Goal: Feedback & Contribution: Contribute content

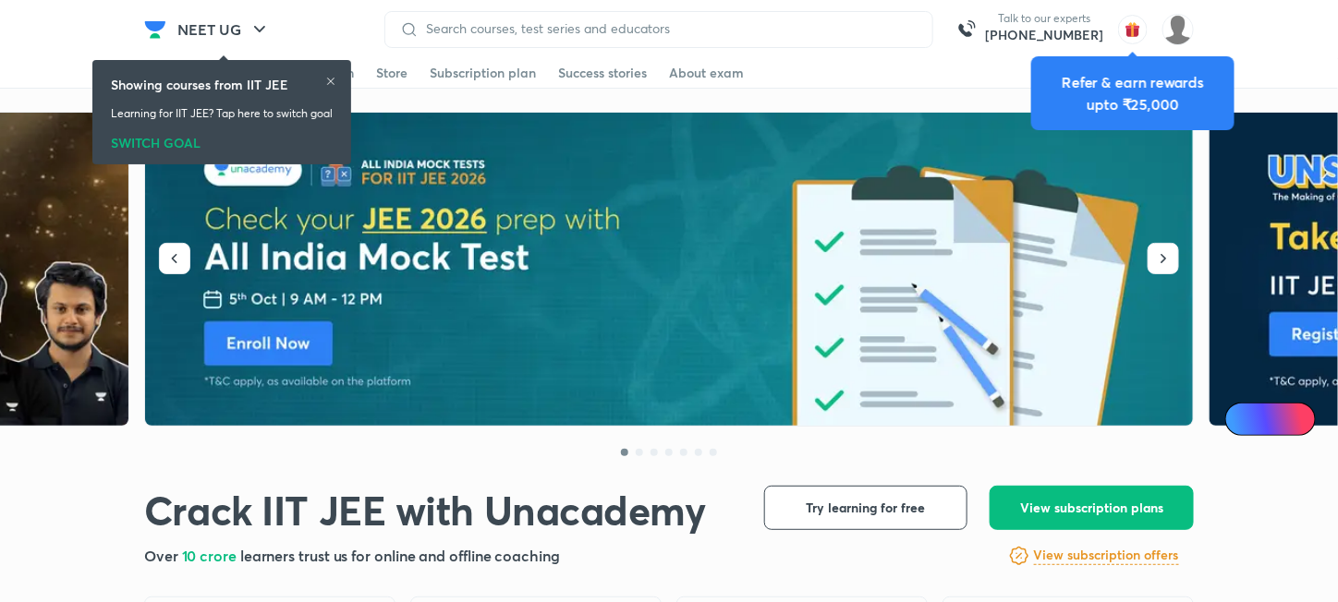
click at [340, 79] on div "Showing courses from IIT JEE Learning for IIT JEE? Tap here to switch goal SWIT…" at bounding box center [222, 112] width 244 height 97
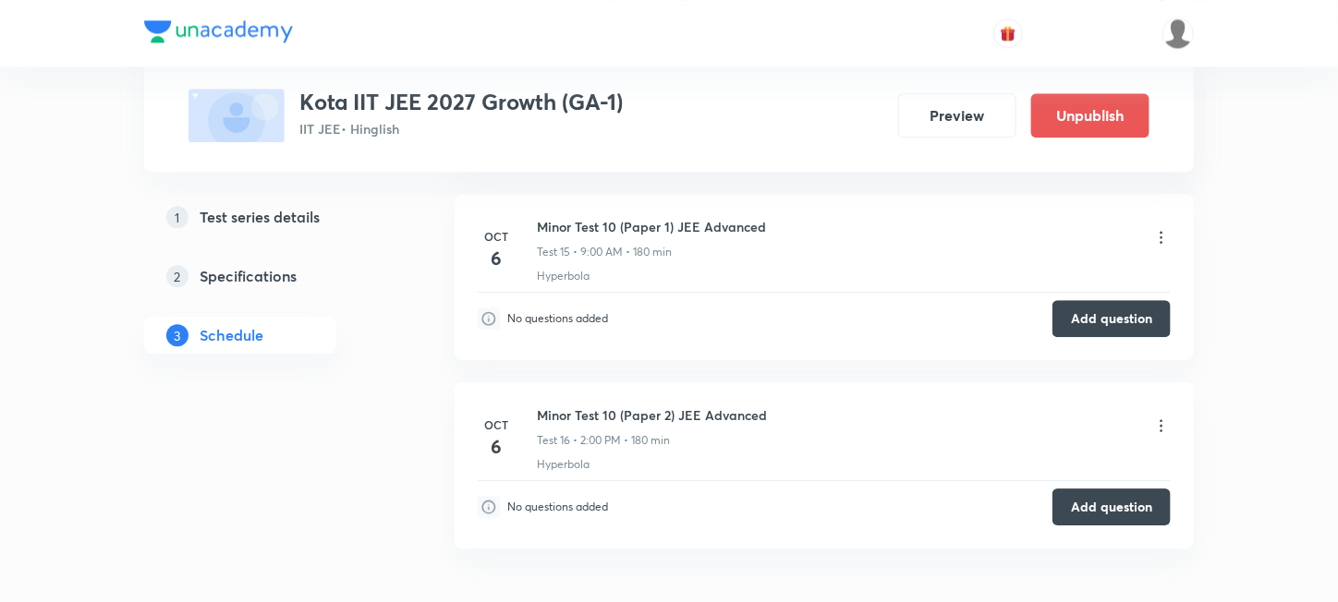
scroll to position [4234, 0]
click at [1090, 327] on button "Add question" at bounding box center [1111, 317] width 118 height 37
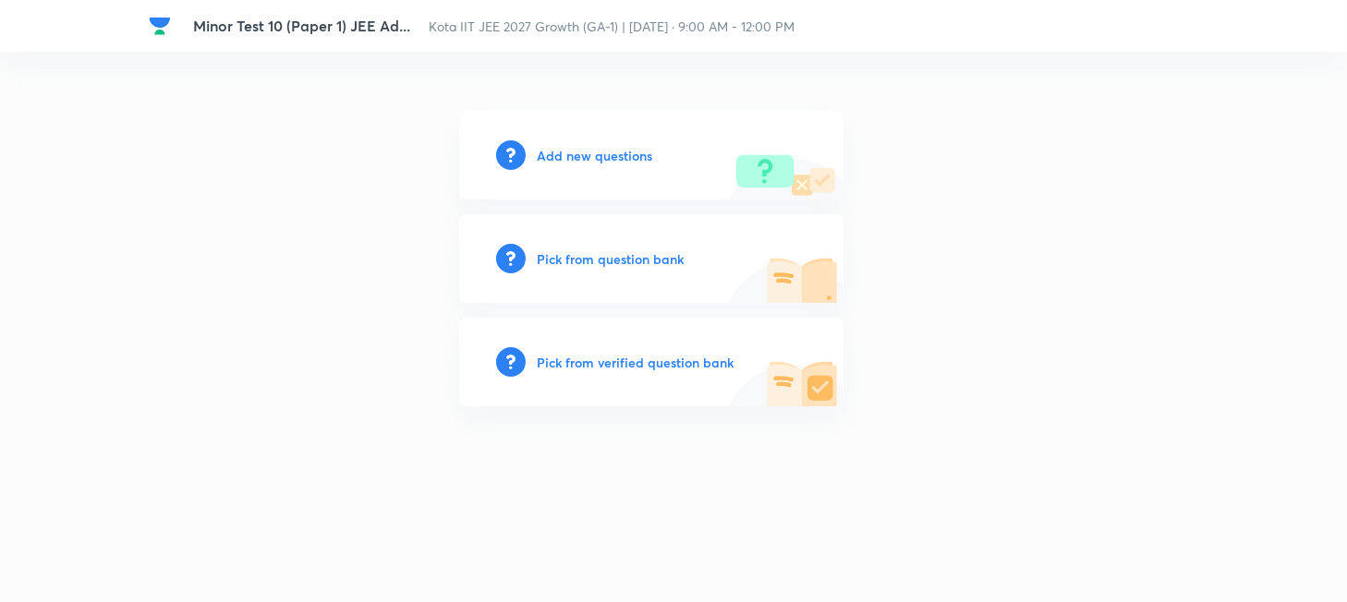
click at [576, 151] on h6 "Add new questions" at bounding box center [594, 155] width 115 height 19
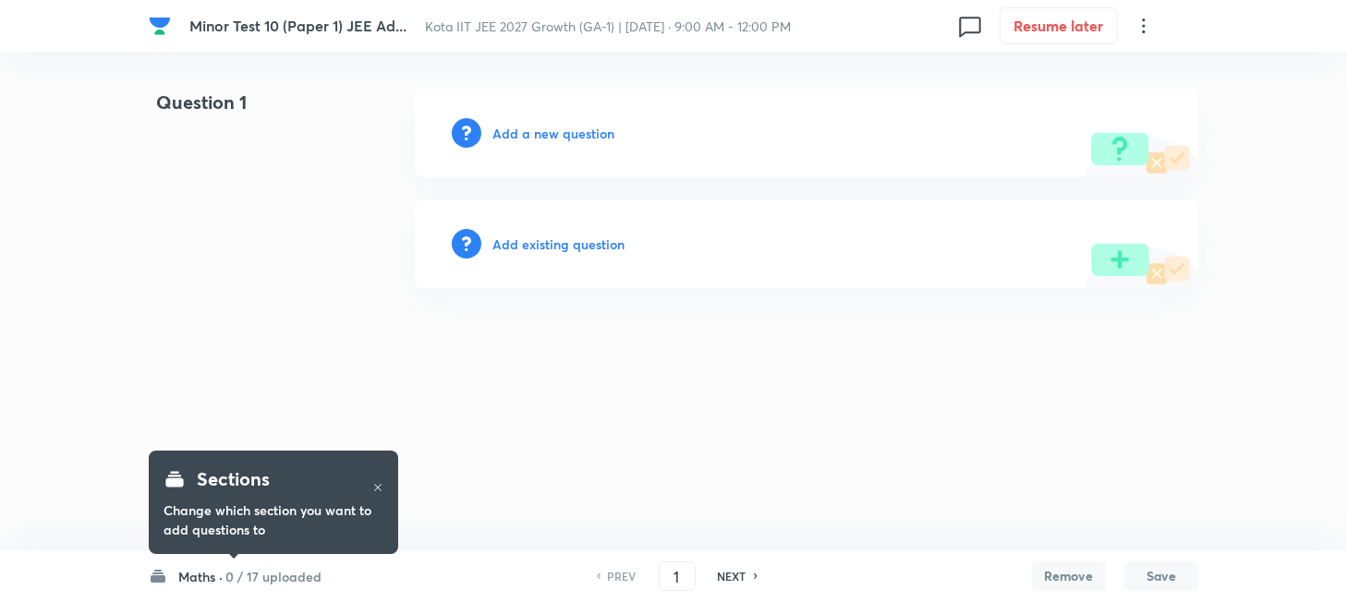
click at [381, 486] on icon at bounding box center [377, 487] width 11 height 11
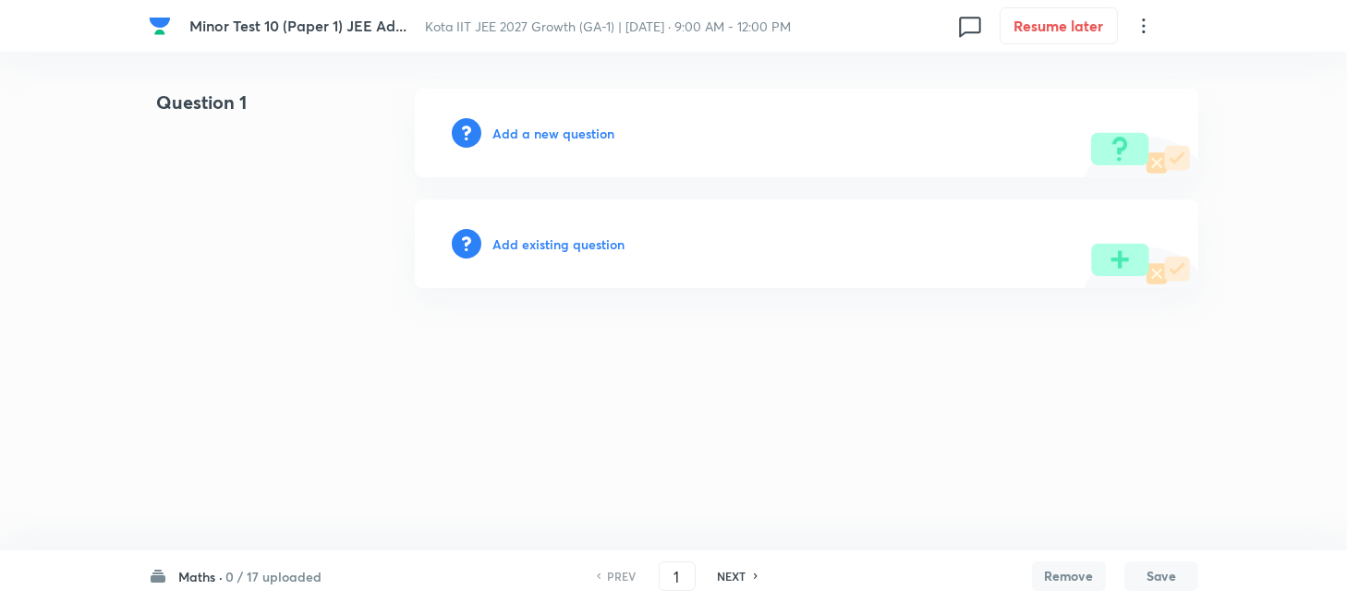
click at [201, 578] on h6 "Maths ·" at bounding box center [200, 576] width 44 height 19
click at [225, 325] on p "0 / 17 uploaded" at bounding box center [263, 326] width 168 height 17
type input "18"
click at [527, 135] on h6 "Add a new question" at bounding box center [553, 133] width 122 height 19
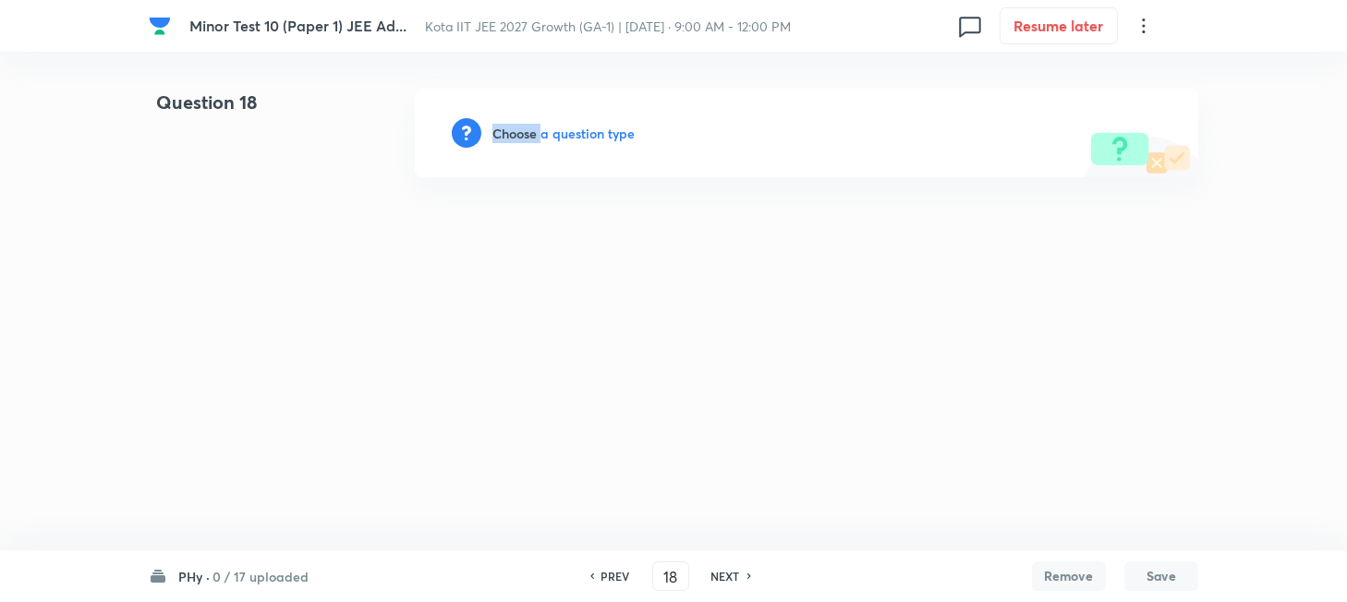
click at [527, 135] on h6 "Choose a question type" at bounding box center [563, 133] width 142 height 19
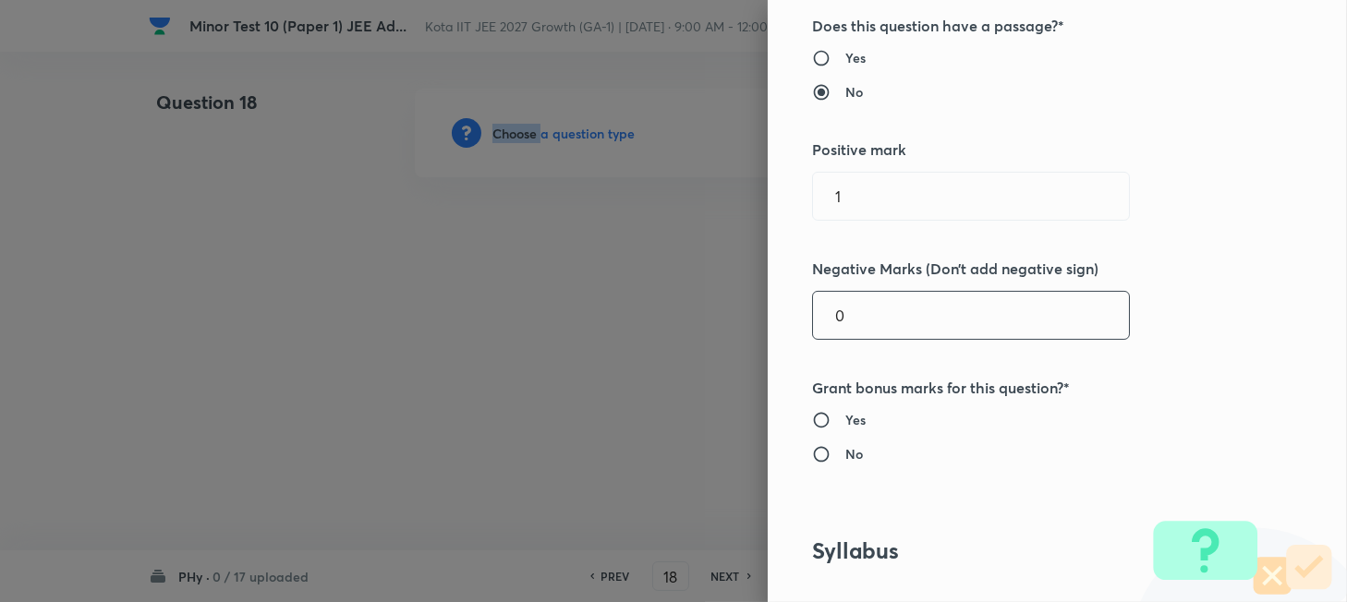
scroll to position [370, 0]
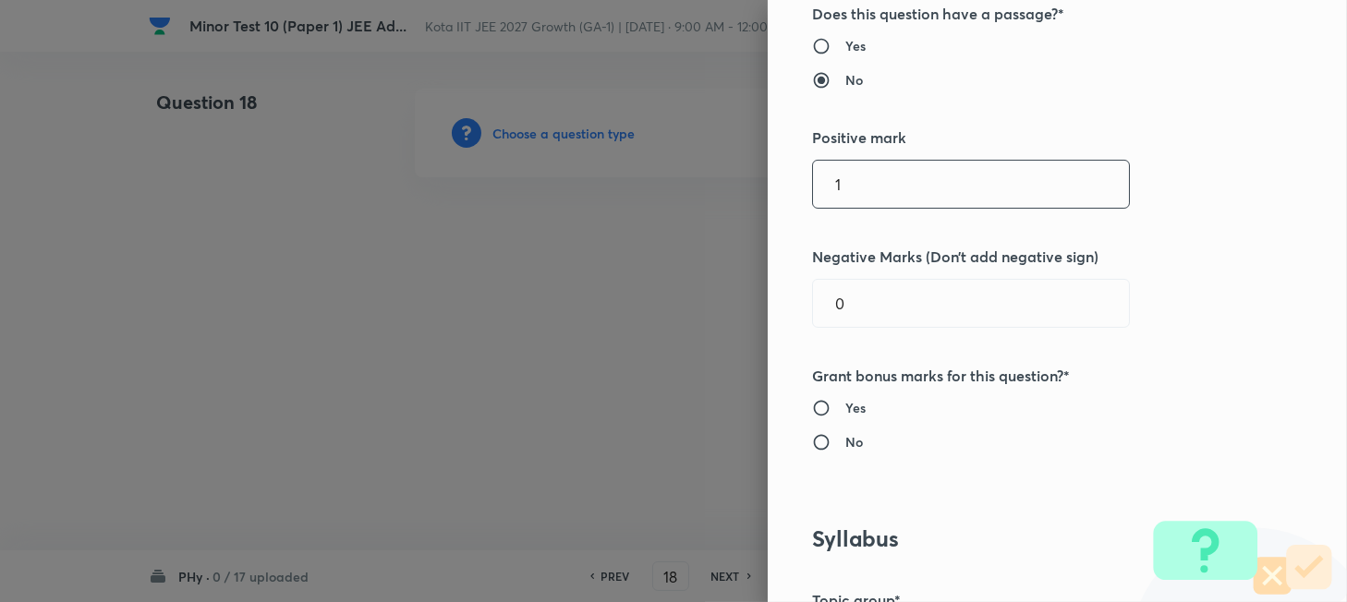
click at [877, 185] on input "1" at bounding box center [971, 184] width 316 height 47
type input "4"
click at [857, 311] on input "0" at bounding box center [971, 303] width 316 height 47
type input "1"
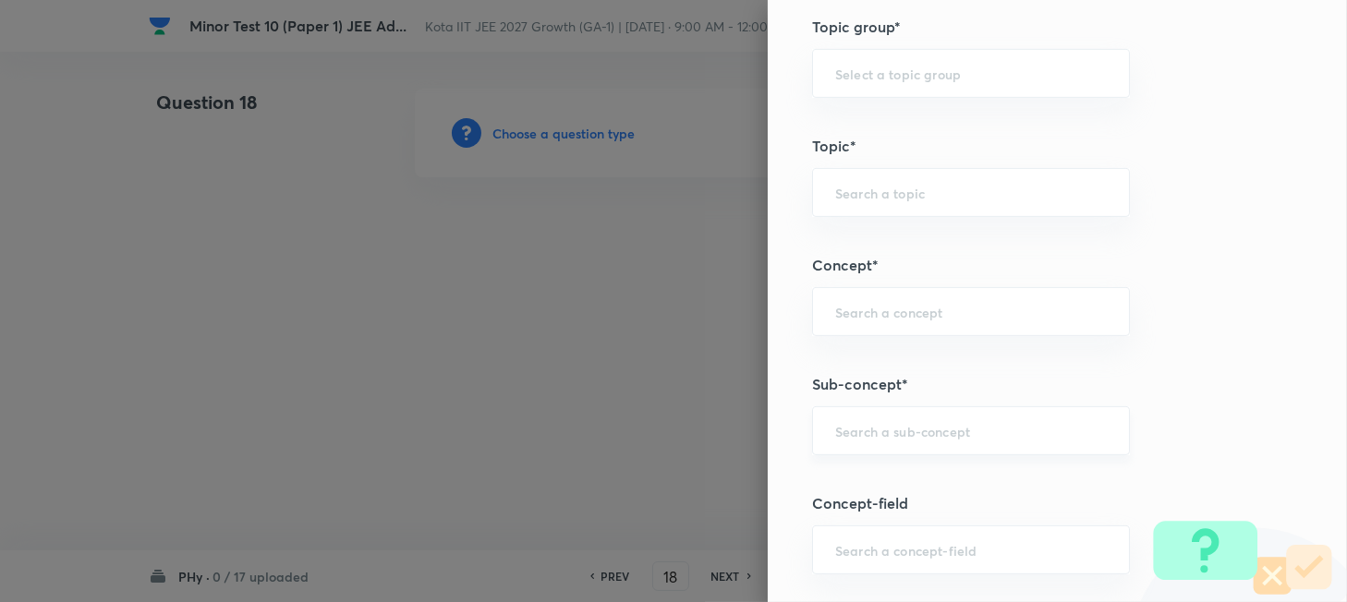
scroll to position [985, 0]
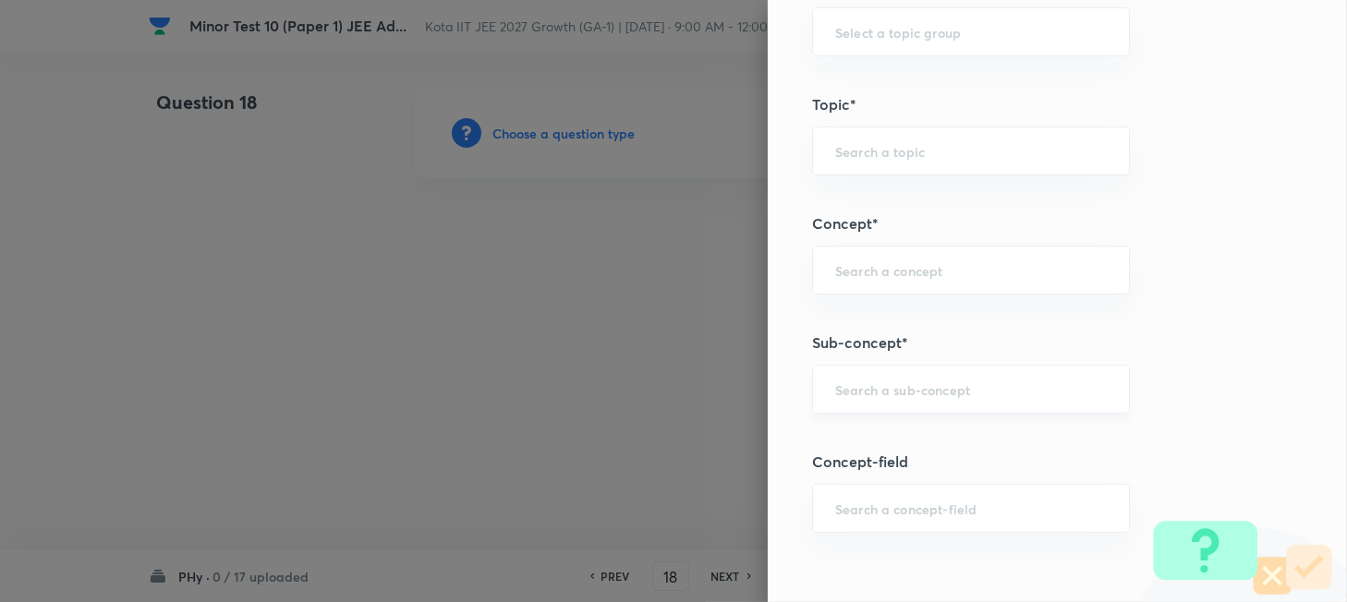
click at [864, 391] on input "text" at bounding box center [971, 390] width 272 height 18
paste input "Work"
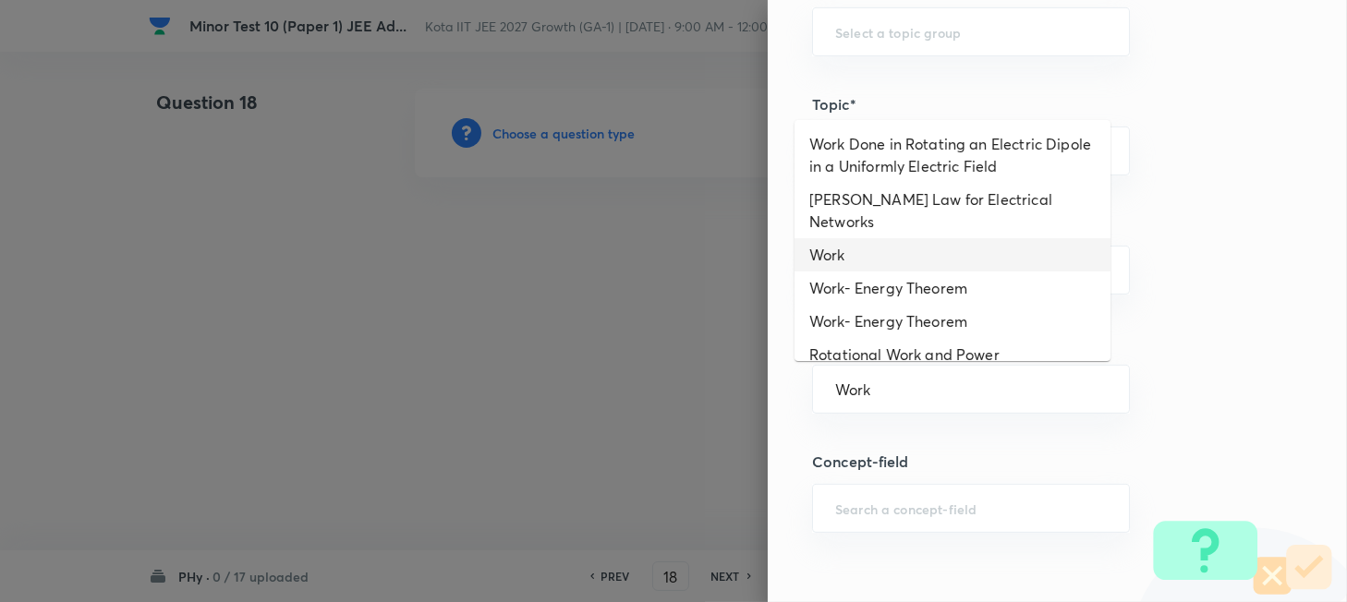
click at [859, 238] on li "Work" at bounding box center [952, 254] width 316 height 33
type input "Work"
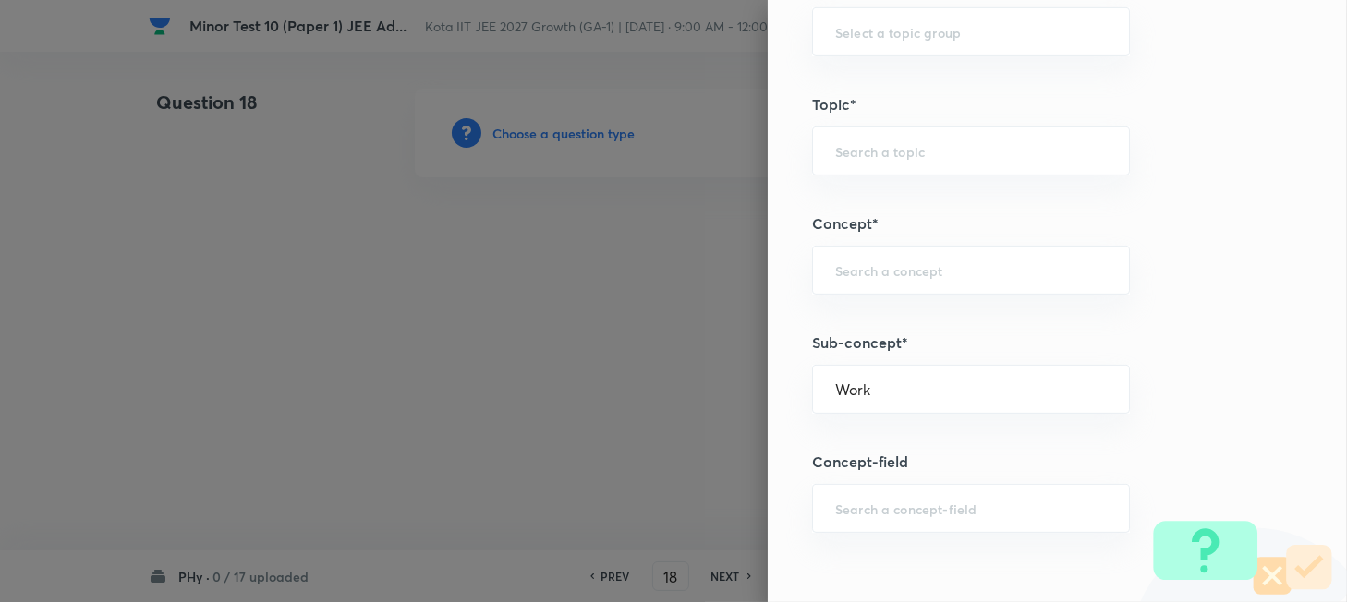
type input "Physics"
type input "Mechanics"
type input "Work, Energy & Power"
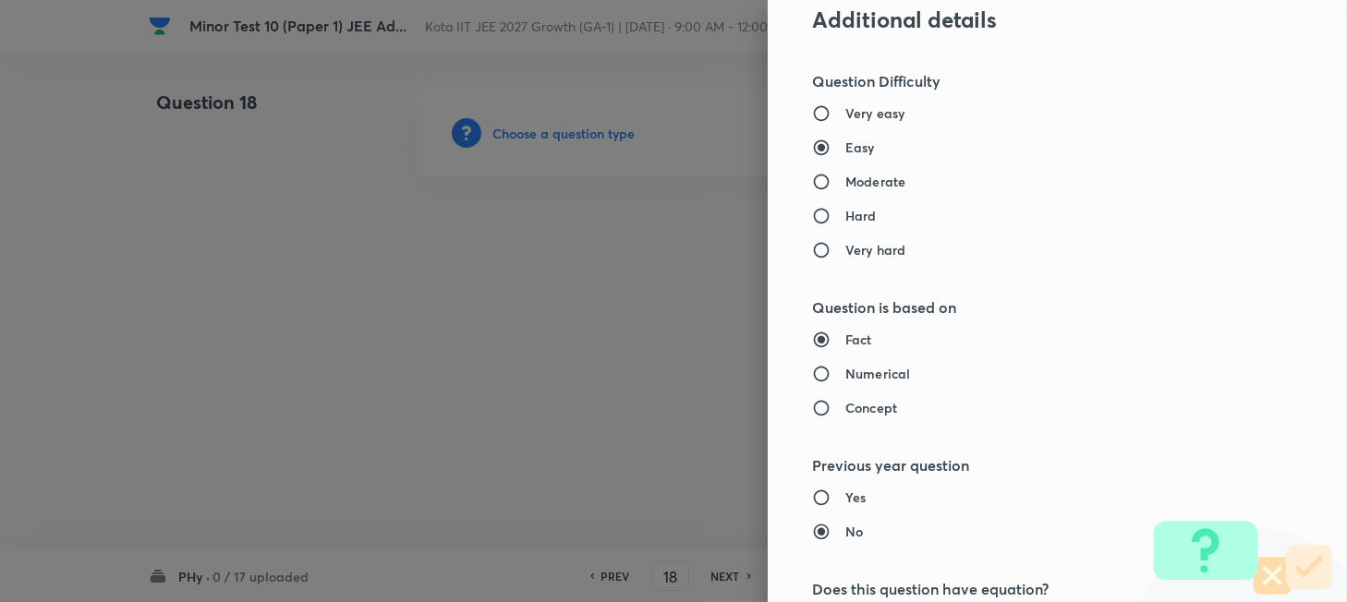
scroll to position [1601, 0]
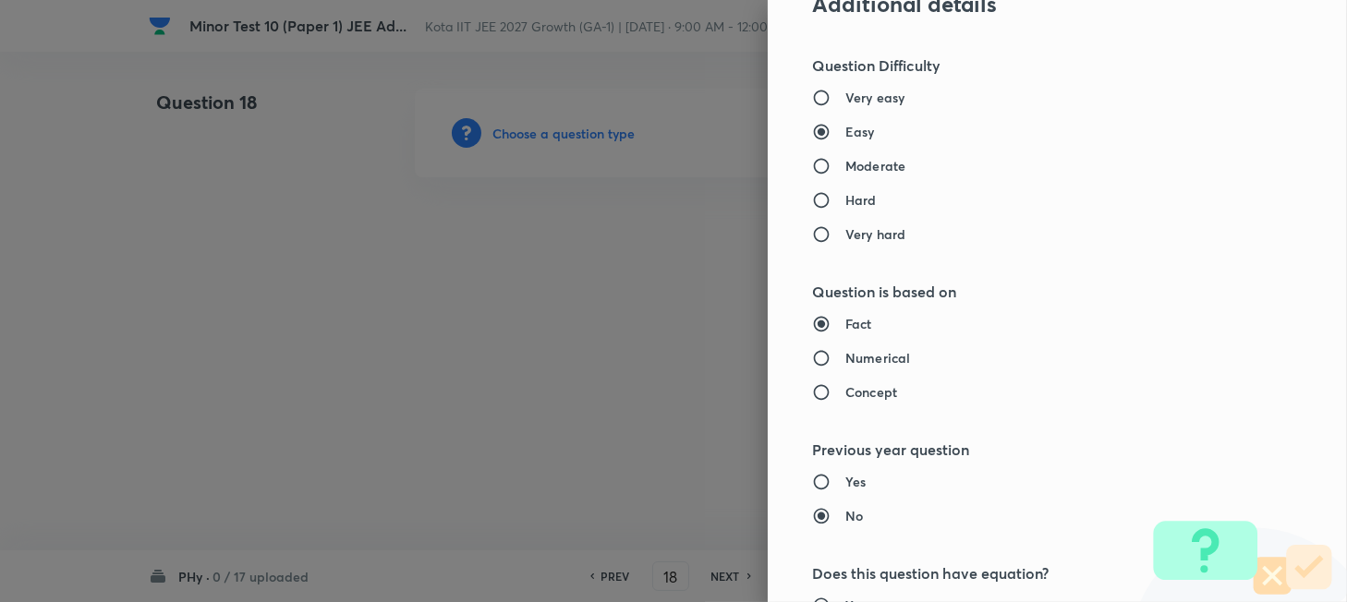
click at [847, 164] on h6 "Moderate" at bounding box center [875, 165] width 60 height 19
click at [845, 164] on input "Moderate" at bounding box center [828, 166] width 33 height 18
radio input "true"
radio input "false"
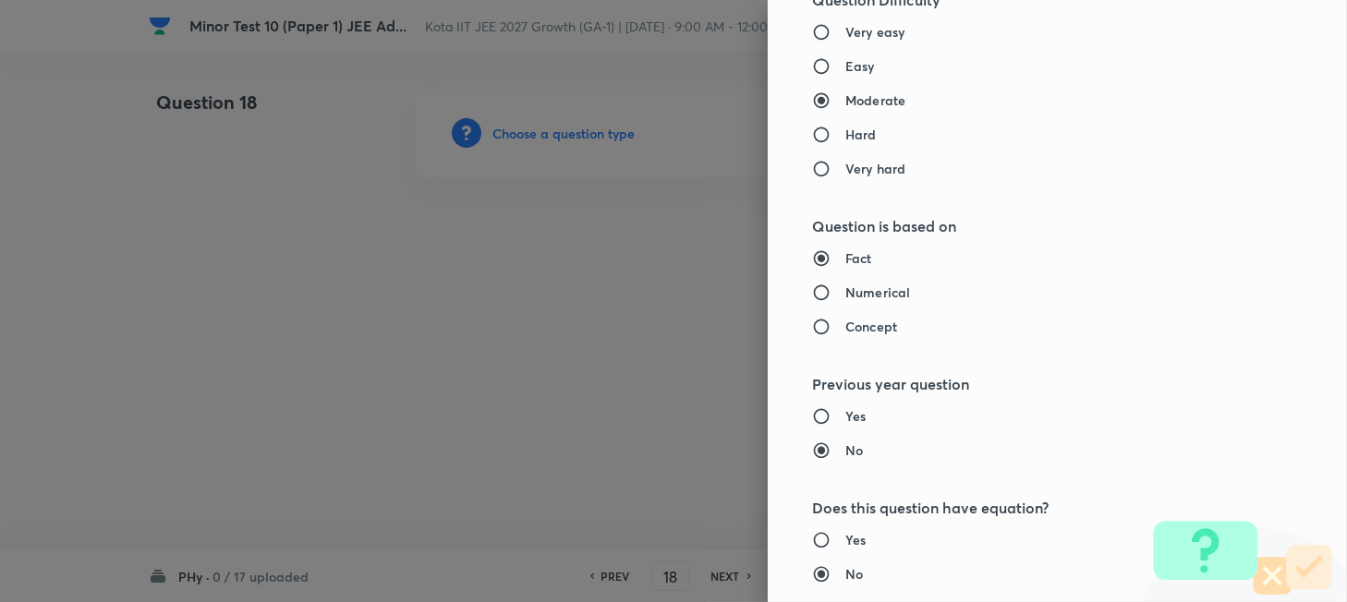
scroll to position [1724, 0]
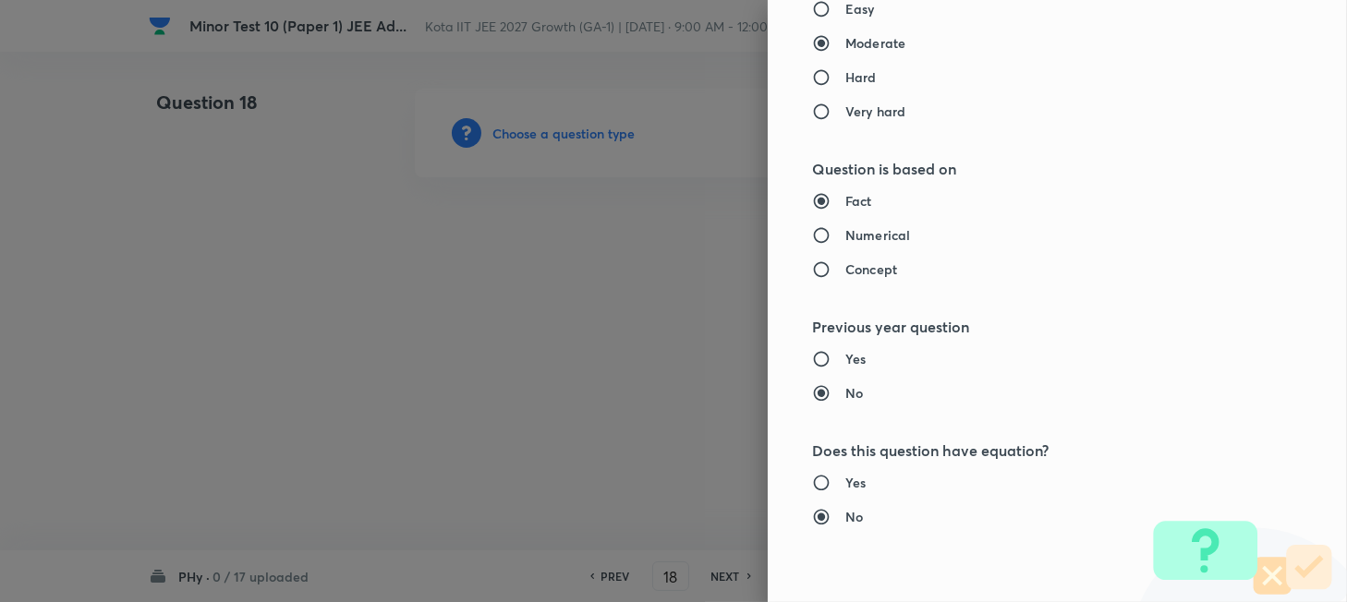
click at [845, 235] on h6 "Numerical" at bounding box center [877, 234] width 65 height 19
click at [844, 235] on input "Numerical" at bounding box center [828, 235] width 33 height 18
radio input "true"
radio input "false"
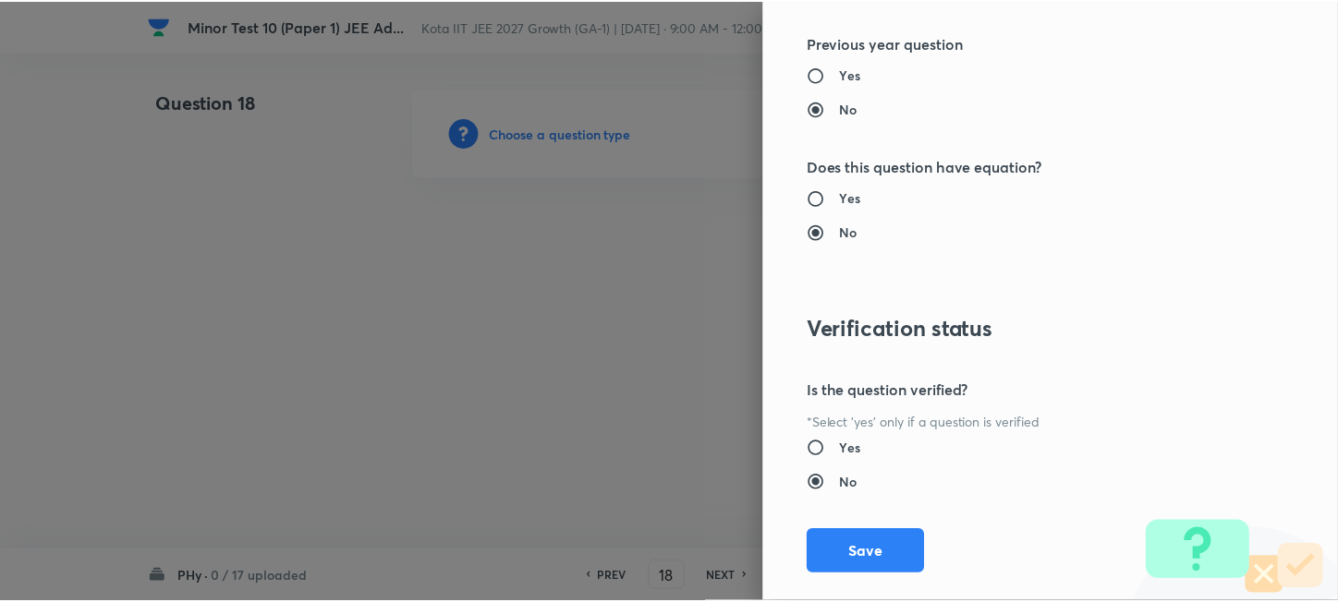
scroll to position [2040, 0]
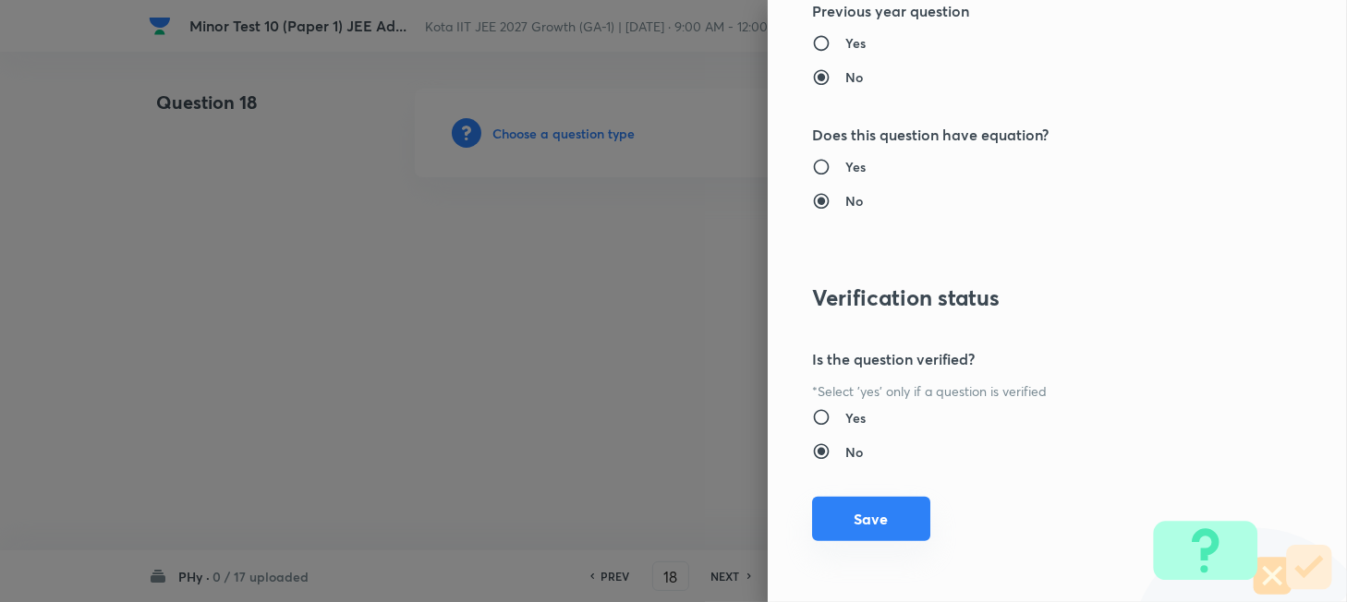
click at [878, 524] on button "Save" at bounding box center [871, 519] width 118 height 44
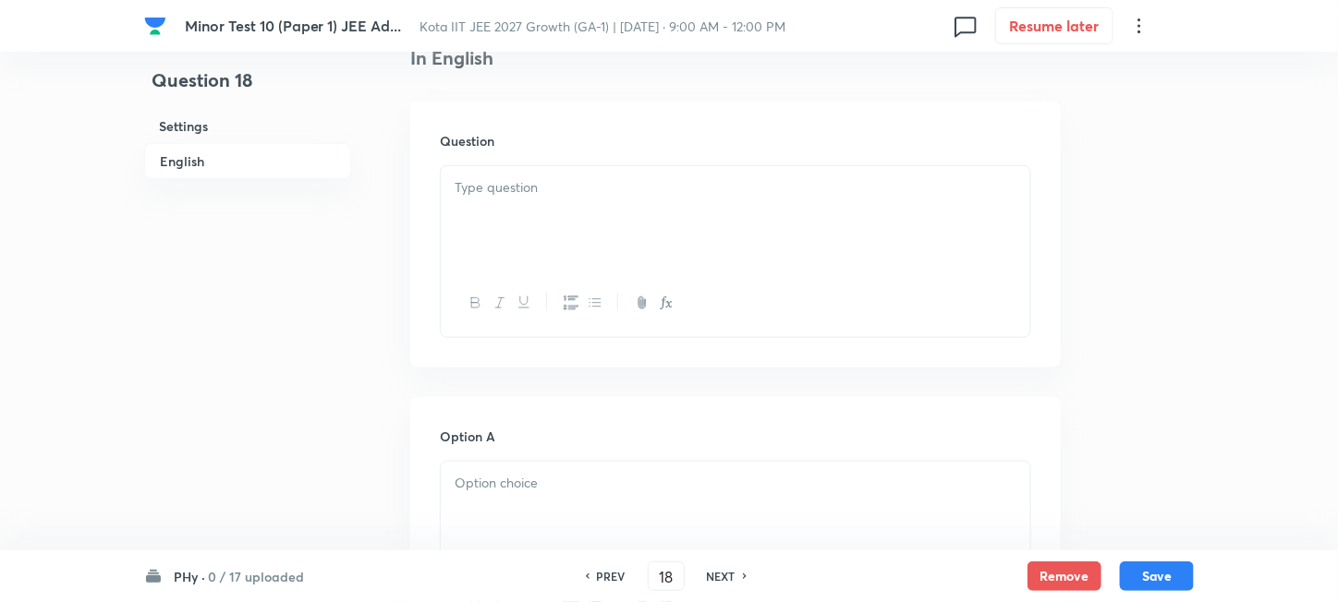
scroll to position [370, 0]
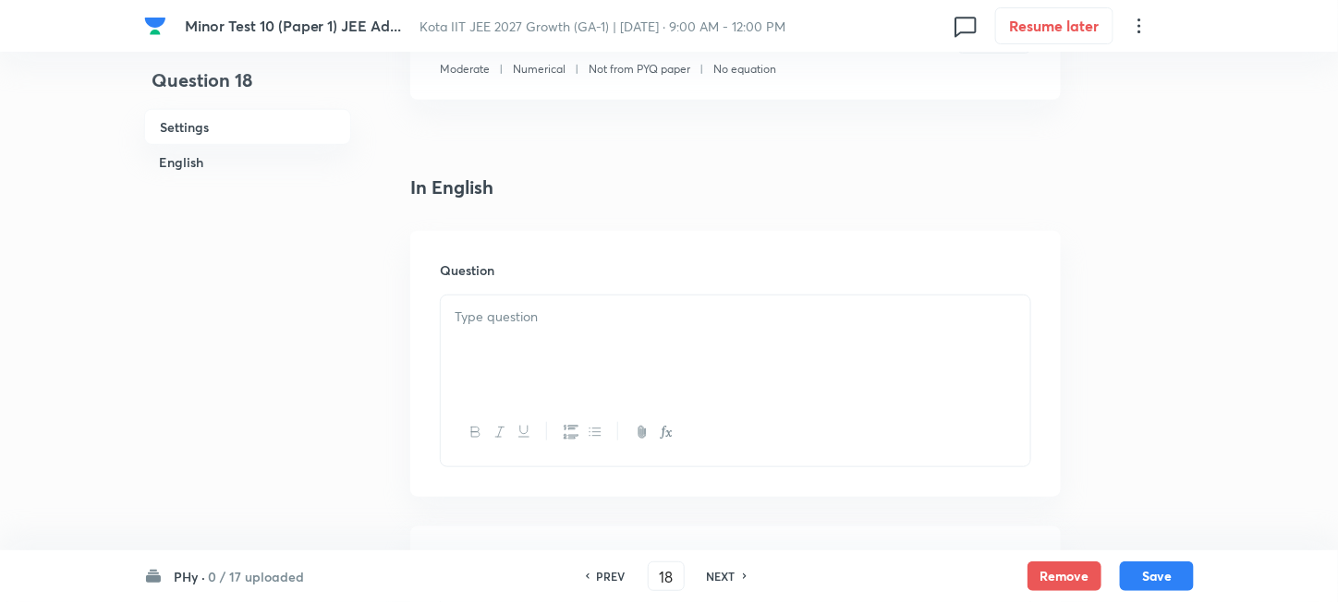
click at [640, 353] on div at bounding box center [735, 347] width 589 height 103
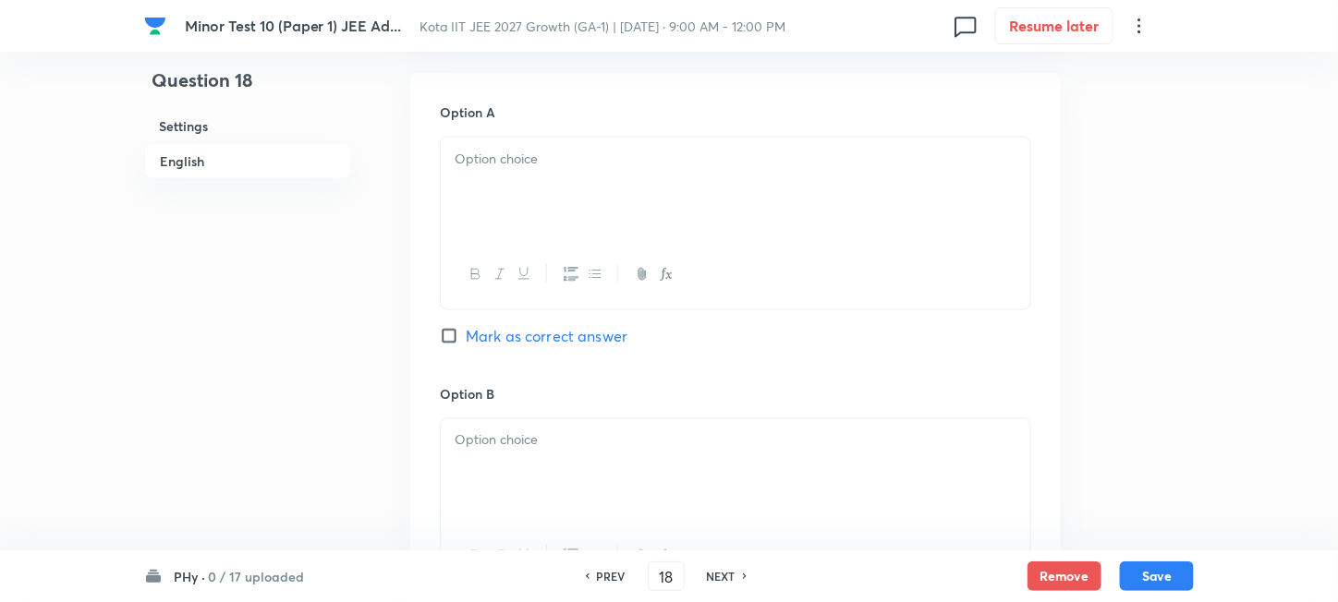
scroll to position [862, 0]
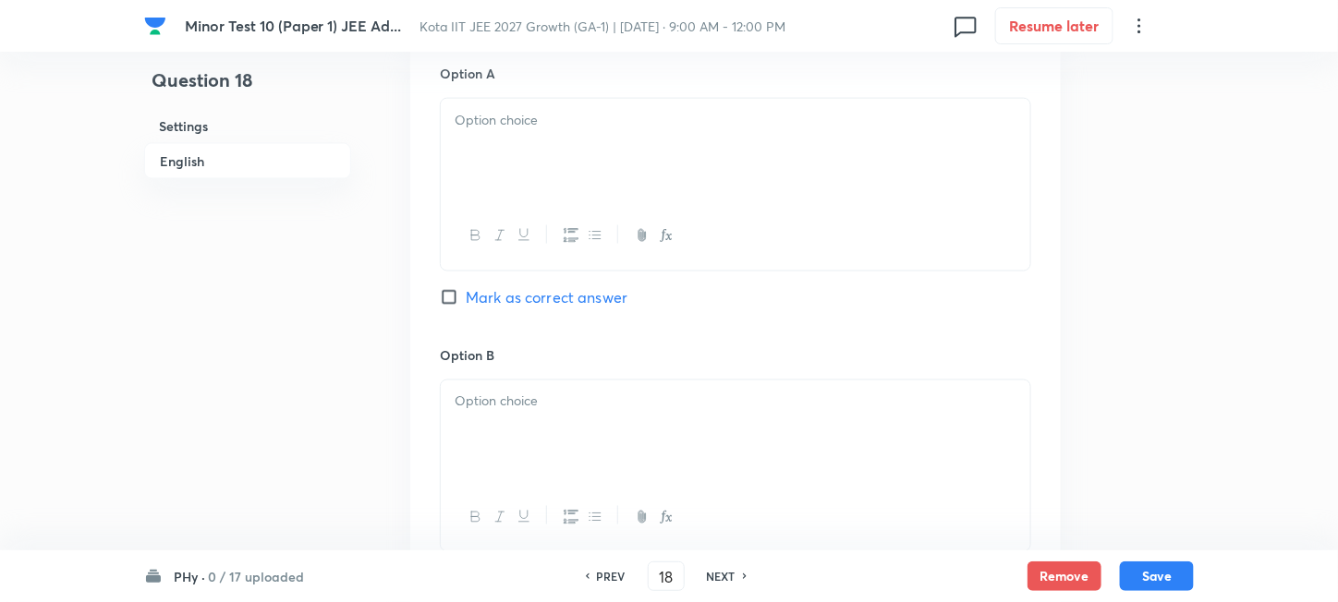
click at [565, 165] on div at bounding box center [735, 150] width 589 height 103
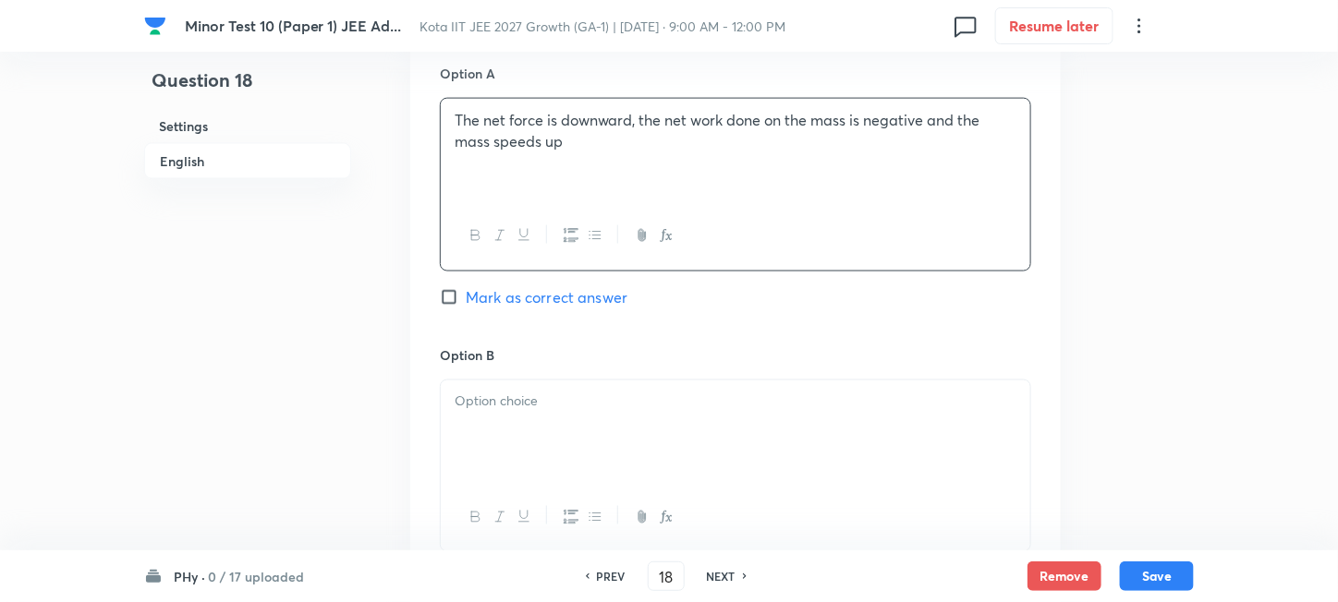
scroll to position [985, 0]
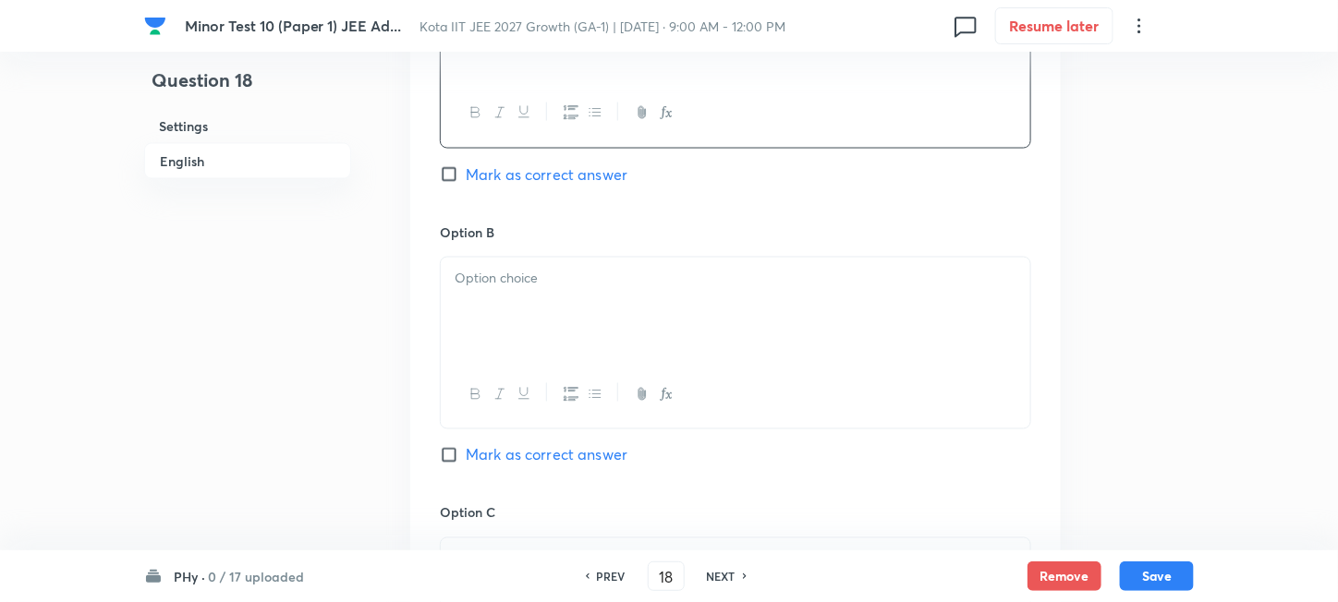
click at [577, 298] on div at bounding box center [735, 309] width 589 height 103
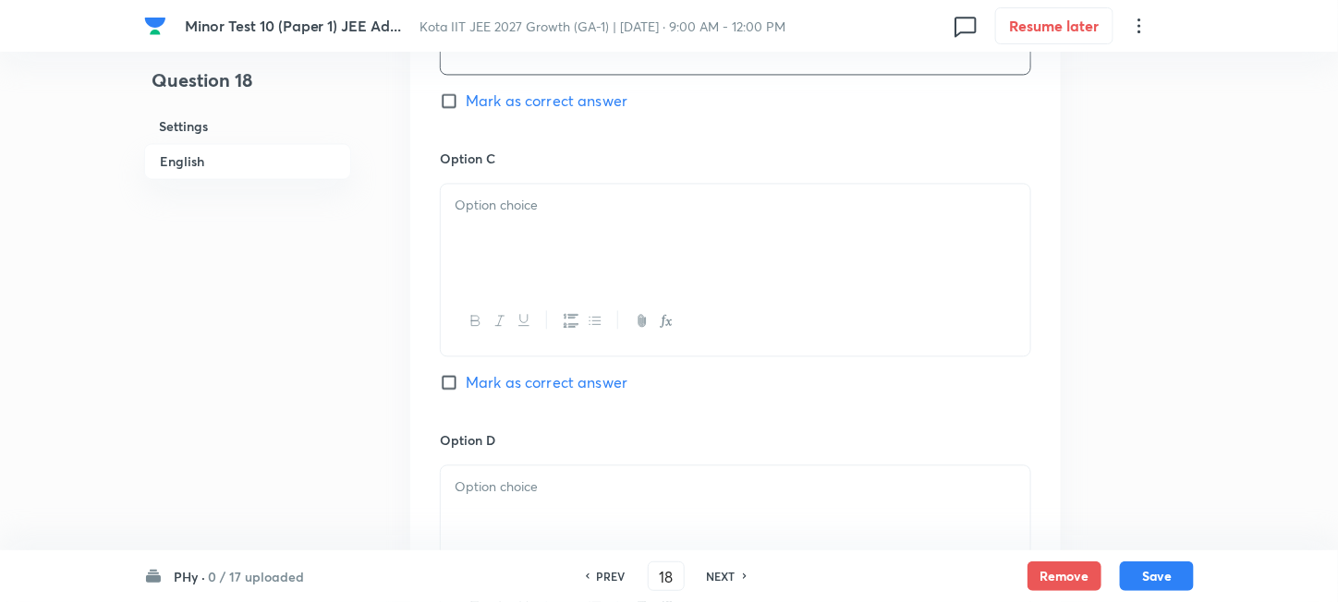
scroll to position [1354, 0]
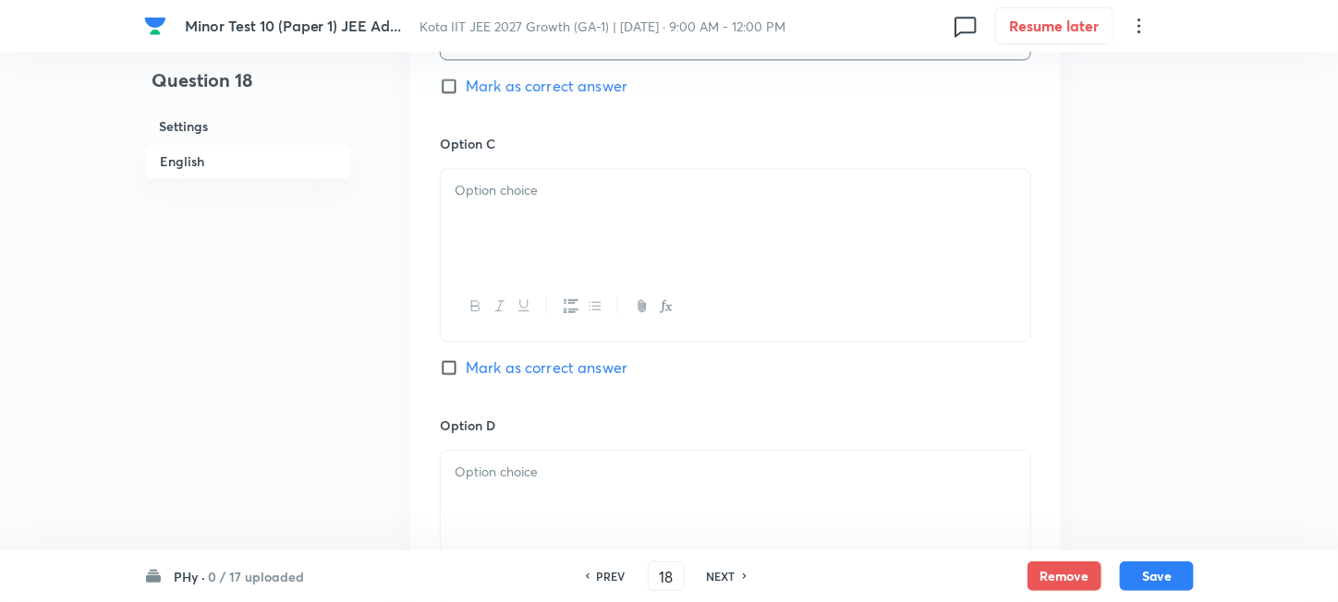
click at [604, 244] on div at bounding box center [735, 220] width 589 height 103
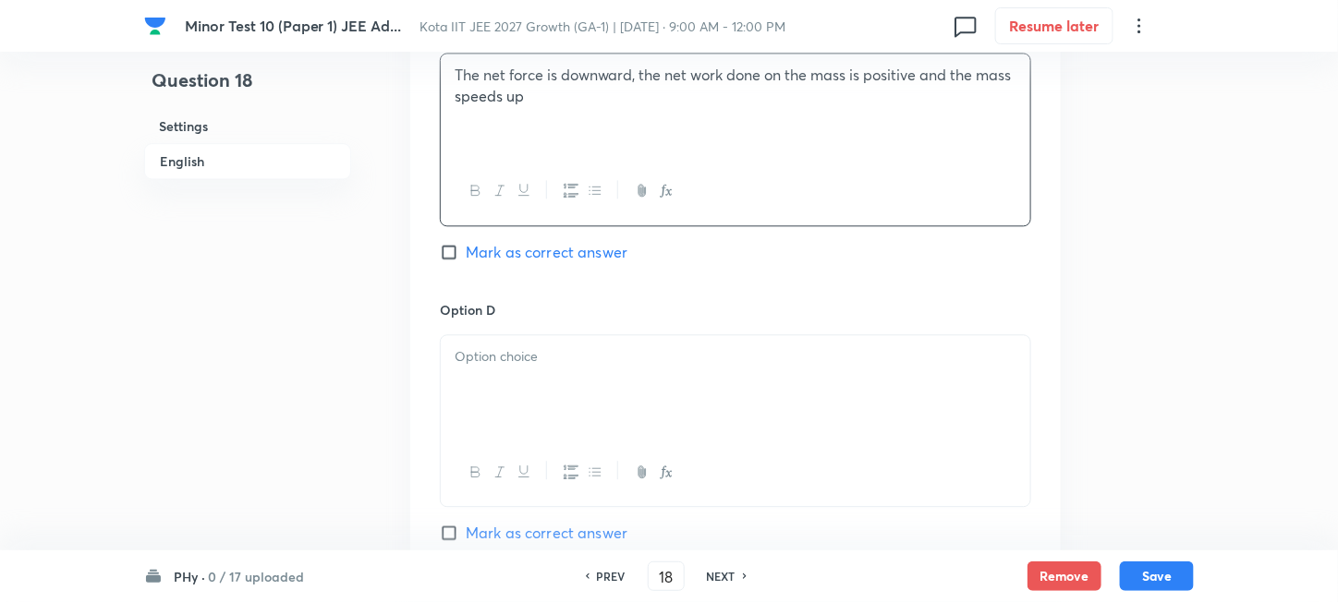
scroll to position [1724, 0]
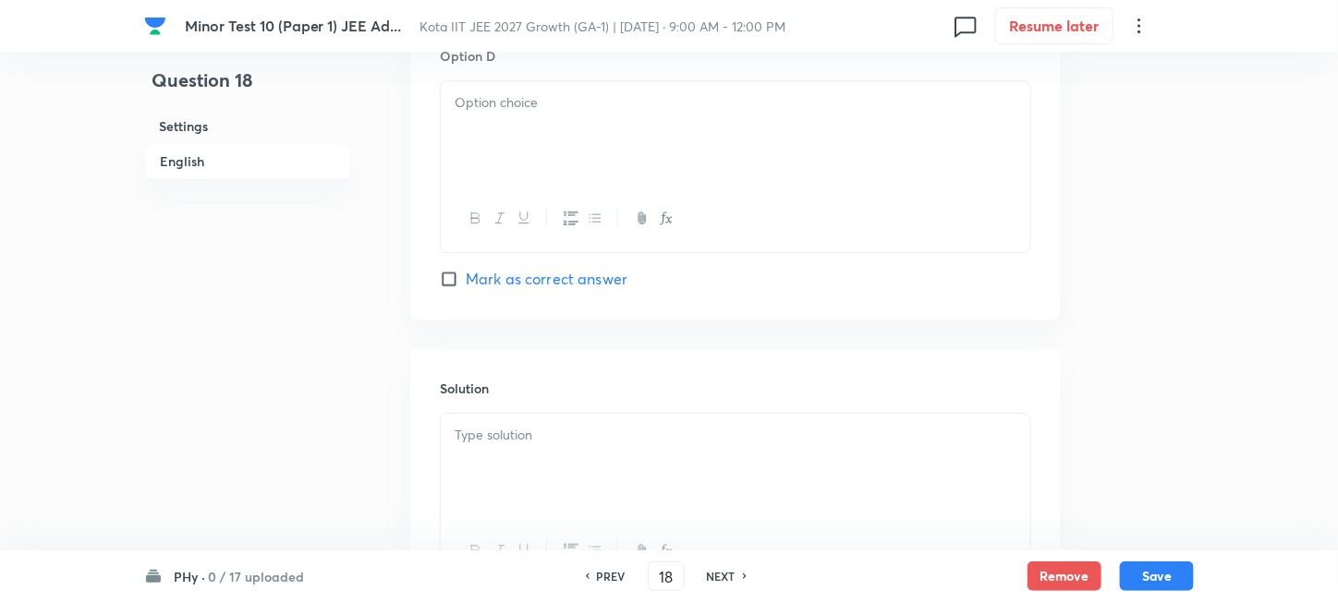
click at [544, 161] on div at bounding box center [735, 132] width 589 height 103
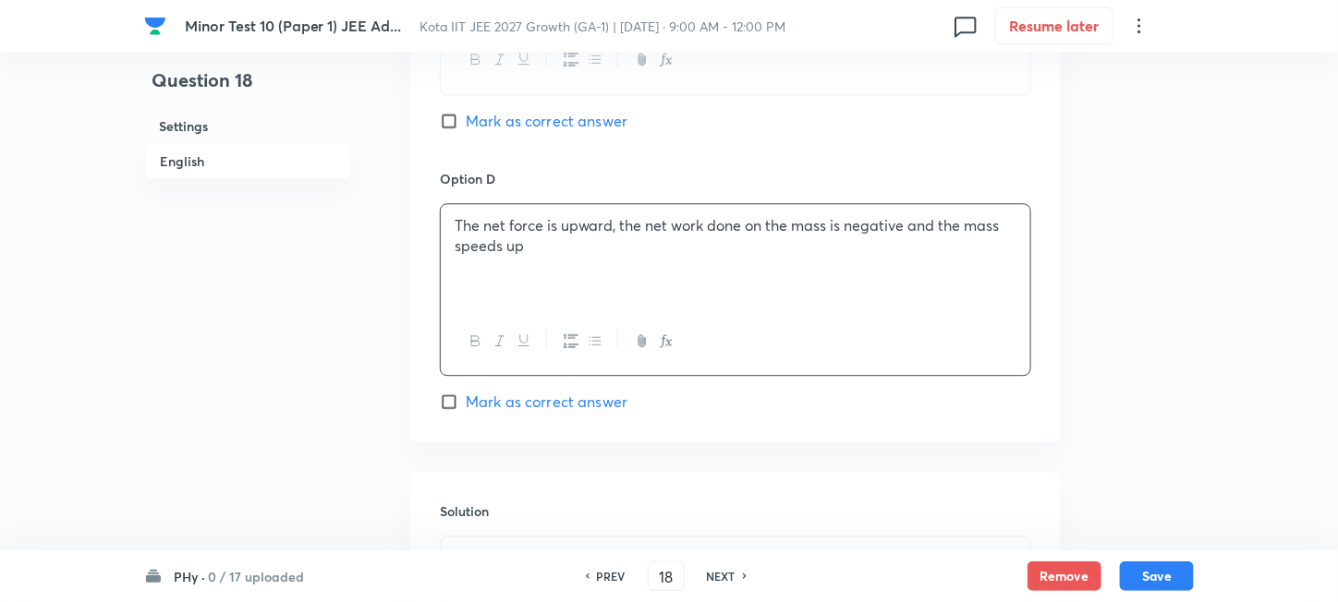
scroll to position [1478, 0]
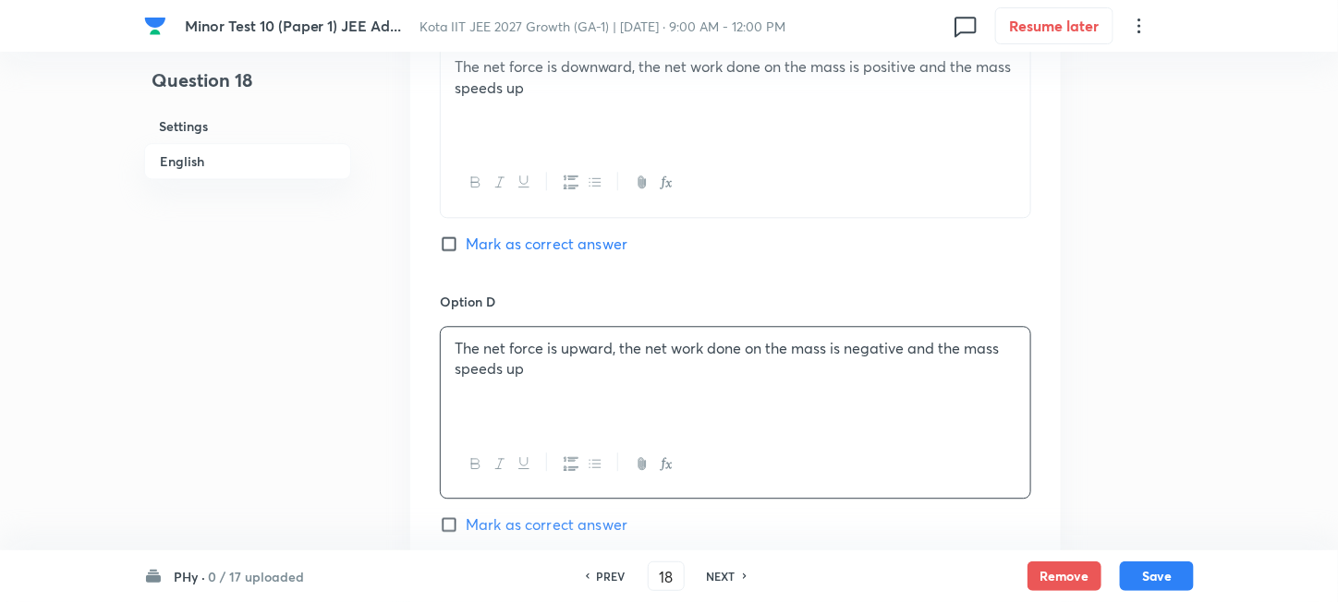
click at [508, 234] on span "Mark as correct answer" at bounding box center [547, 244] width 162 height 22
click at [466, 235] on input "Mark as correct answer" at bounding box center [453, 244] width 26 height 18
checkbox input "true"
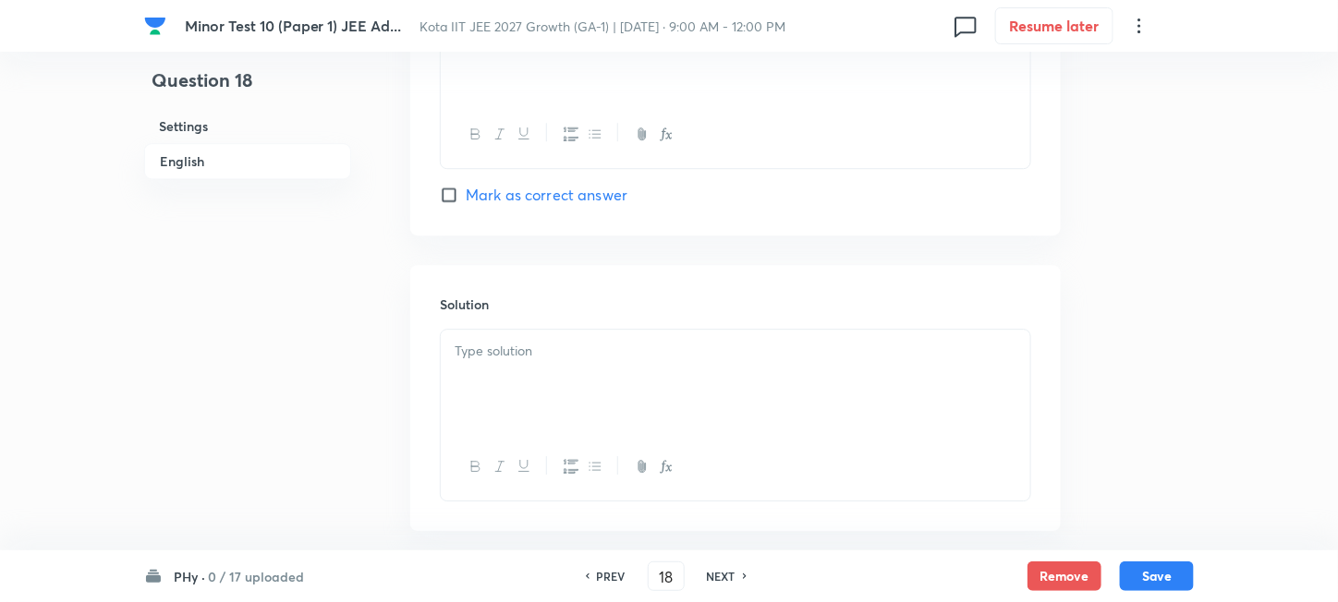
scroll to position [1848, 0]
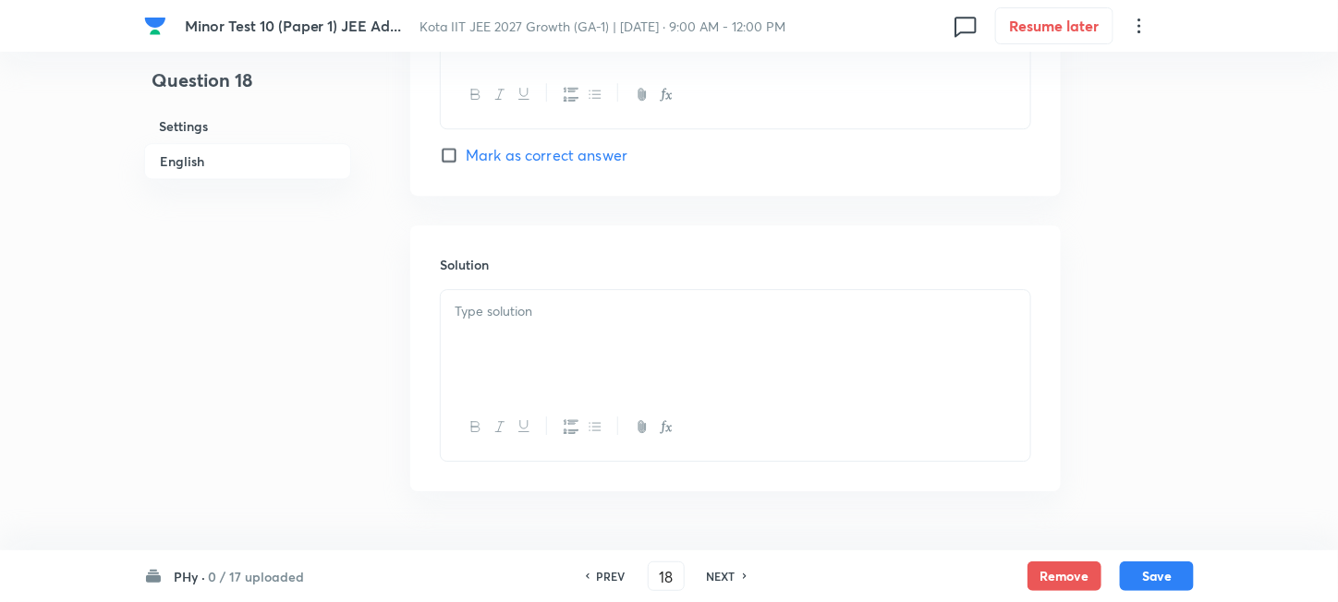
click at [537, 358] on div at bounding box center [735, 341] width 589 height 103
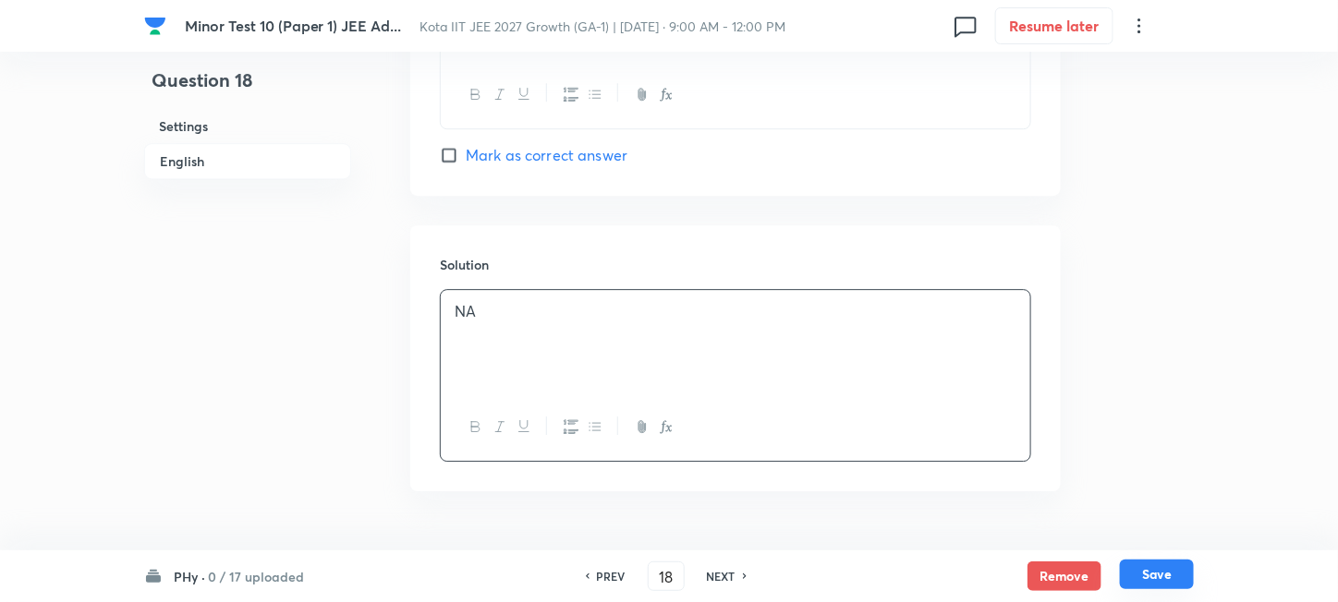
click at [1176, 578] on button "Save" at bounding box center [1157, 575] width 74 height 30
type input "19"
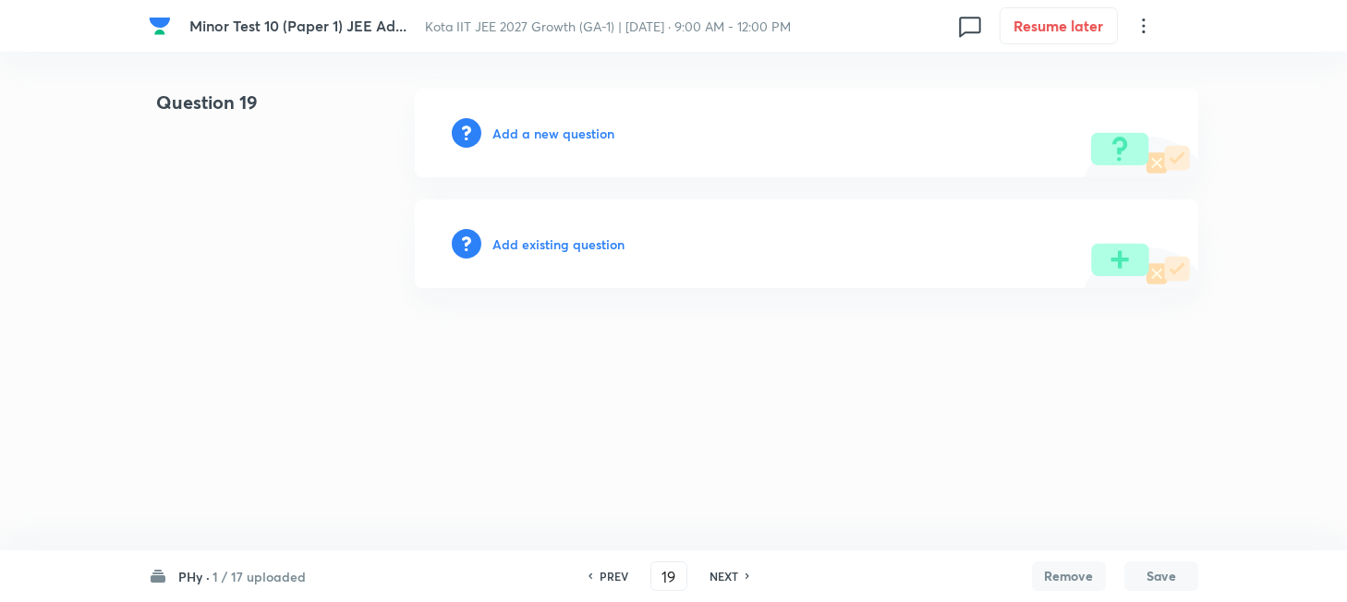
click at [528, 135] on h6 "Add a new question" at bounding box center [553, 133] width 122 height 19
click at [528, 135] on h6 "Choose a question type" at bounding box center [563, 133] width 142 height 19
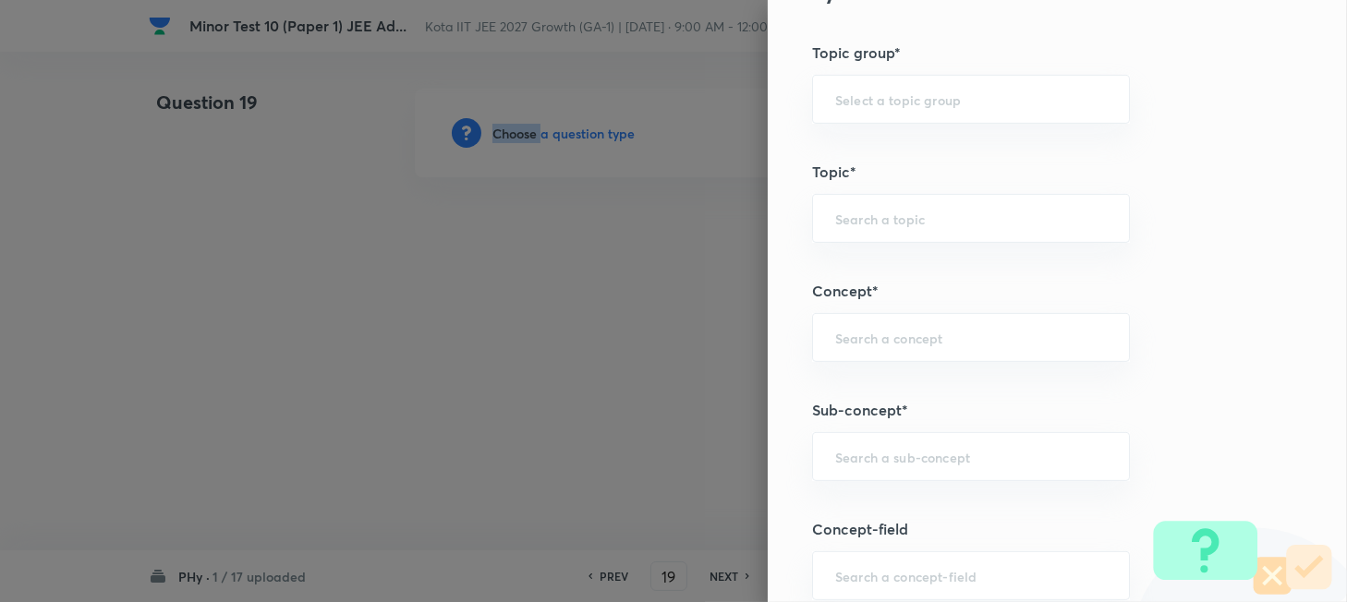
scroll to position [1109, 0]
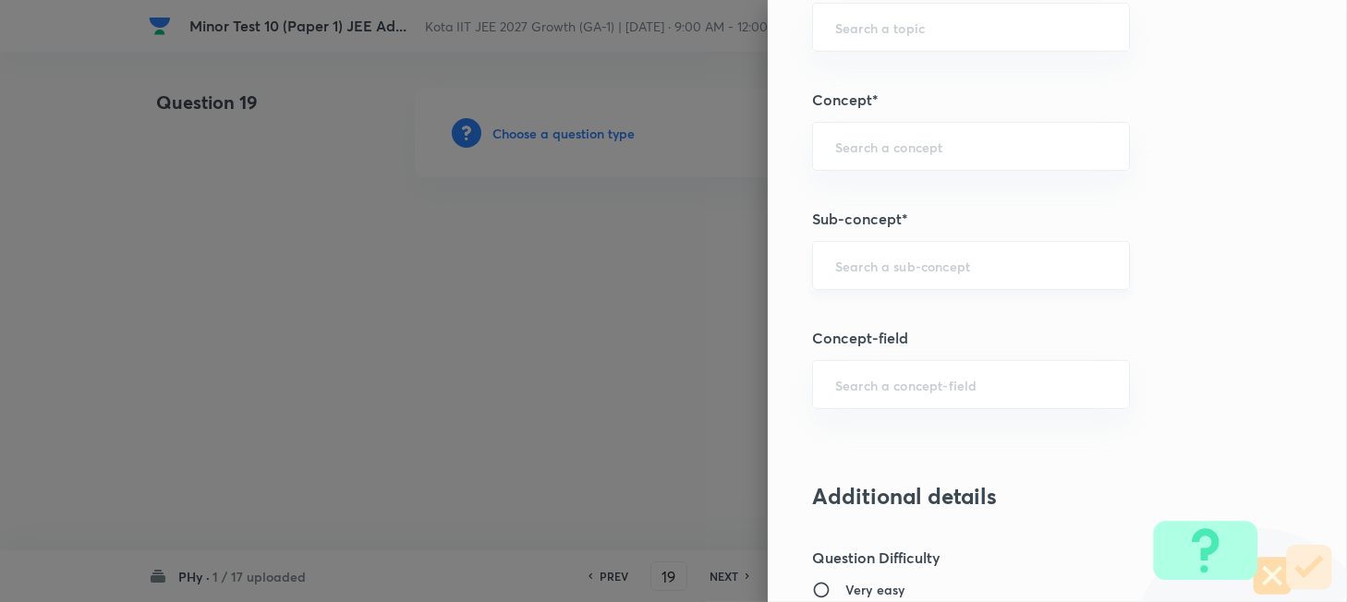
click at [891, 274] on input "text" at bounding box center [971, 266] width 272 height 18
paste input "The Centre of Mass"
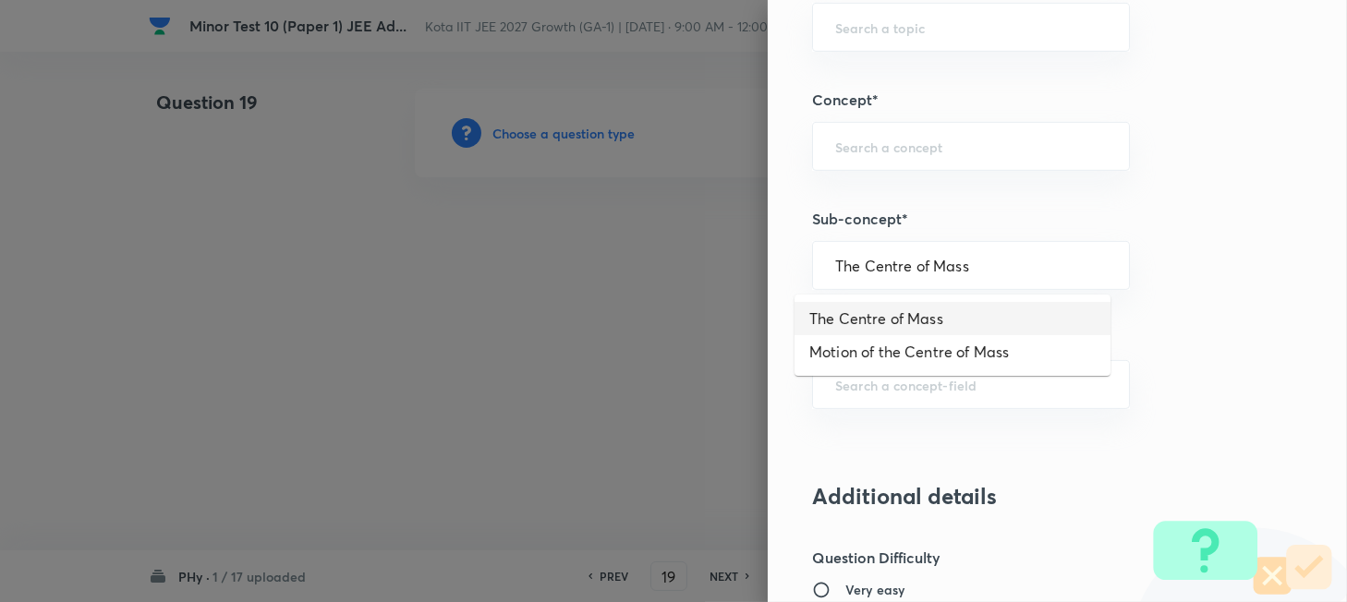
click at [907, 320] on li "The Centre of Mass" at bounding box center [952, 318] width 316 height 33
type input "The Centre of Mass"
type input "Physics"
type input "Mechanics"
type input "Centre of Mass, Impulse and Collisions"
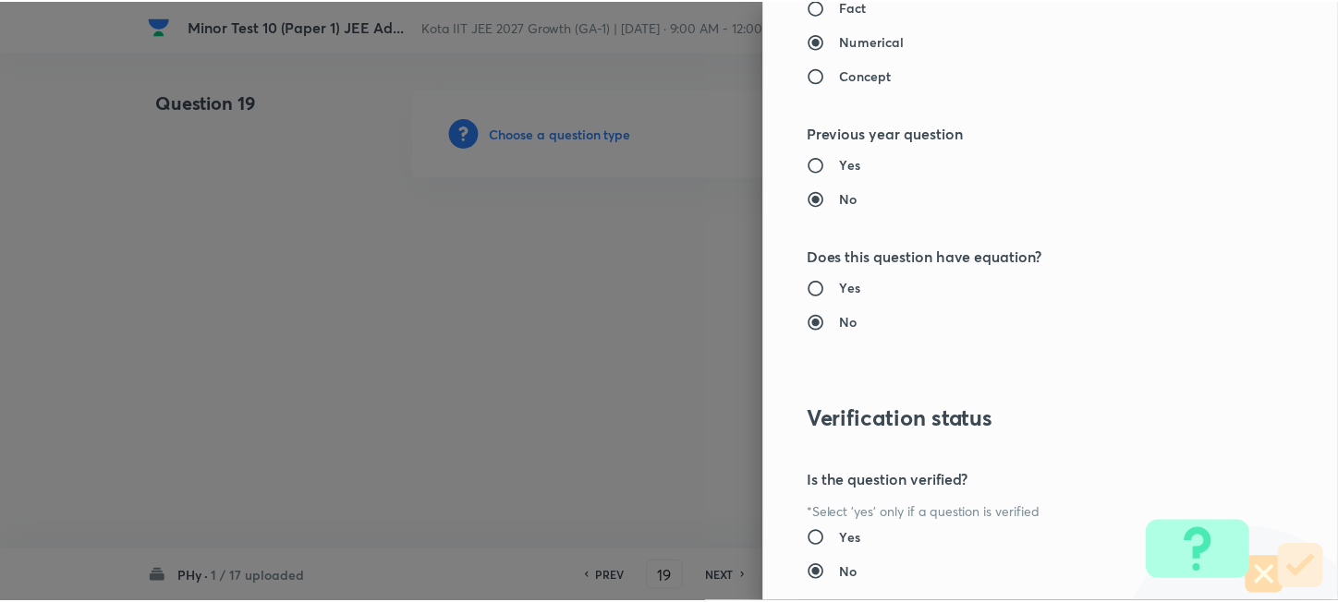
scroll to position [2040, 0]
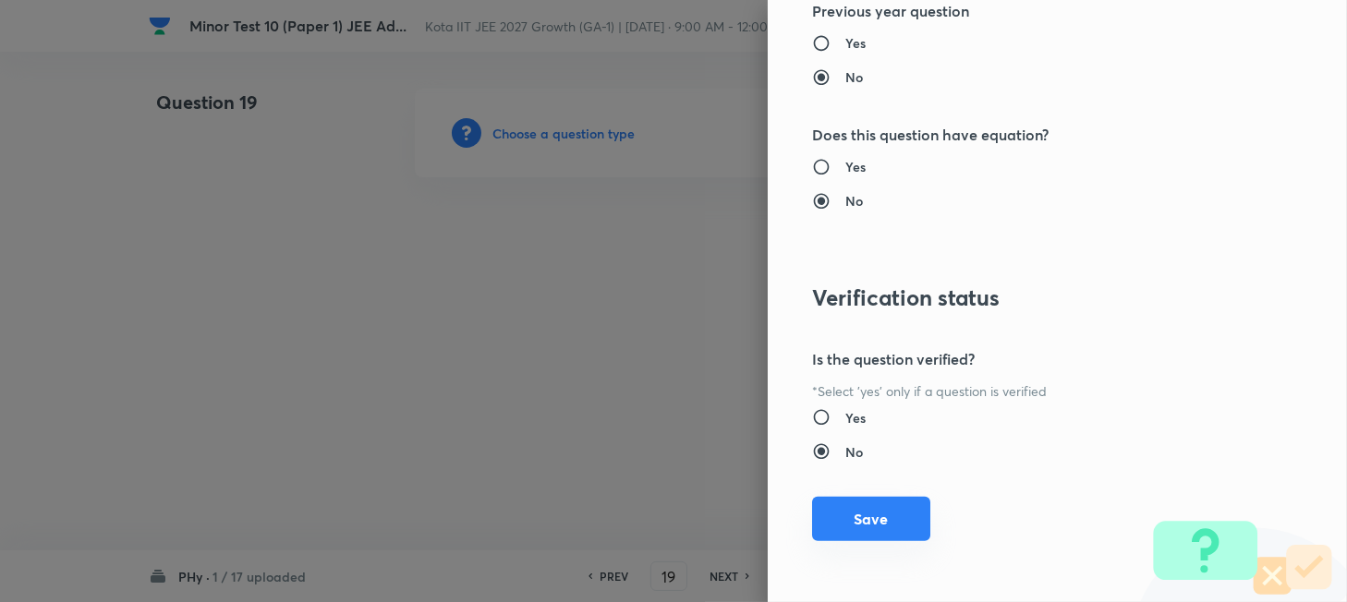
click at [869, 511] on button "Save" at bounding box center [871, 519] width 118 height 44
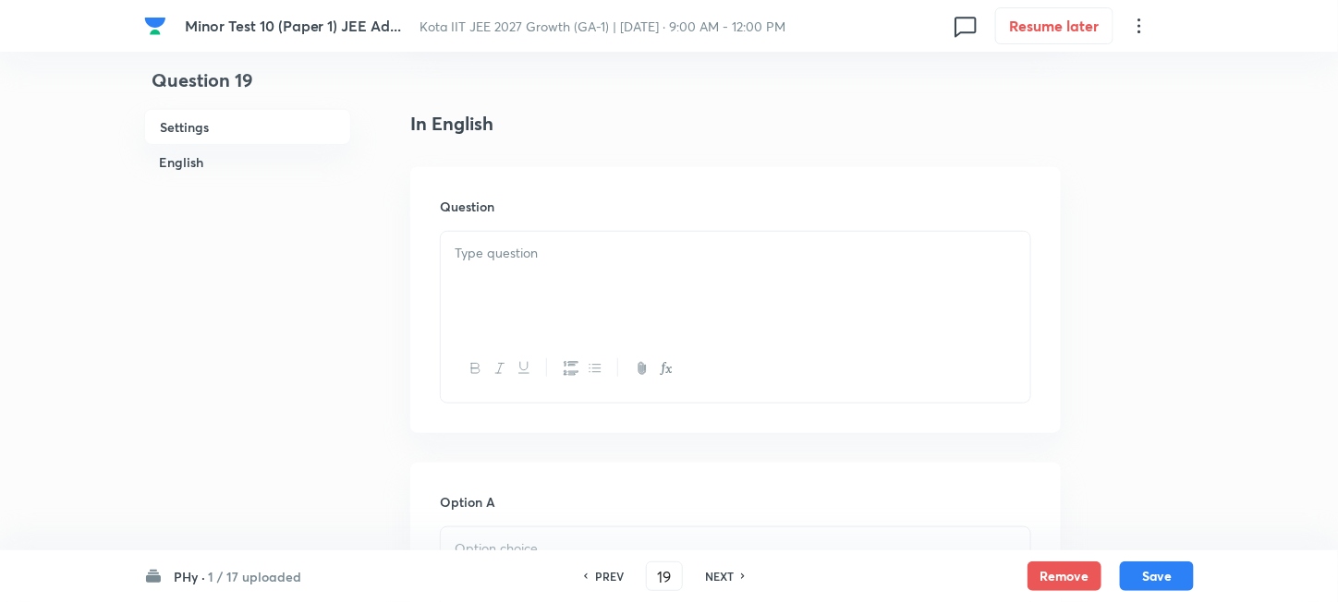
scroll to position [492, 0]
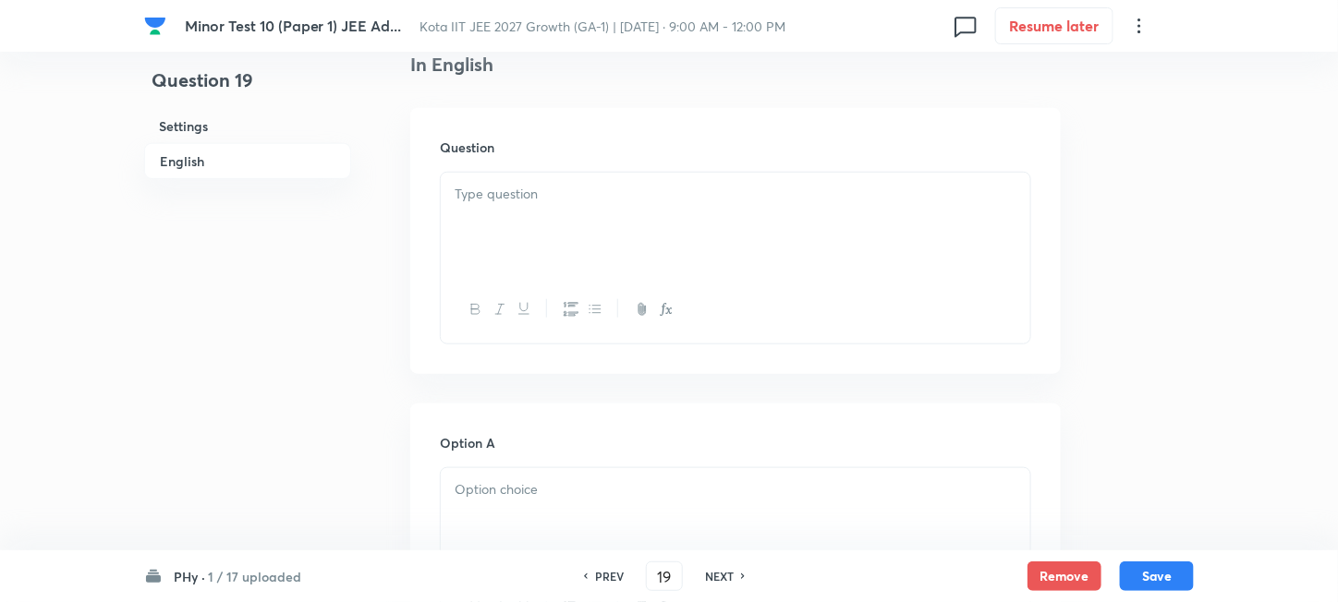
click at [687, 242] on div at bounding box center [735, 224] width 589 height 103
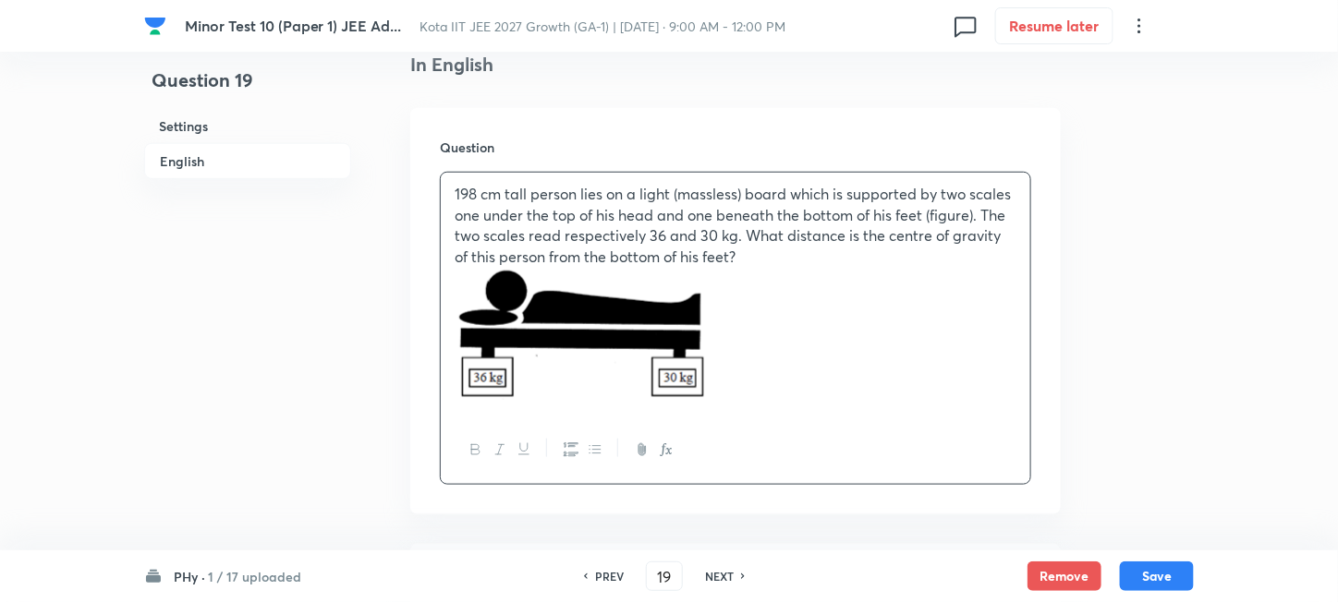
scroll to position [862, 0]
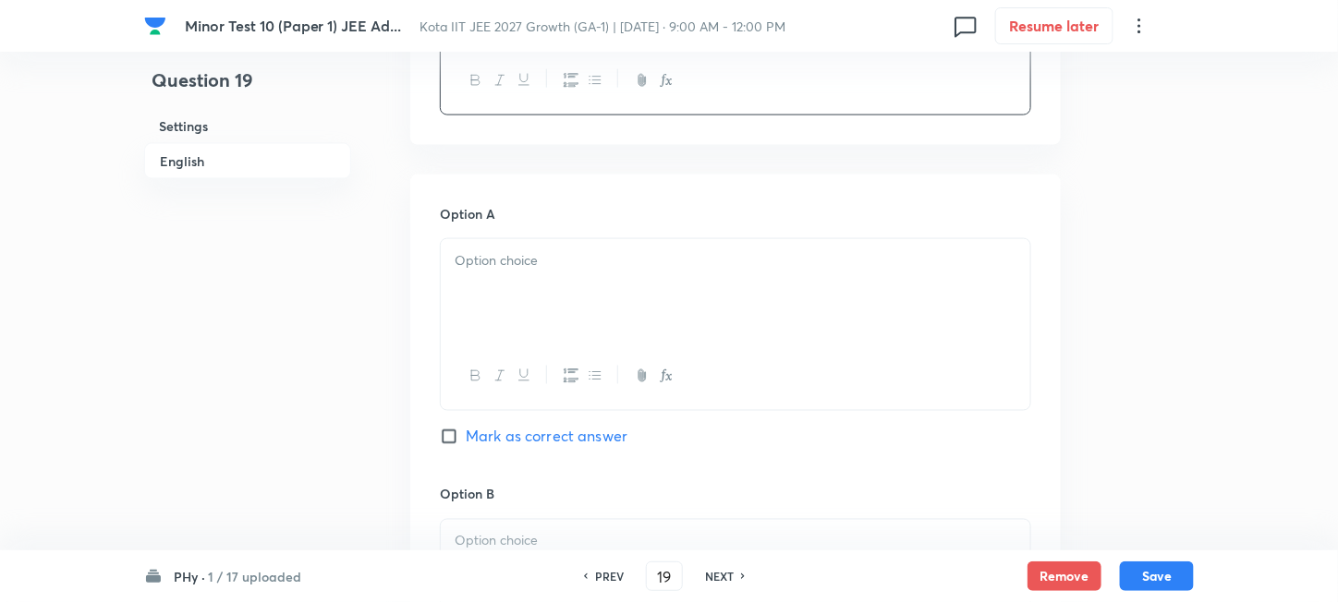
click at [625, 298] on div at bounding box center [735, 290] width 589 height 103
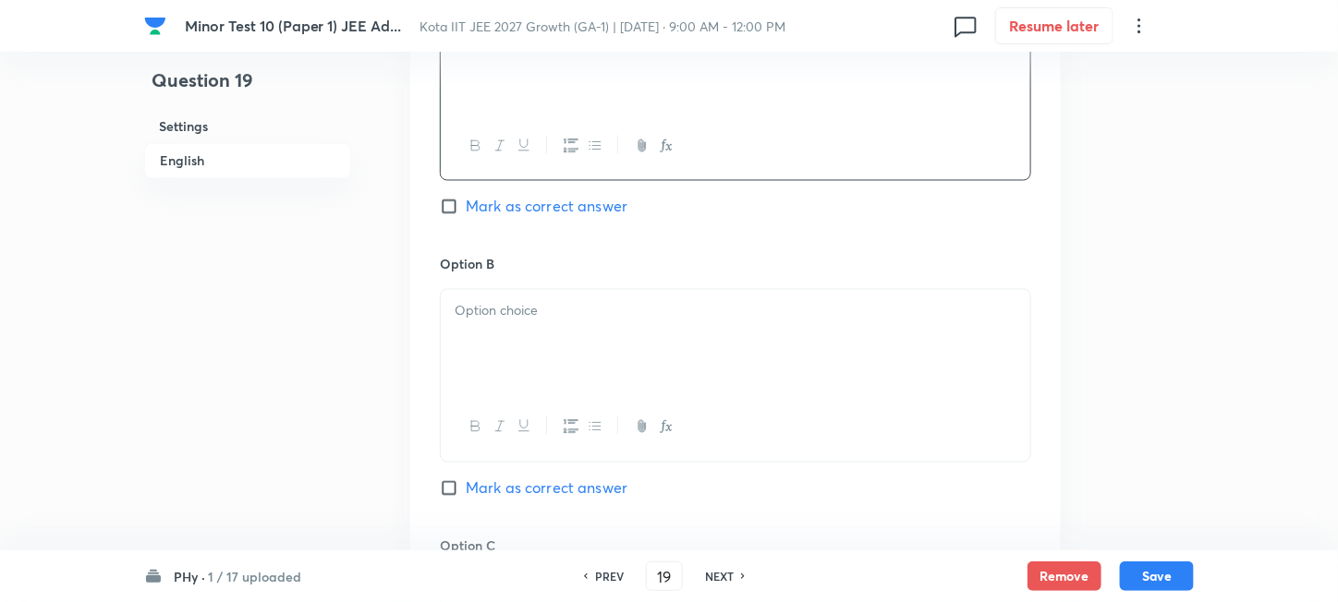
scroll to position [1109, 0]
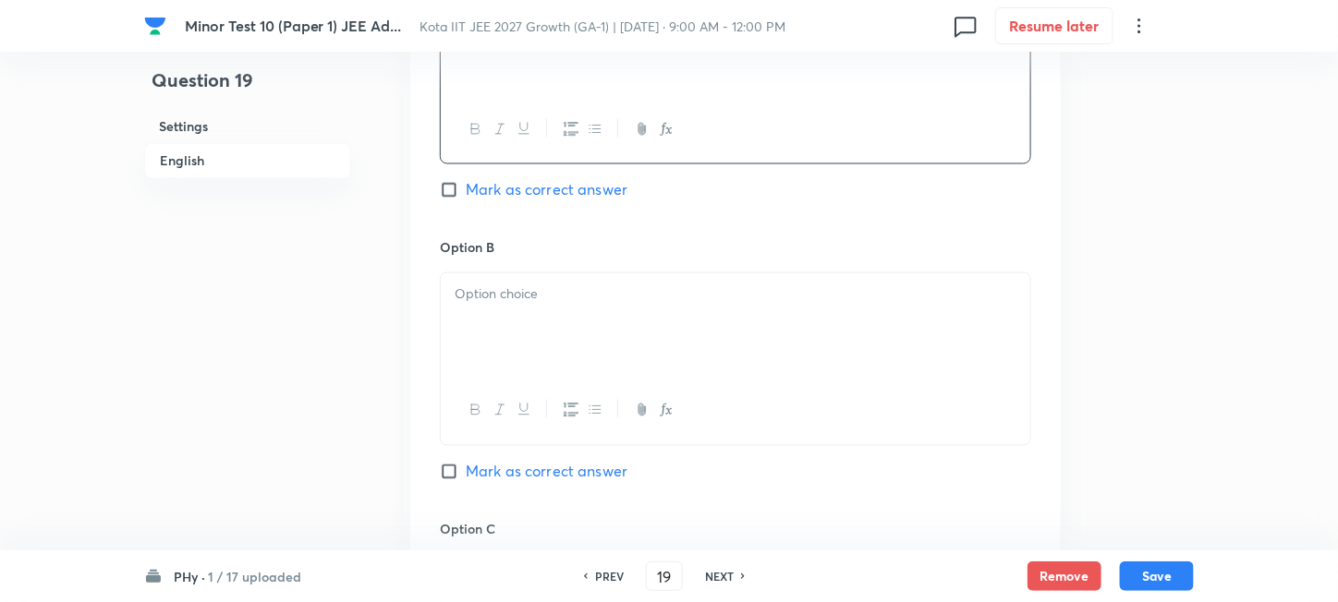
click at [569, 319] on div at bounding box center [735, 324] width 589 height 103
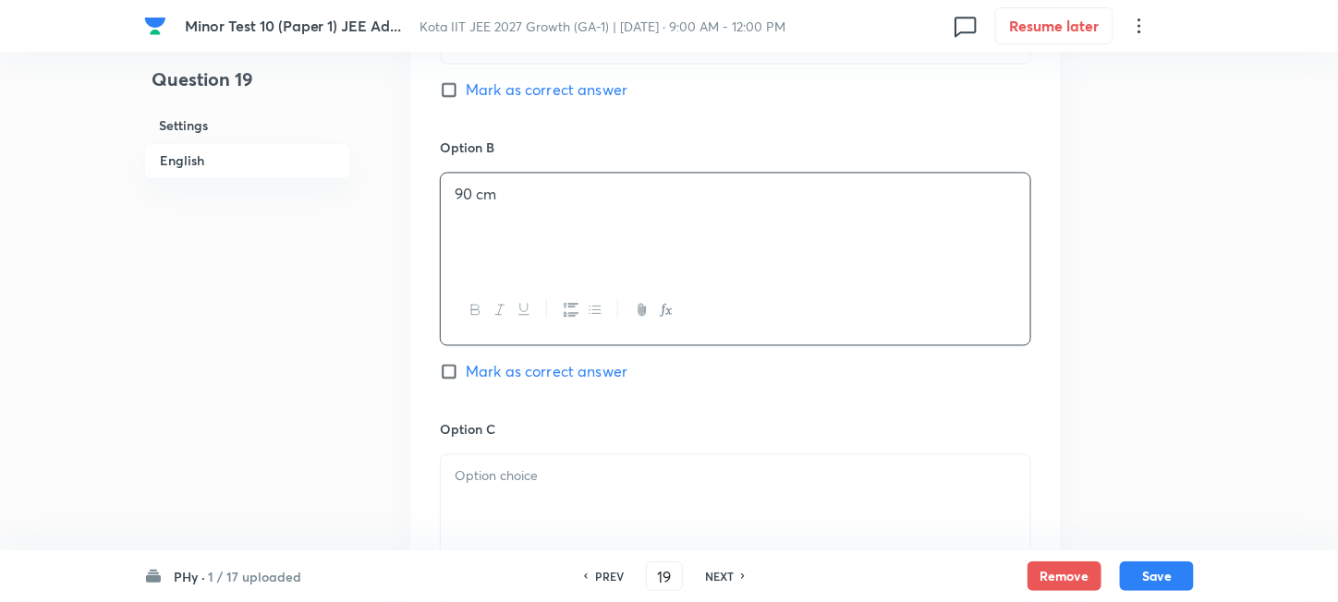
scroll to position [1354, 0]
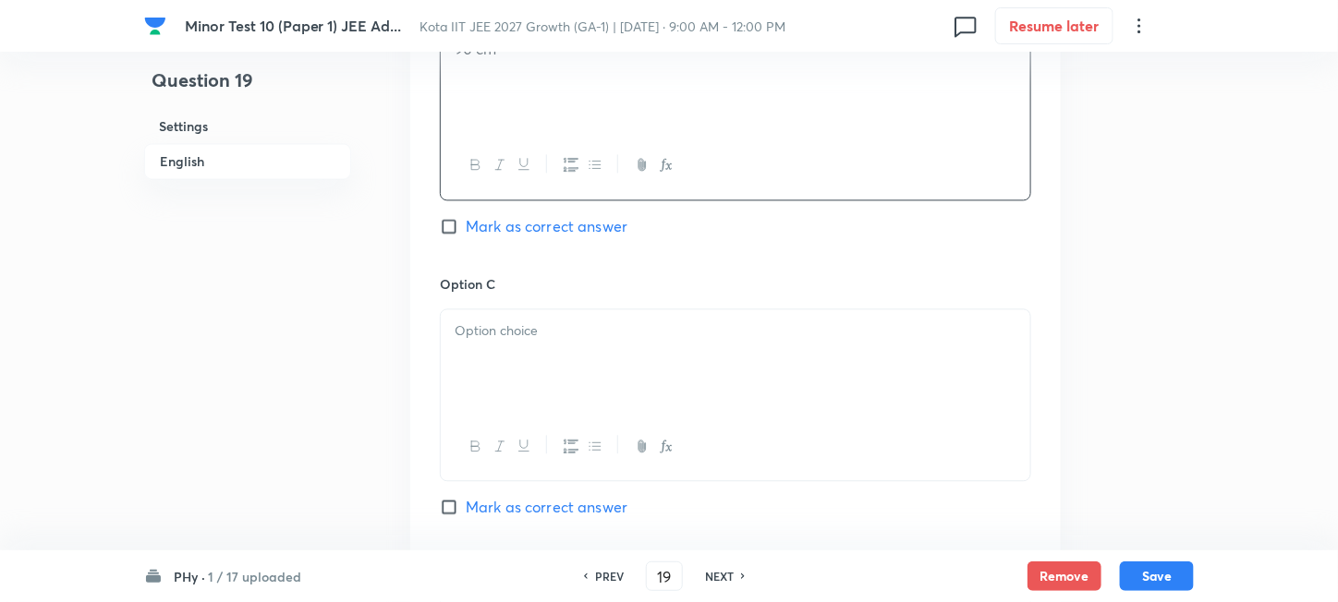
click at [588, 366] on div at bounding box center [735, 360] width 589 height 103
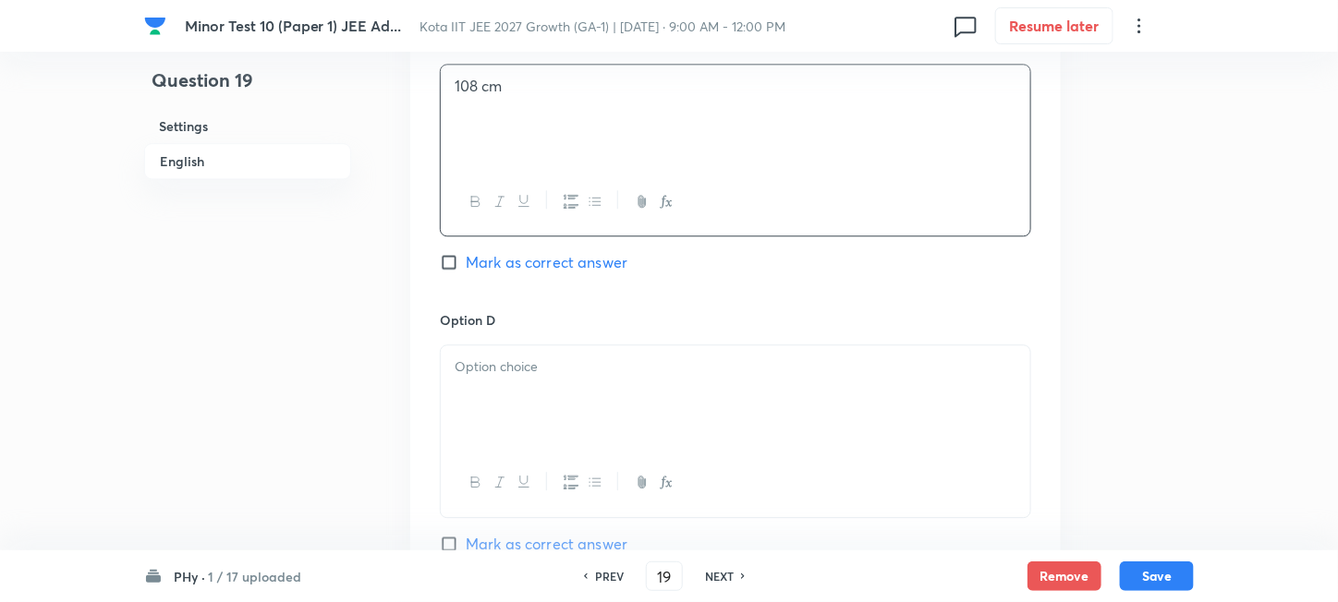
scroll to position [1601, 0]
click at [588, 375] on p at bounding box center [736, 365] width 562 height 21
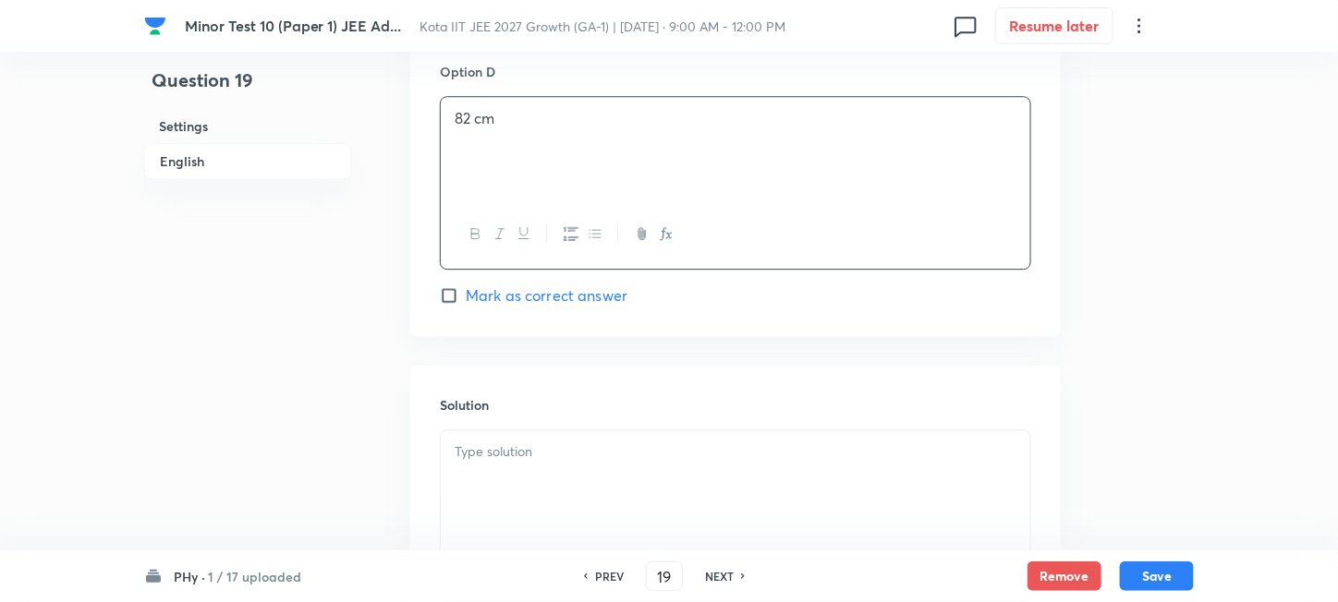
scroll to position [1724, 0]
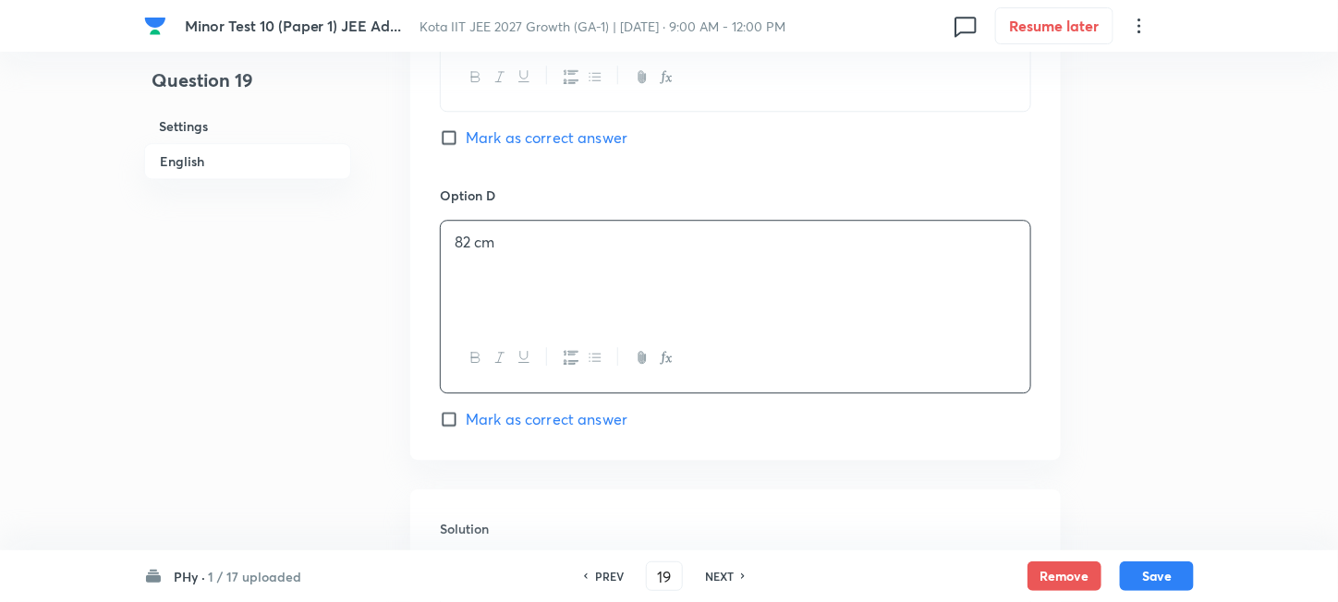
click at [507, 139] on span "Mark as correct answer" at bounding box center [547, 138] width 162 height 22
click at [466, 139] on input "Mark as correct answer" at bounding box center [453, 137] width 26 height 18
checkbox input "true"
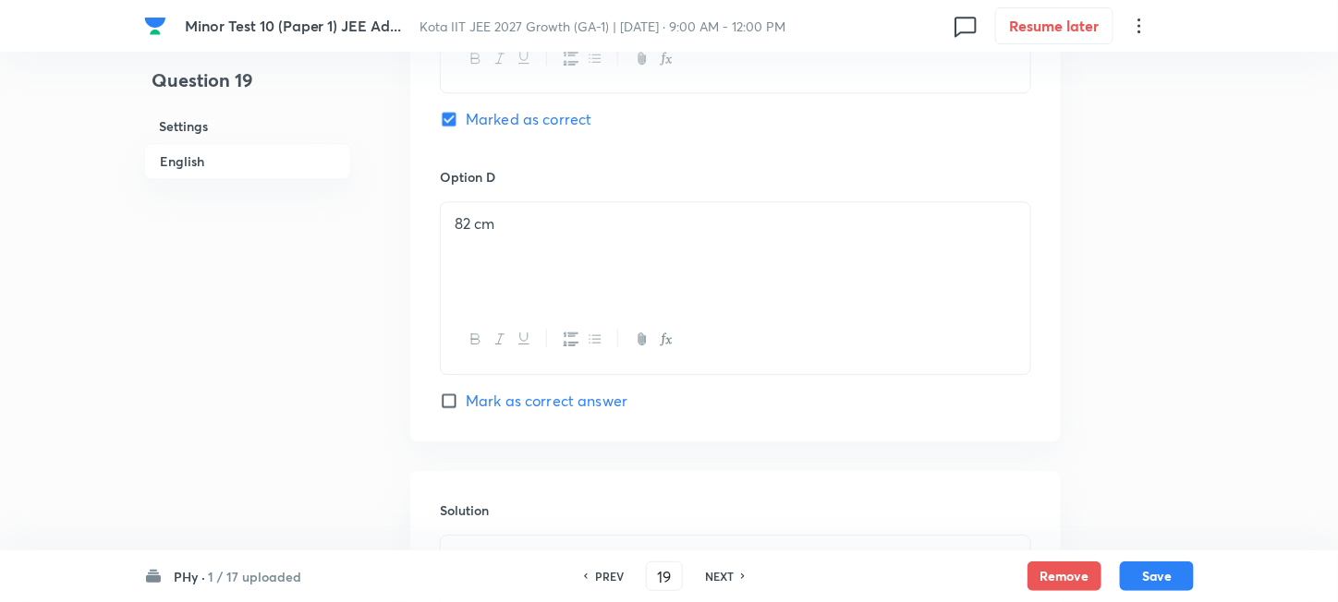
scroll to position [1971, 0]
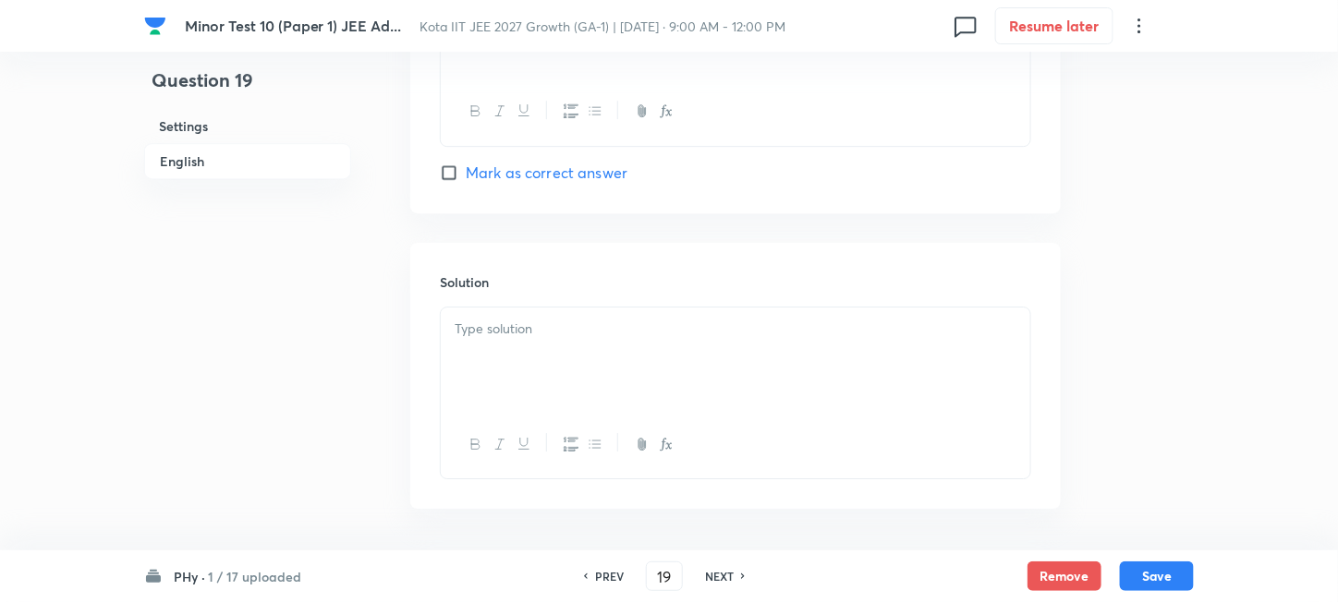
click at [591, 336] on p at bounding box center [736, 329] width 562 height 21
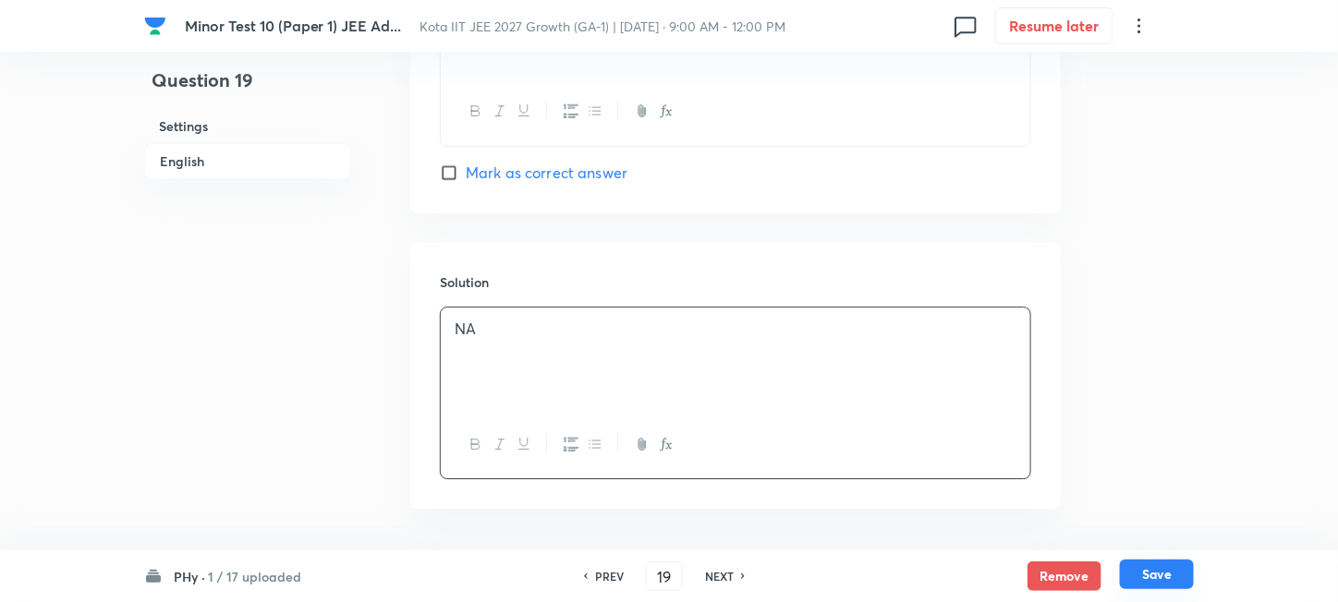
click at [1146, 578] on button "Save" at bounding box center [1157, 575] width 74 height 30
type input "20"
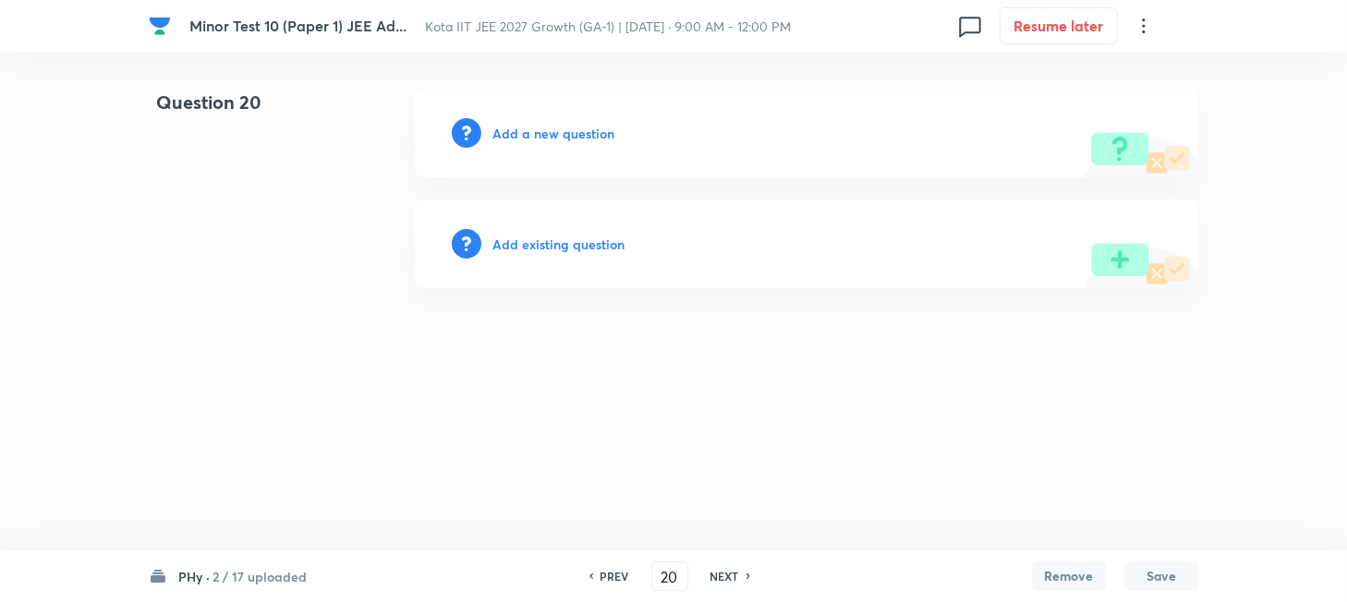
click at [530, 124] on h6 "Add a new question" at bounding box center [553, 133] width 122 height 19
click at [536, 135] on h6 "Choose a question type" at bounding box center [563, 133] width 142 height 19
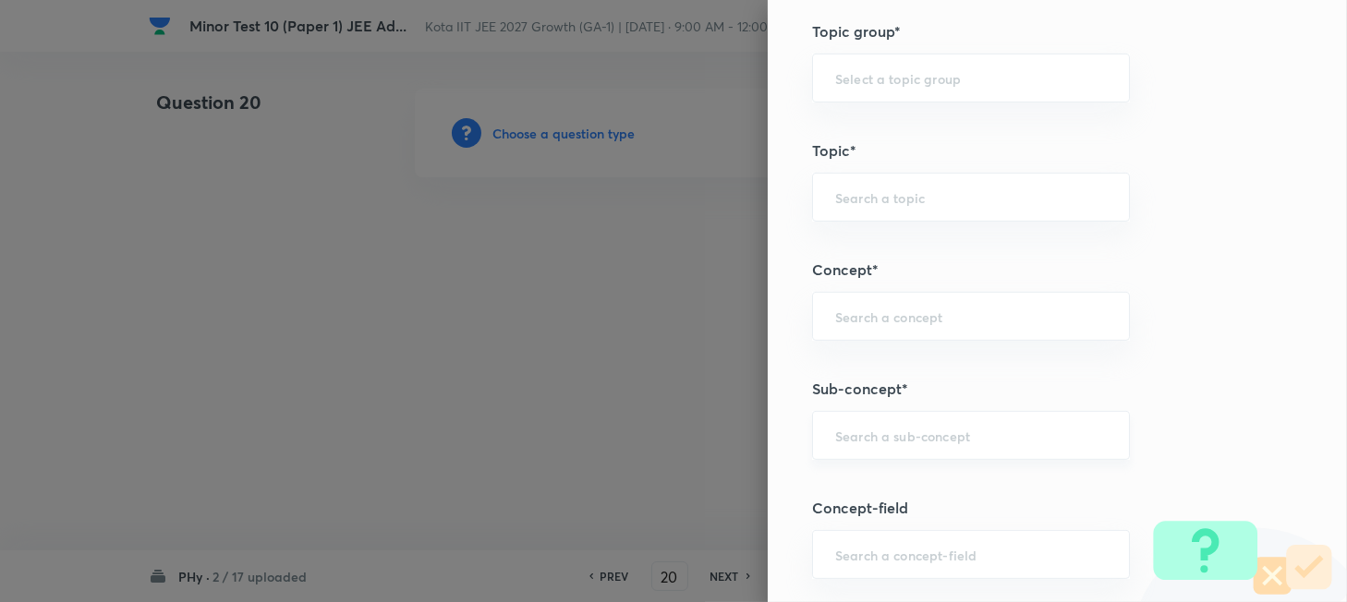
scroll to position [985, 0]
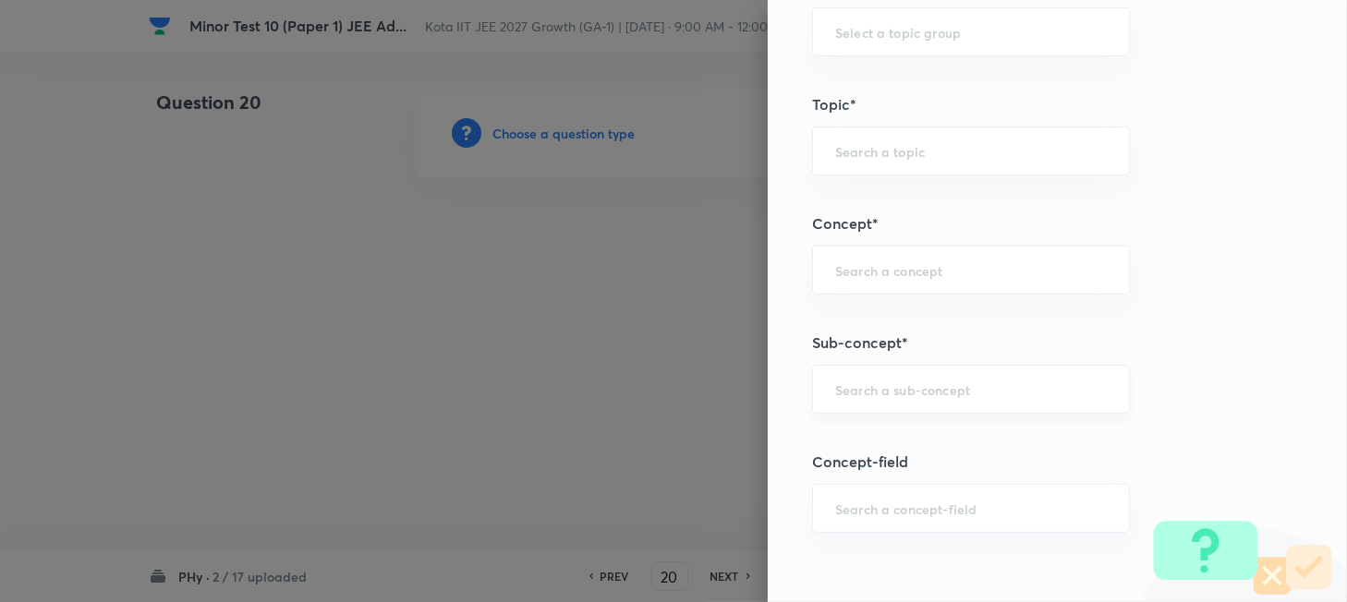
click at [908, 397] on input "text" at bounding box center [971, 390] width 272 height 18
paste input "Work"
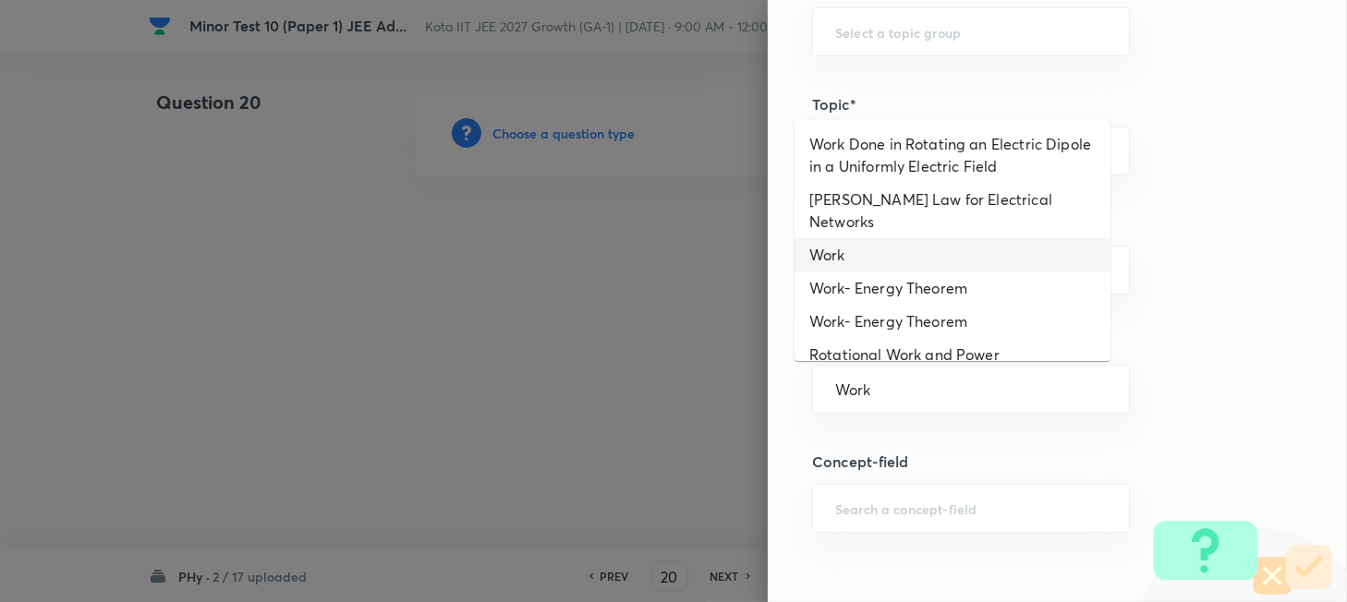
click at [862, 238] on li "Work" at bounding box center [952, 254] width 316 height 33
type input "Work"
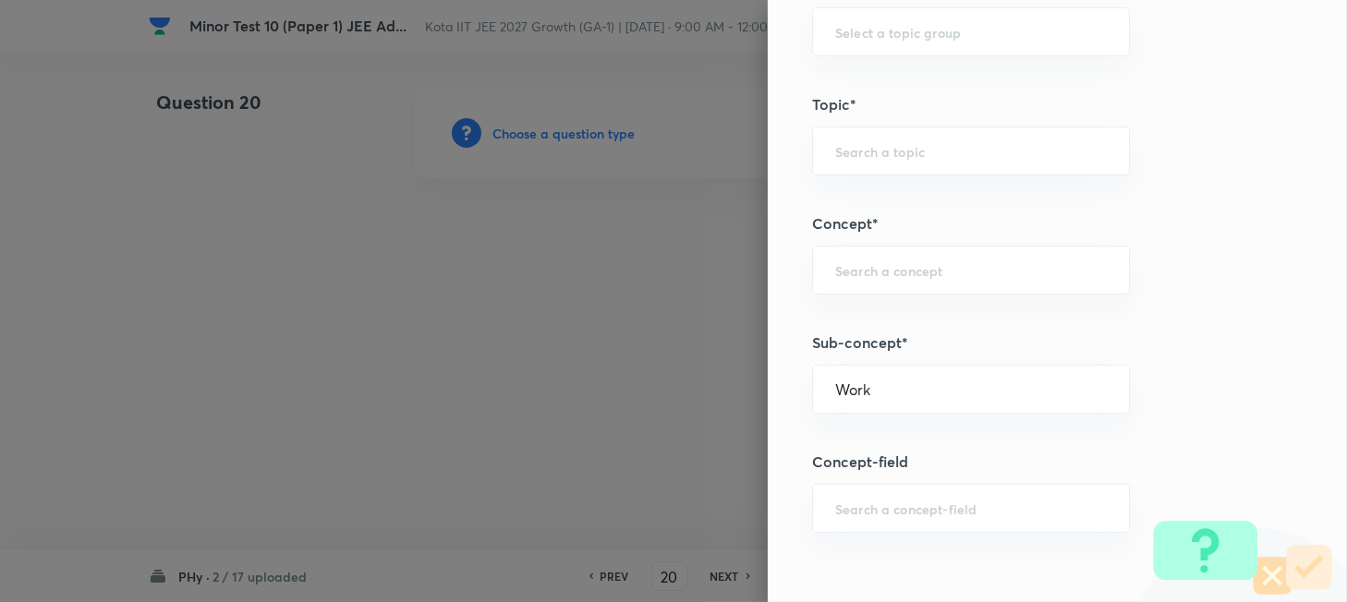
type input "Physics"
type input "Mechanics"
type input "Work, Energy & Power"
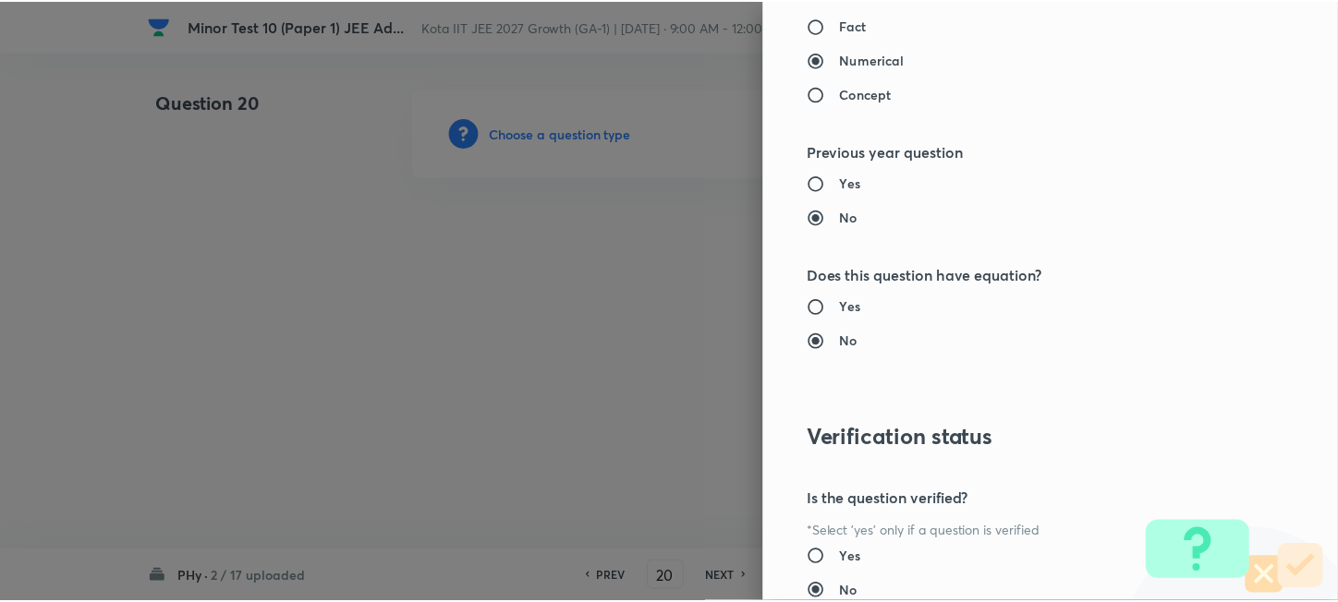
scroll to position [2040, 0]
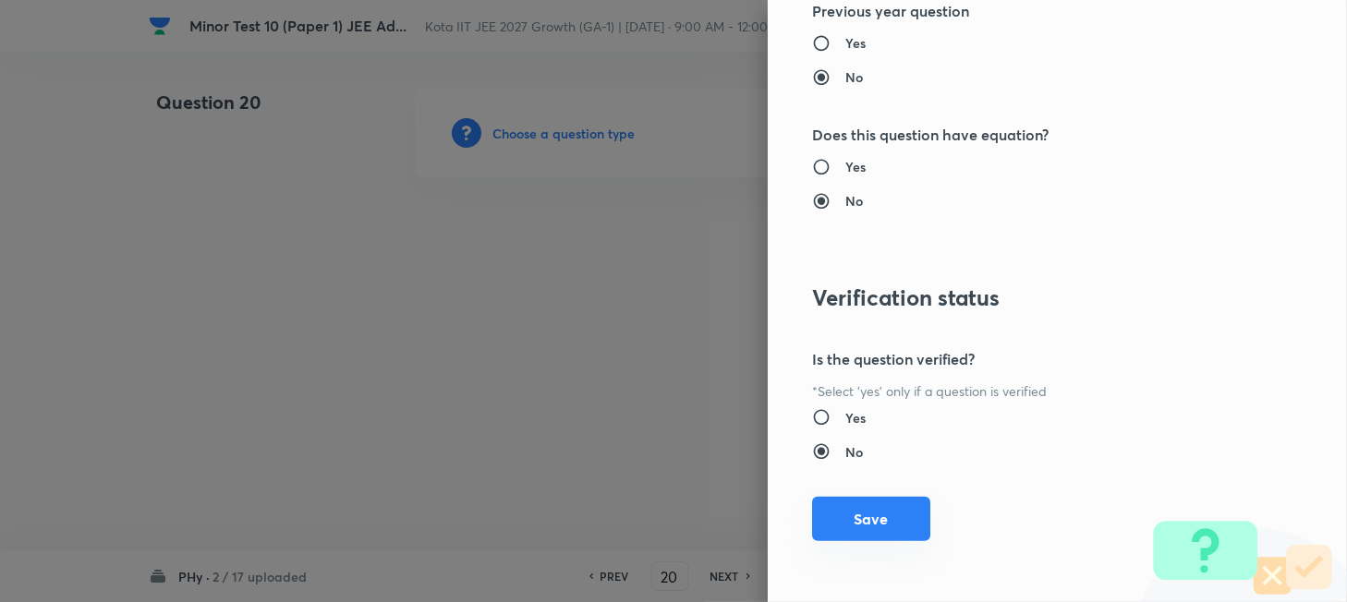
click at [862, 528] on button "Save" at bounding box center [871, 519] width 118 height 44
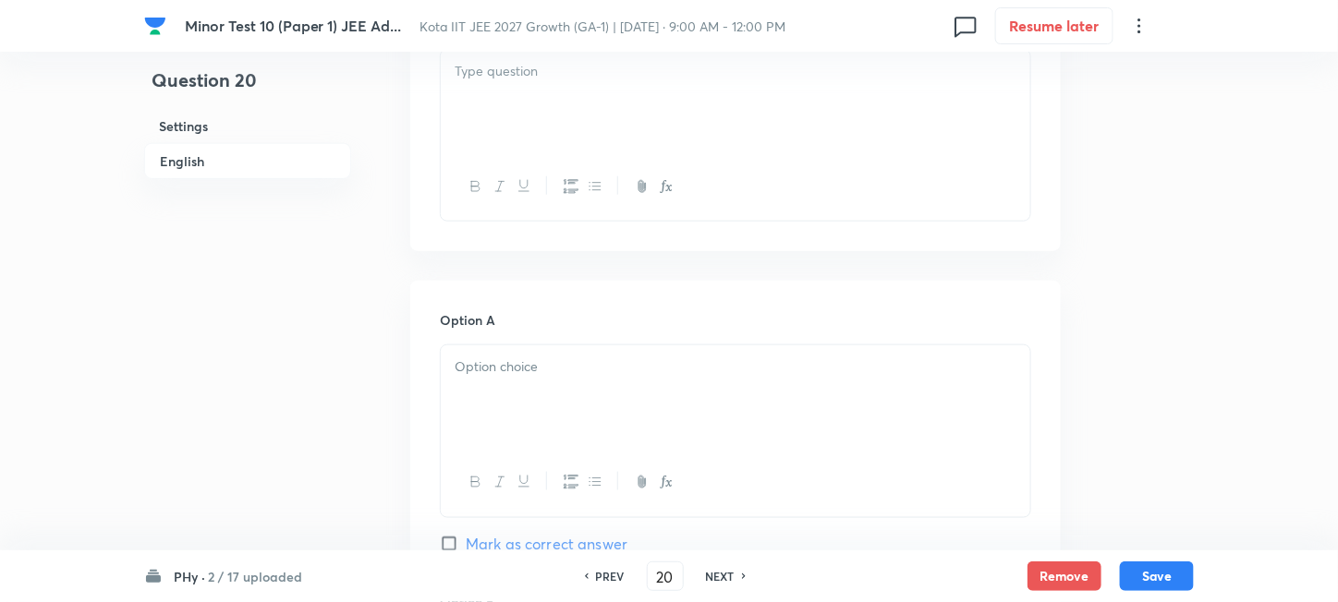
scroll to position [492, 0]
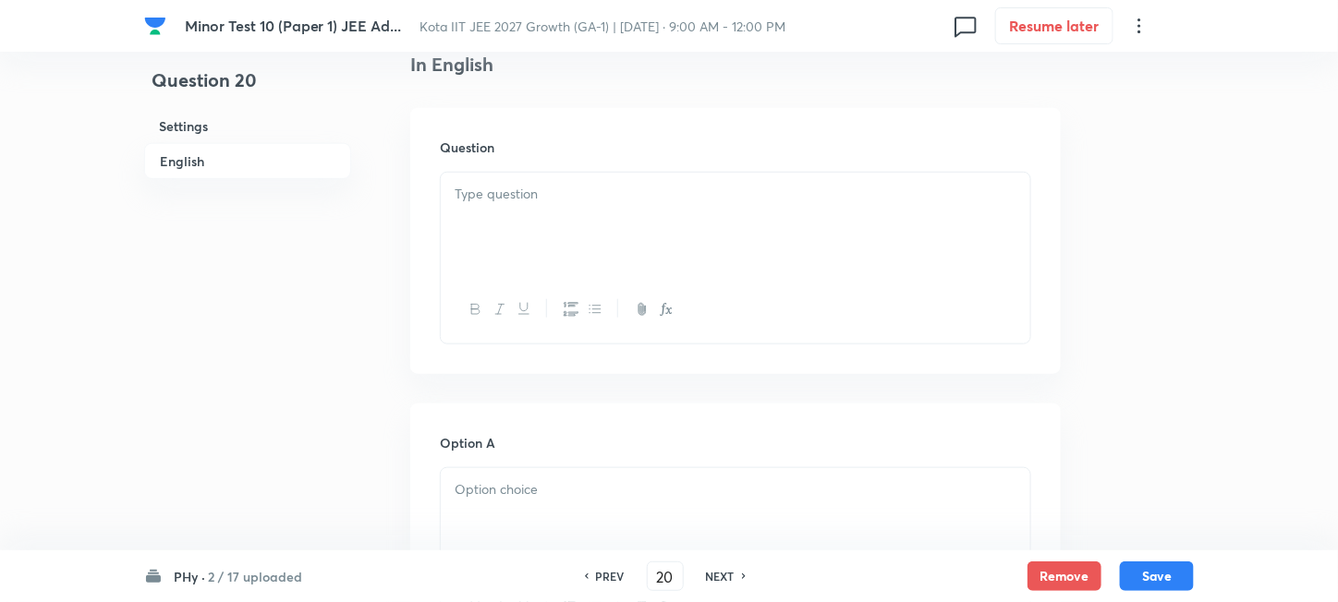
click at [658, 253] on div at bounding box center [735, 224] width 589 height 103
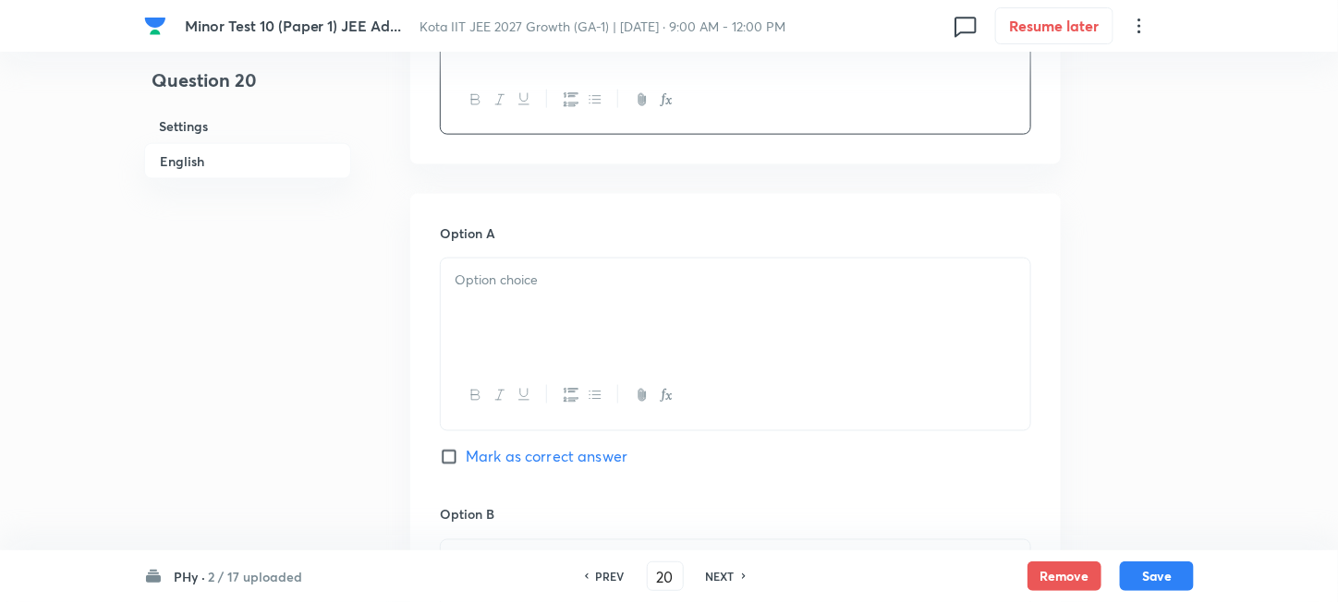
scroll to position [862, 0]
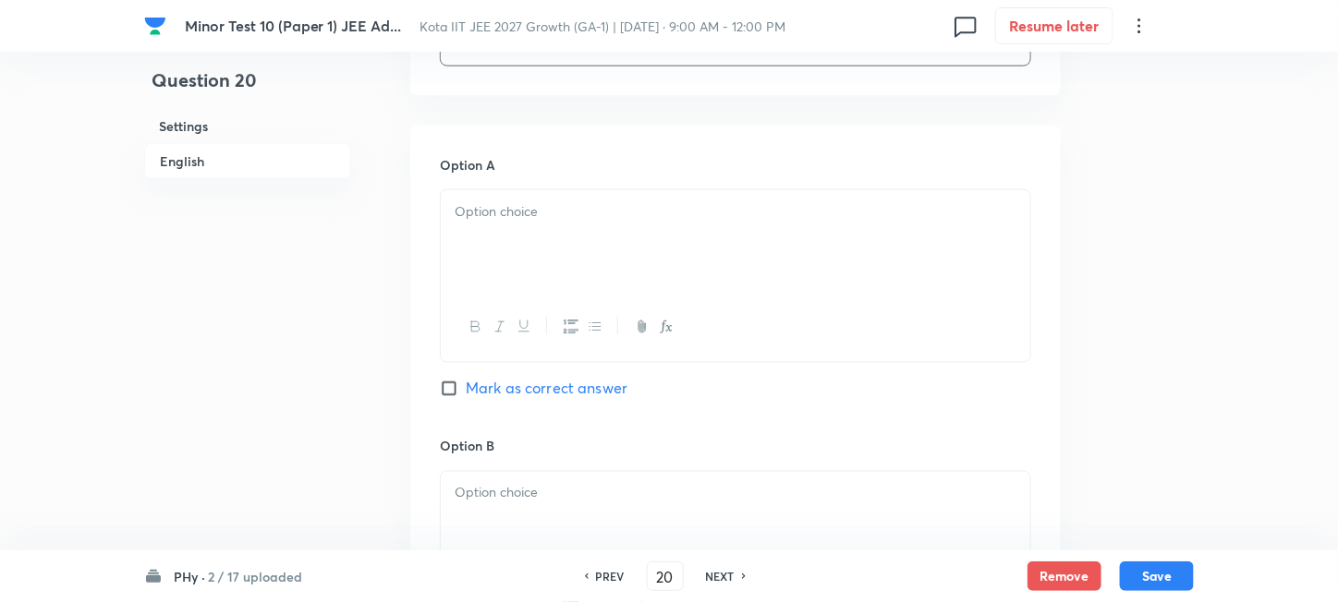
click at [636, 273] on div at bounding box center [735, 241] width 589 height 103
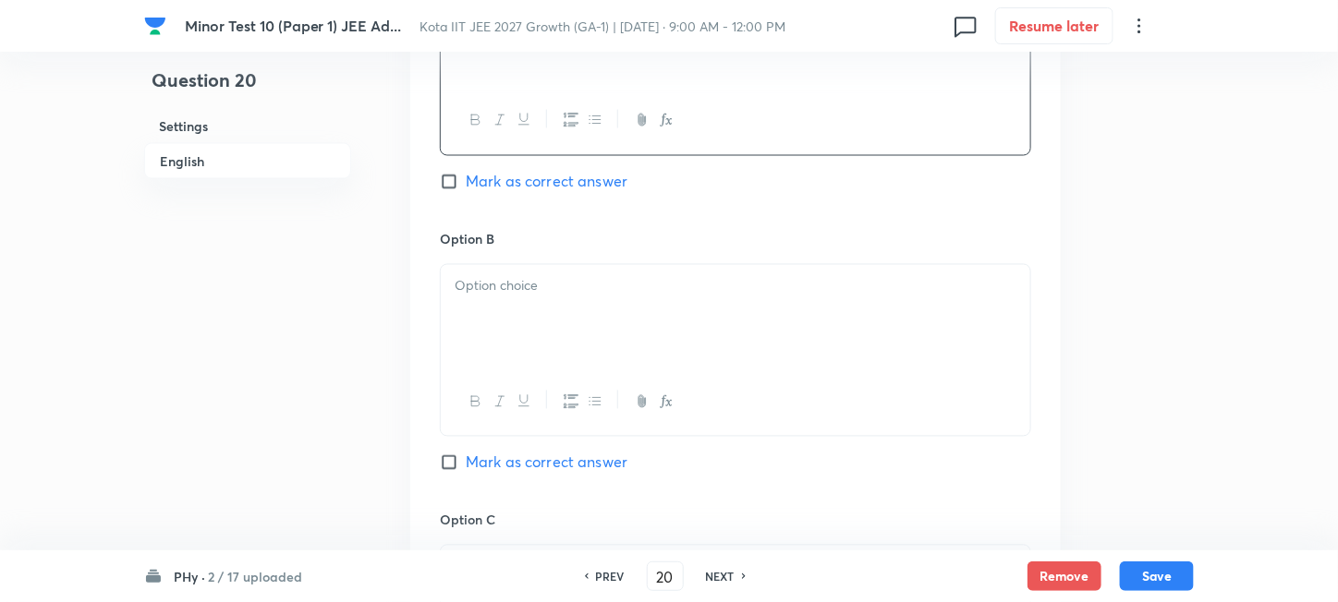
scroll to position [1109, 0]
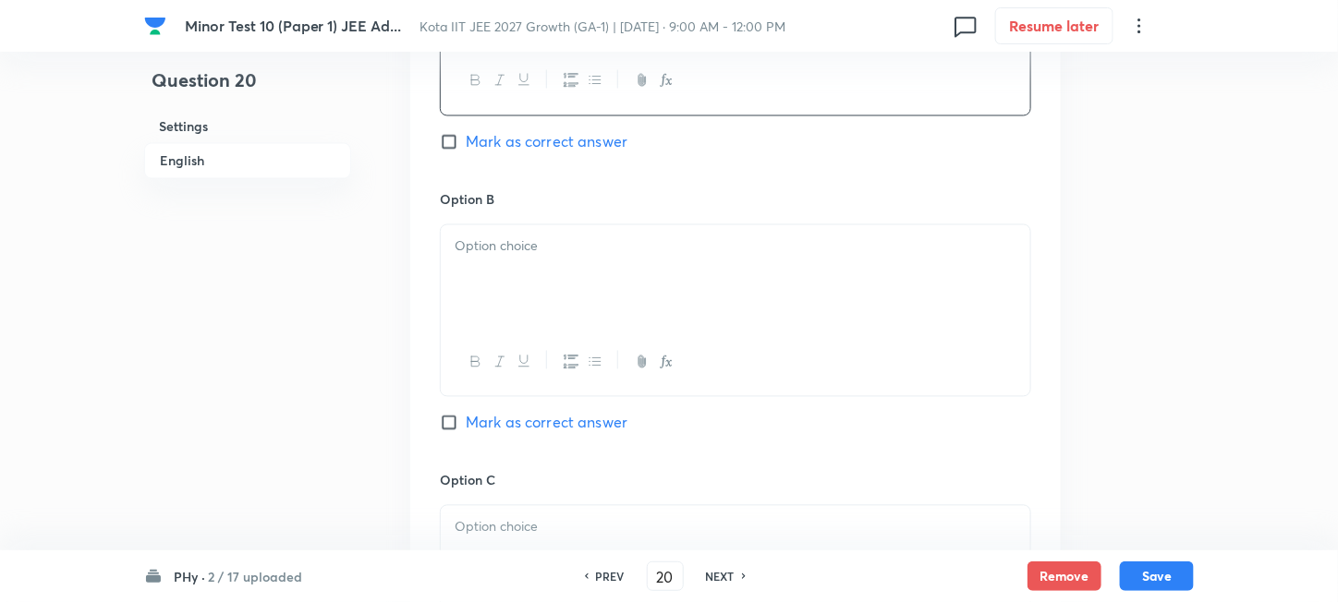
click at [649, 308] on div at bounding box center [735, 276] width 589 height 103
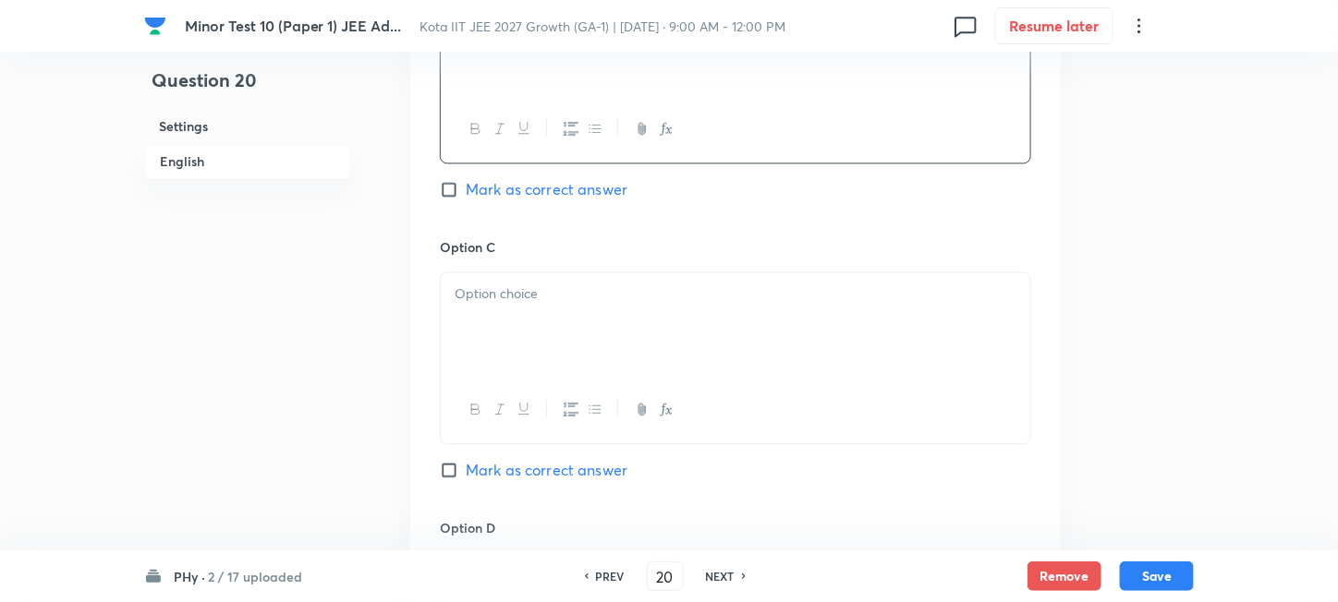
scroll to position [1354, 0]
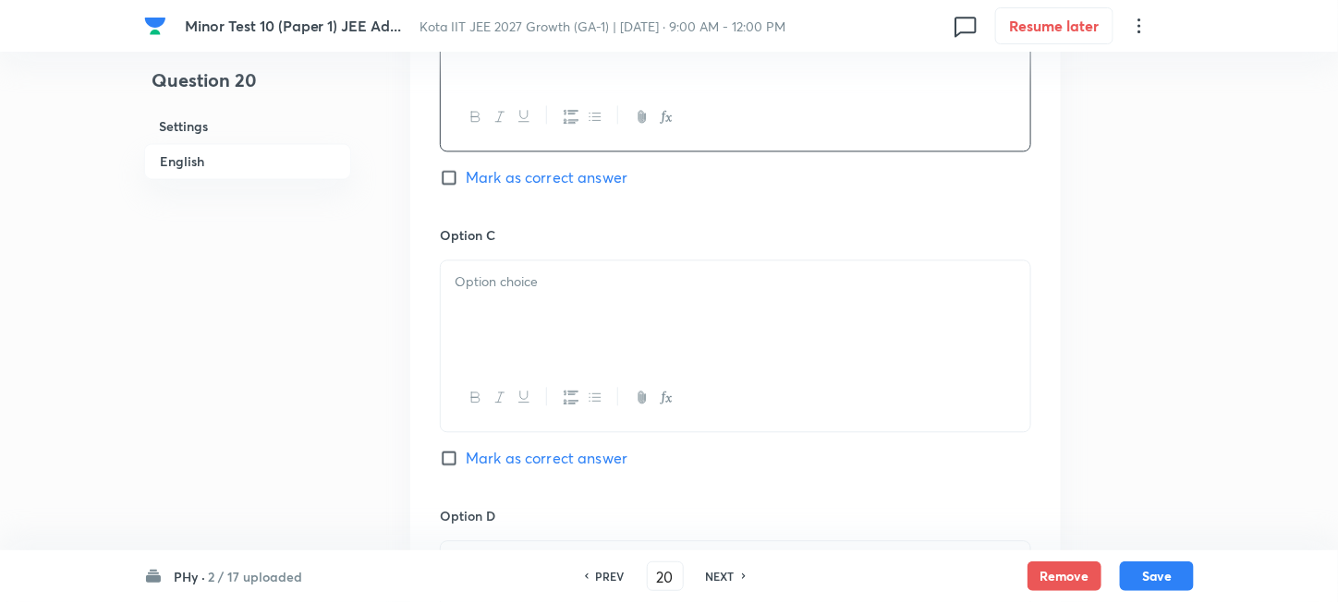
click at [628, 330] on div at bounding box center [735, 312] width 589 height 103
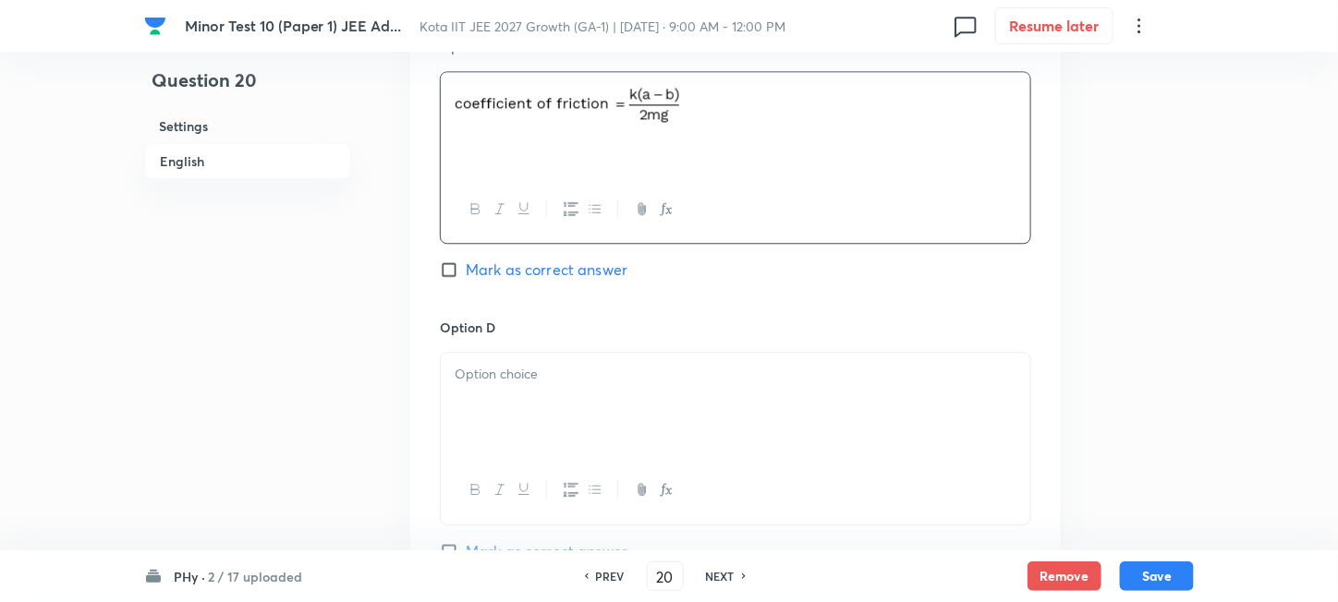
scroll to position [1601, 0]
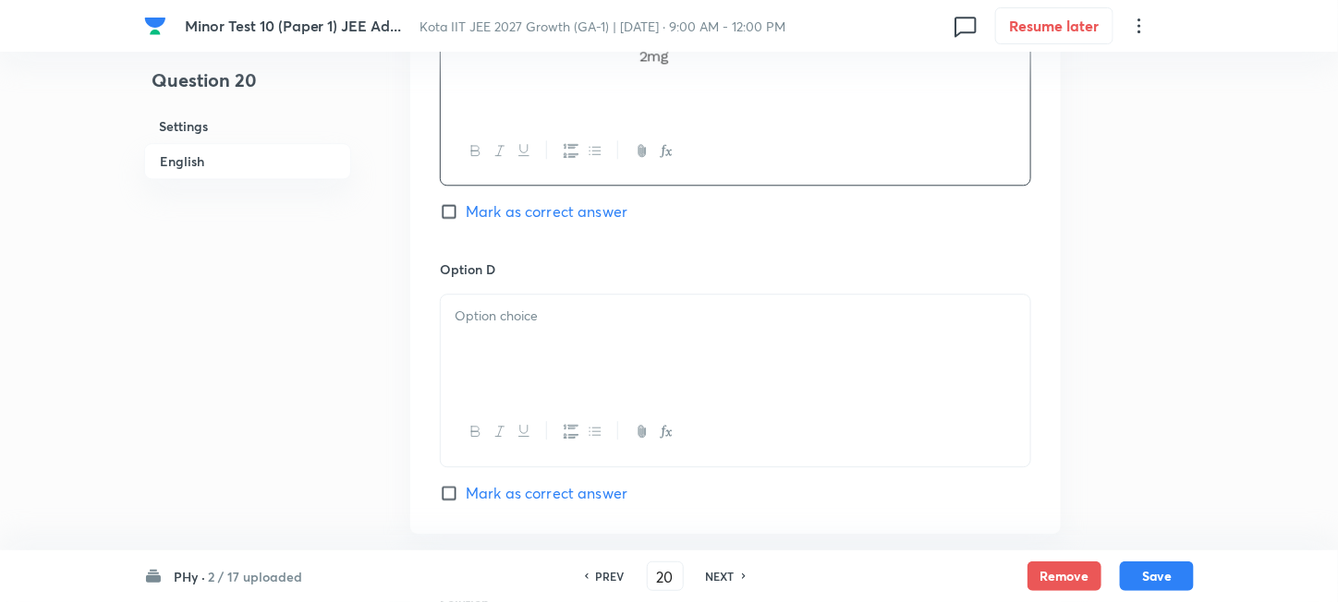
click at [588, 357] on div at bounding box center [735, 346] width 589 height 103
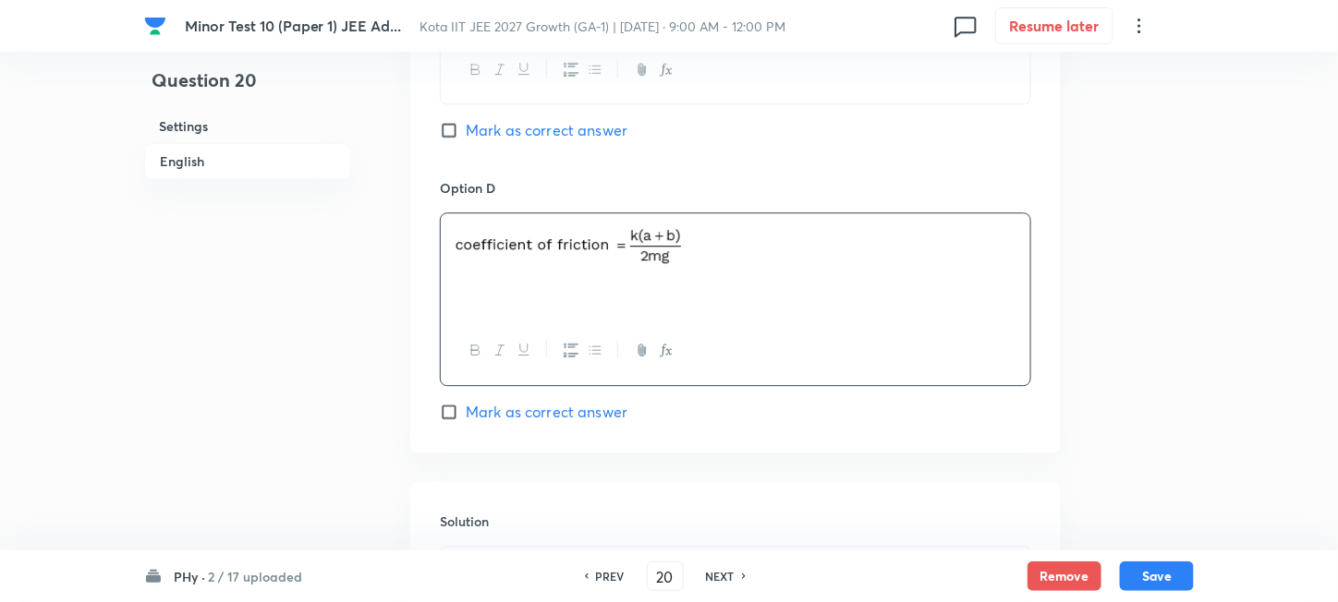
scroll to position [1724, 0]
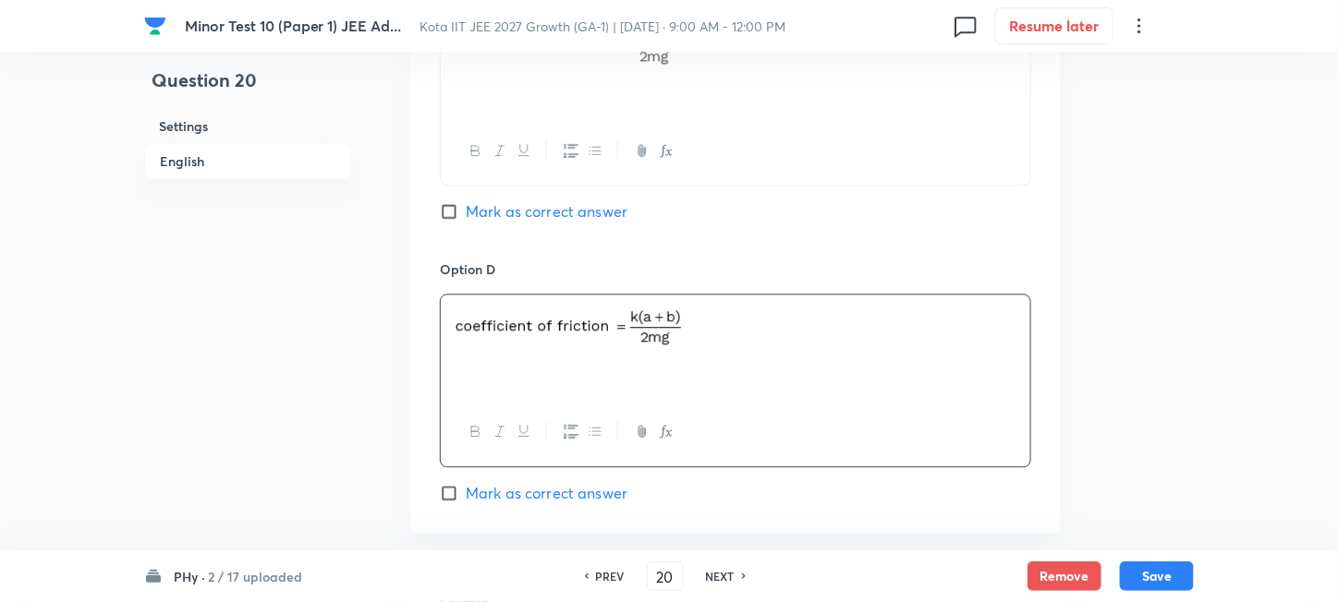
click at [513, 211] on span "Mark as correct answer" at bounding box center [547, 211] width 162 height 22
click at [466, 211] on input "Mark as correct answer" at bounding box center [453, 211] width 26 height 18
checkbox input "true"
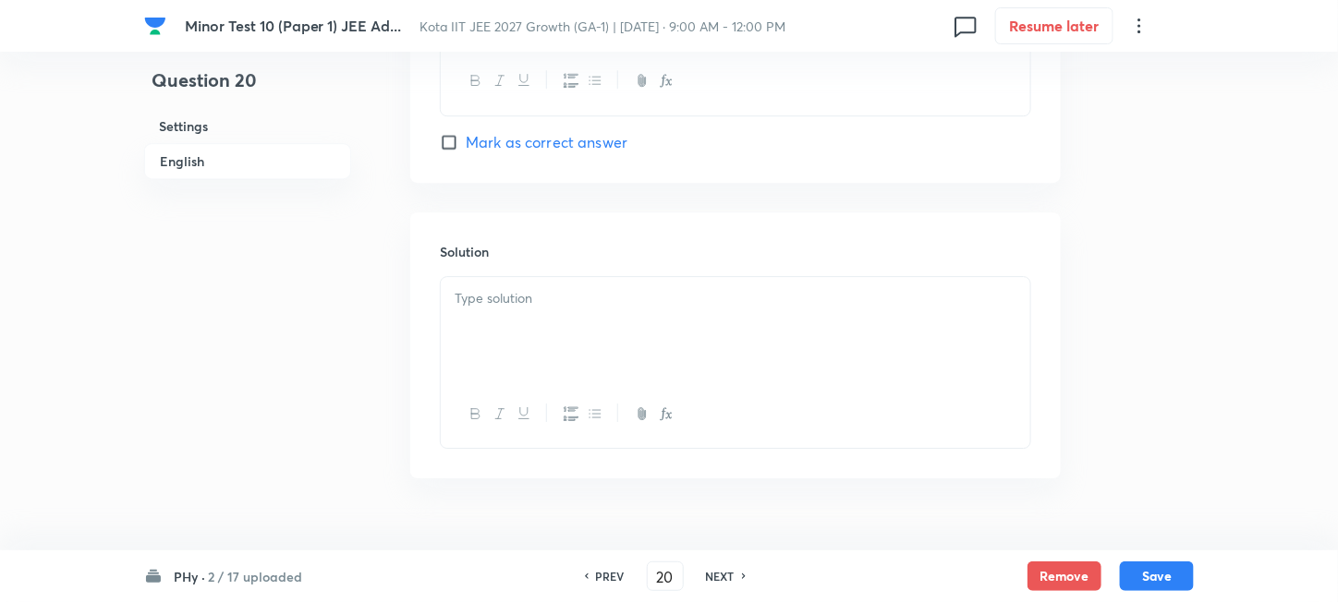
scroll to position [1971, 0]
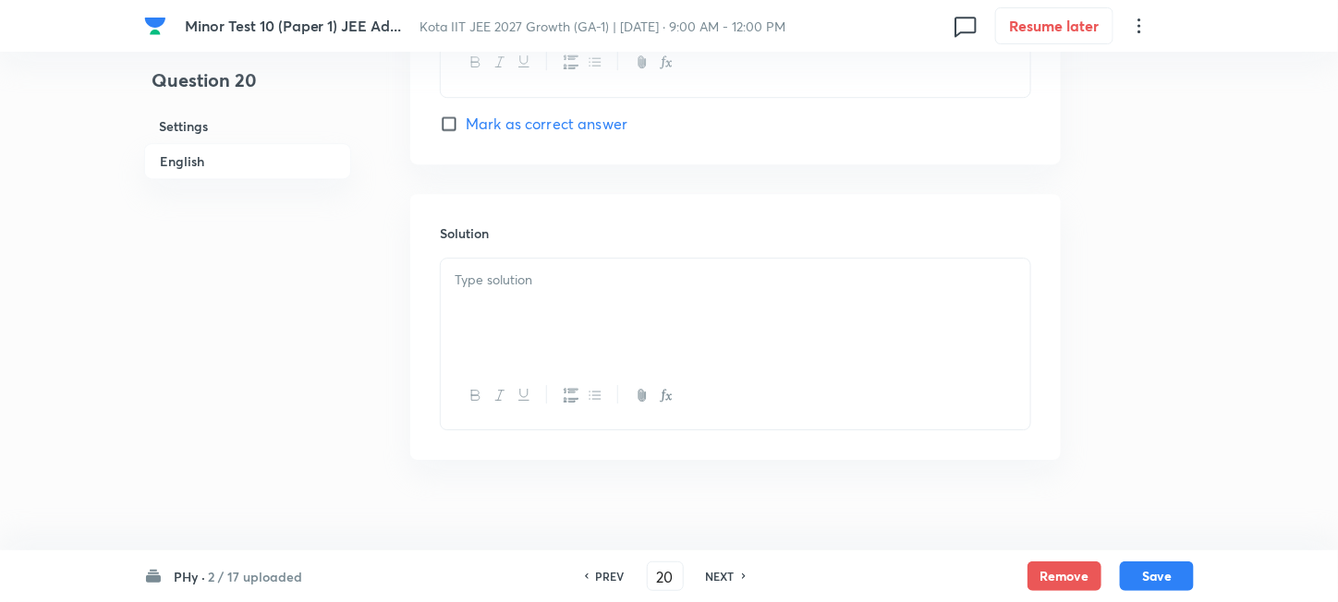
click at [584, 322] on div at bounding box center [735, 310] width 589 height 103
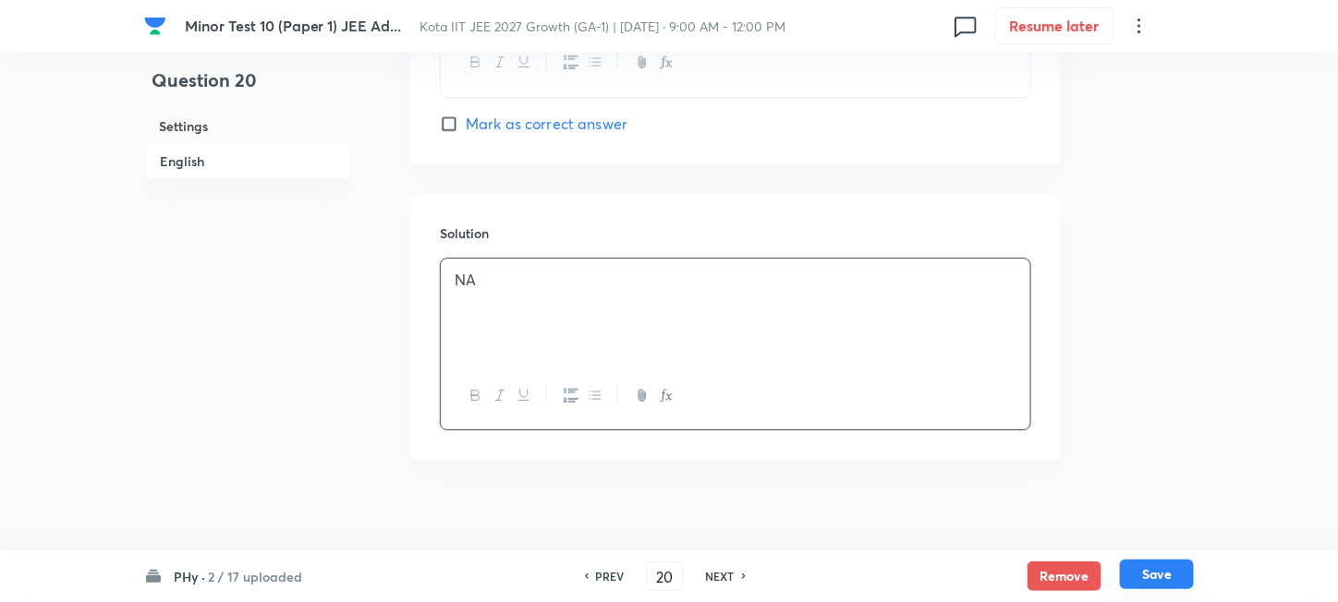
click at [1145, 580] on button "Save" at bounding box center [1157, 575] width 74 height 30
type input "21"
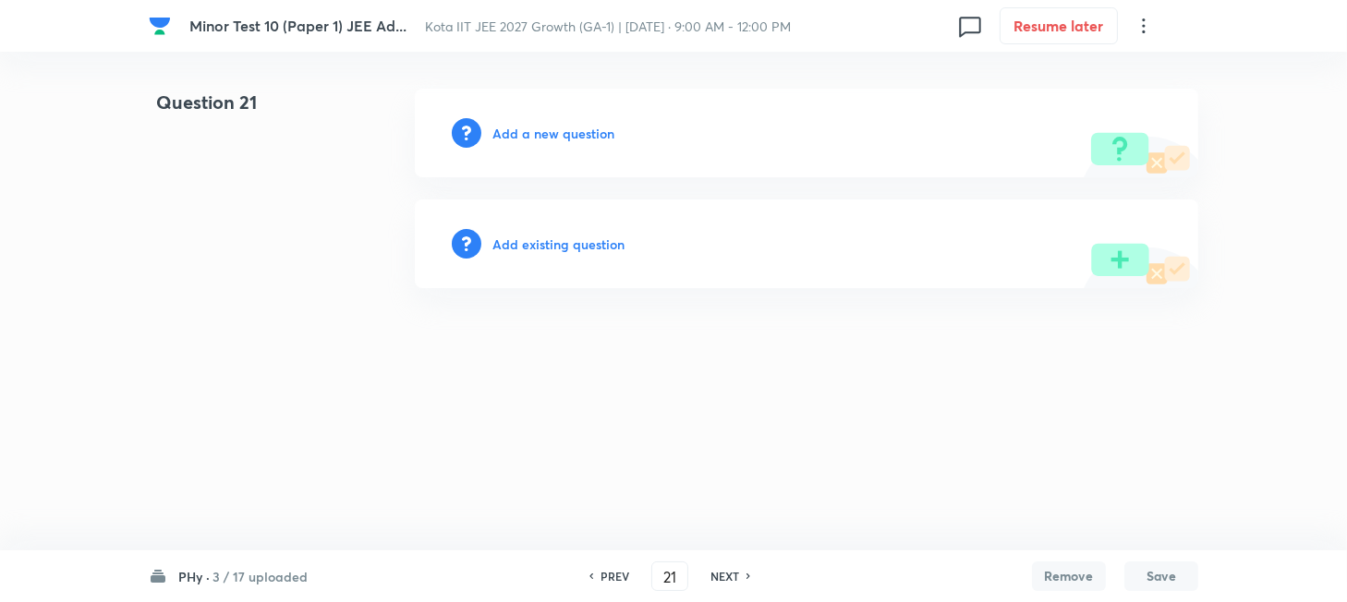
click at [564, 127] on h6 "Add a new question" at bounding box center [553, 133] width 122 height 19
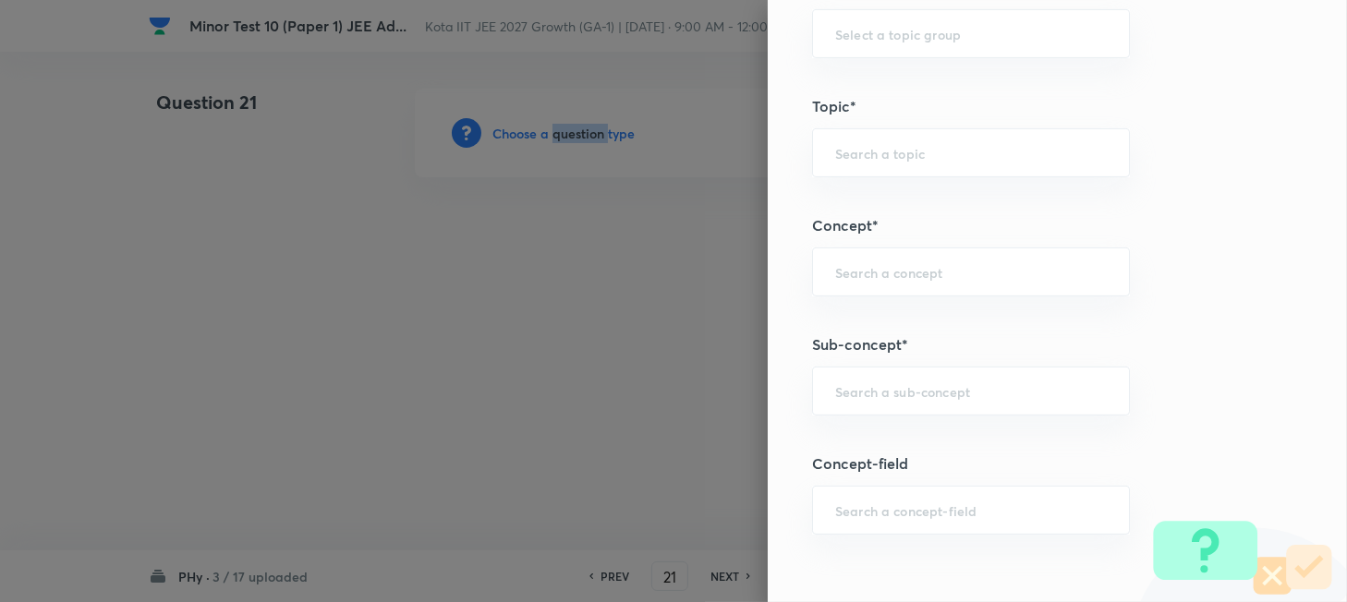
scroll to position [985, 0]
click at [919, 374] on div "​" at bounding box center [971, 389] width 318 height 49
paste input "The Centre of Mass"
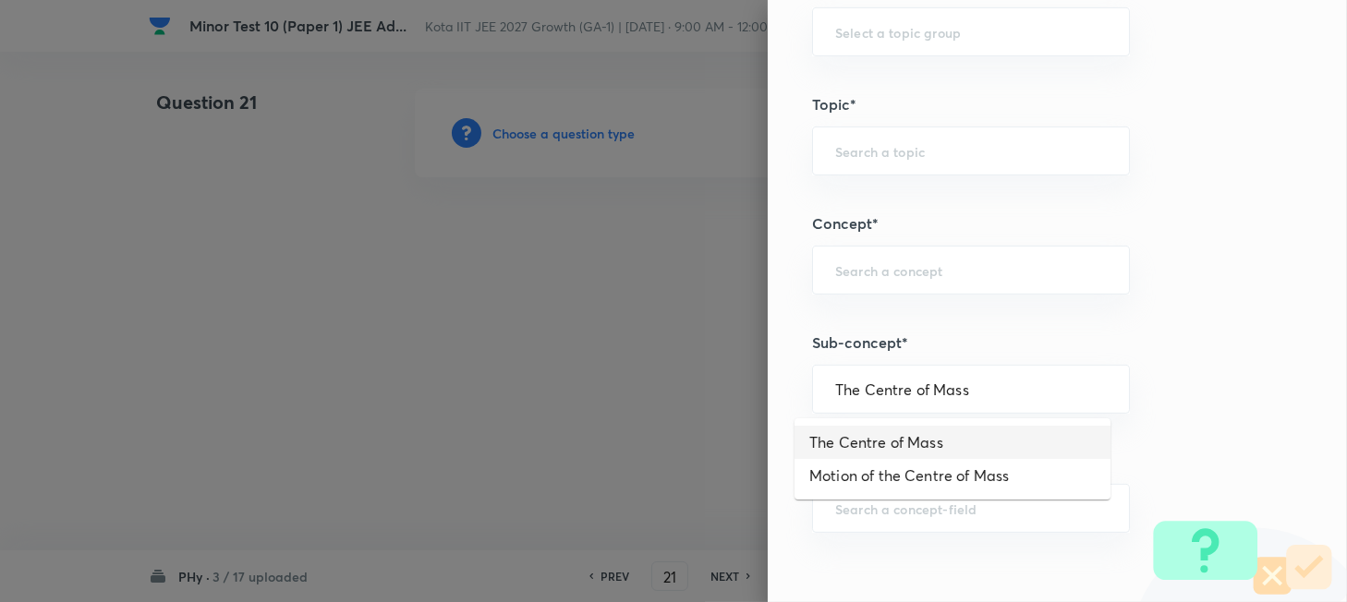
click at [893, 448] on li "The Centre of Mass" at bounding box center [952, 442] width 316 height 33
type input "The Centre of Mass"
type input "Physics"
type input "Mechanics"
type input "Centre of Mass, Impulse and Collisions"
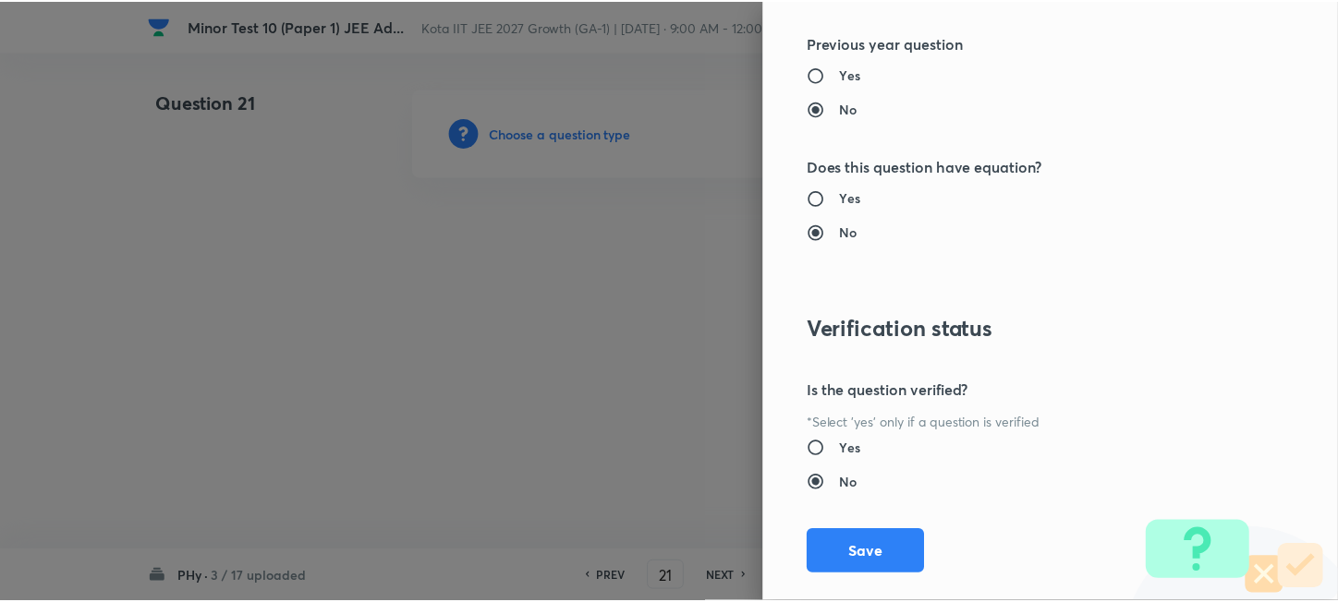
scroll to position [2040, 0]
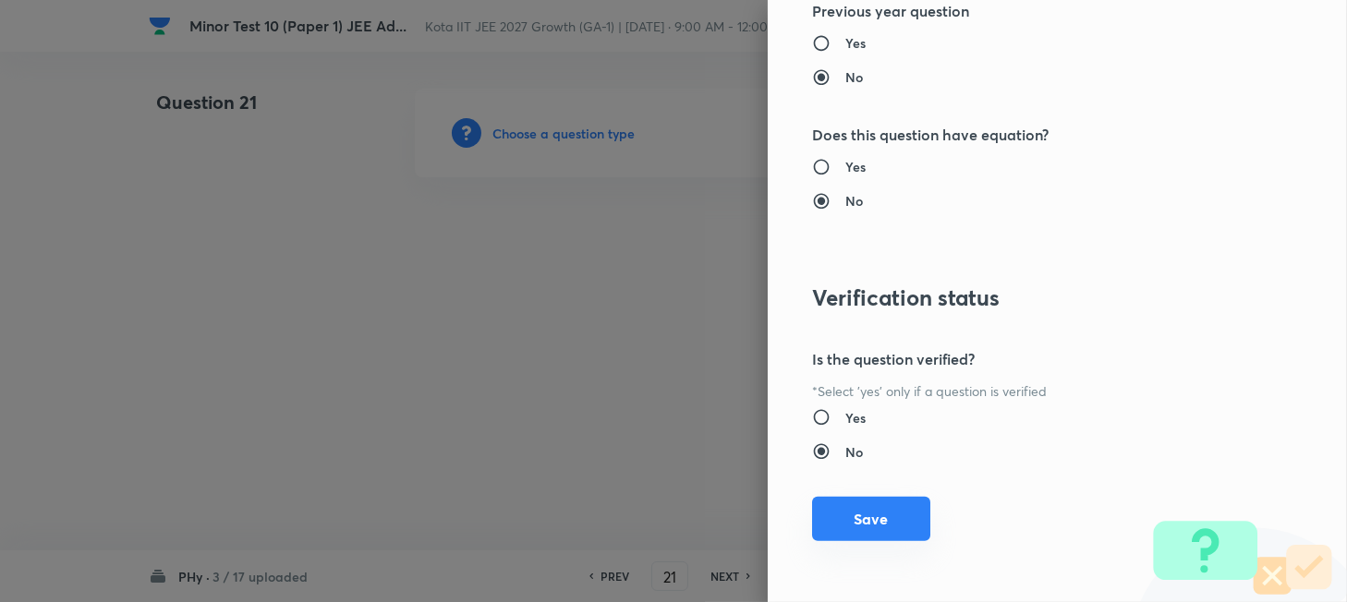
click at [872, 514] on button "Save" at bounding box center [871, 519] width 118 height 44
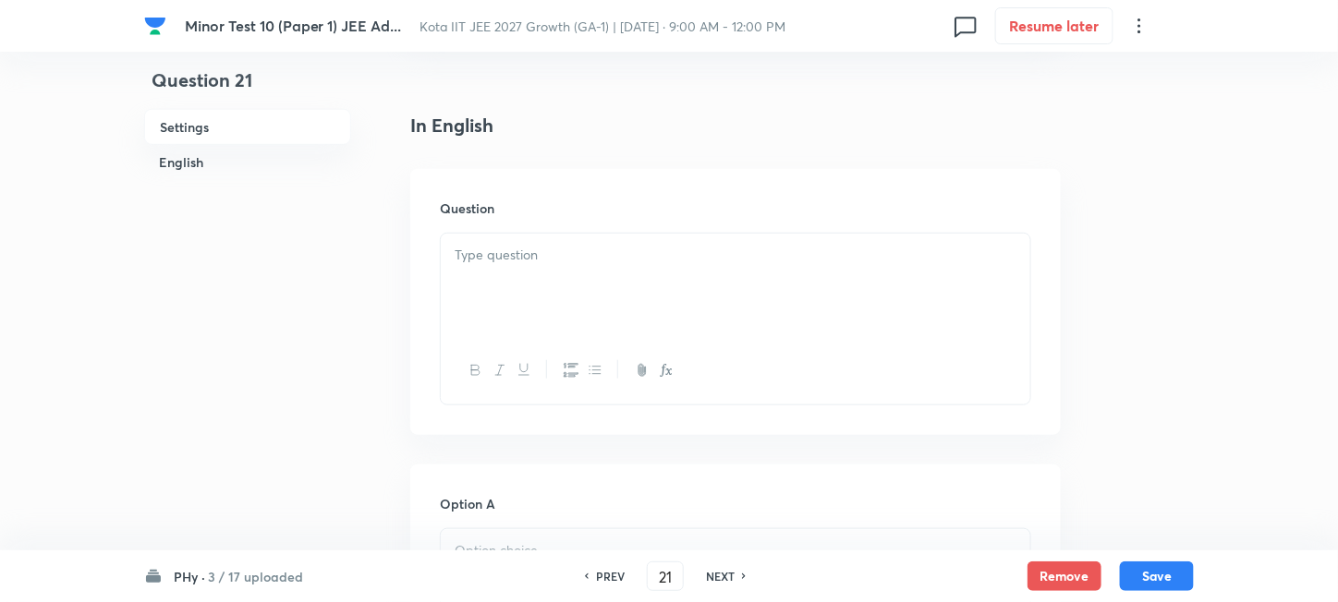
scroll to position [492, 0]
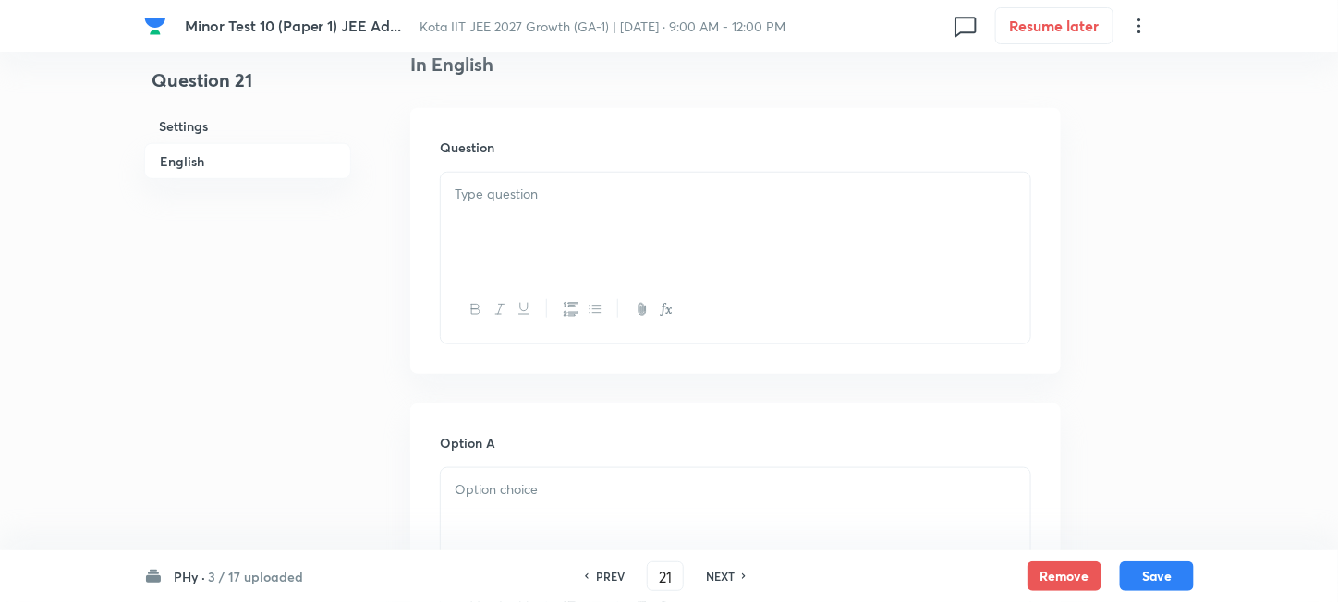
click at [659, 255] on div at bounding box center [735, 224] width 589 height 103
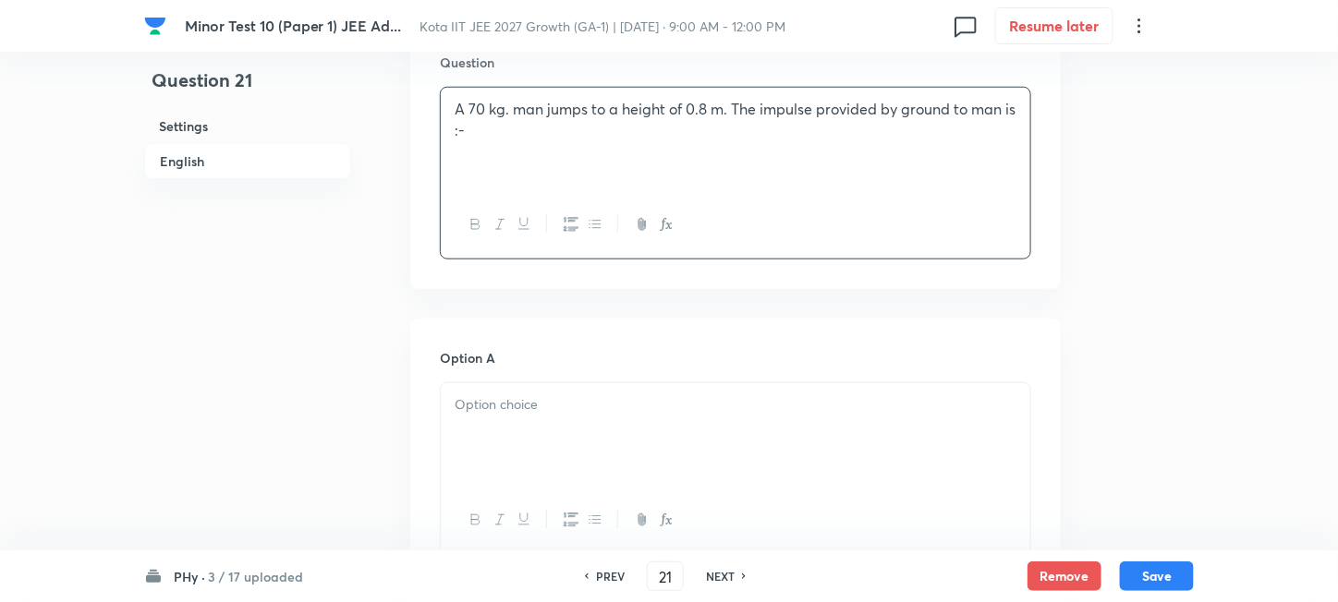
scroll to position [615, 0]
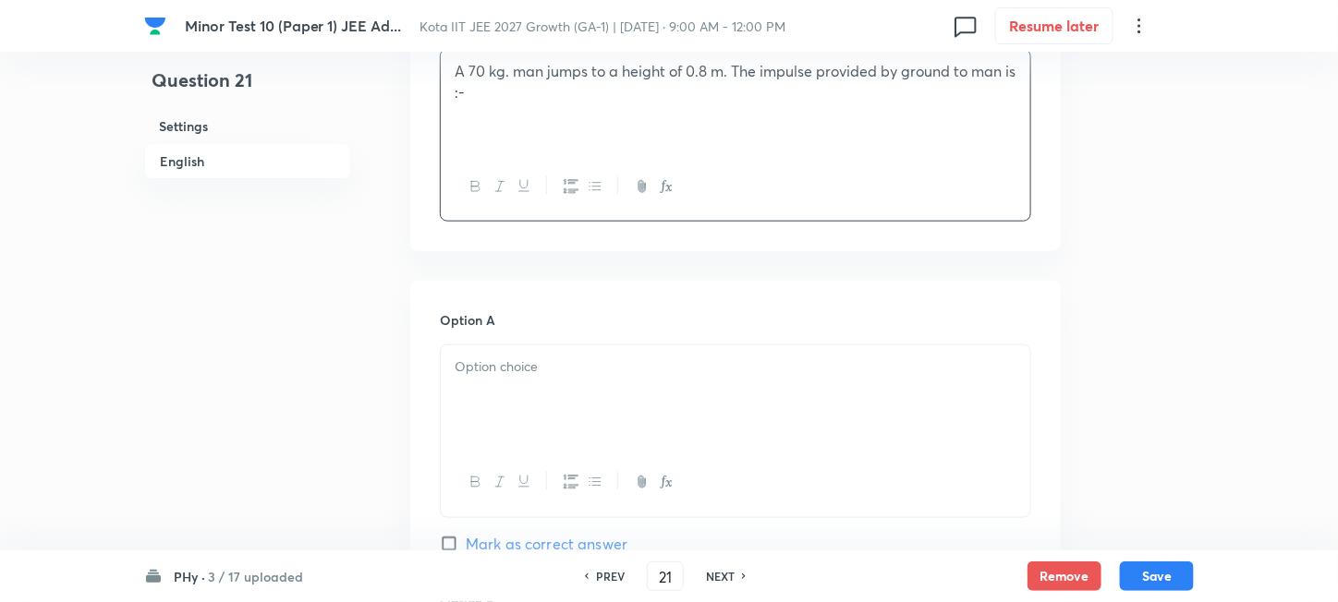
click at [528, 360] on p at bounding box center [736, 367] width 562 height 21
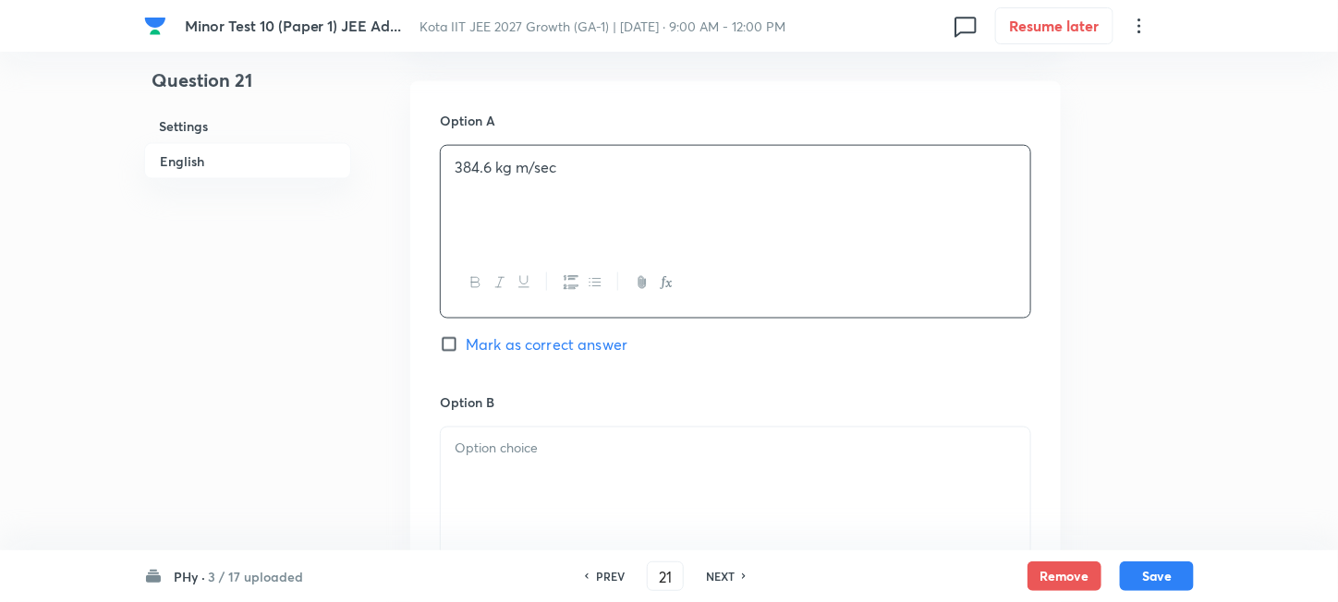
scroll to position [862, 0]
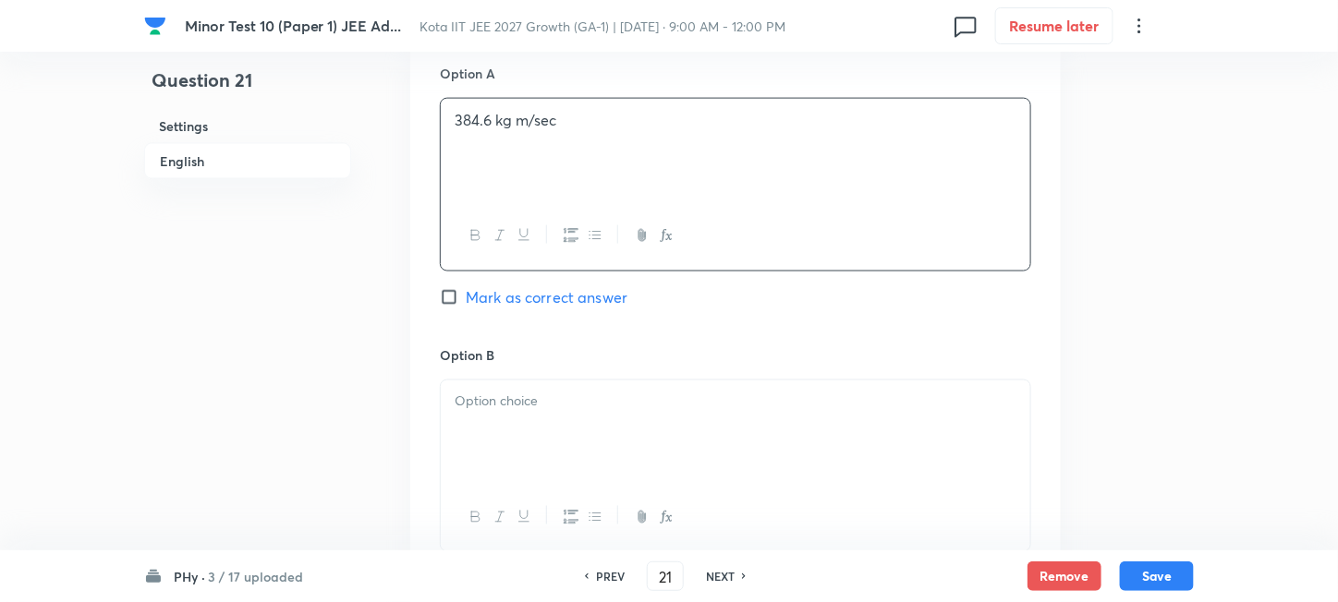
click at [526, 423] on div at bounding box center [735, 432] width 589 height 103
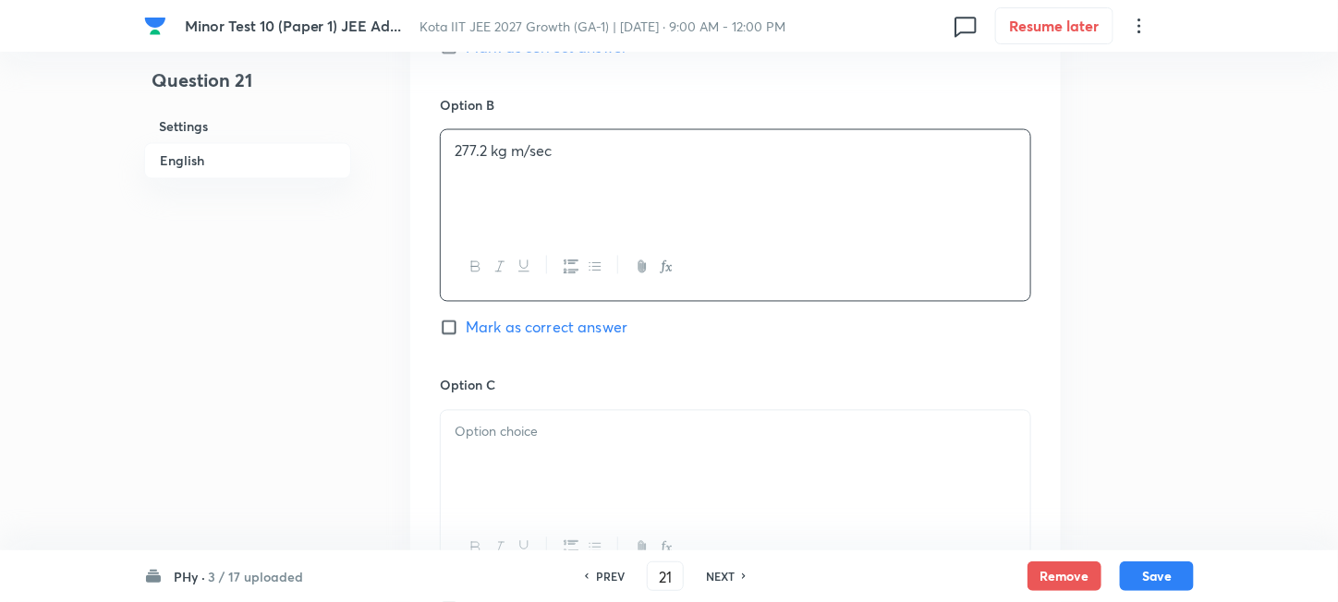
scroll to position [1231, 0]
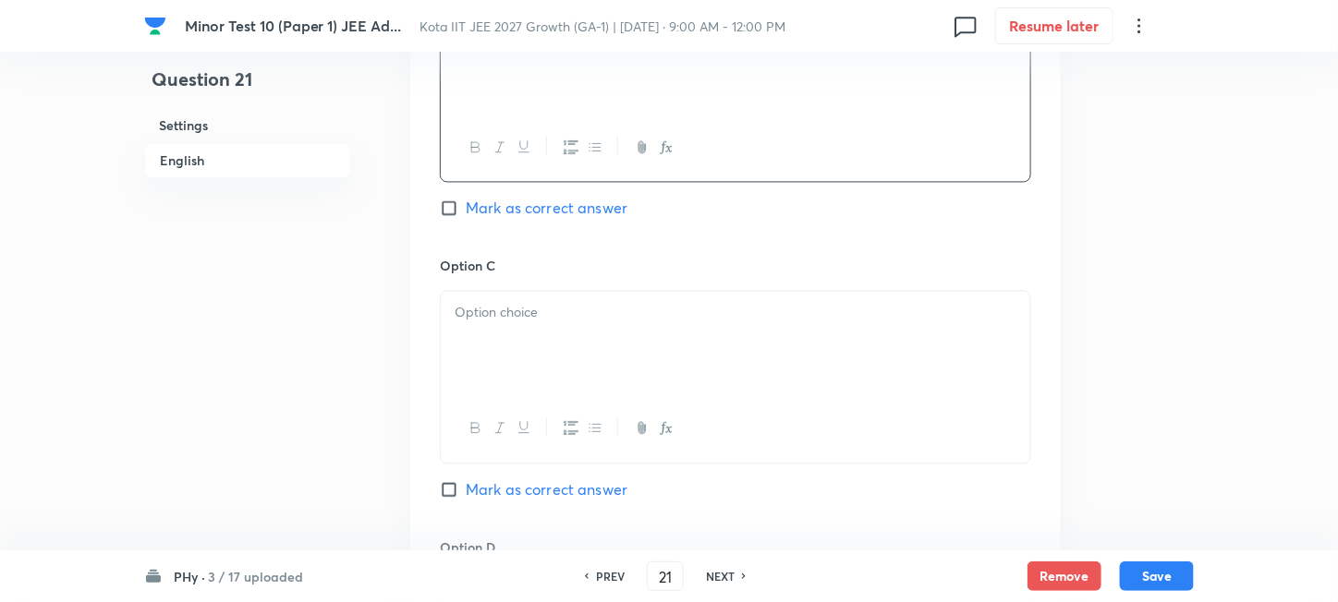
click at [557, 339] on div at bounding box center [735, 343] width 589 height 103
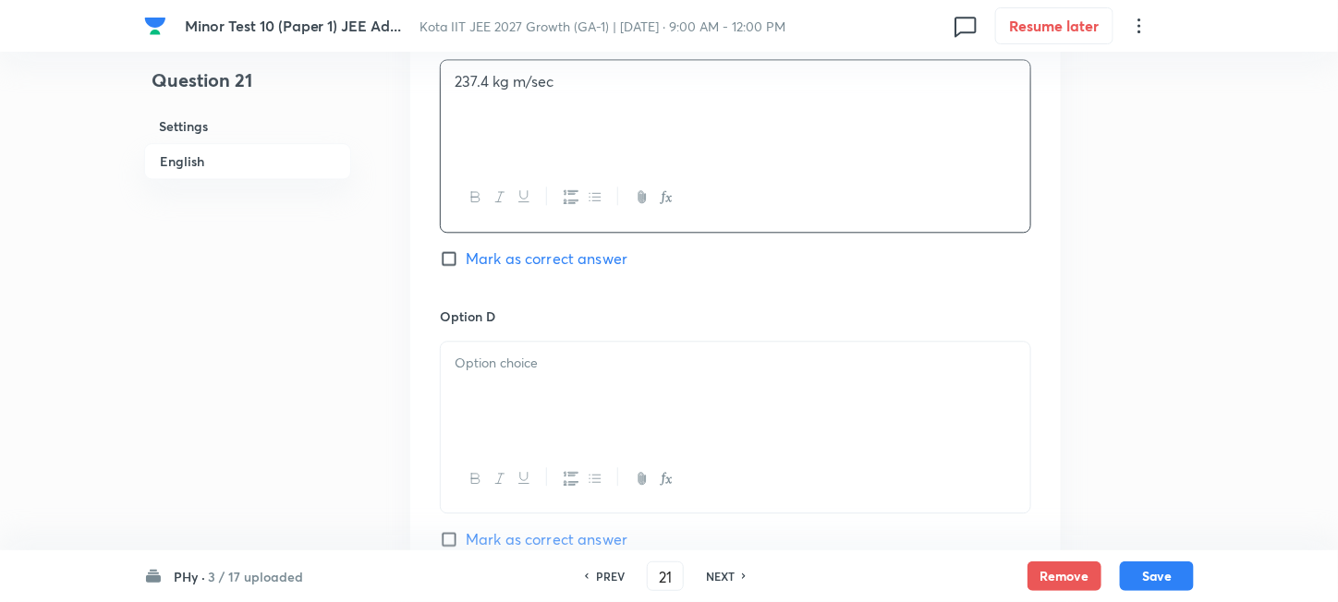
scroll to position [1478, 0]
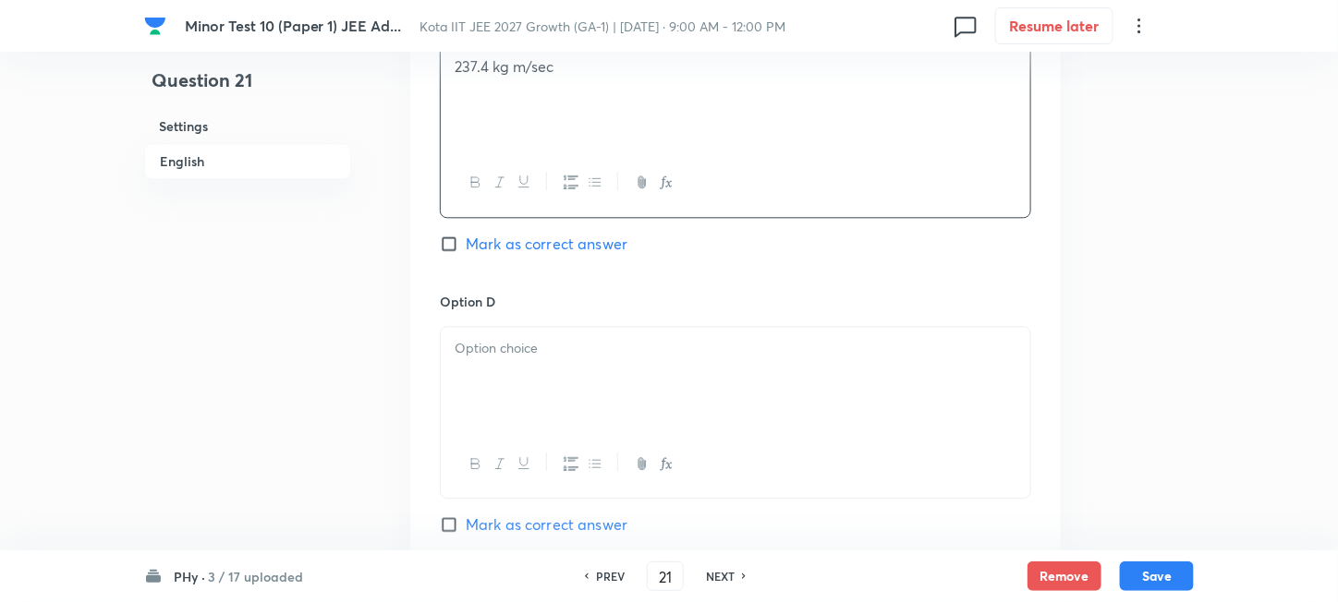
click at [564, 379] on div at bounding box center [735, 378] width 589 height 103
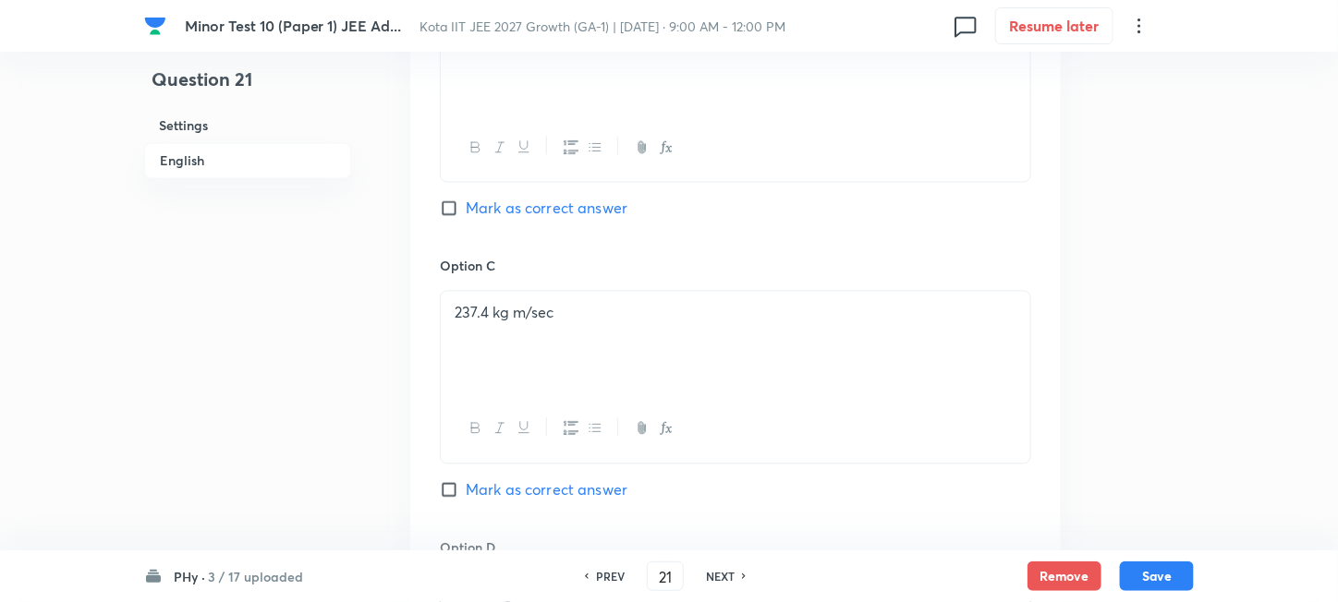
click at [503, 210] on span "Mark as correct answer" at bounding box center [547, 209] width 162 height 22
click at [466, 210] on input "Mark as correct answer" at bounding box center [453, 209] width 26 height 18
checkbox input "true"
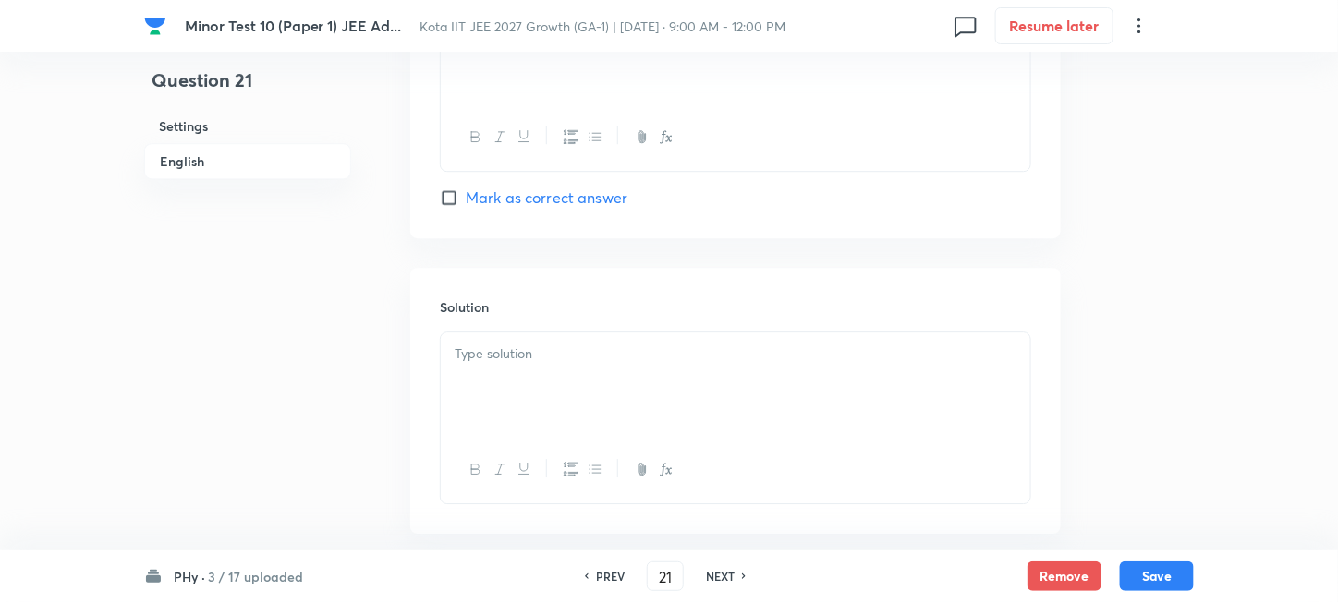
scroll to position [1899, 0]
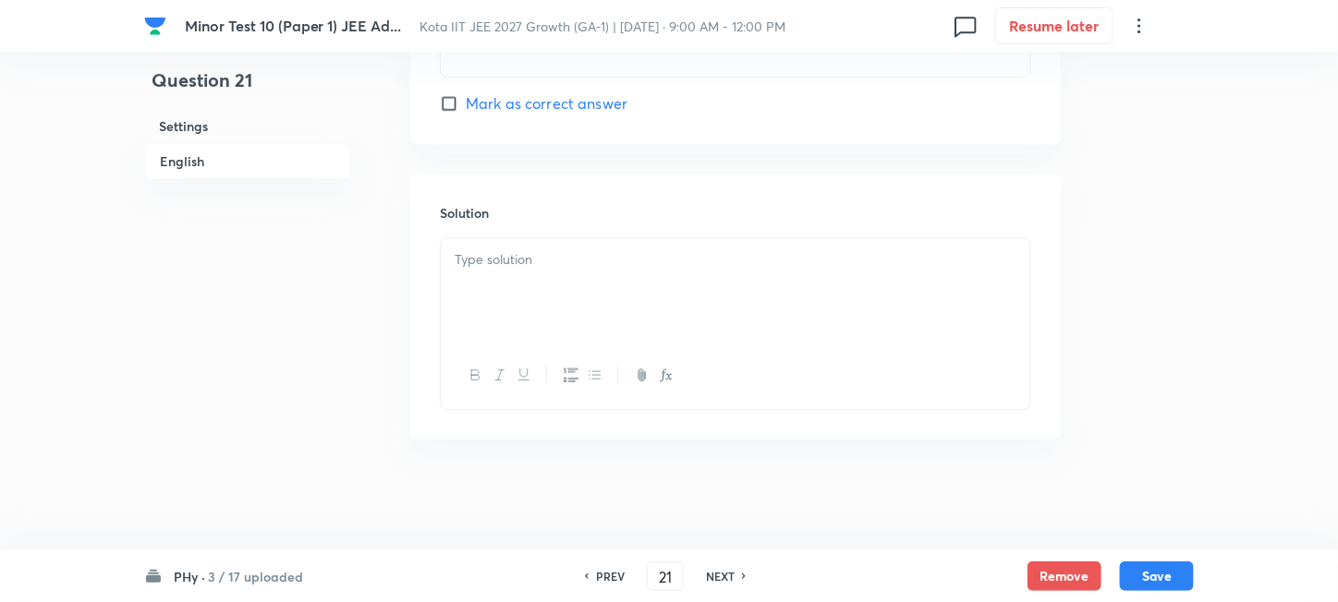
click at [539, 318] on div at bounding box center [735, 289] width 589 height 103
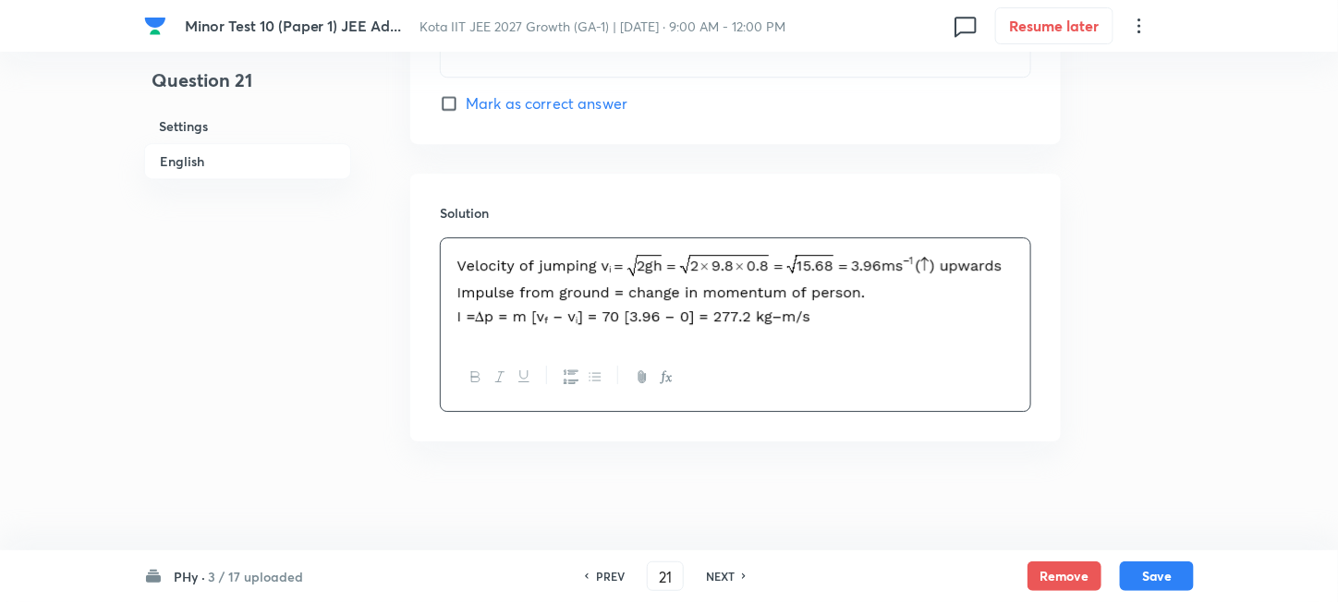
scroll to position [1901, 0]
click at [1136, 576] on button "Save" at bounding box center [1157, 575] width 74 height 30
type input "22"
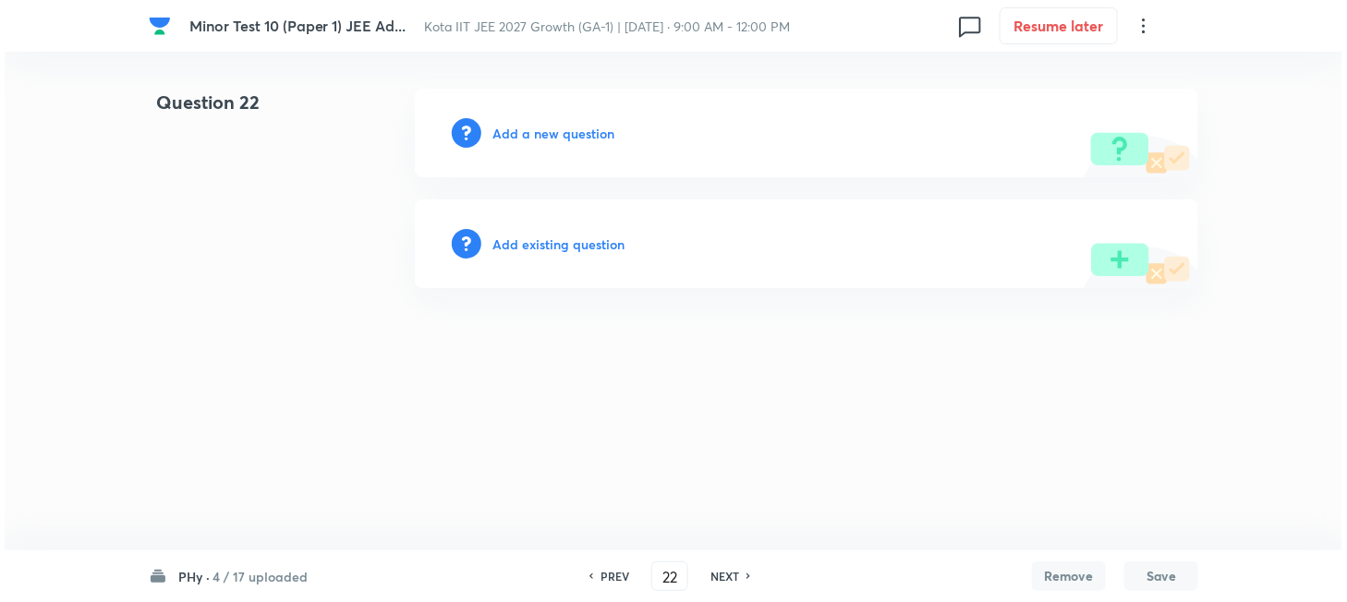
scroll to position [0, 0]
click at [523, 134] on h6 "Add a new question" at bounding box center [553, 133] width 122 height 19
click at [523, 134] on h6 "Choose a question type" at bounding box center [563, 133] width 142 height 19
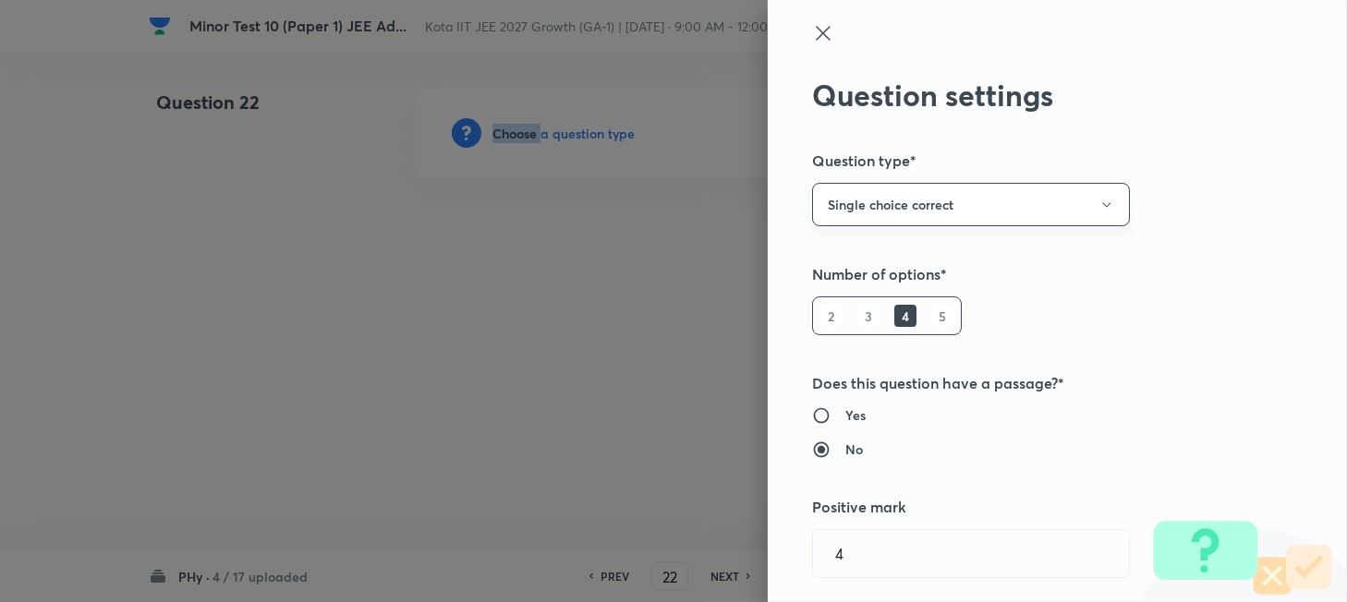
click at [1066, 207] on button "Single choice correct" at bounding box center [971, 204] width 318 height 43
click at [855, 292] on span "Multiple choice correct" at bounding box center [953, 294] width 294 height 19
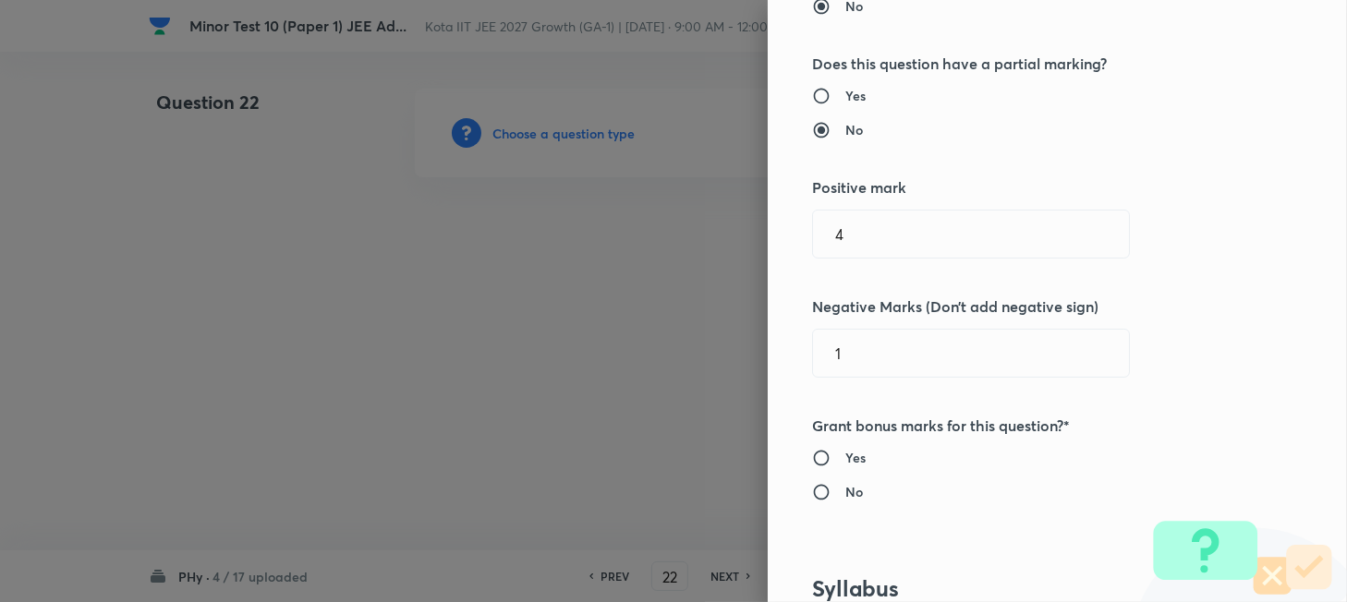
scroll to position [492, 0]
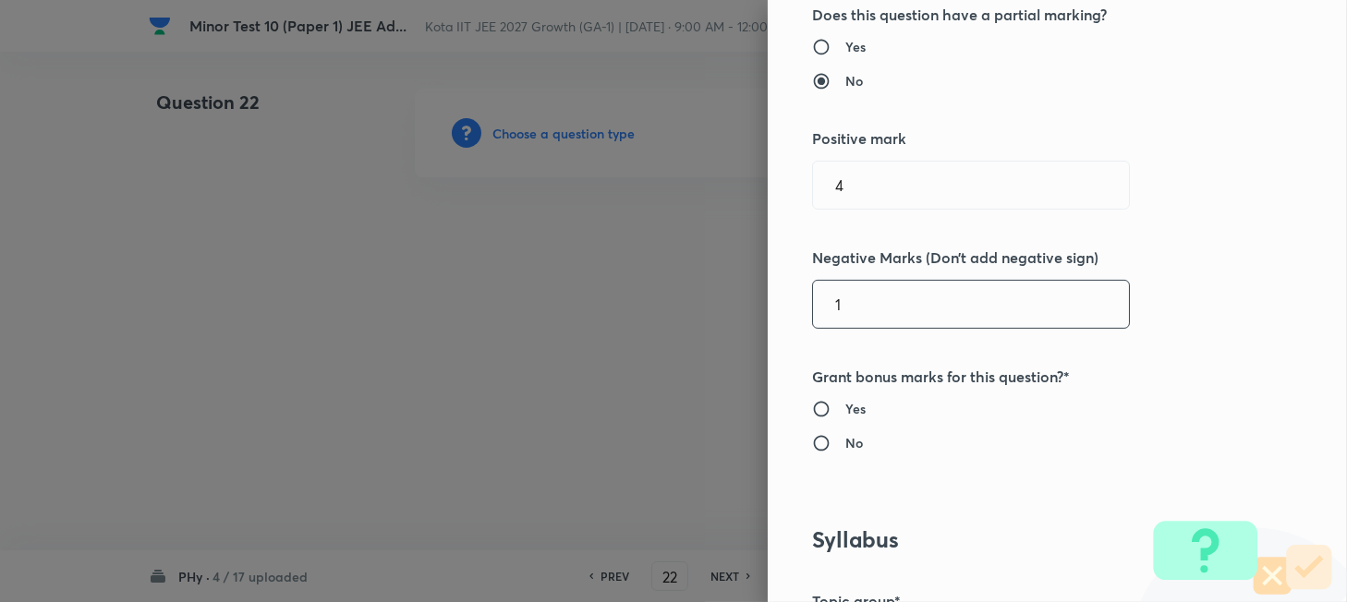
click at [866, 305] on input "1" at bounding box center [971, 304] width 316 height 47
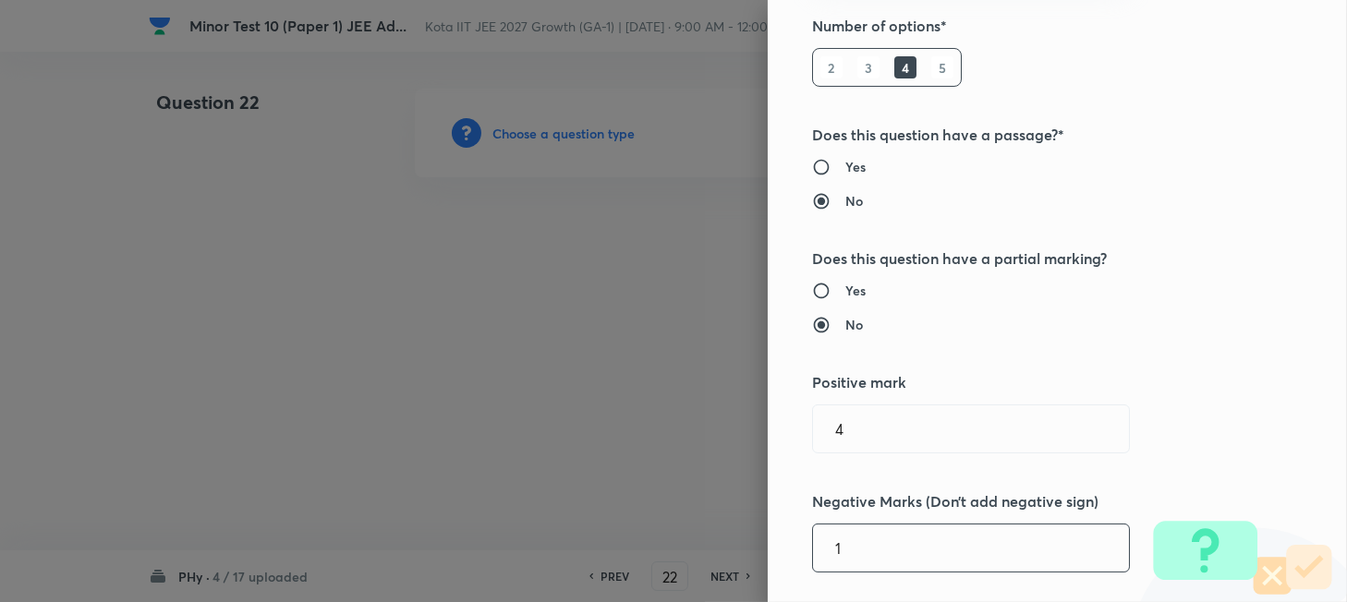
scroll to position [246, 0]
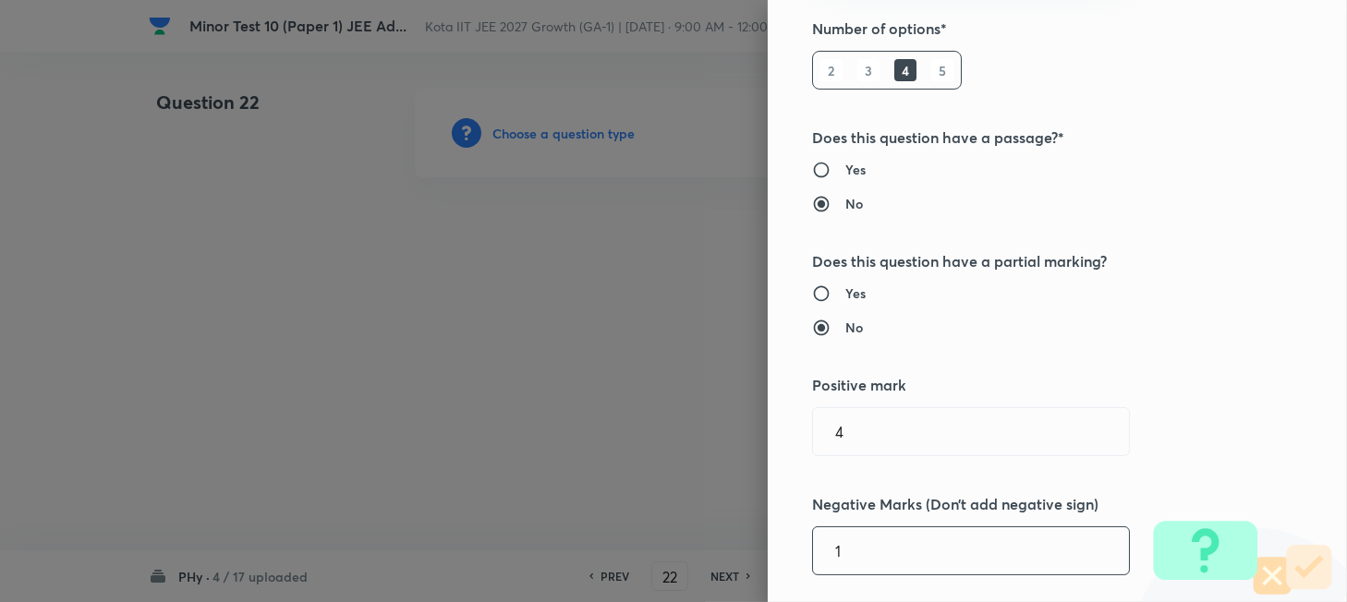
click at [845, 297] on h6 "Yes" at bounding box center [855, 293] width 20 height 19
click at [832, 297] on input "Yes" at bounding box center [828, 294] width 33 height 18
radio input "true"
radio input "false"
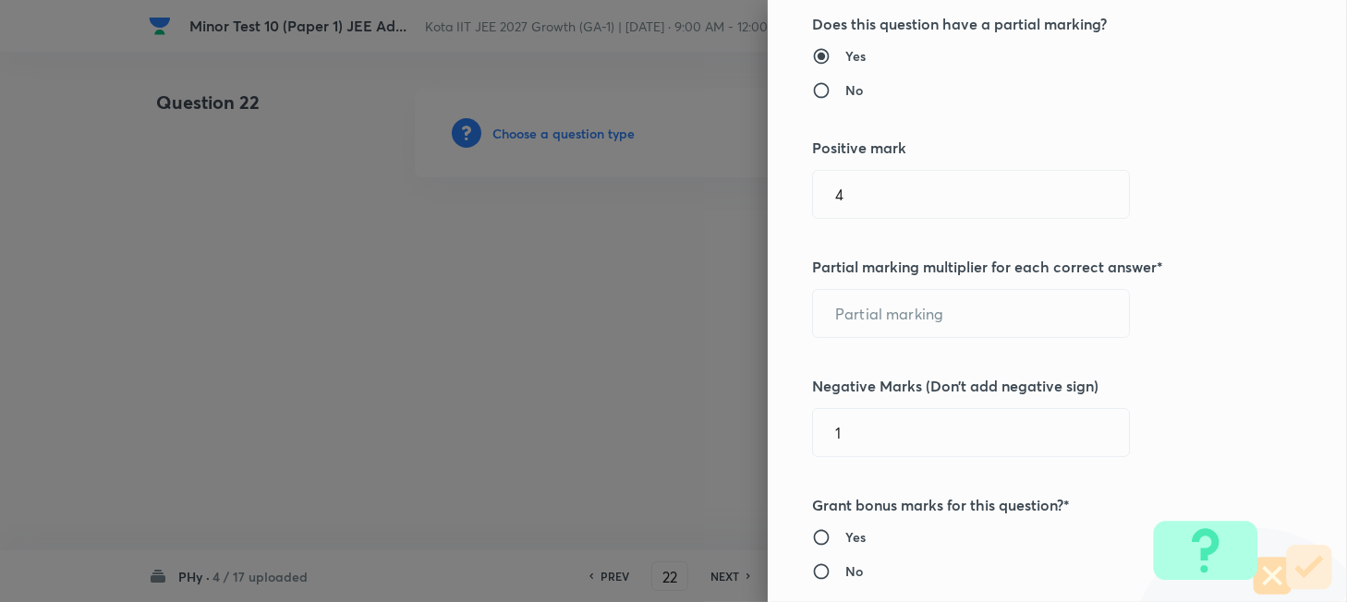
scroll to position [492, 0]
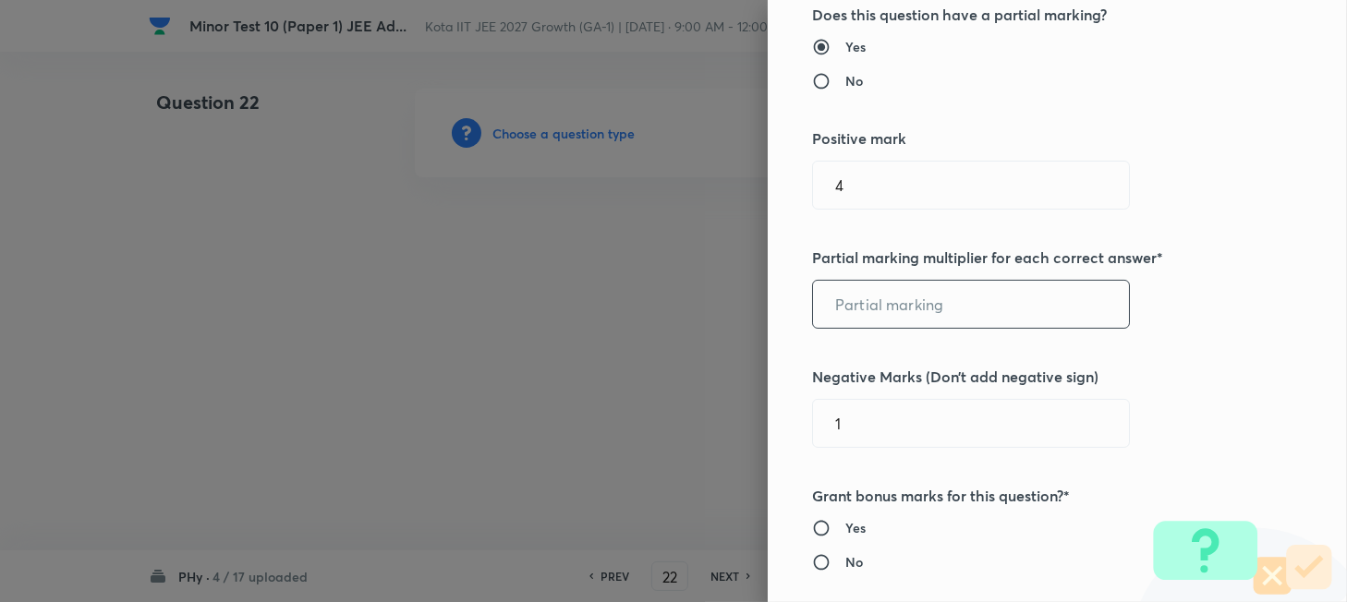
click at [860, 307] on input "text" at bounding box center [971, 304] width 316 height 47
type input "1"
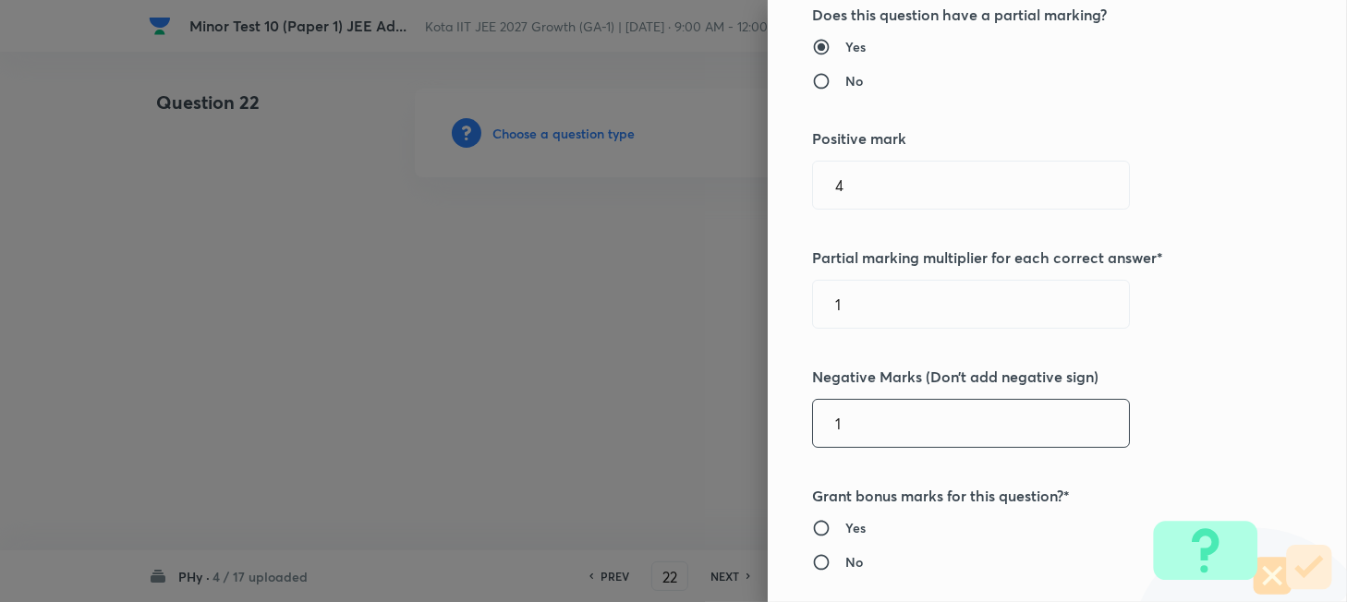
click at [851, 418] on input "1" at bounding box center [971, 423] width 316 height 47
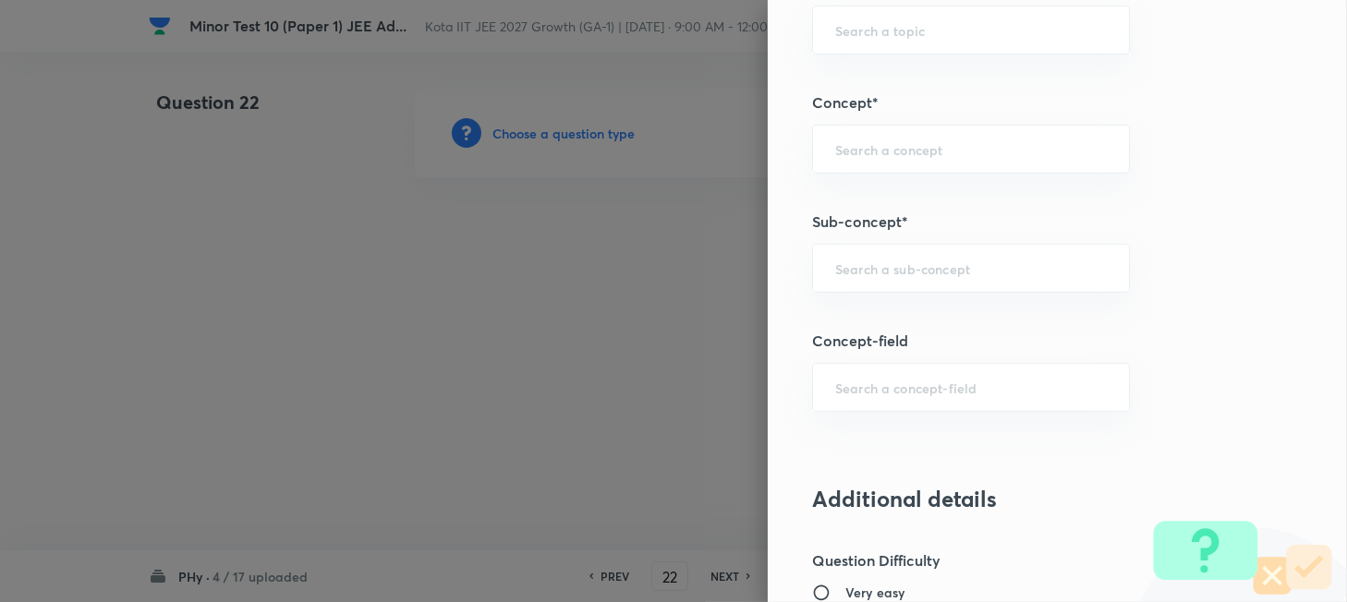
scroll to position [1354, 0]
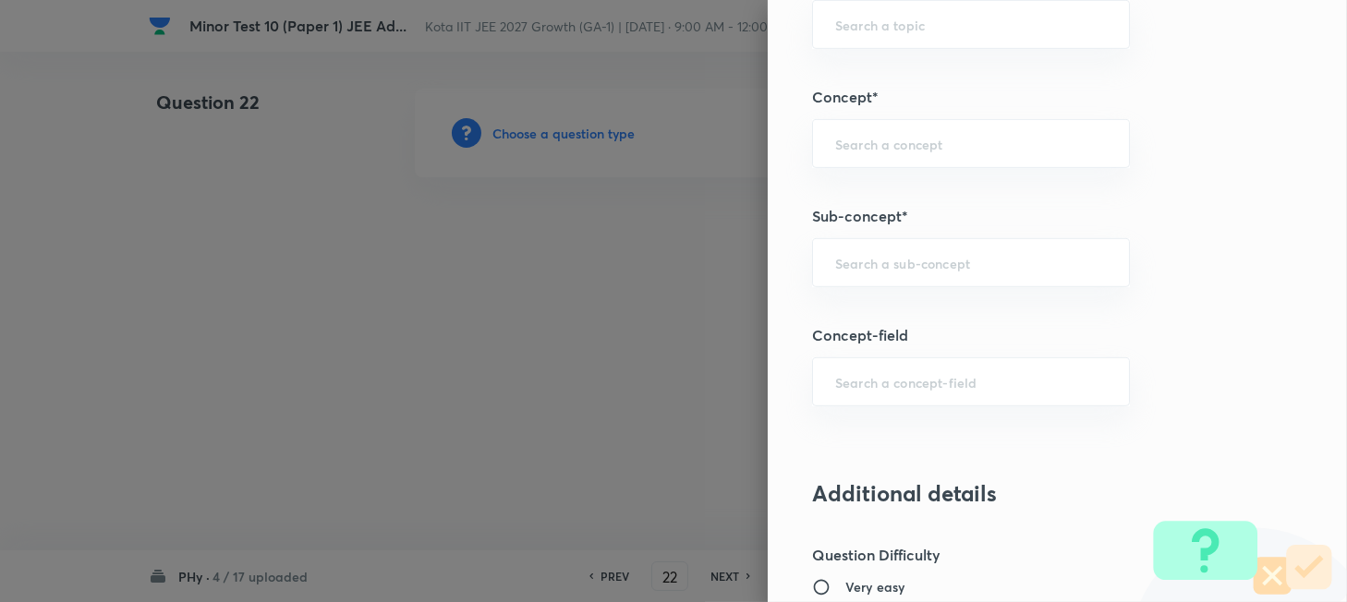
type input "2"
click at [904, 283] on div "​" at bounding box center [971, 262] width 318 height 49
paste input "Work"
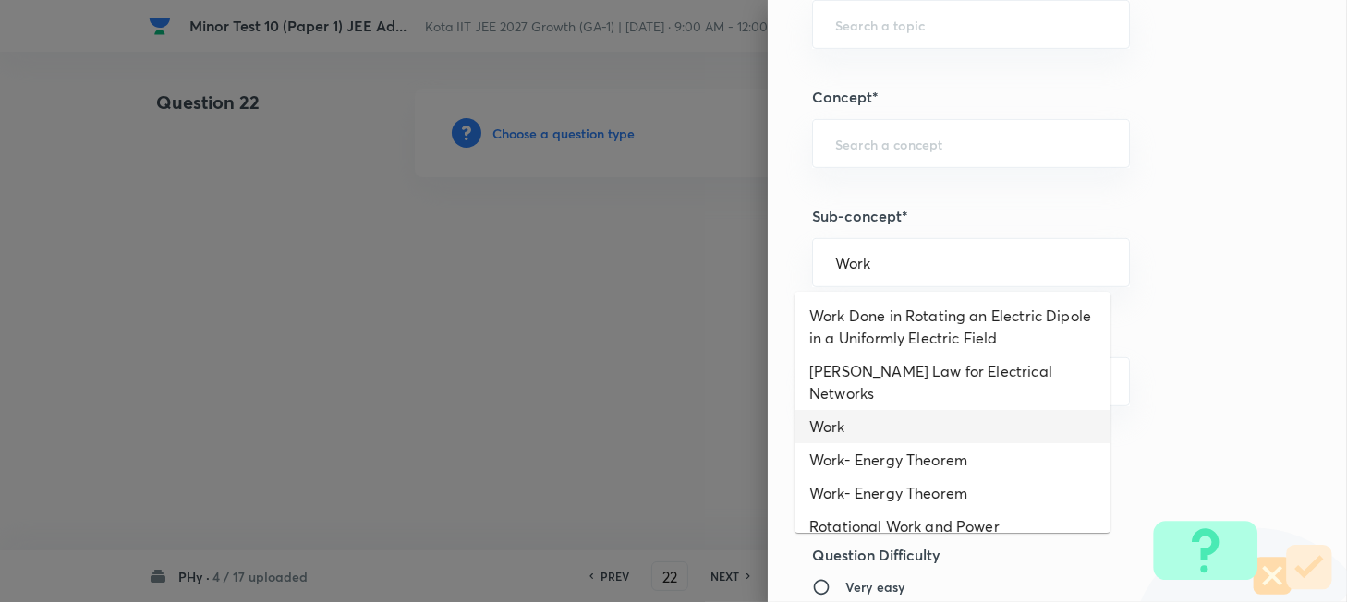
click at [845, 413] on li "Work" at bounding box center [952, 426] width 316 height 33
type input "Work"
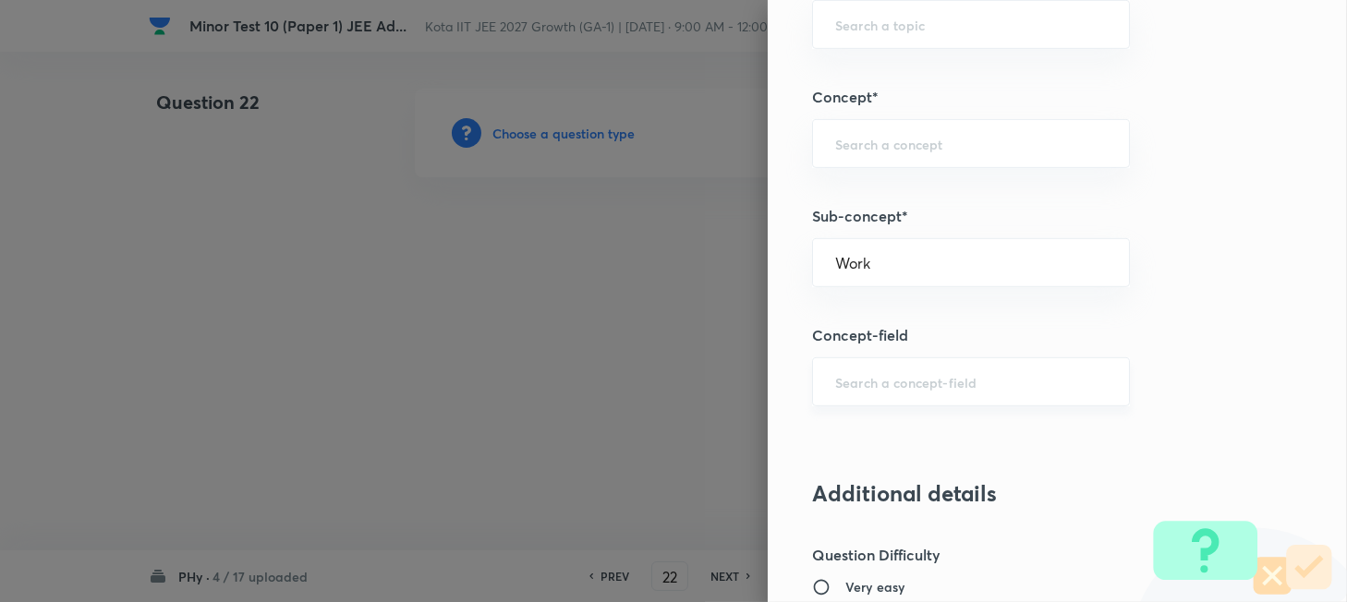
type input "Physics"
type input "Mechanics"
type input "Work, Energy & Power"
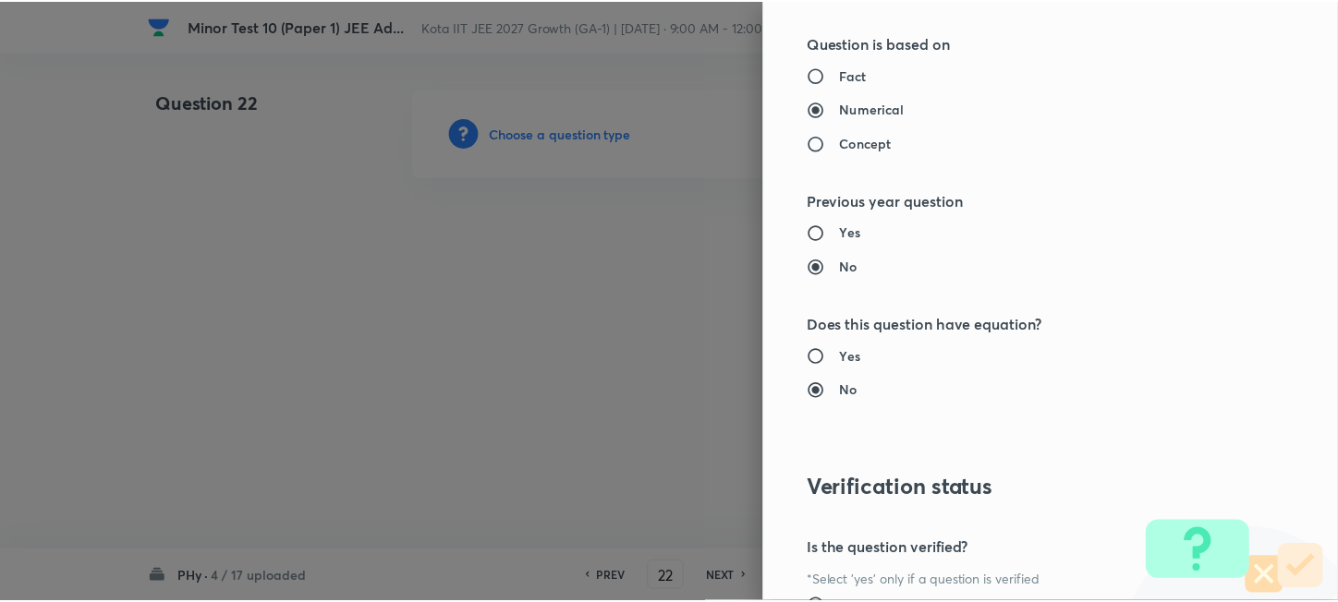
scroll to position [2283, 0]
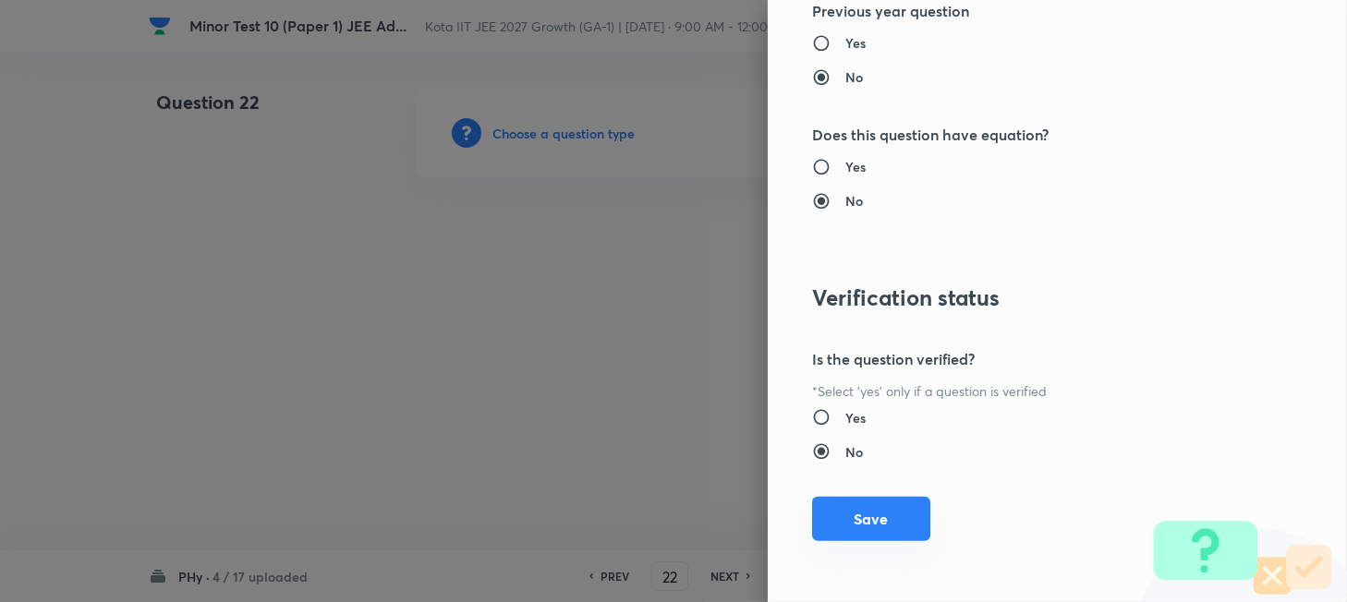
click at [879, 517] on button "Save" at bounding box center [871, 519] width 118 height 44
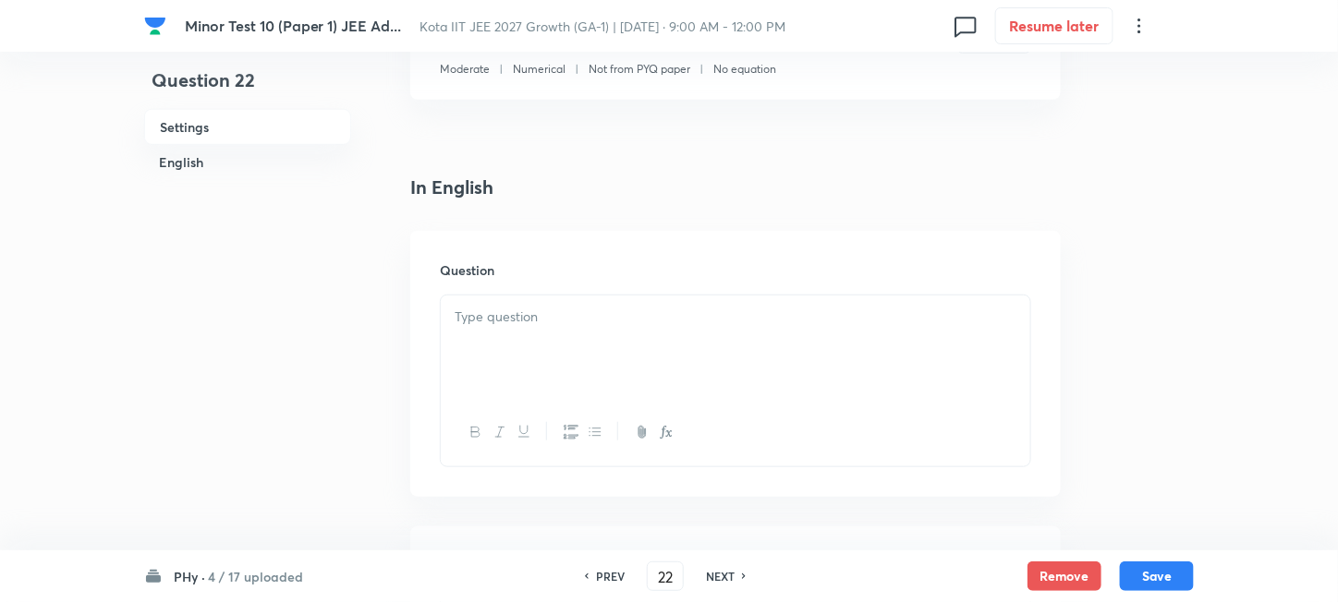
scroll to position [492, 0]
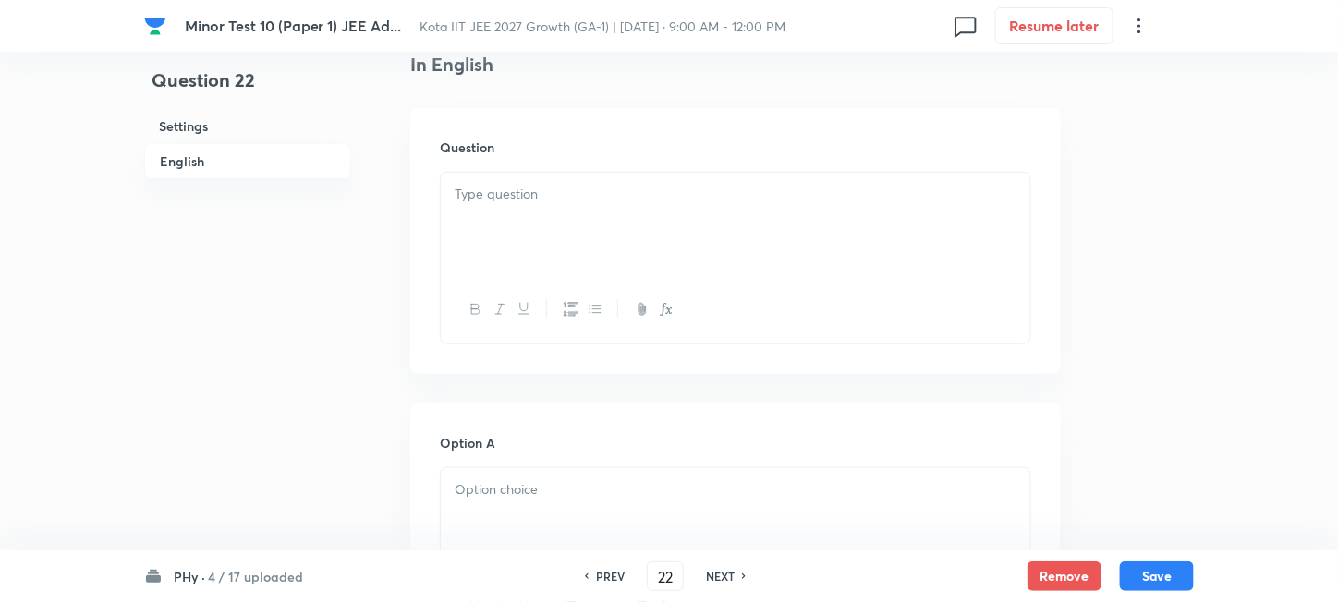
click at [603, 240] on div at bounding box center [735, 224] width 589 height 103
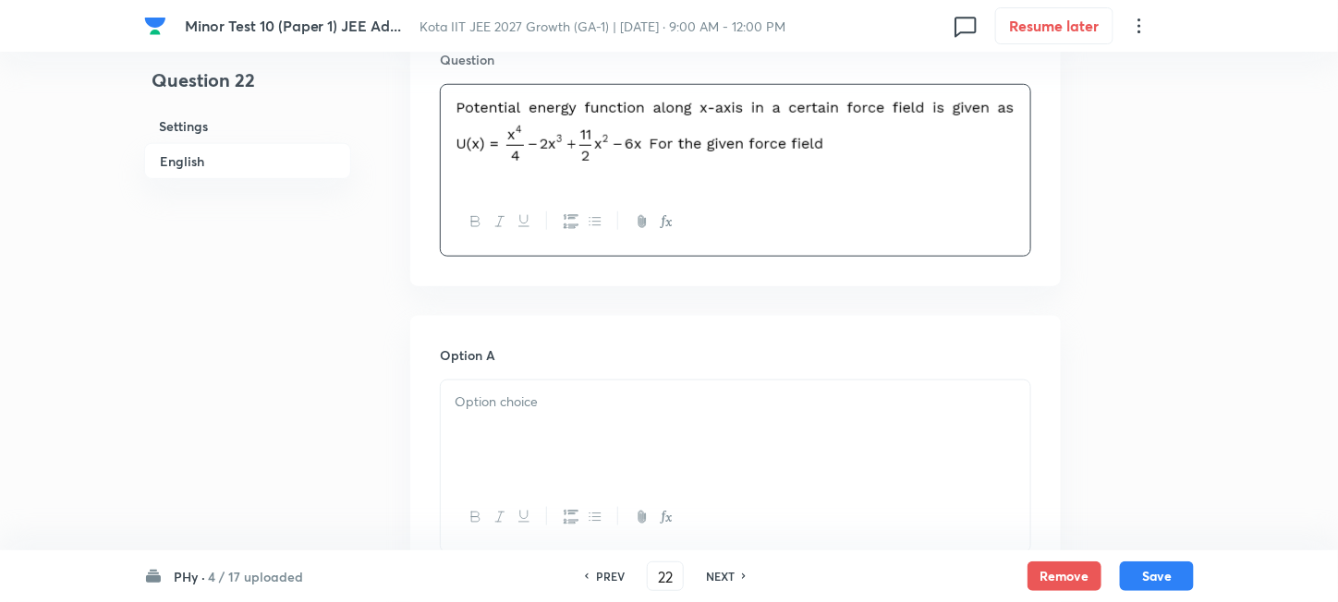
scroll to position [615, 0]
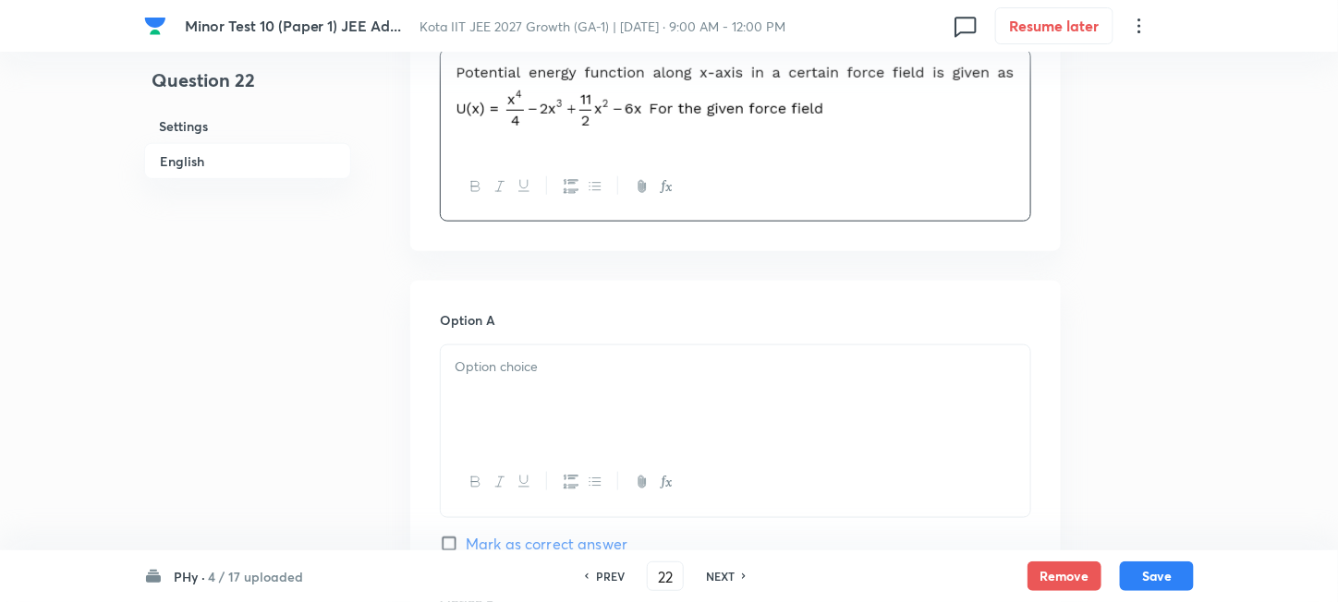
click at [533, 391] on div at bounding box center [735, 397] width 589 height 103
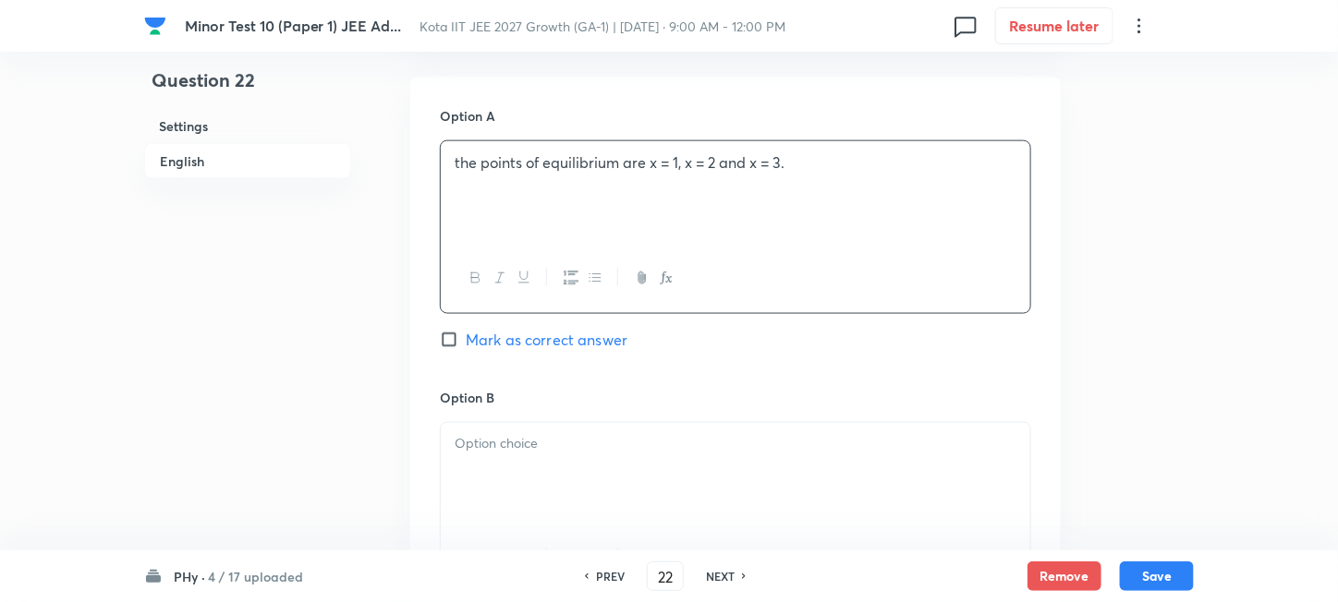
scroll to position [862, 0]
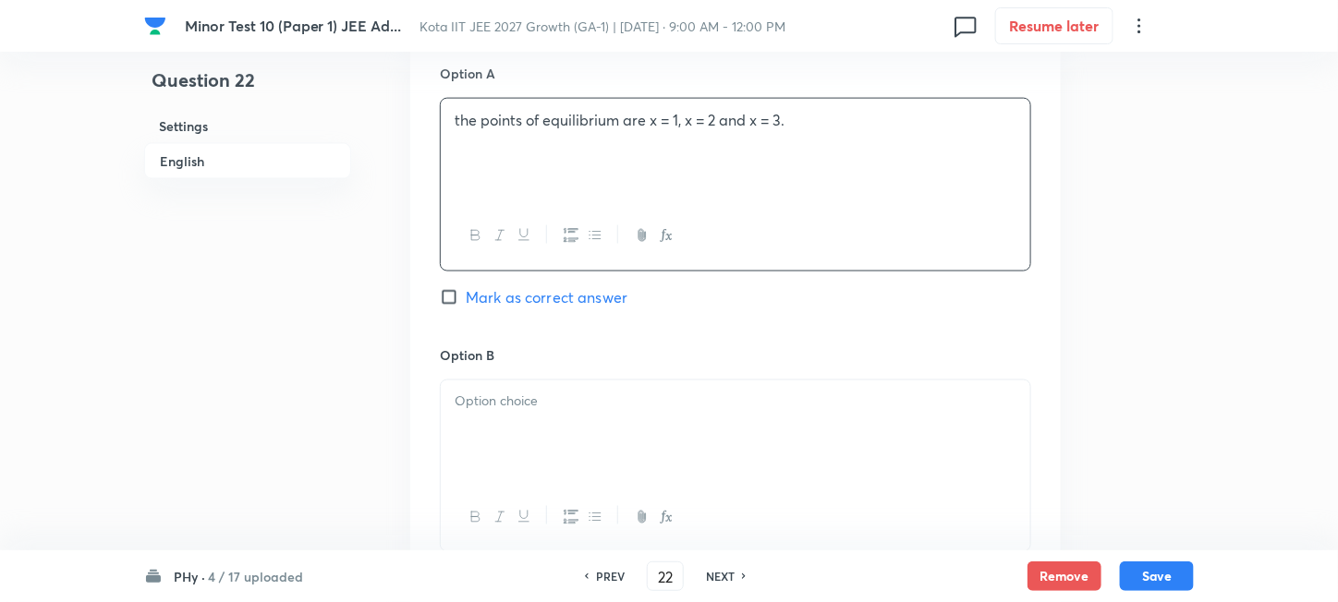
click at [557, 442] on div at bounding box center [735, 432] width 589 height 103
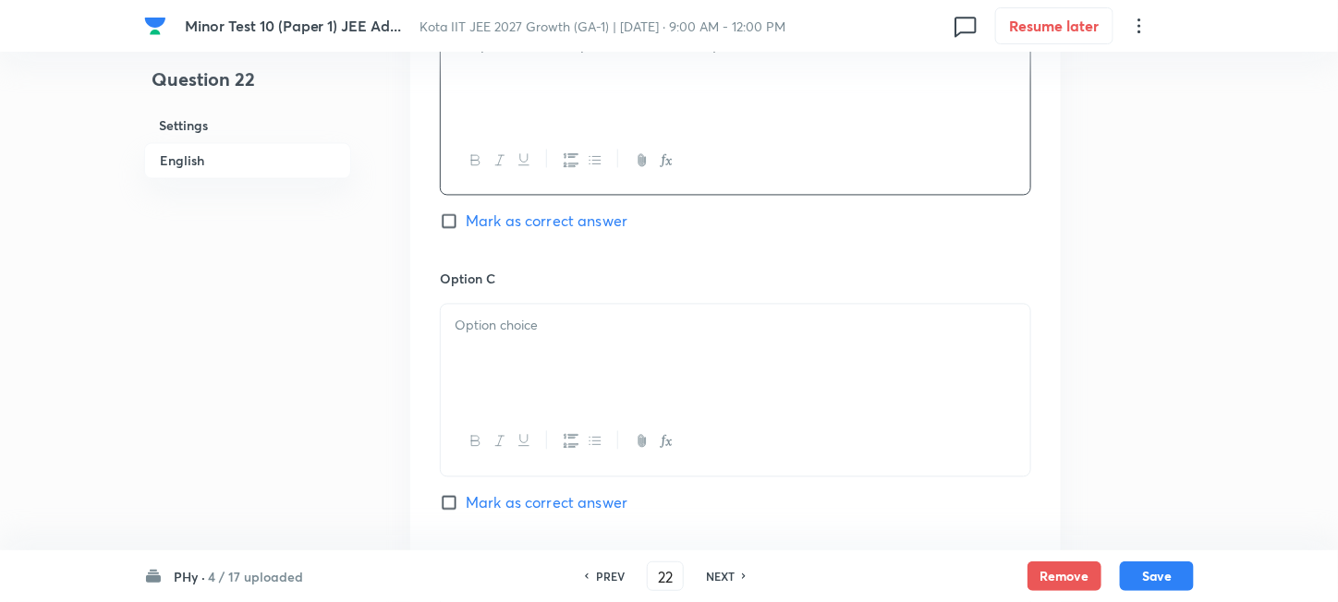
scroll to position [1231, 0]
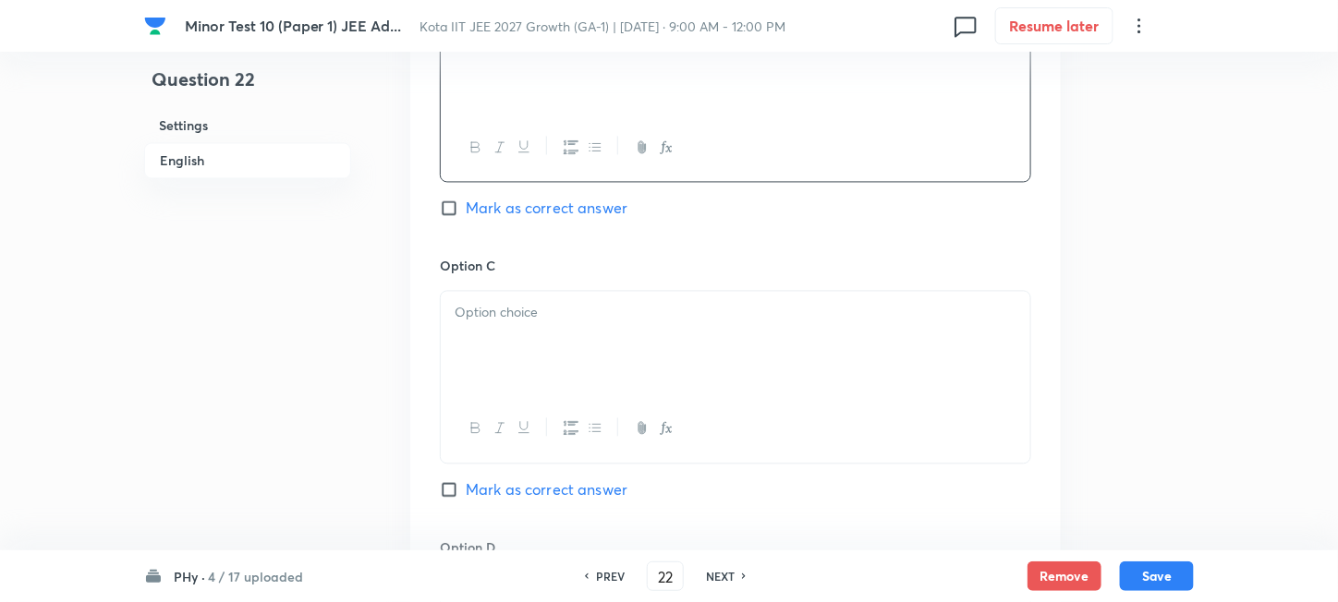
click at [580, 398] on div at bounding box center [735, 428] width 589 height 67
click at [586, 387] on div at bounding box center [735, 343] width 589 height 103
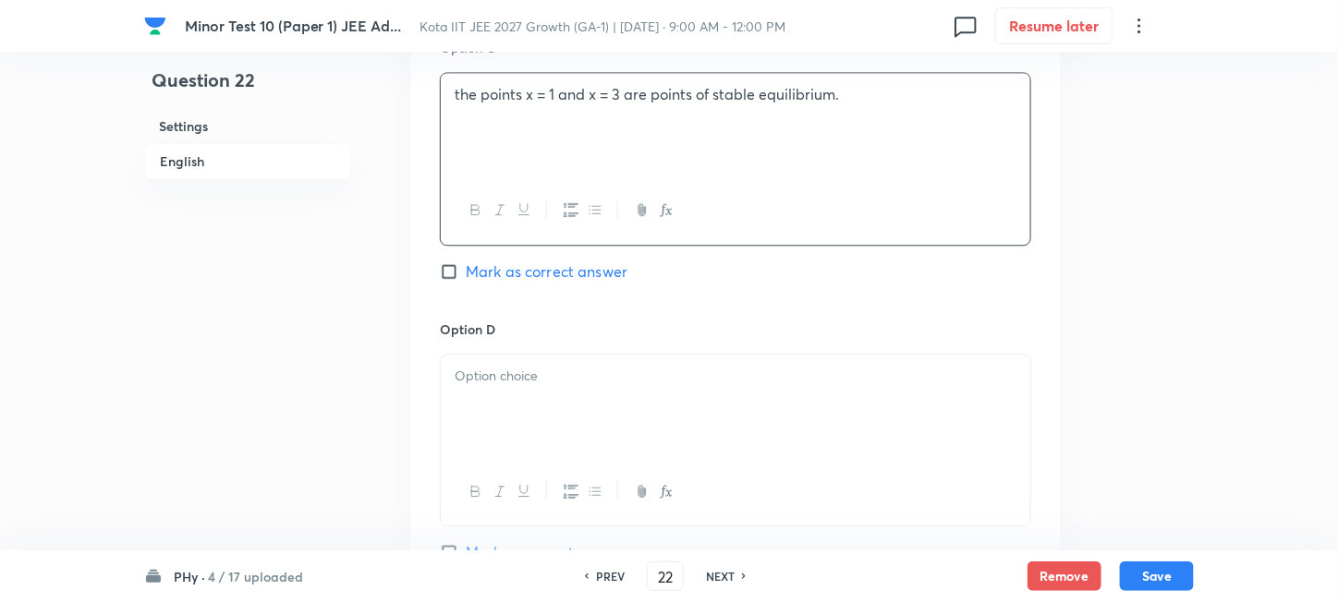
scroll to position [1478, 0]
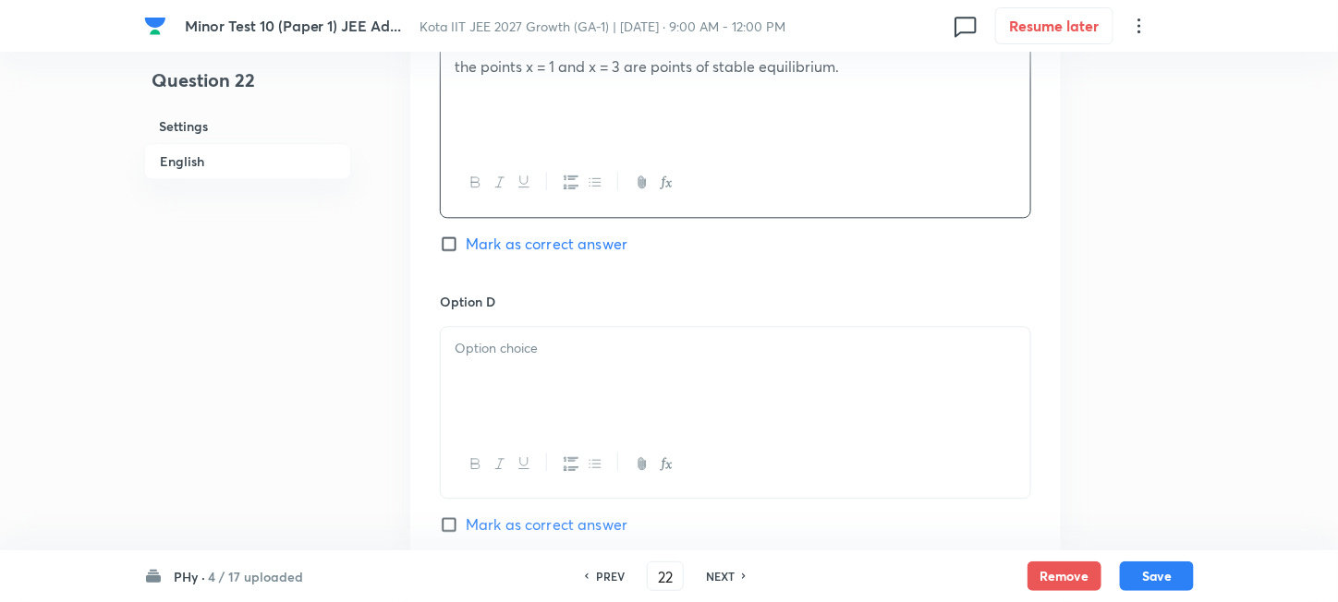
click at [571, 383] on div at bounding box center [735, 378] width 589 height 103
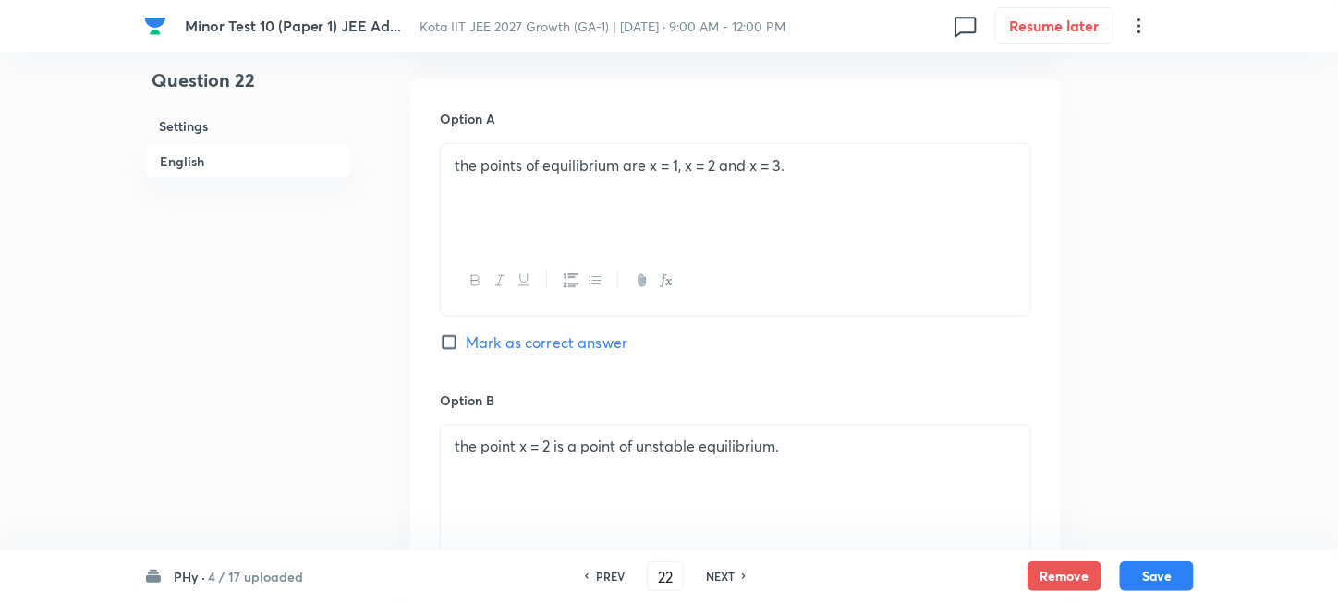
scroll to position [739, 0]
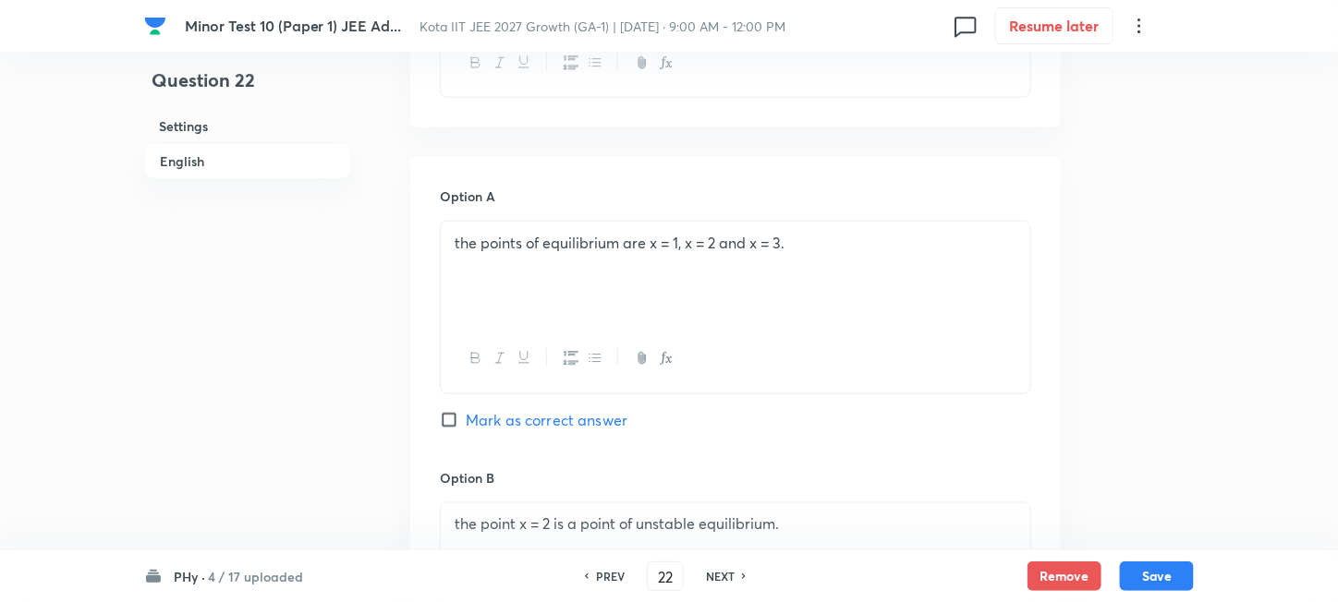
click at [523, 428] on span "Mark as correct answer" at bounding box center [547, 420] width 162 height 22
click at [466, 428] on input "Mark as correct answer" at bounding box center [453, 420] width 26 height 18
checkbox input "true"
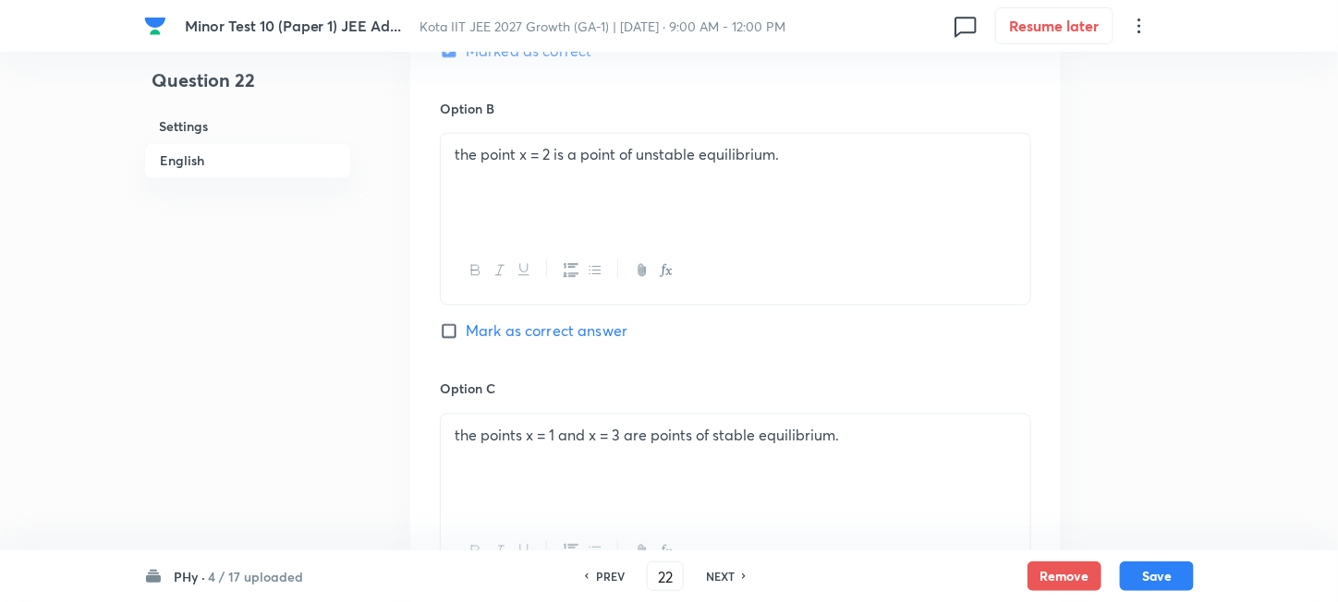
click at [503, 343] on span "Mark as correct answer" at bounding box center [547, 332] width 162 height 22
click at [466, 341] on input "Mark as correct answer" at bounding box center [453, 331] width 26 height 18
checkbox input "true"
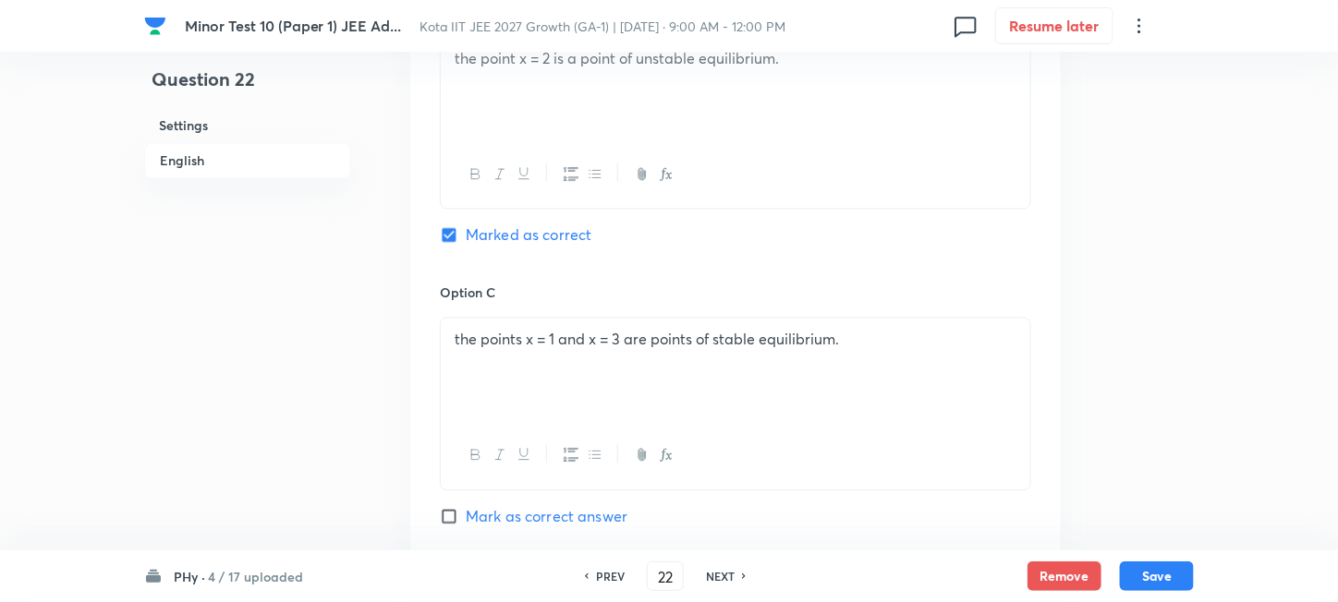
scroll to position [1478, 0]
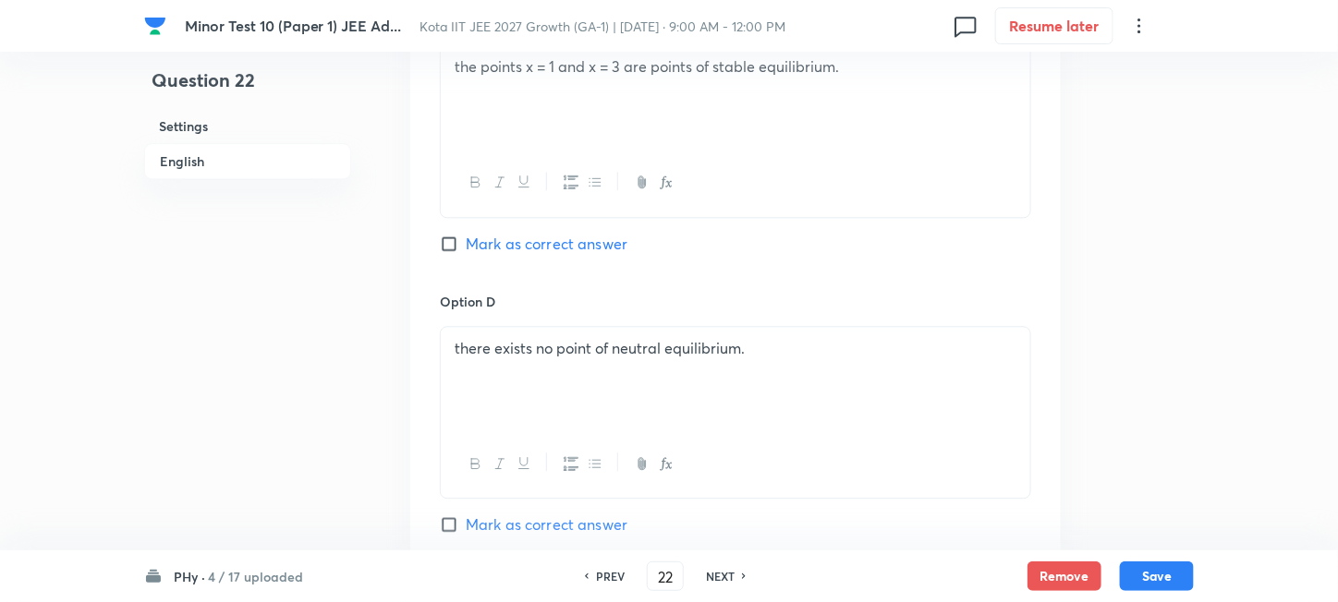
click at [511, 244] on span "Mark as correct answer" at bounding box center [547, 244] width 162 height 22
click at [466, 244] on input "Mark as correct answer" at bounding box center [453, 244] width 26 height 18
checkbox input "true"
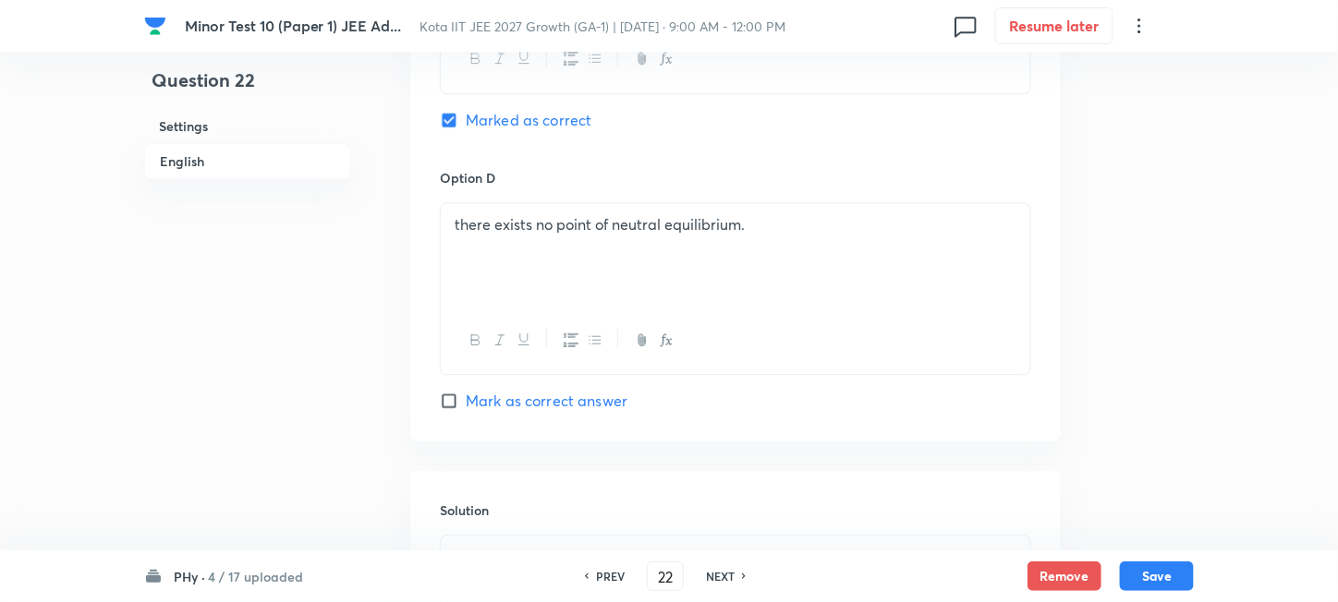
scroll to position [1724, 0]
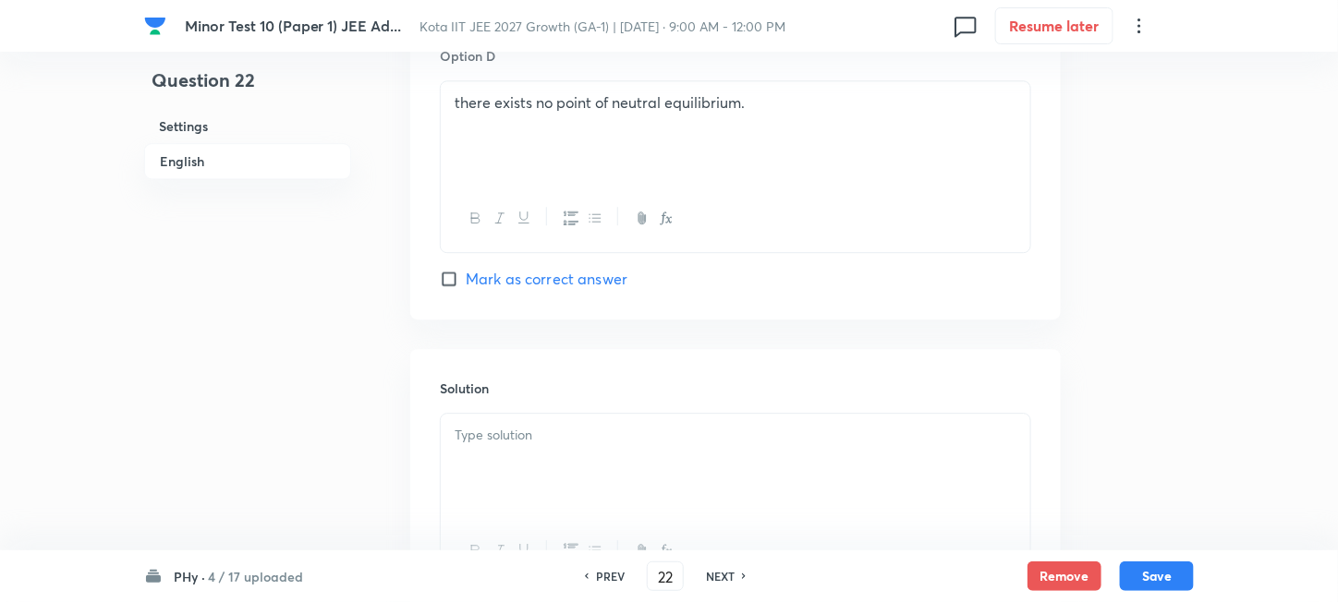
click at [509, 281] on span "Mark as correct answer" at bounding box center [547, 279] width 162 height 22
click at [466, 281] on input "Mark as correct answer" at bounding box center [453, 279] width 26 height 18
checkbox input "true"
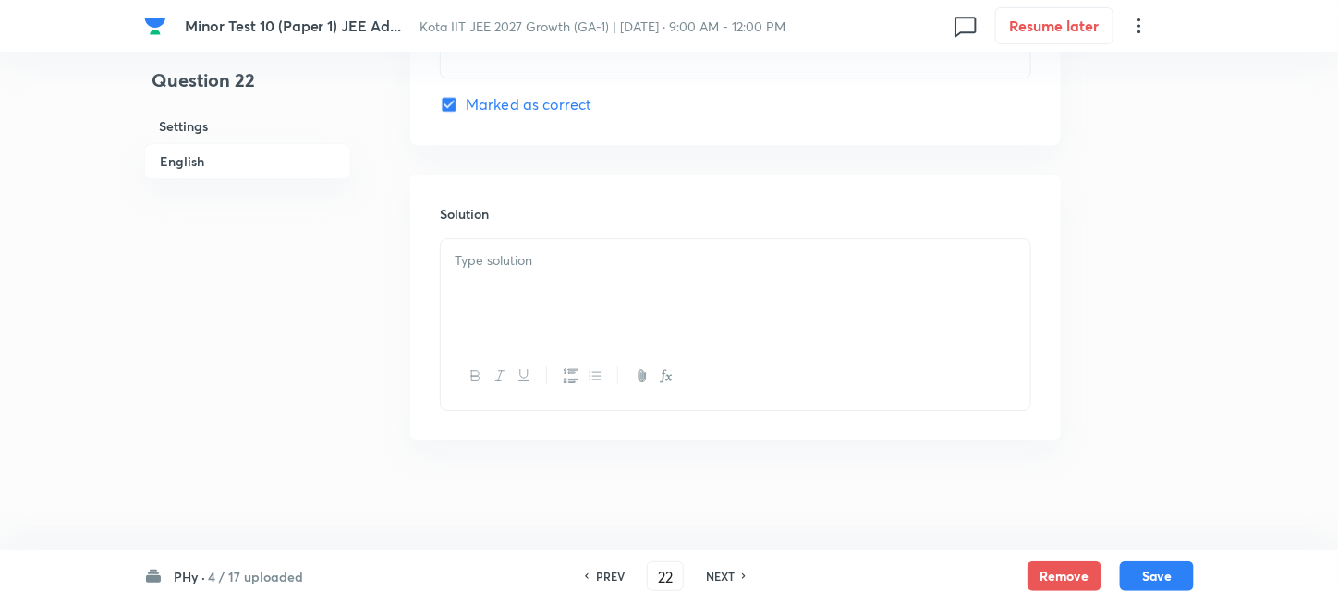
scroll to position [1899, 0]
click at [613, 285] on div at bounding box center [735, 289] width 589 height 103
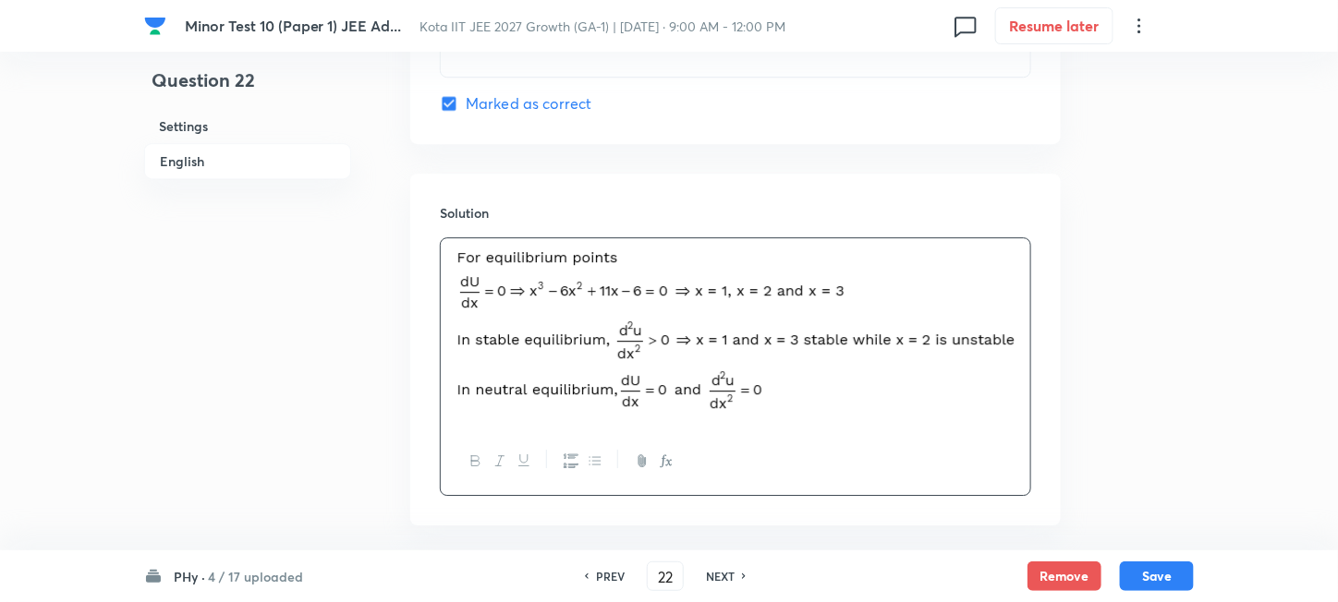
scroll to position [1985, 0]
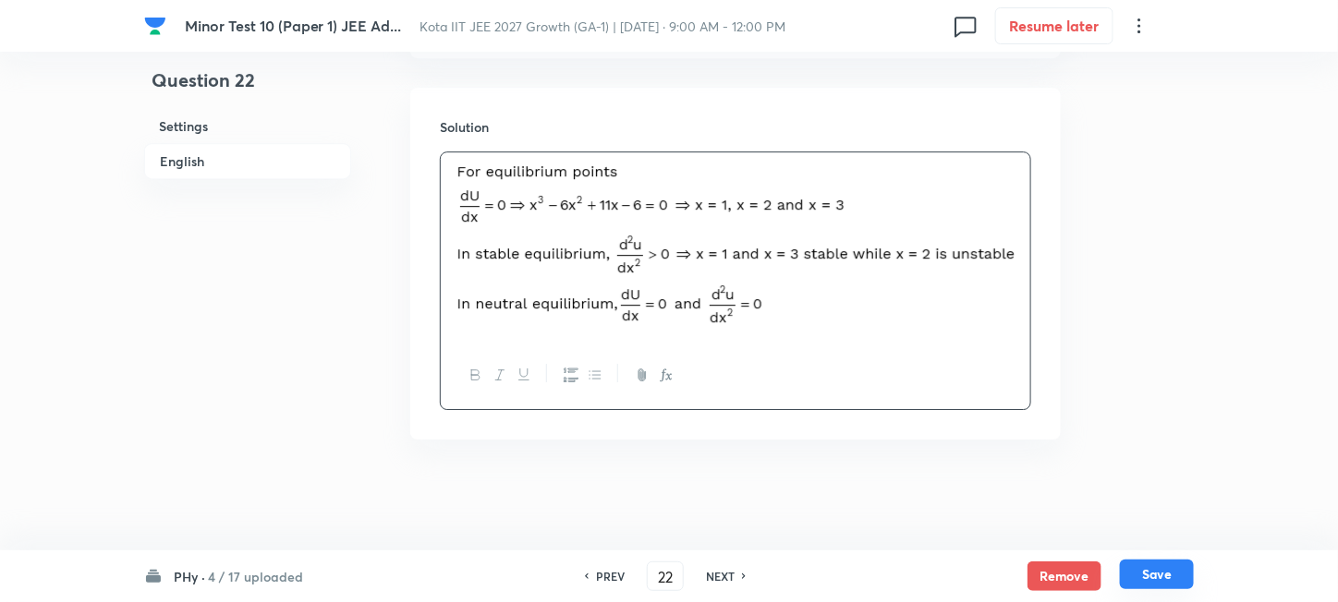
click at [1150, 576] on button "Save" at bounding box center [1157, 575] width 74 height 30
type input "23"
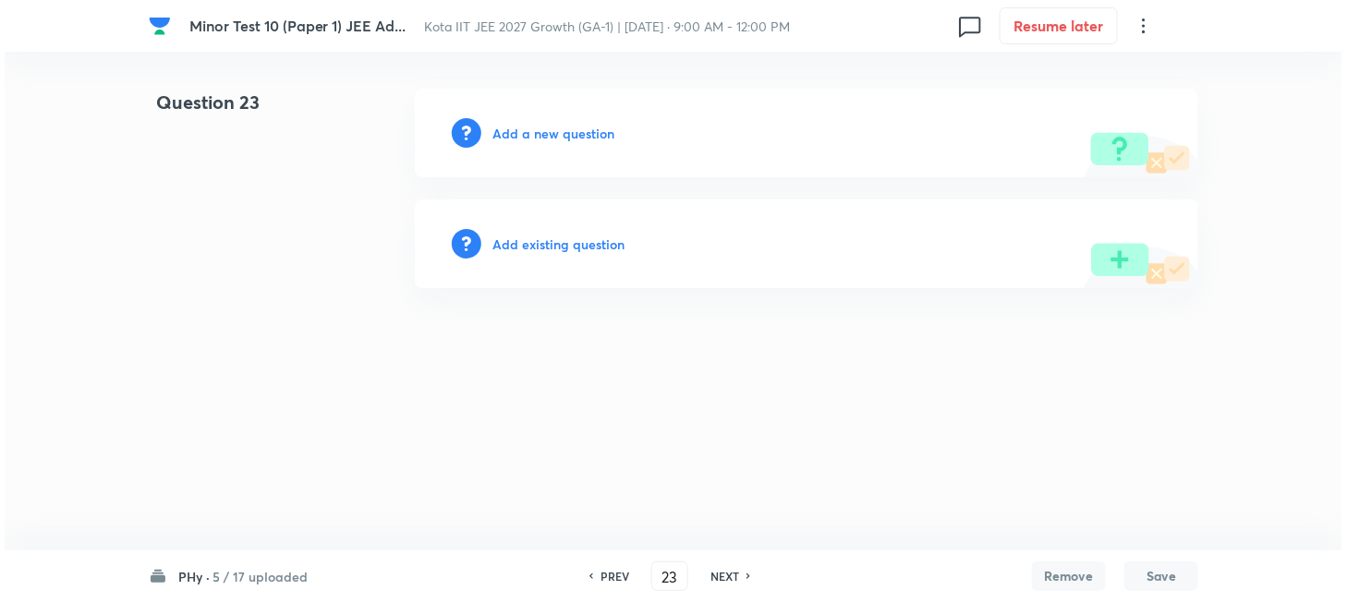
scroll to position [0, 0]
click at [528, 137] on h6 "Add a new question" at bounding box center [553, 133] width 122 height 19
click at [528, 137] on h6 "Choose a question type" at bounding box center [563, 133] width 142 height 19
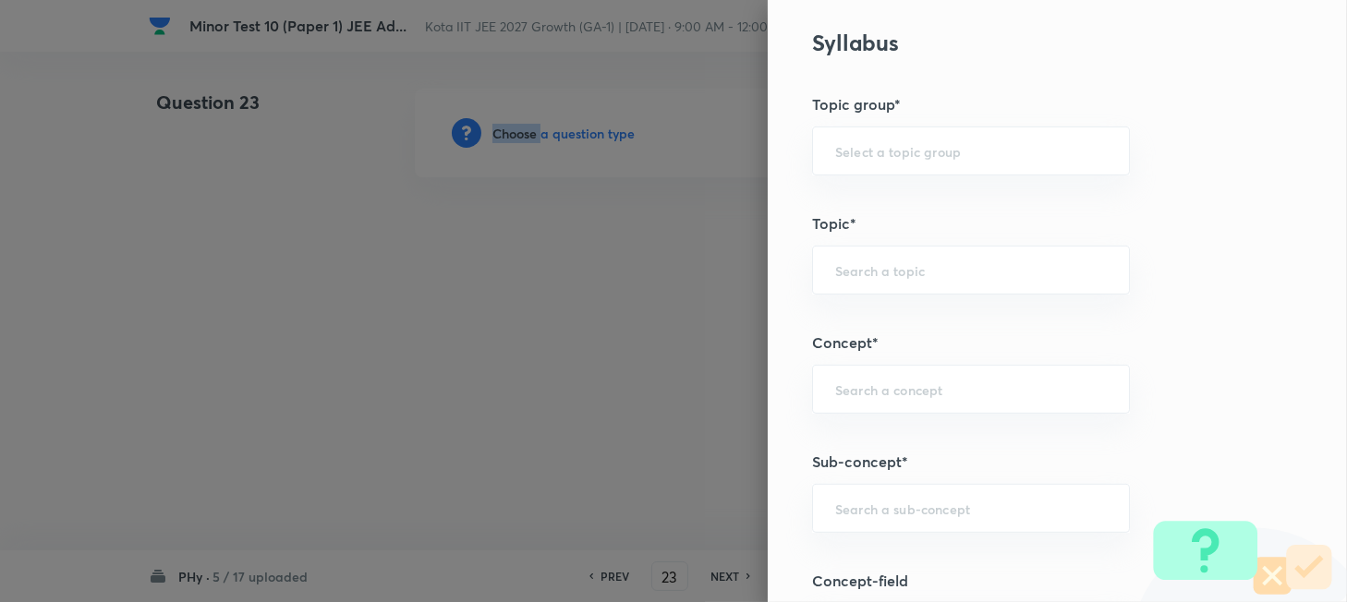
scroll to position [1231, 0]
click at [908, 381] on input "text" at bounding box center [971, 386] width 272 height 18
paste input "The Centre of Mass"
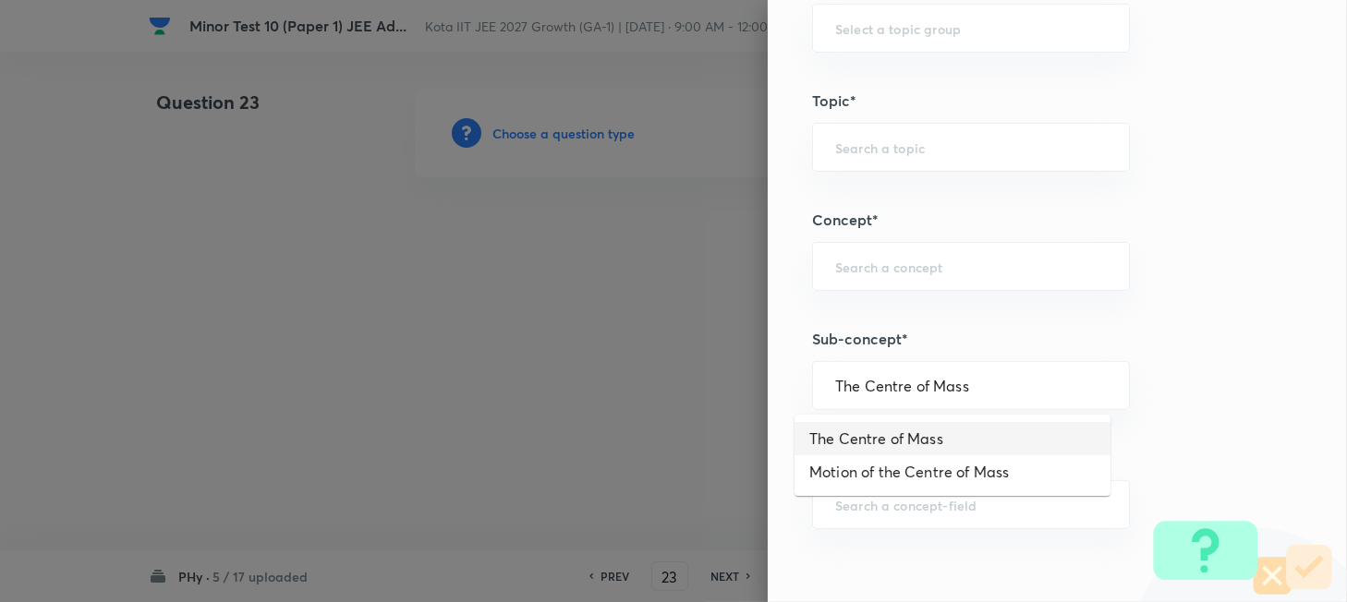
click at [899, 431] on li "The Centre of Mass" at bounding box center [952, 438] width 316 height 33
type input "The Centre of Mass"
type input "Physics"
type input "Mechanics"
type input "Centre of Mass, Impulse and Collisions"
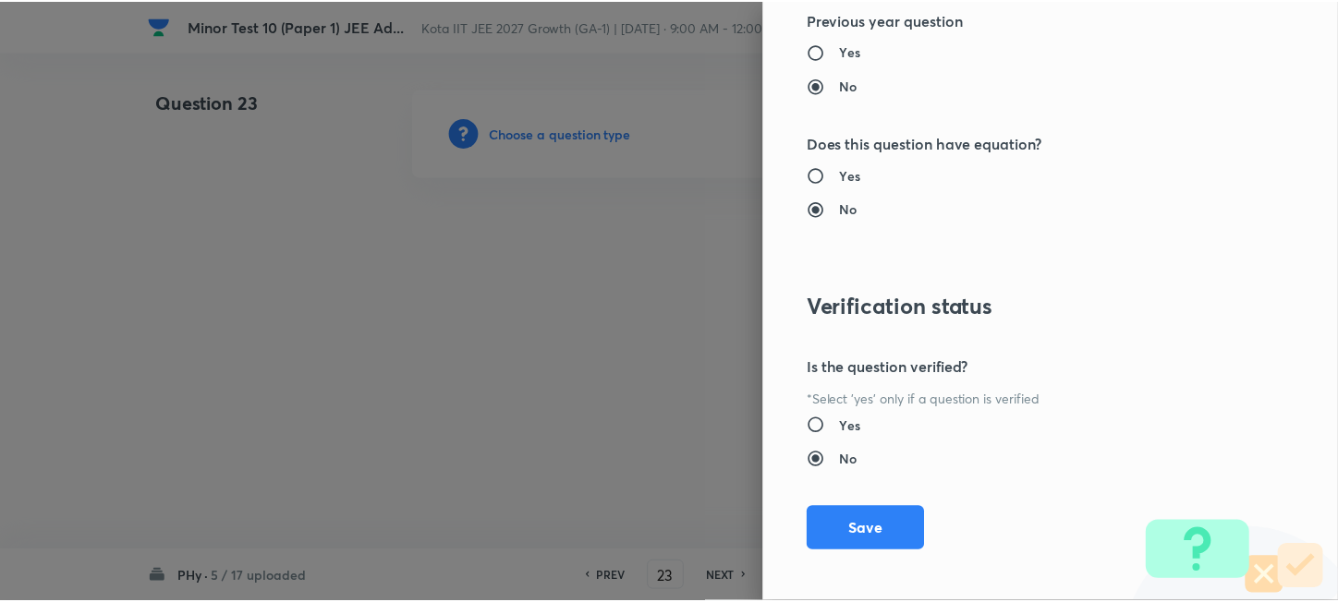
scroll to position [2283, 0]
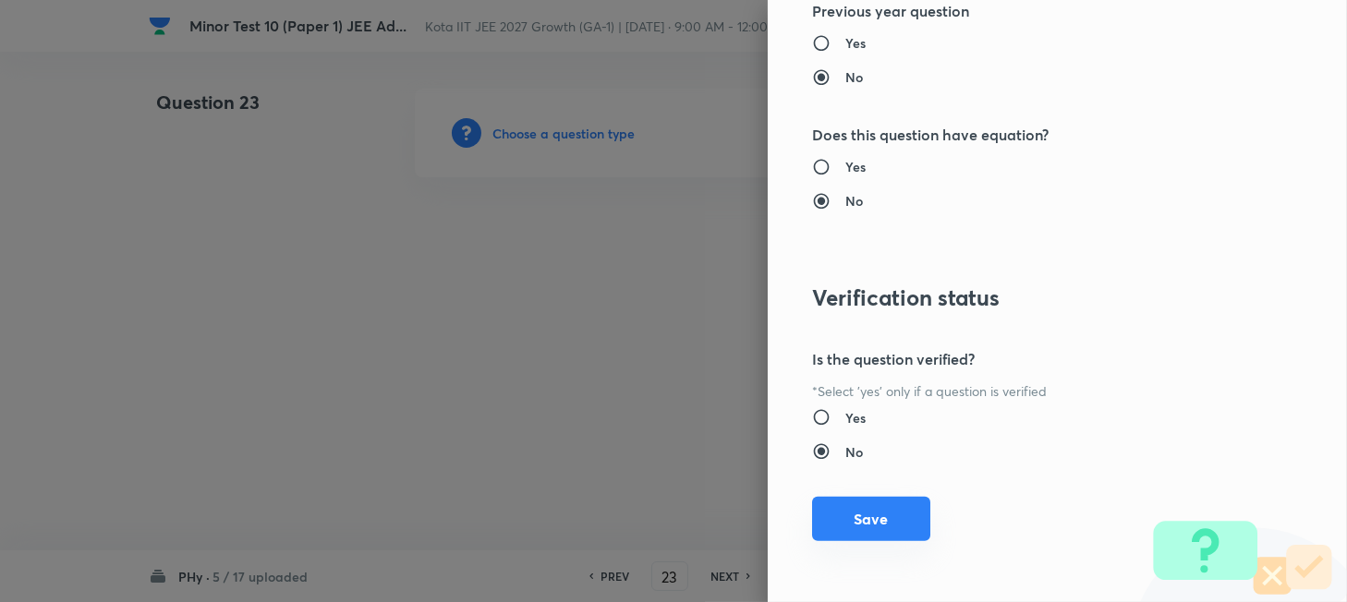
click at [877, 523] on button "Save" at bounding box center [871, 519] width 118 height 44
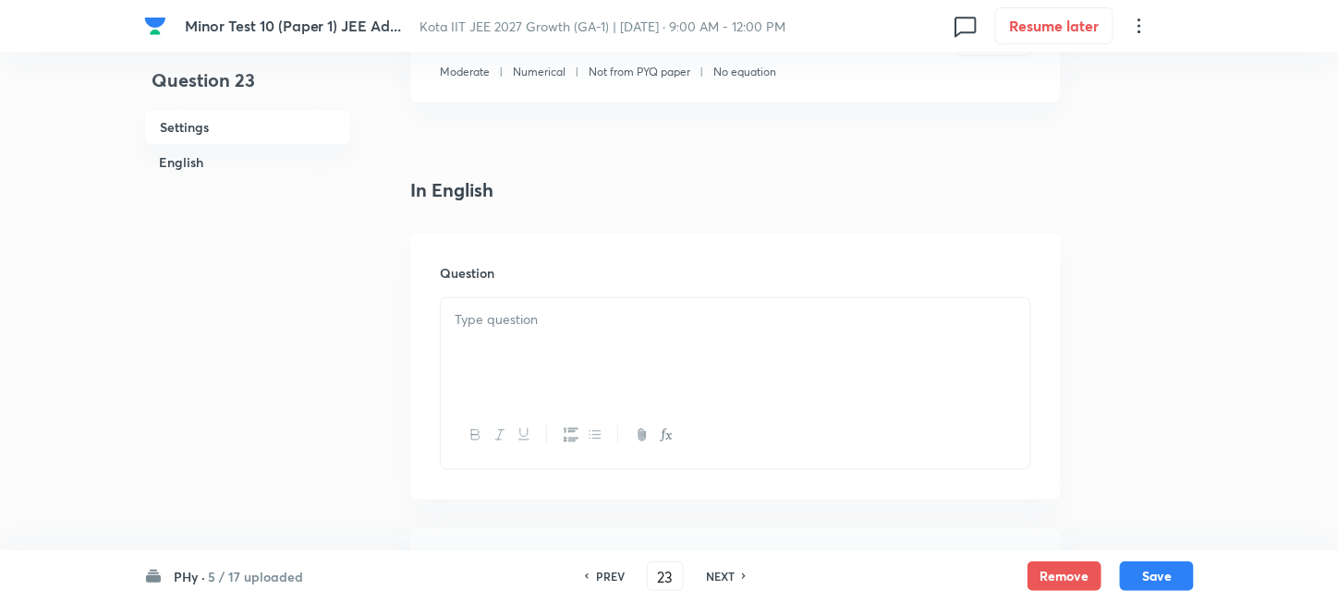
scroll to position [370, 0]
click at [619, 364] on div at bounding box center [735, 347] width 589 height 103
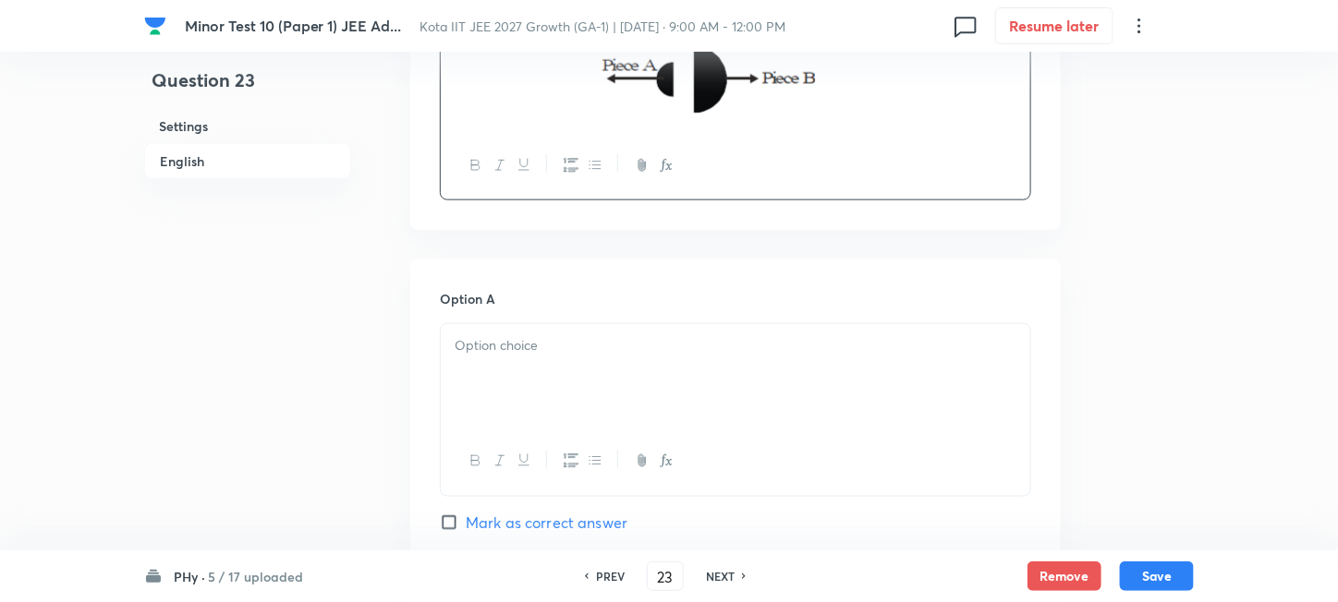
scroll to position [739, 0]
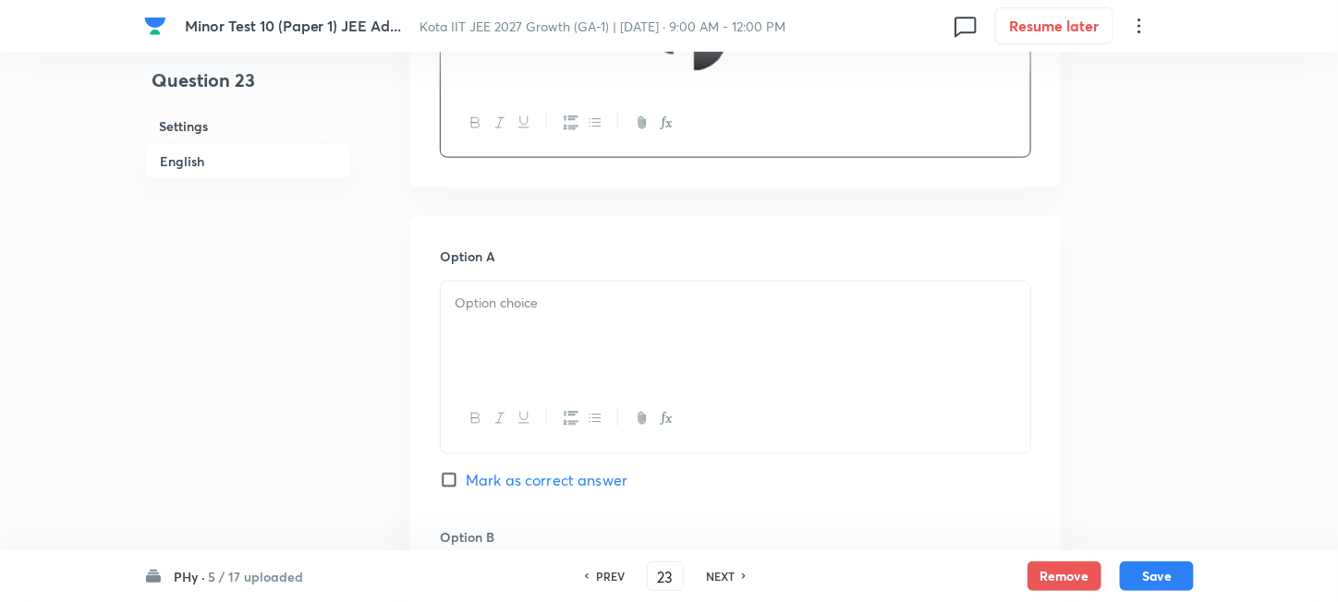
click at [634, 337] on div at bounding box center [735, 333] width 589 height 103
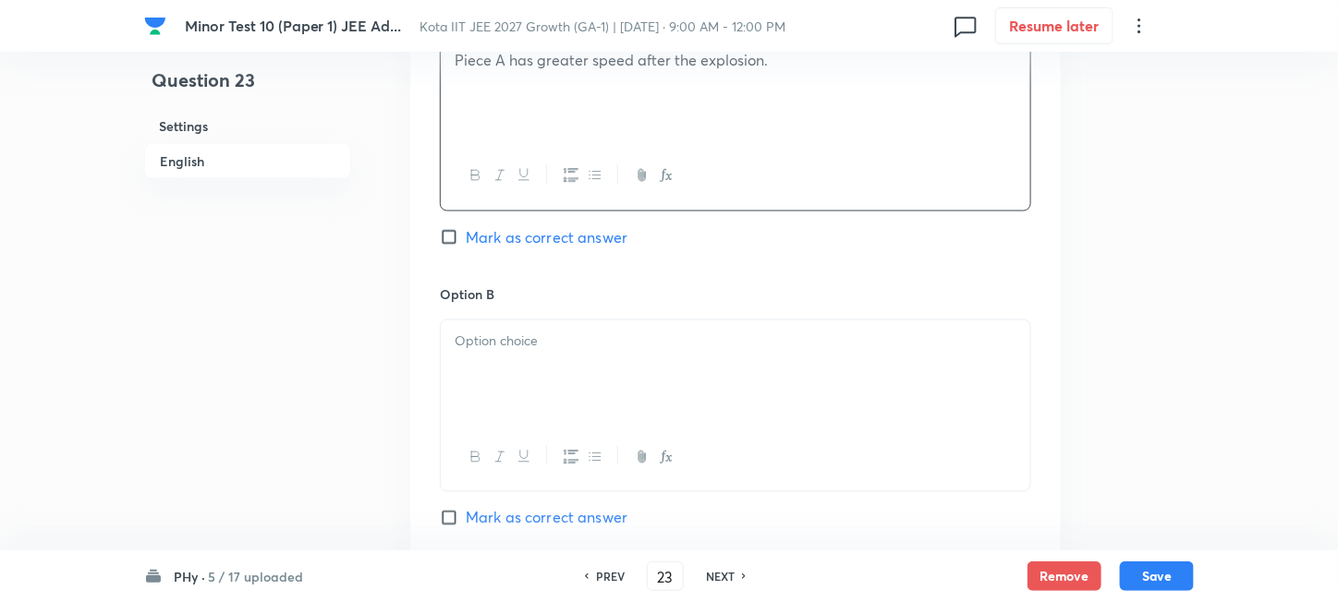
scroll to position [985, 0]
click at [523, 390] on div at bounding box center [735, 369] width 589 height 103
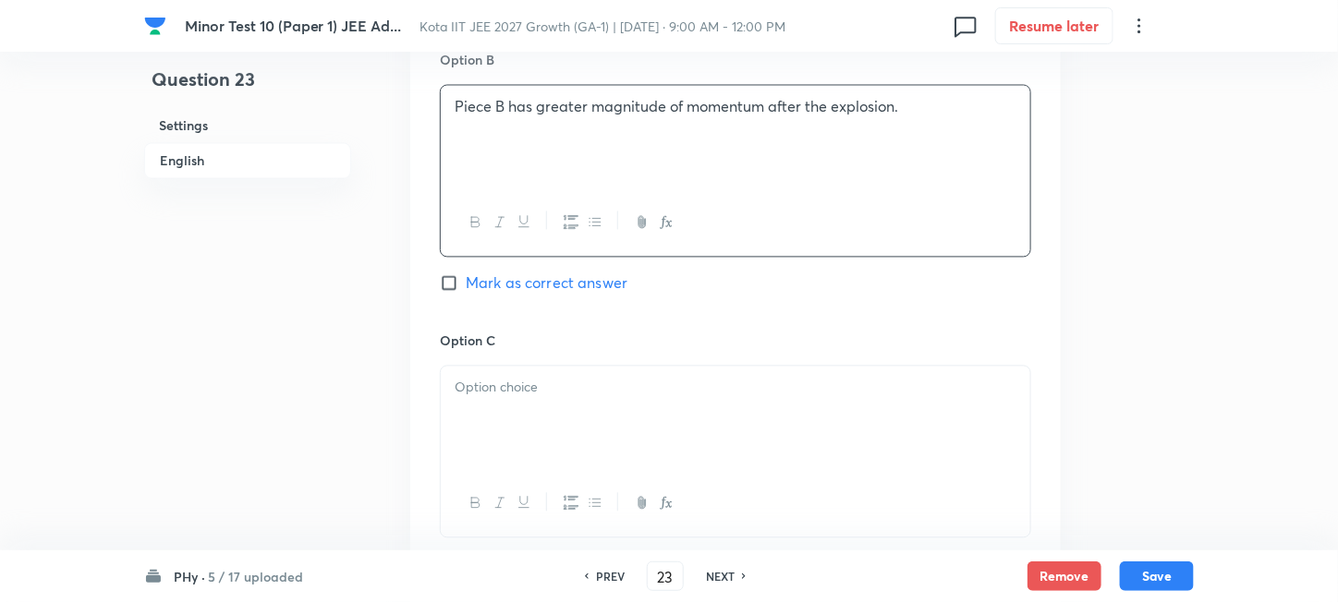
scroll to position [1231, 0]
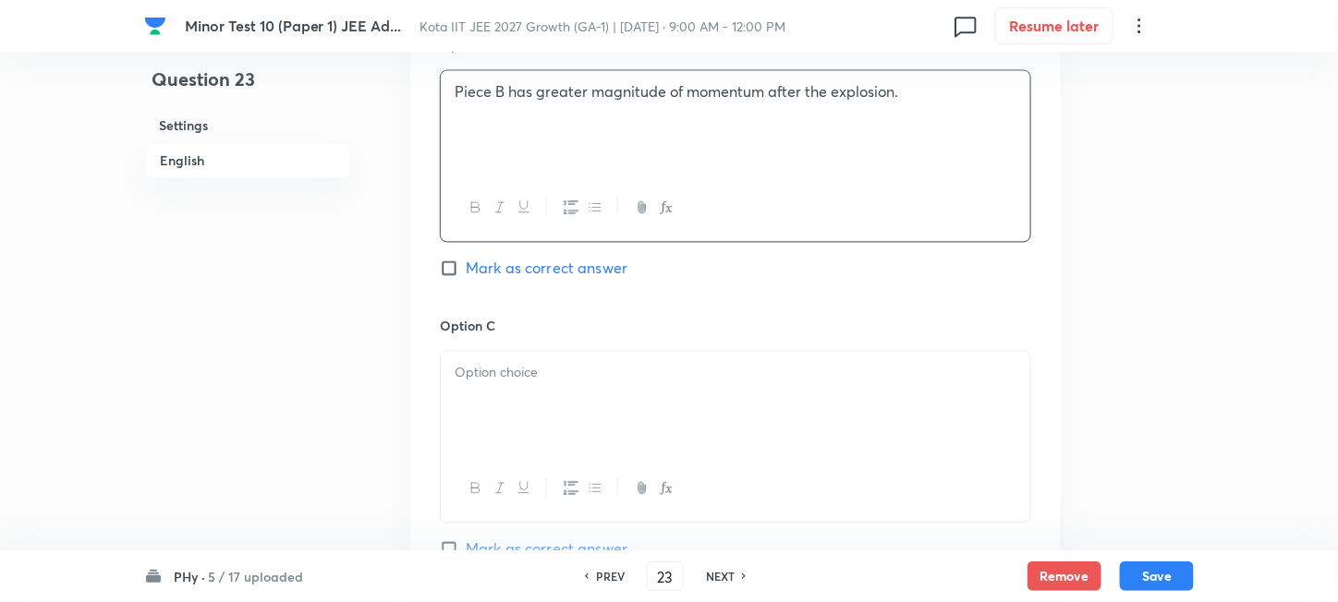
click at [507, 389] on div at bounding box center [735, 403] width 589 height 103
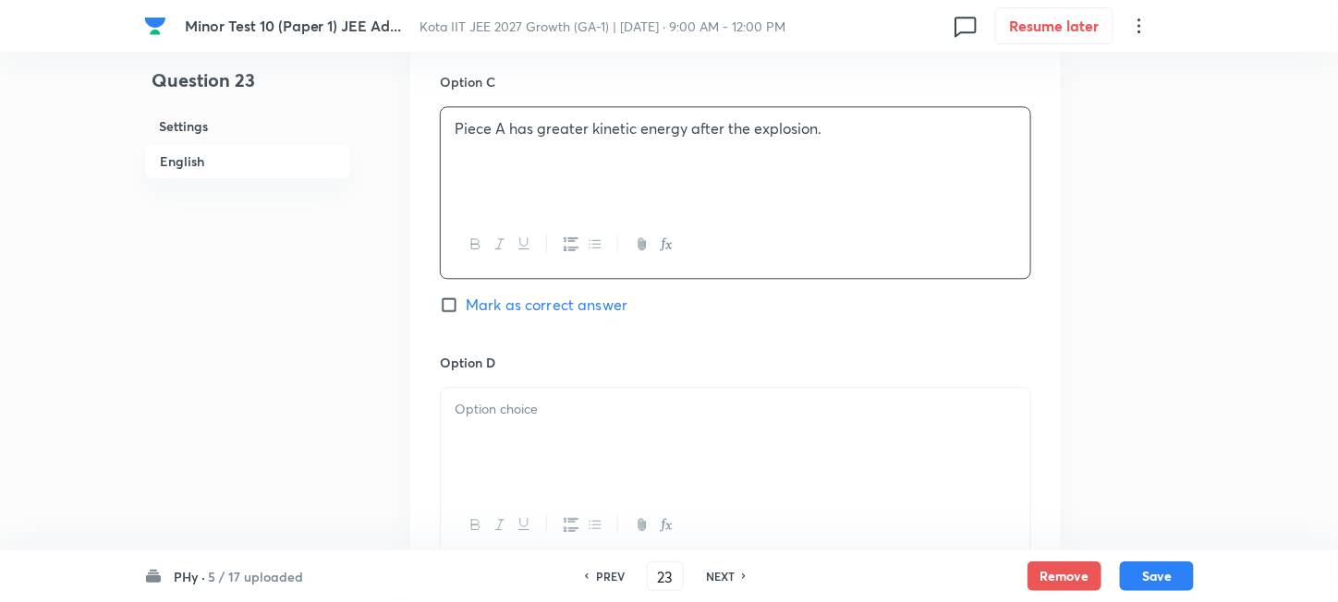
scroll to position [1478, 0]
click at [540, 417] on p at bounding box center [736, 407] width 562 height 21
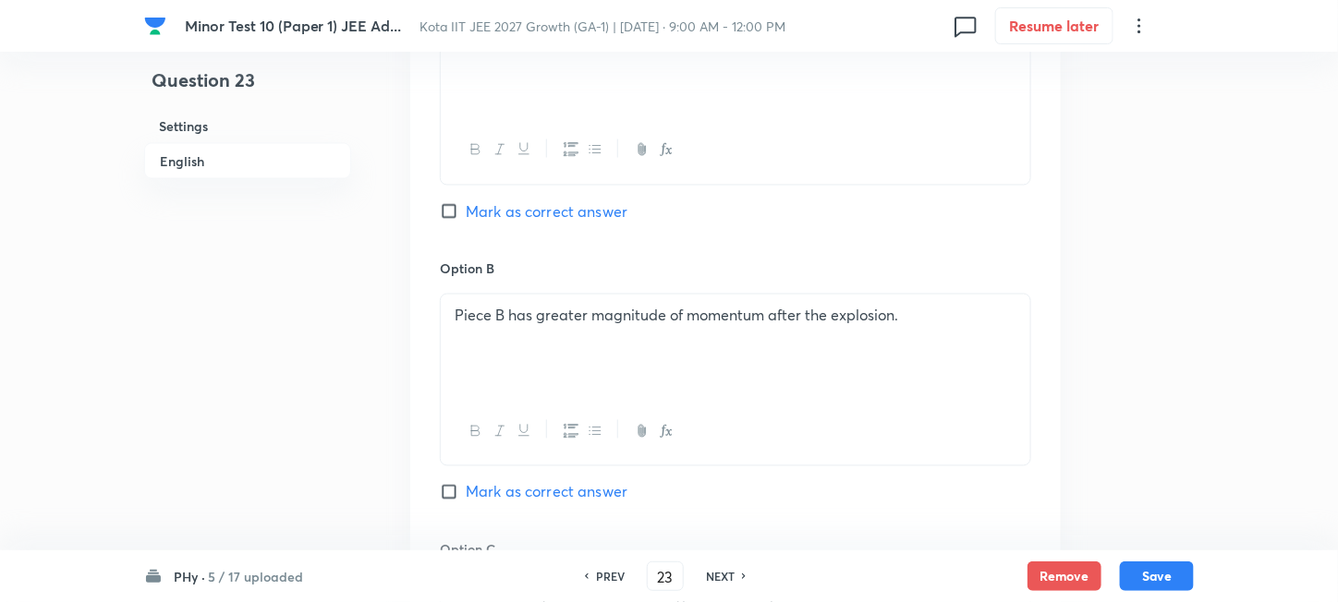
scroll to position [985, 0]
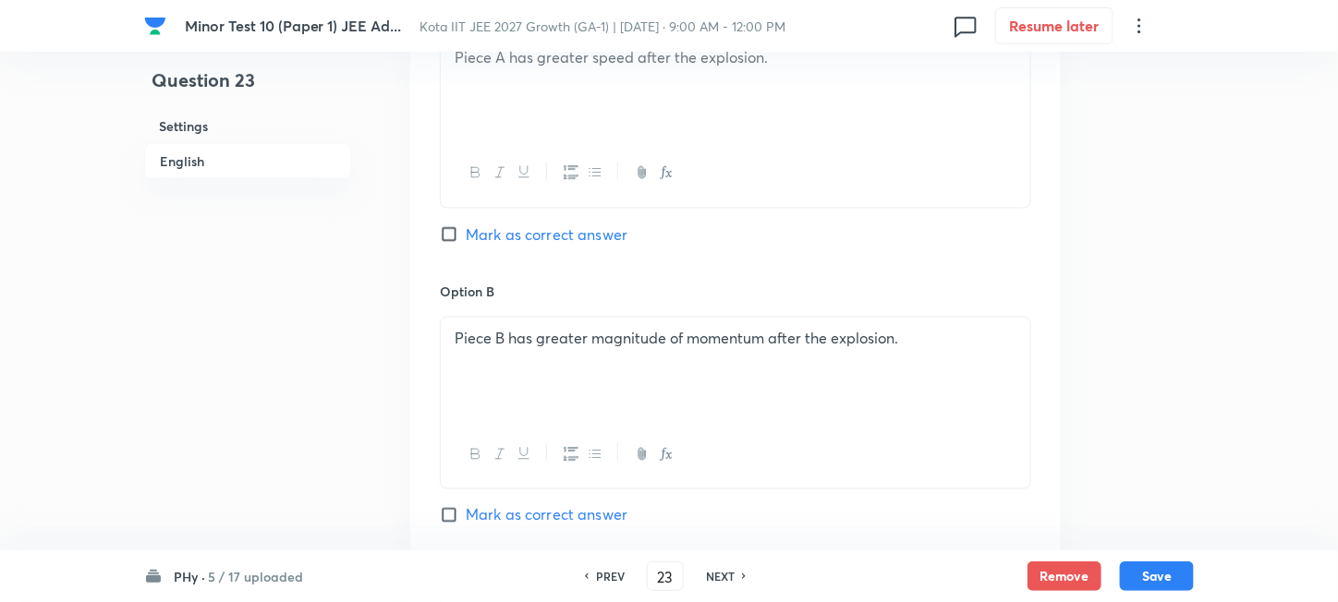
click at [501, 234] on span "Mark as correct answer" at bounding box center [547, 235] width 162 height 22
click at [466, 234] on input "Mark as correct answer" at bounding box center [453, 234] width 26 height 18
checkbox input "true"
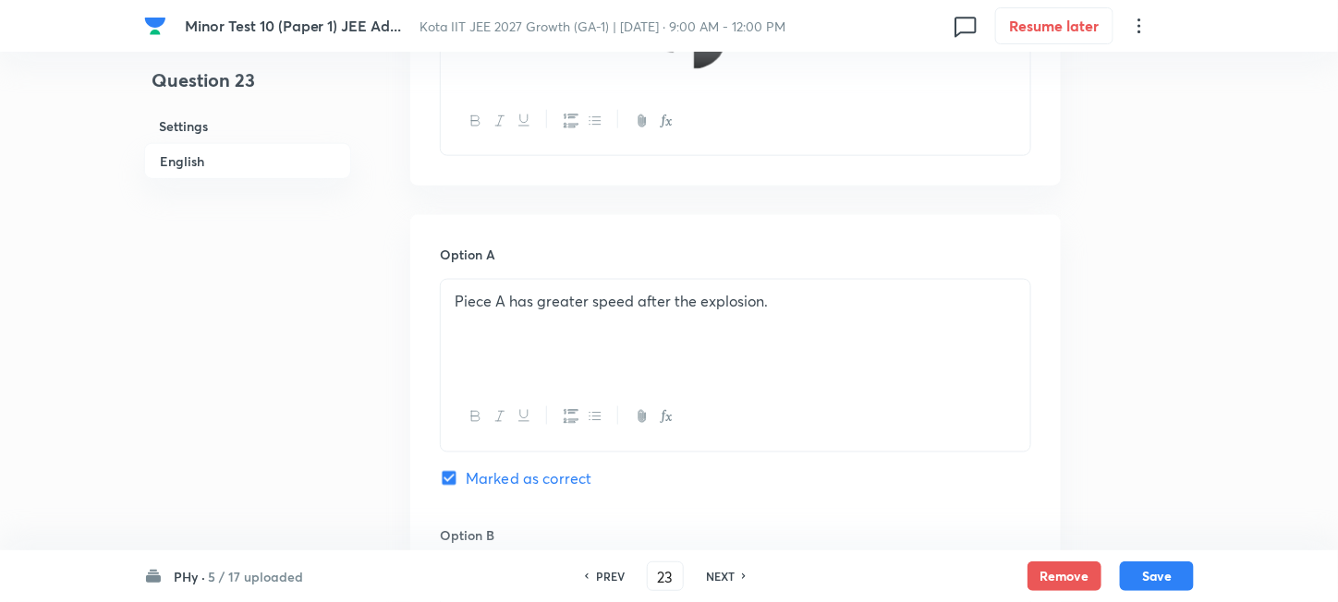
scroll to position [739, 0]
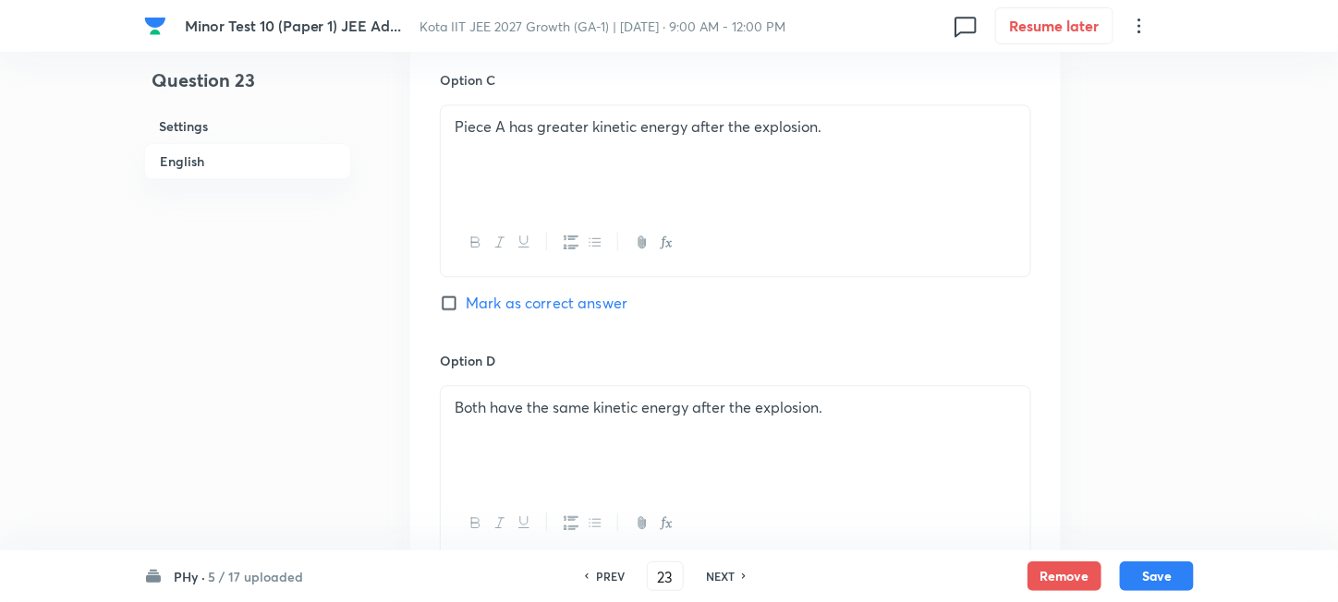
click at [553, 302] on span "Mark as correct answer" at bounding box center [547, 303] width 162 height 22
click at [466, 302] on input "Mark as correct answer" at bounding box center [453, 303] width 26 height 18
checkbox input "true"
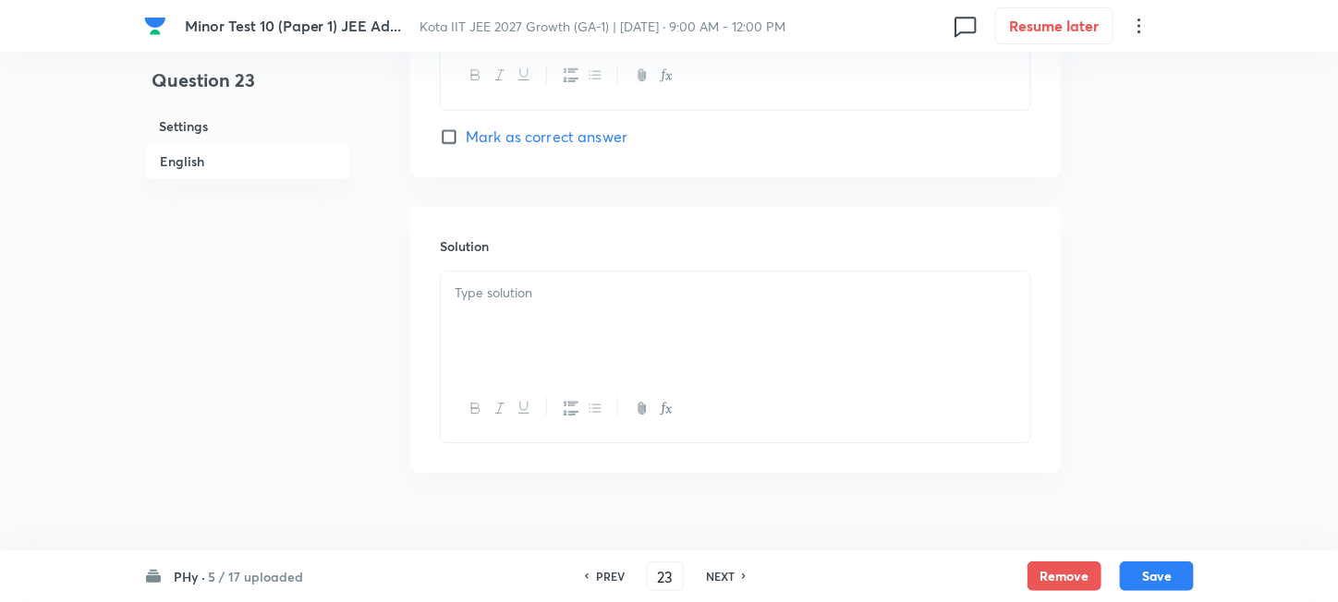
scroll to position [1959, 0]
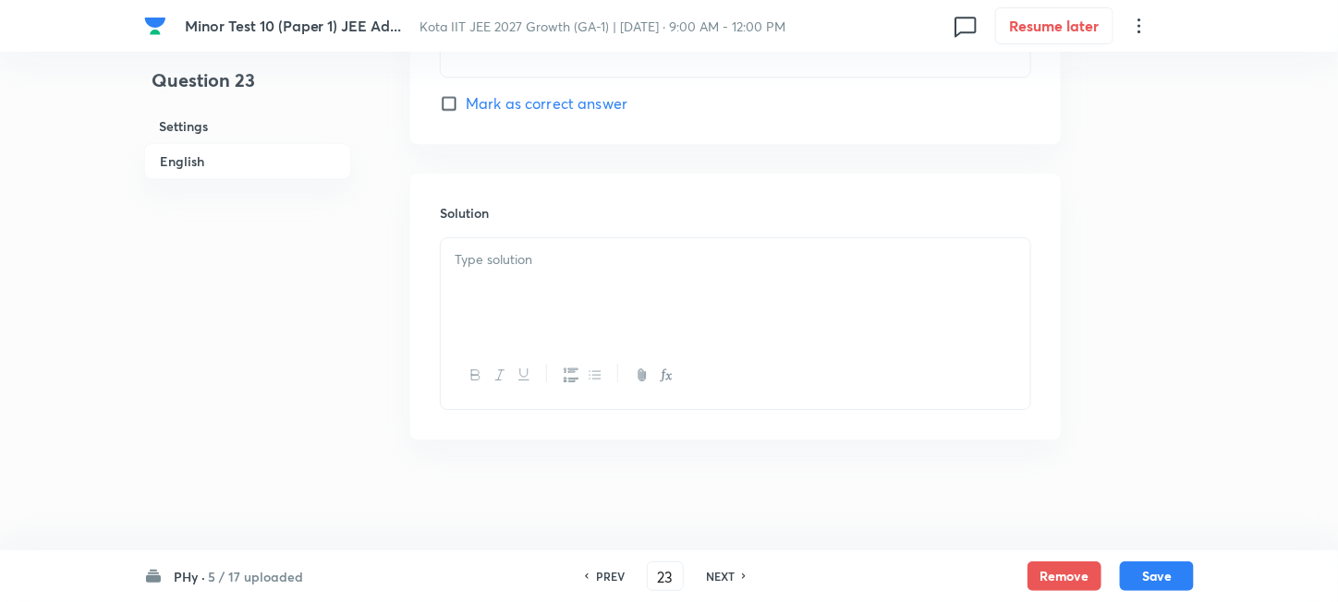
click at [593, 273] on div at bounding box center [735, 289] width 589 height 103
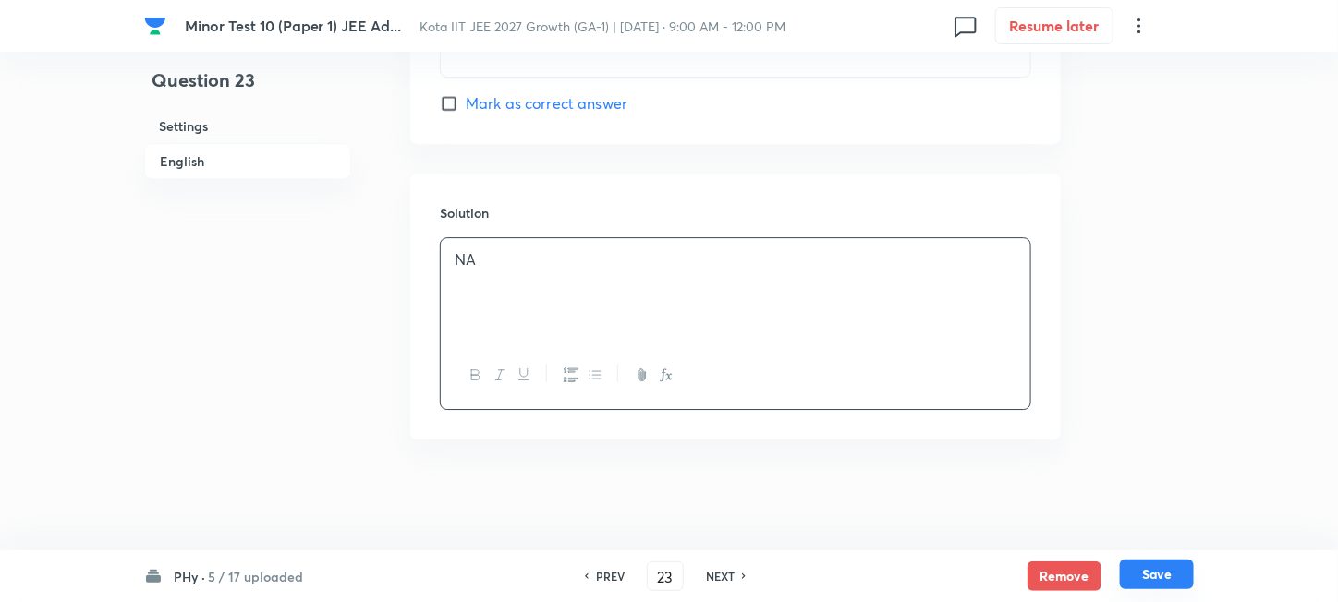
click at [1183, 576] on button "Save" at bounding box center [1157, 575] width 74 height 30
type input "24"
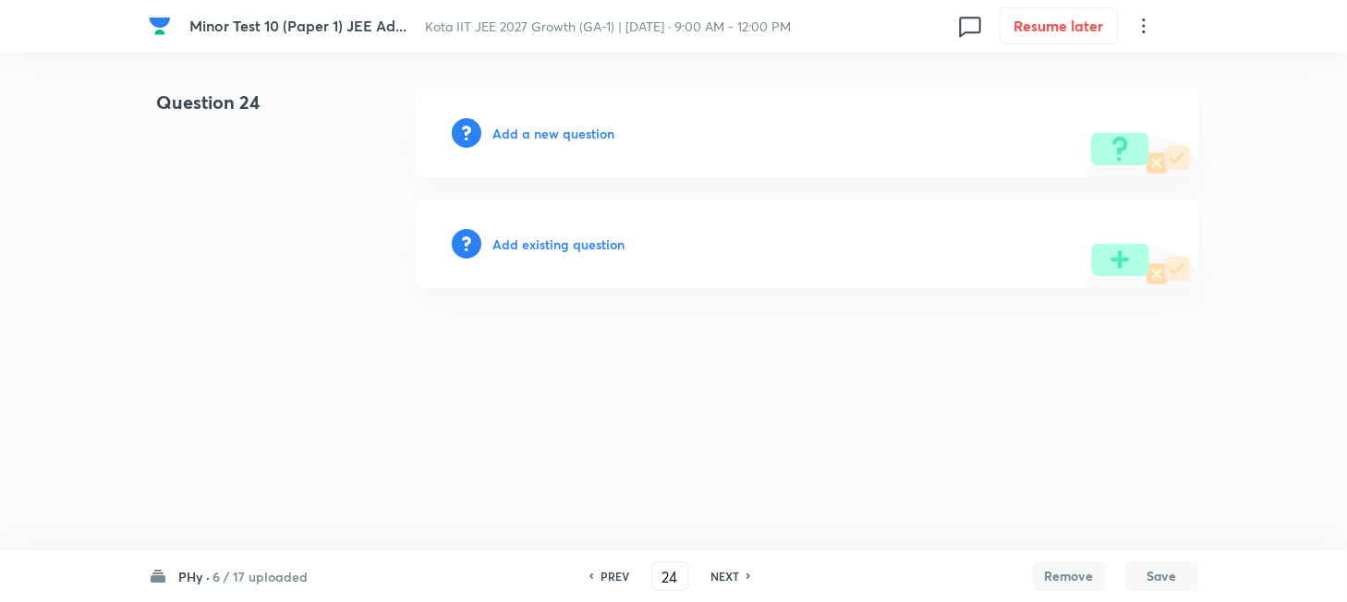
click at [535, 137] on h6 "Add a new question" at bounding box center [553, 133] width 122 height 19
click at [535, 137] on h6 "Choose a question type" at bounding box center [563, 133] width 142 height 19
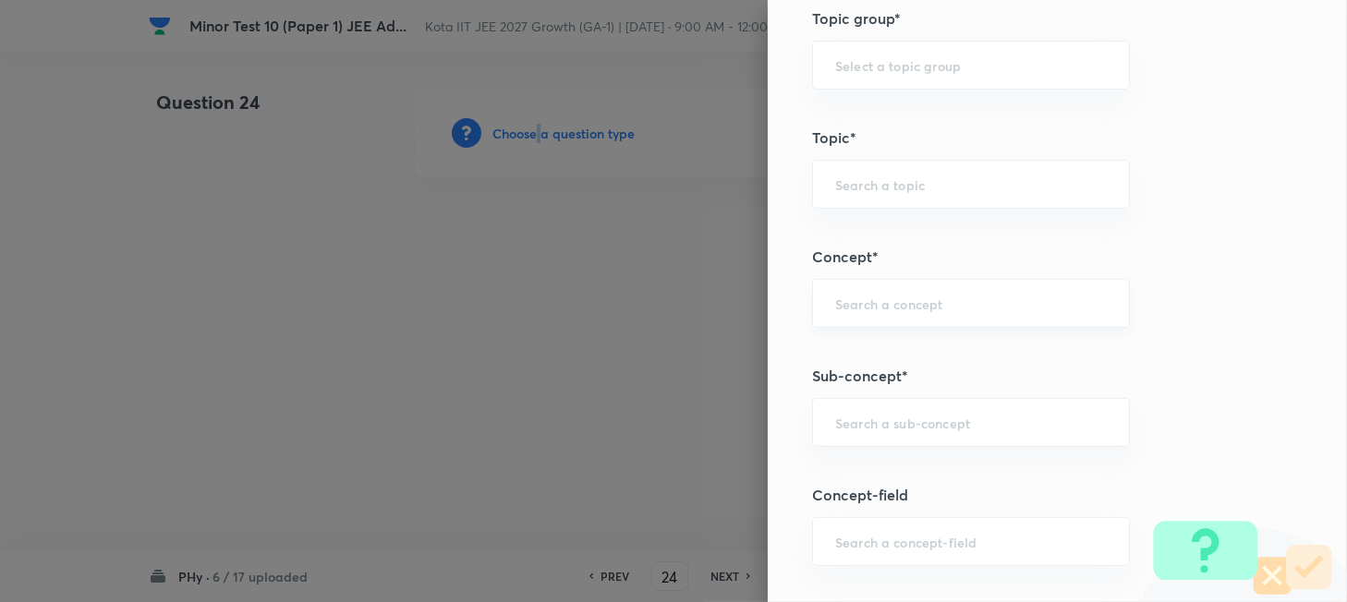
scroll to position [1231, 0]
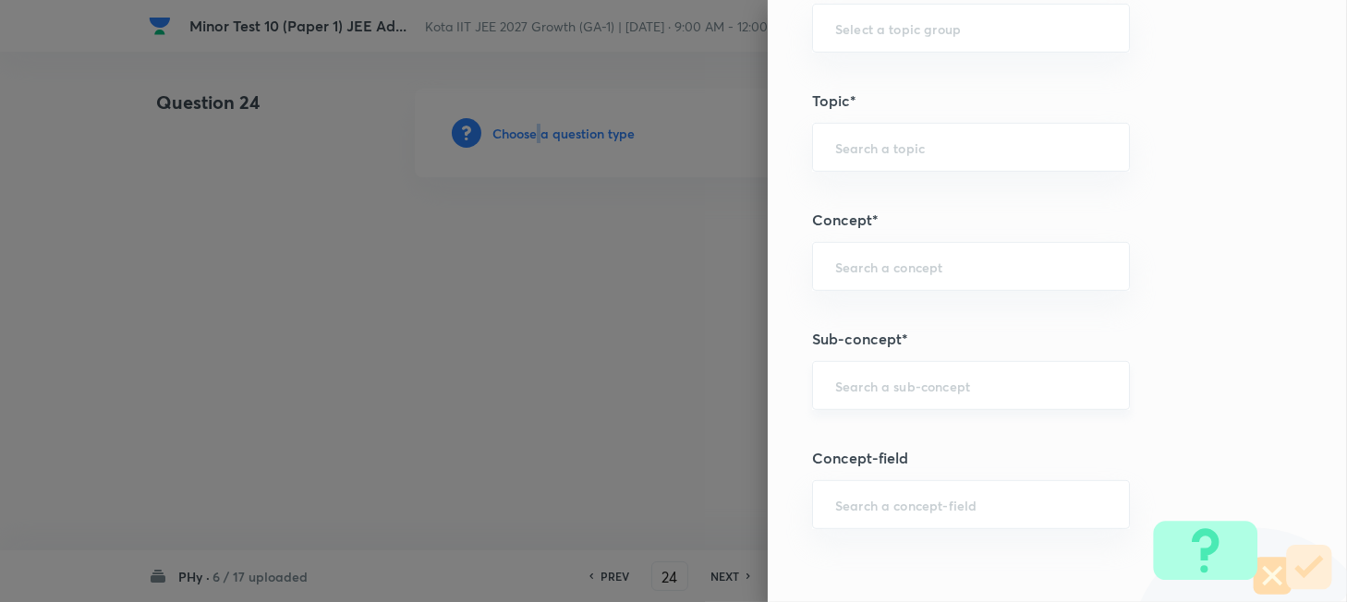
click at [925, 375] on div "​" at bounding box center [971, 385] width 318 height 49
paste input "Work"
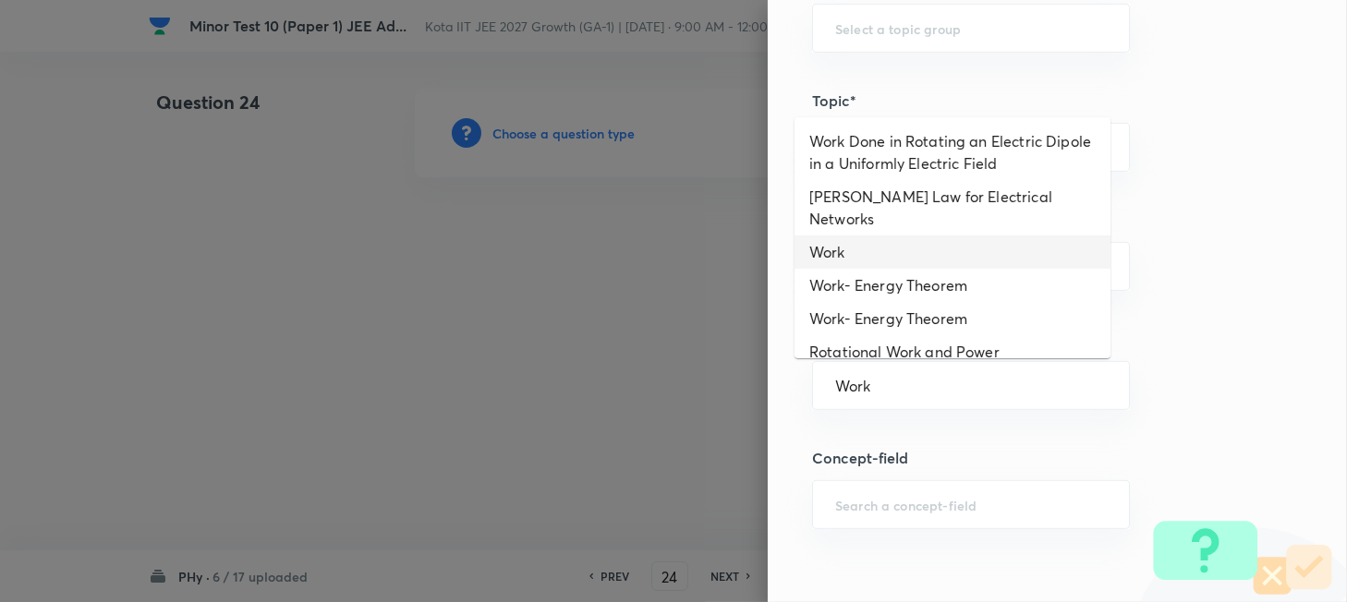
click at [888, 236] on li "Work" at bounding box center [952, 252] width 316 height 33
type input "Work"
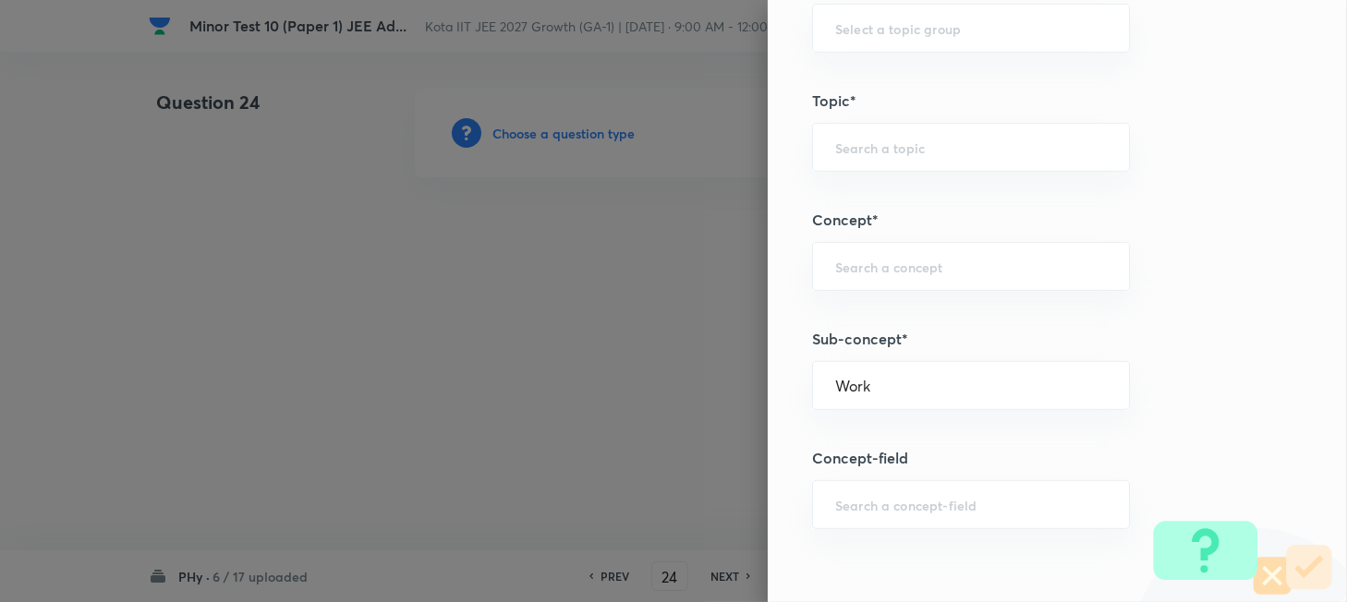
type input "Physics"
type input "Mechanics"
type input "Work, Energy & Power"
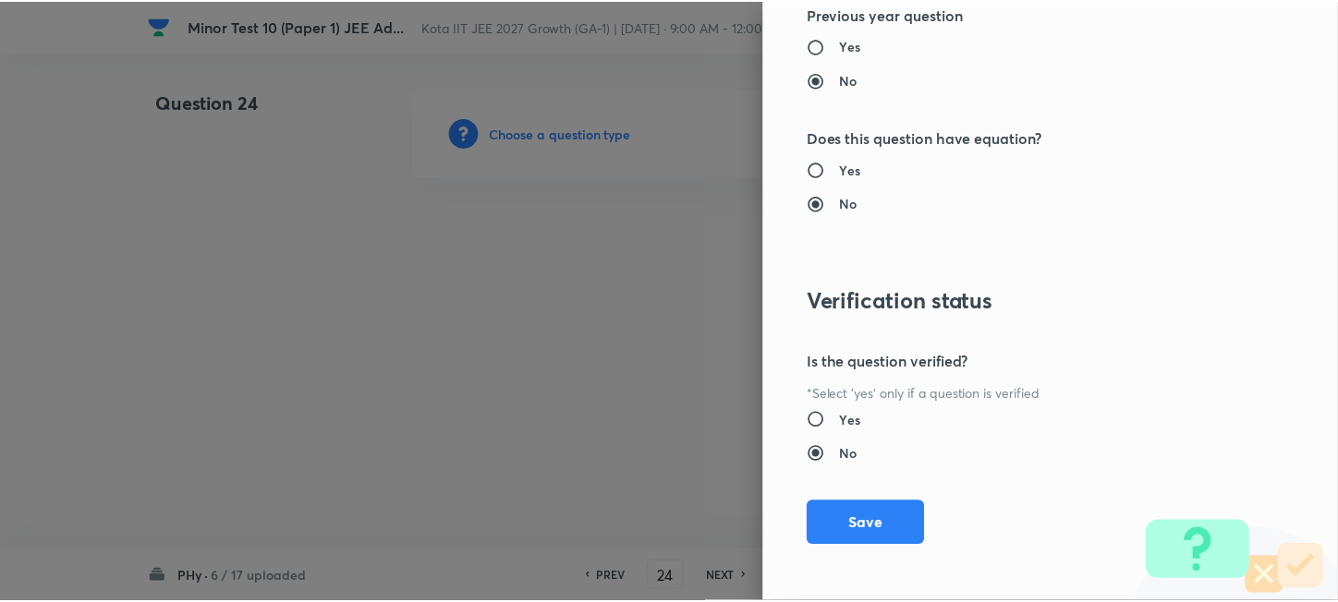
scroll to position [2283, 0]
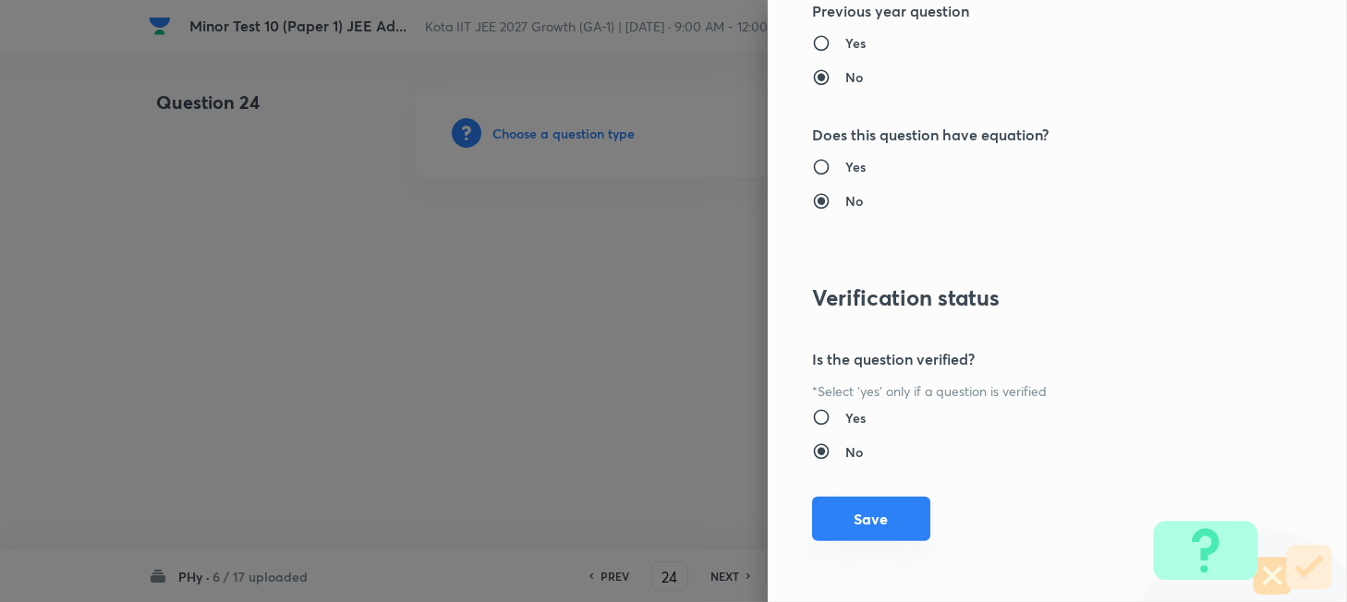
click at [890, 515] on button "Save" at bounding box center [871, 519] width 118 height 44
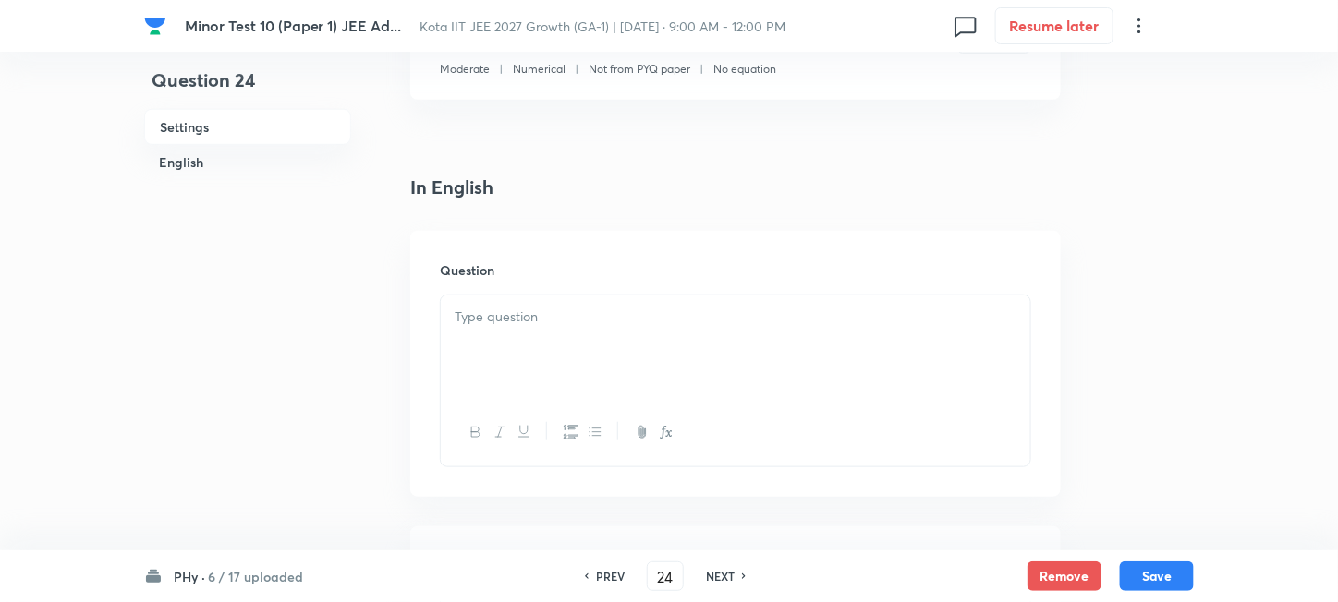
click at [630, 346] on div at bounding box center [735, 347] width 589 height 103
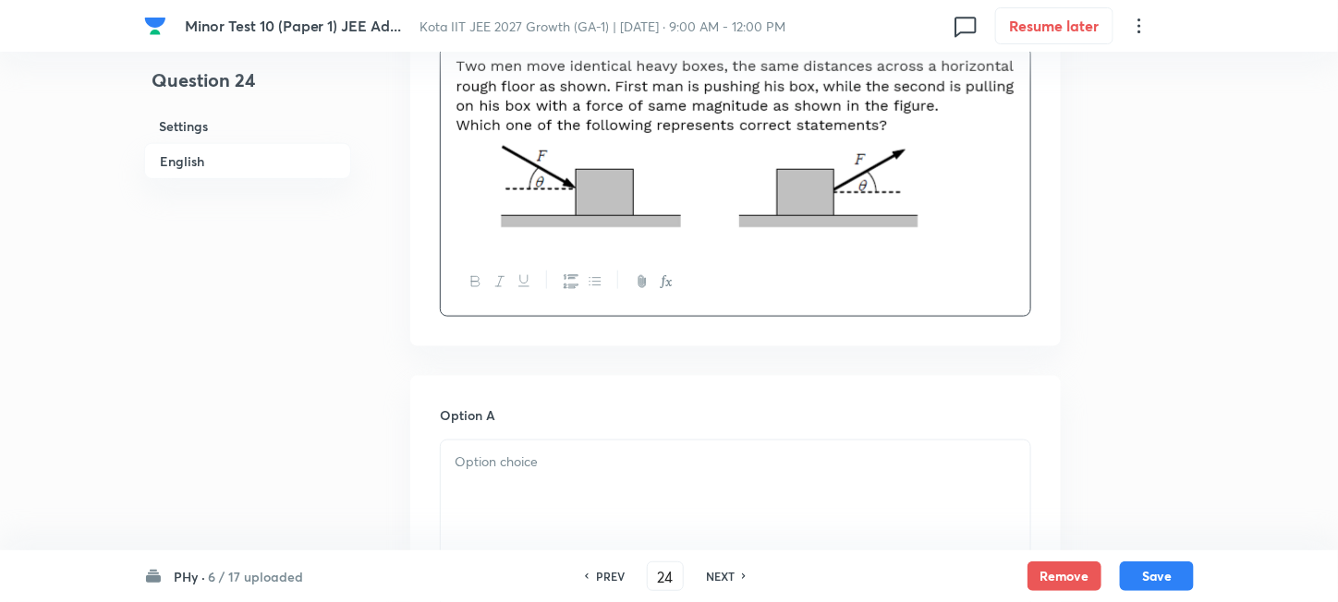
scroll to position [739, 0]
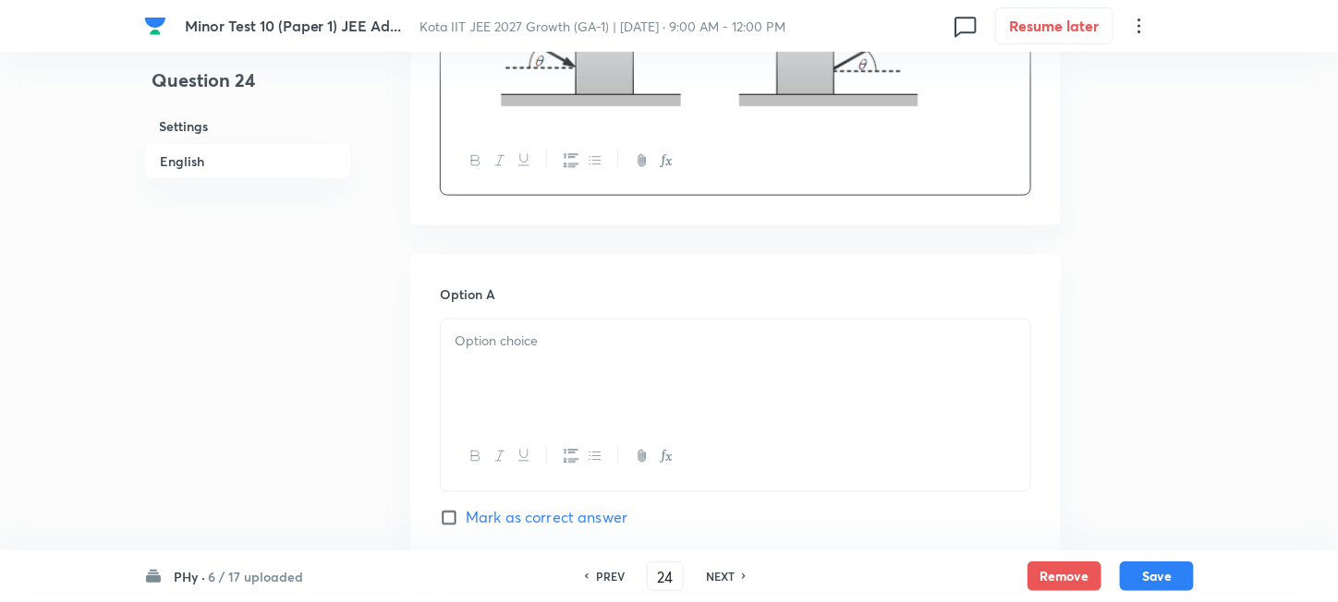
click at [588, 353] on div at bounding box center [735, 371] width 589 height 103
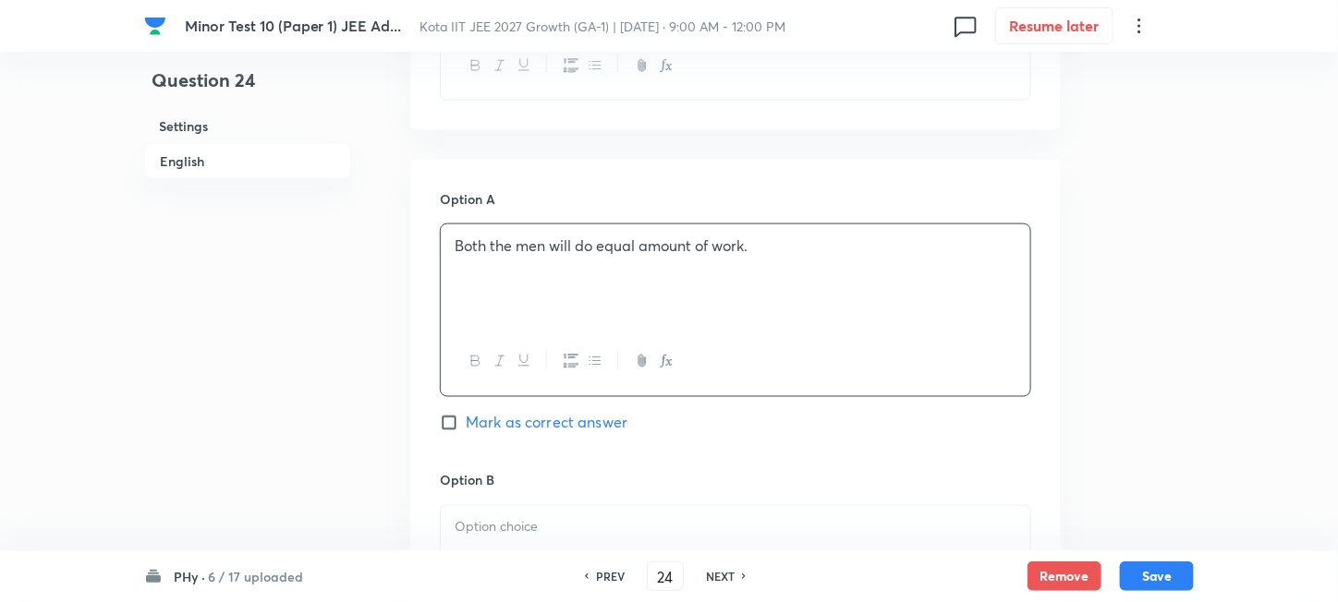
scroll to position [985, 0]
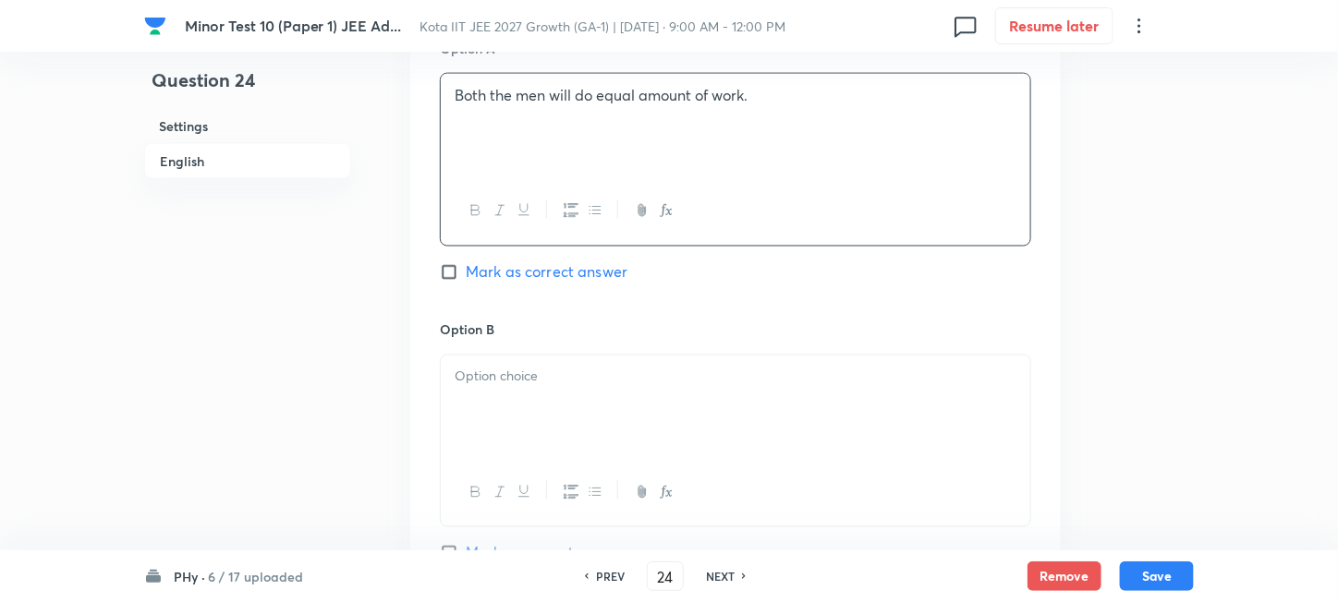
click at [538, 441] on div at bounding box center [735, 407] width 589 height 103
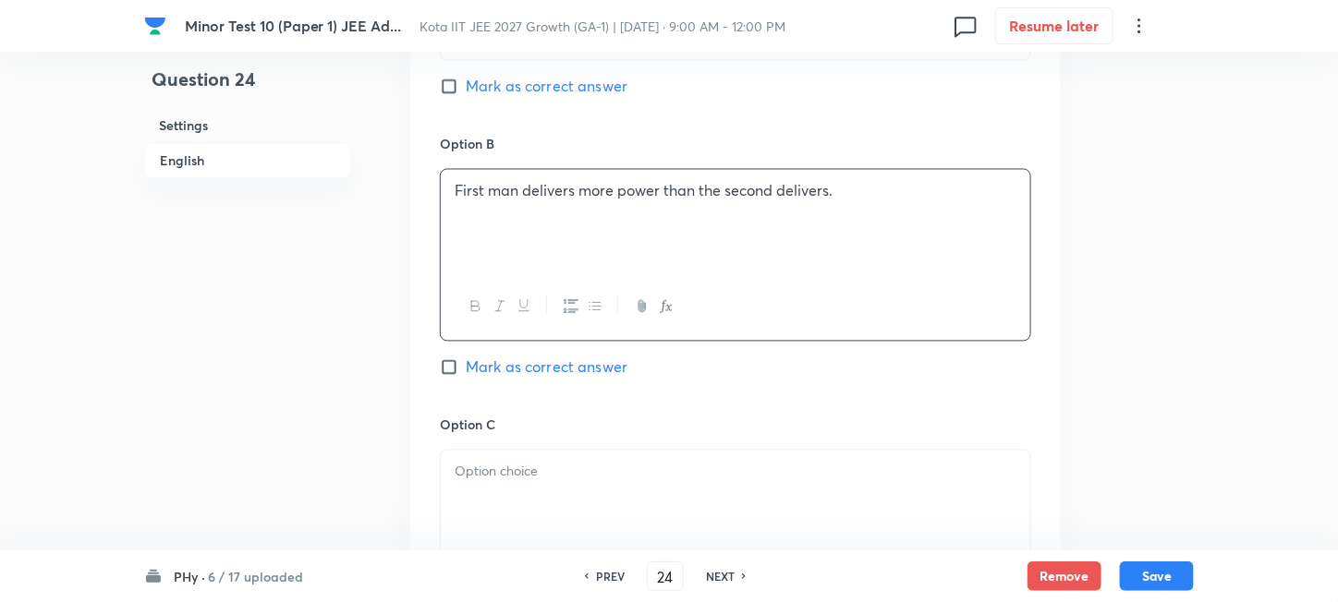
scroll to position [1231, 0]
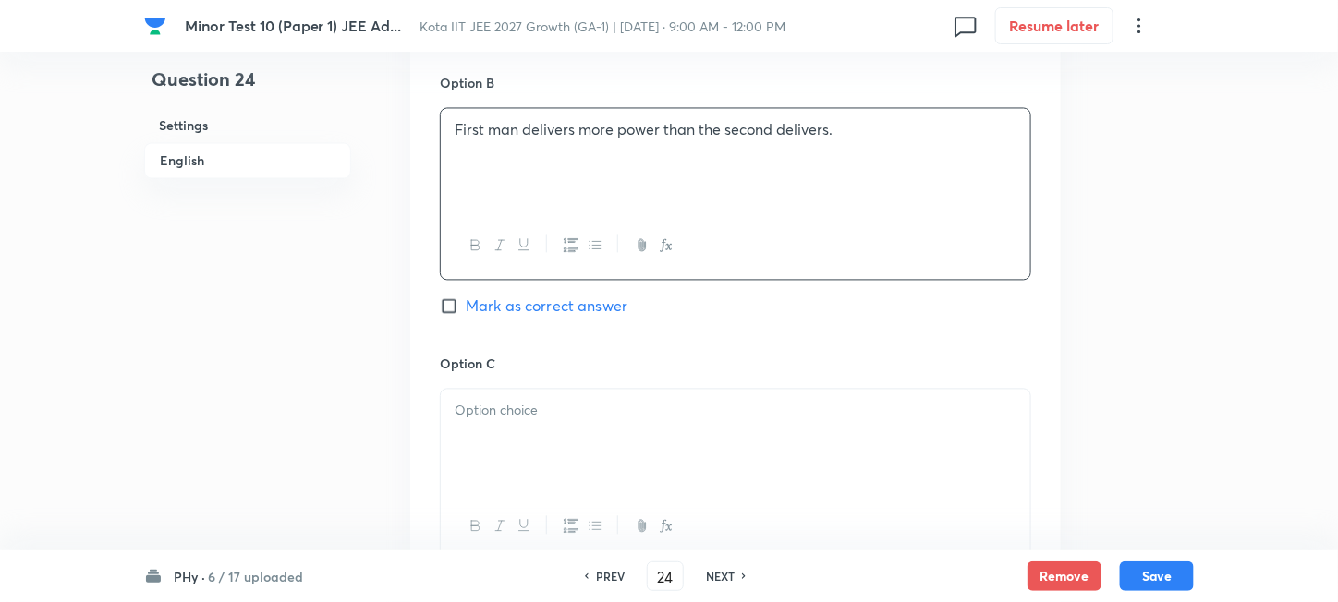
click at [555, 429] on div at bounding box center [735, 441] width 589 height 103
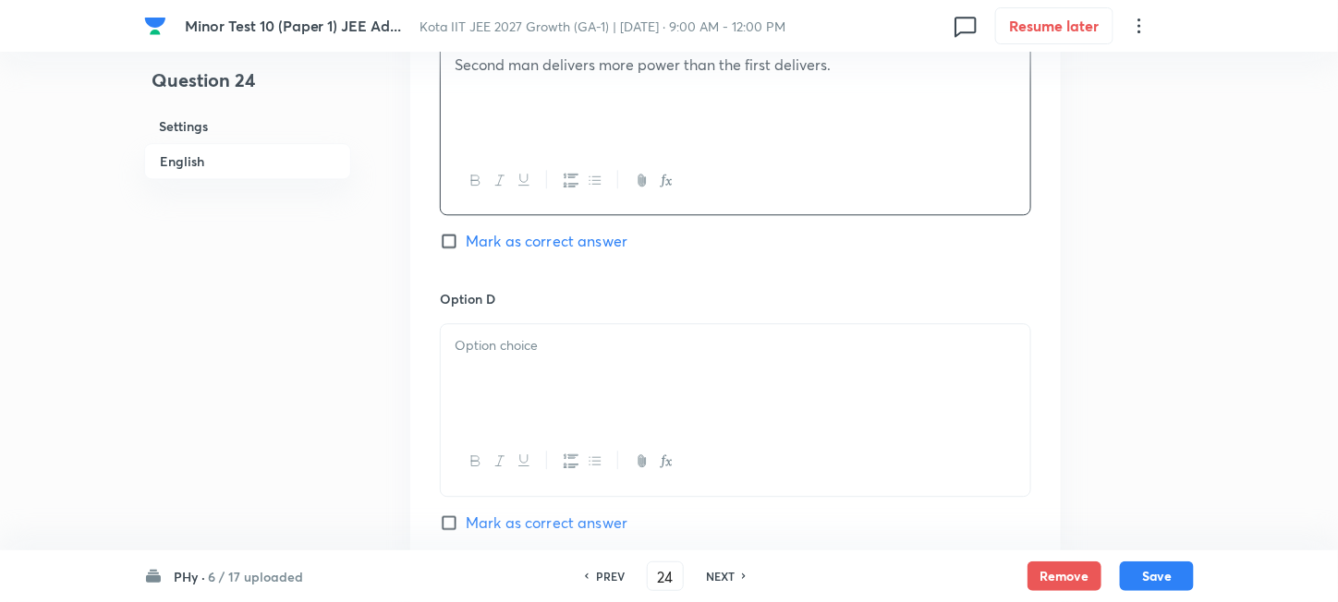
scroll to position [1601, 0]
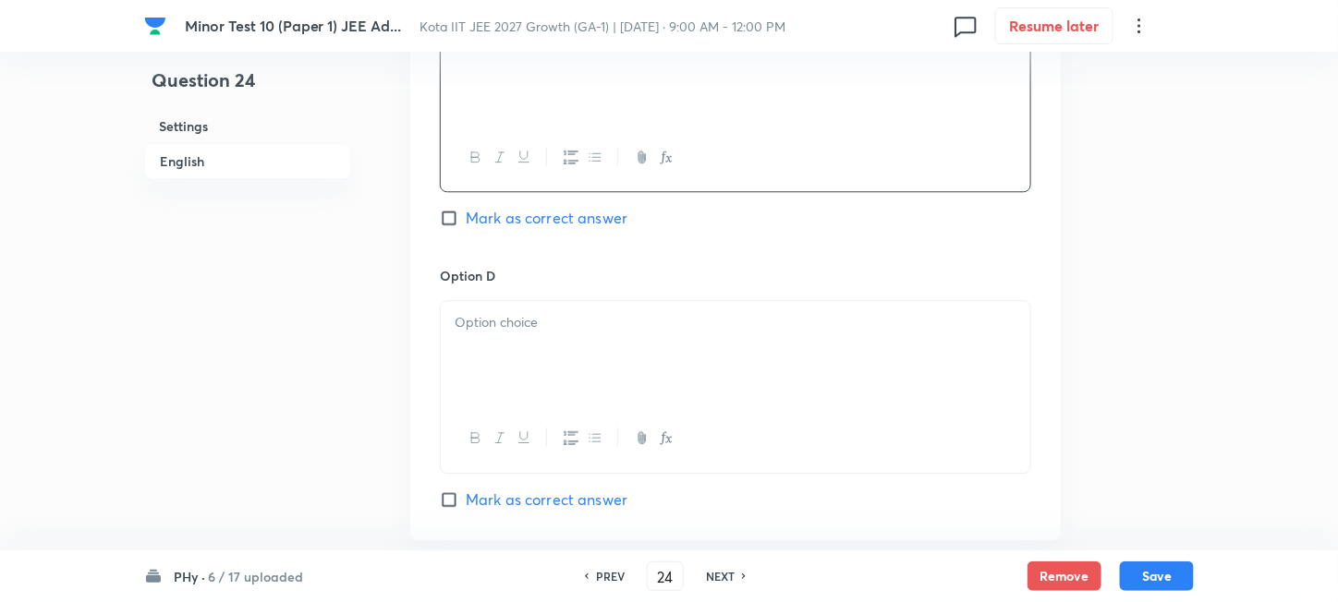
click at [564, 361] on div at bounding box center [735, 352] width 589 height 103
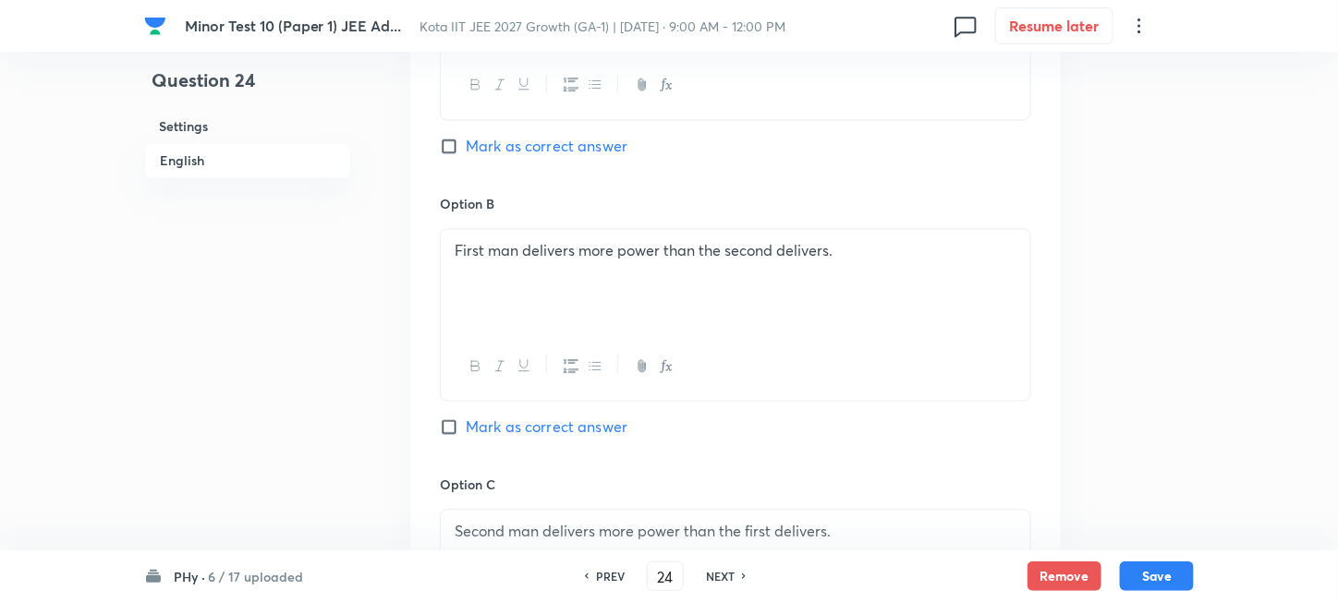
scroll to position [1109, 0]
click at [521, 151] on span "Mark as correct answer" at bounding box center [547, 149] width 162 height 22
click at [466, 151] on input "Mark as correct answer" at bounding box center [453, 148] width 26 height 18
checkbox input "true"
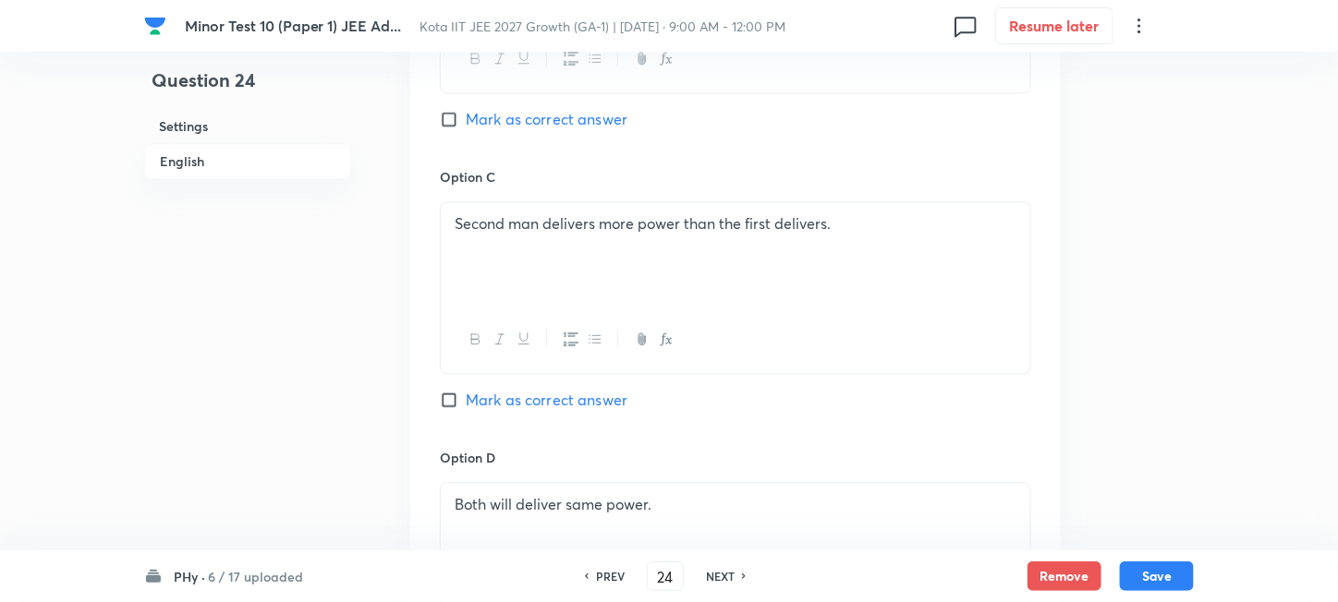
scroll to position [1478, 0]
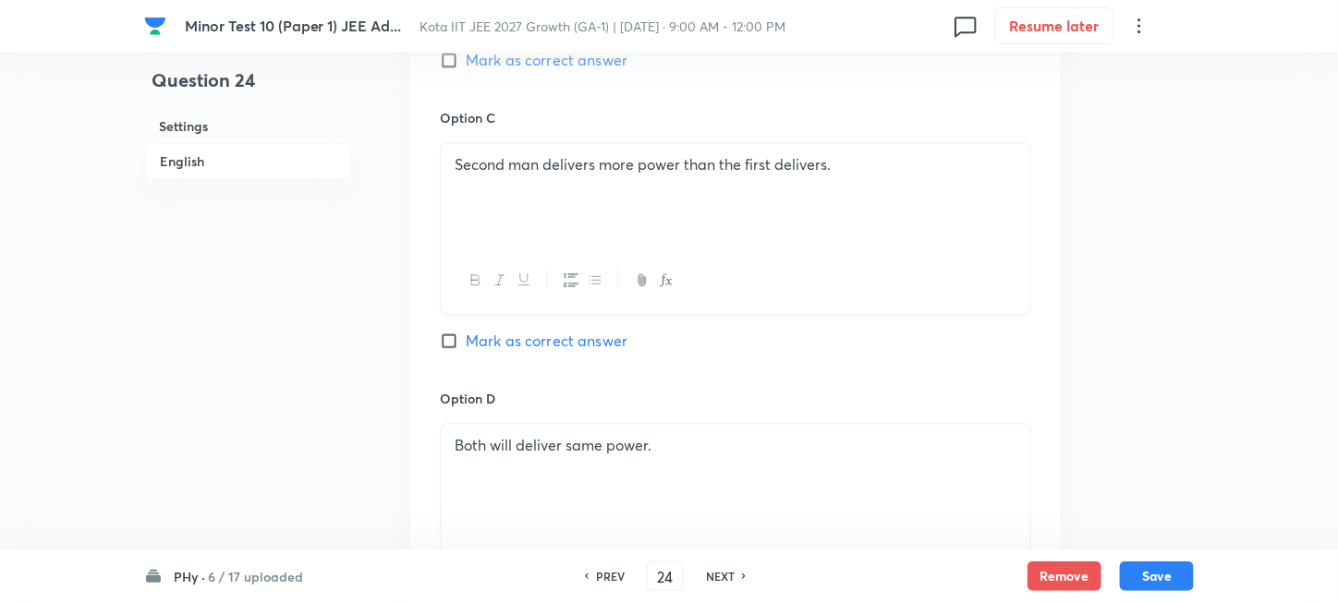
click at [496, 348] on span "Mark as correct answer" at bounding box center [547, 341] width 162 height 22
click at [466, 348] on input "Mark as correct answer" at bounding box center [453, 341] width 26 height 18
checkbox input "true"
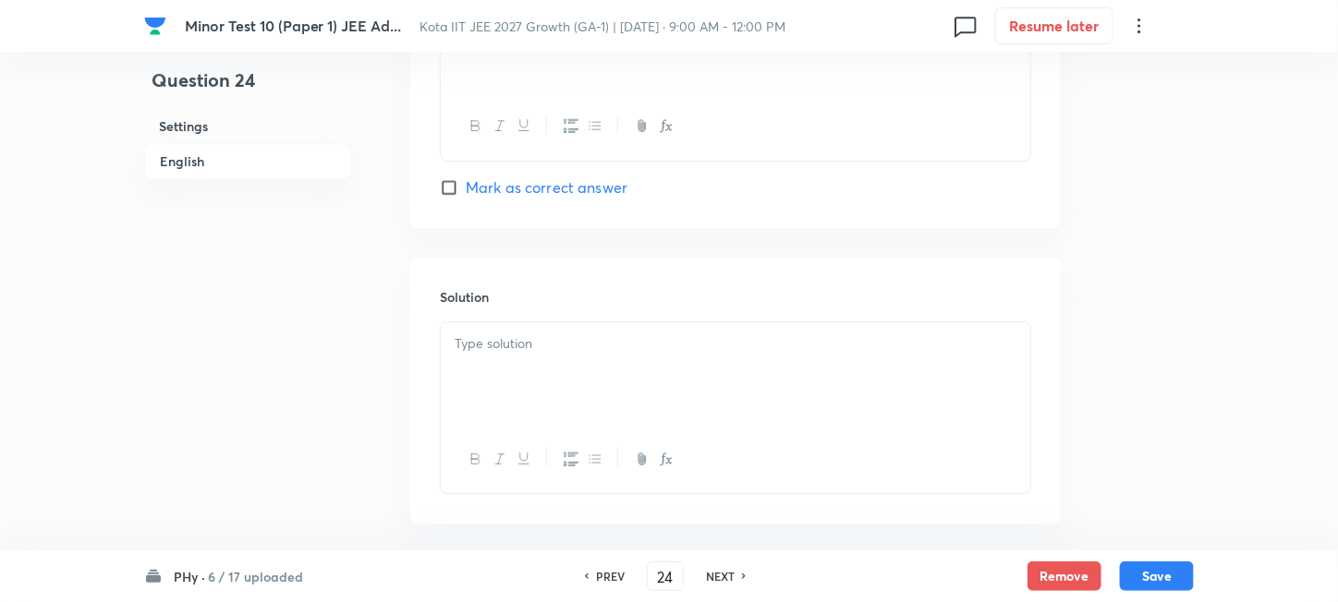
scroll to position [1971, 0]
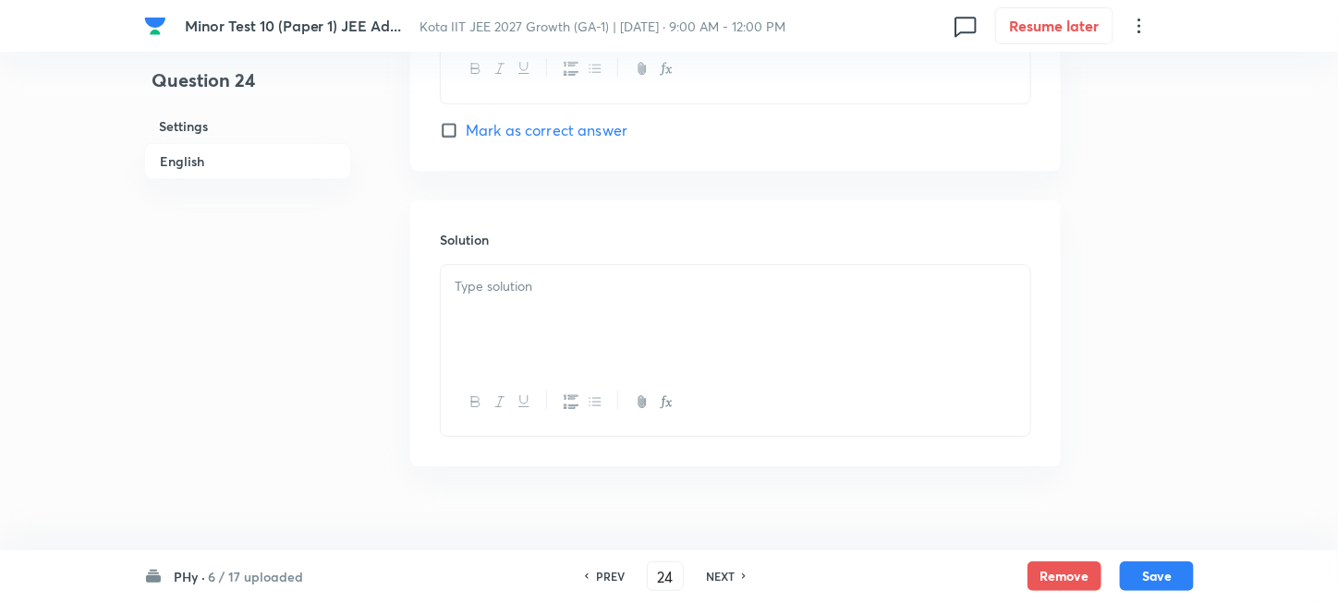
click at [613, 357] on div at bounding box center [735, 316] width 589 height 103
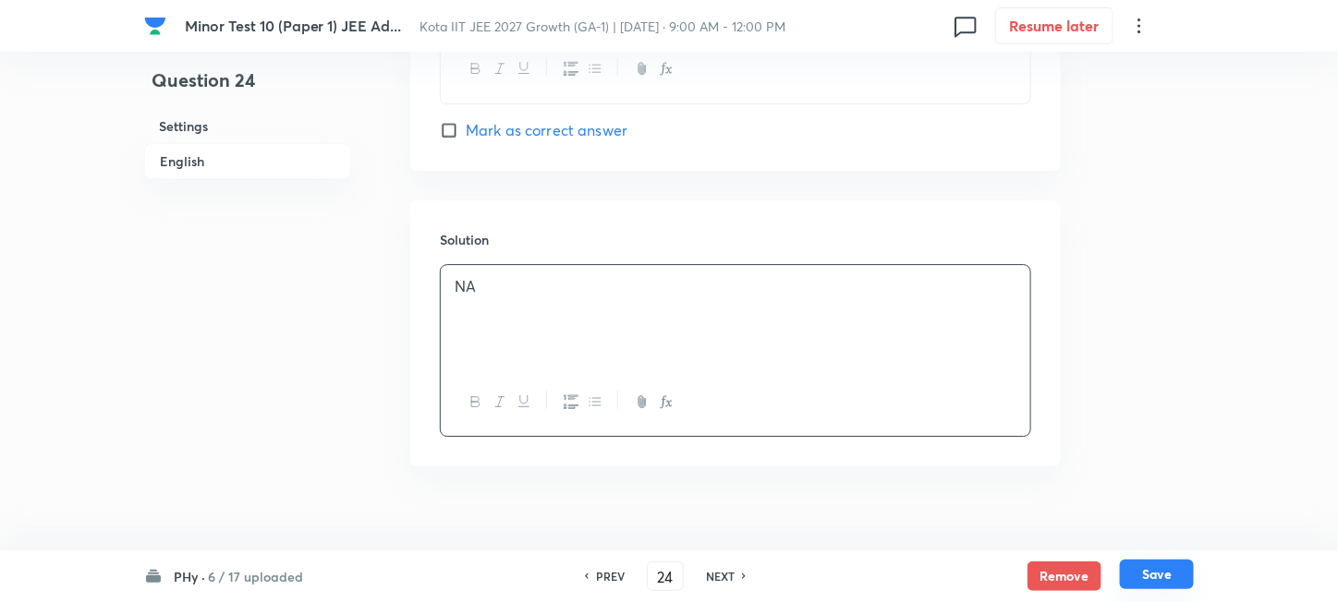
click at [1158, 578] on button "Save" at bounding box center [1157, 575] width 74 height 30
type input "25"
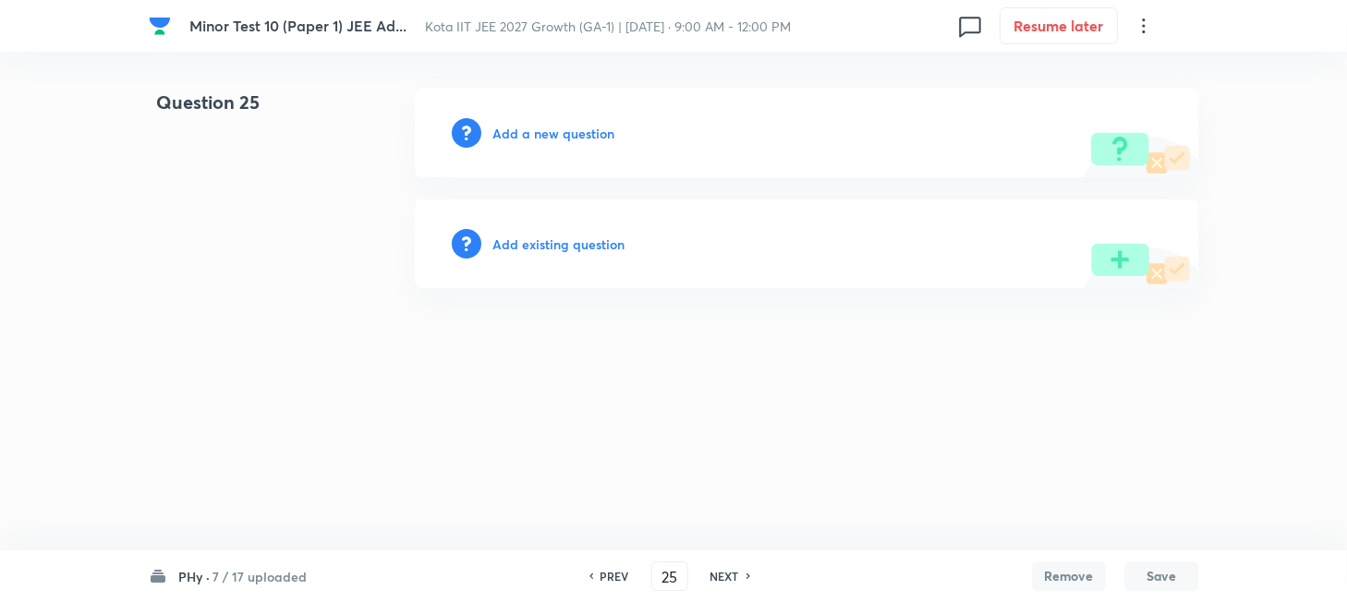
click at [505, 132] on h6 "Add a new question" at bounding box center [553, 133] width 122 height 19
click at [505, 132] on h6 "Choose a question type" at bounding box center [563, 133] width 142 height 19
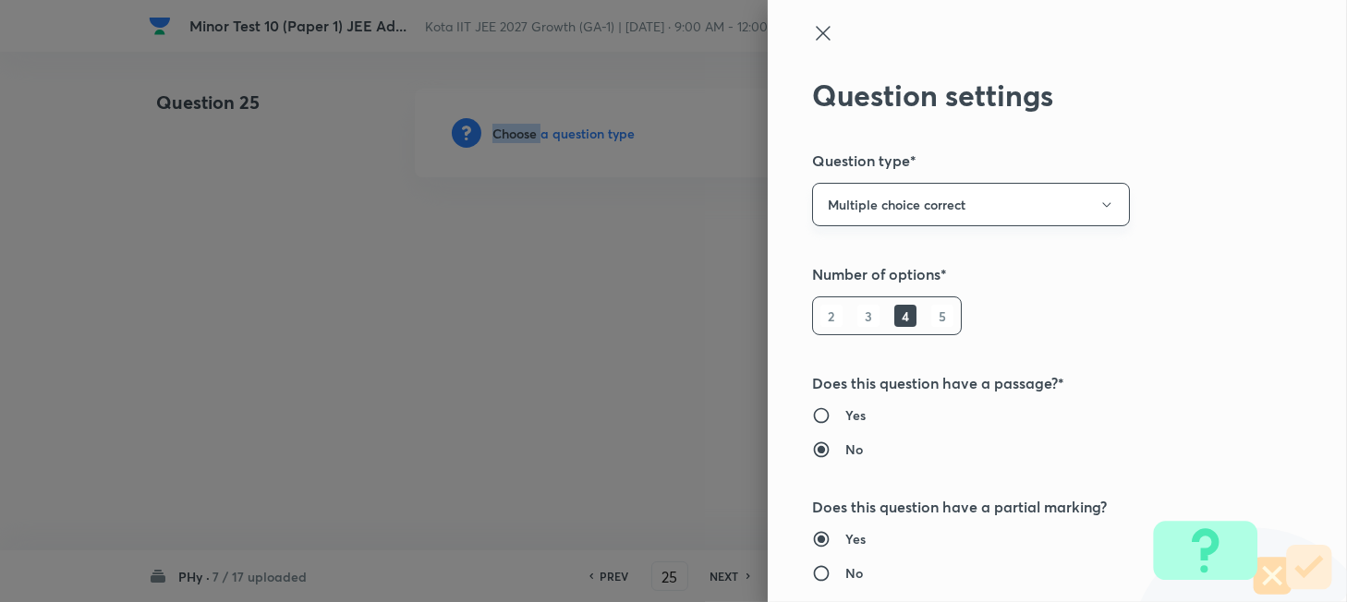
click at [1064, 212] on button "Multiple choice correct" at bounding box center [971, 204] width 318 height 43
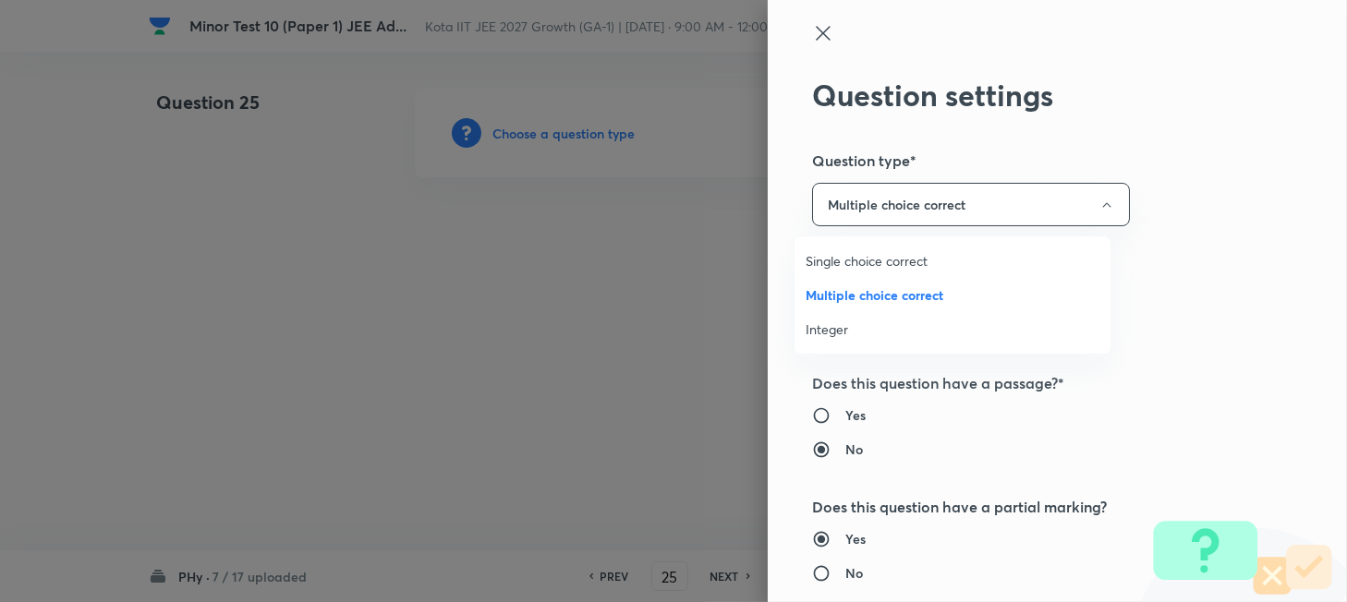
click at [828, 321] on span "Integer" at bounding box center [953, 329] width 294 height 19
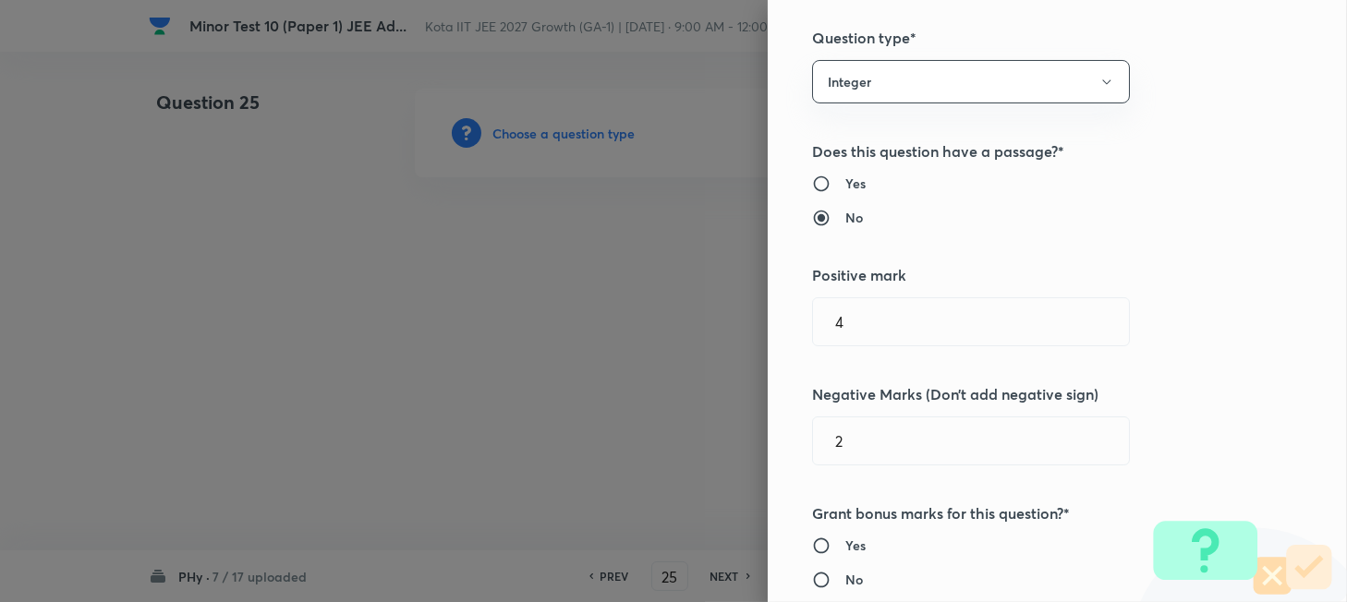
scroll to position [246, 0]
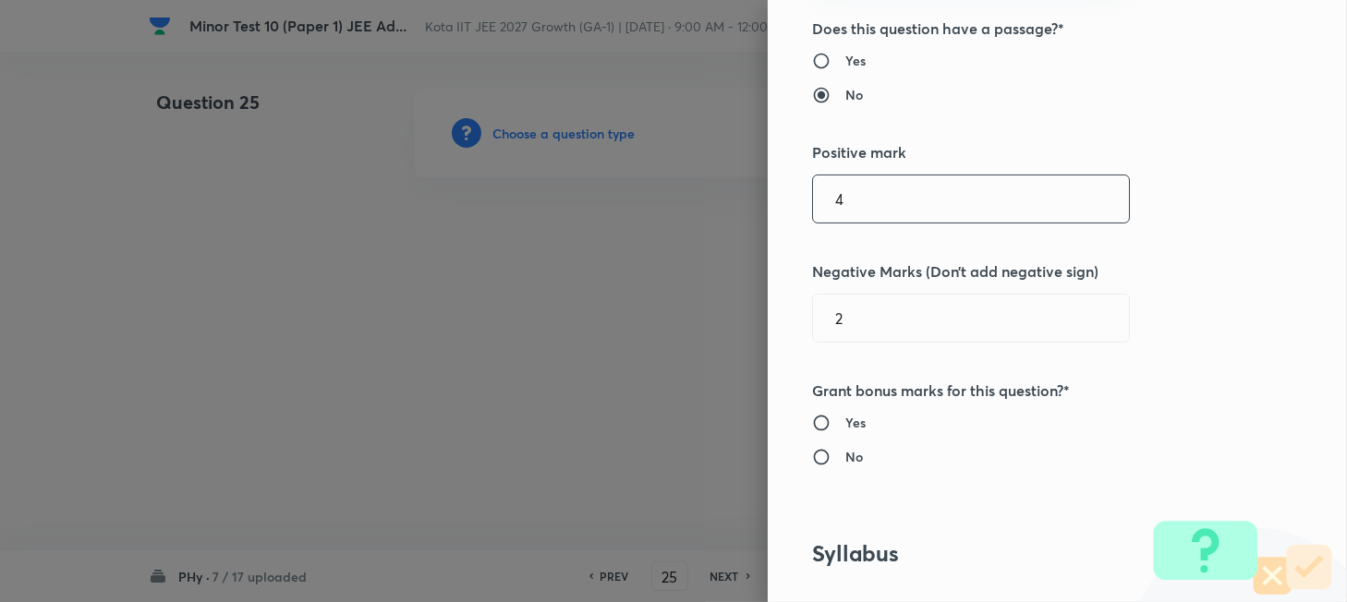
click at [891, 206] on input "4" at bounding box center [971, 199] width 316 height 47
click at [867, 320] on input "2" at bounding box center [971, 318] width 316 height 47
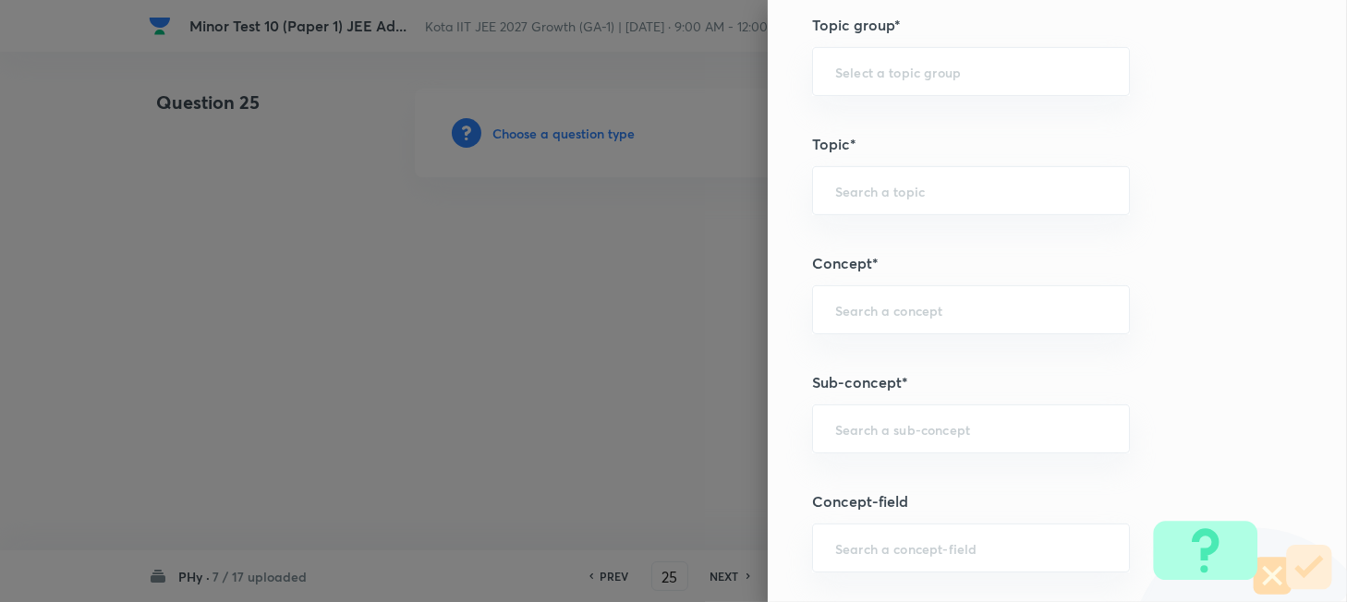
scroll to position [862, 0]
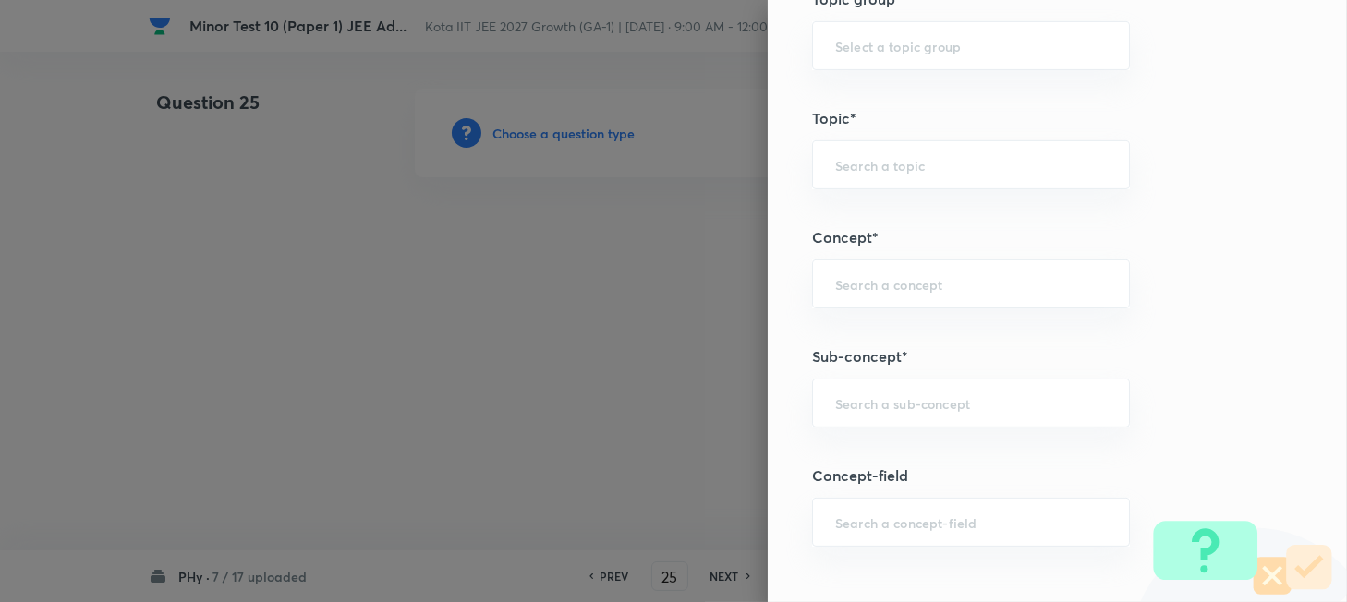
type input "0"
click at [899, 407] on input "text" at bounding box center [971, 403] width 272 height 18
paste input "The Centre of Mass"
click at [917, 457] on li "The Centre of Mass" at bounding box center [952, 456] width 316 height 33
type input "The Centre of Mass"
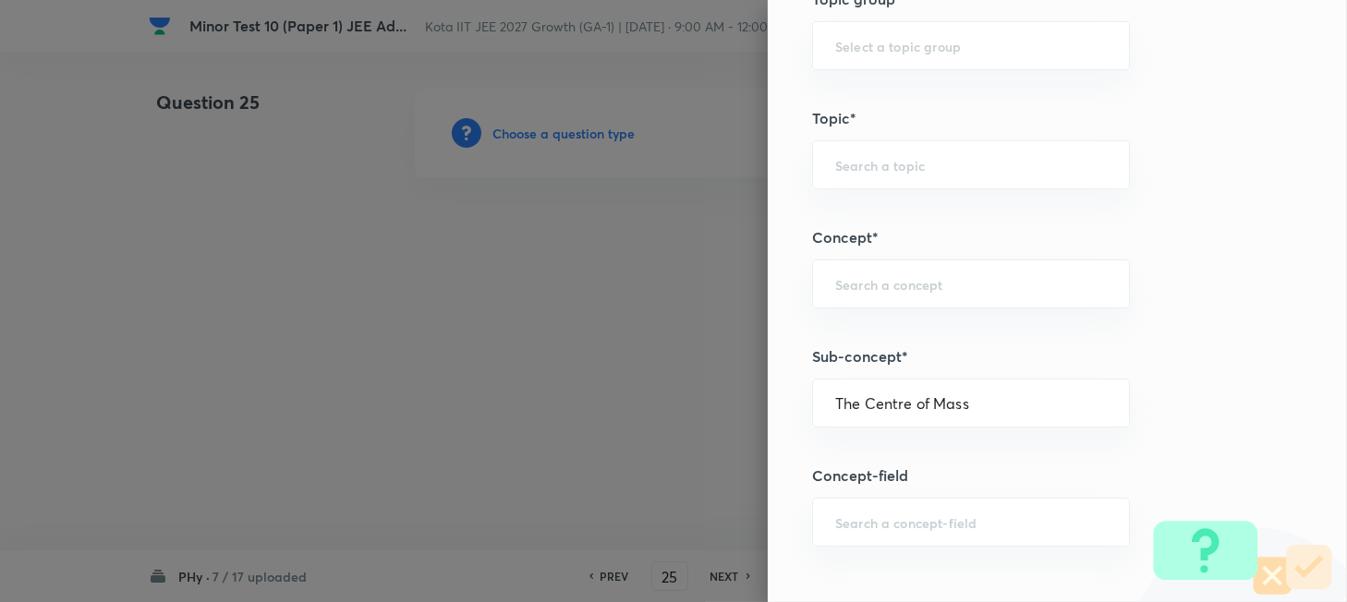
type input "Physics"
type input "Mechanics"
type input "Centre of Mass, Impulse and Collisions"
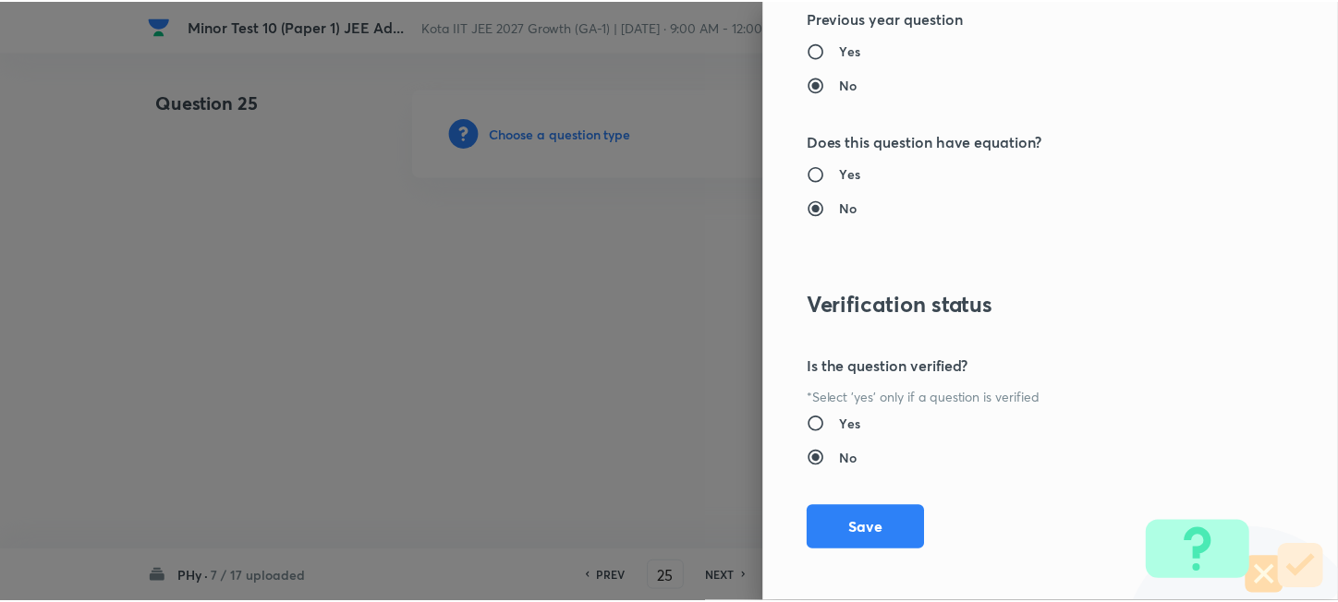
scroll to position [1930, 0]
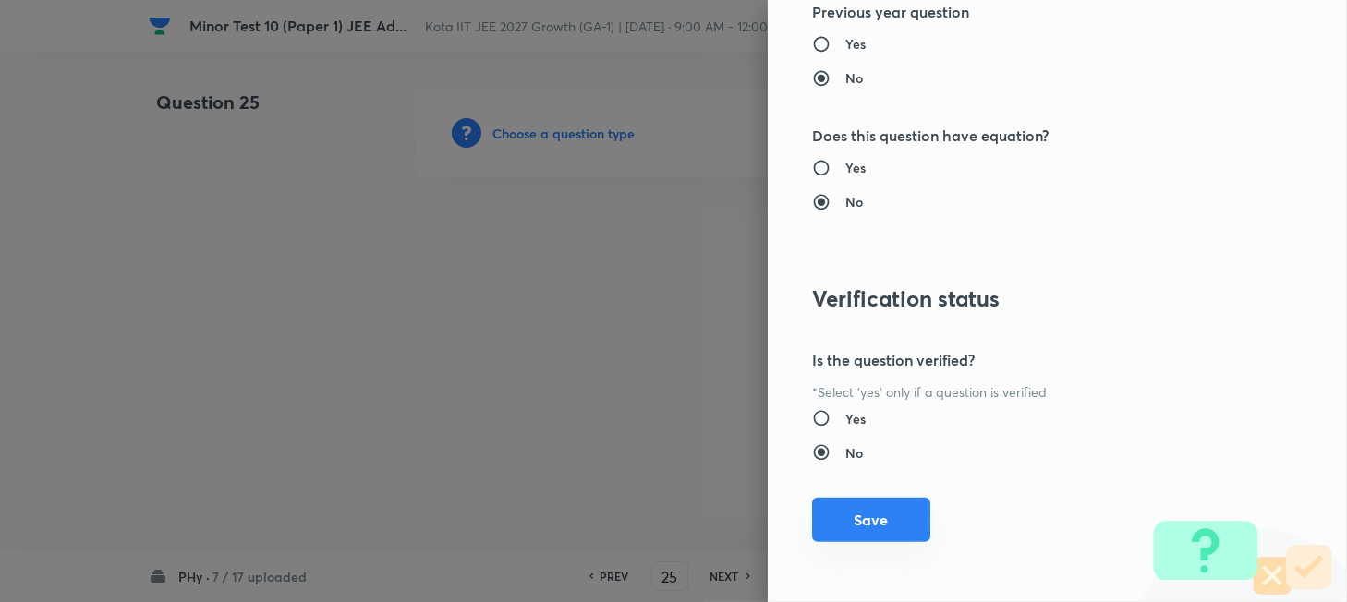
click at [867, 515] on button "Save" at bounding box center [871, 520] width 118 height 44
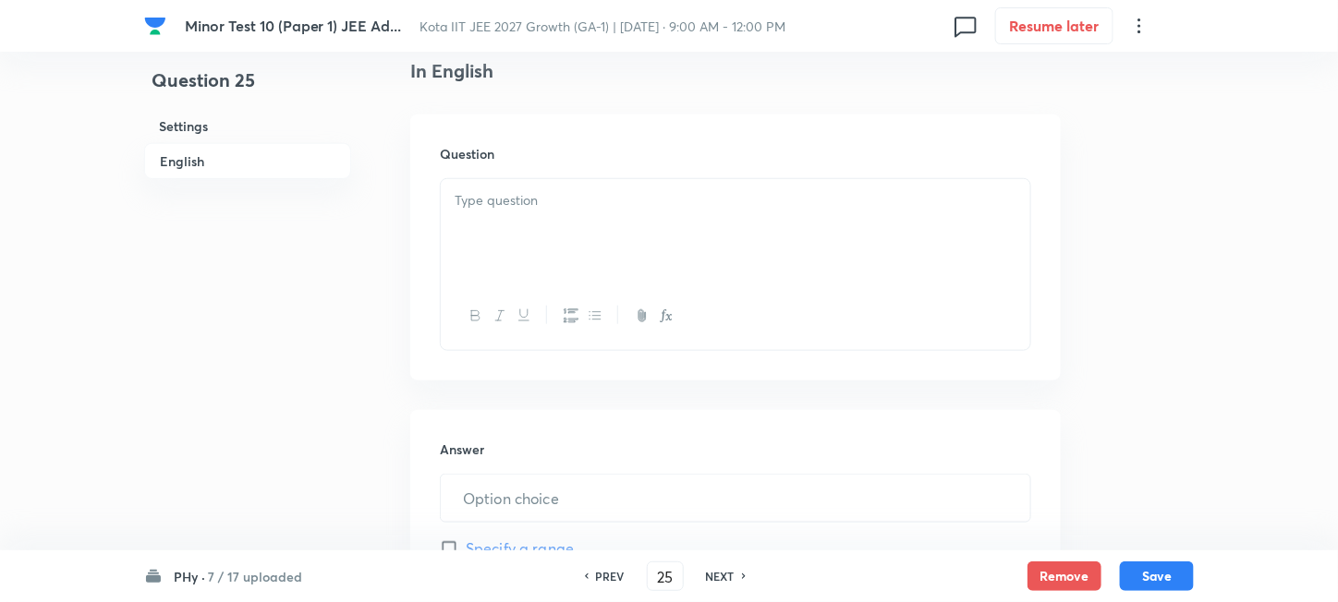
scroll to position [492, 0]
click at [717, 251] on div at bounding box center [735, 224] width 589 height 103
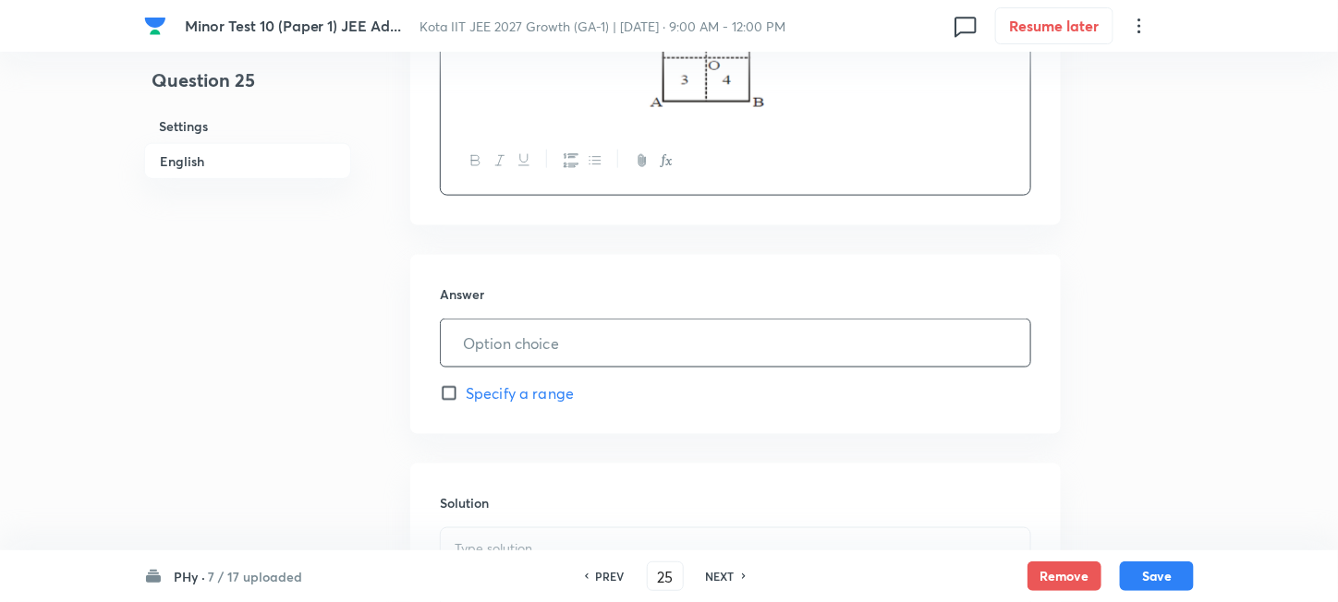
scroll to position [739, 0]
click at [573, 351] on input "text" at bounding box center [735, 339] width 589 height 47
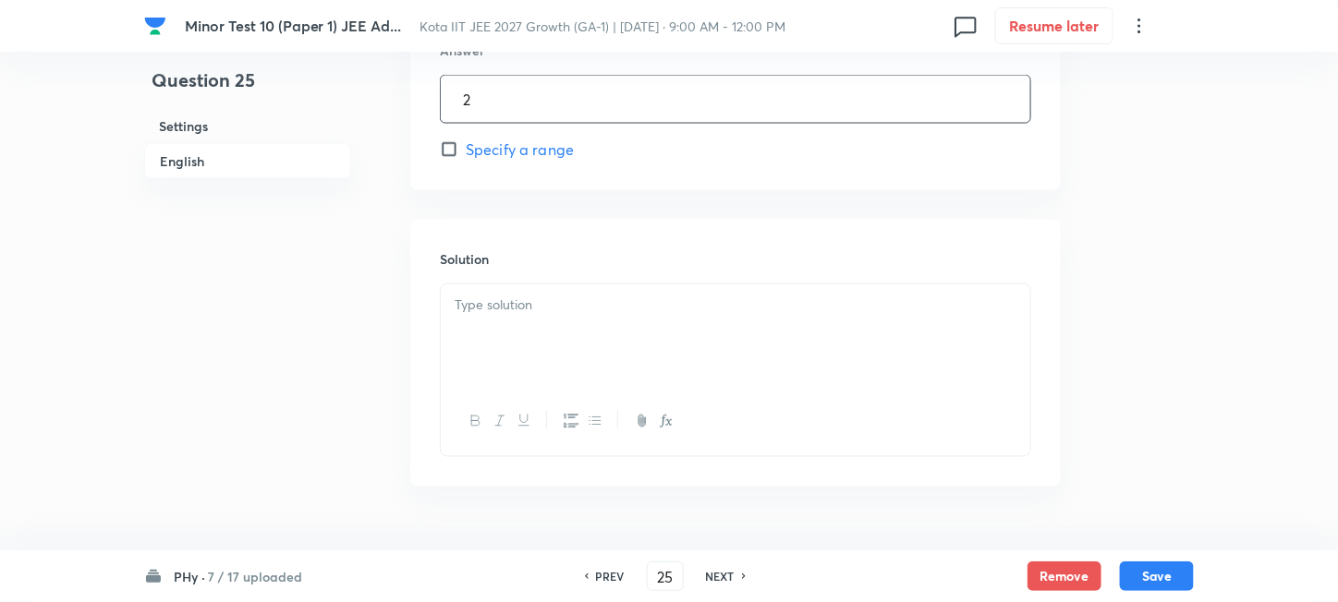
scroll to position [985, 0]
type input "2"
click at [549, 349] on div at bounding box center [735, 330] width 589 height 103
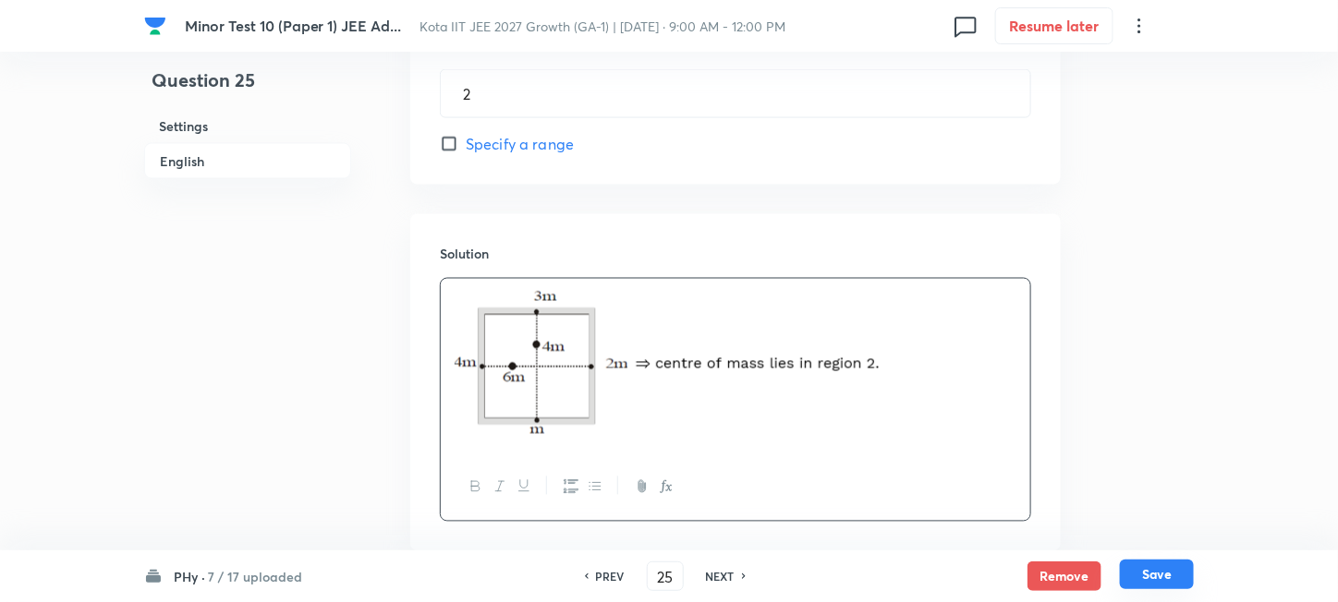
click at [1174, 578] on button "Save" at bounding box center [1157, 575] width 74 height 30
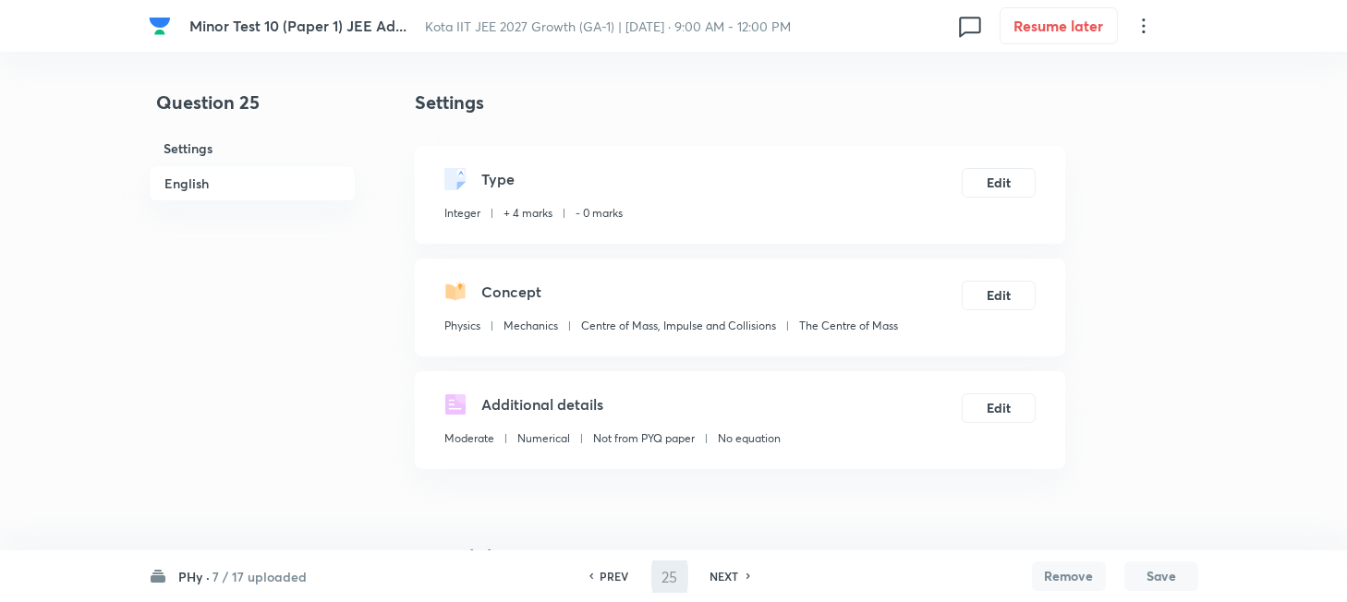
type input "26"
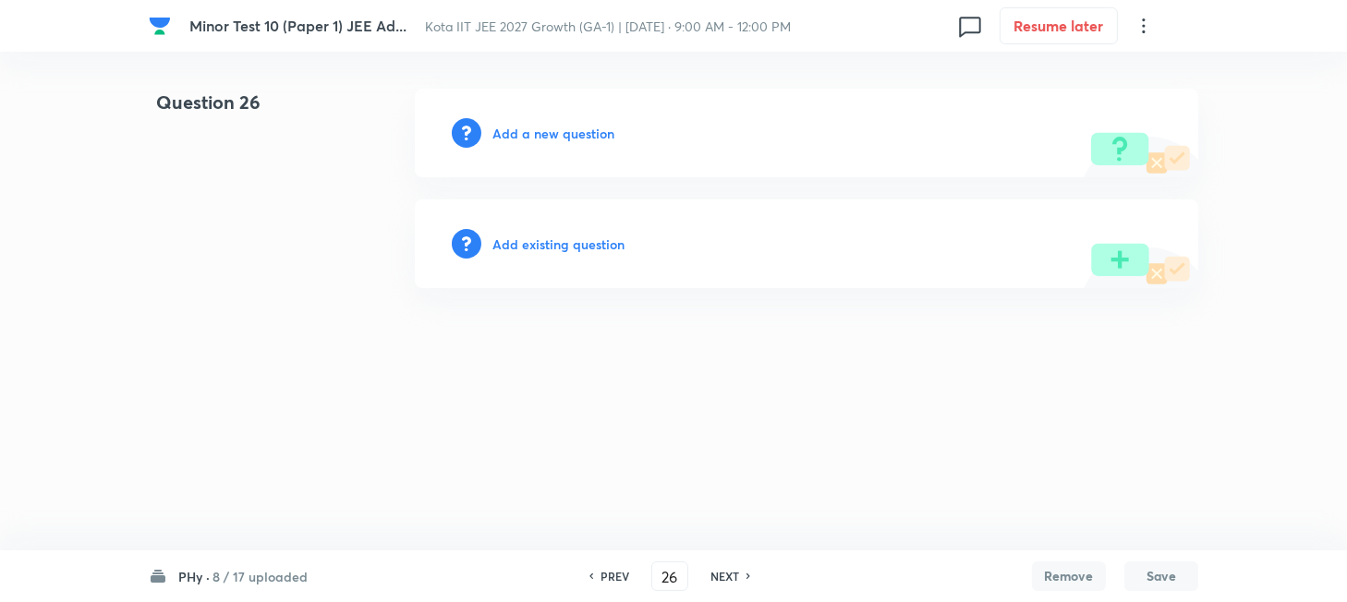
click at [512, 132] on h6 "Add a new question" at bounding box center [553, 133] width 122 height 19
click at [512, 132] on h6 "Choose a question type" at bounding box center [563, 133] width 142 height 19
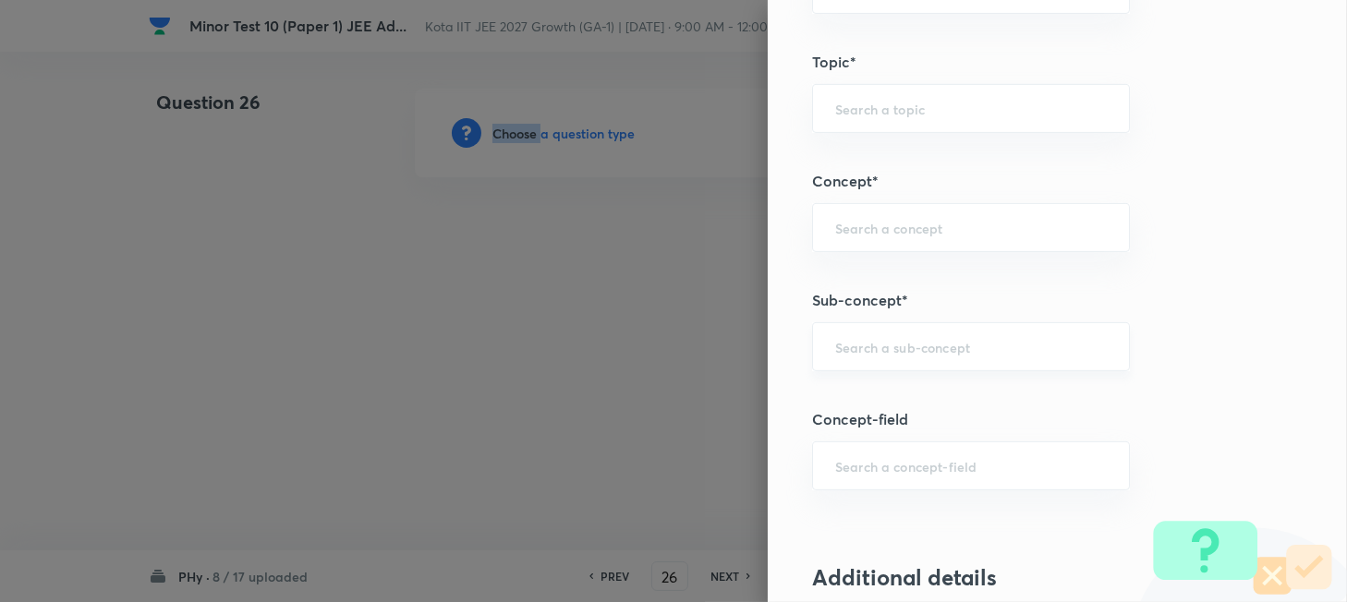
scroll to position [985, 0]
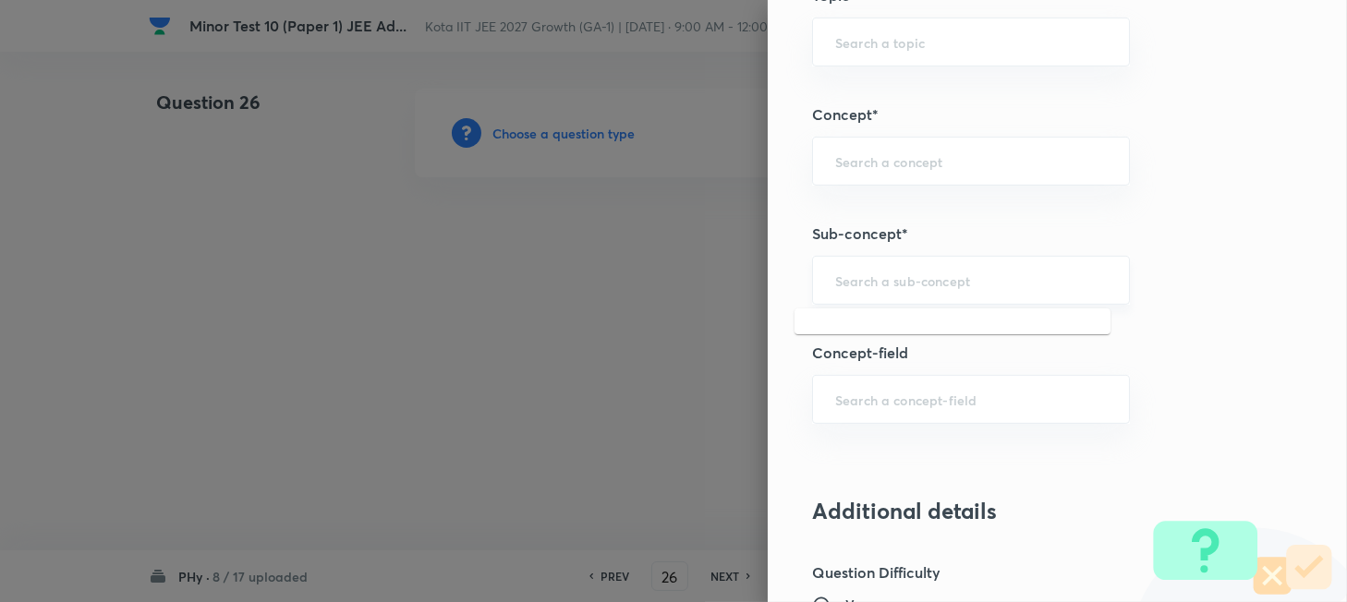
click at [888, 273] on input "text" at bounding box center [971, 281] width 272 height 18
paste input "Kinematics of Circular Motion"
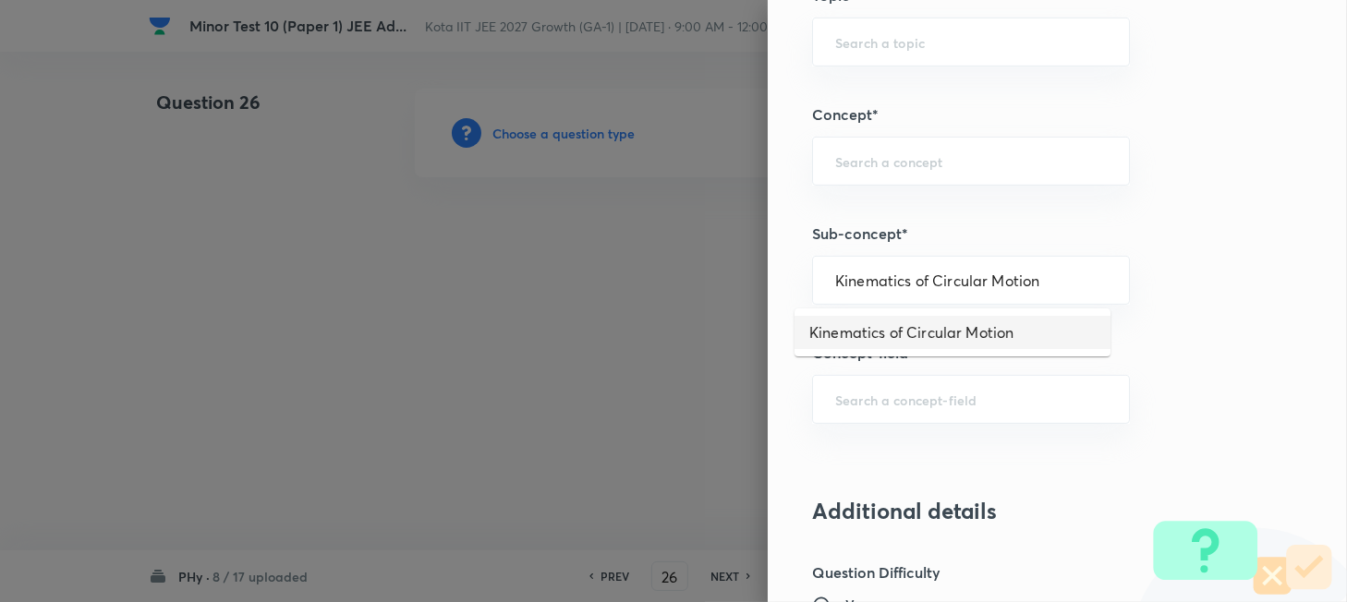
click at [892, 339] on li "Kinematics of Circular Motion" at bounding box center [952, 332] width 316 height 33
type input "Kinematics of Circular Motion"
type input "Physics"
type input "Mechanics"
type input "Circular Motion"
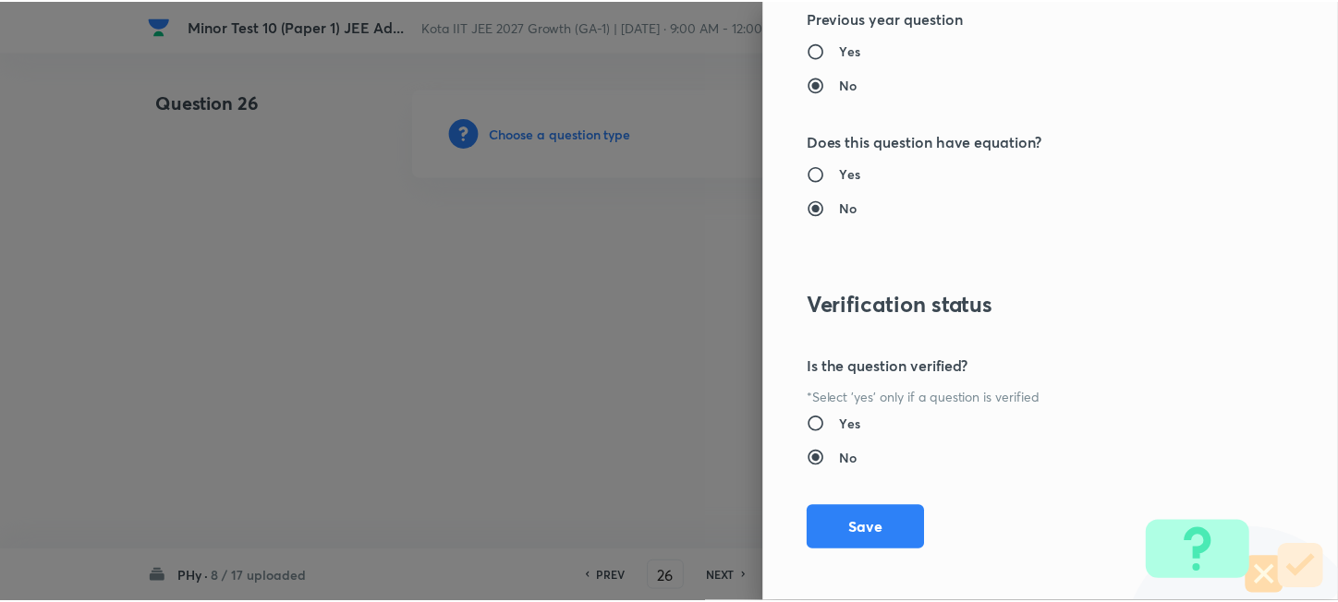
scroll to position [1930, 0]
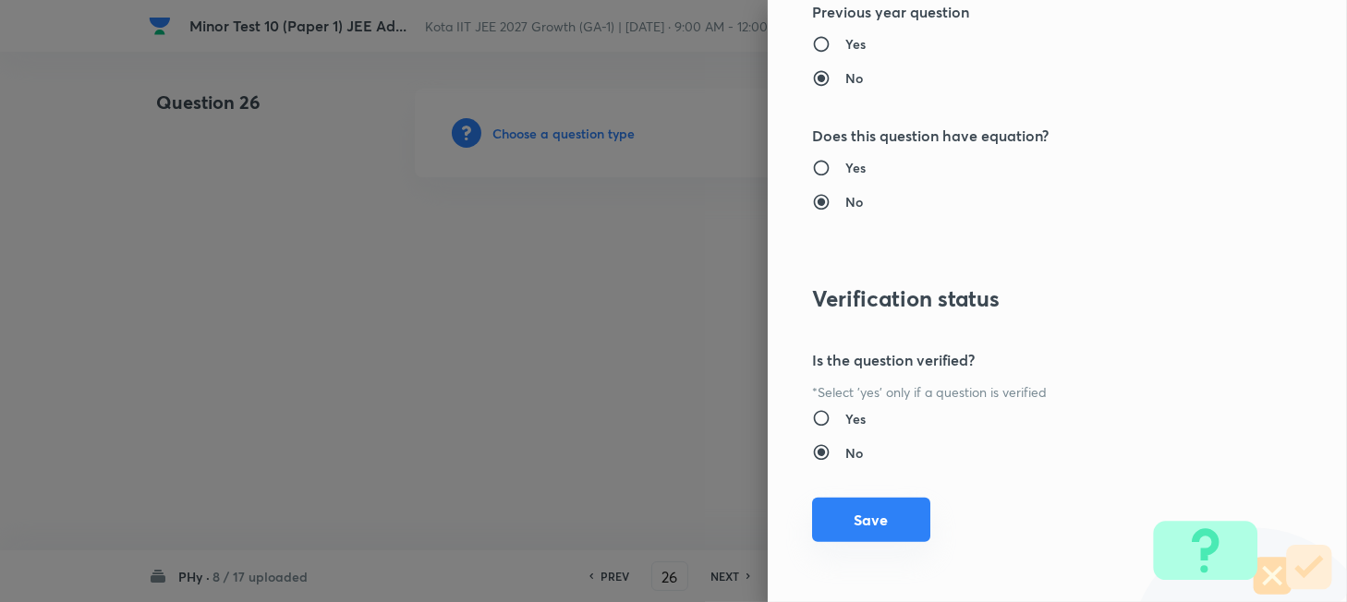
click at [883, 516] on button "Save" at bounding box center [871, 520] width 118 height 44
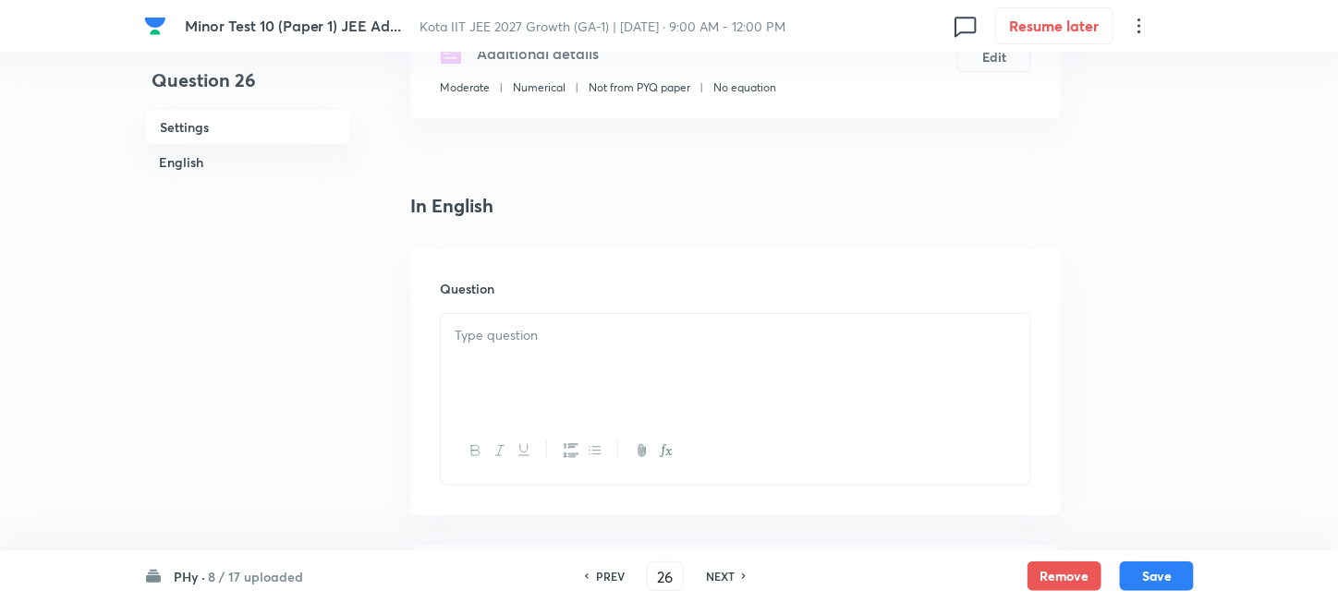
scroll to position [492, 0]
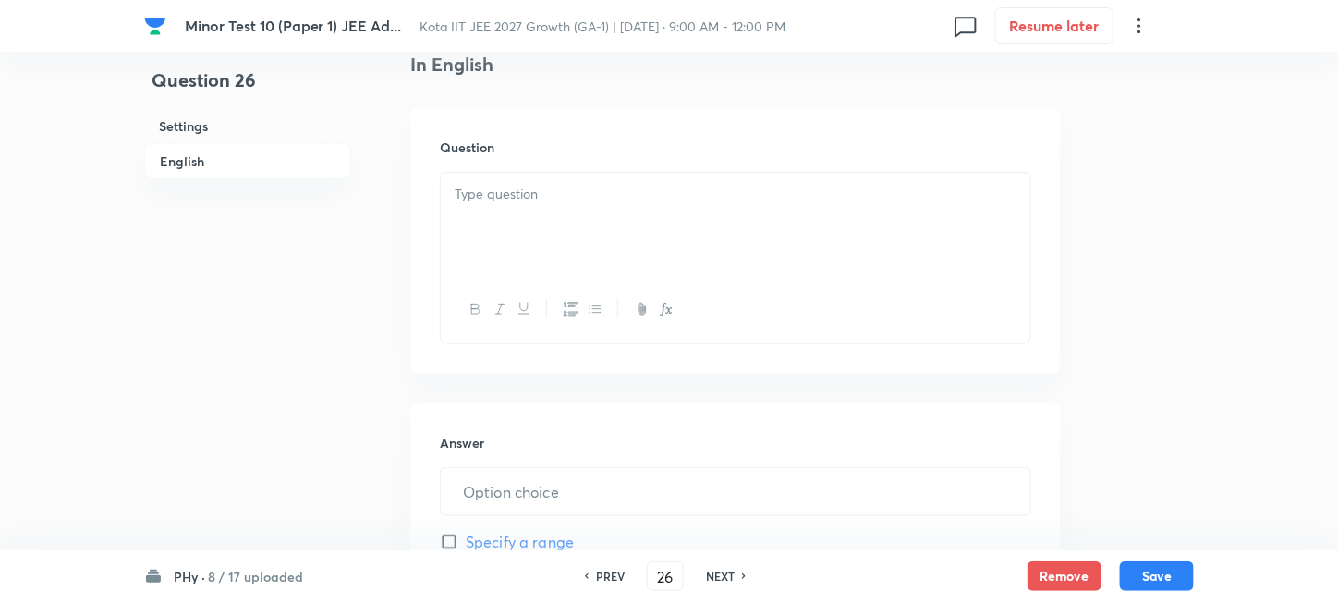
click at [628, 242] on div at bounding box center [735, 224] width 589 height 103
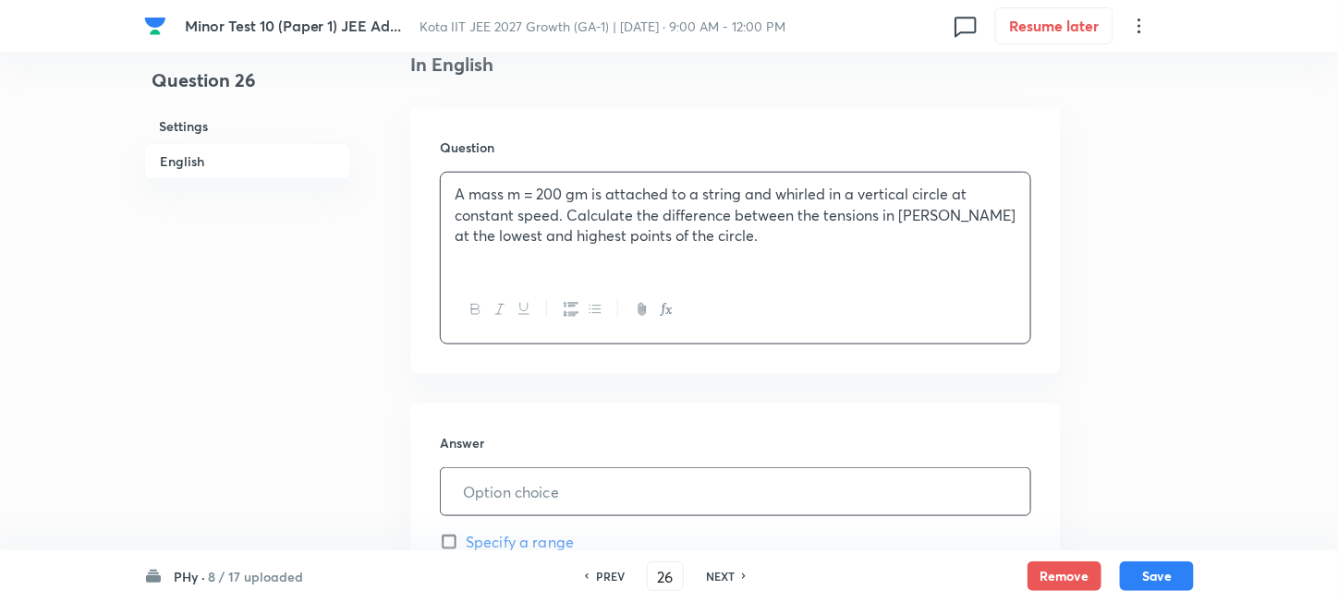
click at [519, 495] on input "text" at bounding box center [735, 491] width 589 height 47
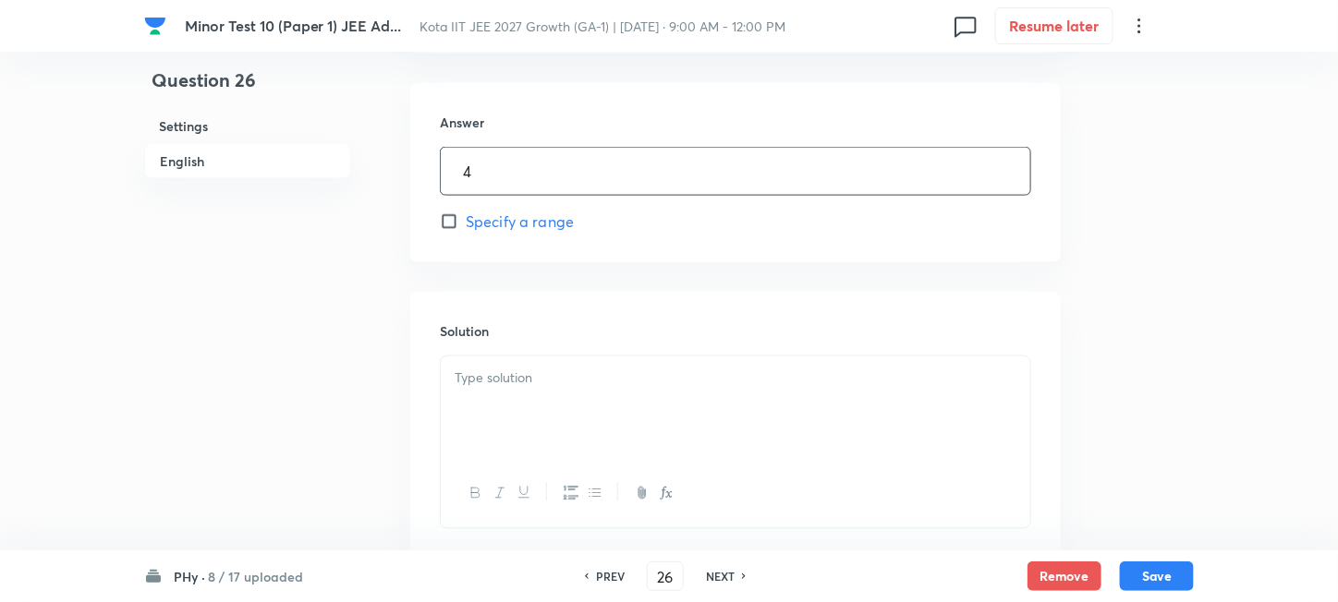
scroll to position [862, 0]
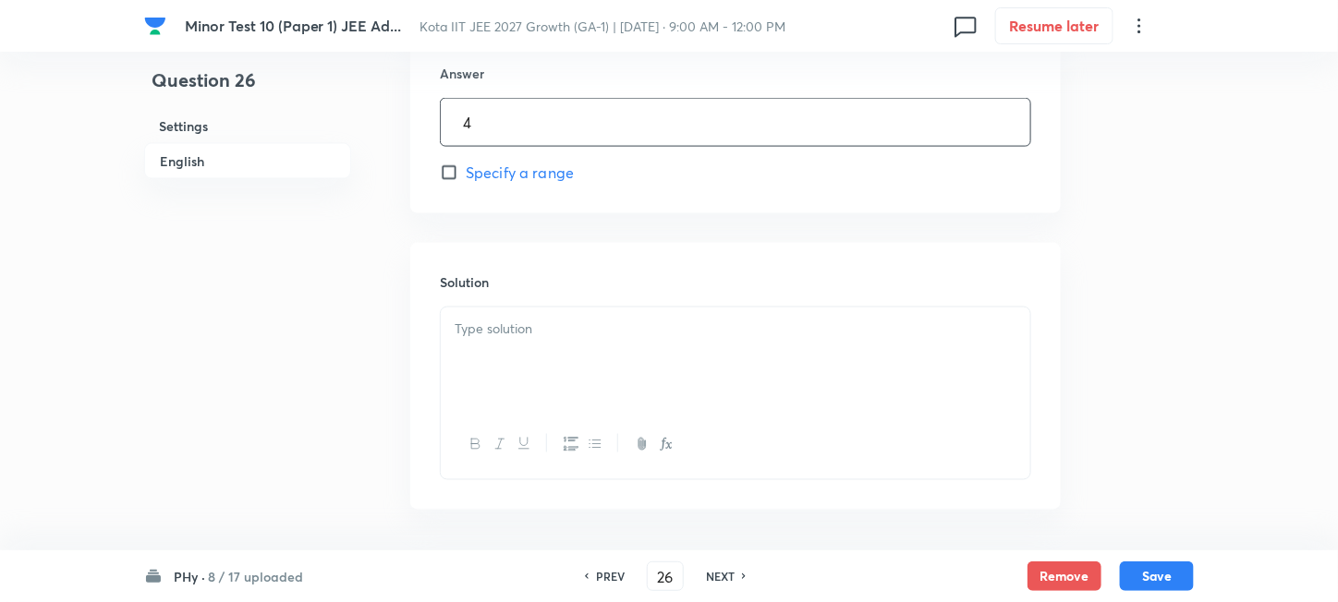
type input "4"
click at [595, 320] on p at bounding box center [736, 329] width 562 height 21
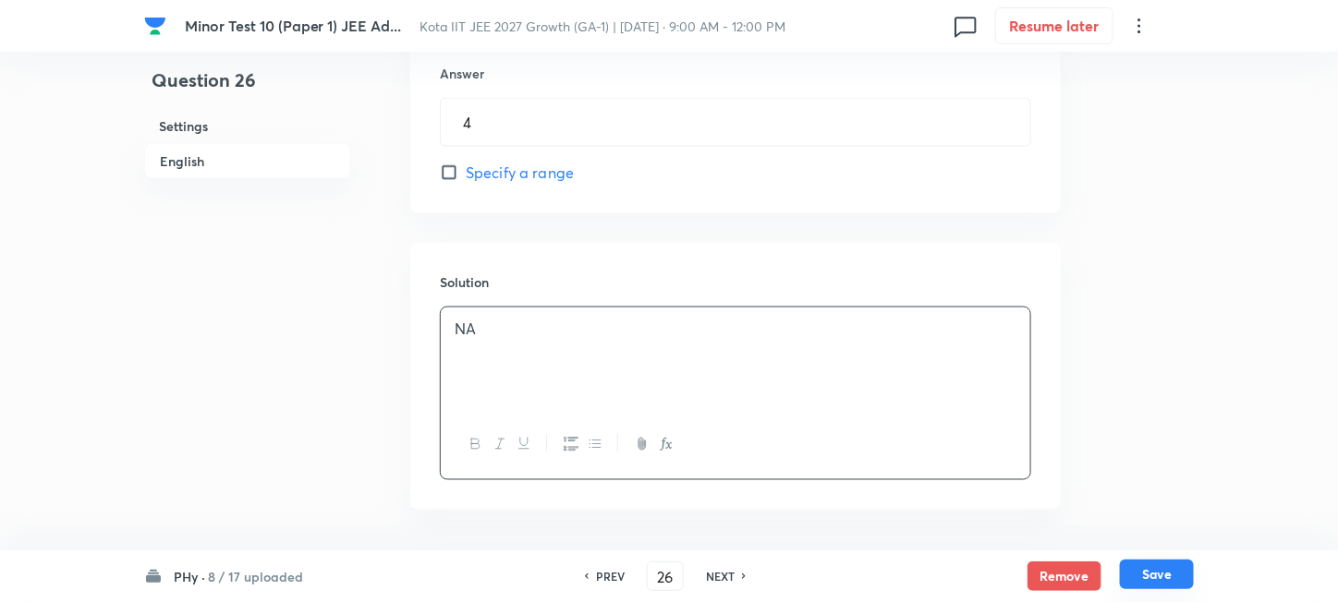
click at [1180, 576] on button "Save" at bounding box center [1157, 575] width 74 height 30
type input "27"
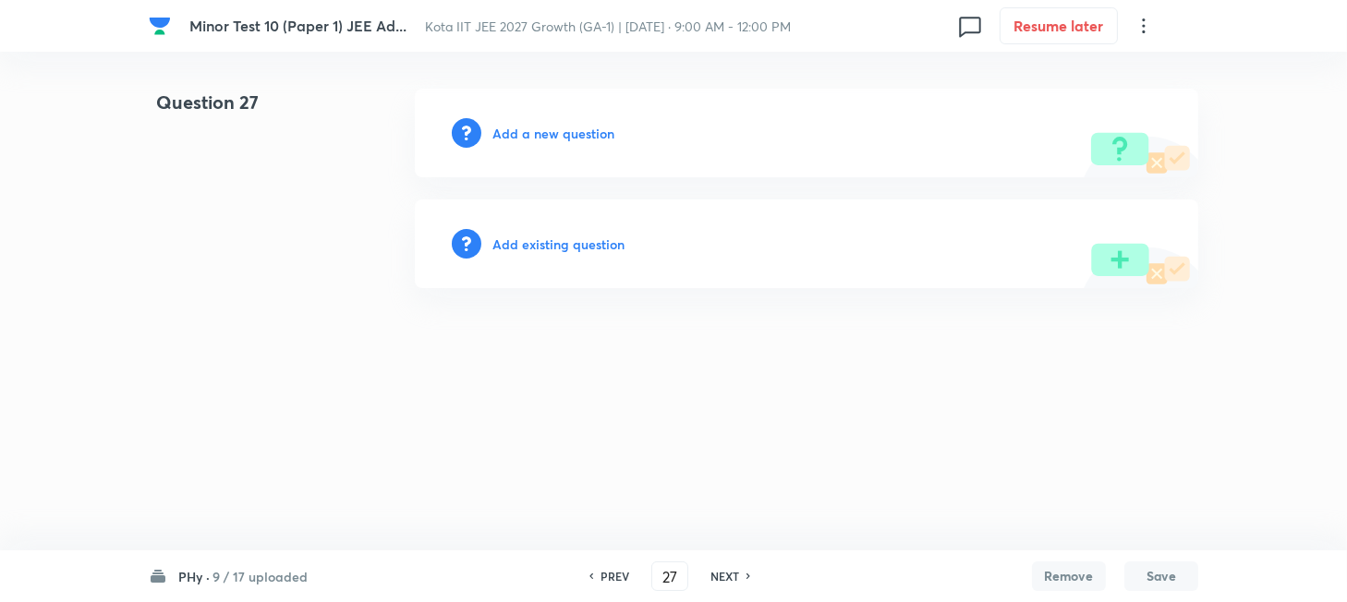
click at [547, 131] on h6 "Add a new question" at bounding box center [553, 133] width 122 height 19
click at [547, 131] on h6 "Choose a question type" at bounding box center [563, 133] width 142 height 19
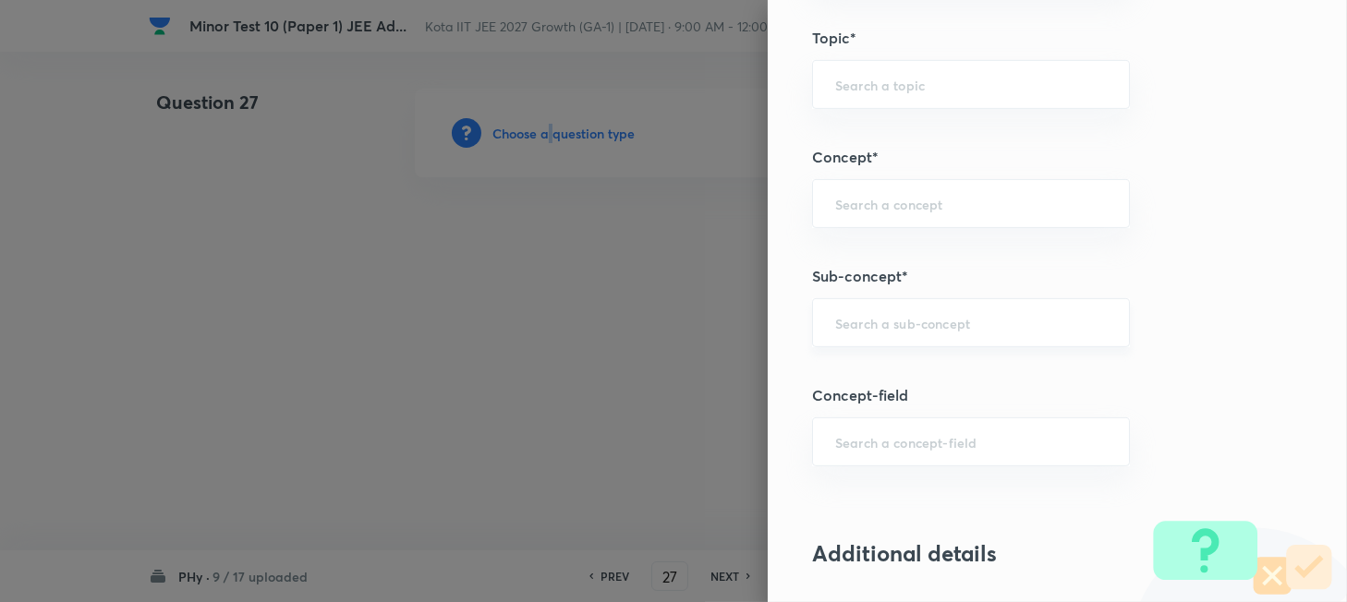
scroll to position [985, 0]
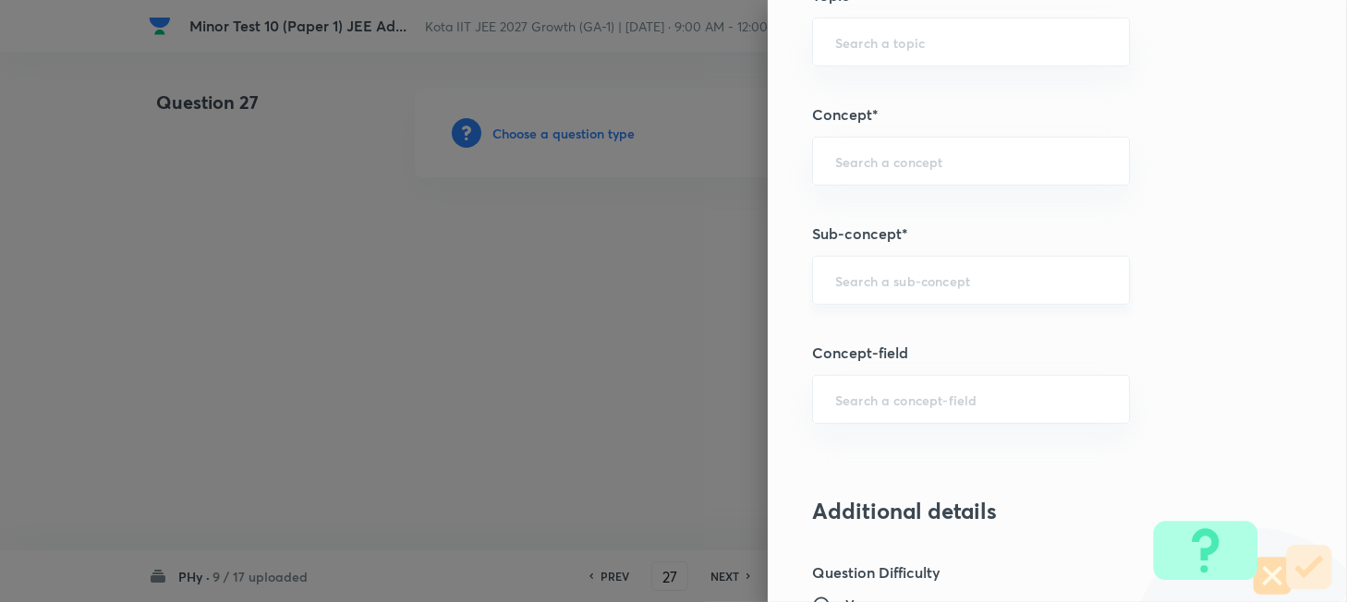
click at [926, 285] on input "text" at bounding box center [971, 281] width 272 height 18
paste input "Concept of Force"
click at [904, 332] on li "Concept of Force" at bounding box center [952, 332] width 316 height 33
type input "Concept of Force"
type input "Physics"
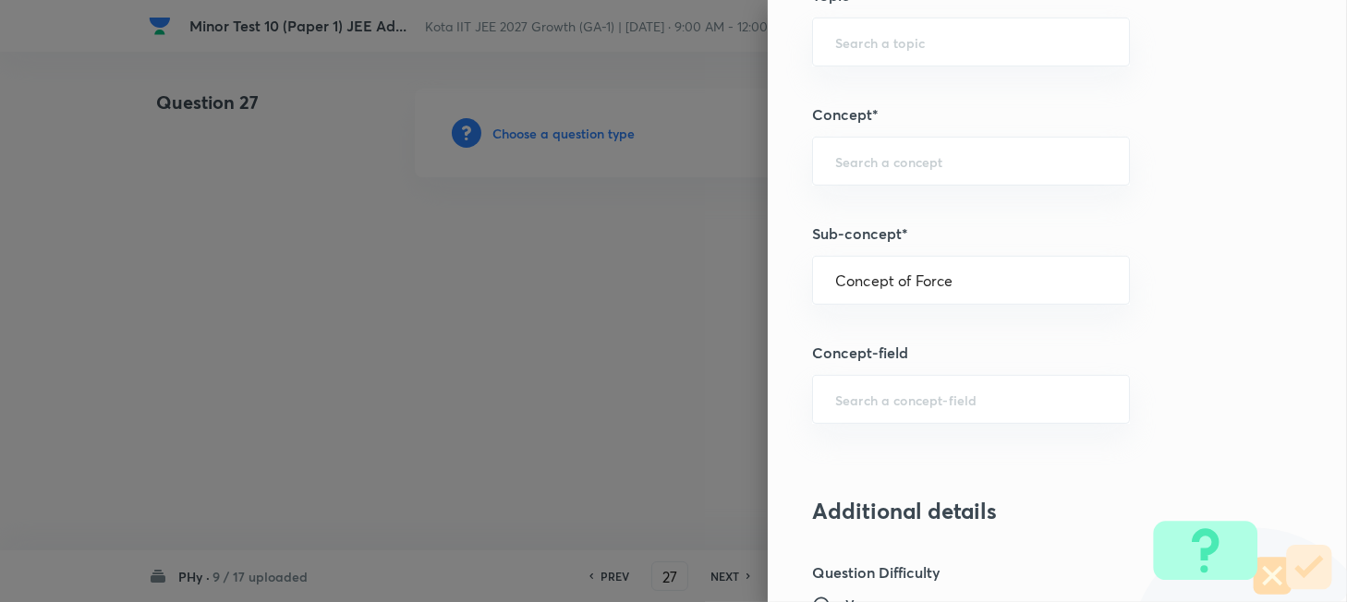
type input "Mechanics"
type input "Laws of Motion & Friction"
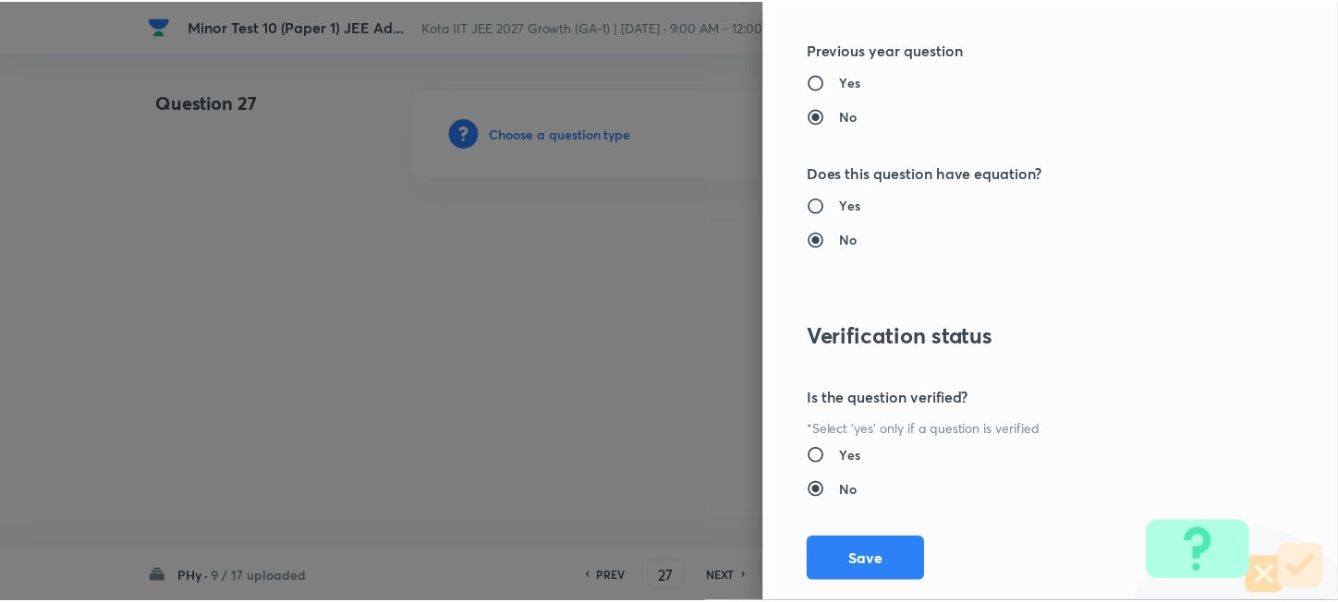
scroll to position [1930, 0]
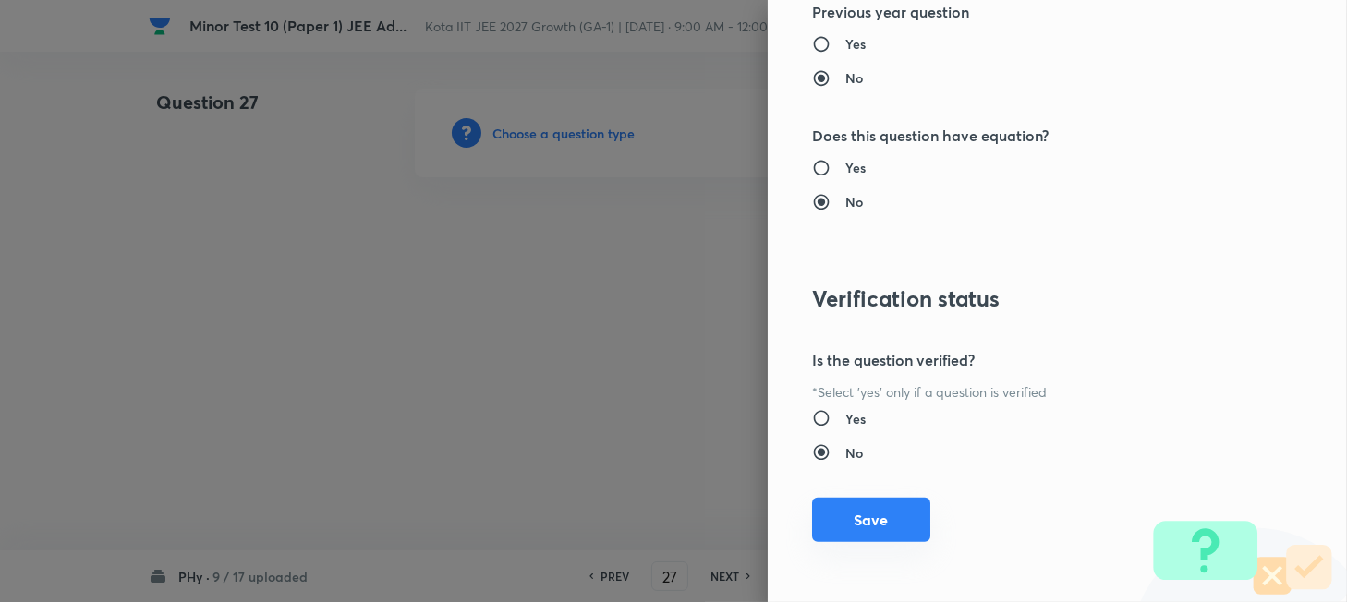
click at [872, 516] on button "Save" at bounding box center [871, 520] width 118 height 44
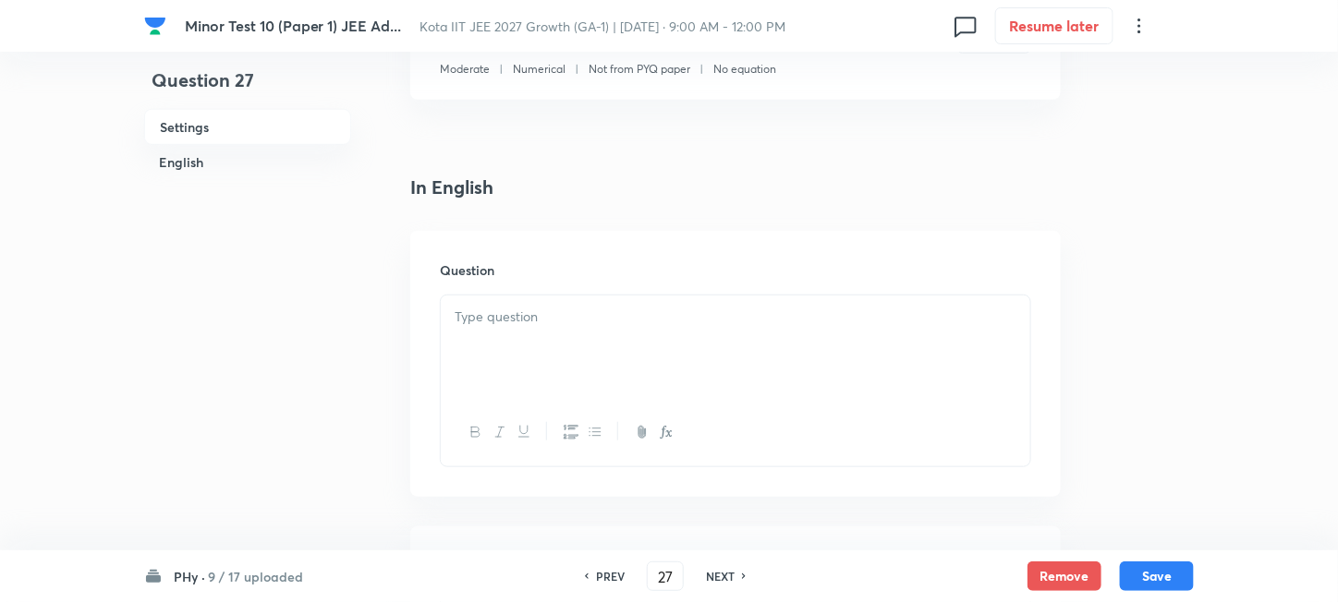
click at [637, 333] on div at bounding box center [735, 347] width 589 height 103
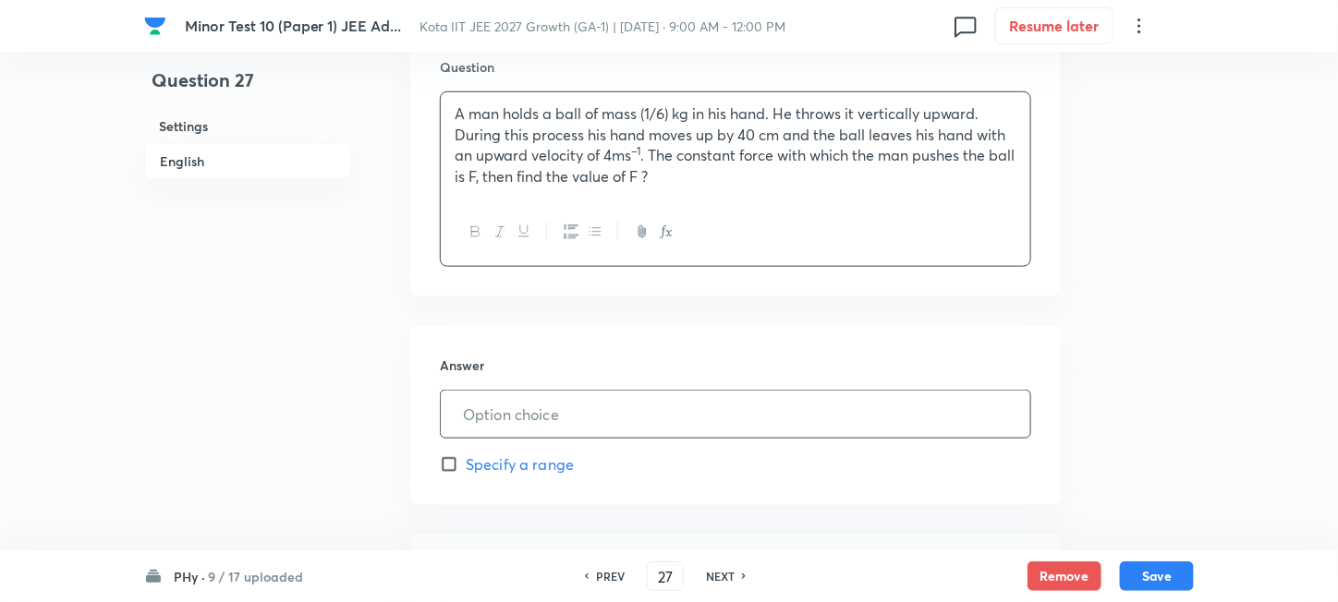
scroll to position [615, 0]
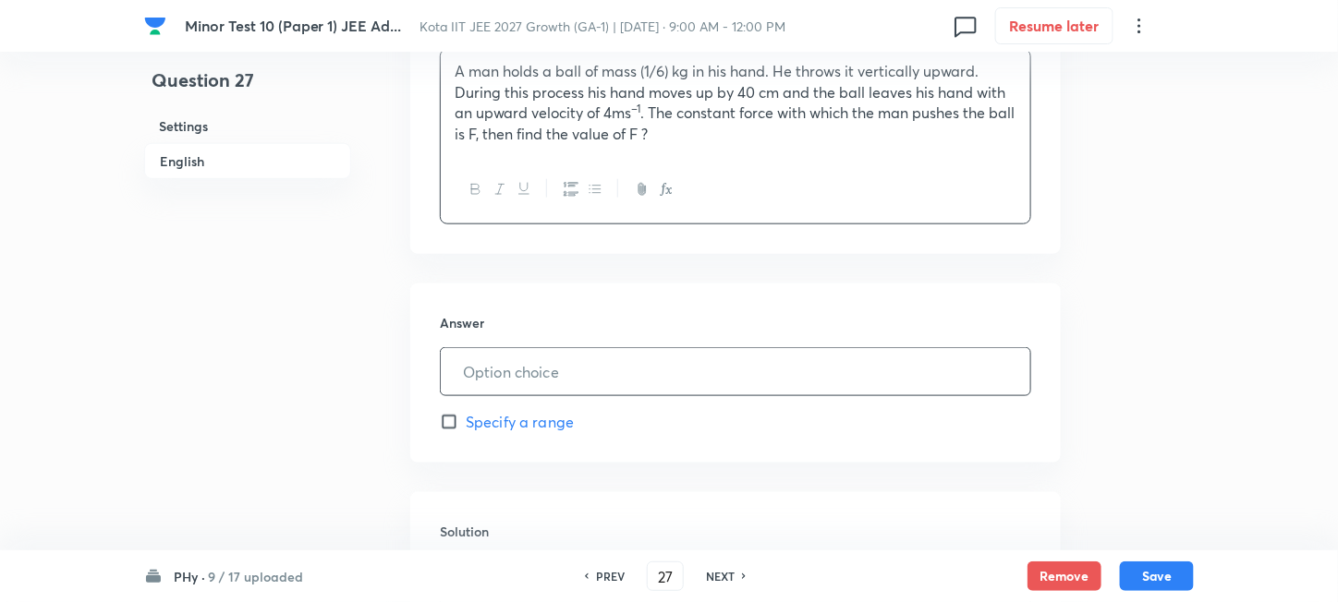
click at [567, 373] on input "text" at bounding box center [735, 371] width 589 height 47
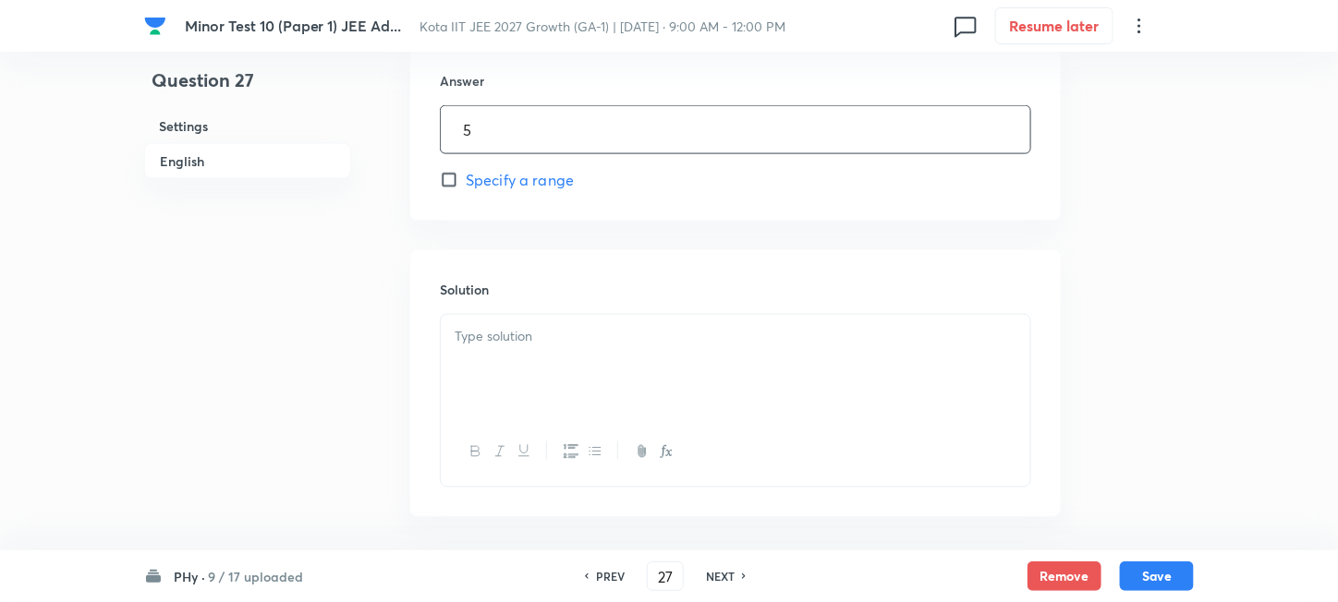
scroll to position [862, 0]
type input "5"
click at [599, 371] on div at bounding box center [735, 361] width 589 height 103
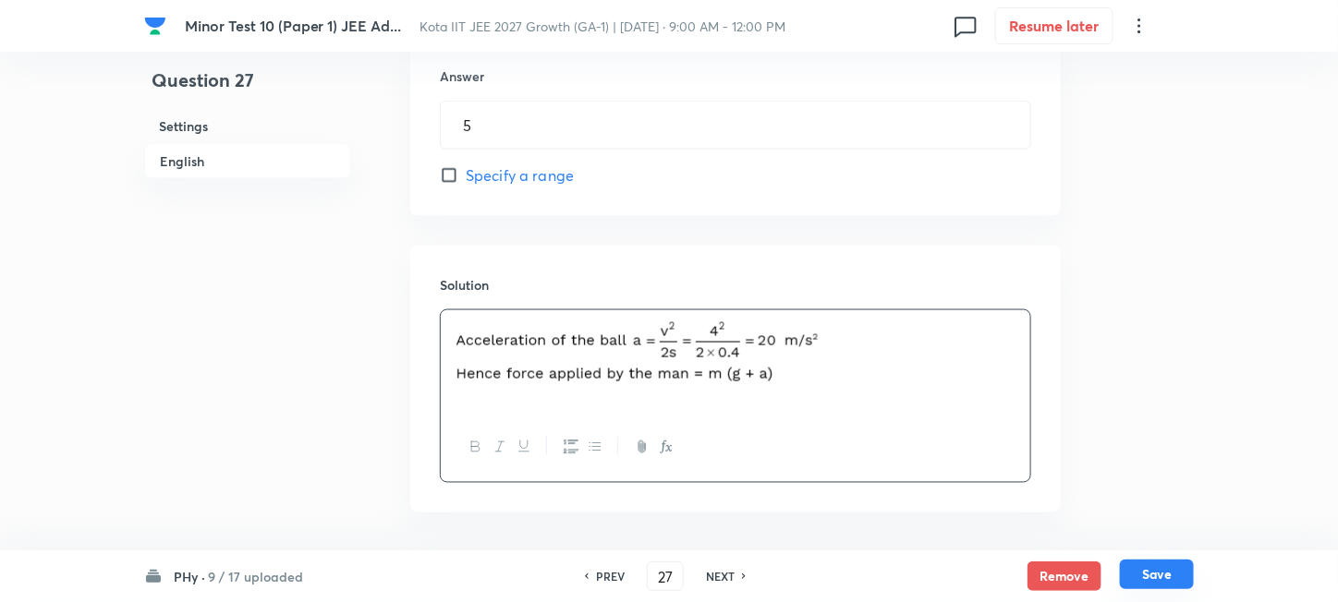
click at [1139, 575] on button "Save" at bounding box center [1157, 575] width 74 height 30
type input "28"
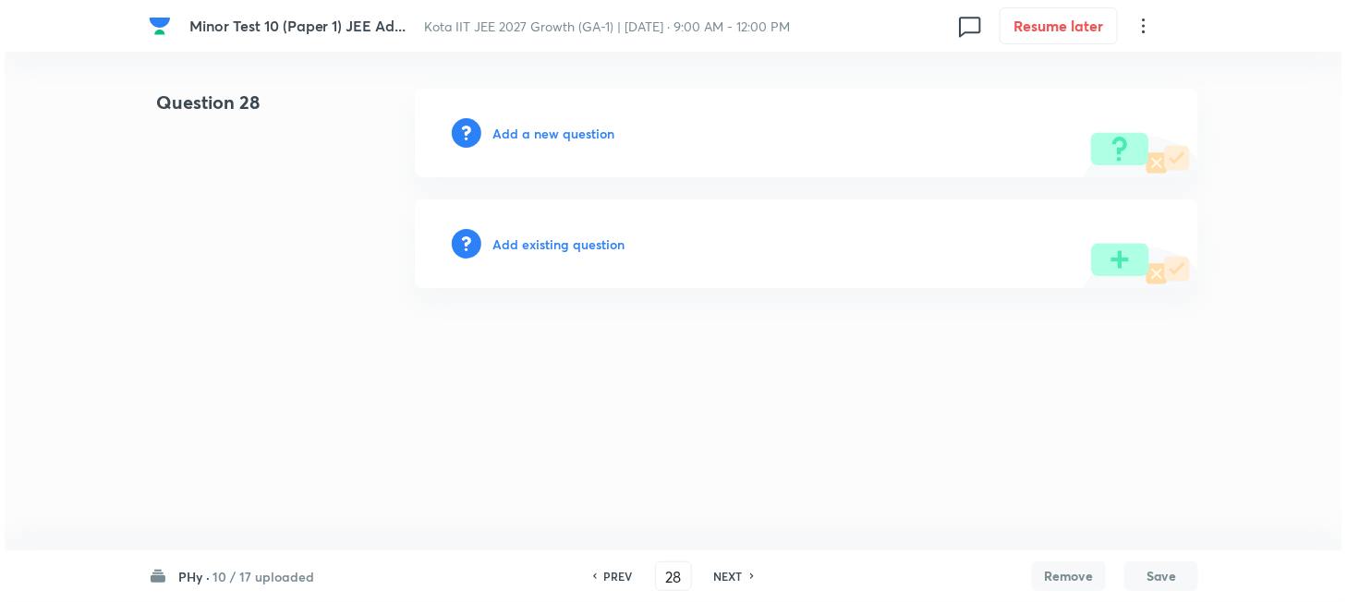
scroll to position [0, 0]
click at [540, 132] on h6 "Add a new question" at bounding box center [553, 133] width 122 height 19
click at [540, 132] on h6 "Choose a question type" at bounding box center [563, 133] width 142 height 19
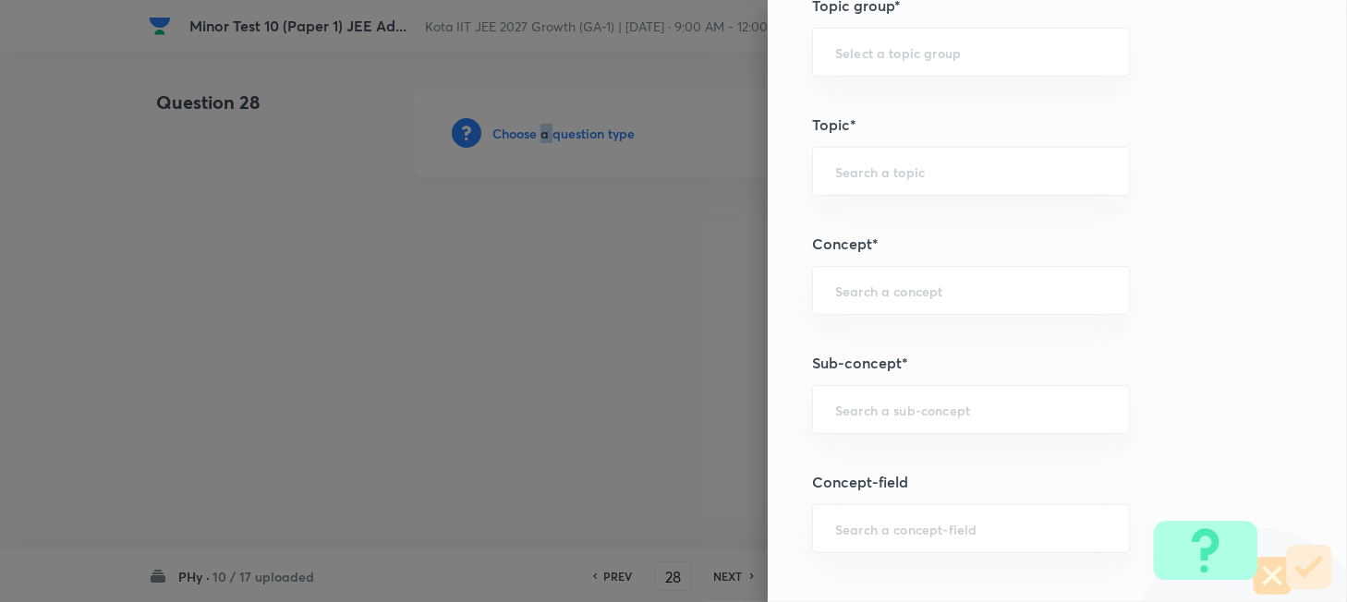
scroll to position [862, 0]
click at [874, 407] on input "text" at bounding box center [971, 403] width 272 height 18
paste input "Work"
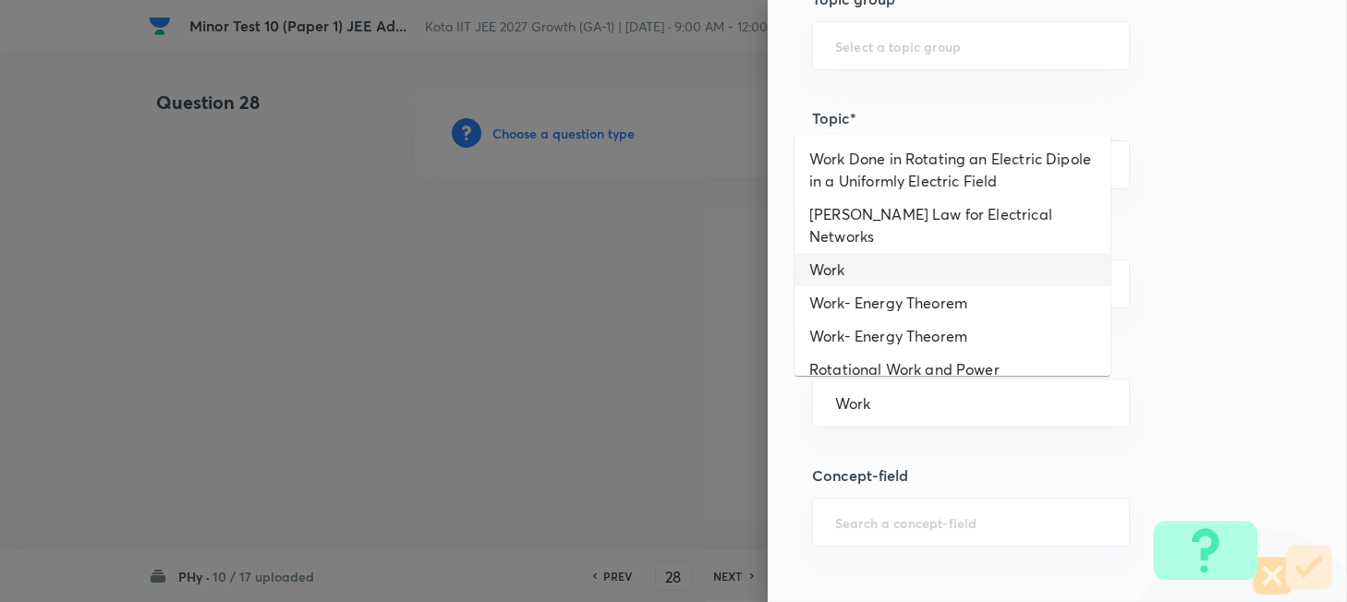
click at [864, 253] on li "Work" at bounding box center [952, 269] width 316 height 33
type input "Work"
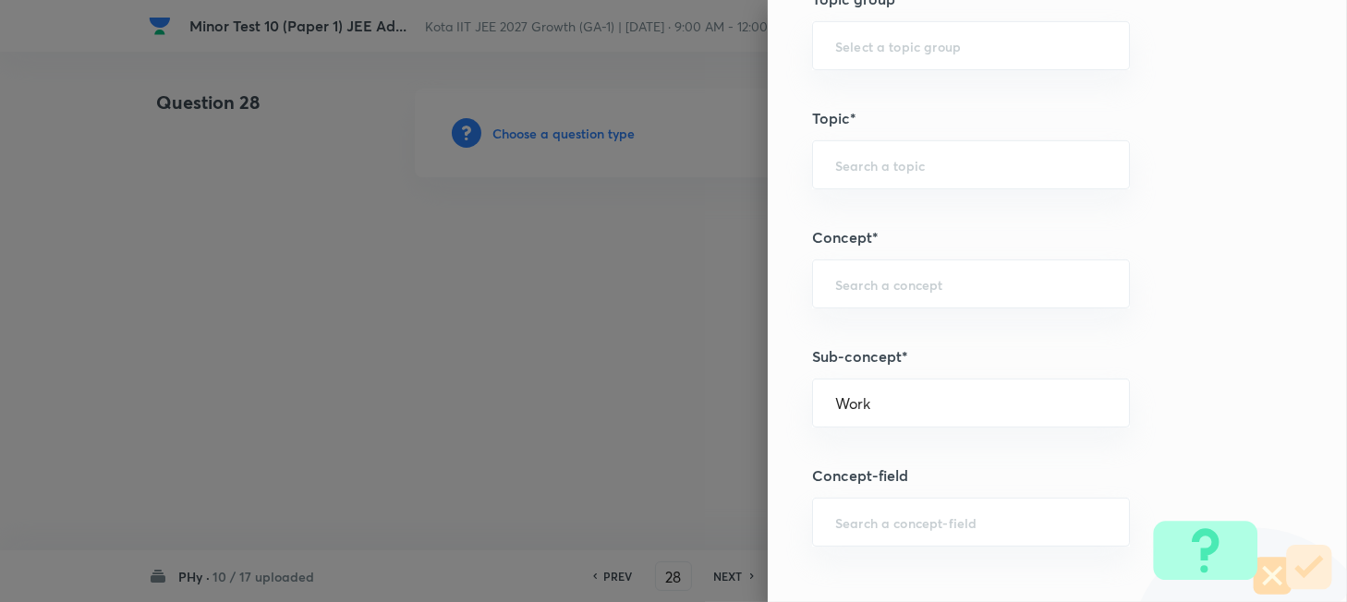
type input "Physics"
type input "Mechanics"
type input "Work, Energy & Power"
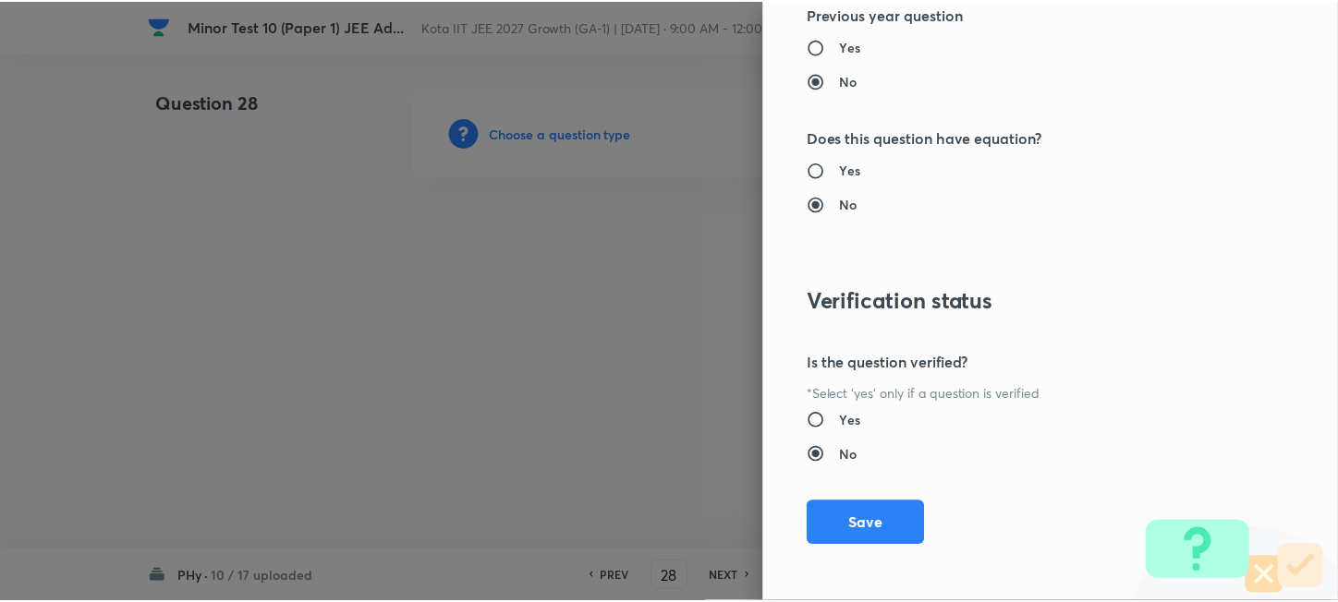
scroll to position [1930, 0]
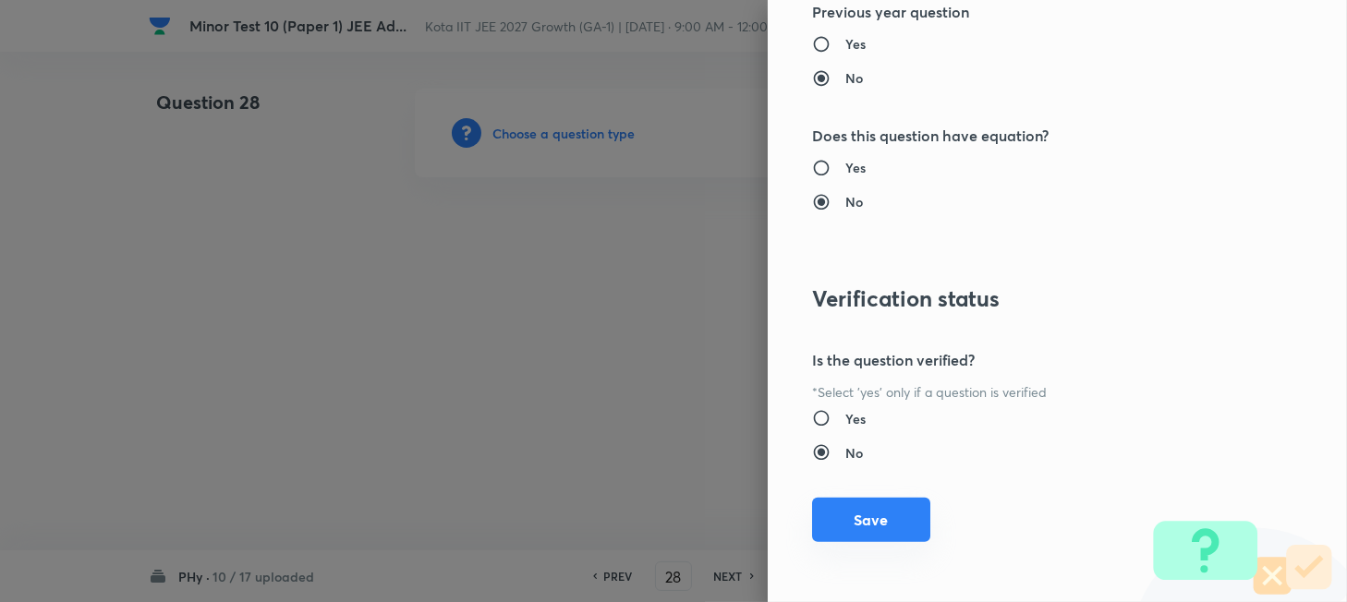
click at [880, 517] on button "Save" at bounding box center [871, 520] width 118 height 44
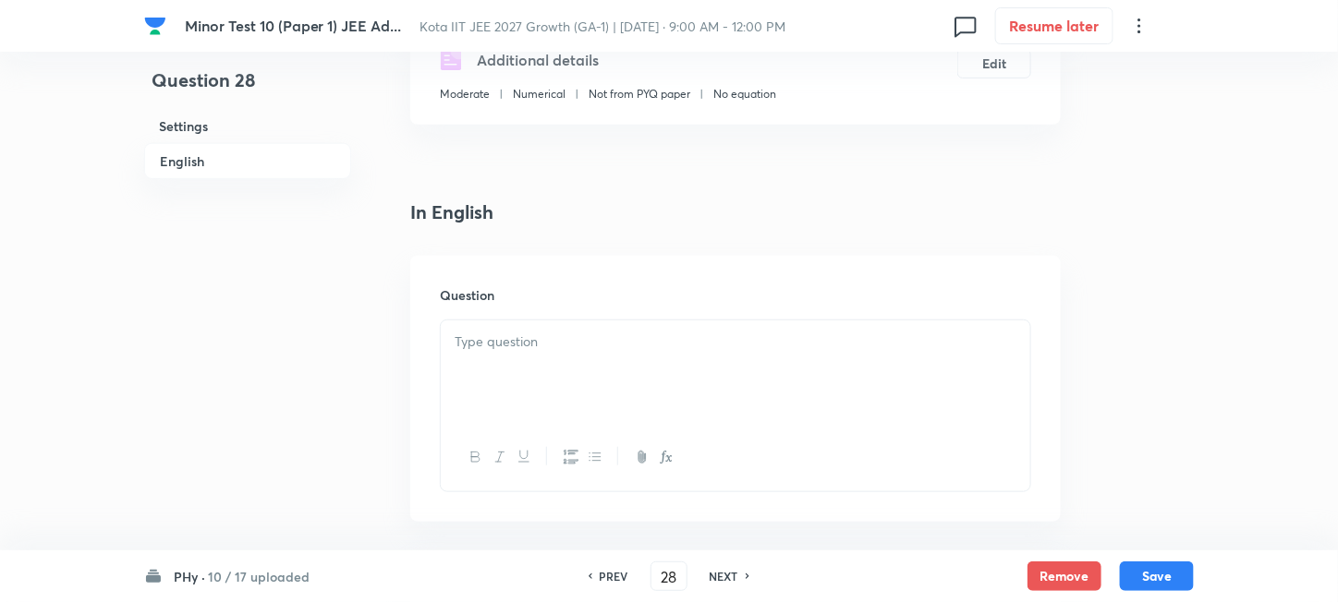
scroll to position [492, 0]
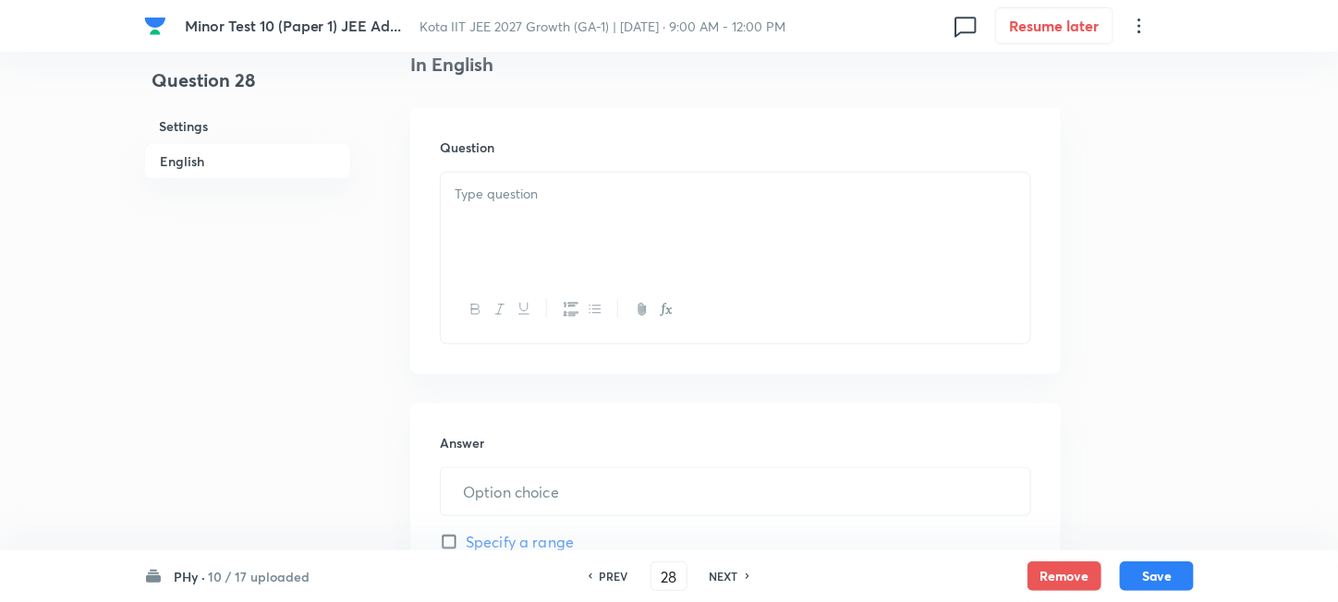
click at [663, 237] on div at bounding box center [735, 224] width 589 height 103
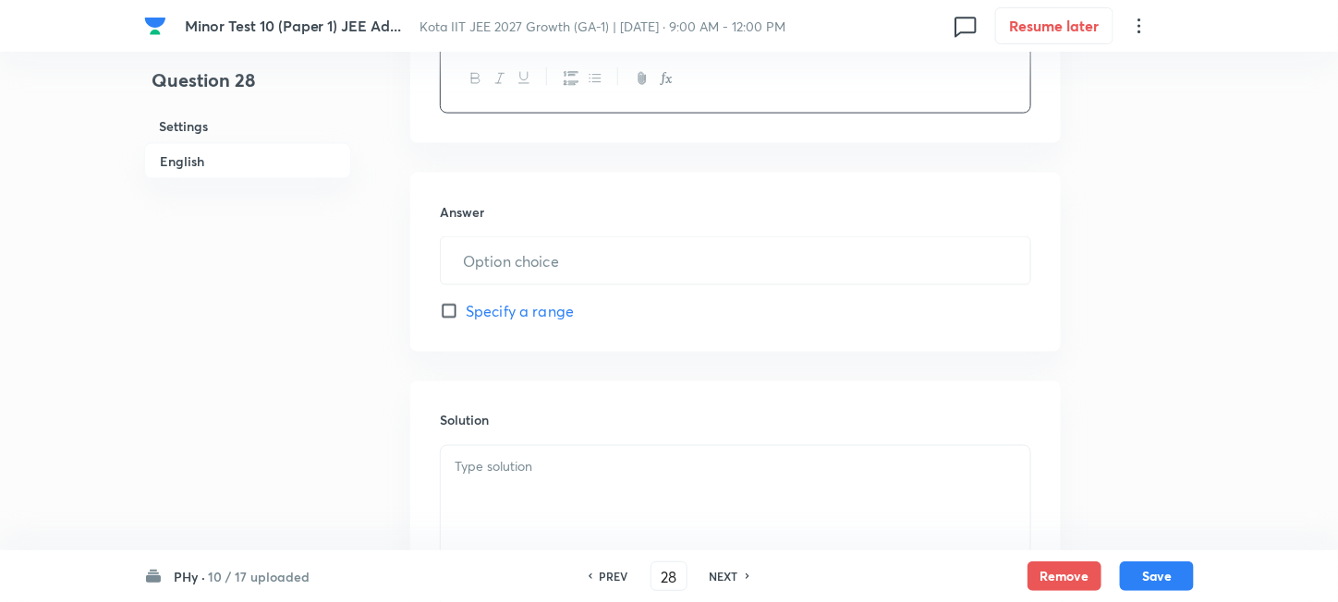
scroll to position [862, 0]
click at [583, 254] on input "text" at bounding box center [735, 259] width 589 height 47
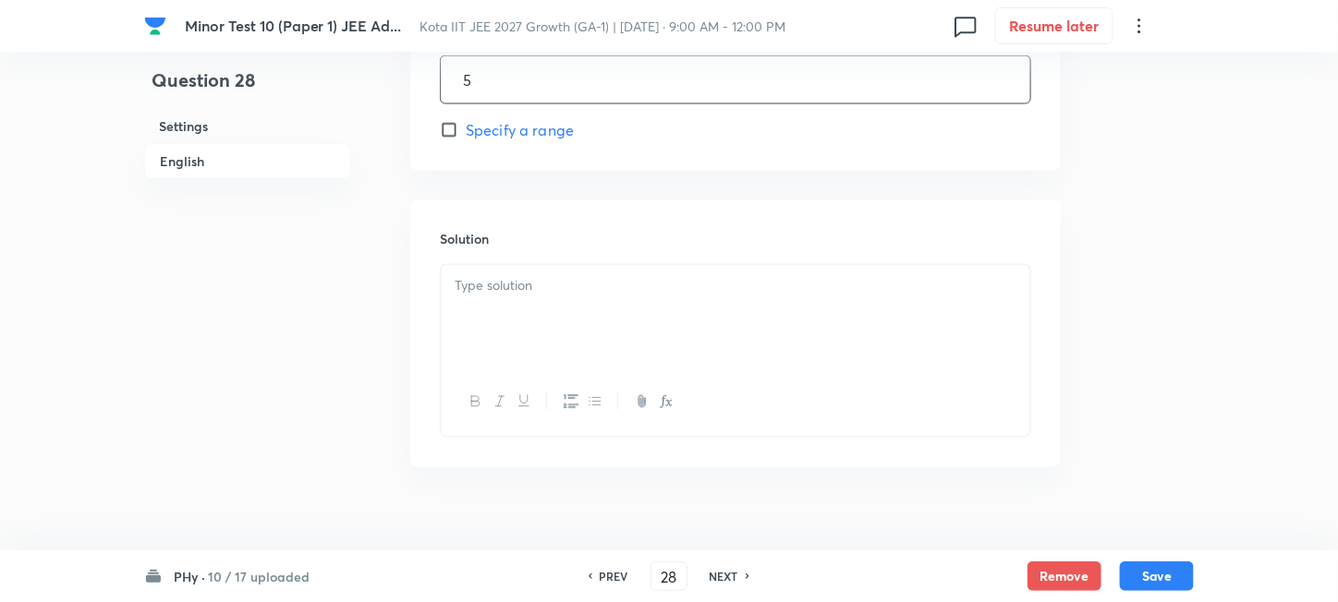
scroll to position [1068, 0]
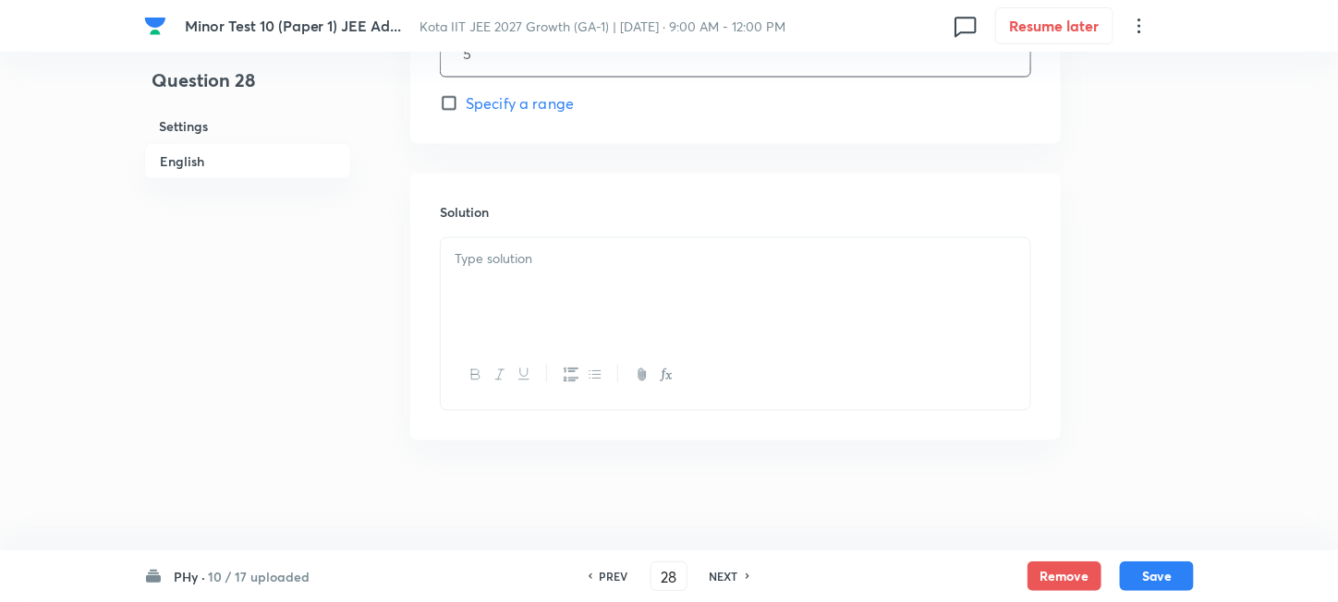
type input "5"
click at [556, 313] on div at bounding box center [735, 289] width 589 height 103
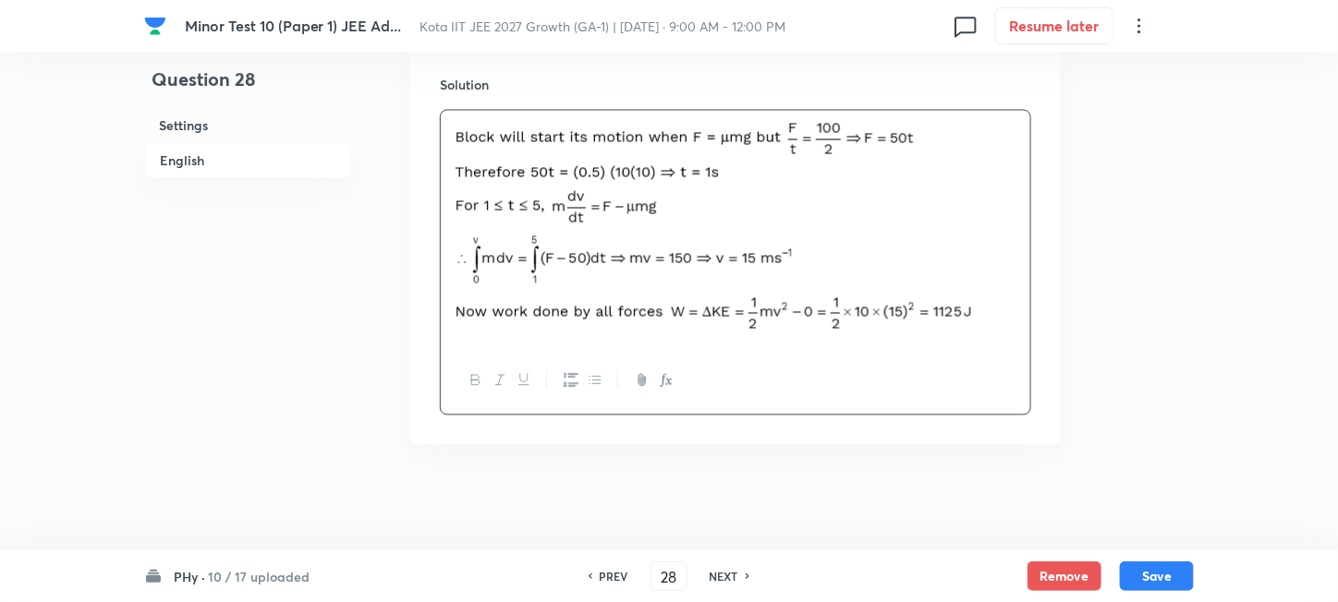
scroll to position [1201, 0]
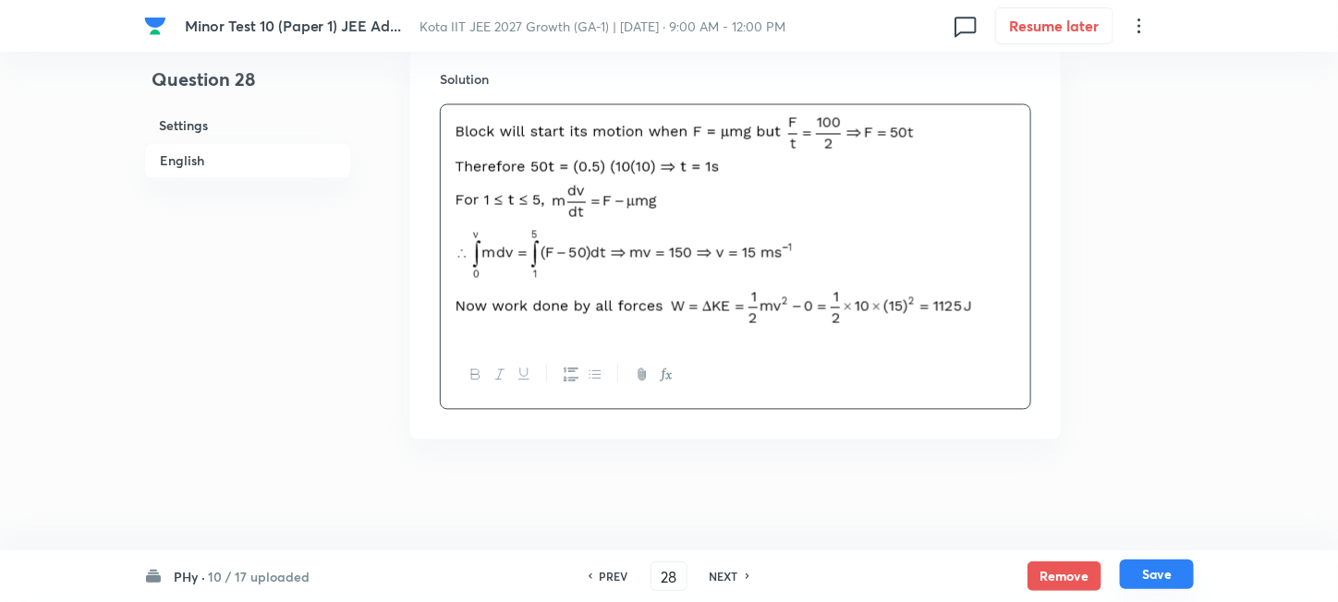
click at [1155, 574] on button "Save" at bounding box center [1157, 575] width 74 height 30
type input "29"
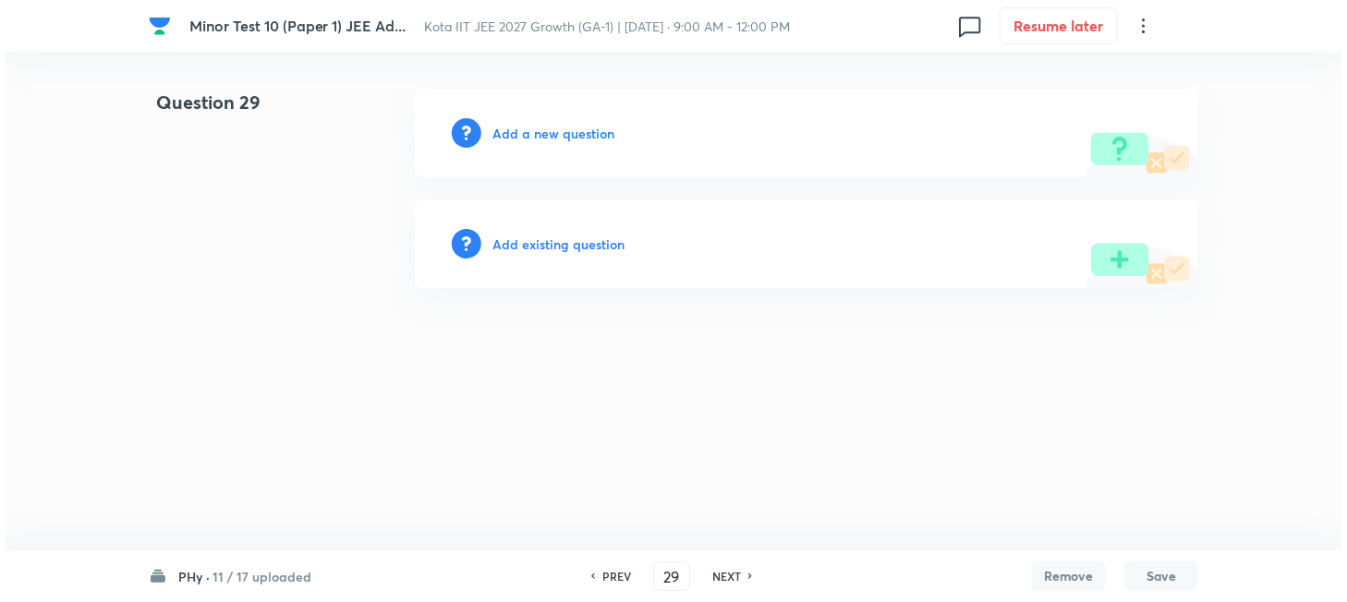
scroll to position [0, 0]
click at [548, 131] on h6 "Add a new question" at bounding box center [553, 133] width 122 height 19
click at [548, 131] on h6 "Choose a question type" at bounding box center [563, 133] width 142 height 19
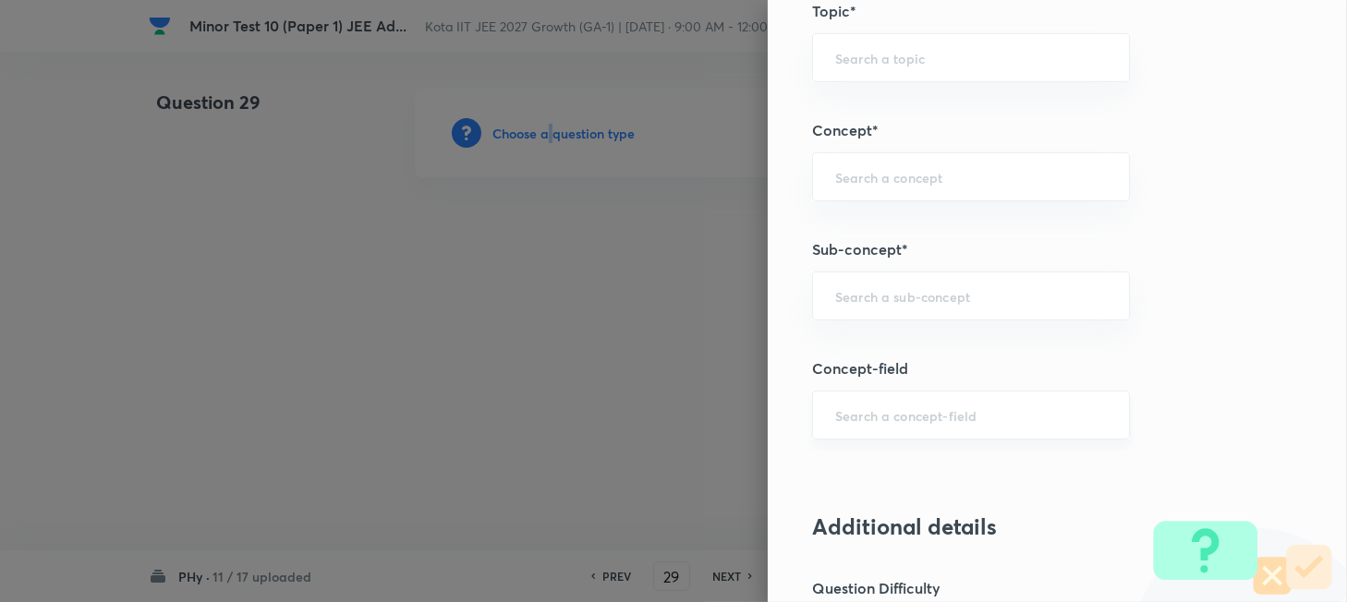
scroll to position [985, 0]
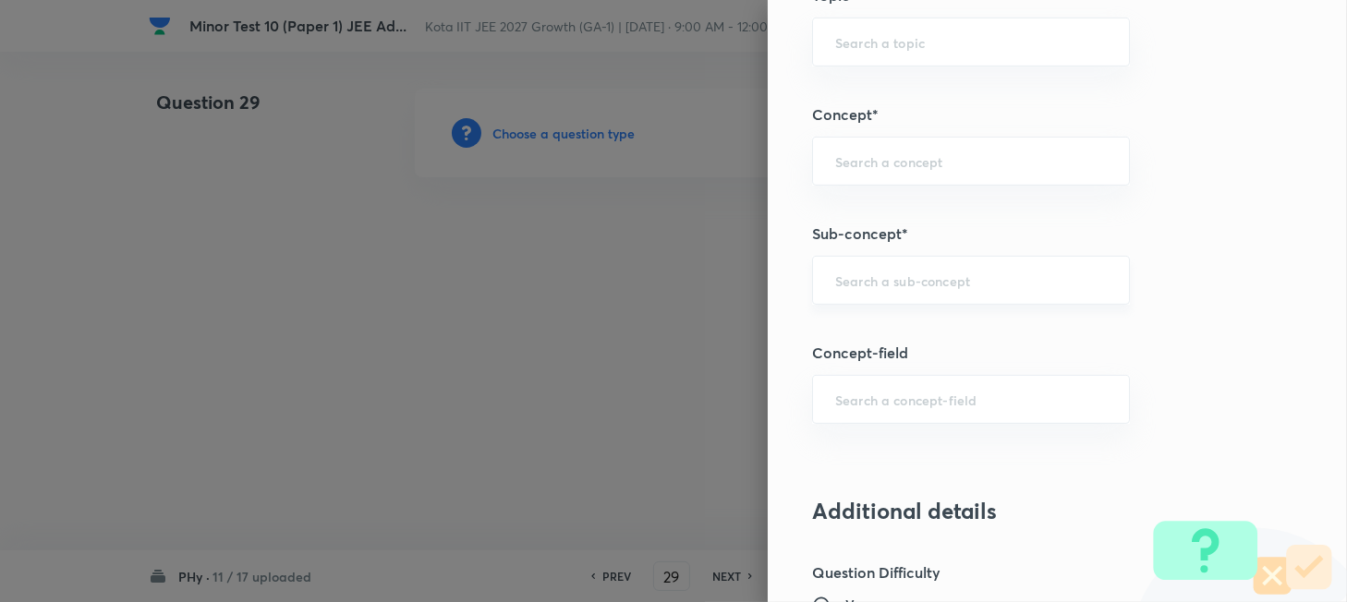
click at [905, 284] on input "text" at bounding box center [971, 281] width 272 height 18
paste input "Motion in a Straight Line"
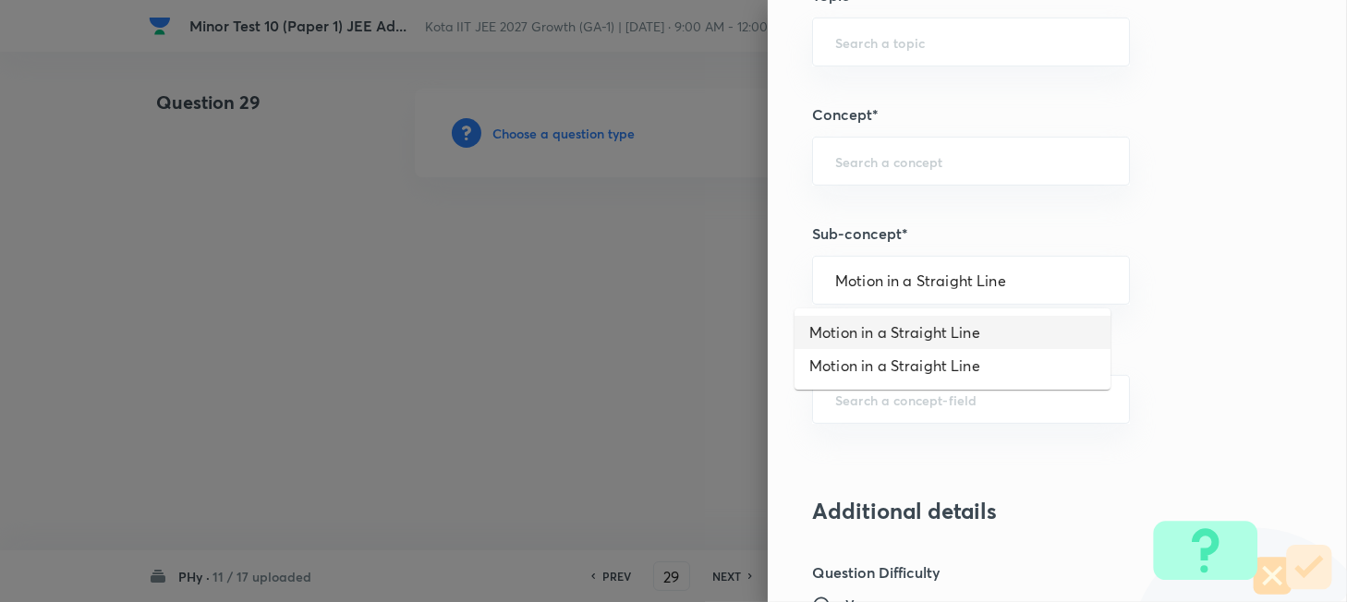
click at [892, 332] on li "Motion in a Straight Line" at bounding box center [952, 332] width 316 height 33
type input "Motion in a Straight Line"
type input "Physics"
type input "Mechanics"
type input "Kinematics"
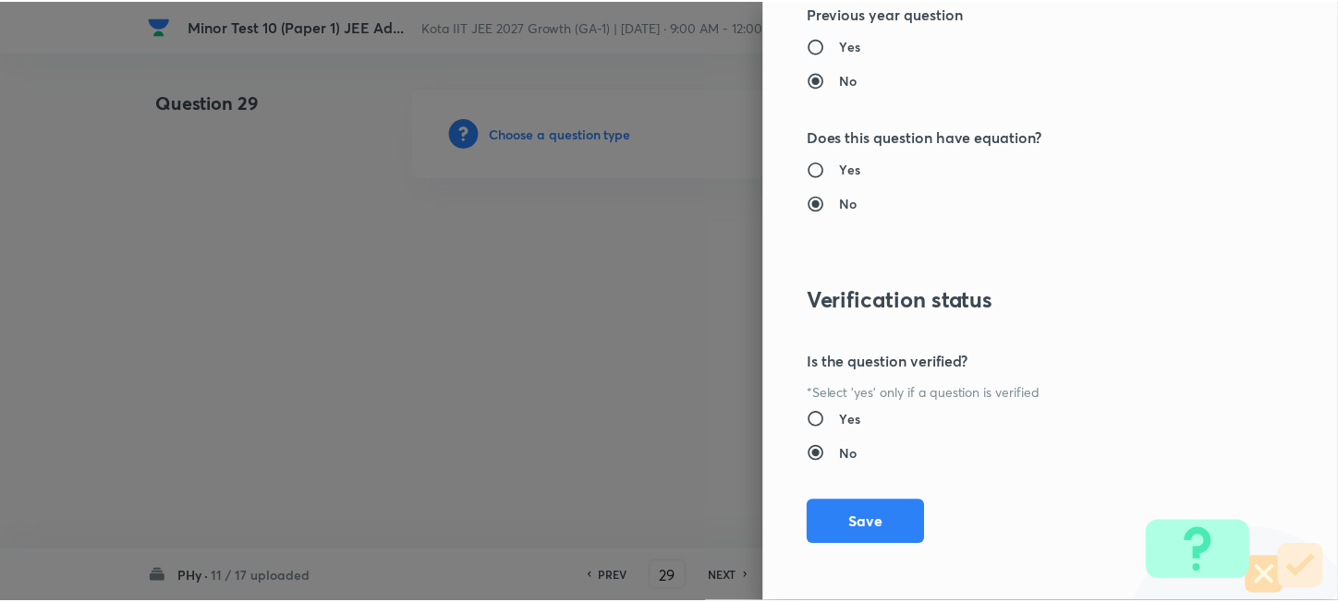
scroll to position [1930, 0]
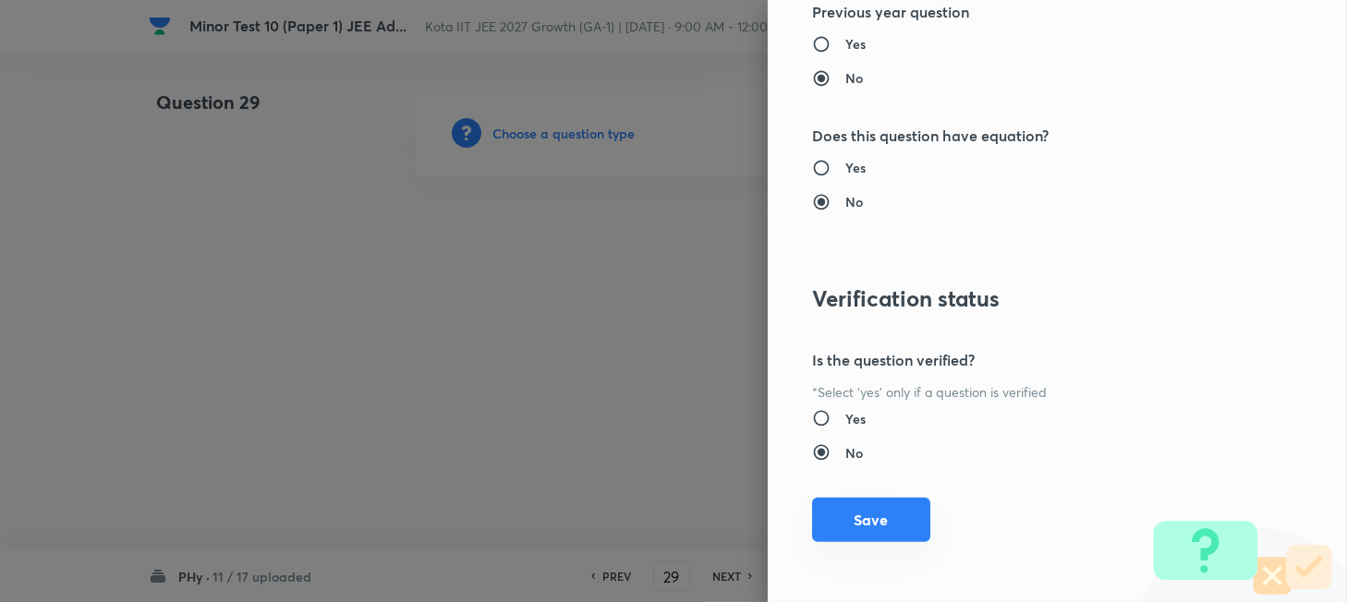
click at [887, 529] on button "Save" at bounding box center [871, 520] width 118 height 44
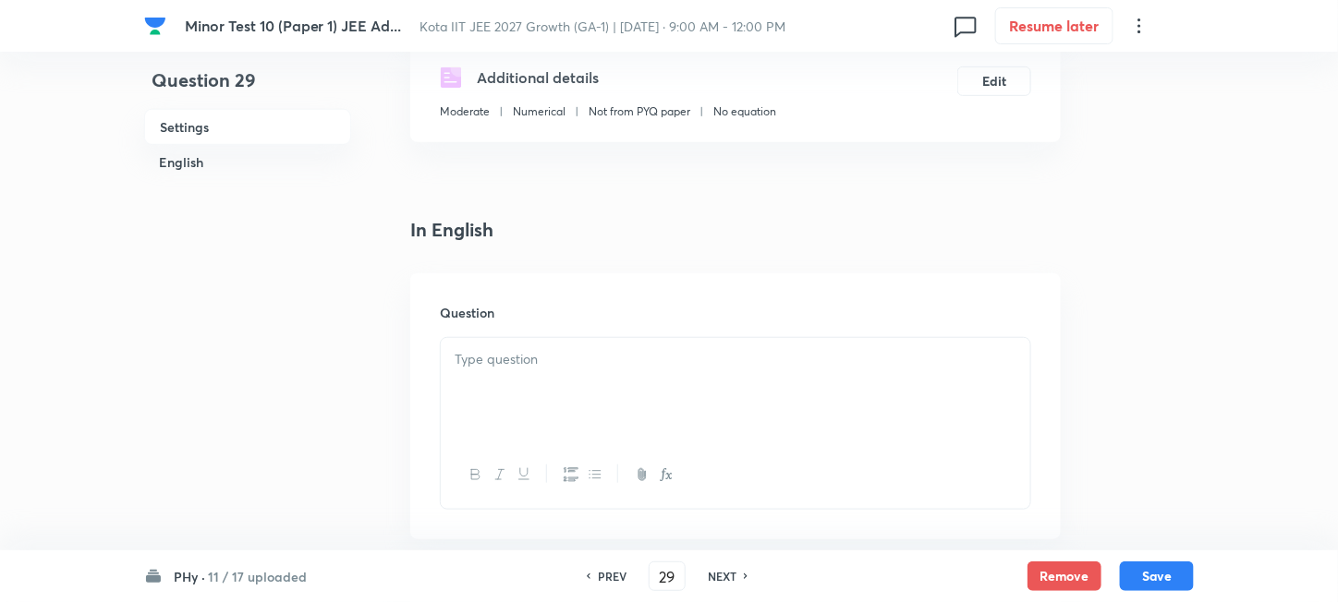
scroll to position [370, 0]
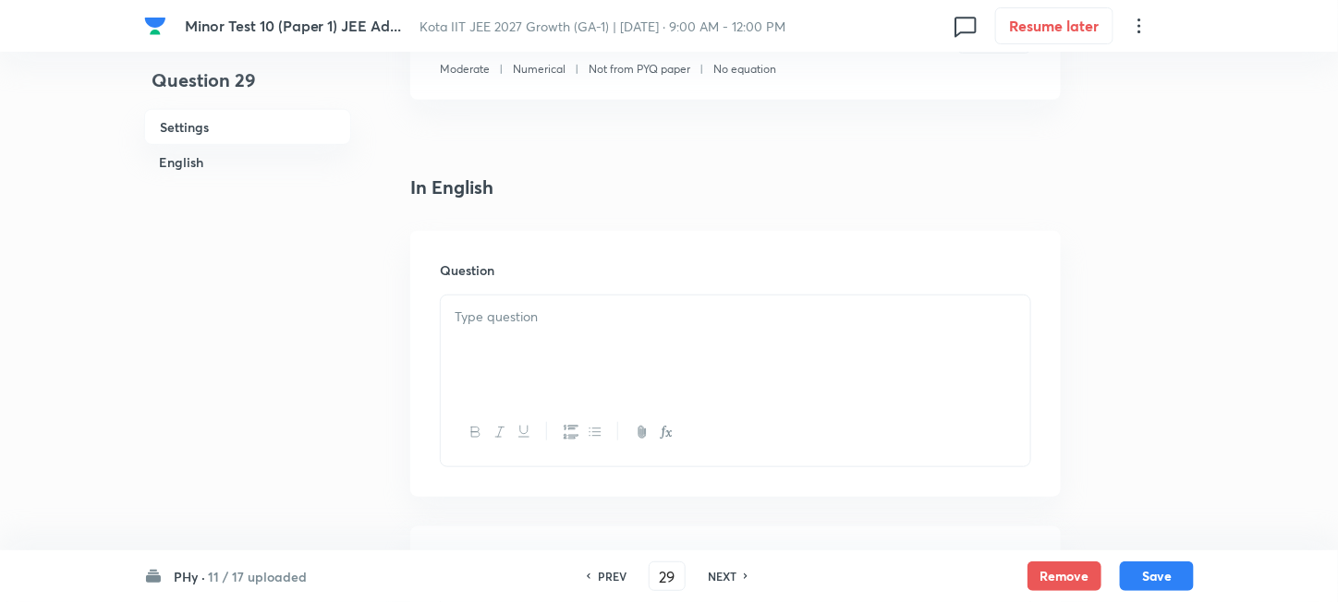
click at [752, 367] on div at bounding box center [735, 347] width 589 height 103
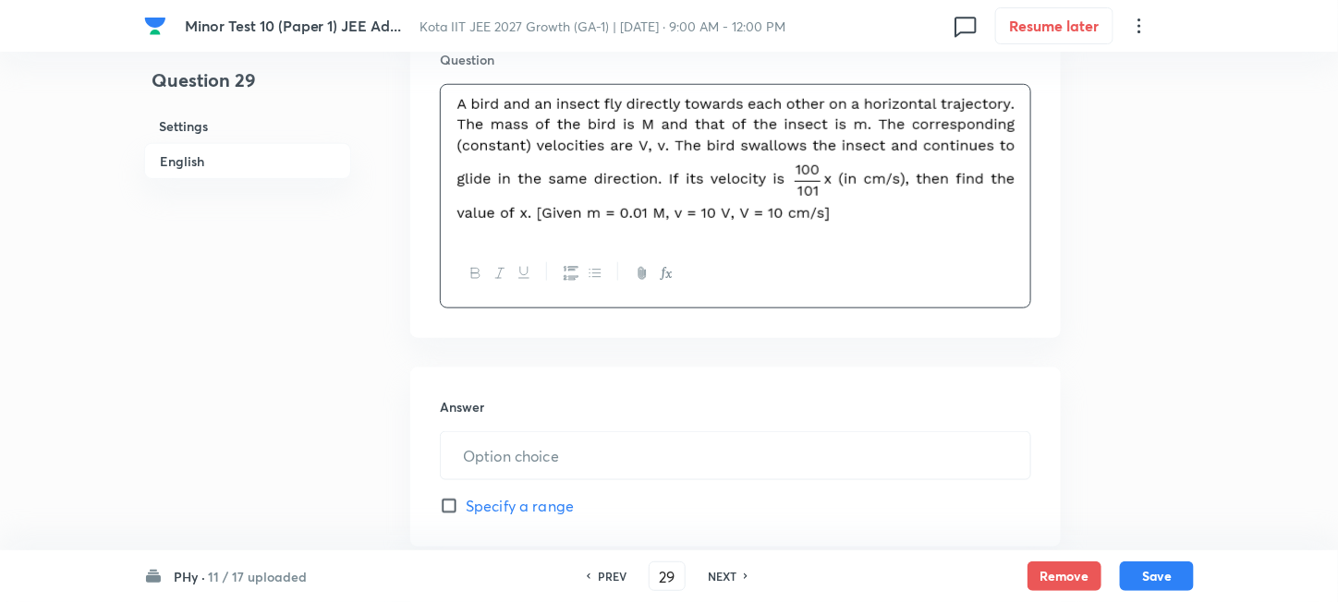
scroll to position [739, 0]
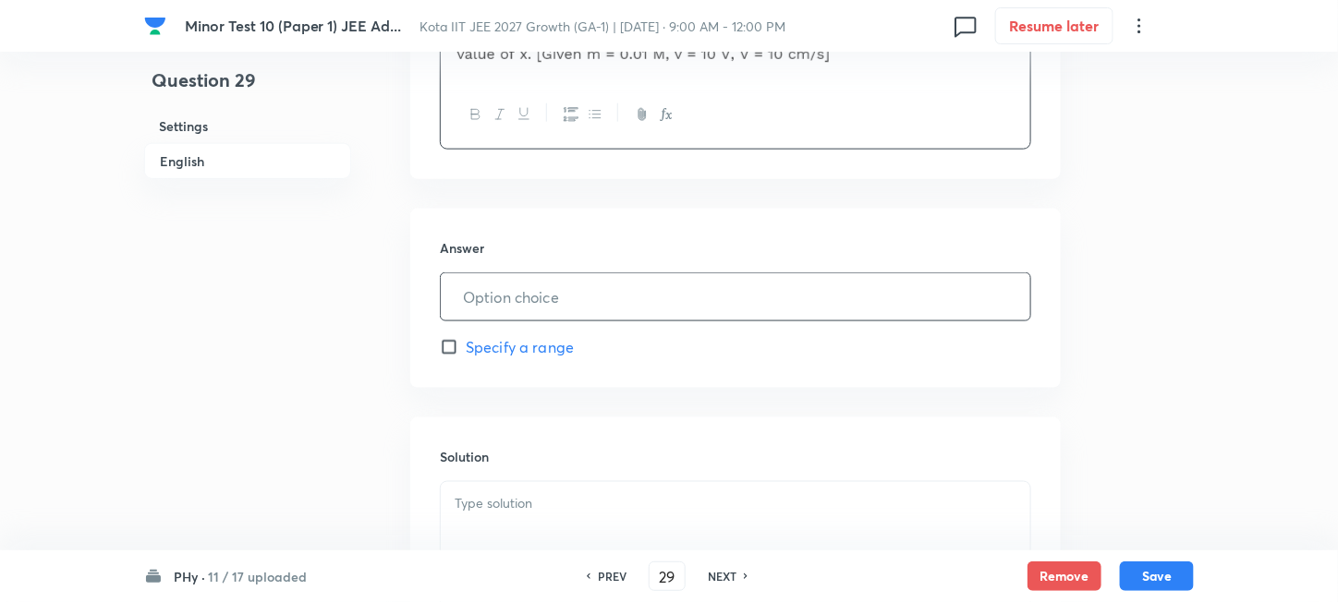
click at [578, 305] on input "text" at bounding box center [735, 296] width 589 height 47
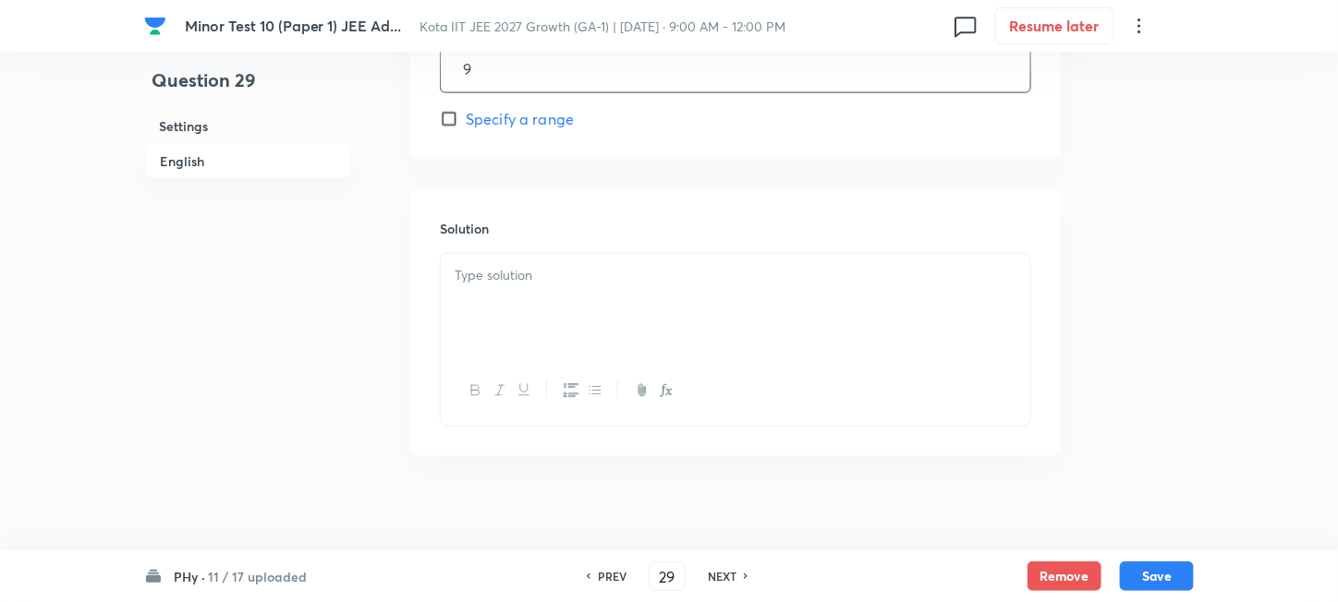
scroll to position [983, 0]
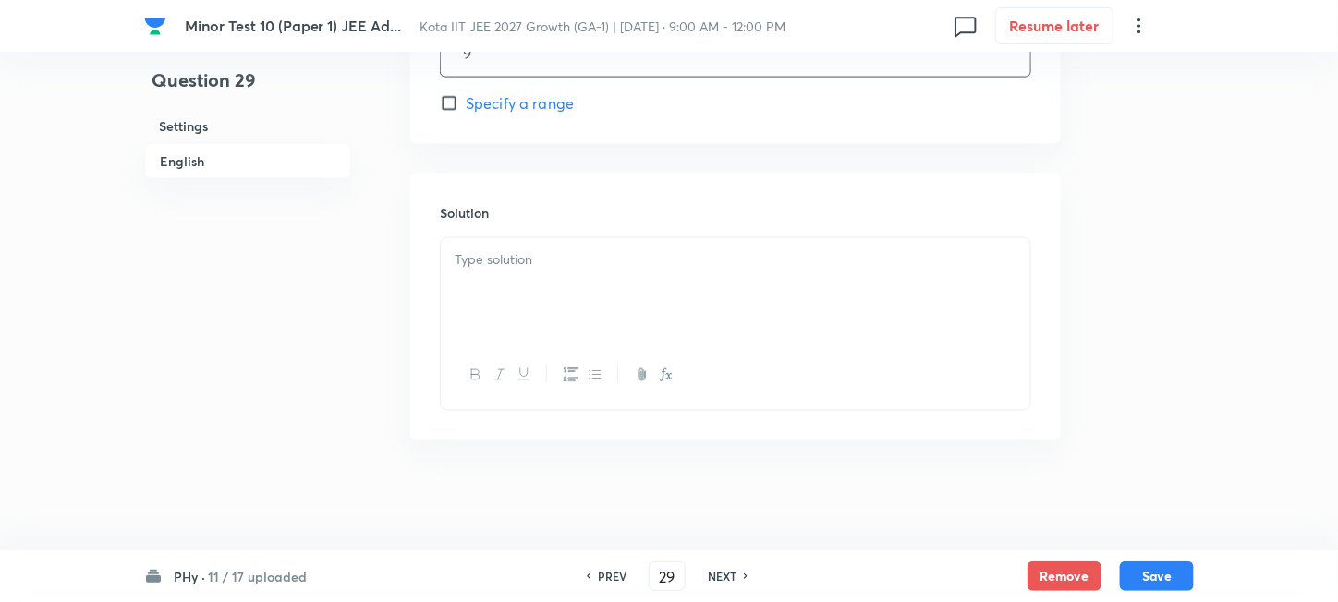
type input "9"
click at [597, 297] on div at bounding box center [735, 289] width 589 height 103
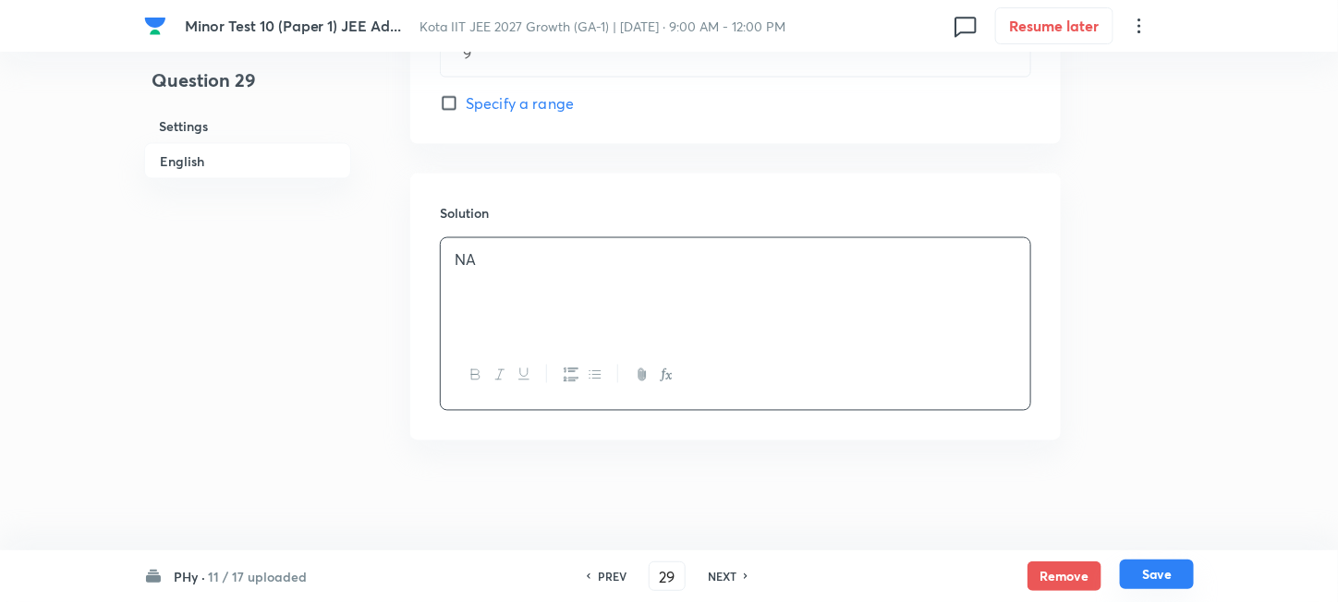
click at [1145, 575] on button "Save" at bounding box center [1157, 575] width 74 height 30
type input "30"
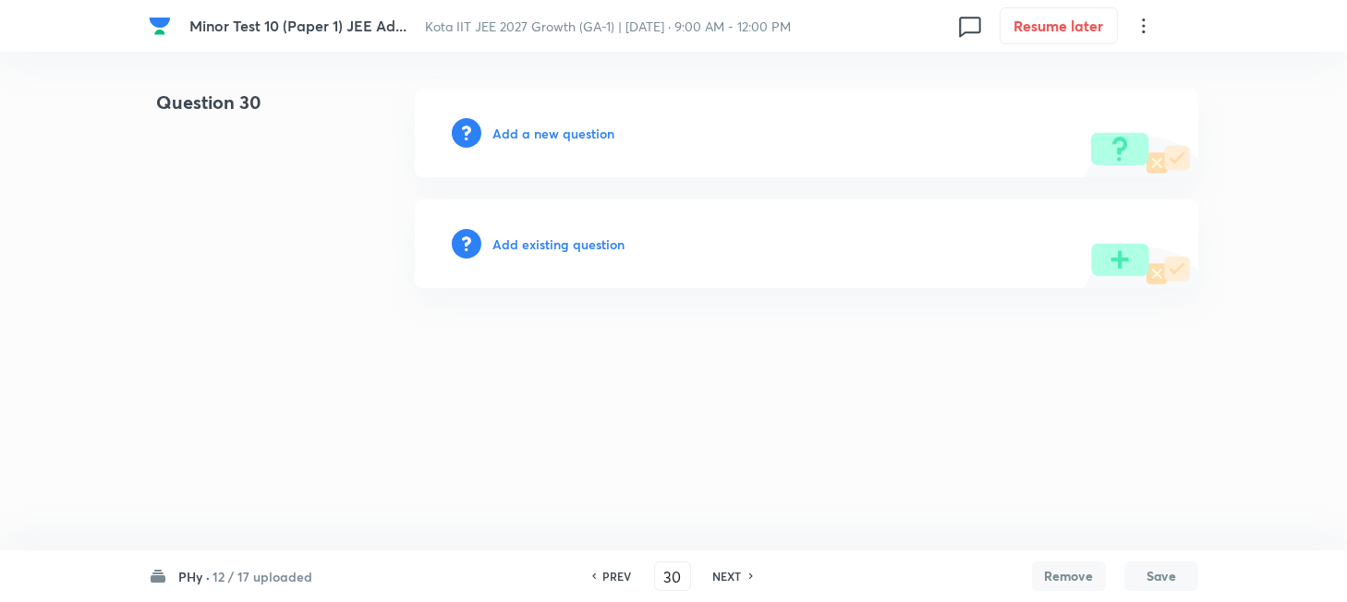
click at [506, 136] on h6 "Add a new question" at bounding box center [553, 133] width 122 height 19
click at [506, 136] on h6 "Choose a question type" at bounding box center [563, 133] width 142 height 19
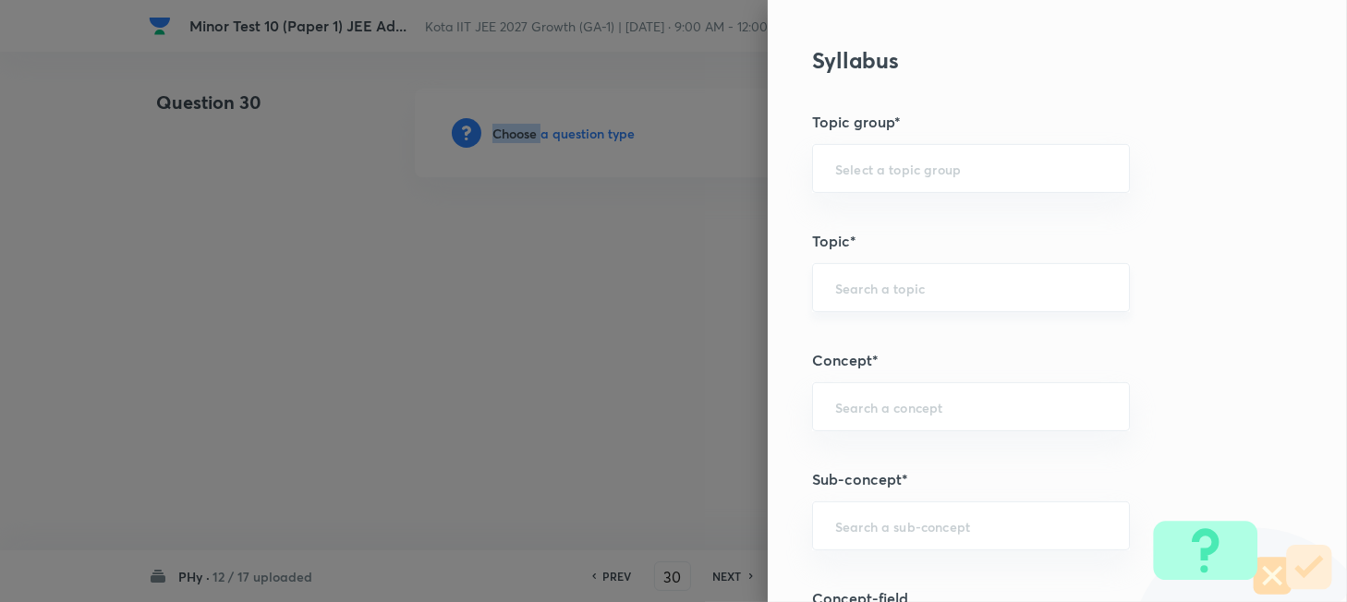
scroll to position [862, 0]
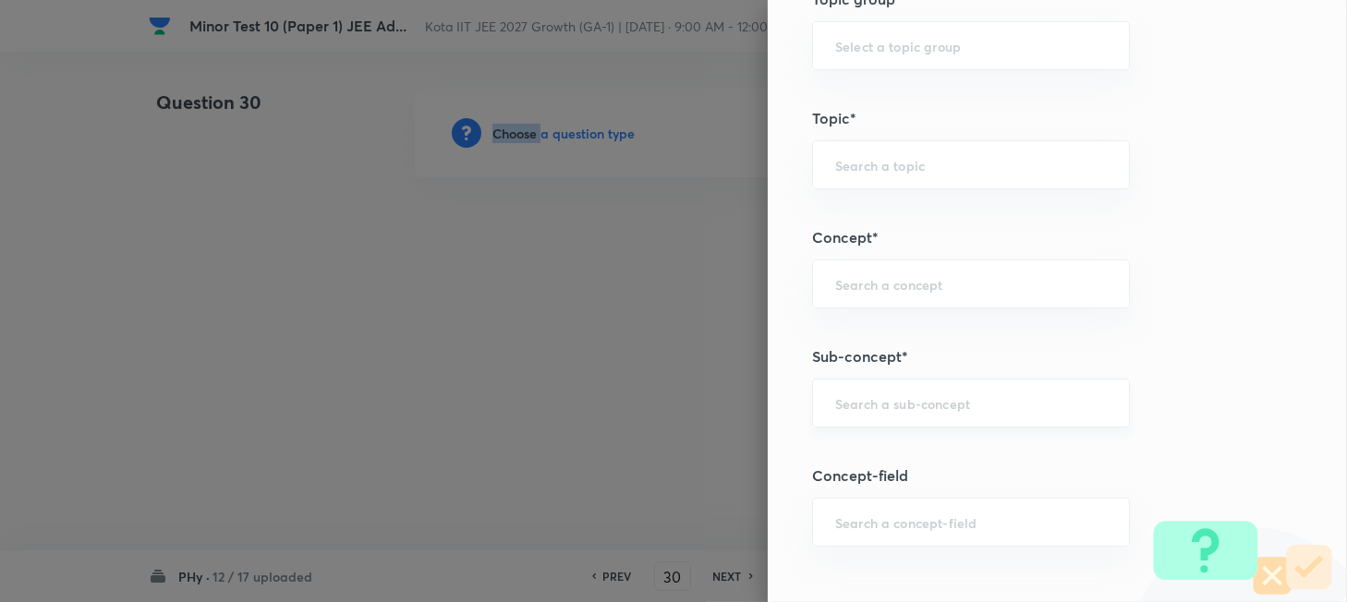
click at [866, 392] on div "​" at bounding box center [971, 403] width 318 height 49
paste input "Work"
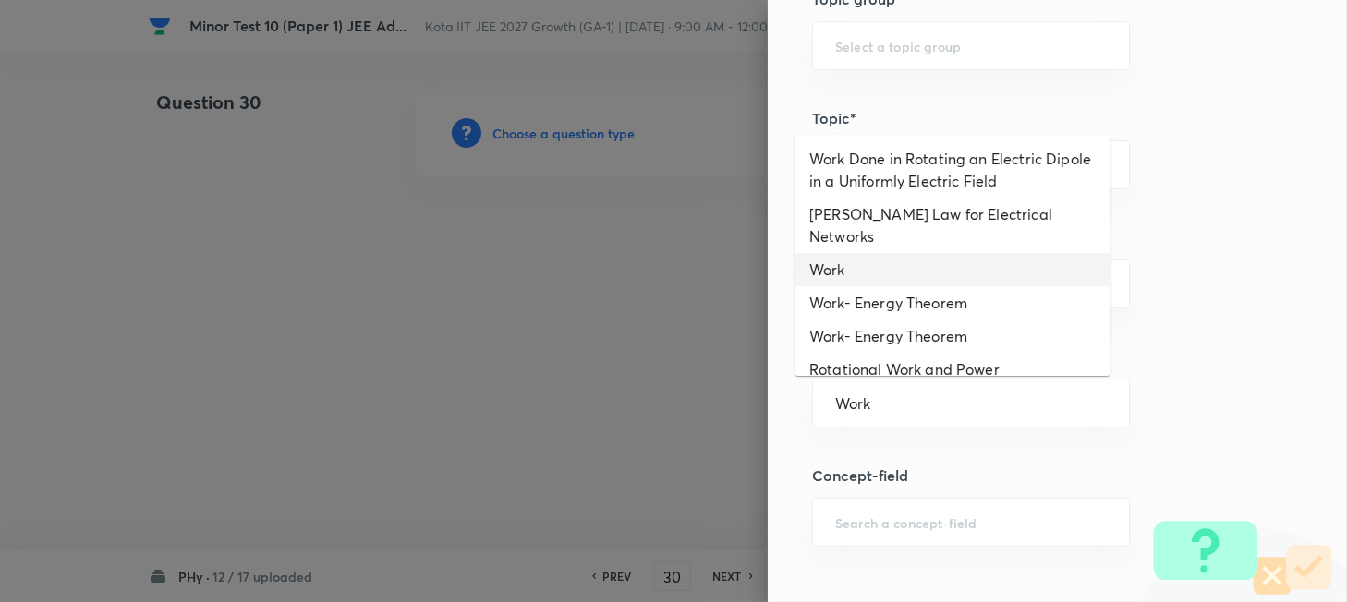
click at [865, 253] on li "Work" at bounding box center [952, 269] width 316 height 33
type input "Work"
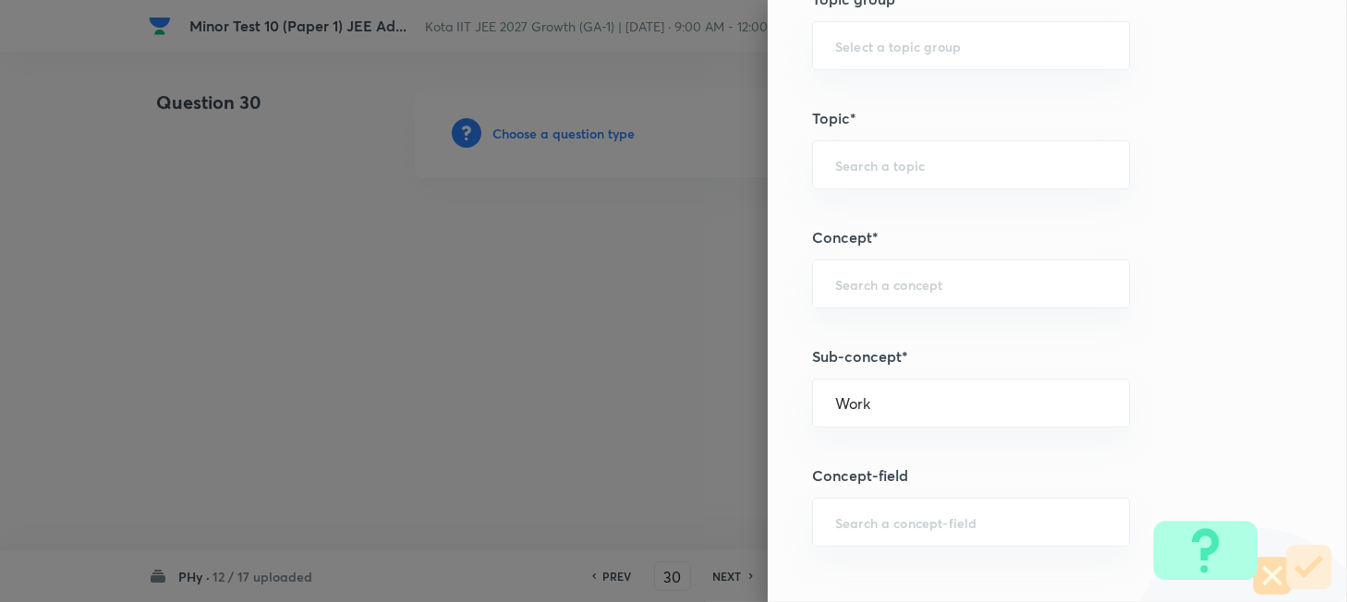
type input "Physics"
type input "Mechanics"
type input "Work, Energy & Power"
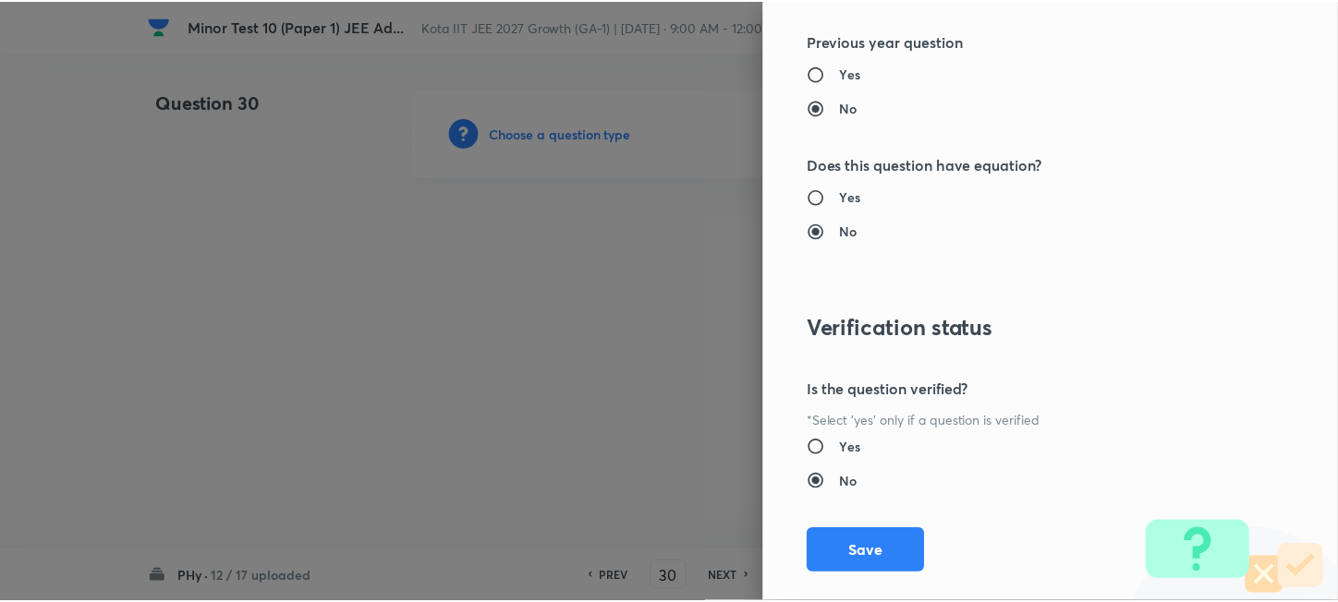
scroll to position [1930, 0]
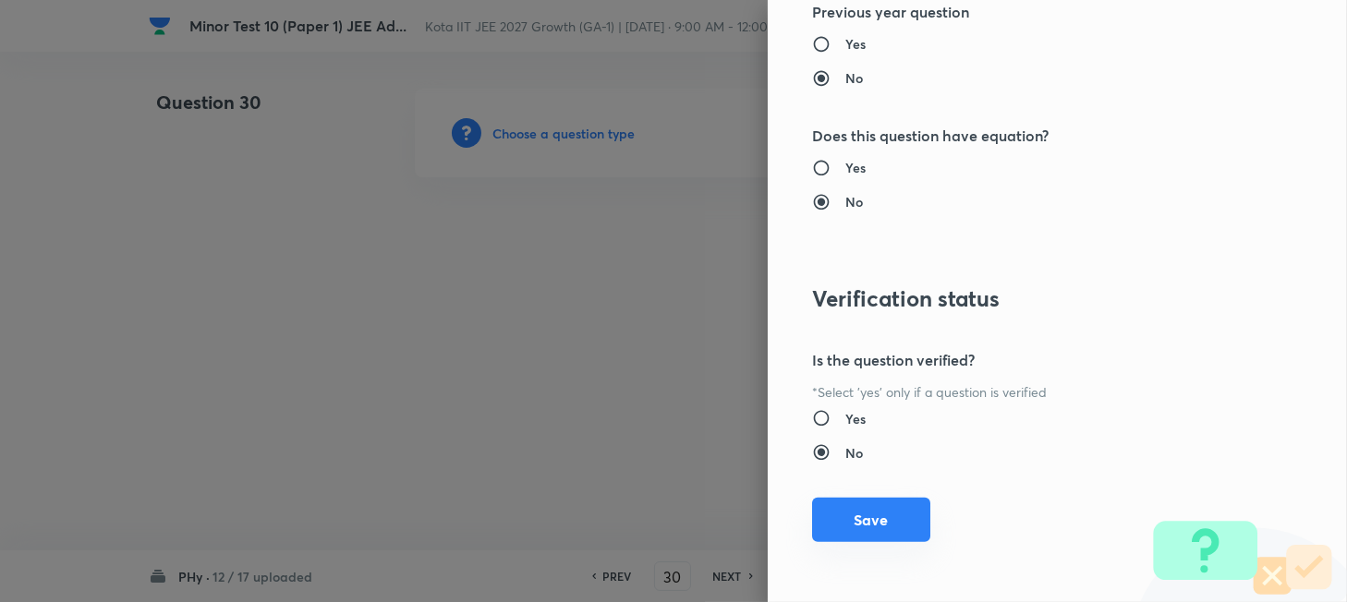
click at [858, 517] on button "Save" at bounding box center [871, 520] width 118 height 44
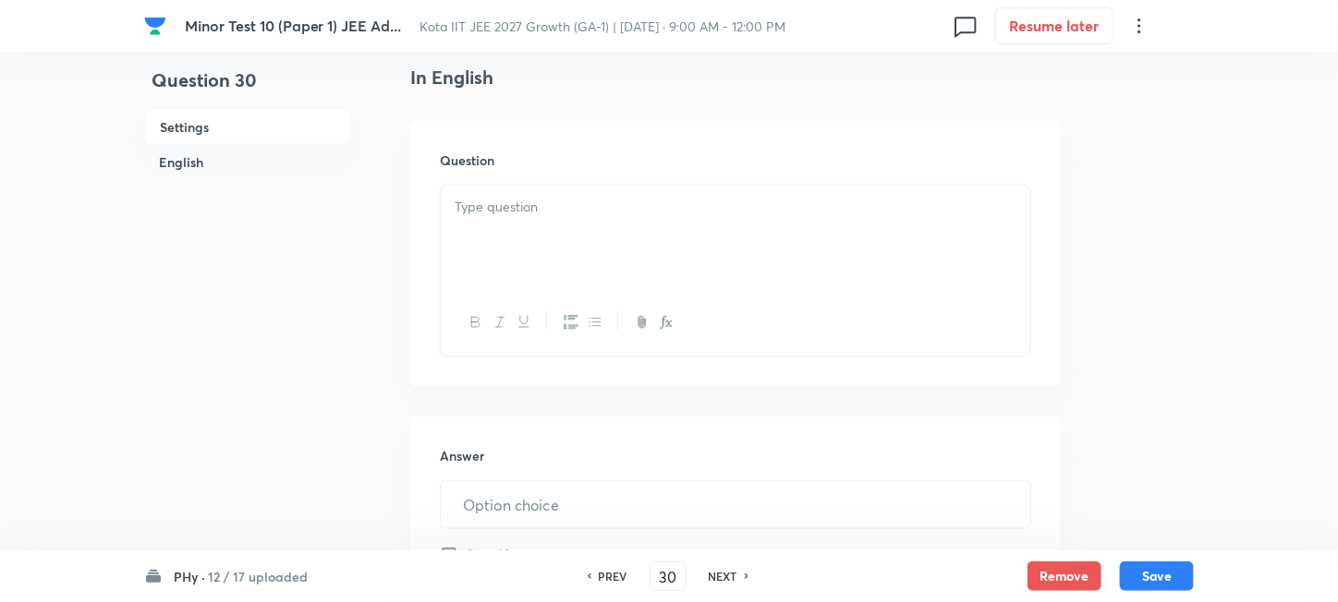
scroll to position [492, 0]
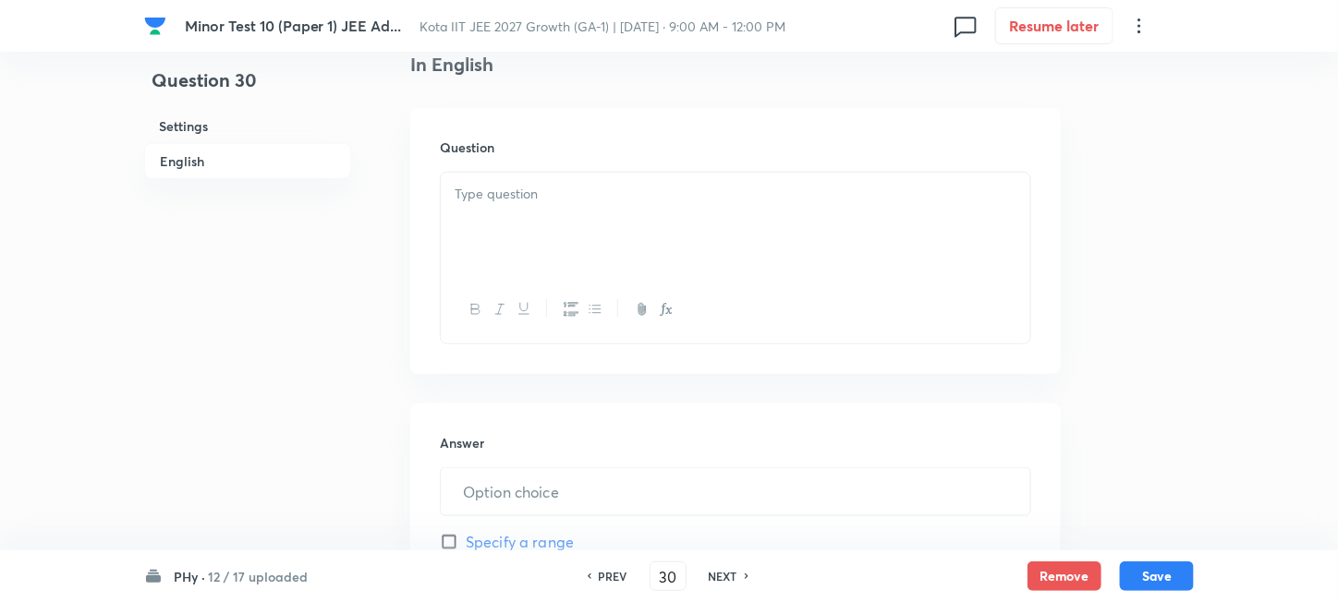
click at [651, 246] on div at bounding box center [735, 224] width 589 height 103
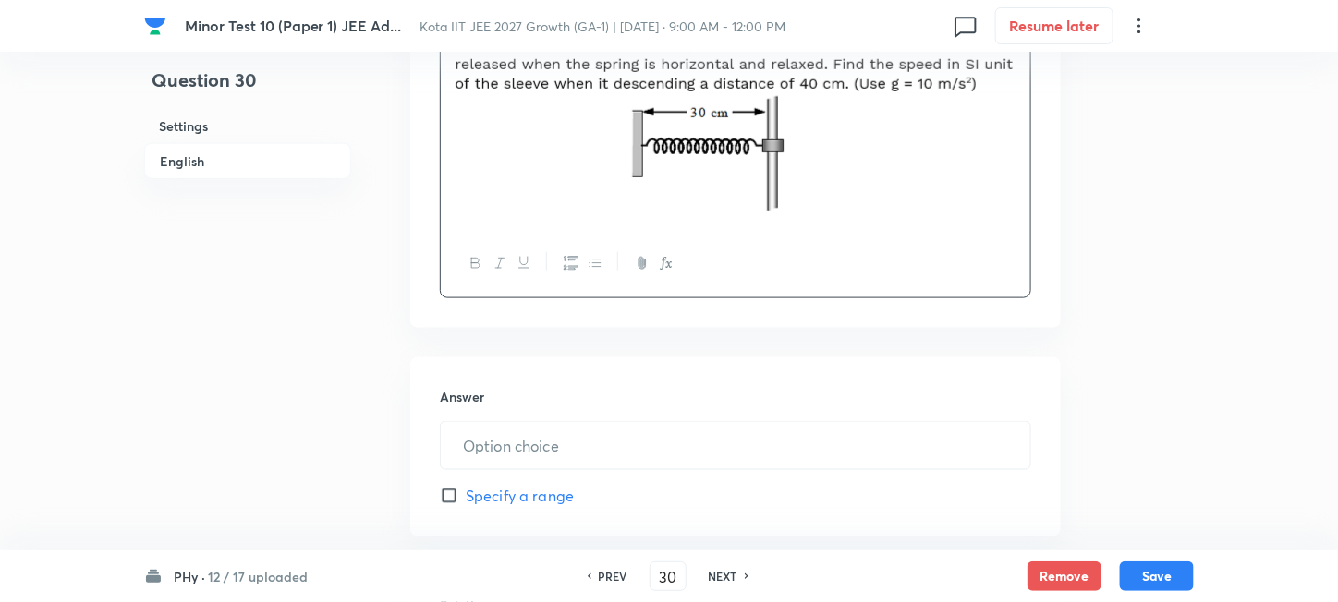
scroll to position [739, 0]
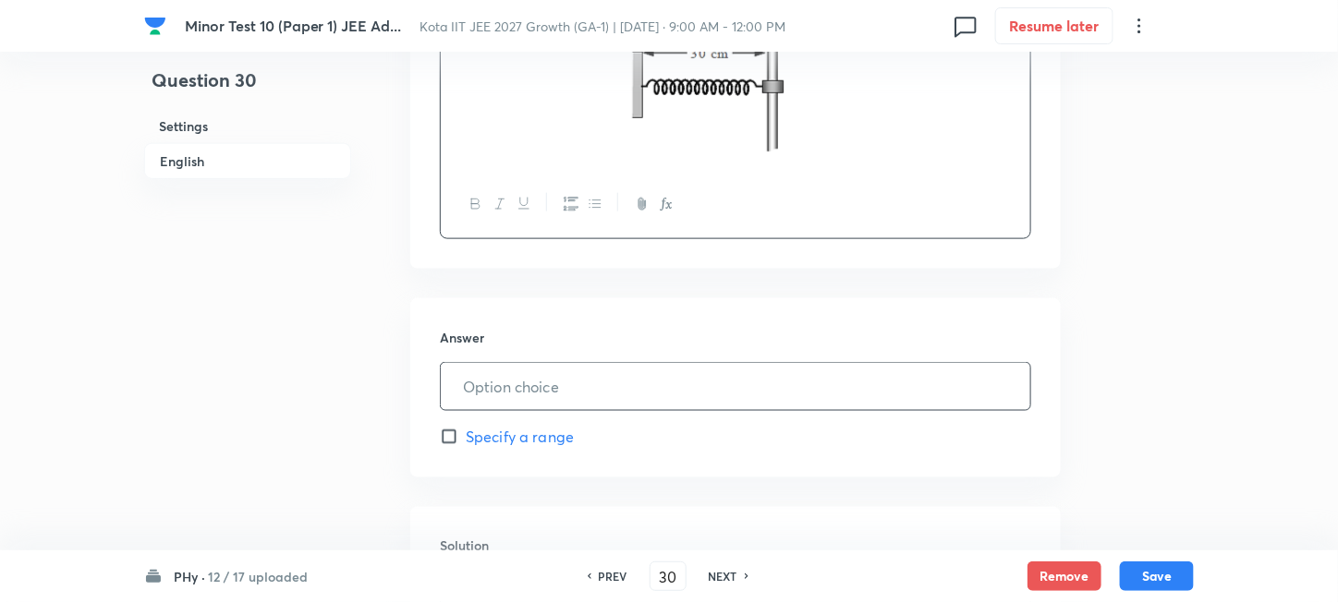
click at [564, 381] on input "text" at bounding box center [735, 386] width 589 height 47
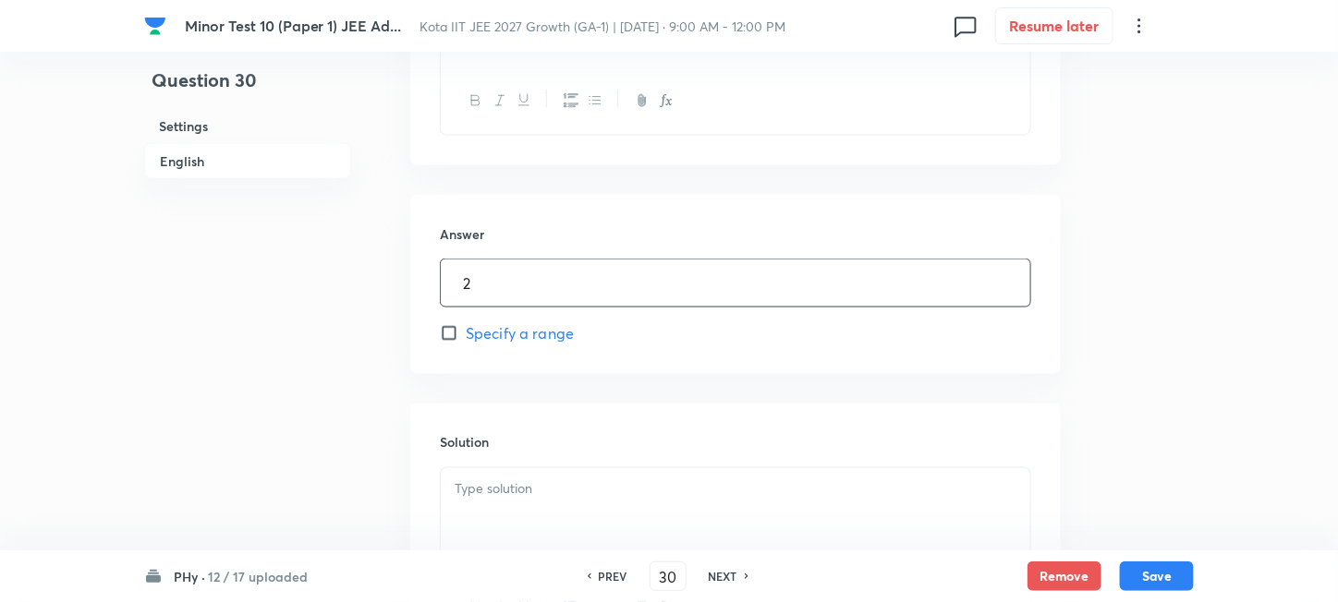
scroll to position [985, 0]
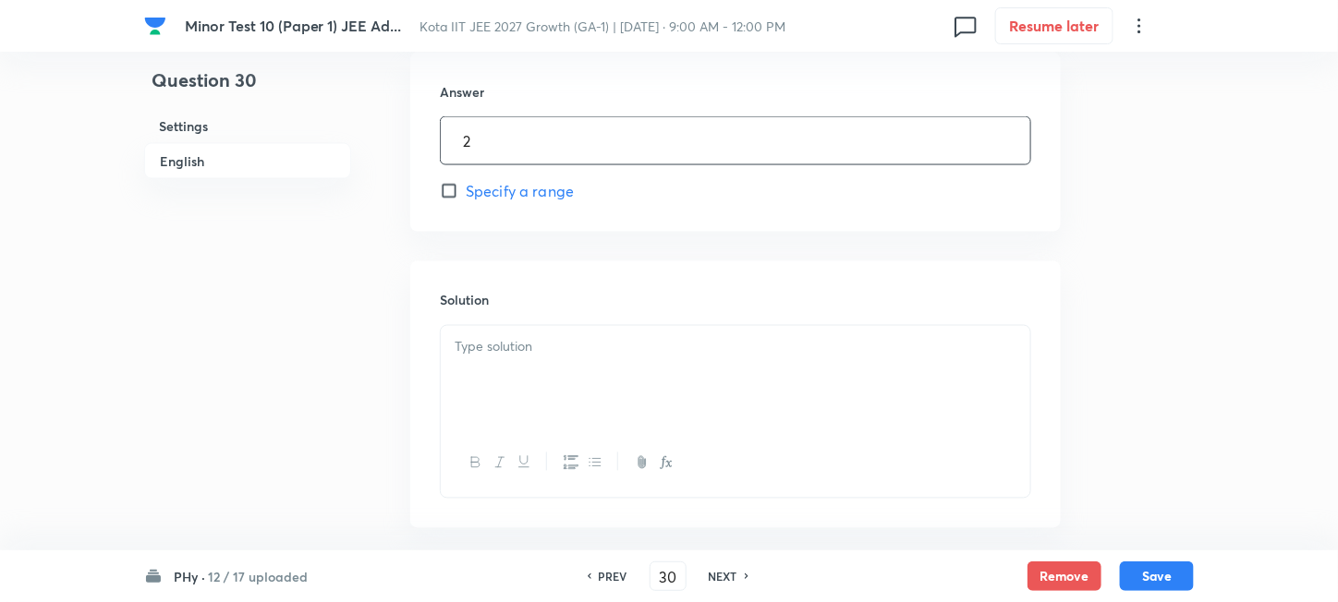
type input "2"
click at [547, 393] on div at bounding box center [735, 377] width 589 height 103
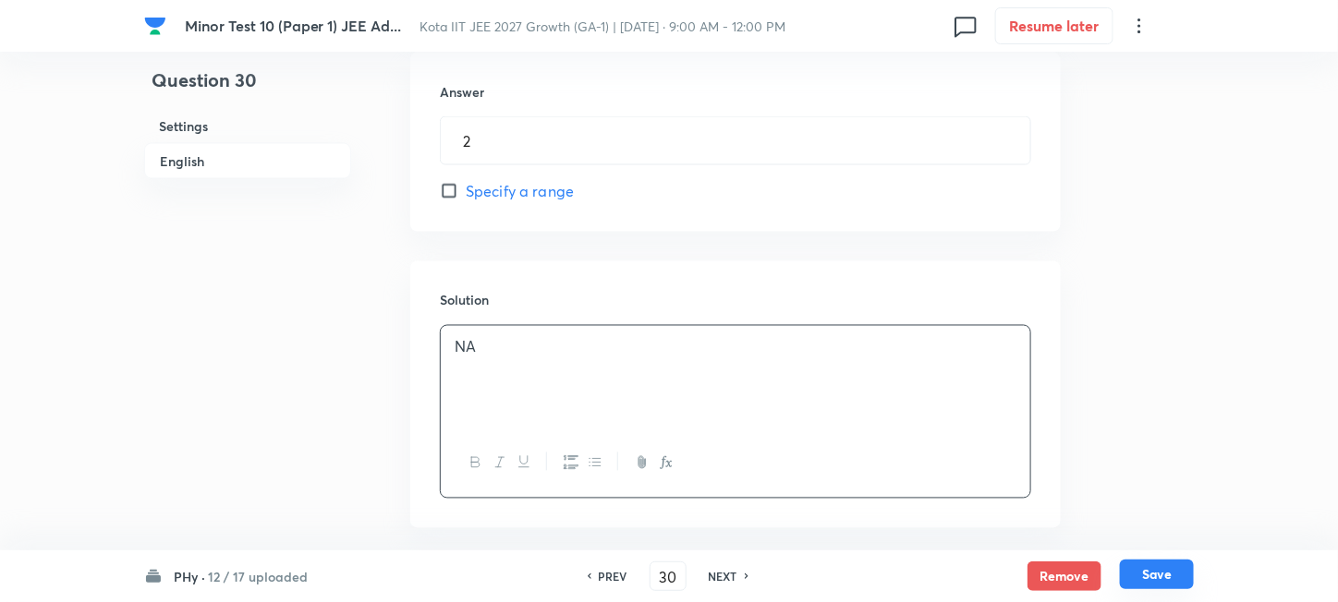
click at [1147, 570] on button "Save" at bounding box center [1157, 575] width 74 height 30
type input "31"
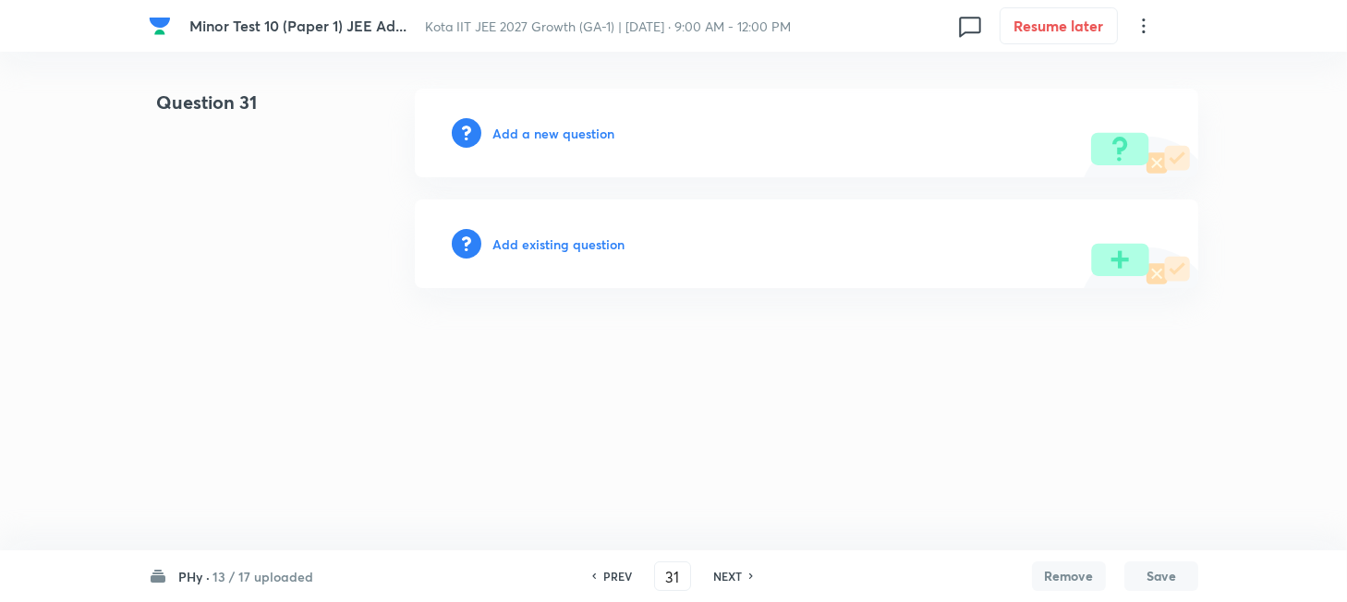
click at [530, 127] on h6 "Add a new question" at bounding box center [553, 133] width 122 height 19
click at [530, 127] on h6 "Choose a question type" at bounding box center [563, 133] width 142 height 19
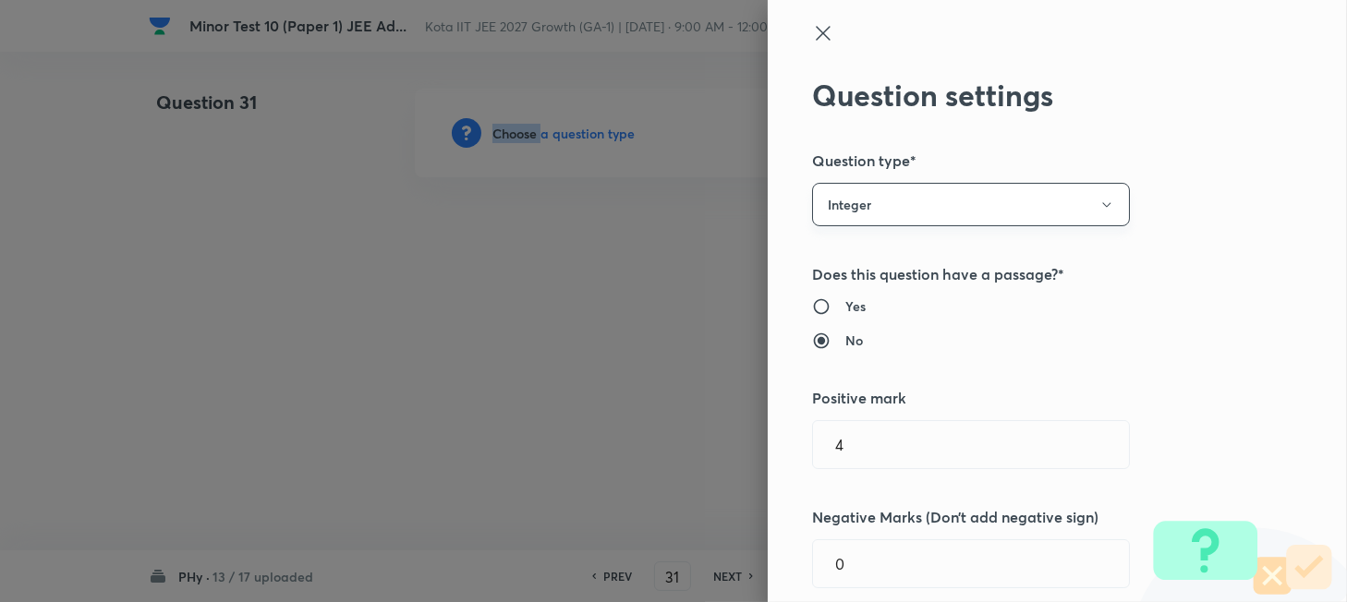
click at [1084, 195] on button "Integer" at bounding box center [971, 204] width 318 height 43
click at [894, 260] on span "Single choice correct" at bounding box center [953, 260] width 294 height 19
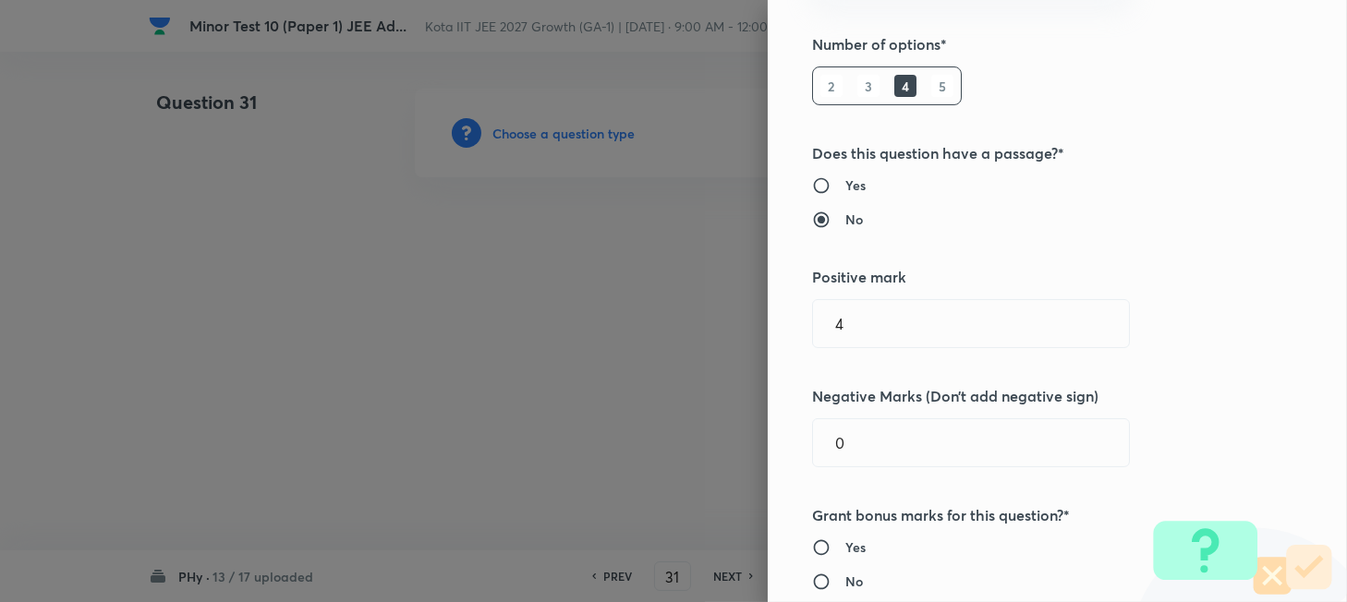
scroll to position [246, 0]
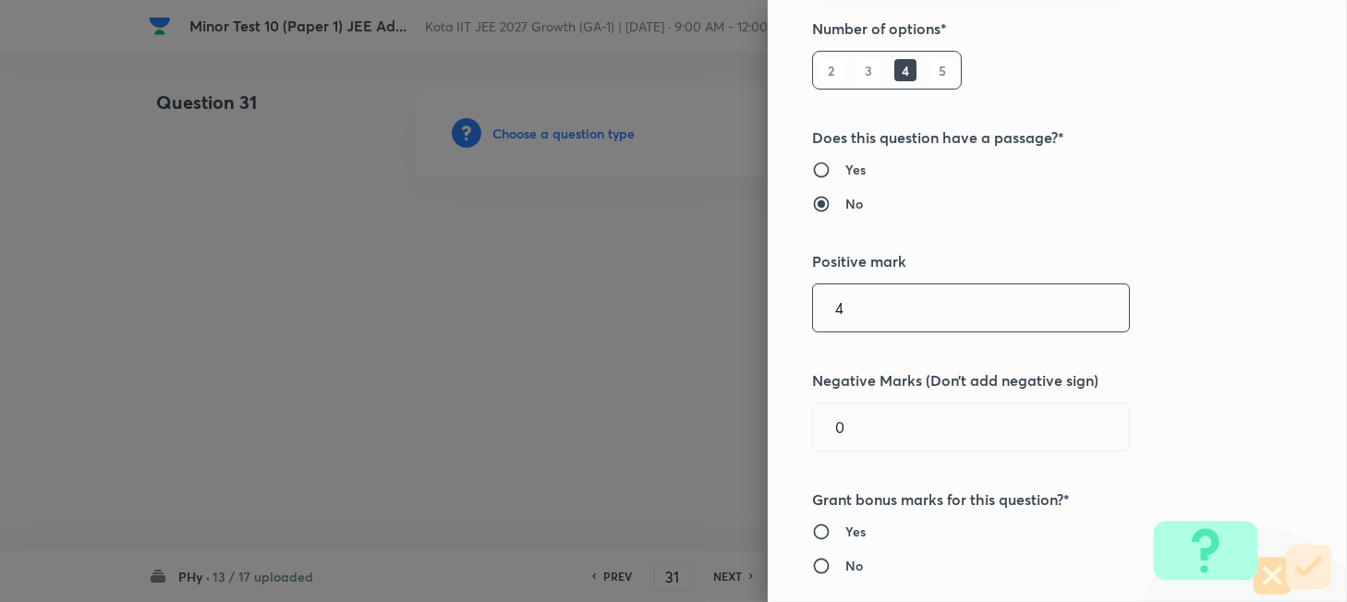
click at [887, 314] on input "4" at bounding box center [971, 308] width 316 height 47
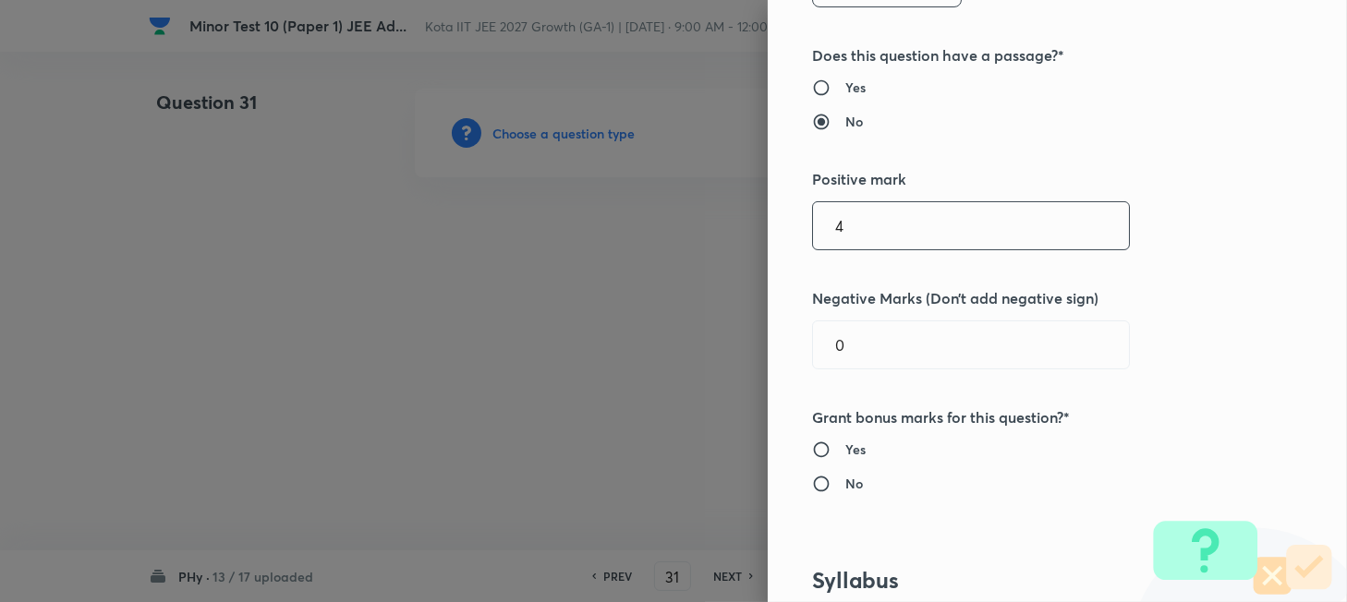
scroll to position [370, 0]
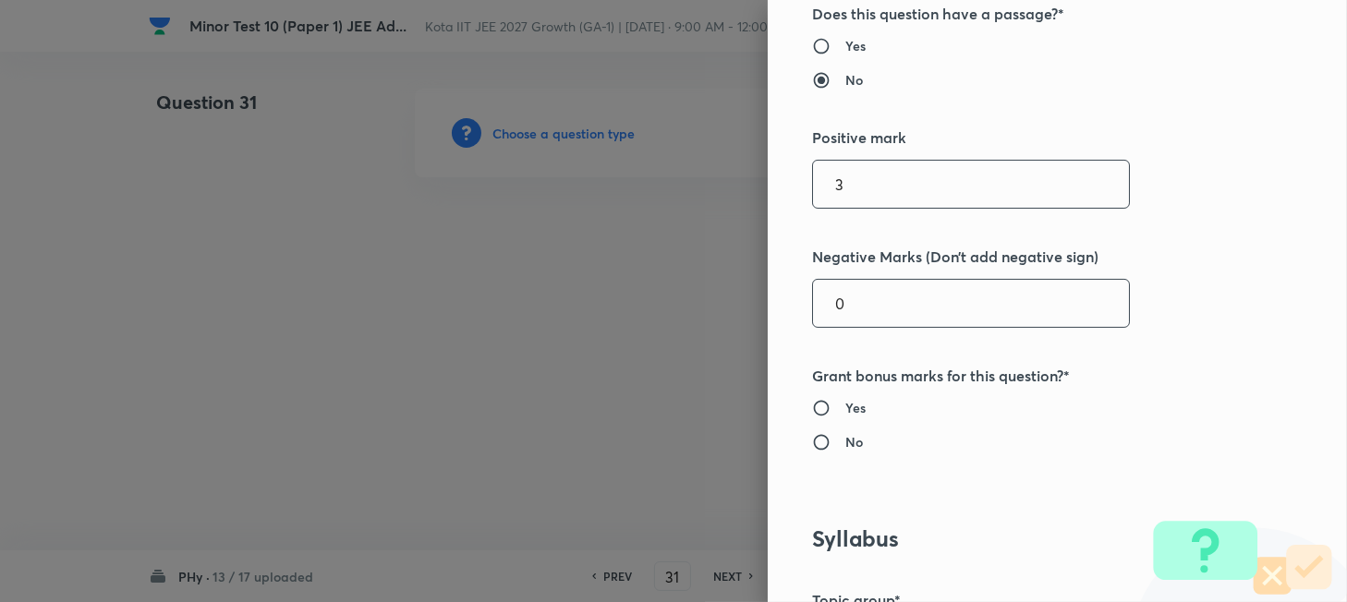
type input "3"
click at [876, 303] on input "0" at bounding box center [971, 303] width 316 height 47
type input "1"
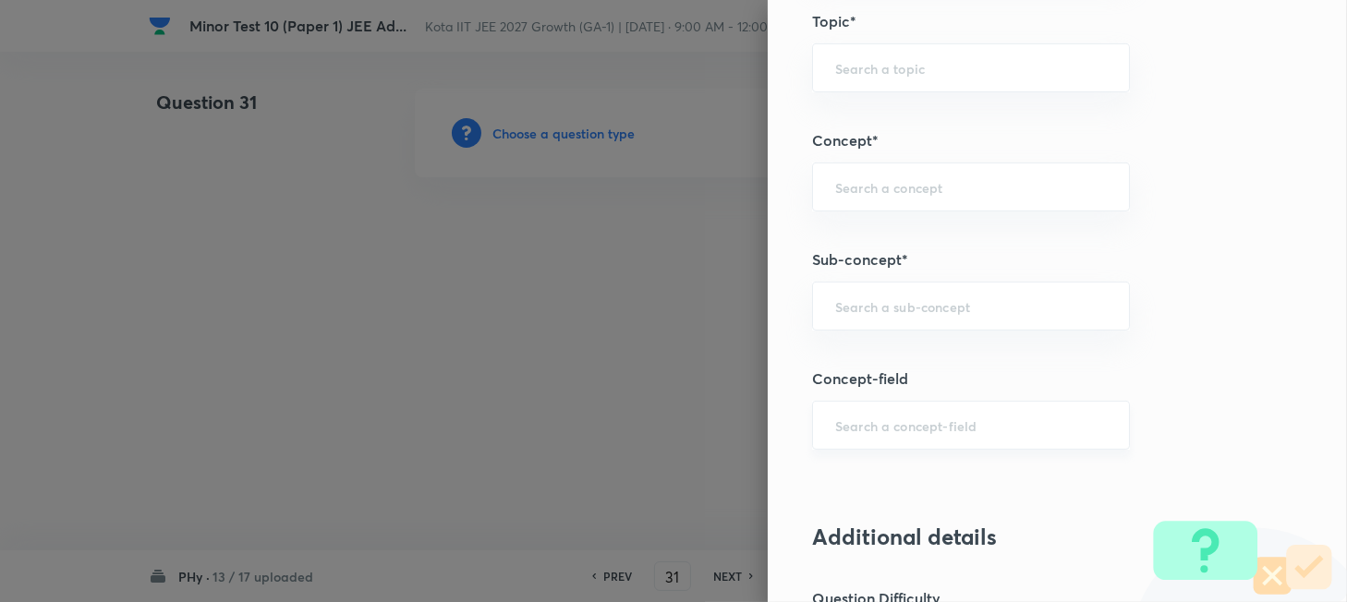
scroll to position [1109, 0]
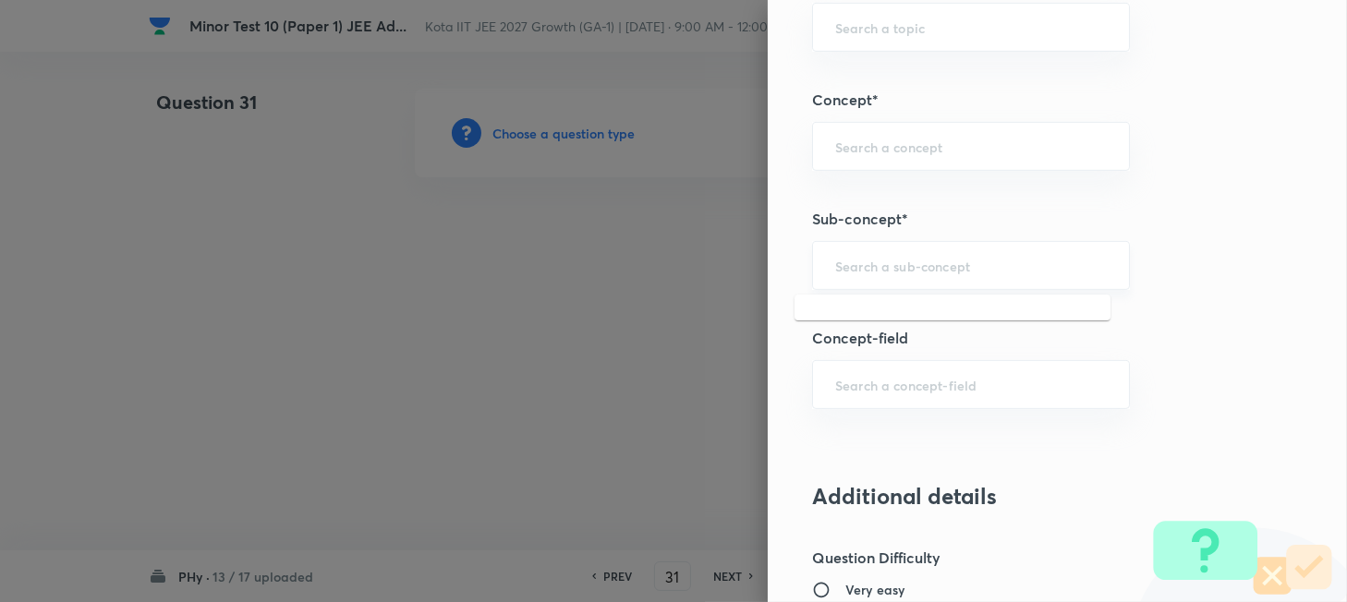
click at [903, 267] on input "text" at bounding box center [971, 266] width 272 height 18
paste input "The Centre of Mass"
click at [908, 309] on li "The Centre of Mass" at bounding box center [952, 318] width 316 height 33
type input "The Centre of Mass"
type input "Physics"
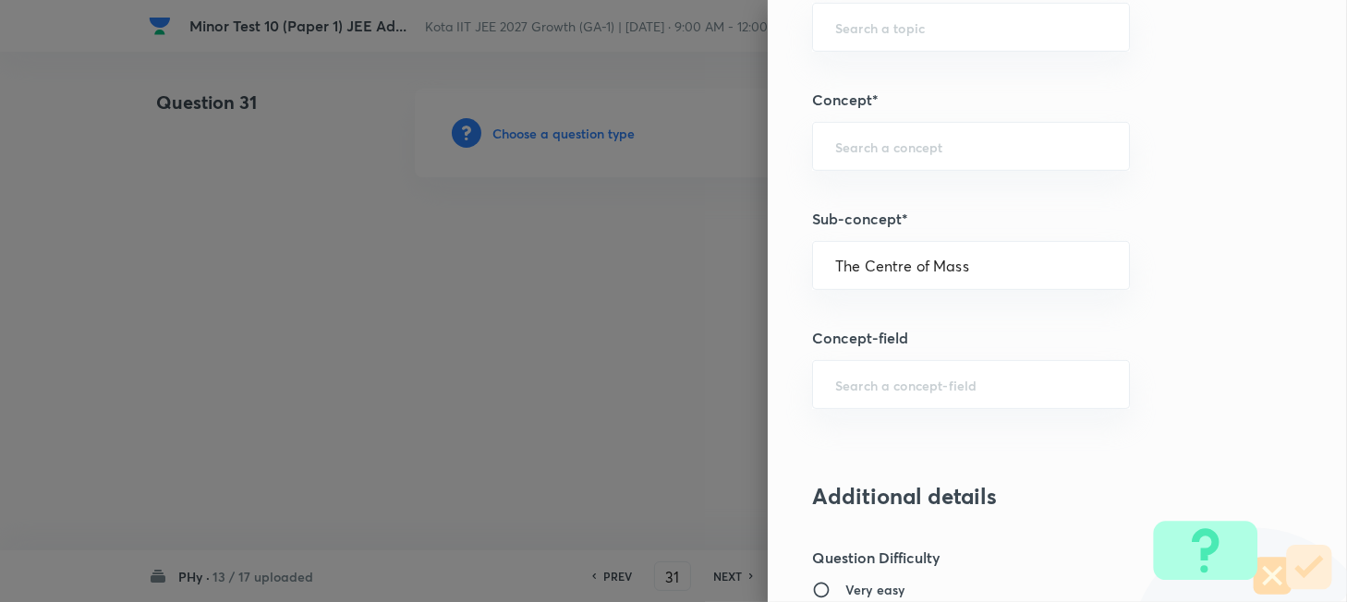
type input "Mechanics"
type input "Centre of Mass, Impulse and Collisions"
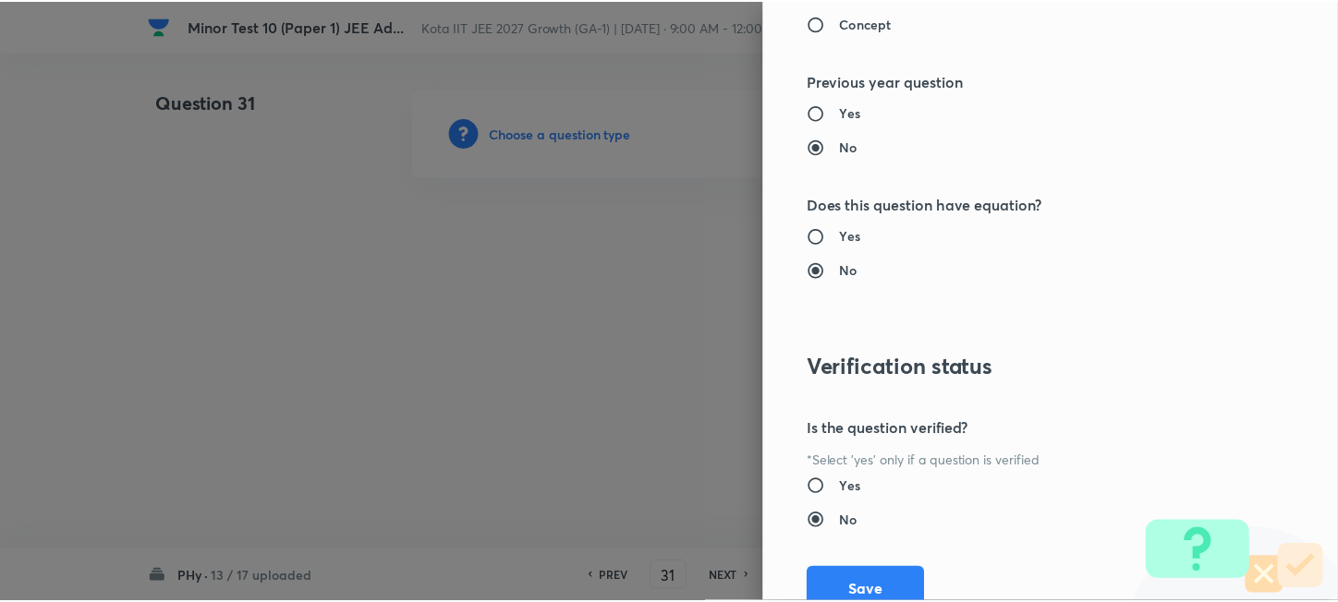
scroll to position [2040, 0]
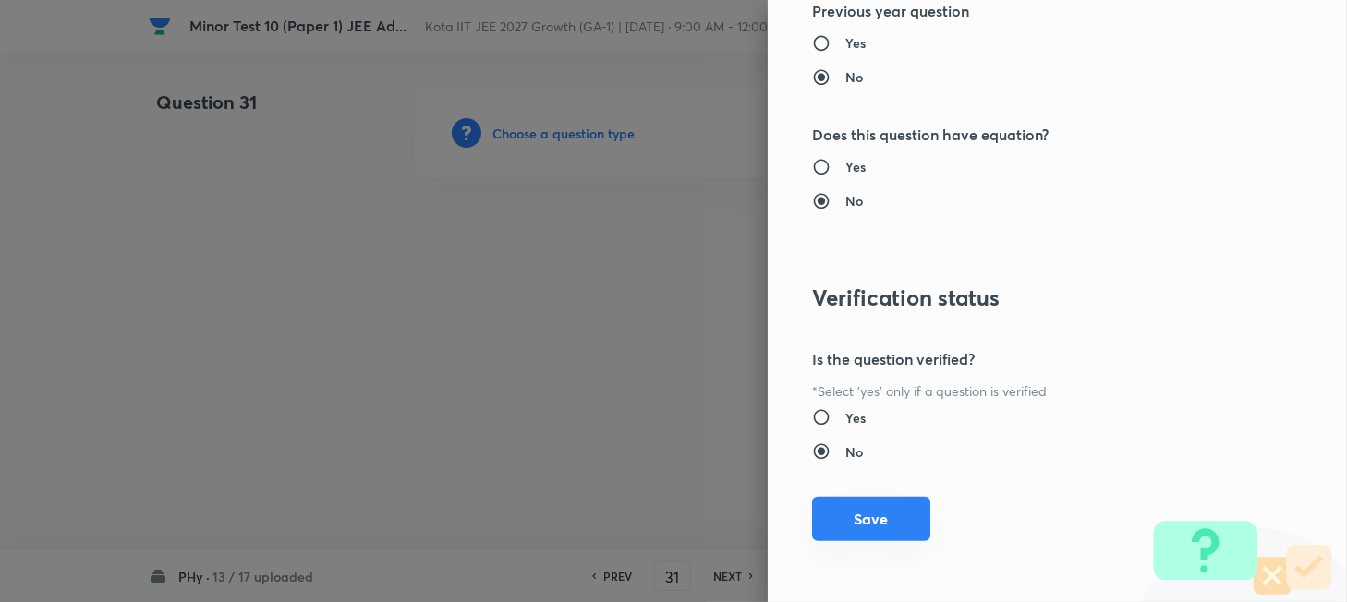
click at [872, 519] on button "Save" at bounding box center [871, 519] width 118 height 44
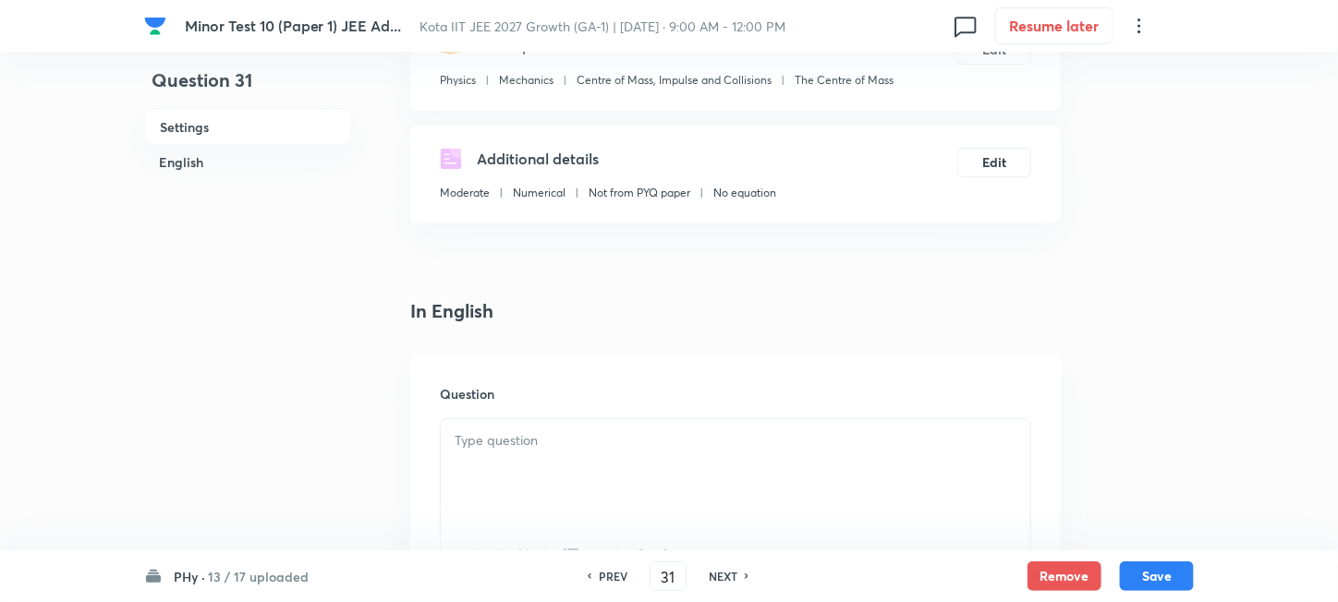
scroll to position [370, 0]
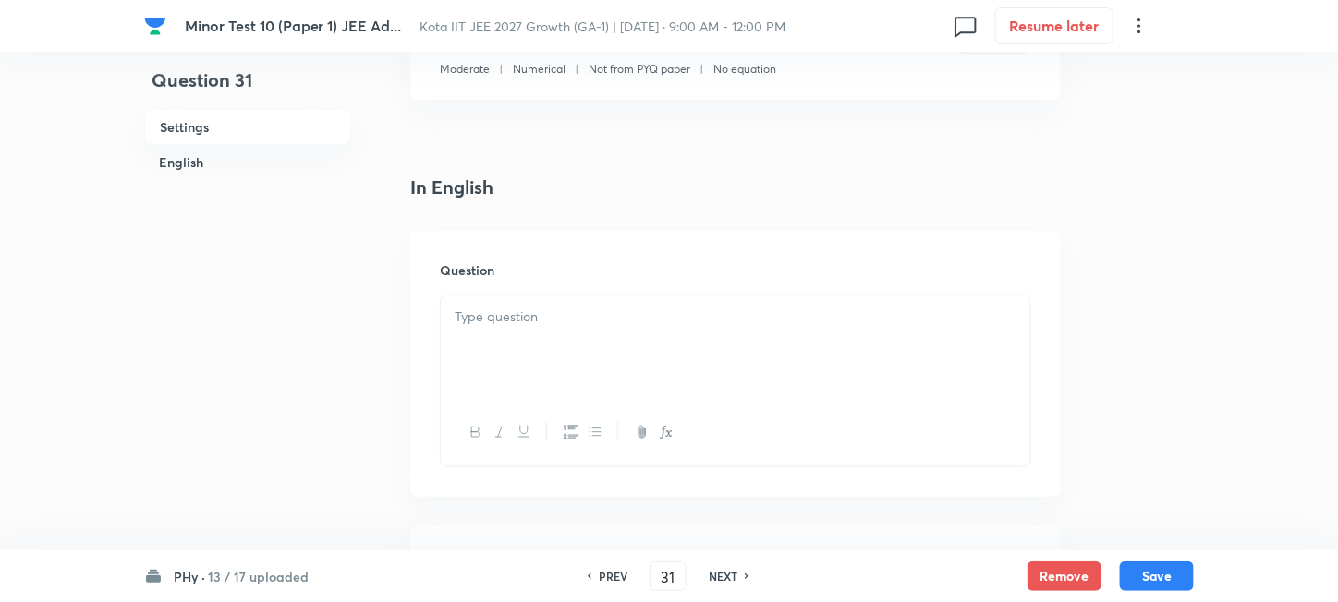
click at [598, 340] on div at bounding box center [735, 347] width 589 height 103
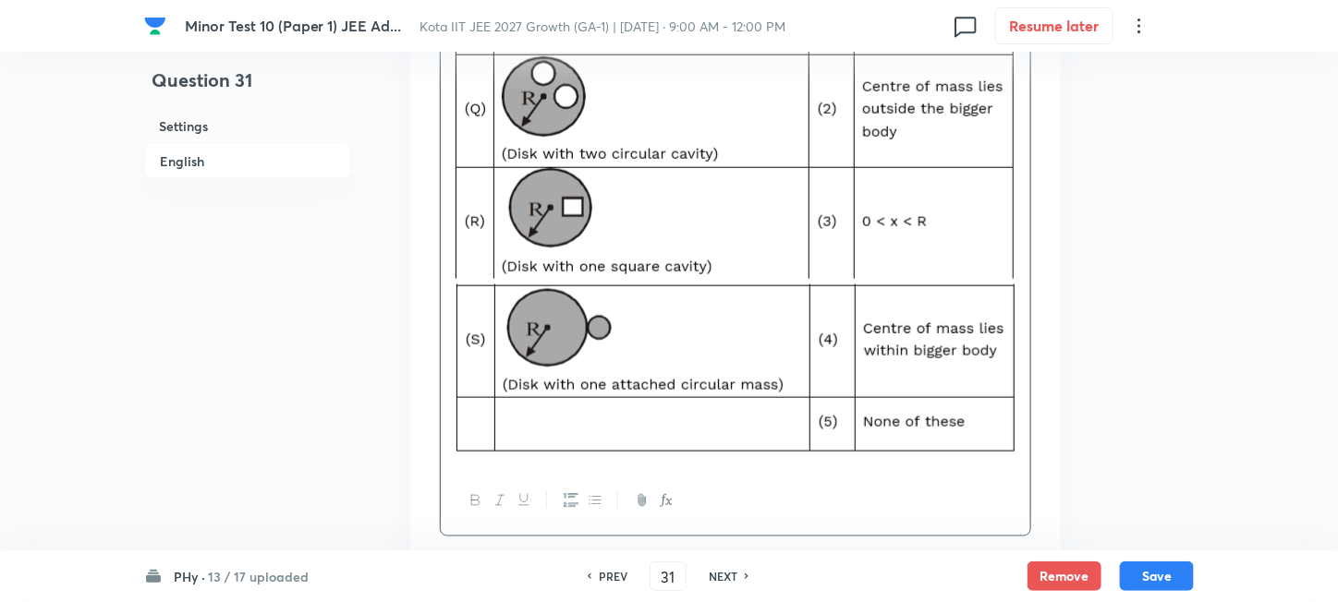
scroll to position [862, 0]
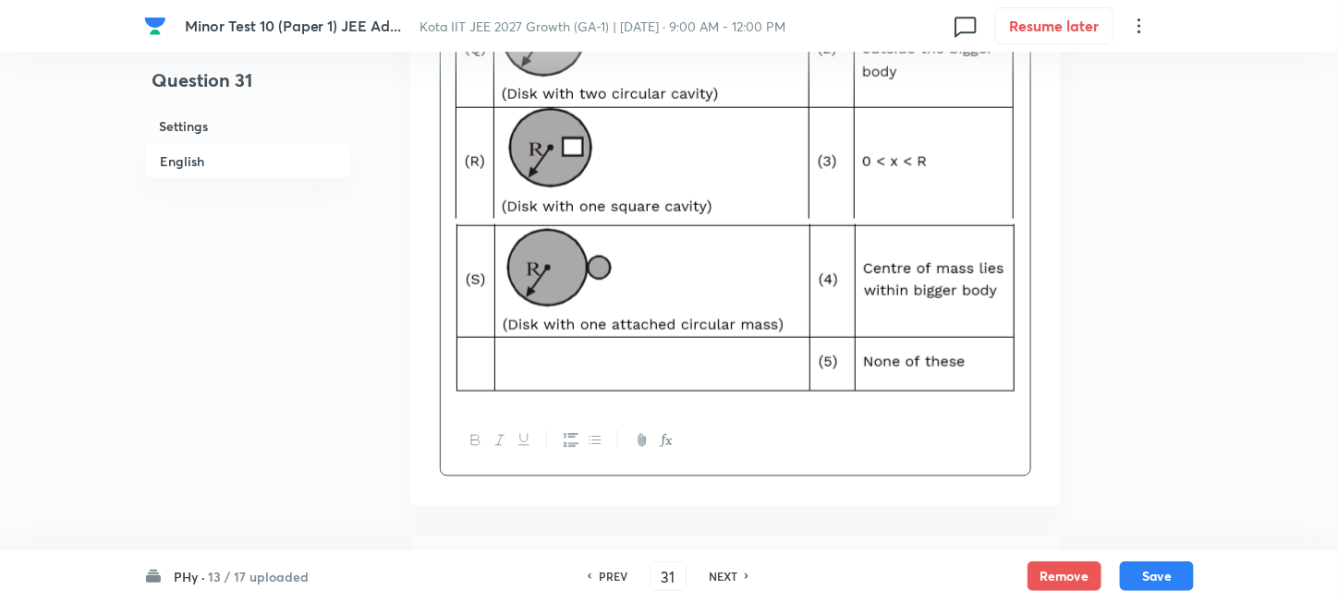
click at [572, 353] on img at bounding box center [735, 307] width 561 height 167
click at [527, 303] on img at bounding box center [735, 307] width 561 height 167
click at [1015, 338] on p at bounding box center [736, 310] width 562 height 172
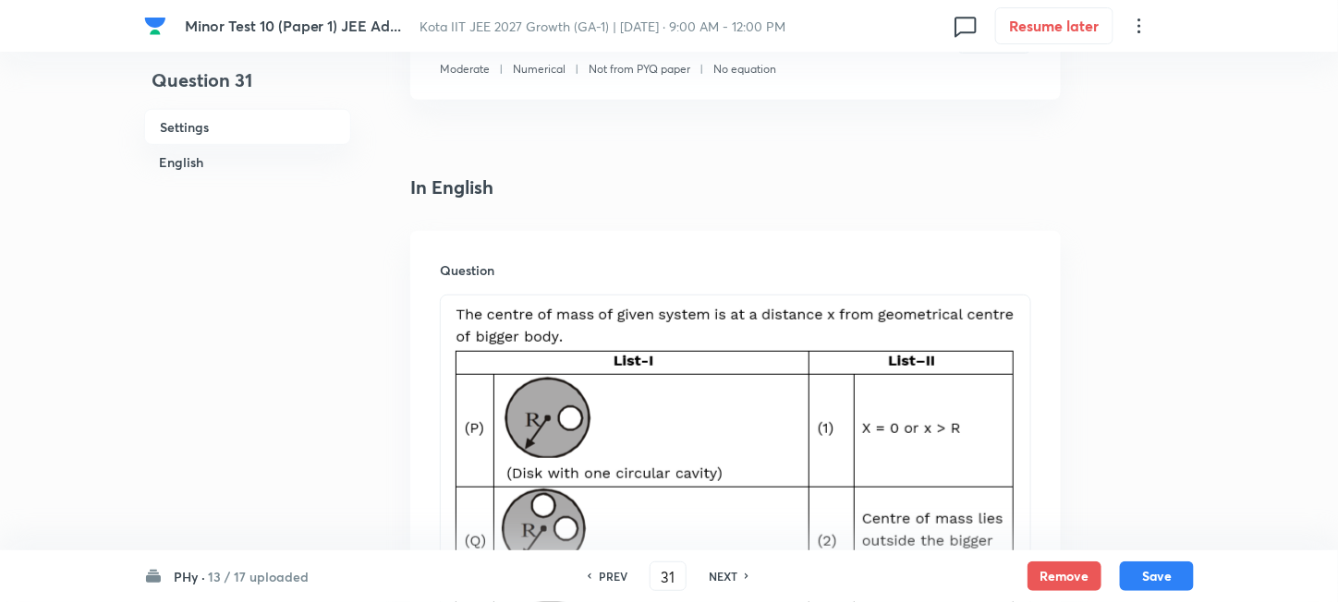
click at [584, 392] on img at bounding box center [734, 509] width 559 height 405
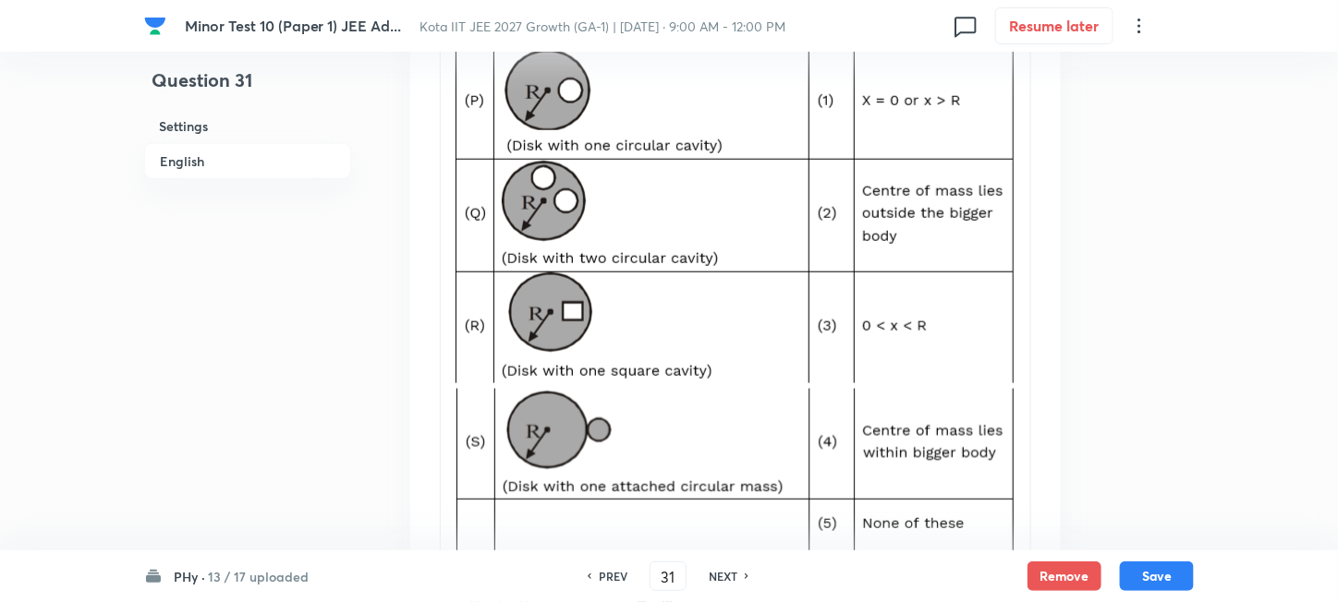
scroll to position [739, 0]
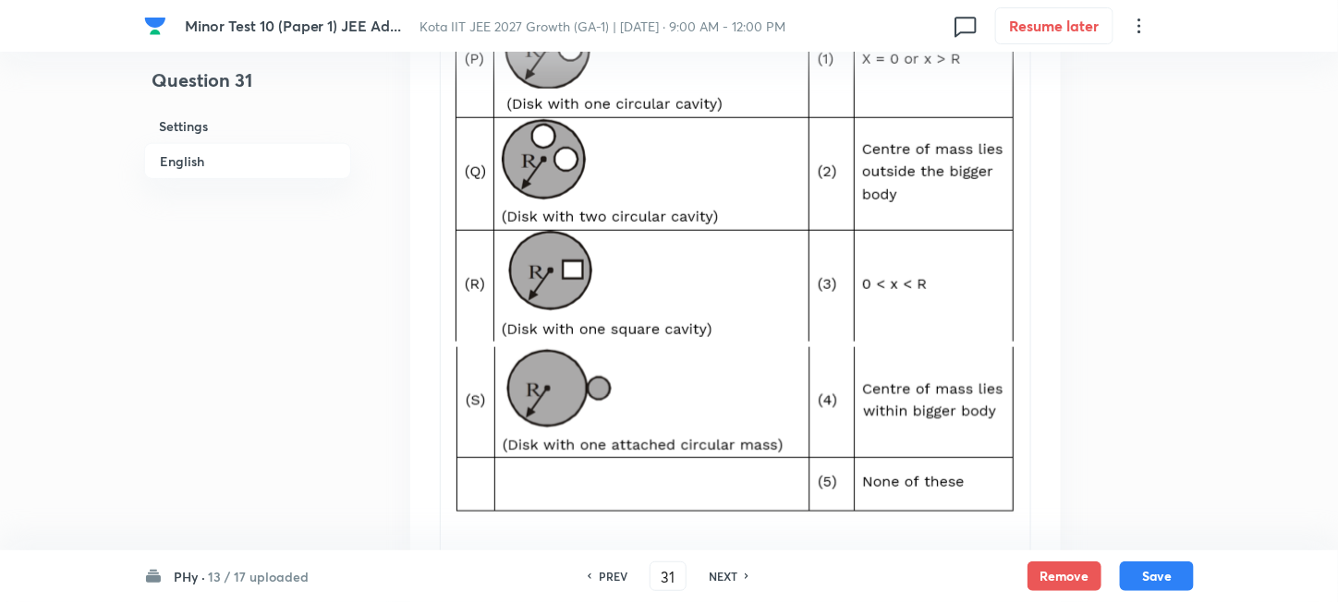
click at [1021, 284] on div at bounding box center [735, 227] width 589 height 602
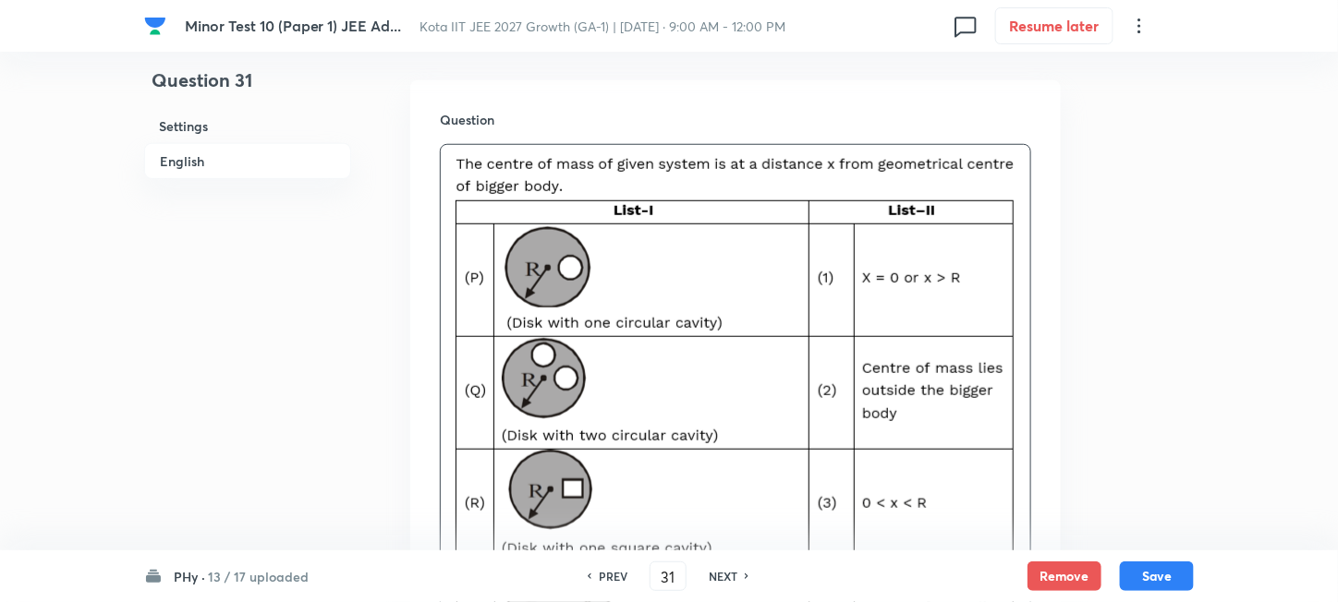
scroll to position [492, 0]
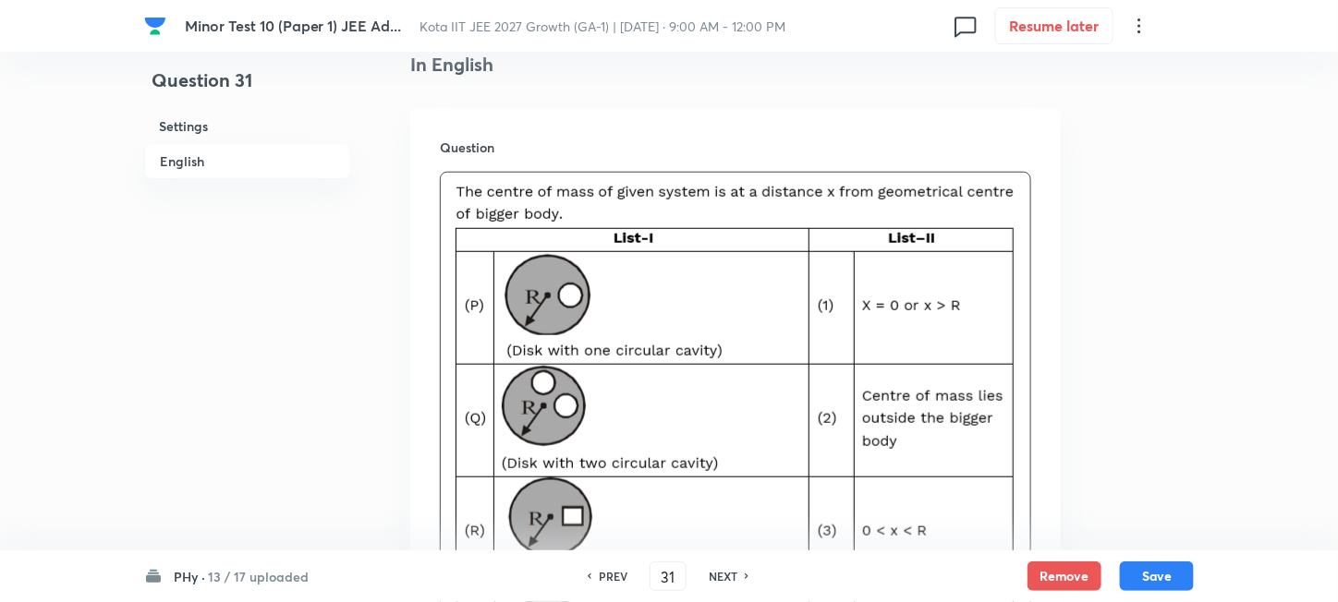
click at [993, 303] on img at bounding box center [734, 386] width 559 height 405
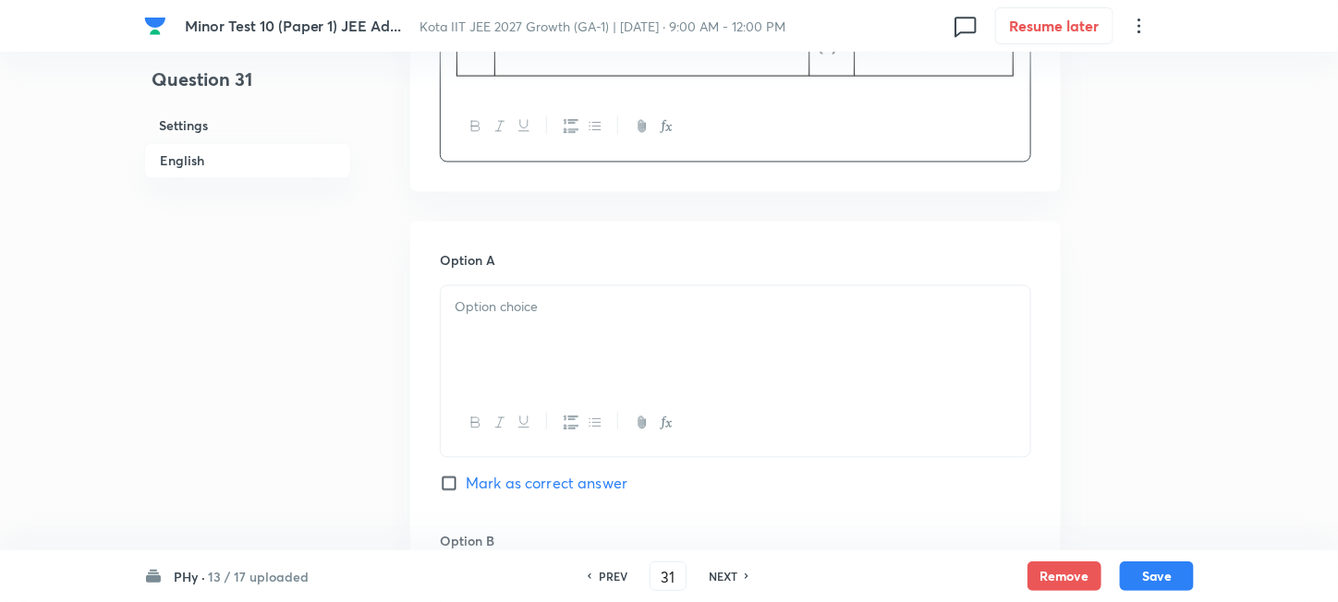
scroll to position [1231, 0]
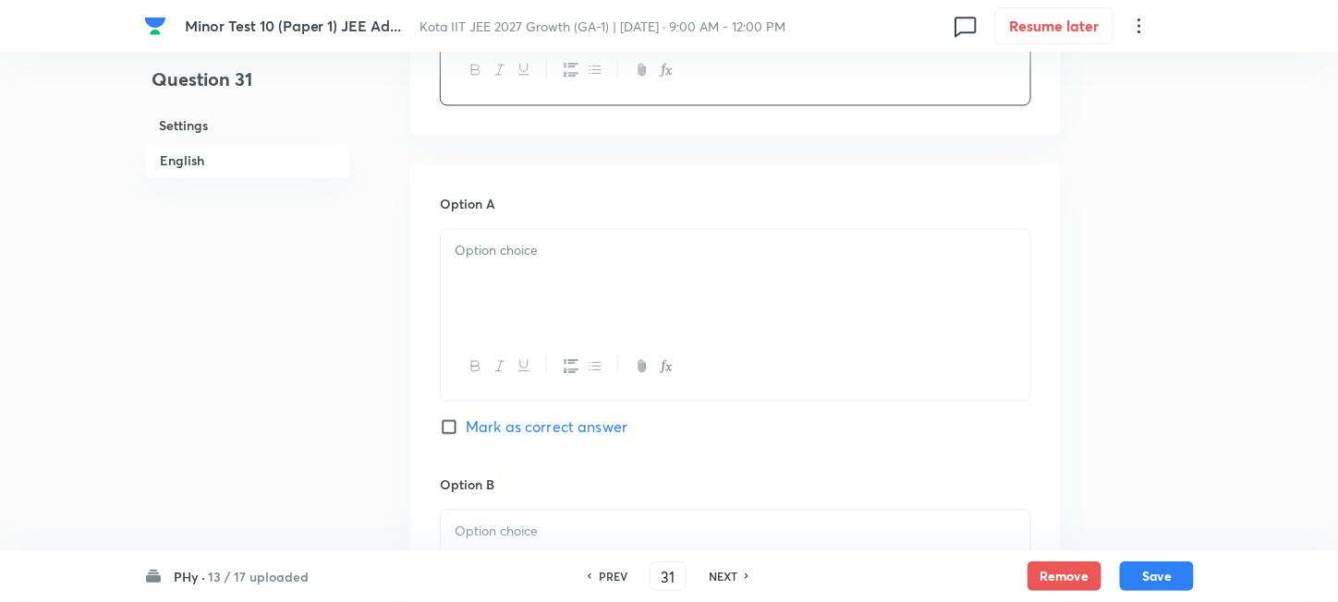
click at [589, 300] on div at bounding box center [735, 281] width 589 height 103
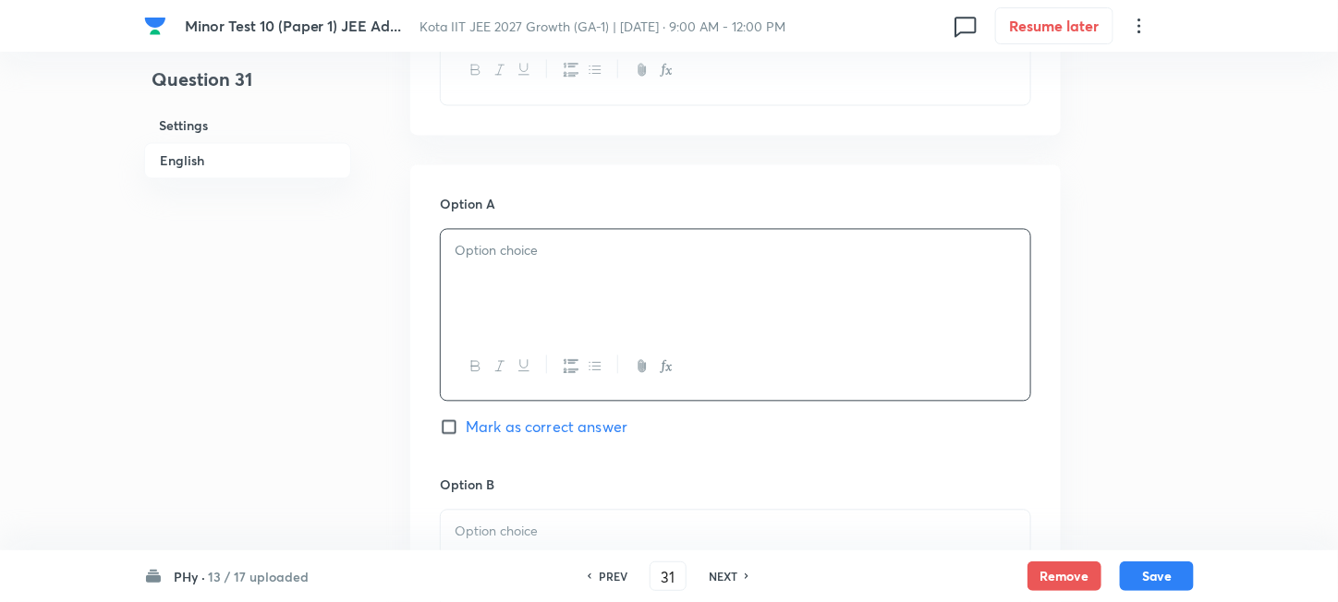
paste div
click at [476, 255] on p "(P)®(2,4); (Q)®(3,4); (R)®(3,4); (S)®(1,4)" at bounding box center [736, 251] width 562 height 21
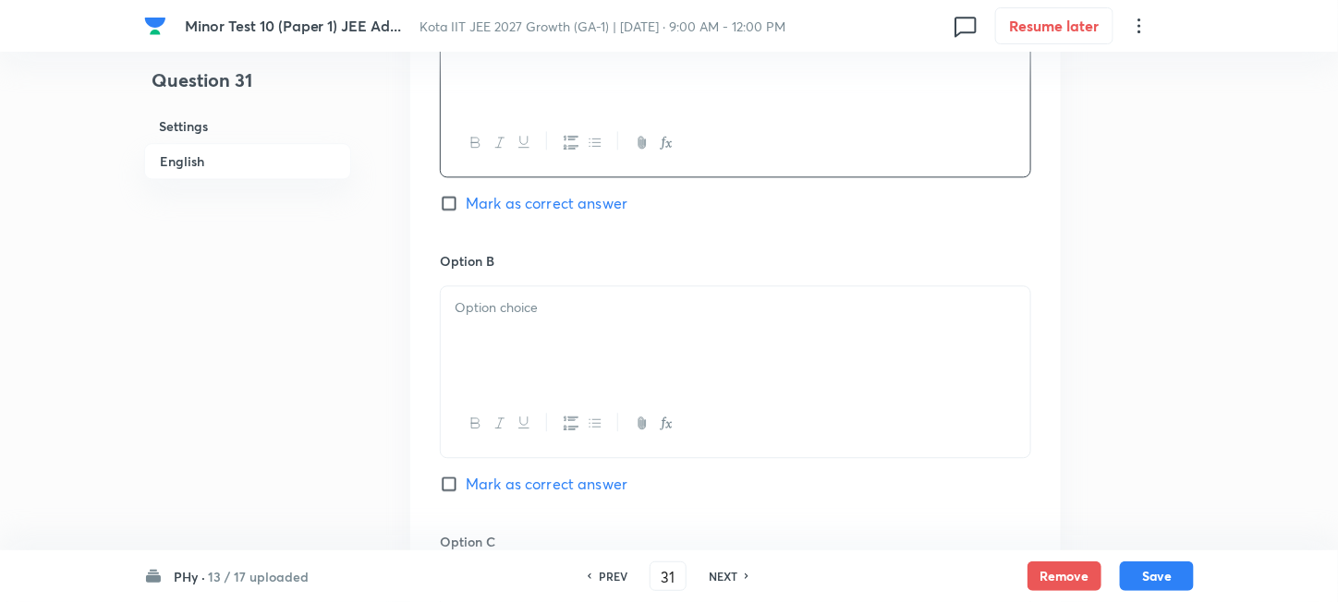
scroll to position [1601, 0]
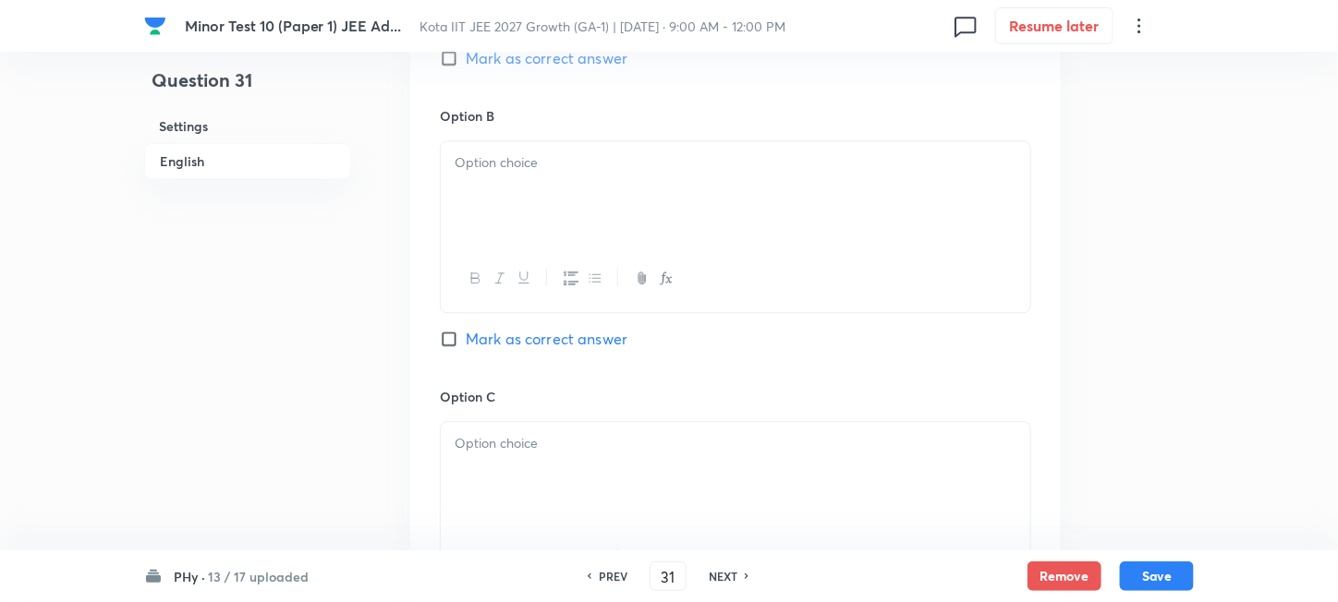
click at [602, 200] on div at bounding box center [735, 192] width 589 height 103
paste div
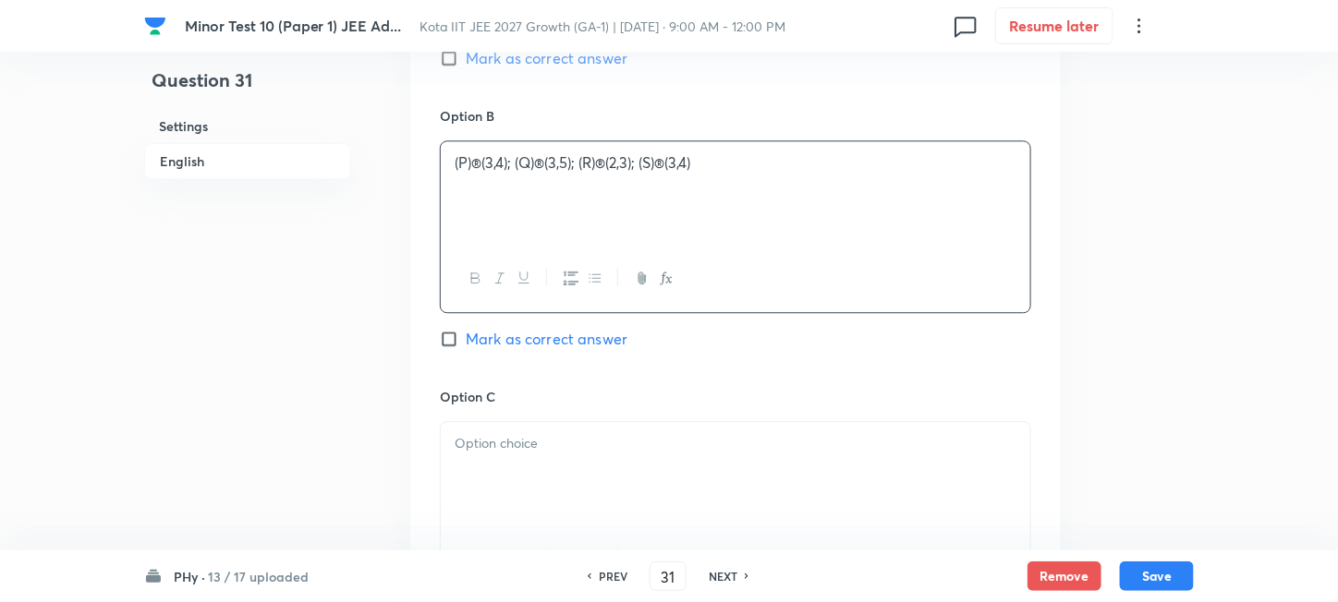
drag, startPoint x: 477, startPoint y: 164, endPoint x: 552, endPoint y: 215, distance: 90.5
click at [486, 166] on p "(P)®(3,4); (Q)®(3,5); (R)®(2,3); (S)®(3,4)" at bounding box center [736, 162] width 562 height 21
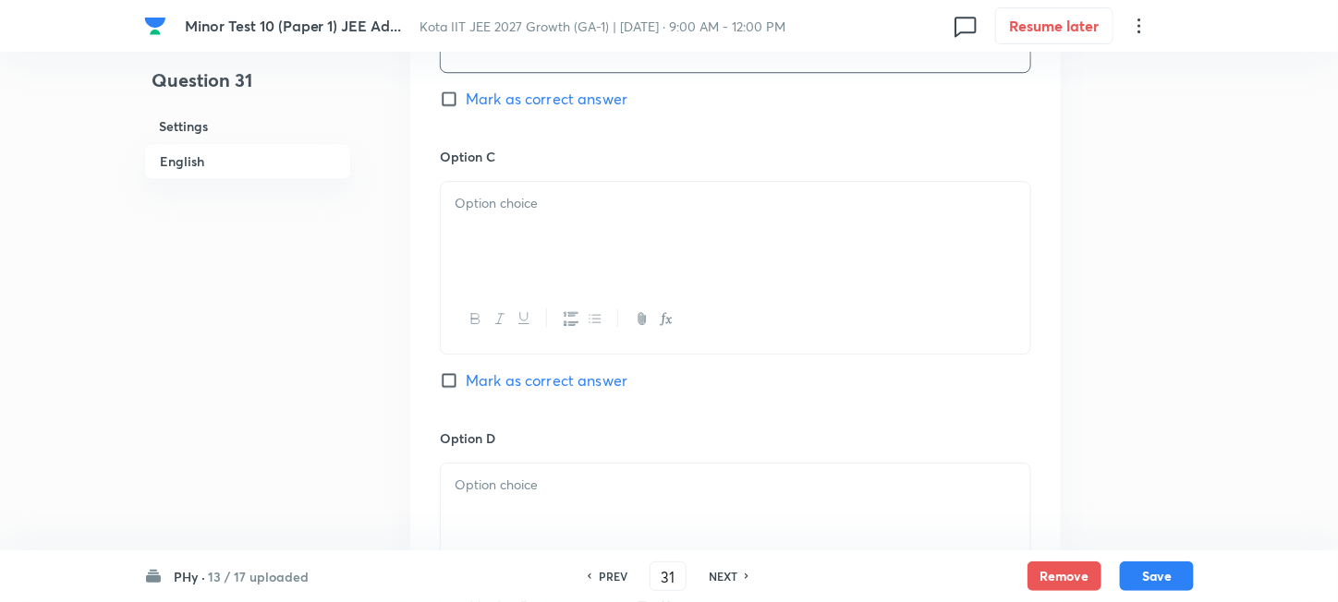
scroll to position [1848, 0]
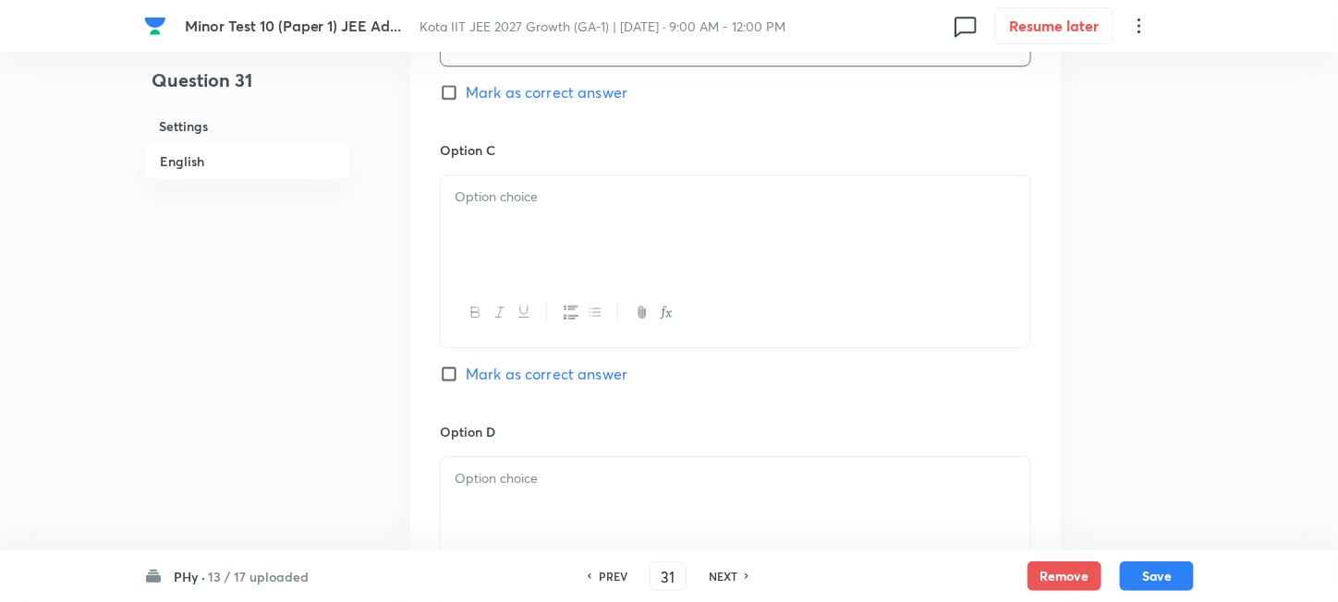
click at [588, 237] on div at bounding box center [735, 227] width 589 height 103
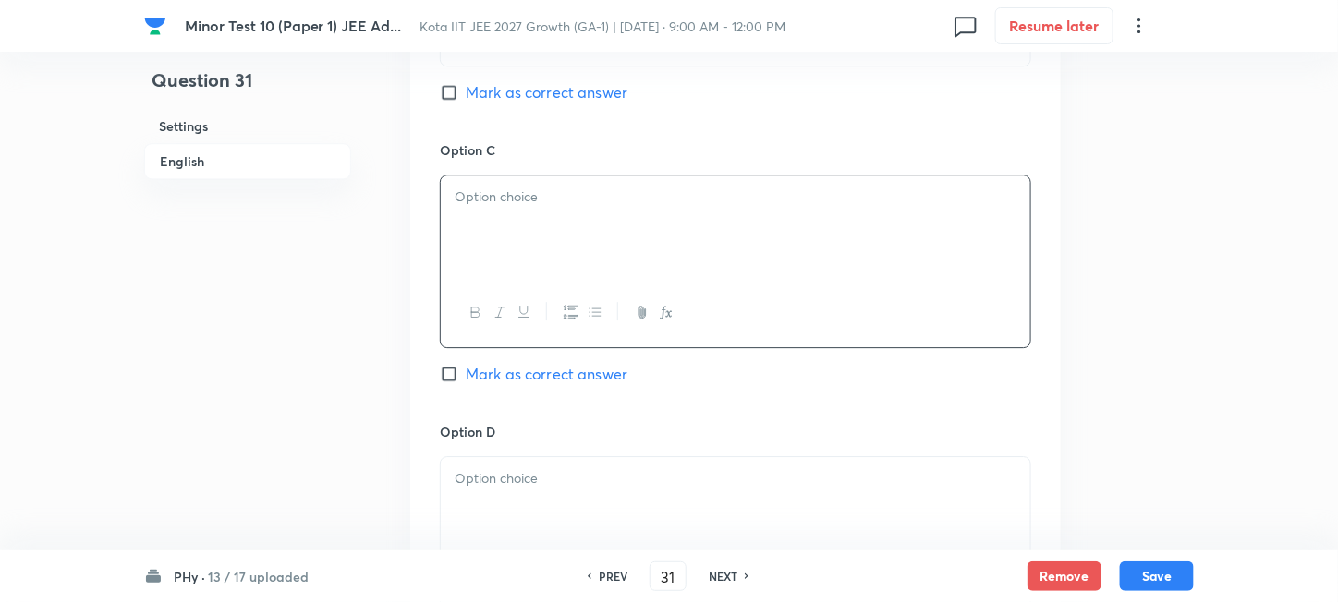
paste div
click at [477, 204] on p "(P)®(3,4); (Q)®(2,4); (R)®(3,4); (S)®(1,3)" at bounding box center [736, 197] width 562 height 21
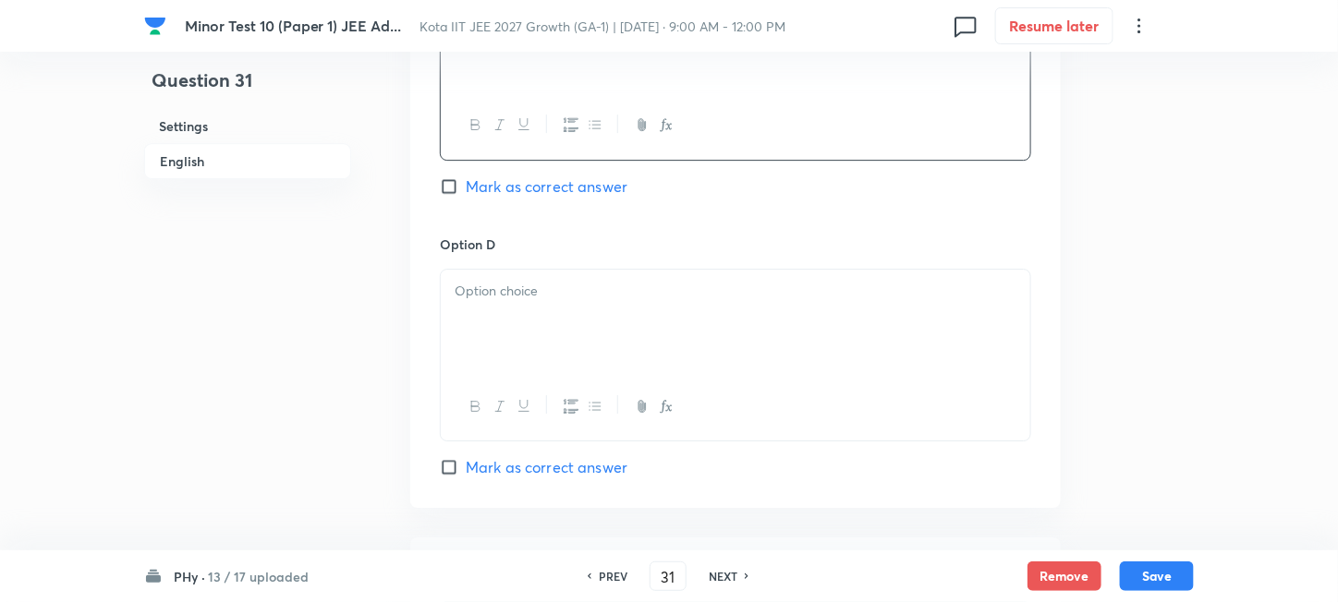
scroll to position [2093, 0]
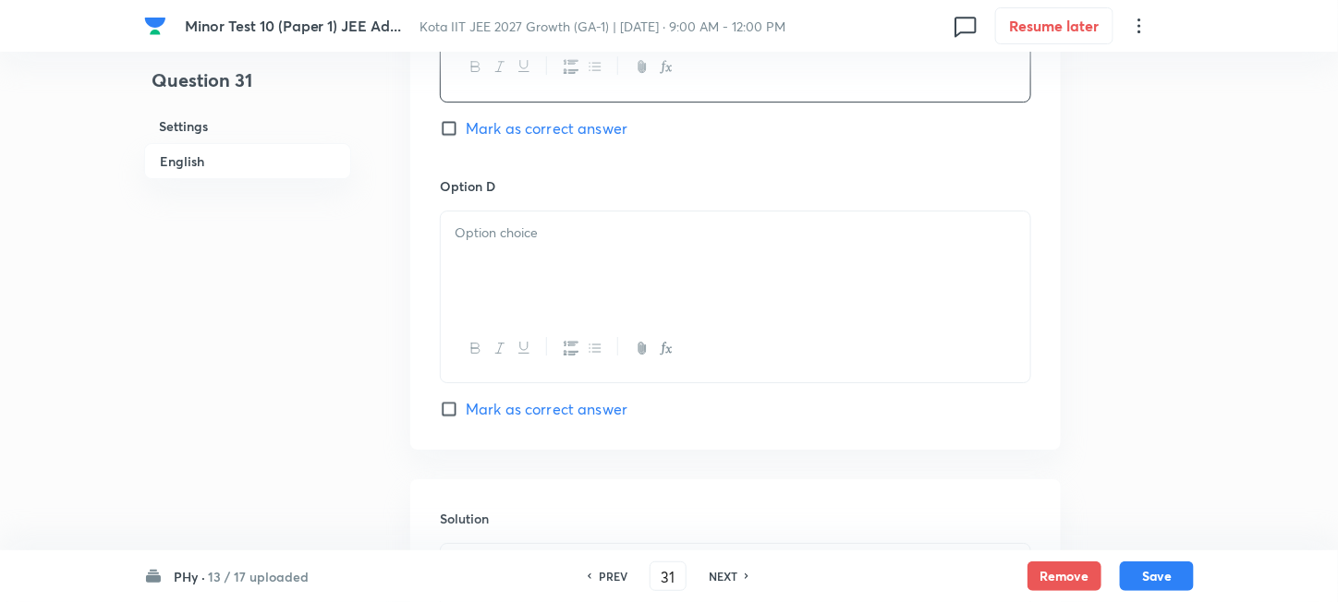
click at [564, 277] on div at bounding box center [735, 263] width 589 height 103
paste div
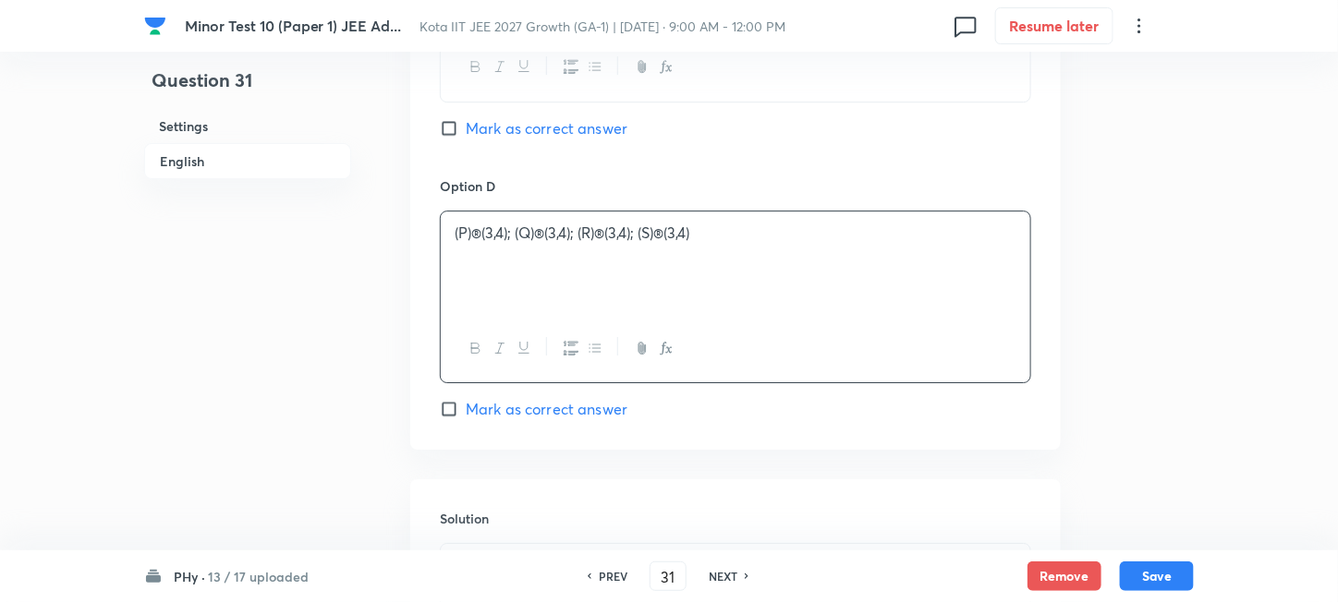
click at [474, 228] on p "(P)®(3,4); (Q)®(3,4); (R)®(3,4); (S)®(3,4)" at bounding box center [736, 233] width 562 height 21
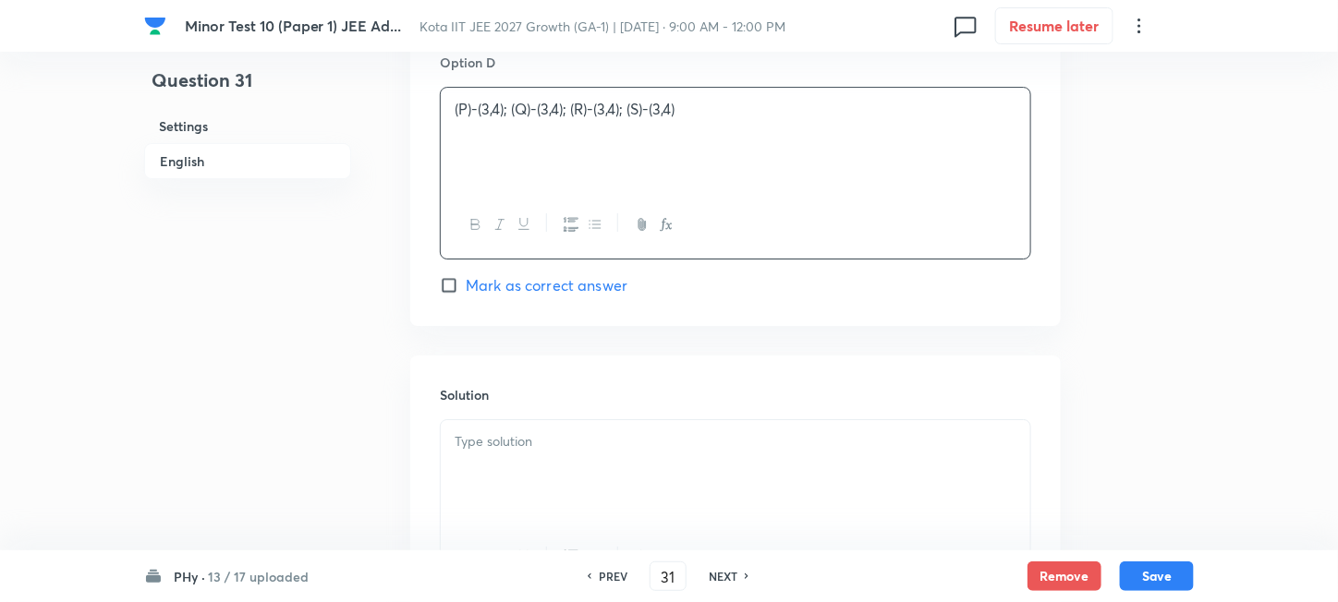
click at [516, 290] on span "Mark as correct answer" at bounding box center [547, 285] width 162 height 22
click at [466, 290] on input "Mark as correct answer" at bounding box center [453, 285] width 26 height 18
checkbox input "true"
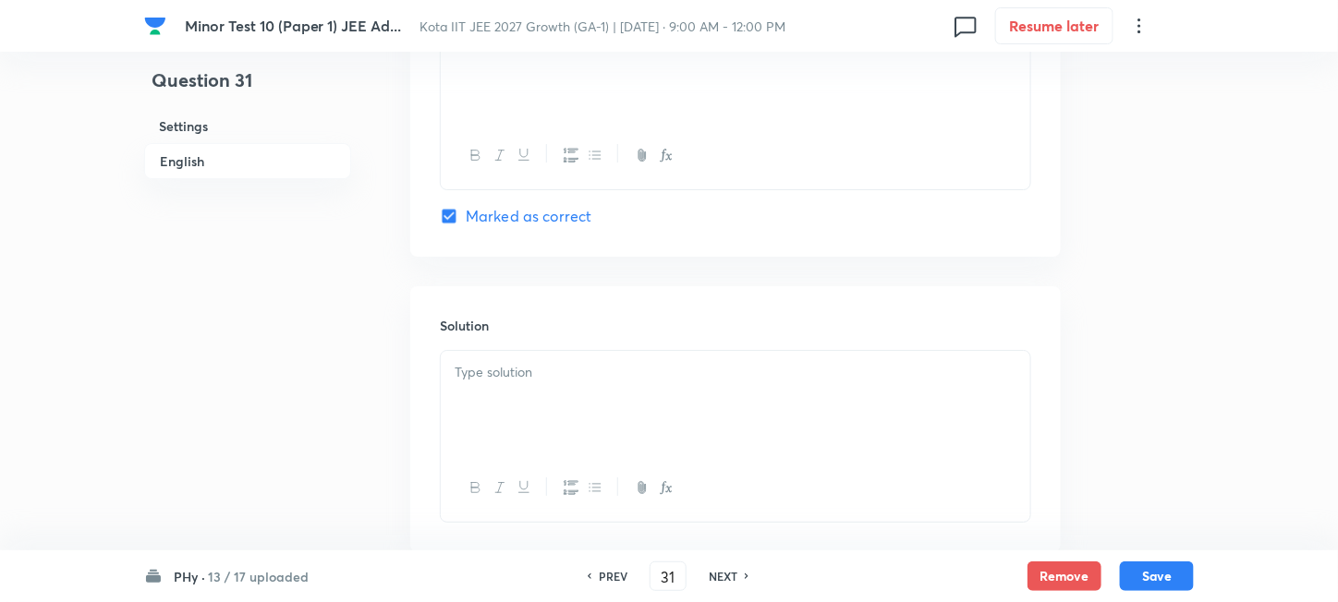
scroll to position [2340, 0]
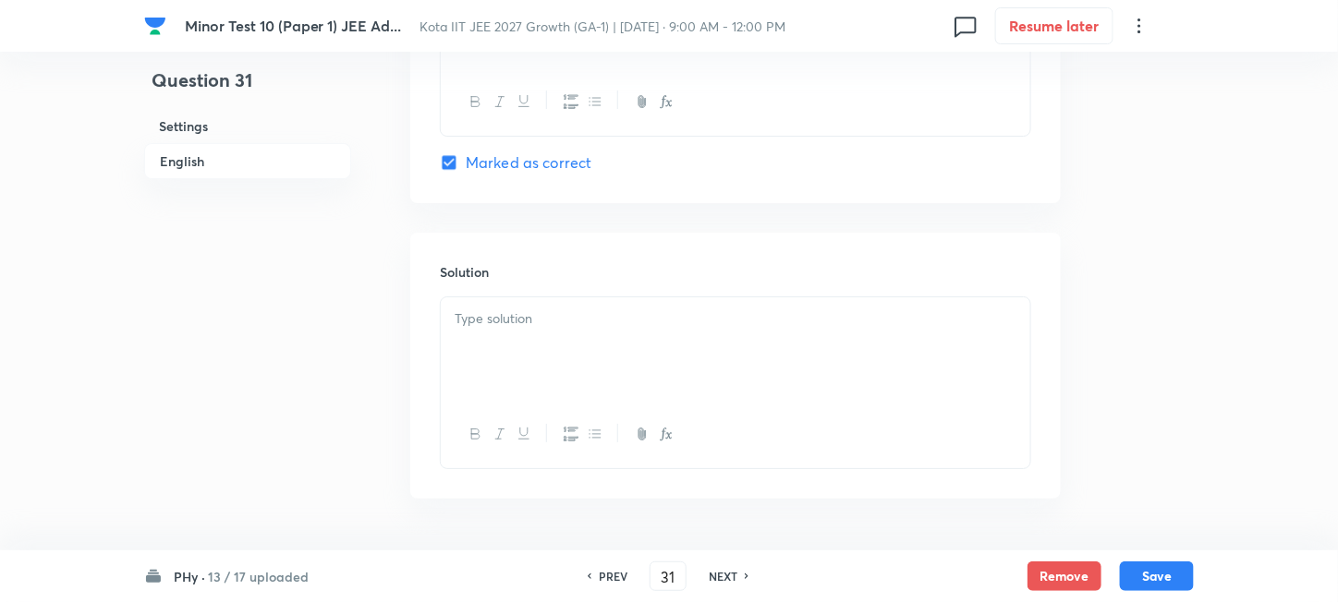
click at [592, 339] on div at bounding box center [735, 348] width 589 height 103
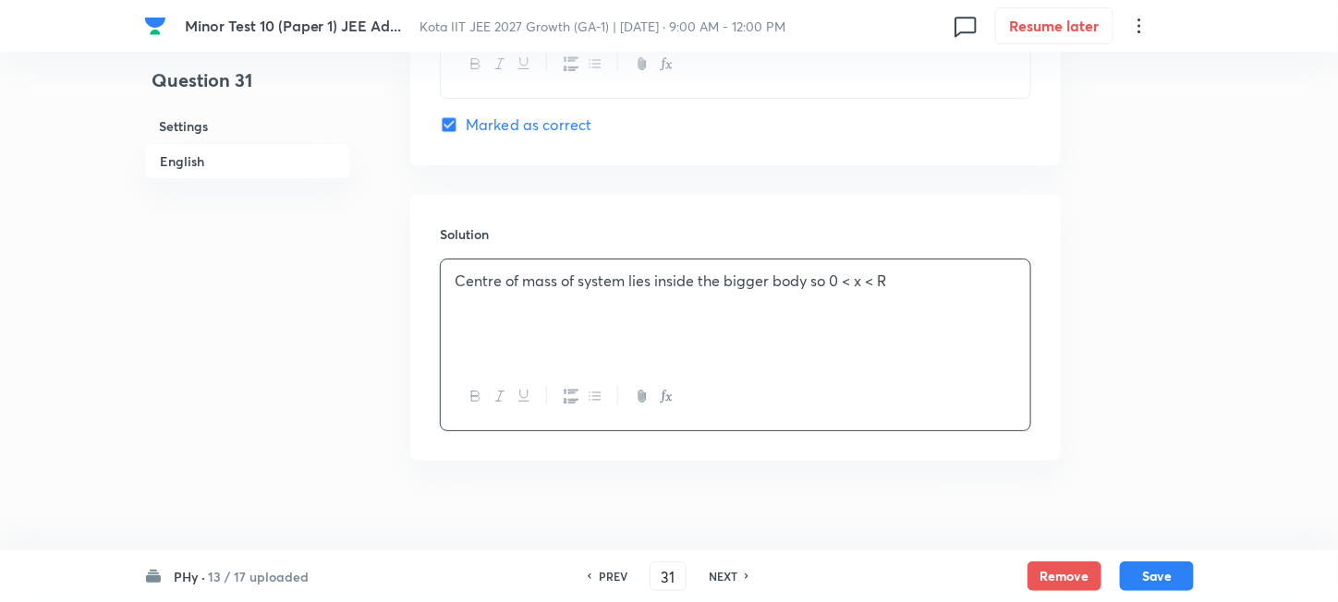
scroll to position [2399, 0]
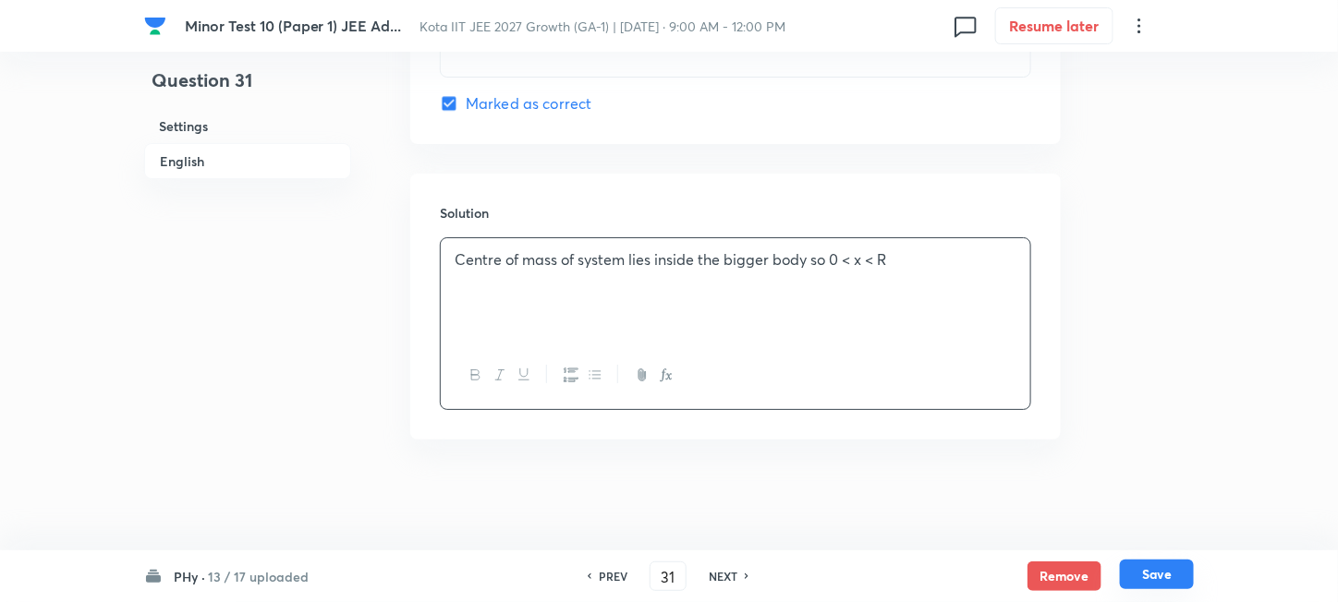
click at [1168, 582] on button "Save" at bounding box center [1157, 575] width 74 height 30
type input "32"
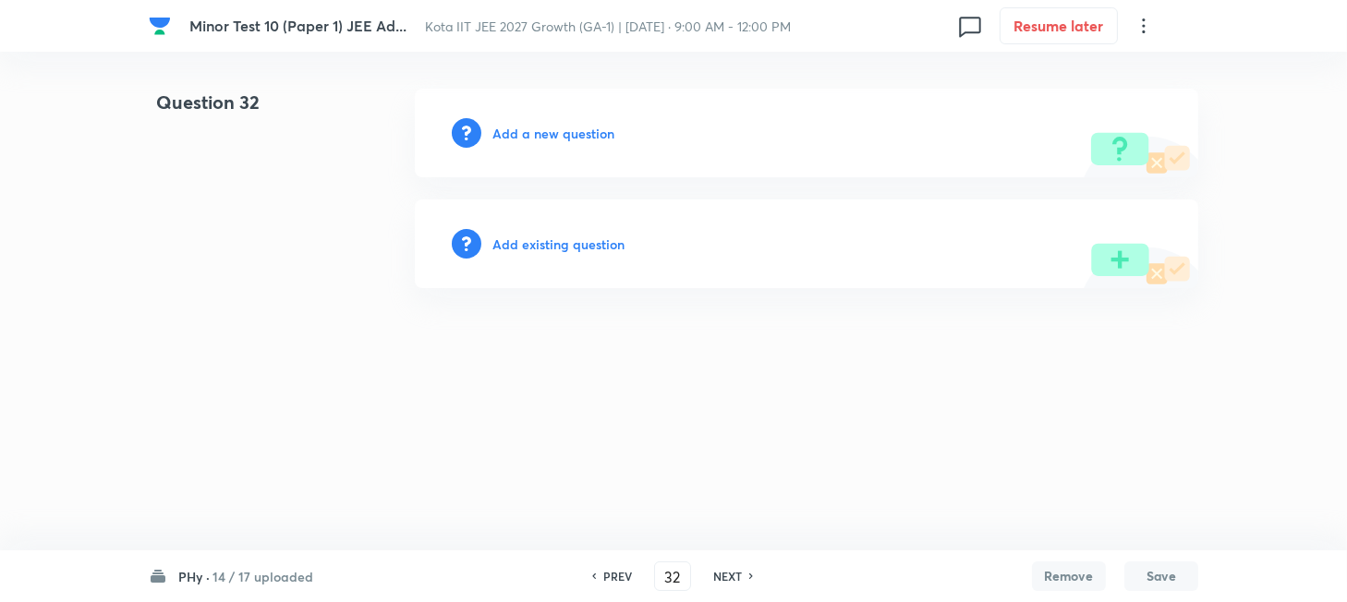
click at [519, 135] on h6 "Add a new question" at bounding box center [553, 133] width 122 height 19
click at [519, 135] on h6 "Choose a question type" at bounding box center [563, 133] width 142 height 19
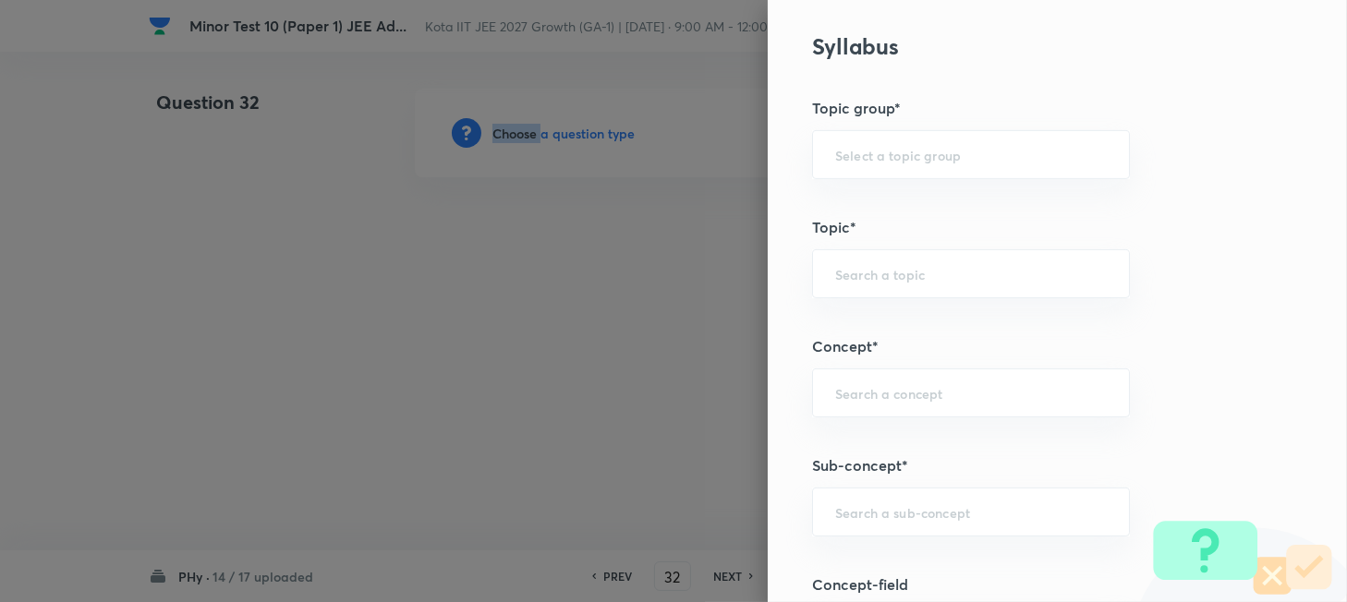
scroll to position [985, 0]
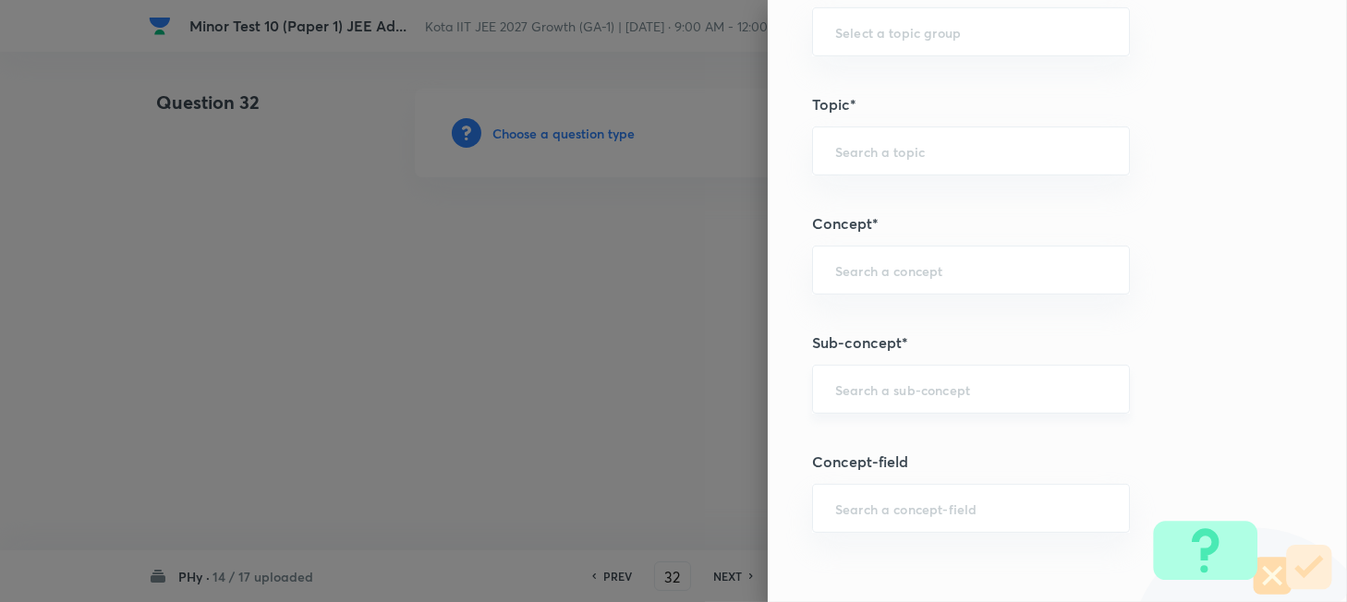
click at [870, 388] on input "text" at bounding box center [971, 390] width 272 height 18
paste input "Work"
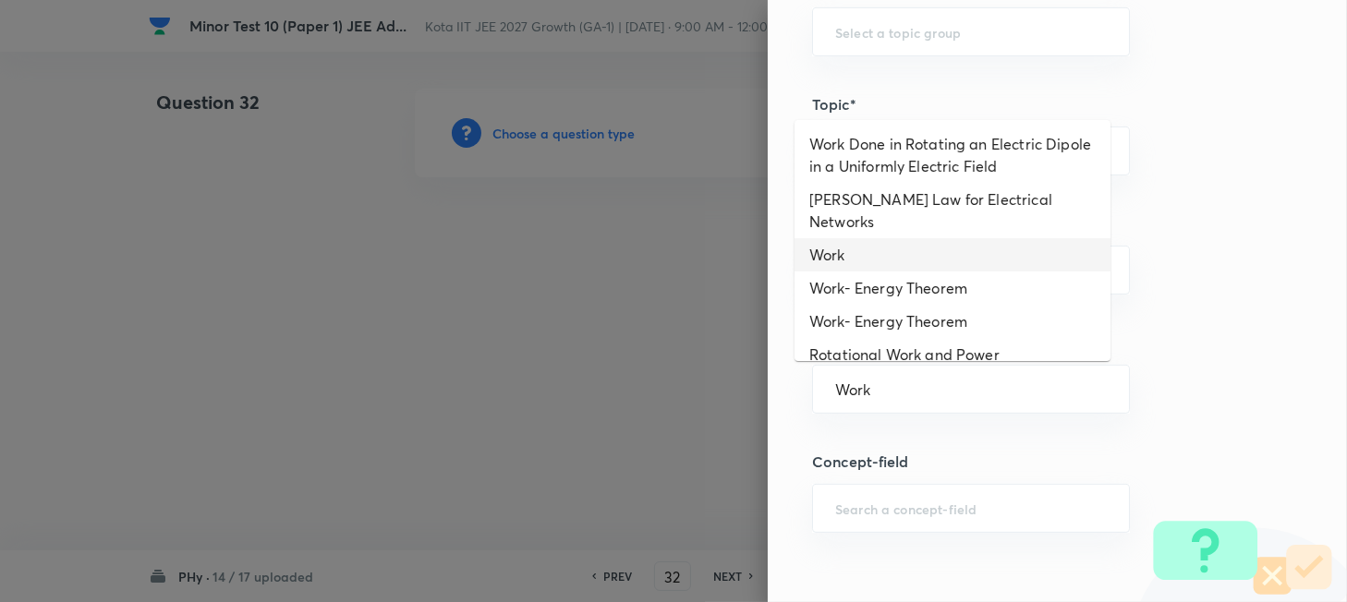
click at [866, 238] on li "Work" at bounding box center [952, 254] width 316 height 33
type input "Work"
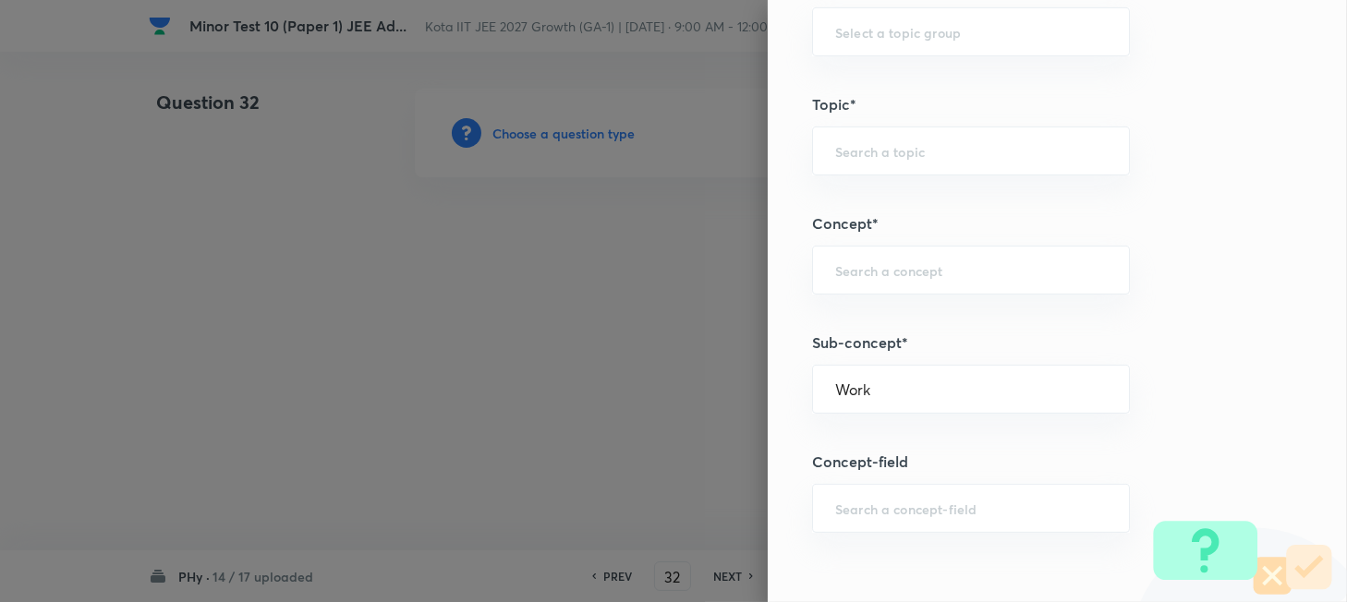
type input "Physics"
type input "Mechanics"
type input "Work, Energy & Power"
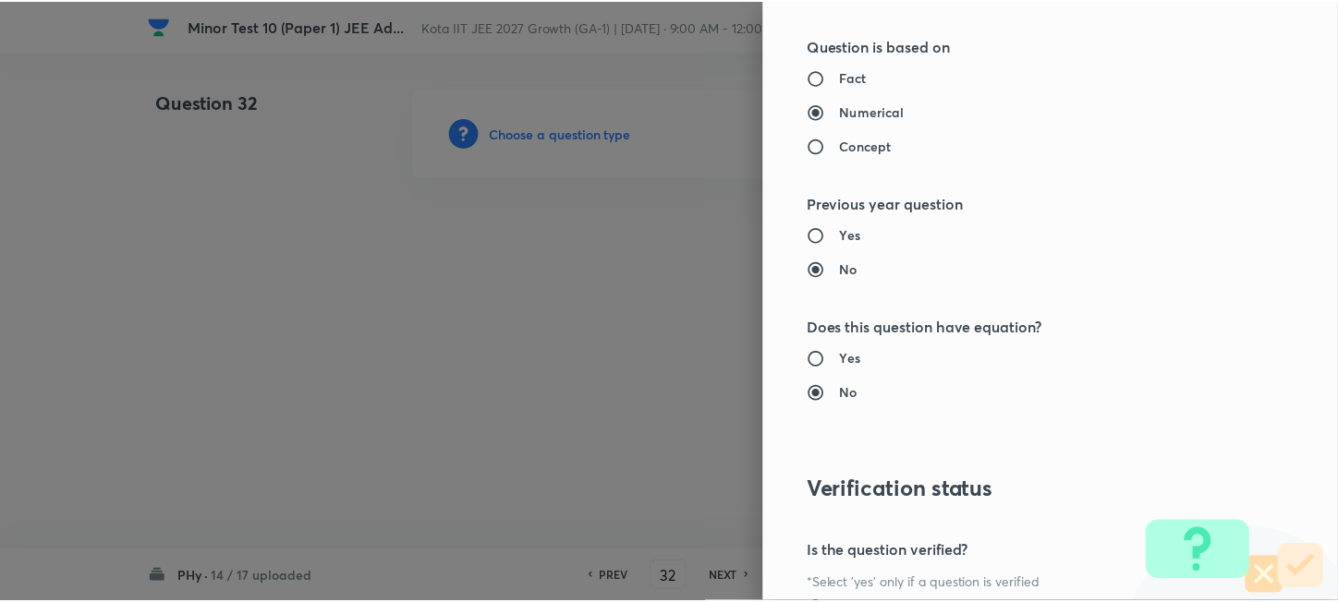
scroll to position [2040, 0]
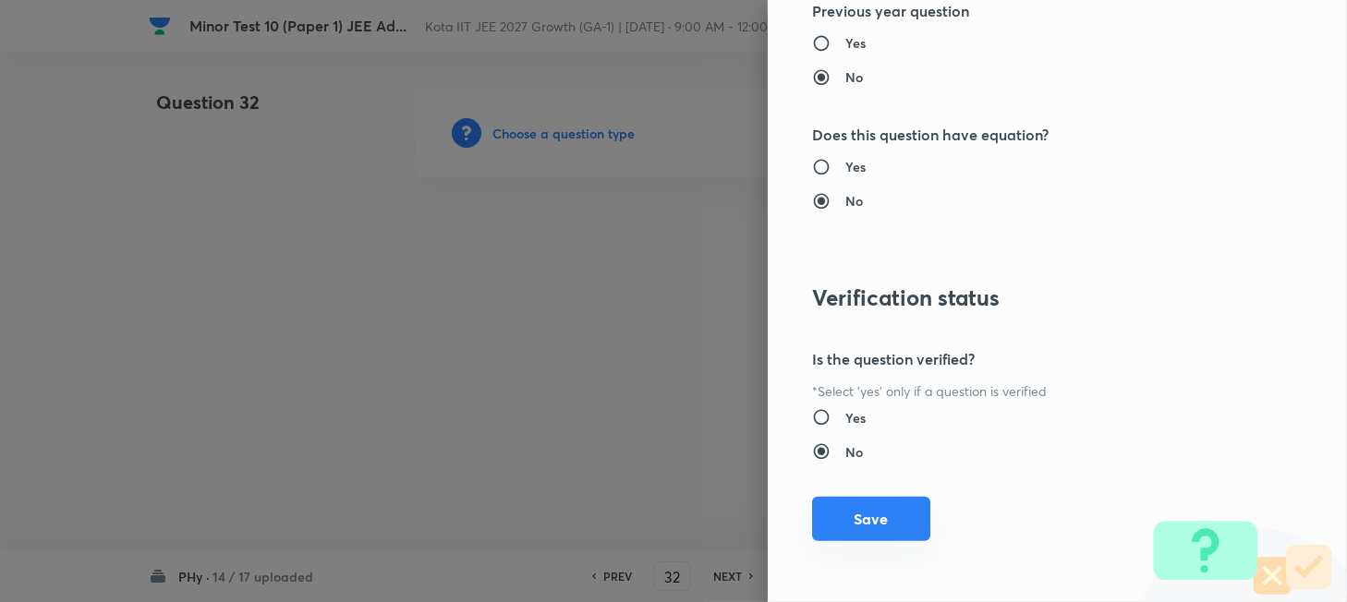
click at [884, 518] on button "Save" at bounding box center [871, 519] width 118 height 44
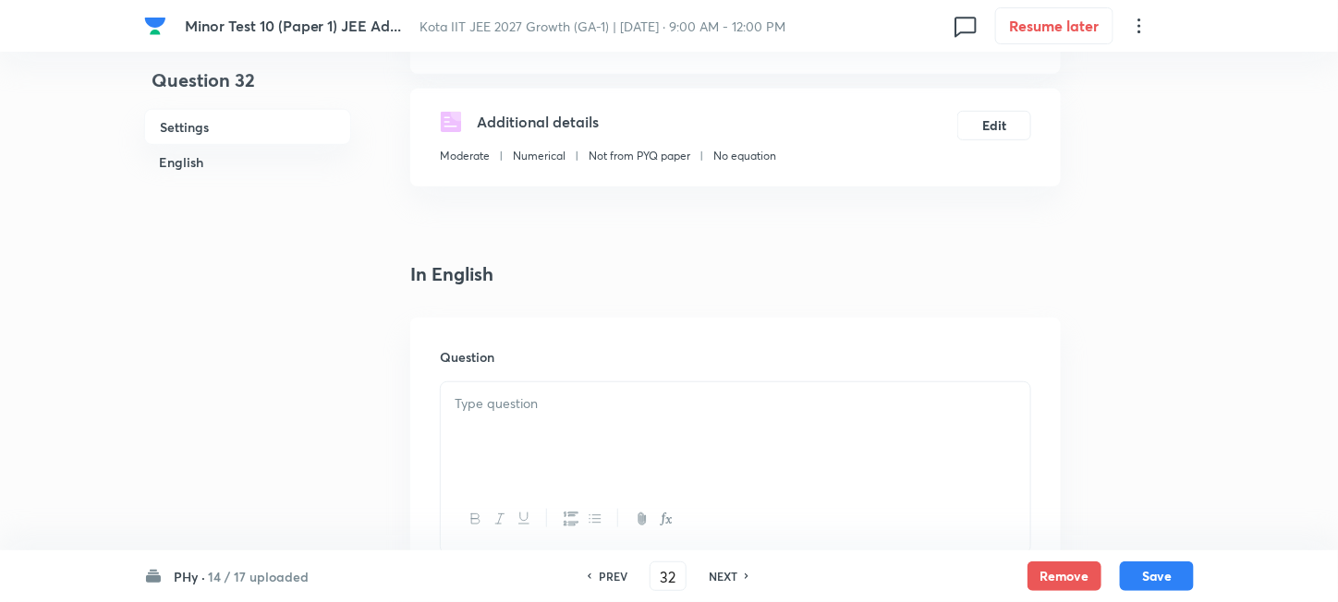
scroll to position [370, 0]
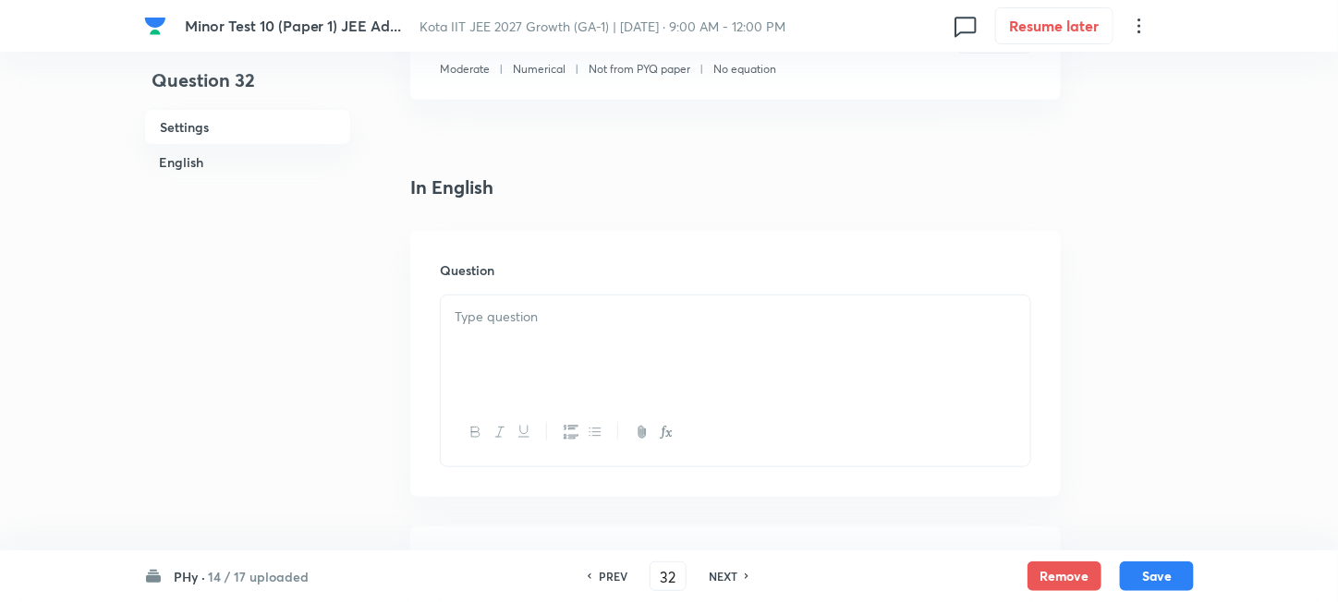
click at [568, 338] on div at bounding box center [735, 347] width 589 height 103
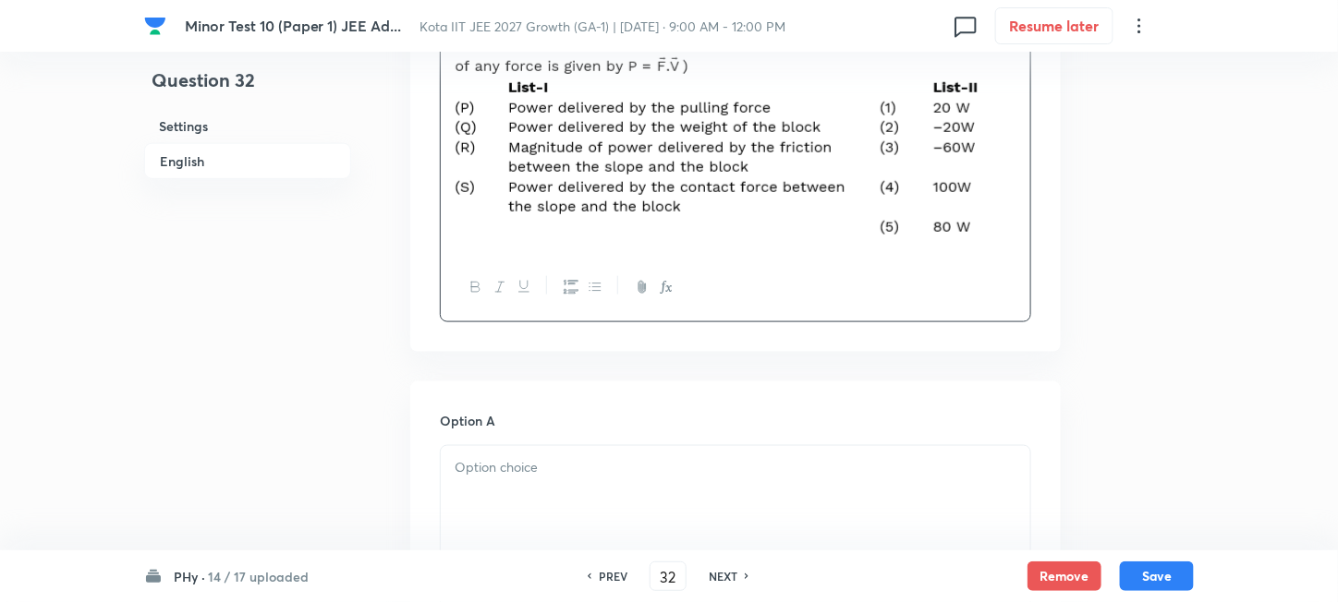
scroll to position [739, 0]
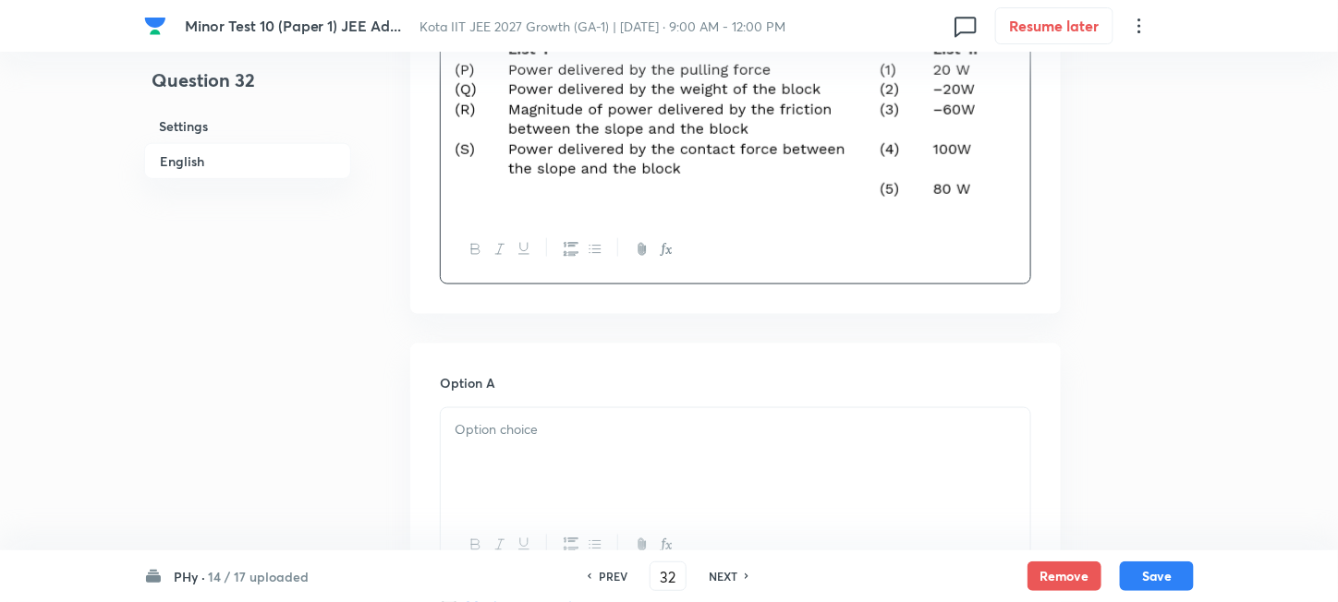
click at [558, 451] on div at bounding box center [735, 459] width 589 height 103
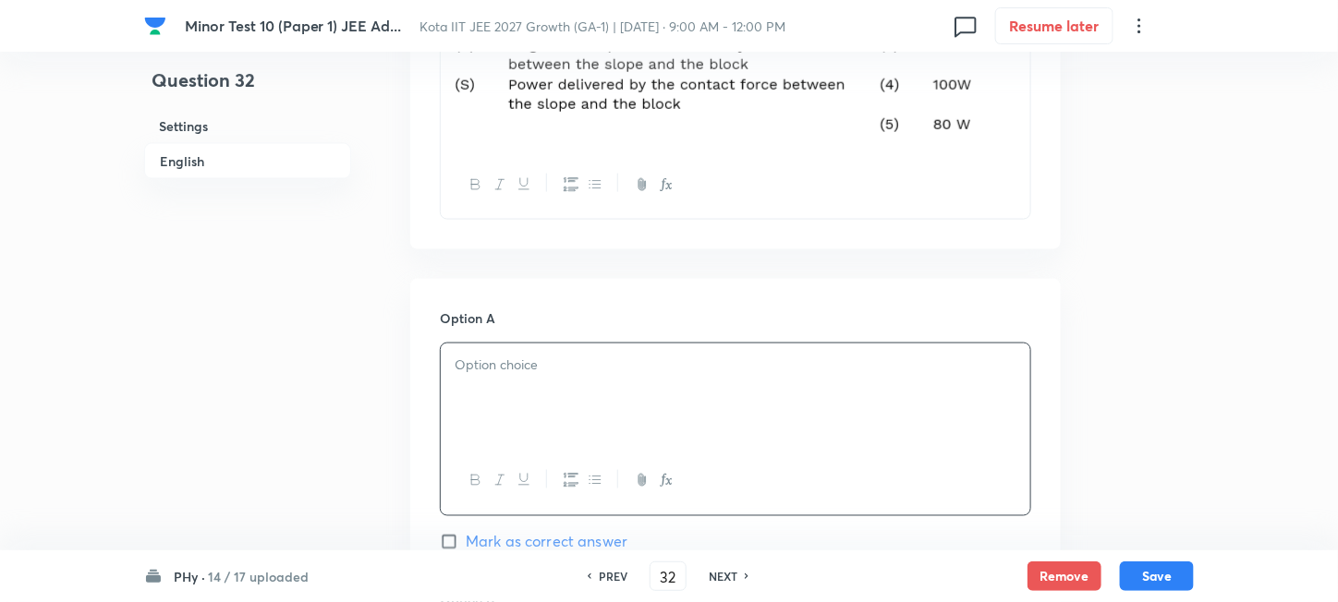
scroll to position [862, 0]
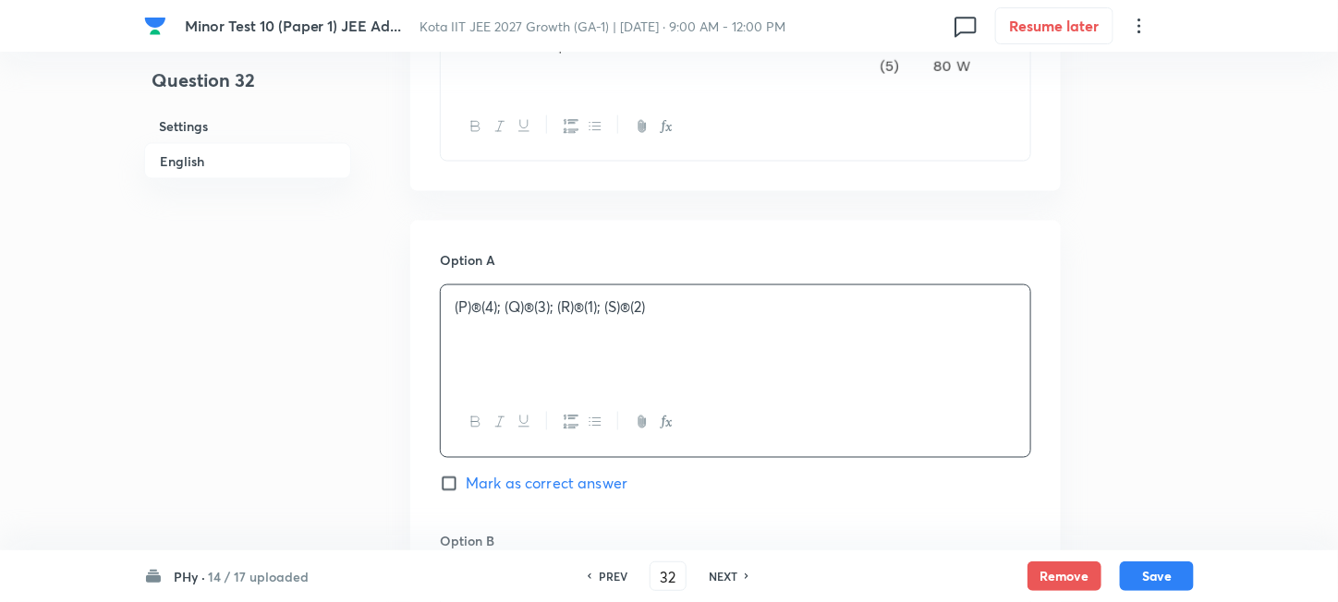
drag, startPoint x: 479, startPoint y: 312, endPoint x: 489, endPoint y: 343, distance: 32.1
click at [478, 310] on p "(P)®(4); (Q)®(3); (R)®(1); (S)®(2)" at bounding box center [736, 307] width 562 height 21
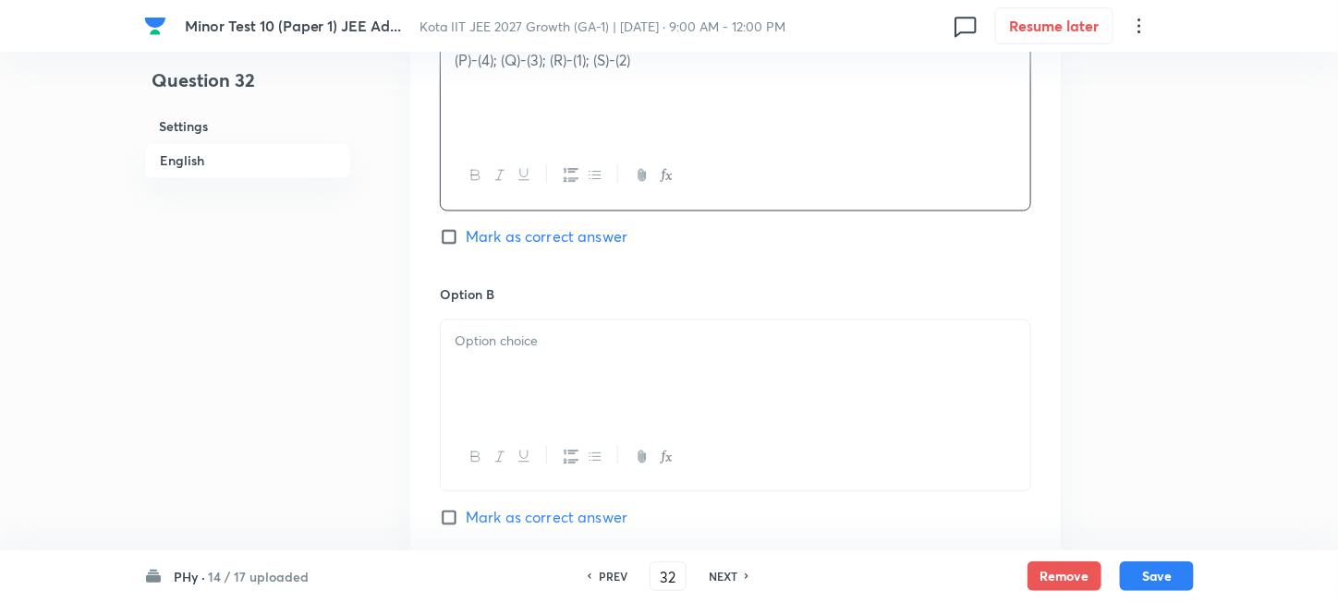
click at [580, 358] on div at bounding box center [735, 372] width 589 height 103
paste div
click at [473, 342] on p "(P)®(2); (Q)®(3); (R)®(1); (S)®(4)" at bounding box center [736, 342] width 562 height 21
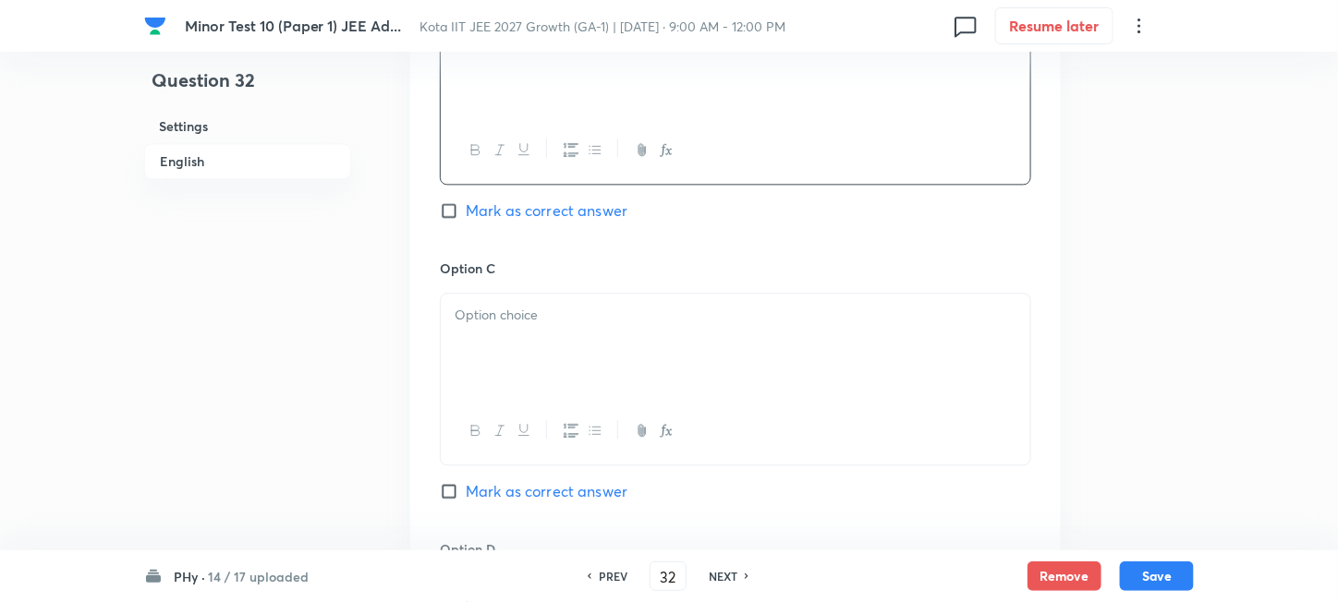
scroll to position [1478, 0]
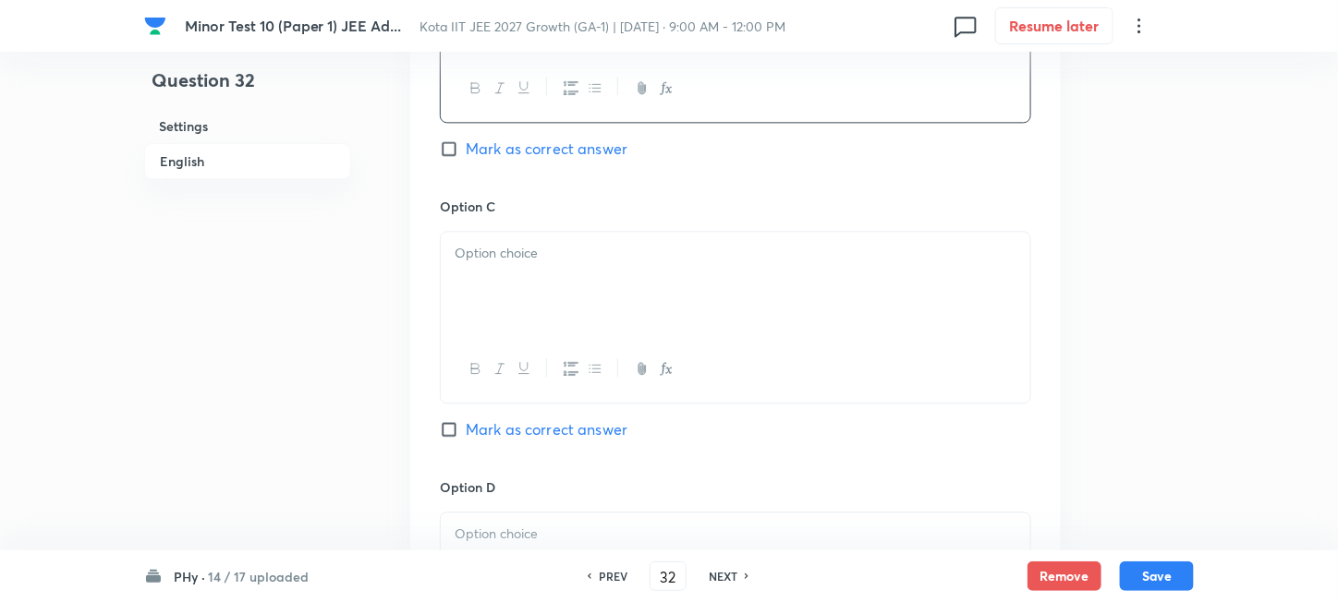
click at [618, 322] on div at bounding box center [735, 283] width 589 height 103
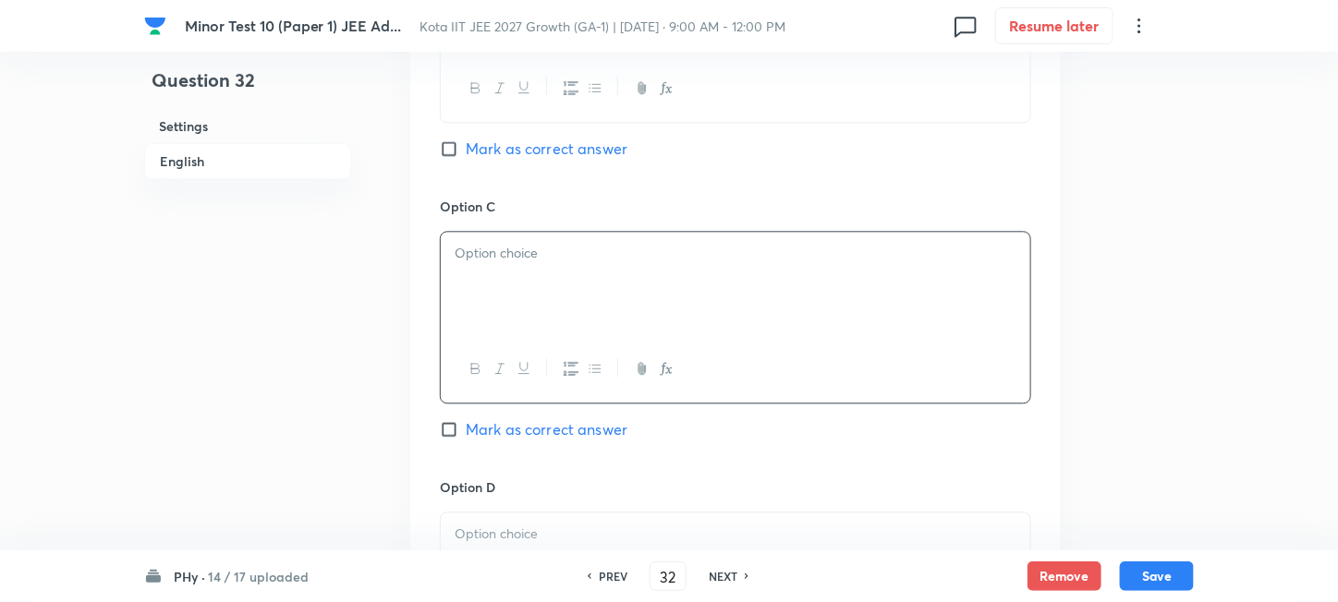
paste div
click at [478, 257] on p "(P)®(4); (Q)®(1); (R)®(3); (S)®(2)" at bounding box center [736, 253] width 562 height 21
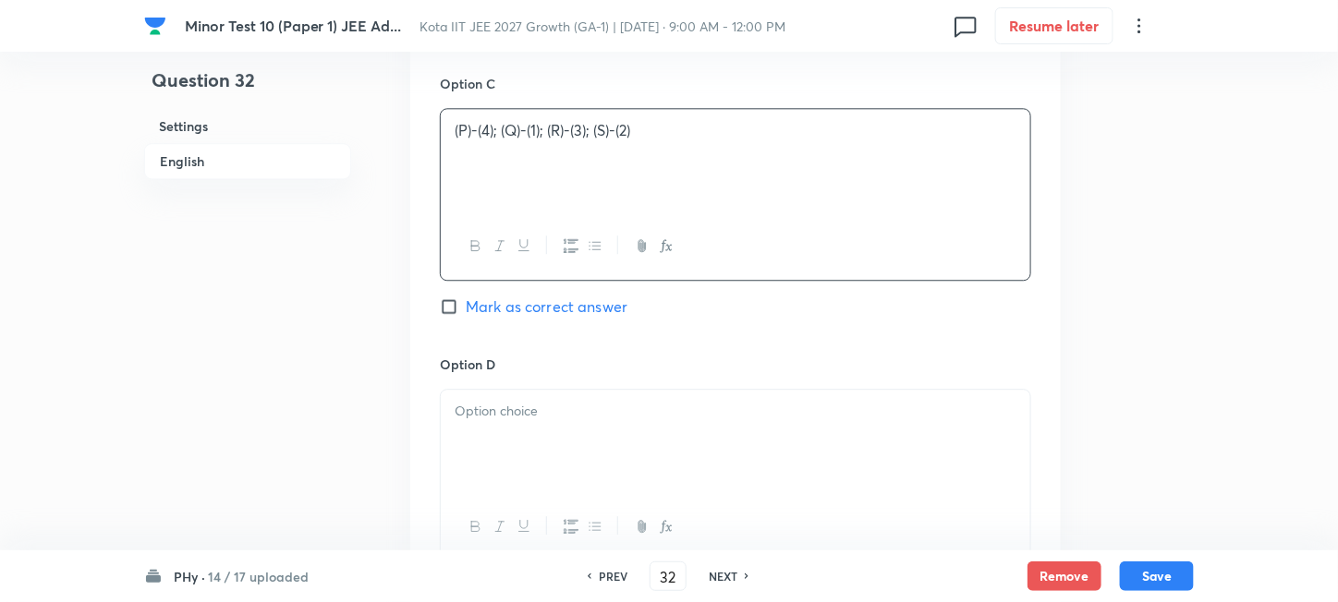
click at [547, 440] on div at bounding box center [735, 441] width 589 height 103
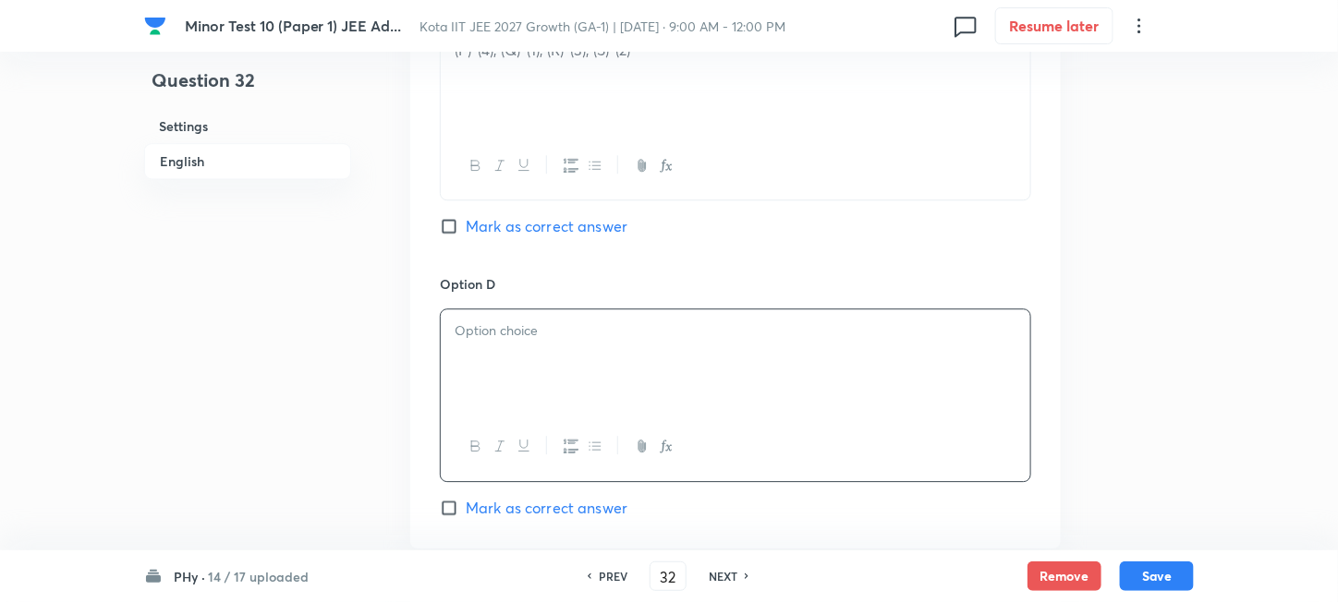
scroll to position [1724, 0]
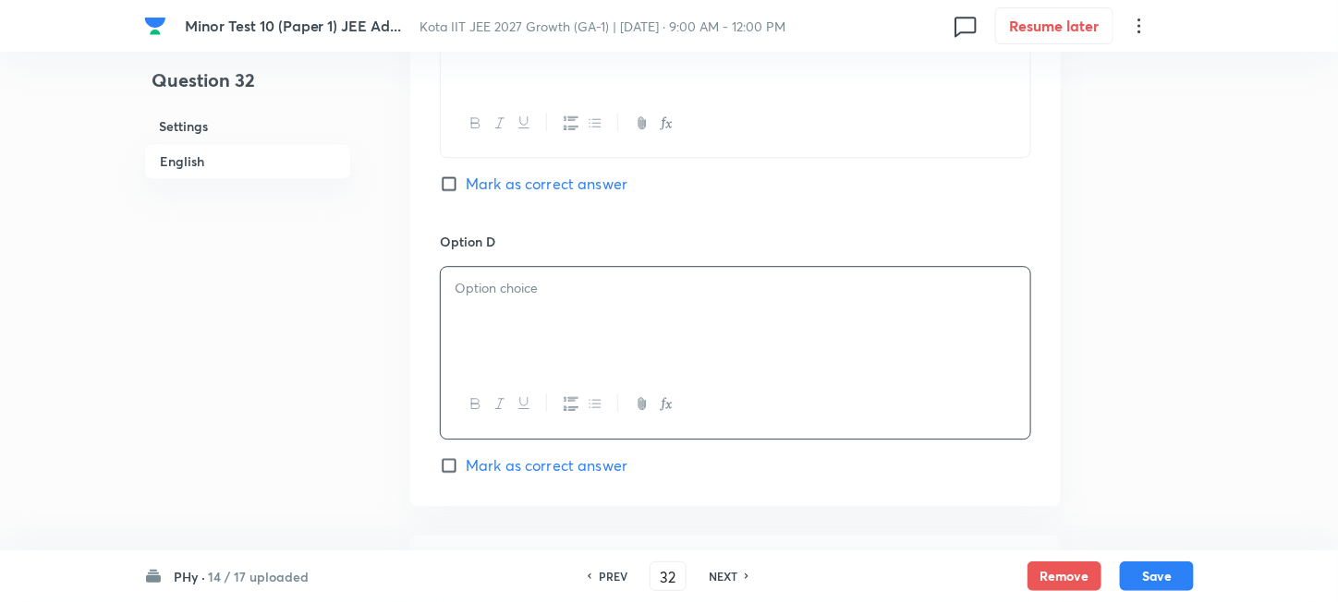
paste div
click at [471, 297] on p "(P)®(4); (Q)®(2); (R)®(1); (S)®(3)" at bounding box center [736, 288] width 562 height 21
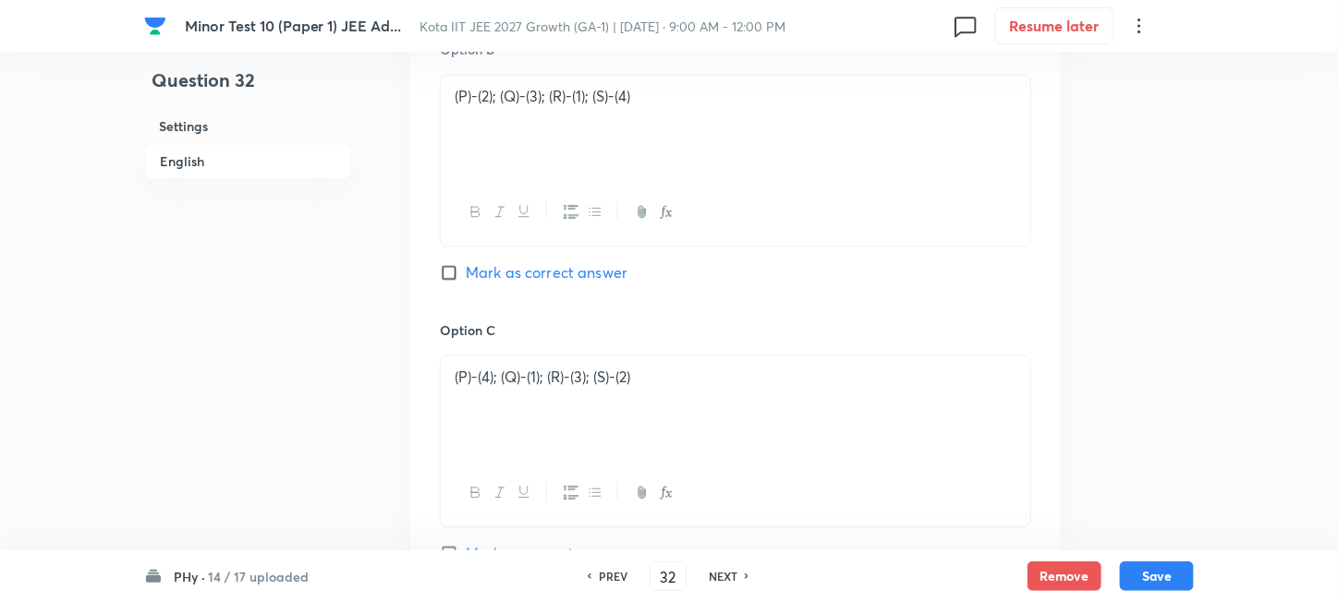
scroll to position [1231, 0]
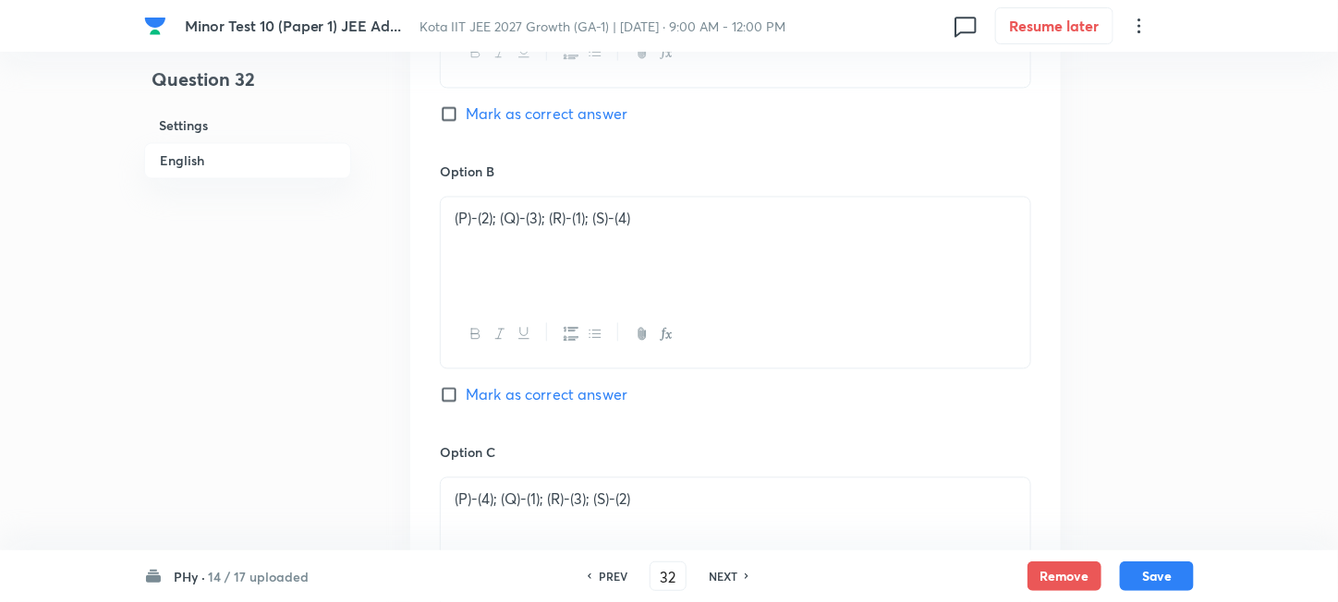
click at [566, 117] on span "Mark as correct answer" at bounding box center [547, 114] width 162 height 22
click at [466, 117] on input "Mark as correct answer" at bounding box center [453, 114] width 26 height 18
checkbox input "true"
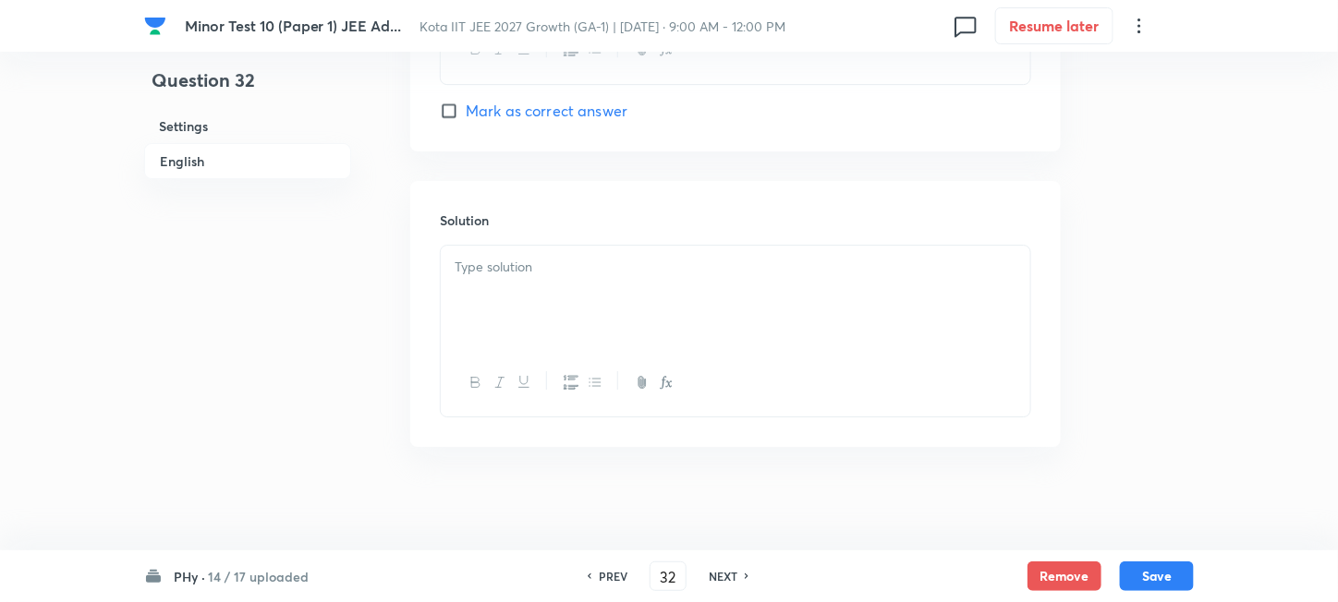
scroll to position [2086, 0]
click at [586, 298] on div at bounding box center [735, 289] width 589 height 103
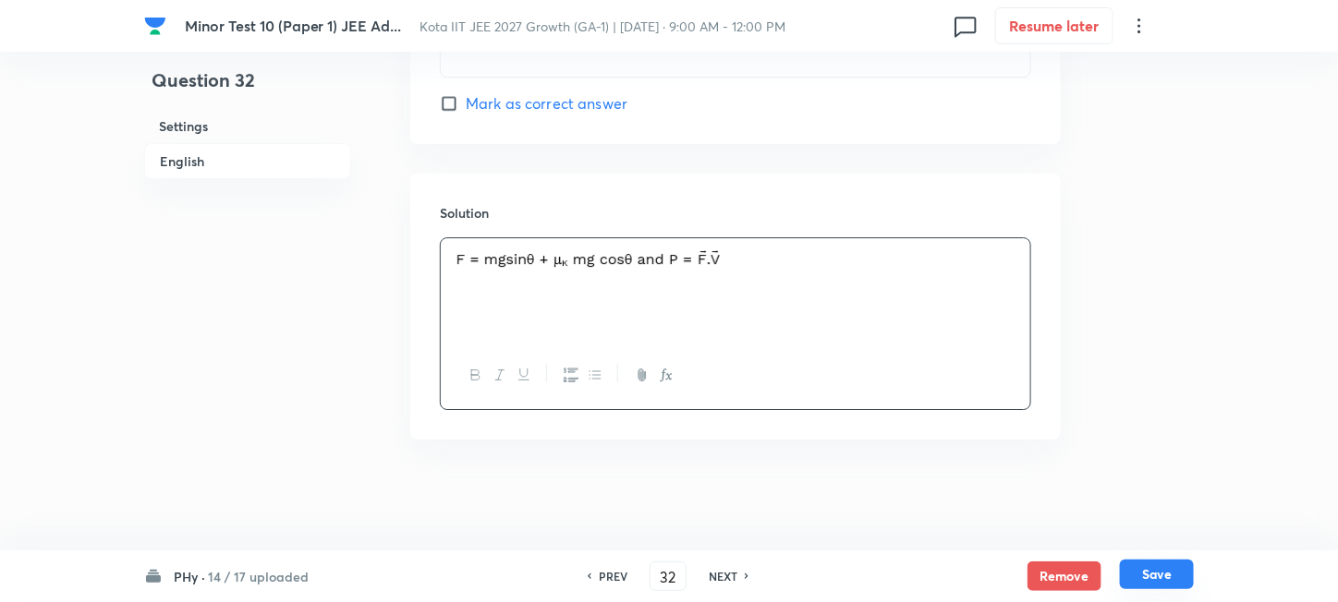
click at [1148, 576] on button "Save" at bounding box center [1157, 575] width 74 height 30
type input "33"
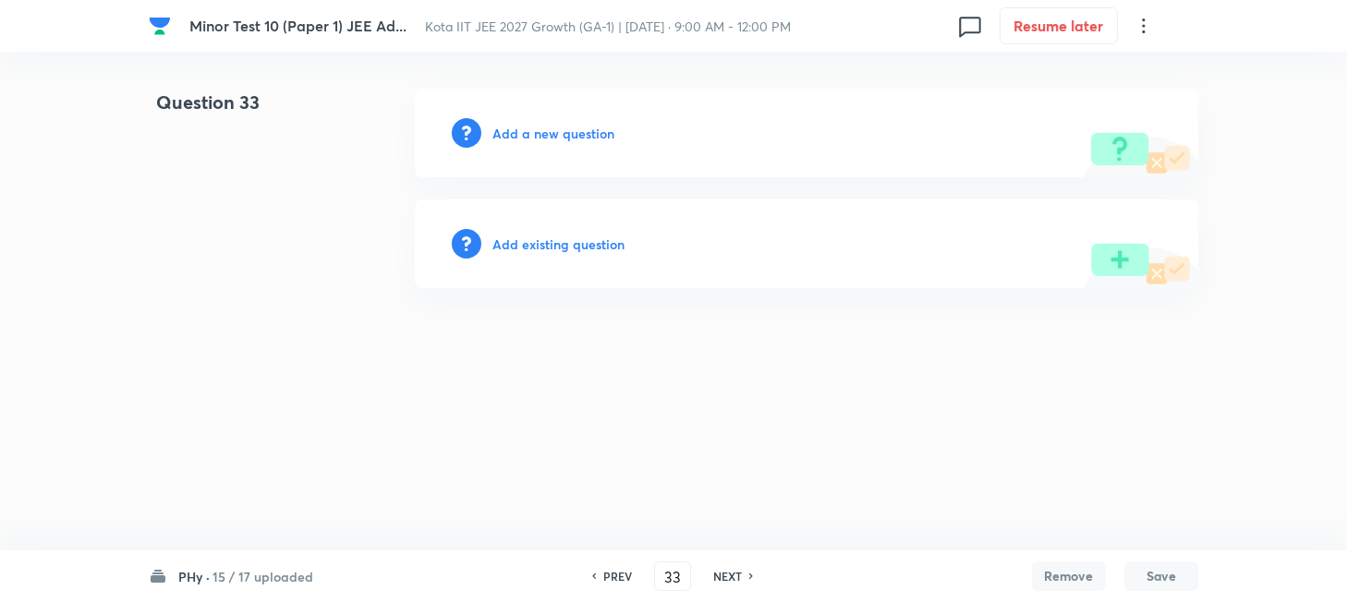
click at [493, 137] on h6 "Add a new question" at bounding box center [553, 133] width 122 height 19
click at [493, 136] on h6 "Choose a question type" at bounding box center [563, 133] width 142 height 19
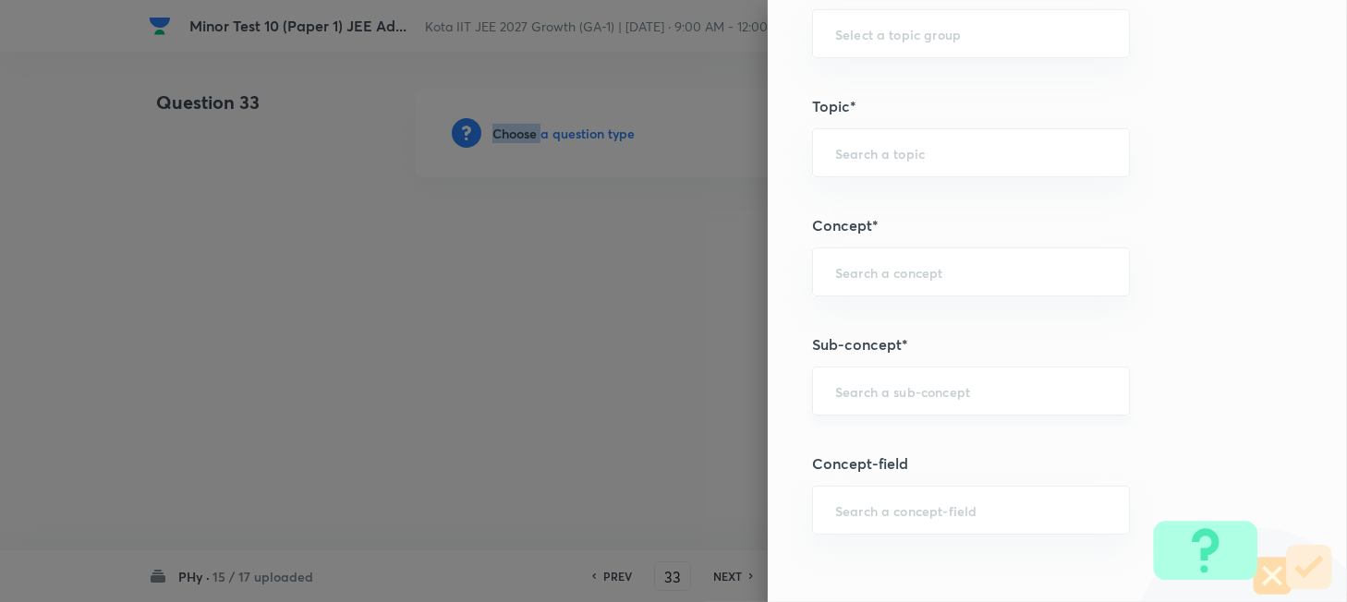
scroll to position [985, 0]
click at [878, 386] on input "text" at bounding box center [971, 390] width 272 height 18
paste input "The Centre of Mass"
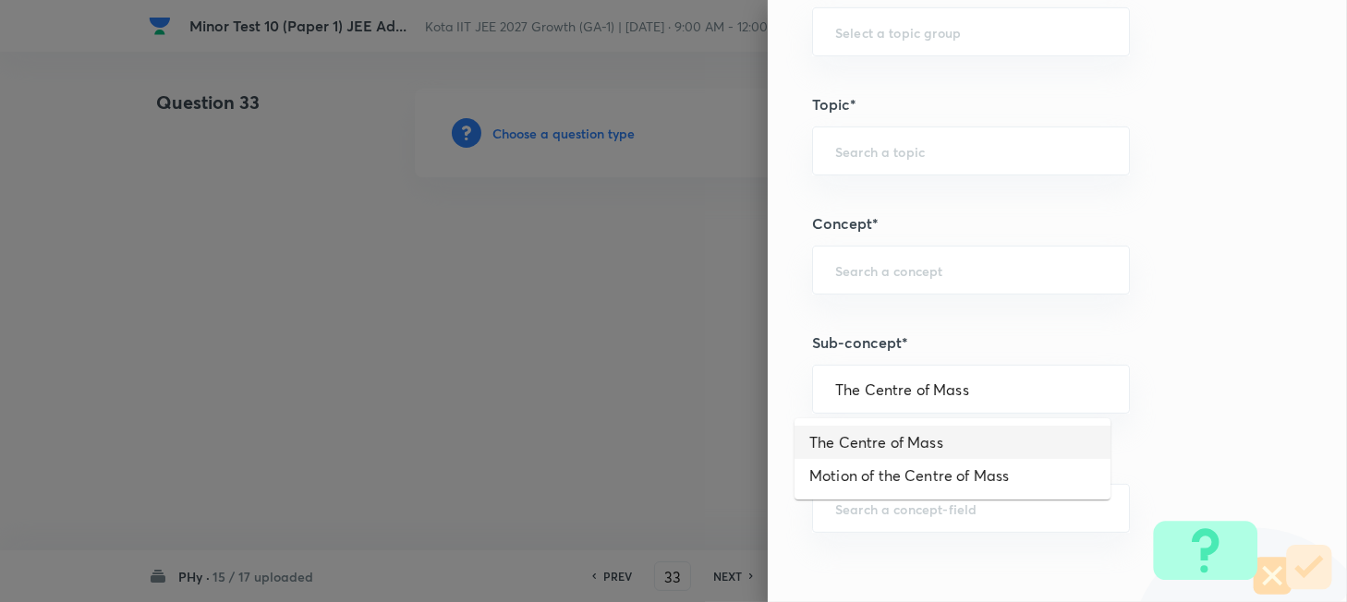
click at [878, 445] on li "The Centre of Mass" at bounding box center [952, 442] width 316 height 33
type input "The Centre of Mass"
type input "Physics"
type input "Mechanics"
type input "Centre of Mass, Impulse and Collisions"
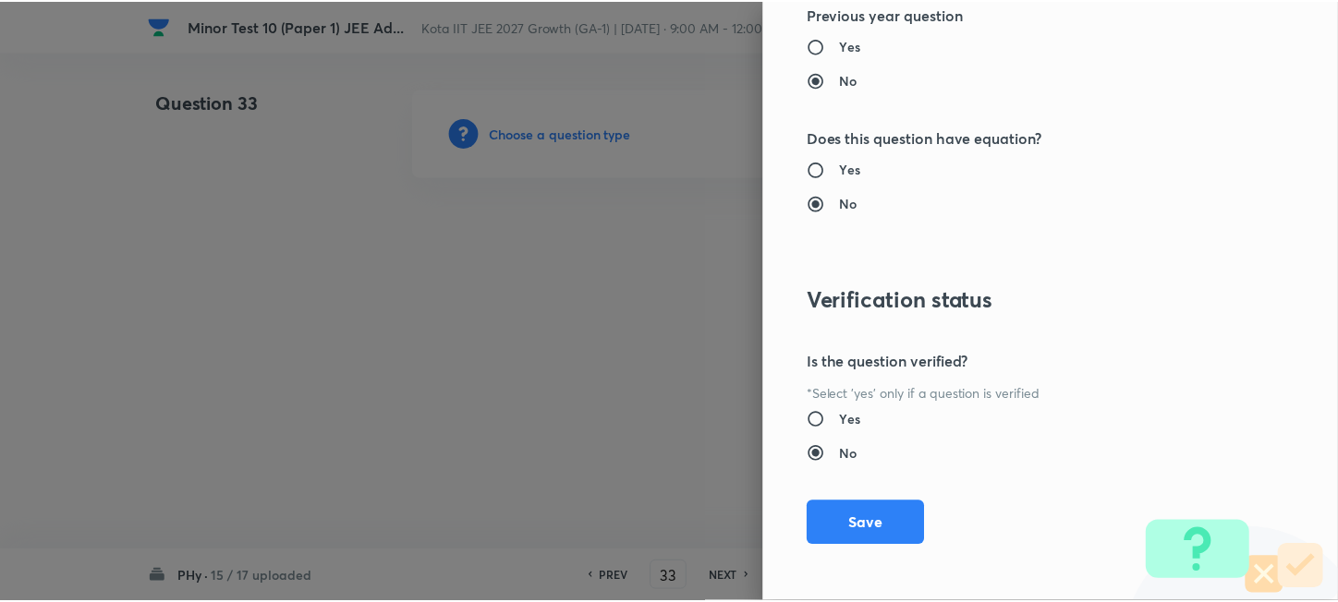
scroll to position [2040, 0]
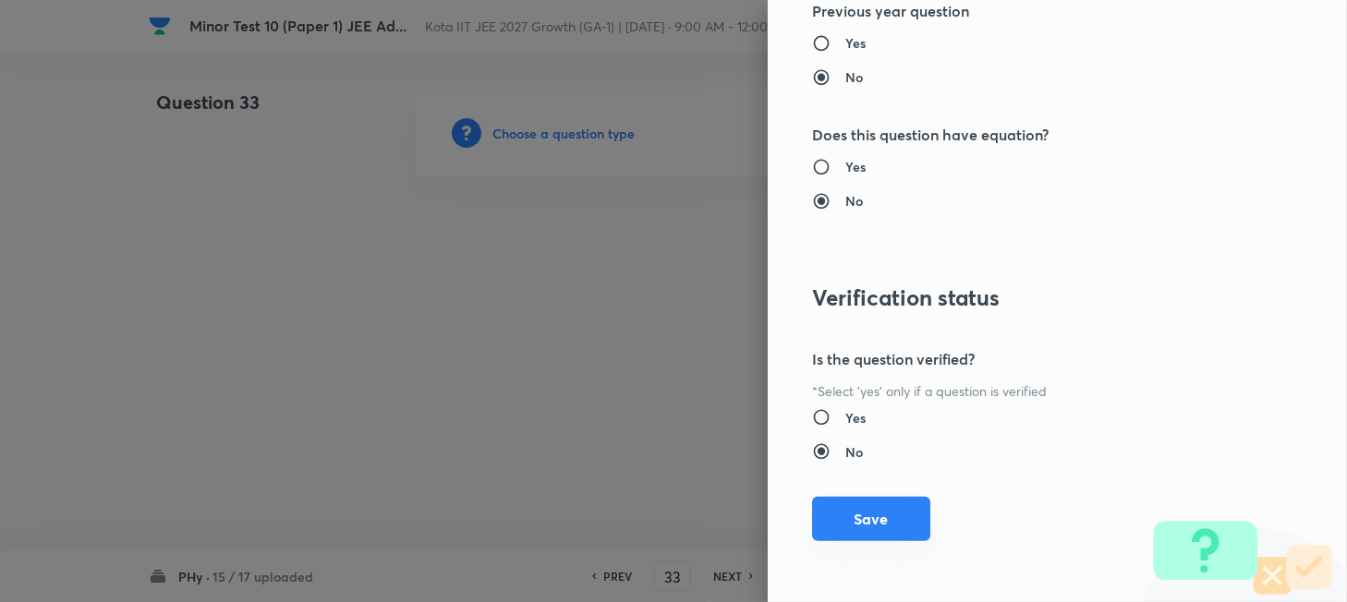
click at [891, 525] on button "Save" at bounding box center [871, 519] width 118 height 44
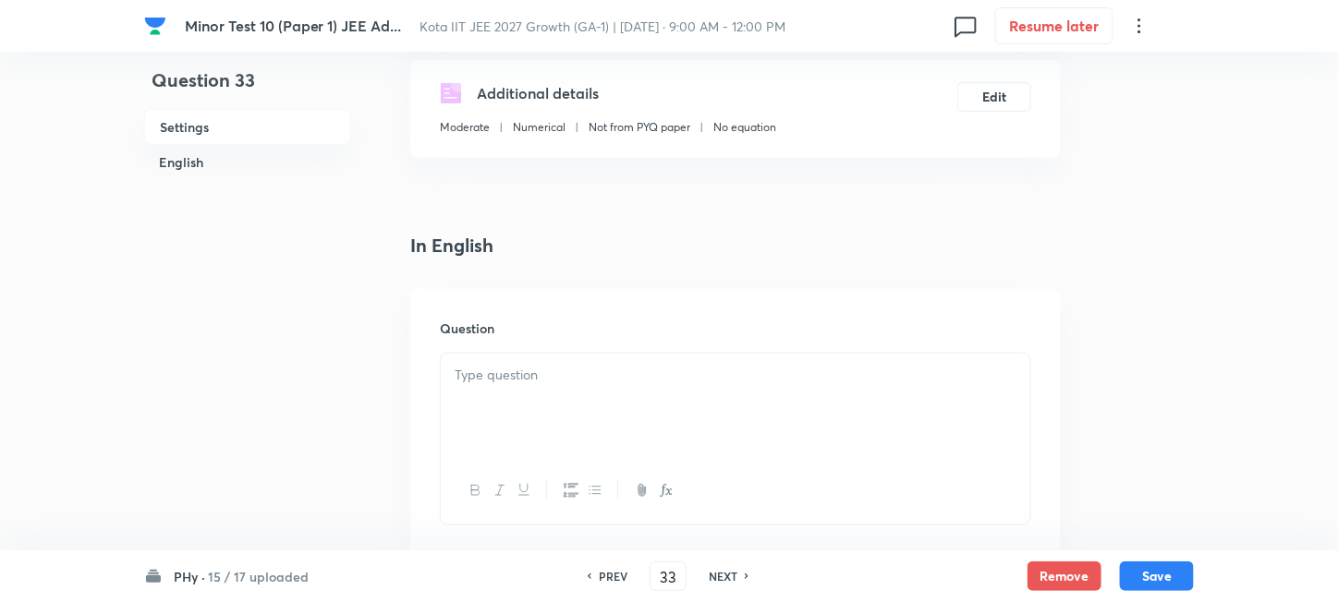
scroll to position [370, 0]
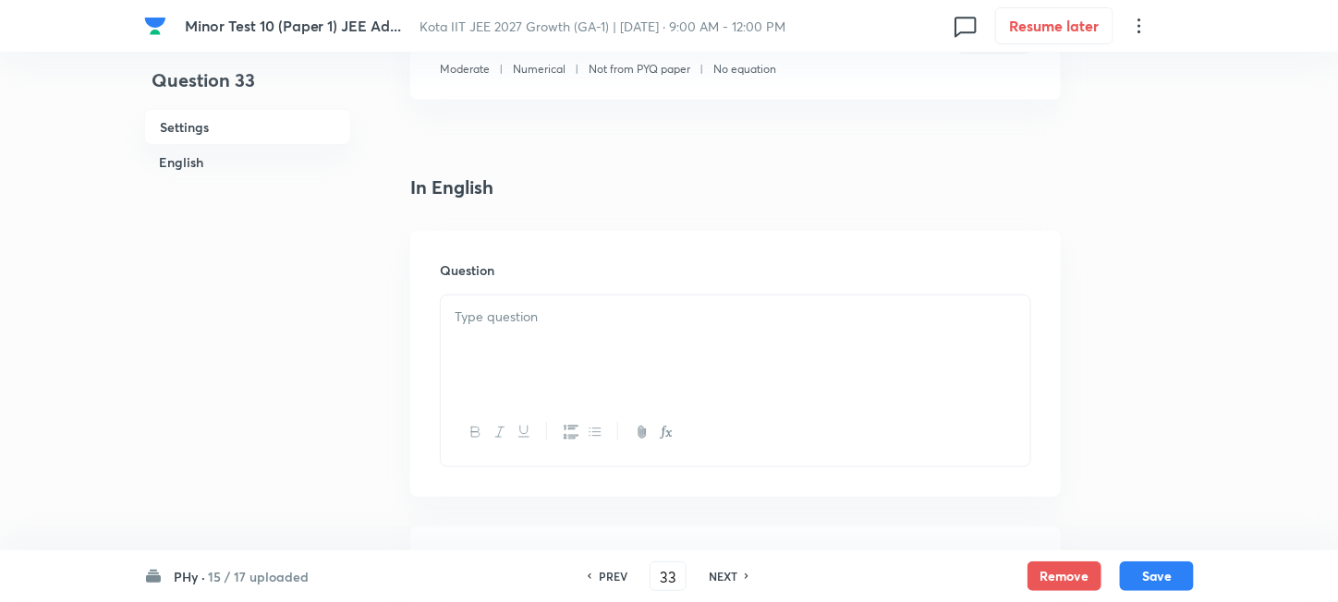
click at [652, 356] on div at bounding box center [735, 347] width 589 height 103
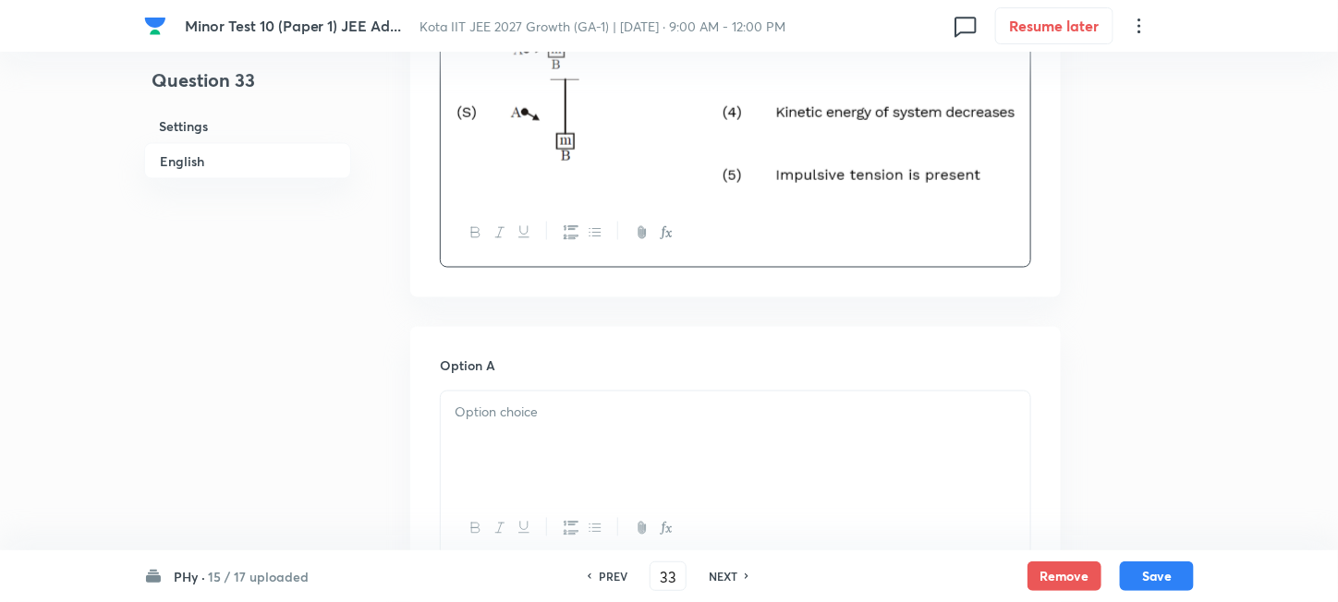
scroll to position [985, 0]
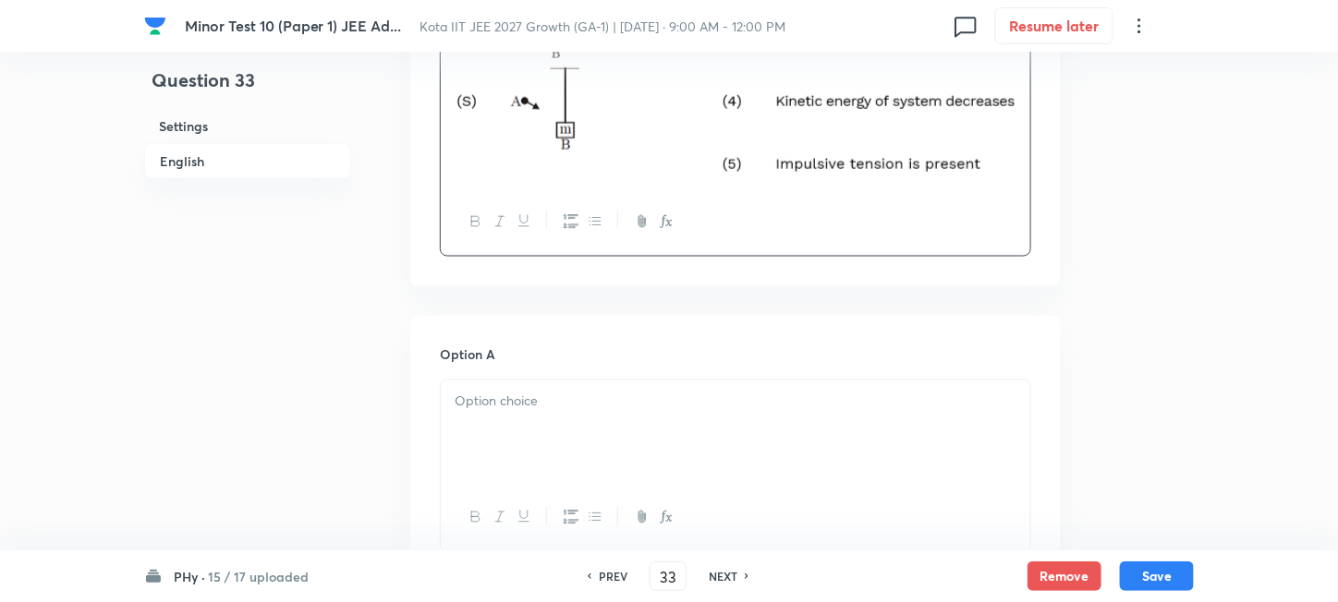
click at [580, 400] on p at bounding box center [736, 402] width 562 height 21
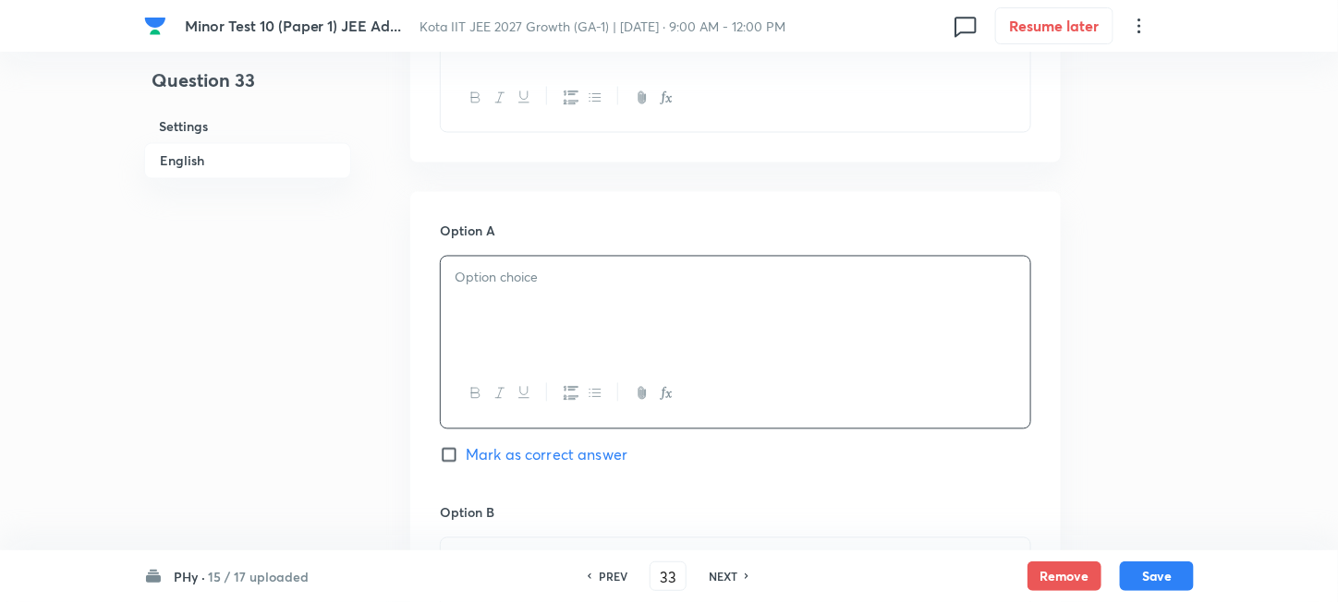
paste div
click at [476, 273] on p "(P)®(4,5); (Q)®(1,3,5); (R)®(2,4); (S)®(3,5)" at bounding box center [736, 278] width 562 height 21
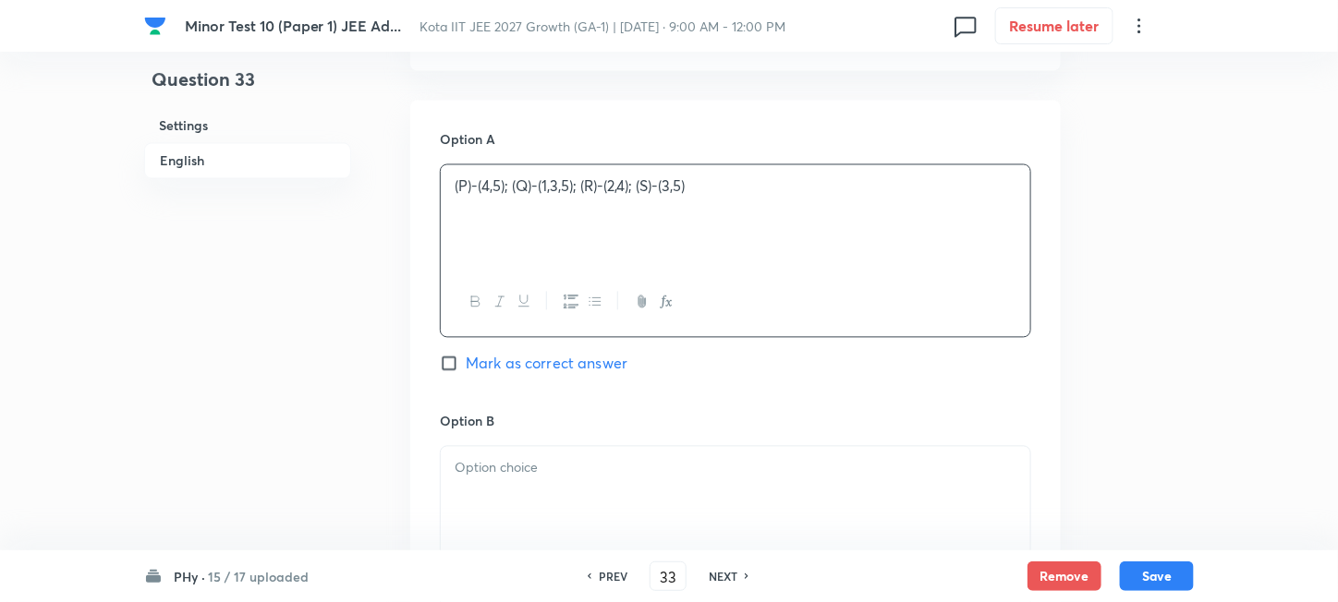
scroll to position [1354, 0]
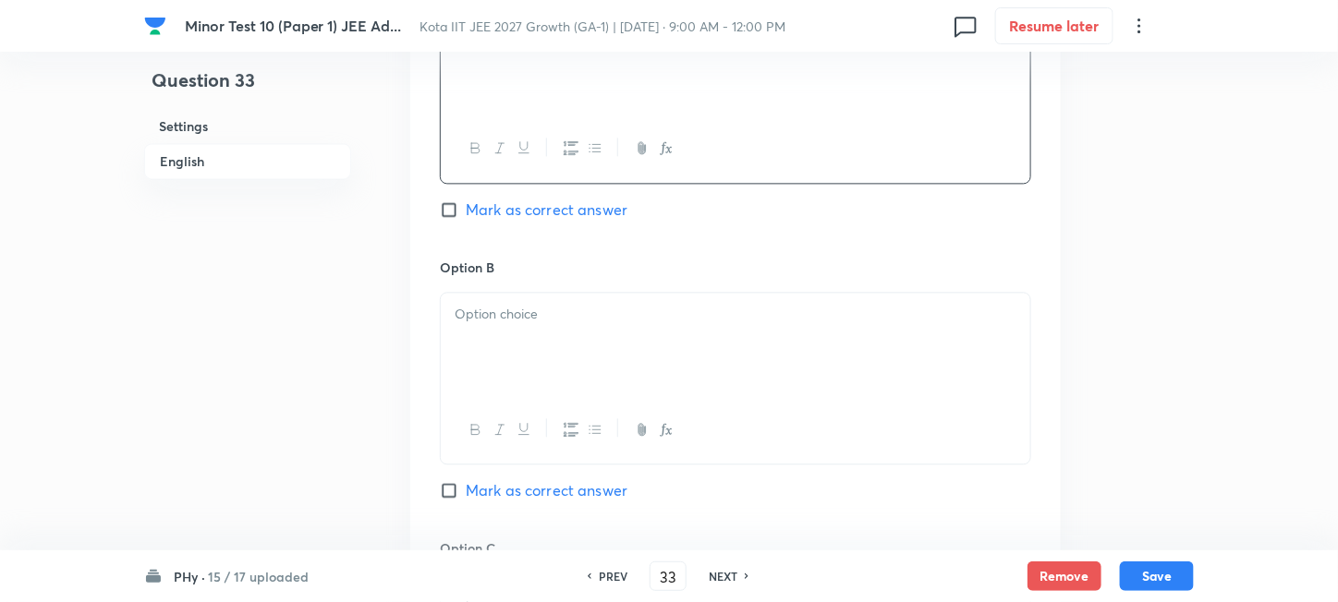
click at [609, 348] on div at bounding box center [735, 344] width 589 height 103
paste div
click at [479, 310] on p "(P)®(3,4); (Q)®(1,4,5); (R)®(2,3); (S)®(4,5)" at bounding box center [736, 314] width 562 height 21
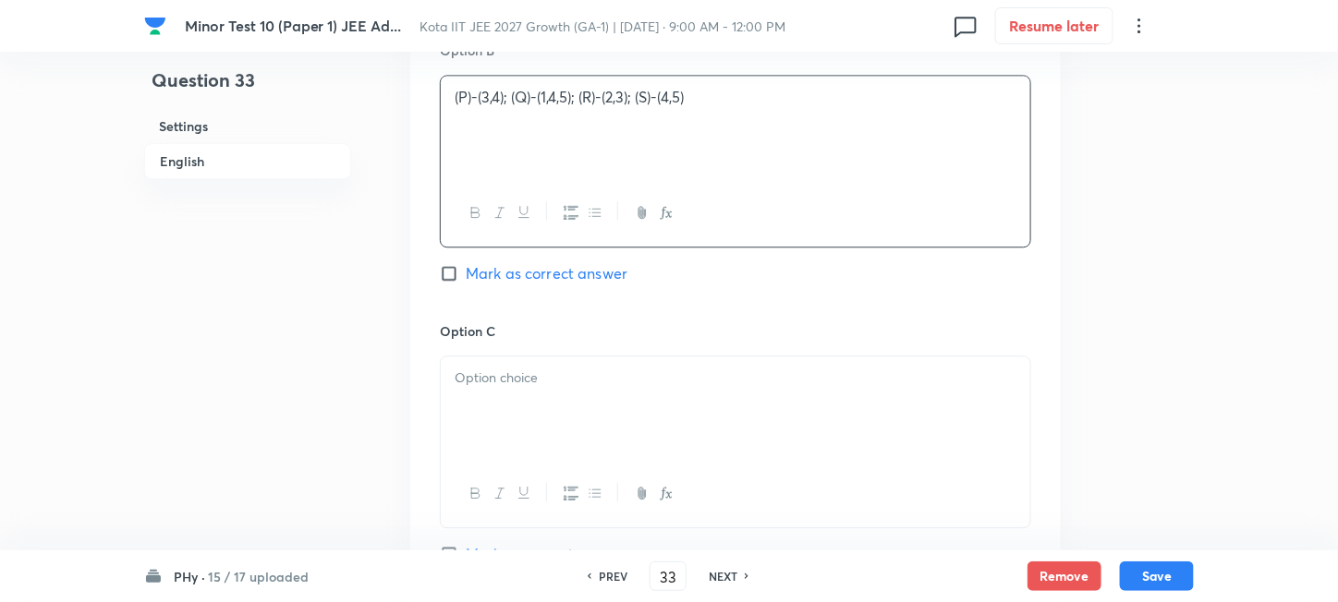
scroll to position [1601, 0]
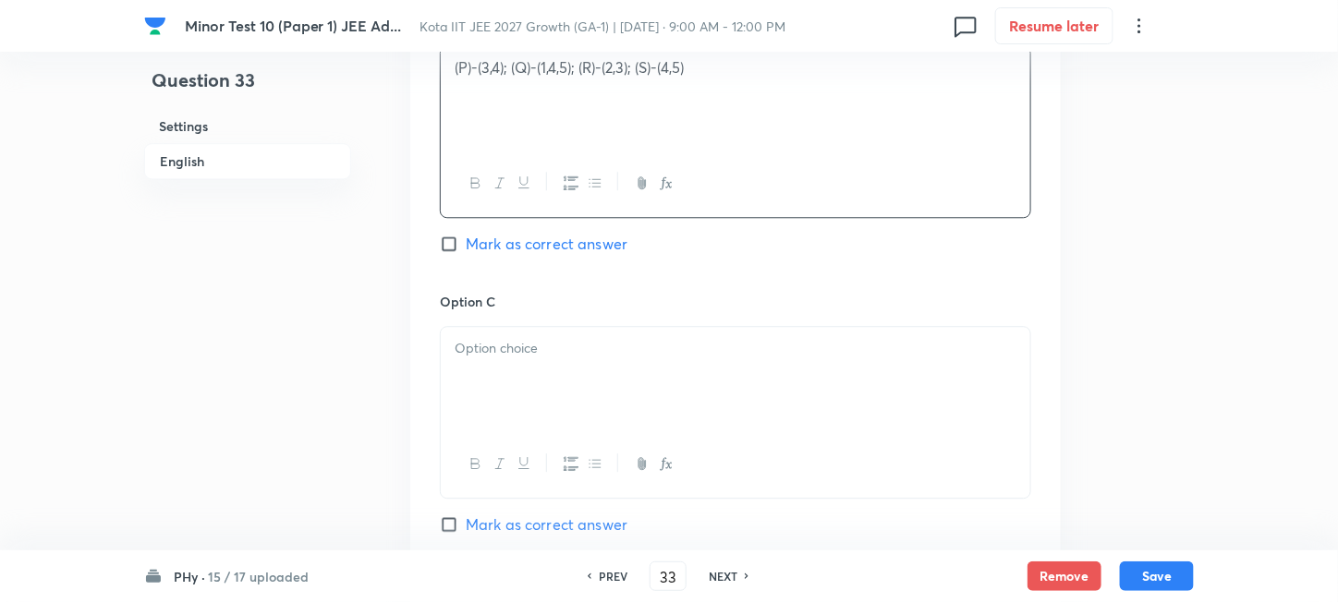
click at [578, 401] on div at bounding box center [735, 378] width 589 height 103
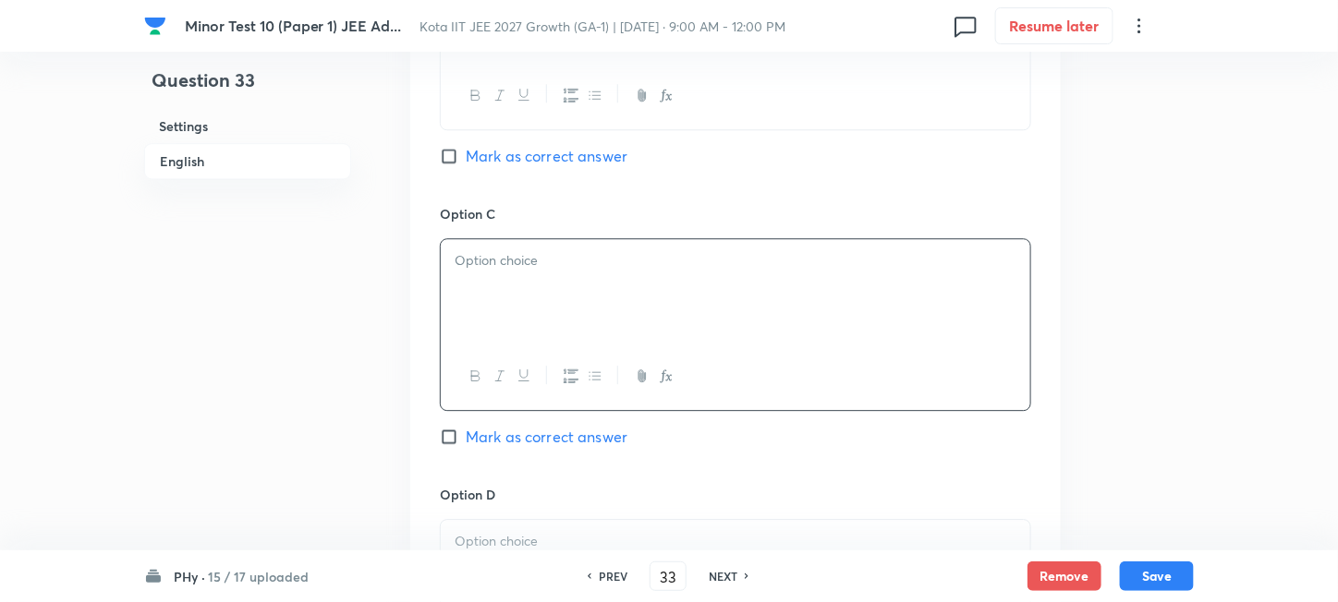
scroll to position [1724, 0]
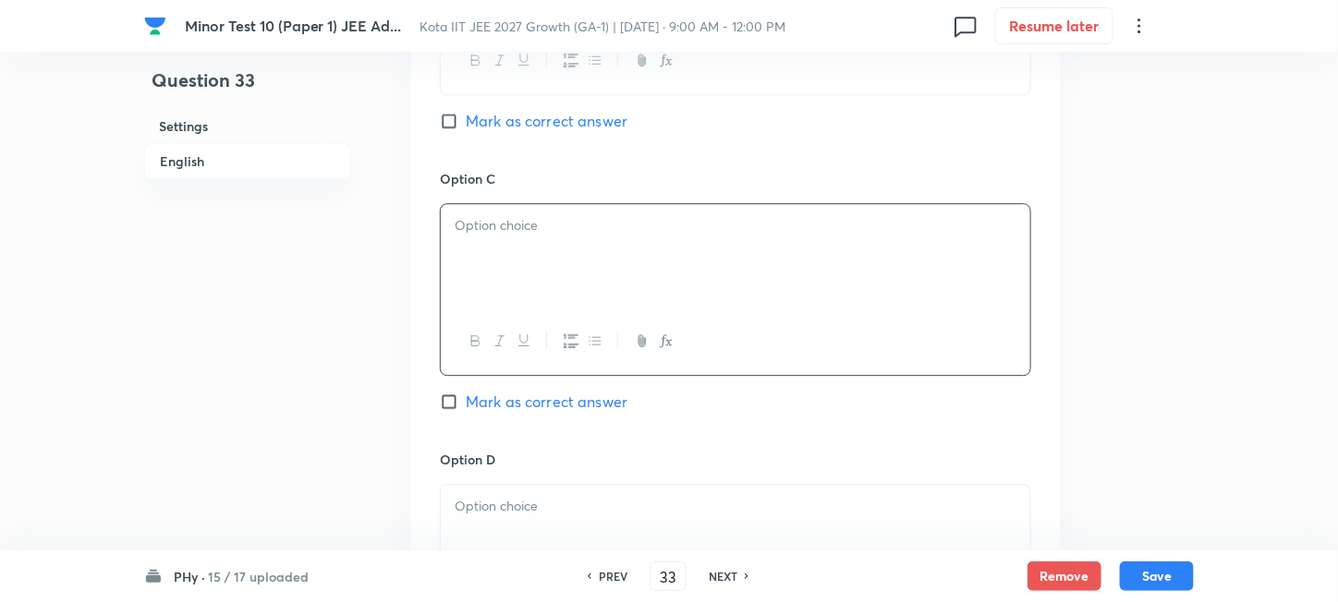
paste div
click at [479, 229] on p "(P)®(4,5); (Q)®(1,4,5); (R)®(2,4); (S)®(4,5)" at bounding box center [736, 225] width 562 height 21
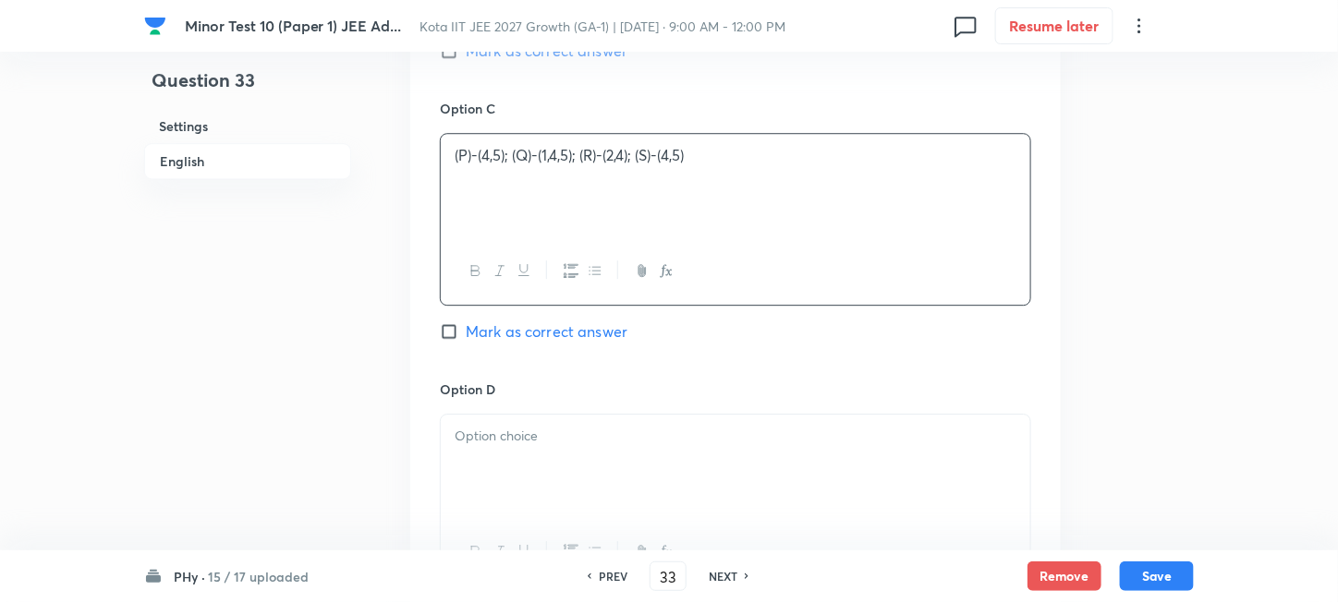
scroll to position [1848, 0]
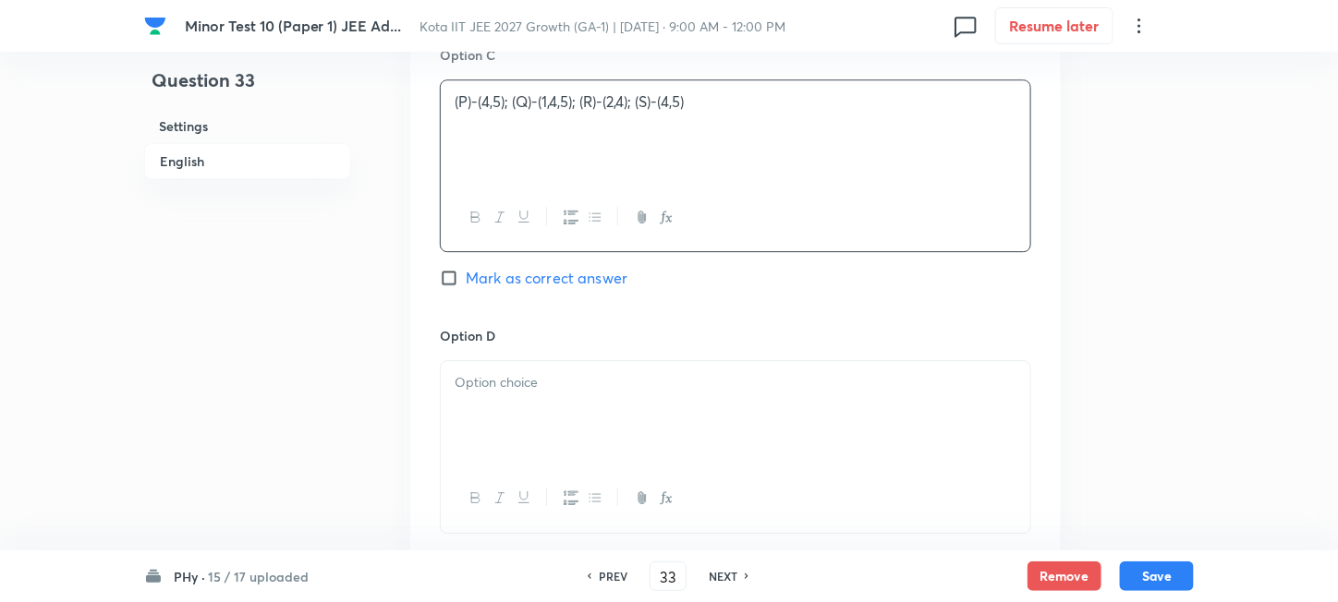
click at [613, 396] on div at bounding box center [735, 412] width 589 height 103
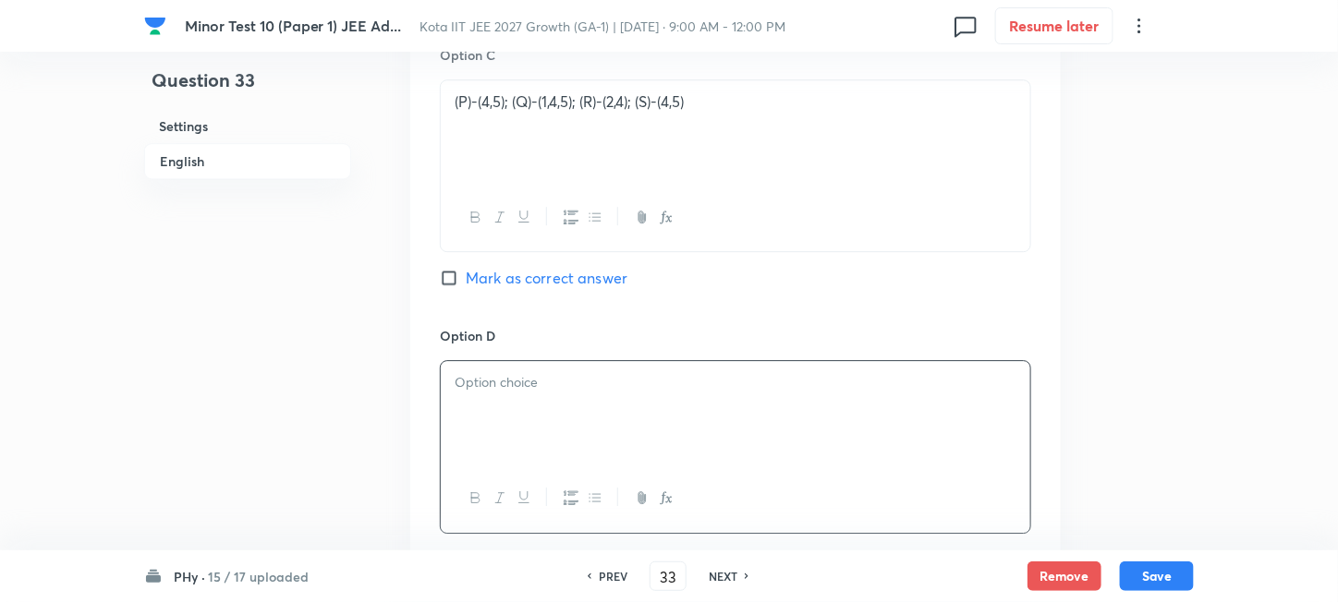
scroll to position [1971, 0]
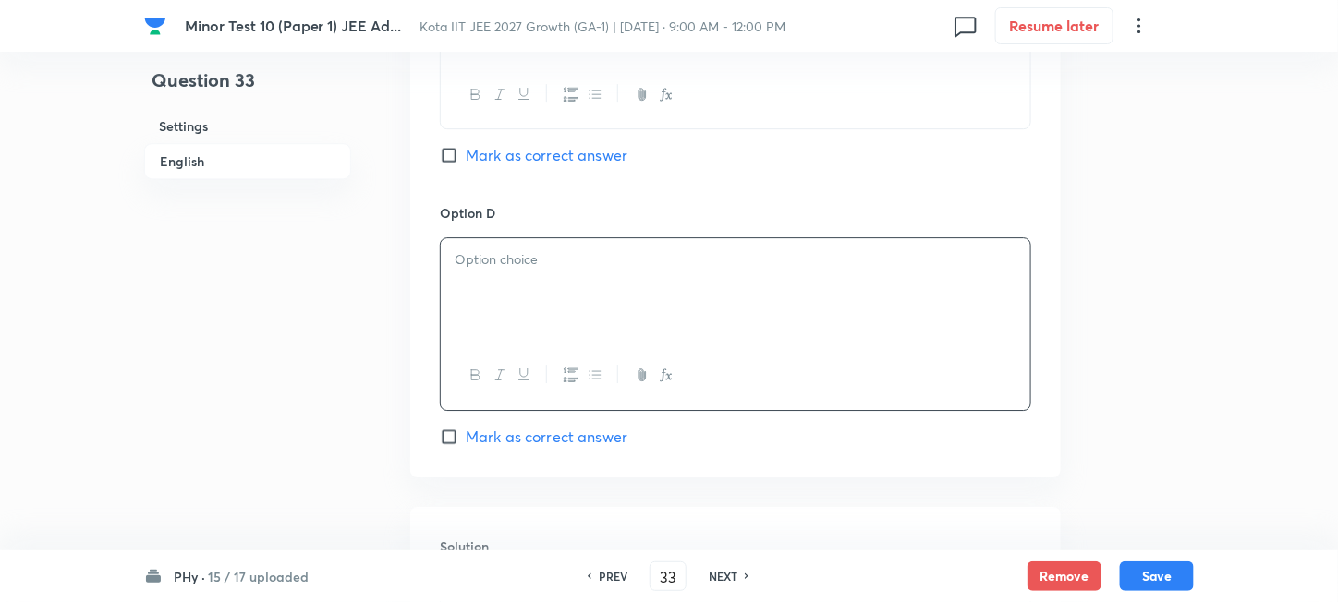
paste div
click at [475, 268] on p "(P)®(2,4); (Q)®(3,4,5); (R)®(2,4); (S)®(4,5)" at bounding box center [736, 259] width 562 height 21
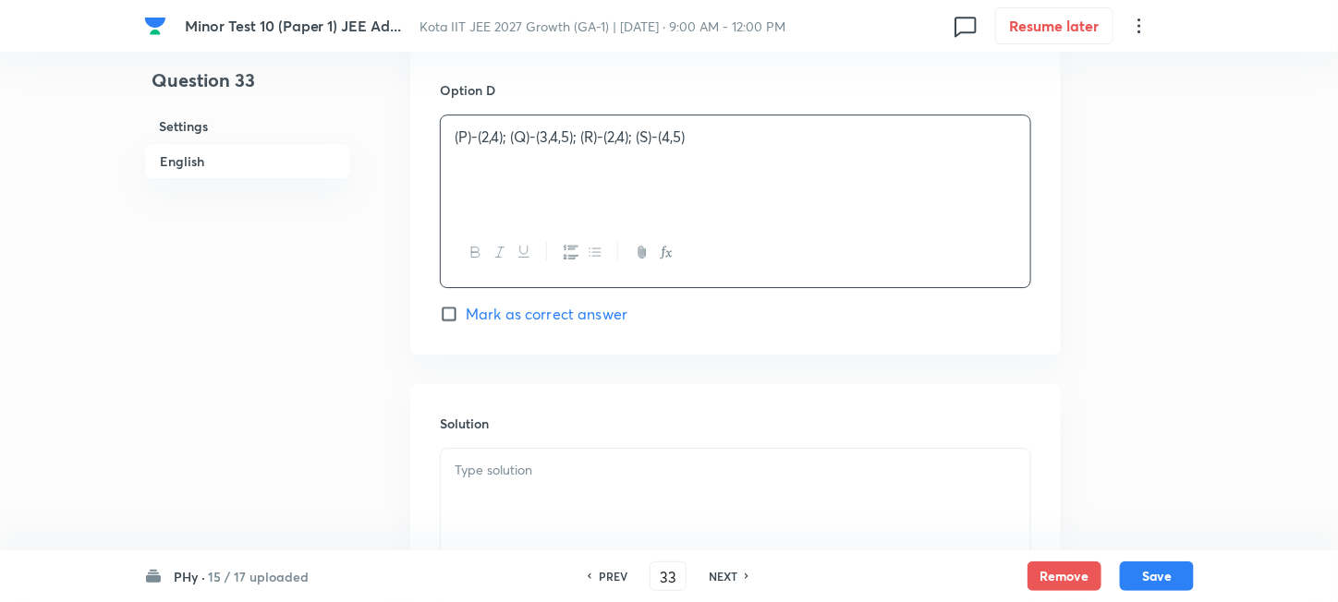
click at [567, 465] on p at bounding box center [736, 470] width 562 height 21
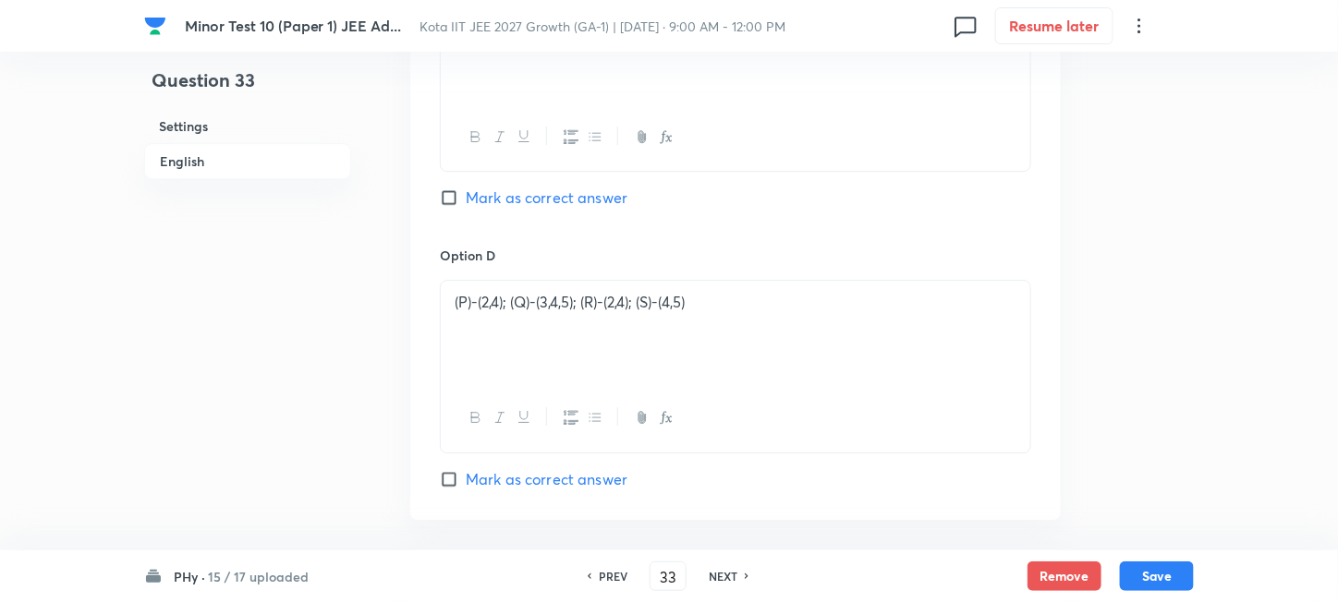
scroll to position [1848, 0]
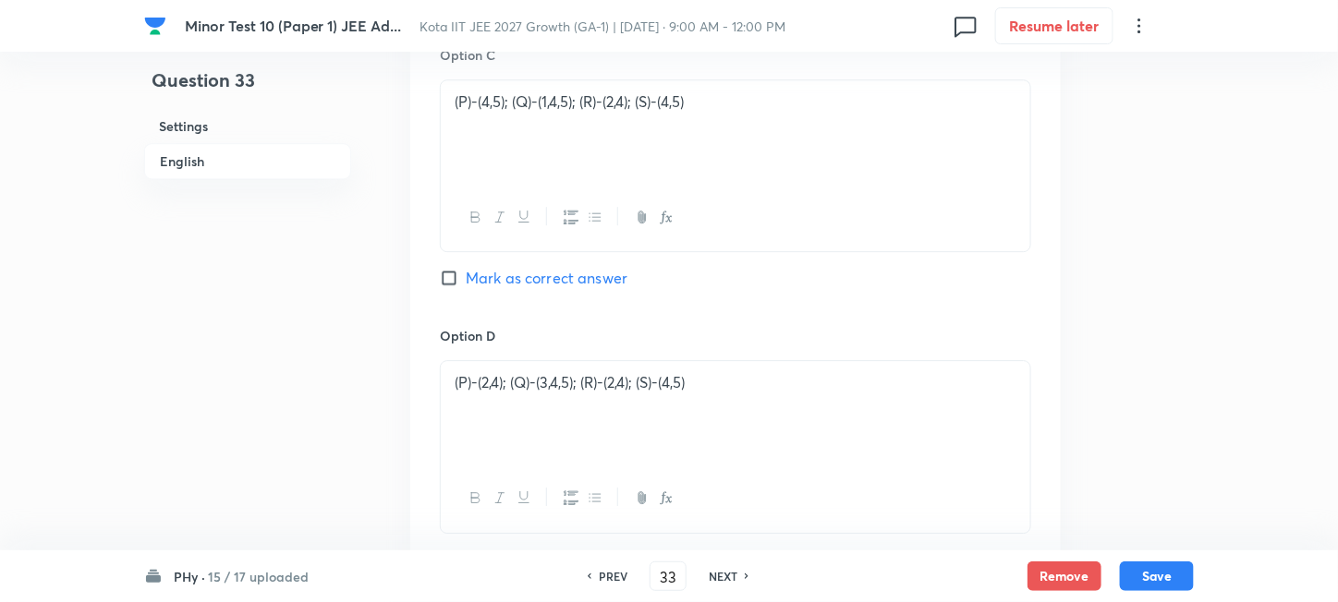
click at [558, 285] on span "Mark as correct answer" at bounding box center [547, 278] width 162 height 22
click at [466, 285] on input "Mark as correct answer" at bounding box center [453, 278] width 26 height 18
checkbox input "true"
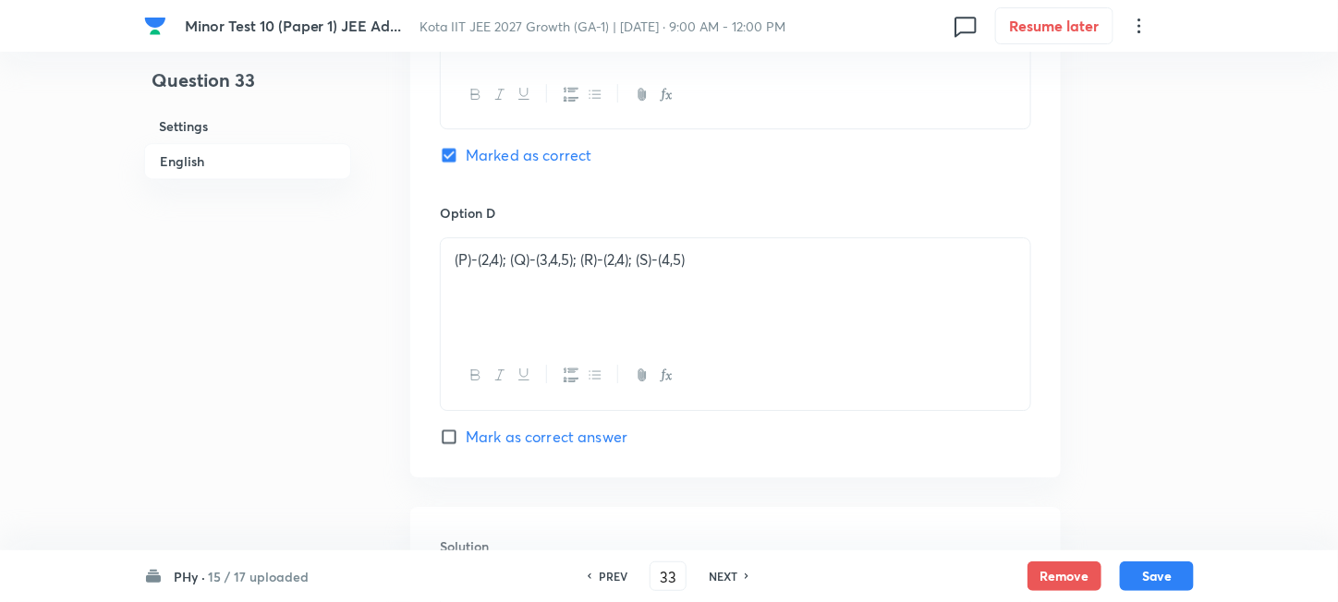
scroll to position [2217, 0]
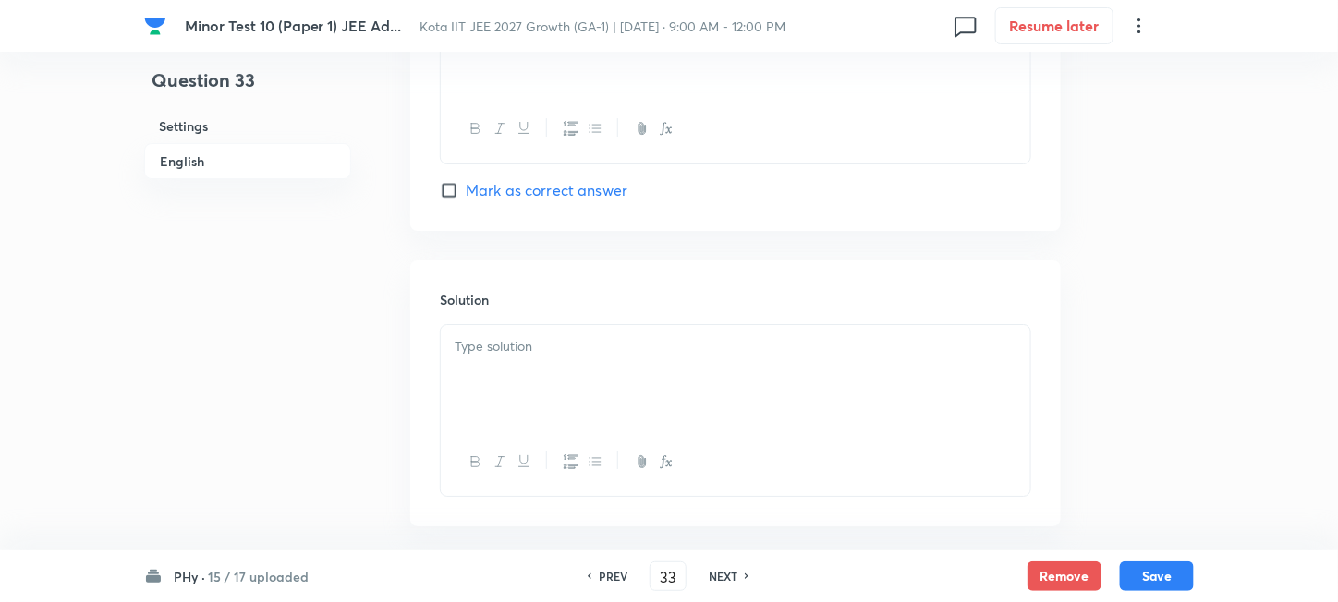
click at [642, 356] on p at bounding box center [736, 346] width 562 height 21
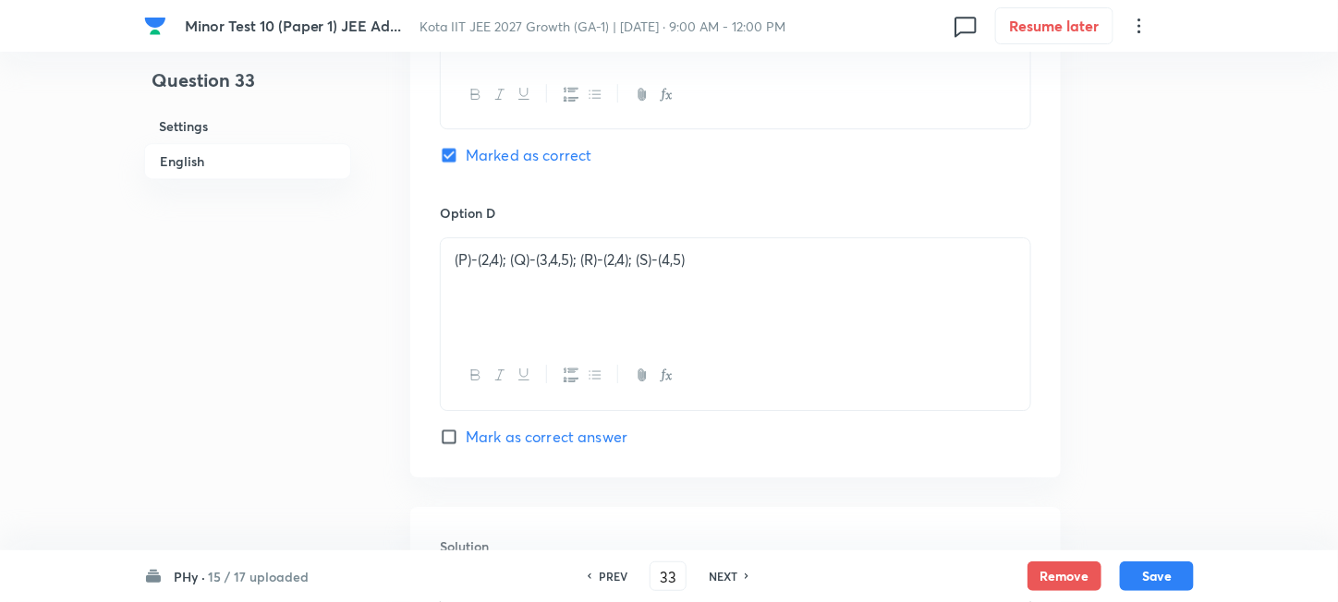
scroll to position [2304, 0]
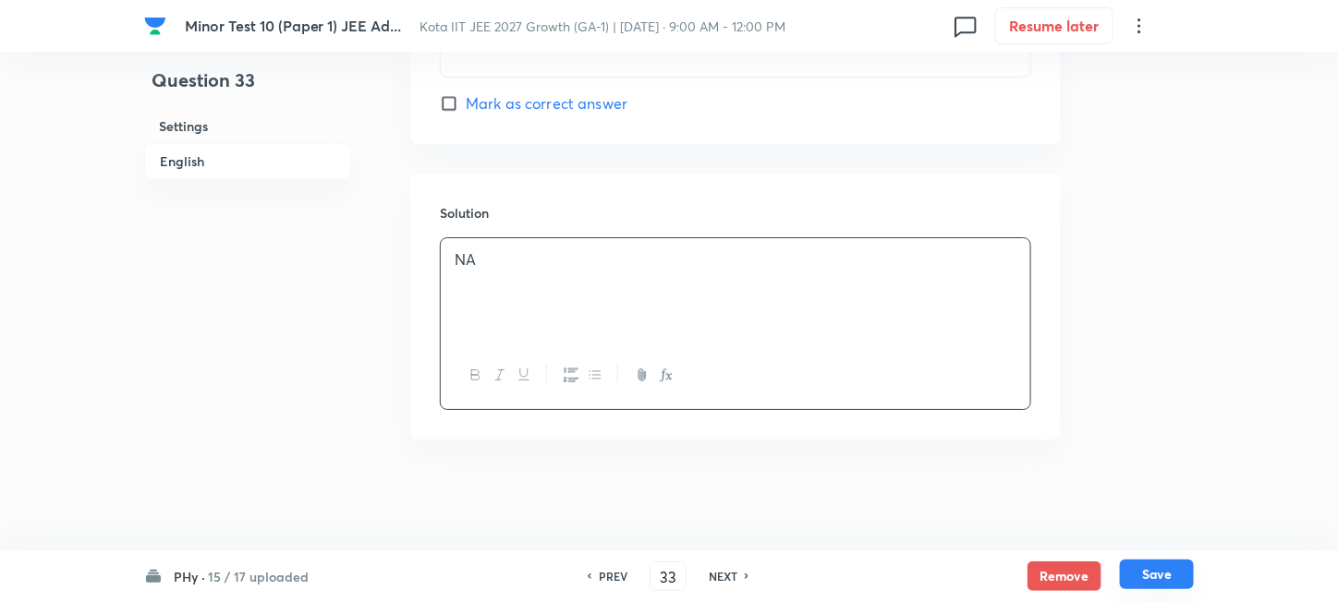
click at [1148, 577] on button "Save" at bounding box center [1157, 575] width 74 height 30
type input "34"
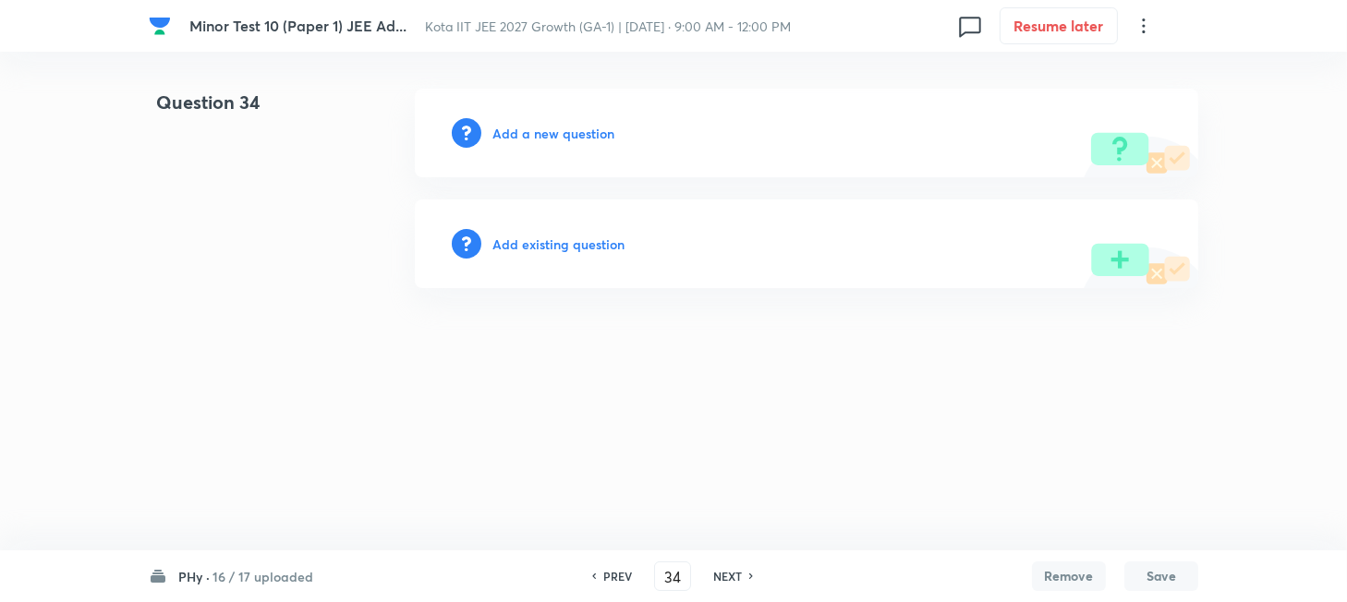
click at [524, 133] on h6 "Add a new question" at bounding box center [553, 133] width 122 height 19
click at [524, 133] on h6 "Choose a question type" at bounding box center [563, 133] width 142 height 19
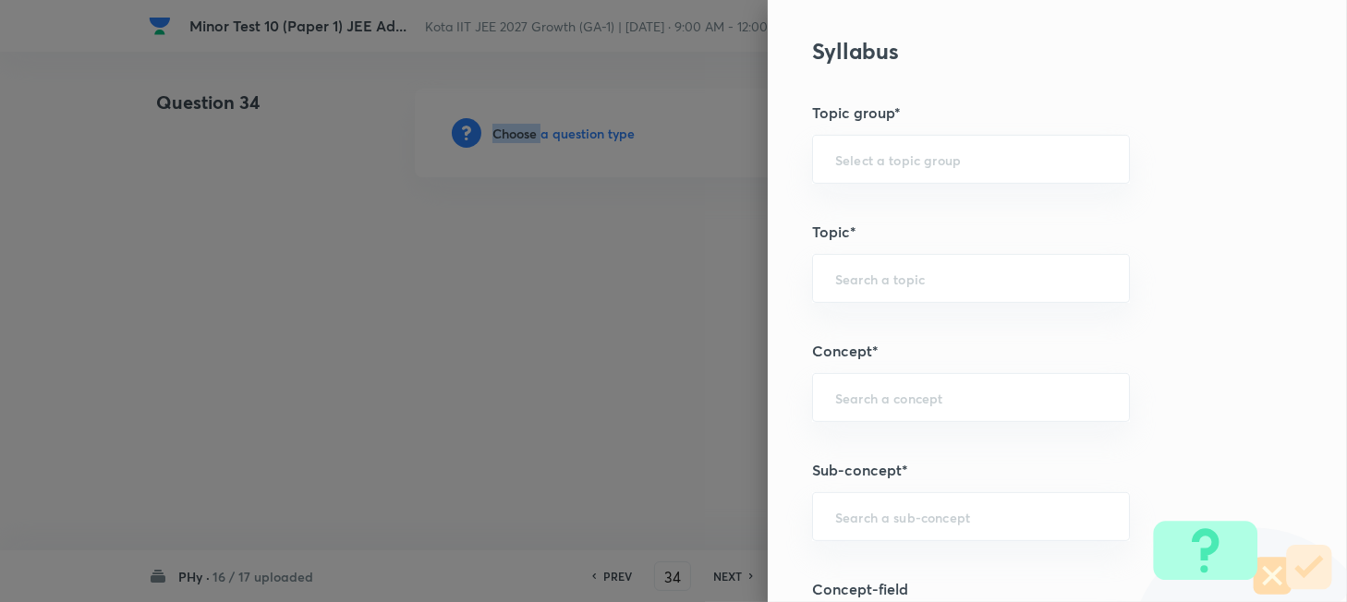
scroll to position [862, 0]
click at [875, 515] on input "text" at bounding box center [971, 512] width 272 height 18
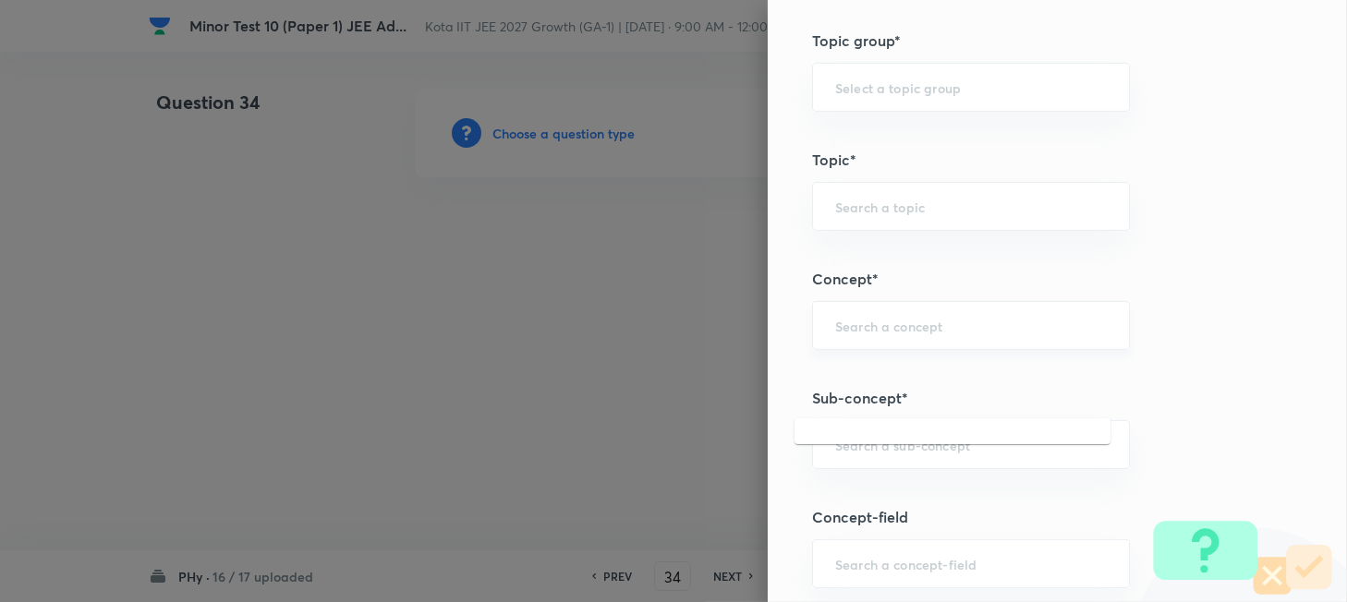
scroll to position [985, 0]
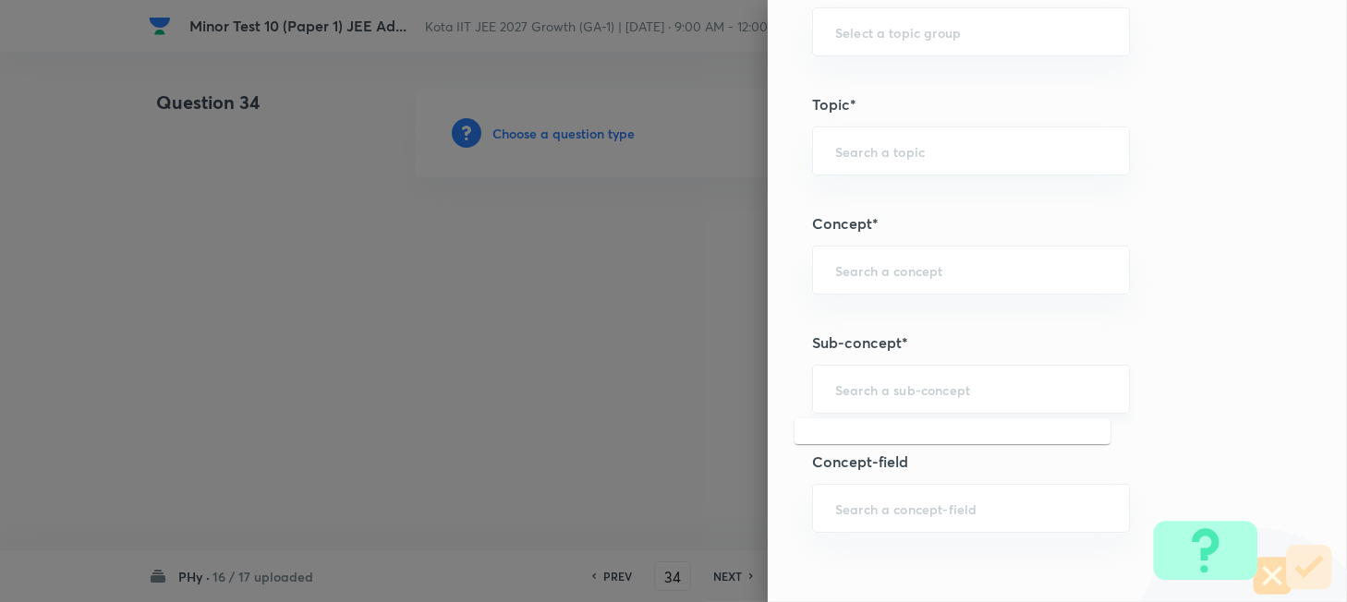
paste input "Work"
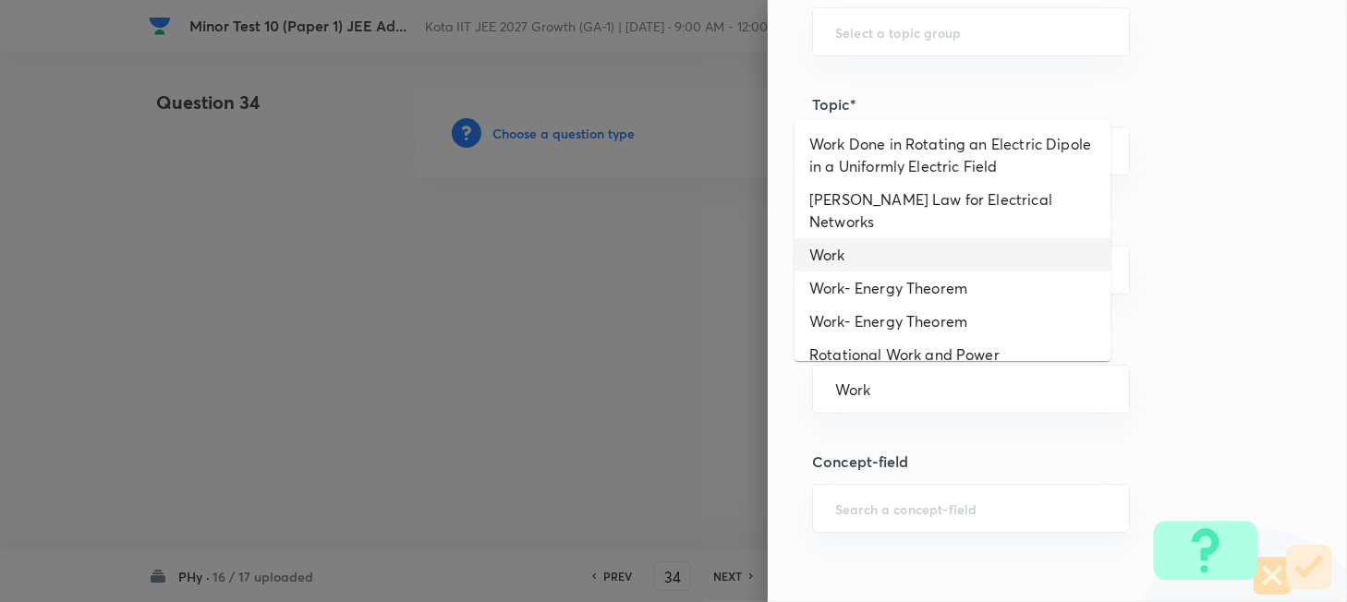
click at [879, 238] on li "Work" at bounding box center [952, 254] width 316 height 33
type input "Work"
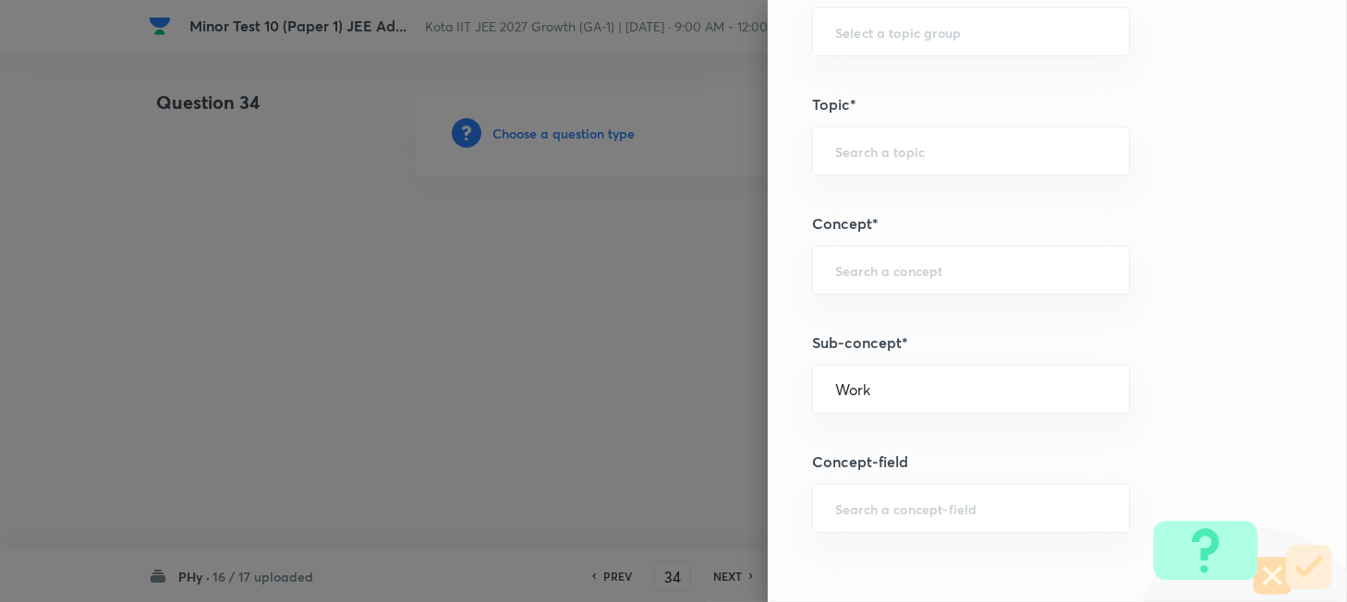
type input "Physics"
type input "Mechanics"
type input "Work, Energy & Power"
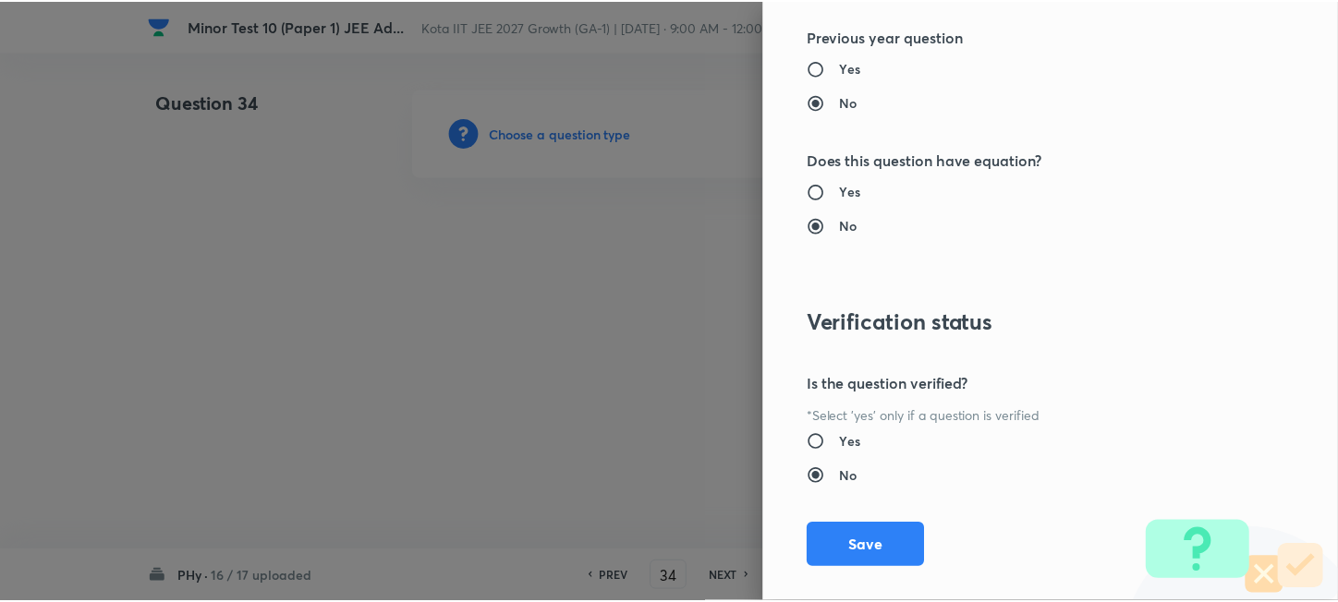
scroll to position [2040, 0]
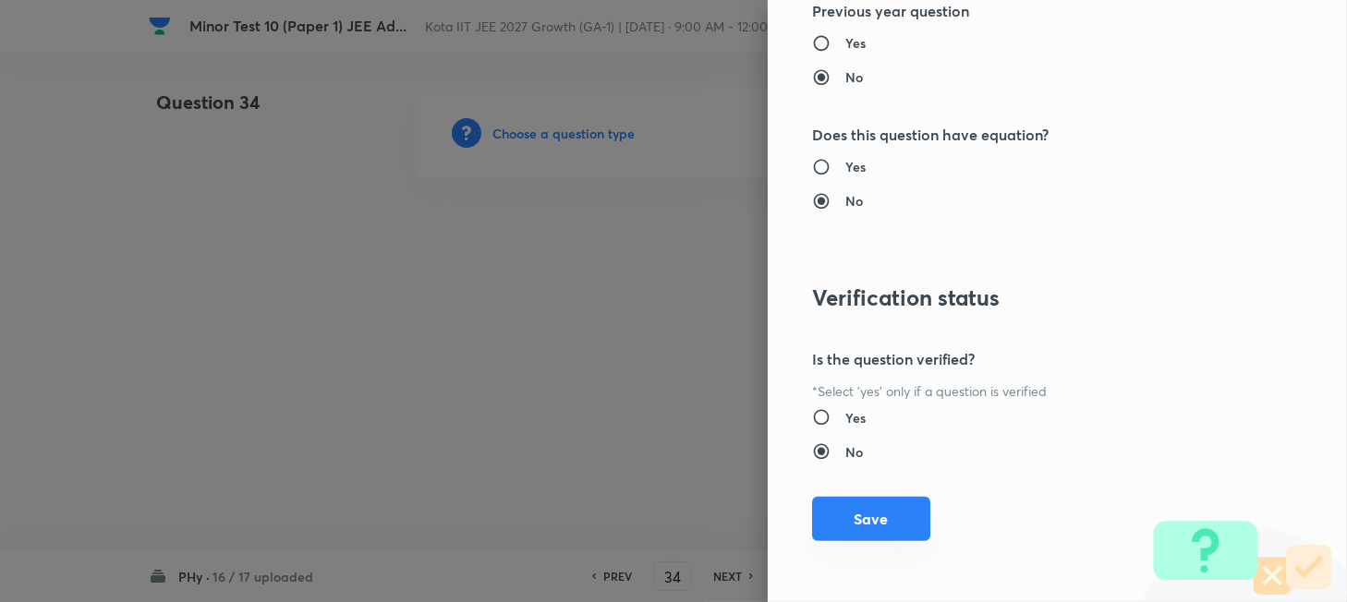
click at [883, 520] on button "Save" at bounding box center [871, 519] width 118 height 44
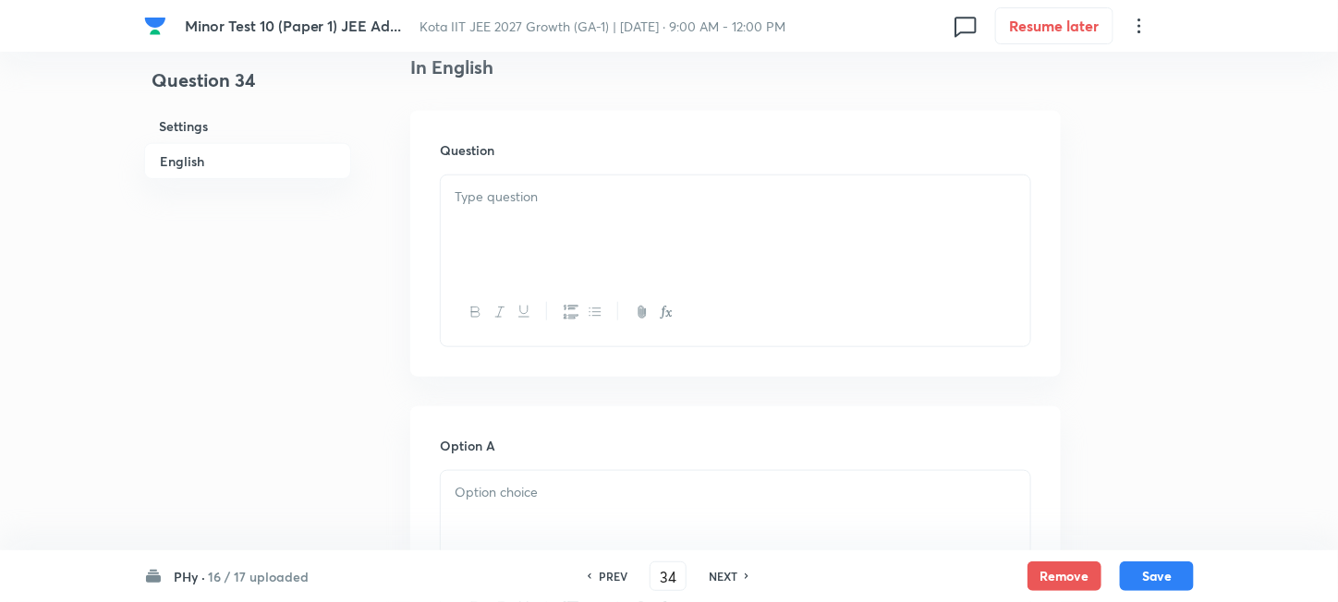
scroll to position [492, 0]
click at [697, 268] on div at bounding box center [735, 224] width 589 height 103
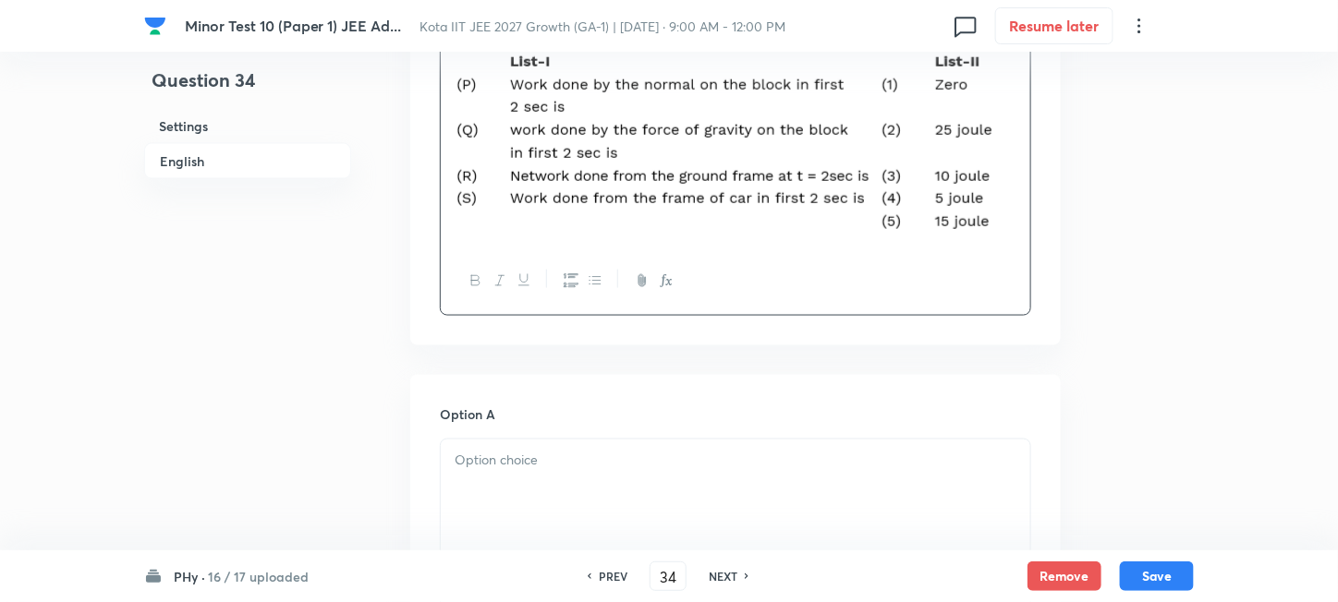
scroll to position [862, 0]
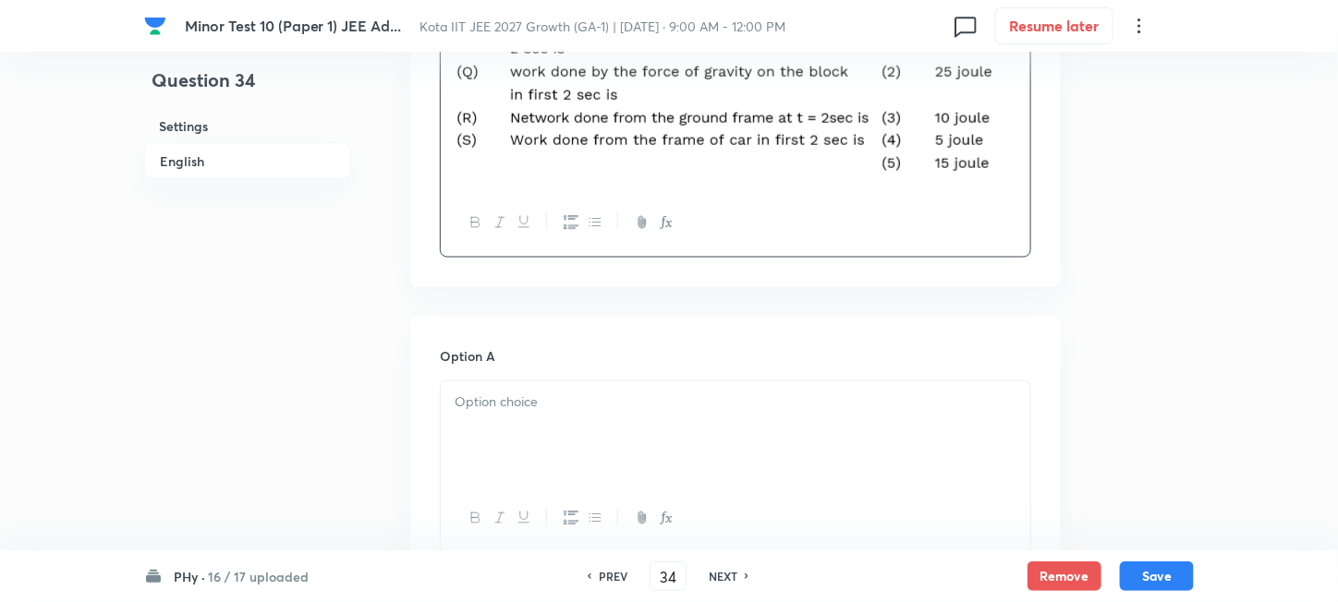
click at [666, 416] on div at bounding box center [735, 433] width 589 height 103
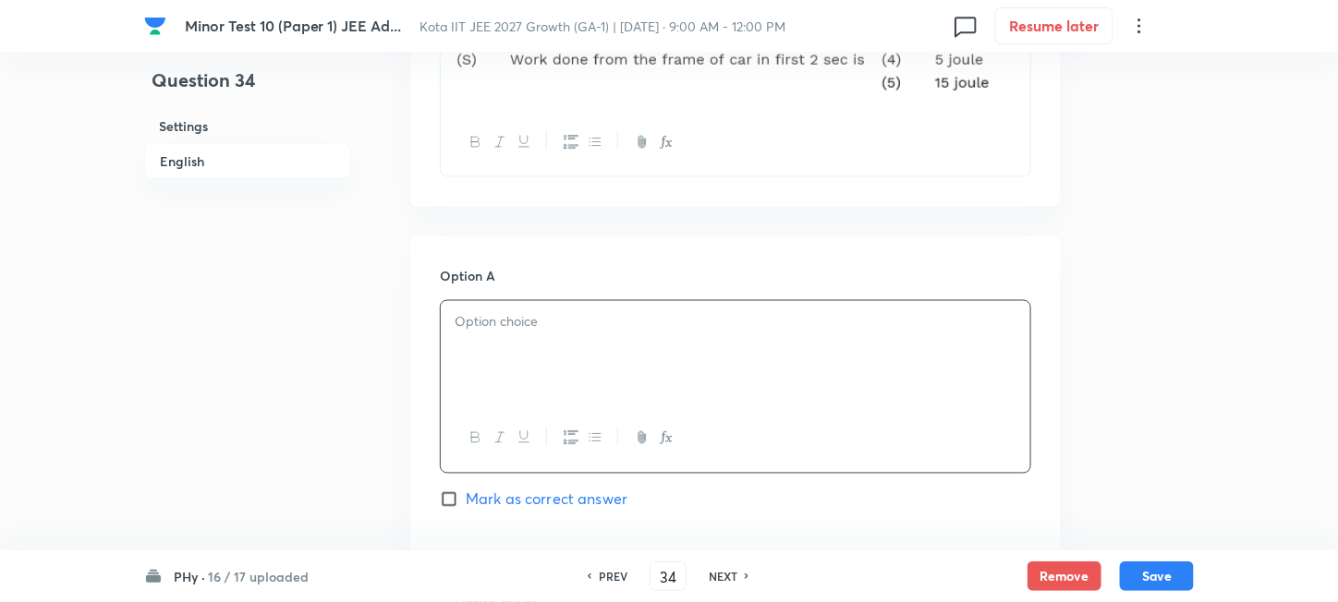
scroll to position [985, 0]
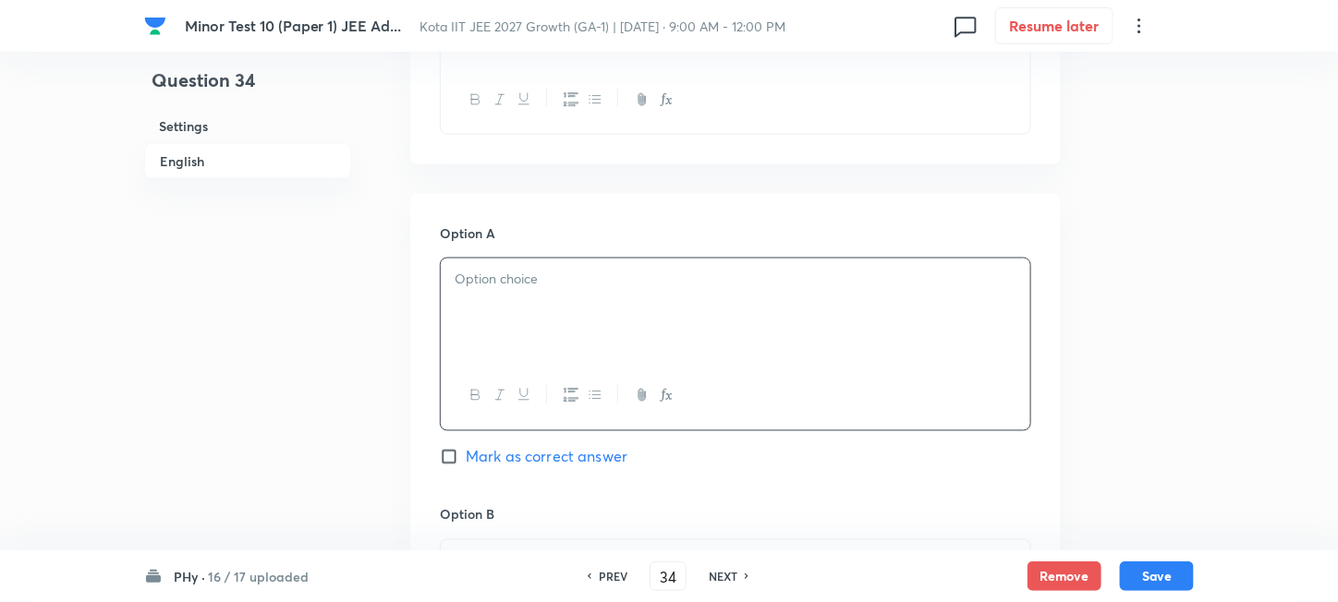
paste div
click at [475, 285] on p "(P)®(3); (Q)®(1); (R)®(2); (S)®(4)" at bounding box center [736, 280] width 562 height 21
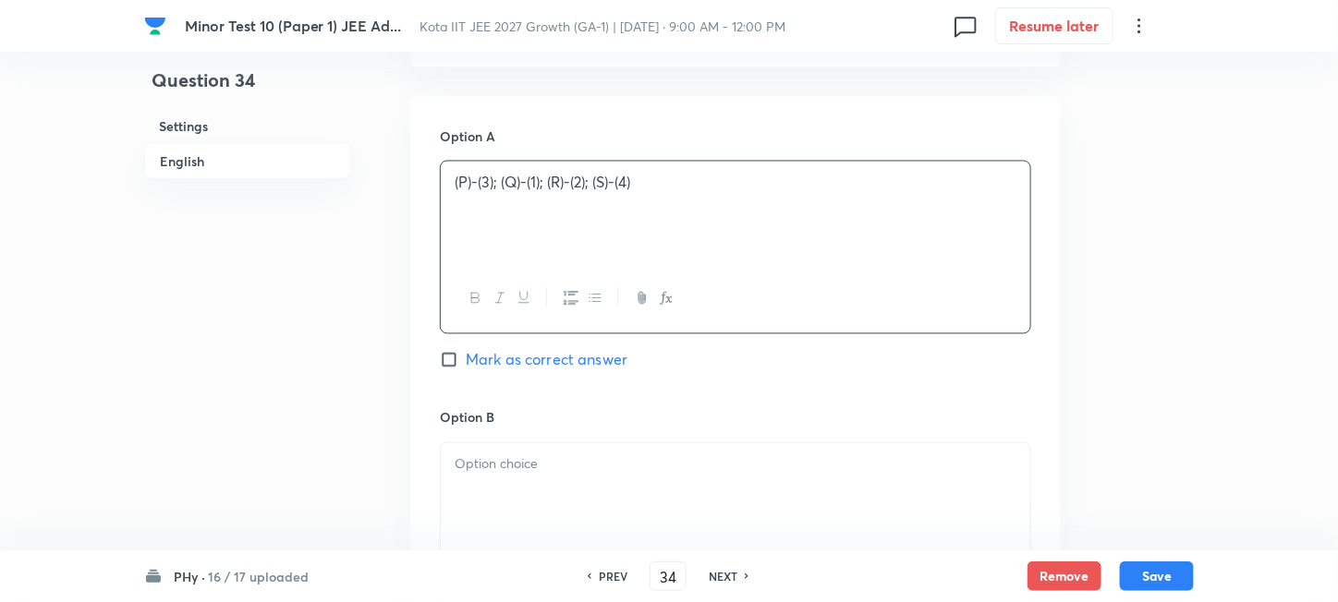
scroll to position [1231, 0]
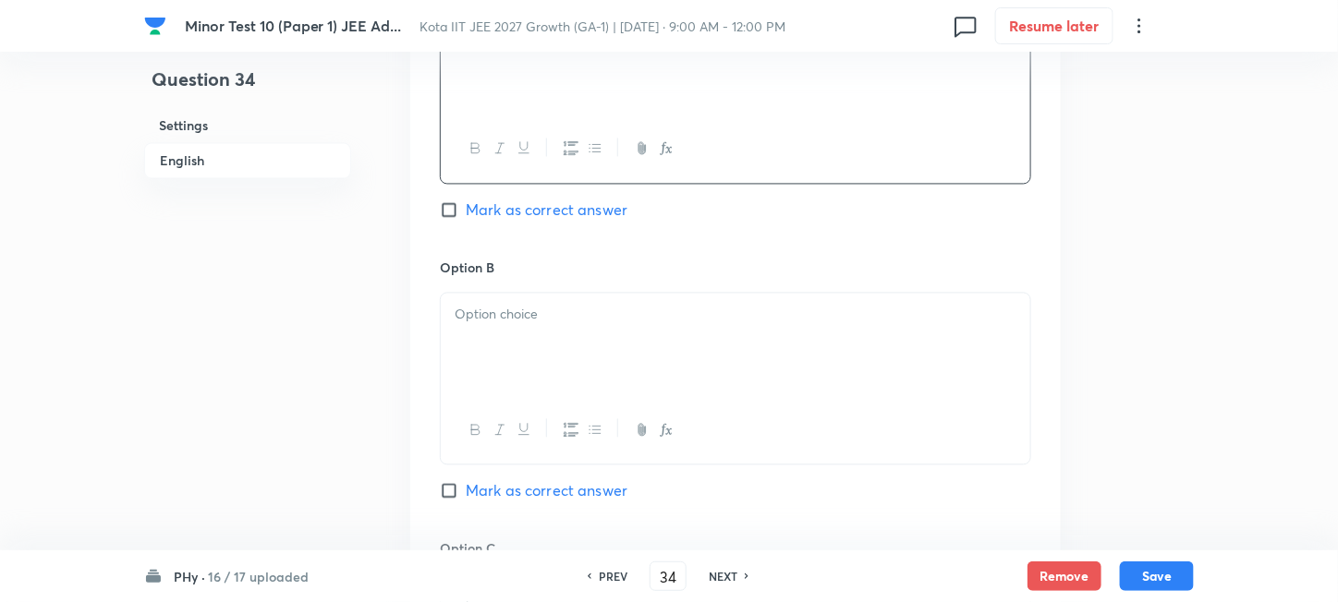
click at [564, 364] on div at bounding box center [735, 345] width 589 height 103
paste div
click at [471, 318] on p "(P)®(2); (Q)®(1); (R)®(2); (S)®(1)" at bounding box center [736, 315] width 562 height 21
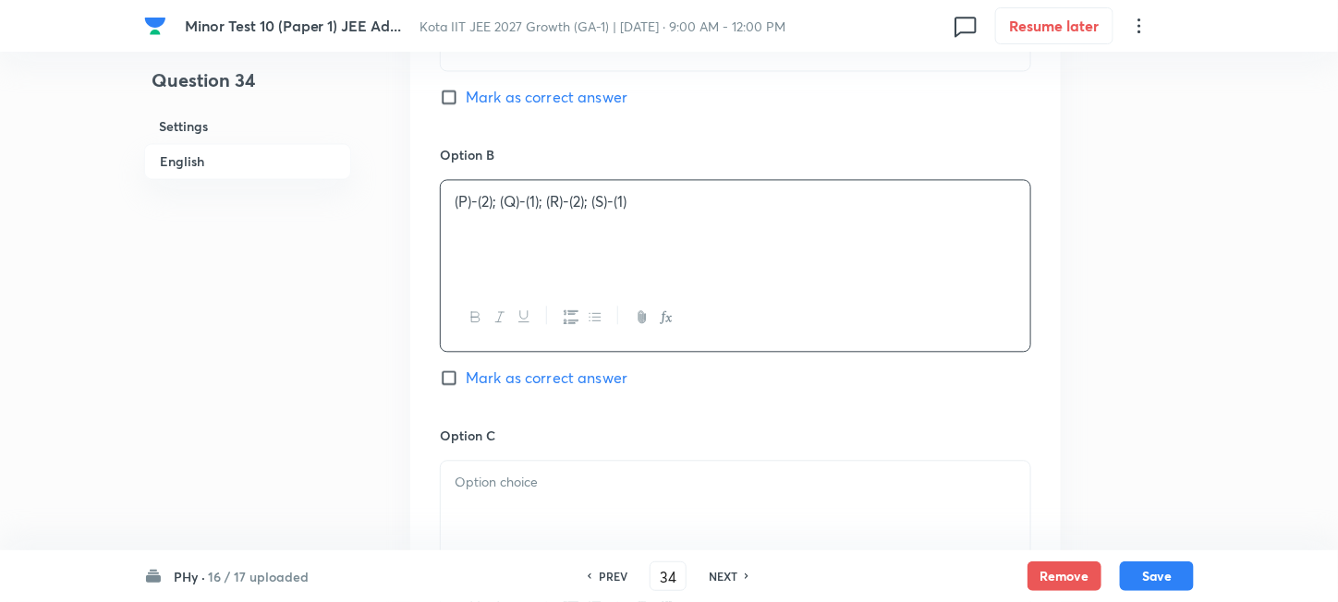
scroll to position [1478, 0]
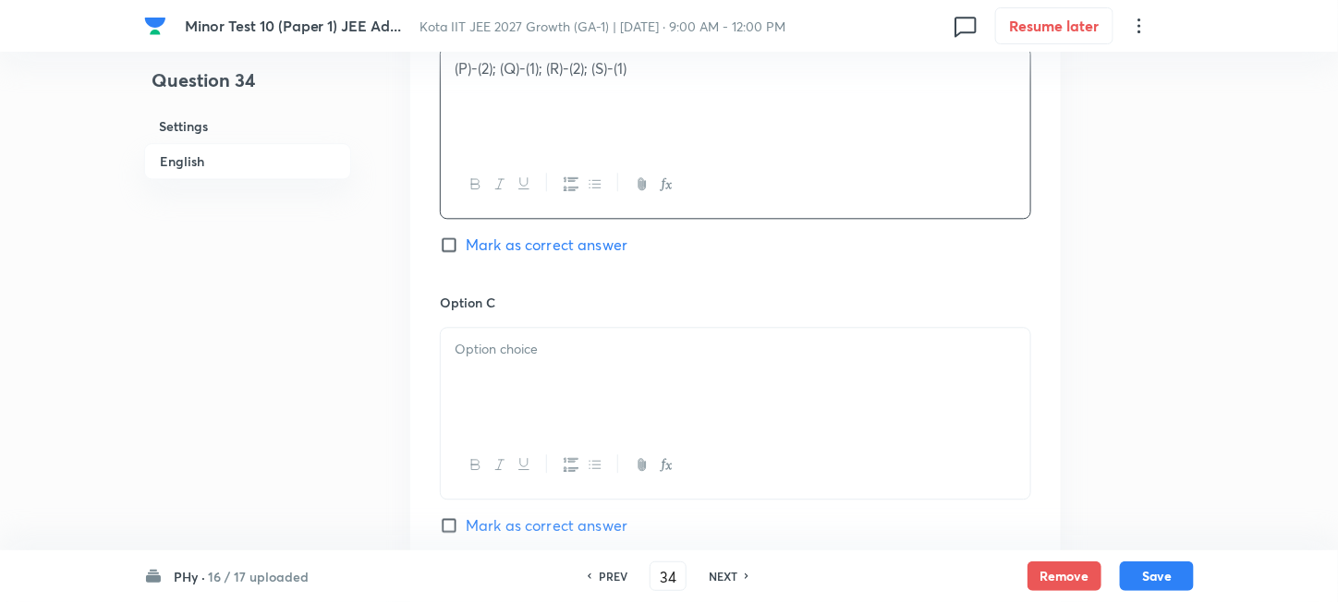
click at [545, 406] on div at bounding box center [735, 379] width 589 height 103
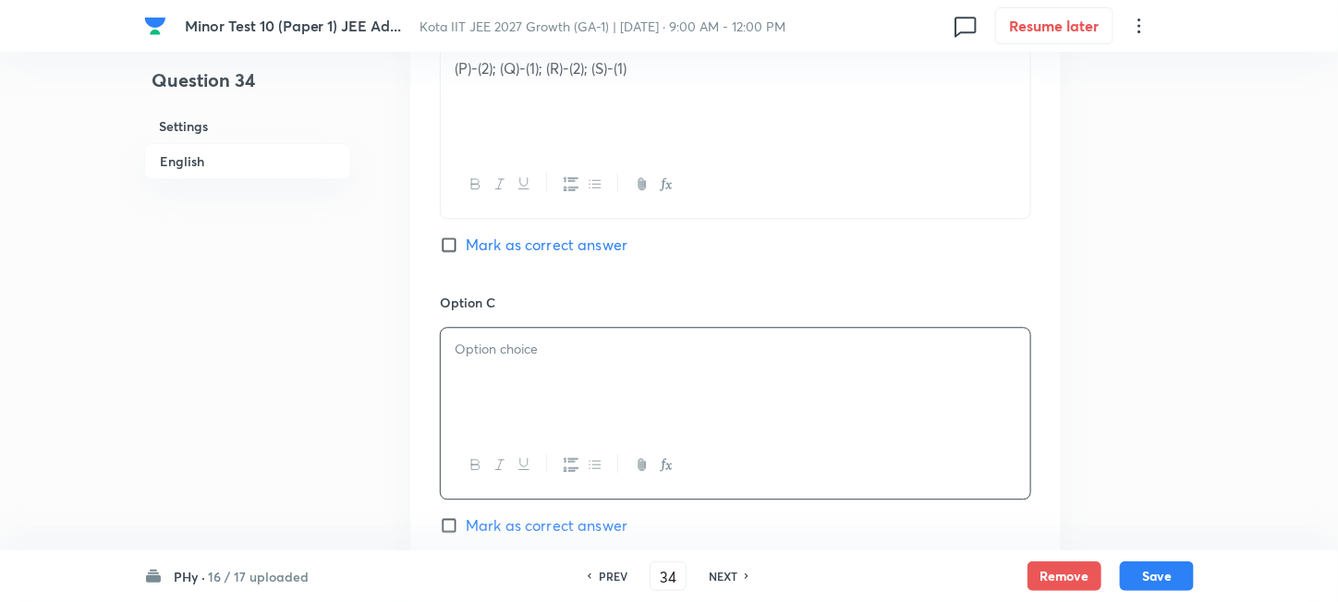
paste div
click at [479, 358] on p "(P)®(2); (Q)®(3); (R)®(4); (S)®(1)" at bounding box center [736, 349] width 562 height 21
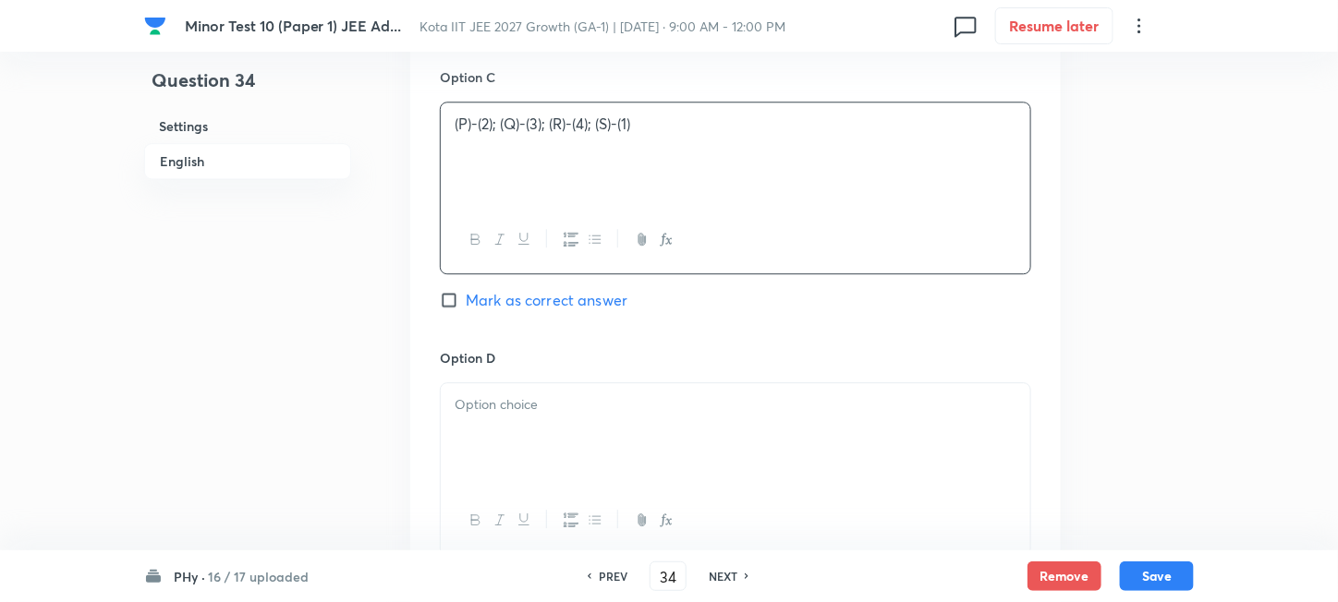
scroll to position [1724, 0]
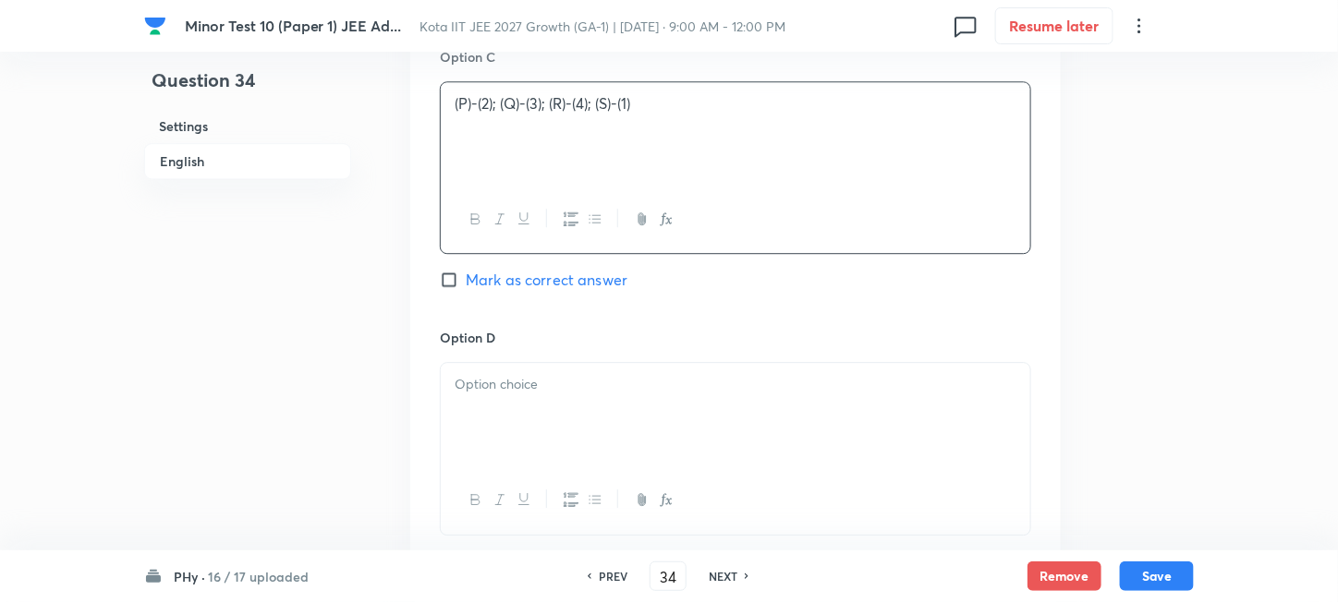
click at [595, 432] on div at bounding box center [735, 414] width 589 height 103
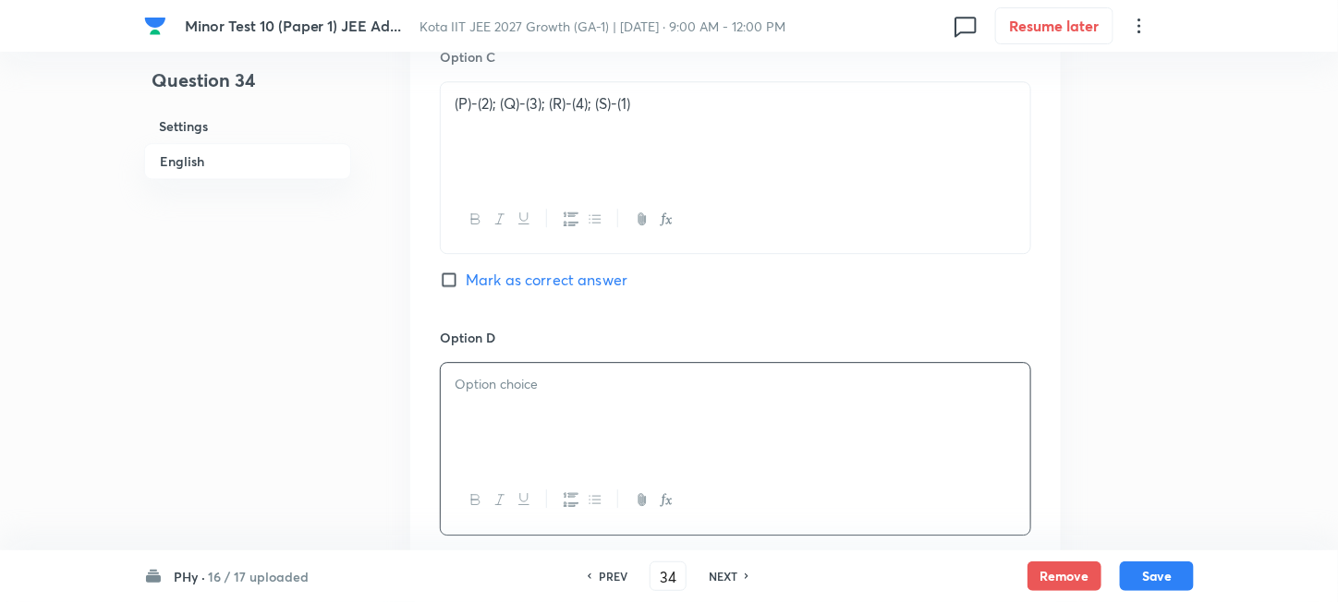
paste div
click at [475, 386] on p "(P)®(3); (Q)®(1); (R)®(2); (S)®(5)" at bounding box center [736, 384] width 562 height 21
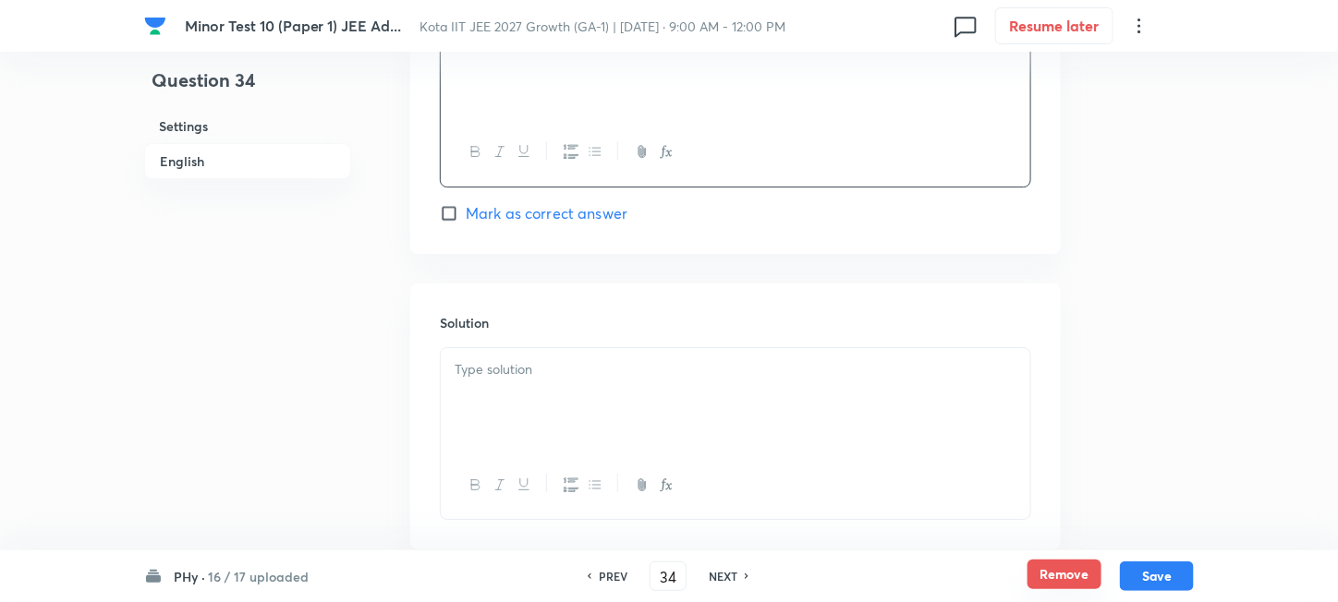
scroll to position [2093, 0]
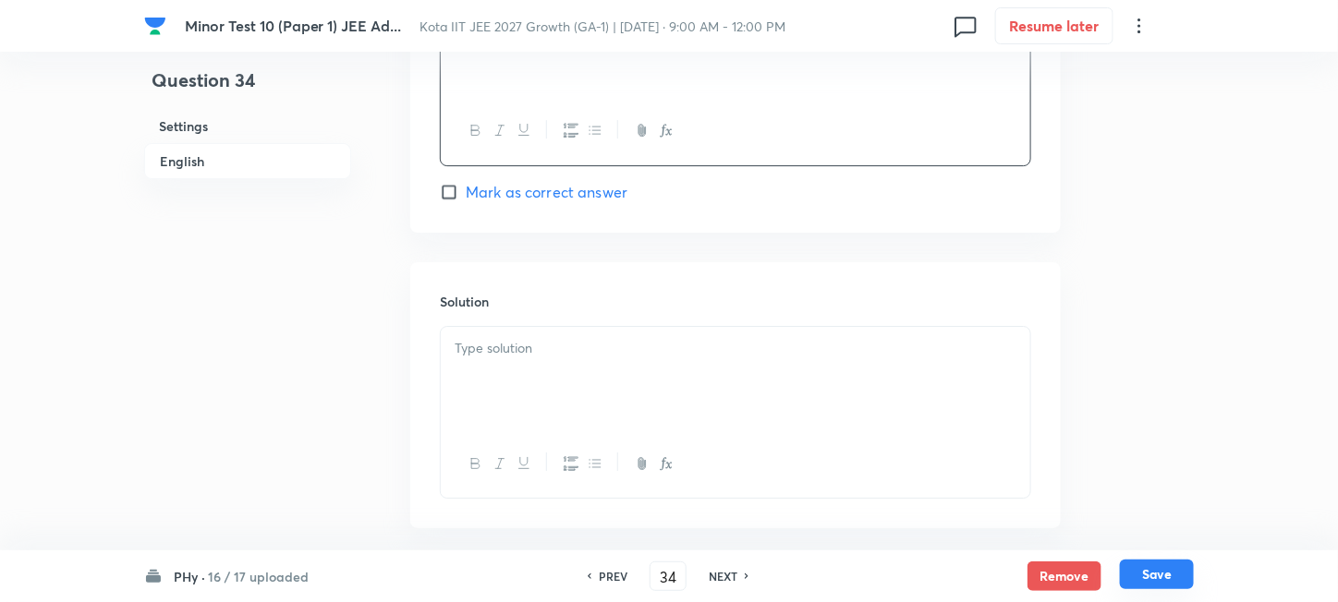
click at [1136, 575] on button "Save" at bounding box center [1157, 575] width 74 height 30
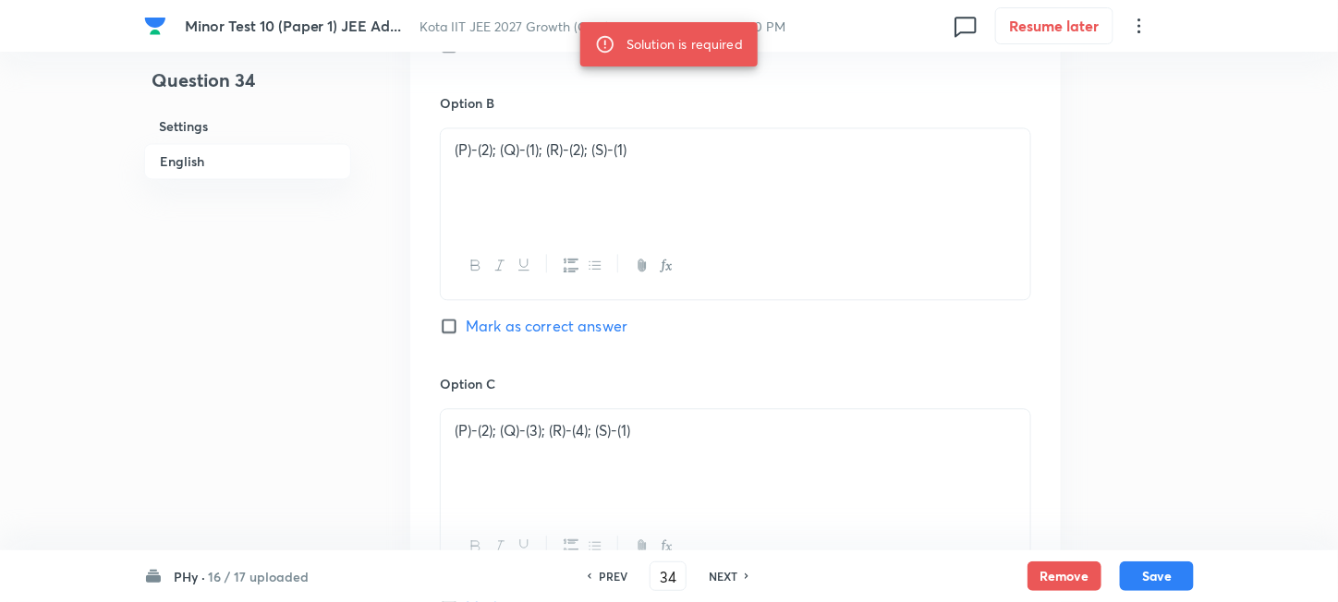
scroll to position [1354, 0]
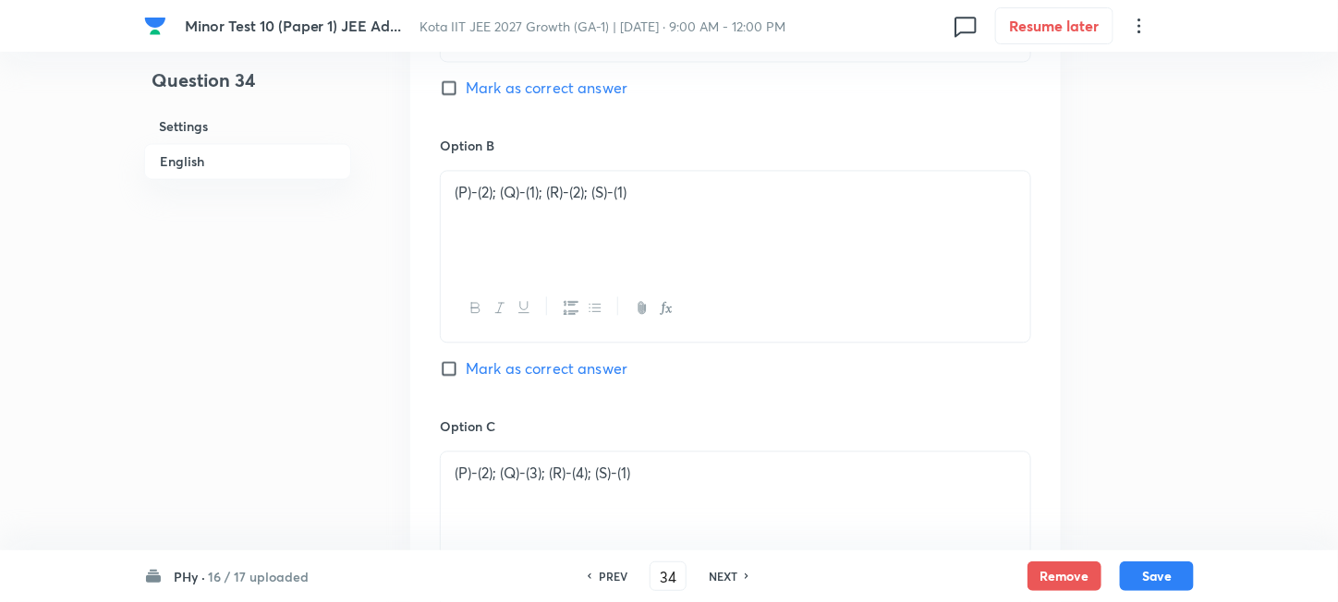
click at [509, 373] on span "Mark as correct answer" at bounding box center [547, 369] width 162 height 22
click at [466, 373] on input "Mark as correct answer" at bounding box center [453, 368] width 26 height 18
checkbox input "true"
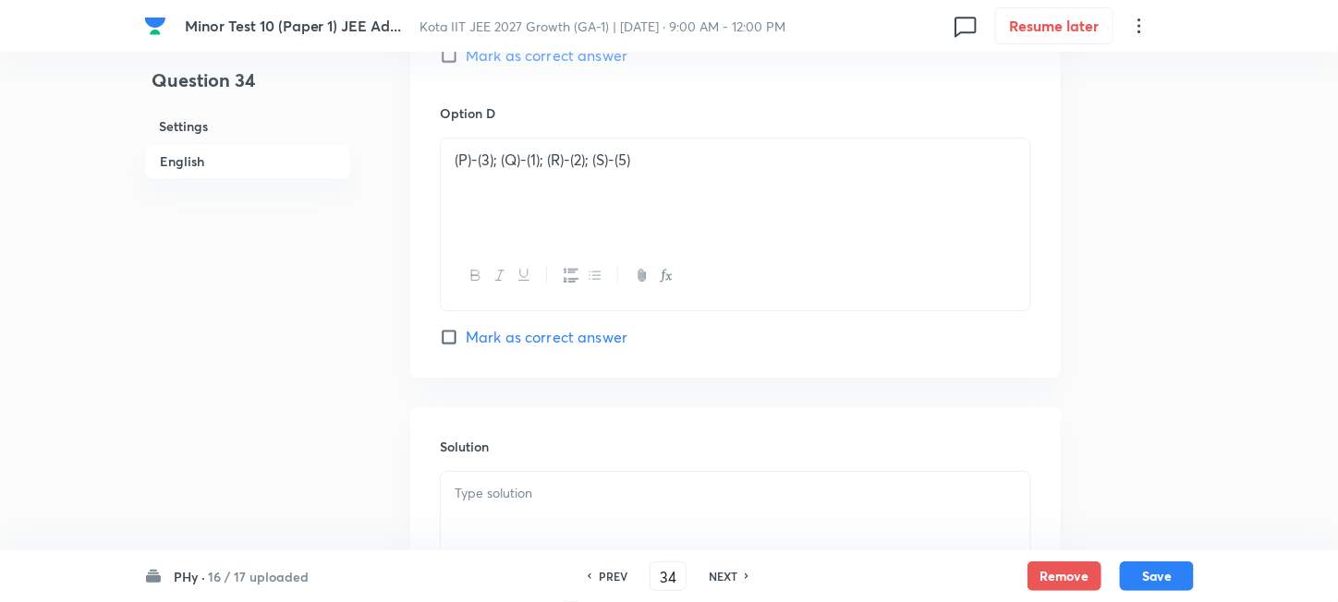
scroll to position [2093, 0]
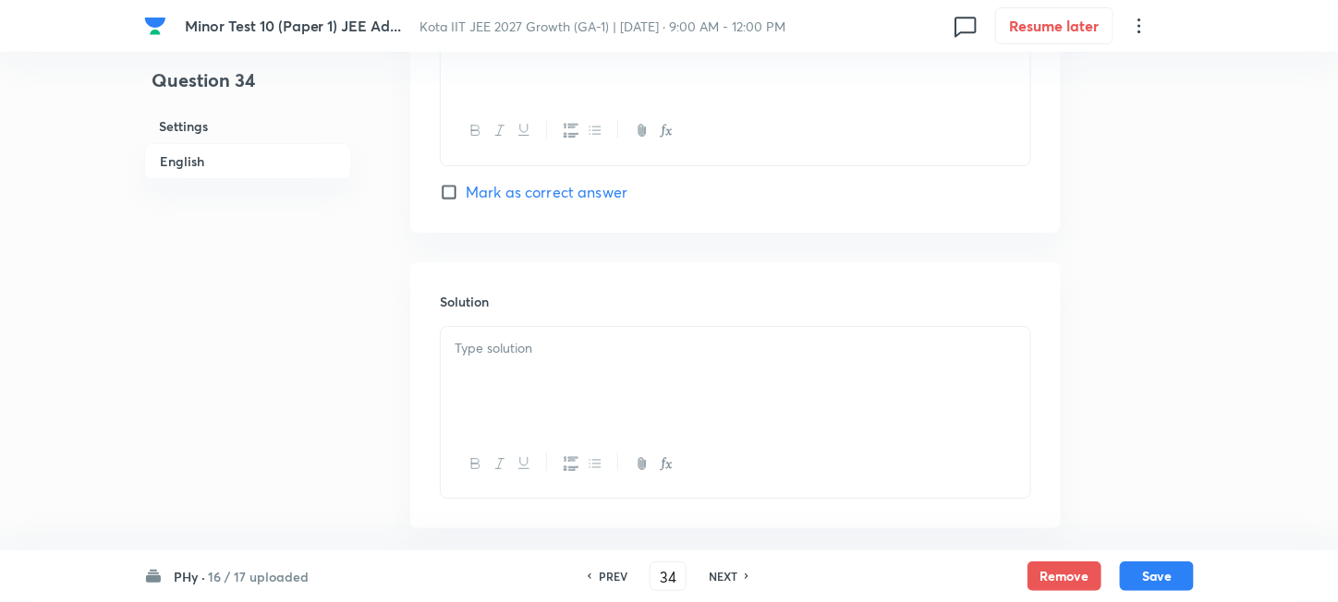
click at [637, 376] on div at bounding box center [735, 378] width 589 height 103
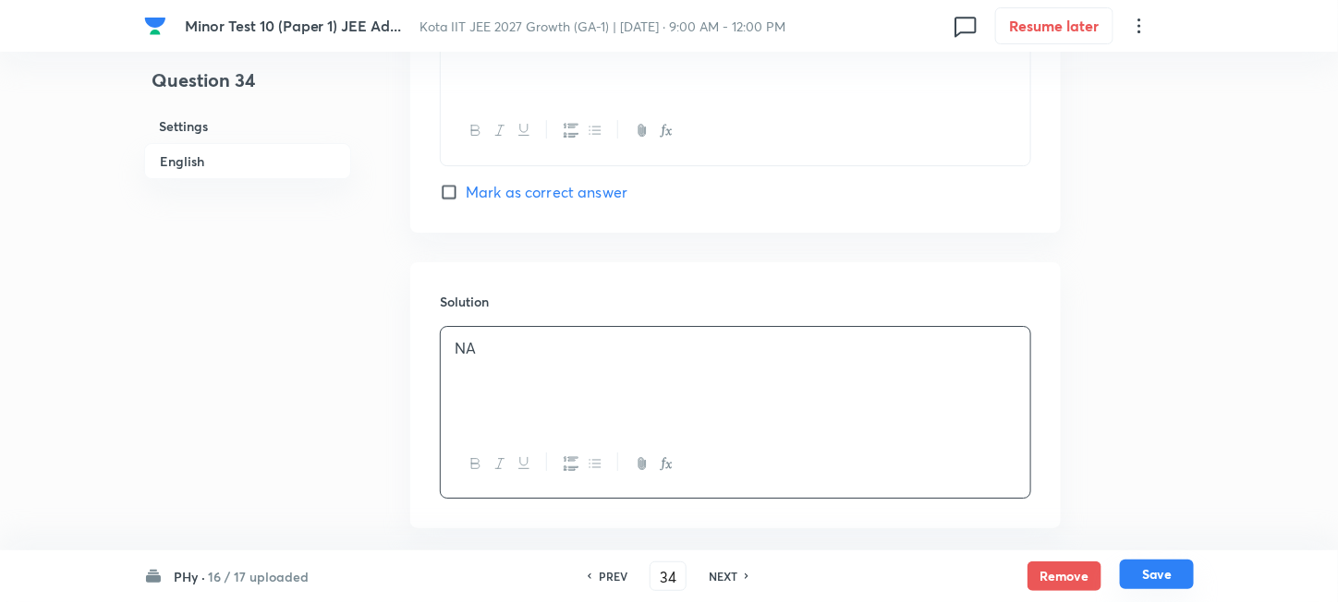
click at [1149, 579] on button "Save" at bounding box center [1157, 575] width 74 height 30
type input "35"
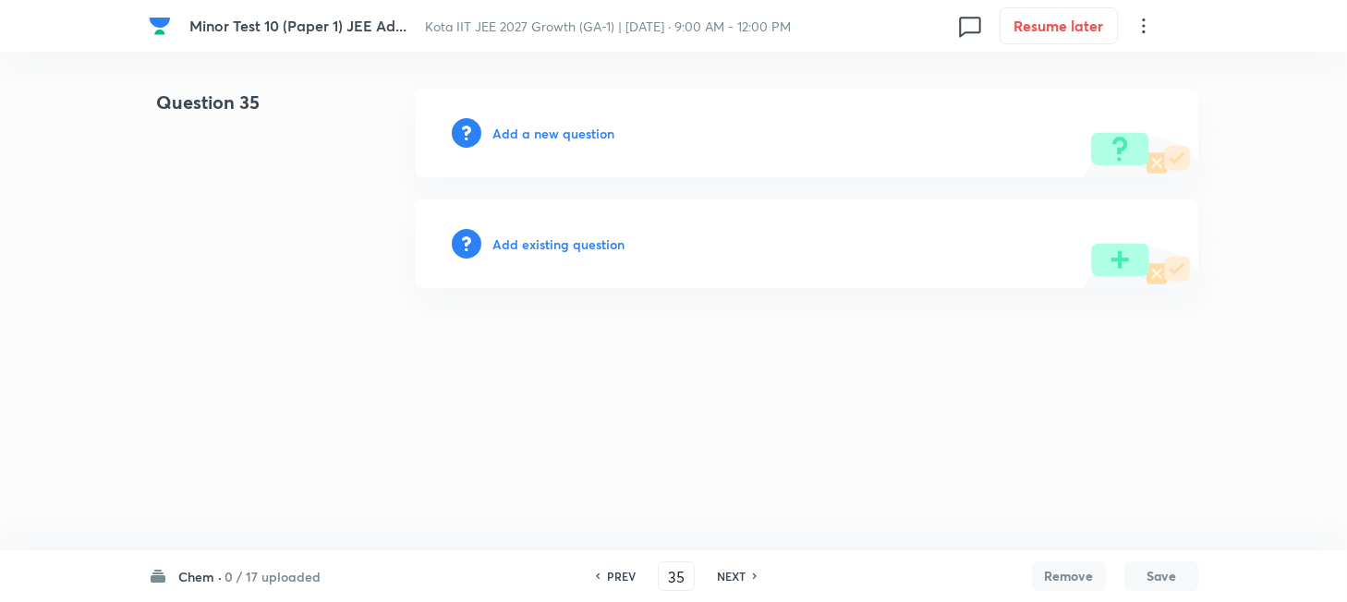
click at [211, 573] on h6 "Chem ·" at bounding box center [199, 576] width 43 height 19
click at [606, 377] on html "Minor Test 10 (Paper 1) JEE Ad... Kota IIT JEE 2027 Growth (GA-1) | Oct 6, 2025…" at bounding box center [673, 188] width 1347 height 377
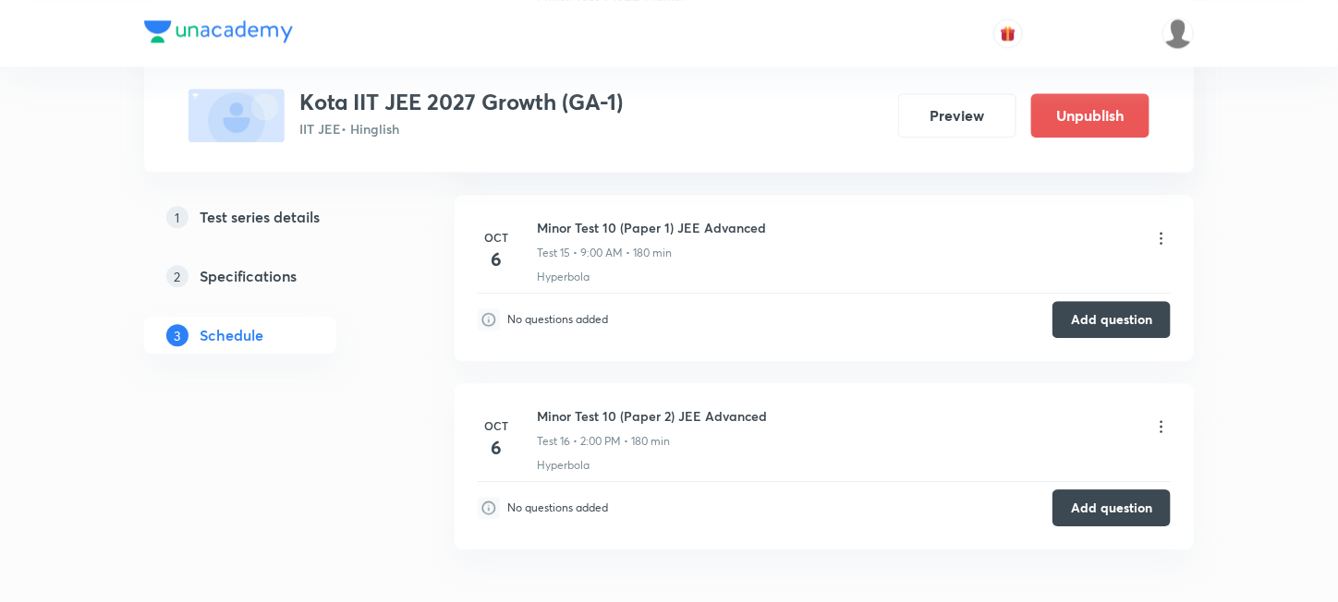
scroll to position [4357, 0]
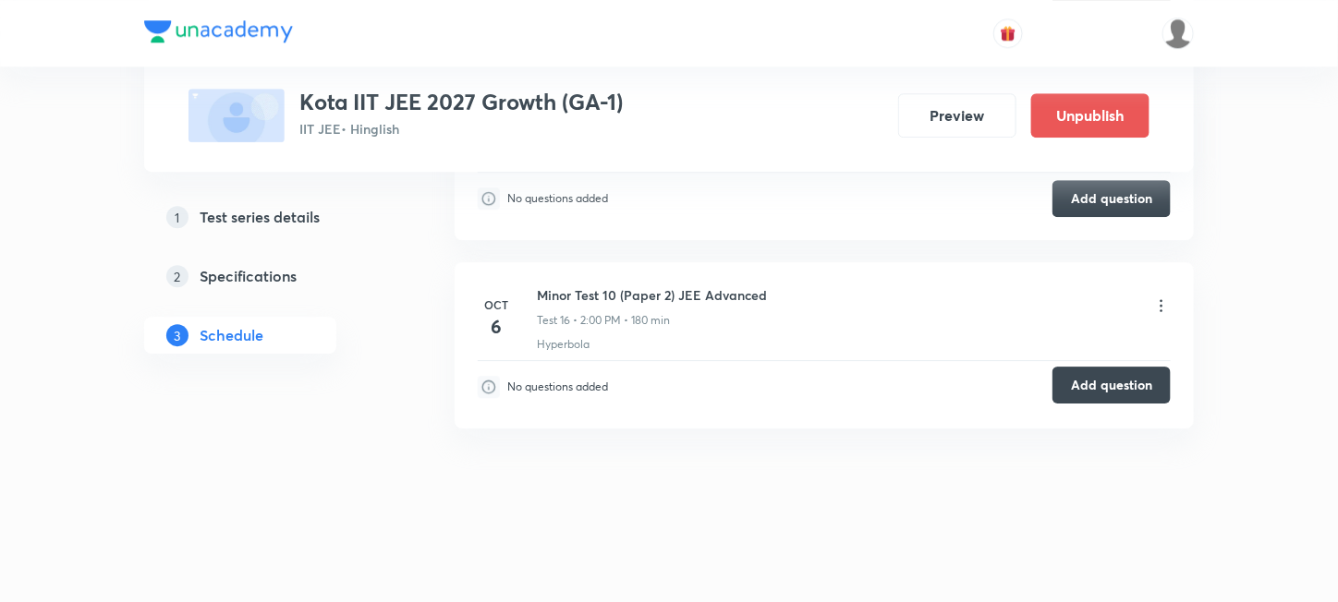
click at [1100, 389] on button "Add question" at bounding box center [1111, 385] width 118 height 37
click at [1072, 391] on button "Add question" at bounding box center [1111, 385] width 118 height 37
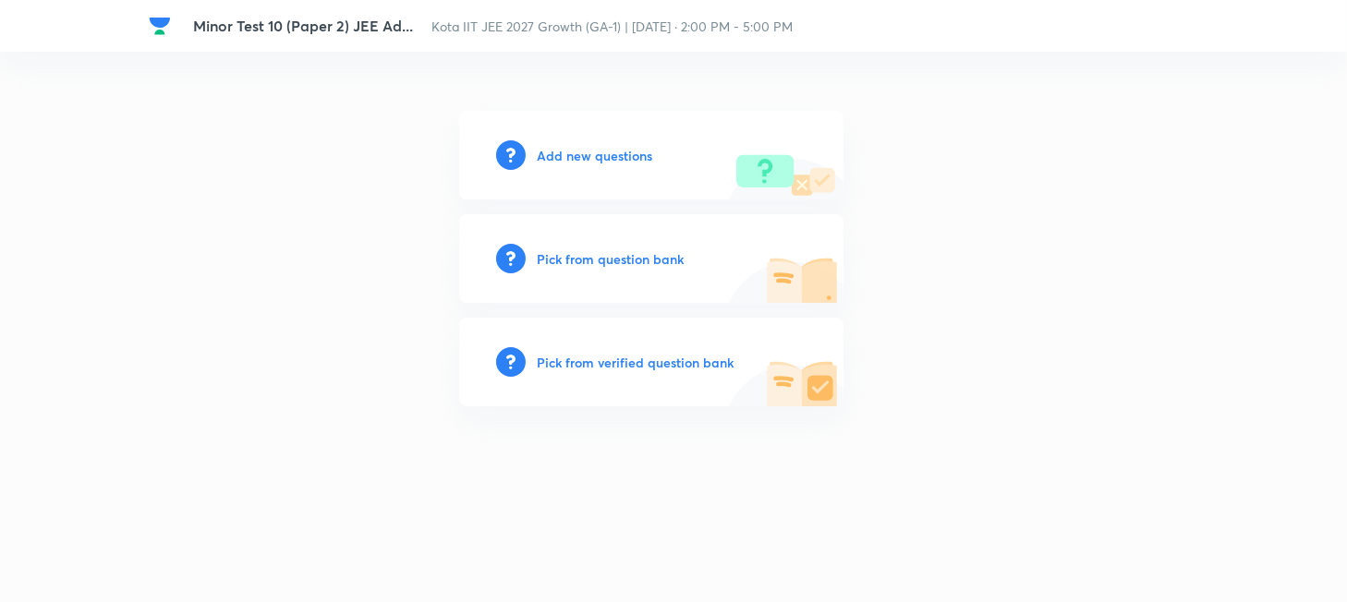
click at [586, 160] on h6 "Add new questions" at bounding box center [594, 155] width 115 height 19
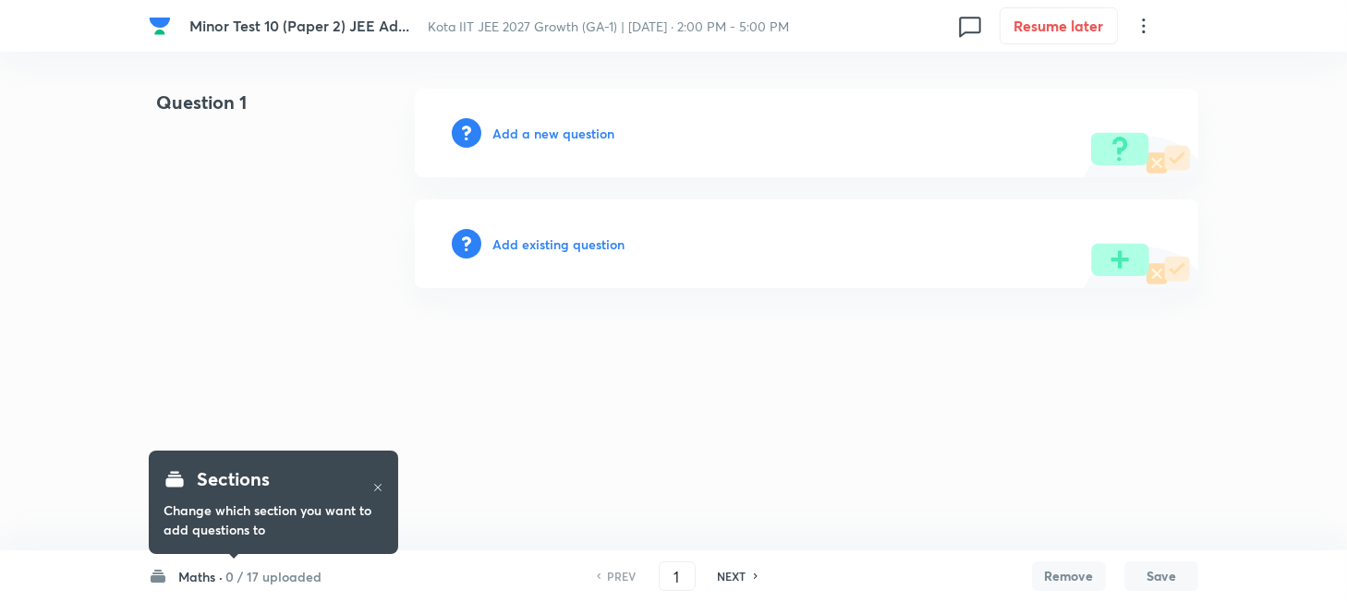
click at [374, 485] on icon at bounding box center [377, 487] width 11 height 11
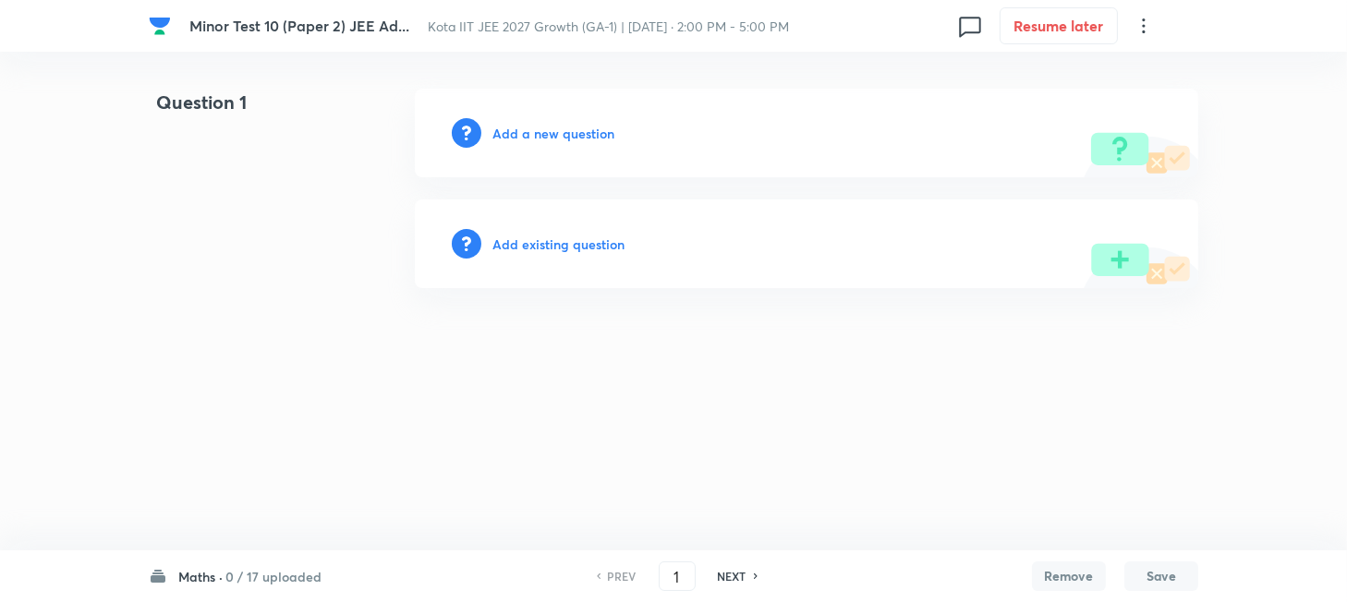
click at [529, 137] on h6 "Add a new question" at bounding box center [553, 133] width 122 height 19
click at [529, 137] on h6 "Choose a question type" at bounding box center [563, 133] width 142 height 19
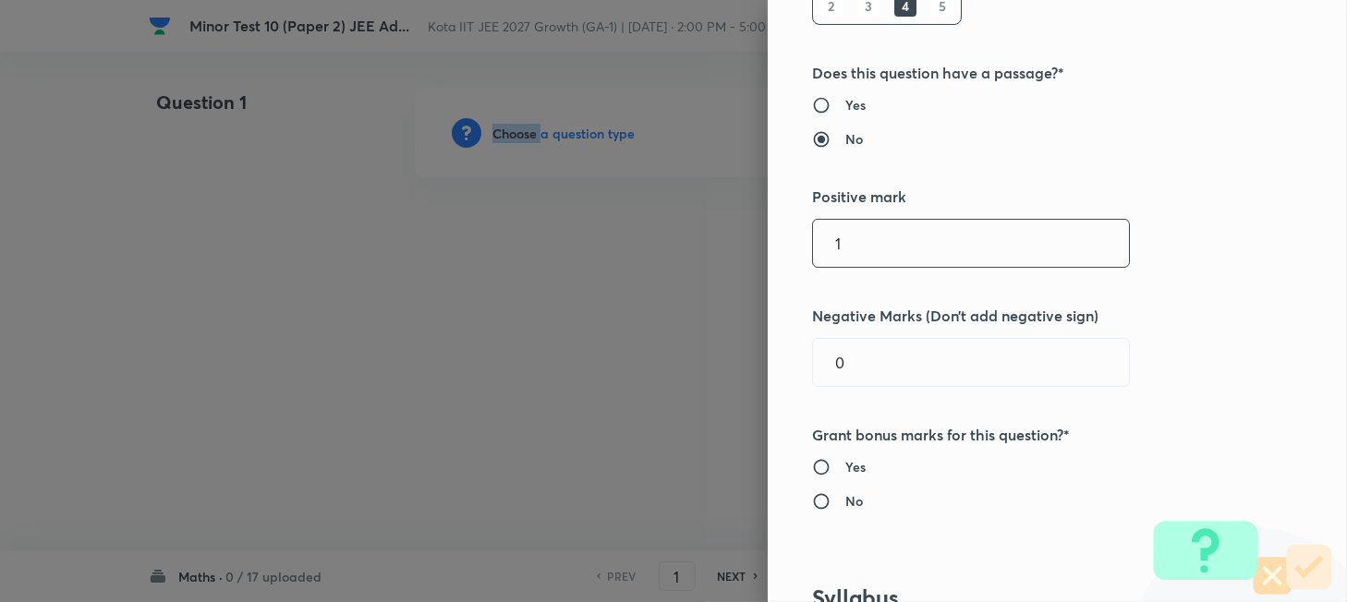
scroll to position [370, 0]
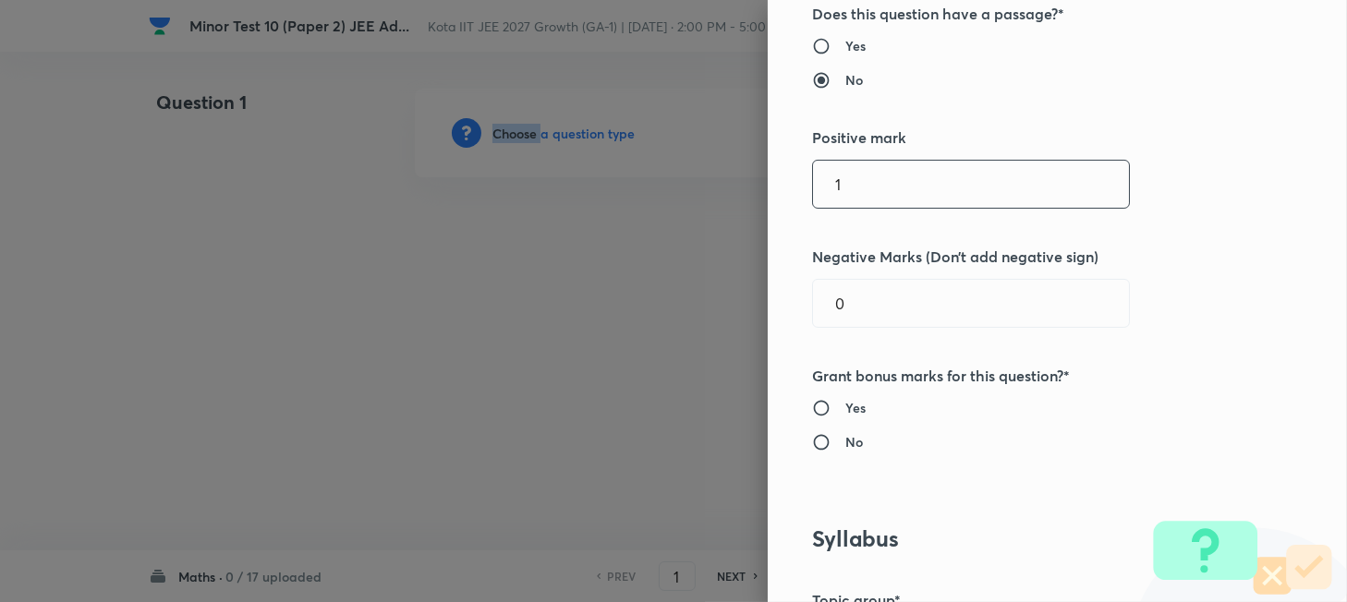
click at [864, 189] on input "1" at bounding box center [971, 184] width 316 height 47
type input "3"
click at [894, 302] on input "0" at bounding box center [971, 303] width 316 height 47
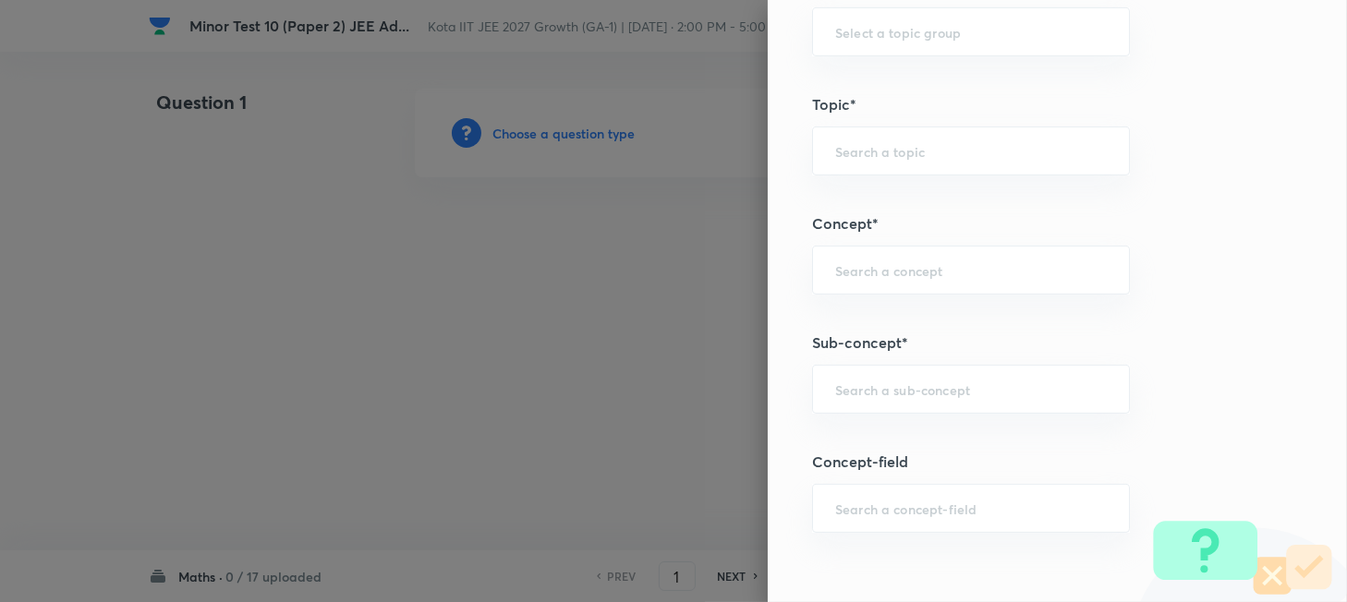
scroll to position [1109, 0]
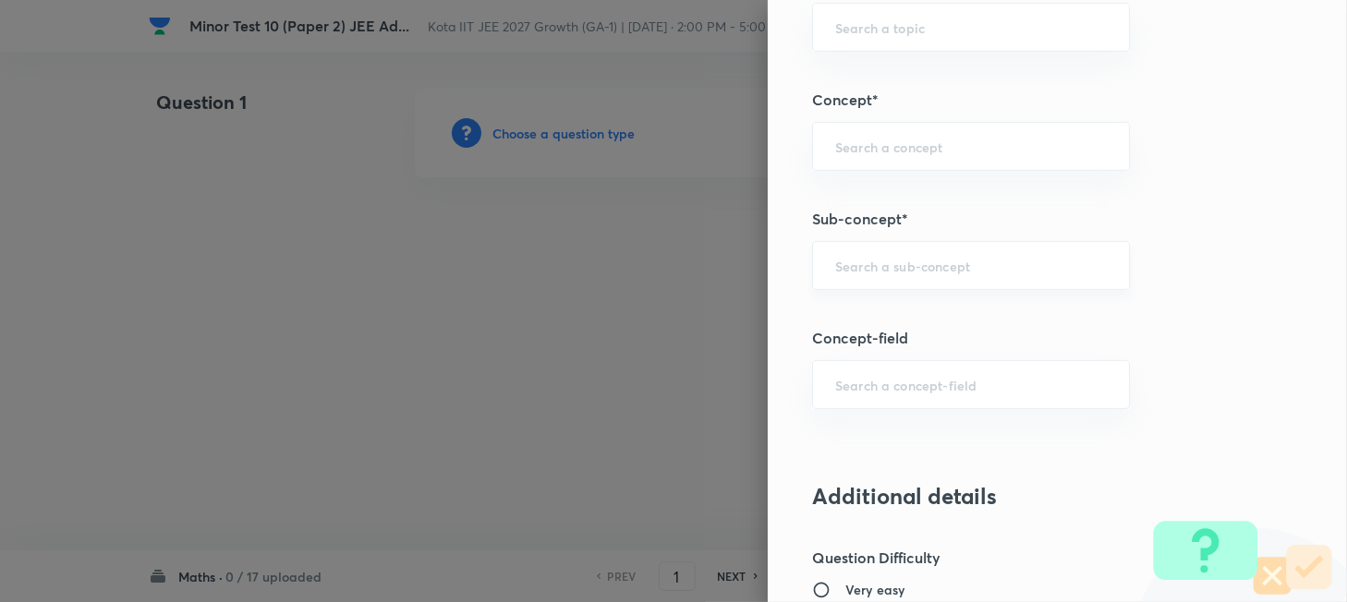
click at [896, 277] on div "​" at bounding box center [971, 265] width 318 height 49
type input "1"
paste input "Work"
type input "Work"
click at [879, 389] on input "text" at bounding box center [971, 385] width 272 height 18
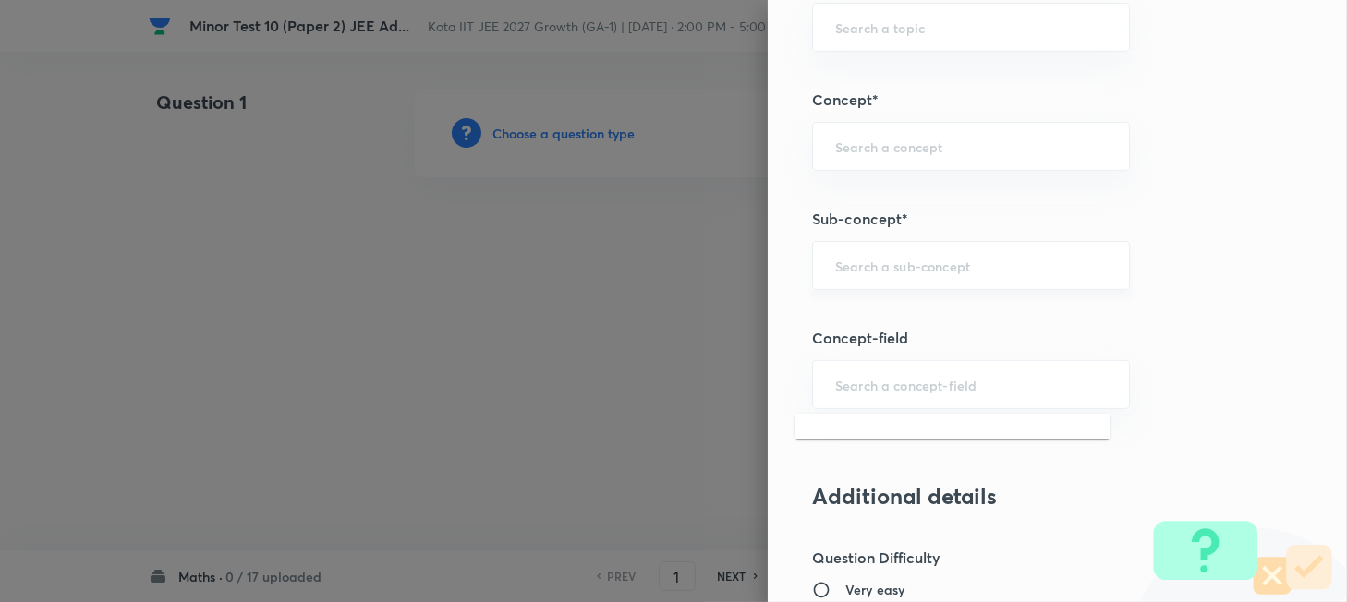
click at [883, 277] on div "​" at bounding box center [971, 265] width 318 height 49
paste input "Work"
type input "Work"
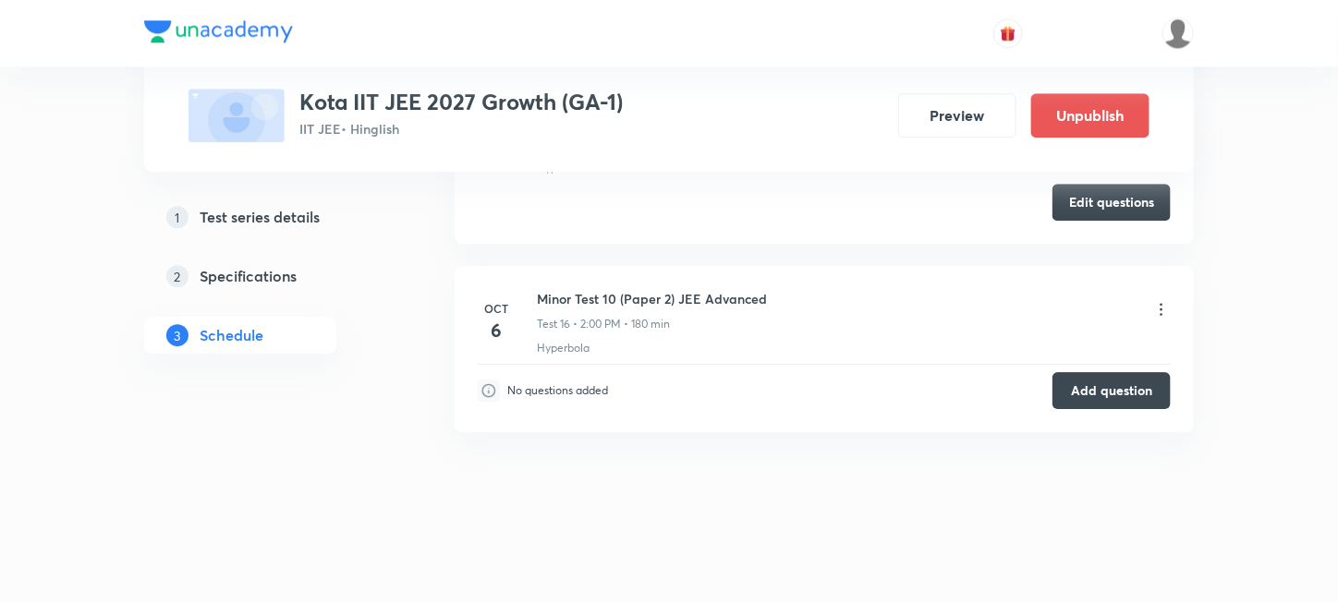
scroll to position [4348, 0]
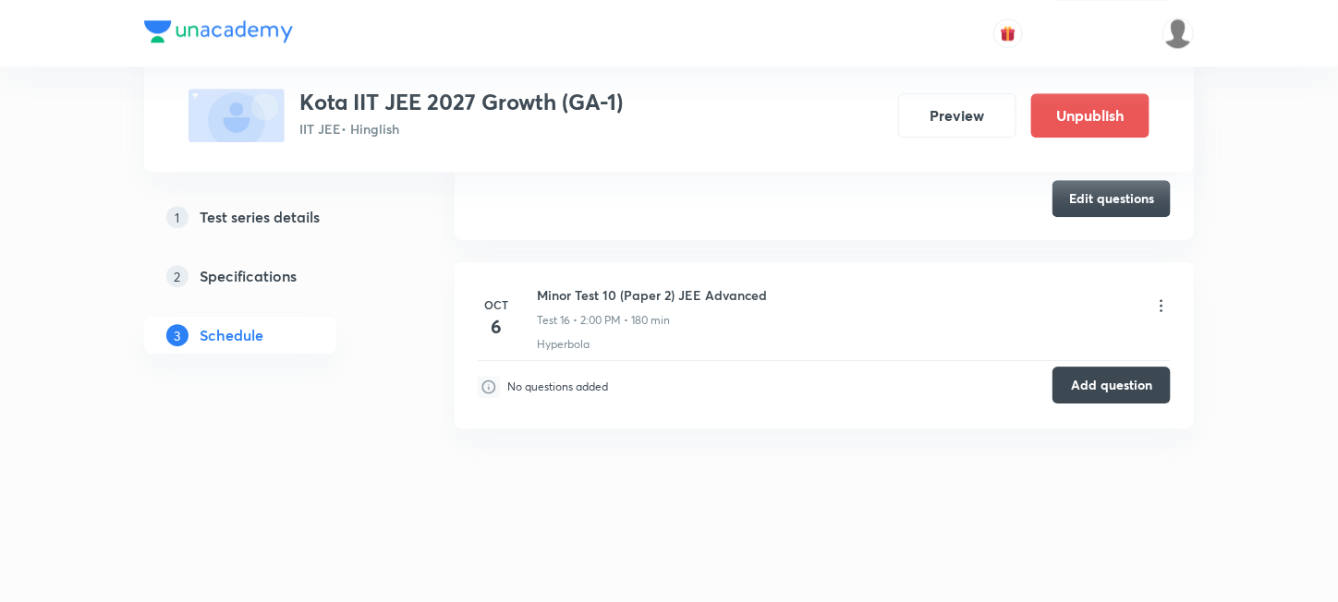
click at [1102, 389] on button "Add question" at bounding box center [1111, 385] width 118 height 37
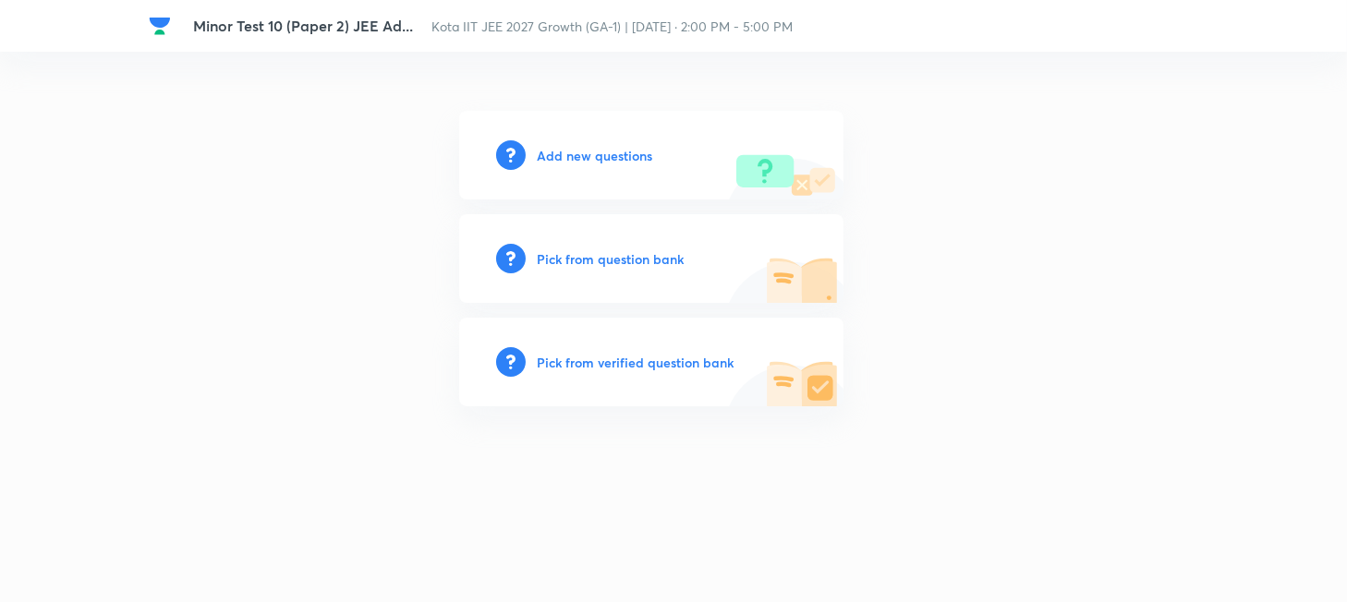
click at [577, 156] on h6 "Add new questions" at bounding box center [594, 155] width 115 height 19
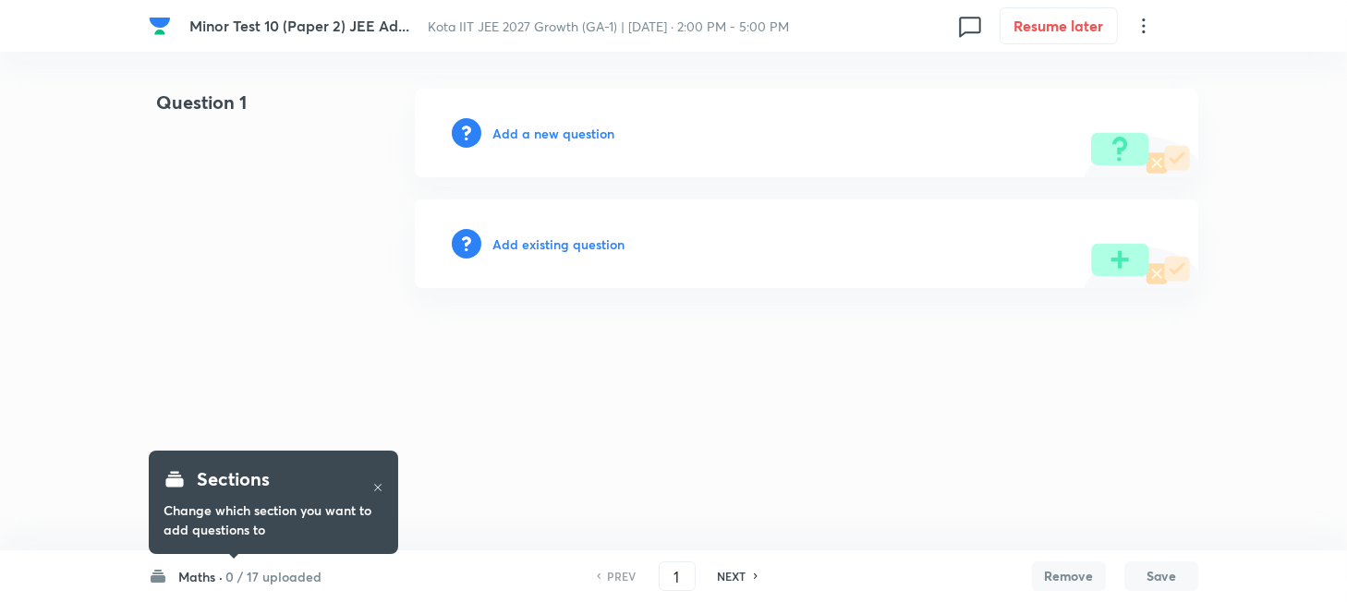
click at [382, 486] on icon at bounding box center [377, 487] width 11 height 11
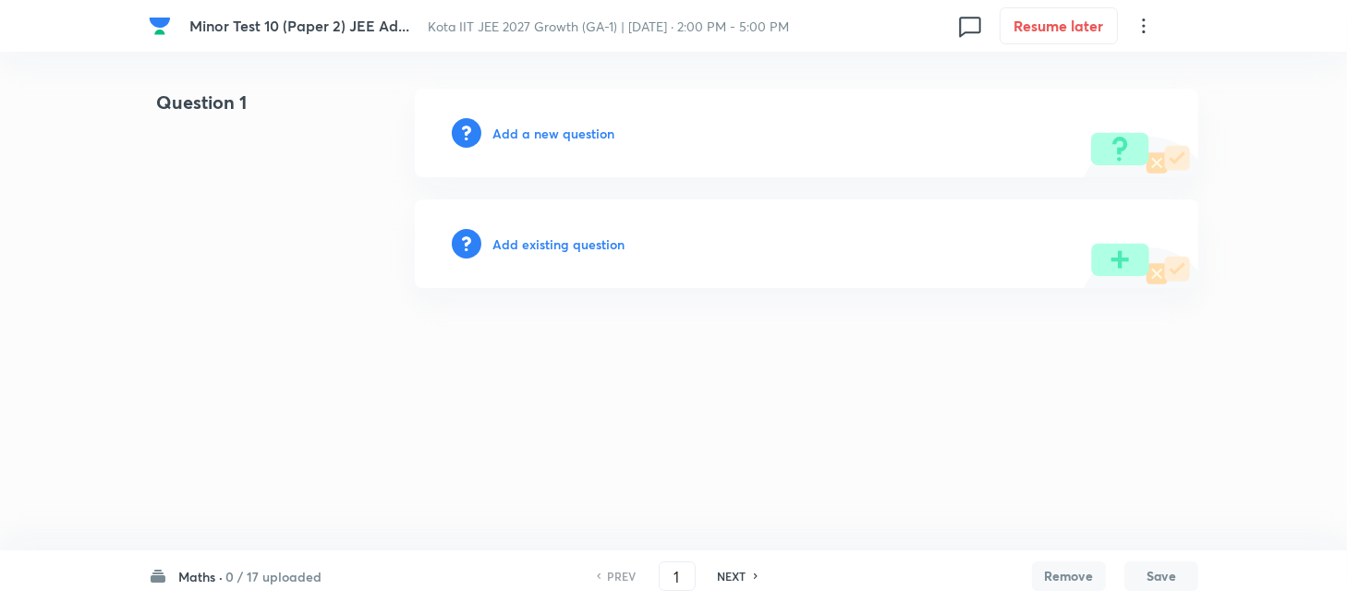
click at [198, 576] on h6 "Maths ·" at bounding box center [200, 576] width 44 height 19
click at [255, 324] on p "0 / 17 uploaded" at bounding box center [263, 326] width 168 height 17
type input "18"
click at [521, 139] on h6 "Add a new question" at bounding box center [553, 133] width 122 height 19
click at [518, 139] on h6 "Choose a question type" at bounding box center [563, 133] width 142 height 19
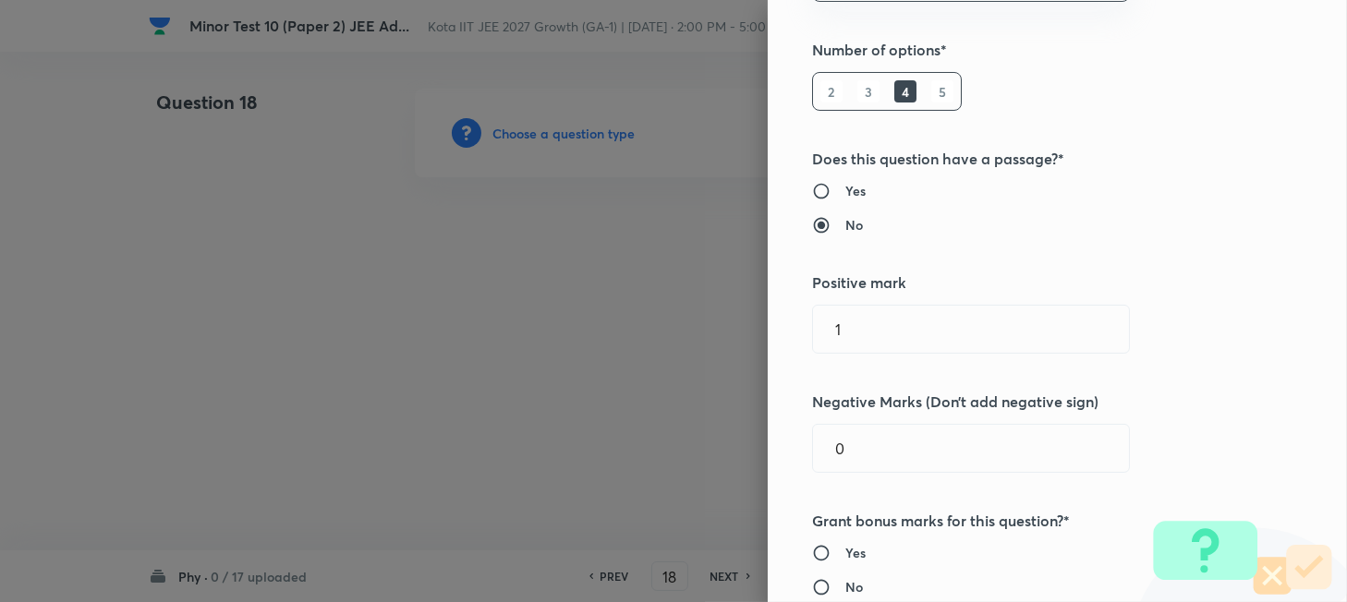
scroll to position [246, 0]
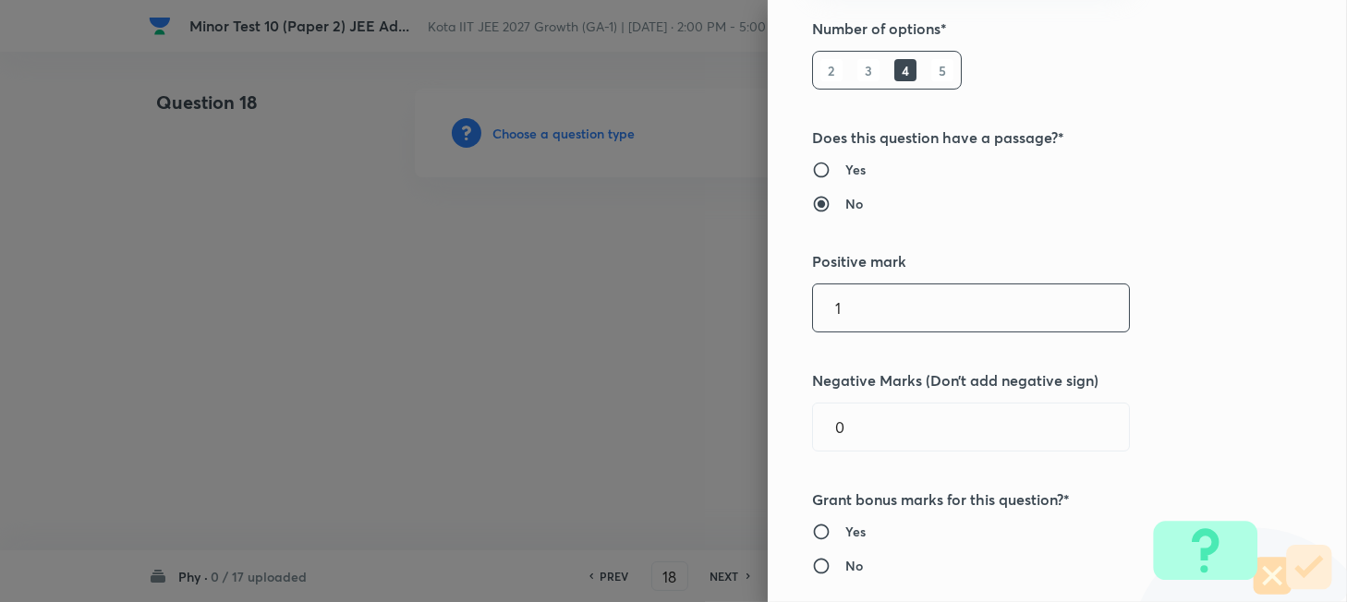
click at [921, 312] on input "1" at bounding box center [971, 308] width 316 height 47
type input "4"
type input "3"
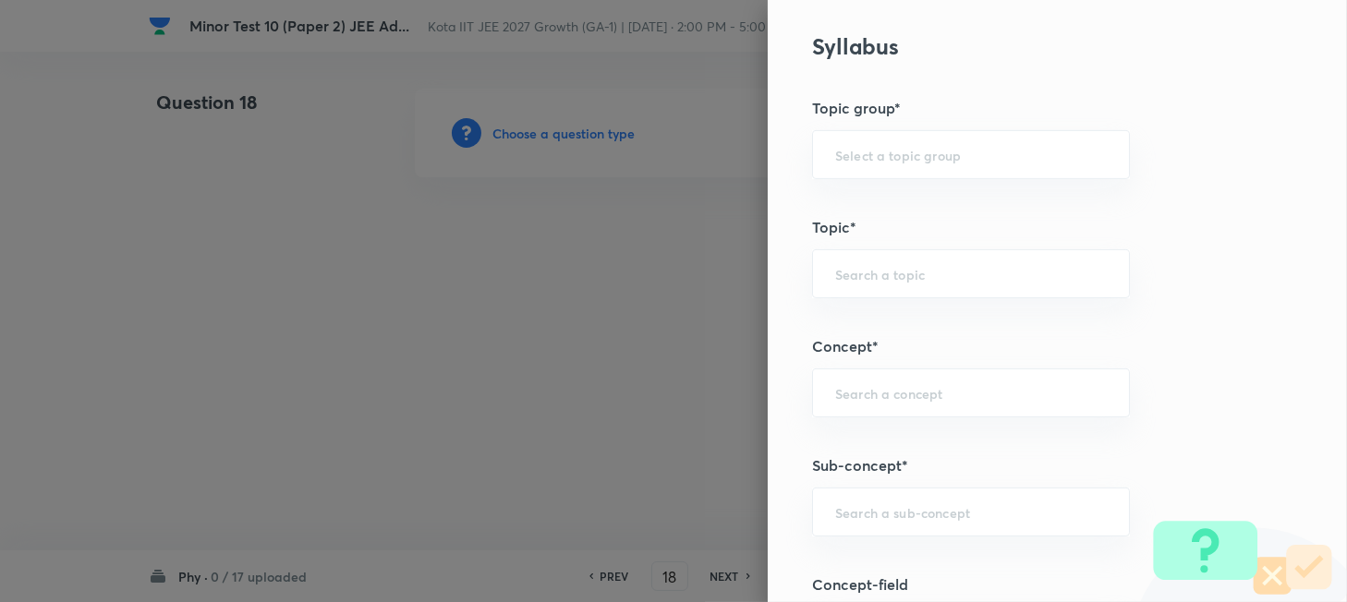
scroll to position [985, 0]
type input "1"
click at [898, 394] on input "text" at bounding box center [971, 390] width 272 height 18
paste input "Work"
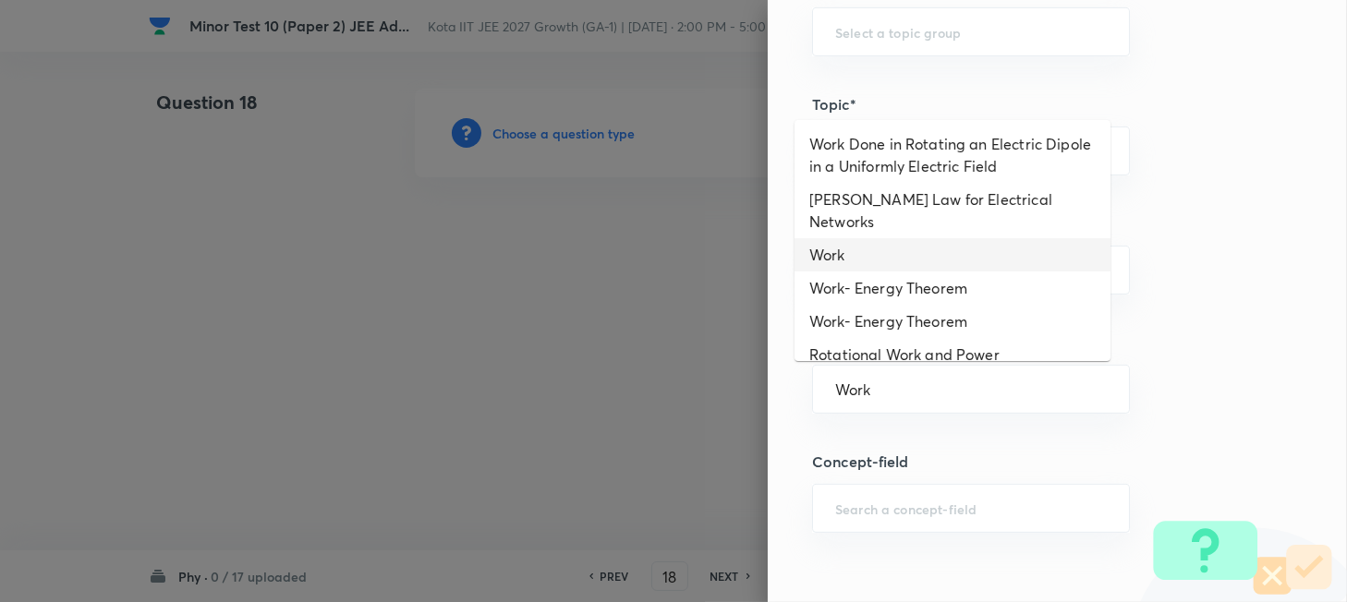
click at [851, 238] on li "Work" at bounding box center [952, 254] width 316 height 33
type input "Work"
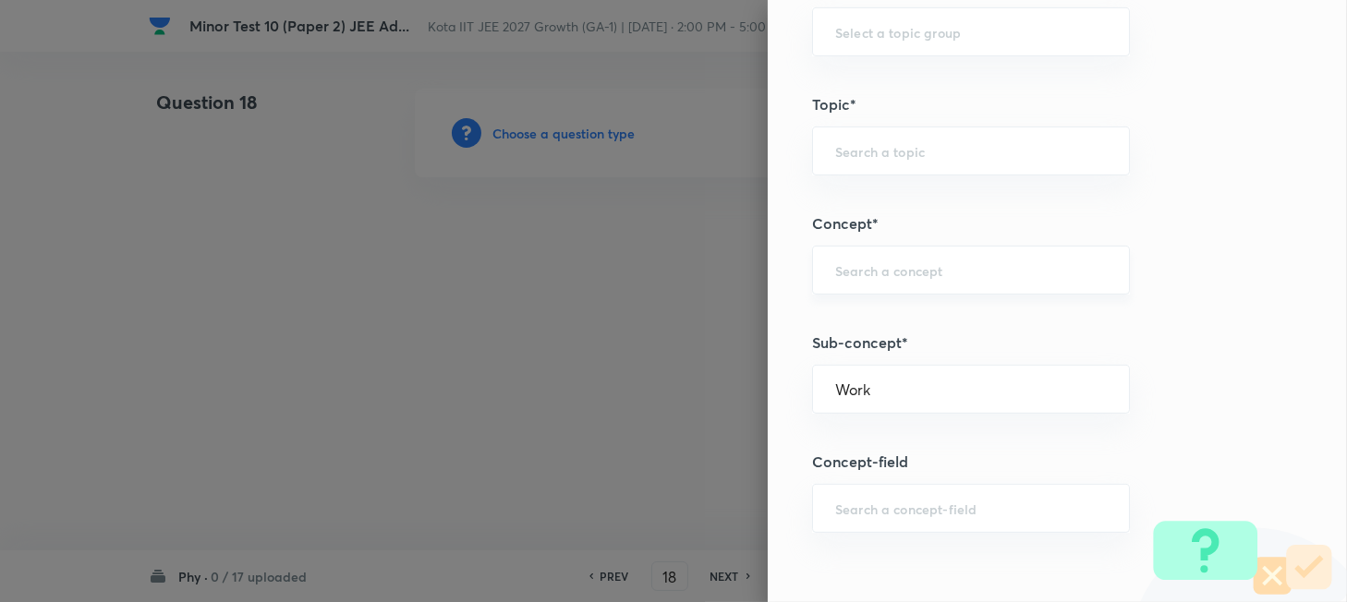
type input "Physics"
type input "Mechanics"
type input "Work, Energy & Power"
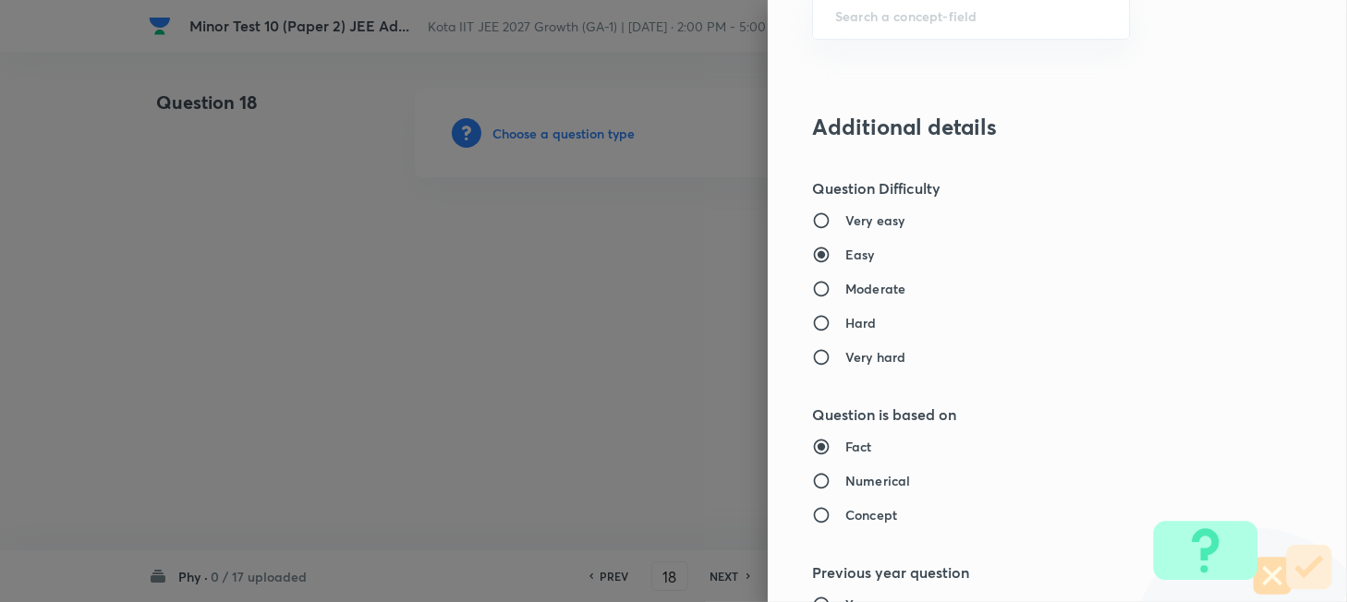
click at [855, 285] on h6 "Moderate" at bounding box center [875, 288] width 60 height 19
click at [845, 285] on input "Moderate" at bounding box center [828, 289] width 33 height 18
radio input "true"
radio input "false"
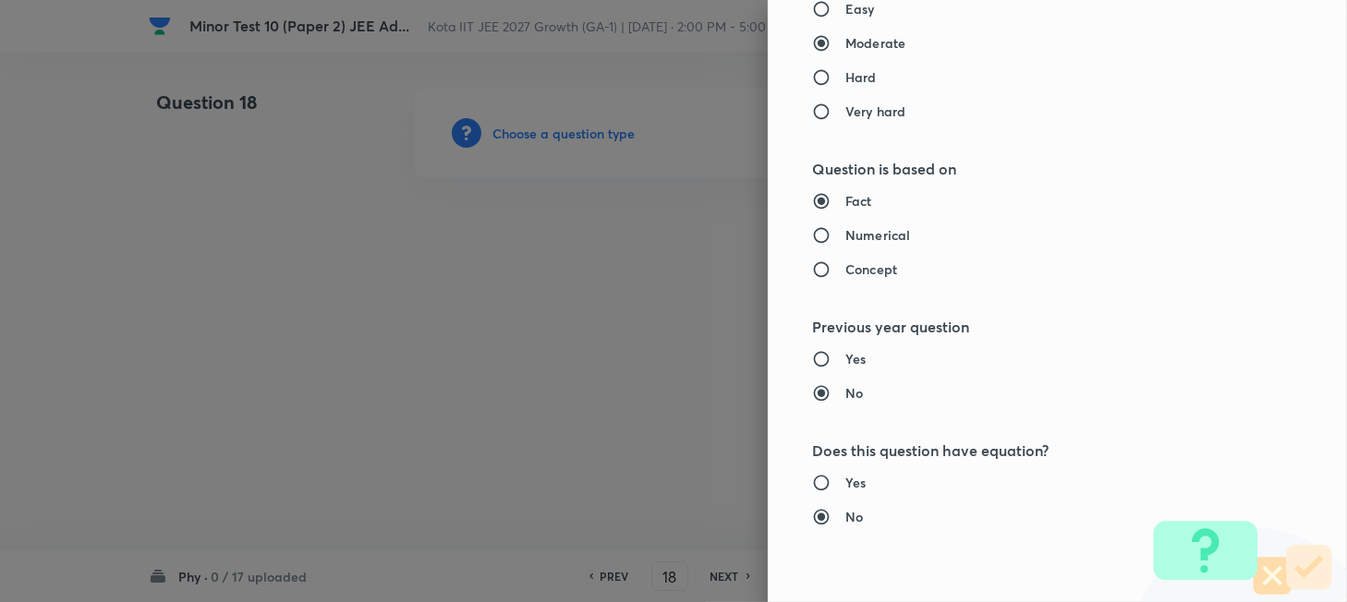
click at [857, 234] on h6 "Numerical" at bounding box center [877, 234] width 65 height 19
click at [845, 234] on input "Numerical" at bounding box center [828, 235] width 33 height 18
radio input "true"
radio input "false"
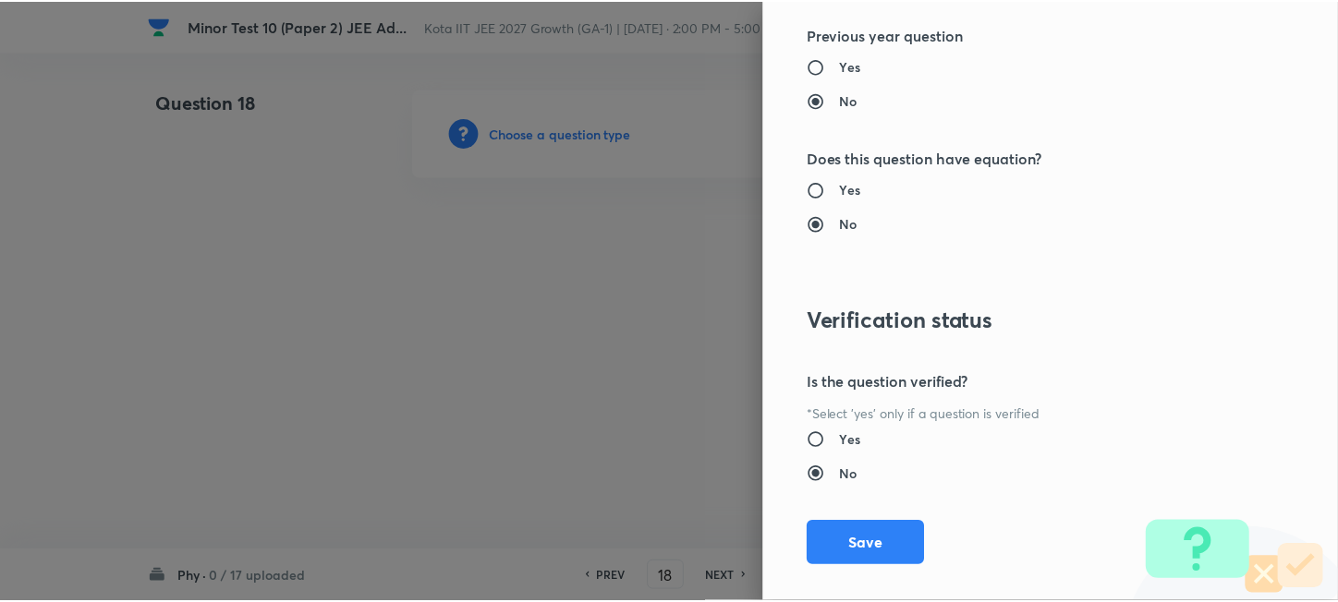
scroll to position [2040, 0]
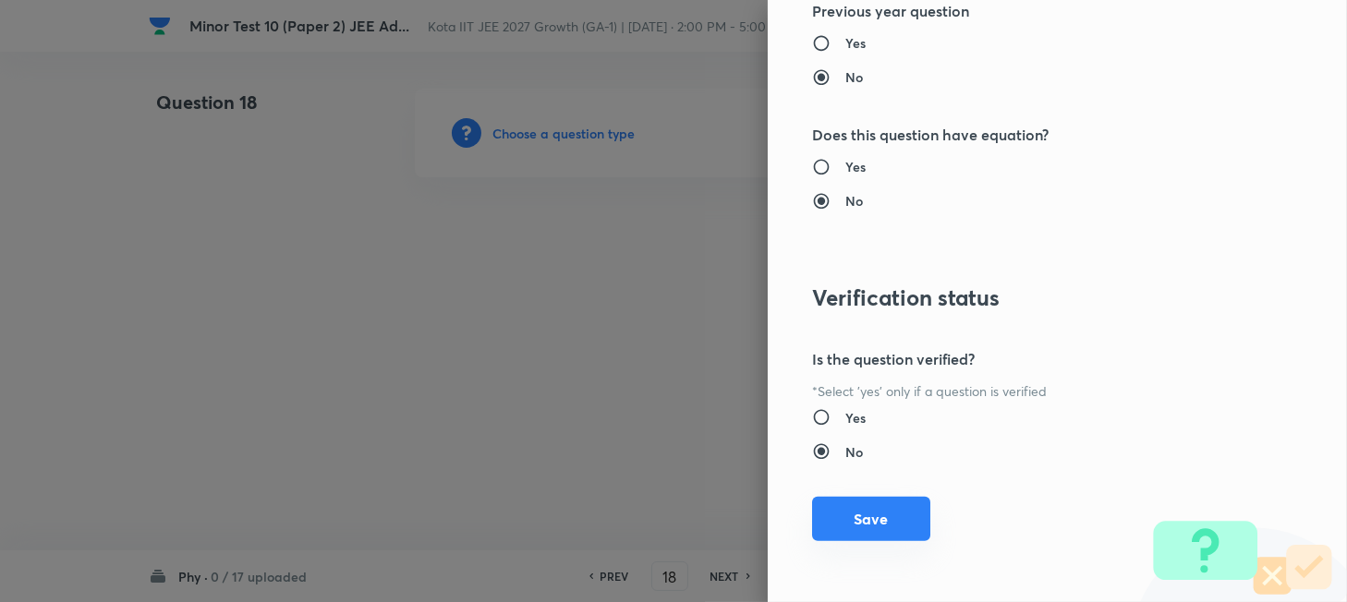
click at [880, 518] on button "Save" at bounding box center [871, 519] width 118 height 44
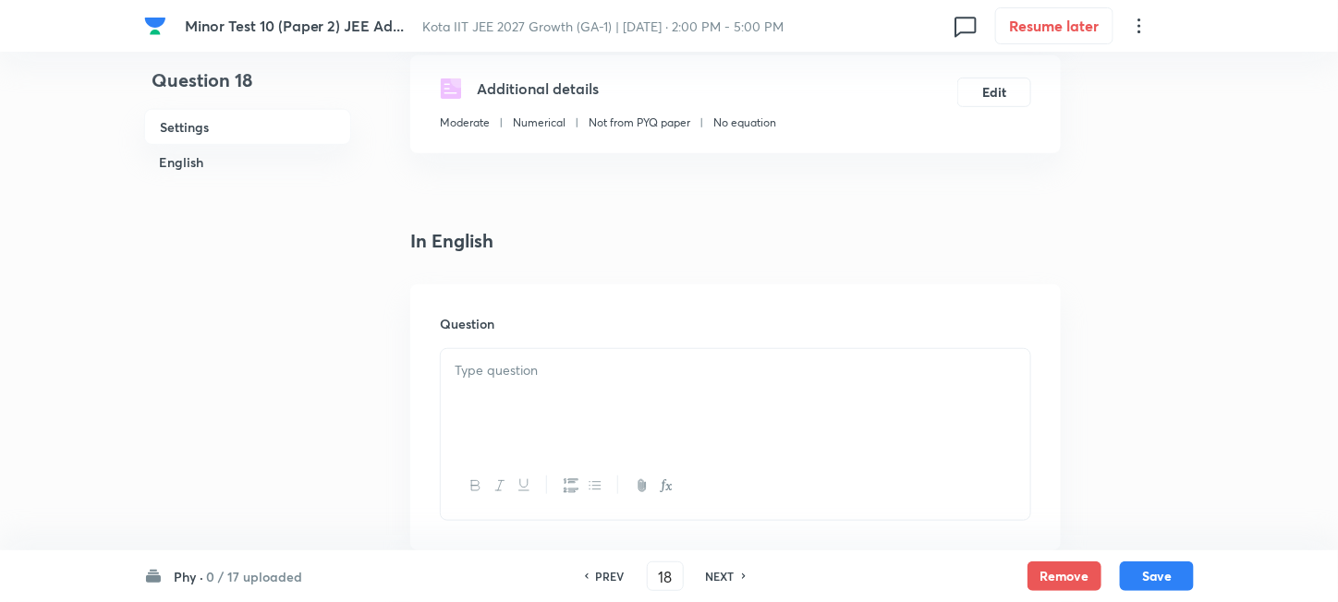
scroll to position [370, 0]
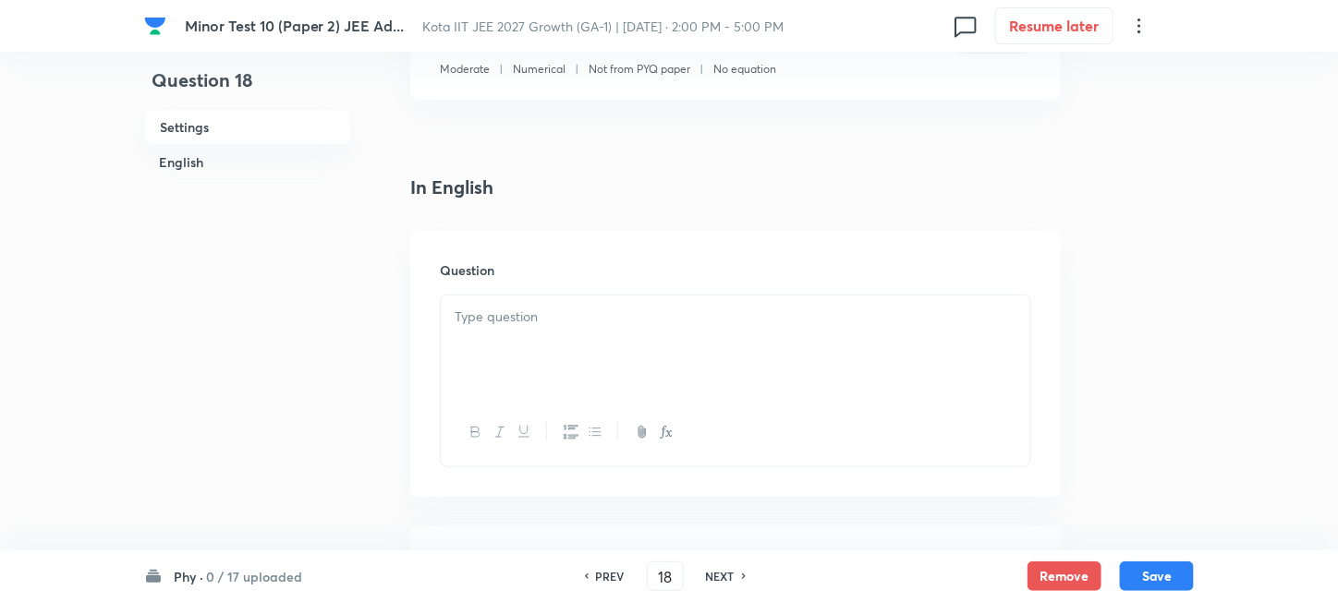
click at [667, 366] on div at bounding box center [735, 347] width 589 height 103
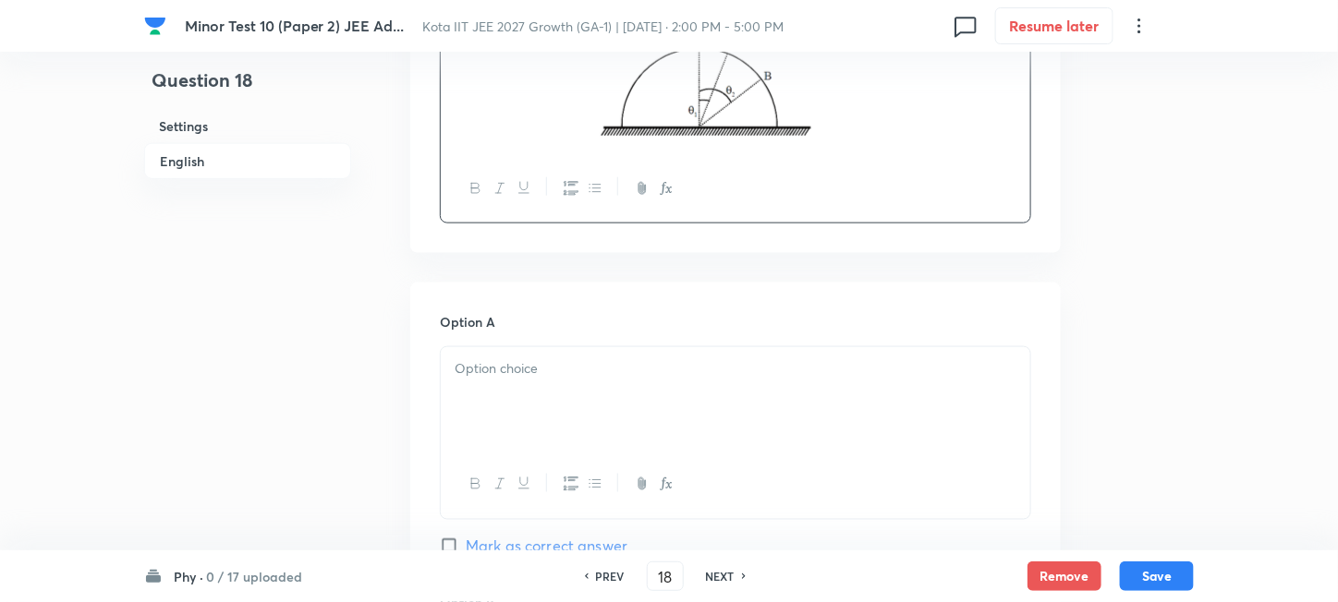
scroll to position [739, 0]
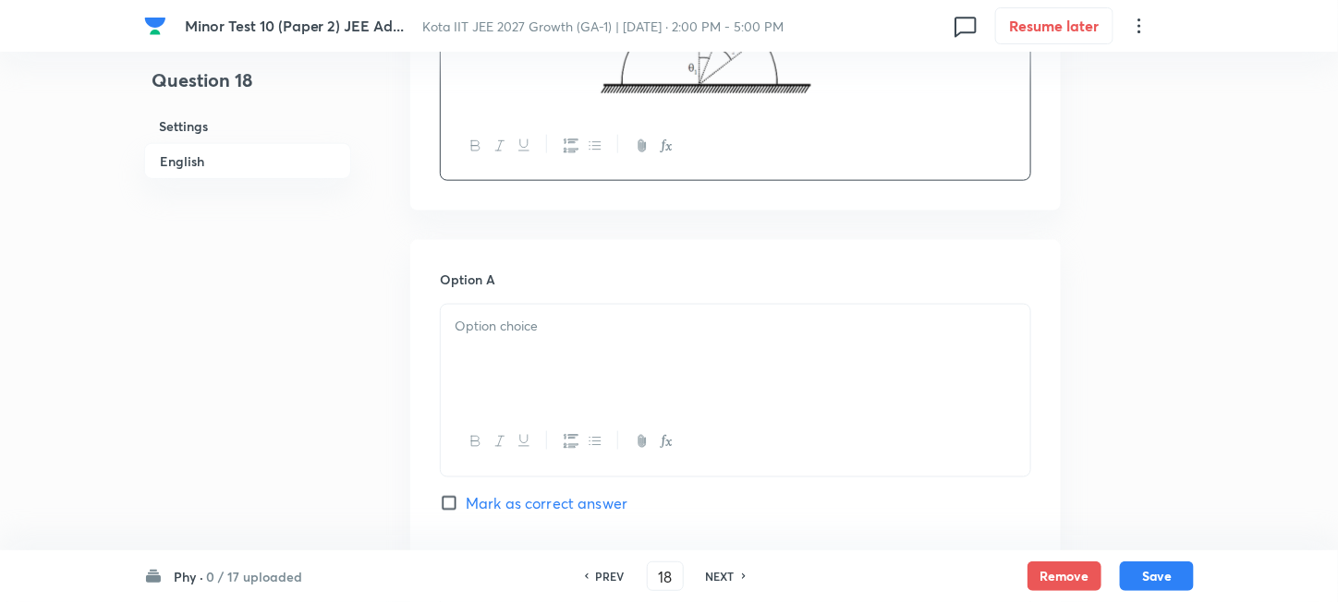
click at [740, 369] on div at bounding box center [735, 356] width 589 height 103
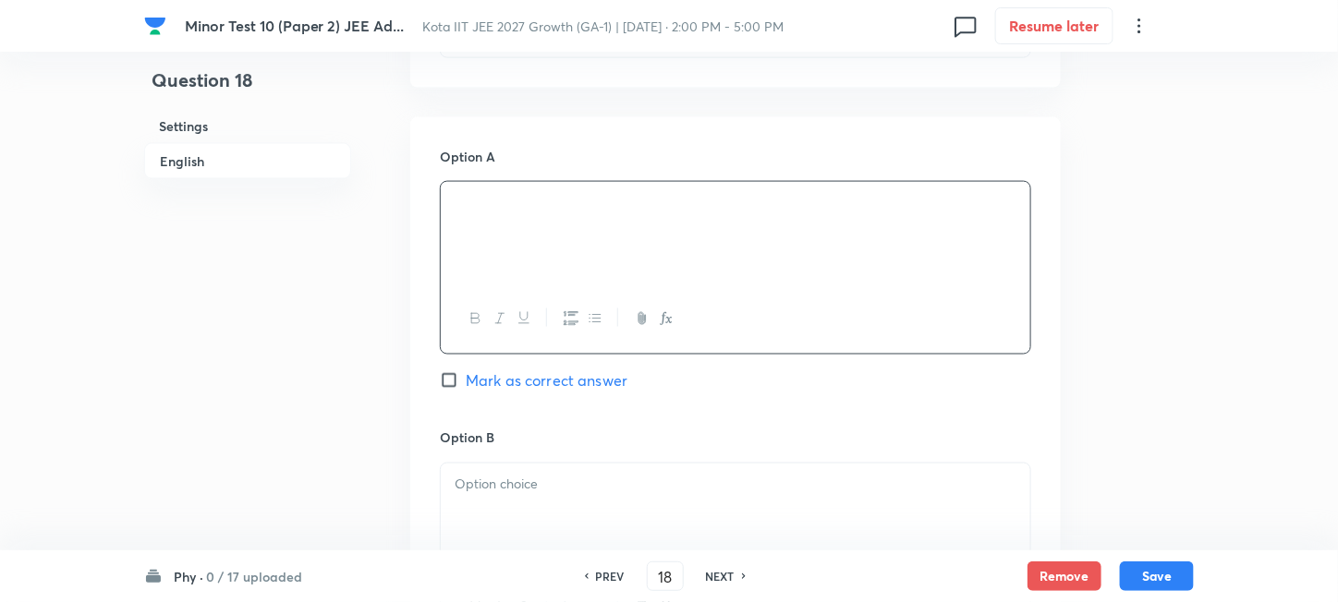
scroll to position [985, 0]
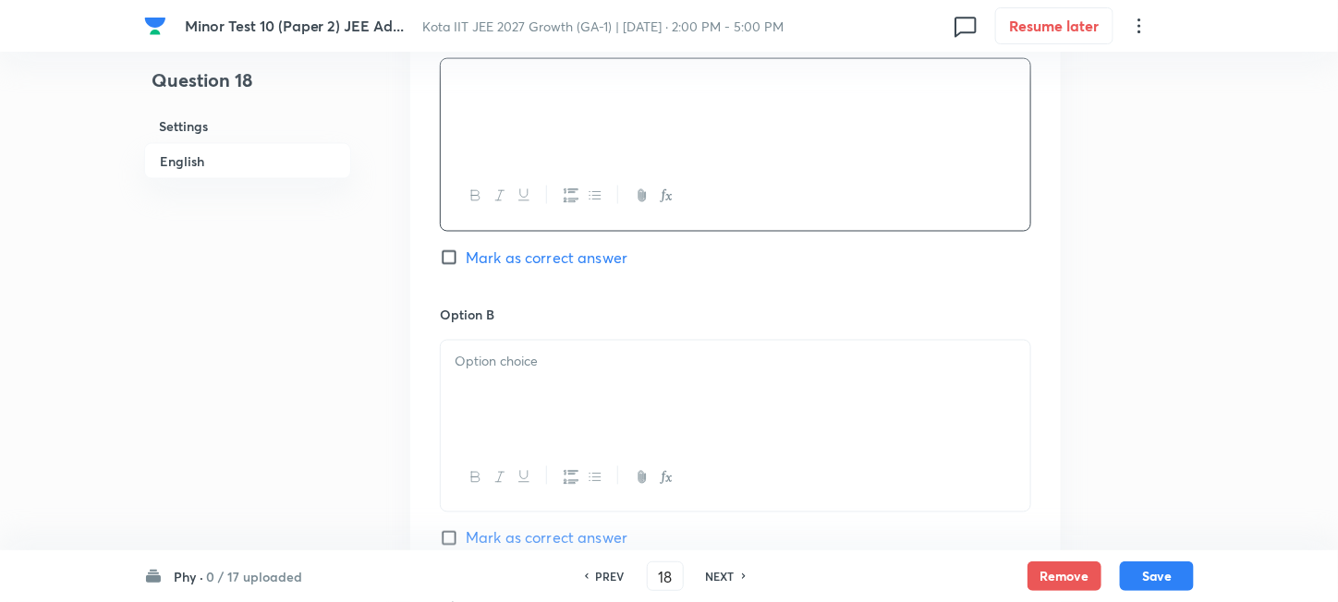
click at [580, 406] on div at bounding box center [735, 392] width 589 height 103
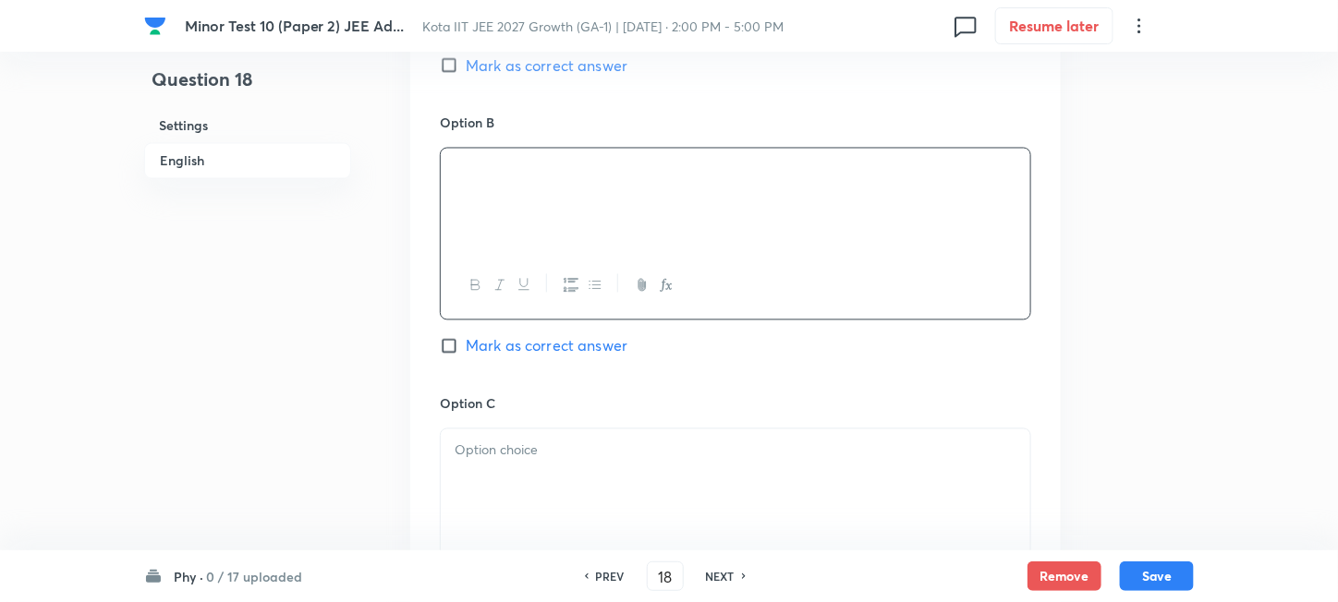
scroll to position [1231, 0]
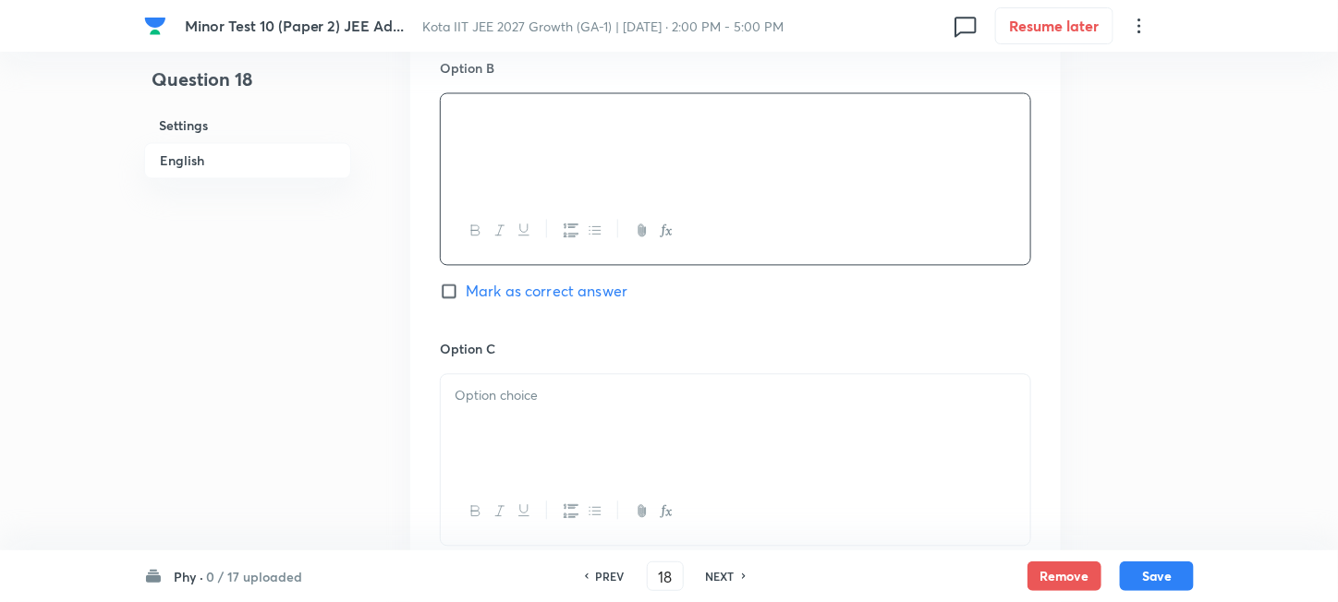
click at [580, 405] on p at bounding box center [736, 396] width 562 height 21
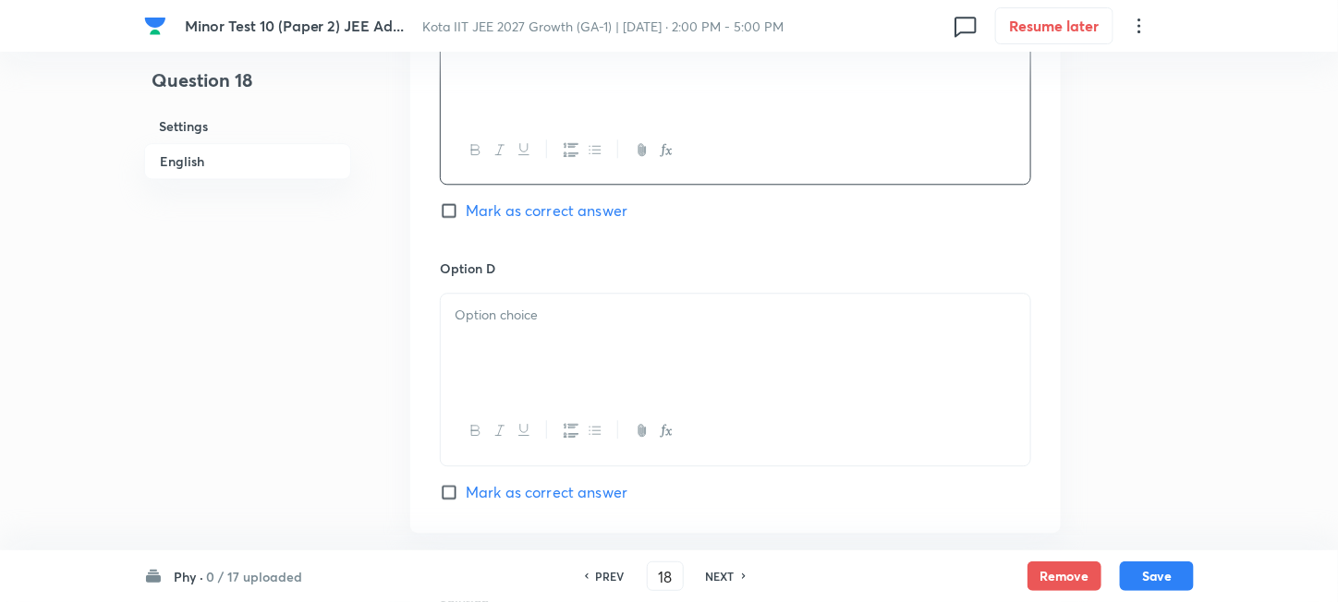
scroll to position [1601, 0]
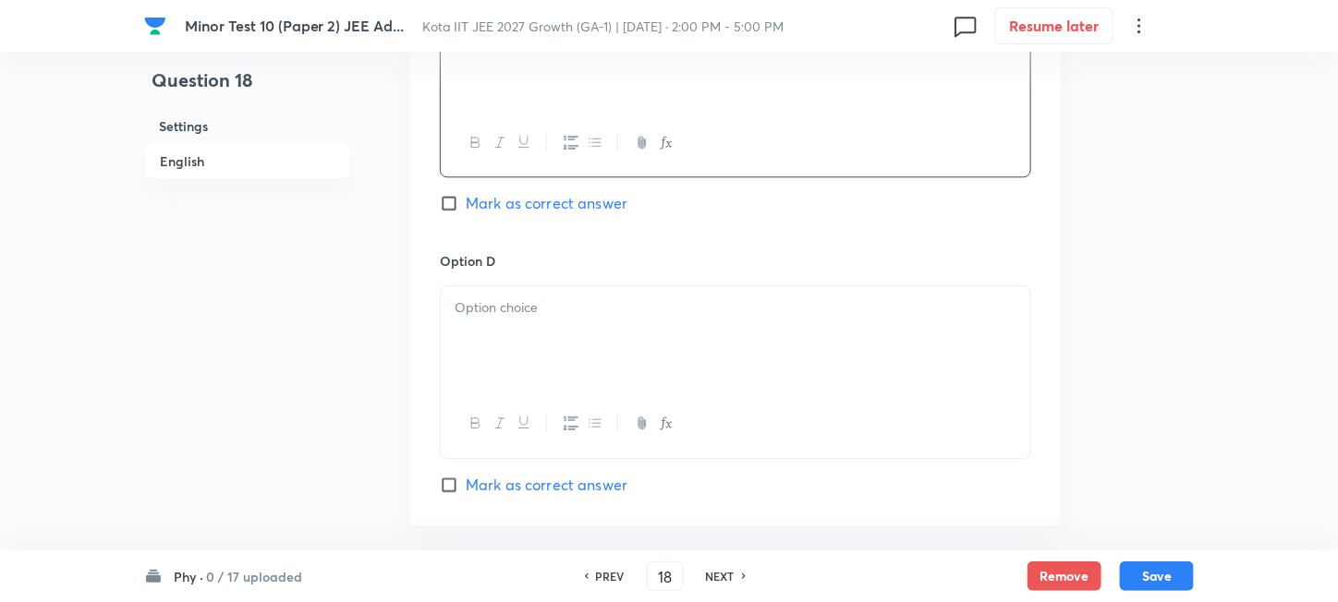
click at [656, 357] on div at bounding box center [735, 337] width 589 height 103
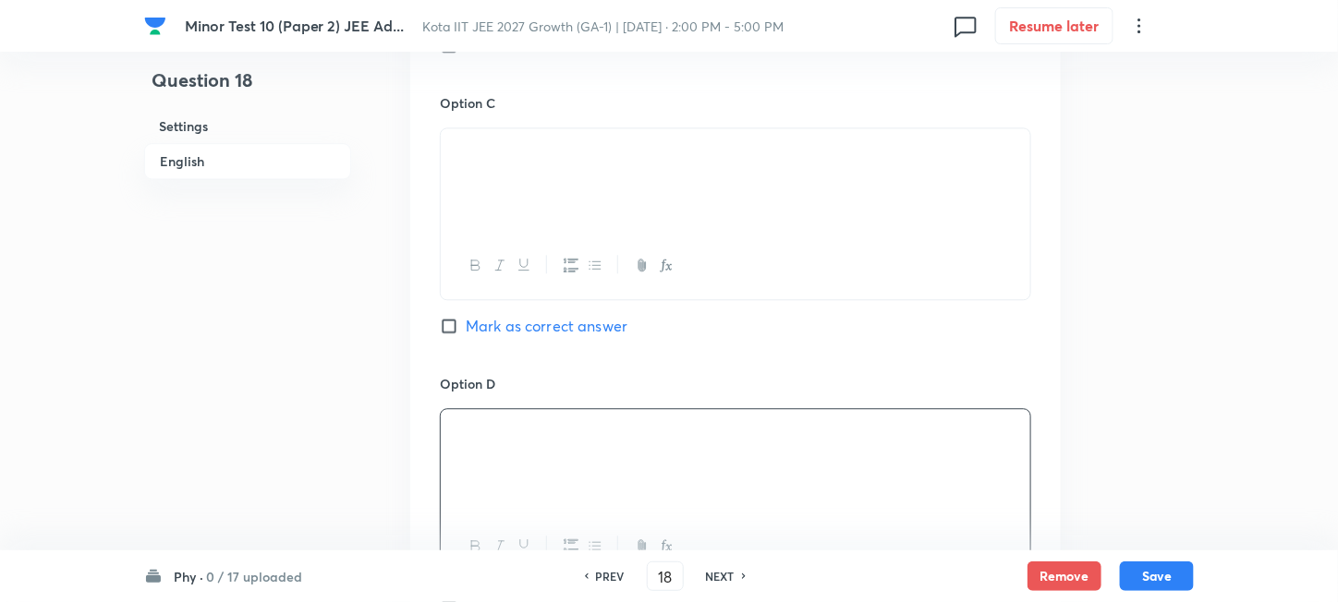
click at [536, 332] on span "Mark as correct answer" at bounding box center [547, 326] width 162 height 22
click at [466, 332] on input "Mark as correct answer" at bounding box center [453, 326] width 26 height 18
checkbox input "true"
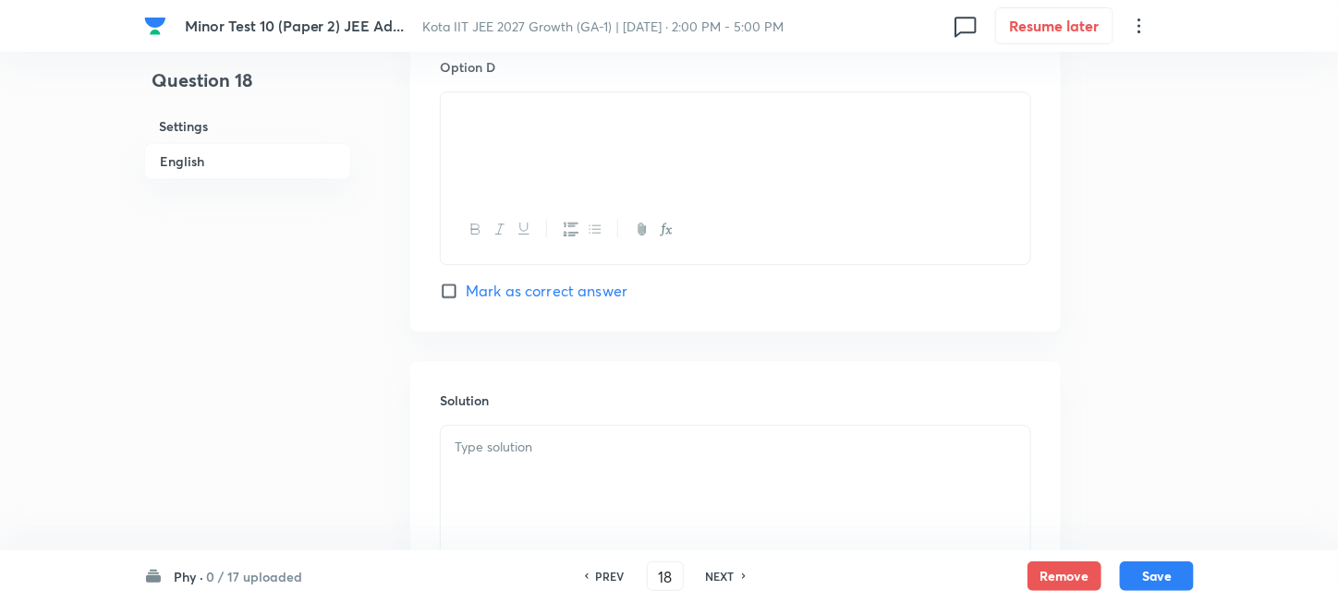
scroll to position [1971, 0]
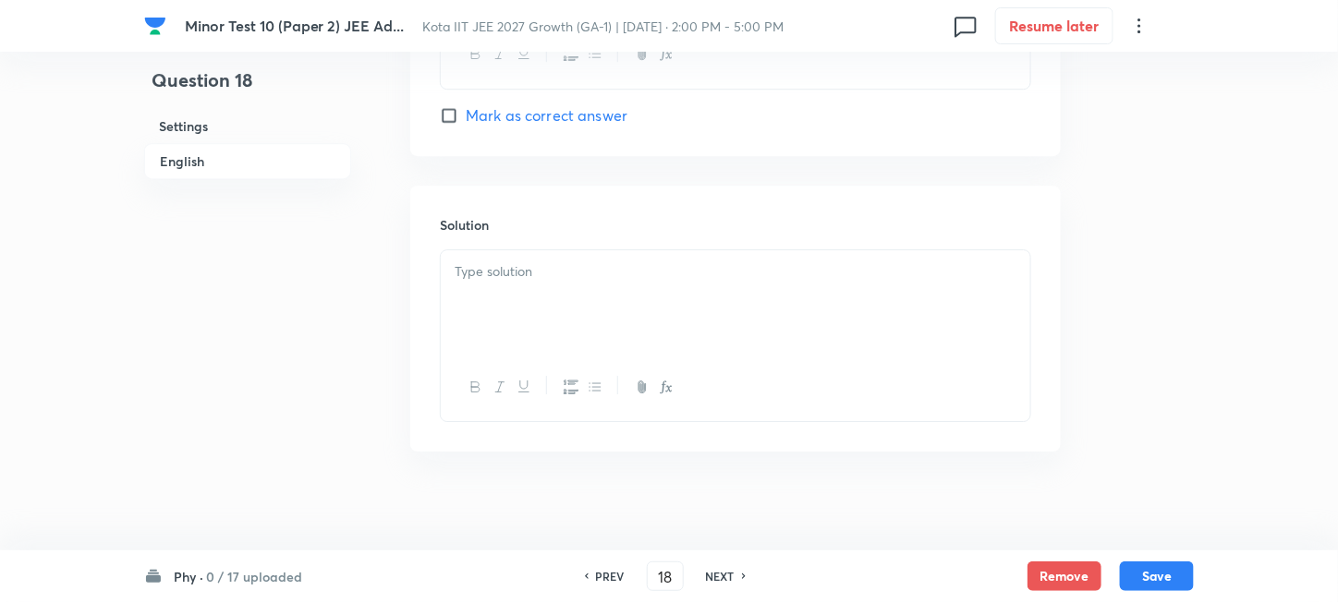
click at [629, 313] on div at bounding box center [735, 301] width 589 height 103
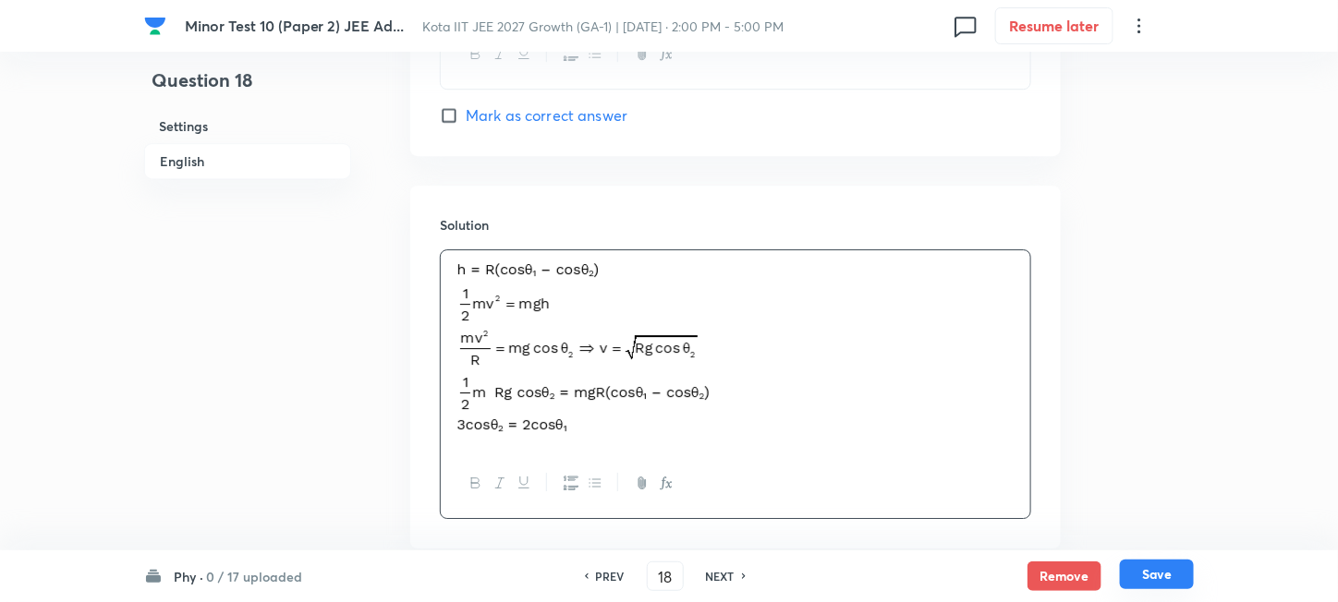
drag, startPoint x: 1173, startPoint y: 575, endPoint x: 1160, endPoint y: 571, distance: 13.5
click at [1173, 574] on button "Save" at bounding box center [1157, 575] width 74 height 30
type input "19"
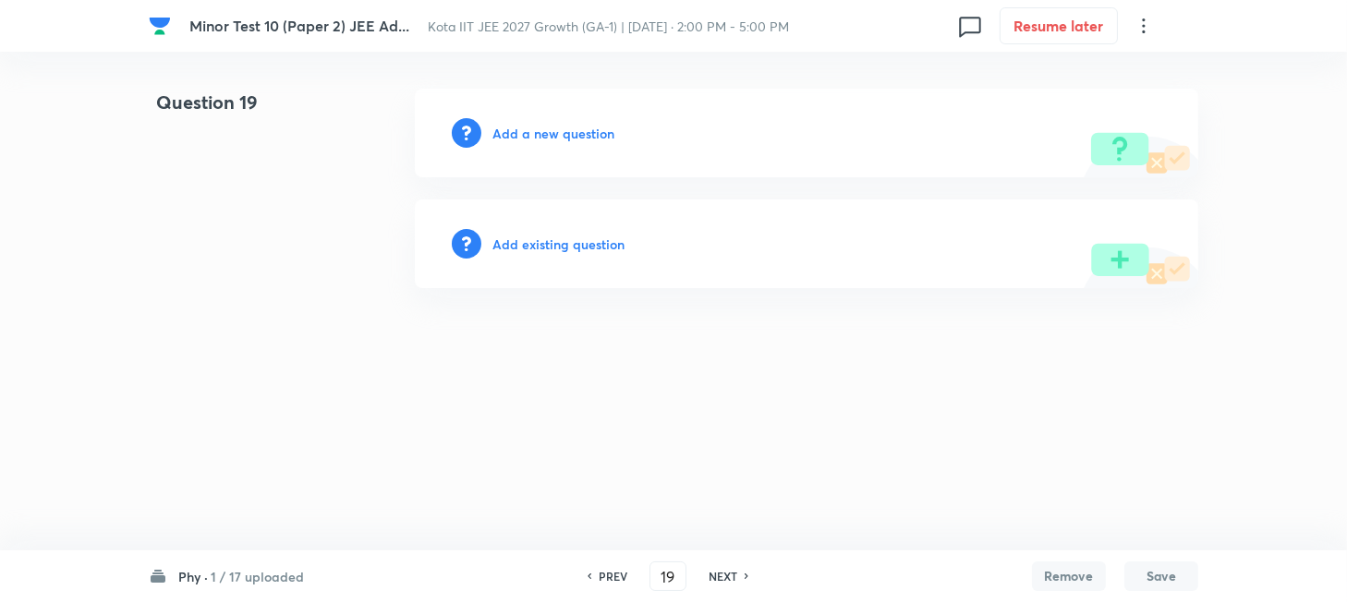
click at [509, 134] on h6 "Add a new question" at bounding box center [553, 133] width 122 height 19
click at [509, 134] on h6 "Choose a question type" at bounding box center [563, 133] width 142 height 19
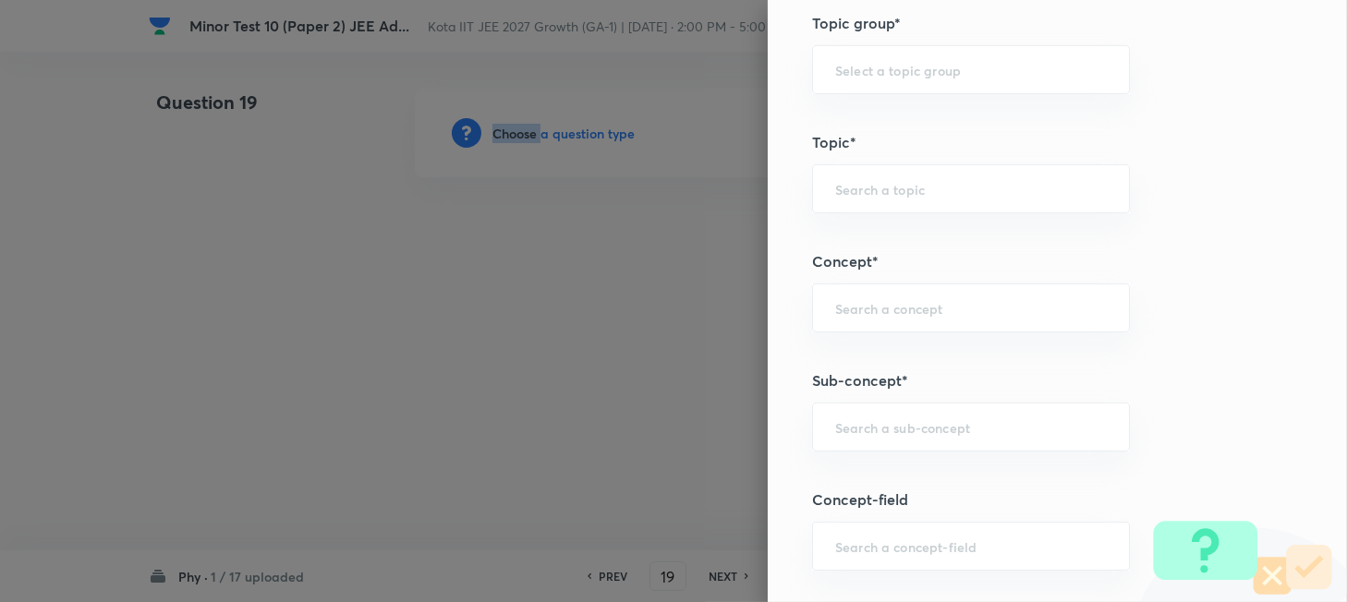
scroll to position [985, 0]
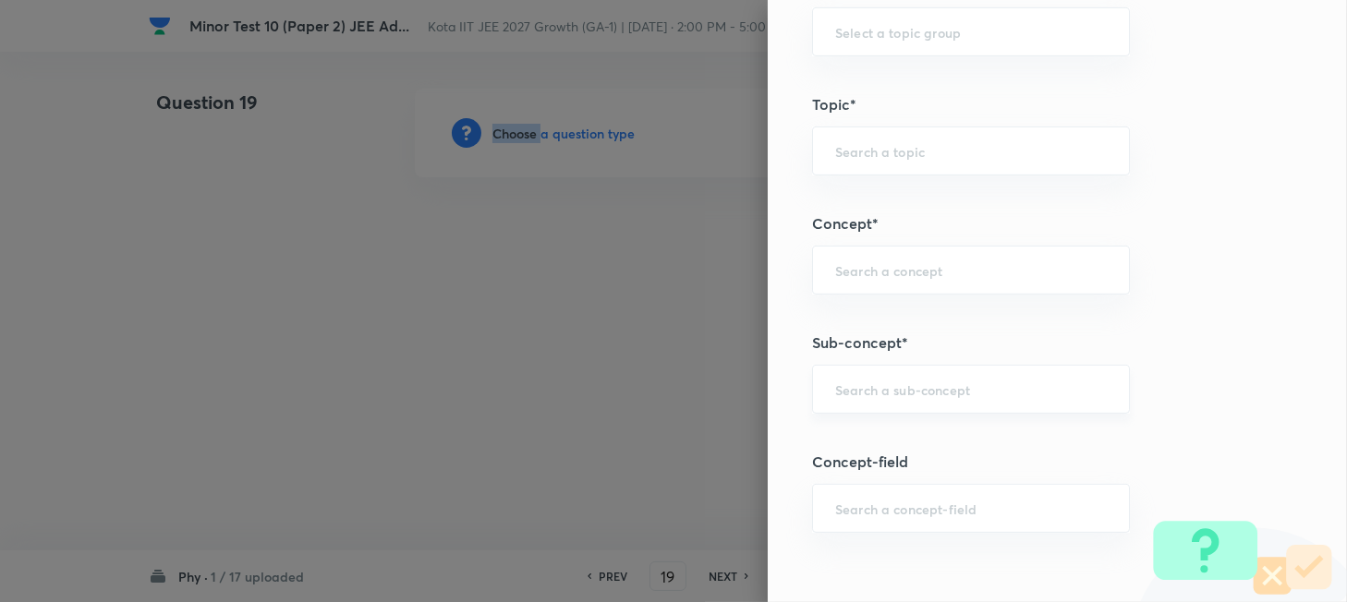
click at [911, 396] on input "text" at bounding box center [971, 390] width 272 height 18
paste input "The Centre of Mass"
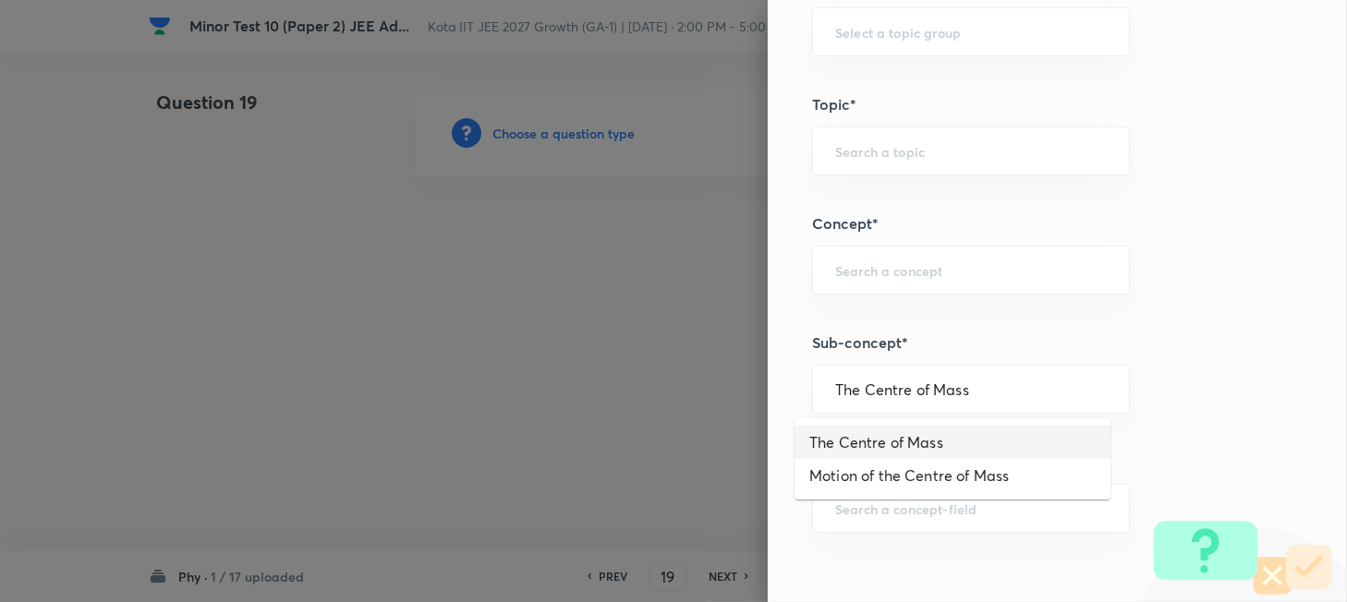
click at [905, 447] on li "The Centre of Mass" at bounding box center [952, 442] width 316 height 33
type input "The Centre of Mass"
type input "Physics"
type input "Mechanics"
type input "Centre of Mass, Impulse and Collisions"
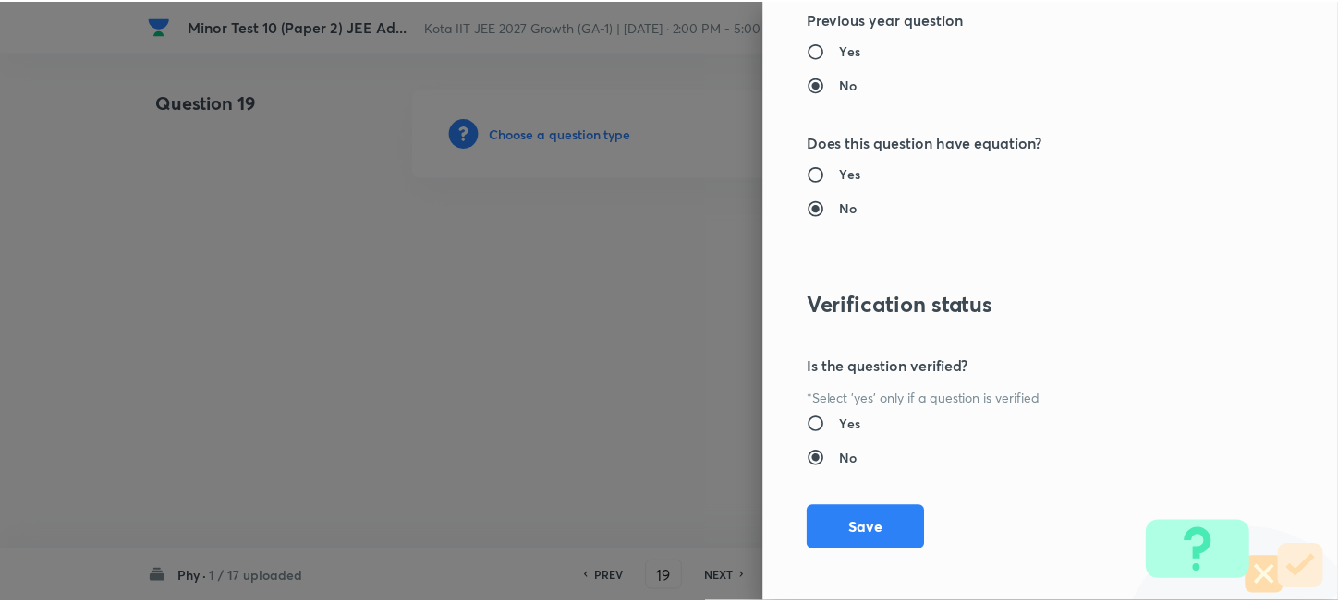
scroll to position [2040, 0]
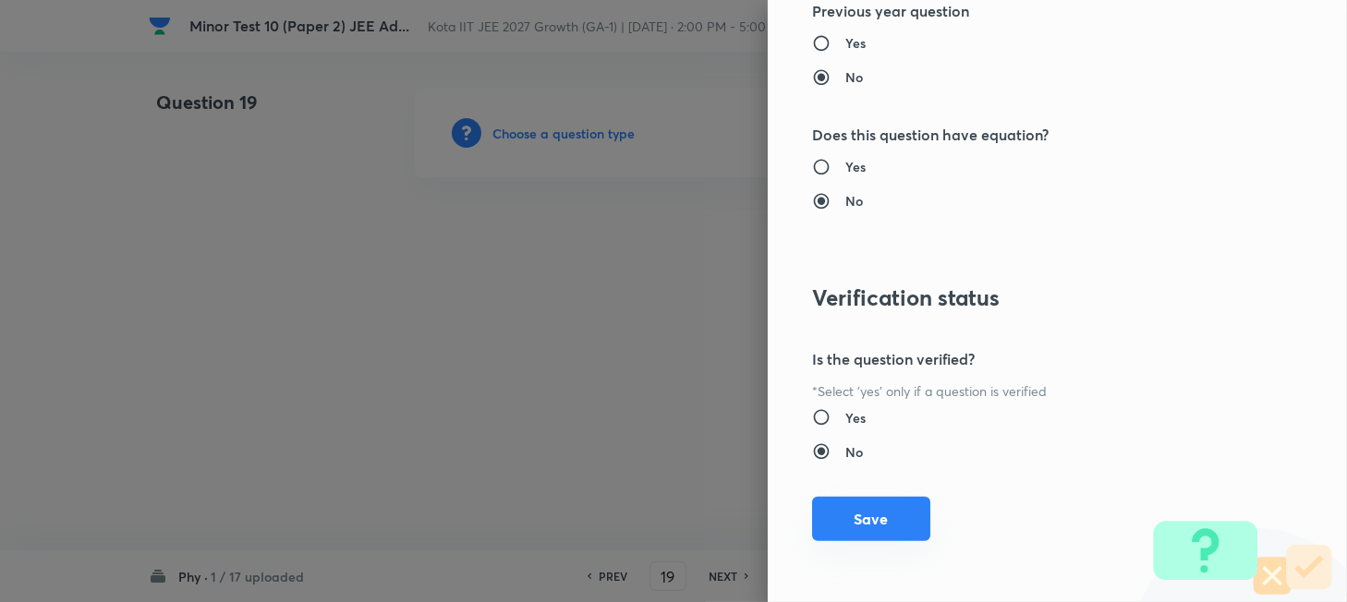
click at [865, 525] on button "Save" at bounding box center [871, 519] width 118 height 44
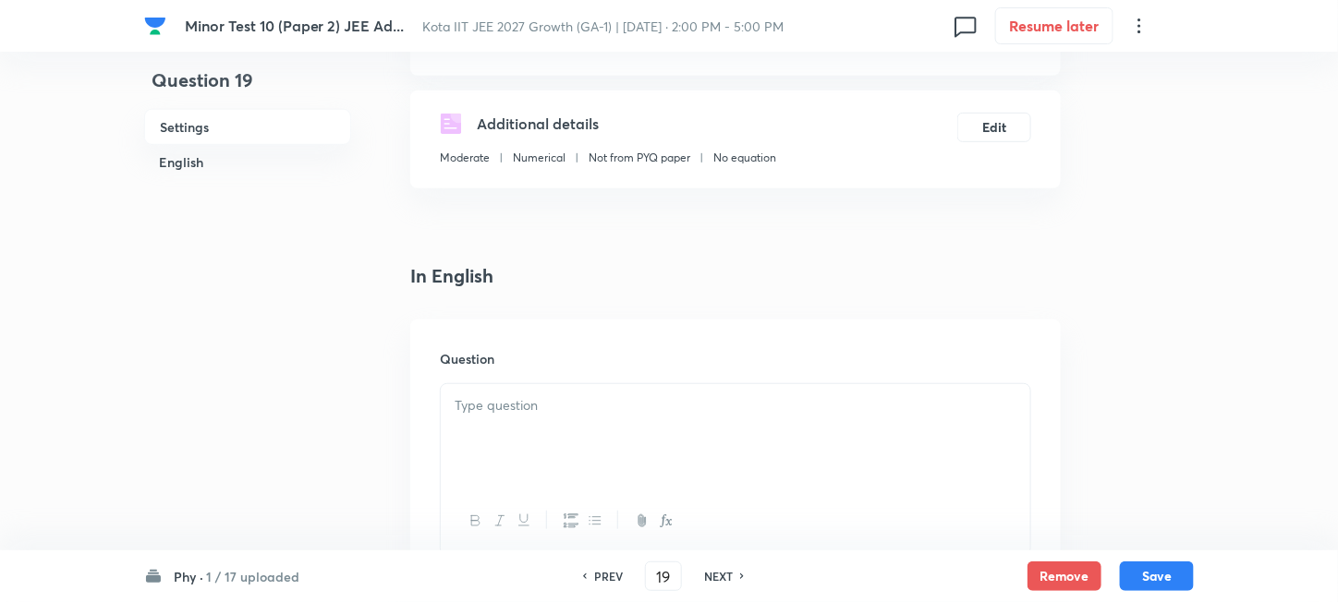
scroll to position [370, 0]
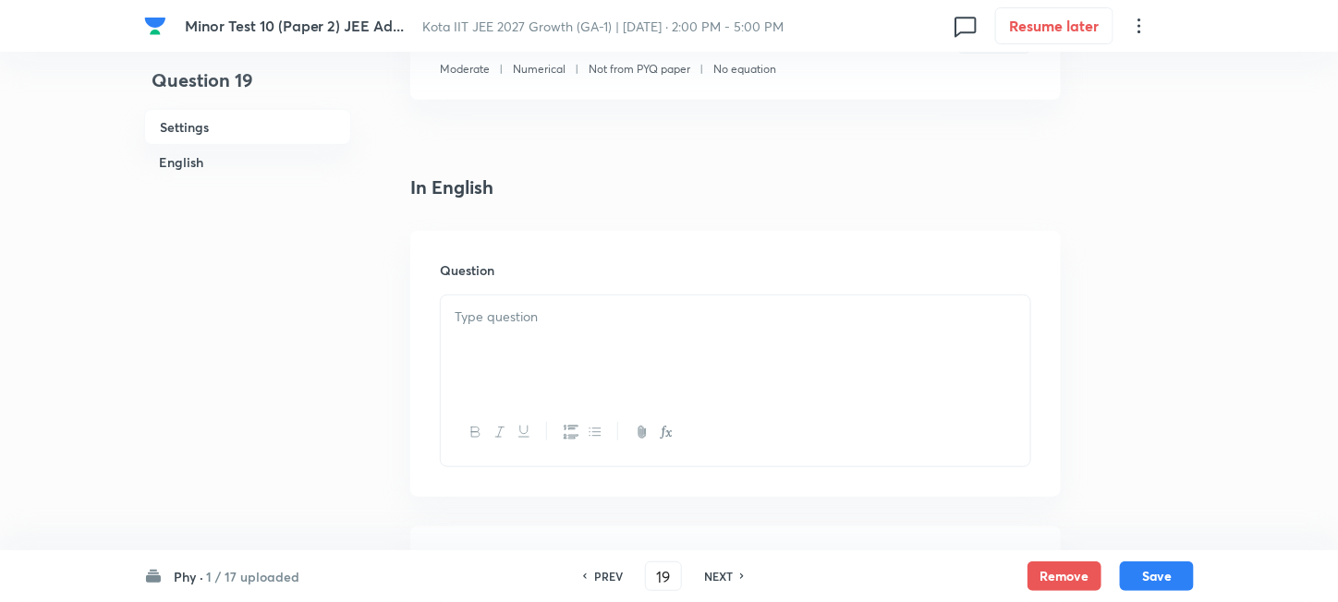
click at [672, 390] on div at bounding box center [735, 347] width 589 height 103
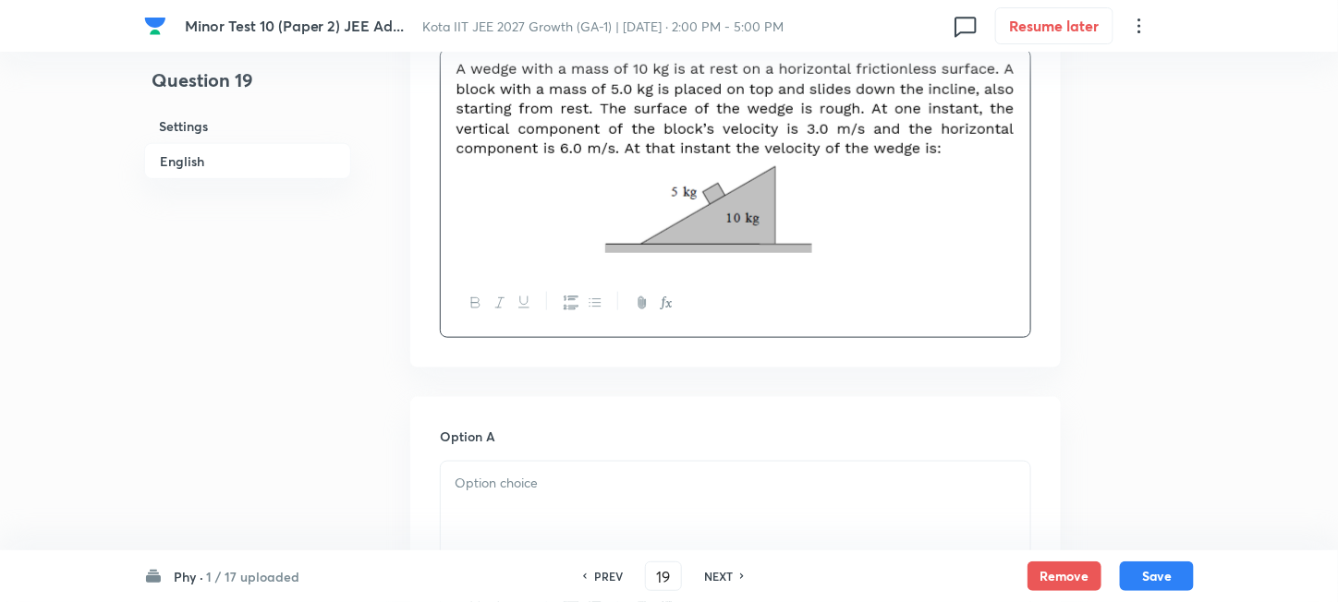
scroll to position [862, 0]
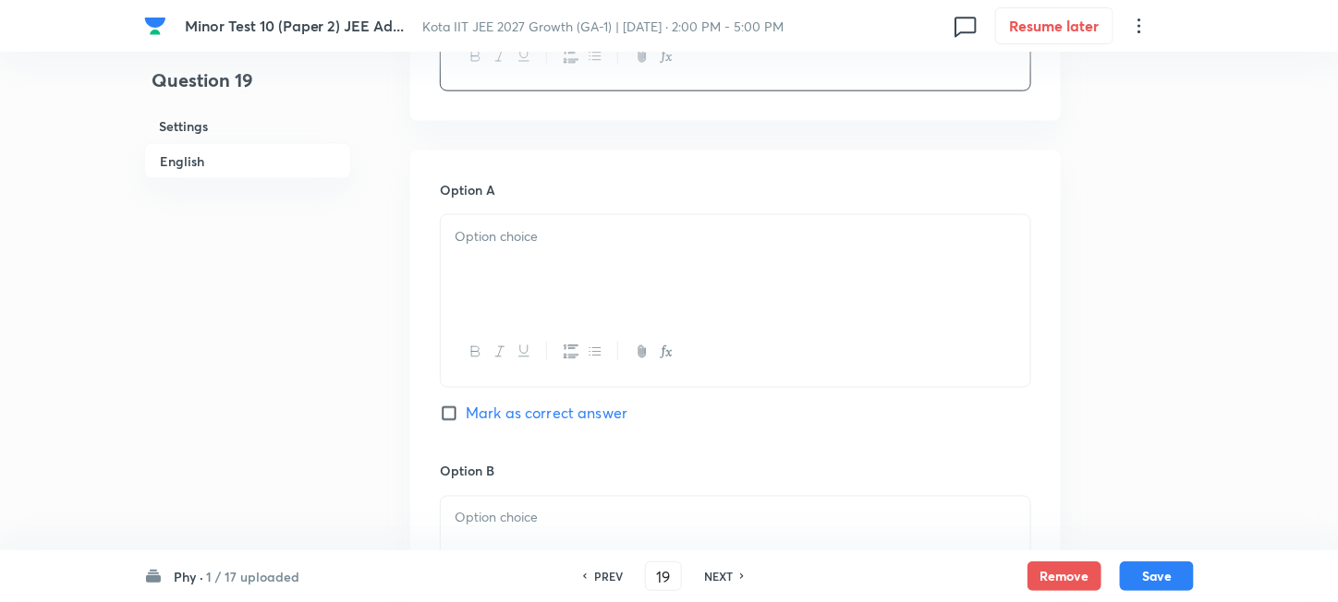
click at [641, 268] on div at bounding box center [735, 266] width 589 height 103
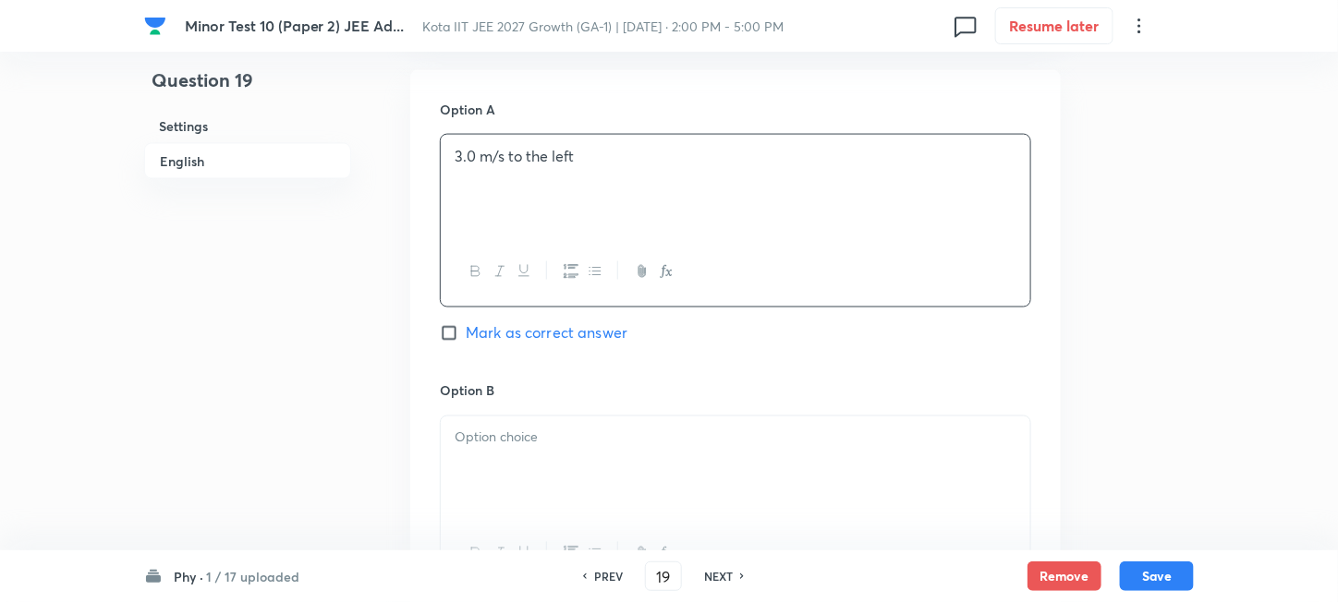
scroll to position [985, 0]
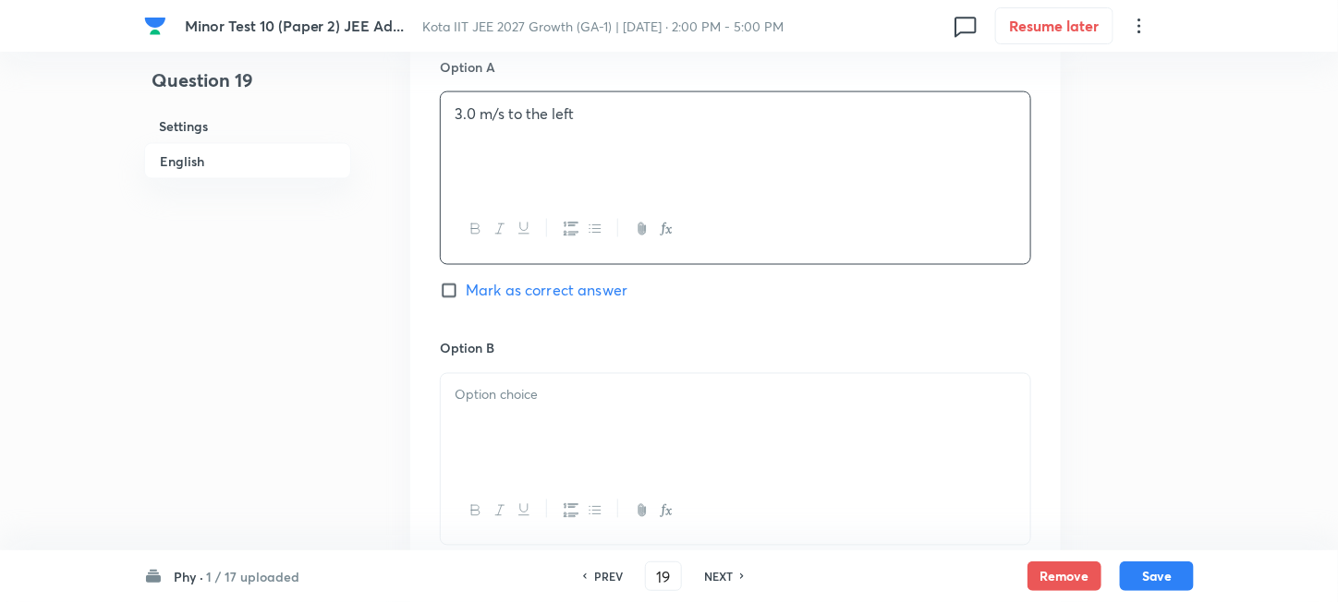
click at [588, 411] on div at bounding box center [735, 425] width 589 height 103
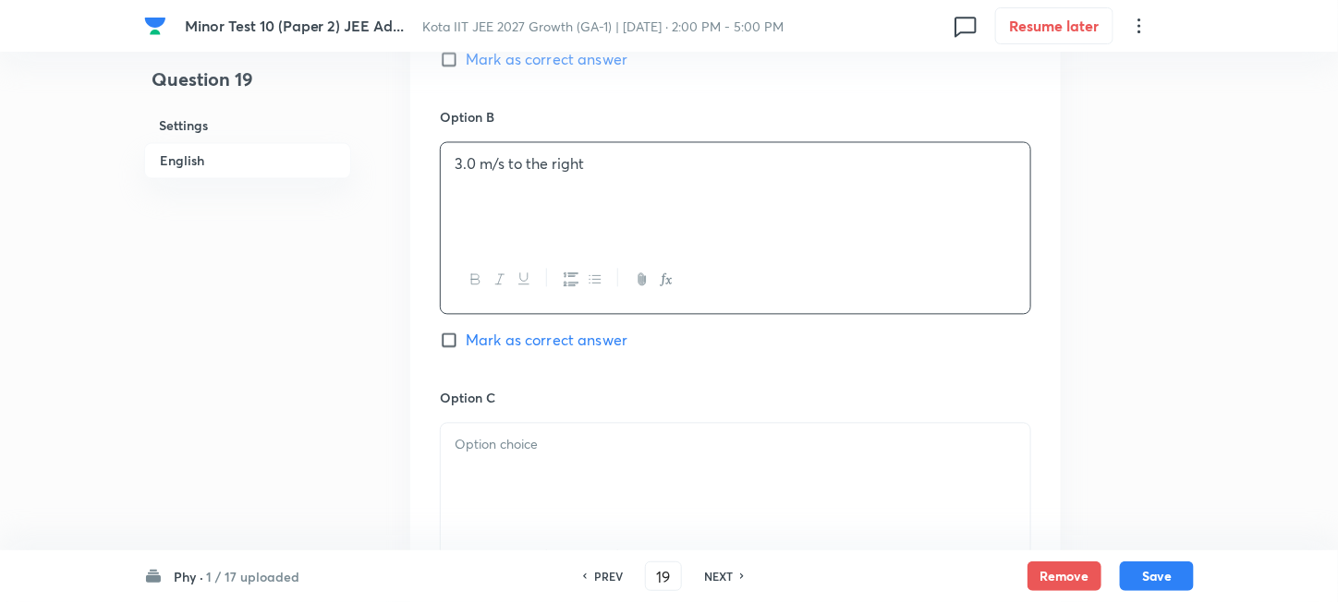
scroll to position [1231, 0]
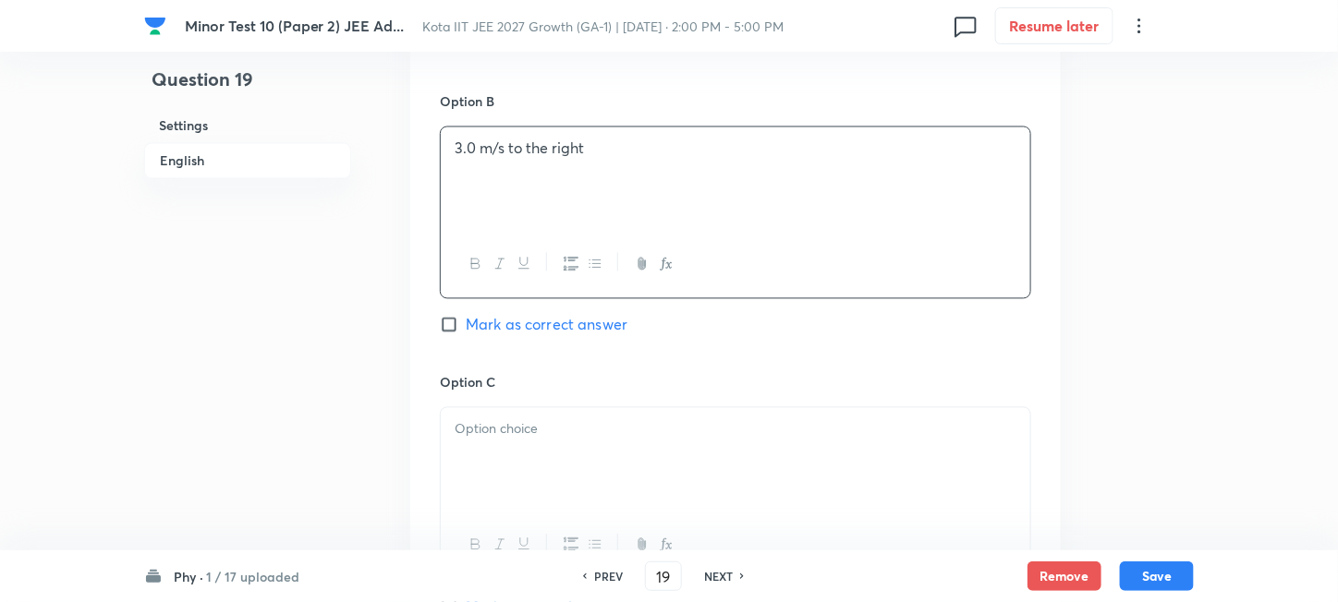
click at [569, 462] on div at bounding box center [735, 459] width 589 height 103
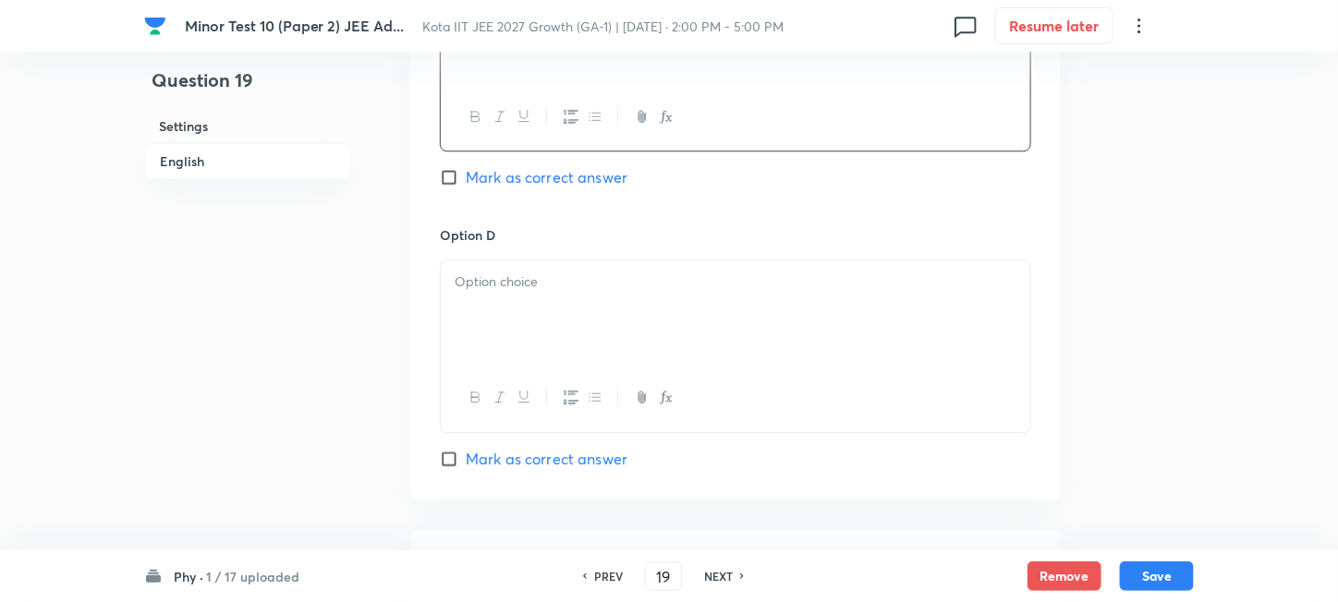
scroll to position [1724, 0]
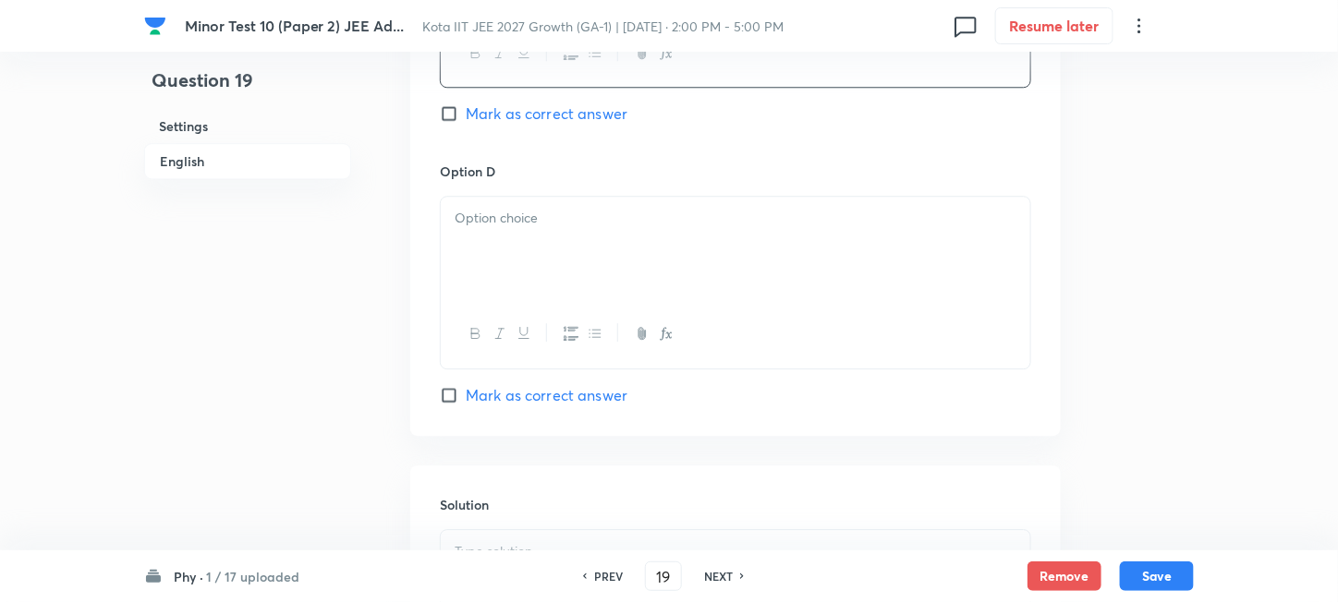
click at [576, 293] on div at bounding box center [735, 248] width 589 height 103
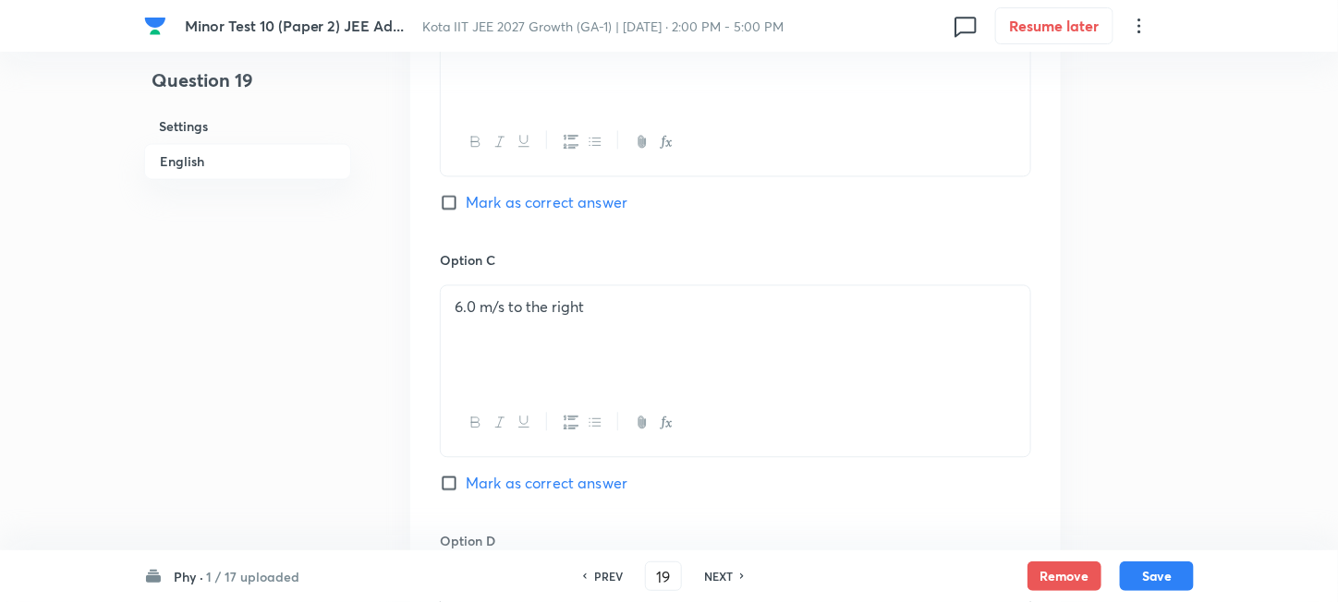
click at [519, 199] on span "Mark as correct answer" at bounding box center [547, 202] width 162 height 22
click at [466, 199] on input "Mark as correct answer" at bounding box center [453, 202] width 26 height 18
checkbox input "true"
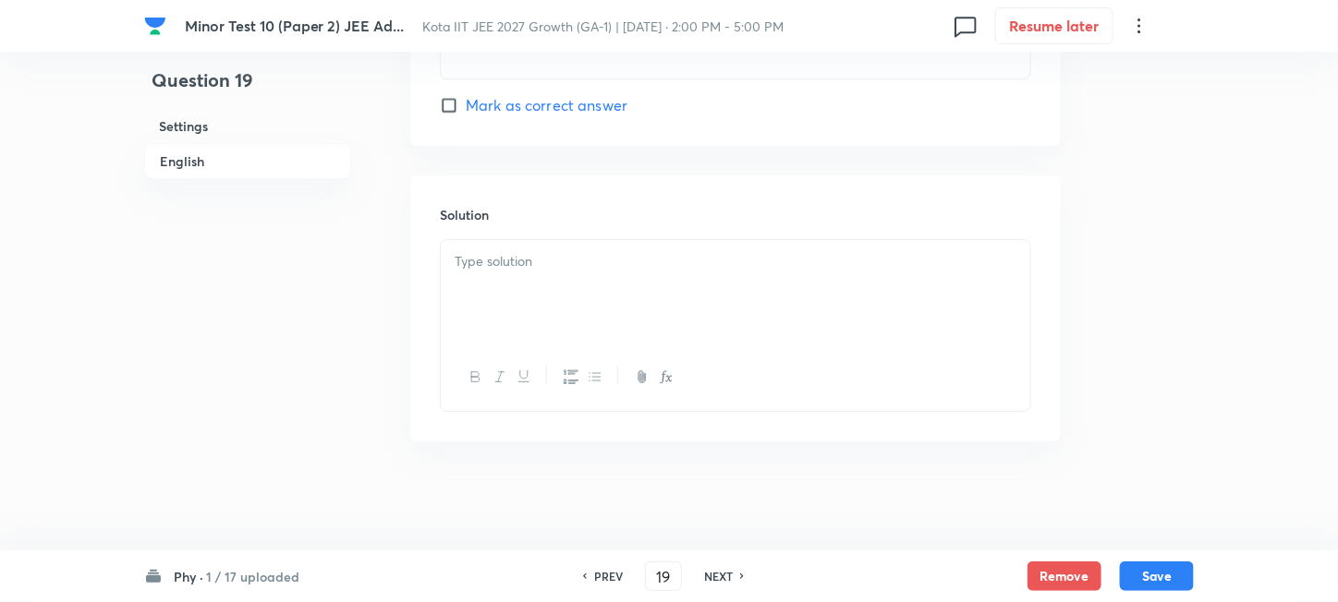
scroll to position [2016, 0]
click at [606, 334] on div at bounding box center [735, 289] width 589 height 103
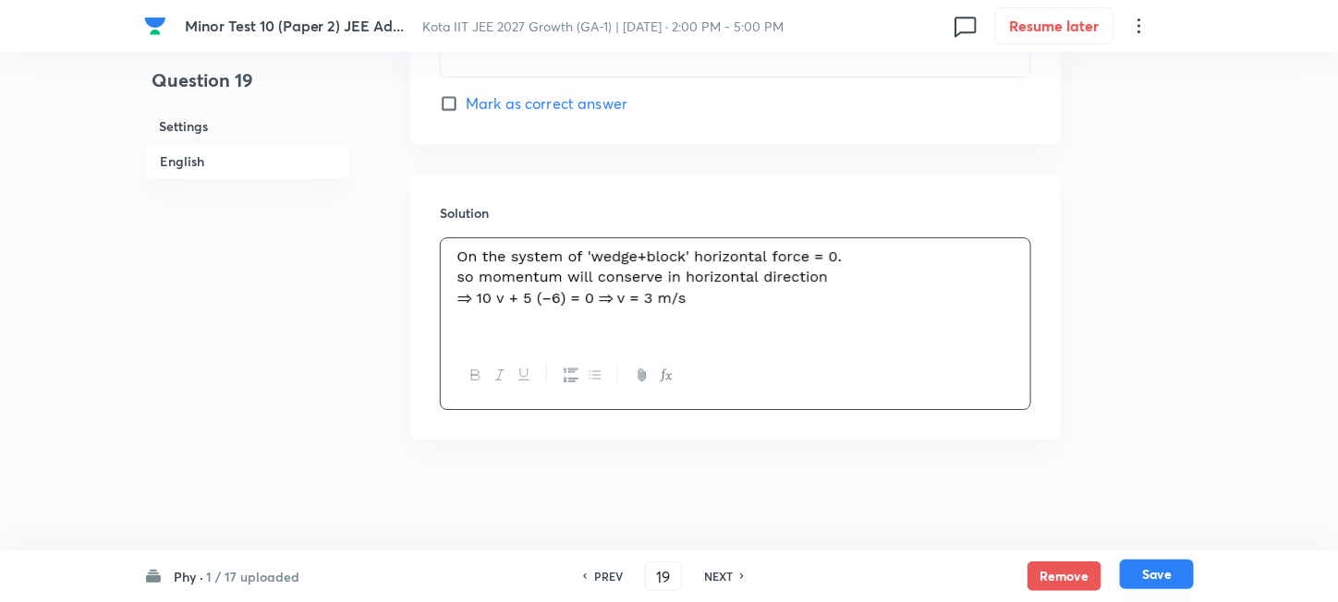
click at [1150, 580] on button "Save" at bounding box center [1157, 575] width 74 height 30
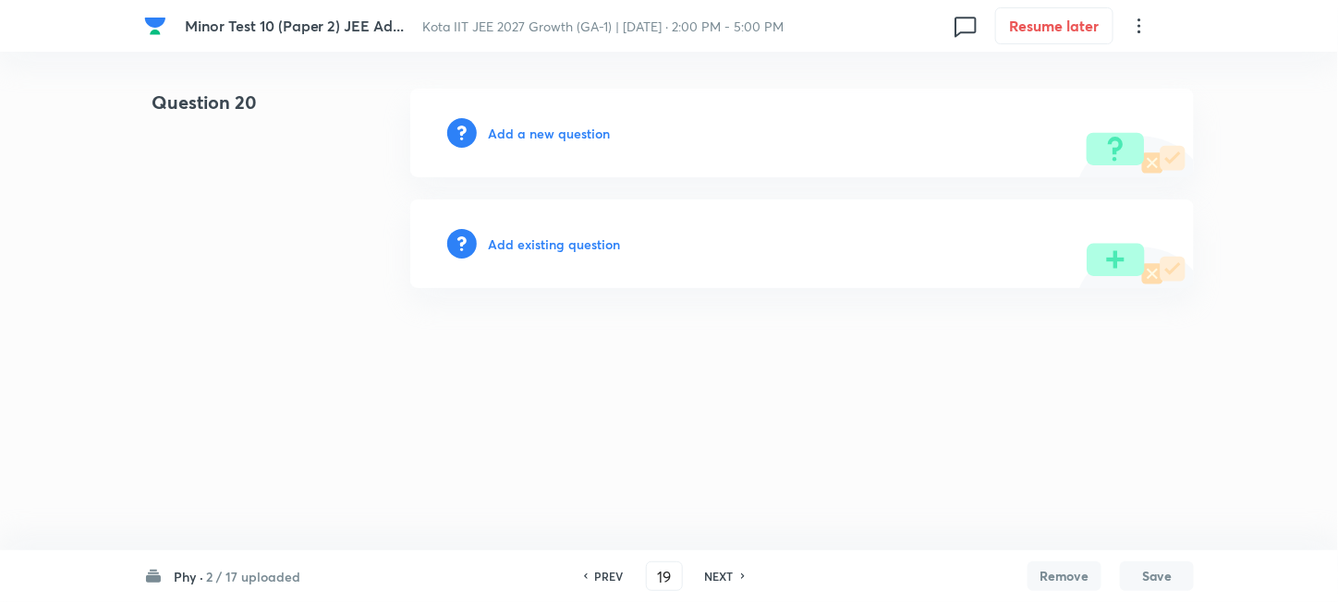
type input "20"
click at [547, 137] on h6 "Add a new question" at bounding box center [553, 133] width 122 height 19
click at [545, 137] on h6 "Choose a question type" at bounding box center [563, 133] width 142 height 19
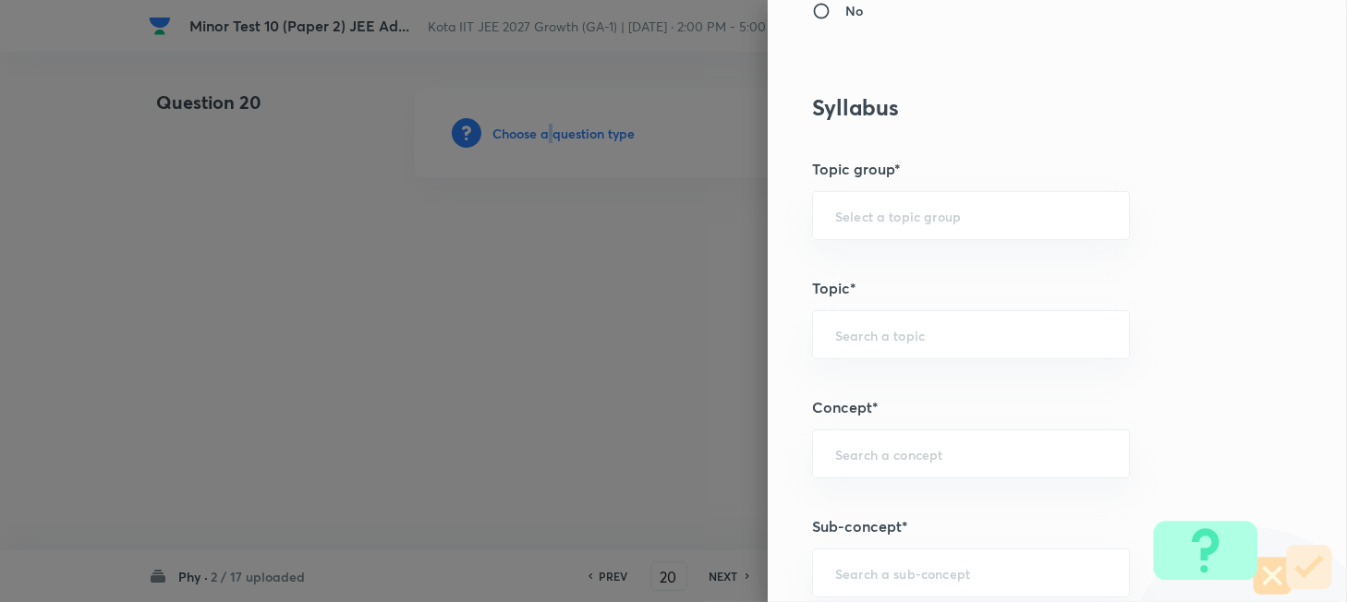
scroll to position [862, 0]
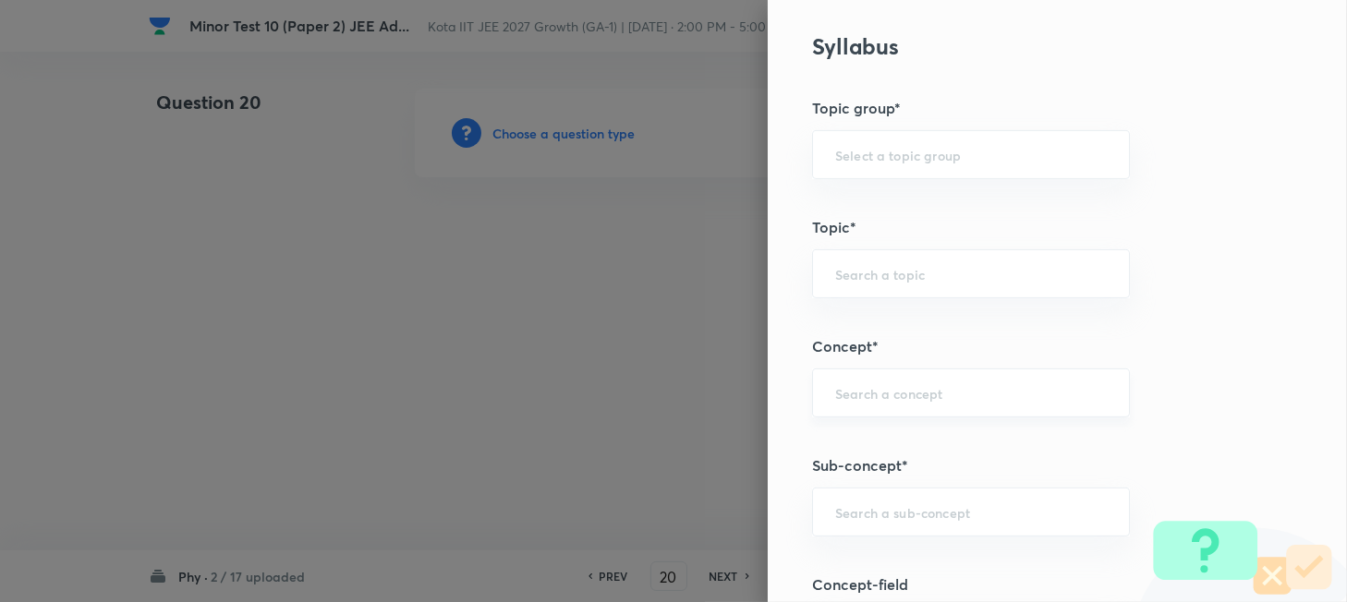
click at [937, 392] on input "text" at bounding box center [971, 393] width 272 height 18
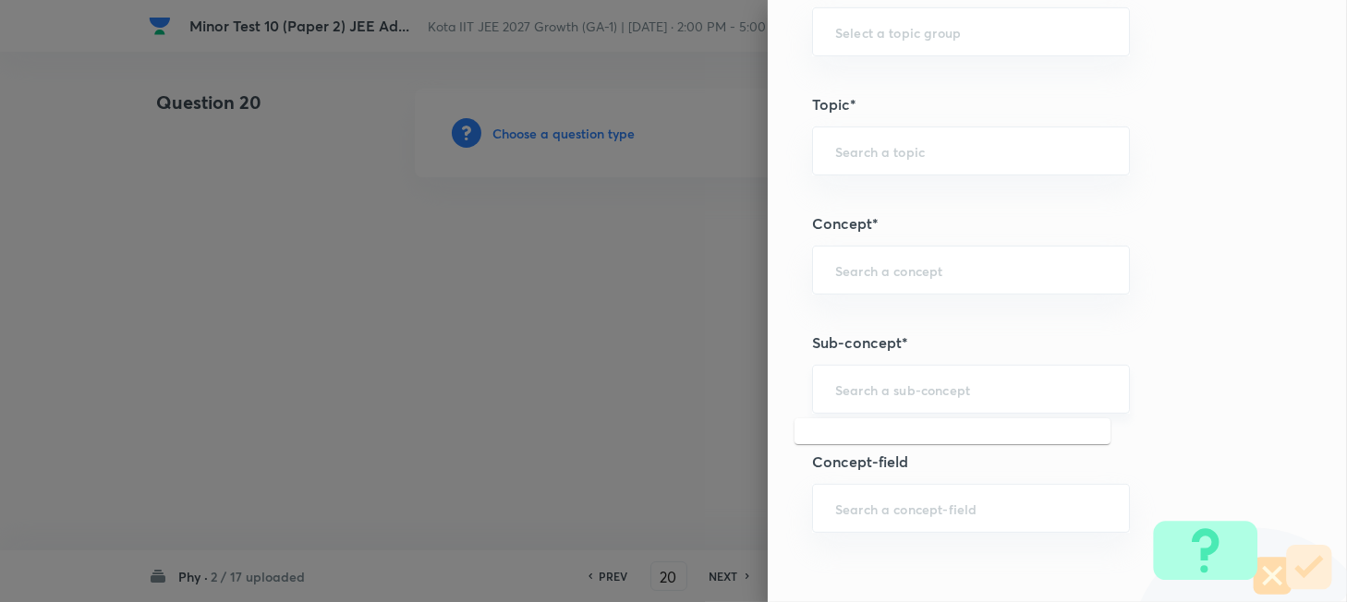
click at [932, 389] on input "text" at bounding box center [971, 390] width 272 height 18
paste input "Work"
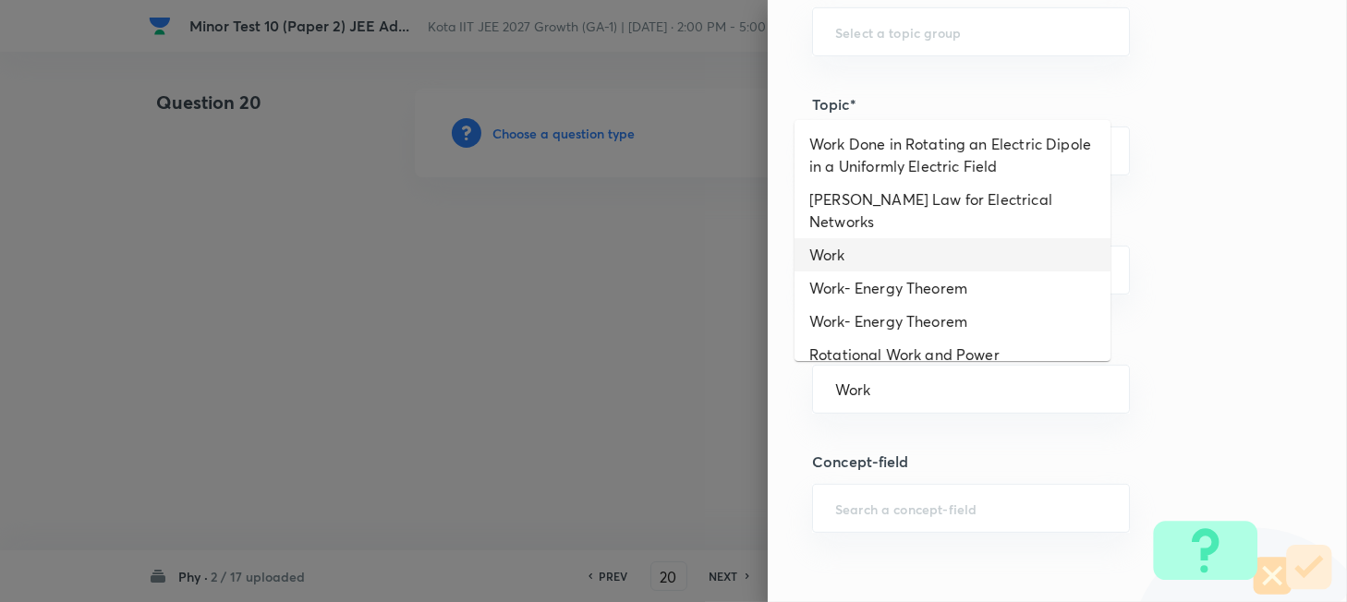
click at [890, 238] on li "Work" at bounding box center [952, 254] width 316 height 33
type input "Work"
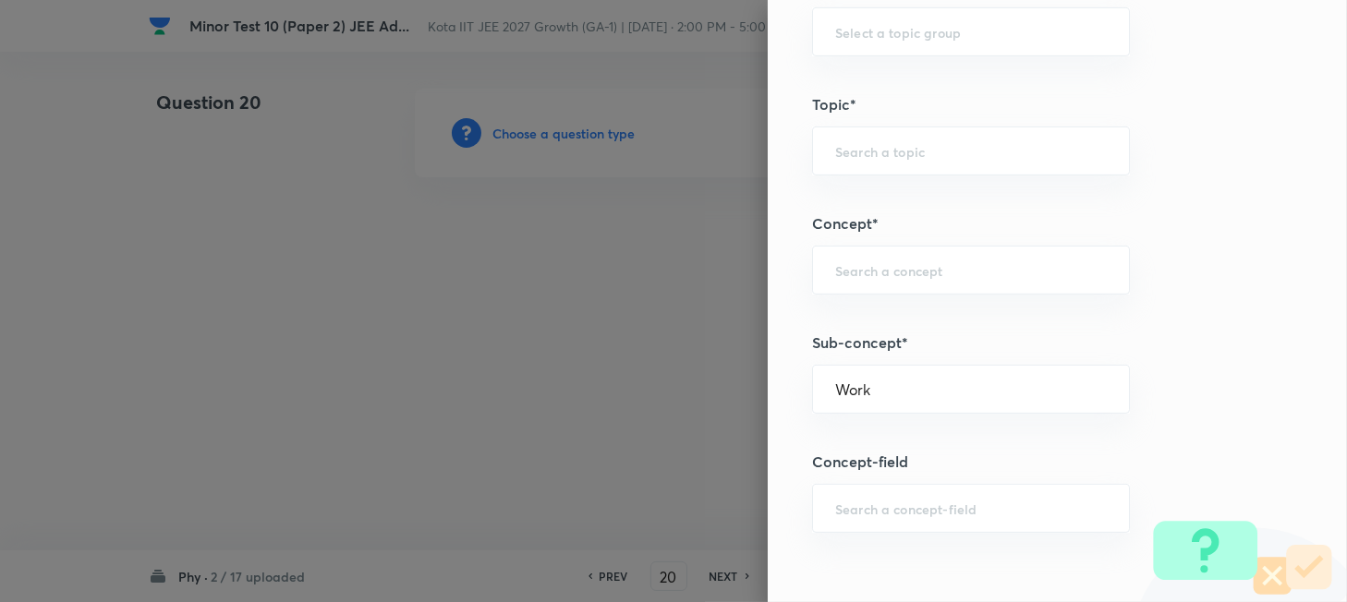
type input "Physics"
type input "Mechanics"
type input "Work, Energy & Power"
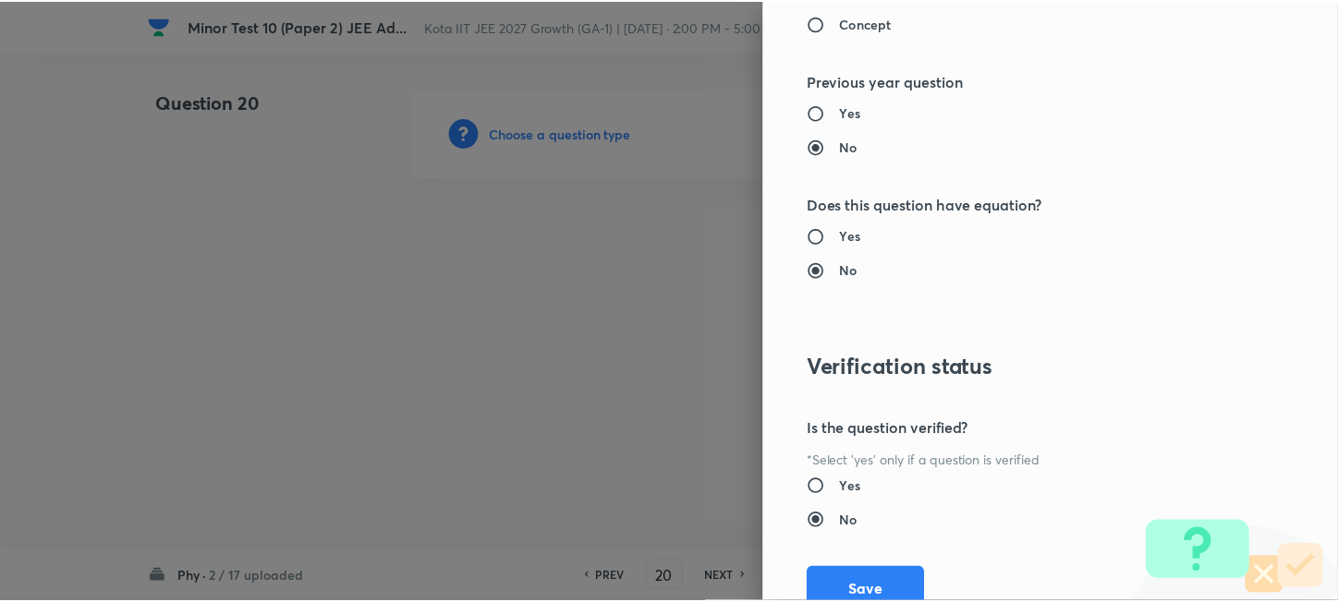
scroll to position [2040, 0]
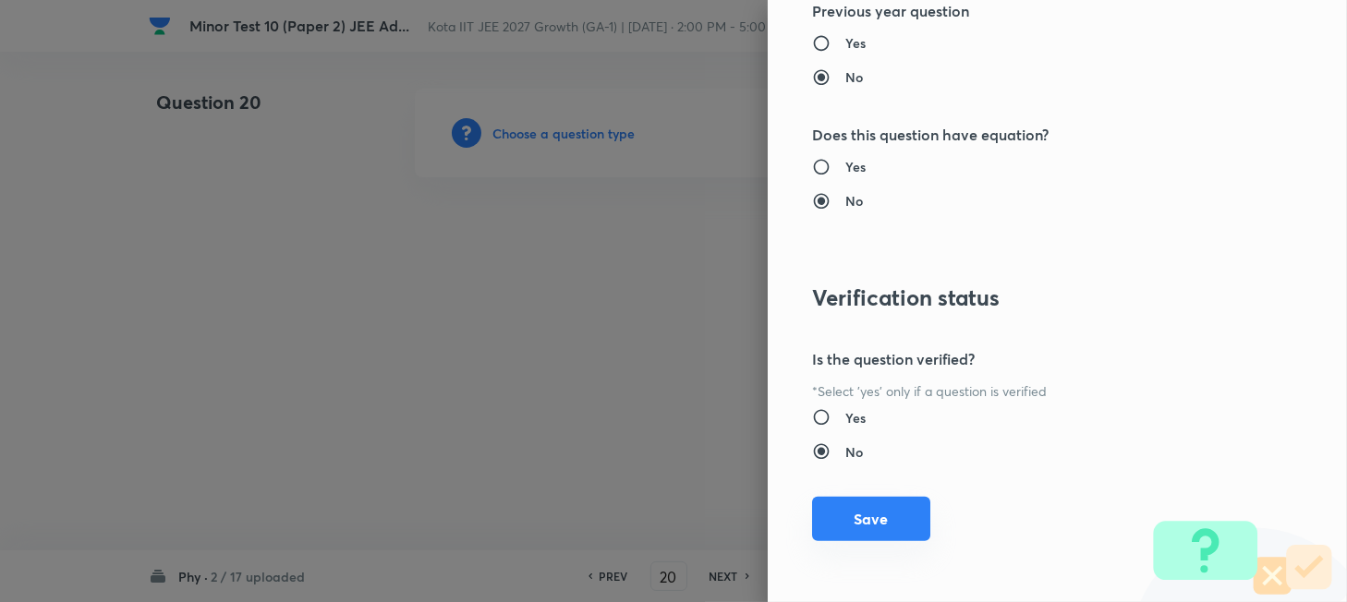
click at [883, 518] on button "Save" at bounding box center [871, 519] width 118 height 44
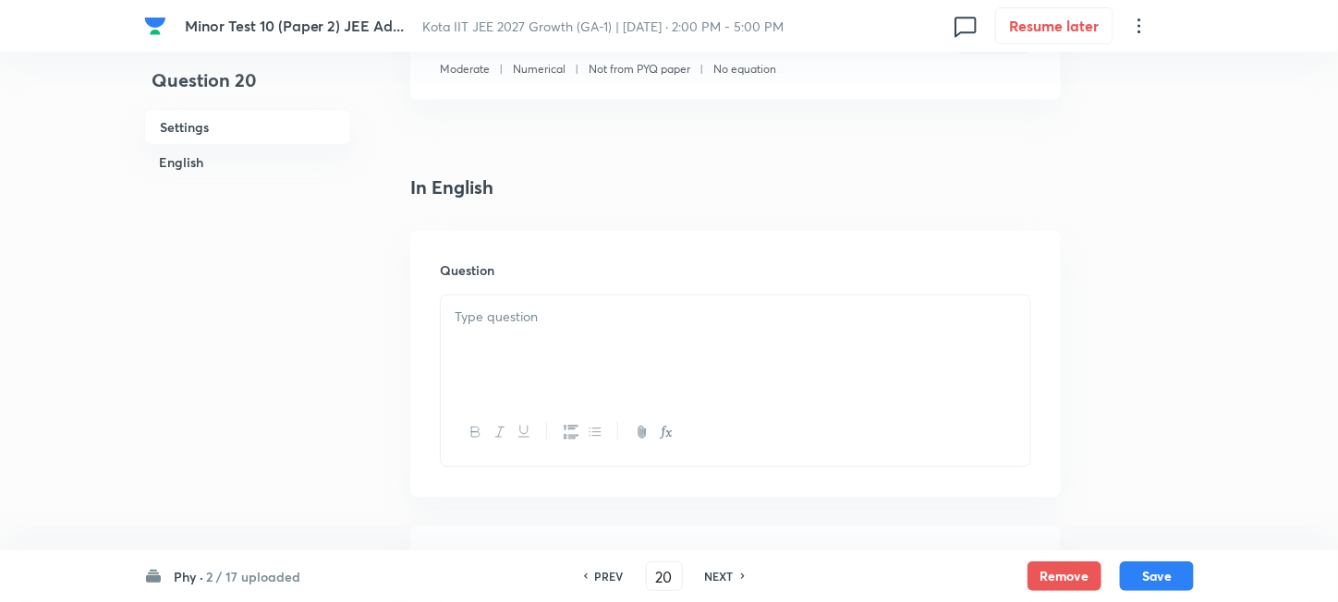
click at [711, 381] on div at bounding box center [735, 347] width 589 height 103
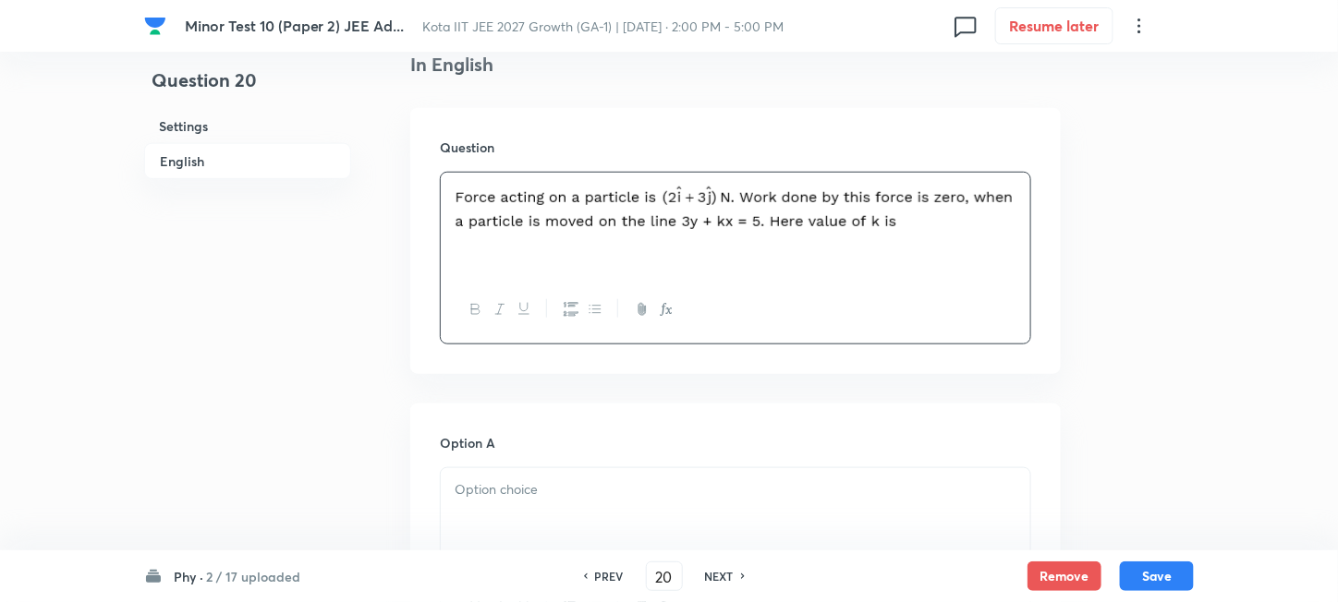
scroll to position [615, 0]
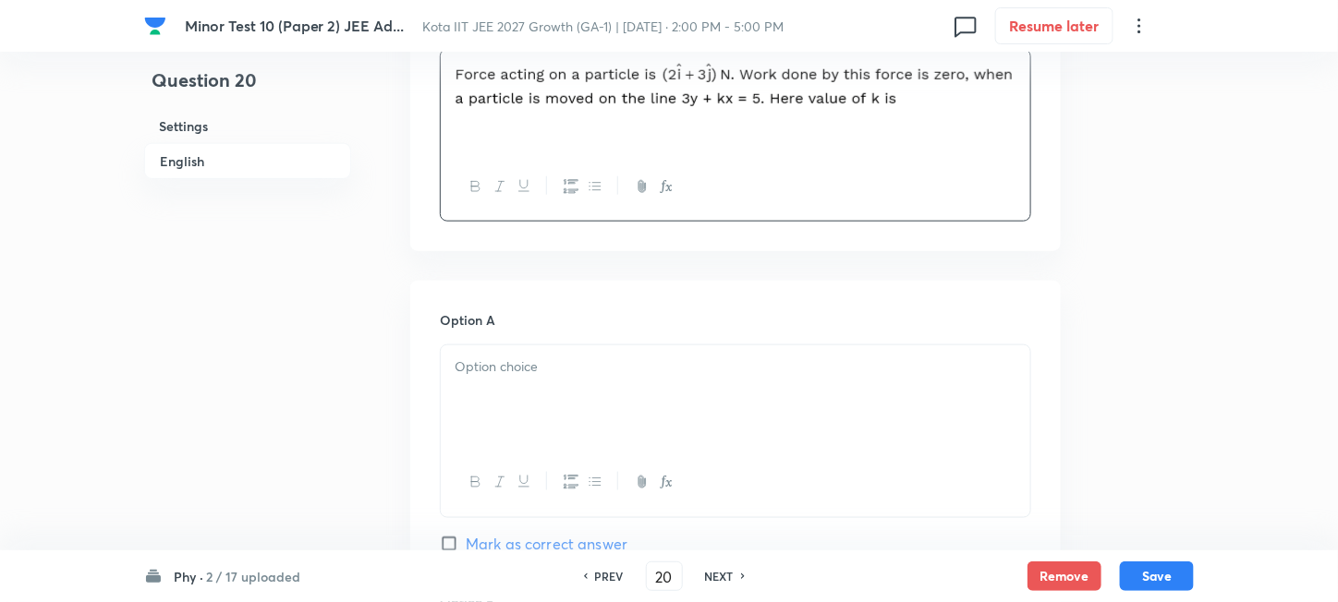
click at [636, 377] on div at bounding box center [735, 397] width 589 height 103
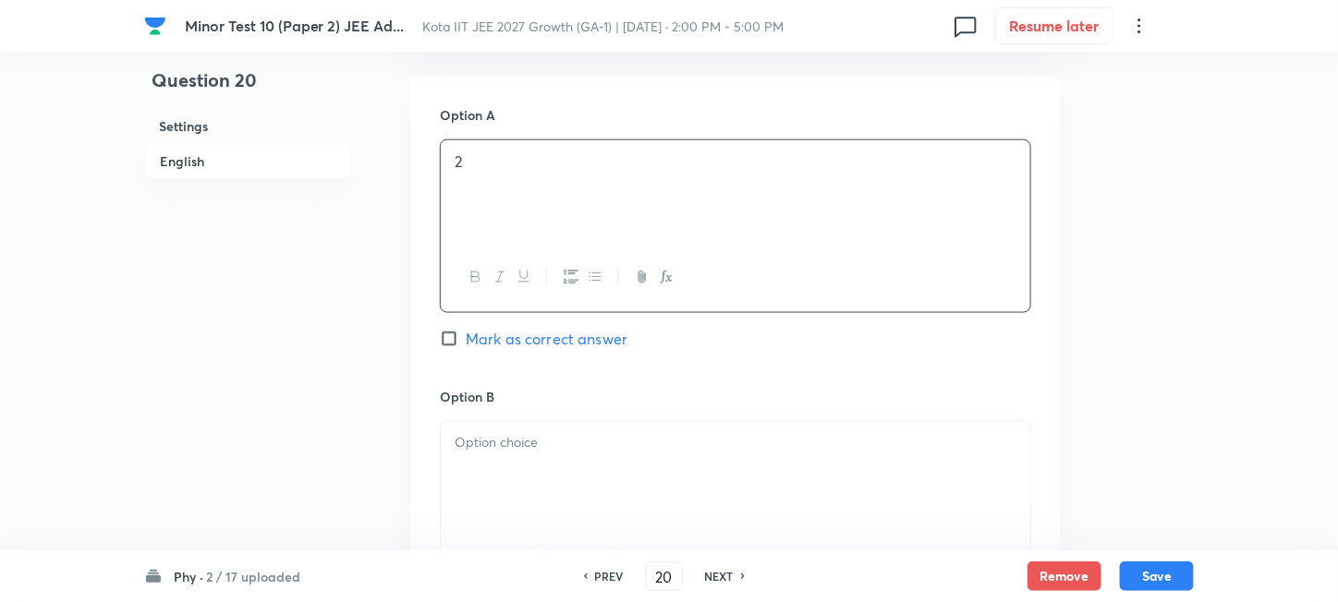
scroll to position [862, 0]
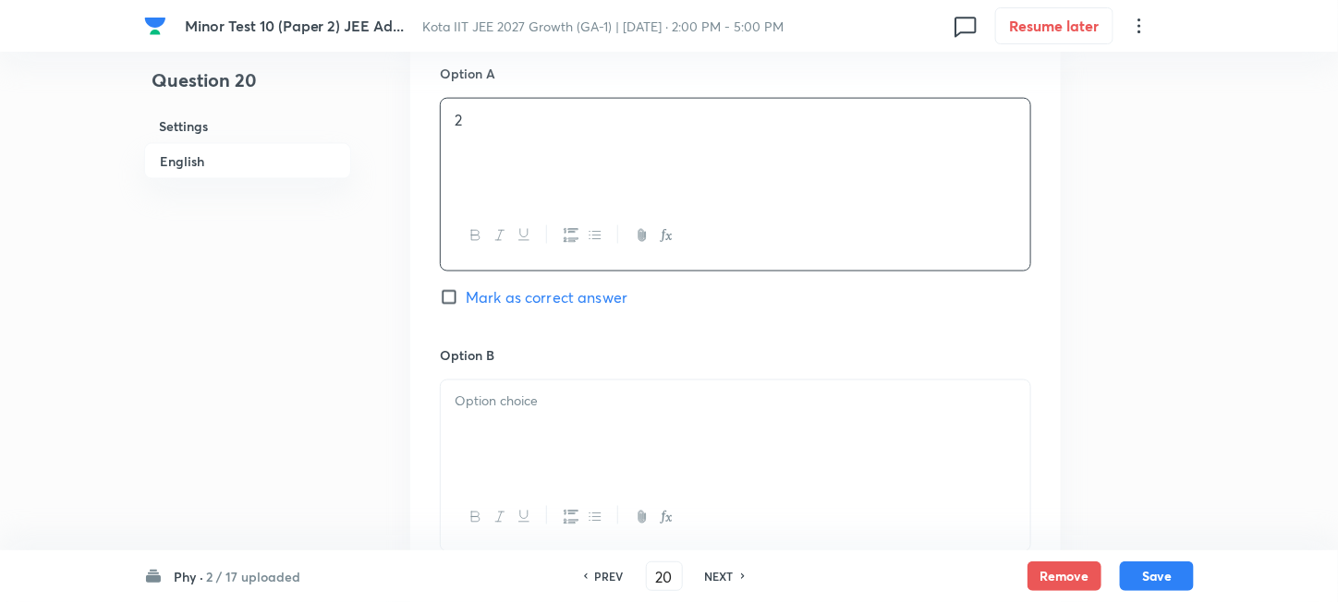
click at [667, 417] on div at bounding box center [735, 432] width 589 height 103
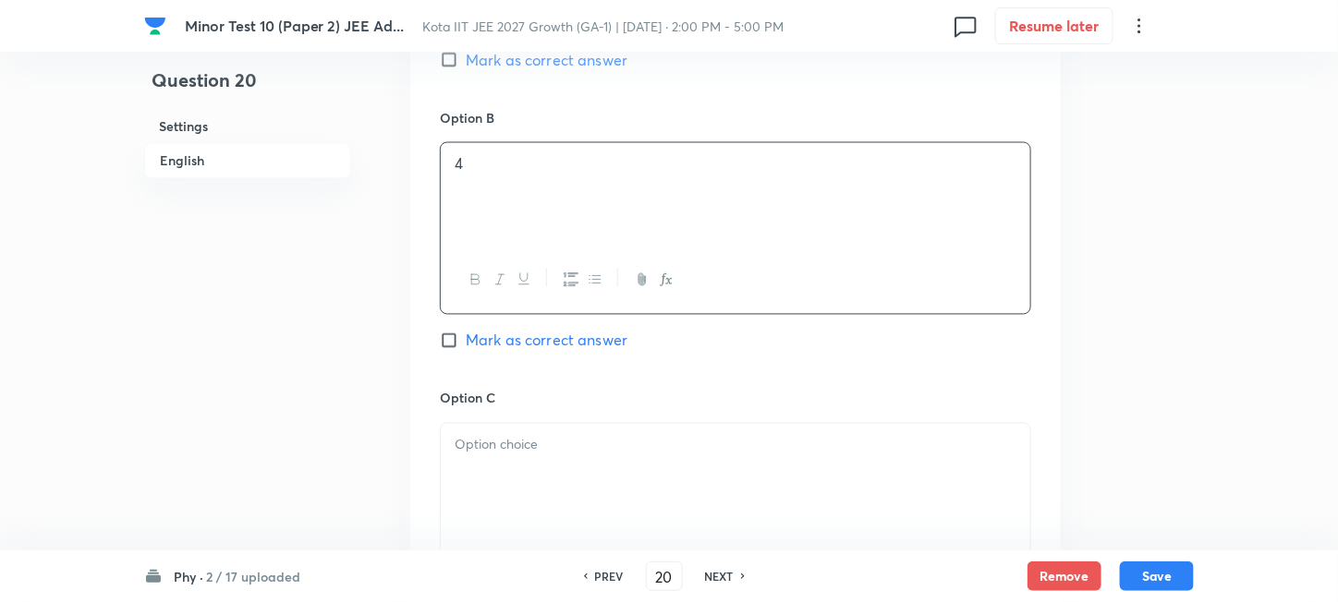
scroll to position [1109, 0]
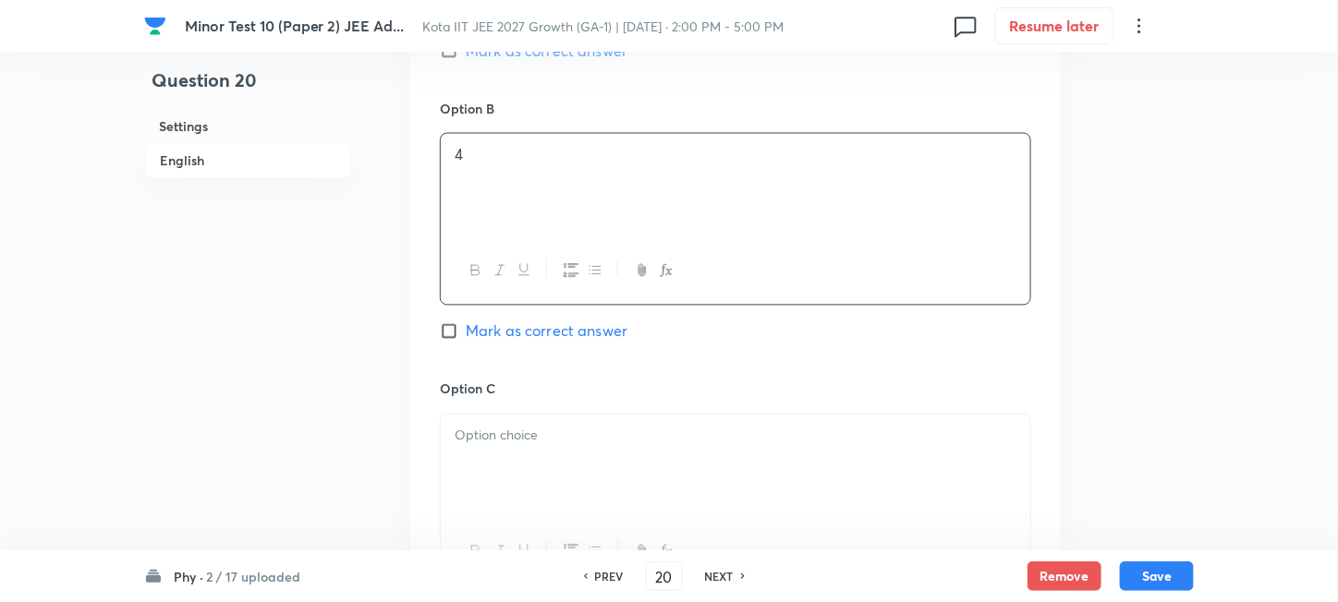
click at [618, 458] on div at bounding box center [735, 466] width 589 height 103
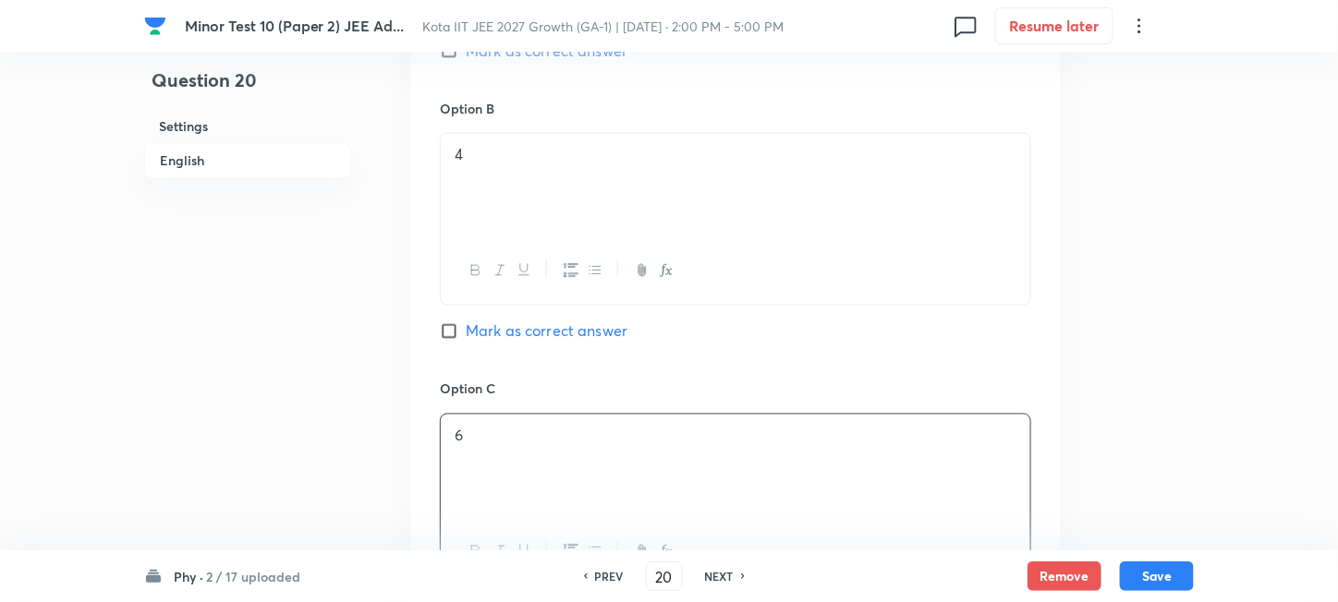
scroll to position [1354, 0]
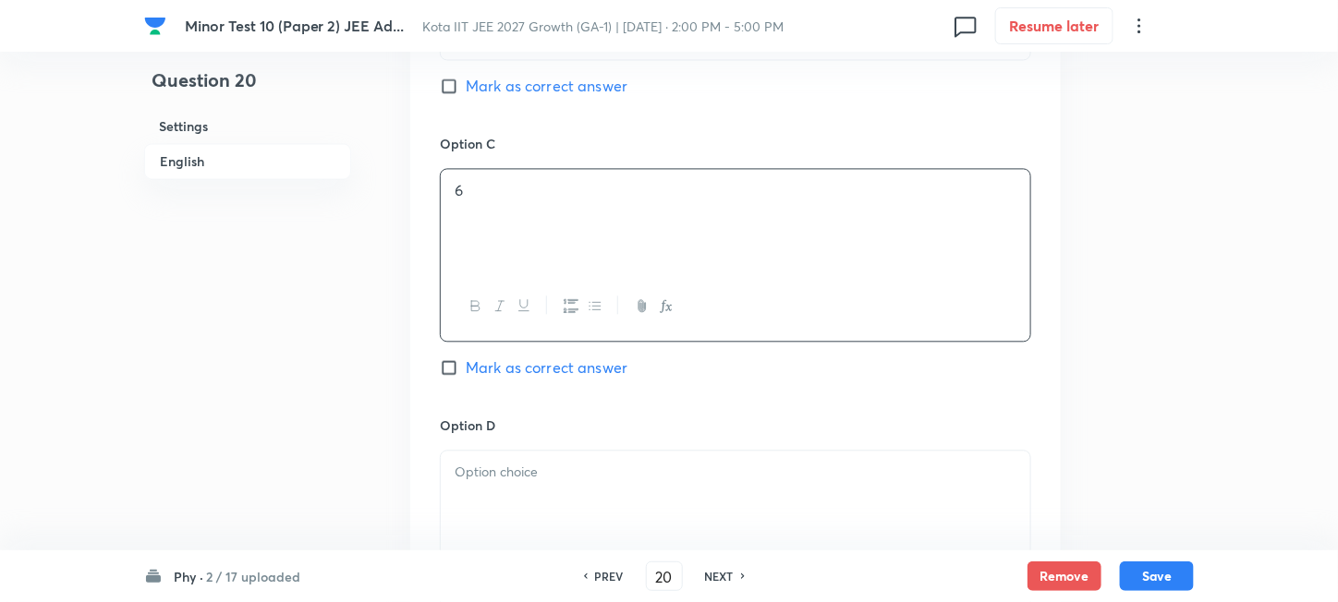
click at [677, 486] on div at bounding box center [735, 502] width 589 height 103
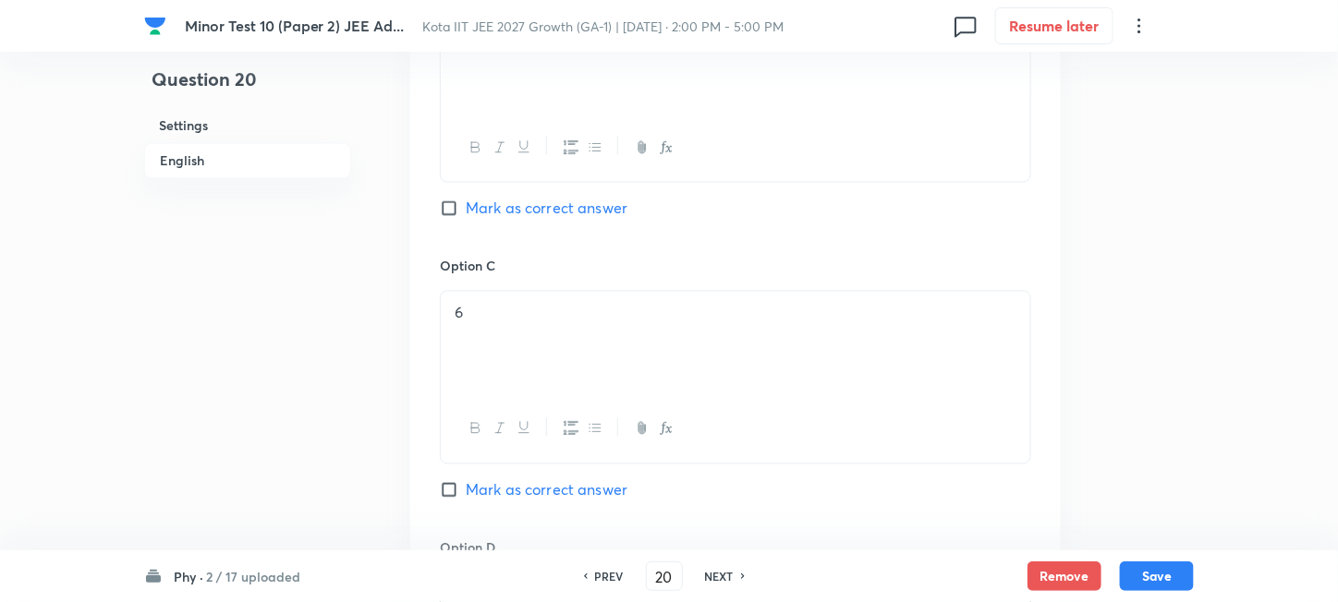
scroll to position [985, 0]
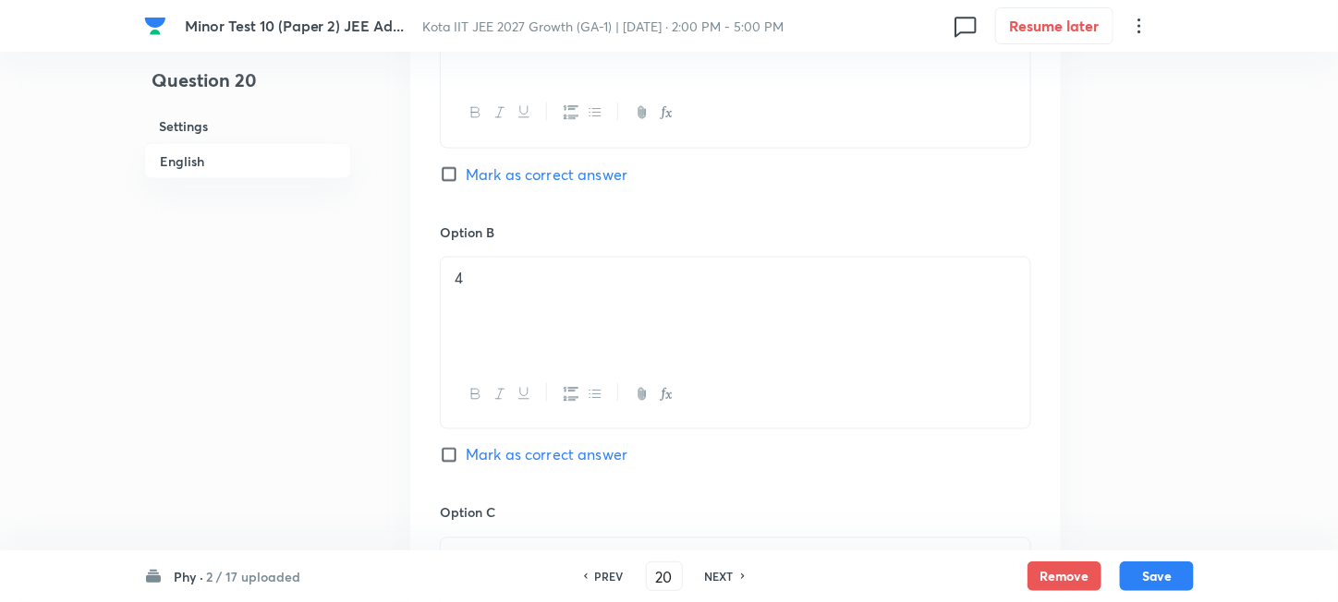
click at [518, 172] on span "Mark as correct answer" at bounding box center [547, 175] width 162 height 22
click at [466, 172] on input "Mark as correct answer" at bounding box center [453, 174] width 26 height 18
checkbox input "true"
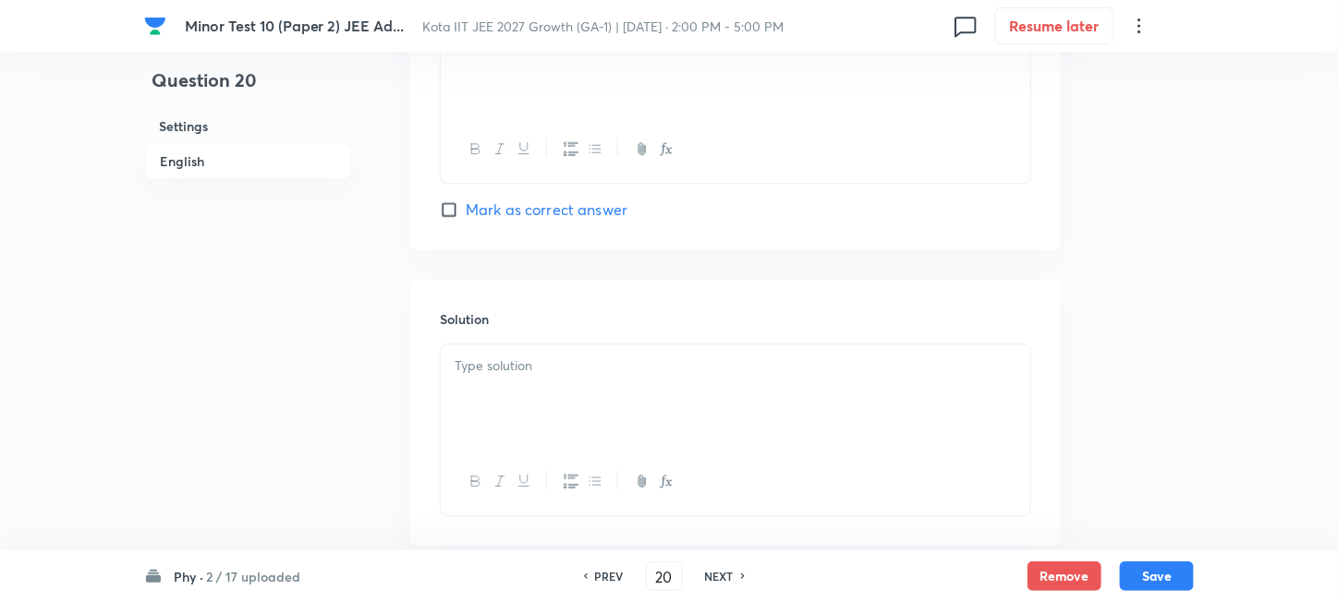
scroll to position [1848, 0]
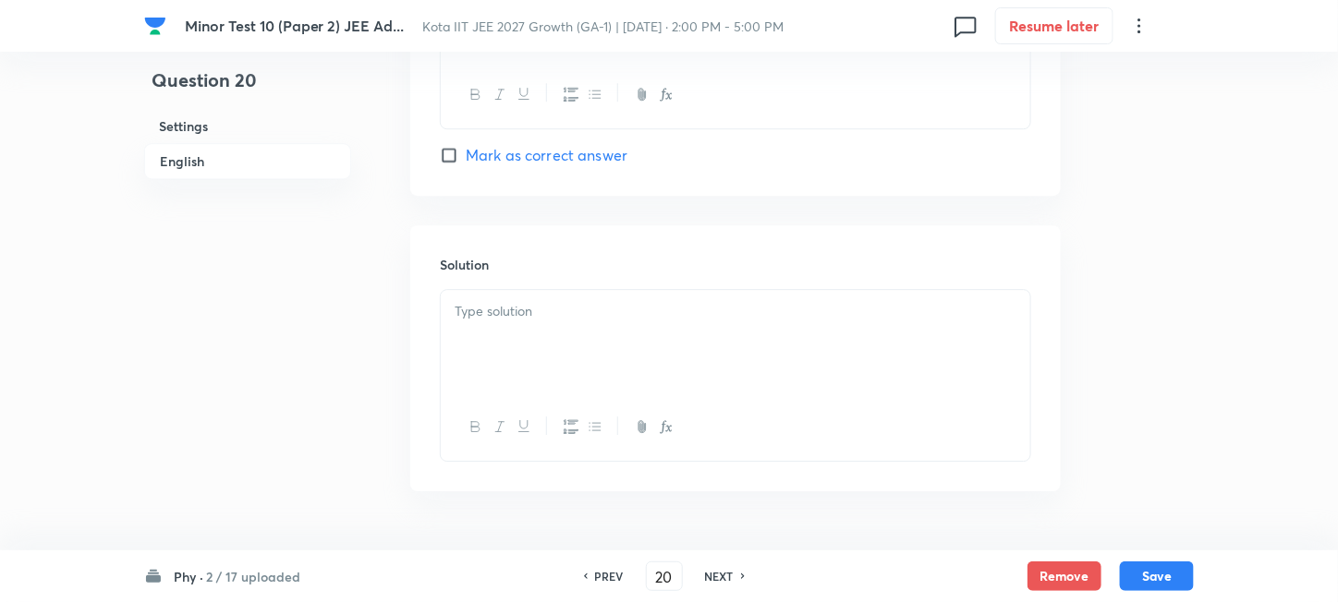
click at [582, 355] on div at bounding box center [735, 341] width 589 height 103
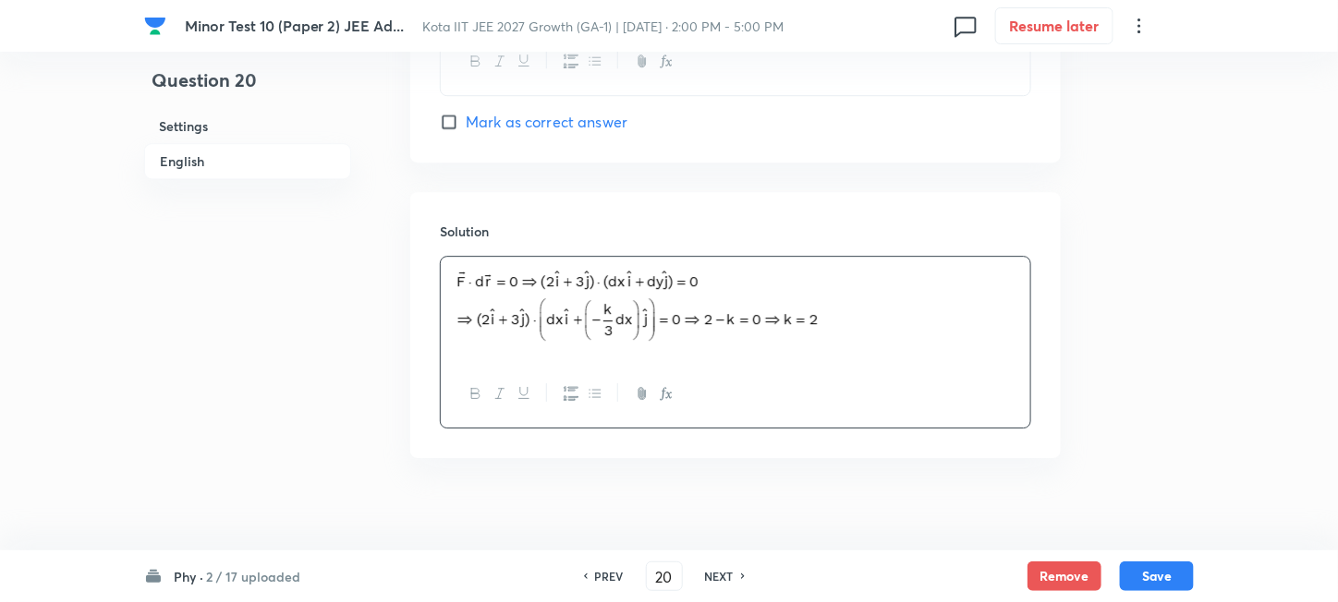
scroll to position [1899, 0]
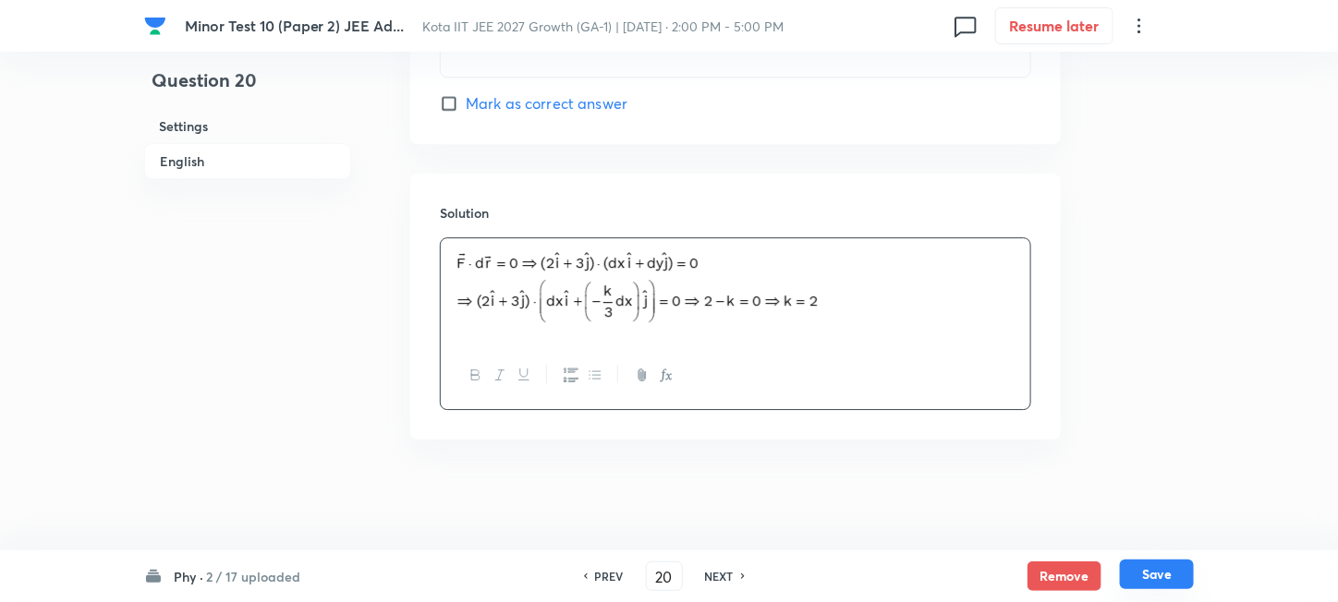
click at [1142, 569] on button "Save" at bounding box center [1157, 575] width 74 height 30
type input "21"
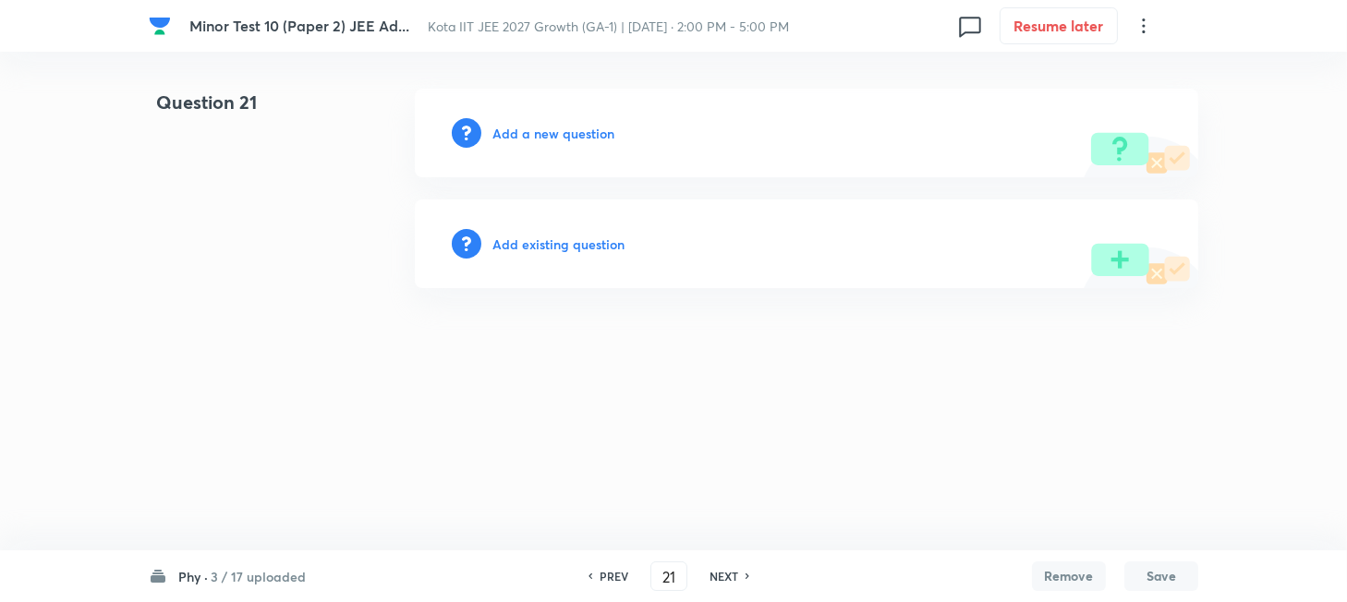
click at [524, 135] on h6 "Add a new question" at bounding box center [553, 133] width 122 height 19
click at [524, 135] on h6 "Choose a question type" at bounding box center [563, 133] width 142 height 19
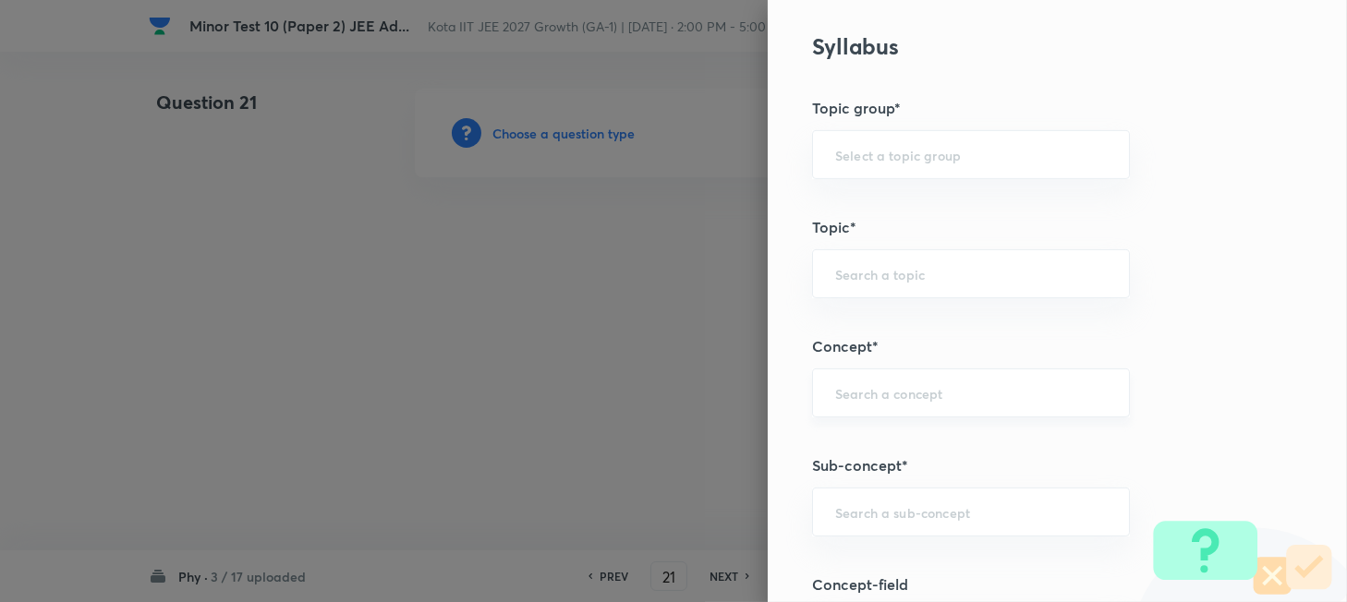
scroll to position [985, 0]
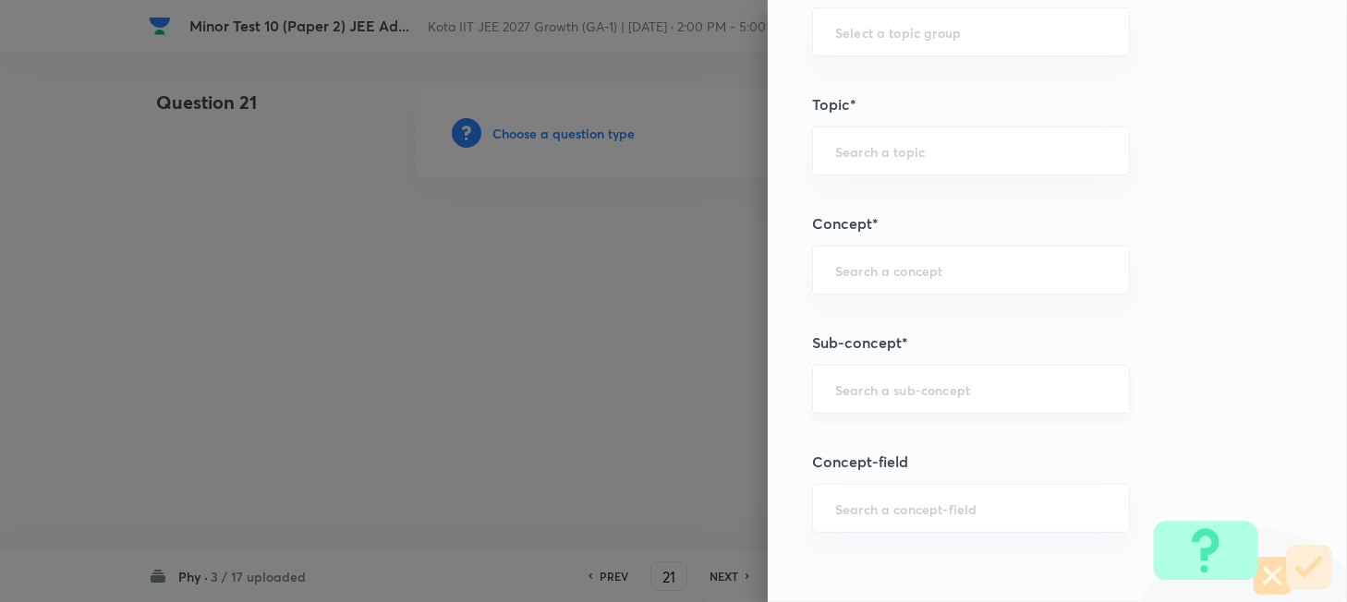
click at [874, 388] on input "text" at bounding box center [971, 390] width 272 height 18
paste input "The Centre of Mass"
click at [910, 452] on li "The Centre of Mass" at bounding box center [952, 442] width 316 height 33
type input "The Centre of Mass"
type input "Physics"
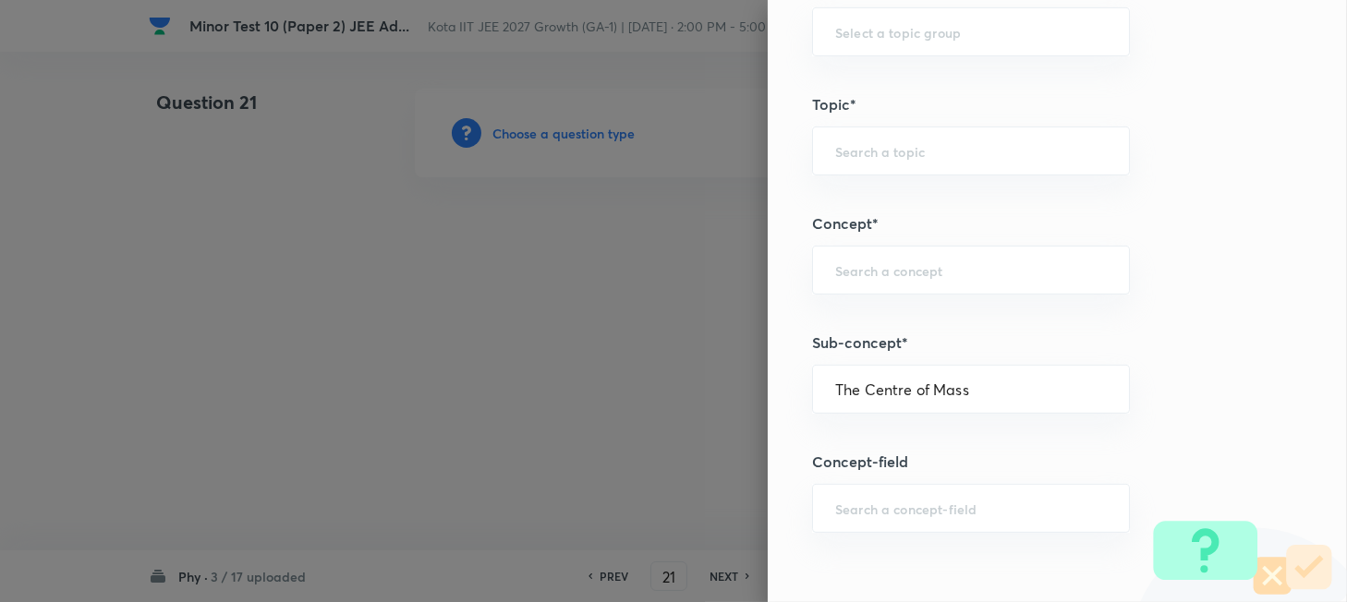
type input "Mechanics"
type input "Centre of Mass, Impulse and Collisions"
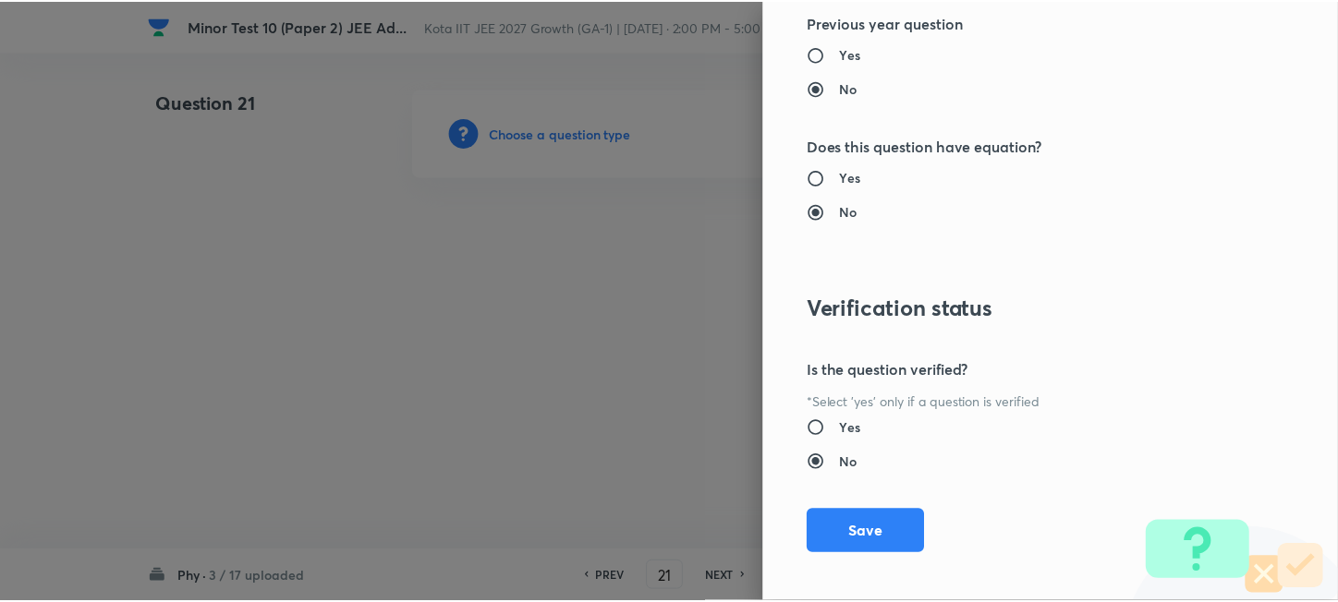
scroll to position [2040, 0]
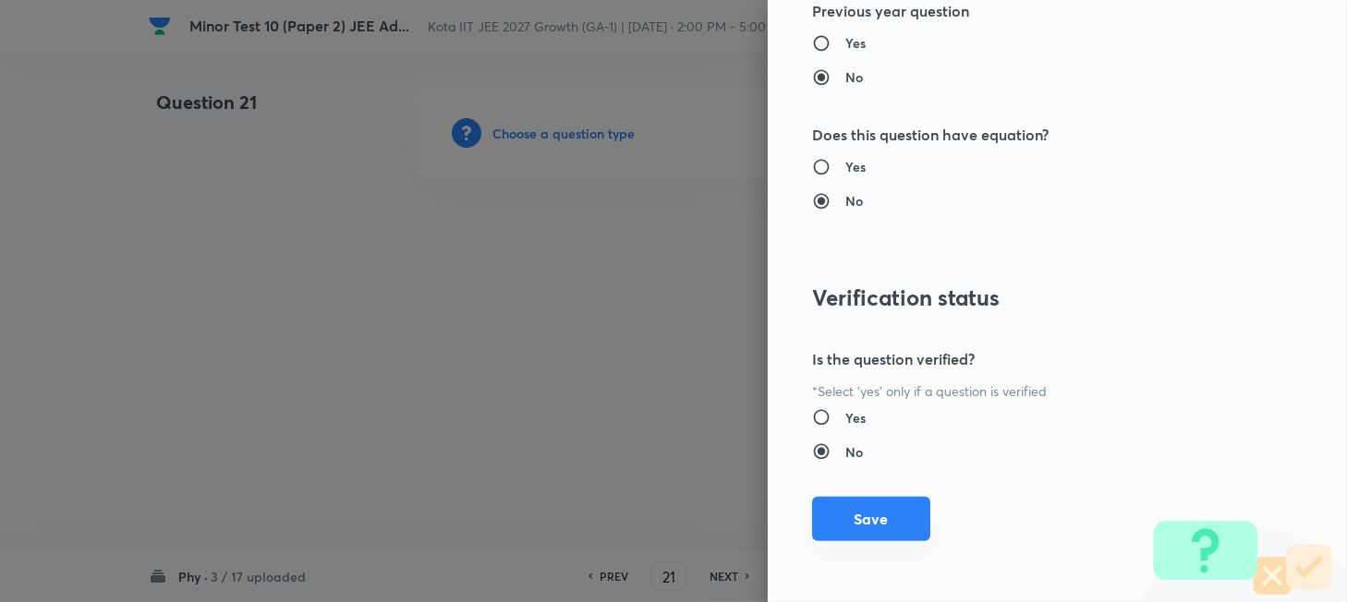
click at [854, 518] on button "Save" at bounding box center [871, 519] width 118 height 44
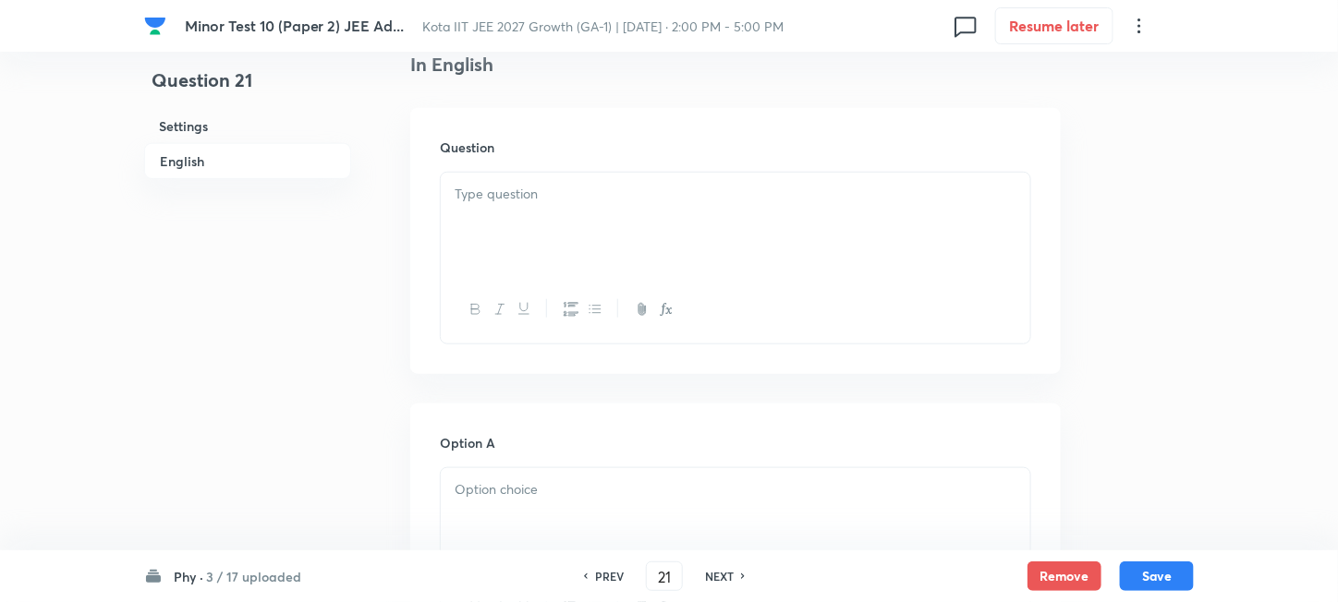
click at [641, 243] on div at bounding box center [735, 224] width 589 height 103
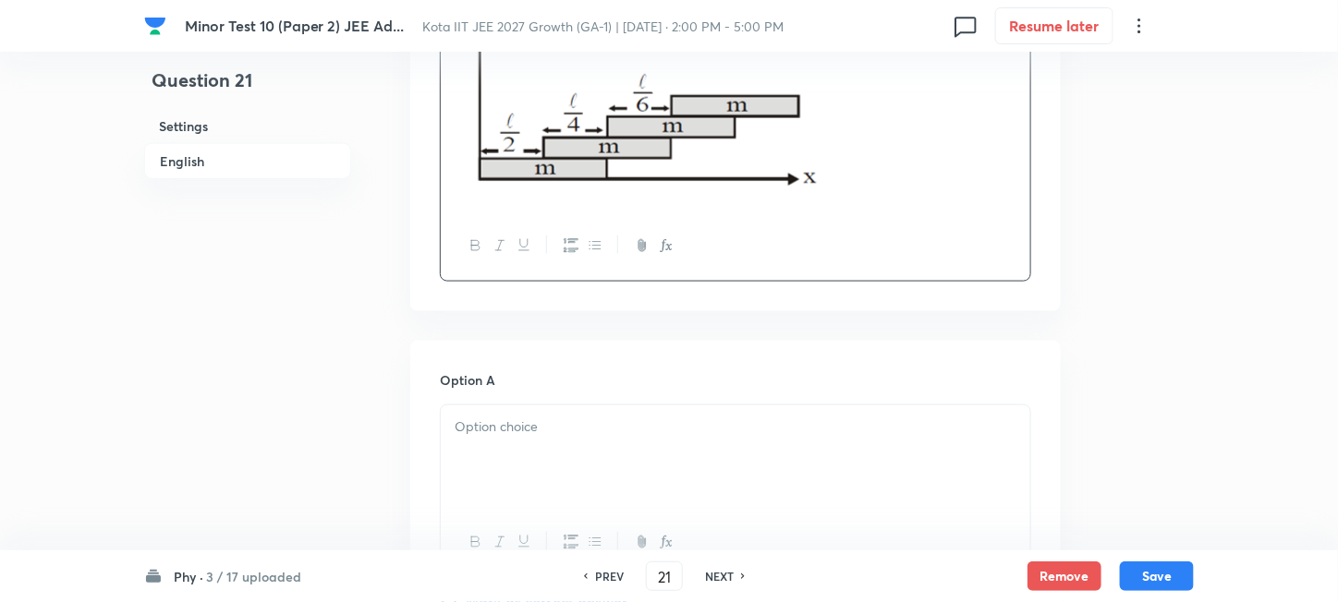
scroll to position [739, 0]
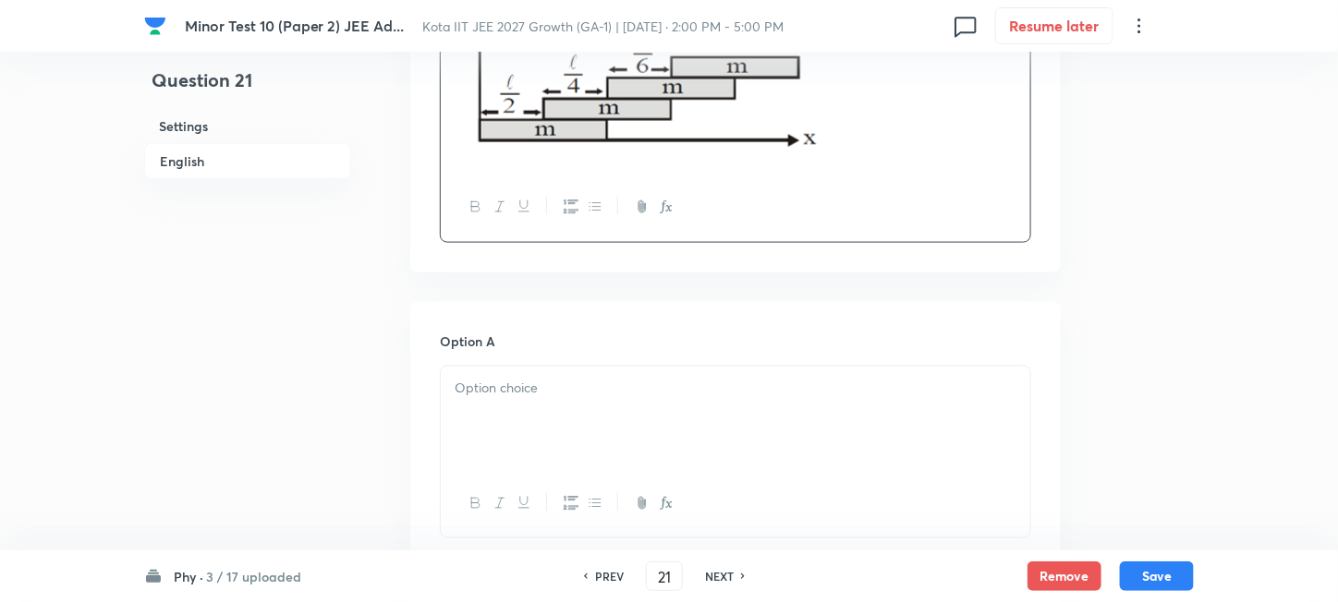
click at [518, 378] on p at bounding box center [736, 388] width 562 height 21
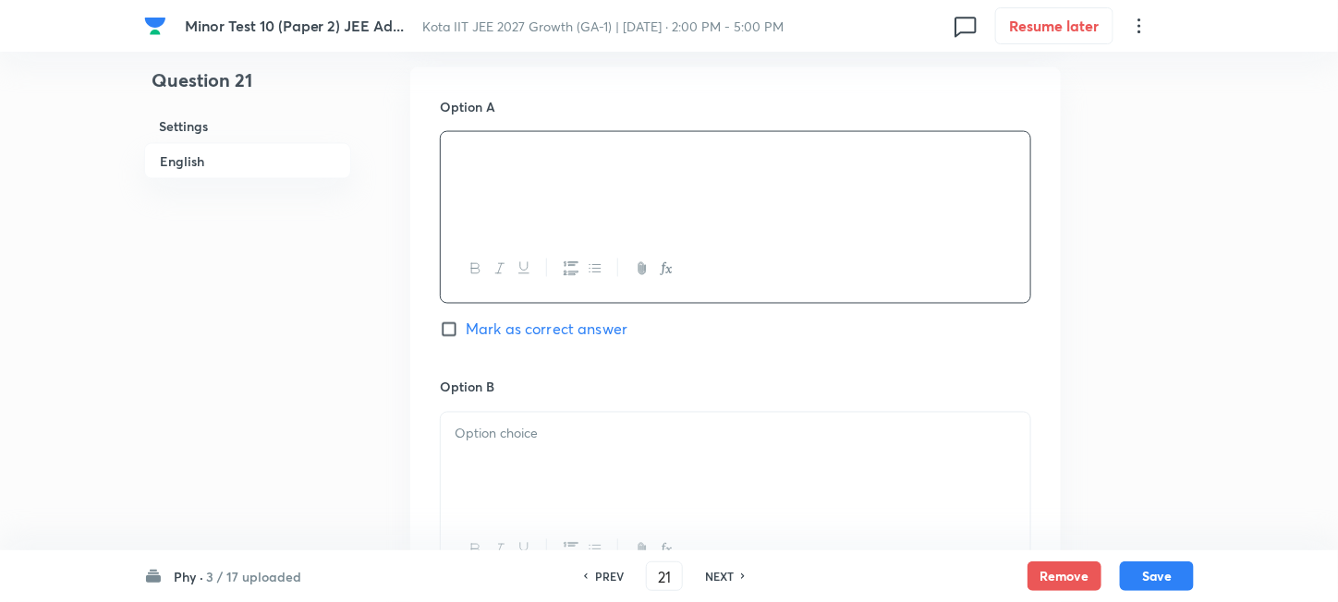
scroll to position [985, 0]
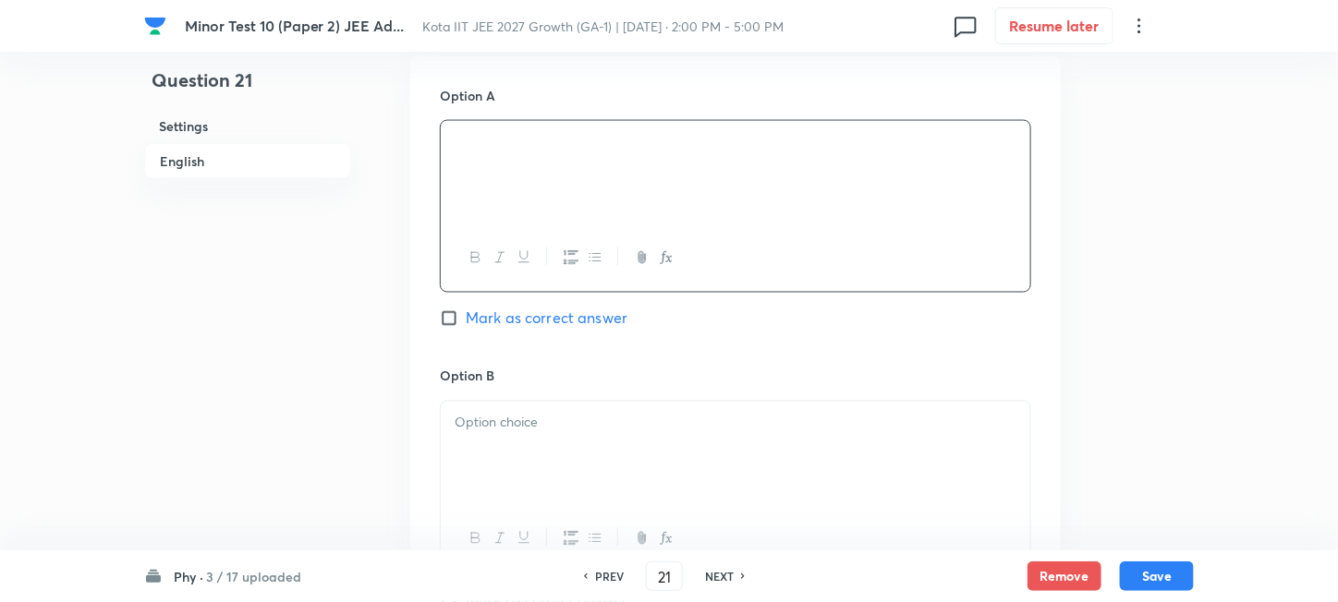
click at [548, 451] on div at bounding box center [735, 453] width 589 height 103
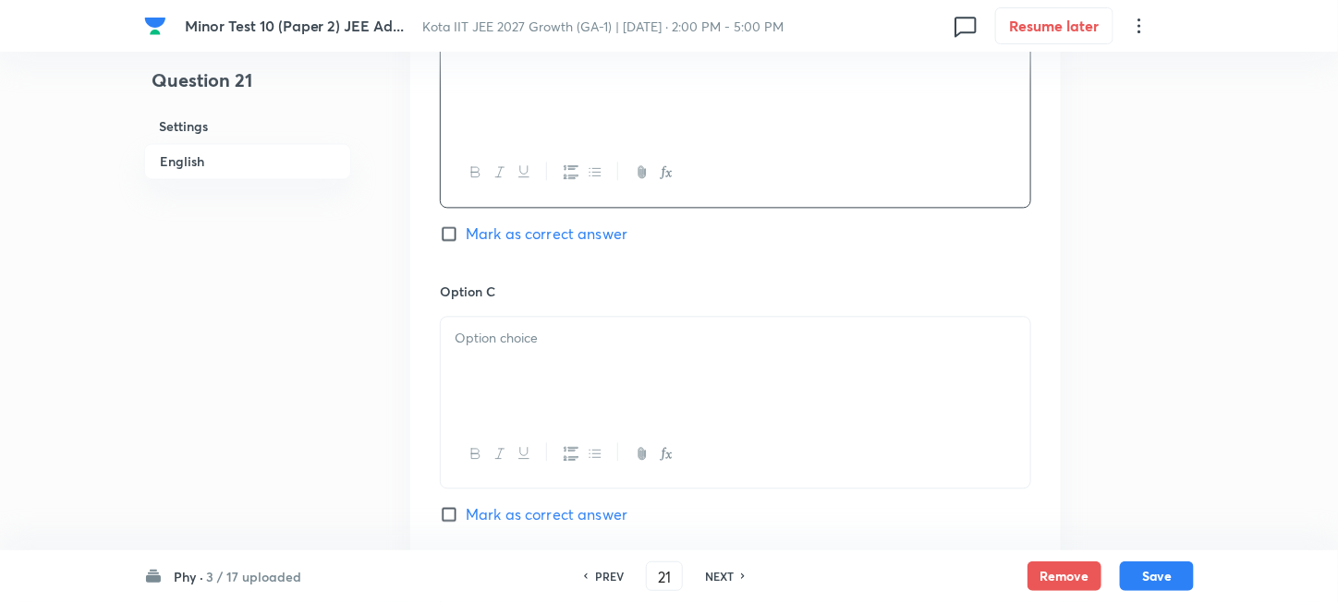
scroll to position [1354, 0]
click at [553, 384] on div at bounding box center [735, 365] width 589 height 103
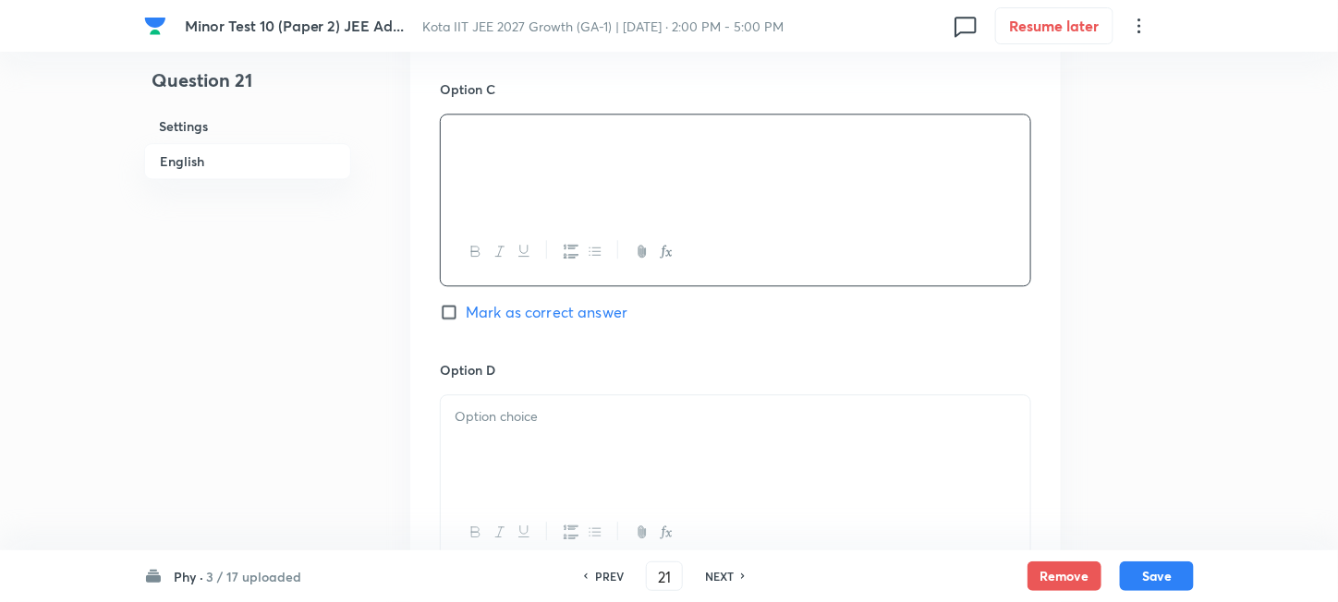
scroll to position [1601, 0]
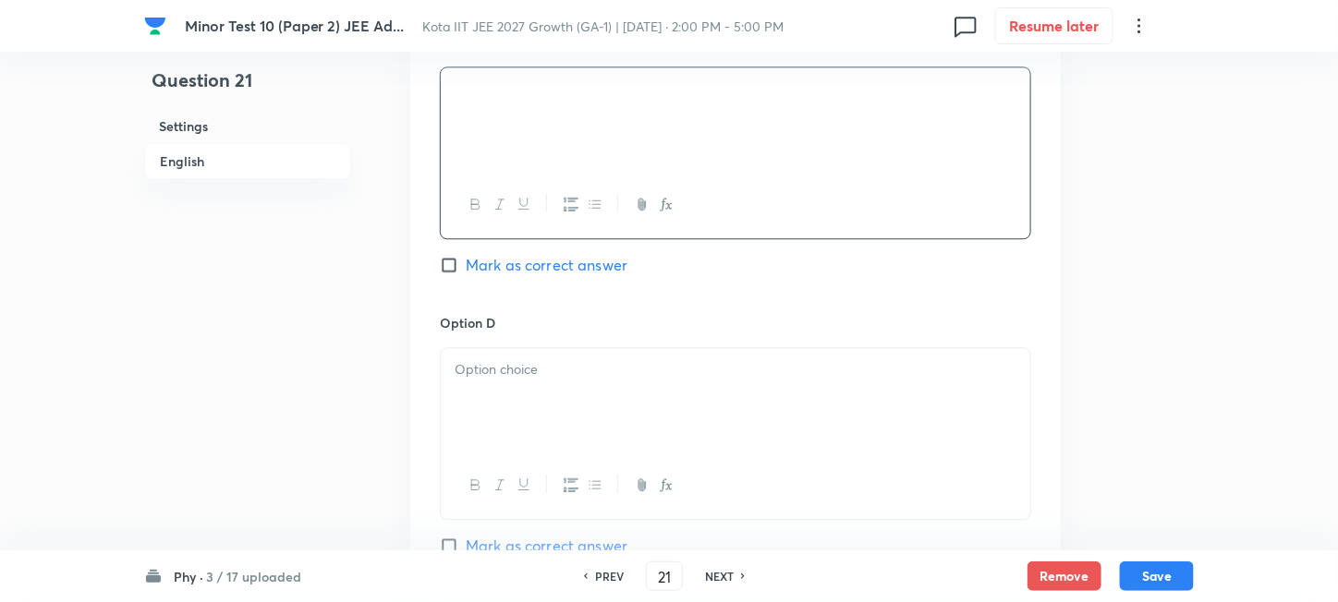
click at [584, 405] on div at bounding box center [735, 399] width 589 height 103
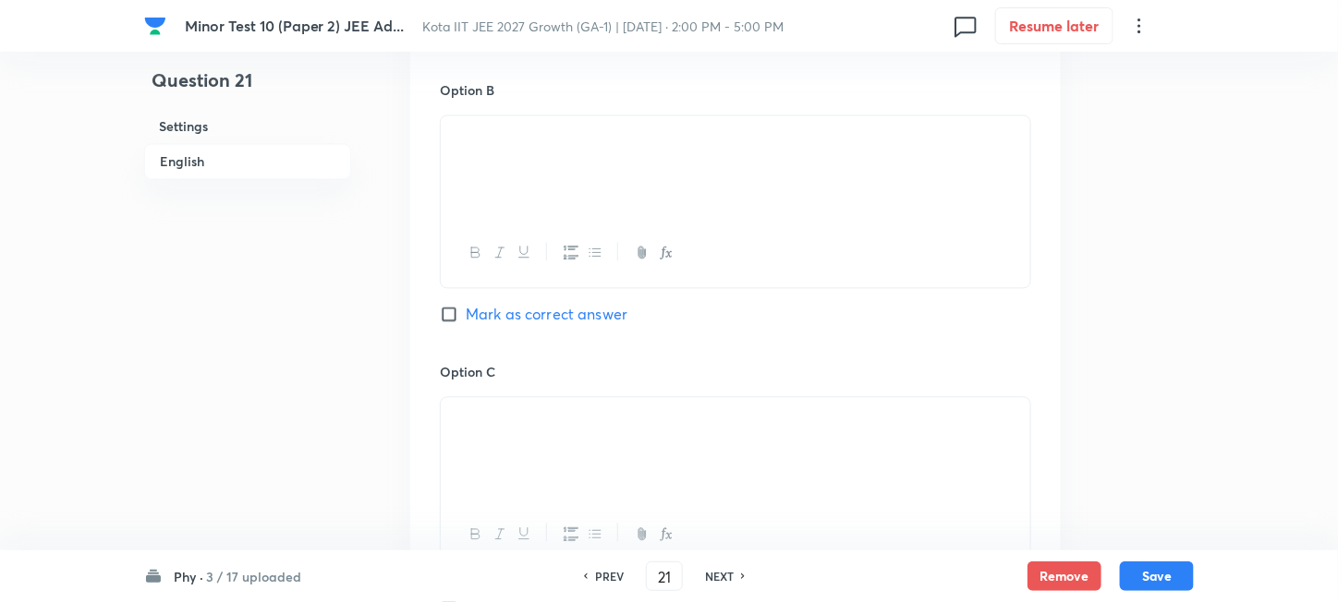
scroll to position [1231, 0]
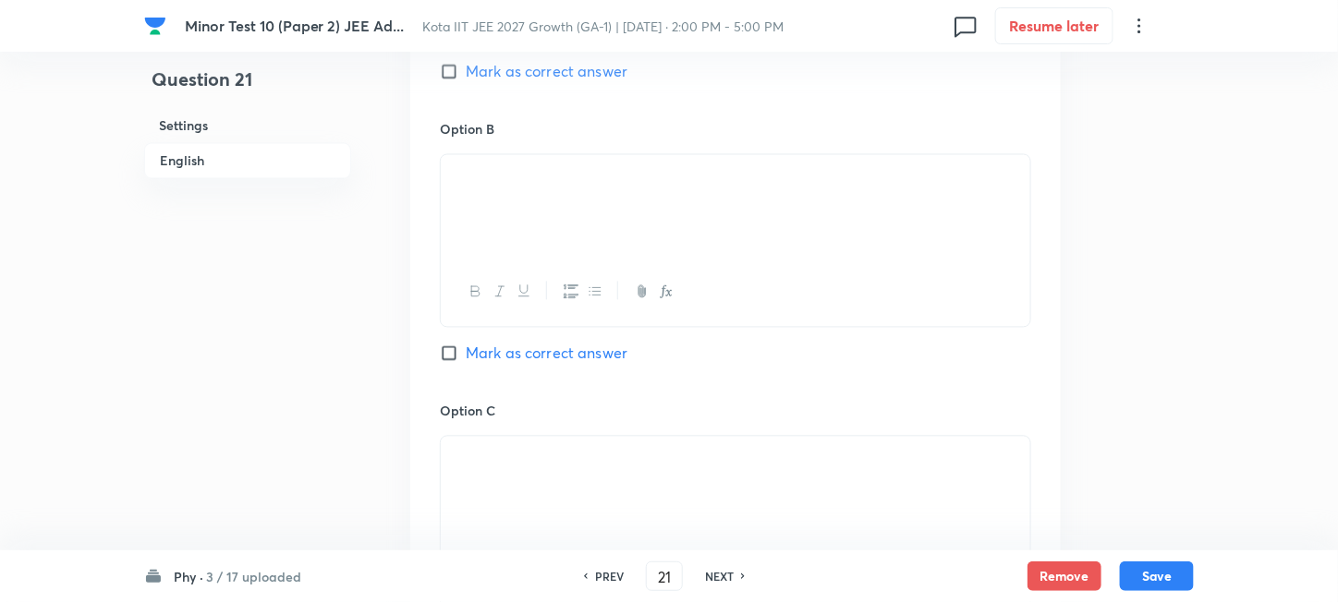
click at [552, 354] on span "Mark as correct answer" at bounding box center [547, 354] width 162 height 22
click at [466, 354] on input "Mark as correct answer" at bounding box center [453, 354] width 26 height 18
checkbox input "true"
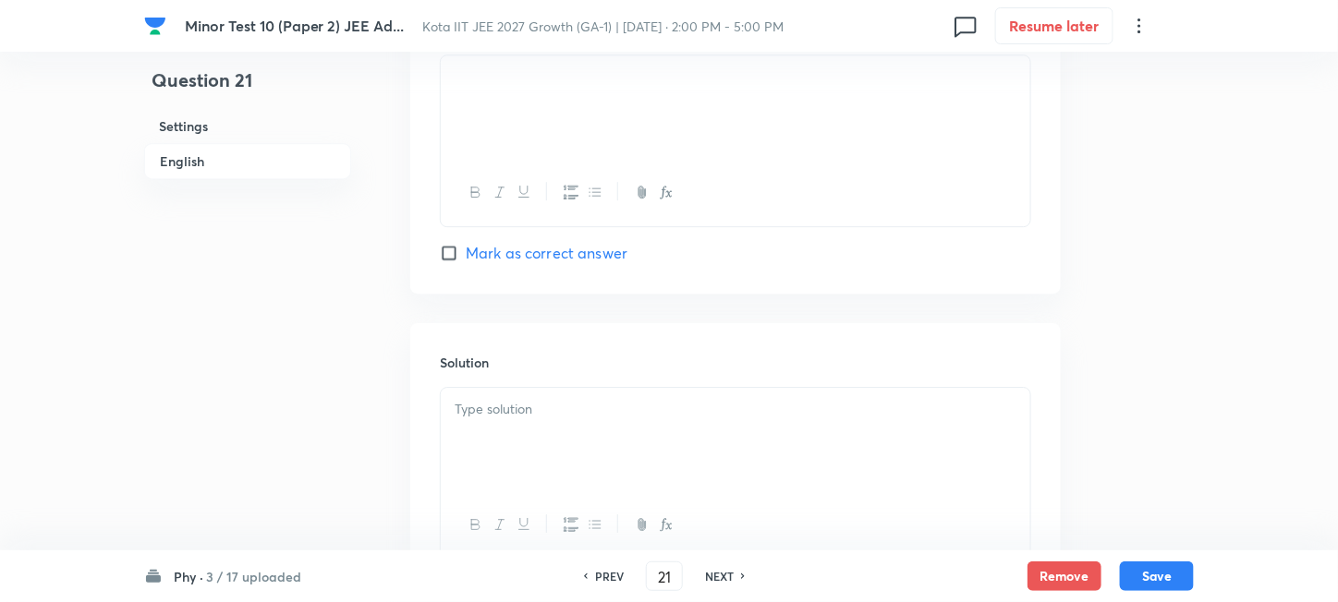
scroll to position [1971, 0]
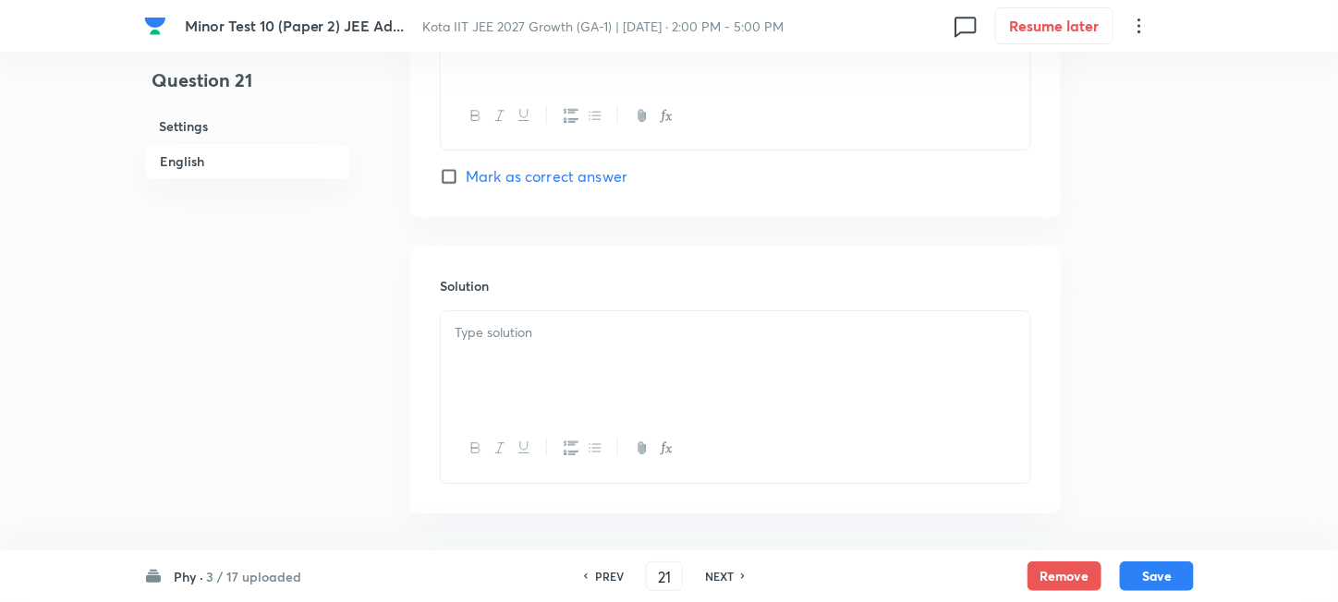
click at [613, 367] on div at bounding box center [735, 362] width 589 height 103
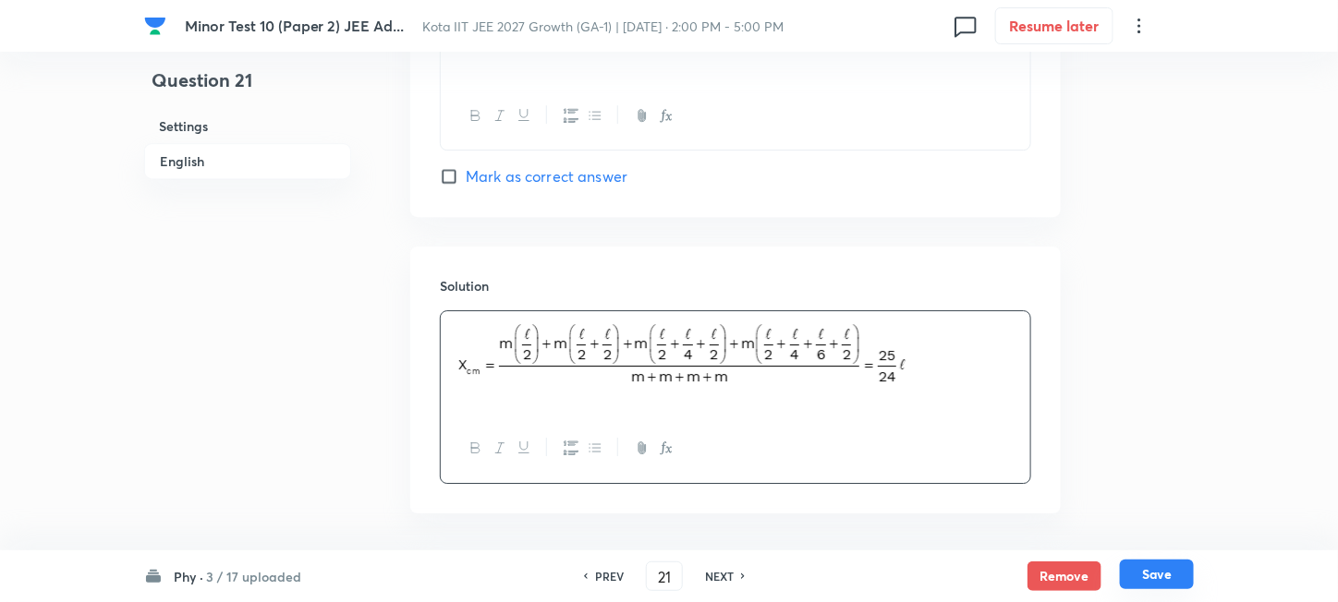
click at [1148, 585] on button "Save" at bounding box center [1157, 575] width 74 height 30
type input "22"
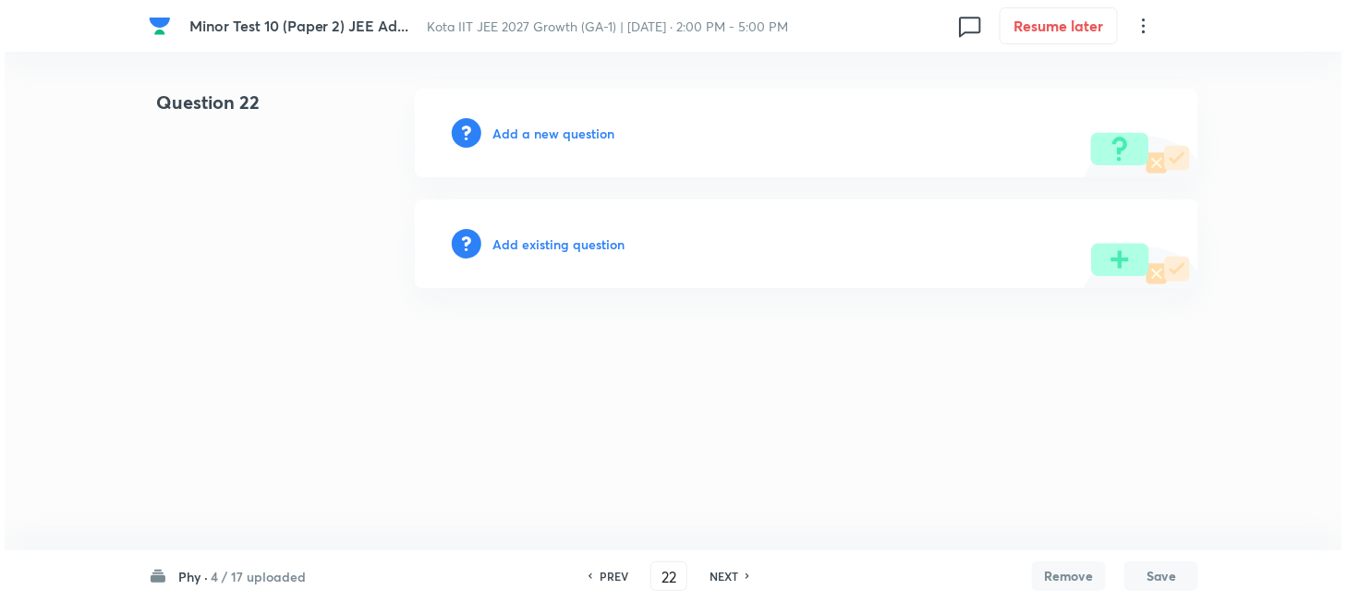
scroll to position [0, 0]
click at [543, 130] on h6 "Add a new question" at bounding box center [553, 133] width 122 height 19
click at [543, 130] on h6 "Choose a question type" at bounding box center [563, 133] width 142 height 19
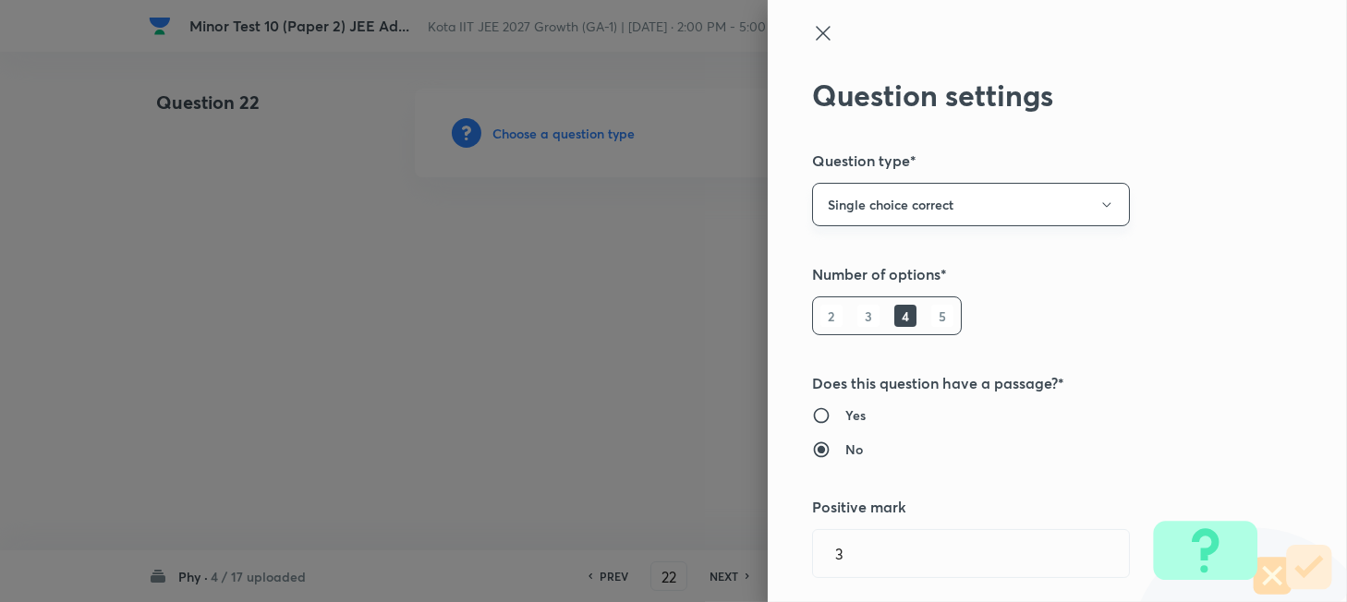
click at [1001, 212] on button "Single choice correct" at bounding box center [971, 204] width 318 height 43
click at [906, 298] on span "Multiple choice correct" at bounding box center [953, 294] width 294 height 19
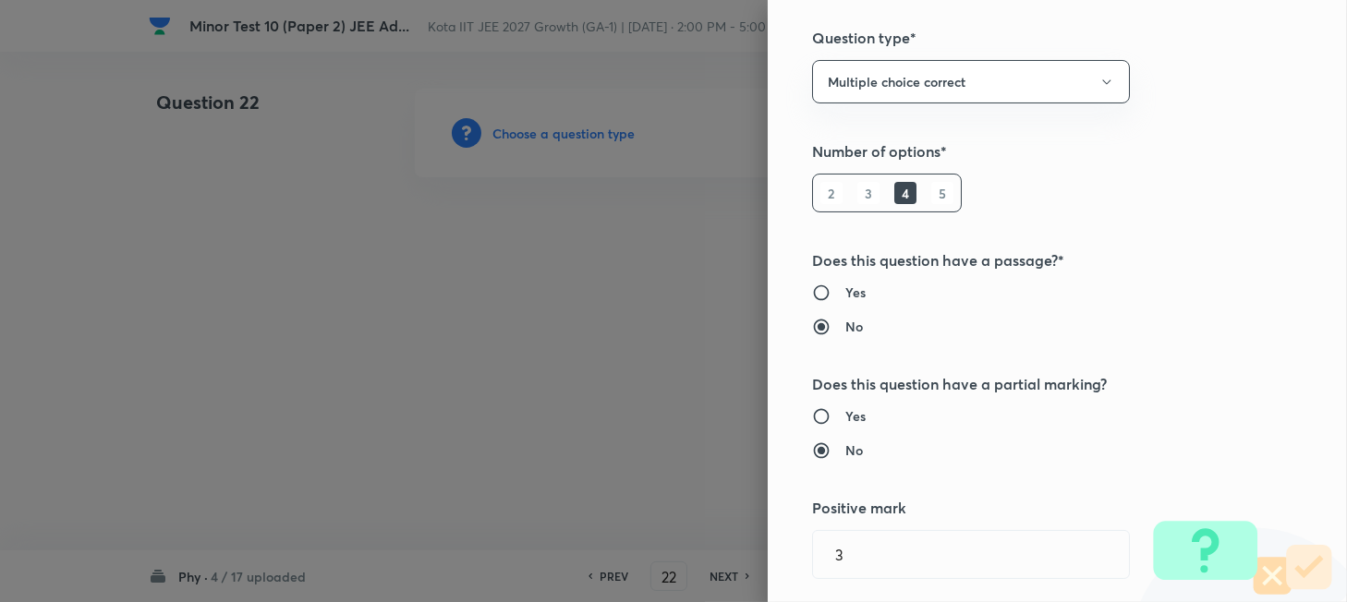
scroll to position [246, 0]
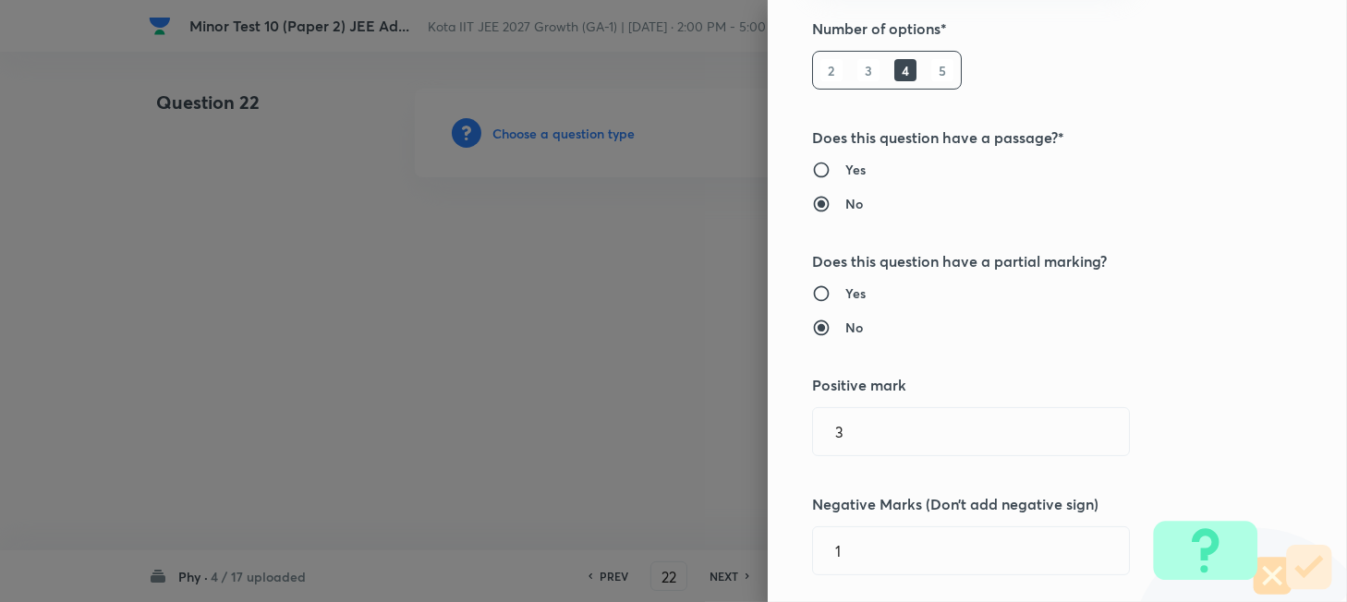
click at [845, 294] on h6 "Yes" at bounding box center [855, 293] width 20 height 19
click at [838, 294] on input "Yes" at bounding box center [828, 294] width 33 height 18
radio input "true"
radio input "false"
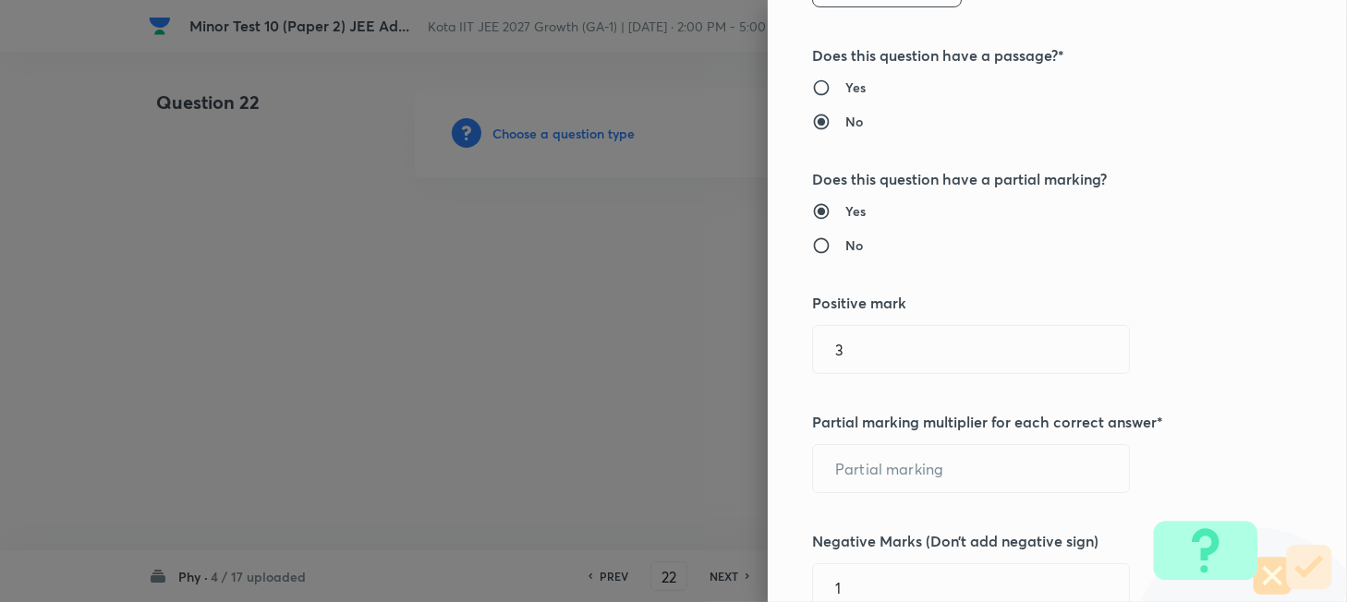
scroll to position [370, 0]
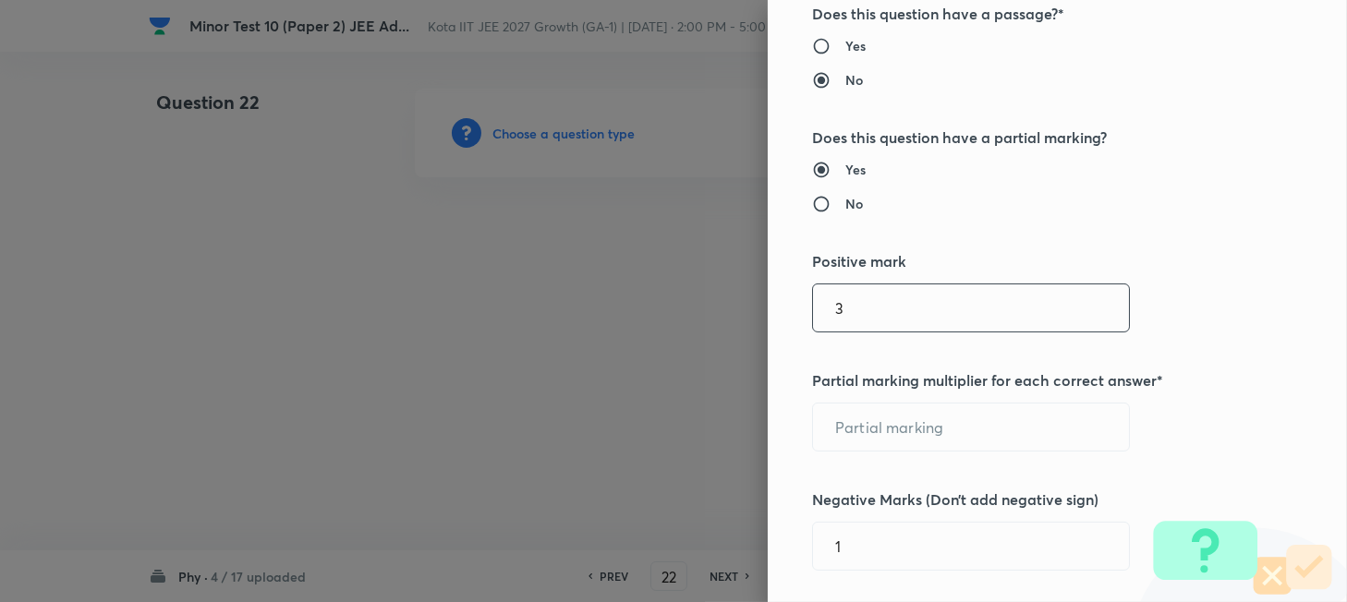
click at [878, 314] on input "3" at bounding box center [971, 308] width 316 height 47
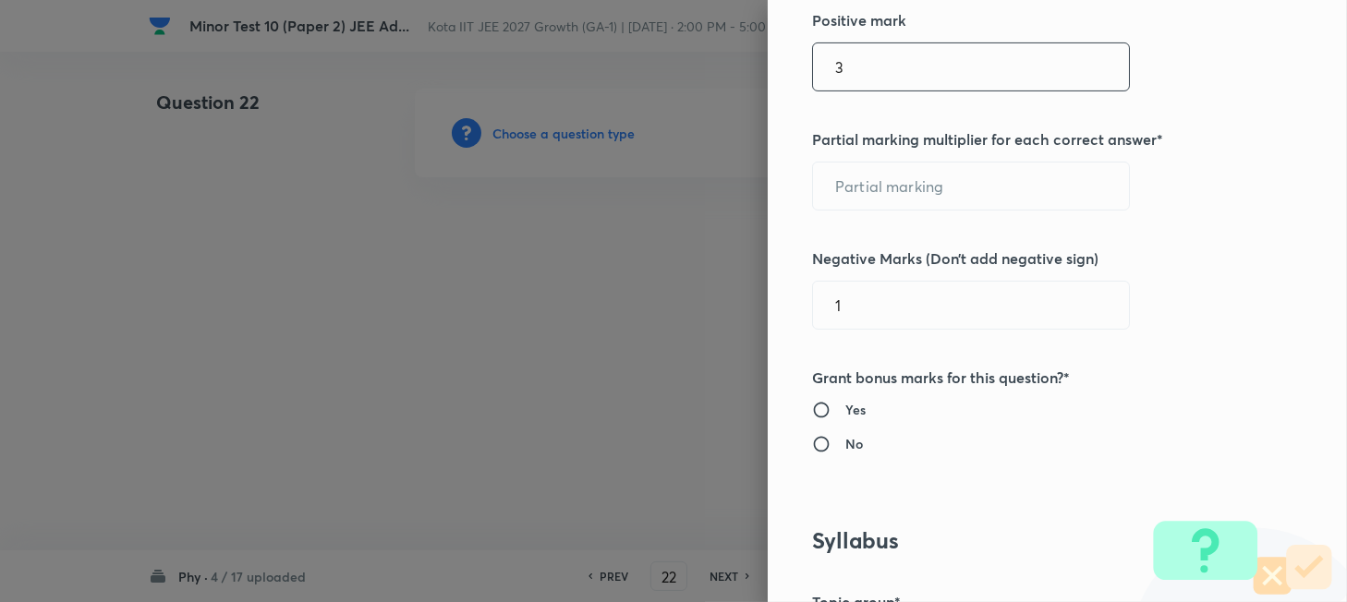
scroll to position [615, 0]
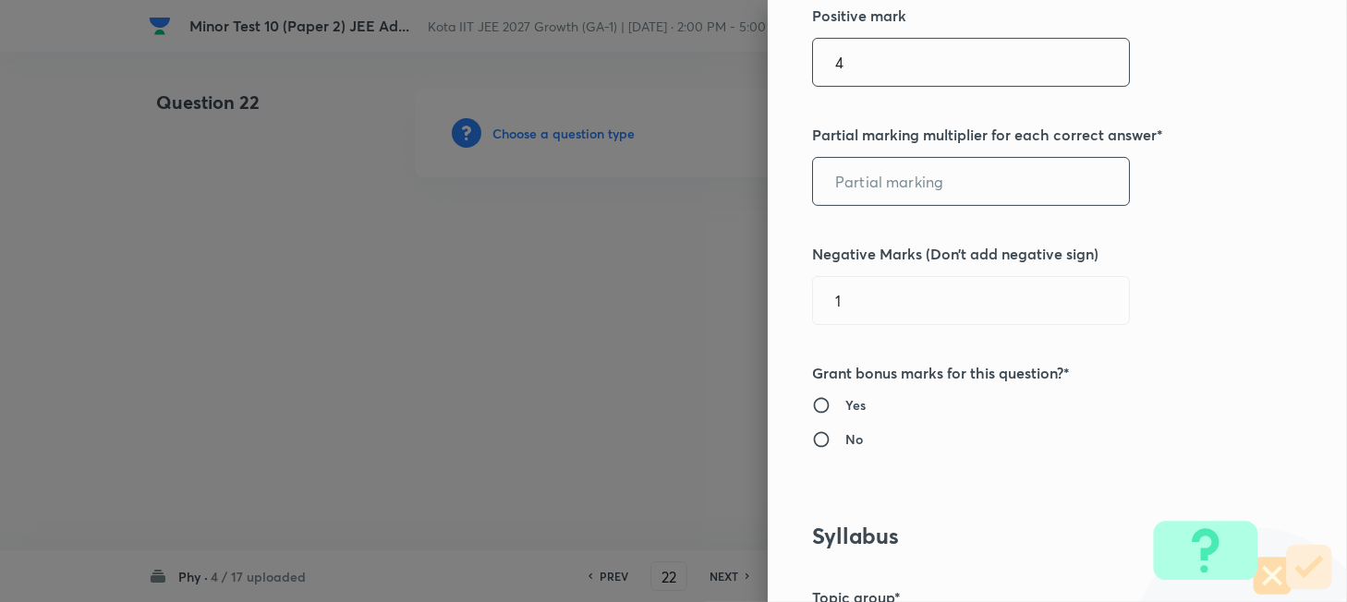
type input "4"
click at [855, 182] on input "text" at bounding box center [971, 181] width 316 height 47
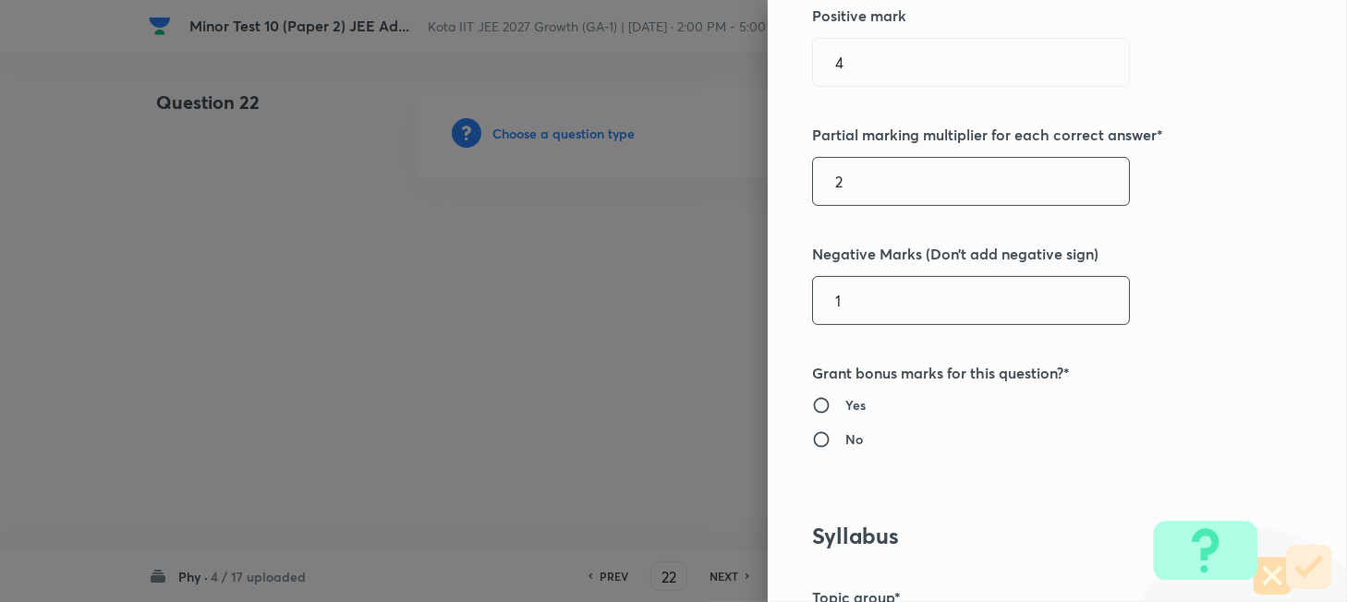
type input "2"
click at [882, 292] on input "1" at bounding box center [971, 300] width 316 height 47
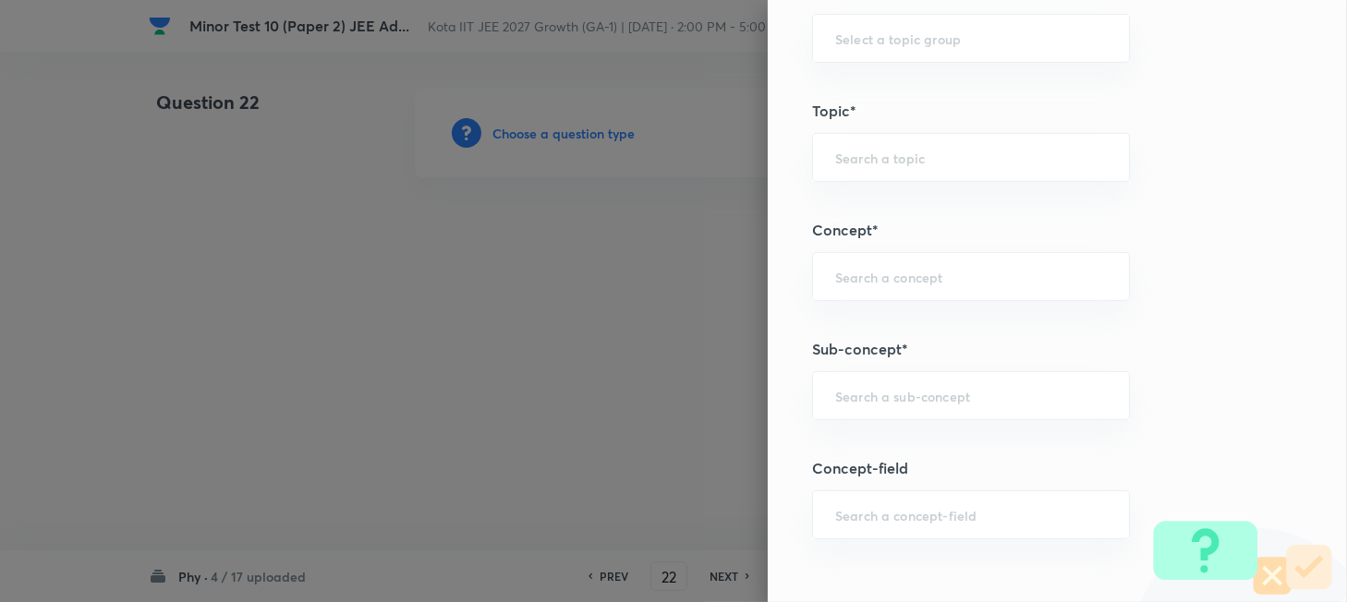
scroll to position [1231, 0]
type input "2"
click at [887, 383] on input "text" at bounding box center [971, 386] width 272 height 18
paste input "Work"
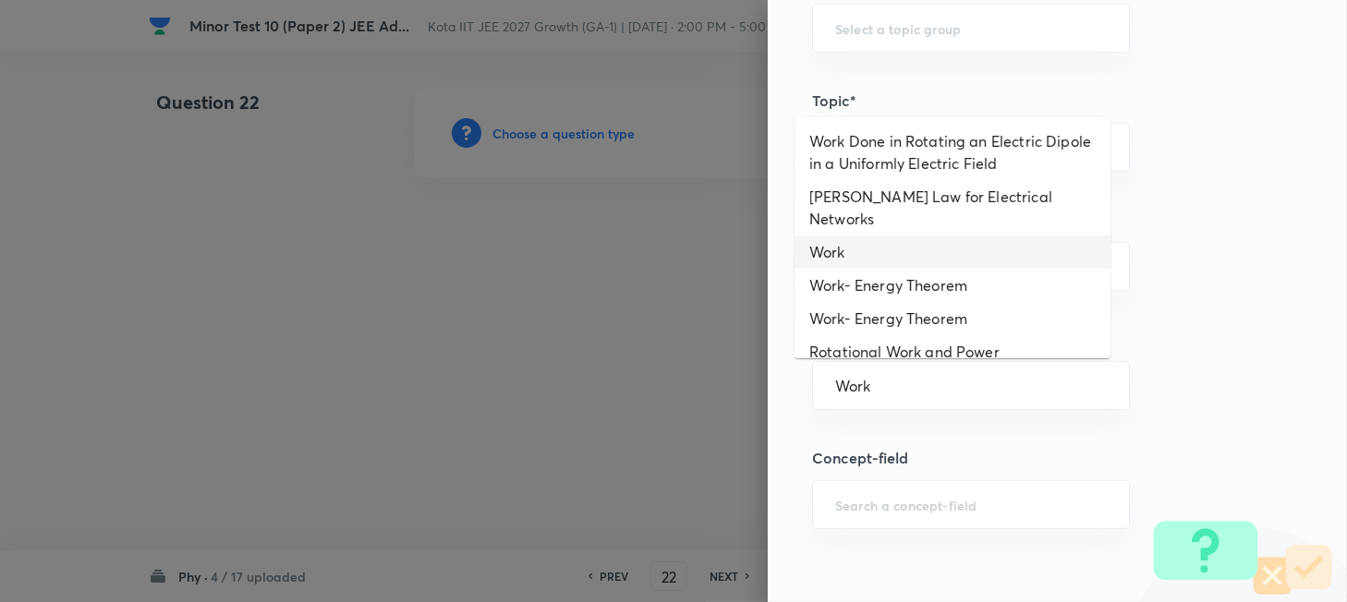
click at [870, 236] on li "Work" at bounding box center [952, 252] width 316 height 33
type input "Work"
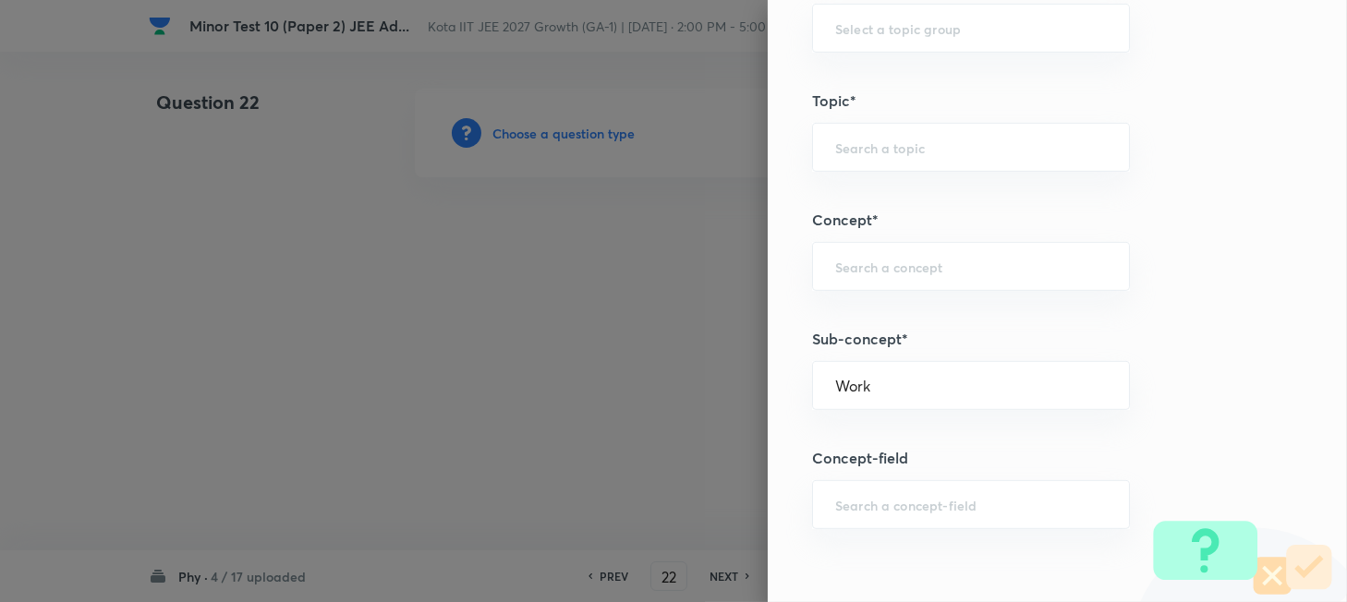
type input "Physics"
type input "Mechanics"
type input "Work, Energy & Power"
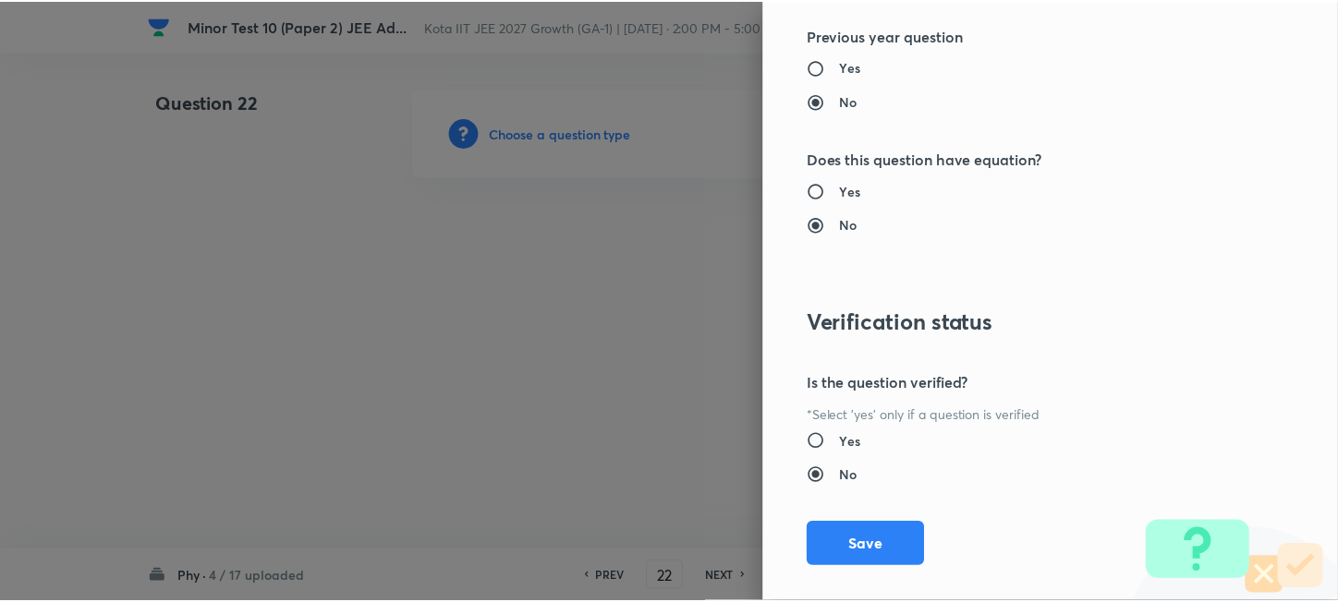
scroll to position [2283, 0]
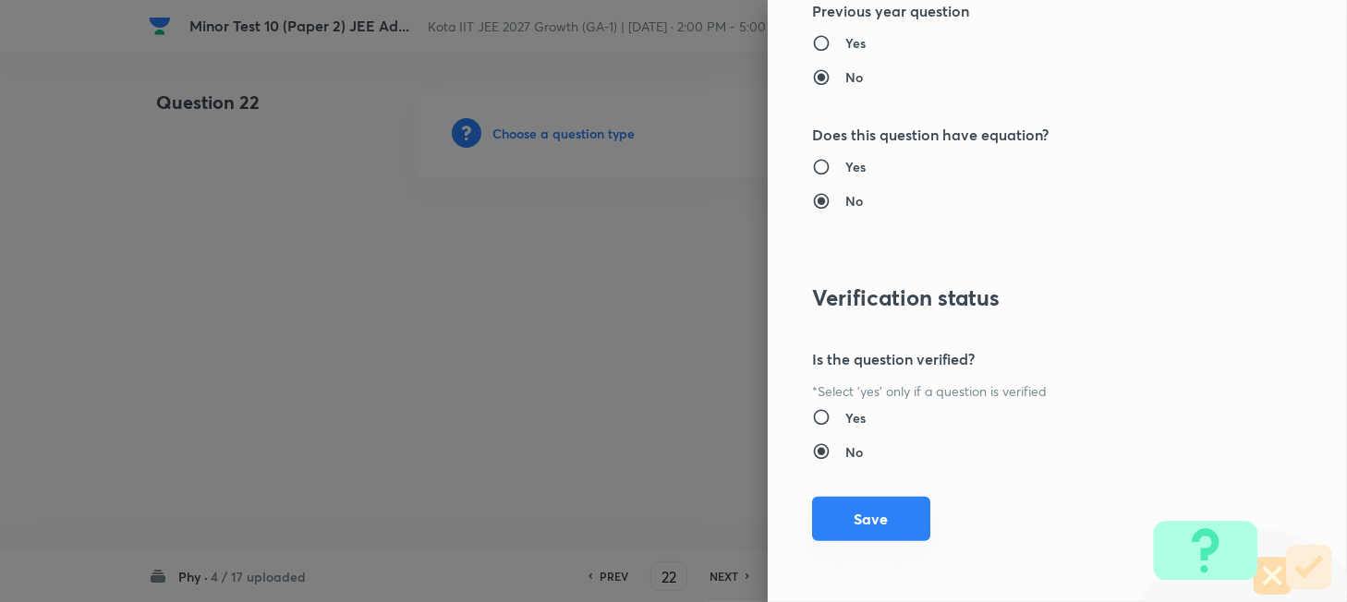
click at [866, 514] on button "Save" at bounding box center [871, 519] width 118 height 44
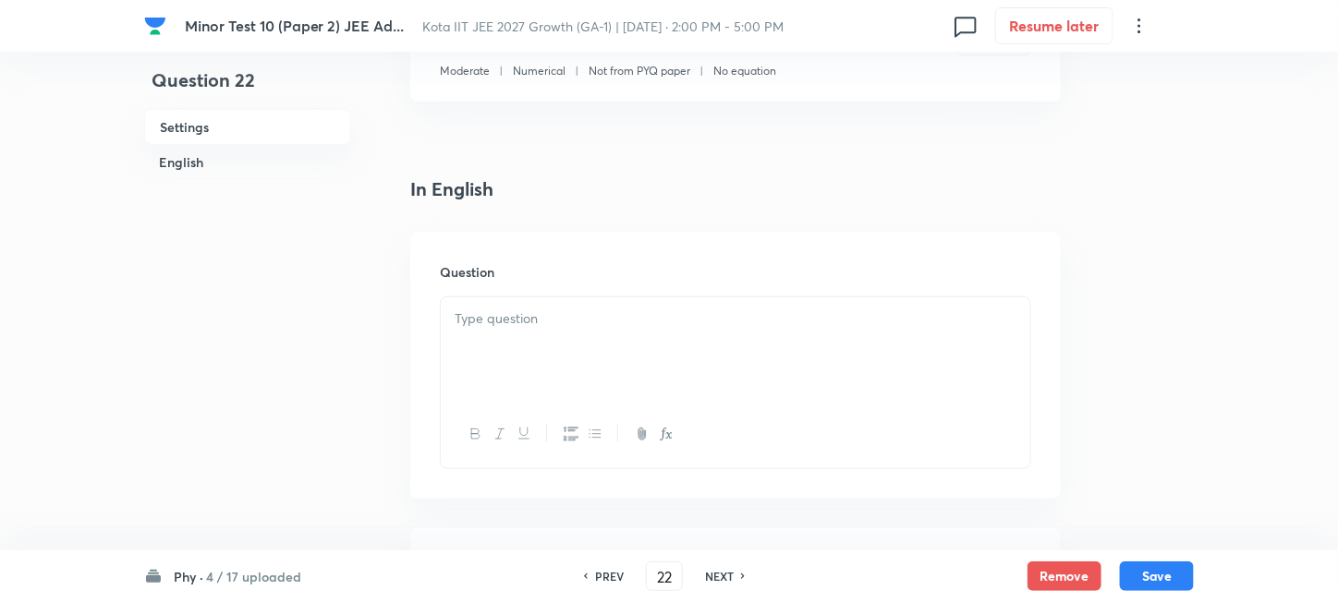
scroll to position [370, 0]
click at [673, 346] on div at bounding box center [735, 347] width 589 height 103
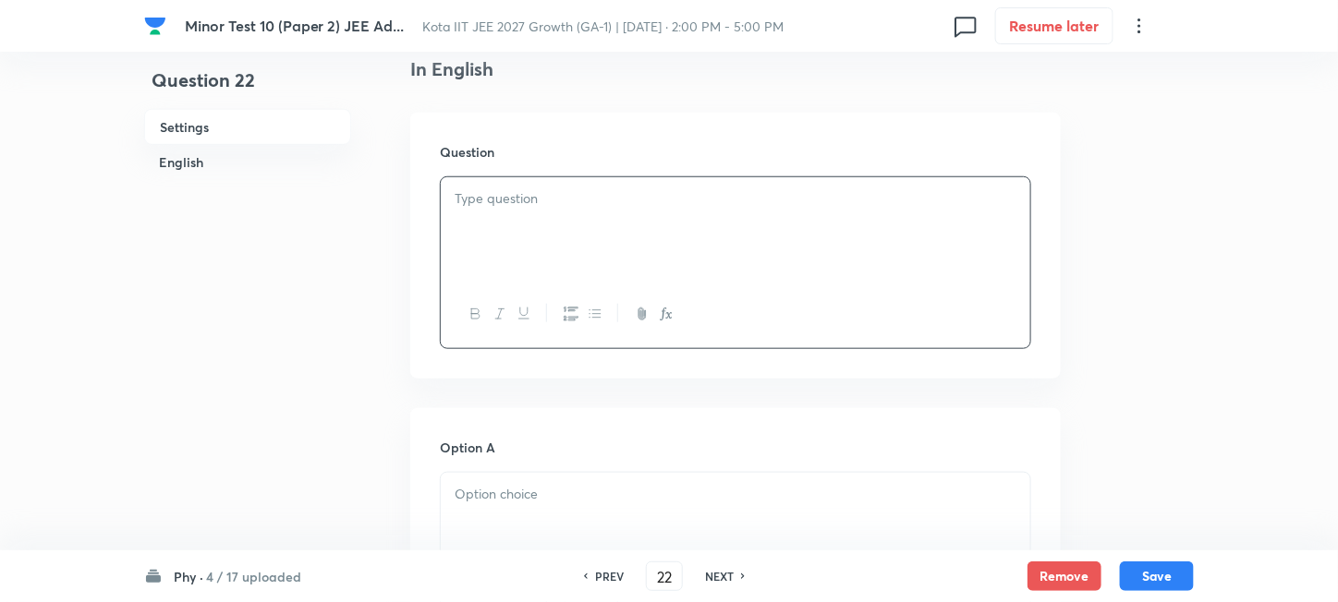
scroll to position [492, 0]
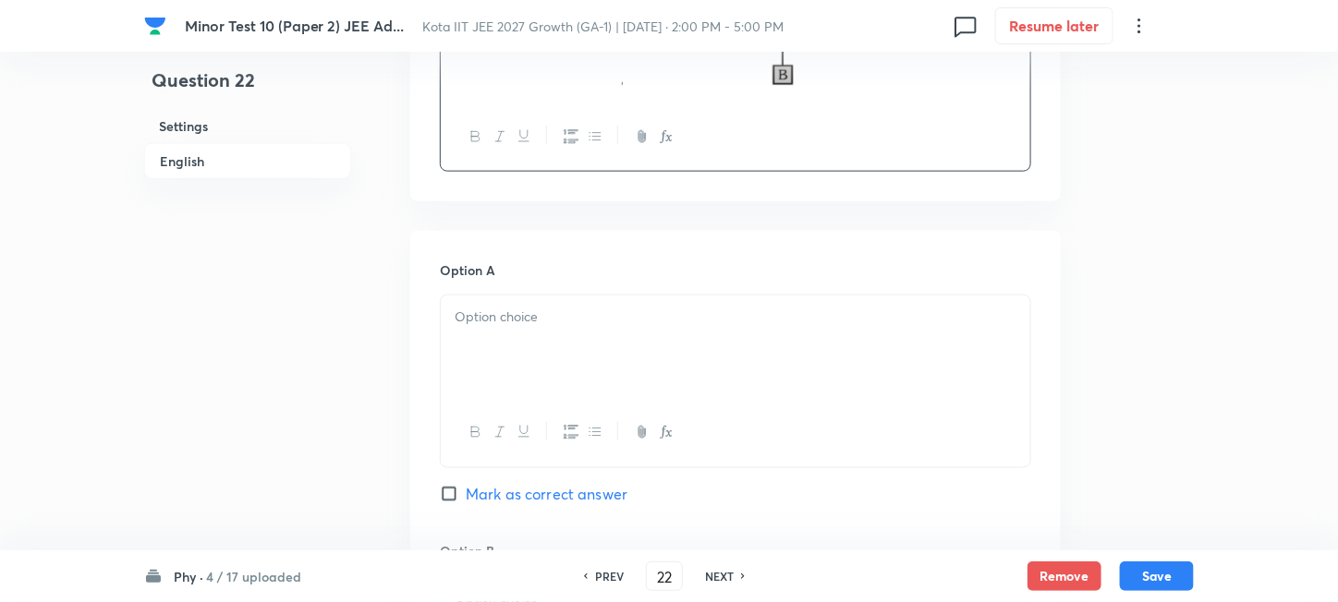
click at [627, 341] on div at bounding box center [735, 347] width 589 height 103
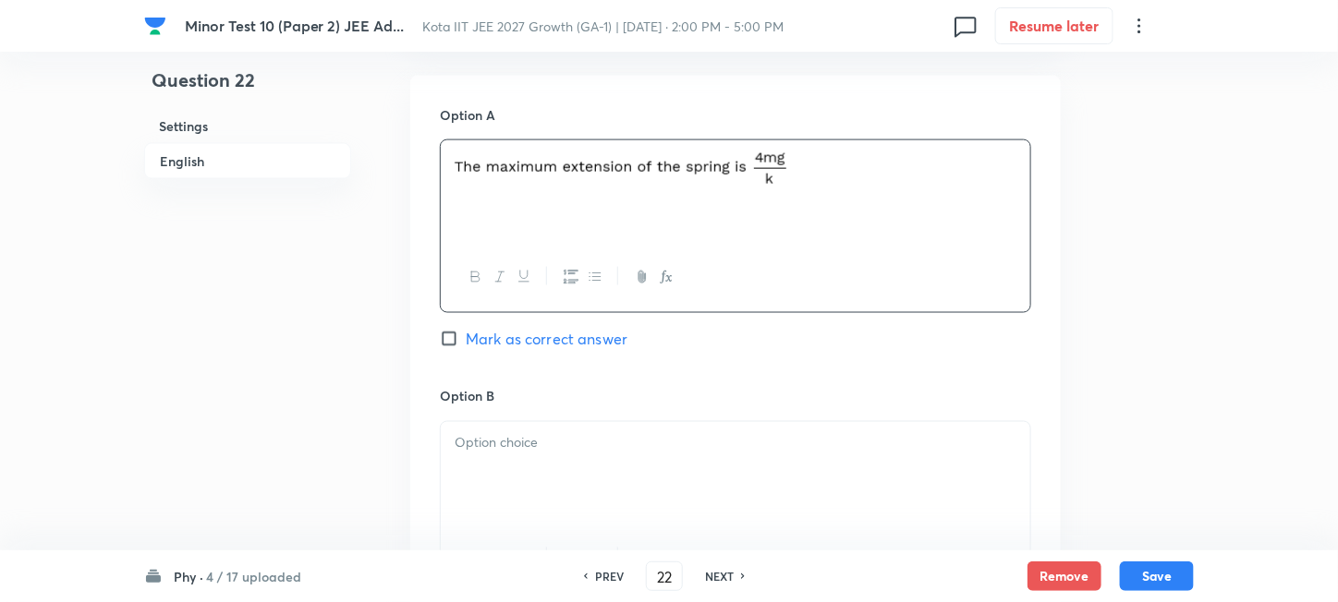
scroll to position [985, 0]
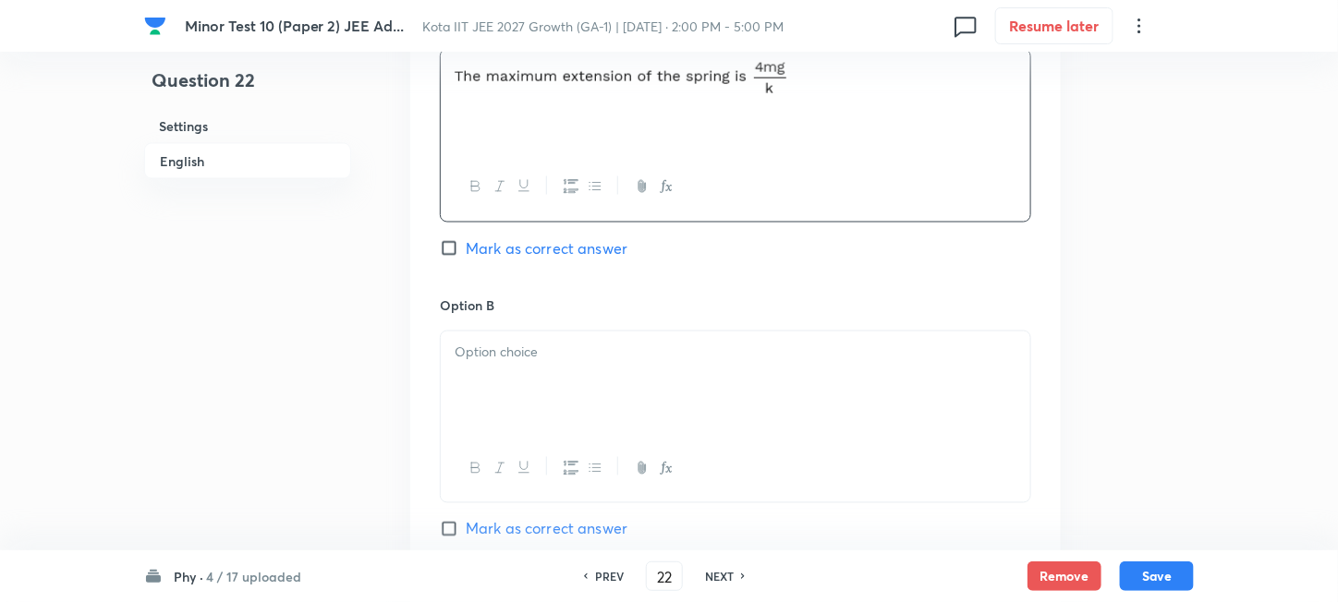
click at [565, 389] on div at bounding box center [735, 383] width 589 height 103
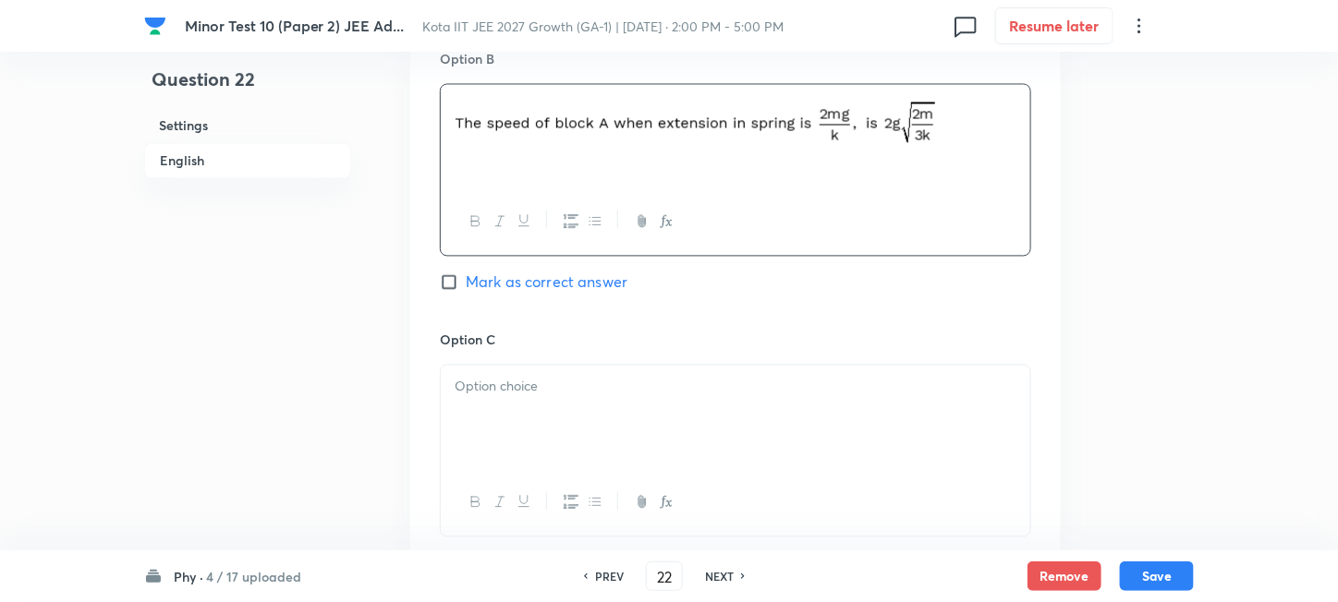
drag, startPoint x: 616, startPoint y: 404, endPoint x: 634, endPoint y: 394, distance: 20.3
click at [614, 406] on div at bounding box center [735, 417] width 589 height 103
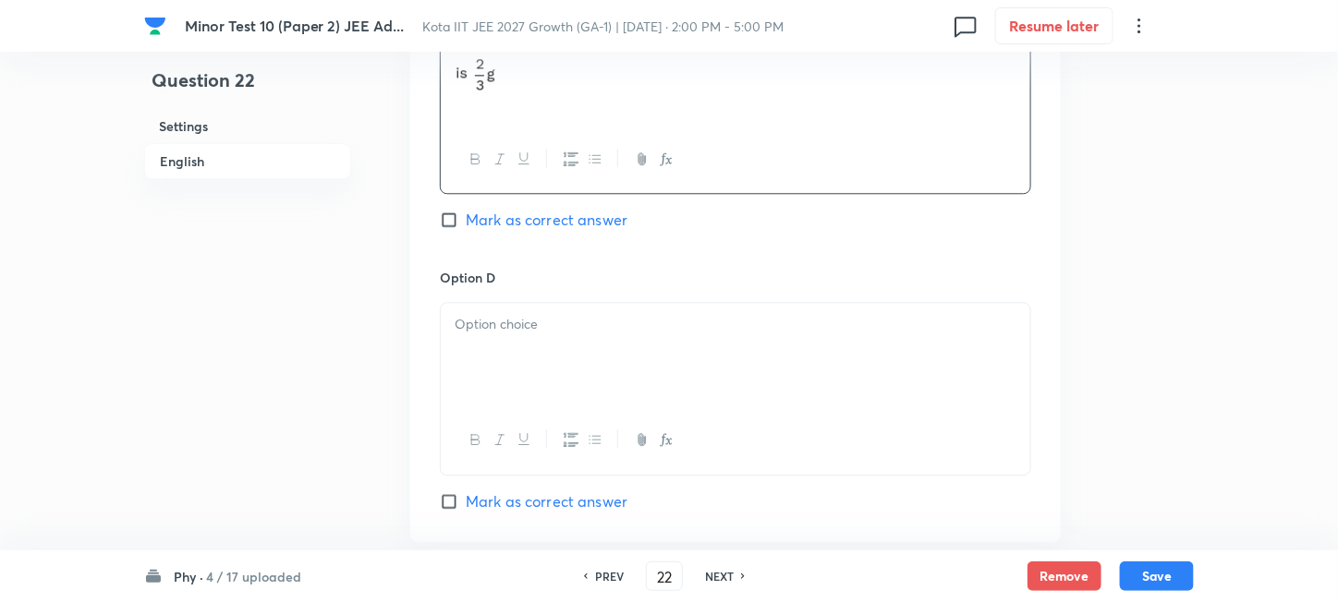
scroll to position [1601, 0]
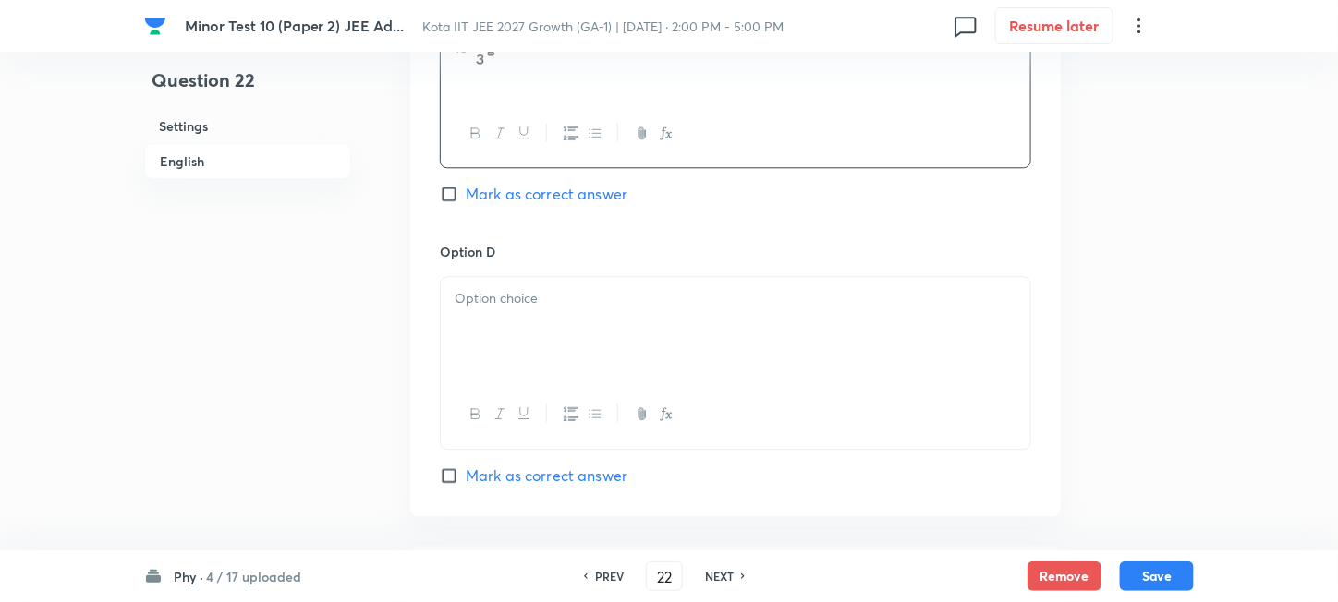
click at [603, 364] on div at bounding box center [735, 328] width 589 height 103
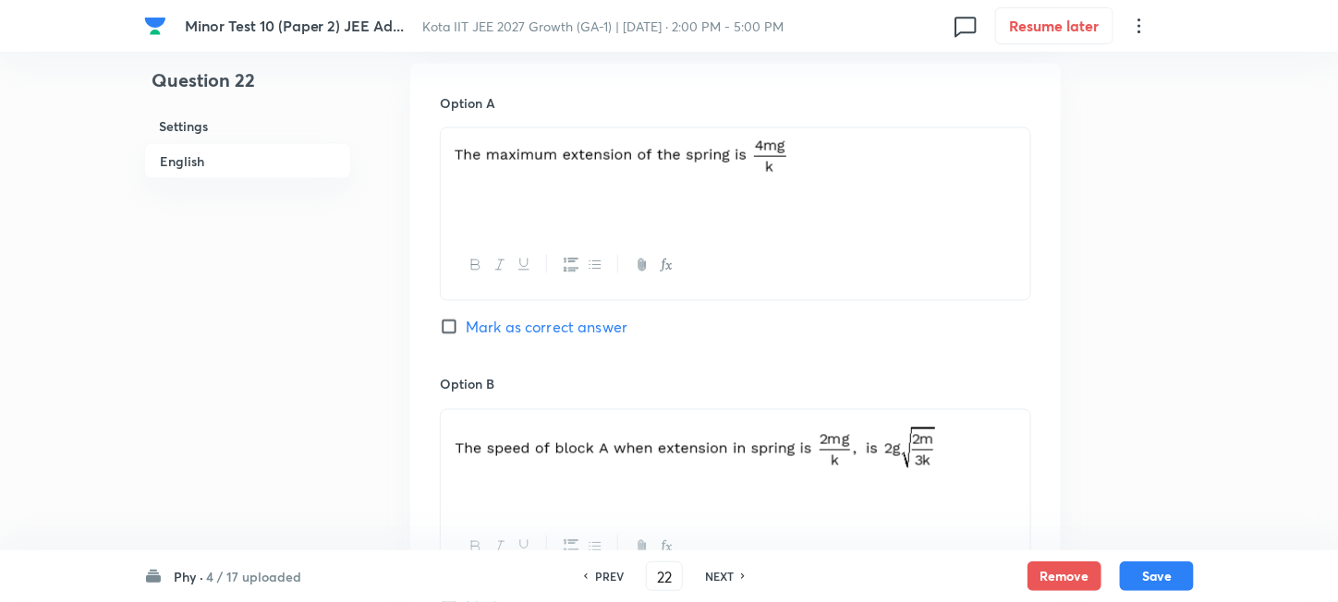
scroll to position [862, 0]
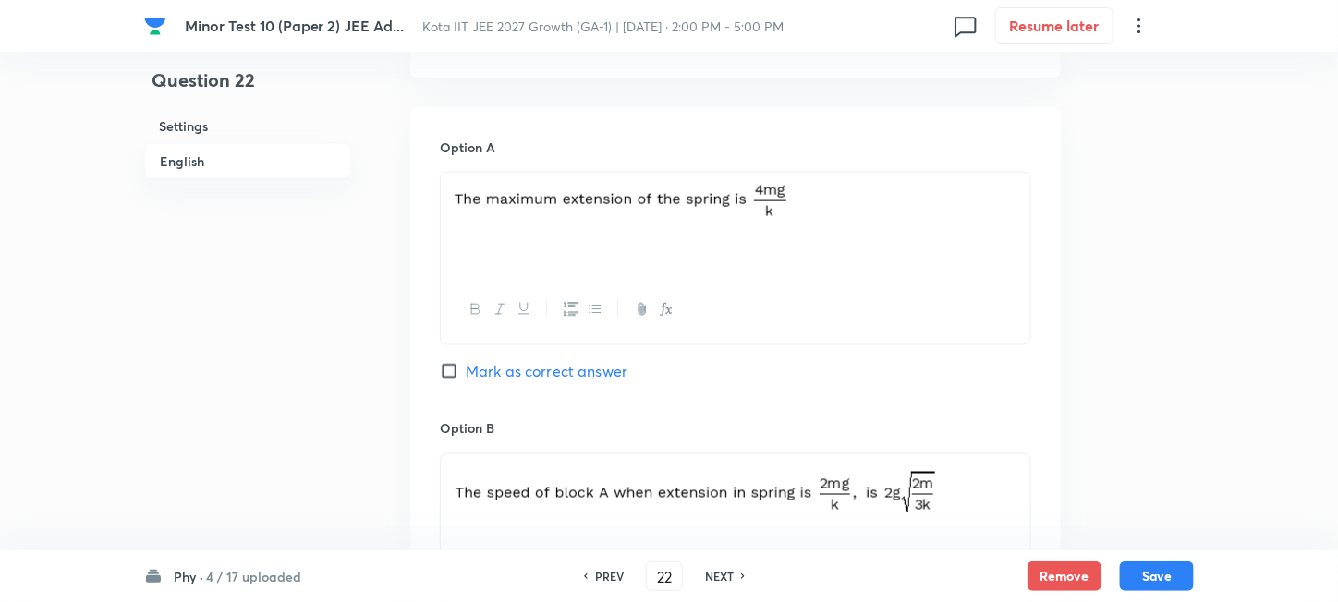
drag, startPoint x: 508, startPoint y: 373, endPoint x: 534, endPoint y: 379, distance: 26.5
click at [507, 374] on span "Mark as correct answer" at bounding box center [547, 371] width 162 height 22
click at [466, 374] on input "Mark as correct answer" at bounding box center [453, 371] width 26 height 18
checkbox input "true"
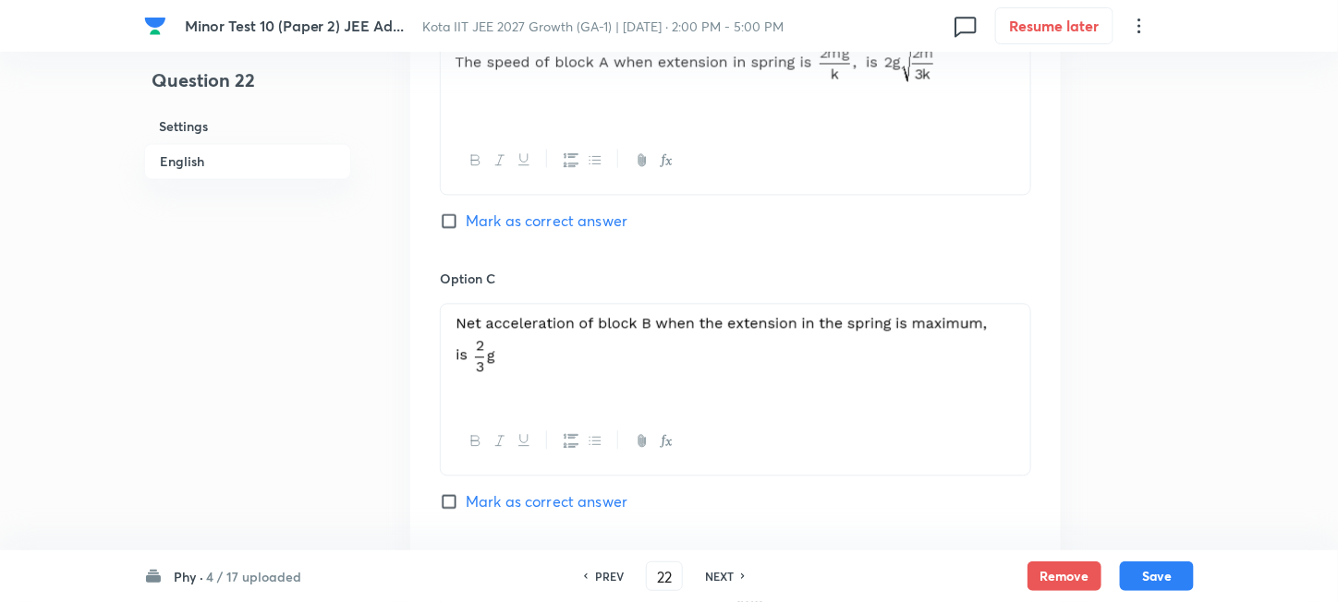
scroll to position [1354, 0]
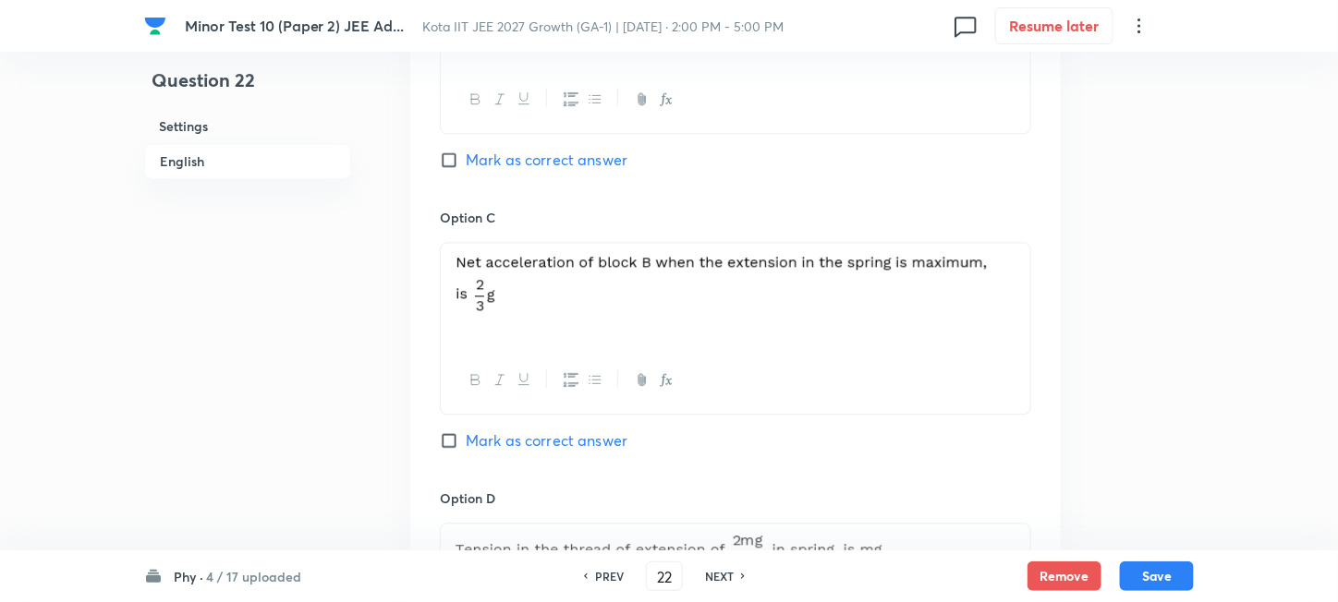
click at [495, 443] on span "Mark as correct answer" at bounding box center [547, 441] width 162 height 22
click at [466, 443] on input "Mark as correct answer" at bounding box center [453, 440] width 26 height 18
checkbox input "true"
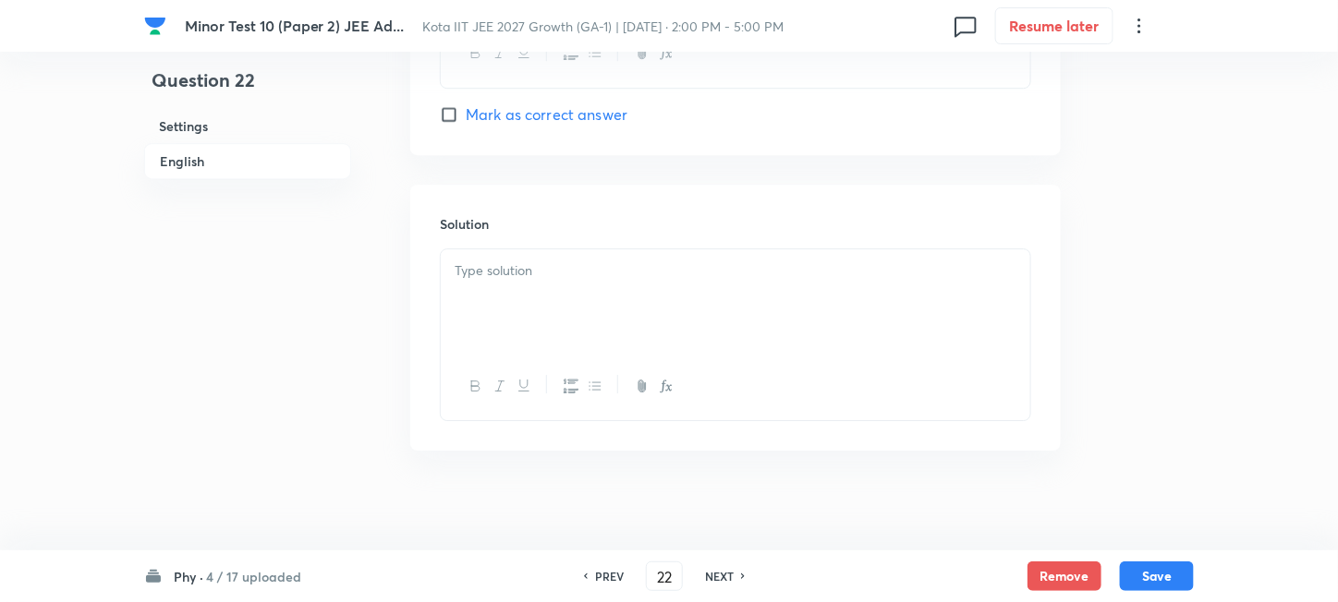
scroll to position [1973, 0]
click at [626, 319] on div at bounding box center [735, 289] width 589 height 103
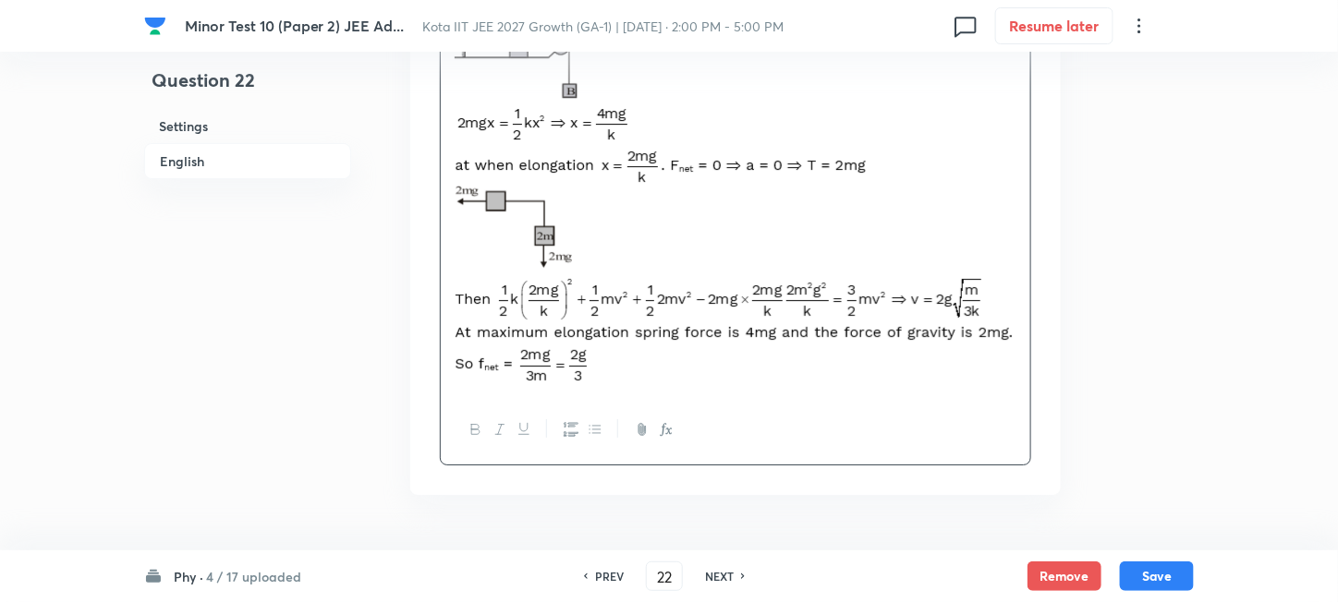
scroll to position [2273, 0]
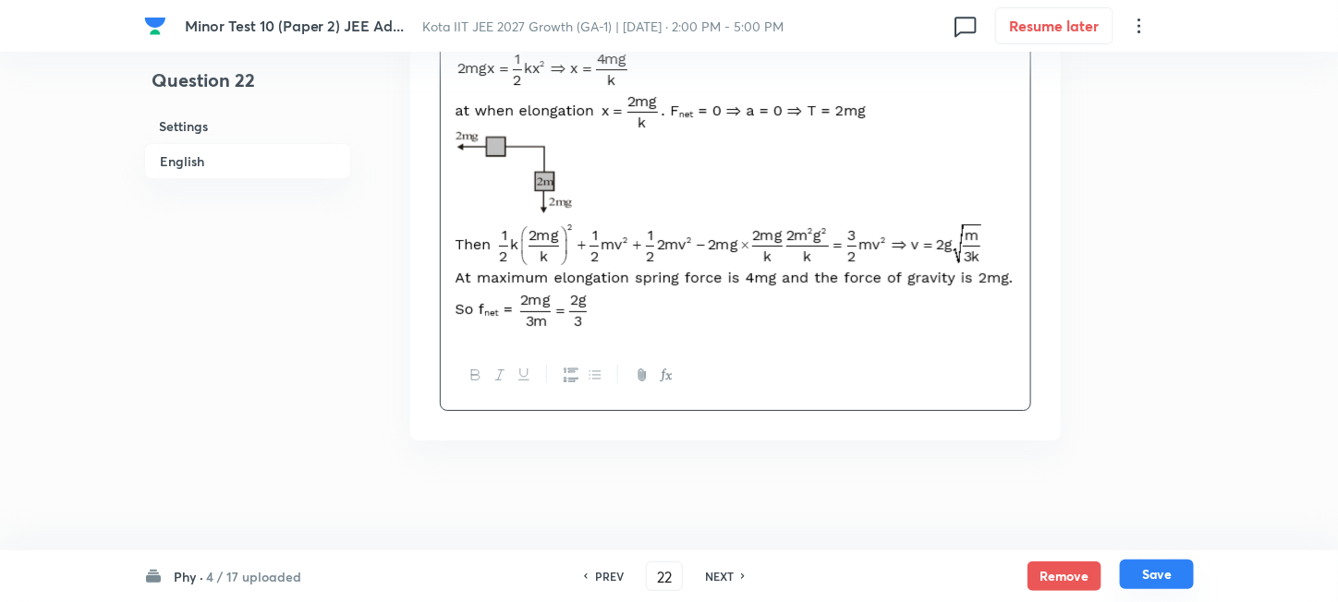
click at [1166, 580] on button "Save" at bounding box center [1157, 575] width 74 height 30
click at [1013, 274] on p at bounding box center [736, 141] width 562 height 382
click at [1170, 578] on button "Save" at bounding box center [1157, 575] width 74 height 30
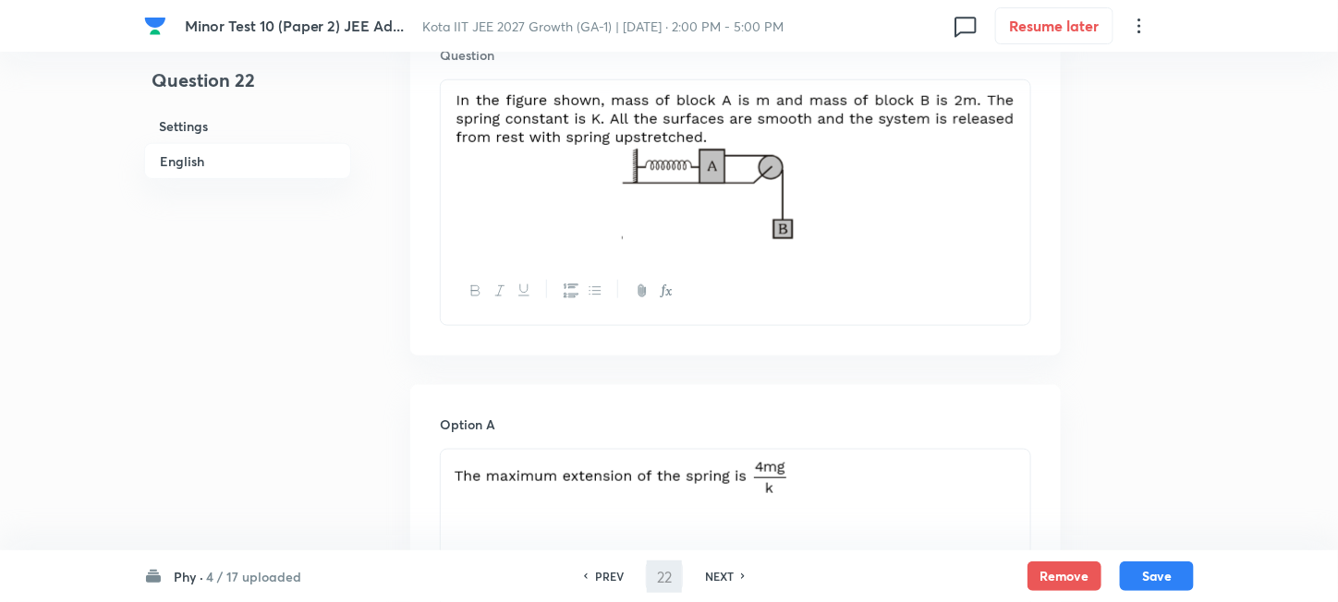
scroll to position [615, 0]
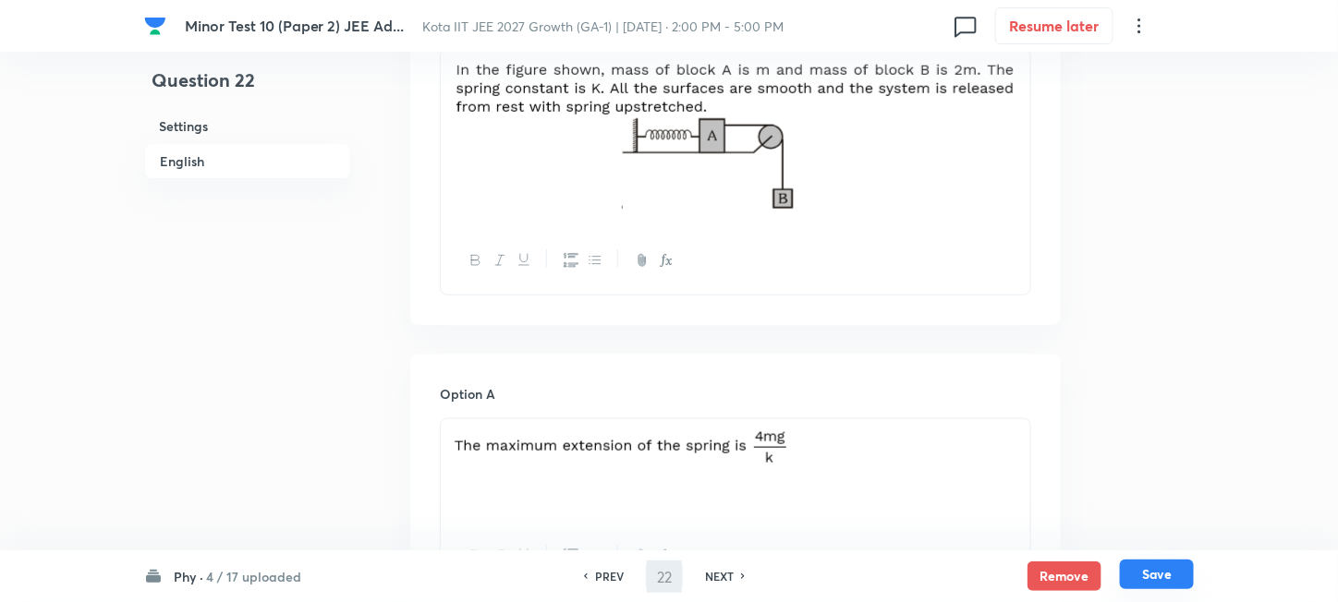
click at [1177, 581] on button "Save" at bounding box center [1157, 575] width 74 height 30
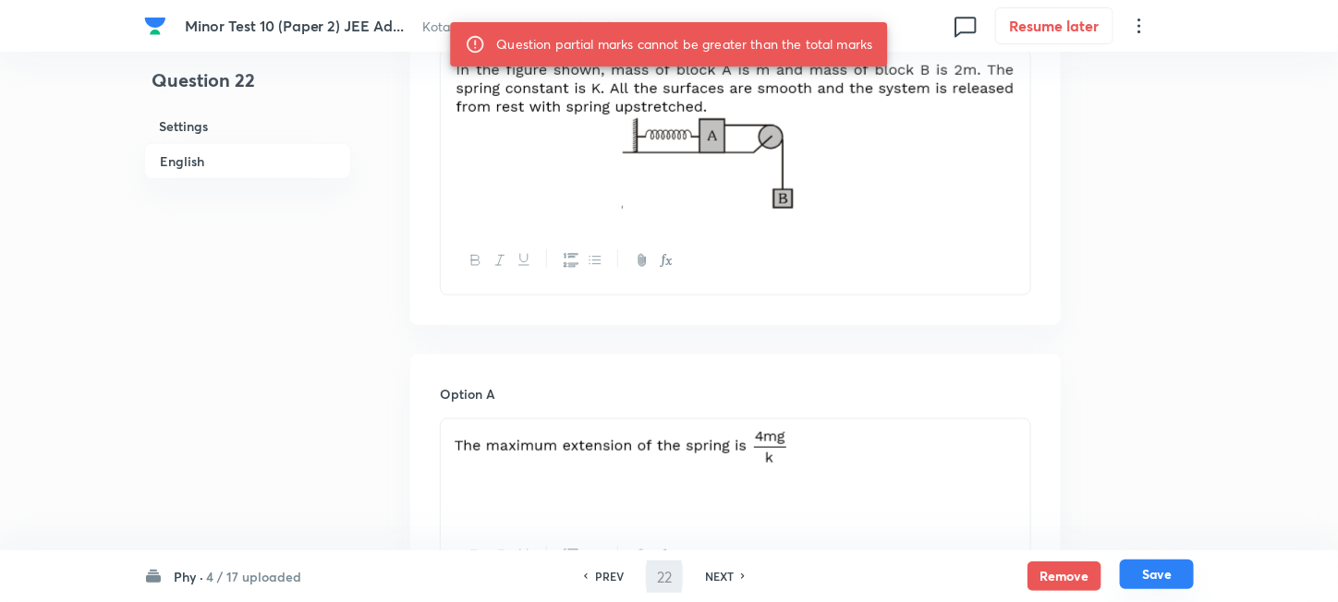
click at [1166, 583] on button "Save" at bounding box center [1157, 575] width 74 height 30
click at [684, 388] on h6 "Option A" at bounding box center [735, 393] width 591 height 19
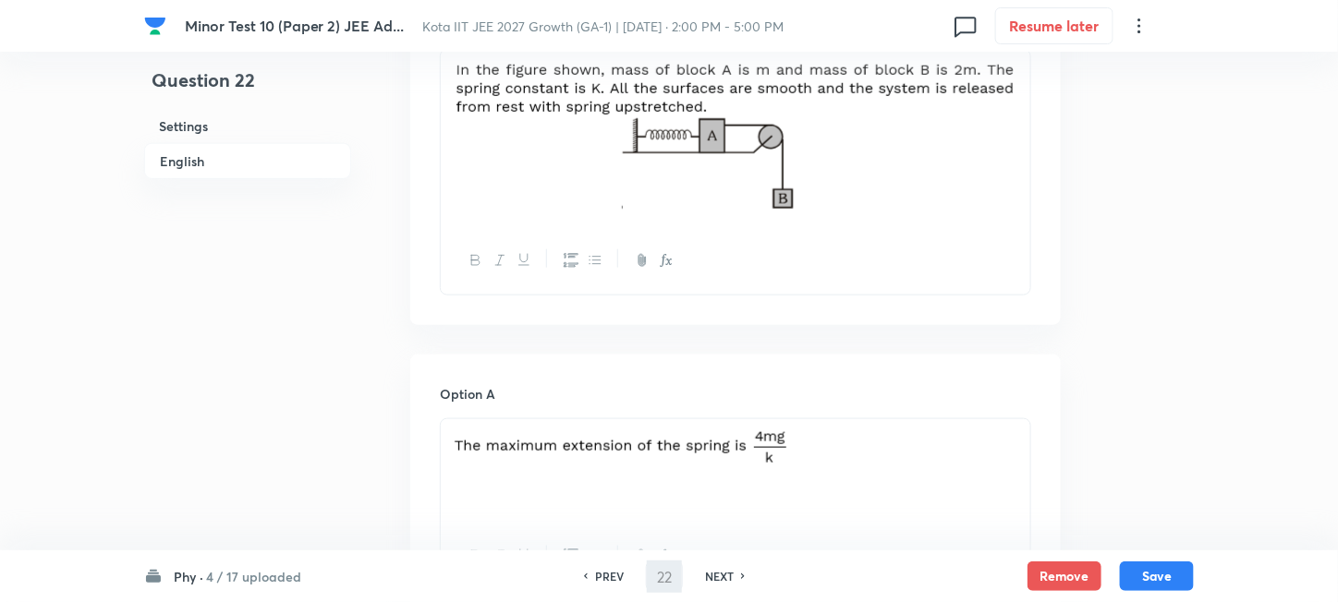
click at [609, 580] on h6 "PREV" at bounding box center [609, 576] width 29 height 17
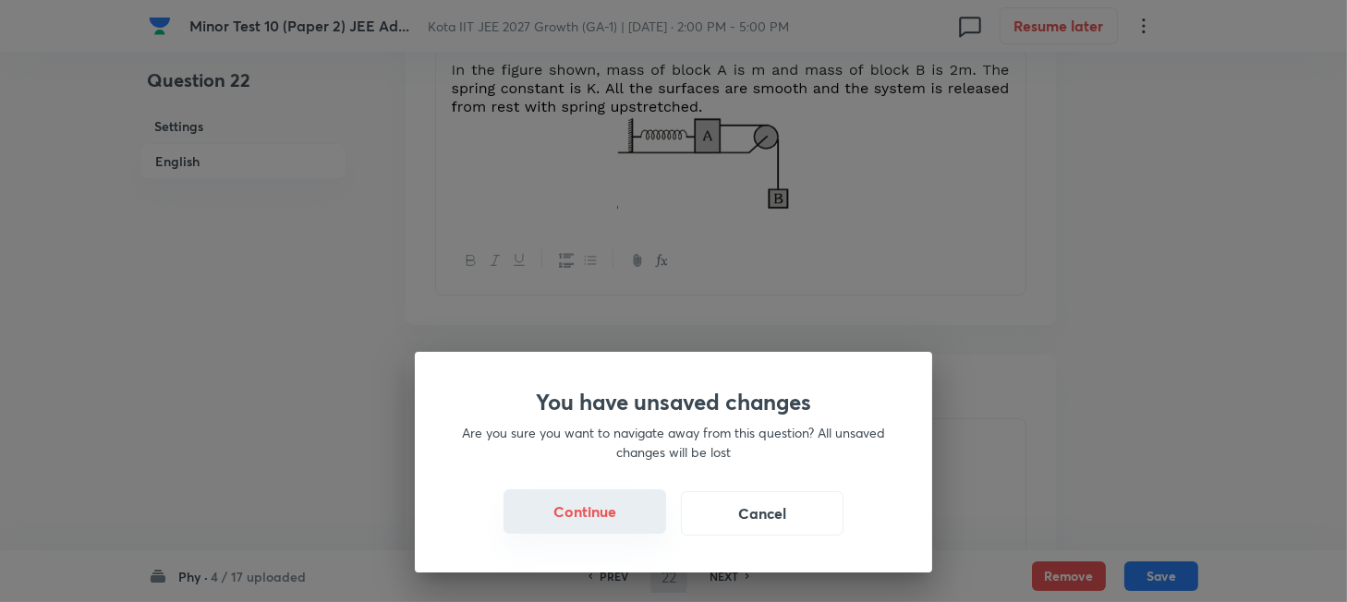
click at [633, 520] on button "Continue" at bounding box center [584, 512] width 163 height 44
type input "21"
checkbox input "false"
checkbox input "true"
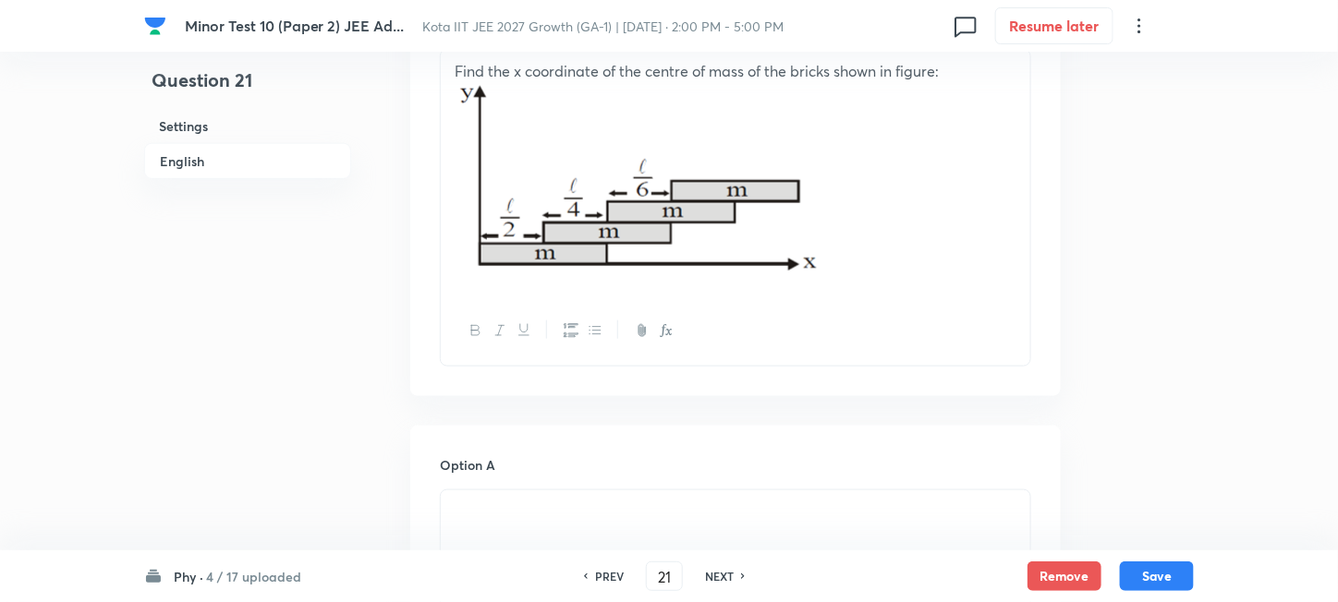
click at [608, 581] on h6 "PREV" at bounding box center [609, 576] width 29 height 17
type input "20"
checkbox input "false"
checkbox input "true"
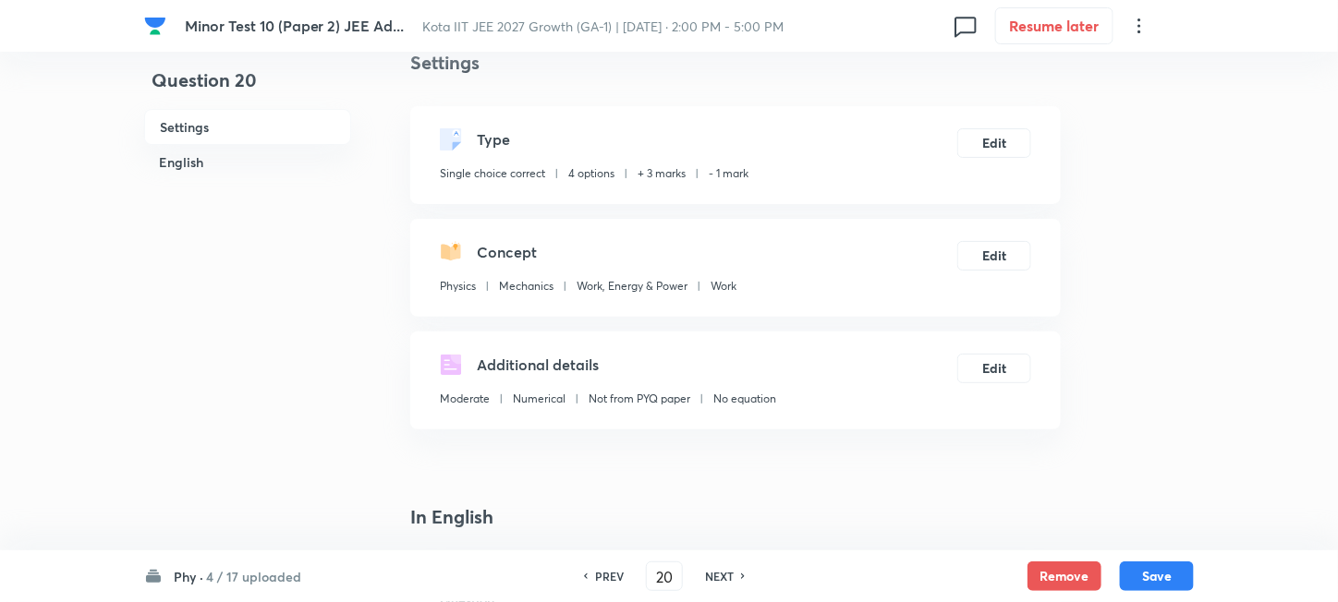
scroll to position [0, 0]
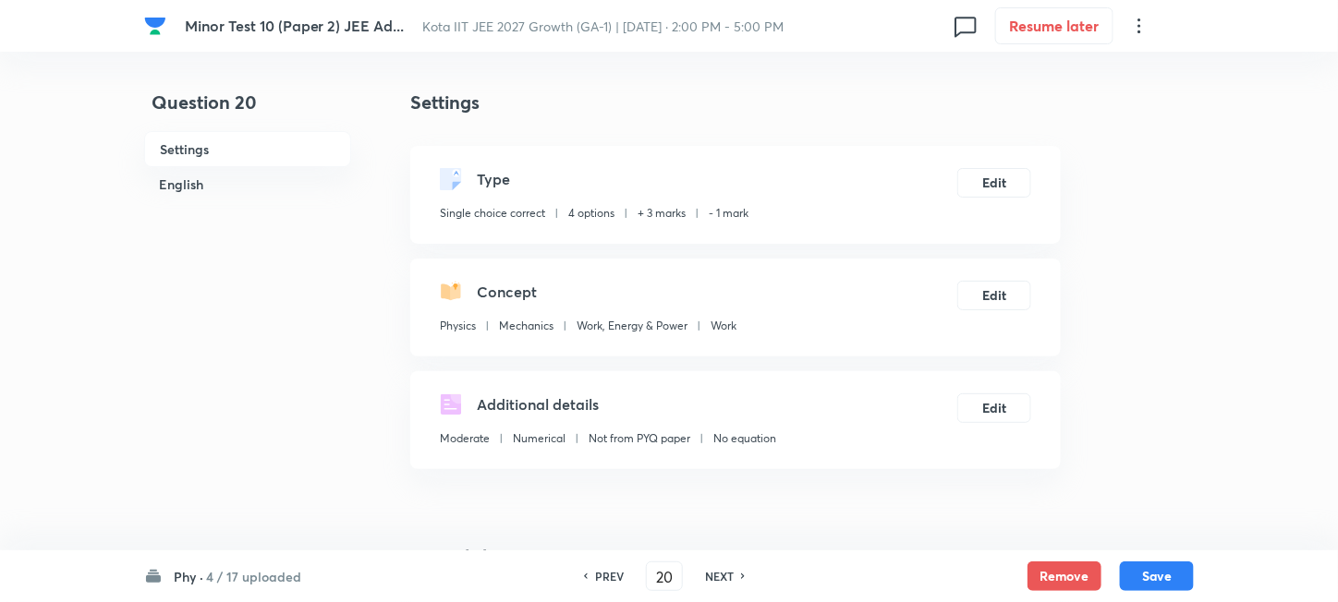
click at [713, 584] on h6 "NEXT" at bounding box center [719, 576] width 29 height 17
type input "21"
checkbox input "false"
checkbox input "true"
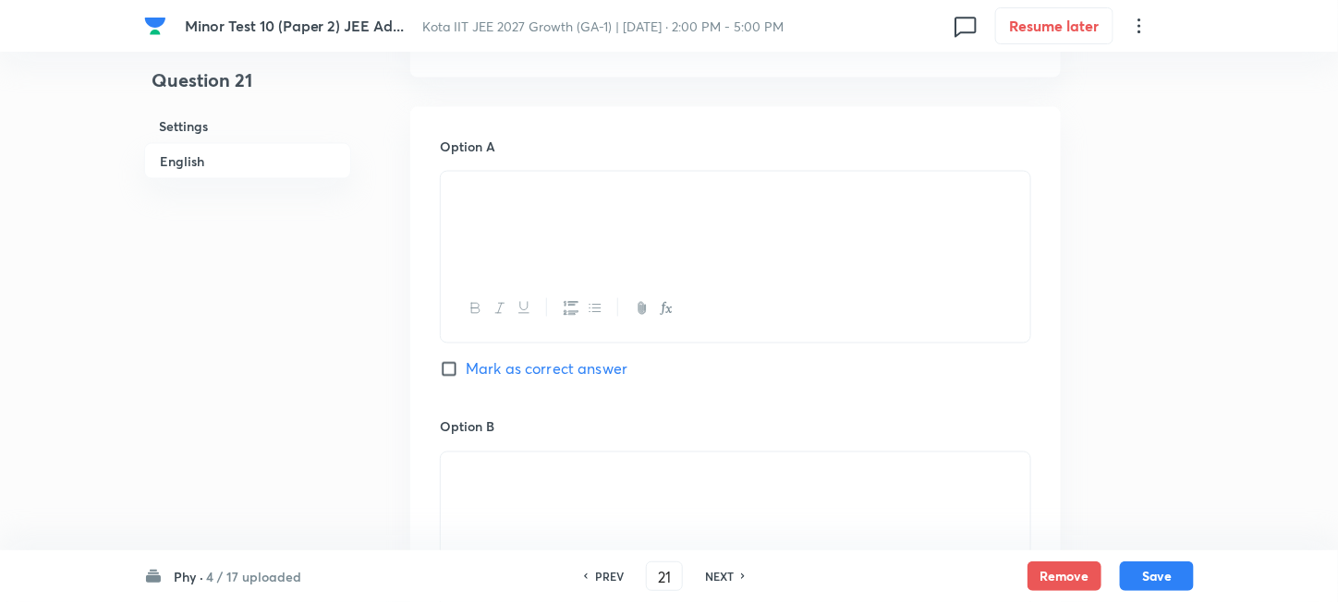
scroll to position [985, 0]
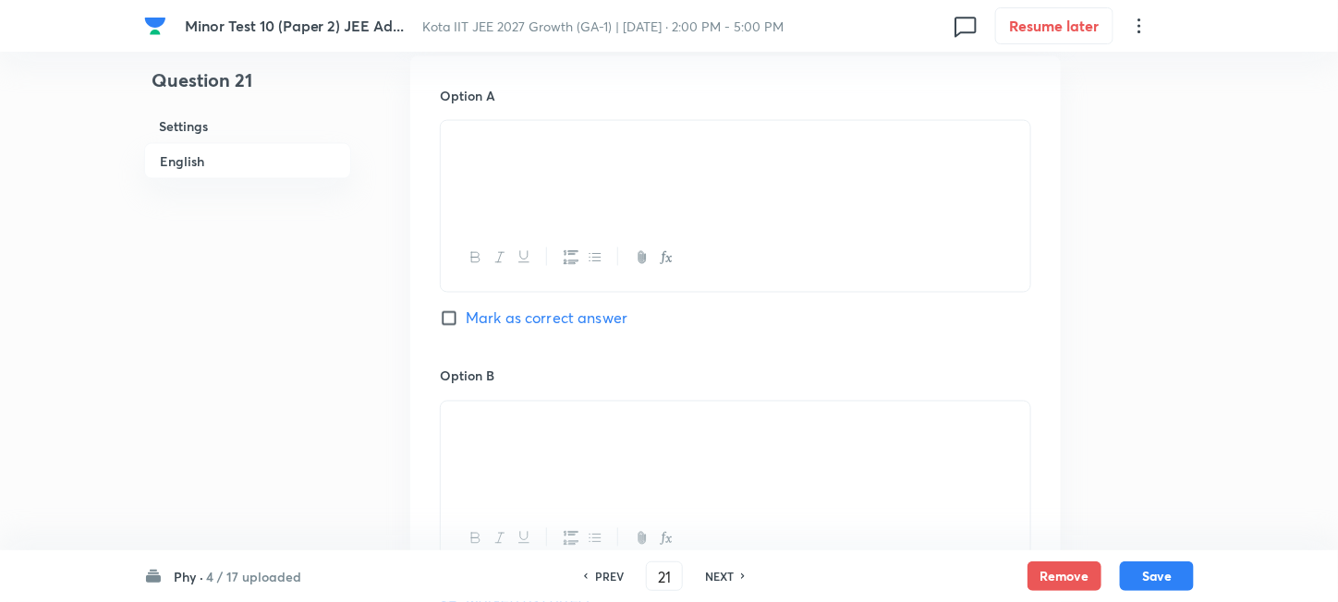
click at [727, 577] on h6 "NEXT" at bounding box center [719, 576] width 29 height 17
type input "22"
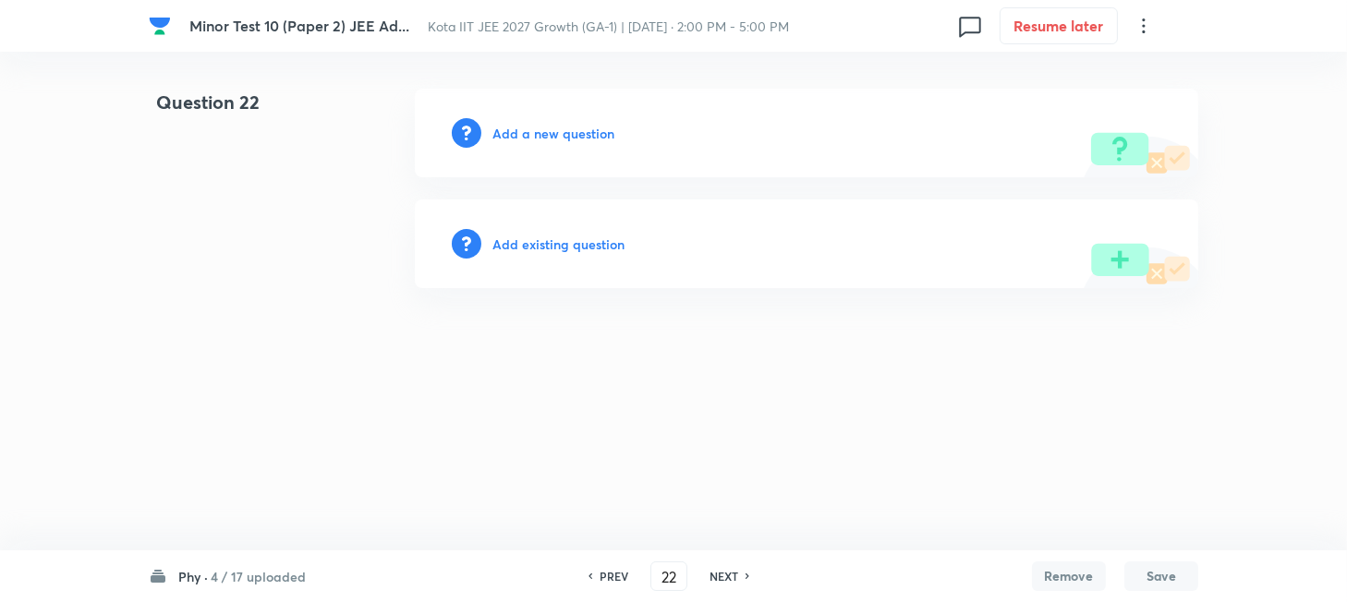
click at [521, 132] on h6 "Add a new question" at bounding box center [553, 133] width 122 height 19
click at [527, 135] on h6 "Choose a question type" at bounding box center [563, 133] width 142 height 19
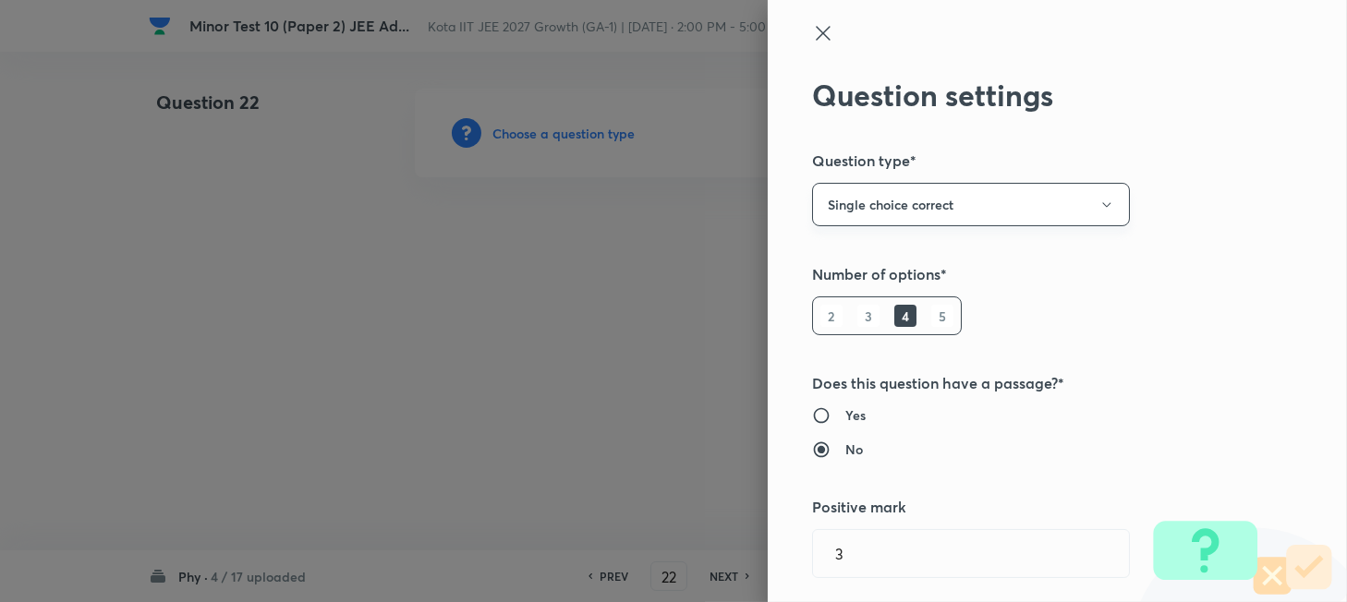
click at [1099, 201] on icon "button" at bounding box center [1106, 205] width 15 height 15
click at [892, 298] on span "Multiple choice correct" at bounding box center [953, 294] width 294 height 19
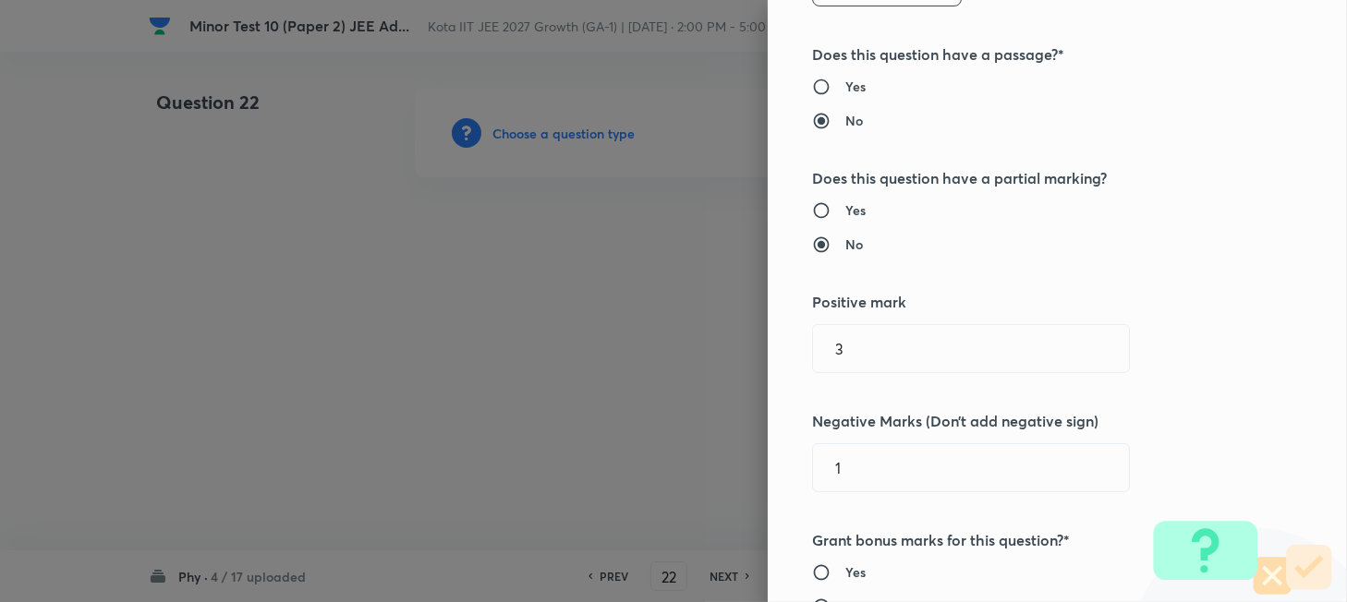
scroll to position [370, 0]
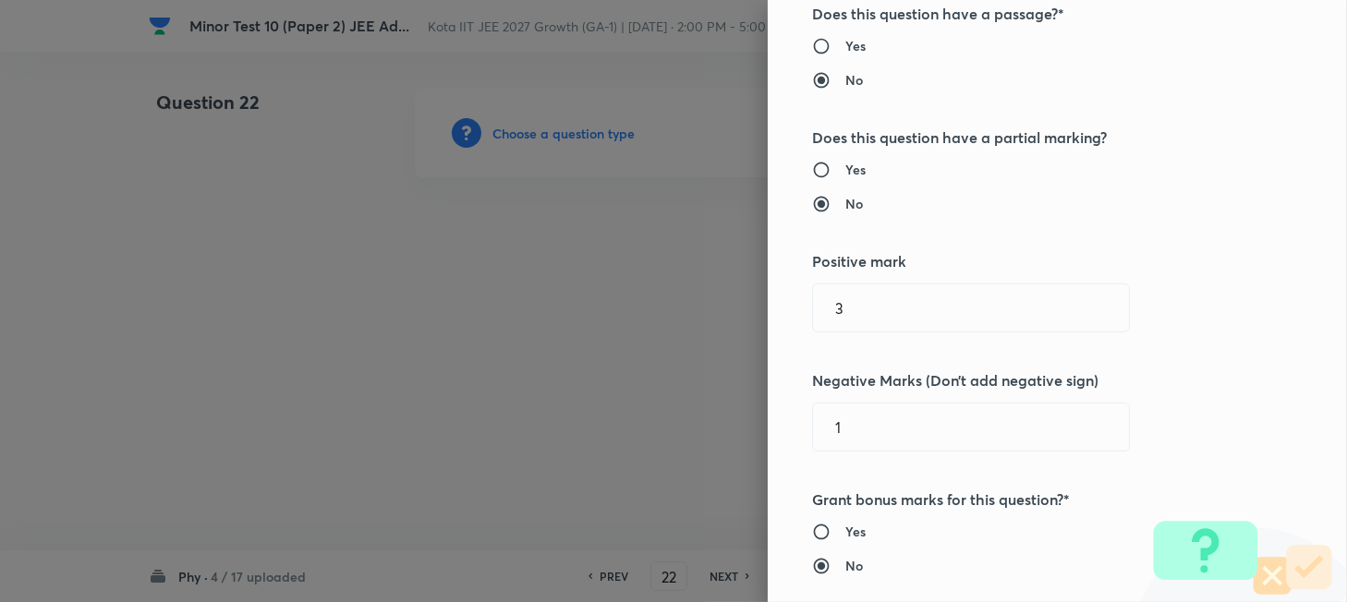
click at [845, 172] on h6 "Yes" at bounding box center [855, 169] width 20 height 19
click at [843, 172] on input "Yes" at bounding box center [828, 170] width 33 height 18
radio input "true"
radio input "false"
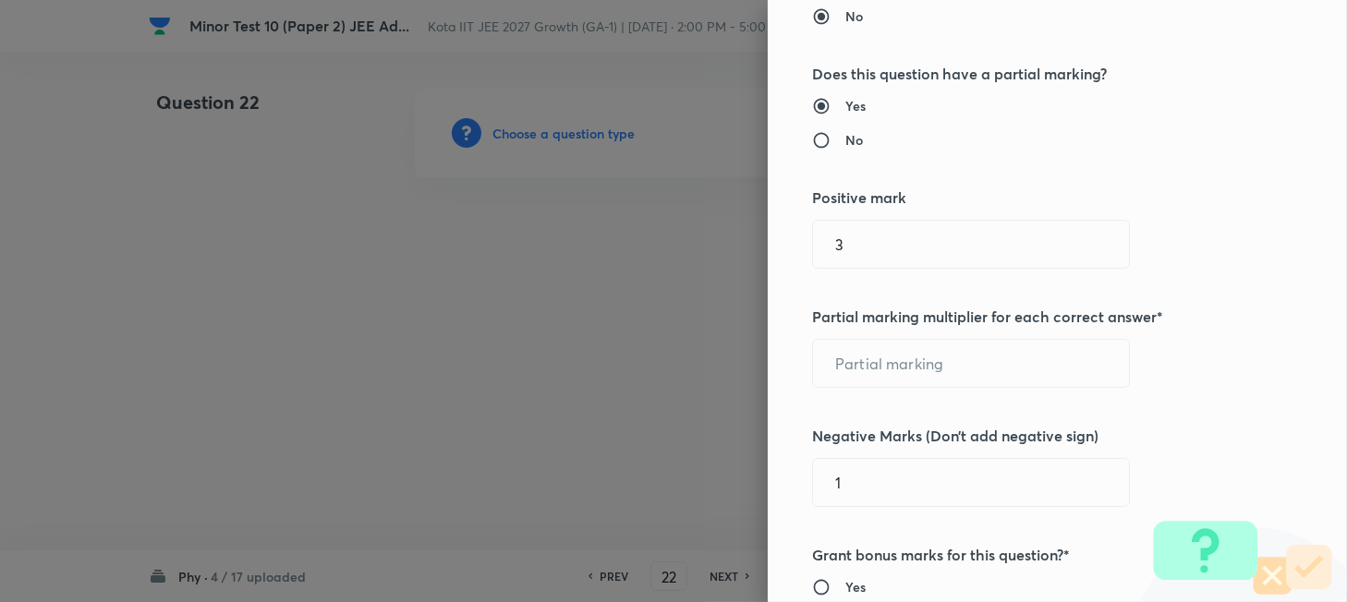
scroll to position [492, 0]
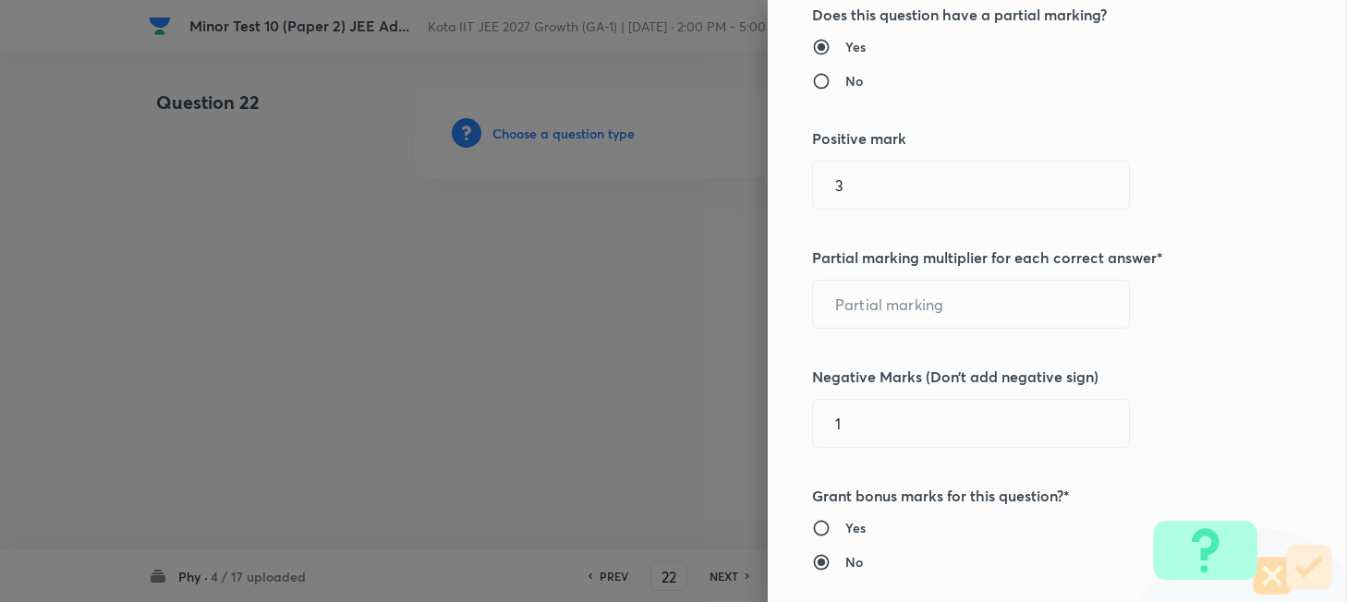
click at [885, 211] on div "Question settings Question type* Multiple choice correct Number of options* 2 3…" at bounding box center [1057, 301] width 579 height 602
click at [879, 185] on input "3" at bounding box center [971, 185] width 316 height 47
type input "4"
click at [858, 307] on input "text" at bounding box center [971, 304] width 316 height 47
type input "1"
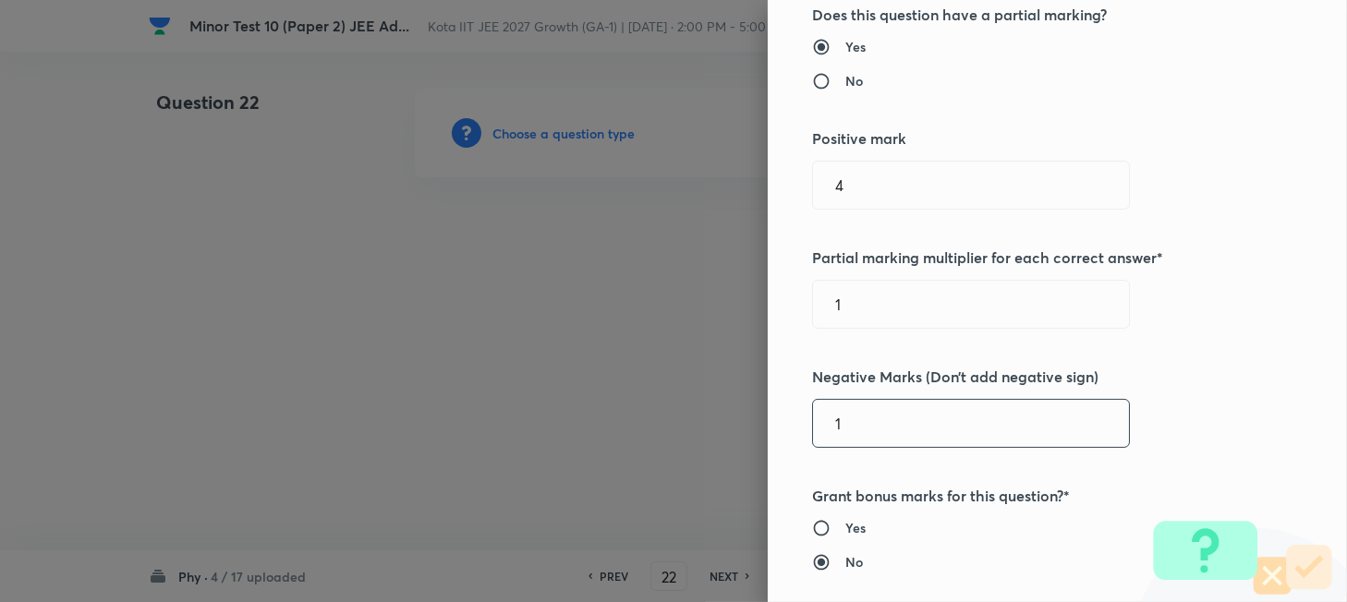
click at [877, 419] on input "1" at bounding box center [971, 423] width 316 height 47
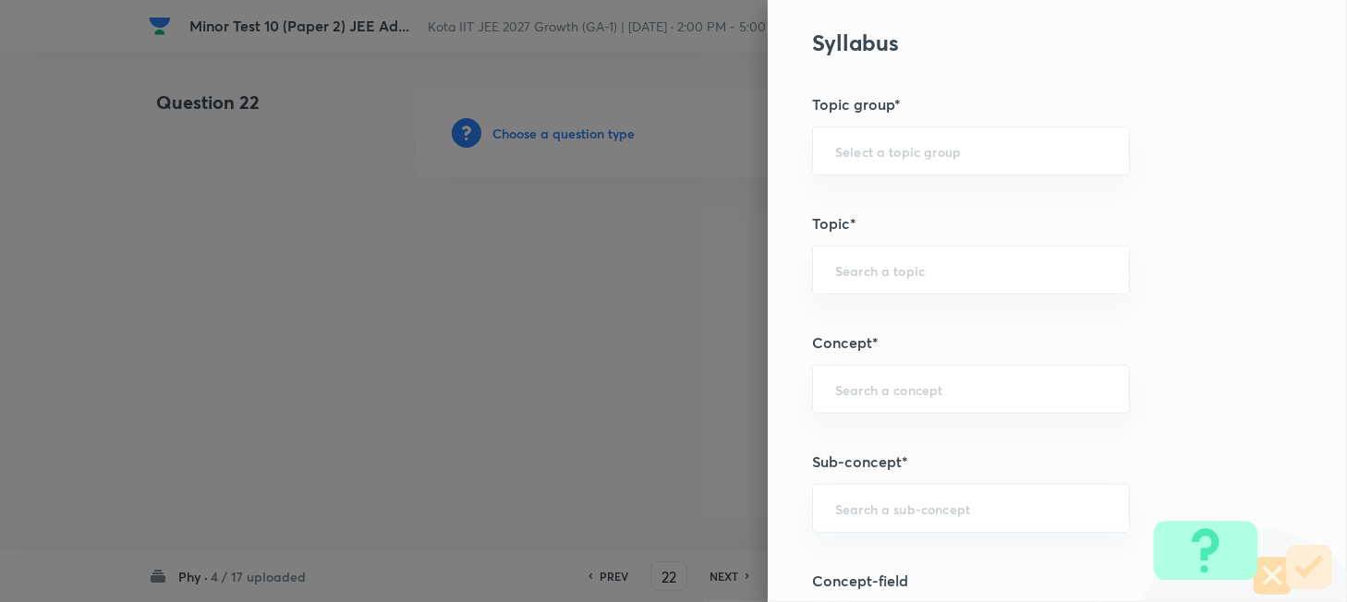
scroll to position [1231, 0]
click at [914, 399] on div "​" at bounding box center [971, 385] width 318 height 49
type input "2"
paste input "Work"
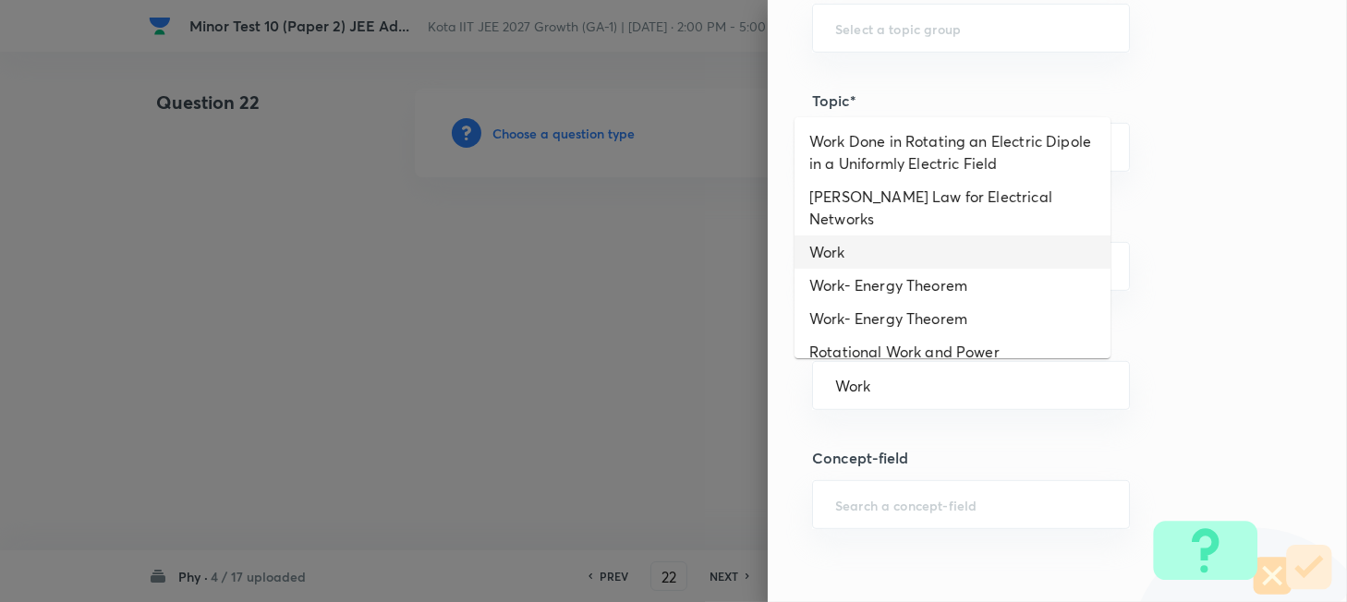
click at [865, 236] on li "Work" at bounding box center [952, 252] width 316 height 33
type input "Work"
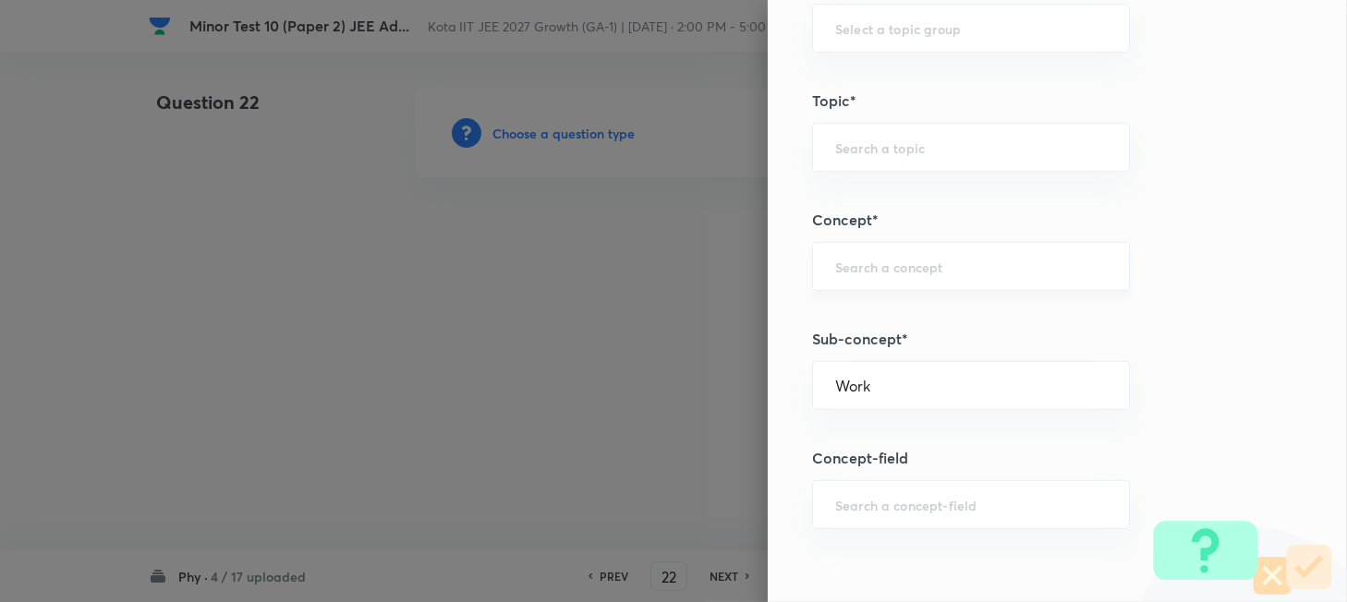
type input "Physics"
type input "Mechanics"
type input "Work, Energy & Power"
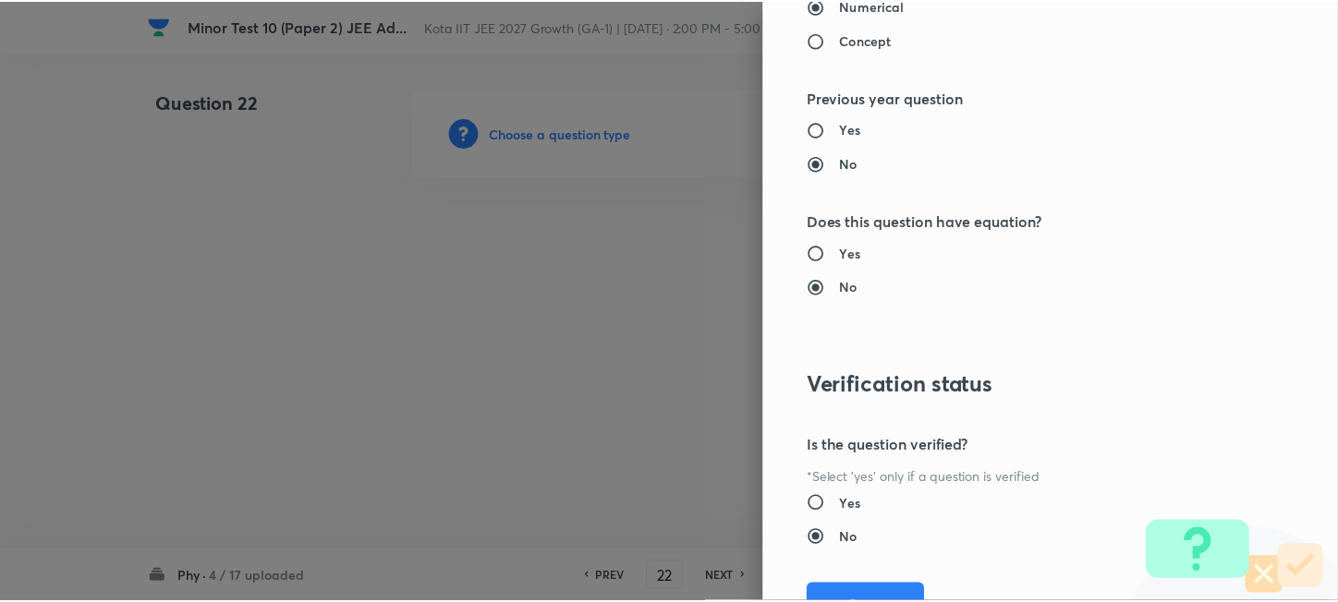
scroll to position [2283, 0]
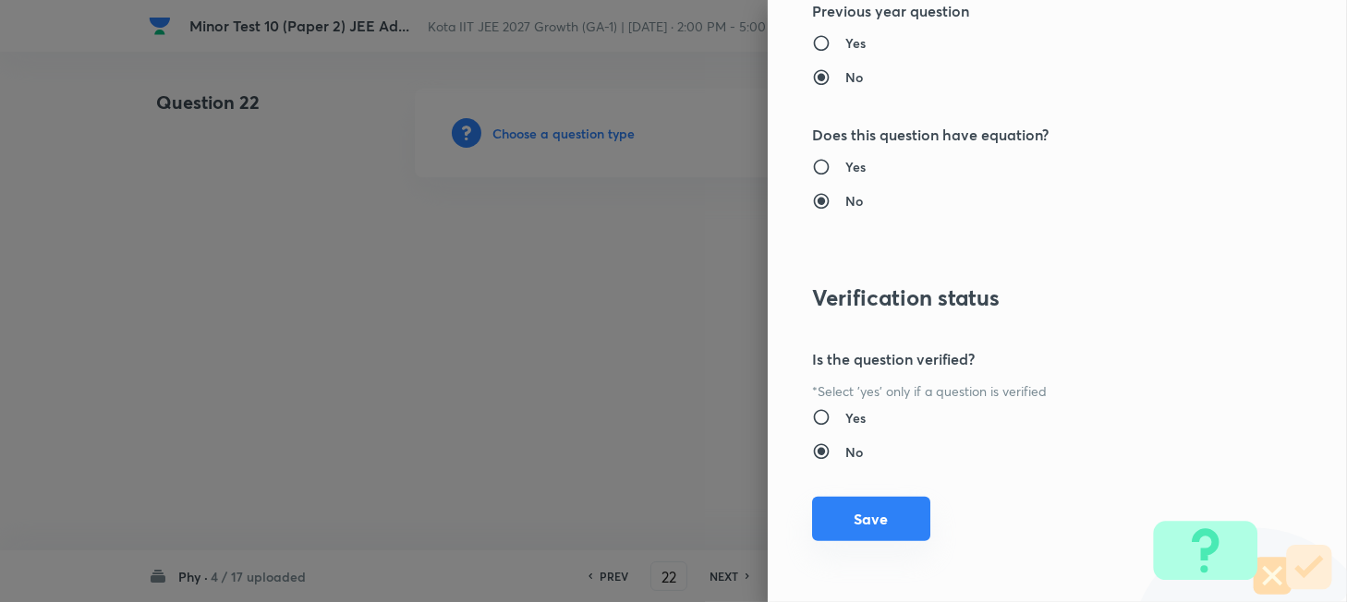
click at [876, 522] on button "Save" at bounding box center [871, 519] width 118 height 44
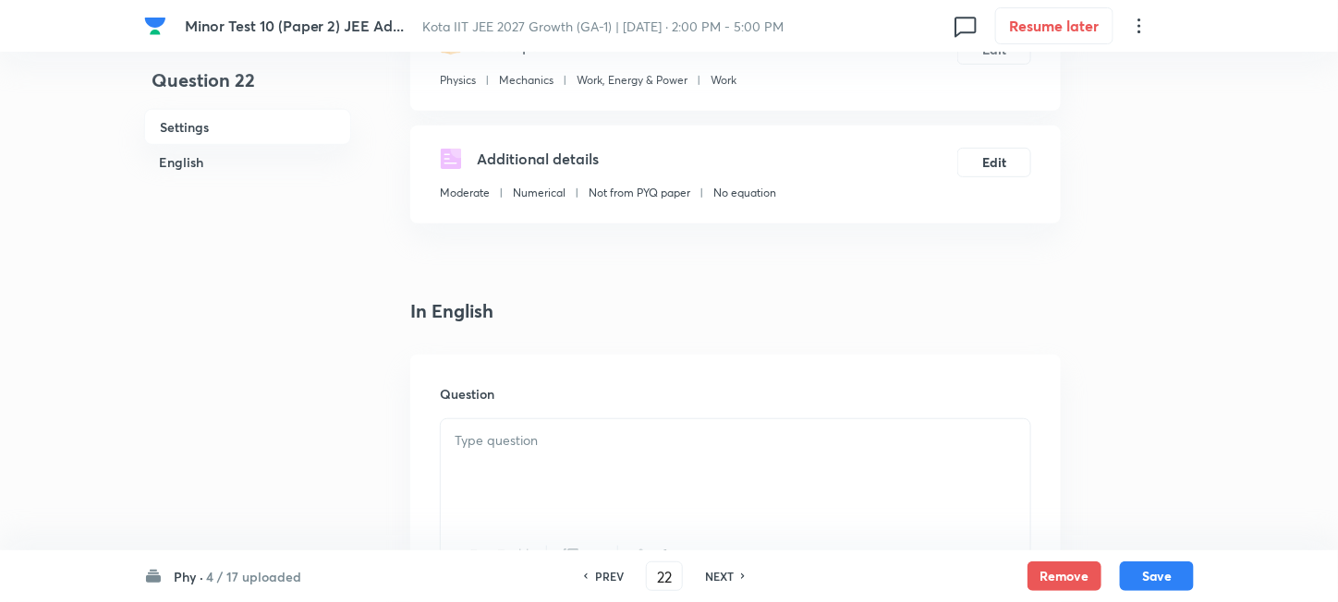
scroll to position [492, 0]
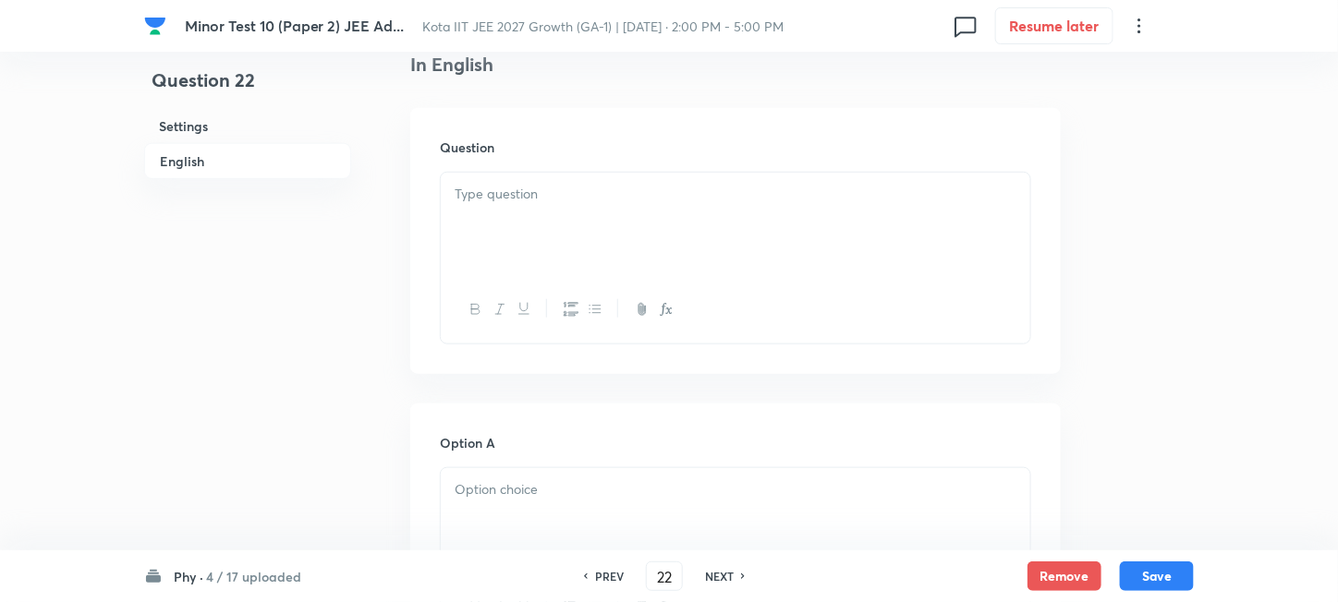
click at [623, 250] on div at bounding box center [735, 224] width 589 height 103
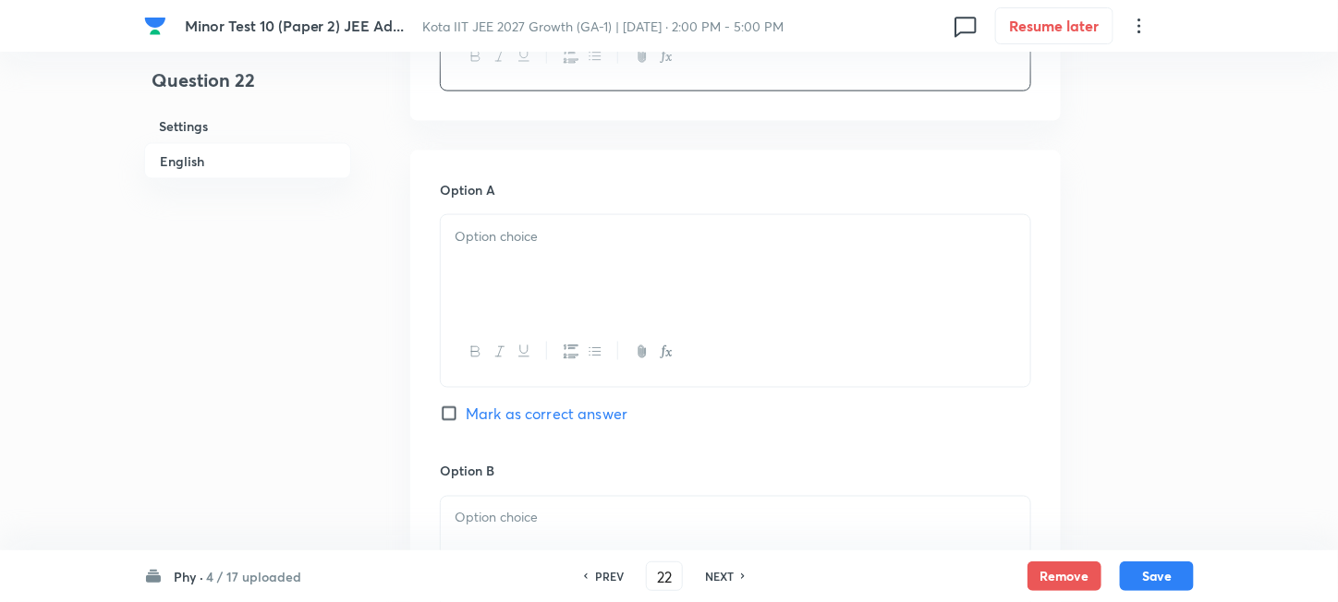
scroll to position [862, 0]
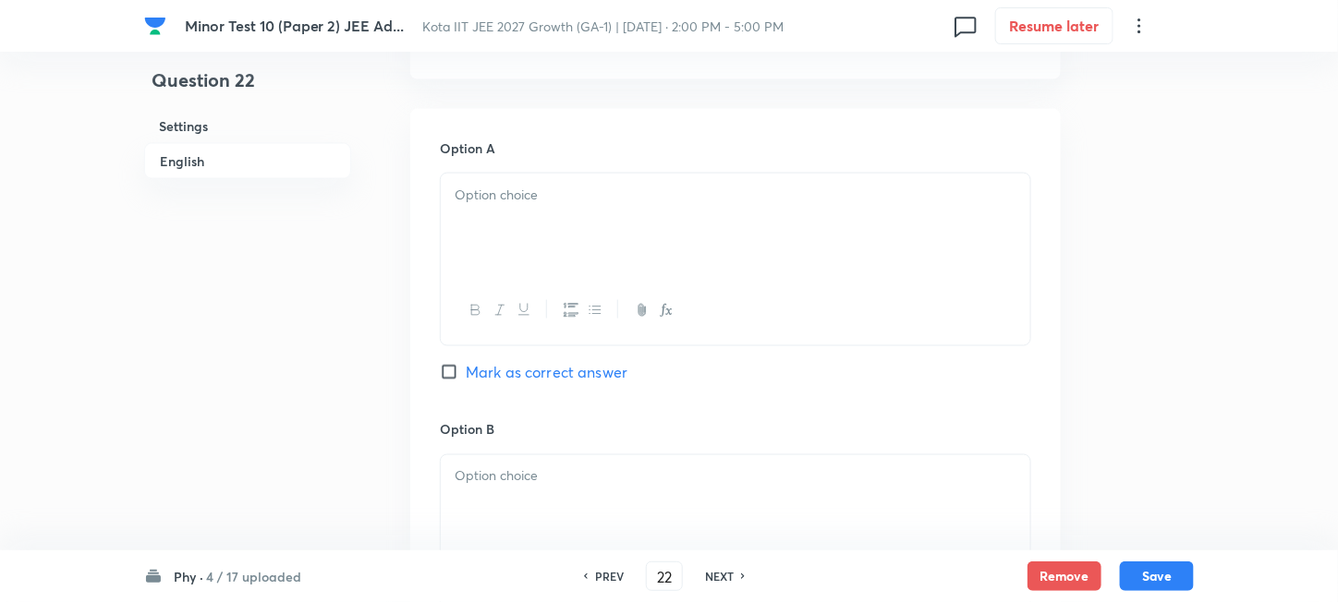
click at [637, 225] on div at bounding box center [735, 225] width 589 height 103
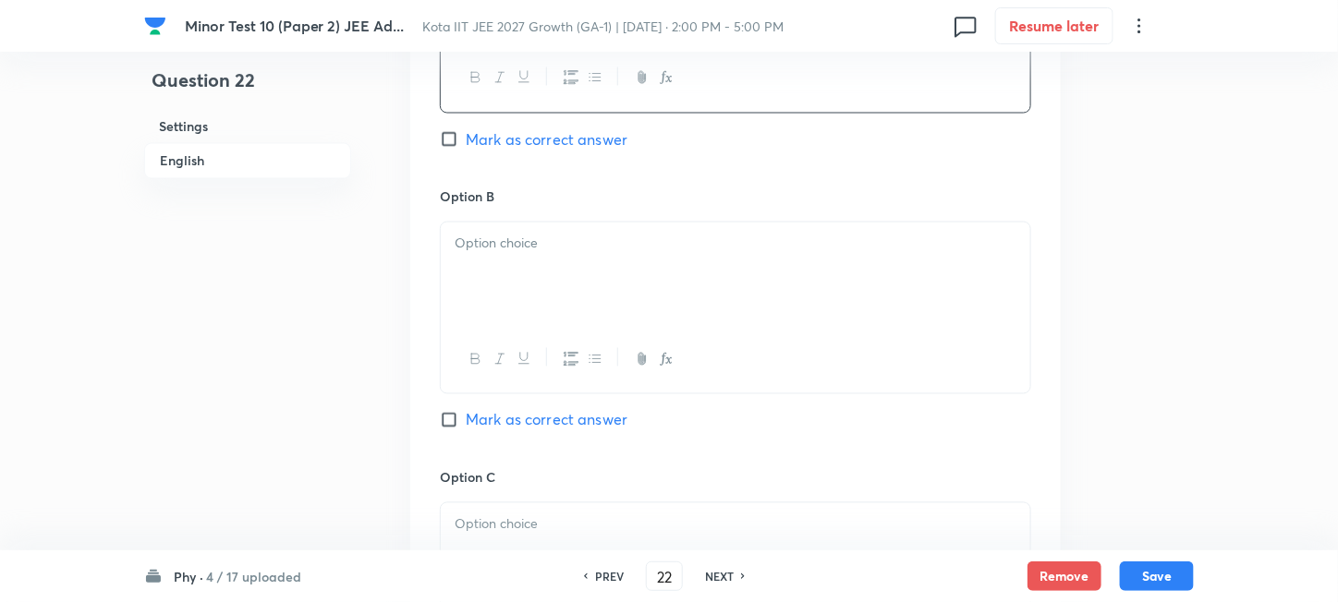
scroll to position [1109, 0]
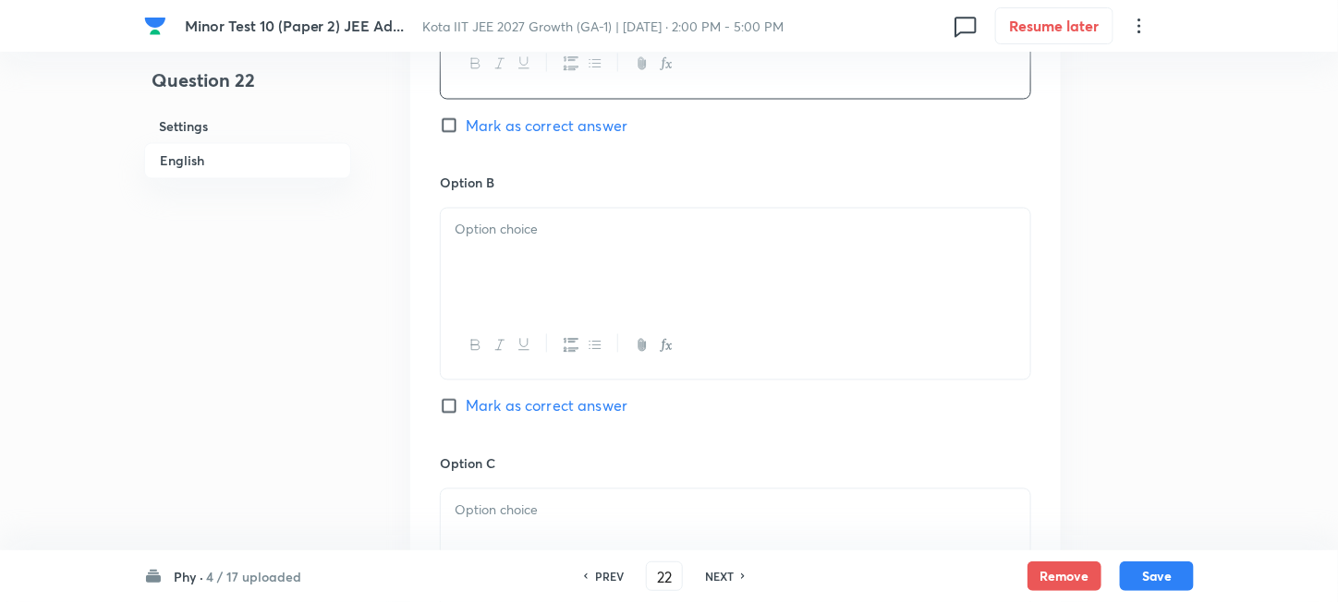
click at [619, 297] on div at bounding box center [735, 260] width 589 height 103
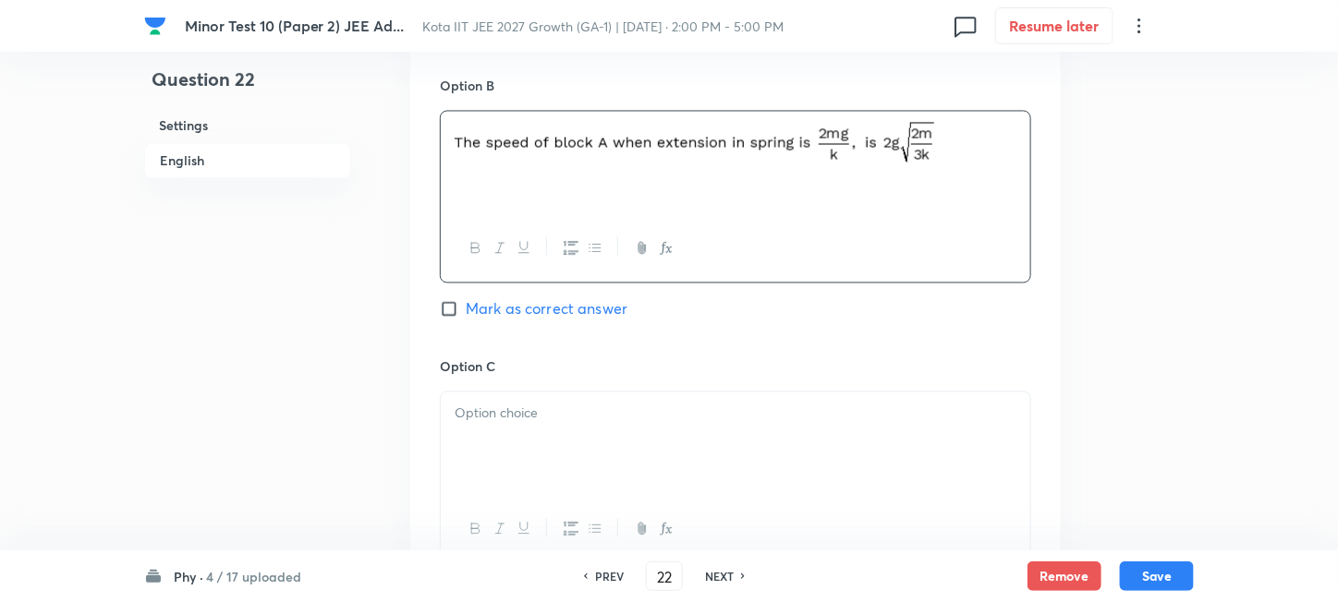
scroll to position [1354, 0]
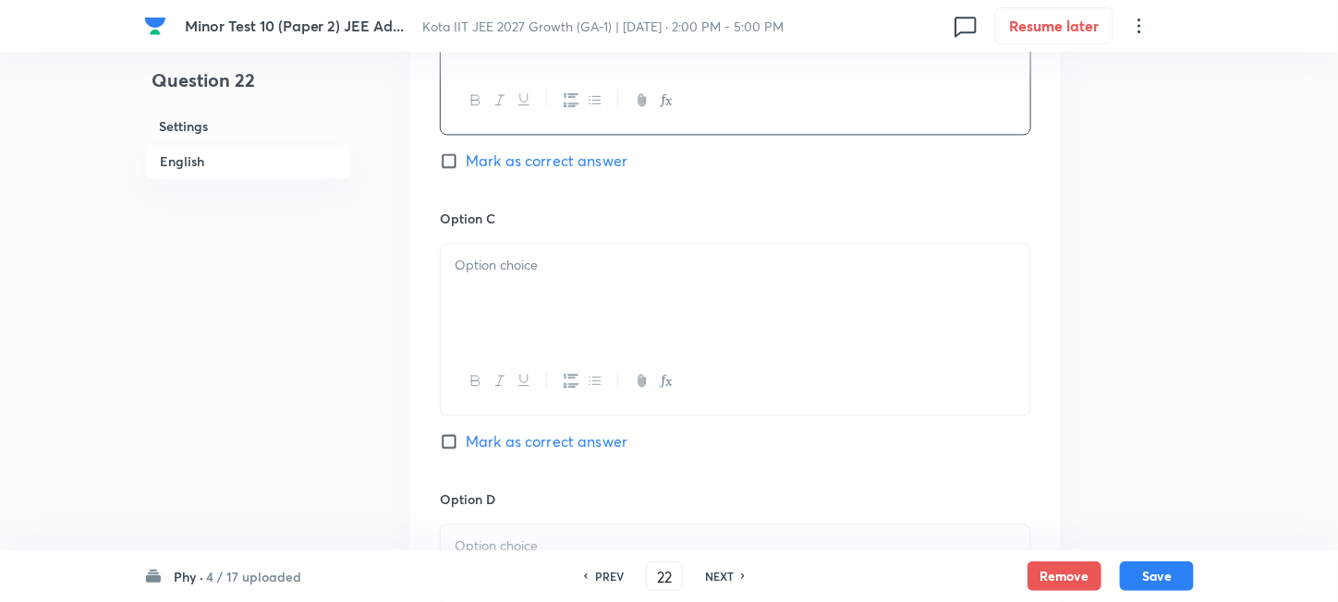
click at [588, 314] on div at bounding box center [735, 295] width 589 height 103
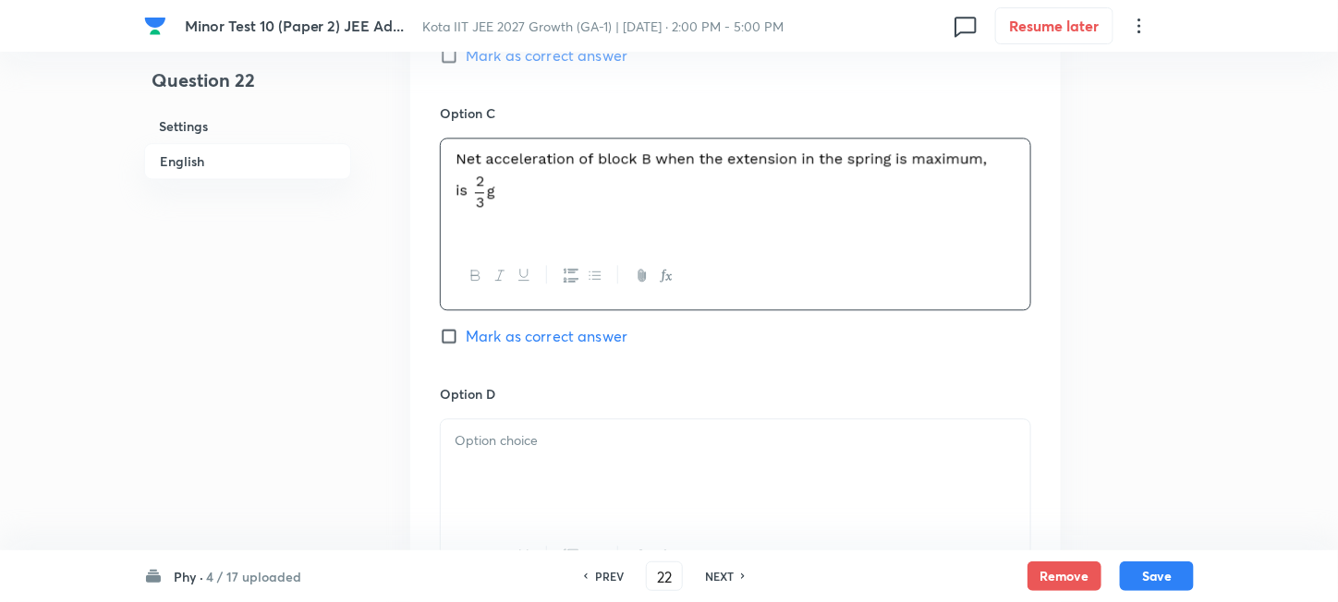
scroll to position [1601, 0]
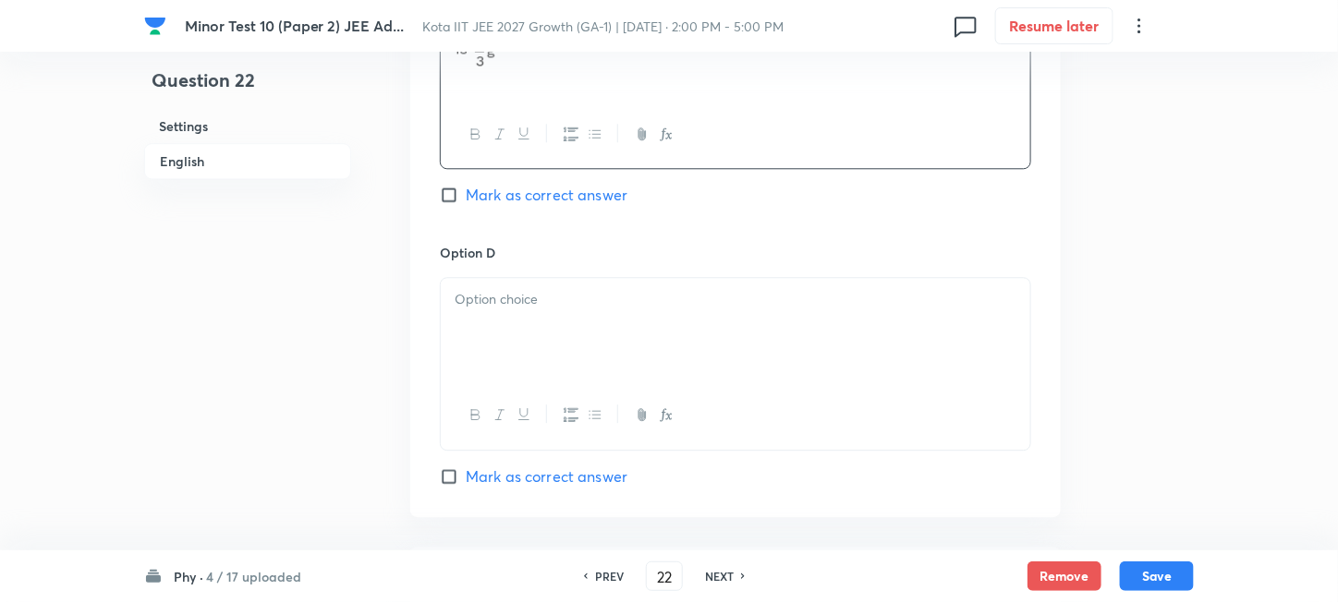
click at [610, 349] on div at bounding box center [735, 329] width 589 height 103
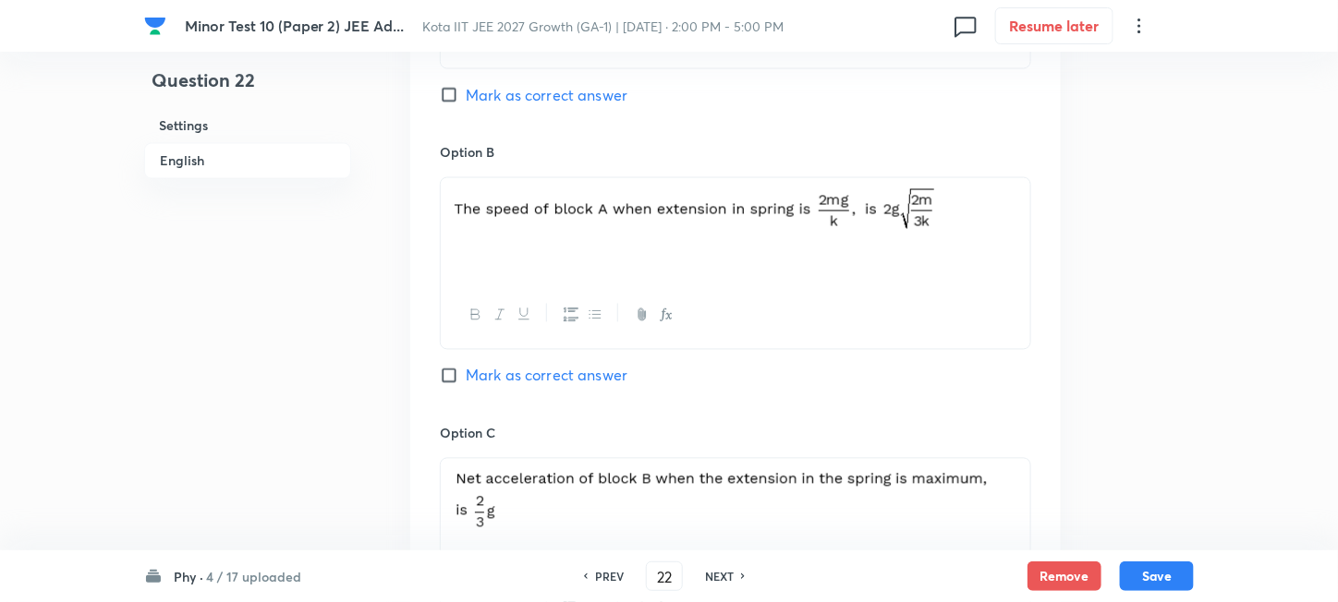
scroll to position [1109, 0]
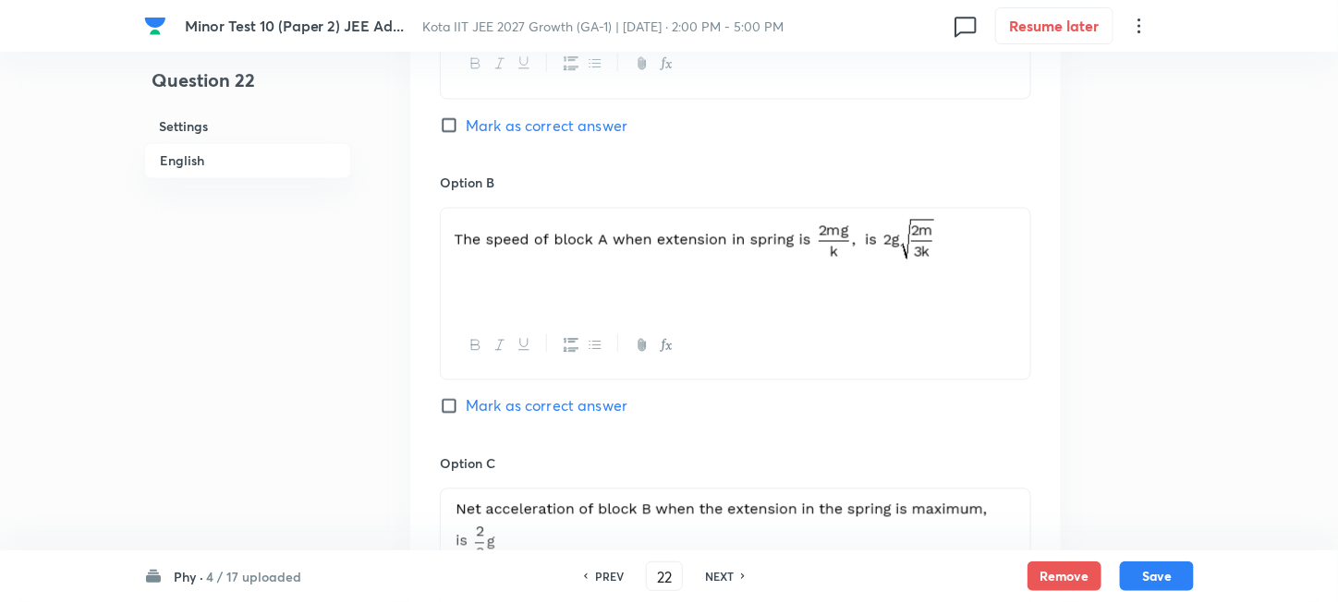
click at [493, 131] on span "Mark as correct answer" at bounding box center [547, 126] width 162 height 22
click at [466, 131] on input "Mark as correct answer" at bounding box center [453, 125] width 26 height 18
checkbox input "true"
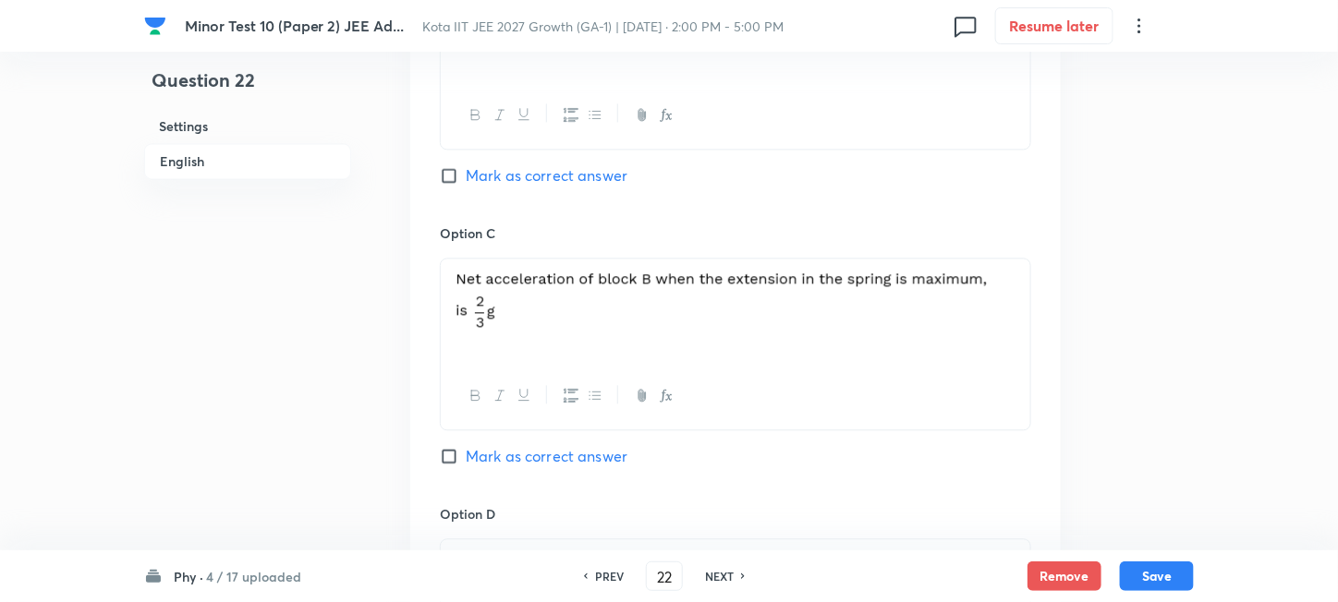
scroll to position [1354, 0]
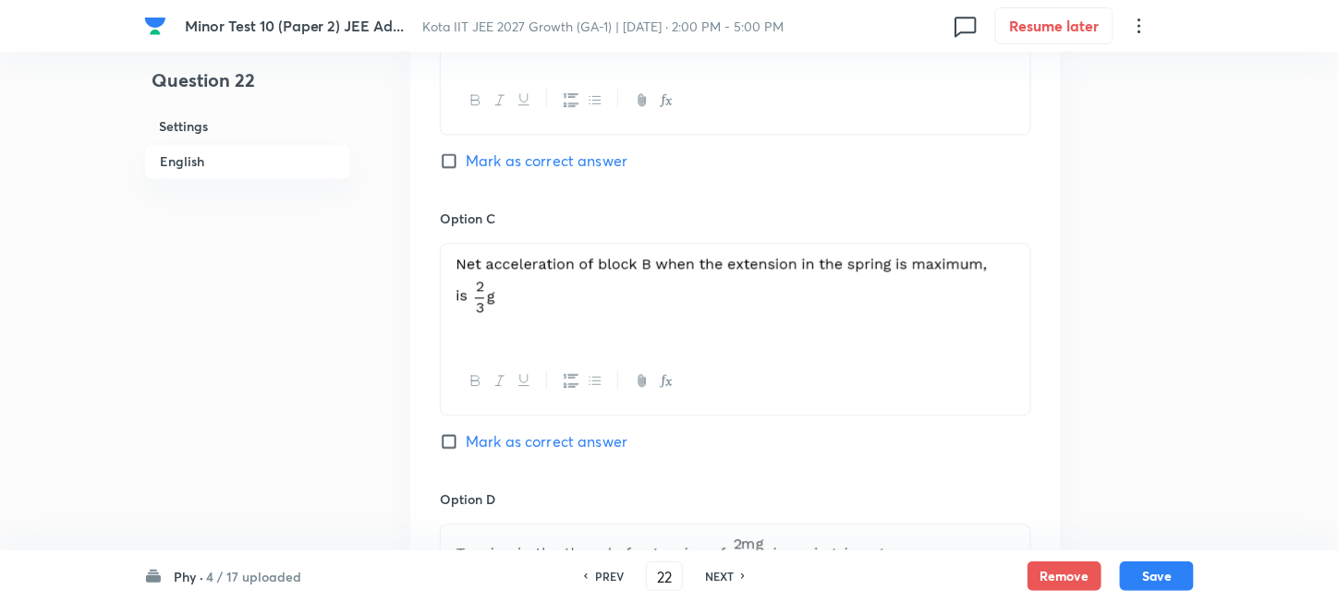
click at [508, 443] on span "Mark as correct answer" at bounding box center [547, 442] width 162 height 22
click at [466, 443] on input "Mark as correct answer" at bounding box center [453, 441] width 26 height 18
checkbox input "true"
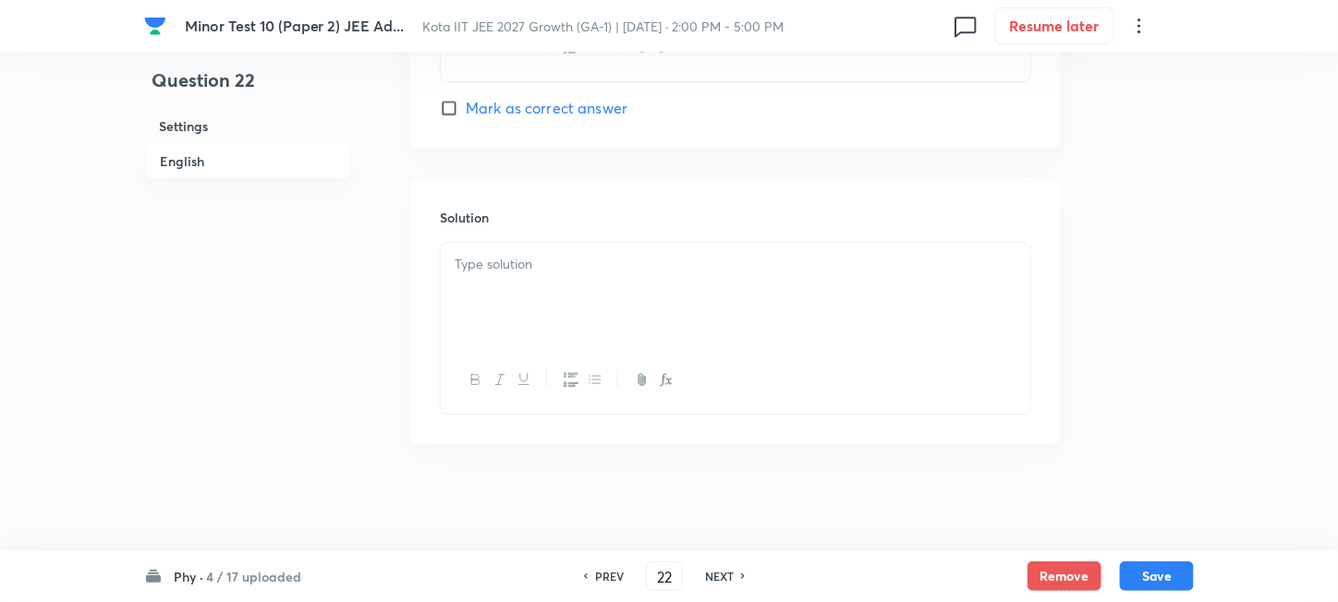
scroll to position [1971, 0]
click at [639, 290] on div at bounding box center [735, 293] width 589 height 103
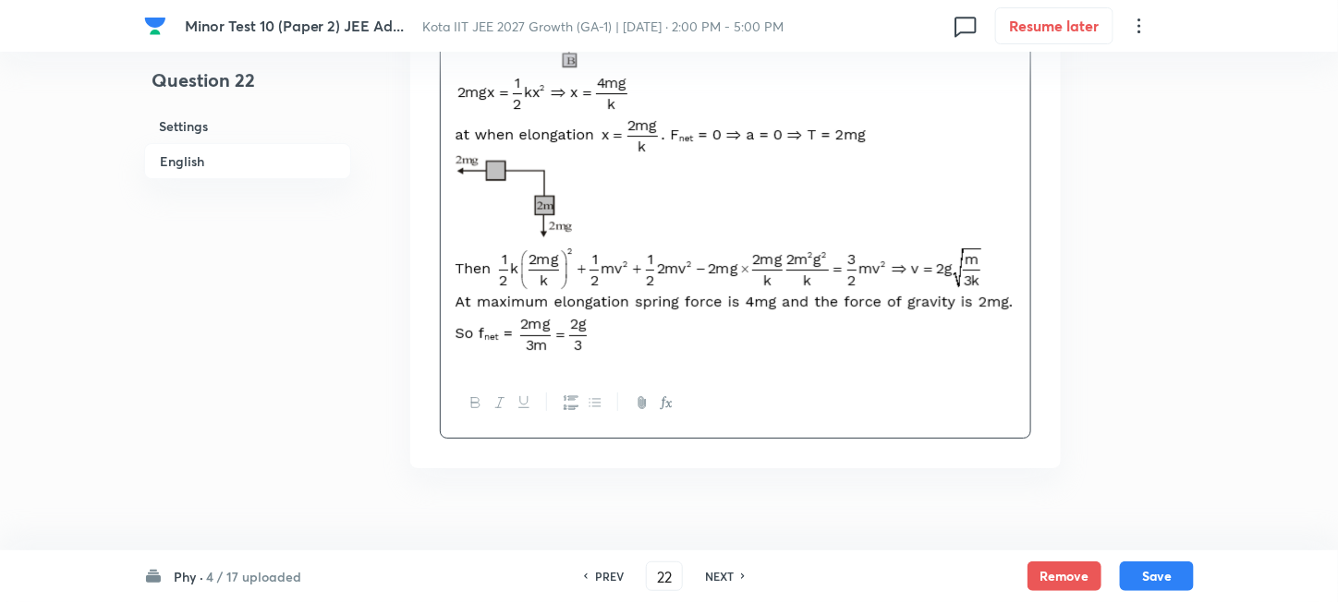
scroll to position [2278, 0]
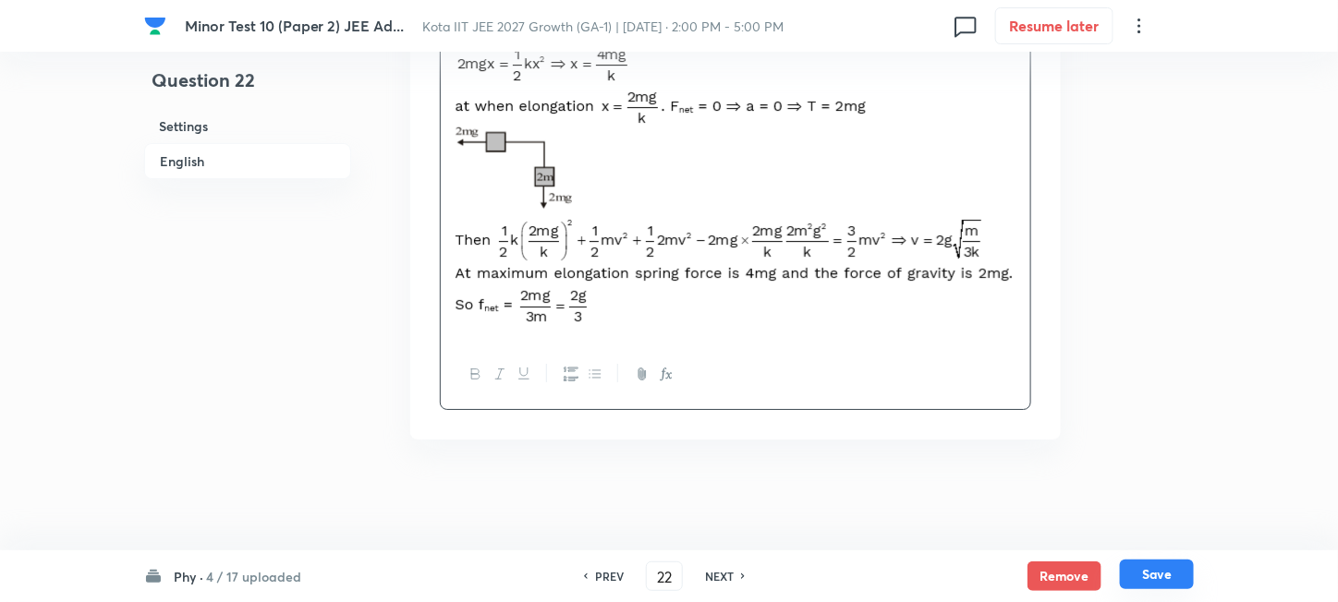
click at [1150, 575] on button "Save" at bounding box center [1157, 575] width 74 height 30
type input "23"
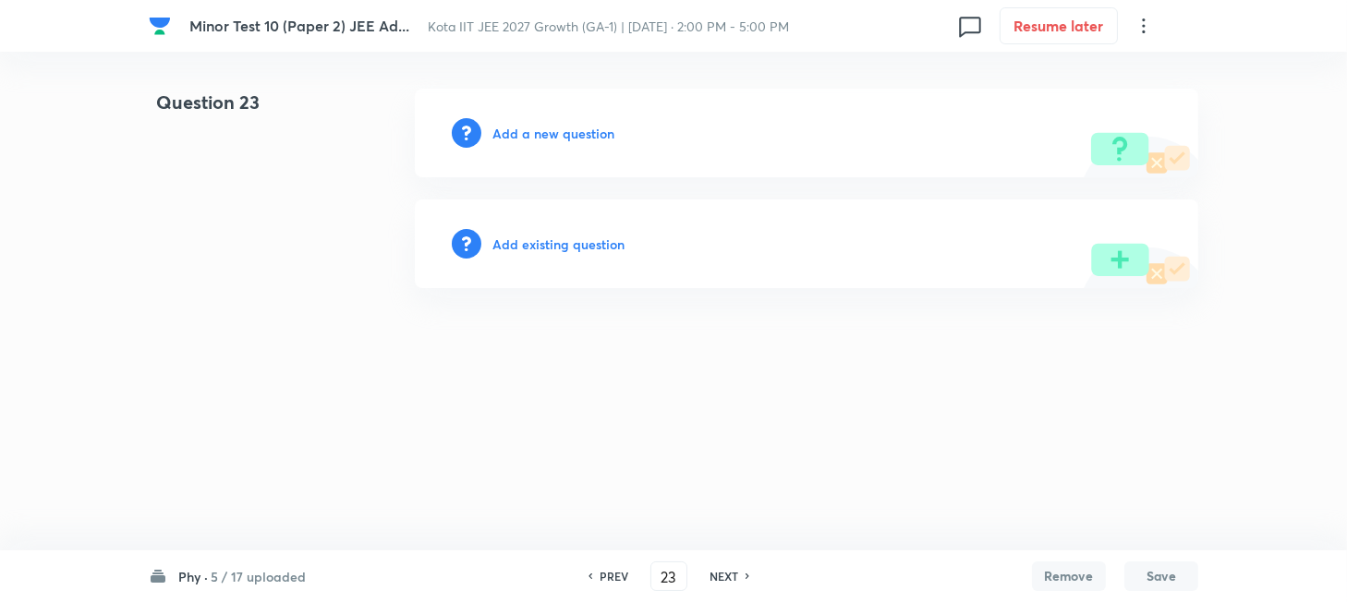
click at [519, 133] on h6 "Add a new question" at bounding box center [553, 133] width 122 height 19
click at [519, 133] on h6 "Choose a question type" at bounding box center [563, 133] width 142 height 19
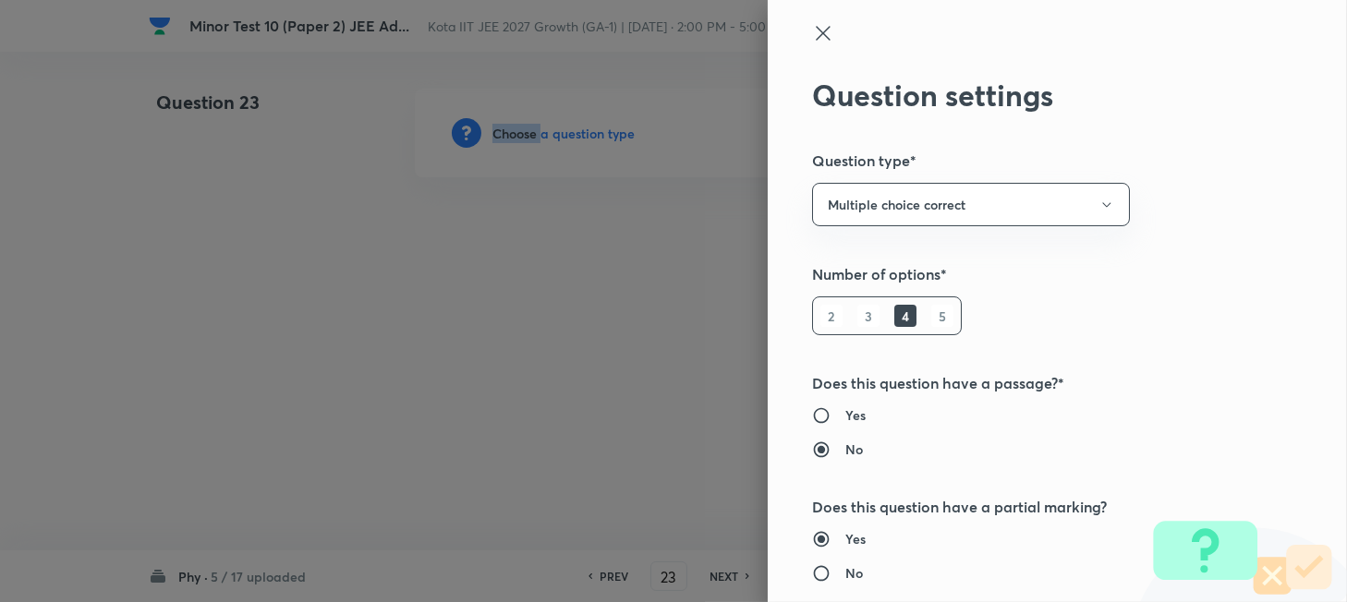
type input "Physics"
type input "Mechanics"
type input "Work, Energy & Power"
type input "Work"
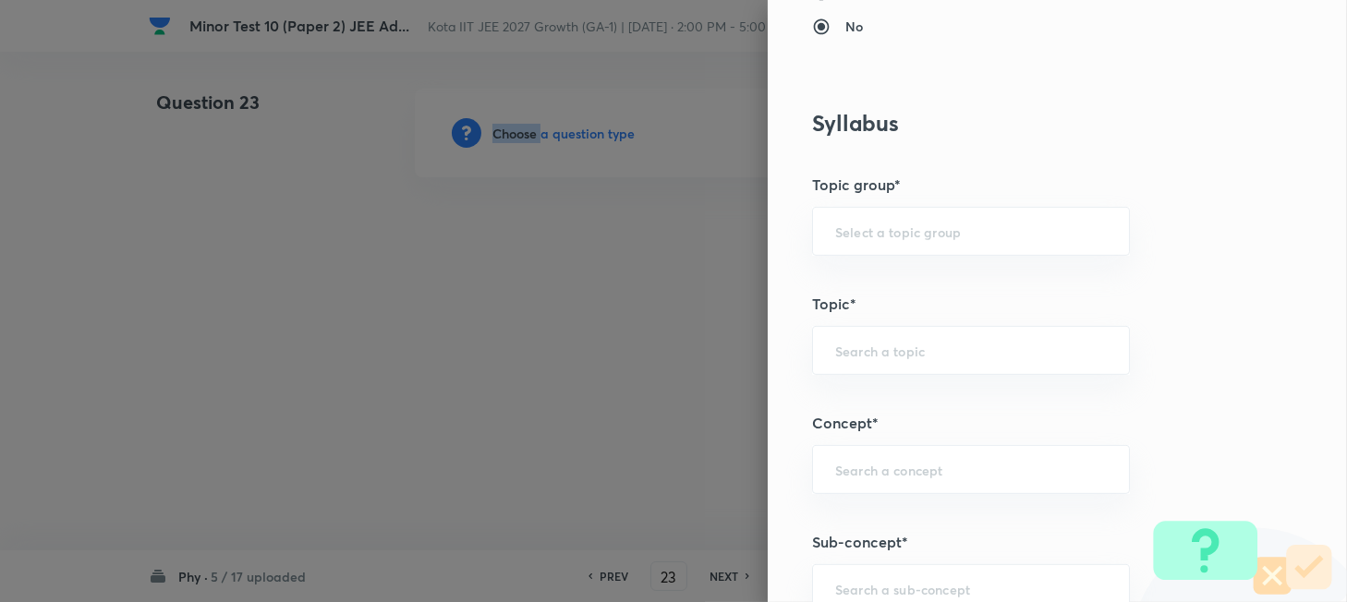
scroll to position [1354, 0]
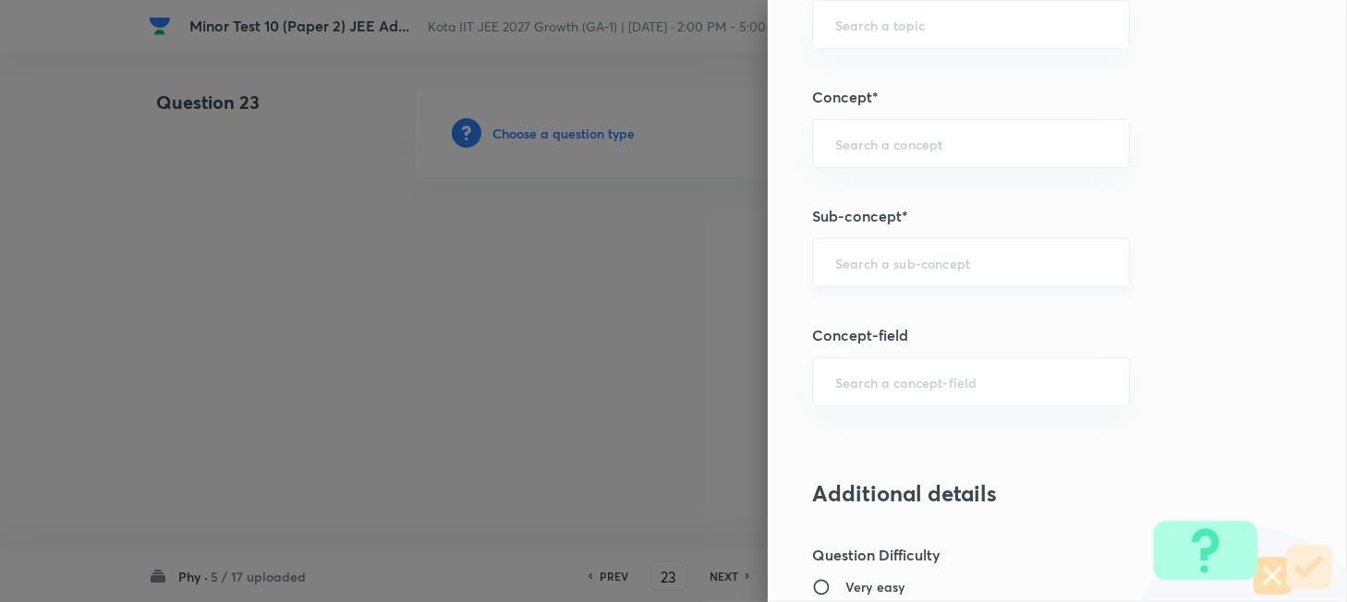
click at [891, 270] on input "text" at bounding box center [971, 263] width 272 height 18
paste input "The Centre of Mass"
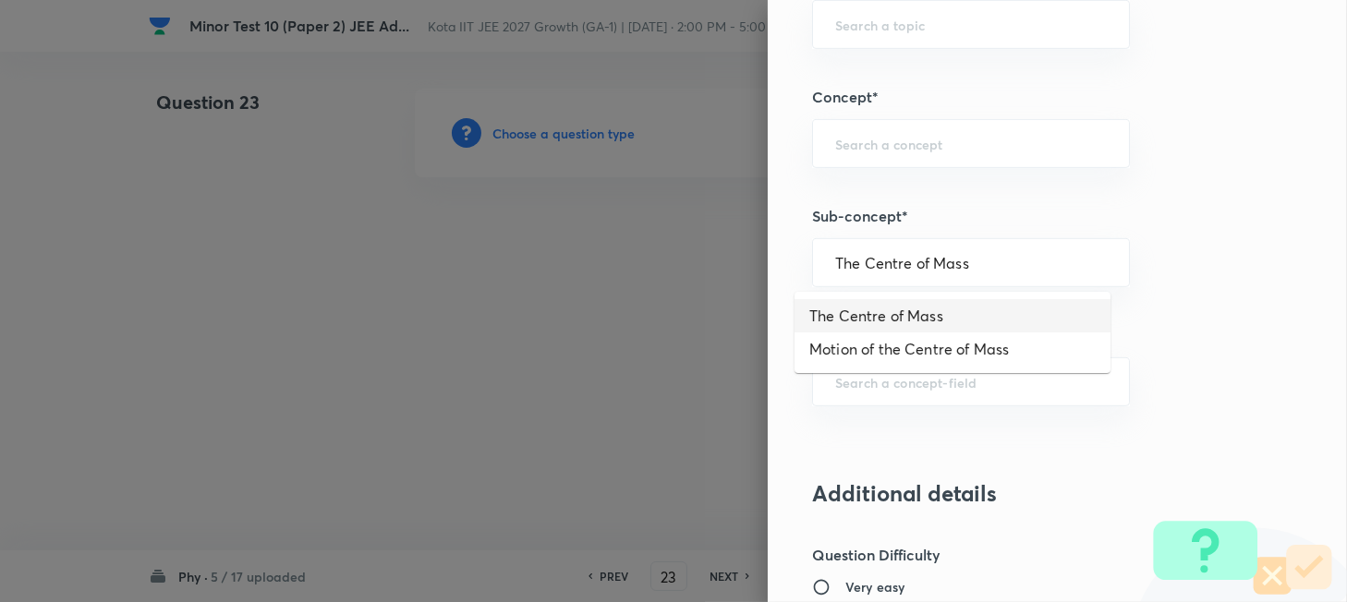
click at [892, 308] on li "The Centre of Mass" at bounding box center [952, 315] width 316 height 33
type input "The Centre of Mass"
type input "Physics"
type input "Mechanics"
type input "Centre of Mass, Impulse and Collisions"
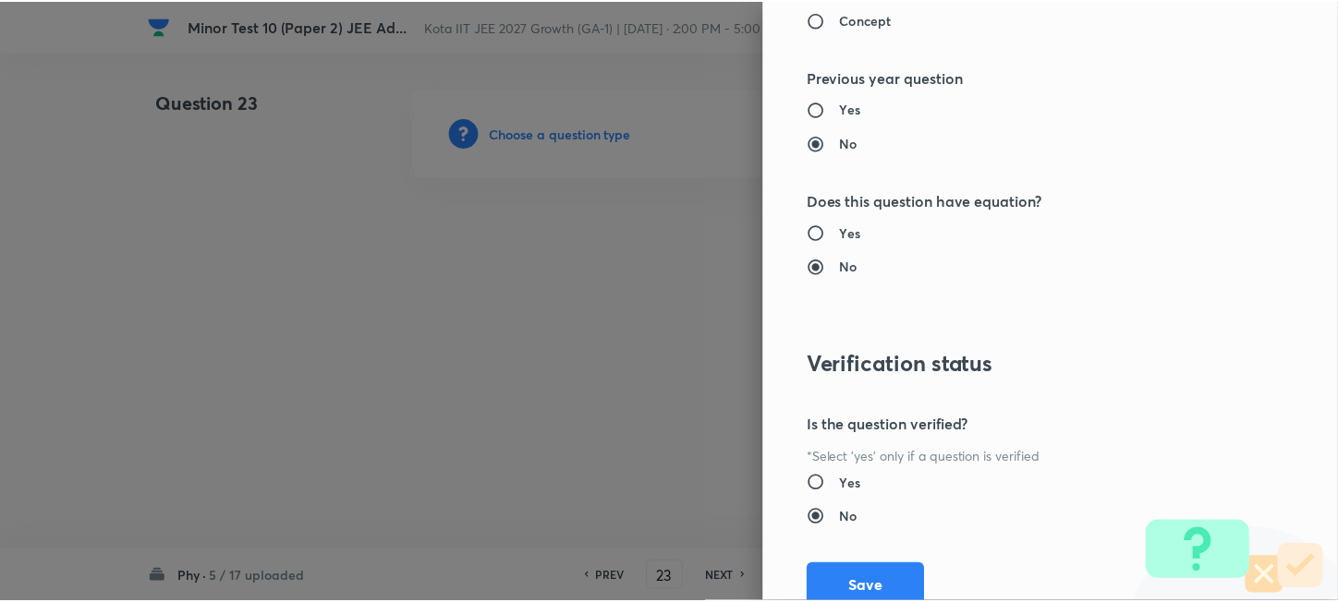
scroll to position [2283, 0]
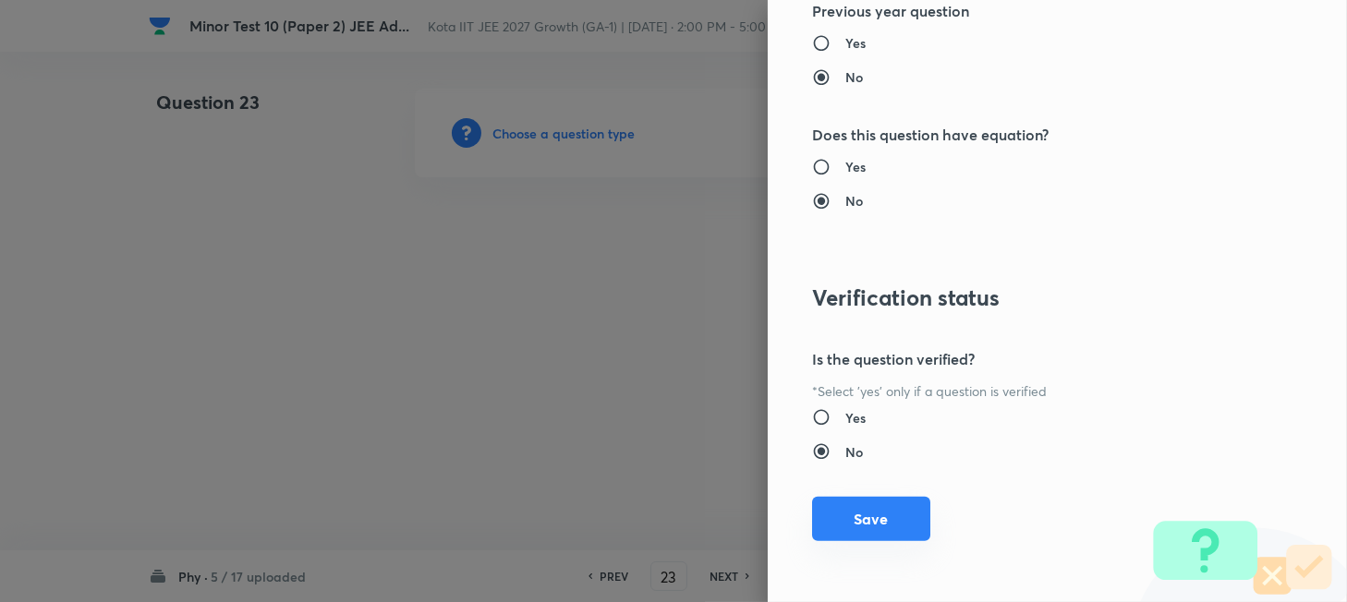
click at [879, 512] on button "Save" at bounding box center [871, 519] width 118 height 44
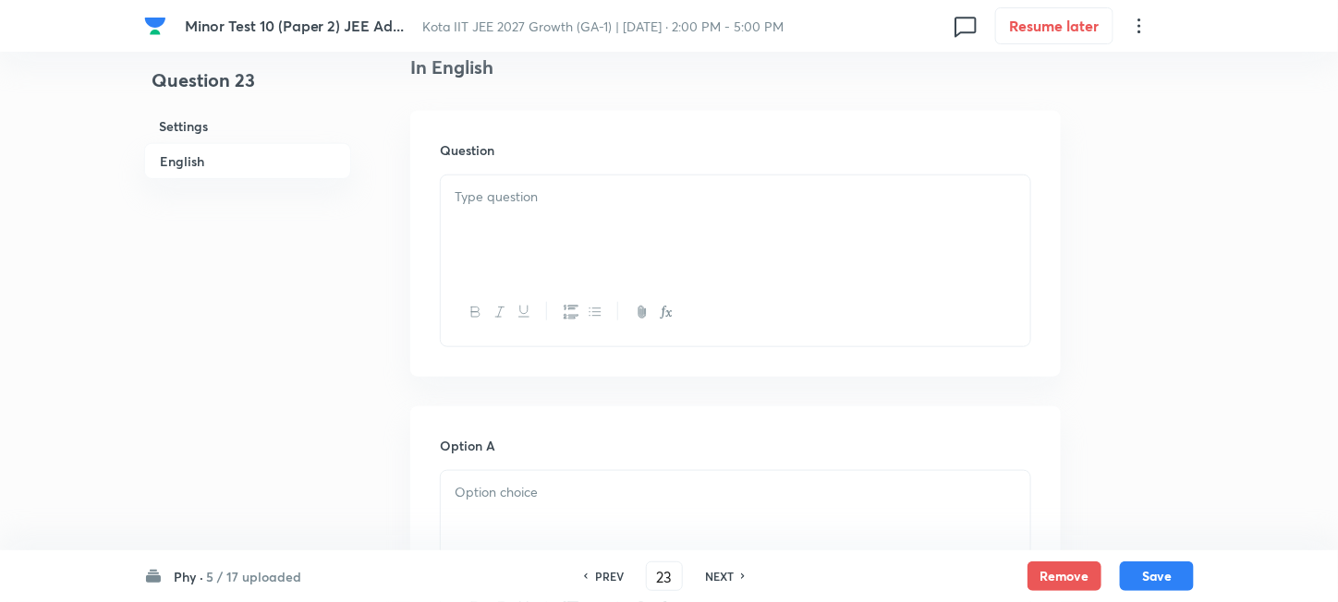
scroll to position [492, 0]
click at [678, 262] on div at bounding box center [735, 224] width 589 height 103
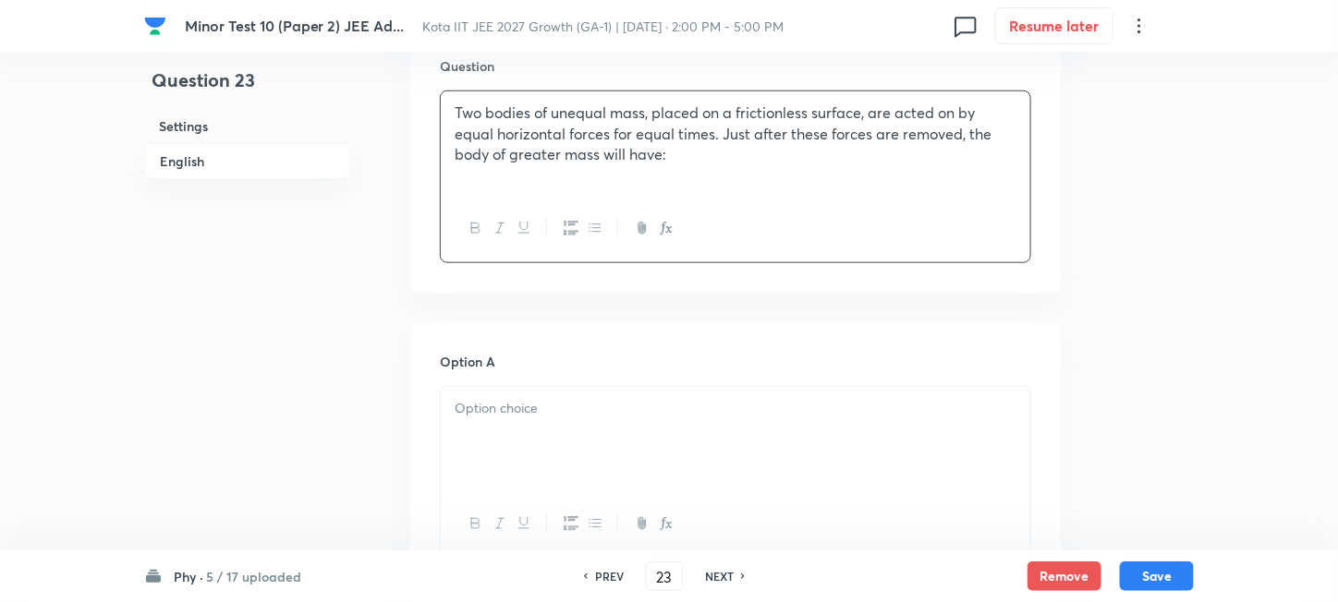
scroll to position [615, 0]
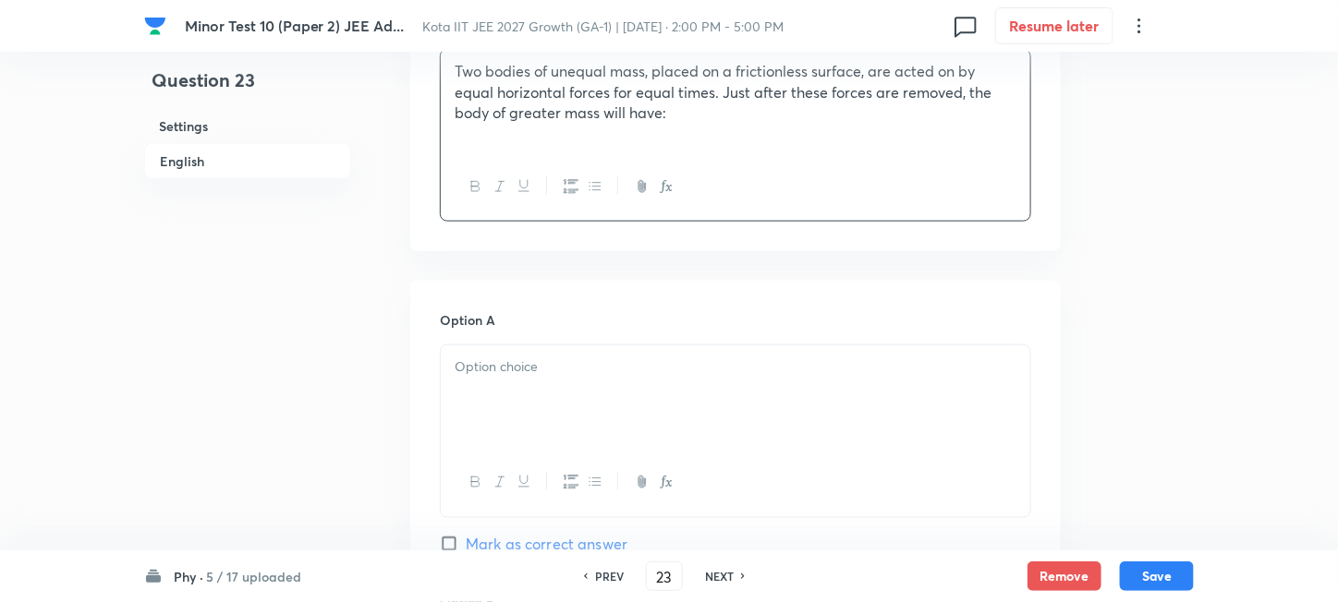
click at [588, 384] on div at bounding box center [735, 397] width 589 height 103
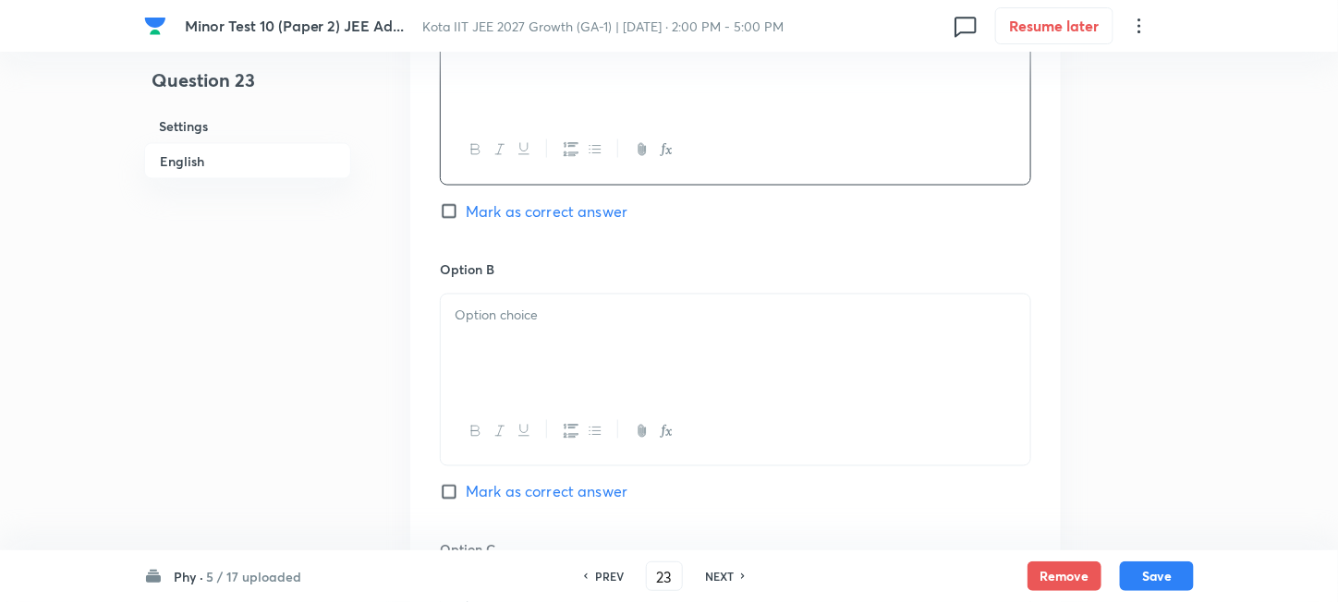
scroll to position [985, 0]
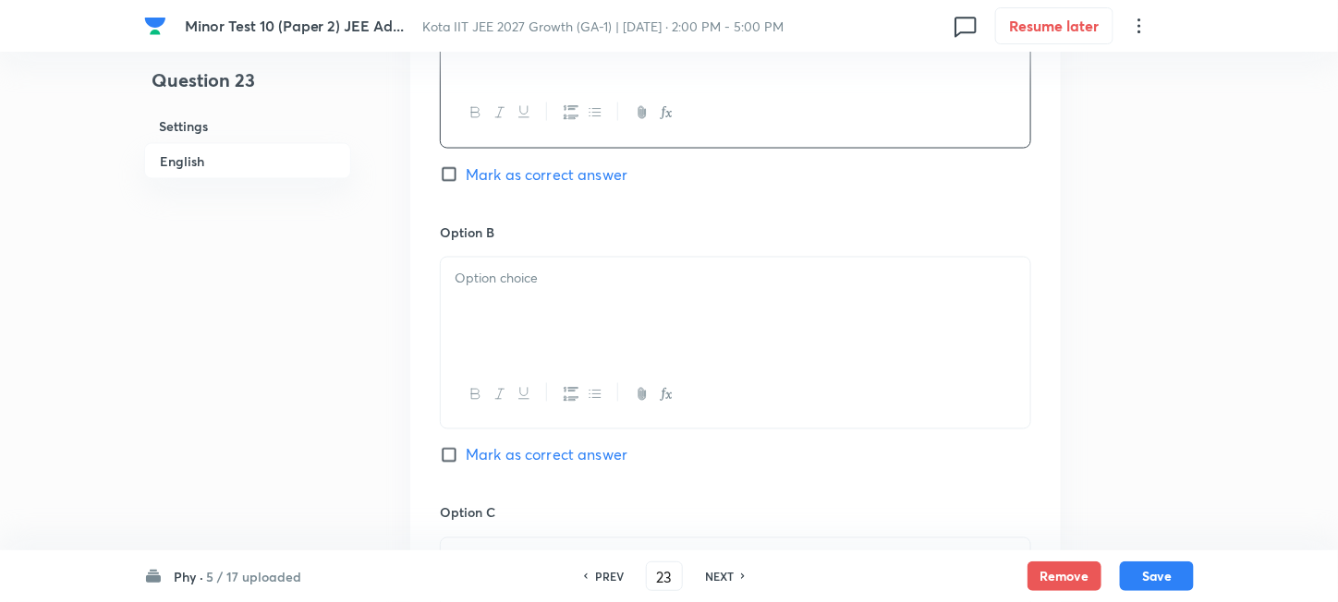
click at [600, 344] on div at bounding box center [735, 309] width 589 height 103
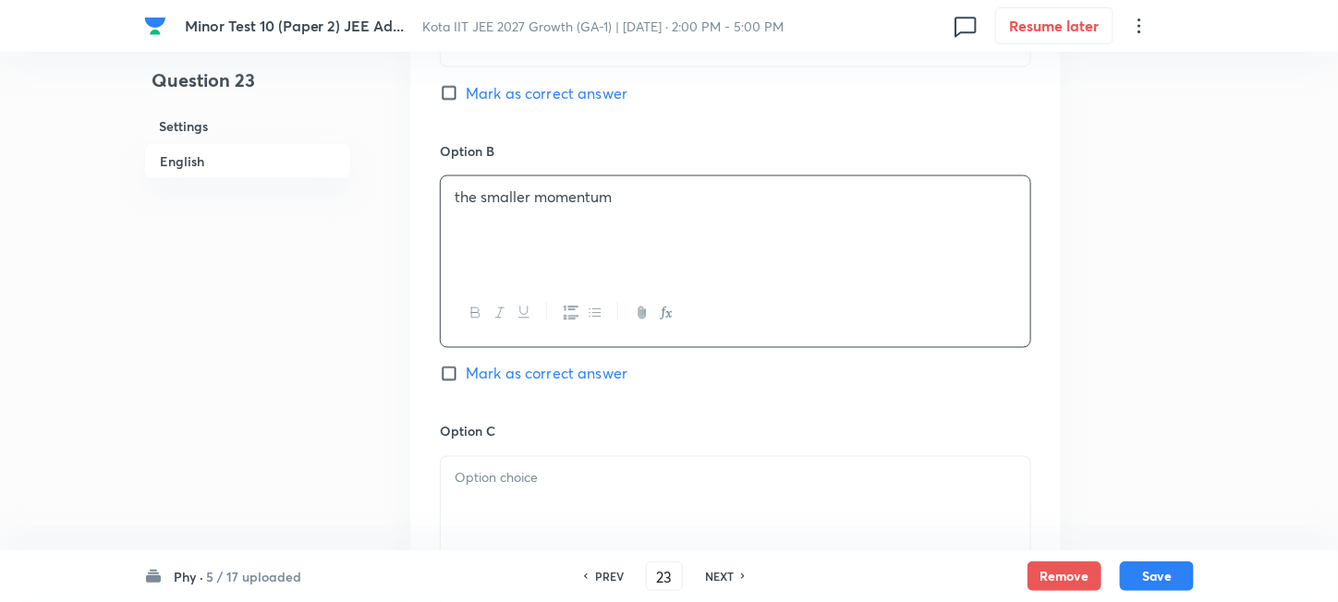
scroll to position [1109, 0]
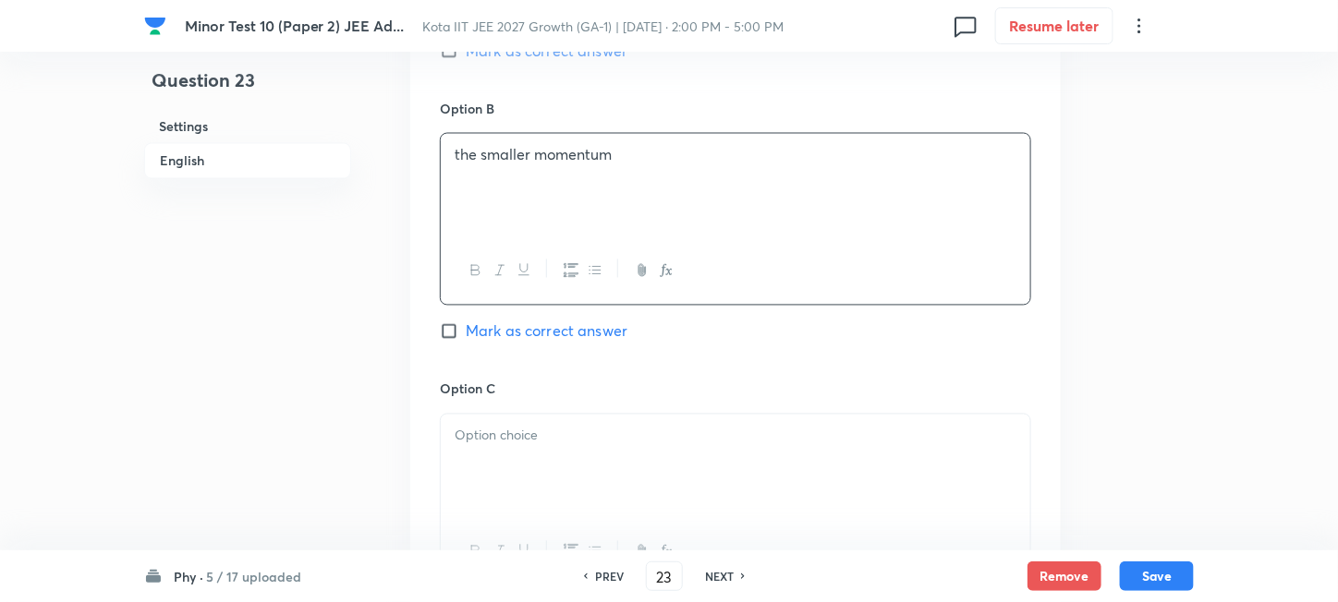
click at [598, 450] on div at bounding box center [735, 466] width 589 height 103
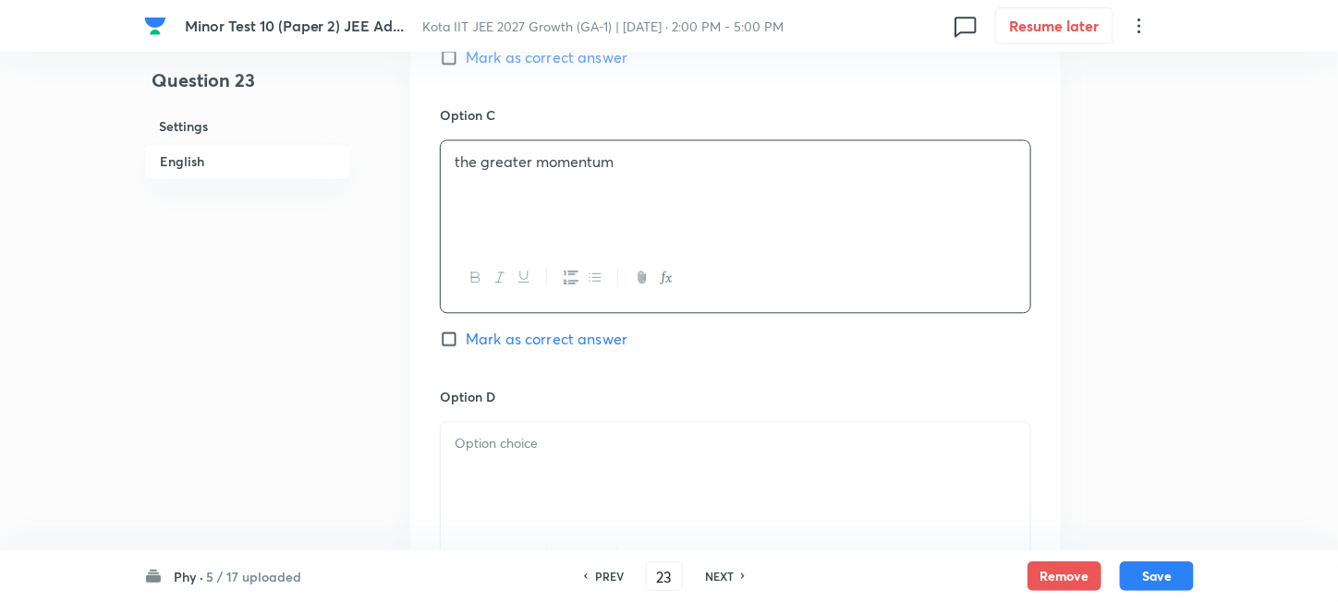
scroll to position [1478, 0]
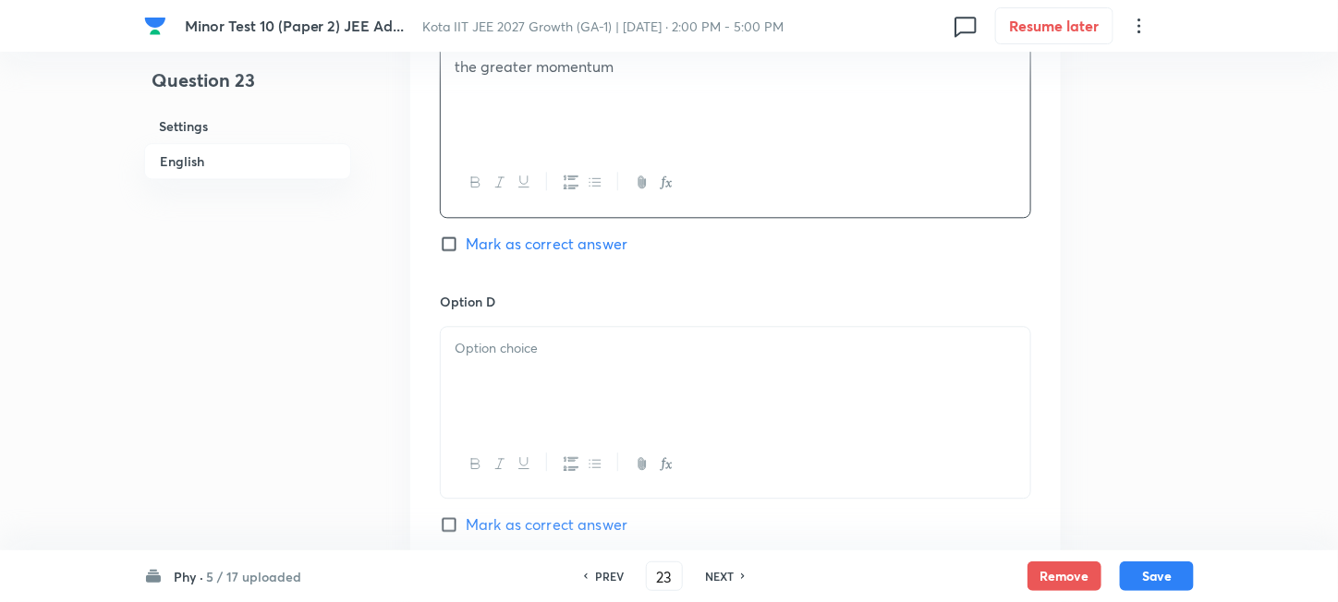
click at [586, 382] on div at bounding box center [735, 378] width 589 height 103
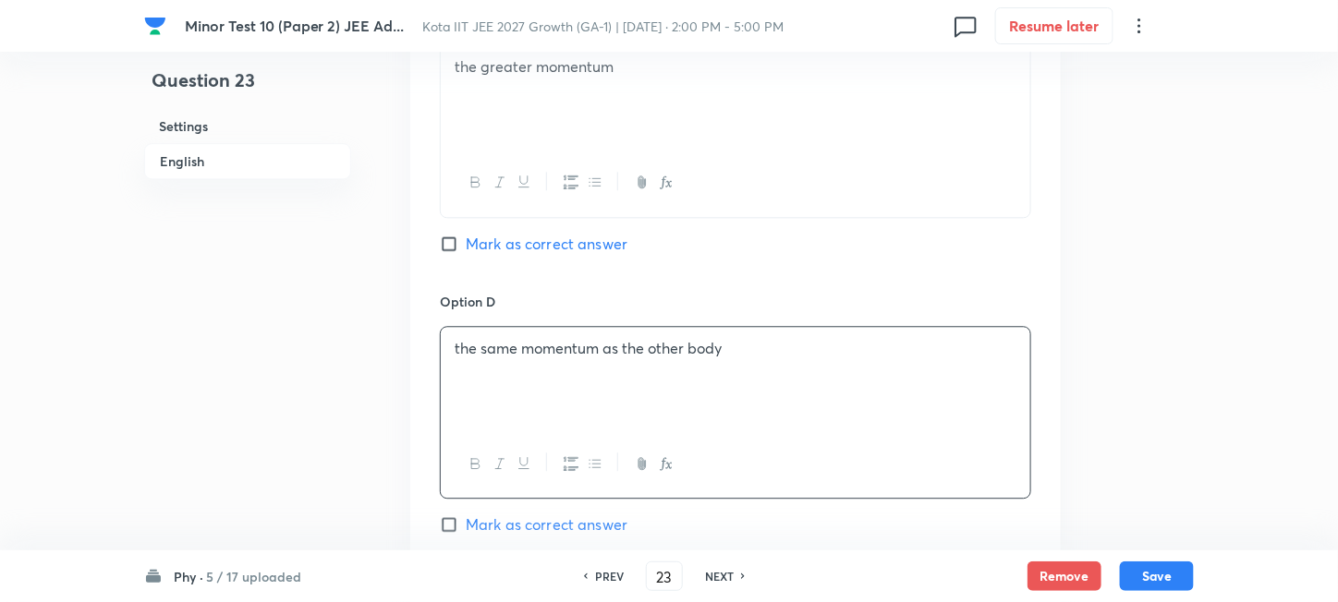
scroll to position [1601, 0]
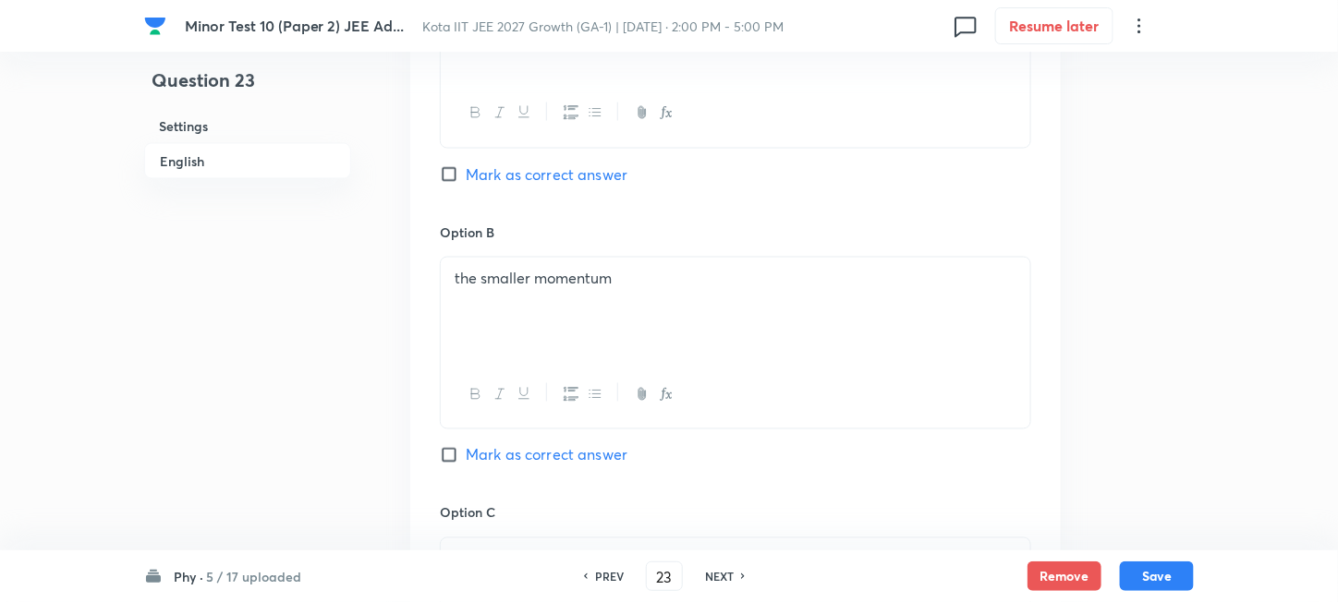
click at [544, 172] on span "Mark as correct answer" at bounding box center [547, 175] width 162 height 22
click at [466, 172] on input "Mark as correct answer" at bounding box center [453, 174] width 26 height 18
checkbox input "true"
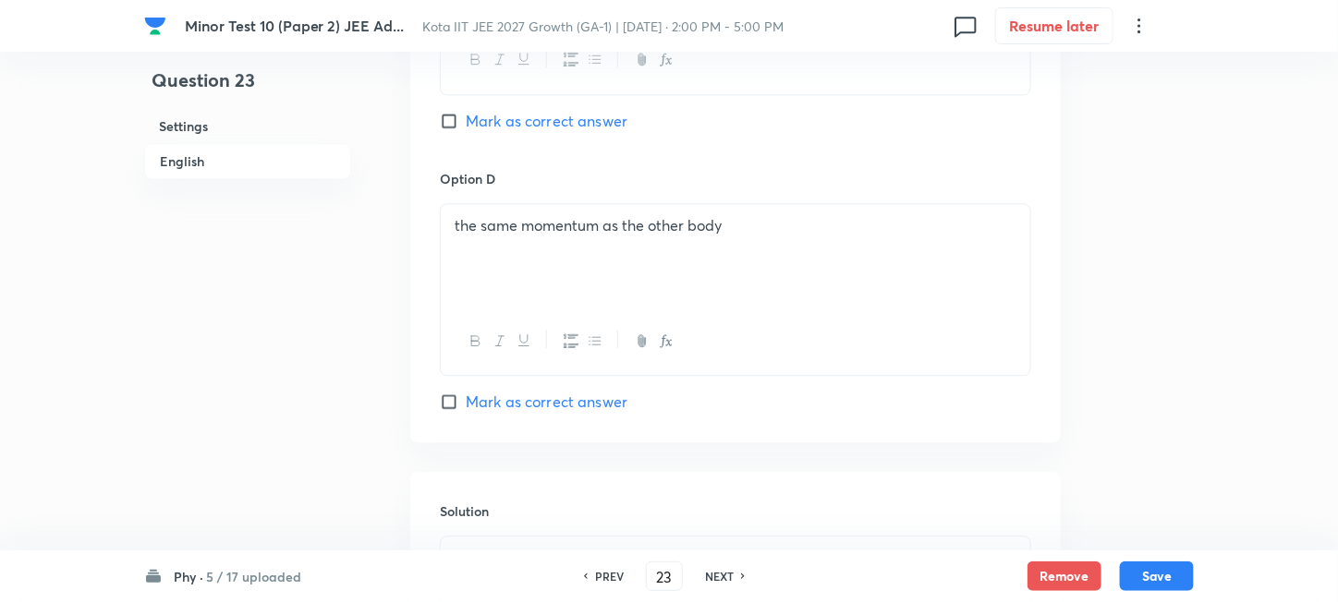
click at [514, 407] on span "Mark as correct answer" at bounding box center [547, 402] width 162 height 22
click at [466, 407] on input "Mark as correct answer" at bounding box center [453, 402] width 26 height 18
checkbox input "true"
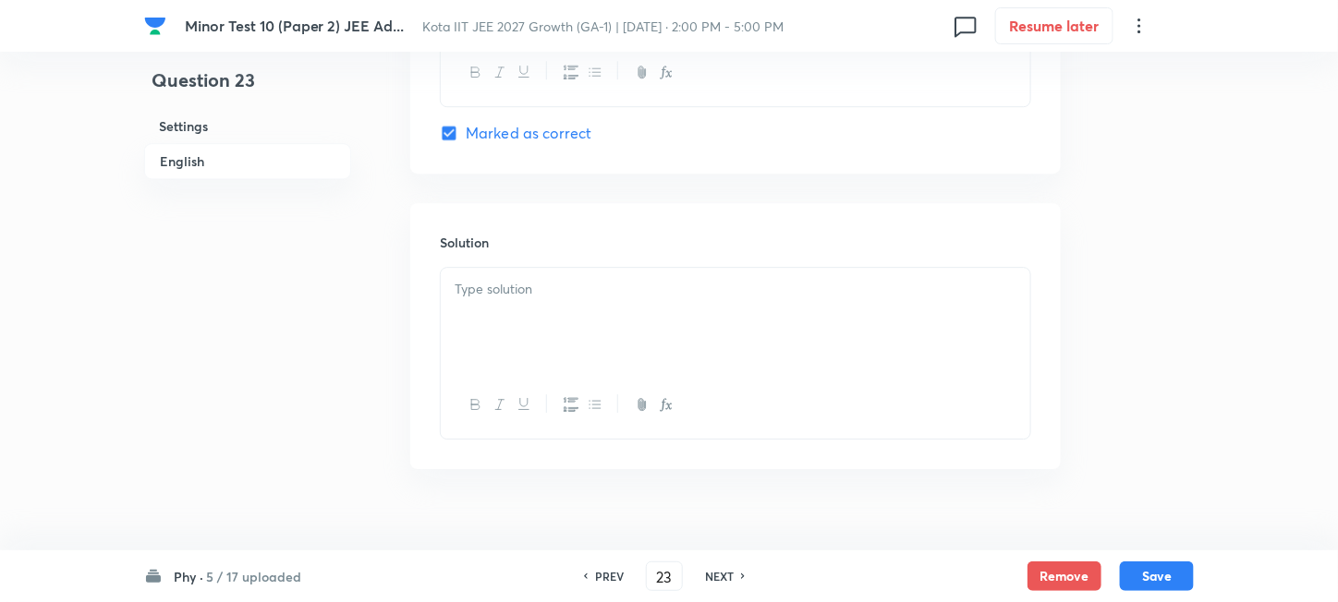
scroll to position [1899, 0]
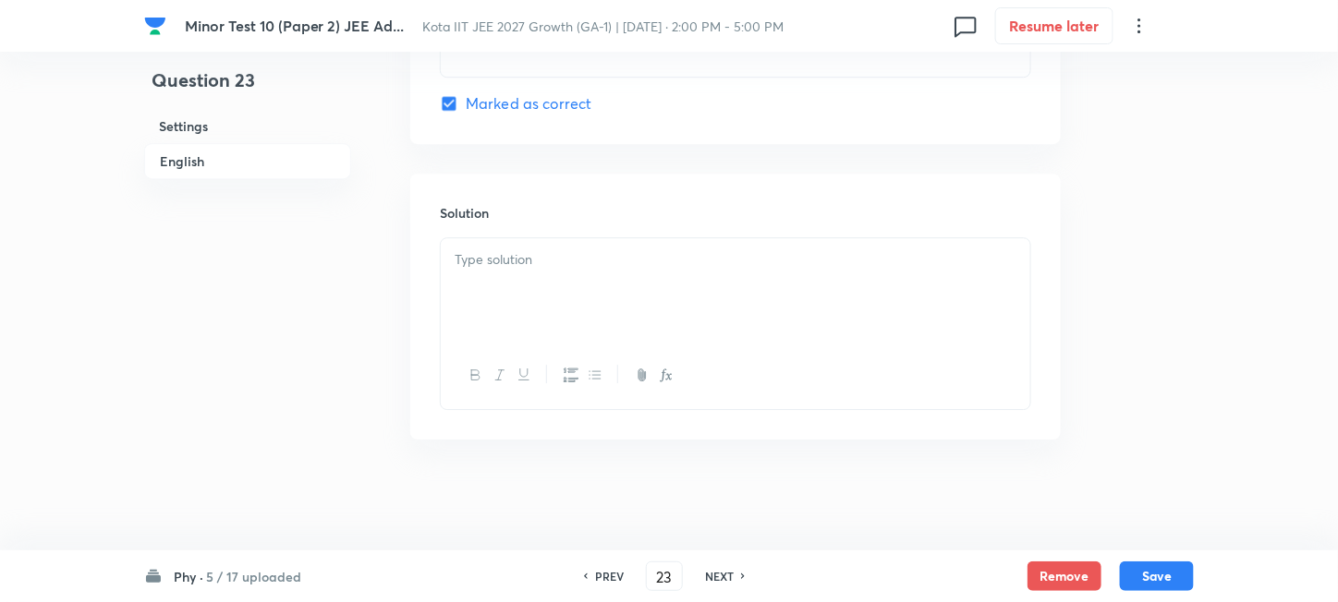
click at [639, 300] on div at bounding box center [735, 289] width 589 height 103
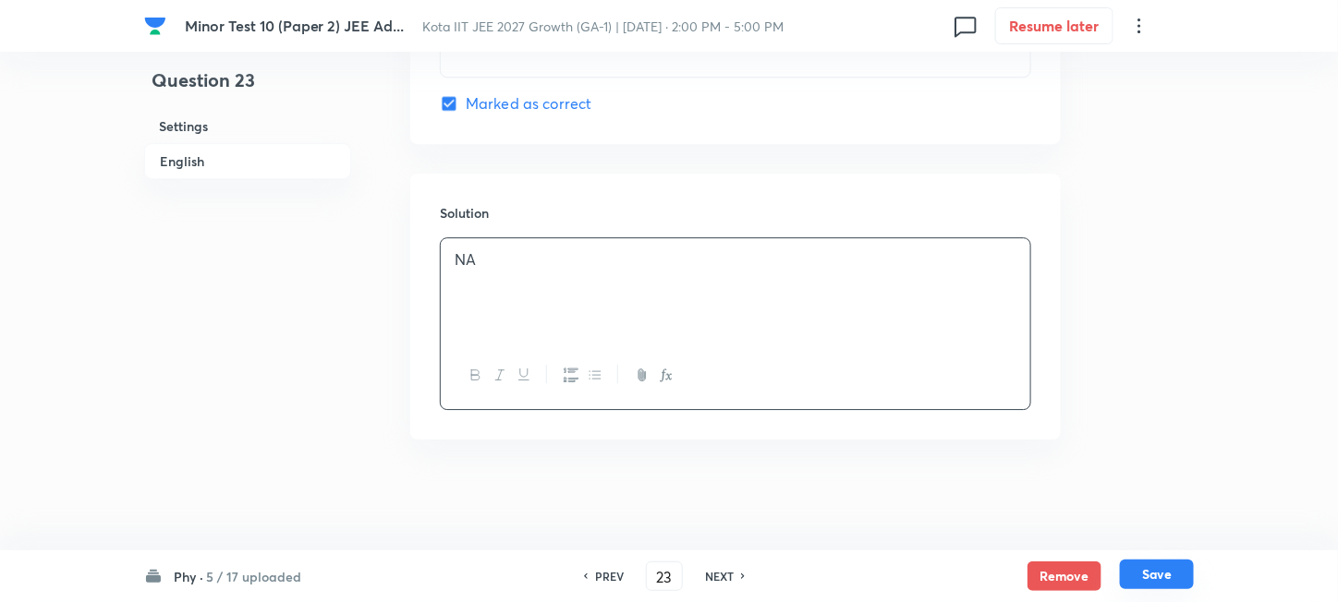
click at [1158, 576] on button "Save" at bounding box center [1157, 575] width 74 height 30
type input "24"
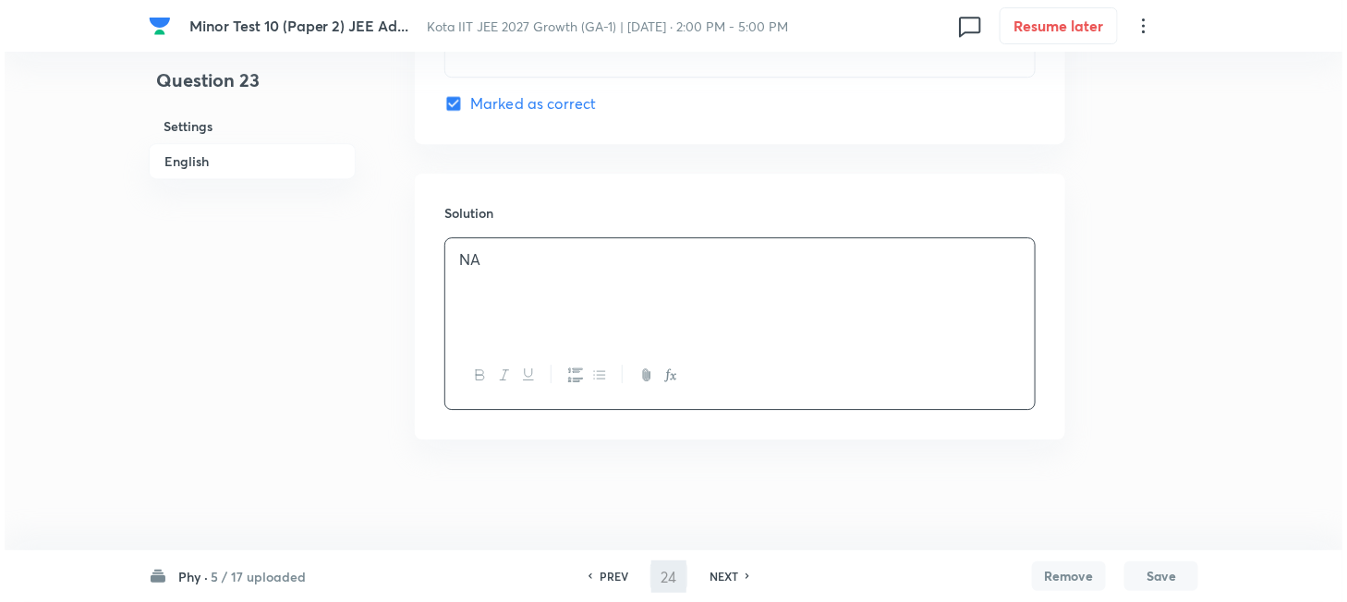
scroll to position [0, 0]
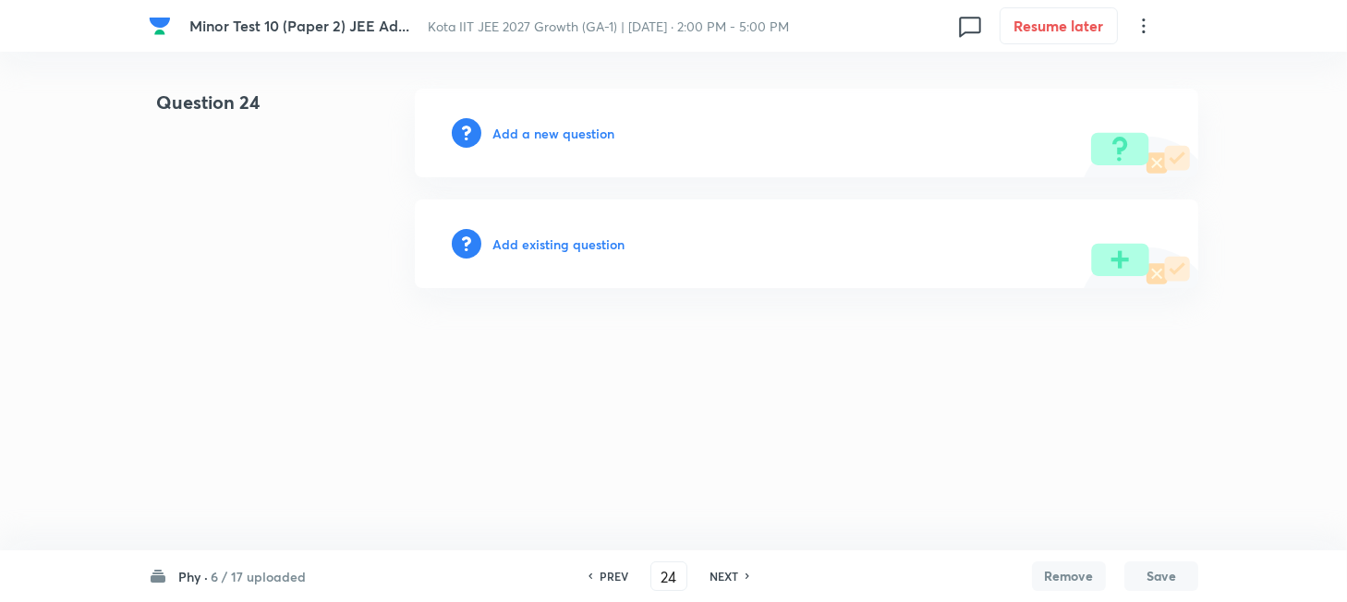
click at [509, 131] on h6 "Add a new question" at bounding box center [553, 133] width 122 height 19
click at [509, 131] on h6 "Choose a question type" at bounding box center [563, 133] width 142 height 19
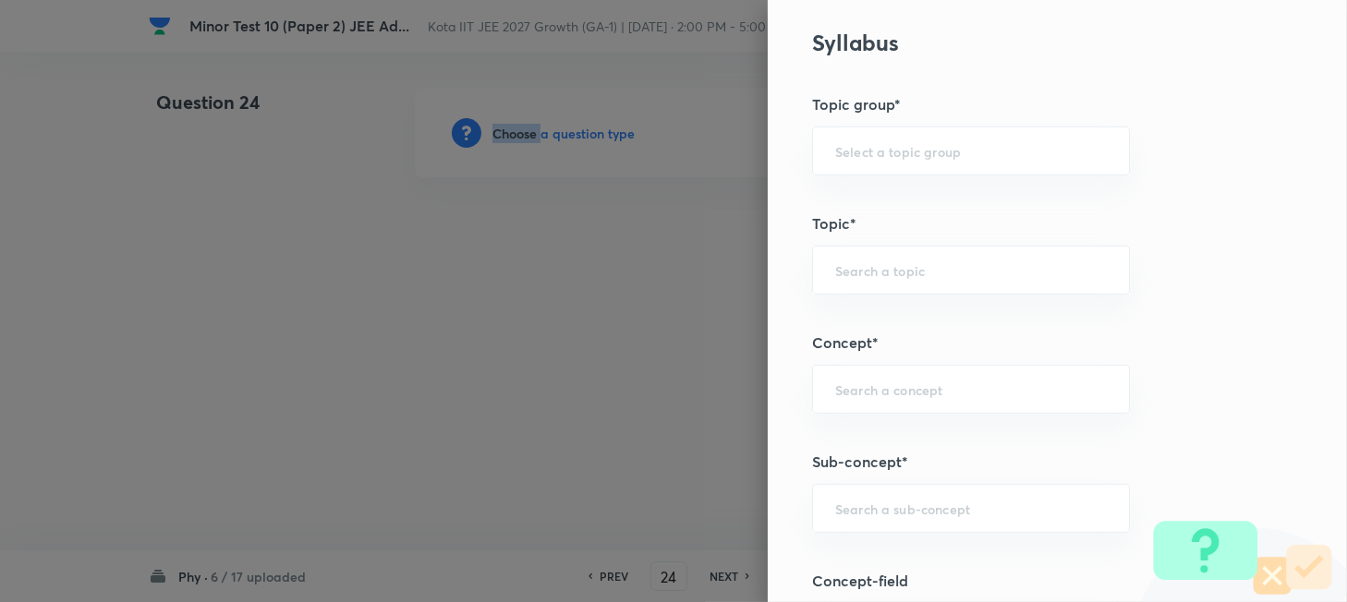
scroll to position [1231, 0]
click at [887, 382] on input "text" at bounding box center [971, 386] width 272 height 18
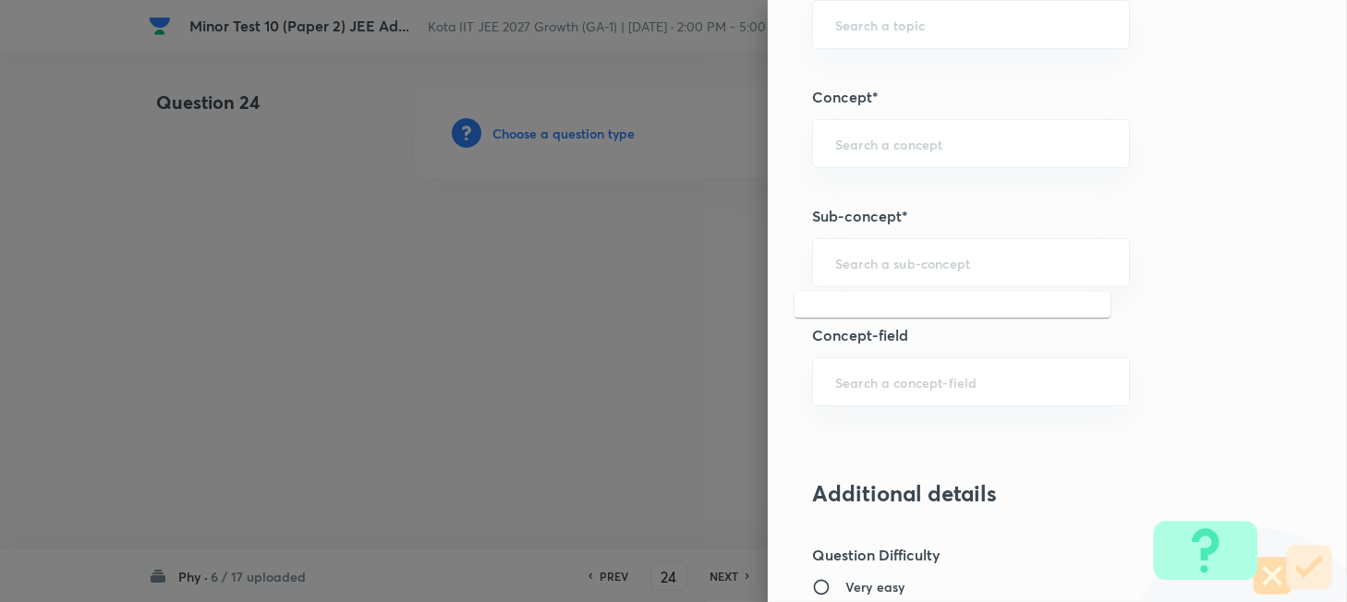
paste input "Work"
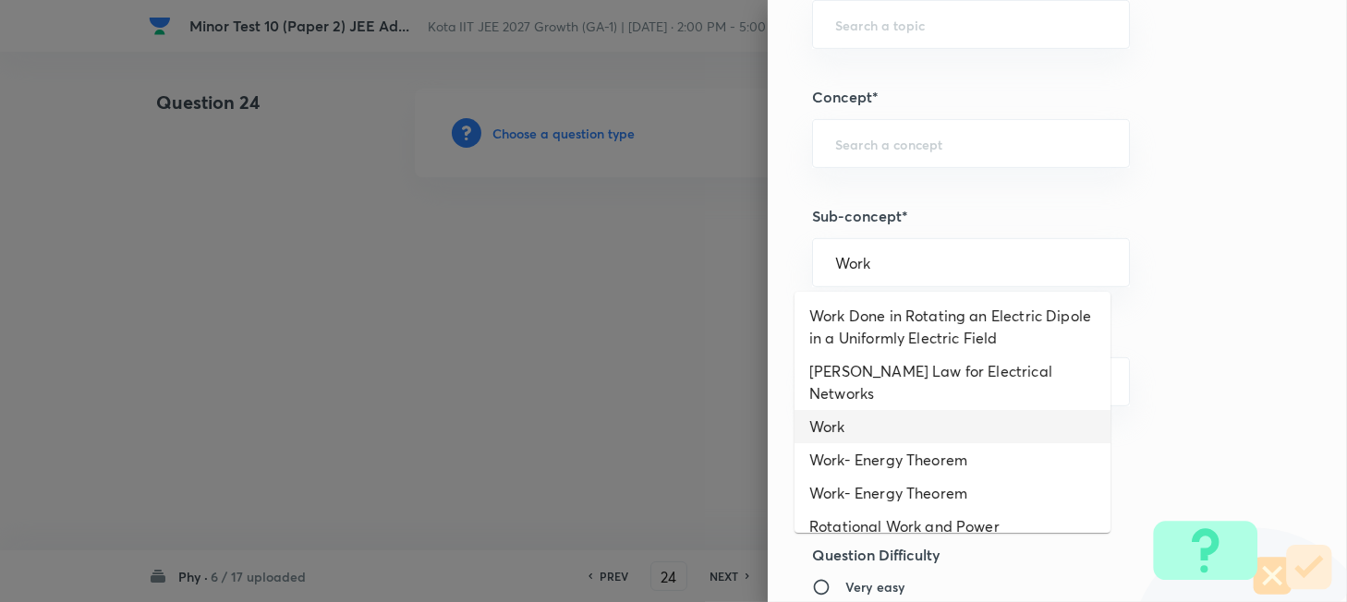
click at [847, 412] on li "Work" at bounding box center [952, 426] width 316 height 33
type input "Work"
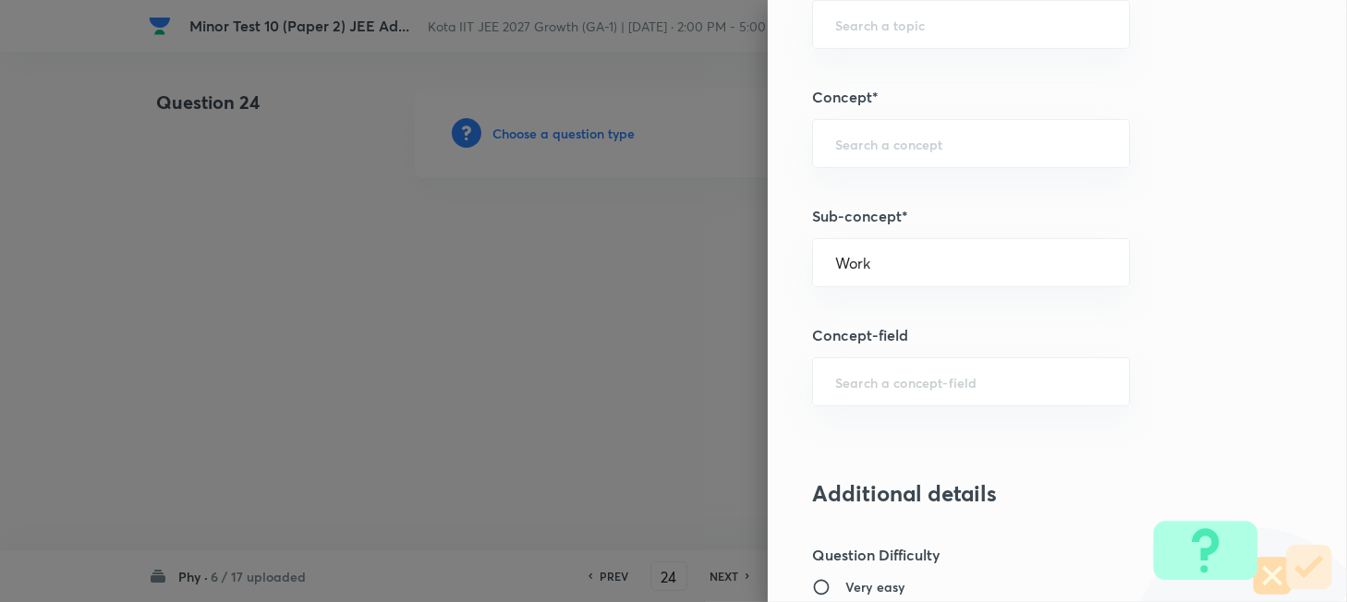
type input "Physics"
type input "Mechanics"
type input "Work, Energy & Power"
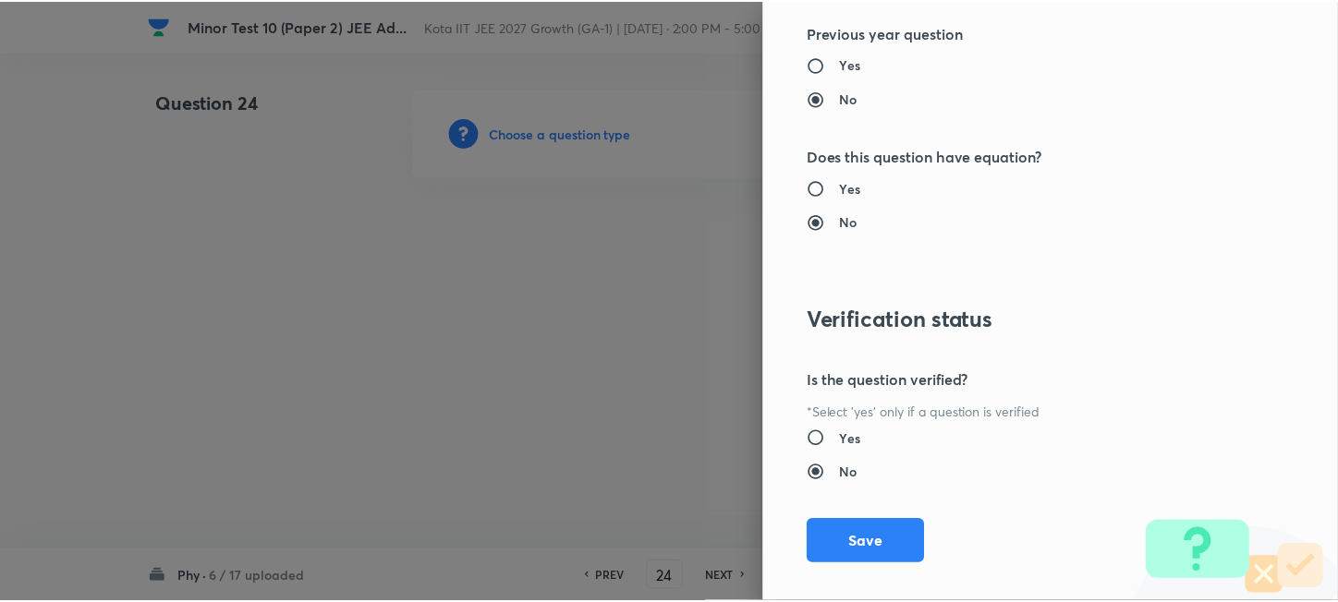
scroll to position [2283, 0]
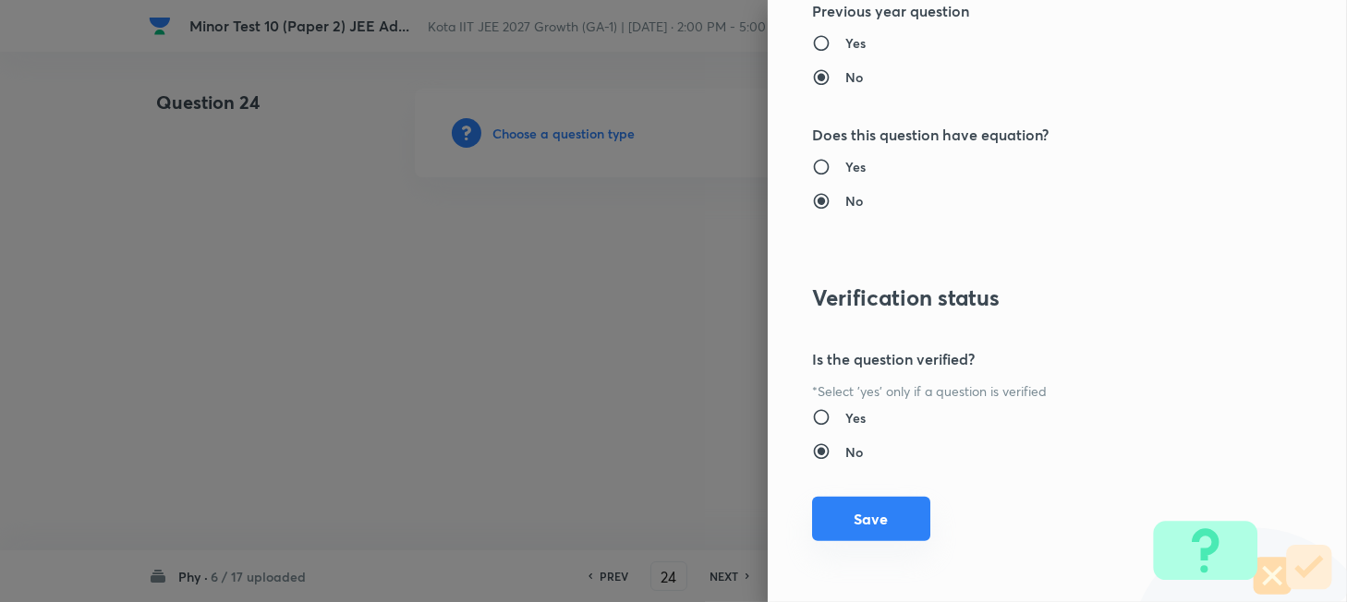
click at [875, 524] on button "Save" at bounding box center [871, 519] width 118 height 44
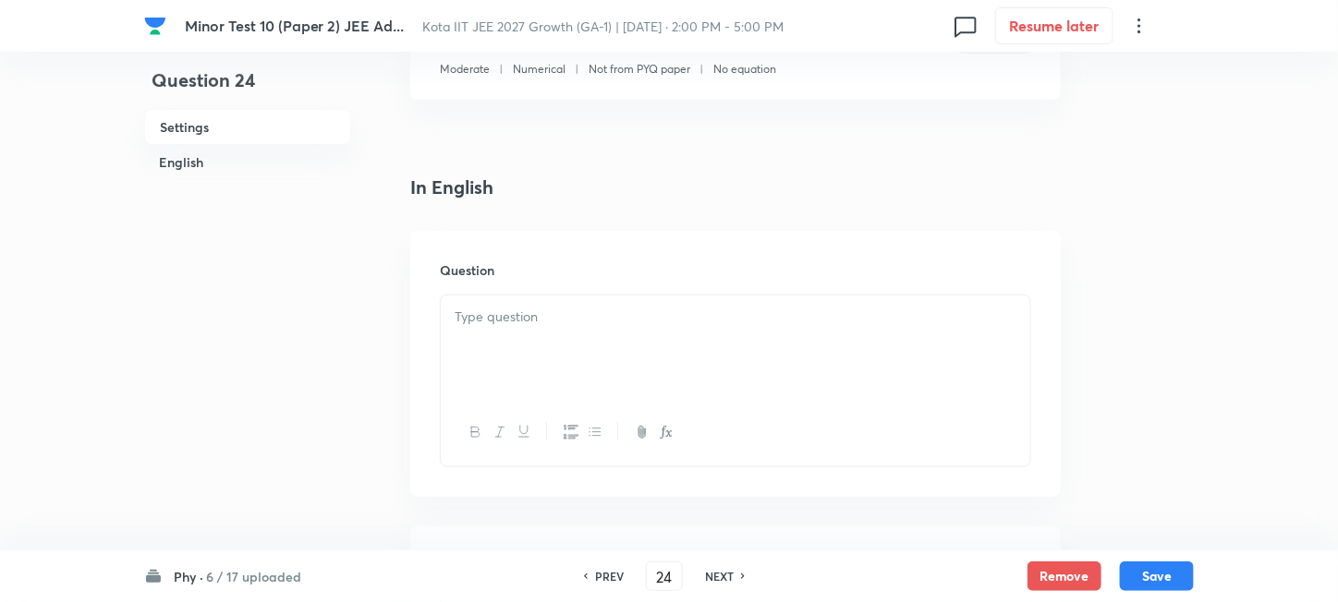
click at [681, 331] on div at bounding box center [735, 347] width 589 height 103
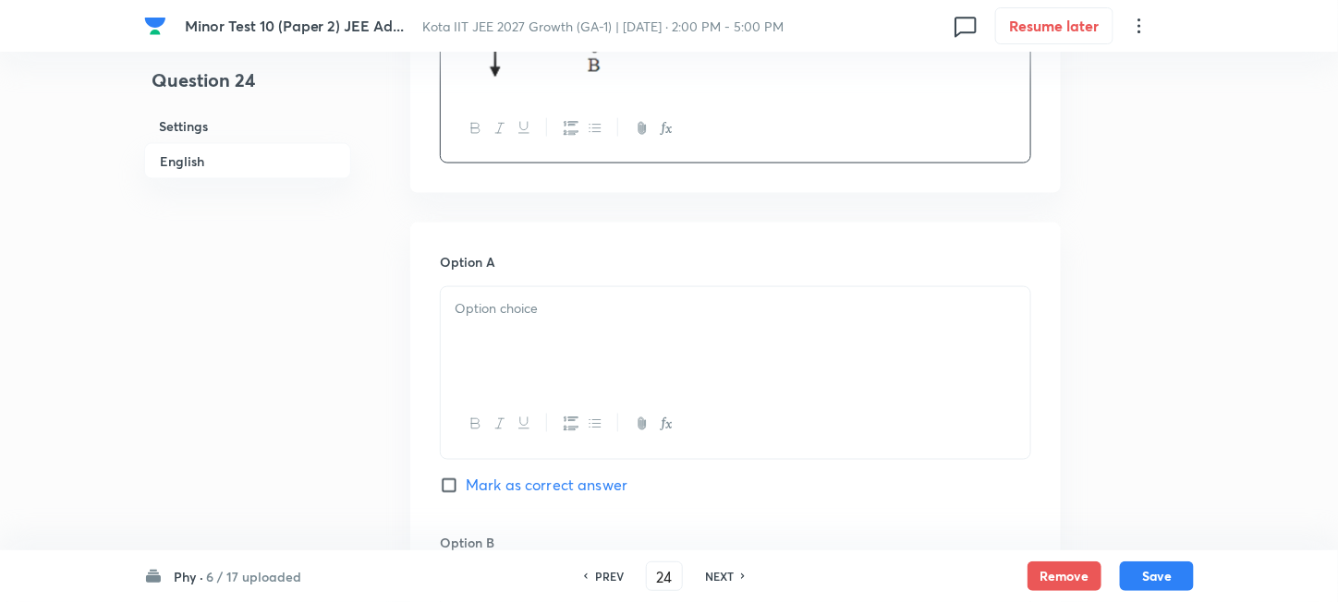
scroll to position [862, 0]
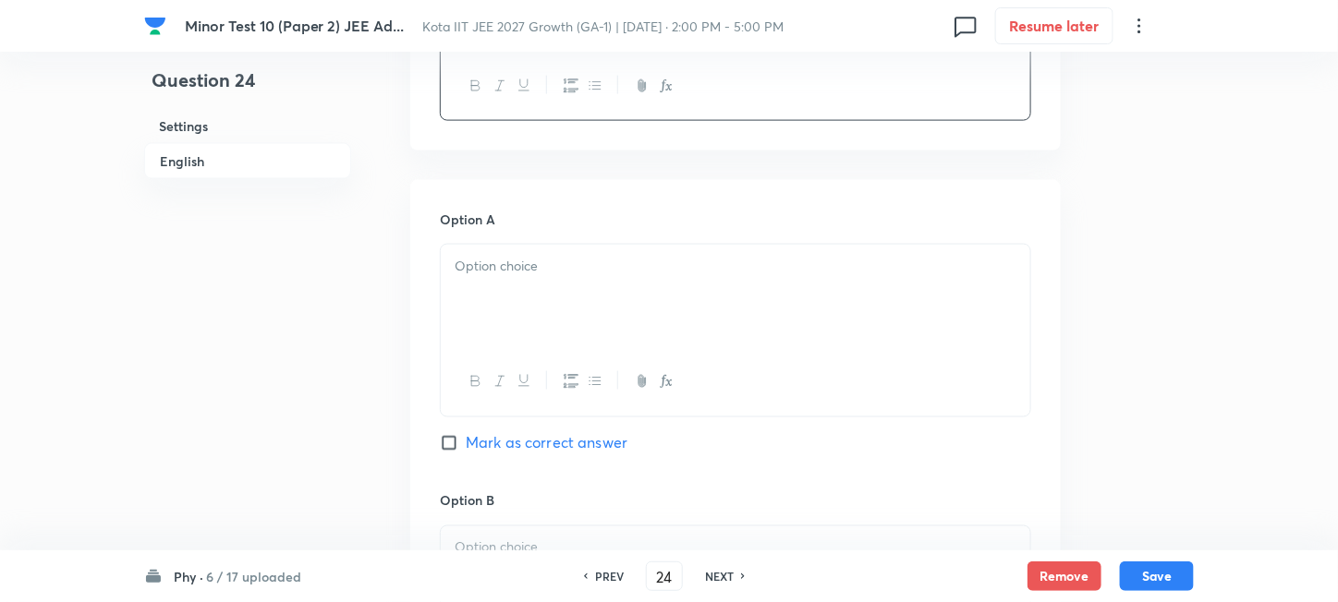
click at [651, 312] on div at bounding box center [735, 296] width 589 height 103
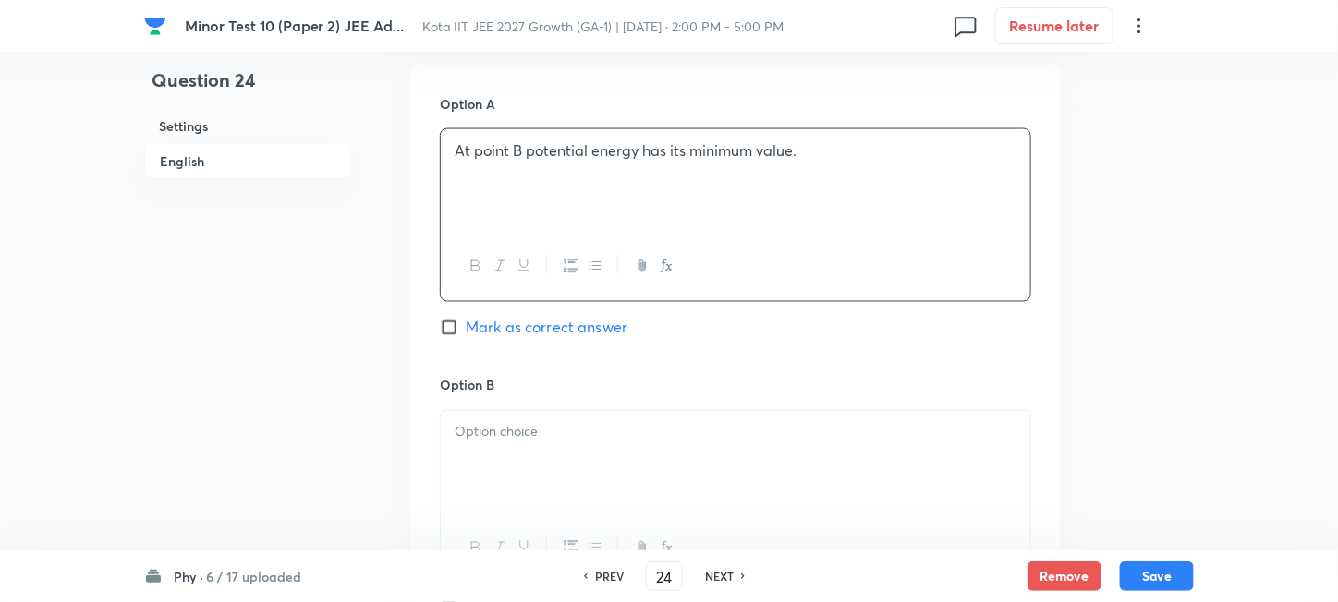
scroll to position [1109, 0]
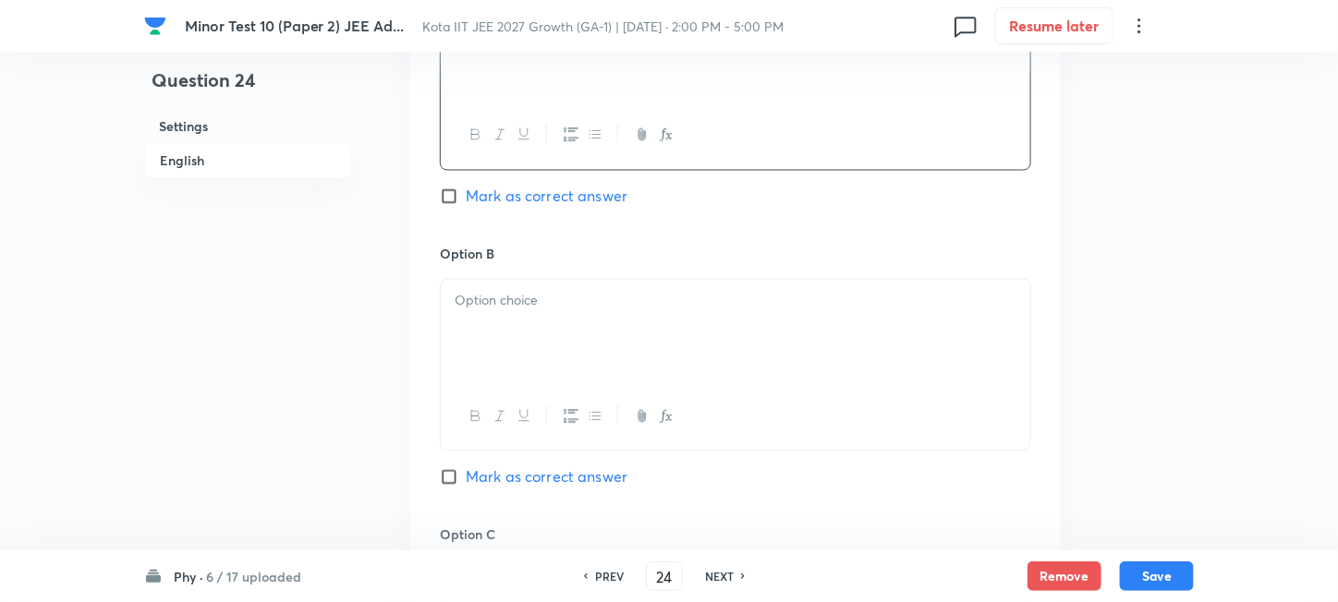
click at [581, 345] on div at bounding box center [735, 331] width 589 height 103
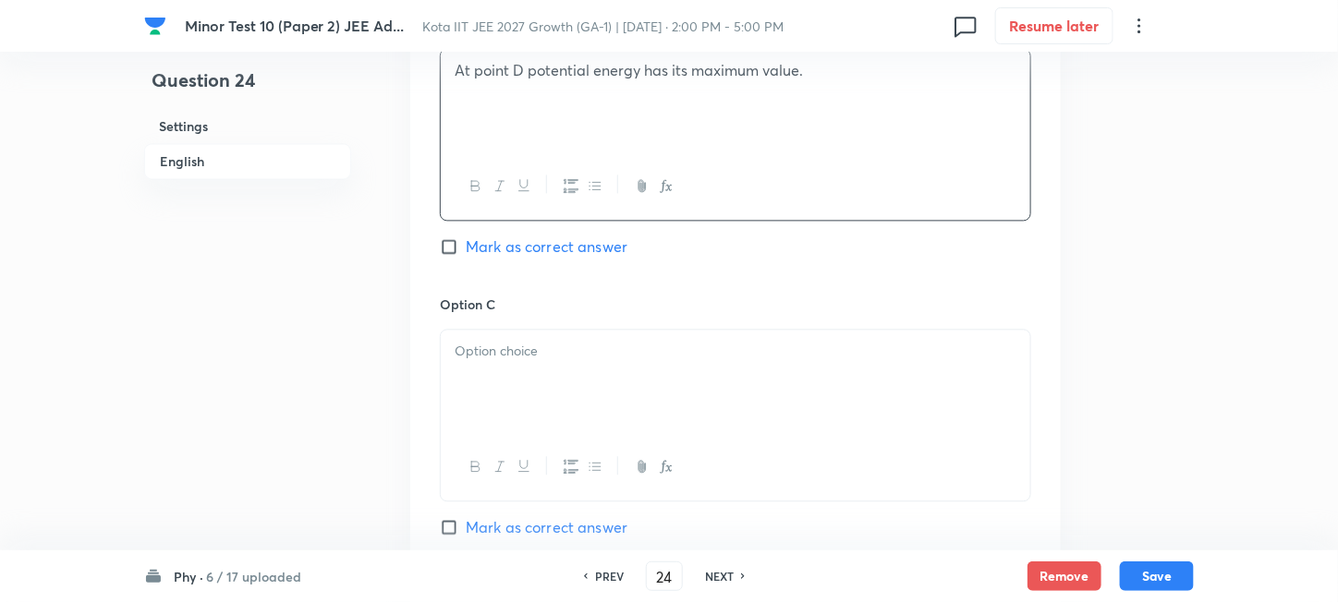
scroll to position [1354, 0]
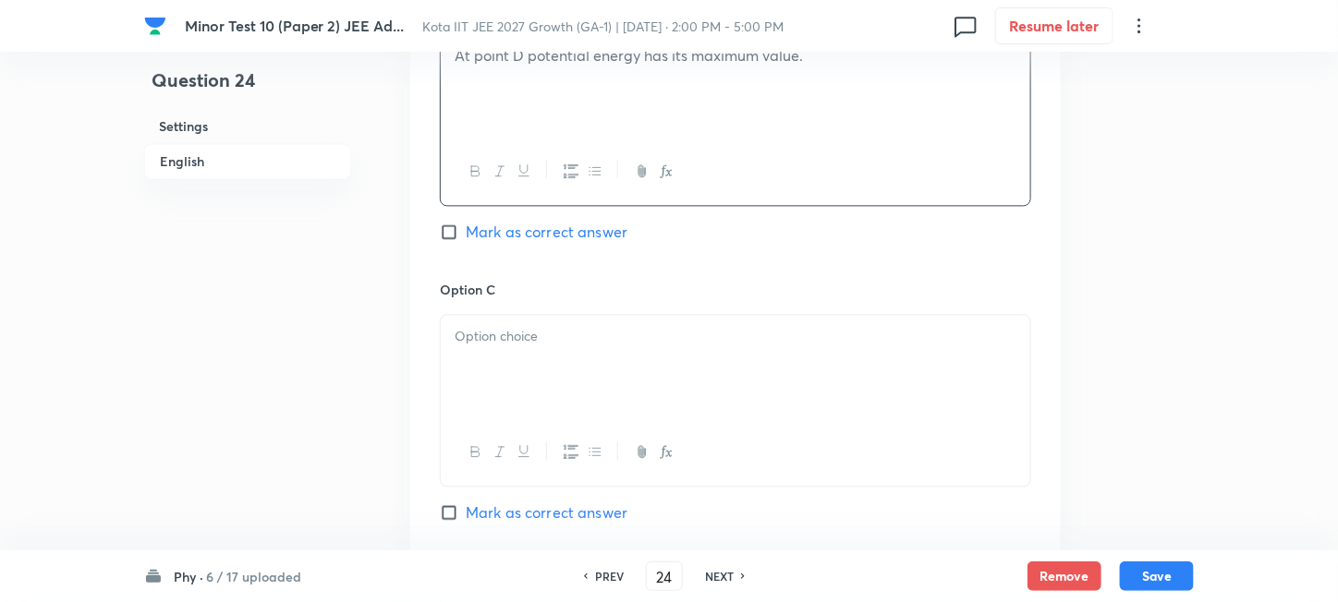
click at [592, 391] on div at bounding box center [735, 366] width 589 height 103
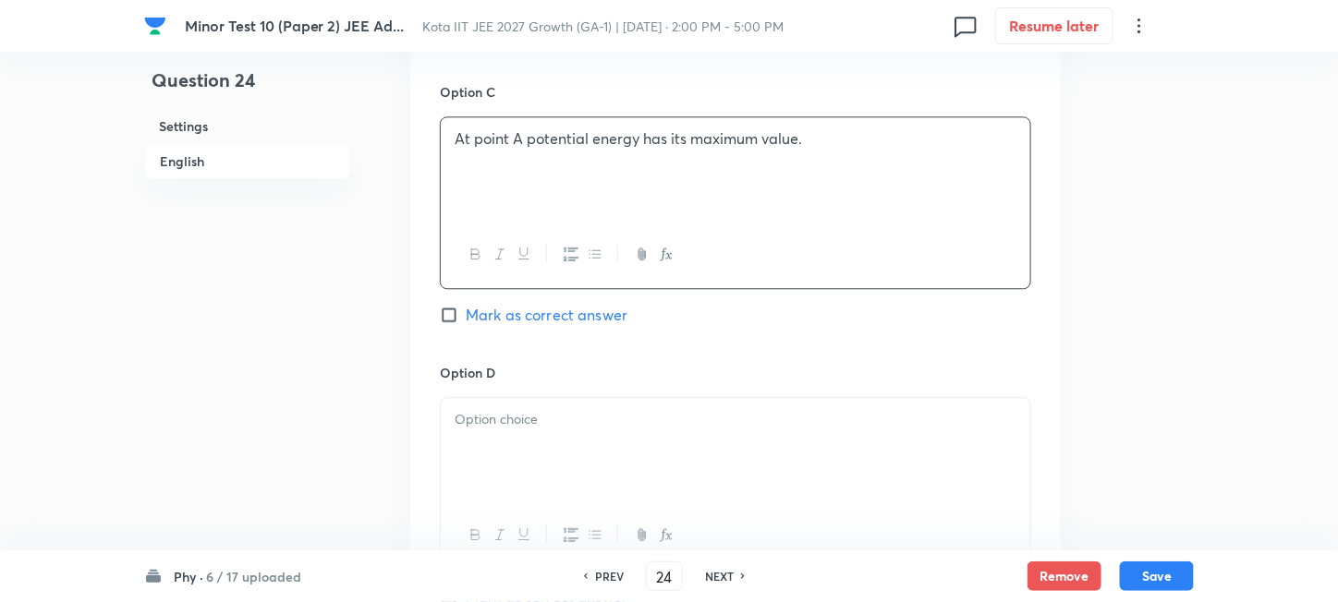
scroll to position [1601, 0]
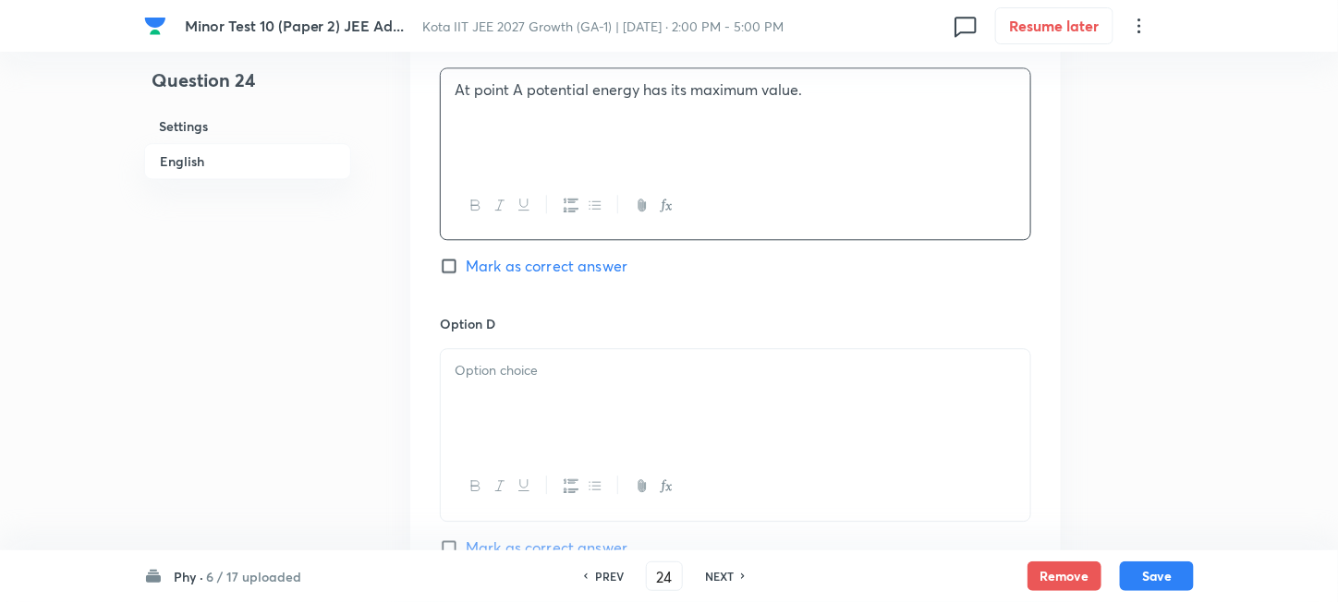
click at [596, 426] on div at bounding box center [735, 400] width 589 height 103
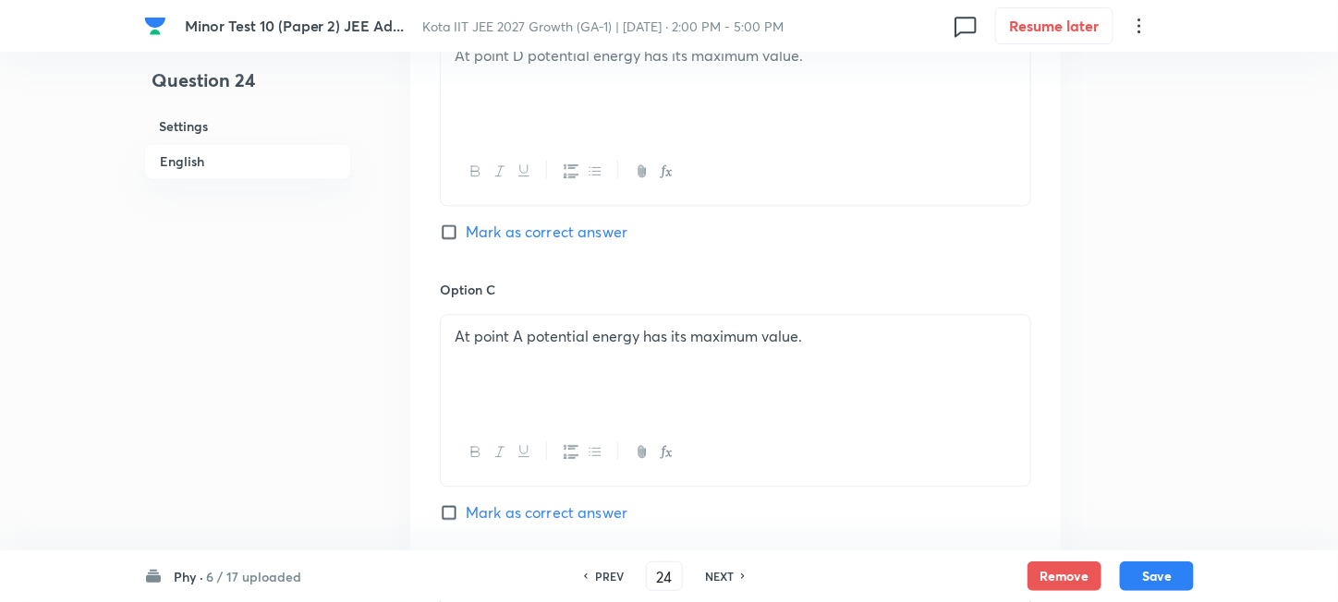
scroll to position [1478, 0]
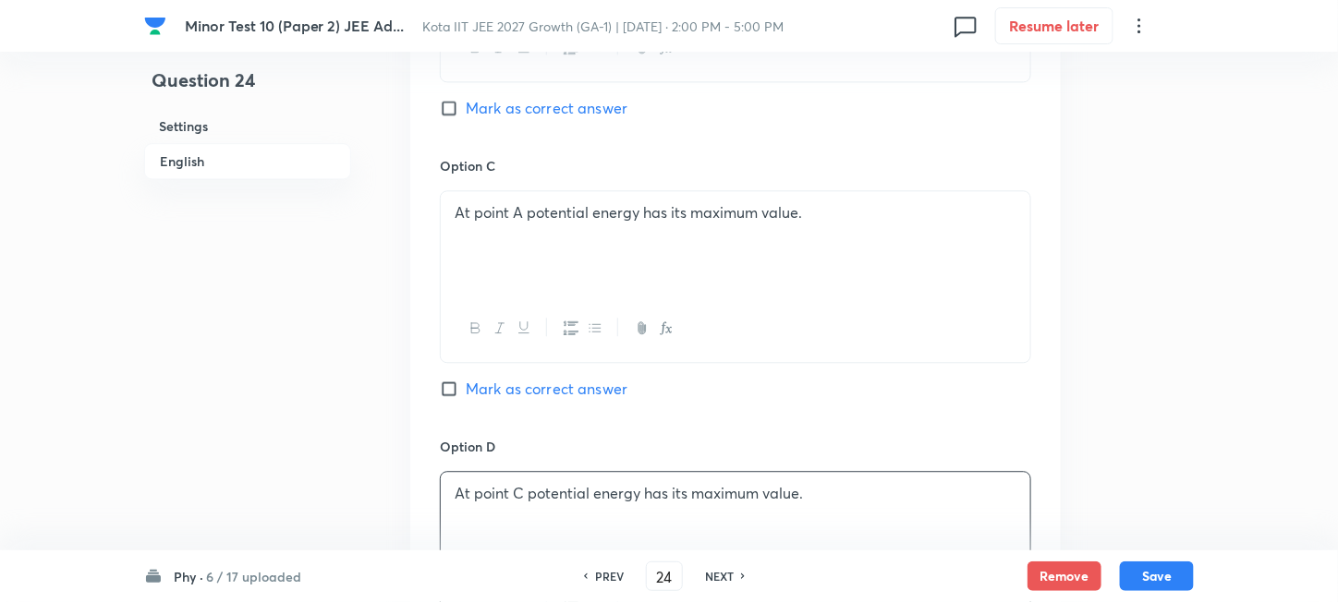
click at [511, 388] on span "Mark as correct answer" at bounding box center [547, 389] width 162 height 22
click at [466, 388] on input "Mark as correct answer" at bounding box center [453, 389] width 26 height 18
checkbox input "true"
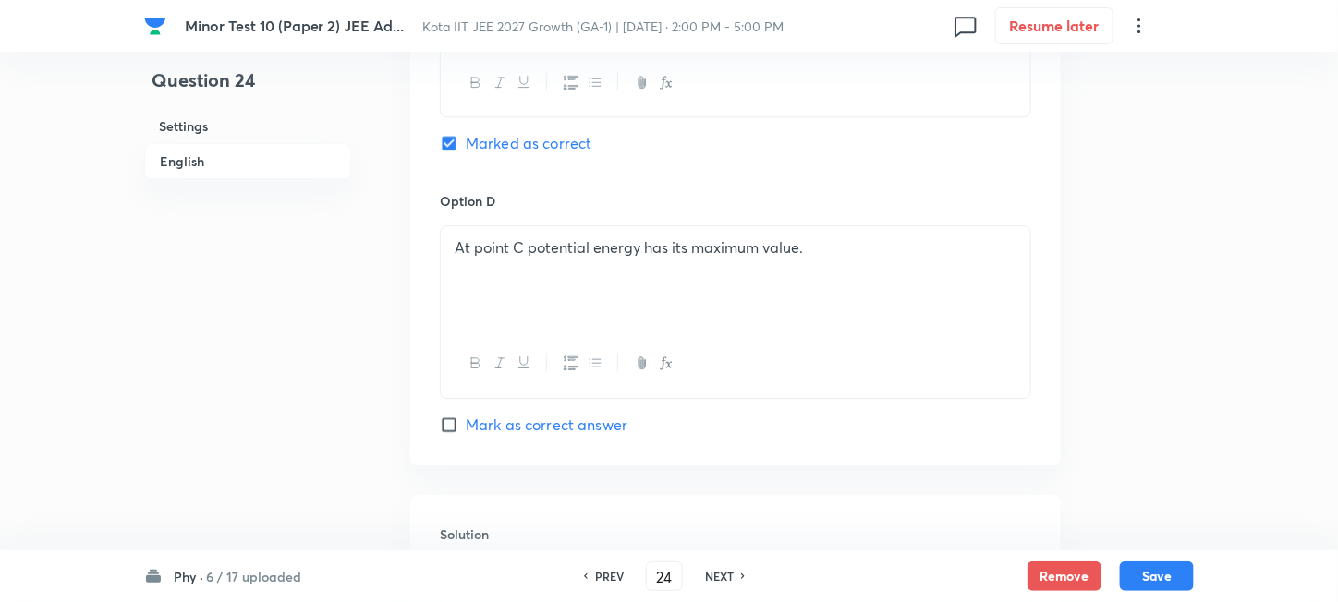
click at [527, 426] on span "Mark as correct answer" at bounding box center [547, 425] width 162 height 22
click at [466, 426] on input "Mark as correct answer" at bounding box center [453, 425] width 26 height 18
checkbox input "true"
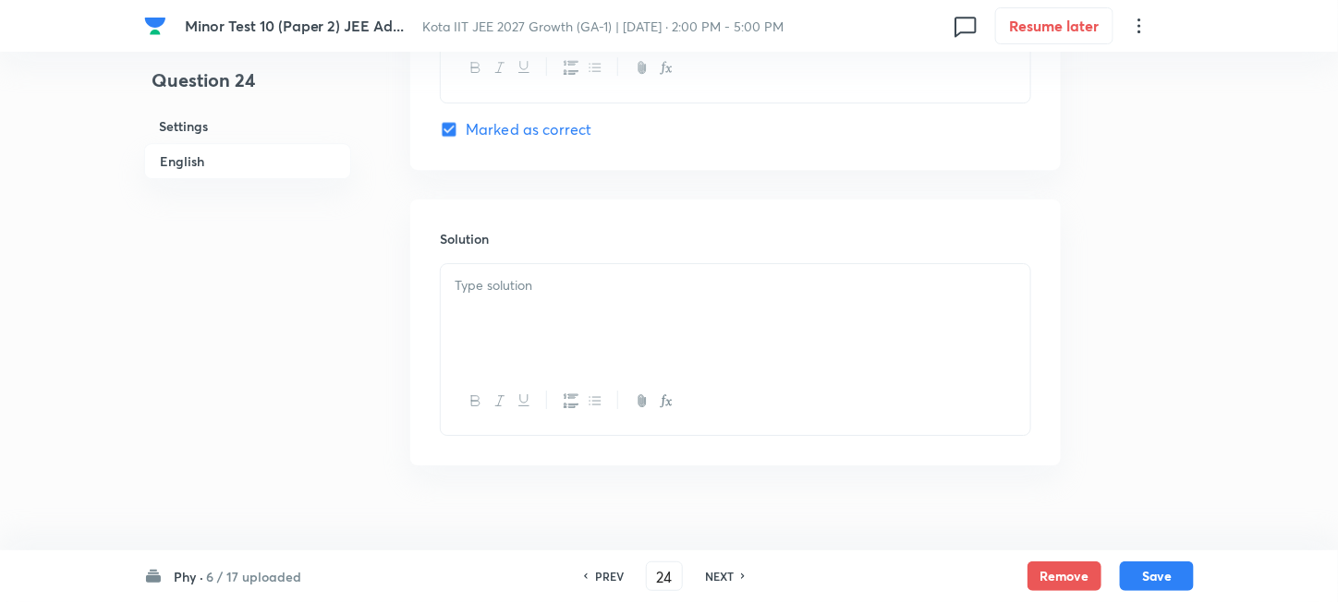
scroll to position [2045, 0]
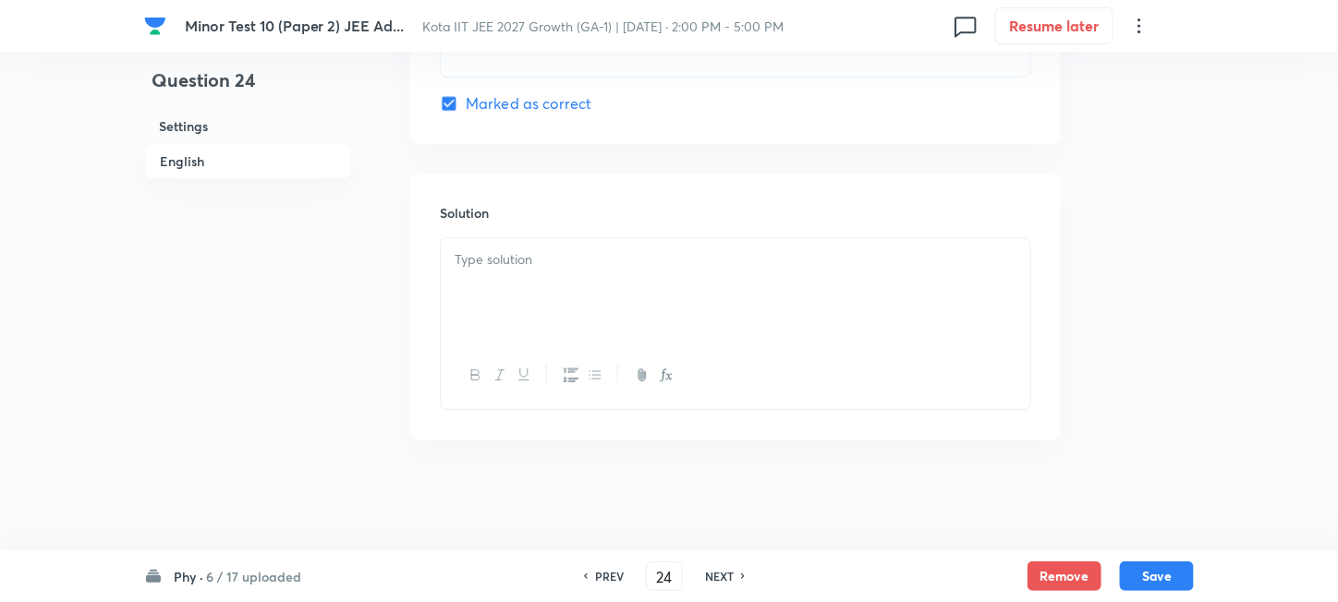
click at [643, 312] on div at bounding box center [735, 289] width 589 height 103
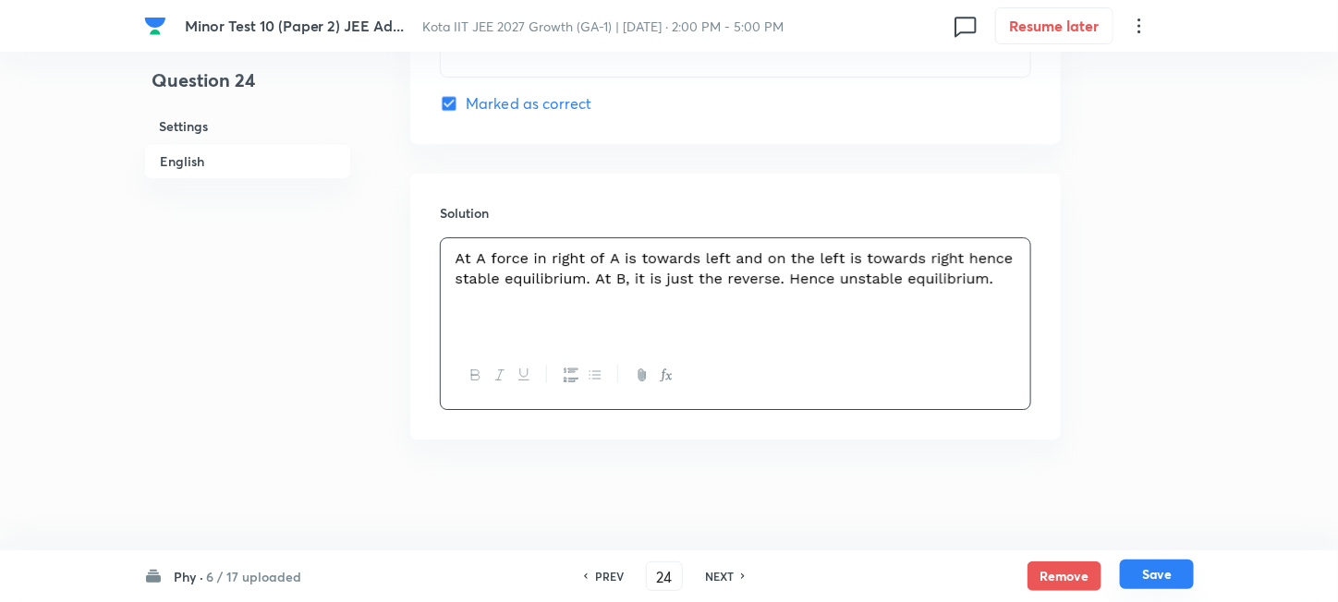
click at [1143, 569] on button "Save" at bounding box center [1157, 575] width 74 height 30
type input "25"
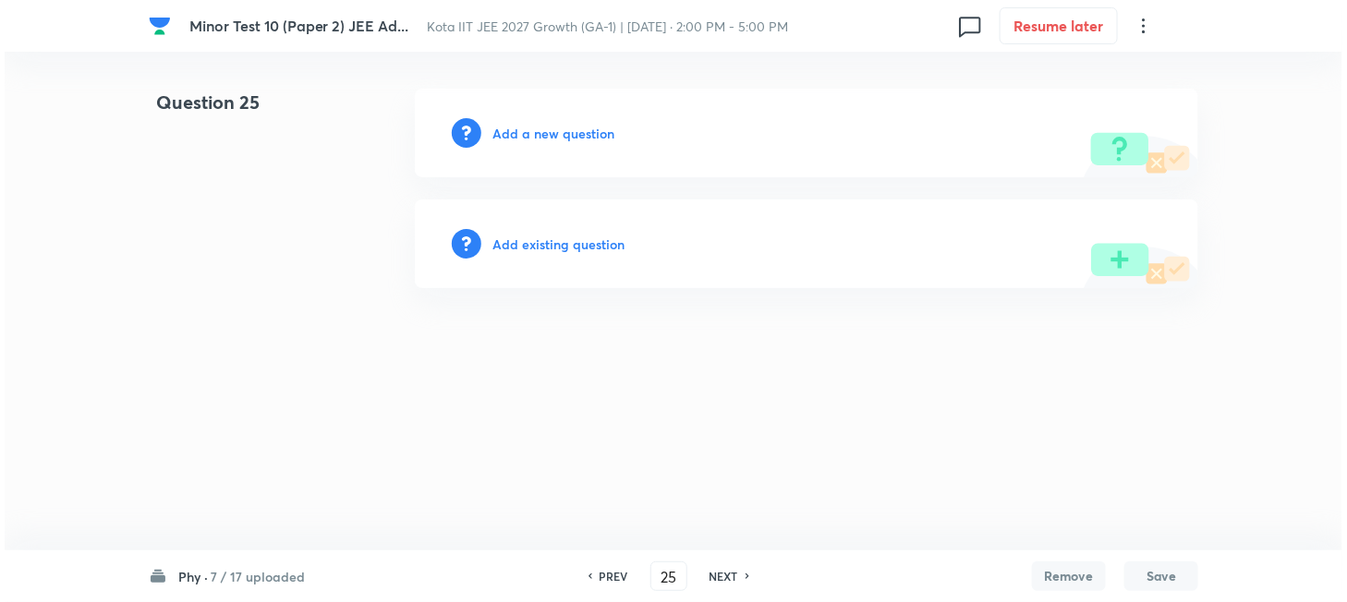
scroll to position [0, 0]
click at [521, 136] on h6 "Add a new question" at bounding box center [553, 133] width 122 height 19
click at [521, 136] on h6 "Choose a question type" at bounding box center [563, 133] width 142 height 19
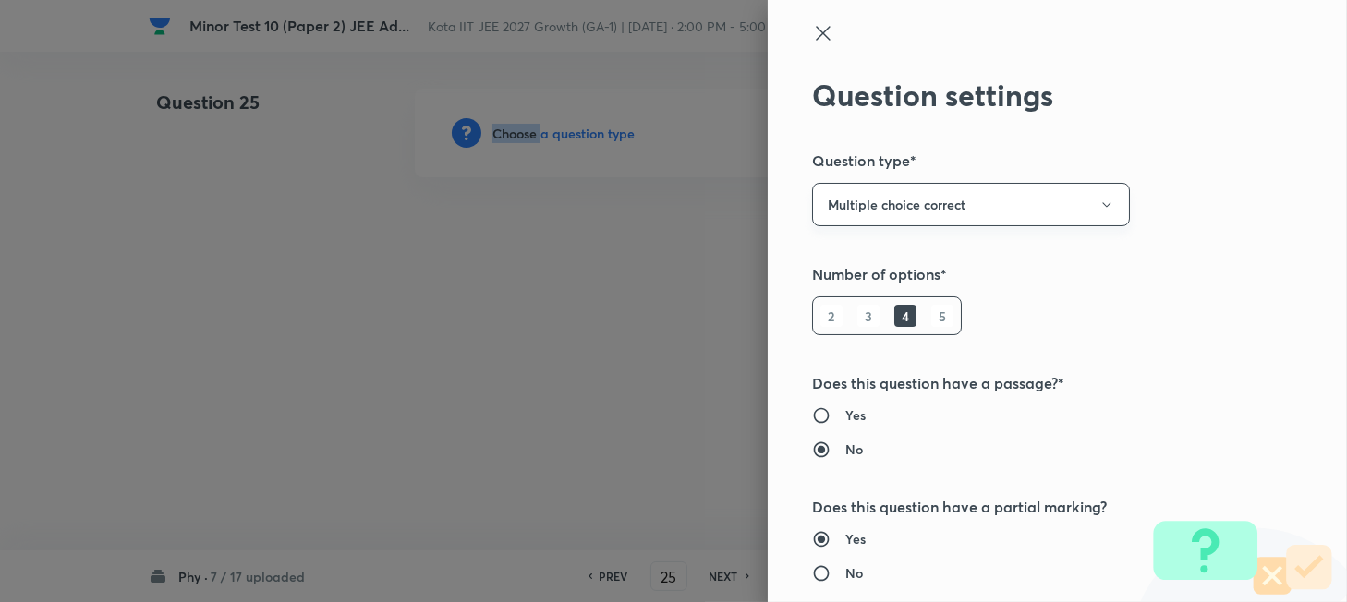
click at [1043, 212] on button "Multiple choice correct" at bounding box center [971, 204] width 318 height 43
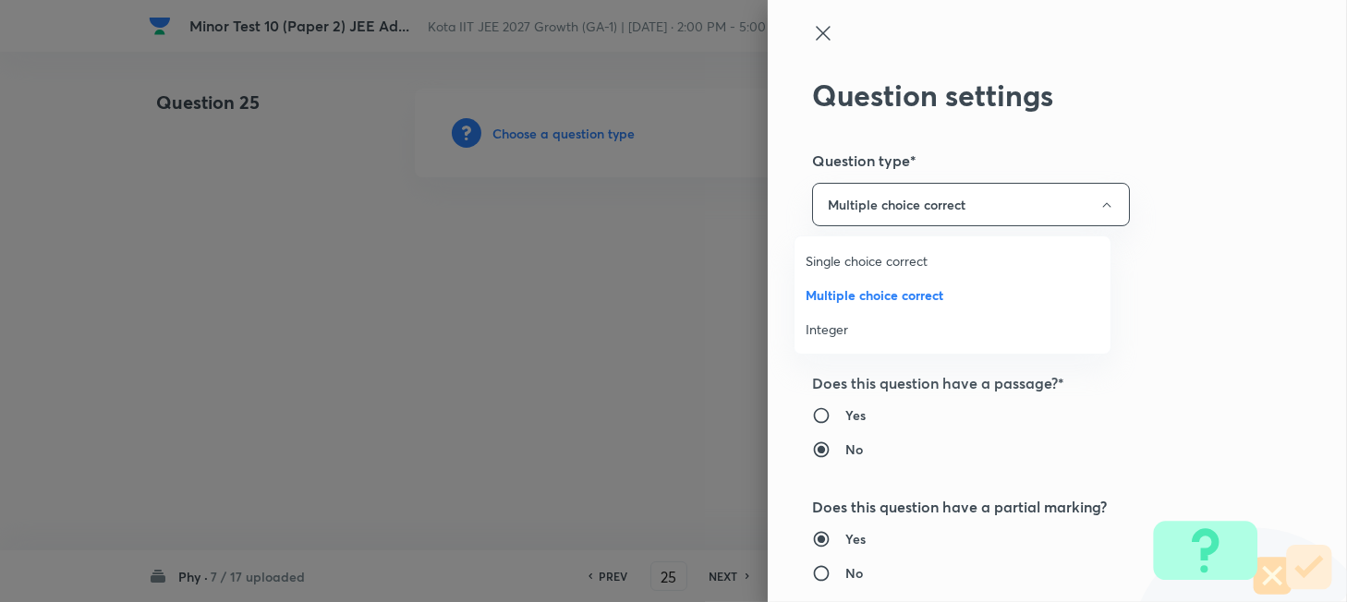
click at [846, 327] on span "Integer" at bounding box center [953, 329] width 294 height 19
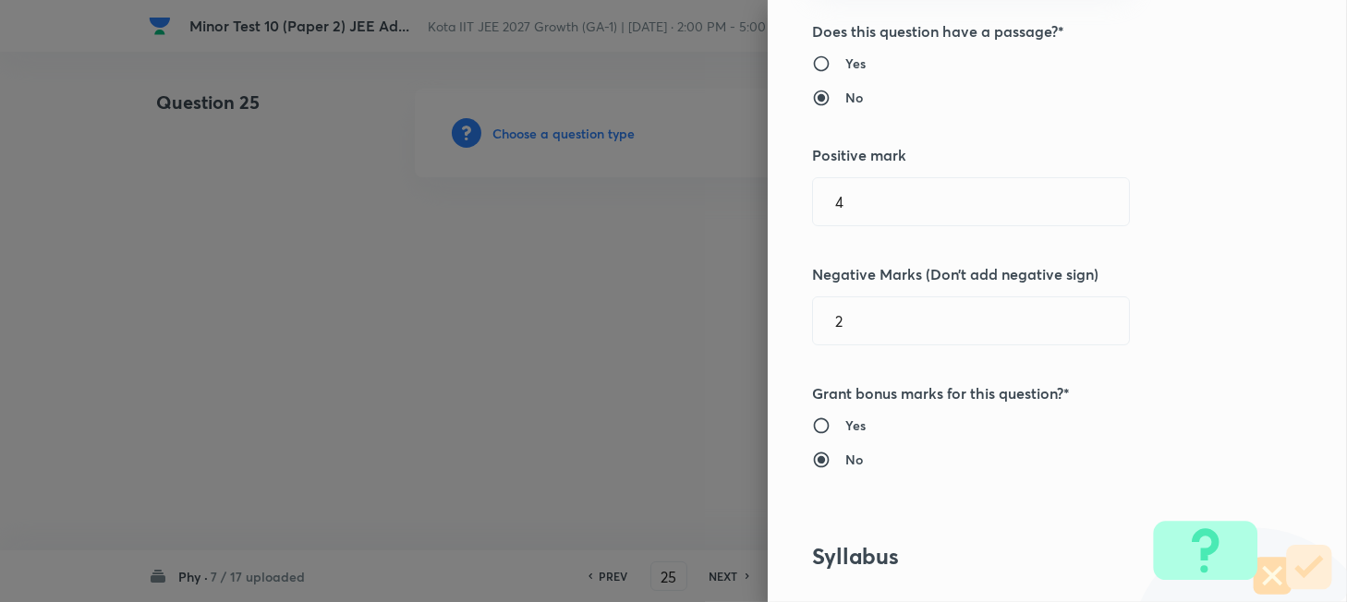
scroll to position [246, 0]
click at [908, 317] on input "2" at bounding box center [971, 318] width 316 height 47
type input "0"
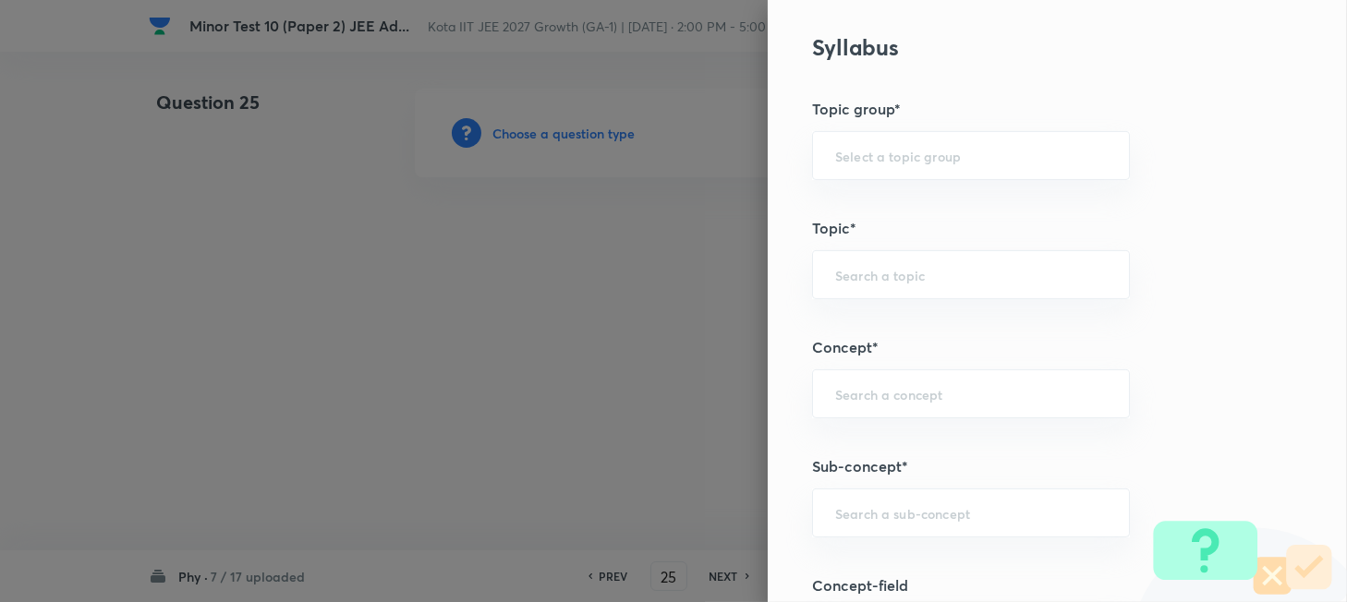
scroll to position [862, 0]
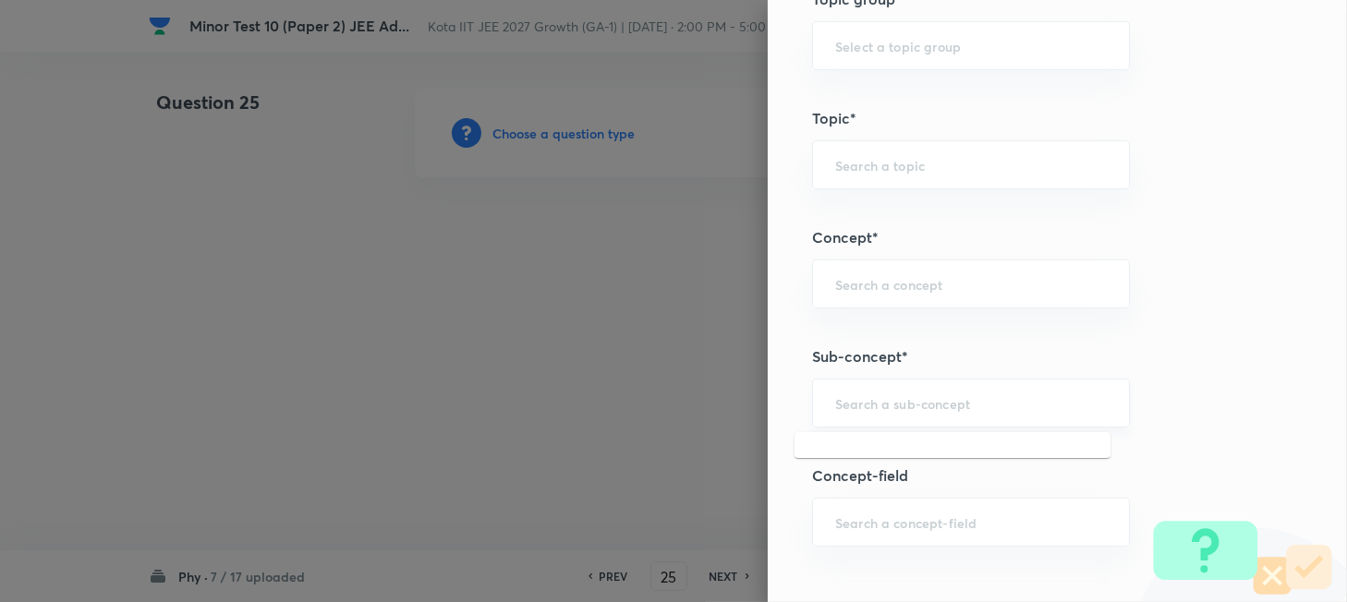
click at [914, 406] on input "text" at bounding box center [971, 403] width 272 height 18
paste input "The Centre of Mass"
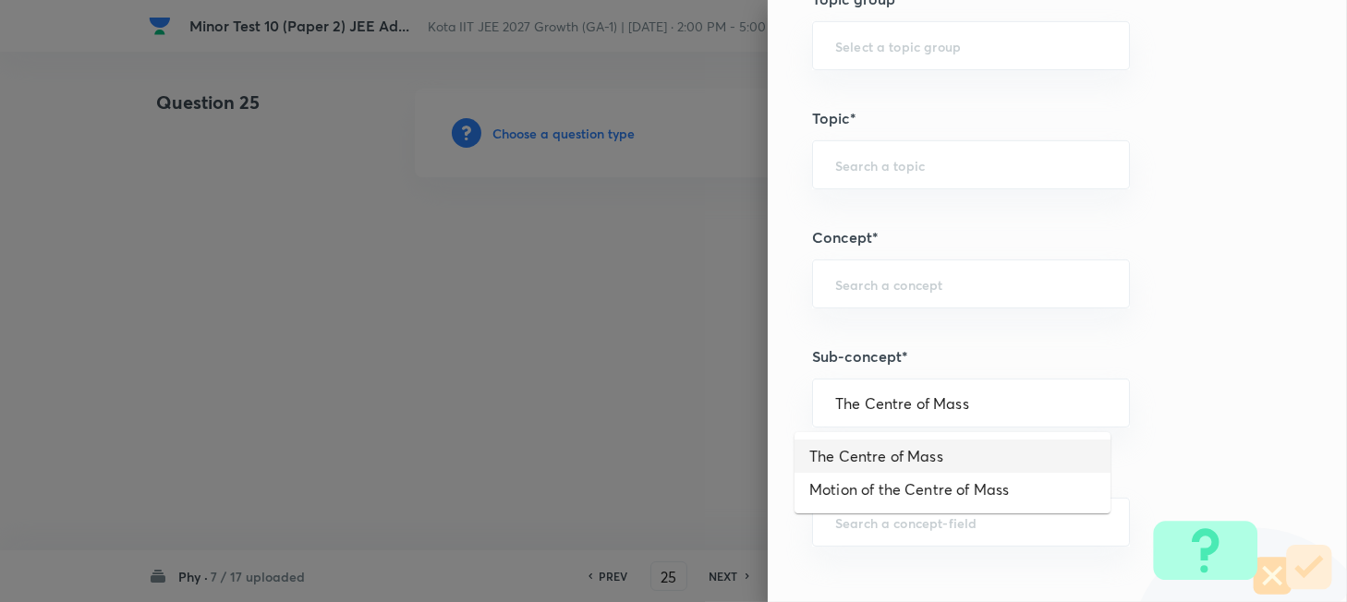
click at [912, 458] on li "The Centre of Mass" at bounding box center [952, 456] width 316 height 33
type input "The Centre of Mass"
type input "Physics"
type input "Mechanics"
type input "Centre of Mass, Impulse and Collisions"
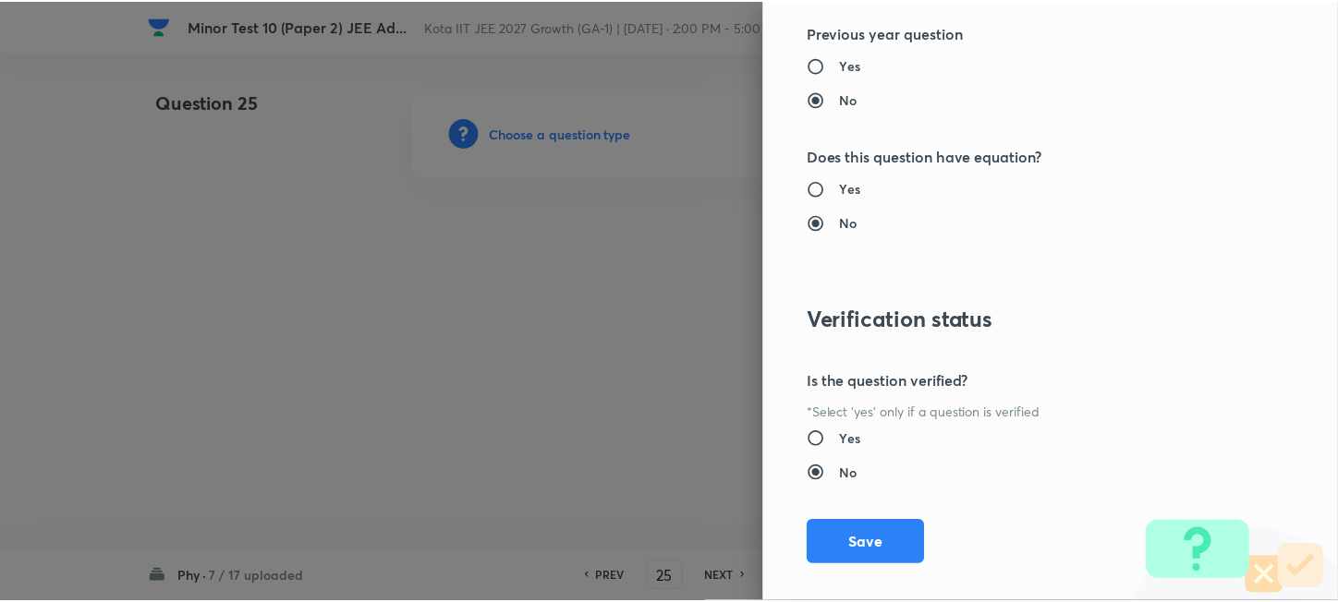
scroll to position [1930, 0]
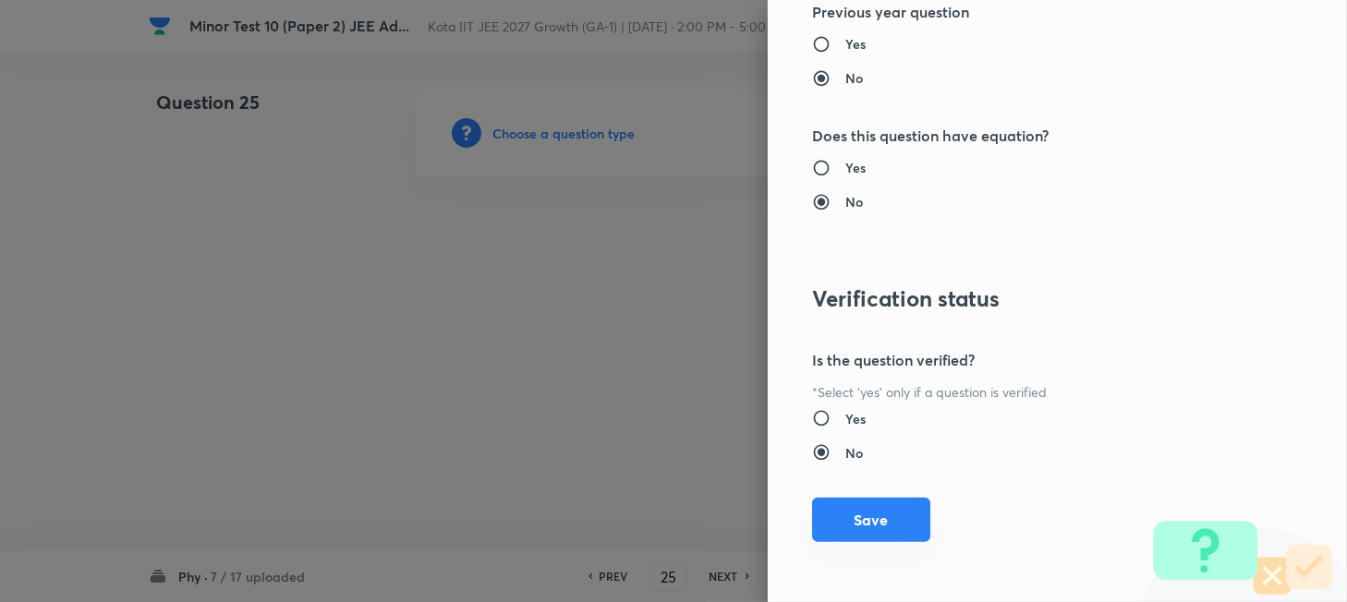
click at [865, 526] on button "Save" at bounding box center [871, 520] width 118 height 44
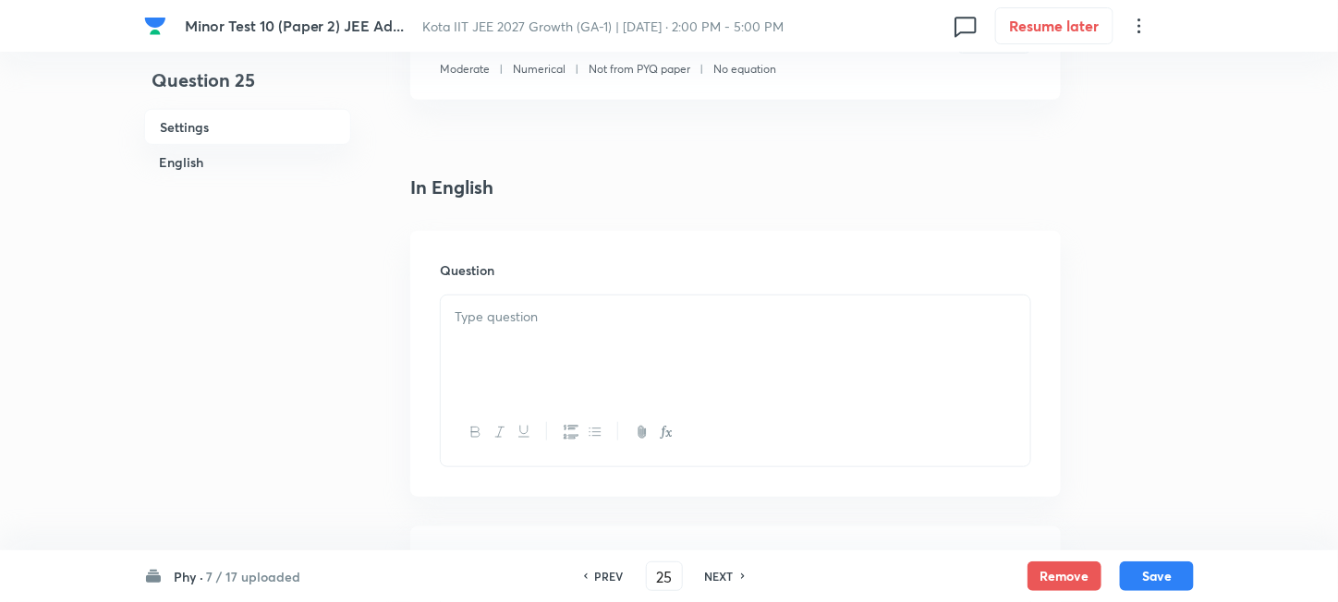
scroll to position [492, 0]
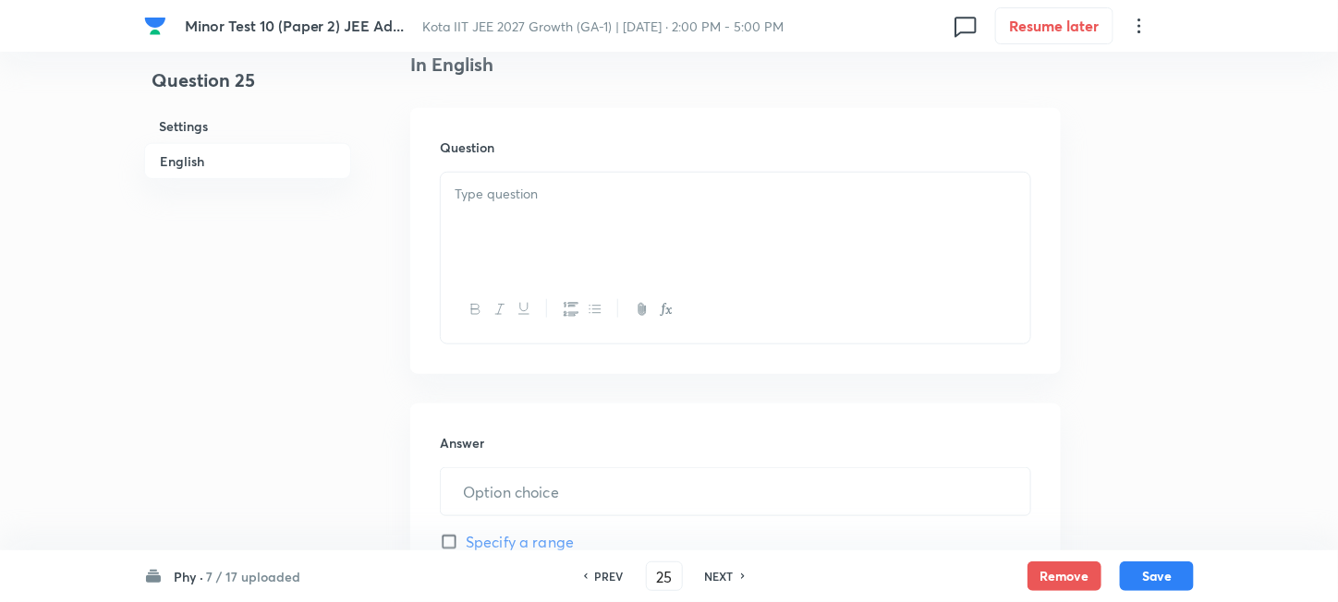
click at [643, 260] on div at bounding box center [735, 224] width 589 height 103
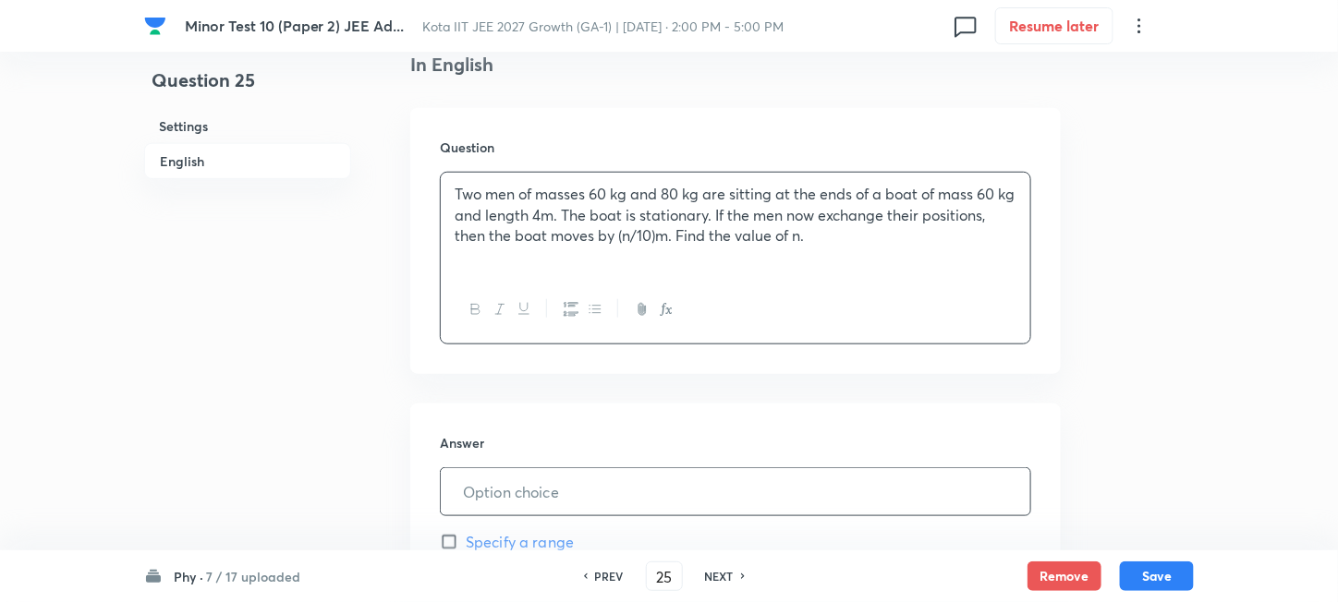
click at [574, 493] on input "text" at bounding box center [735, 491] width 589 height 47
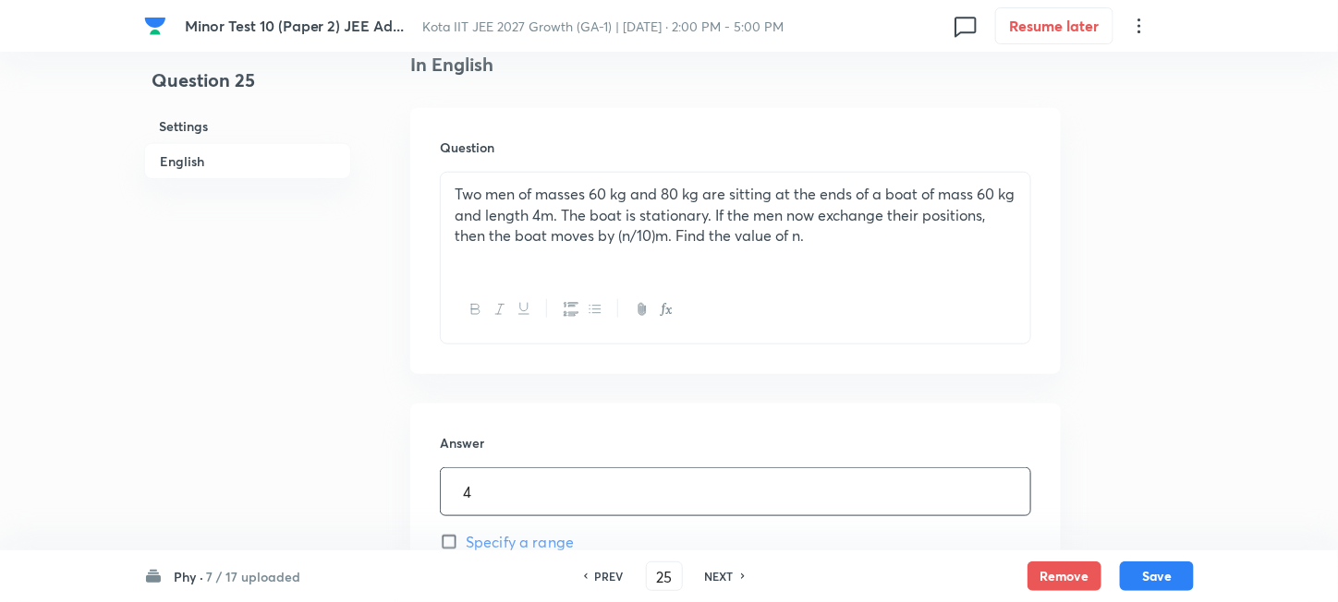
scroll to position [739, 0]
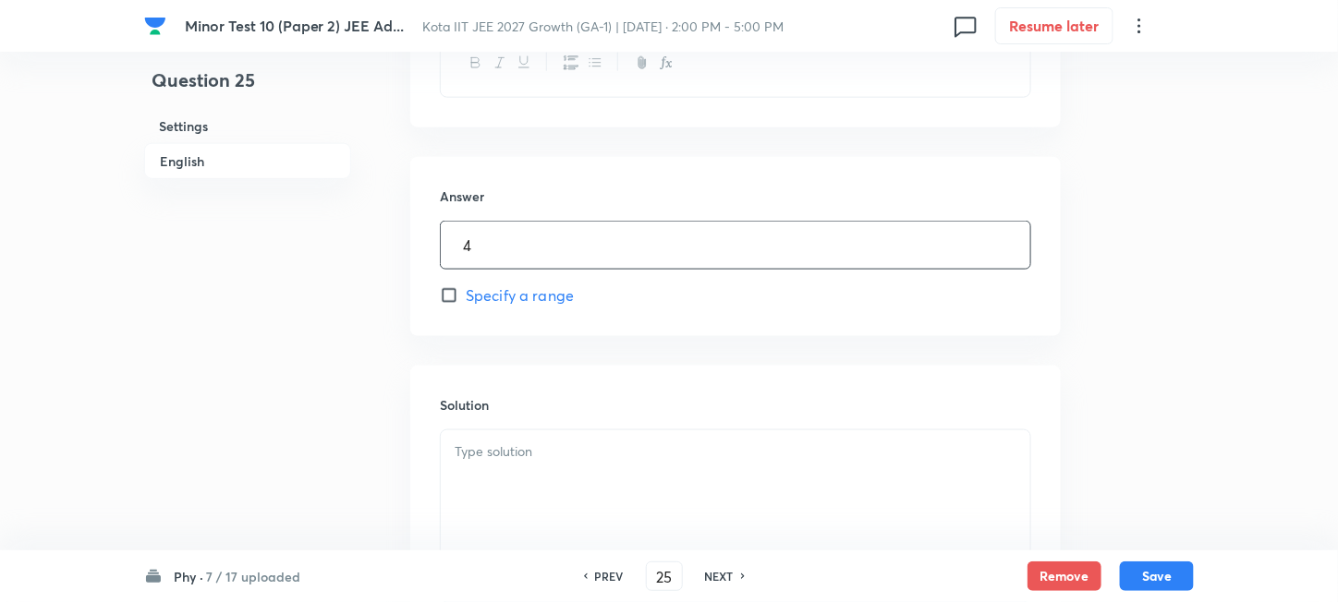
type input "4"
click at [603, 471] on div at bounding box center [735, 482] width 589 height 103
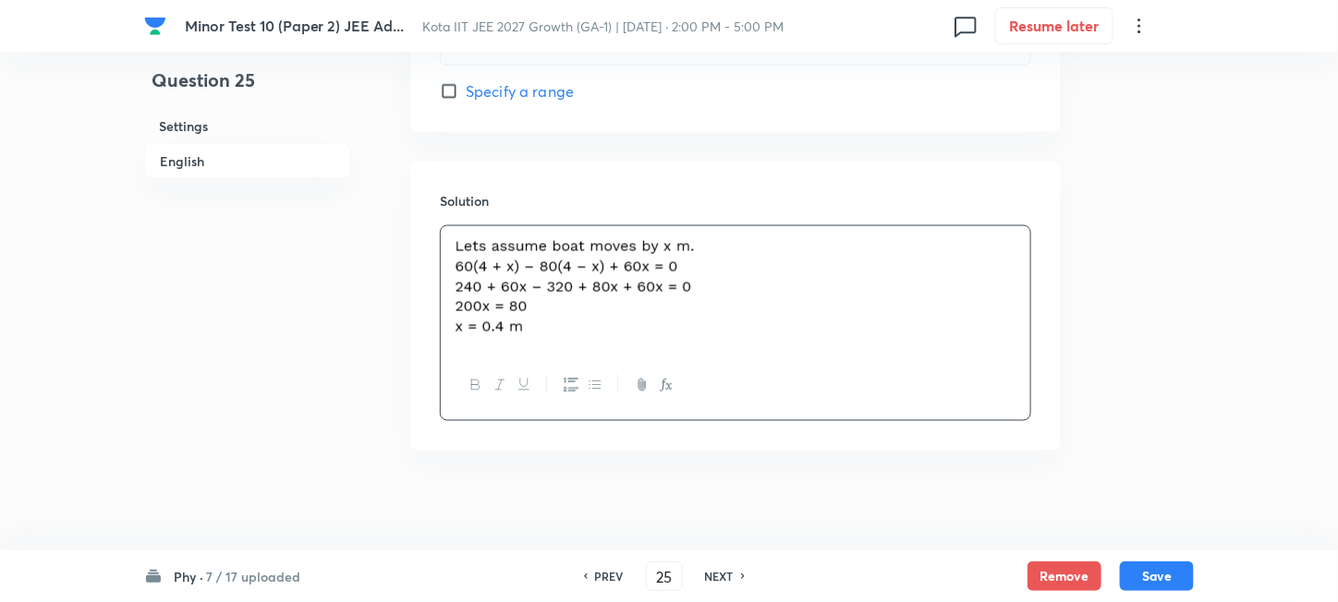
scroll to position [953, 0]
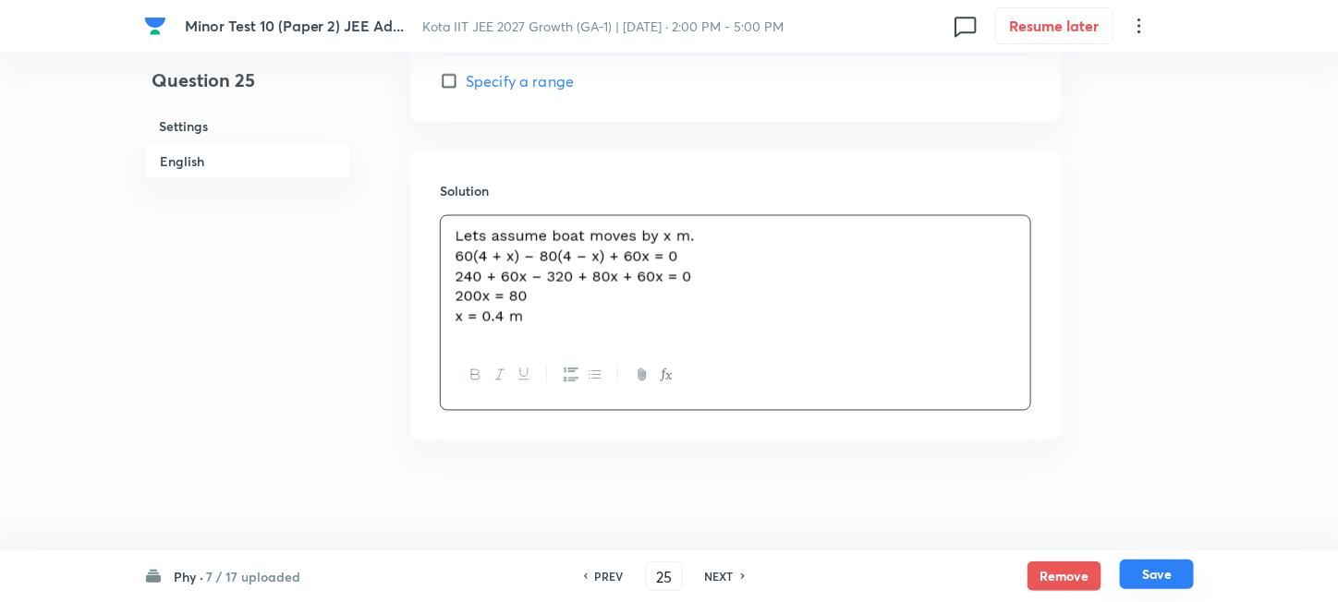
click at [1158, 571] on button "Save" at bounding box center [1157, 575] width 74 height 30
type input "26"
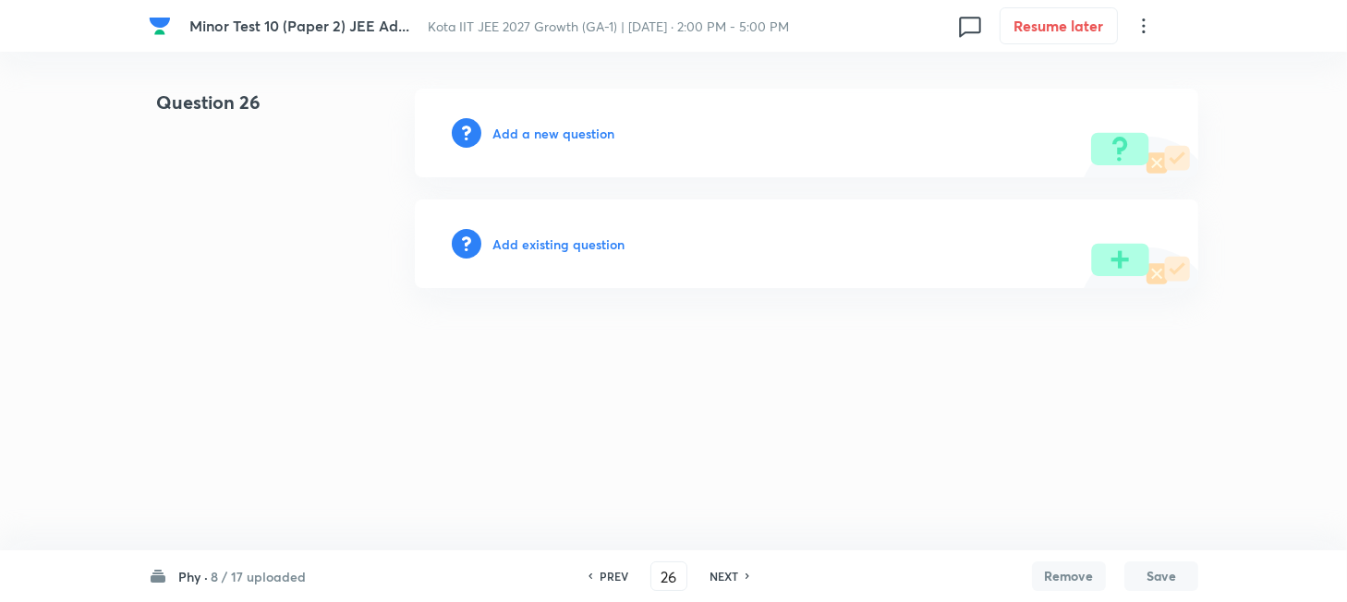
click at [556, 134] on h6 "Add a new question" at bounding box center [553, 133] width 122 height 19
click at [556, 134] on h6 "Choose a question type" at bounding box center [563, 133] width 142 height 19
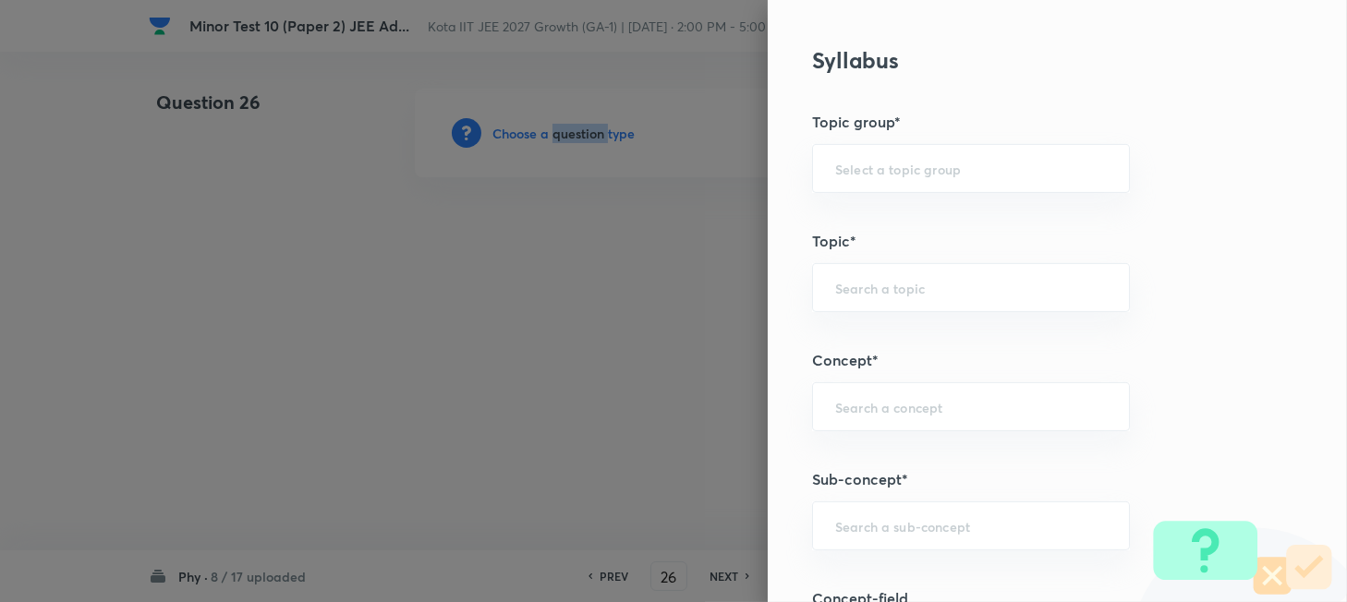
scroll to position [985, 0]
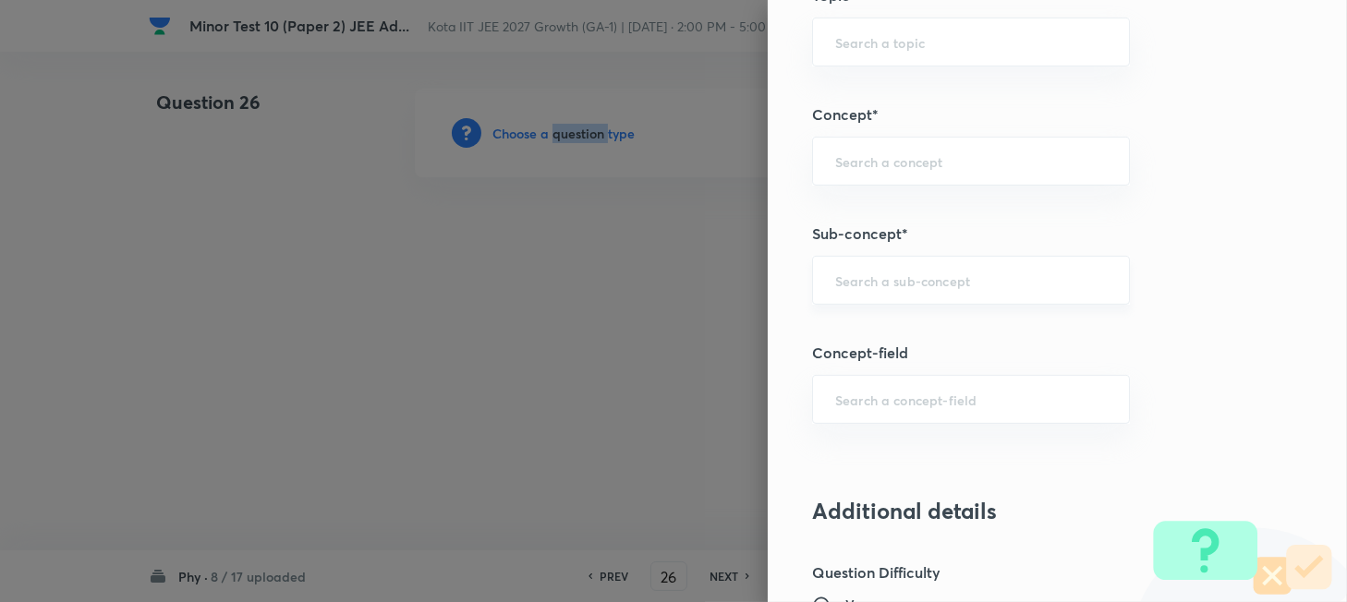
click at [904, 294] on div "​" at bounding box center [971, 280] width 318 height 49
paste input "Work"
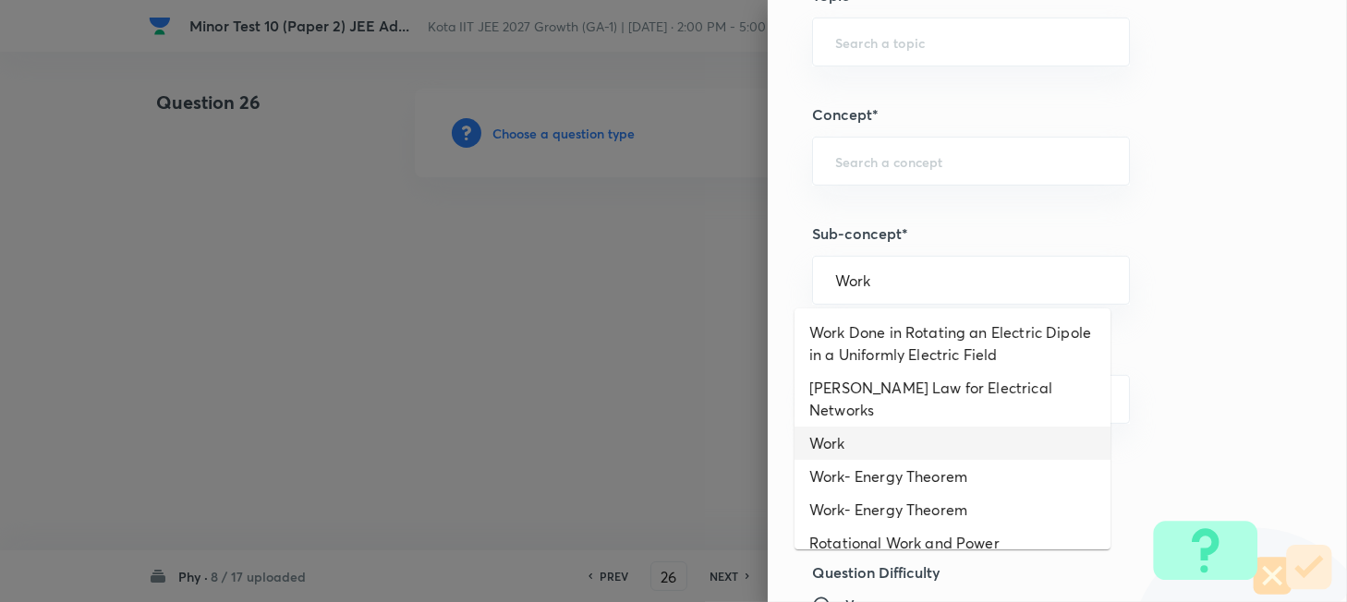
click at [870, 427] on li "Work" at bounding box center [952, 443] width 316 height 33
type input "Work"
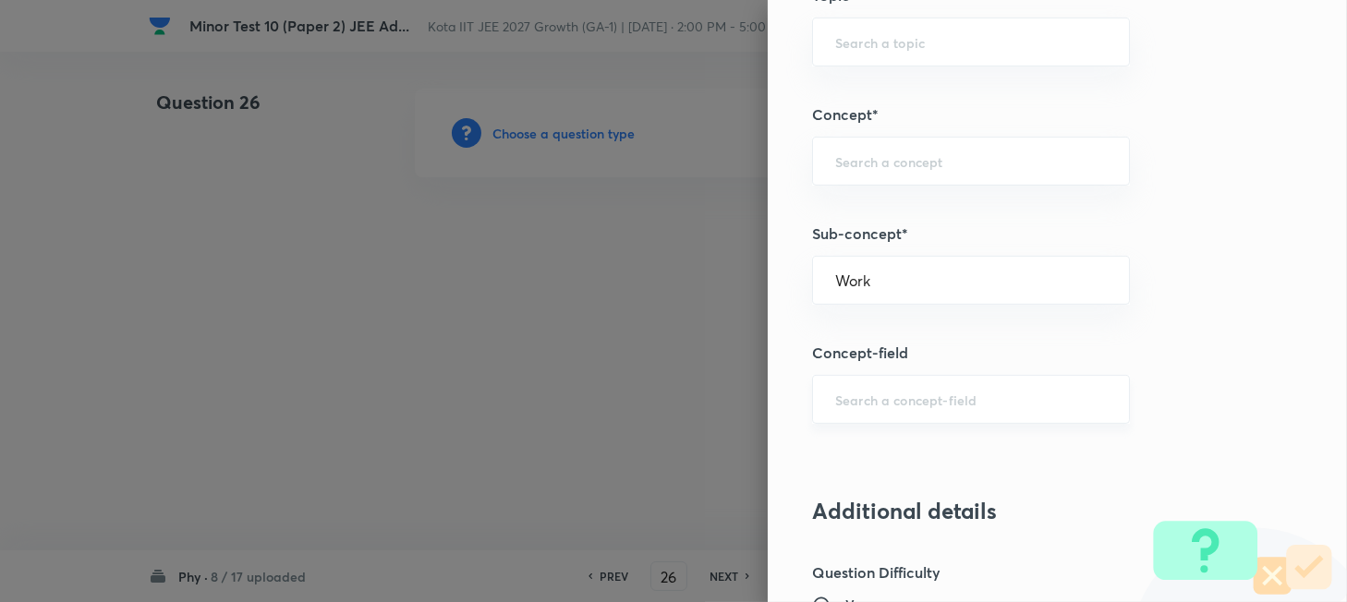
type input "Physics"
type input "Mechanics"
type input "Work, Energy & Power"
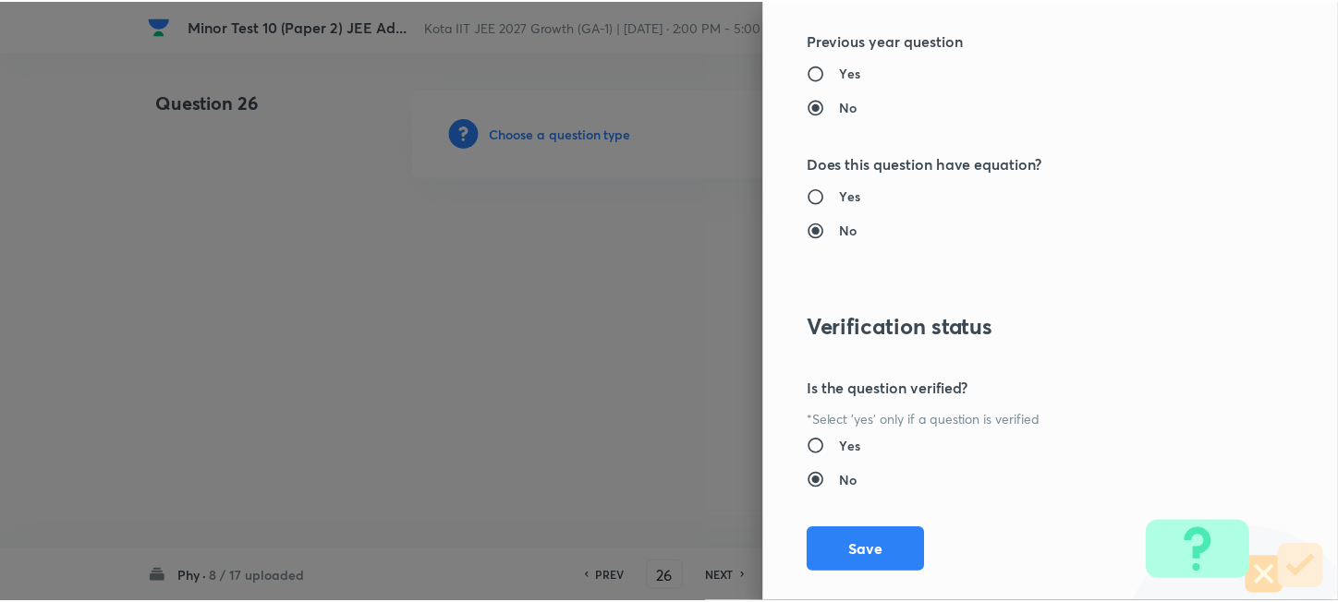
scroll to position [1930, 0]
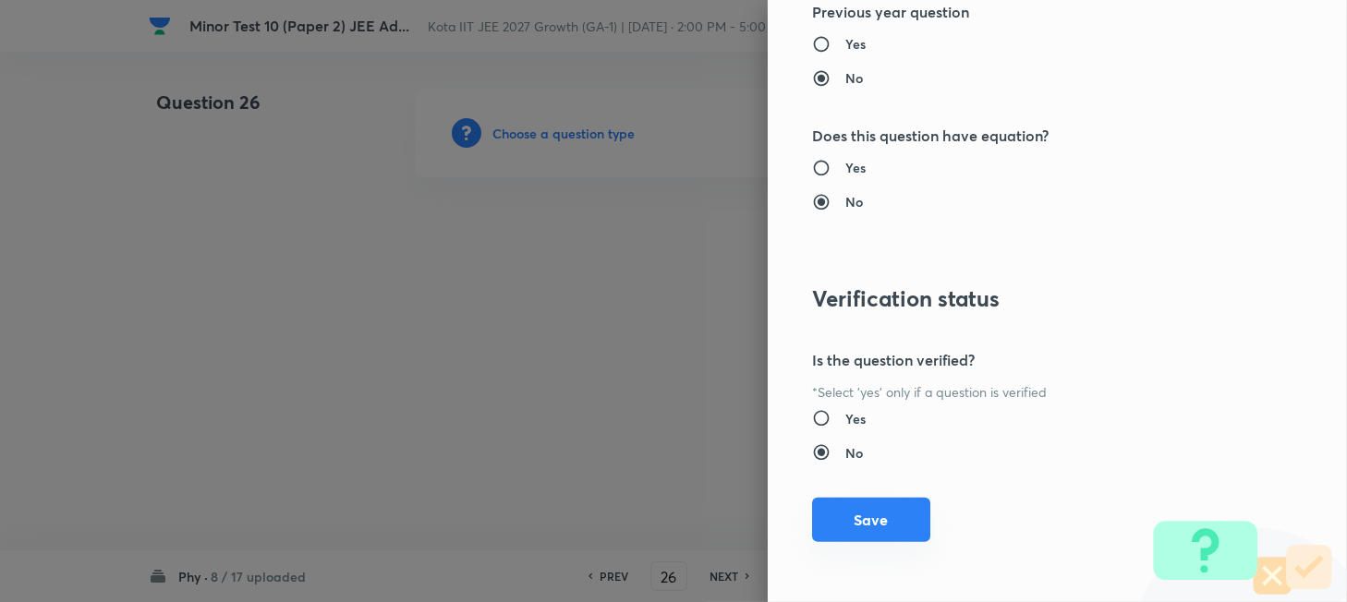
click at [880, 533] on button "Save" at bounding box center [871, 520] width 118 height 44
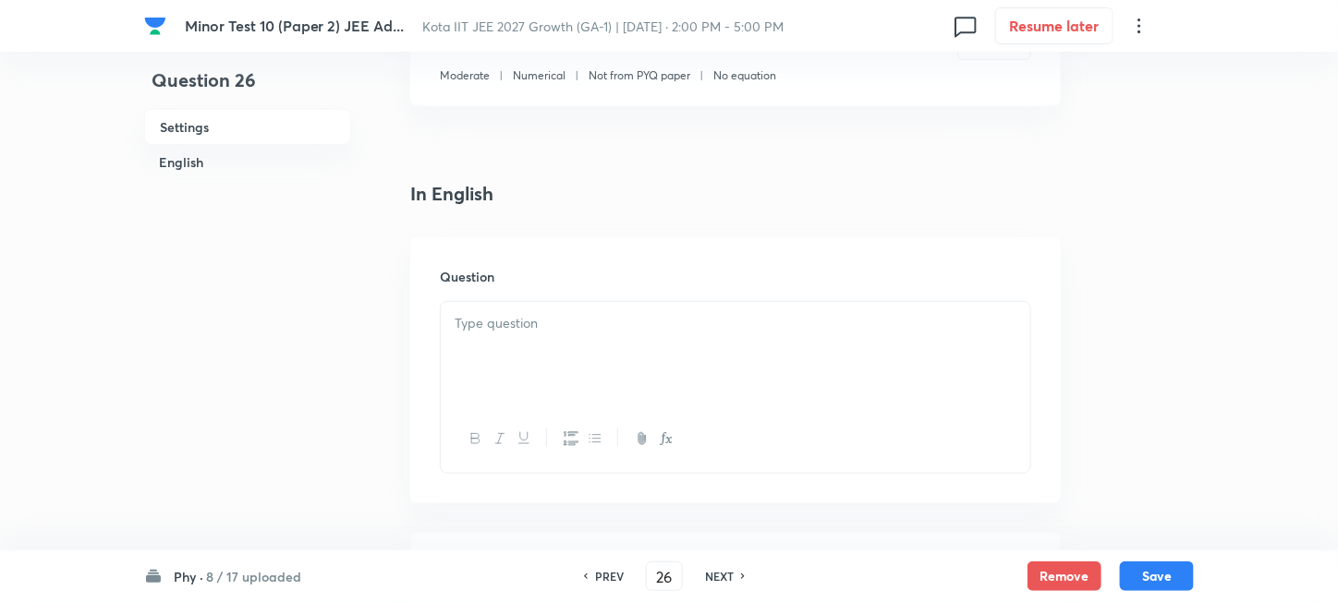
scroll to position [370, 0]
click at [617, 332] on div at bounding box center [735, 347] width 589 height 103
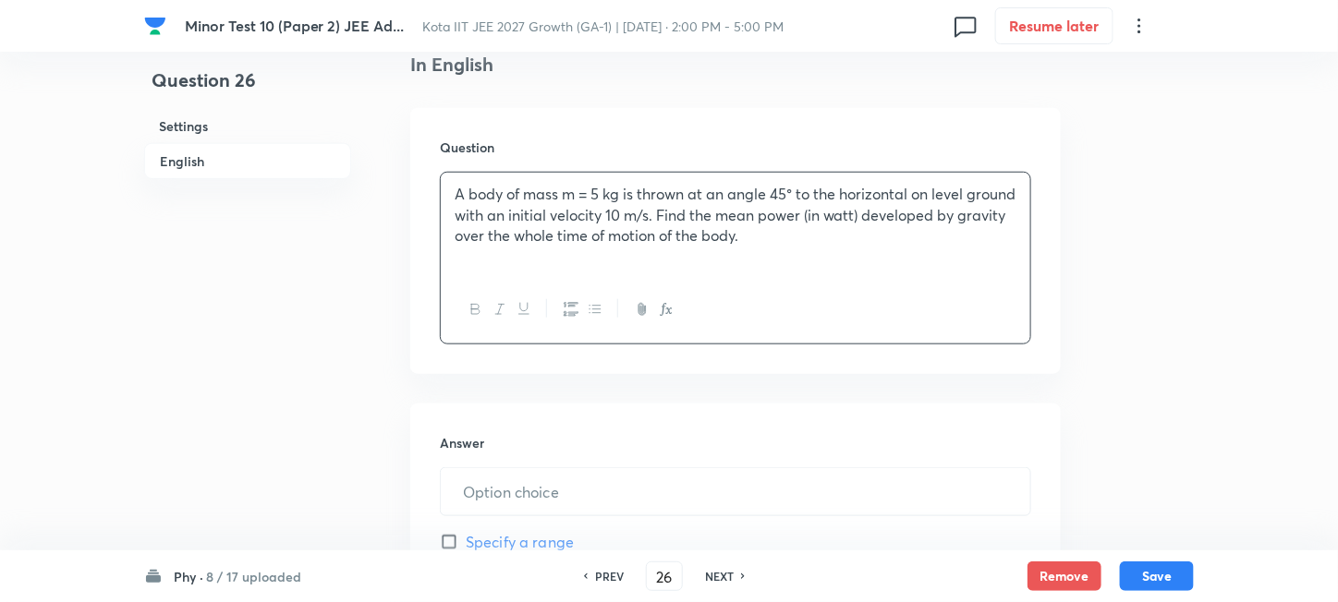
scroll to position [615, 0]
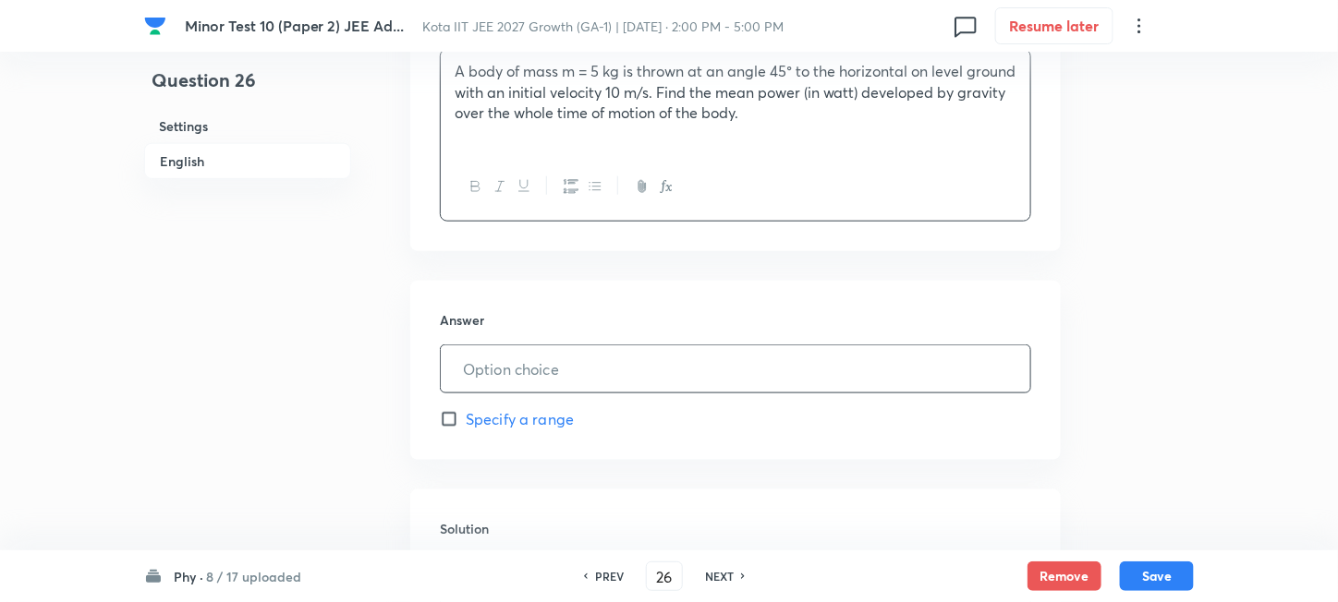
click at [574, 373] on input "text" at bounding box center [735, 369] width 589 height 47
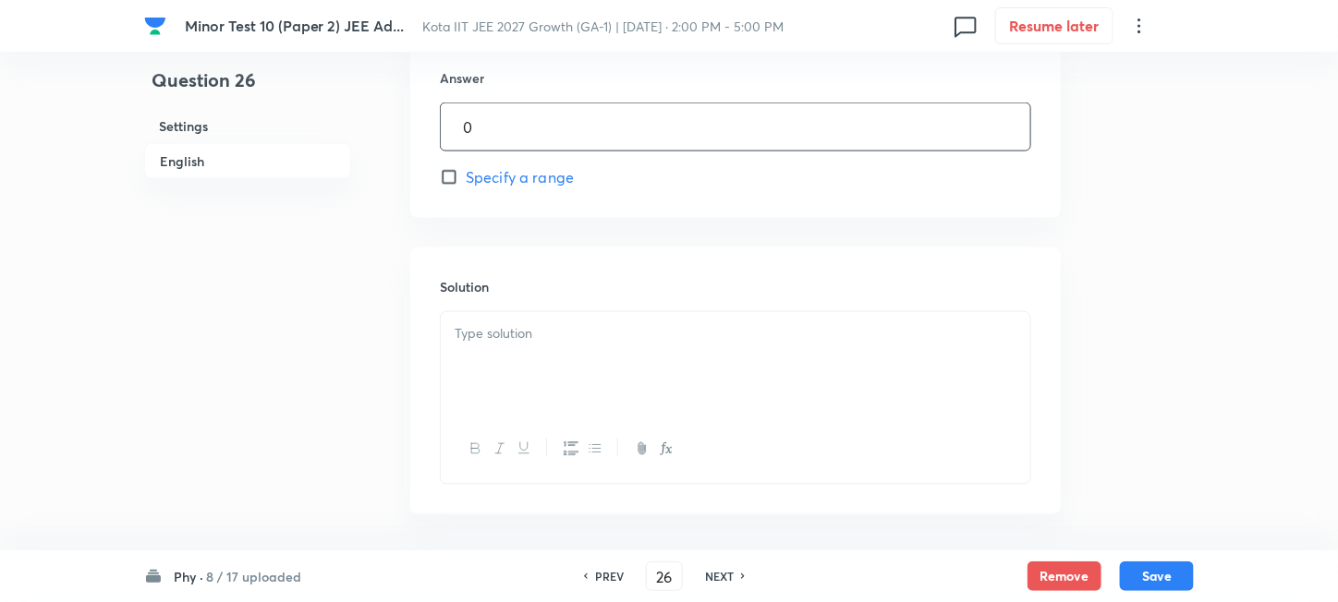
scroll to position [862, 0]
type input "0"
click at [572, 349] on div at bounding box center [735, 359] width 589 height 103
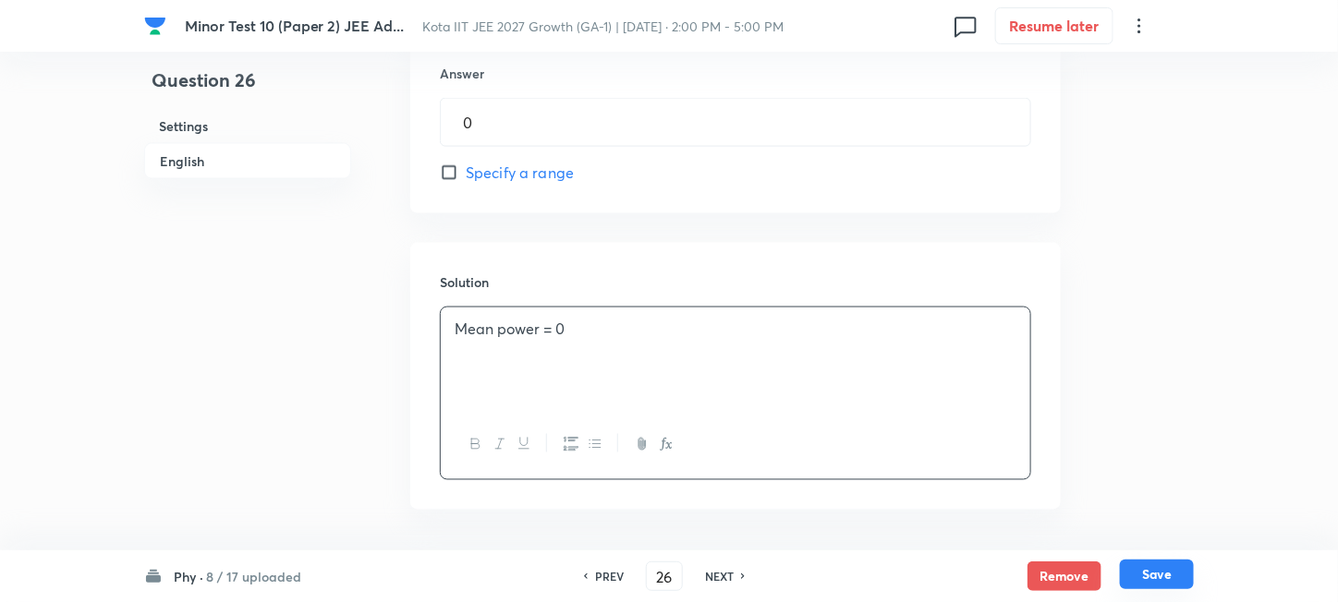
click at [1150, 573] on button "Save" at bounding box center [1157, 575] width 74 height 30
type input "27"
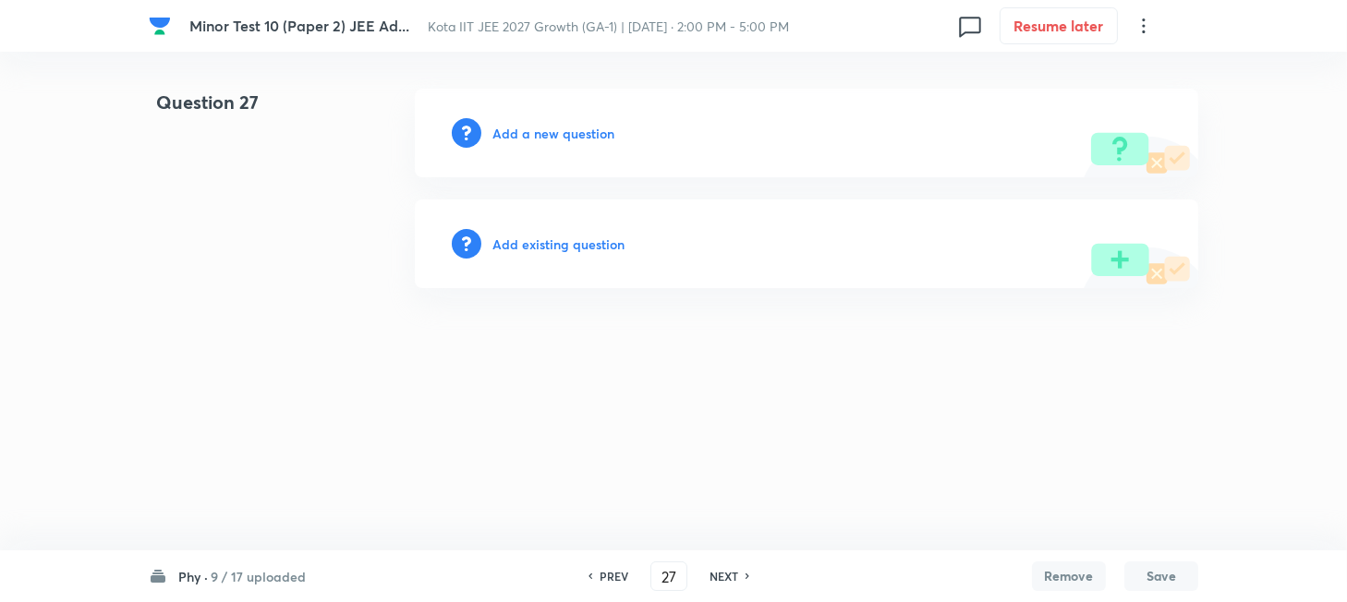
click at [526, 135] on h6 "Add a new question" at bounding box center [553, 133] width 122 height 19
click at [526, 135] on h6 "Choose a question type" at bounding box center [563, 133] width 142 height 19
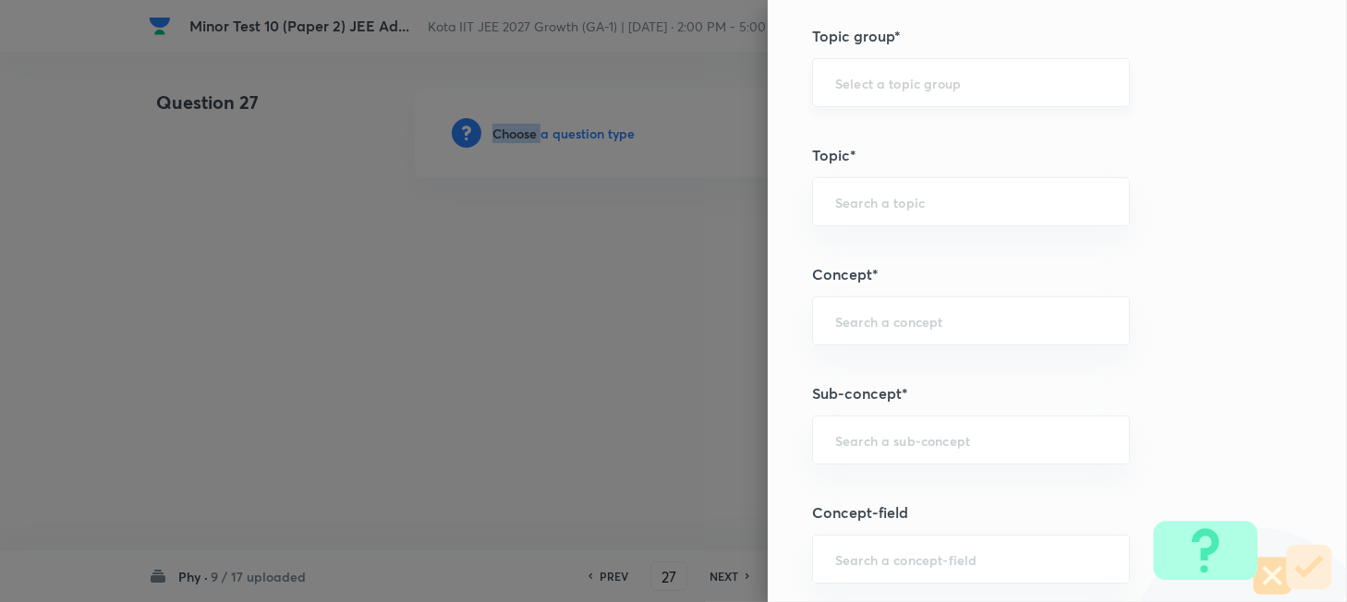
scroll to position [862, 0]
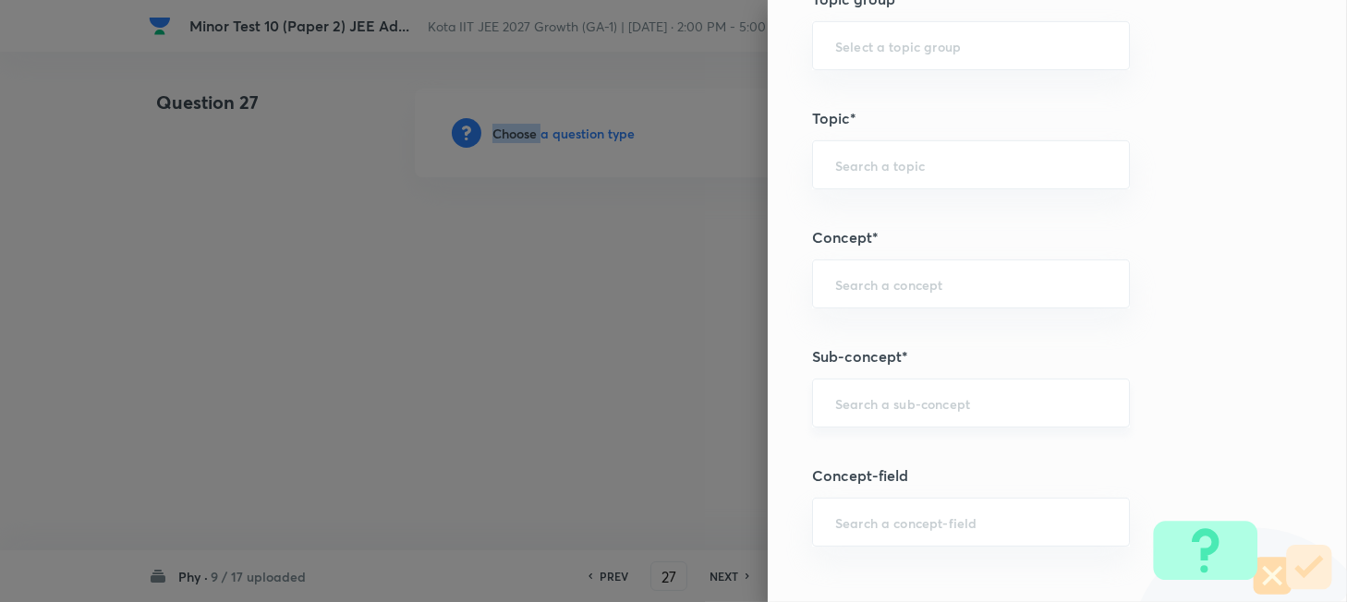
click at [891, 414] on div "​" at bounding box center [971, 403] width 318 height 49
paste input "The Centre of Mass"
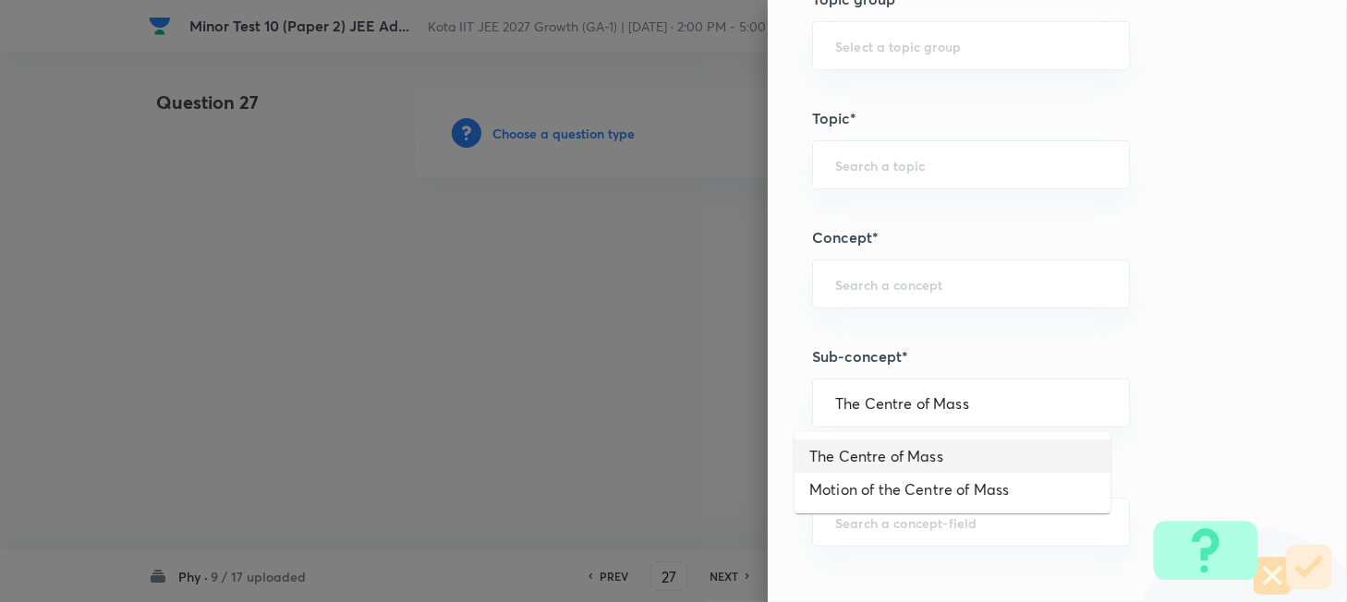
click at [909, 457] on li "The Centre of Mass" at bounding box center [952, 456] width 316 height 33
type input "The Centre of Mass"
type input "Physics"
type input "Mechanics"
type input "Centre of Mass, Impulse and Collisions"
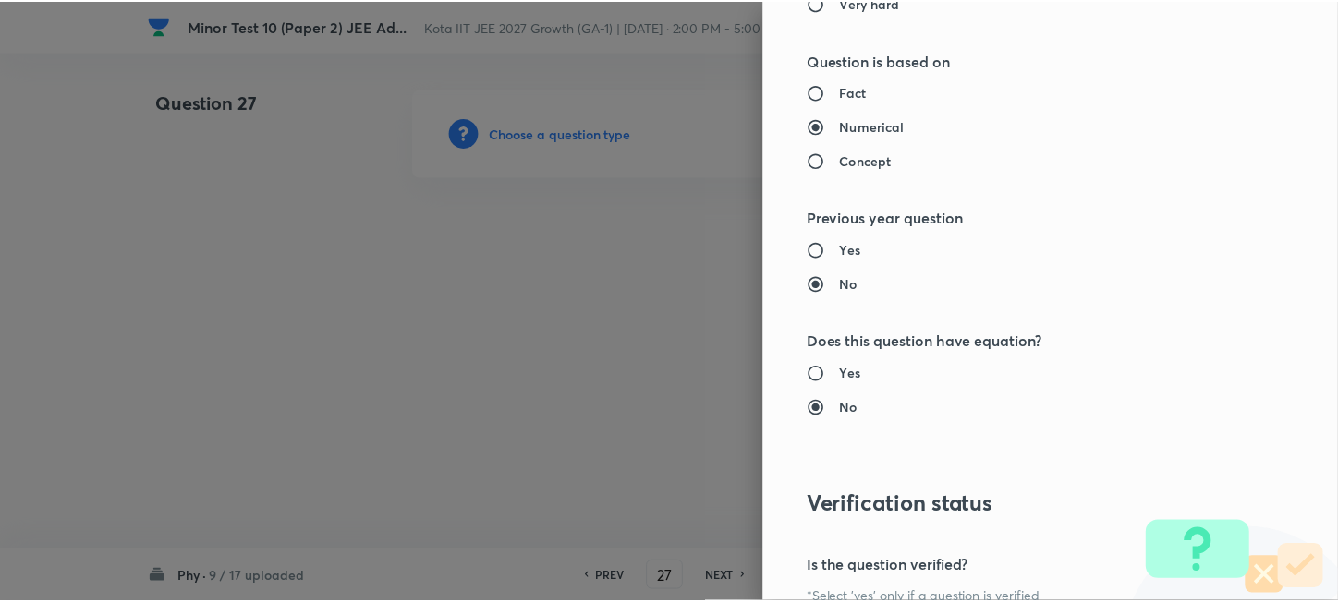
scroll to position [1930, 0]
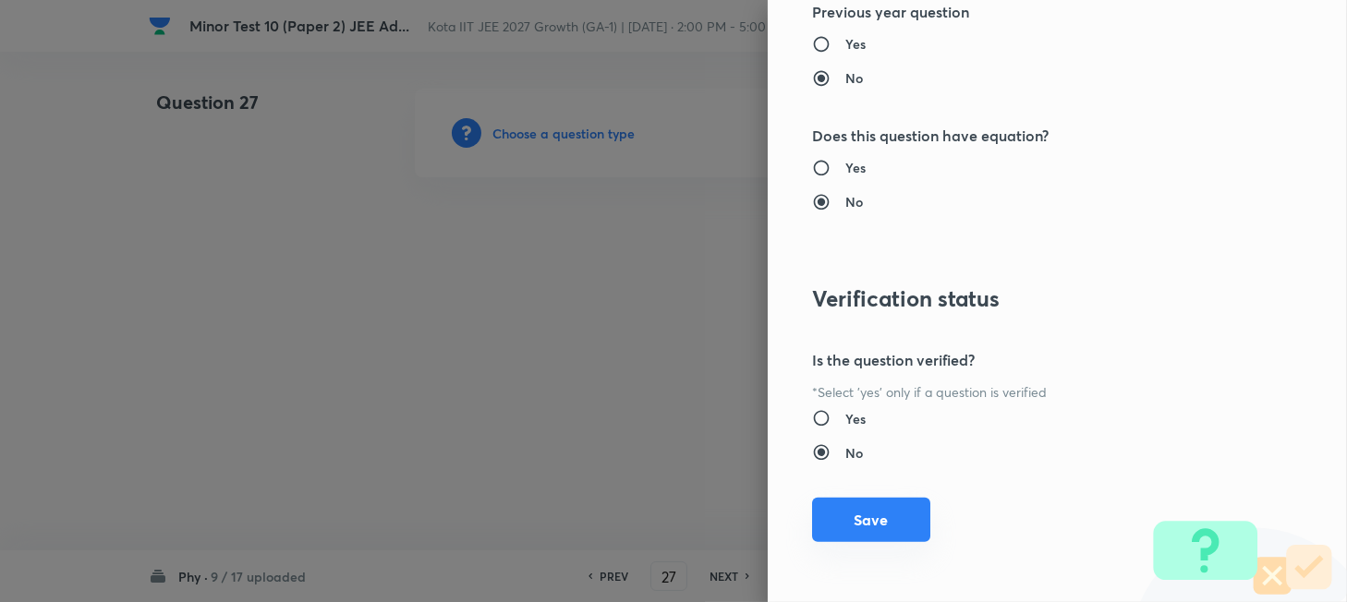
click at [893, 509] on button "Save" at bounding box center [871, 520] width 118 height 44
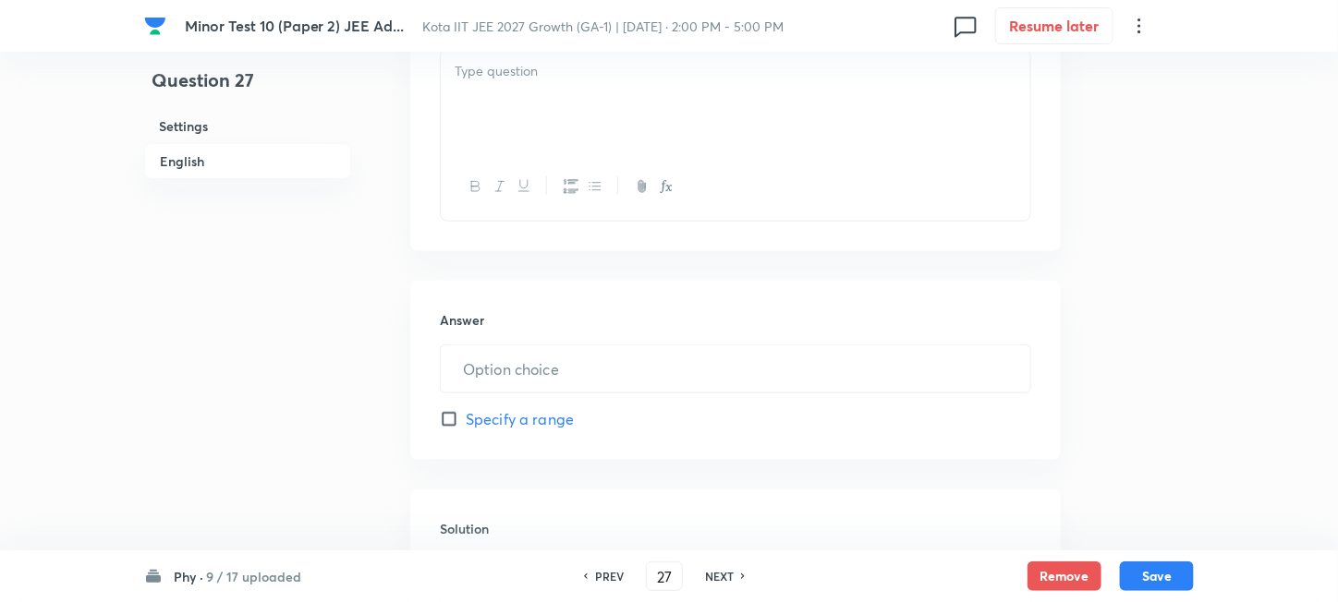
scroll to position [492, 0]
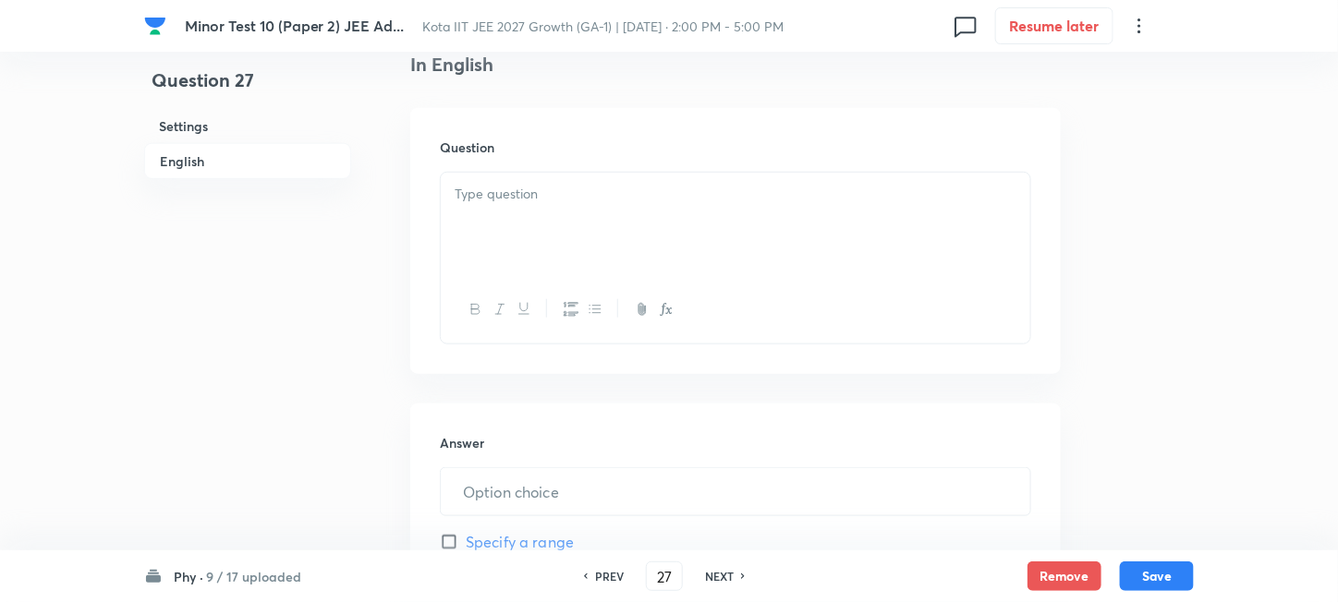
click at [684, 240] on div at bounding box center [735, 224] width 589 height 103
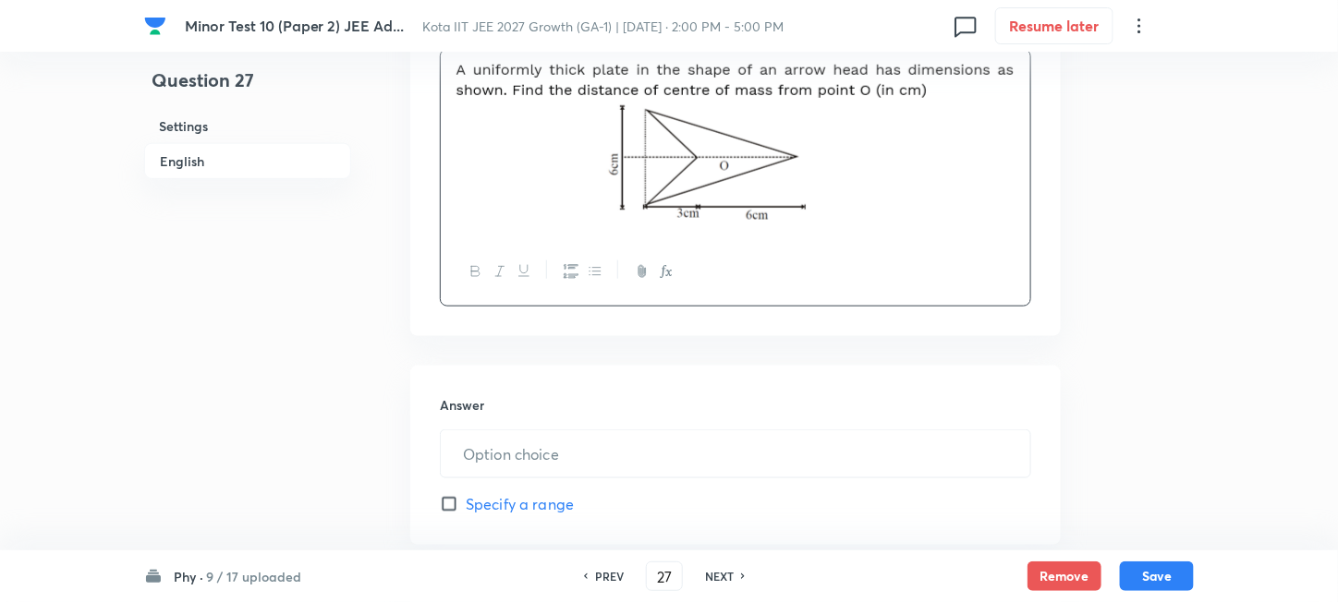
scroll to position [739, 0]
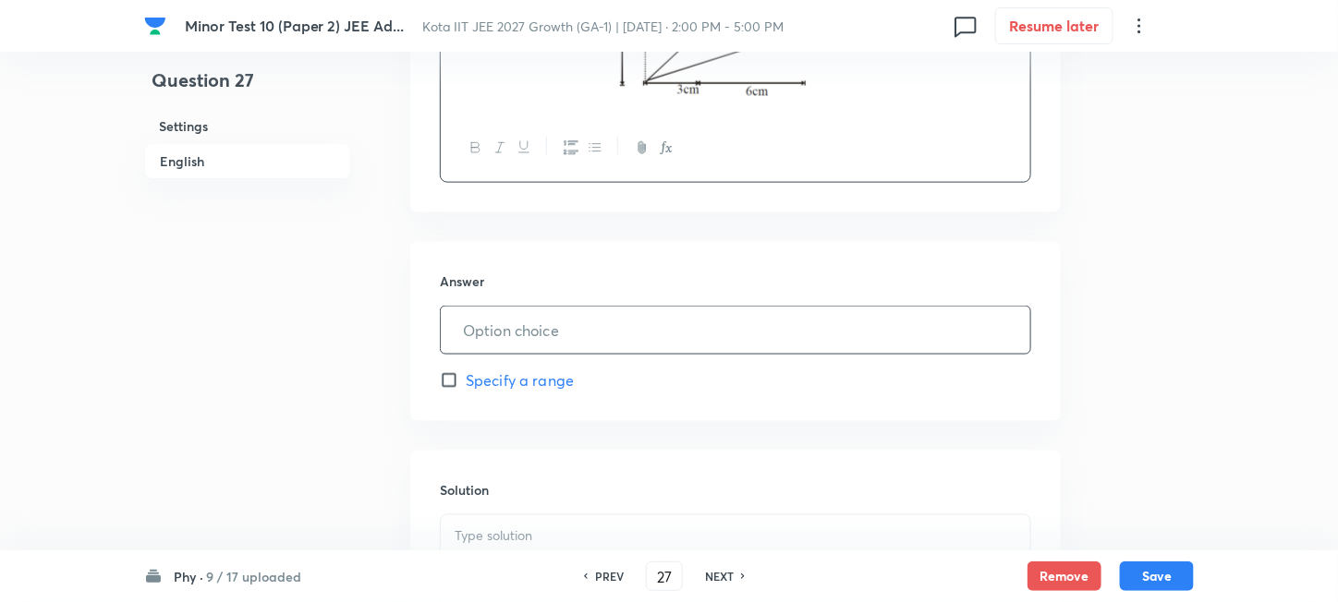
click at [569, 331] on input "text" at bounding box center [735, 330] width 589 height 47
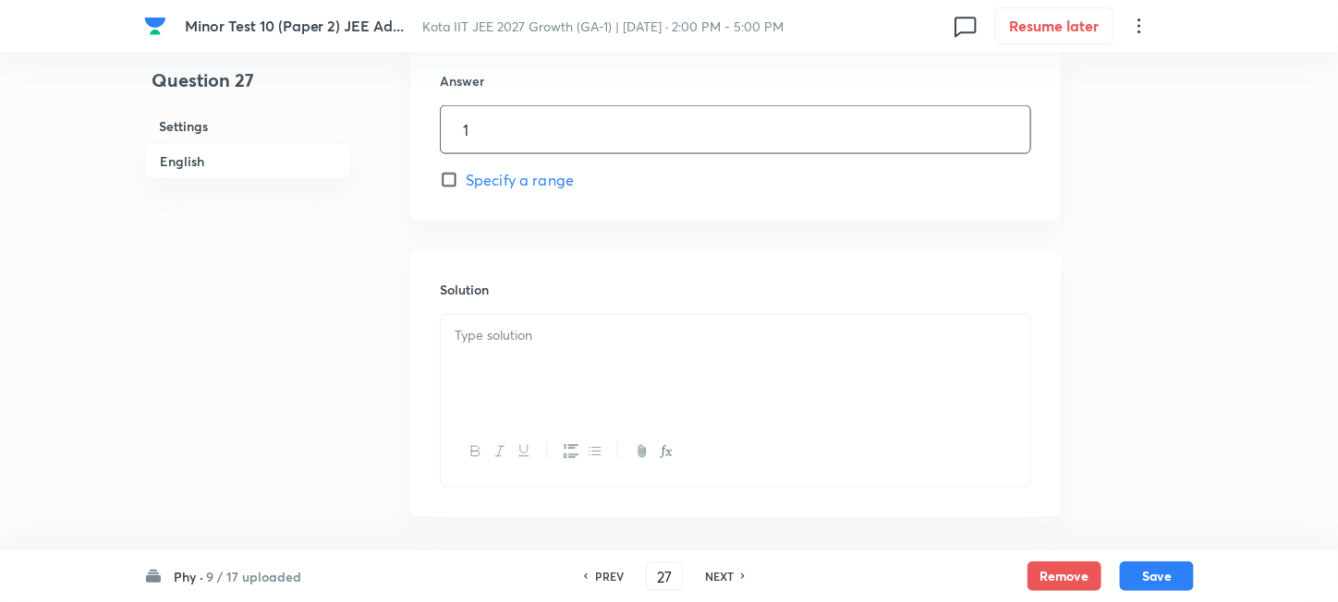
scroll to position [985, 0]
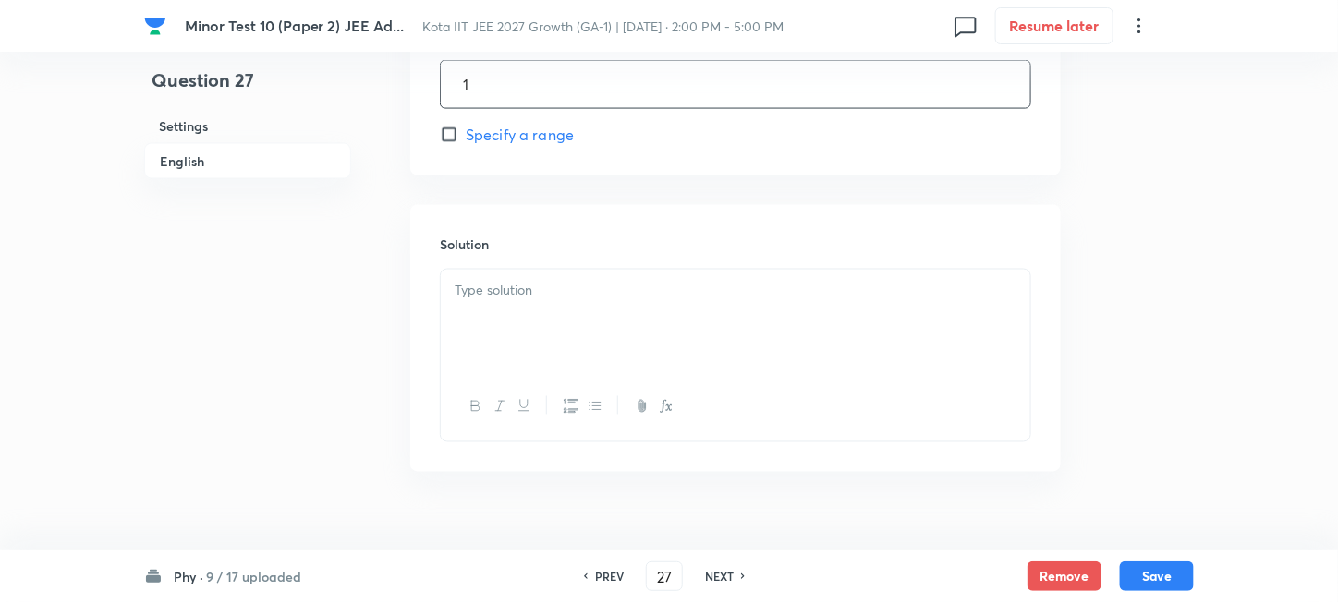
type input "1"
click at [612, 314] on div at bounding box center [735, 321] width 589 height 103
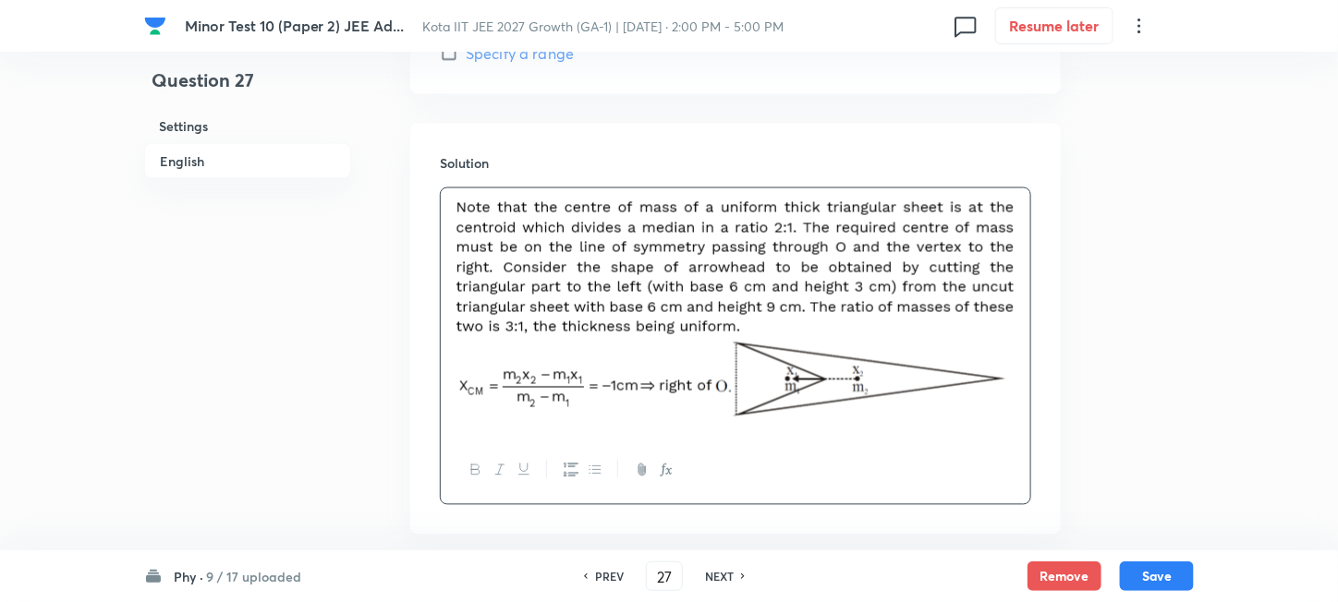
scroll to position [1160, 0]
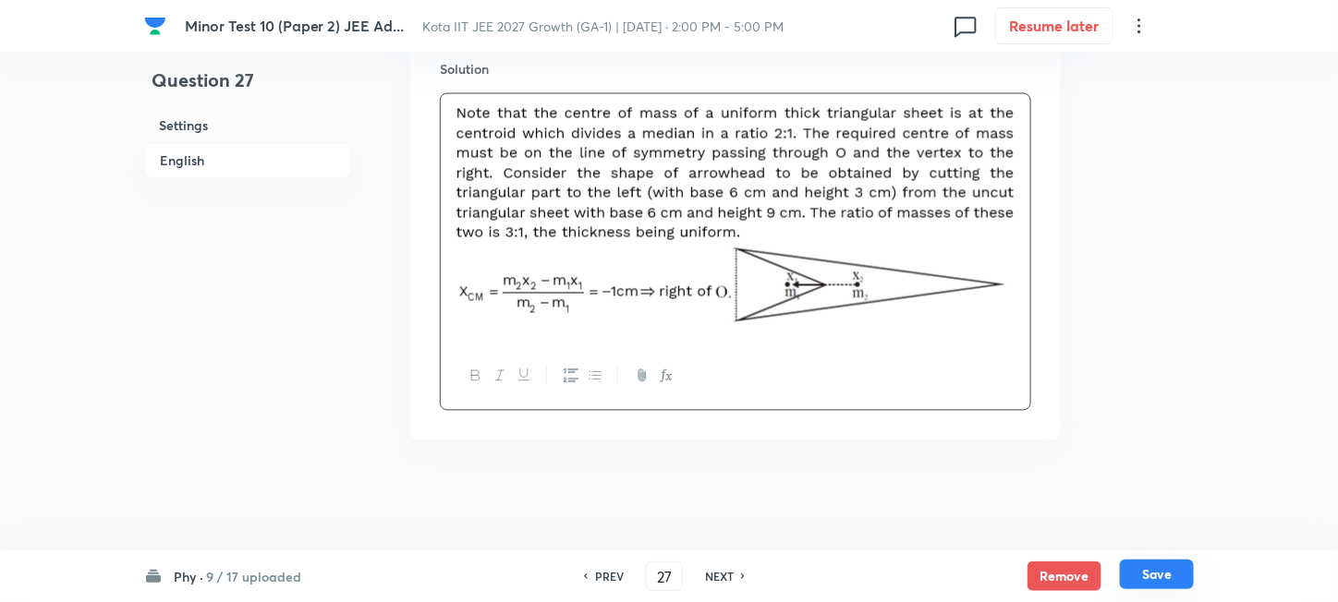
click at [1146, 568] on button "Save" at bounding box center [1157, 575] width 74 height 30
type input "28"
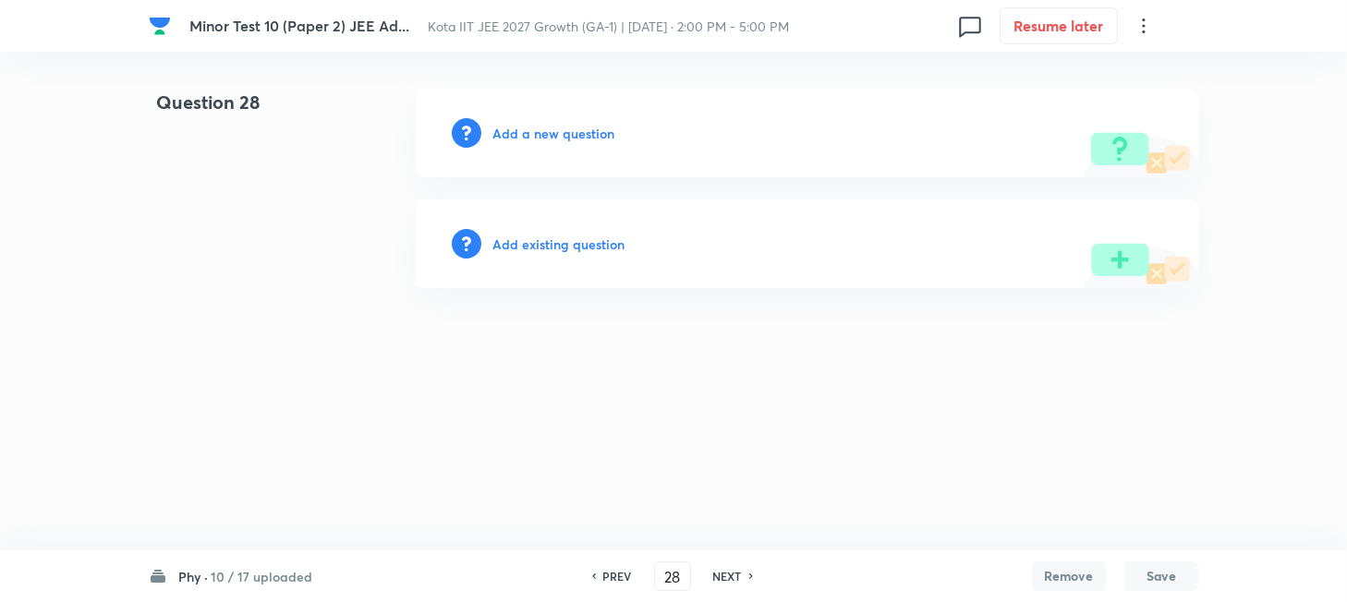
click at [499, 138] on h6 "Add a new question" at bounding box center [553, 133] width 122 height 19
click at [499, 138] on h6 "Choose a question type" at bounding box center [563, 133] width 142 height 19
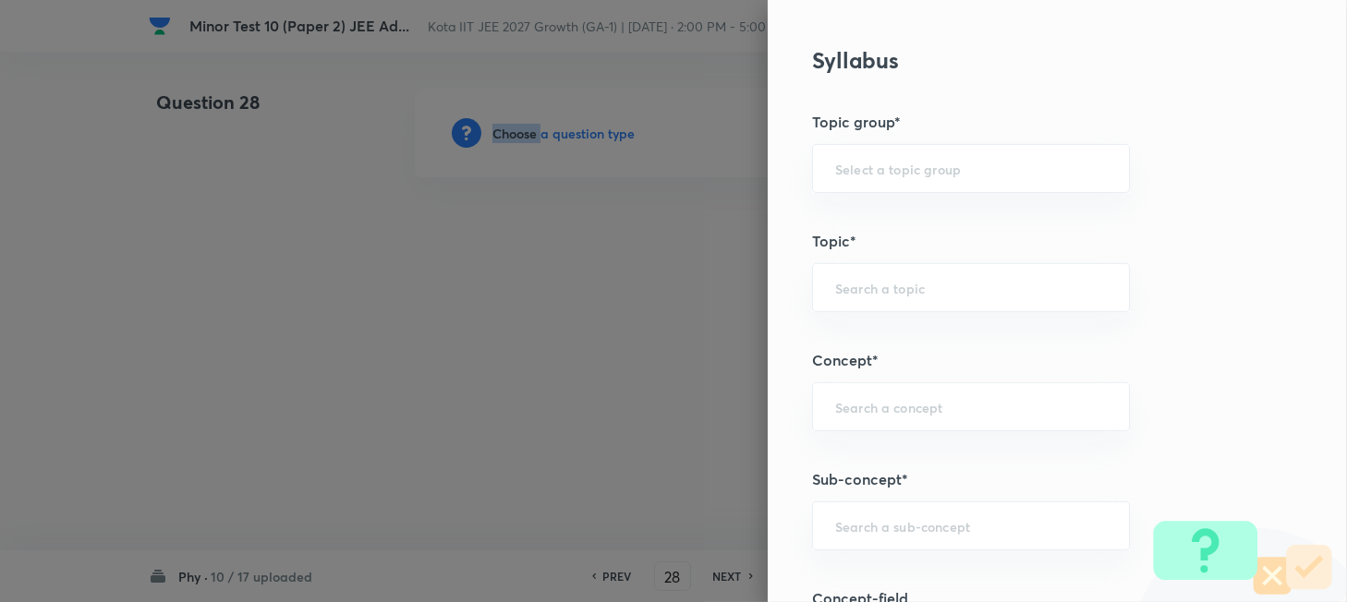
scroll to position [862, 0]
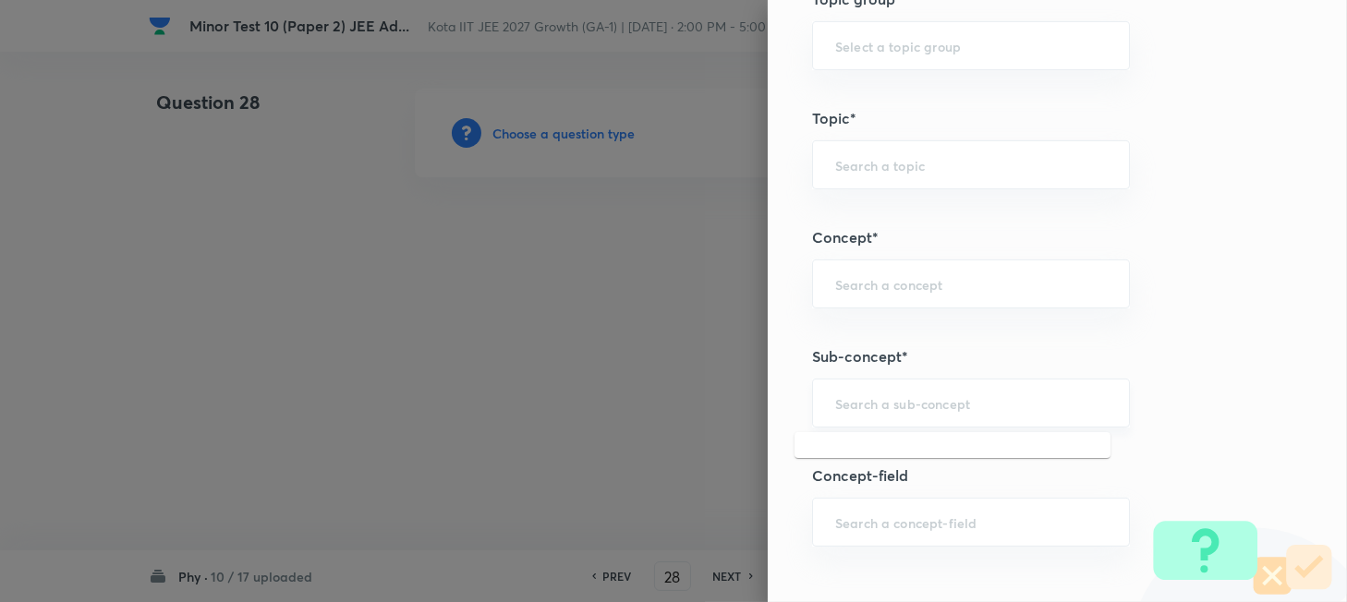
click at [903, 403] on input "text" at bounding box center [971, 403] width 272 height 18
paste input "Work"
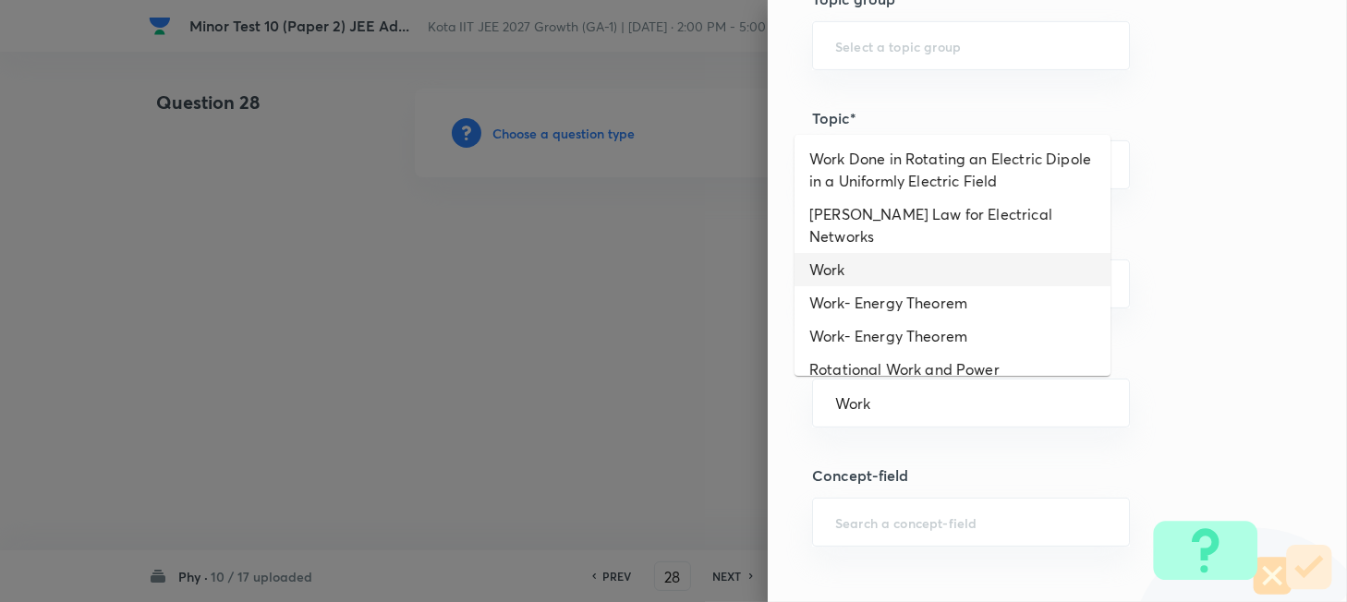
click at [857, 253] on li "Work" at bounding box center [952, 269] width 316 height 33
type input "Work"
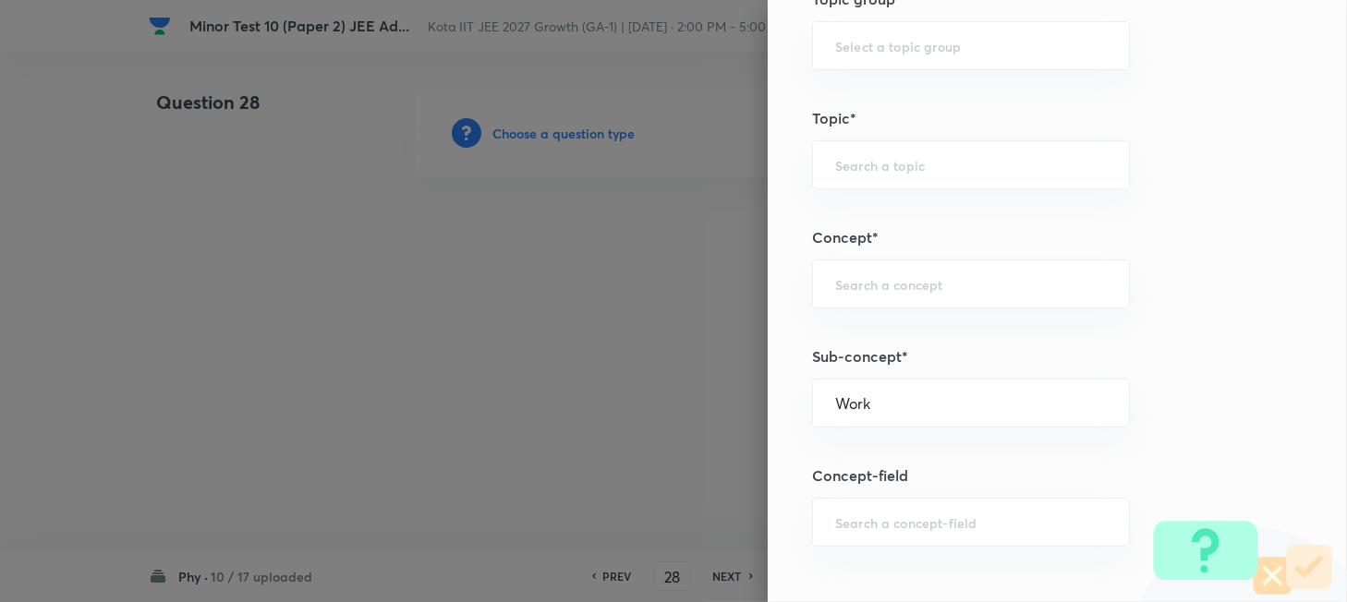
type input "Physics"
type input "Mechanics"
type input "Work, Energy & Power"
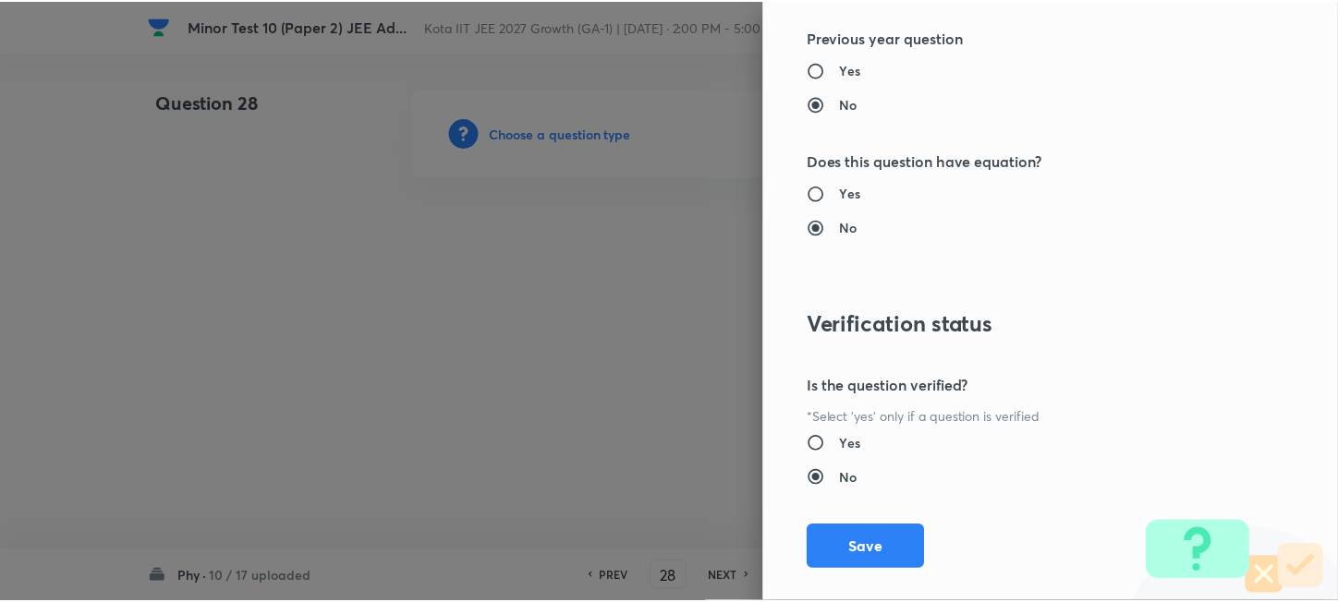
scroll to position [1930, 0]
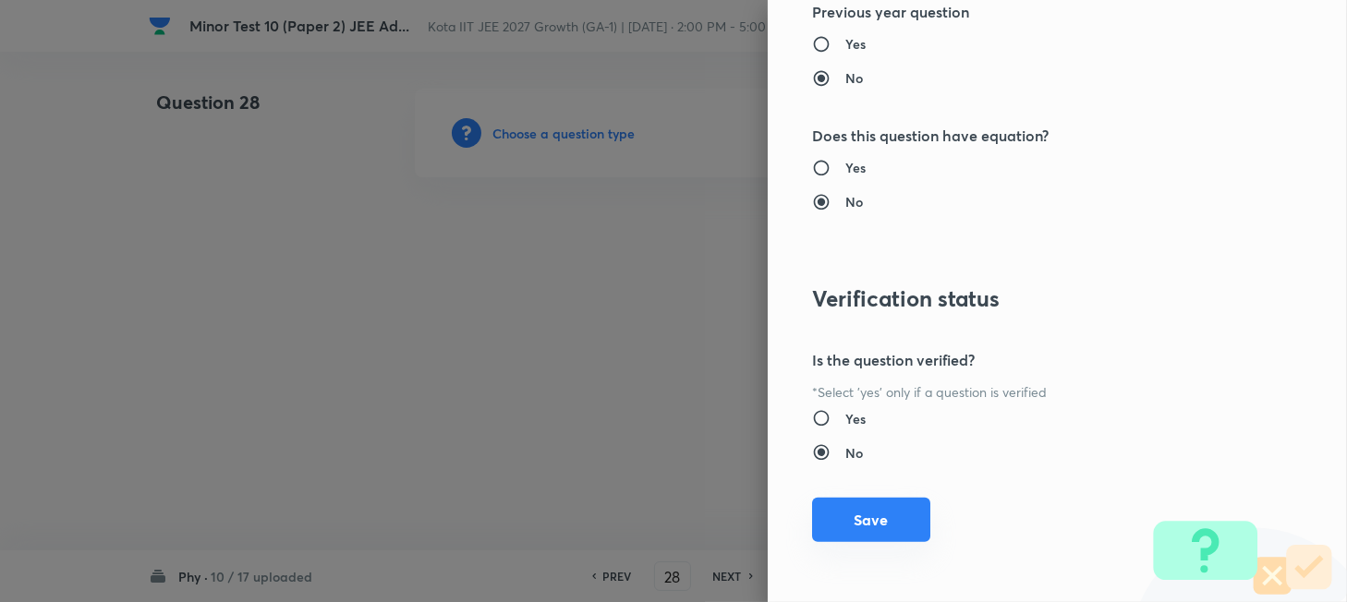
click at [876, 514] on button "Save" at bounding box center [871, 520] width 118 height 44
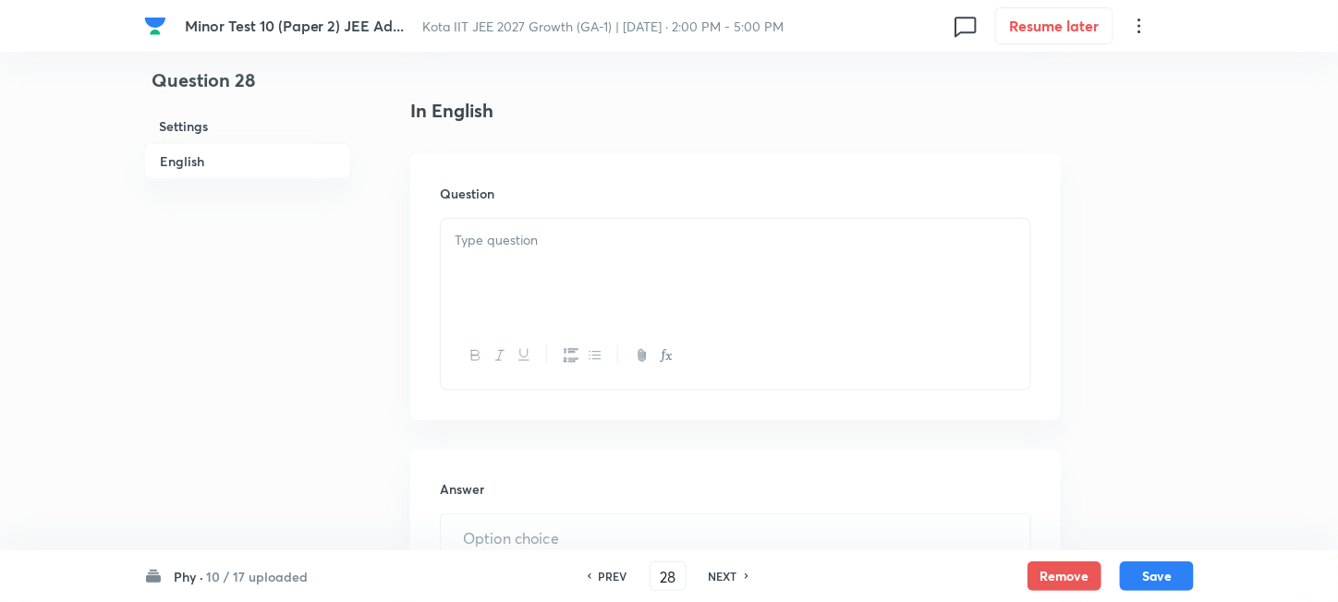
scroll to position [492, 0]
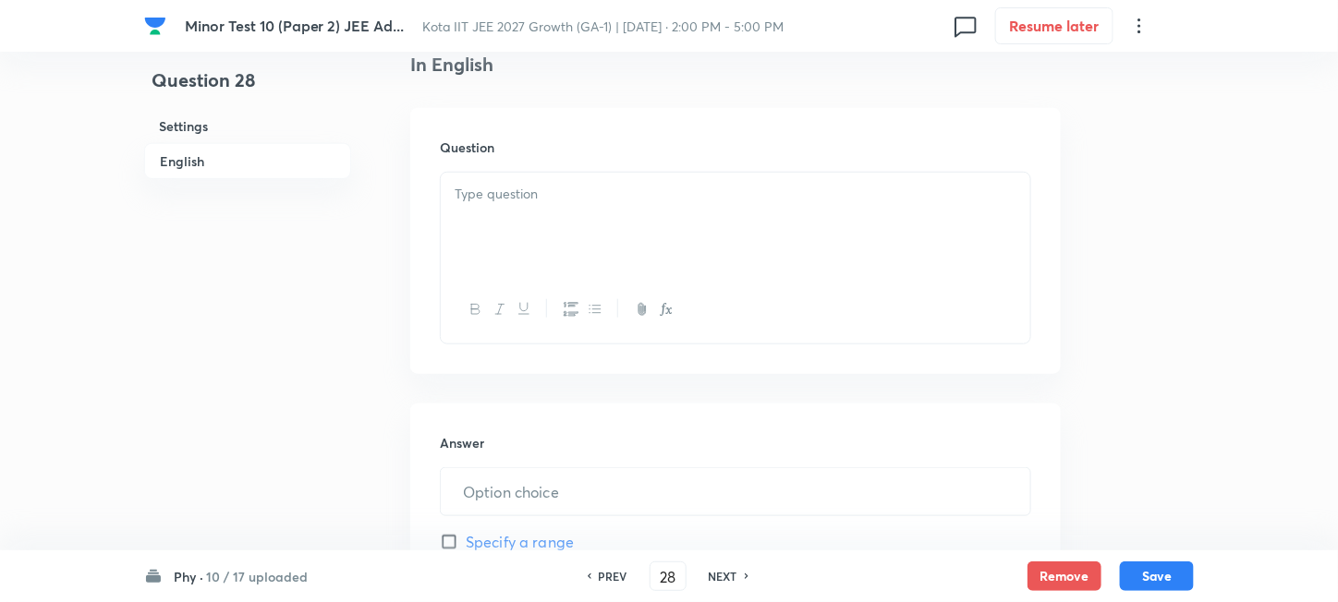
click at [749, 242] on div at bounding box center [735, 224] width 589 height 103
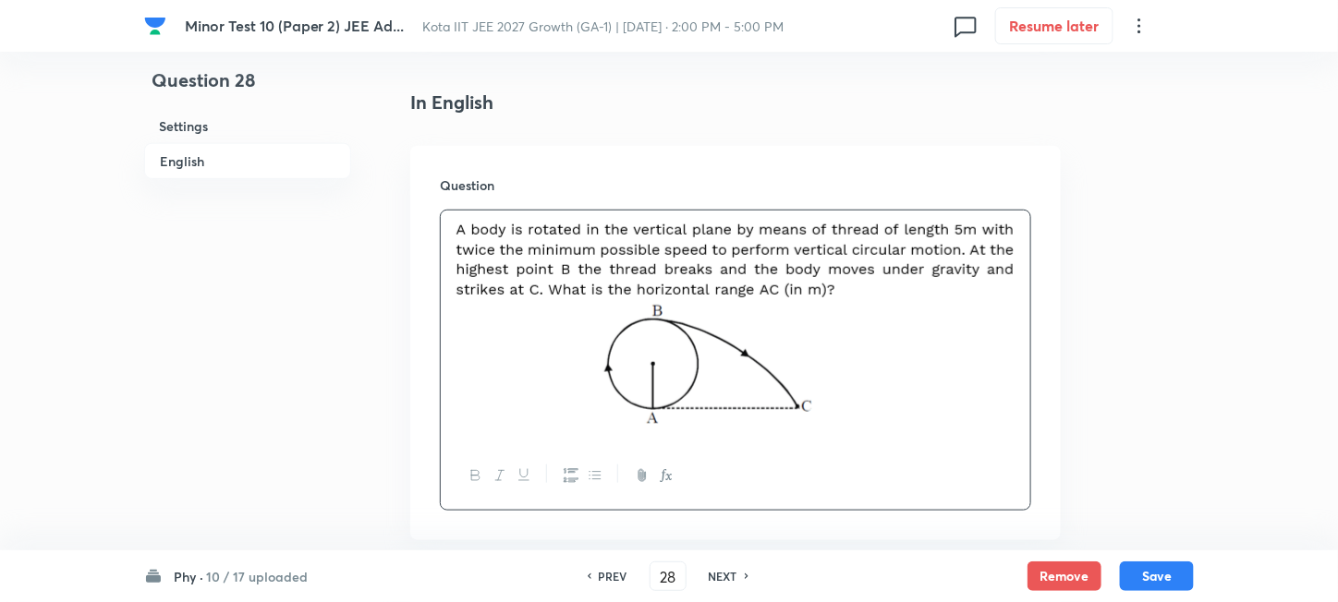
scroll to position [739, 0]
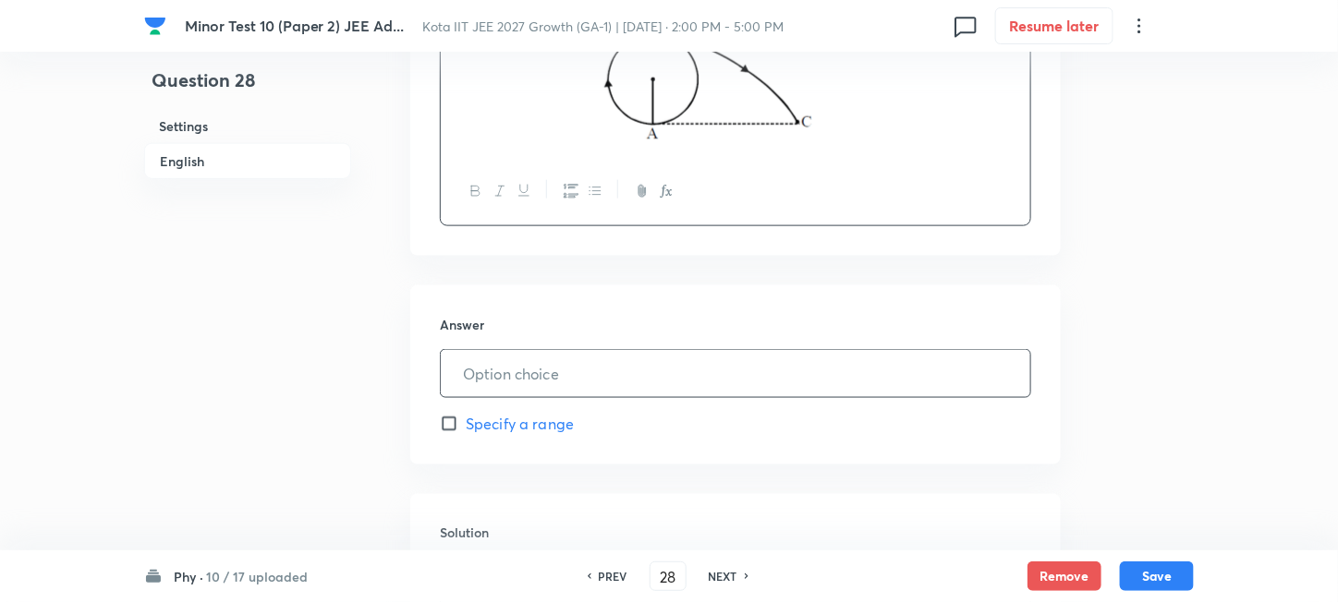
click at [593, 366] on input "text" at bounding box center [735, 373] width 589 height 47
type input "40"
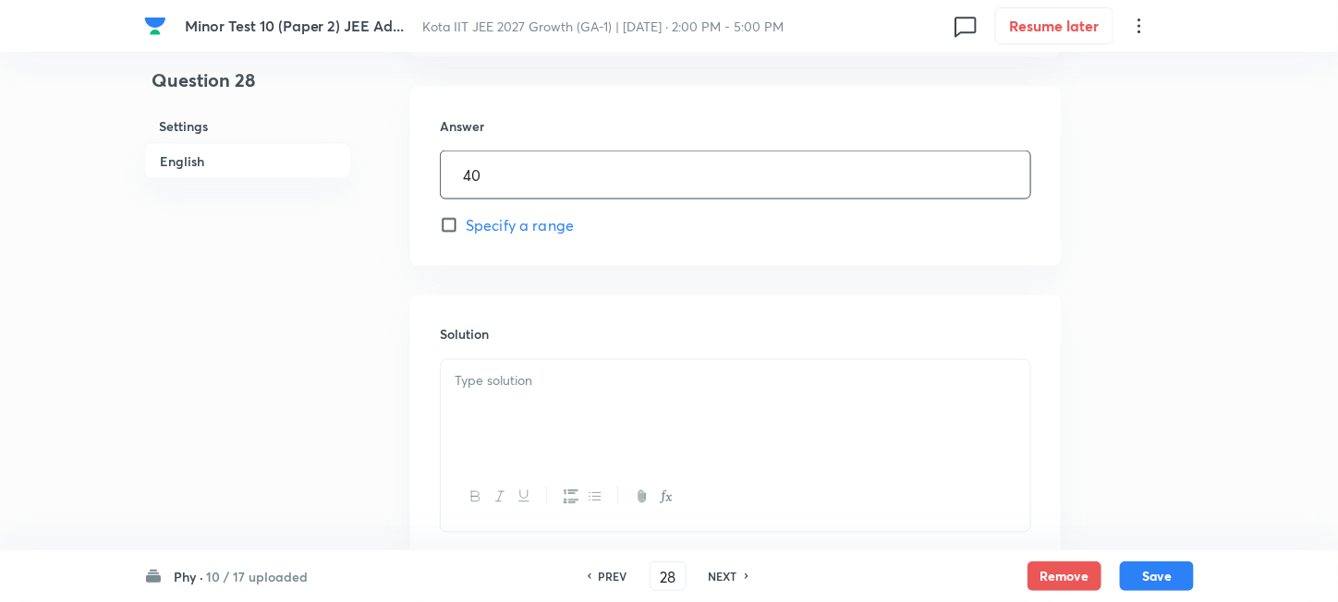
scroll to position [985, 0]
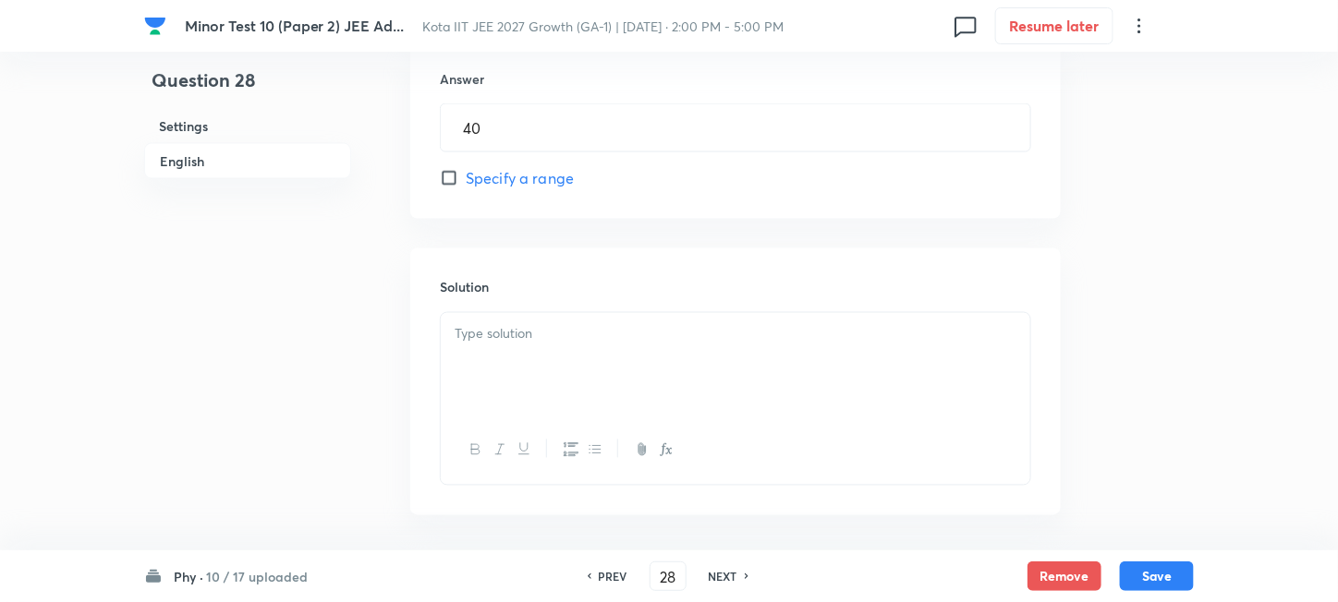
click at [611, 373] on div at bounding box center [735, 364] width 589 height 103
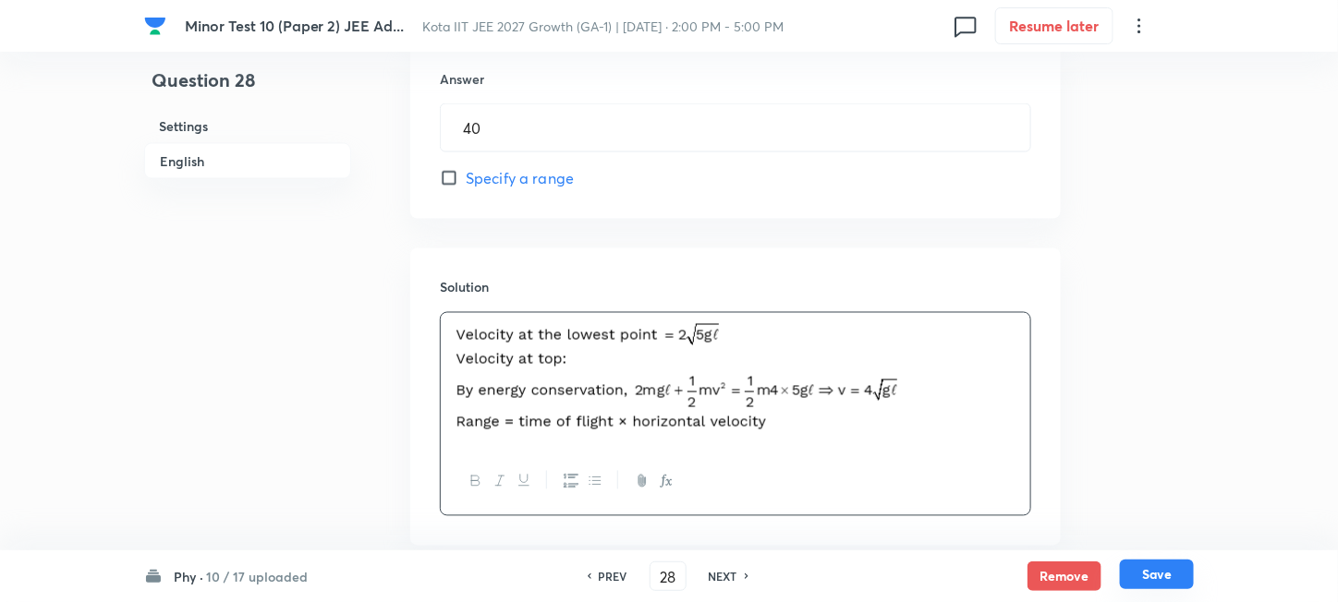
click at [1155, 571] on button "Save" at bounding box center [1157, 575] width 74 height 30
type input "29"
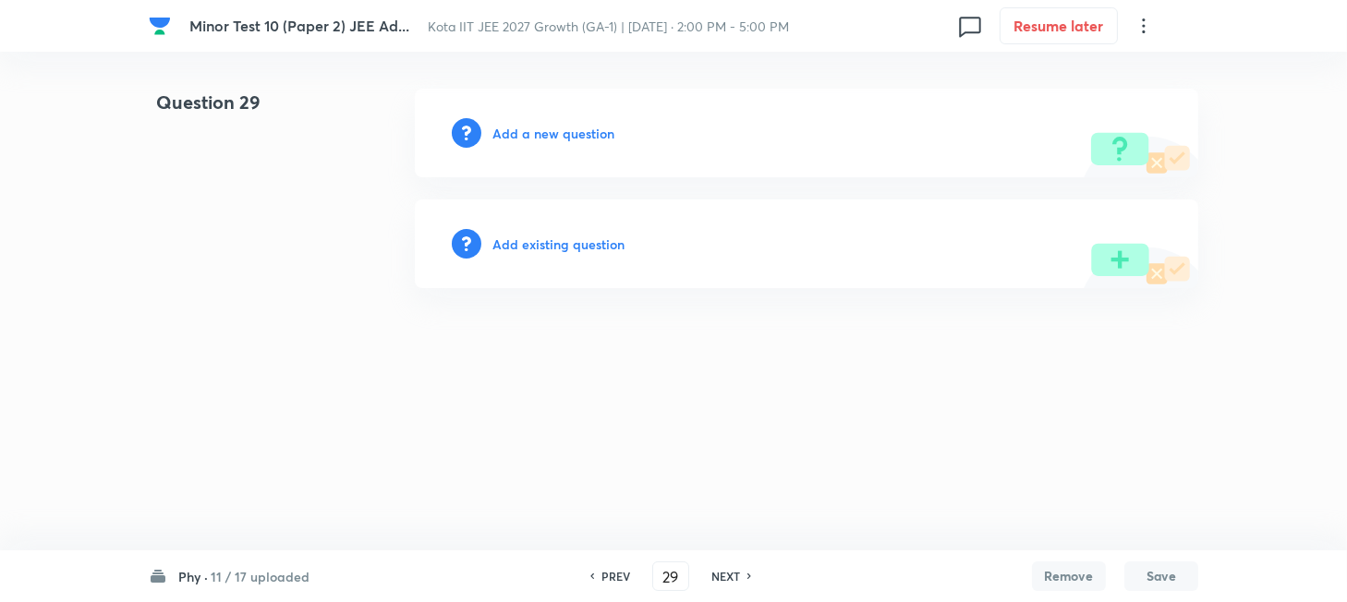
click at [522, 136] on h6 "Add a new question" at bounding box center [553, 133] width 122 height 19
click at [522, 136] on h6 "Choose a question type" at bounding box center [563, 133] width 142 height 19
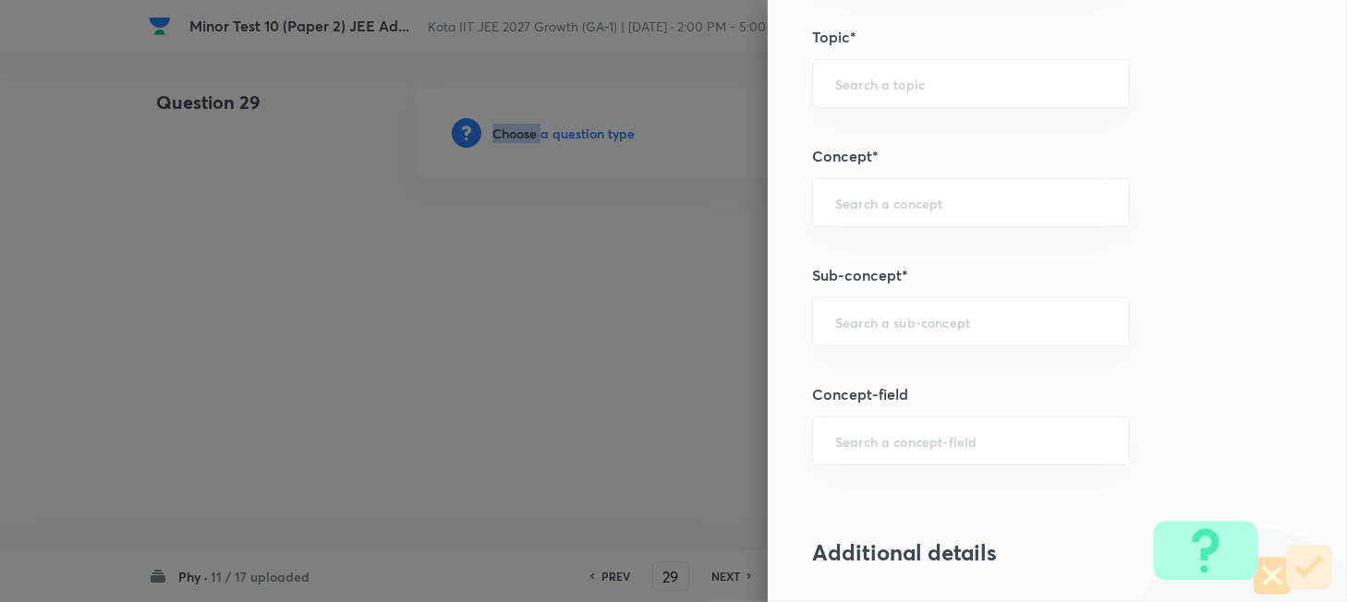
scroll to position [985, 0]
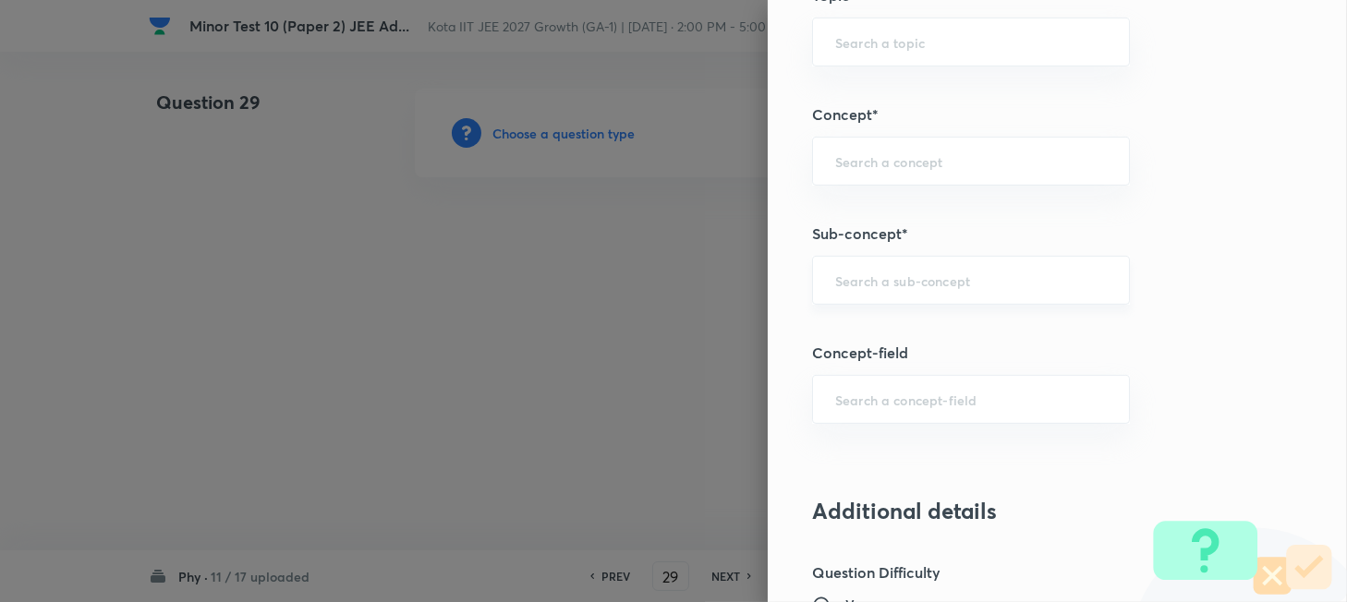
click at [904, 285] on input "text" at bounding box center [971, 281] width 272 height 18
paste input "The Centre of Mass"
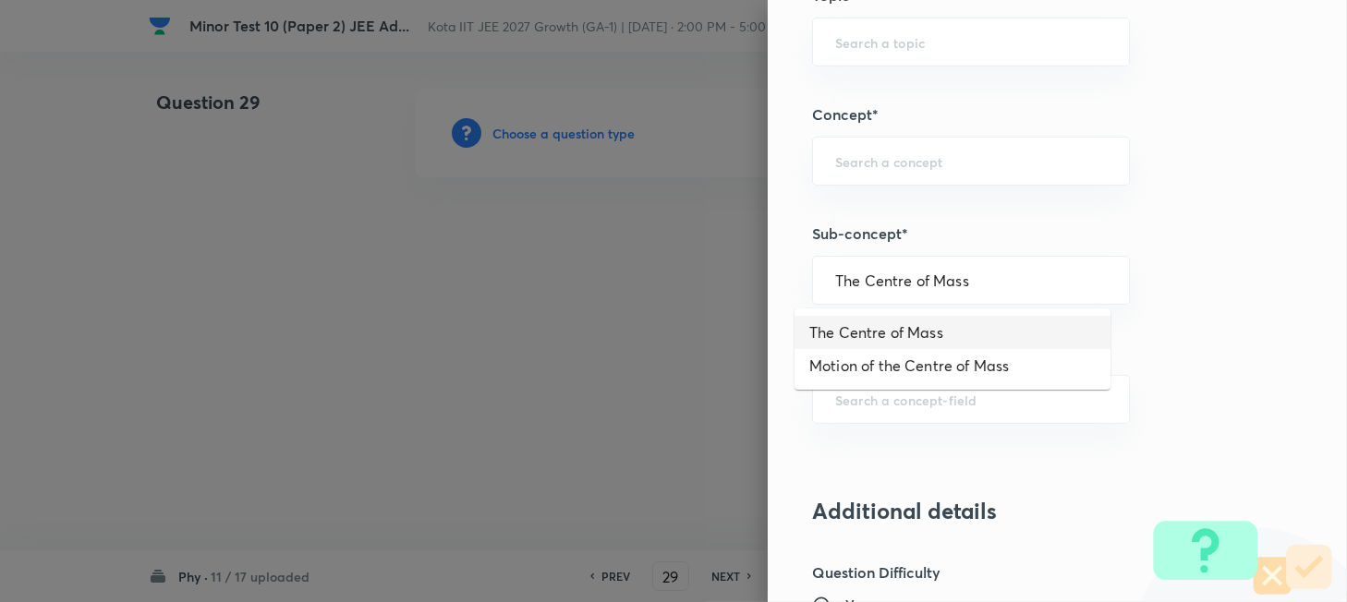
click at [892, 337] on li "The Centre of Mass" at bounding box center [952, 332] width 316 height 33
type input "The Centre of Mass"
type input "Physics"
type input "Mechanics"
type input "Centre of Mass, Impulse and Collisions"
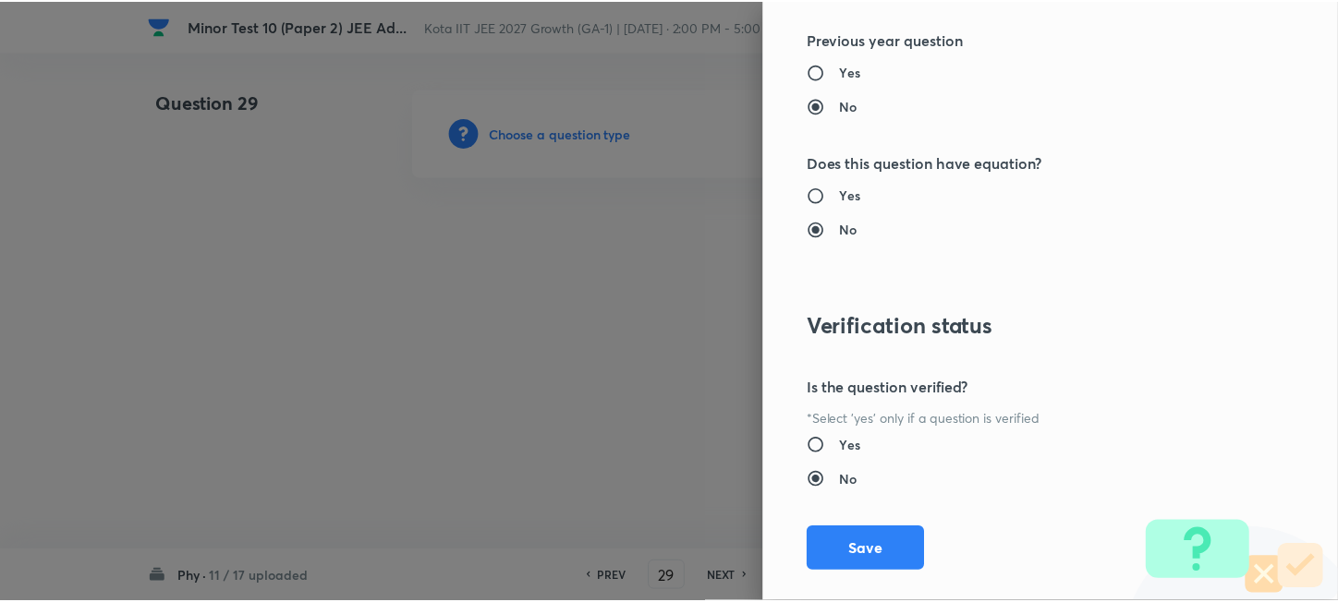
scroll to position [1930, 0]
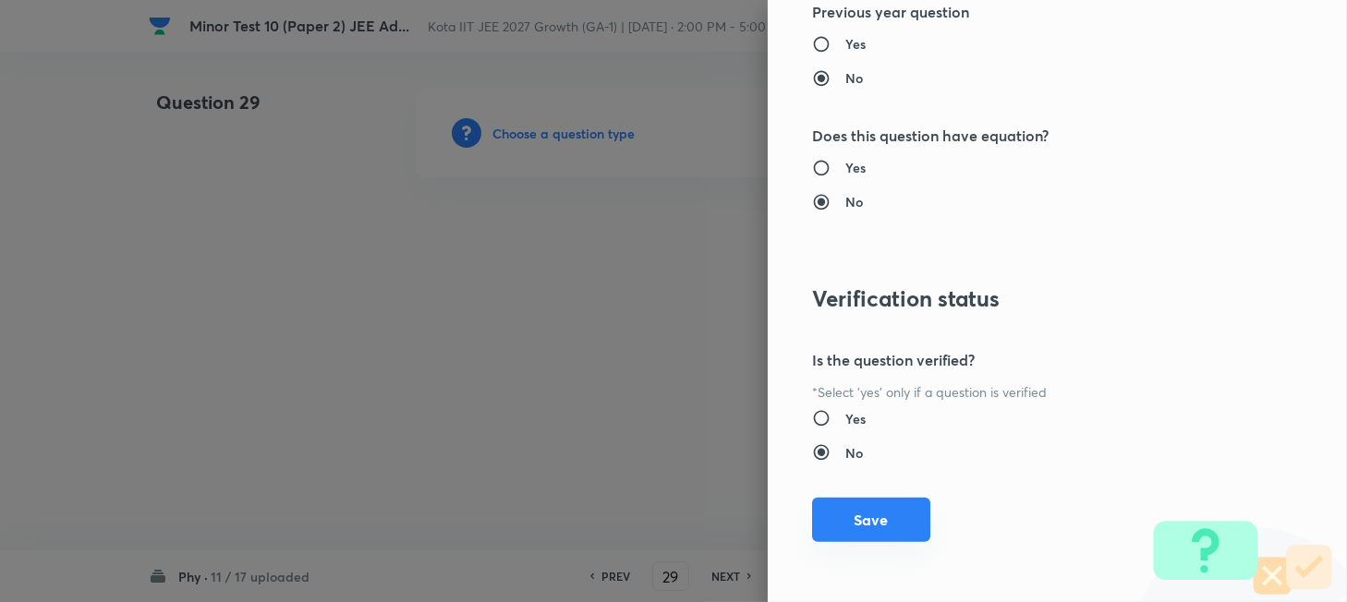
click at [873, 514] on button "Save" at bounding box center [871, 520] width 118 height 44
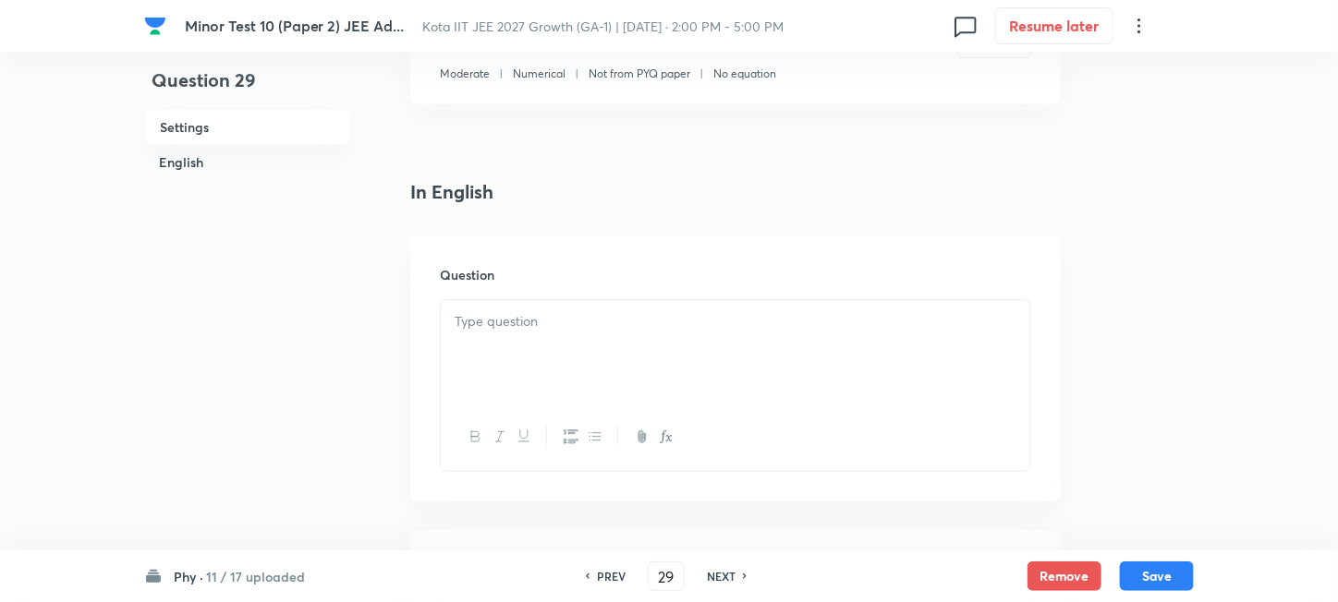
scroll to position [370, 0]
click at [638, 352] on div at bounding box center [735, 347] width 589 height 103
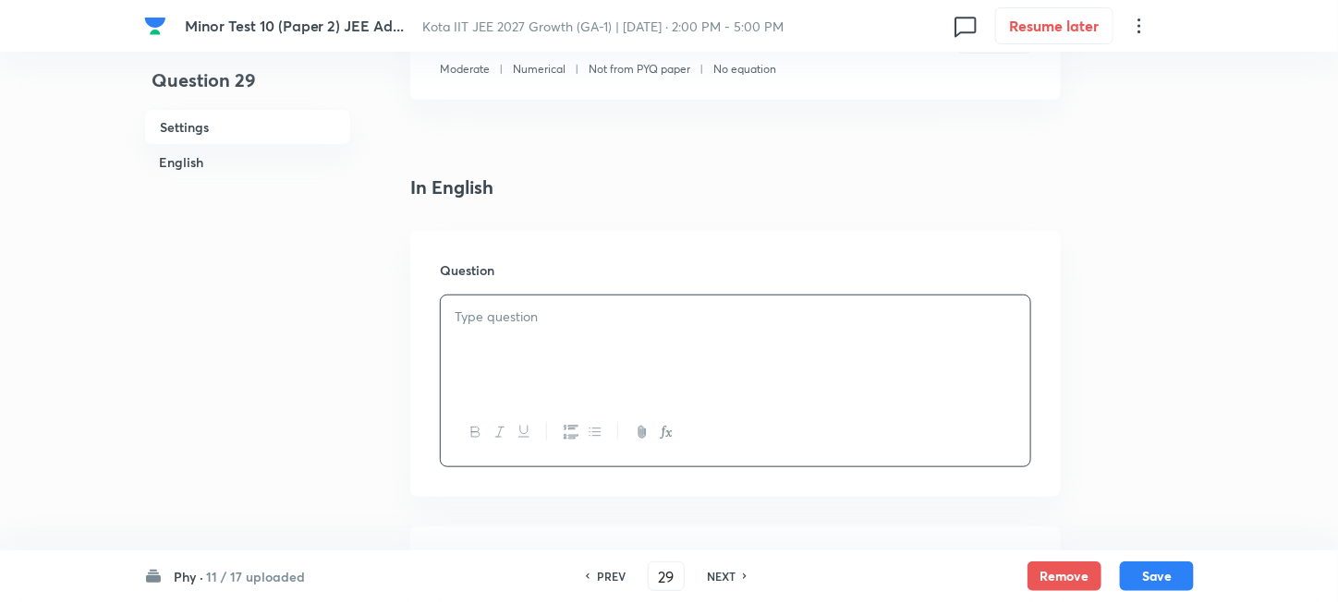
click at [567, 358] on div at bounding box center [735, 347] width 589 height 103
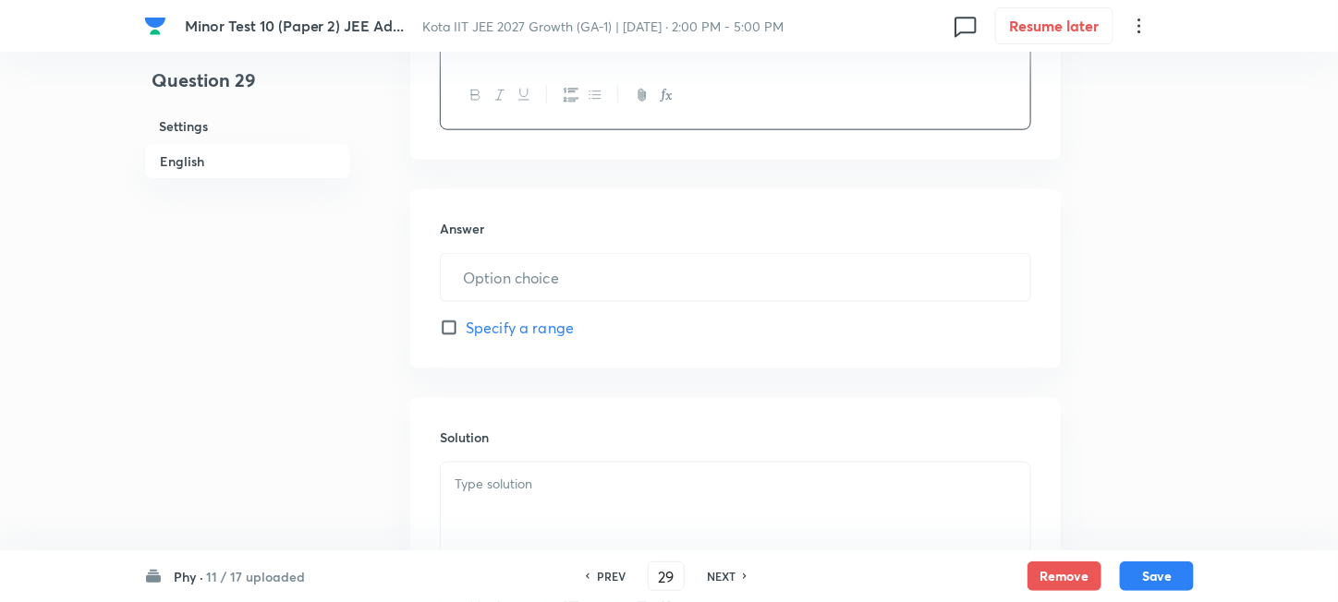
scroll to position [739, 0]
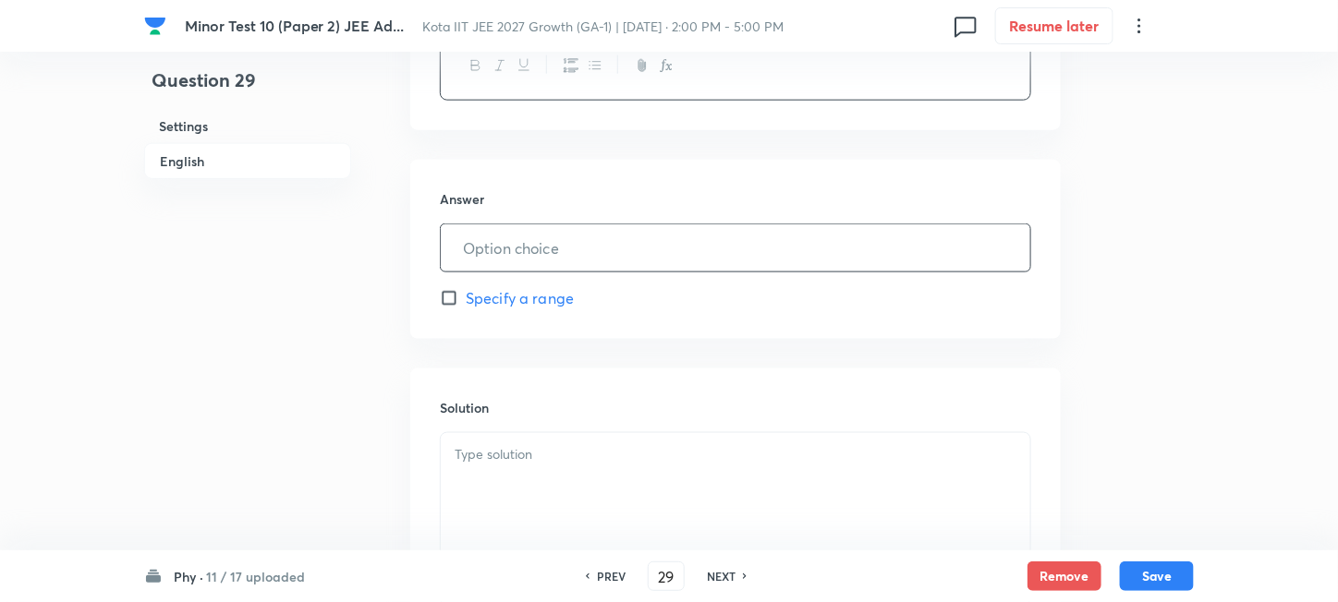
click at [591, 255] on input "text" at bounding box center [735, 247] width 589 height 47
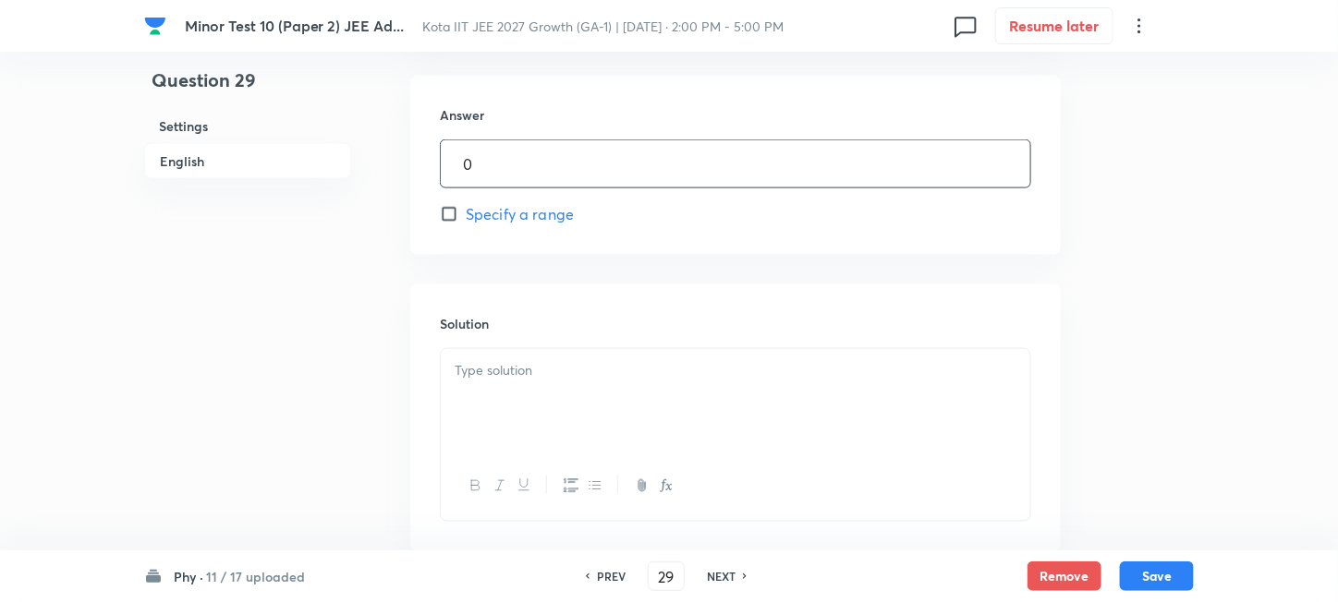
scroll to position [862, 0]
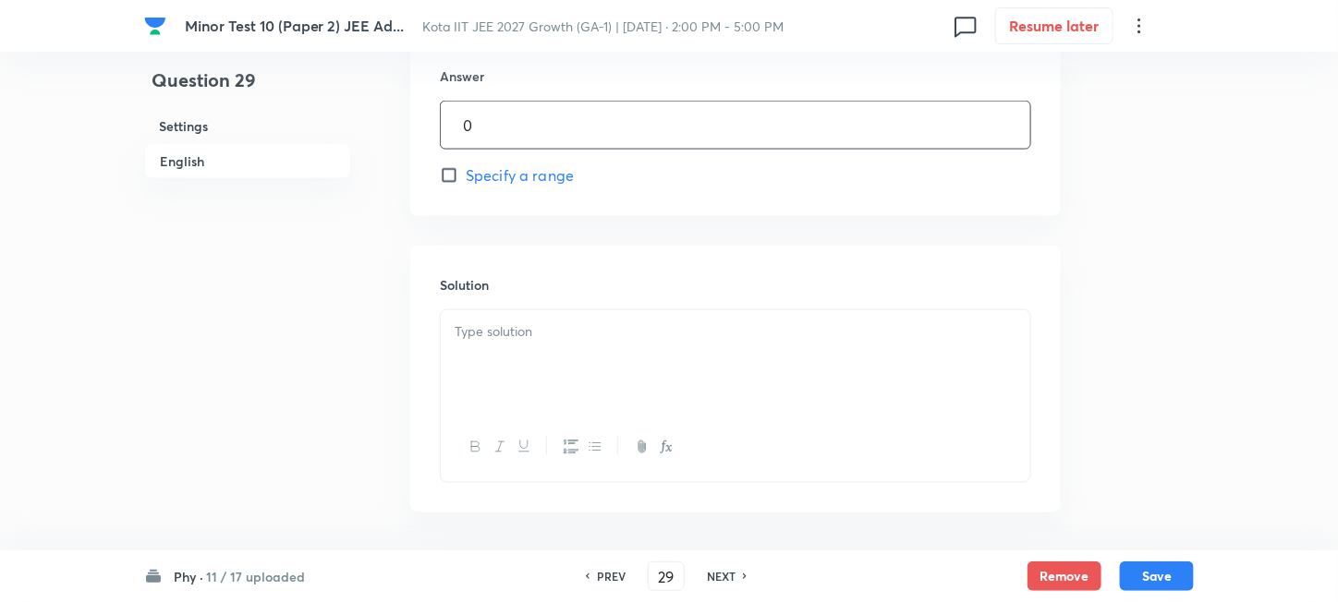
type input "0"
click at [576, 356] on div at bounding box center [735, 361] width 589 height 103
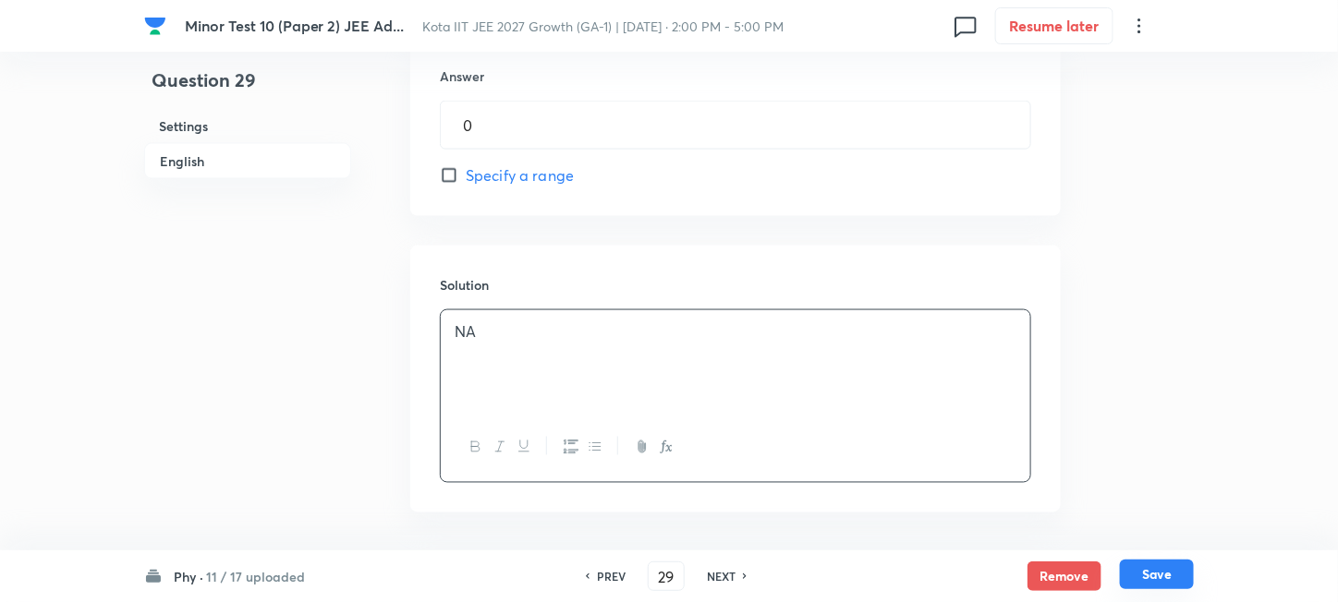
click at [1148, 576] on button "Save" at bounding box center [1157, 575] width 74 height 30
type input "30"
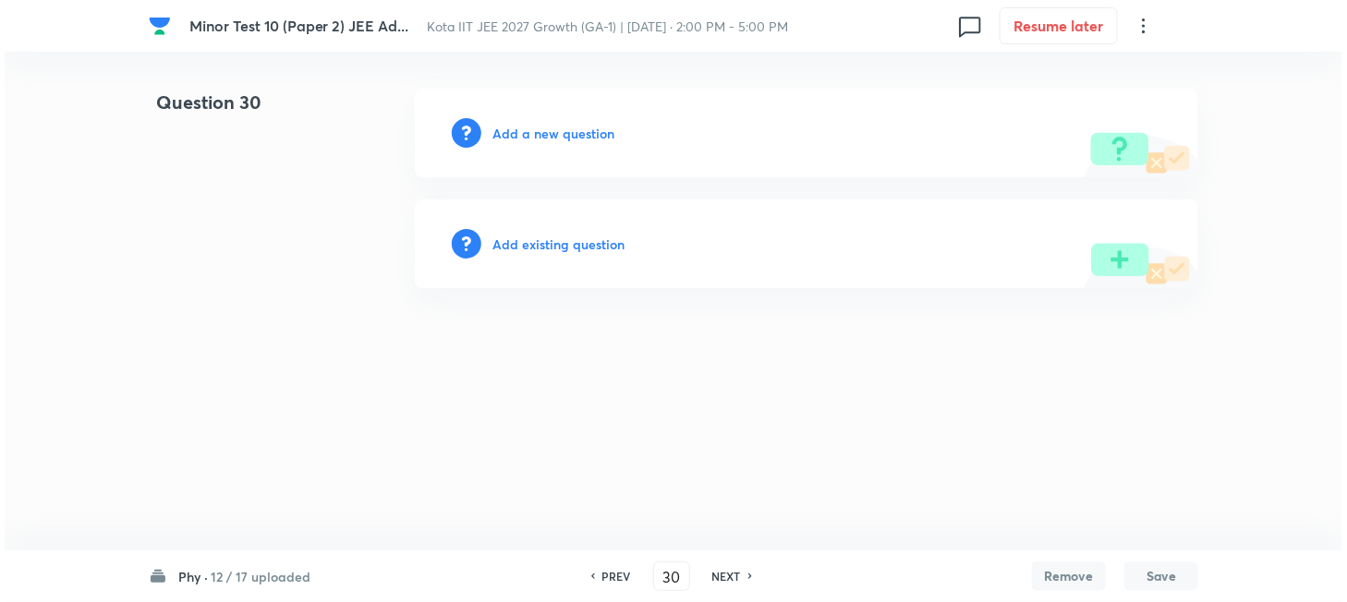
scroll to position [0, 0]
click at [534, 131] on h6 "Add a new question" at bounding box center [553, 133] width 122 height 19
click at [534, 131] on h6 "Choose a question type" at bounding box center [563, 133] width 142 height 19
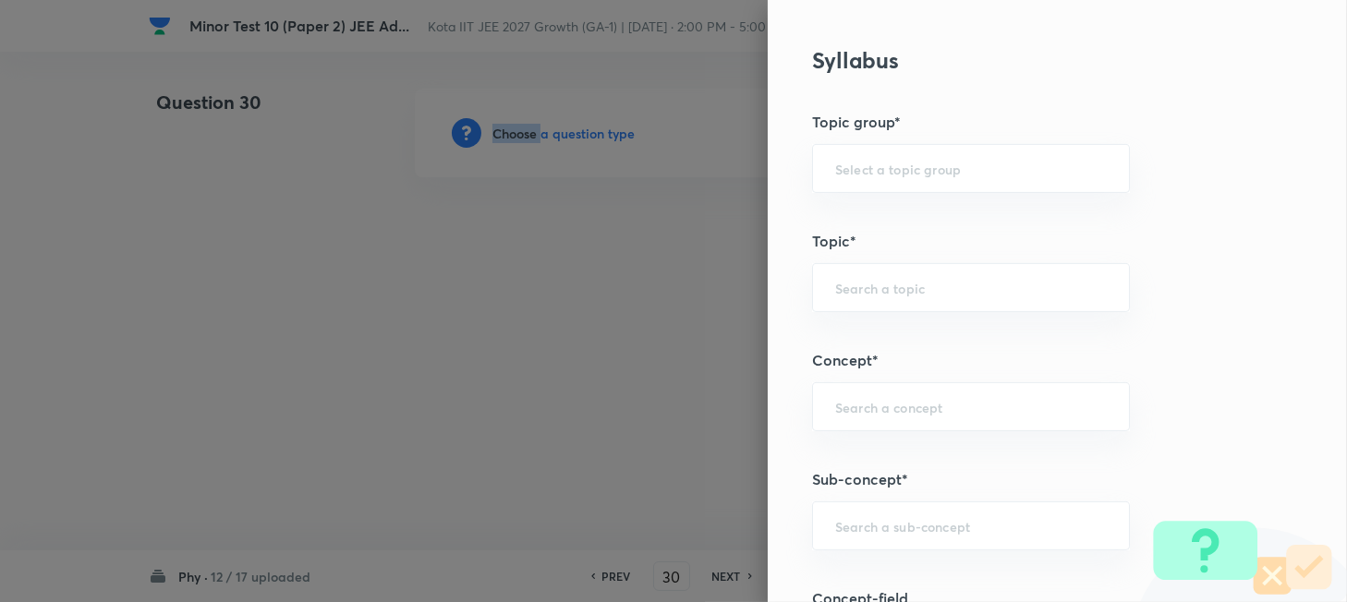
scroll to position [862, 0]
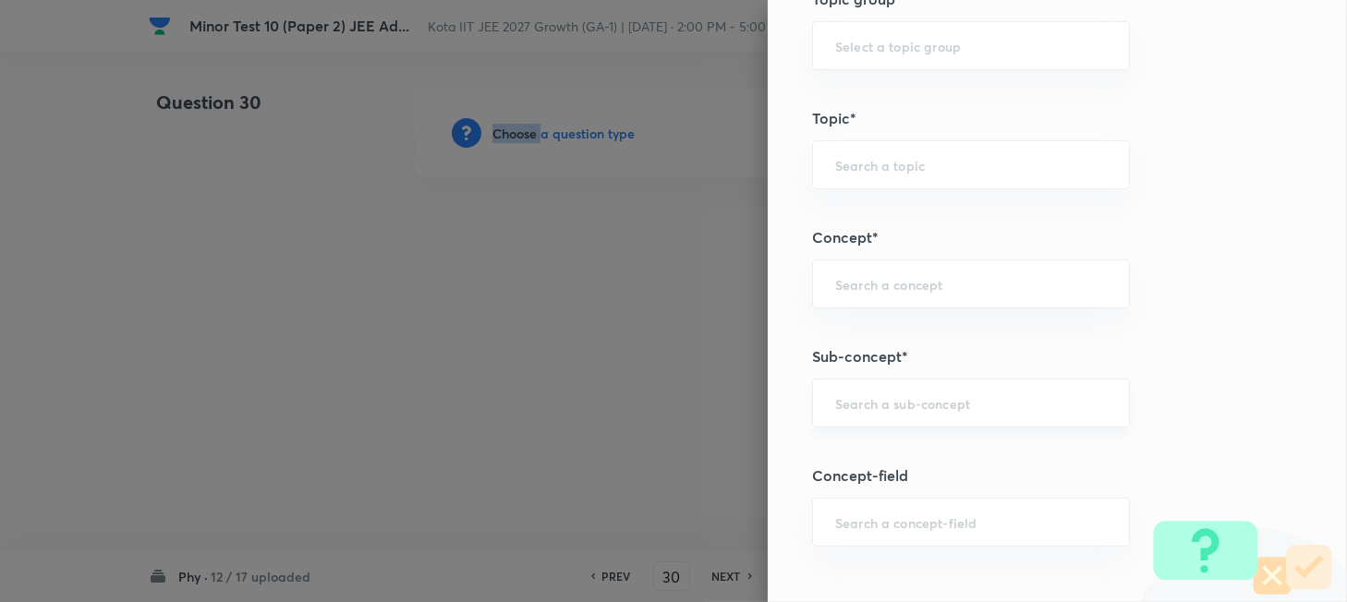
click at [879, 406] on input "text" at bounding box center [971, 403] width 272 height 18
paste input "Work"
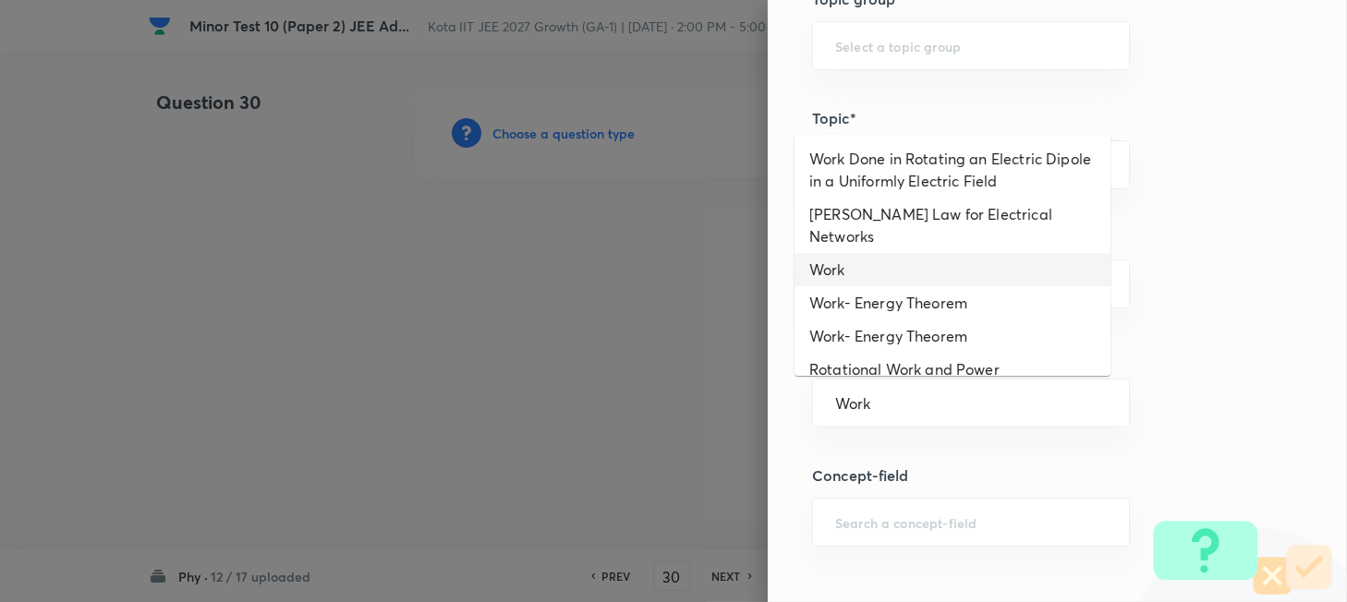
click at [876, 253] on li "Work" at bounding box center [952, 269] width 316 height 33
type input "Work"
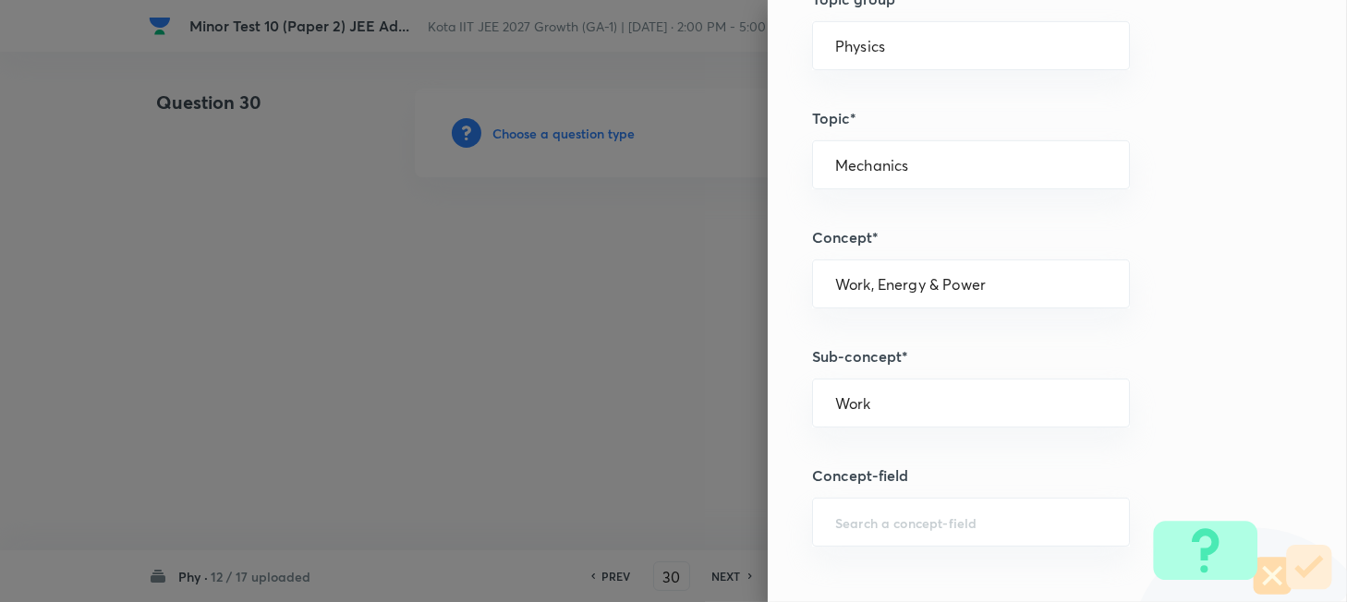
type input "Physics"
type input "Mechanics"
type input "Work, Energy & Power"
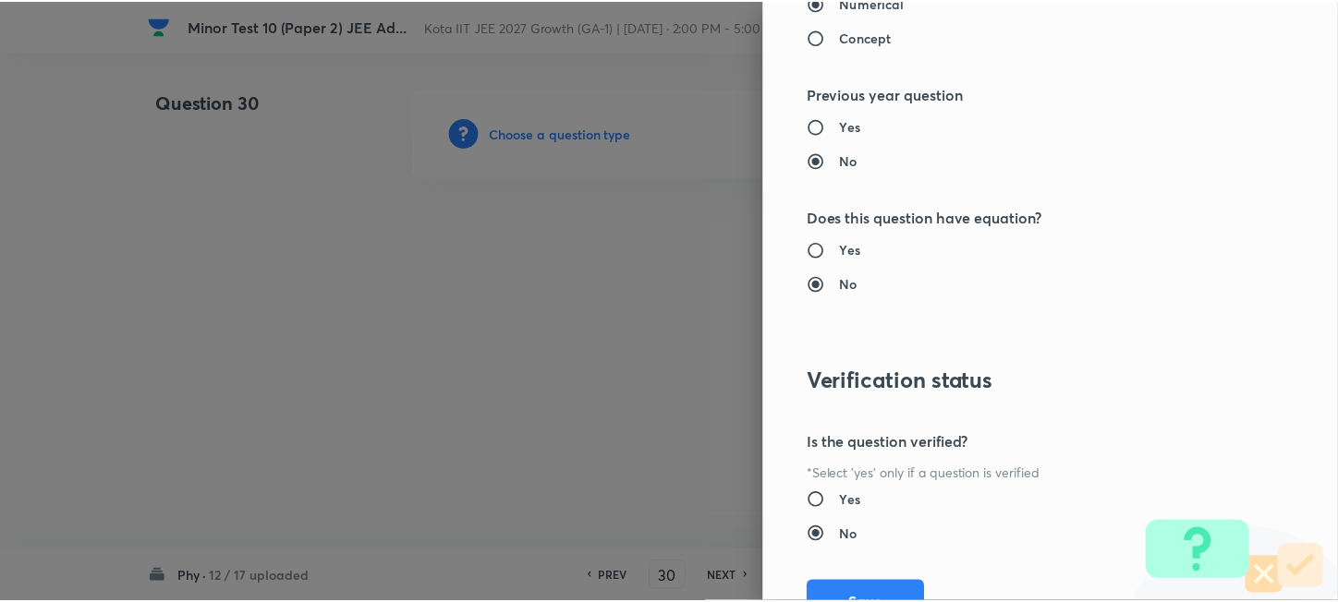
scroll to position [1930, 0]
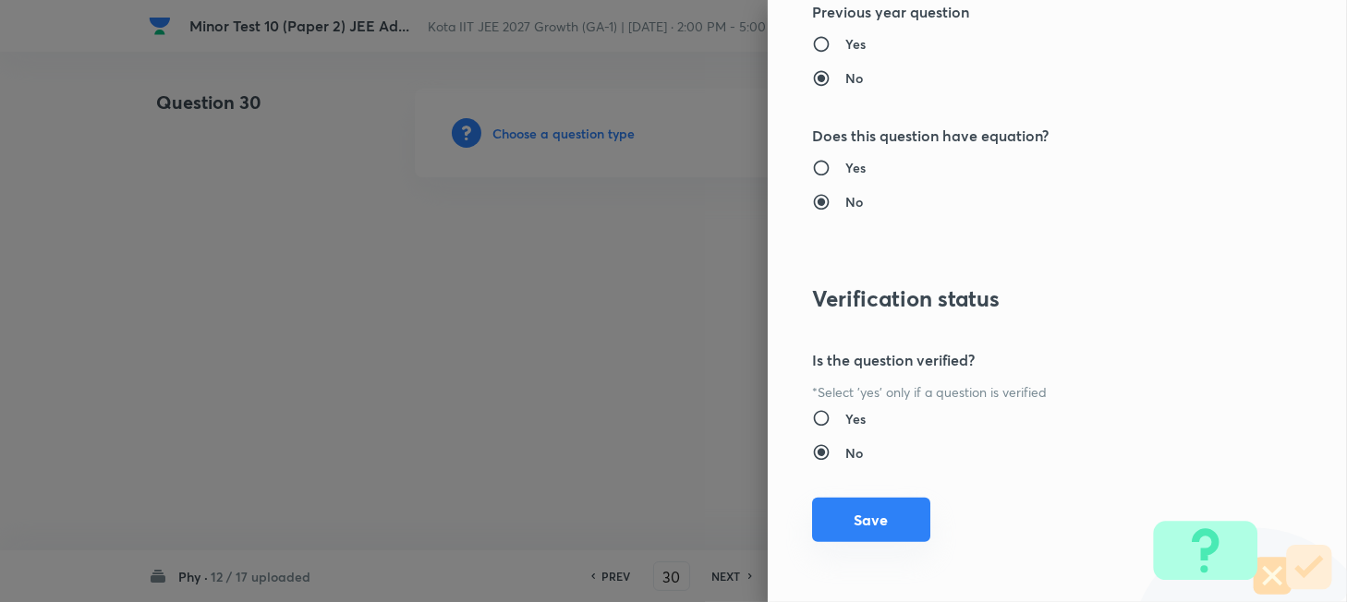
click at [863, 518] on button "Save" at bounding box center [871, 520] width 118 height 44
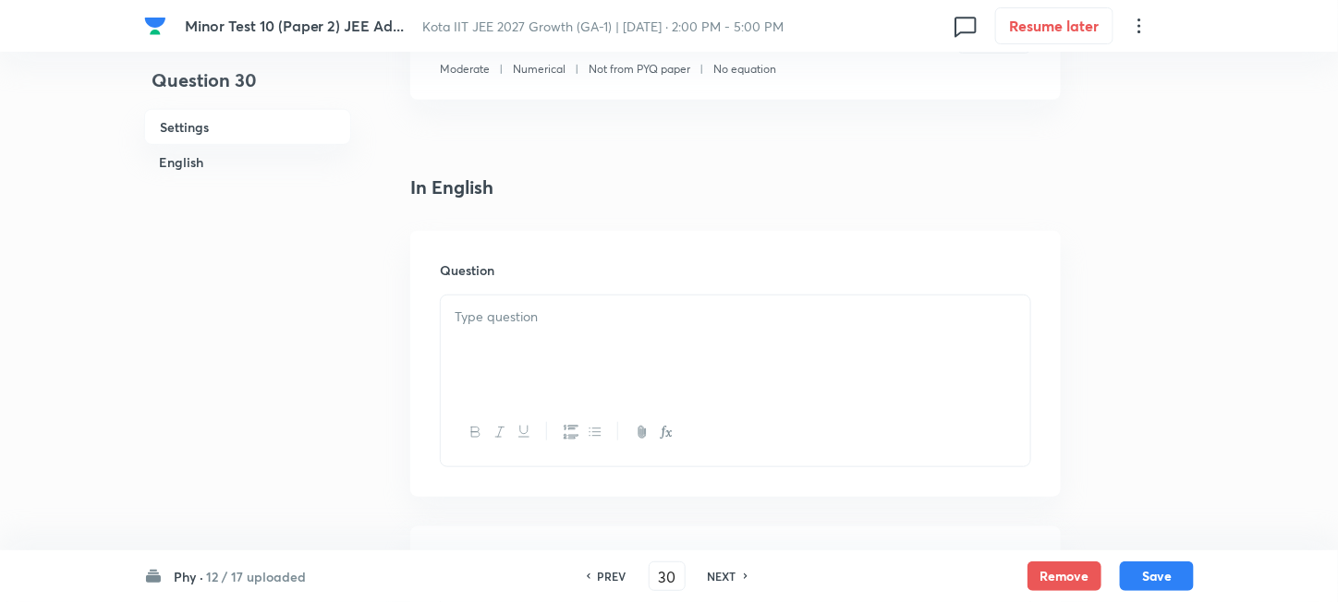
scroll to position [492, 0]
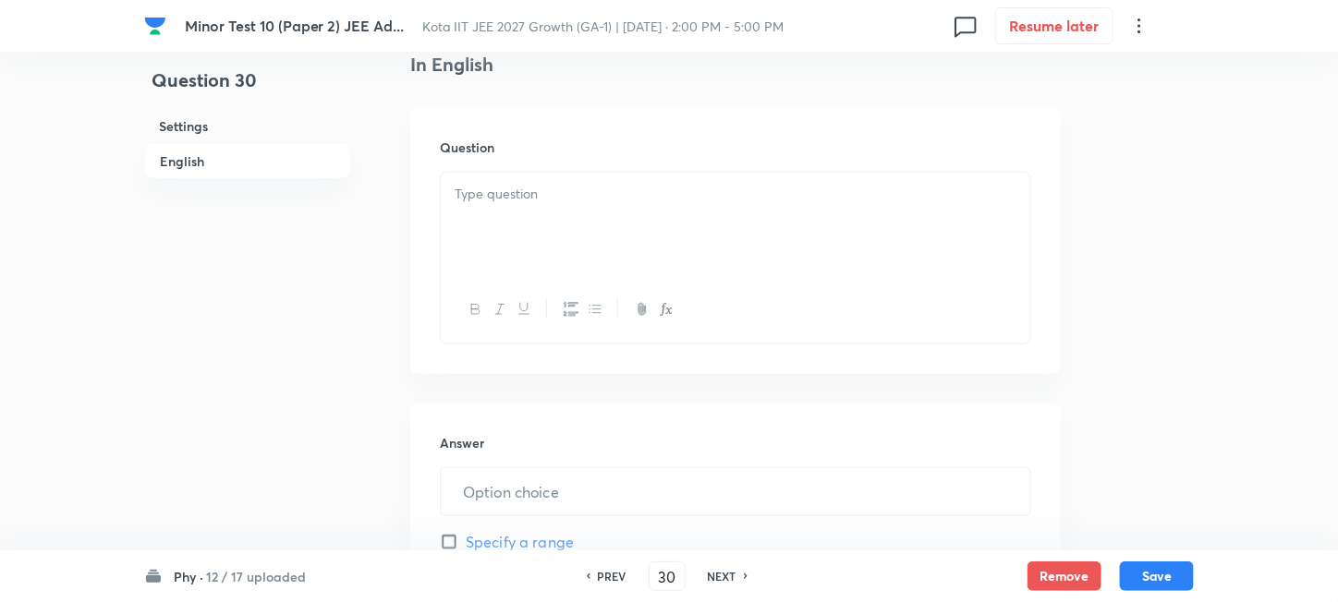
click at [581, 246] on div at bounding box center [735, 224] width 589 height 103
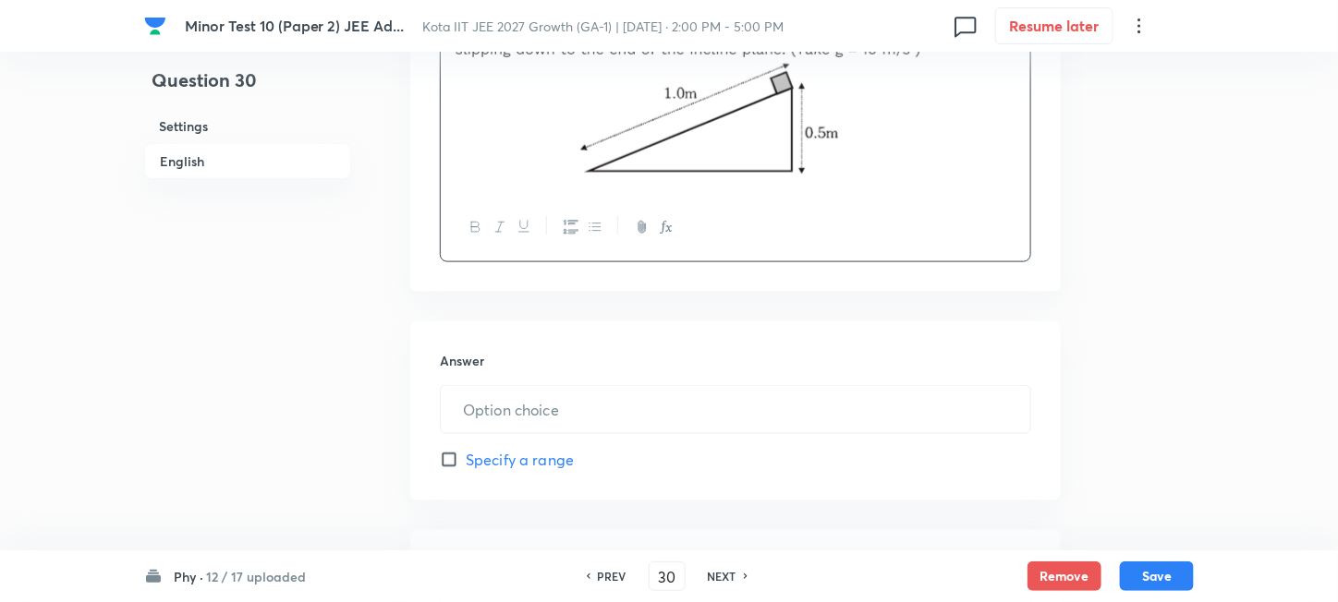
scroll to position [739, 0]
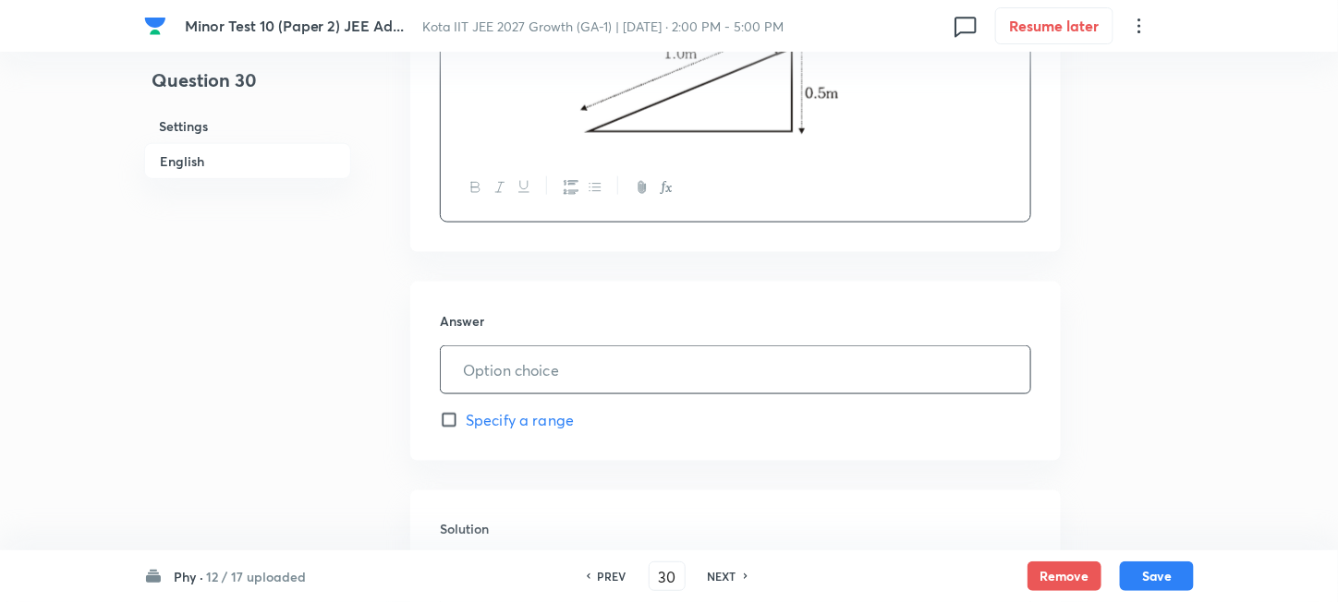
click at [582, 382] on input "text" at bounding box center [735, 369] width 589 height 47
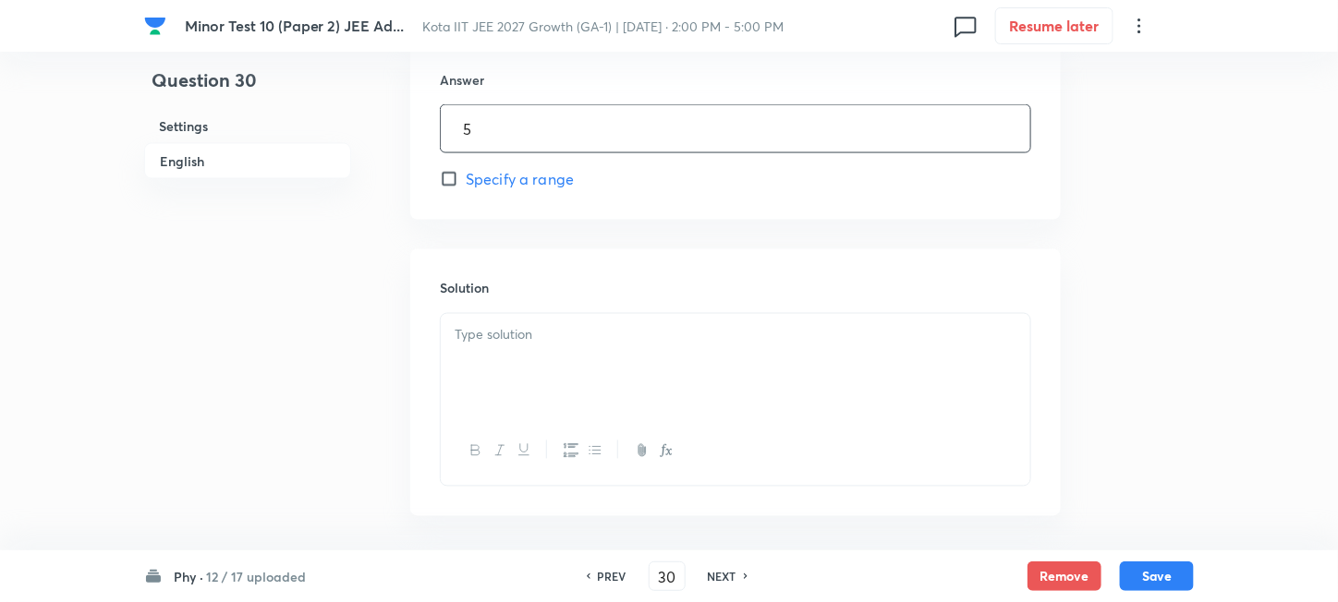
scroll to position [985, 0]
type input "5"
click at [600, 356] on div at bounding box center [735, 360] width 589 height 103
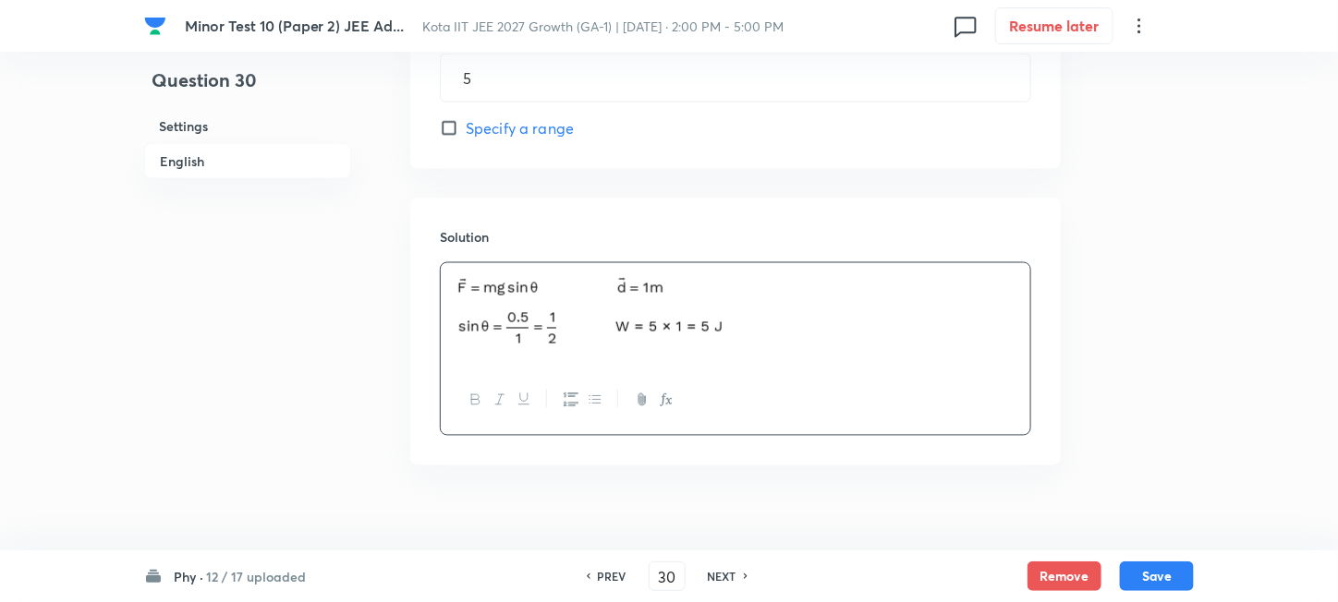
scroll to position [1056, 0]
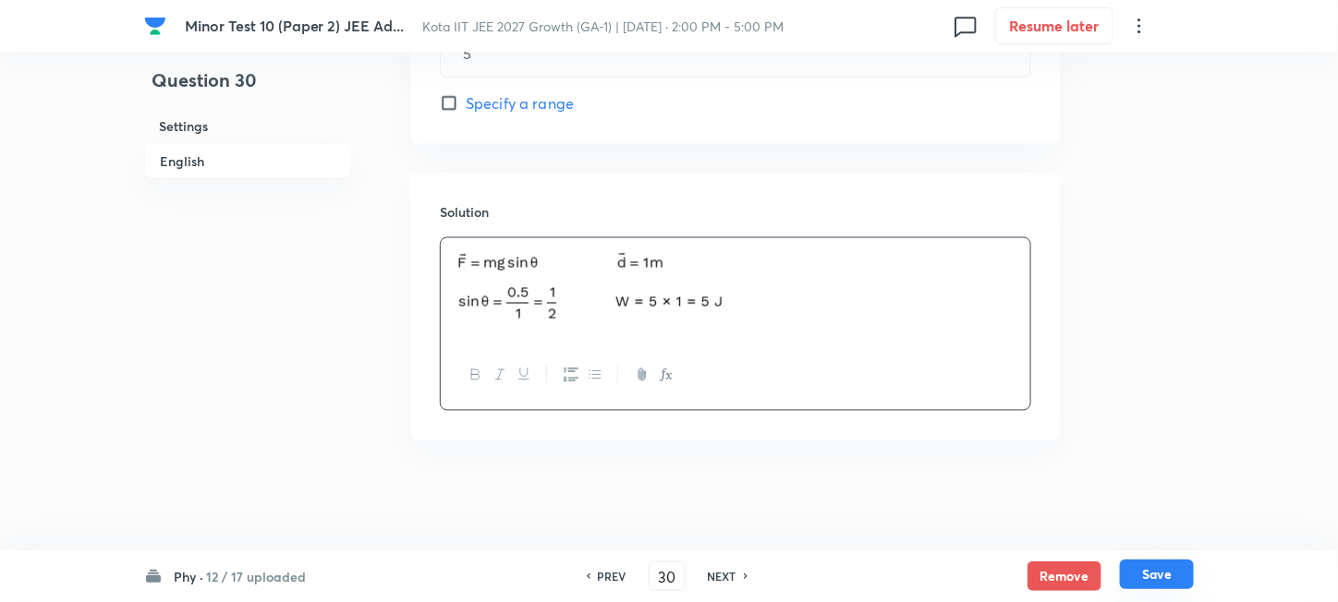
drag, startPoint x: 1175, startPoint y: 578, endPoint x: 1136, endPoint y: 564, distance: 41.5
click at [1174, 578] on button "Save" at bounding box center [1157, 575] width 74 height 30
type input "31"
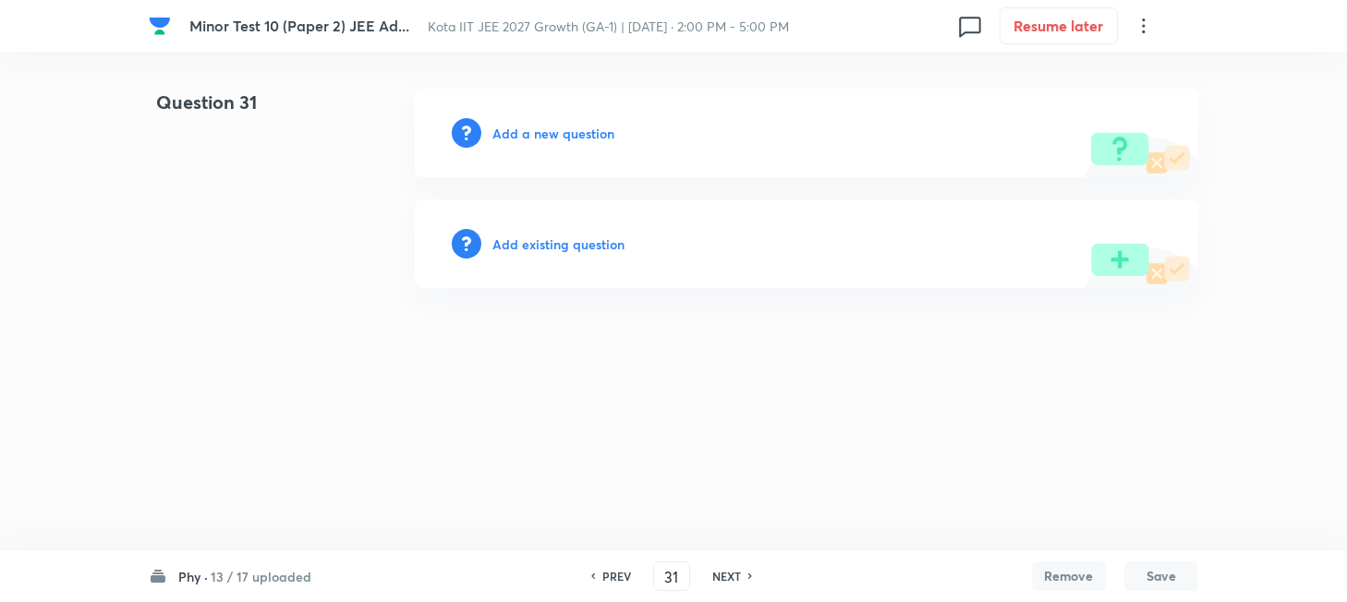
click at [514, 133] on h6 "Add a new question" at bounding box center [553, 133] width 122 height 19
click at [515, 133] on h6 "Choose a question type" at bounding box center [563, 133] width 142 height 19
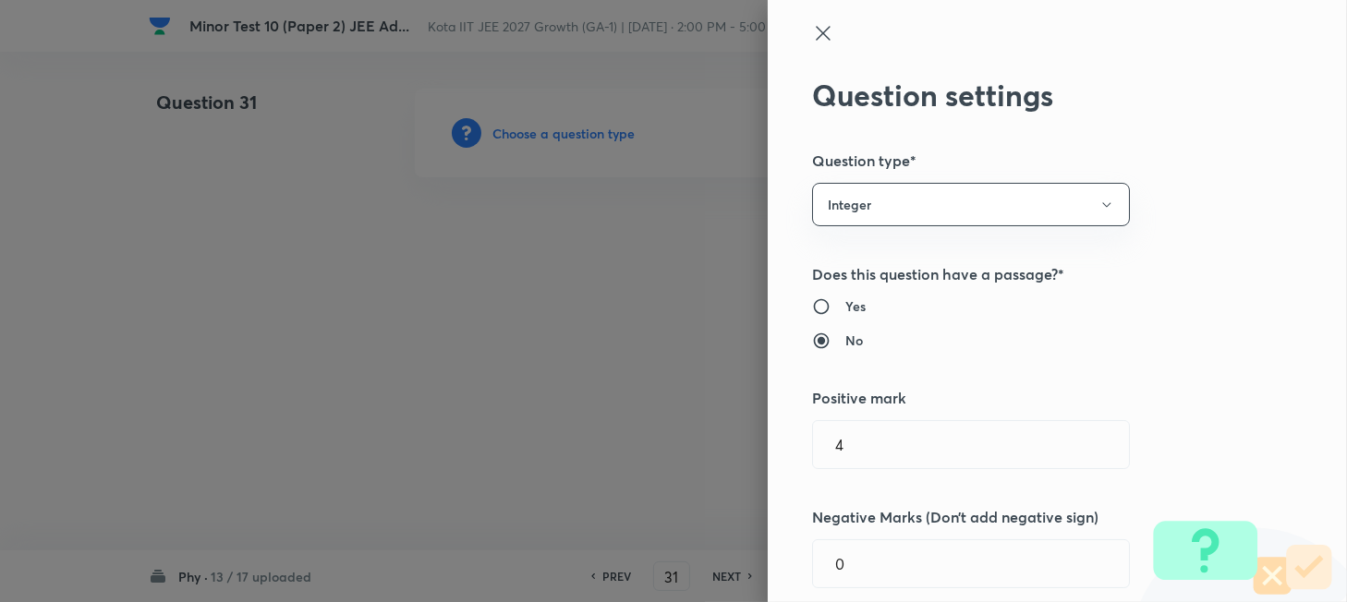
scroll to position [123, 0]
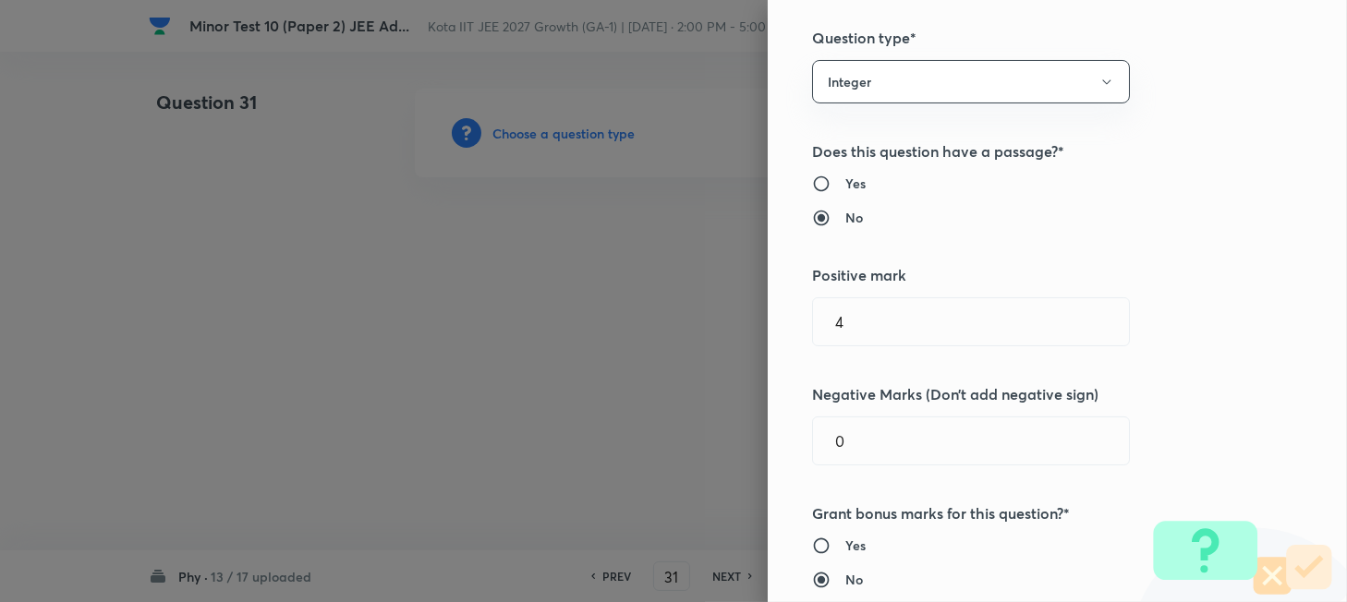
click at [845, 181] on h6 "Yes" at bounding box center [855, 183] width 20 height 19
click at [834, 181] on input "Yes" at bounding box center [828, 184] width 33 height 18
radio input "true"
radio input "false"
click at [868, 327] on input "4" at bounding box center [971, 321] width 316 height 47
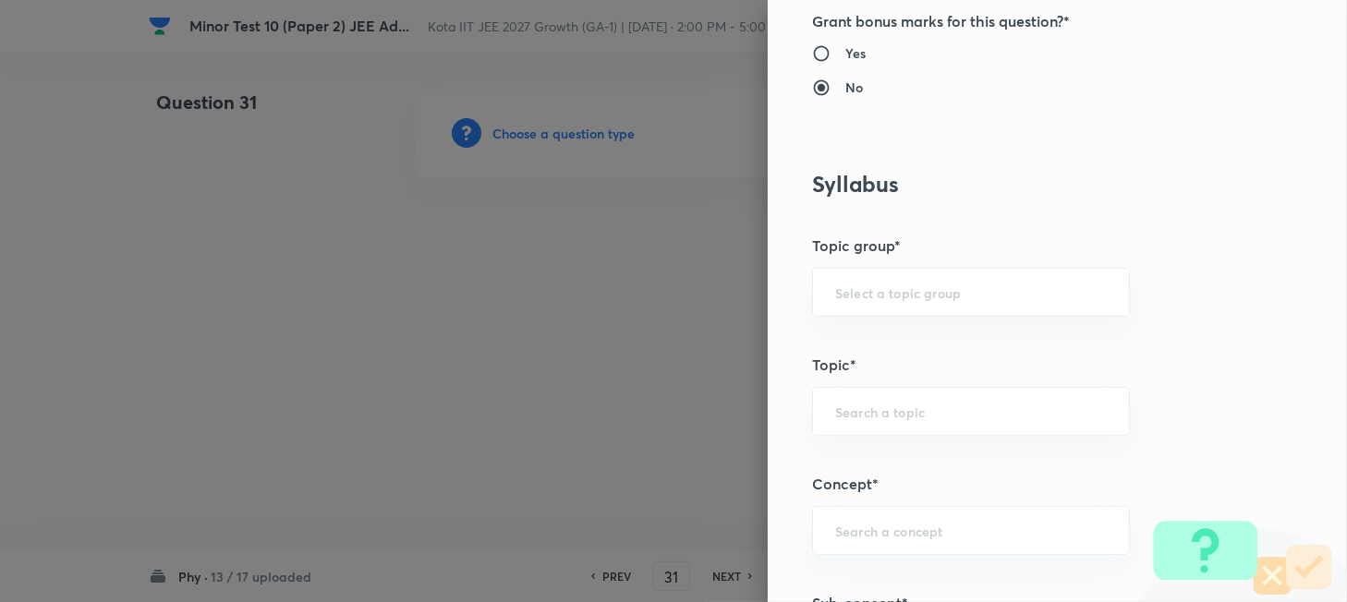
scroll to position [862, 0]
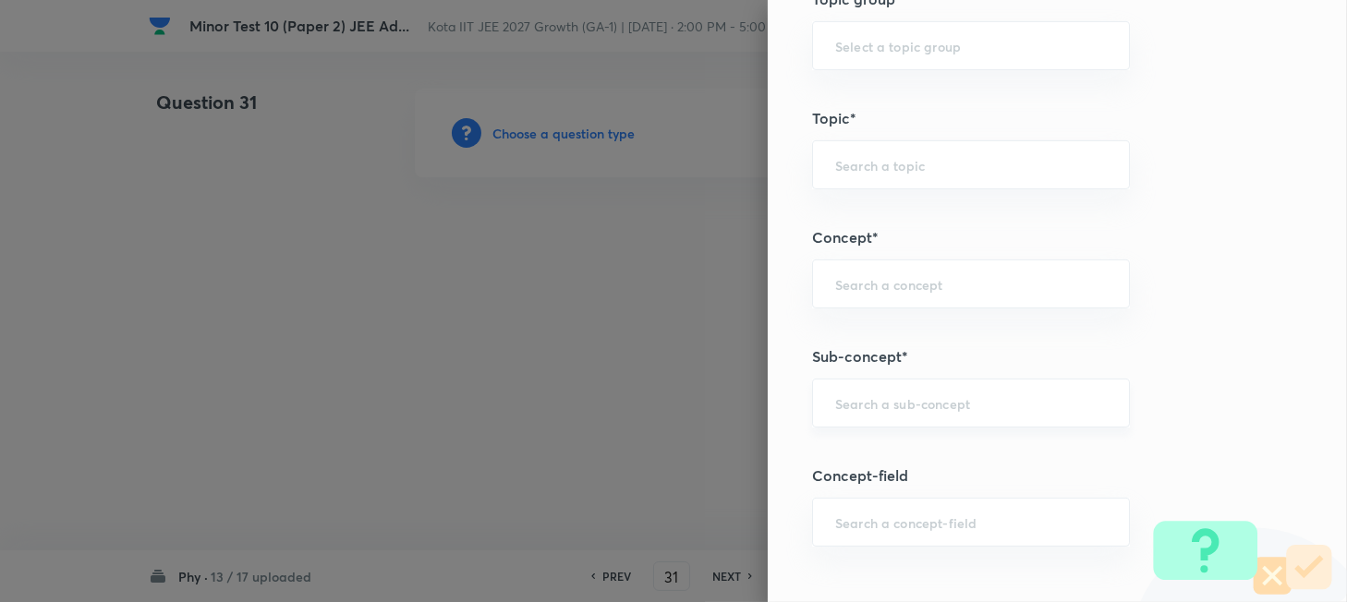
type input "3"
click at [862, 410] on input "text" at bounding box center [971, 403] width 272 height 18
paste input "Work"
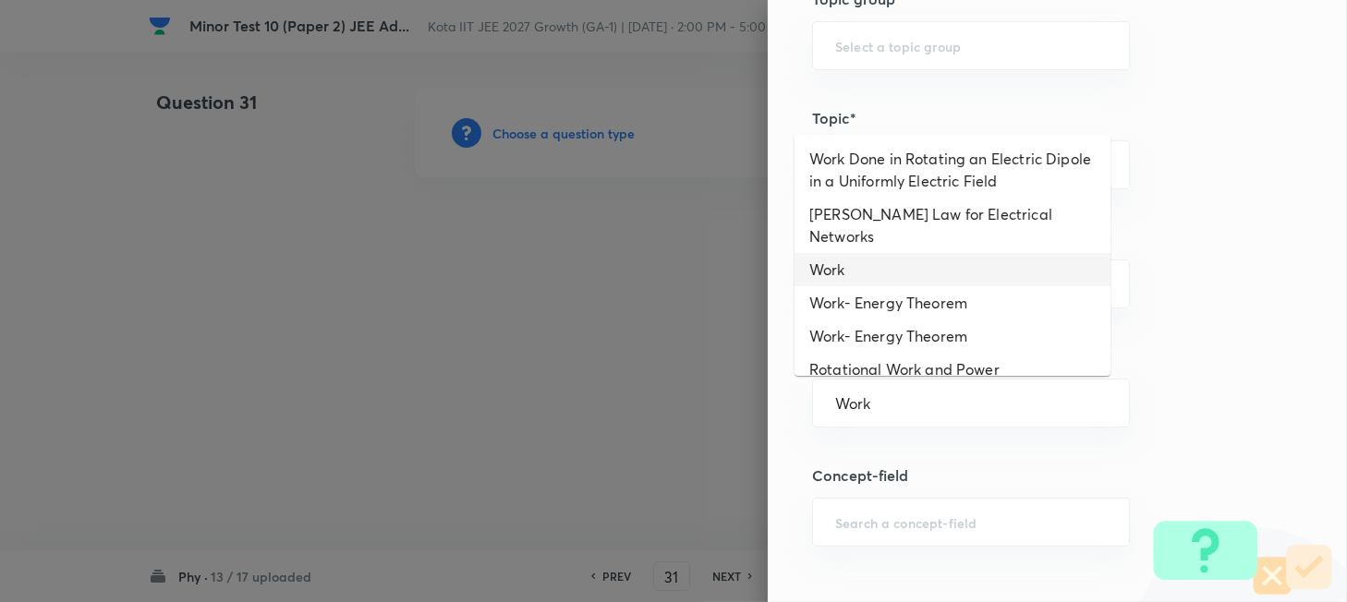
click at [848, 253] on li "Work" at bounding box center [952, 269] width 316 height 33
type input "Work"
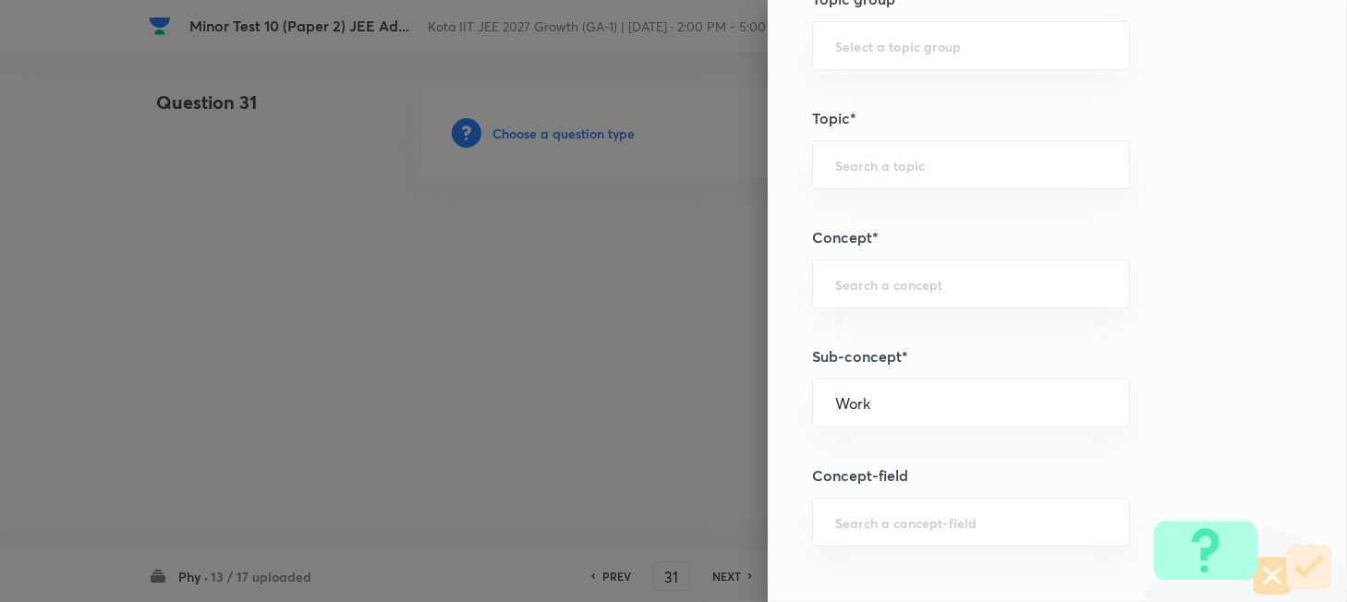
type input "Physics"
type input "Mechanics"
type input "Work, Energy & Power"
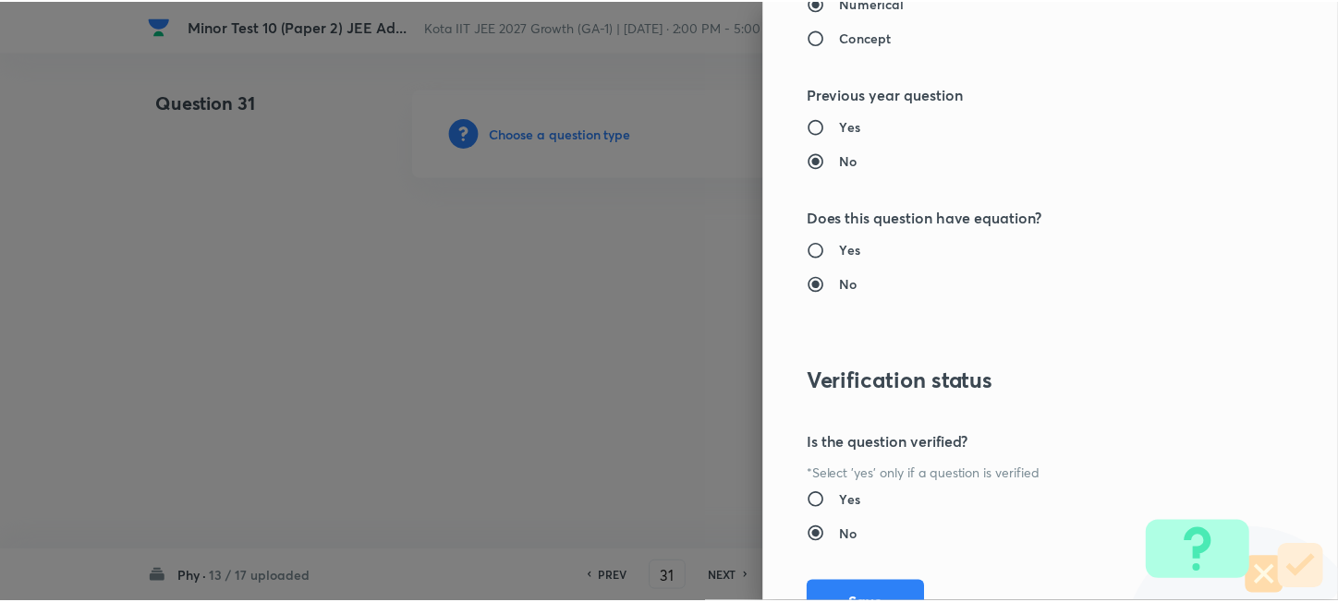
scroll to position [1930, 0]
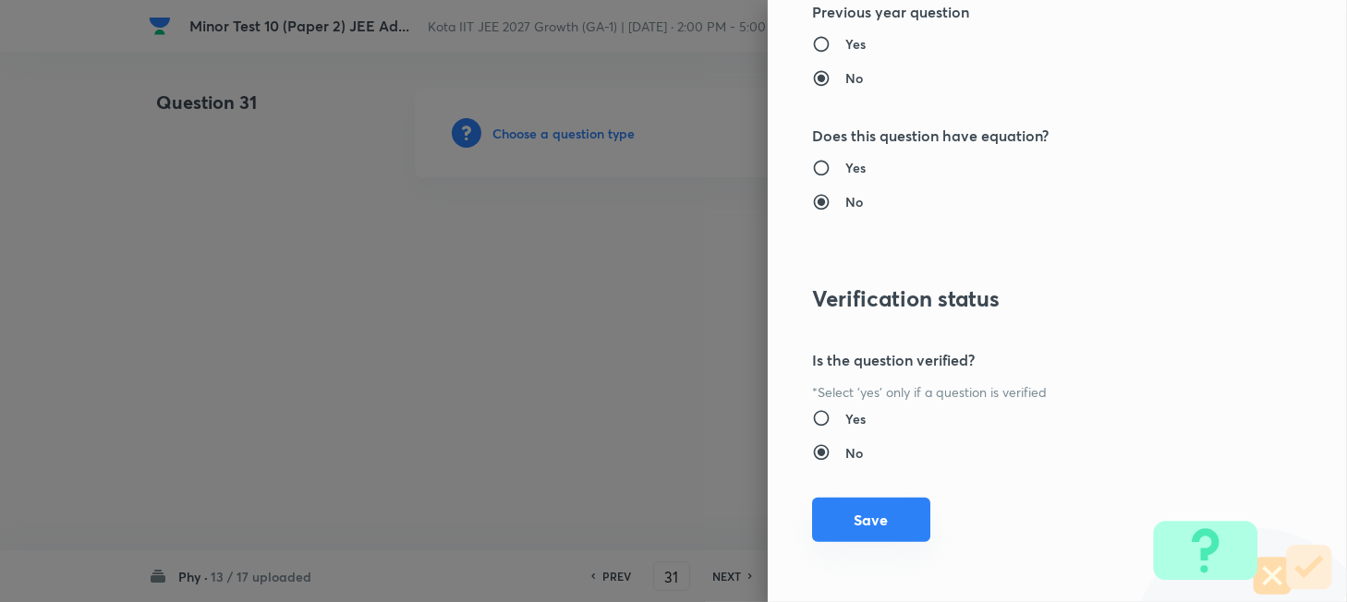
click at [866, 521] on button "Save" at bounding box center [871, 520] width 118 height 44
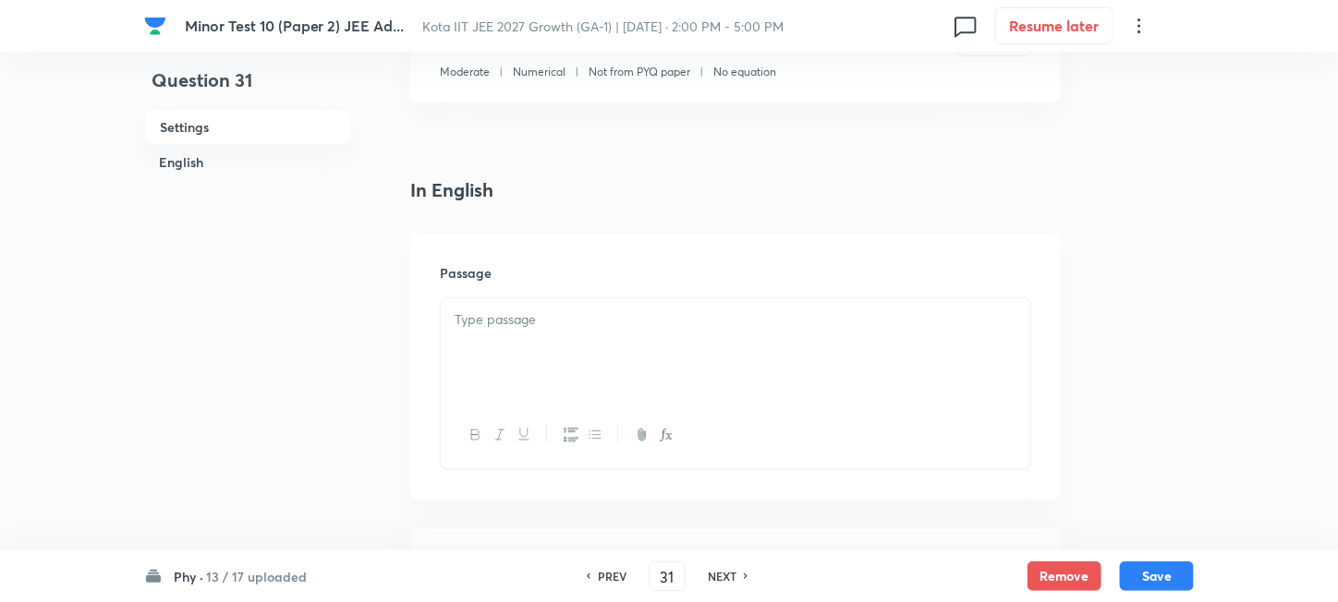
scroll to position [370, 0]
click at [648, 343] on div at bounding box center [735, 347] width 589 height 103
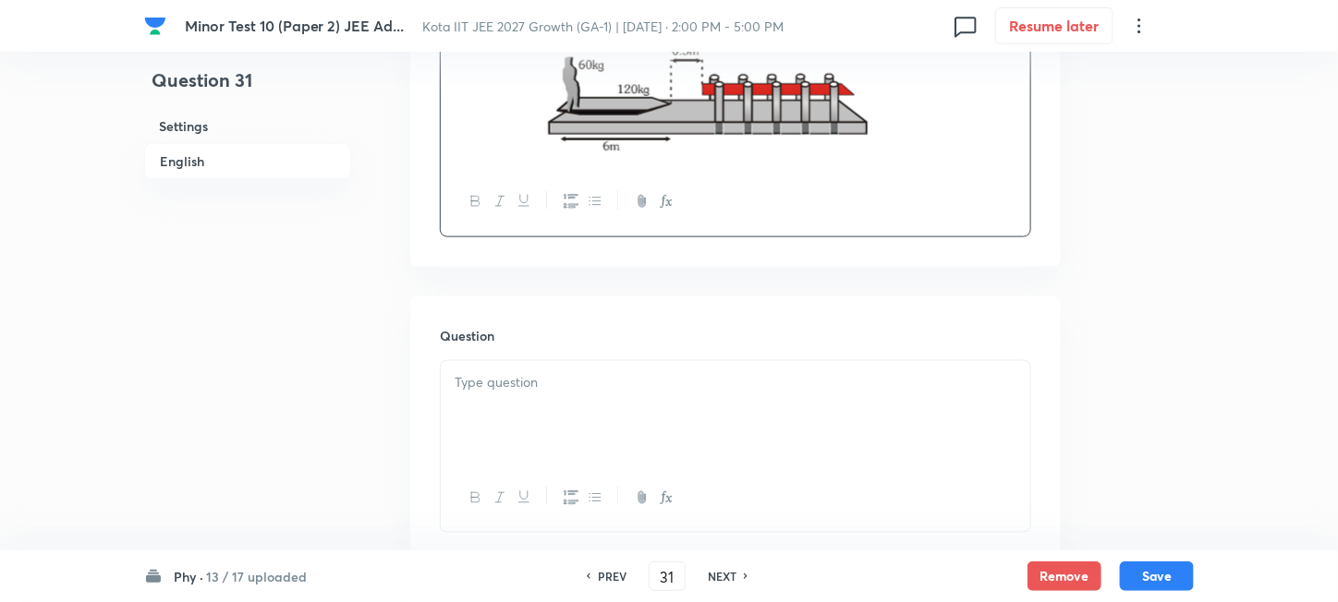
scroll to position [739, 0]
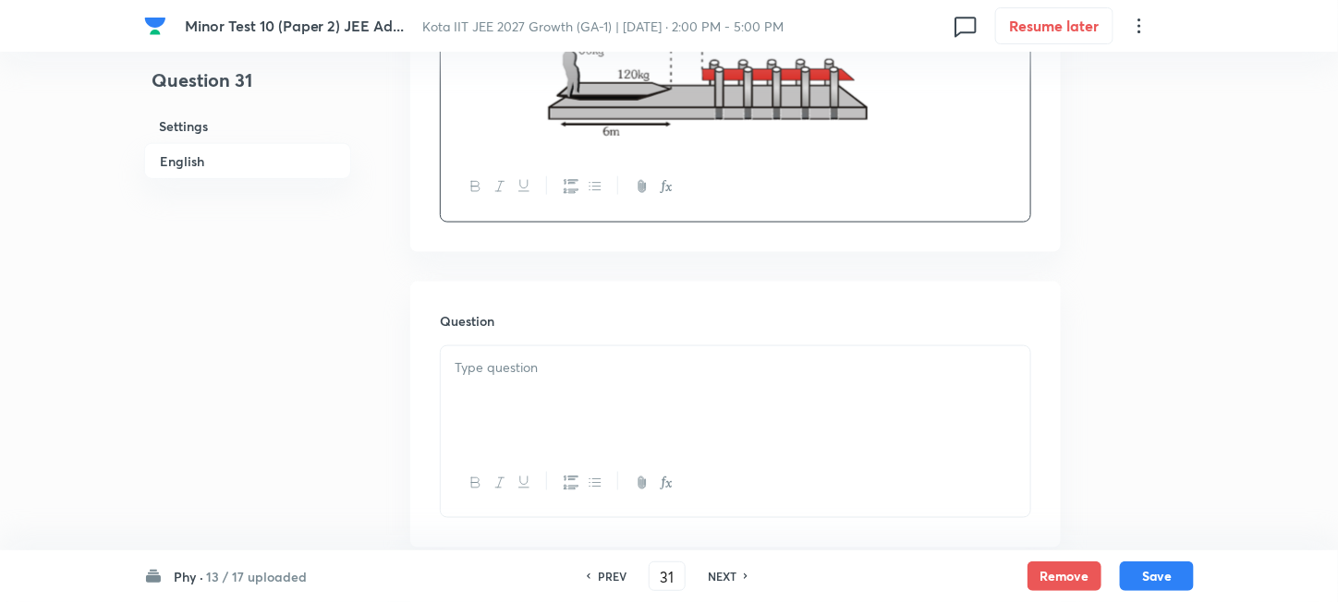
click at [611, 392] on div at bounding box center [735, 397] width 589 height 103
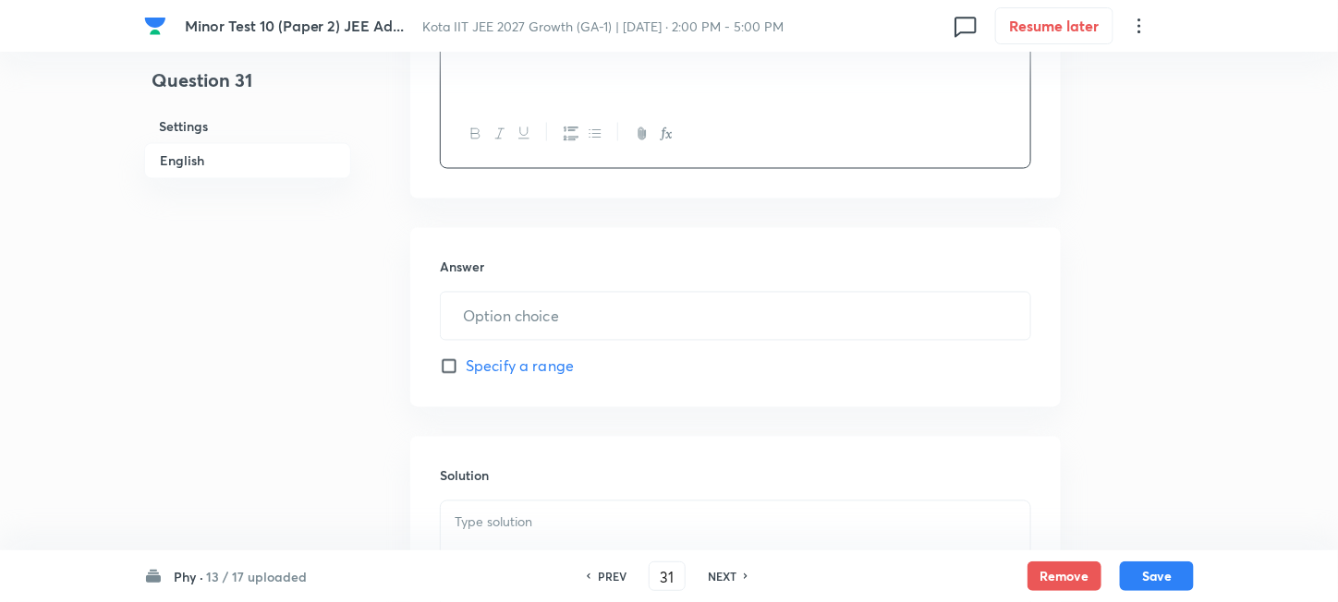
scroll to position [1109, 0]
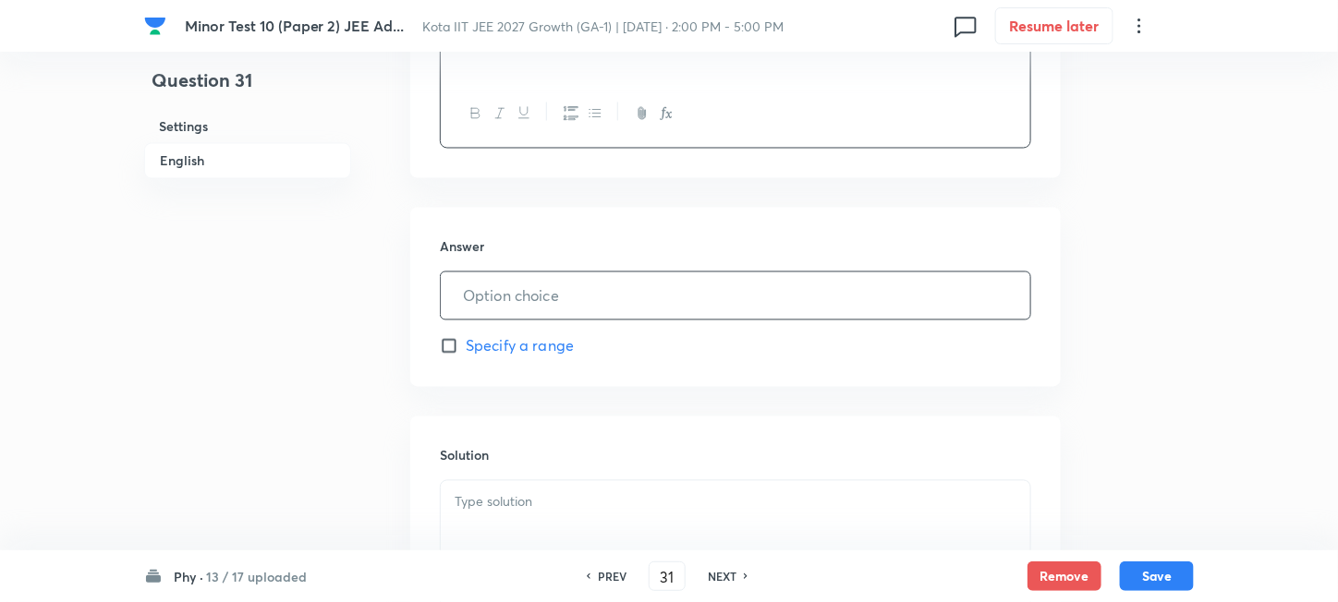
click at [577, 295] on input "text" at bounding box center [735, 296] width 589 height 47
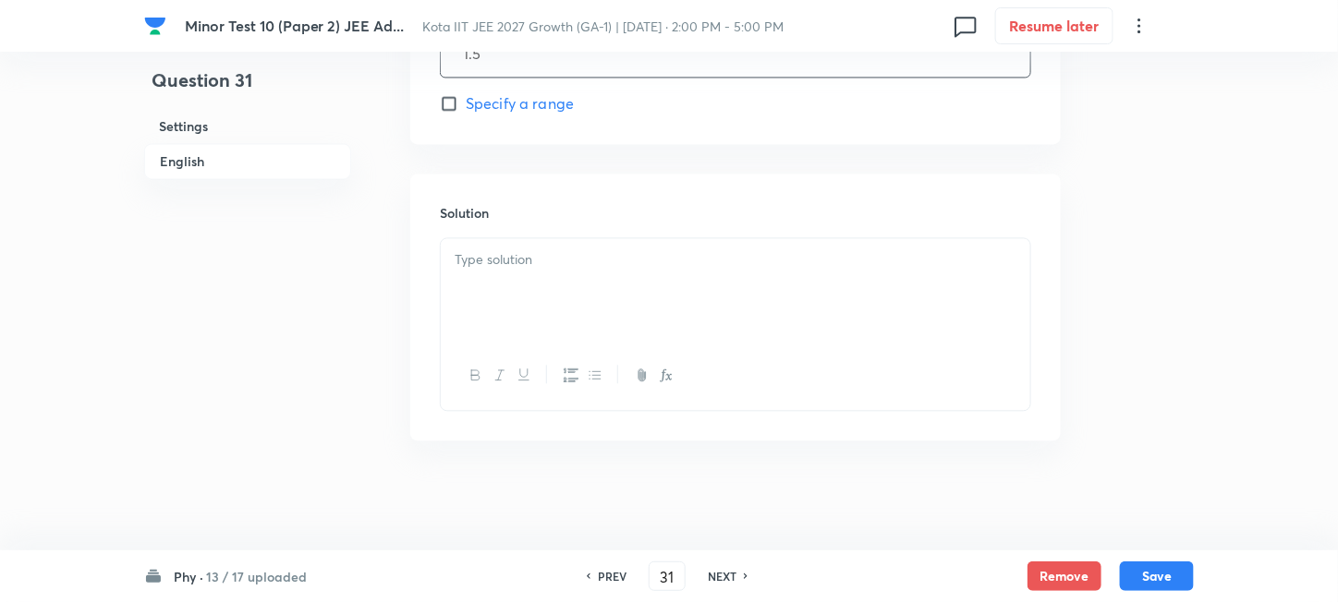
type input "1.5"
click at [593, 299] on div at bounding box center [735, 289] width 589 height 103
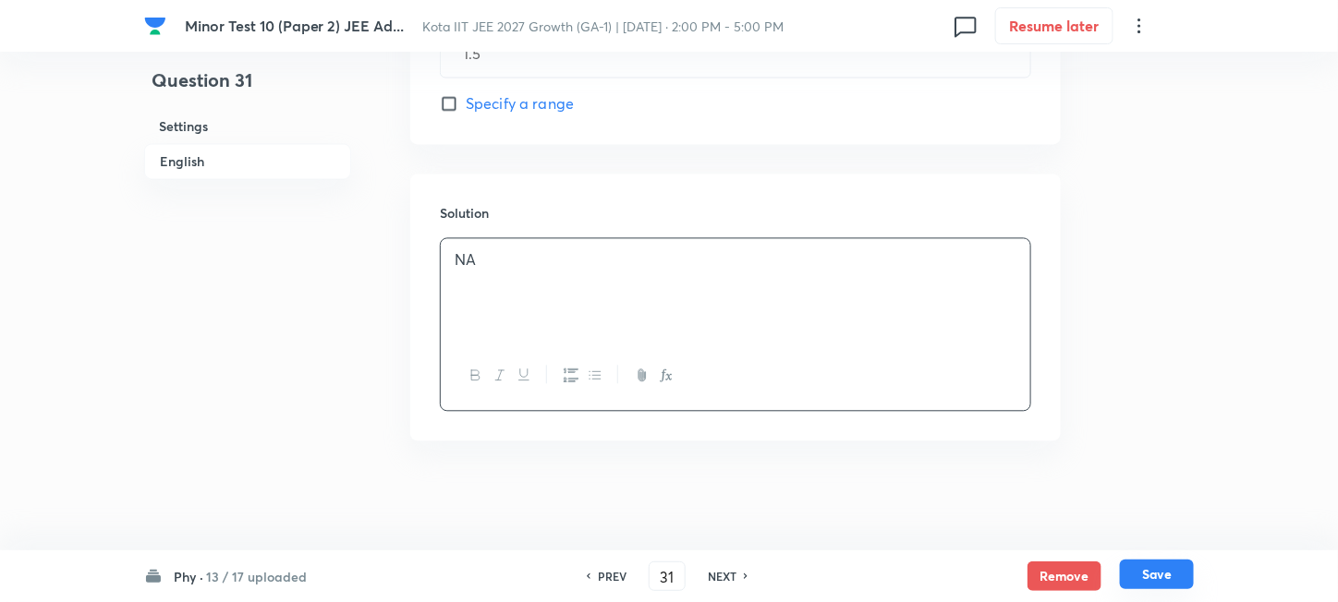
click at [1186, 576] on button "Save" at bounding box center [1157, 575] width 74 height 30
type input "32"
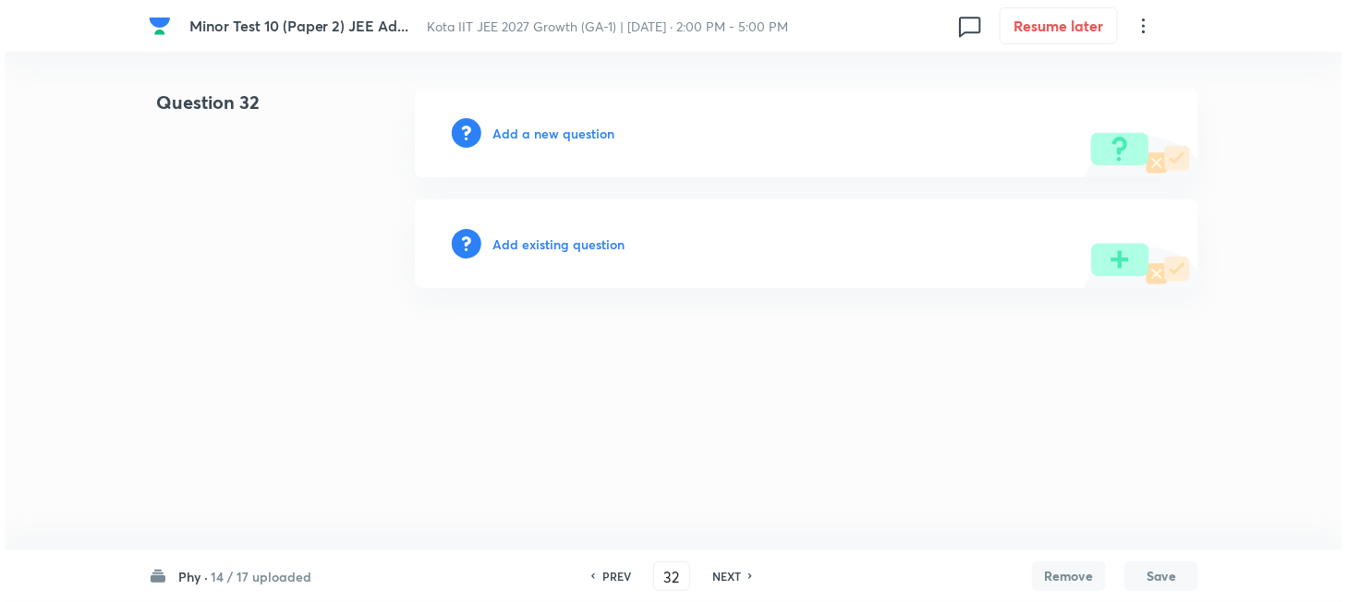
scroll to position [0, 0]
click at [521, 133] on h6 "Add a new question" at bounding box center [553, 133] width 122 height 19
click at [521, 133] on h6 "Choose a question type" at bounding box center [563, 133] width 142 height 19
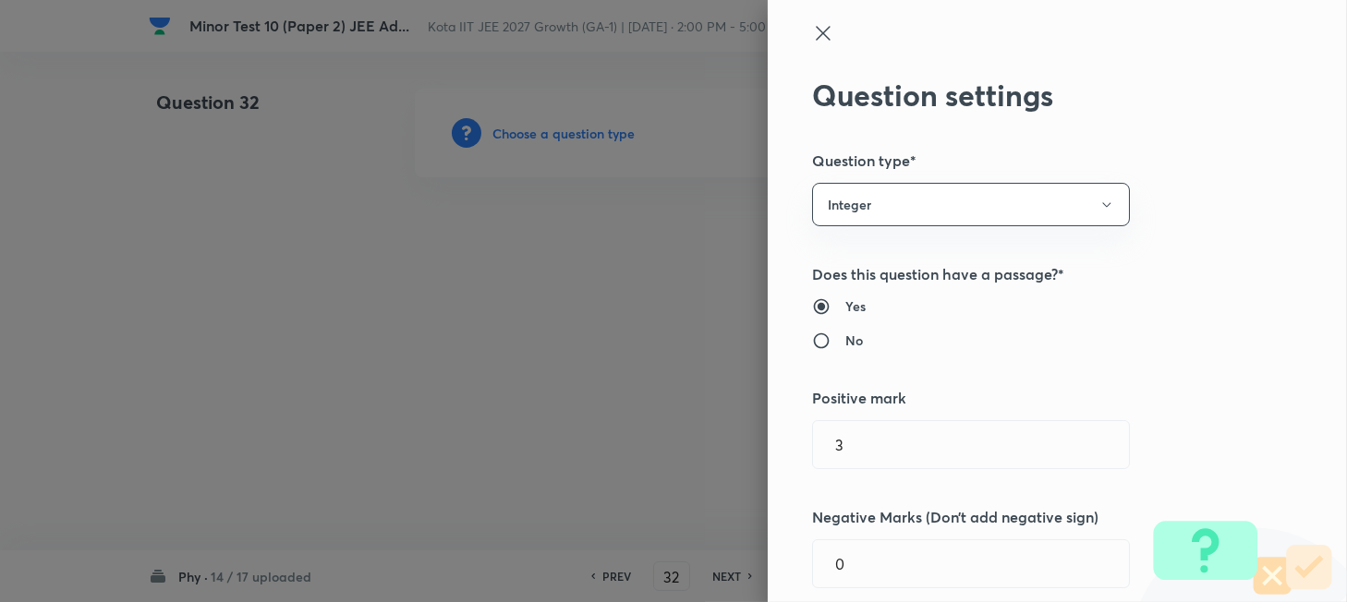
type input "Physics"
type input "Mechanics"
type input "Work, Energy & Power"
type input "Work"
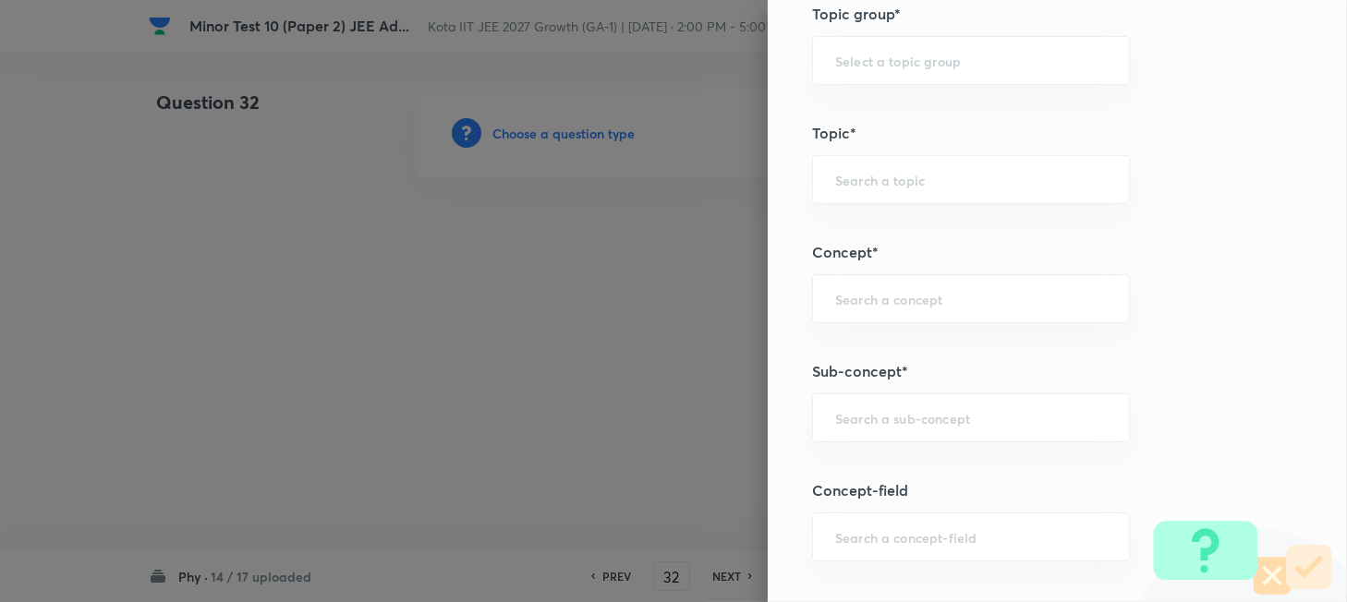
scroll to position [862, 0]
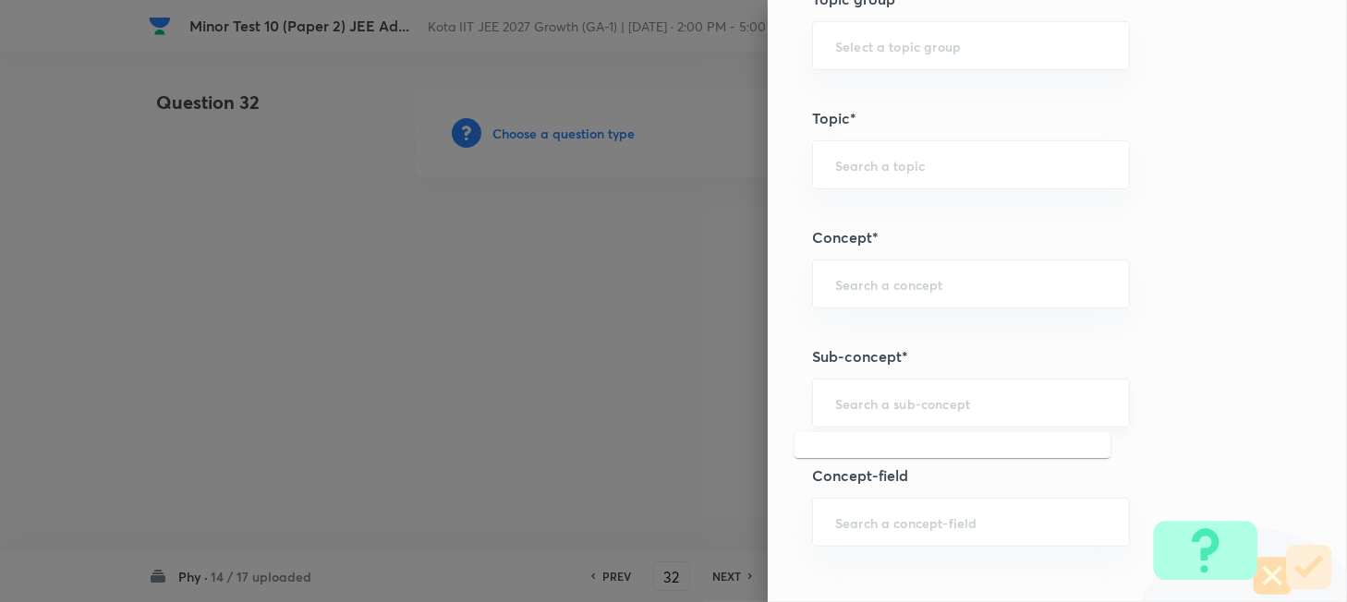
click at [897, 408] on input "text" at bounding box center [971, 403] width 272 height 18
paste input "Work"
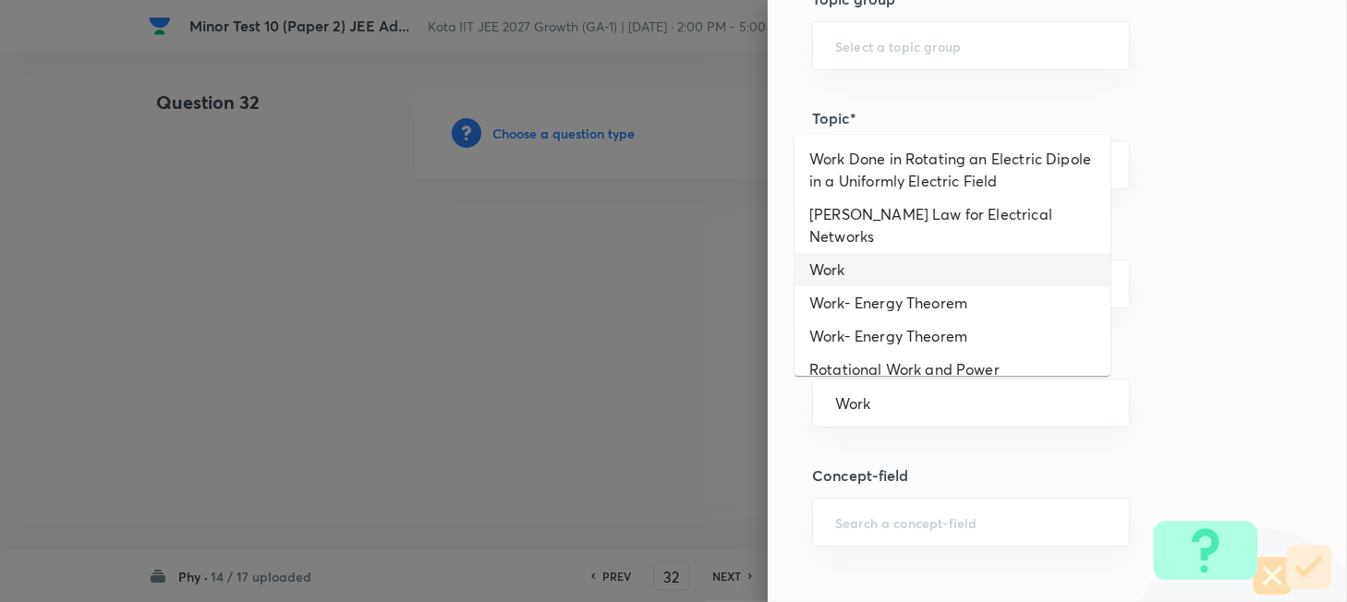
click at [857, 253] on li "Work" at bounding box center [952, 269] width 316 height 33
type input "Work"
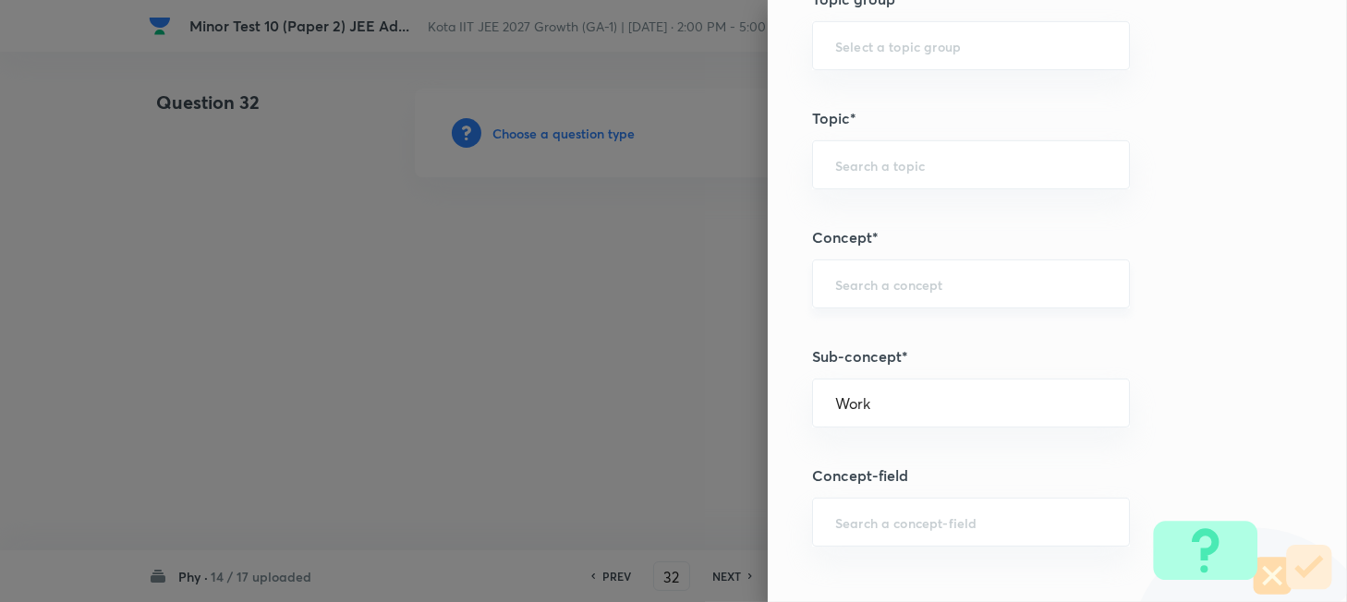
type input "Physics"
type input "Mechanics"
type input "Work, Energy & Power"
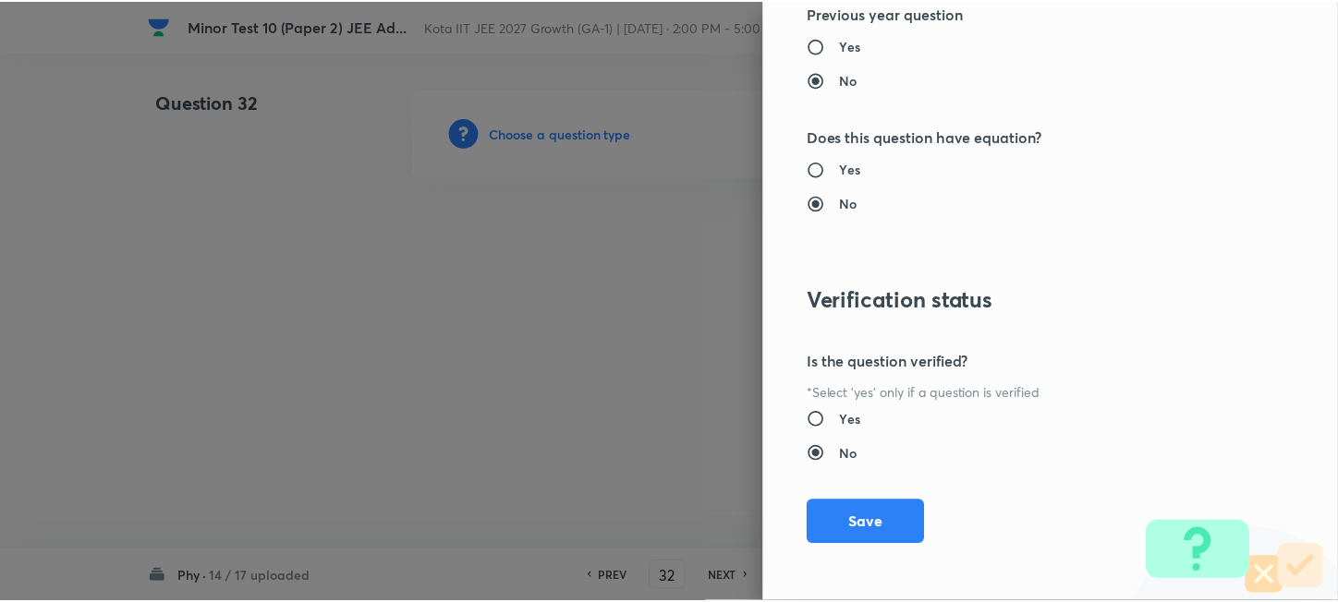
scroll to position [1930, 0]
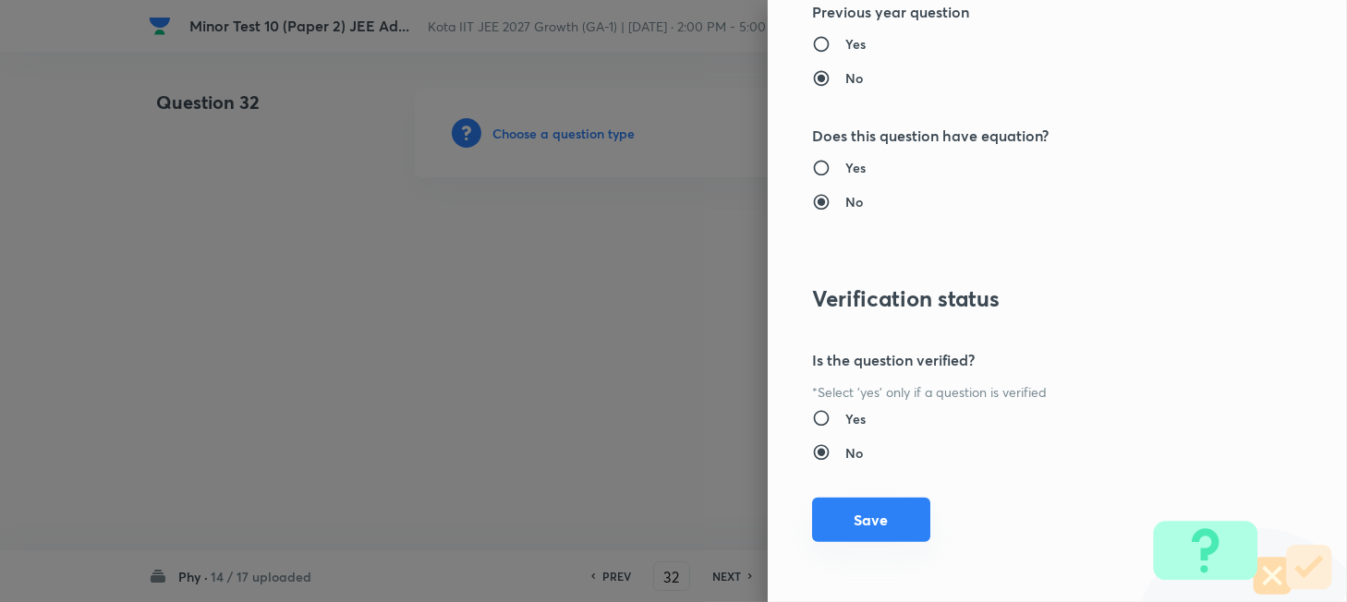
click at [869, 529] on button "Save" at bounding box center [871, 520] width 118 height 44
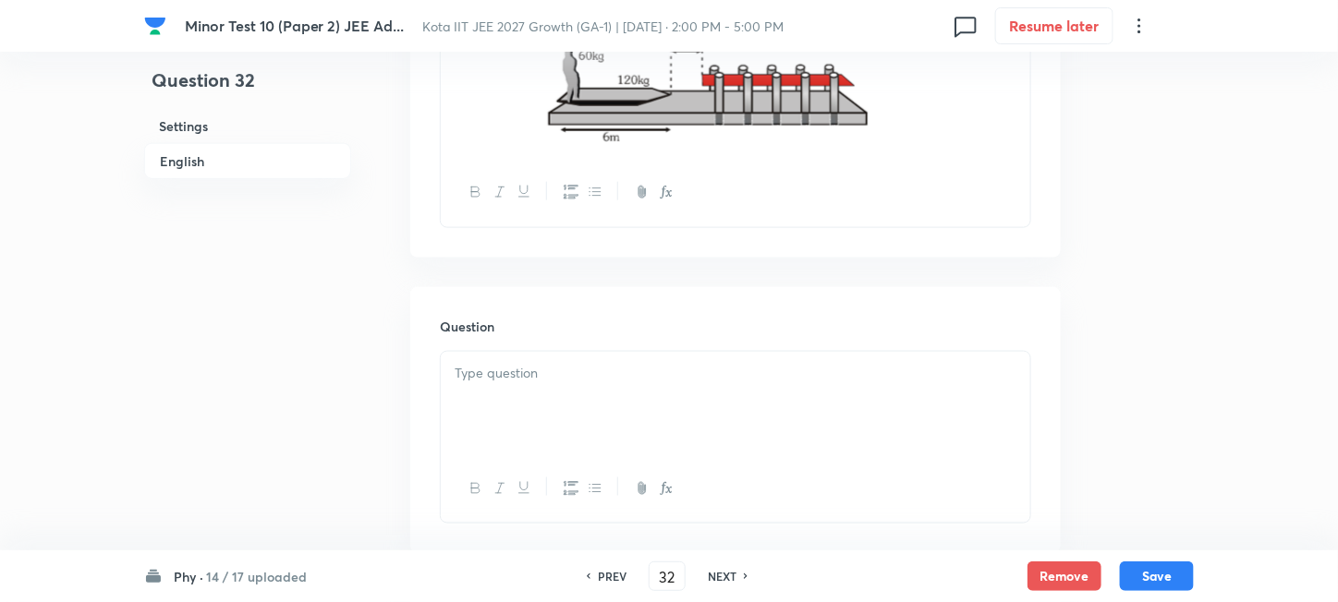
scroll to position [739, 0]
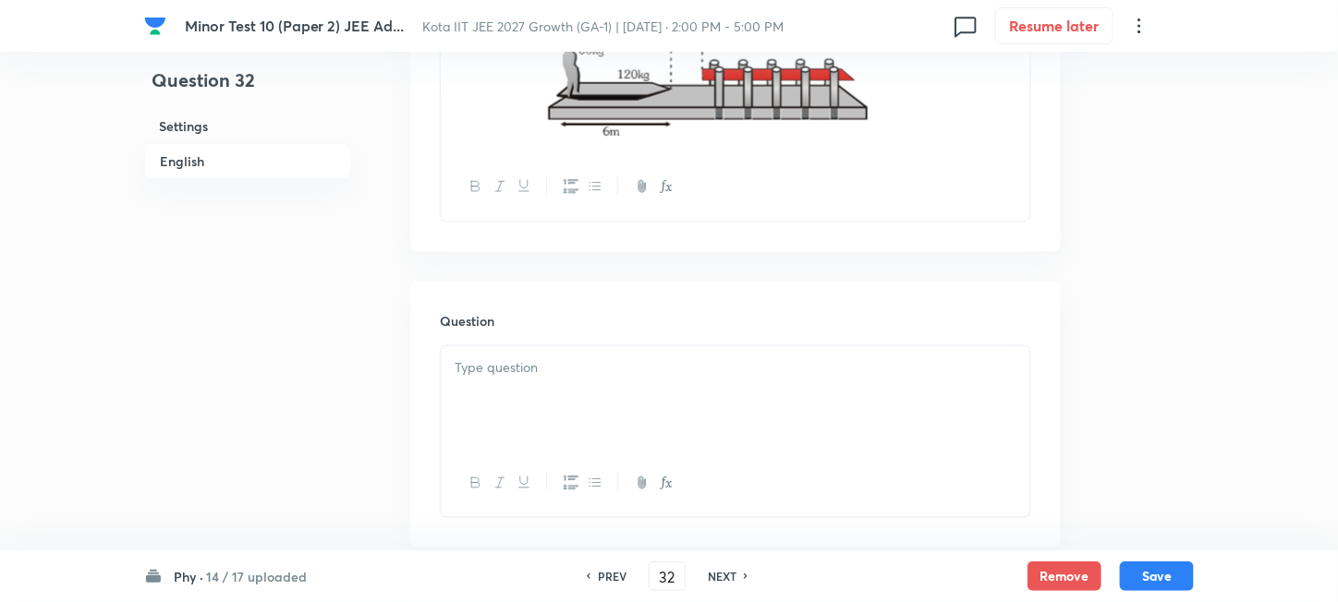
click at [650, 395] on div at bounding box center [735, 397] width 589 height 103
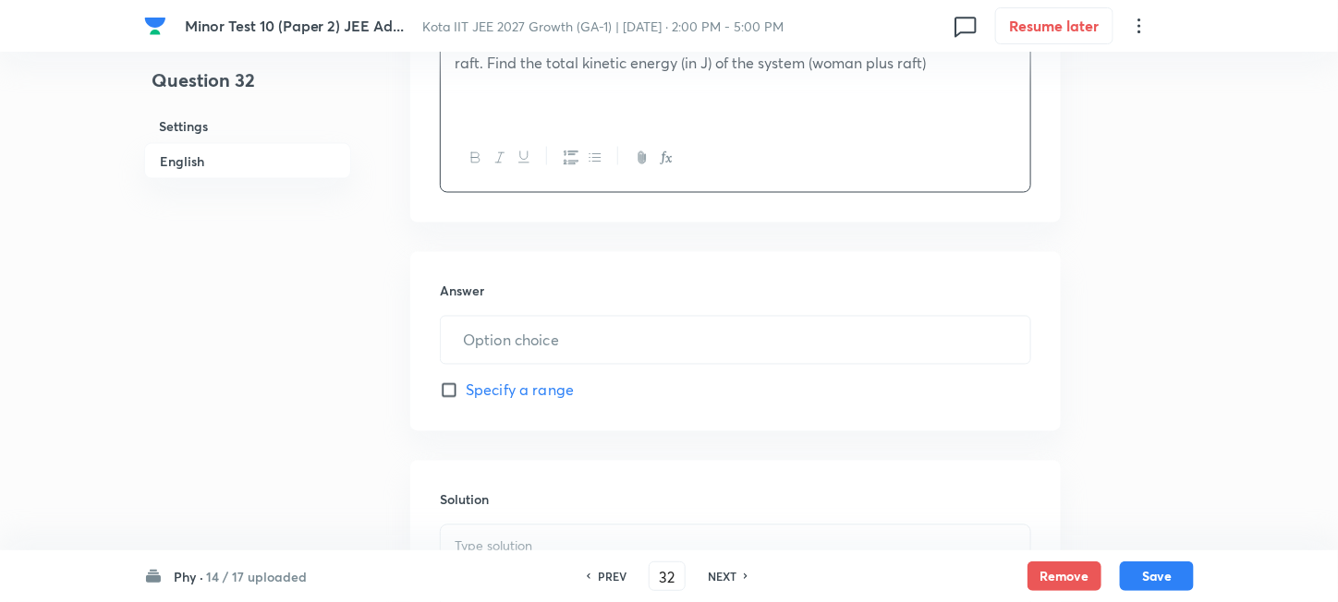
scroll to position [1109, 0]
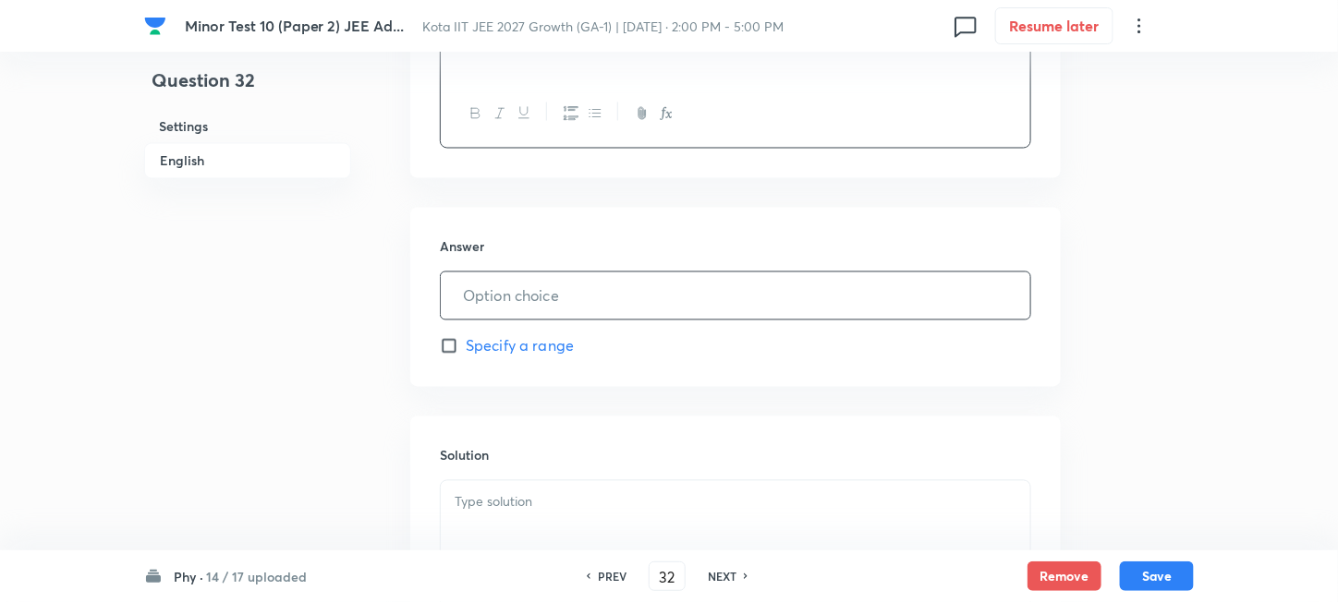
click at [588, 307] on input "text" at bounding box center [735, 296] width 589 height 47
type input "180"
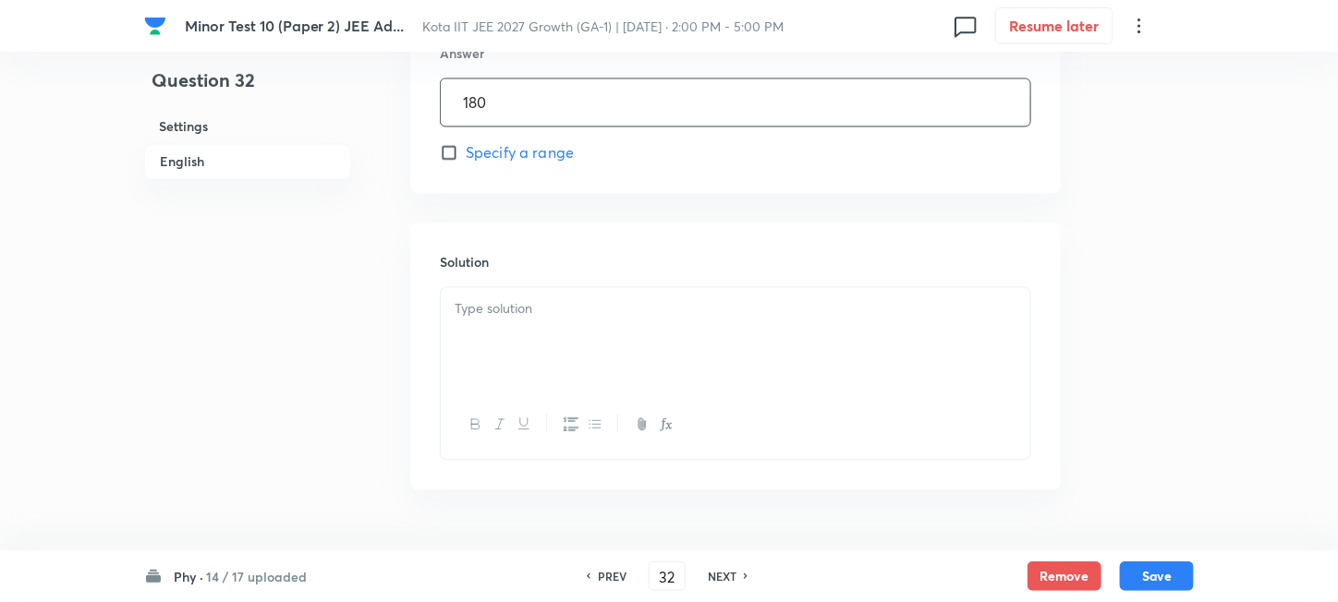
scroll to position [1352, 0]
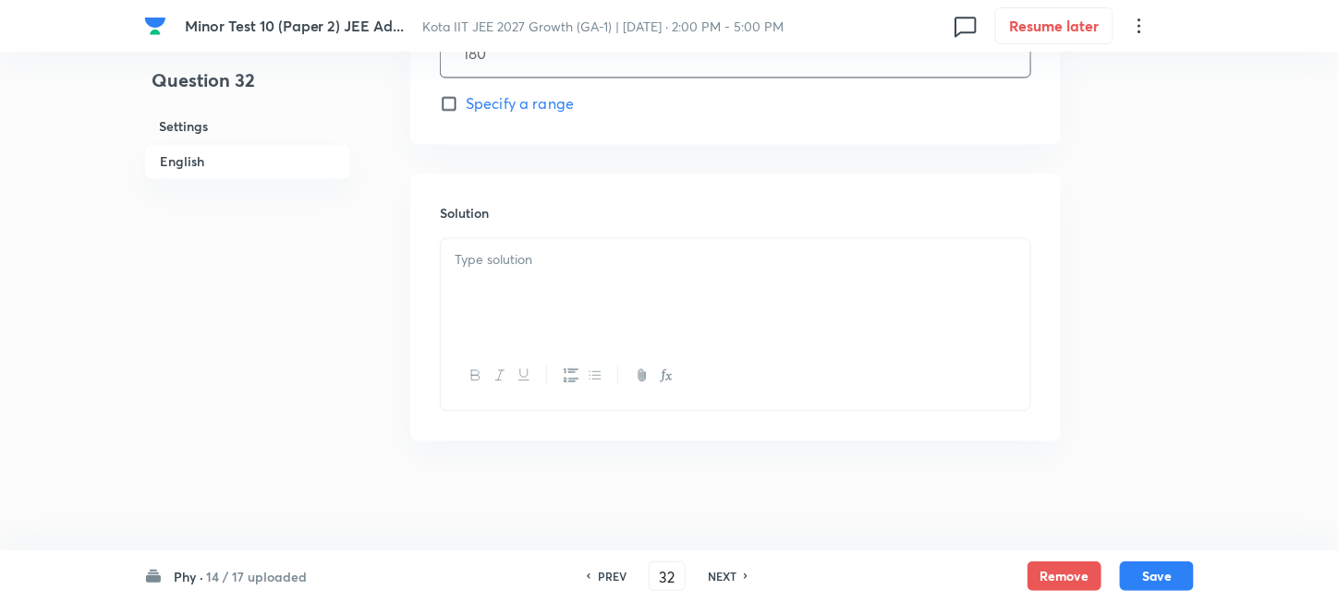
click at [595, 315] on div at bounding box center [735, 289] width 589 height 103
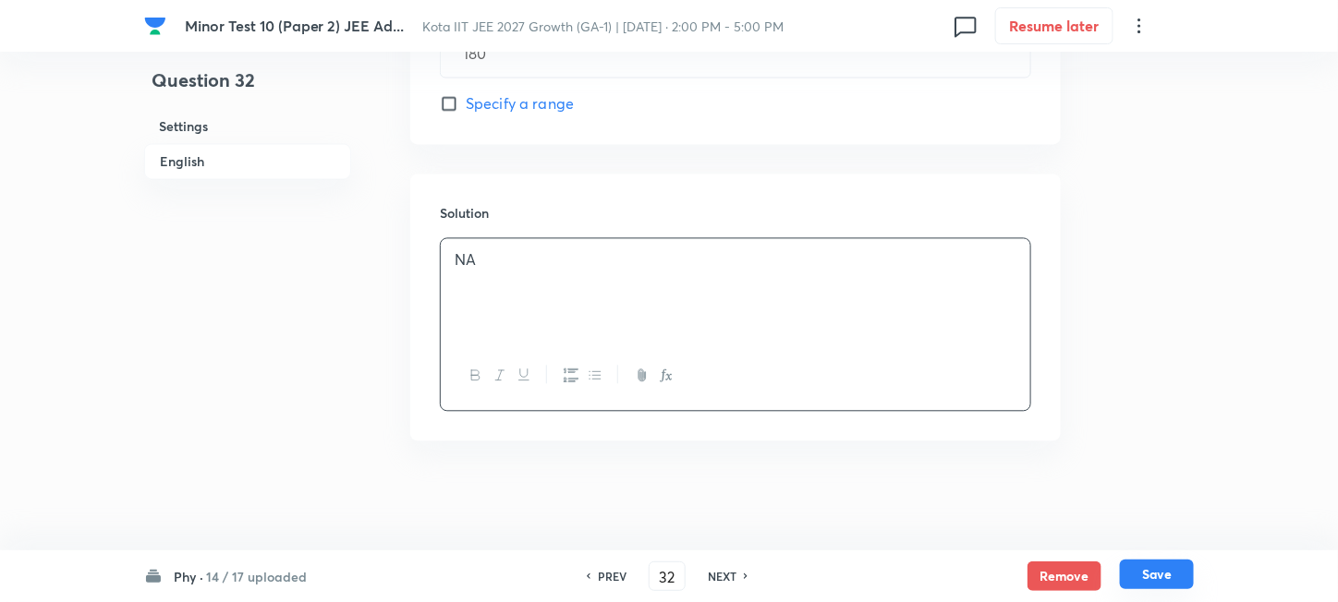
click at [1185, 579] on button "Save" at bounding box center [1157, 575] width 74 height 30
type input "33"
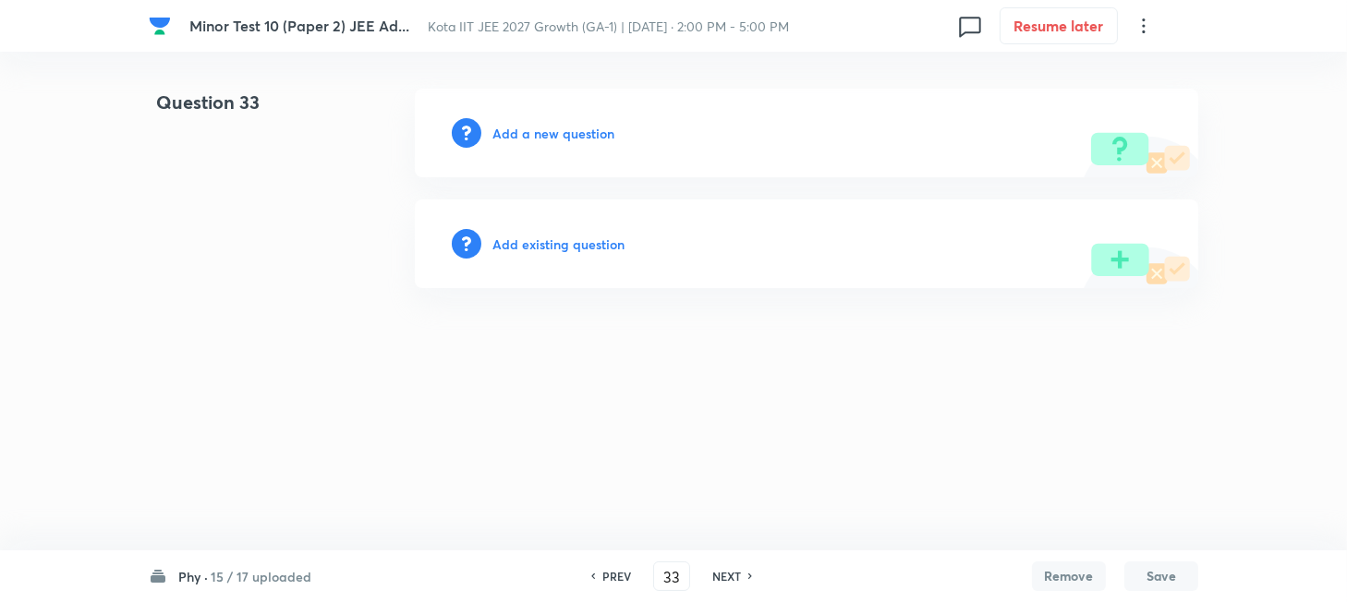
click at [510, 131] on h6 "Add a new question" at bounding box center [553, 133] width 122 height 19
click at [510, 131] on h6 "Choose a question type" at bounding box center [563, 133] width 142 height 19
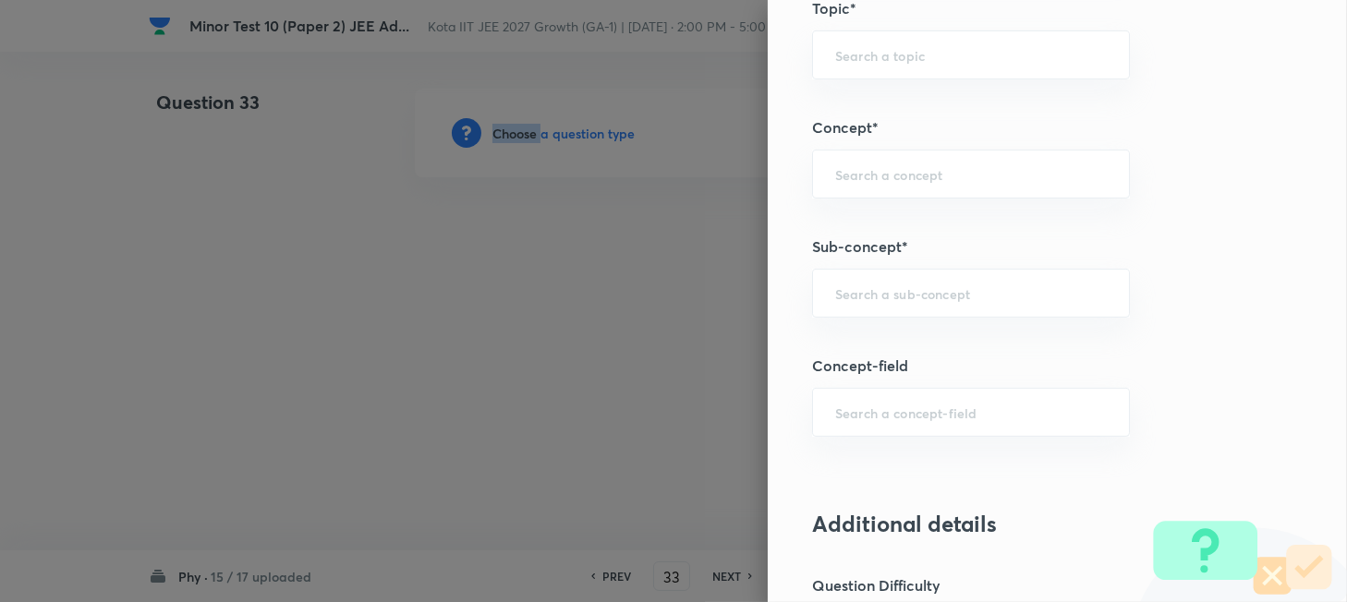
scroll to position [985, 0]
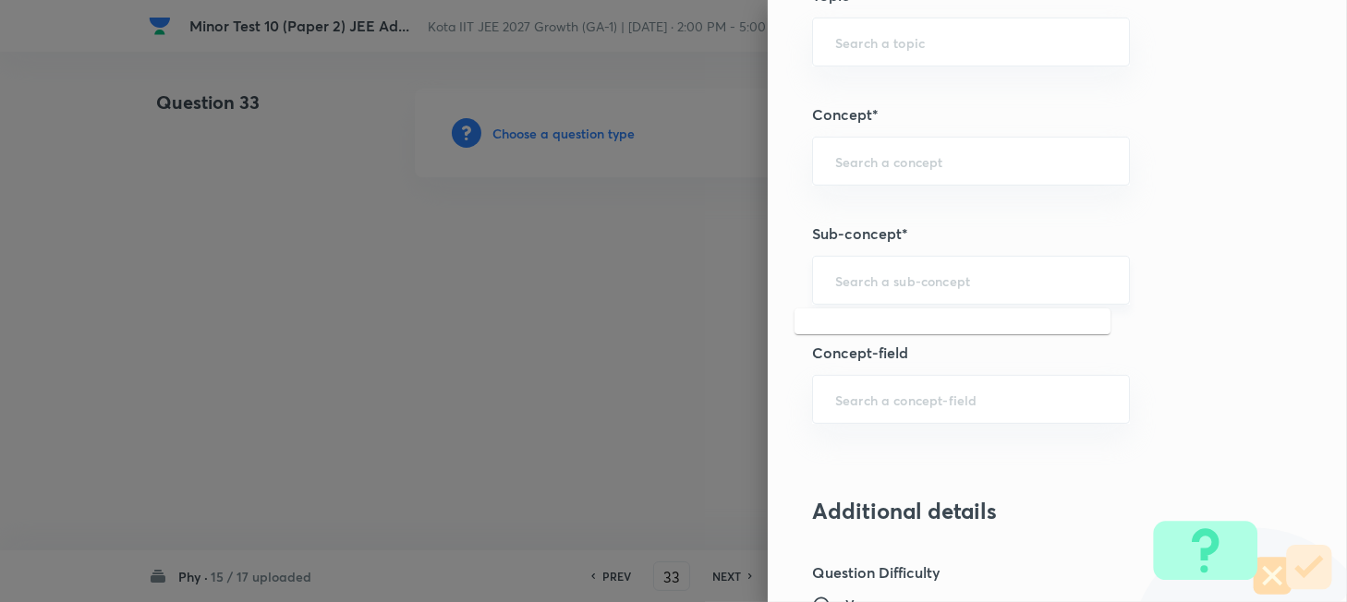
click at [887, 285] on input "text" at bounding box center [971, 281] width 272 height 18
paste input "Work"
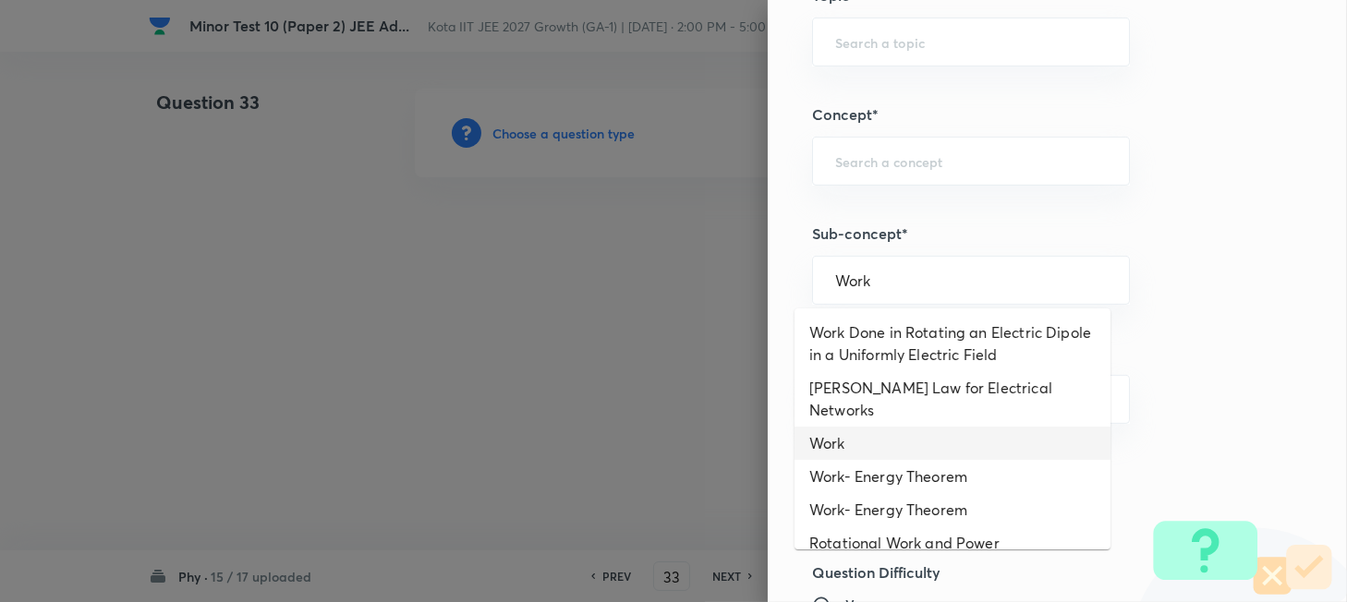
click at [868, 427] on li "Work" at bounding box center [952, 443] width 316 height 33
type input "Work"
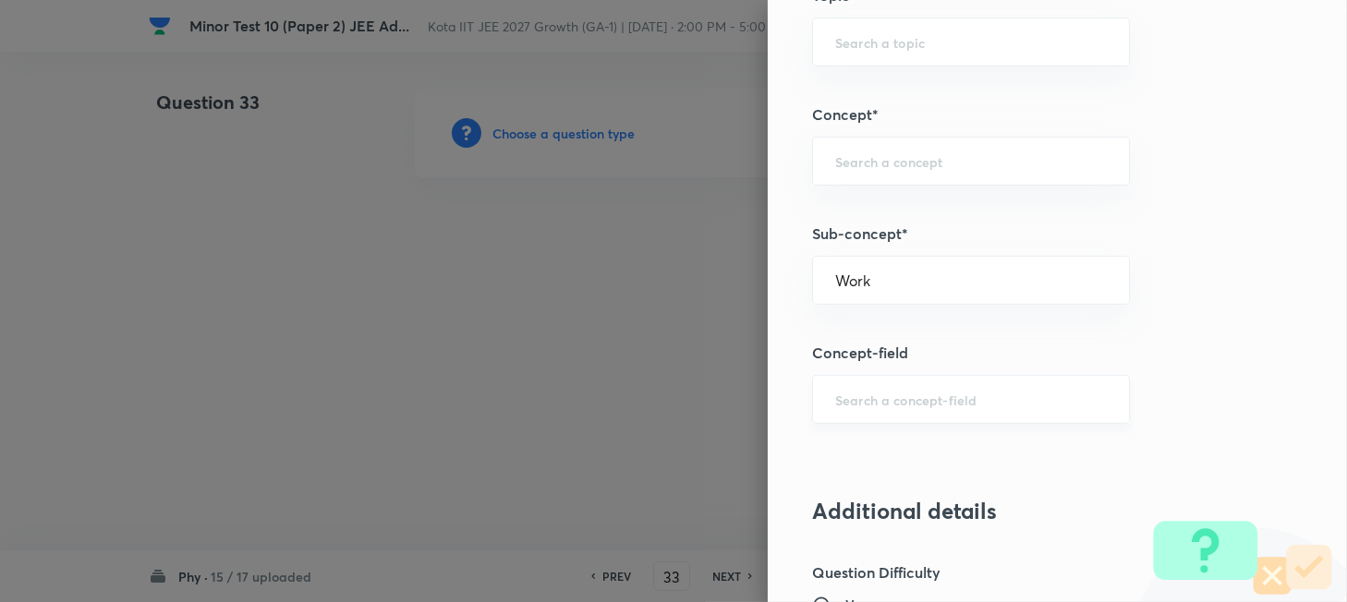
type input "Physics"
type input "Mechanics"
type input "Work, Energy & Power"
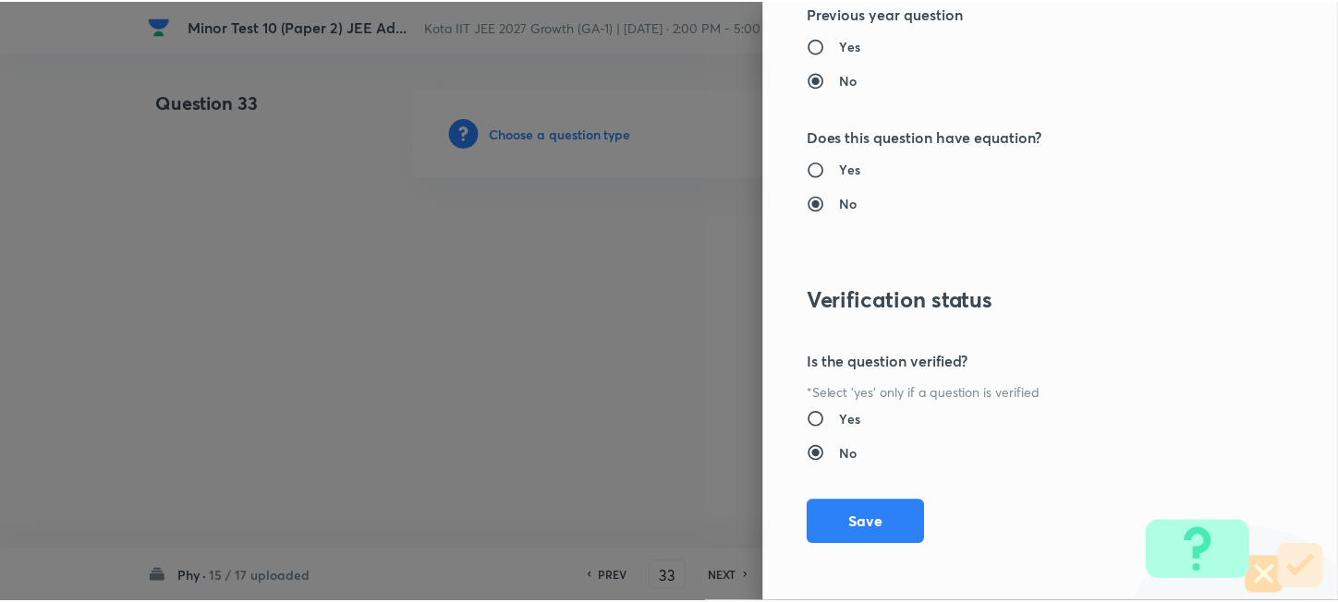
scroll to position [1930, 0]
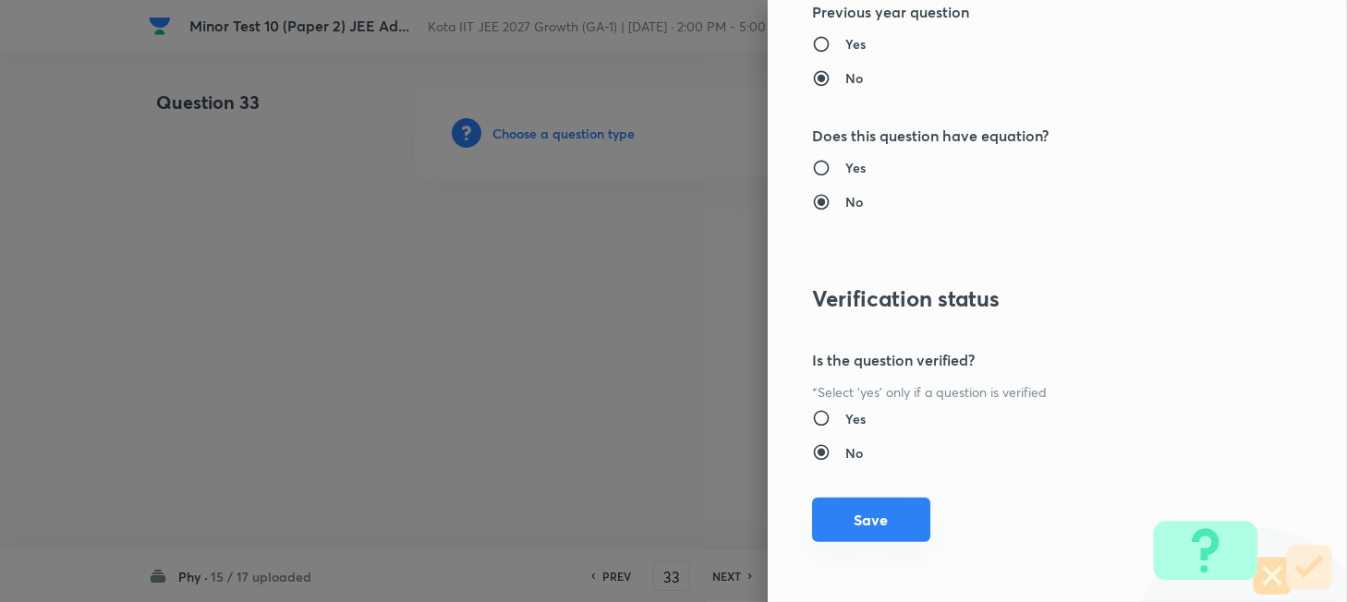
click at [883, 520] on button "Save" at bounding box center [871, 520] width 118 height 44
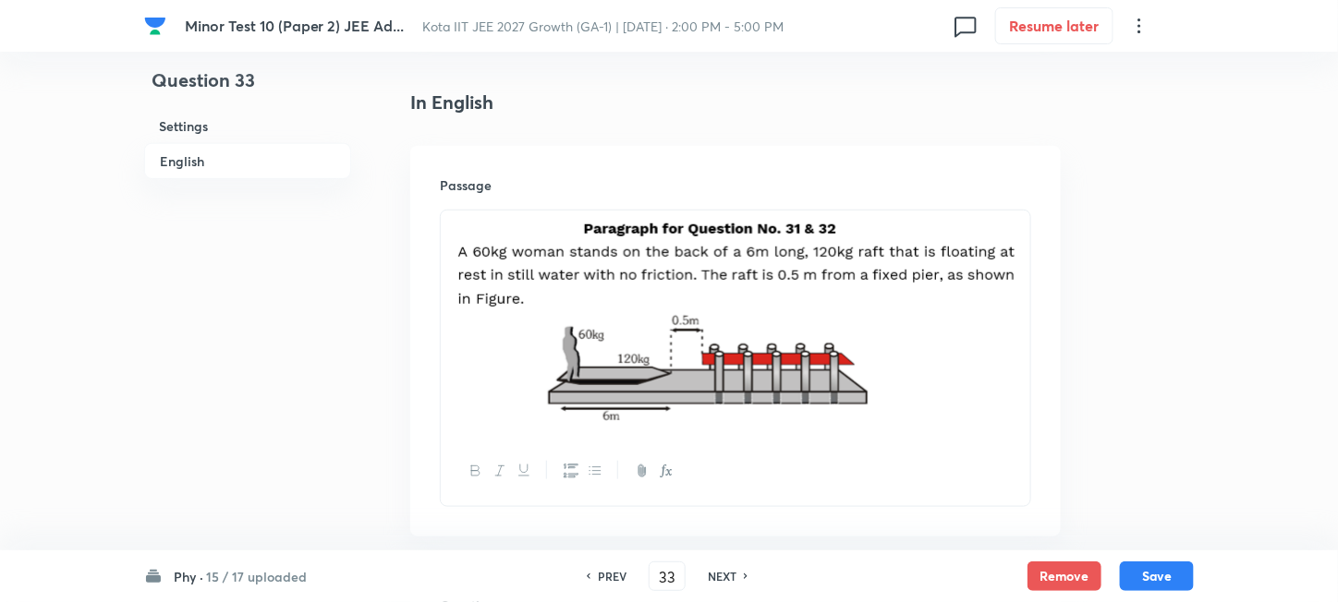
scroll to position [492, 0]
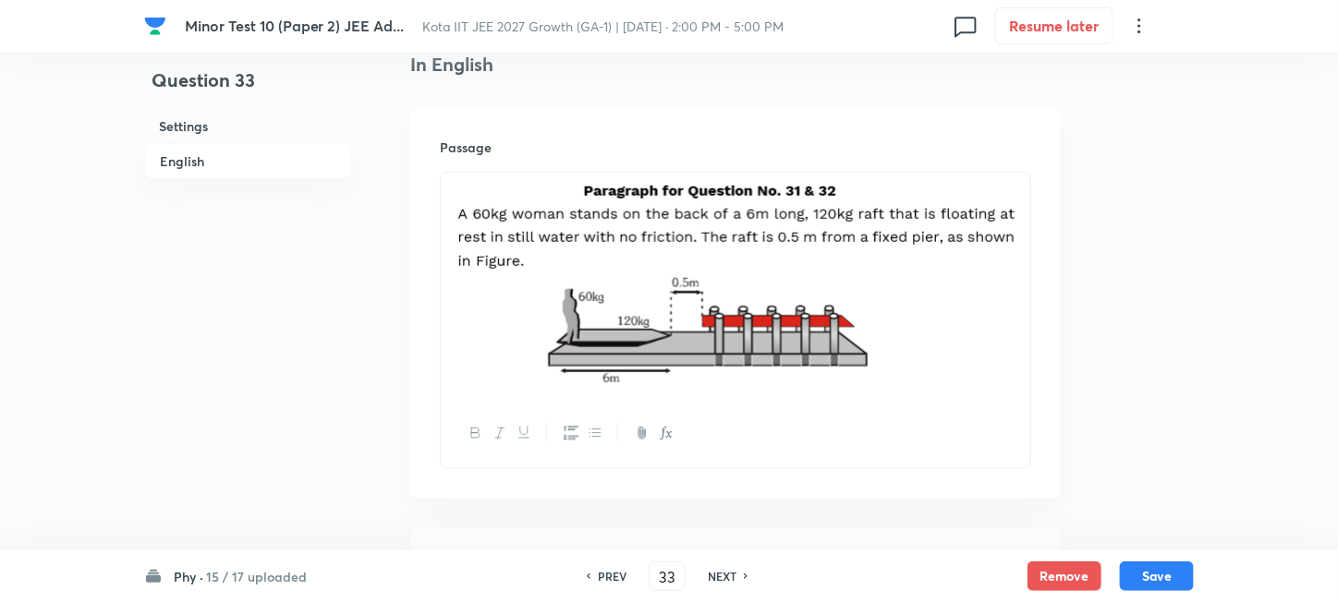
click at [1011, 262] on img at bounding box center [736, 284] width 562 height 200
click at [1022, 230] on div at bounding box center [735, 286] width 589 height 227
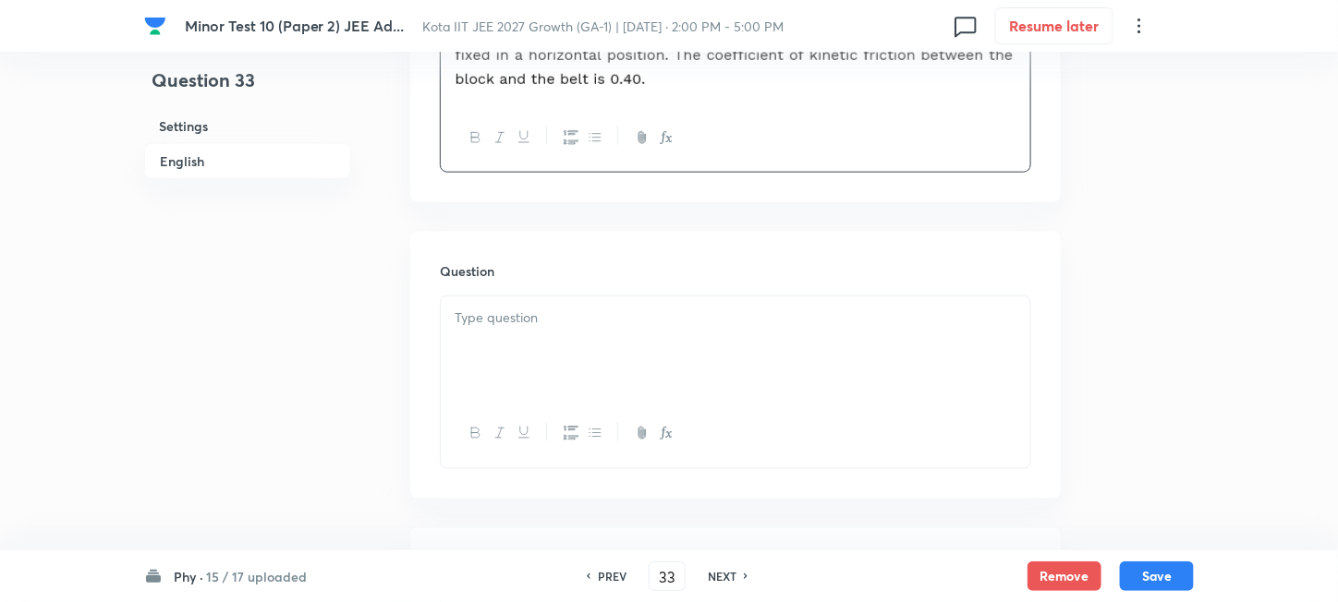
scroll to position [739, 0]
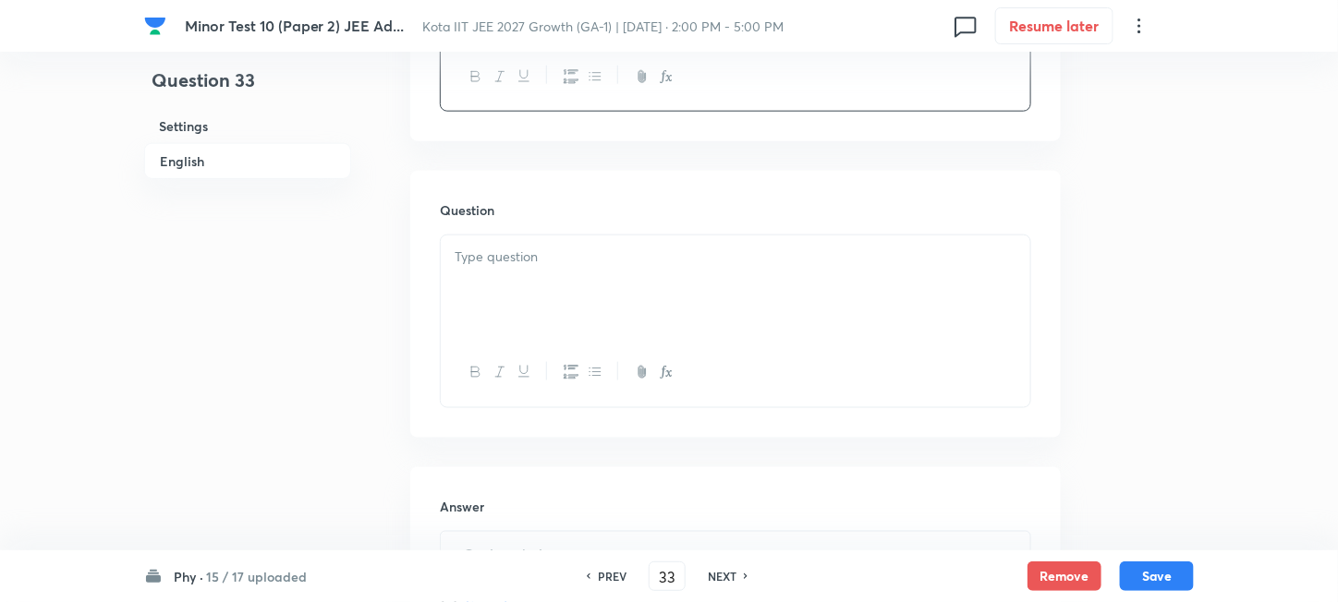
click at [618, 297] on div at bounding box center [735, 287] width 589 height 103
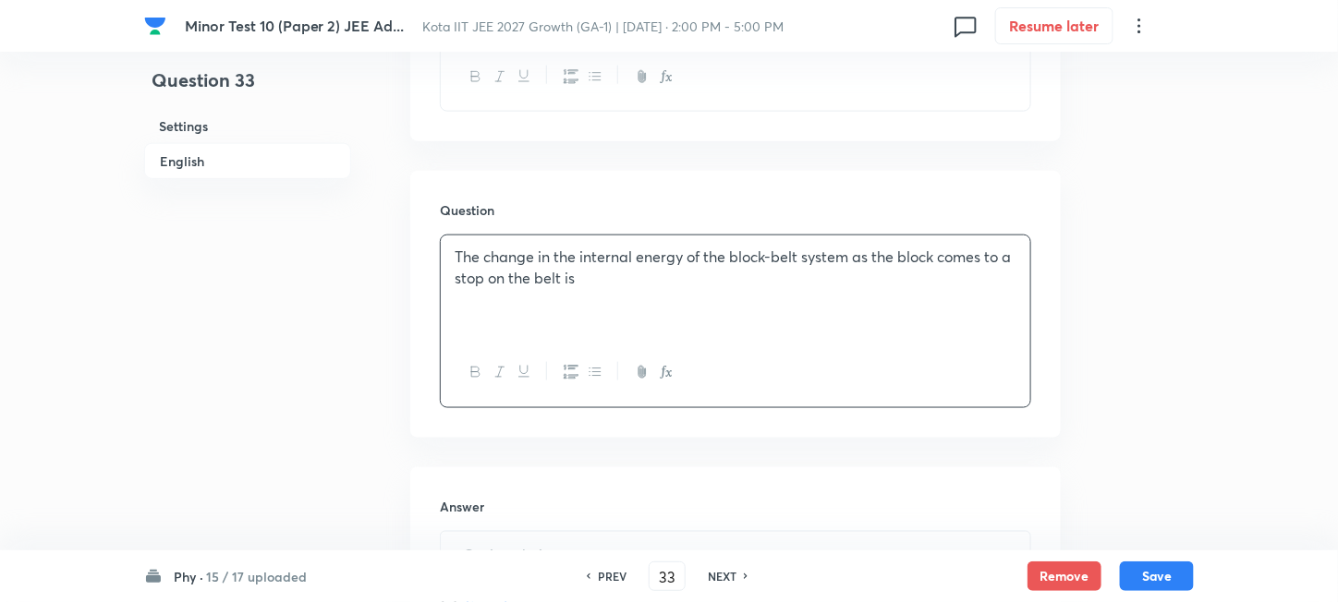
scroll to position [862, 0]
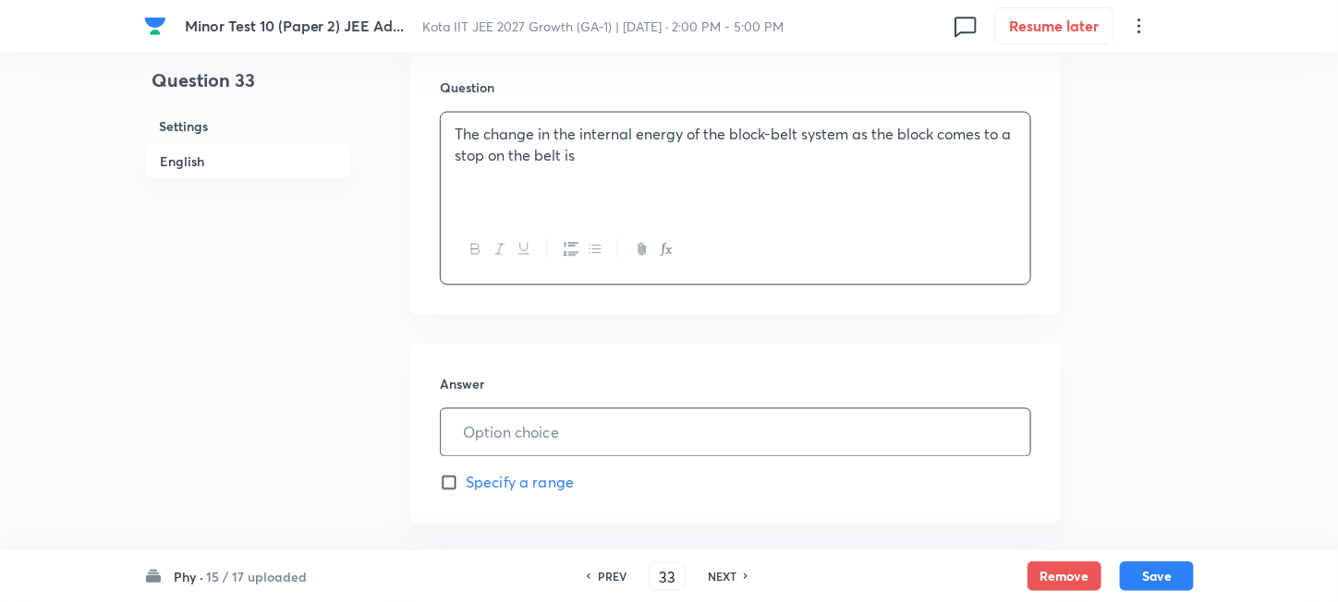
click at [544, 422] on input "text" at bounding box center [735, 432] width 589 height 47
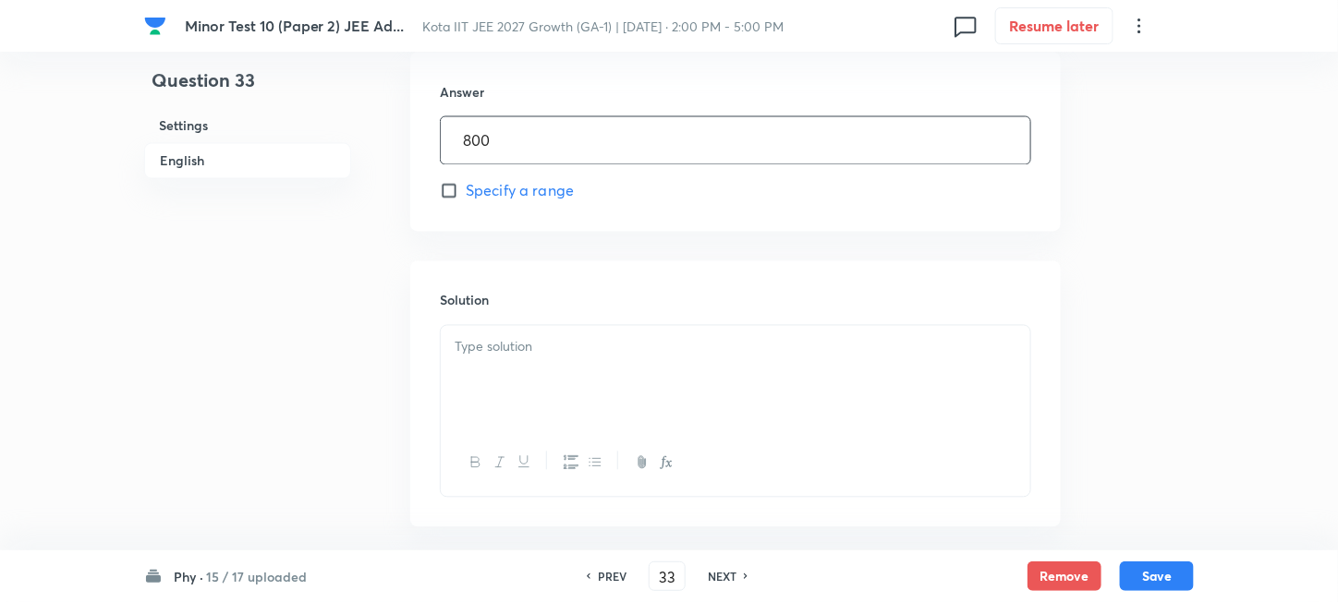
scroll to position [1231, 0]
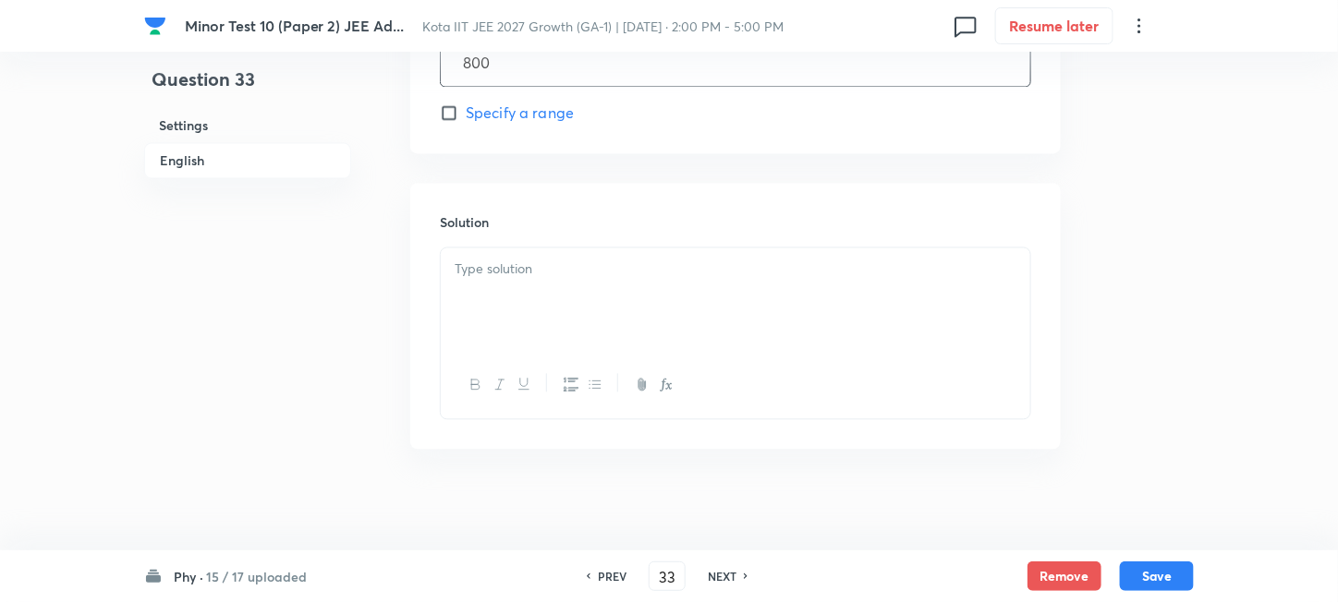
type input "800"
click at [629, 314] on div at bounding box center [735, 300] width 589 height 103
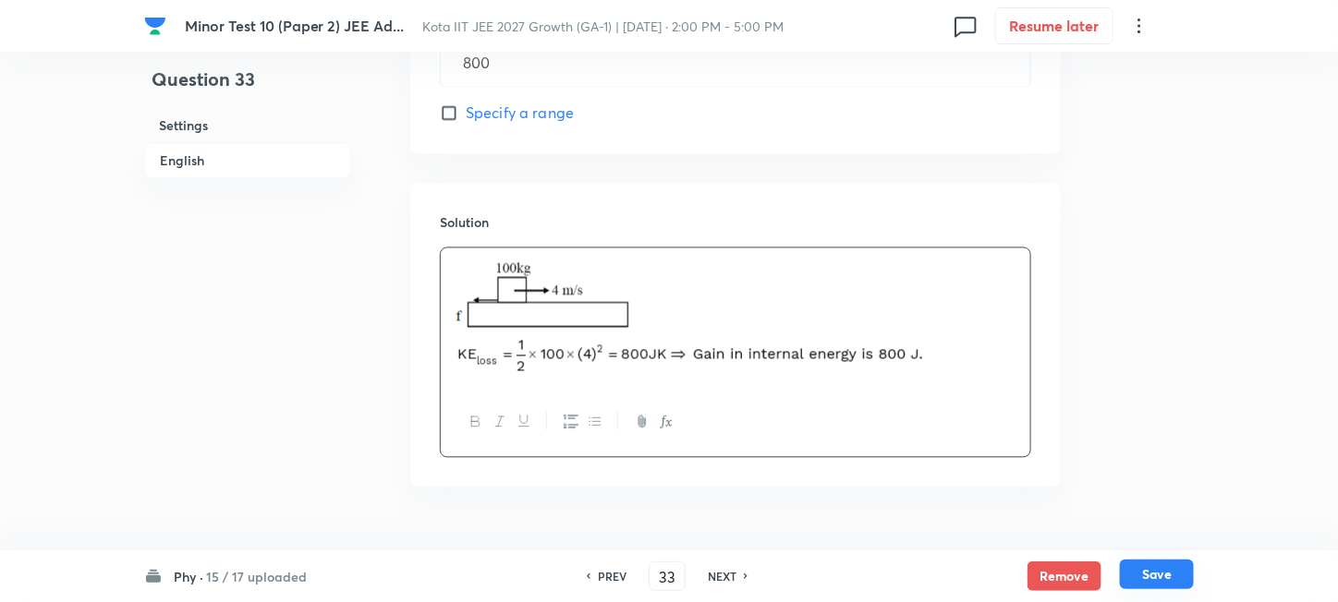
click at [1166, 574] on button "Save" at bounding box center [1157, 575] width 74 height 30
type input "34"
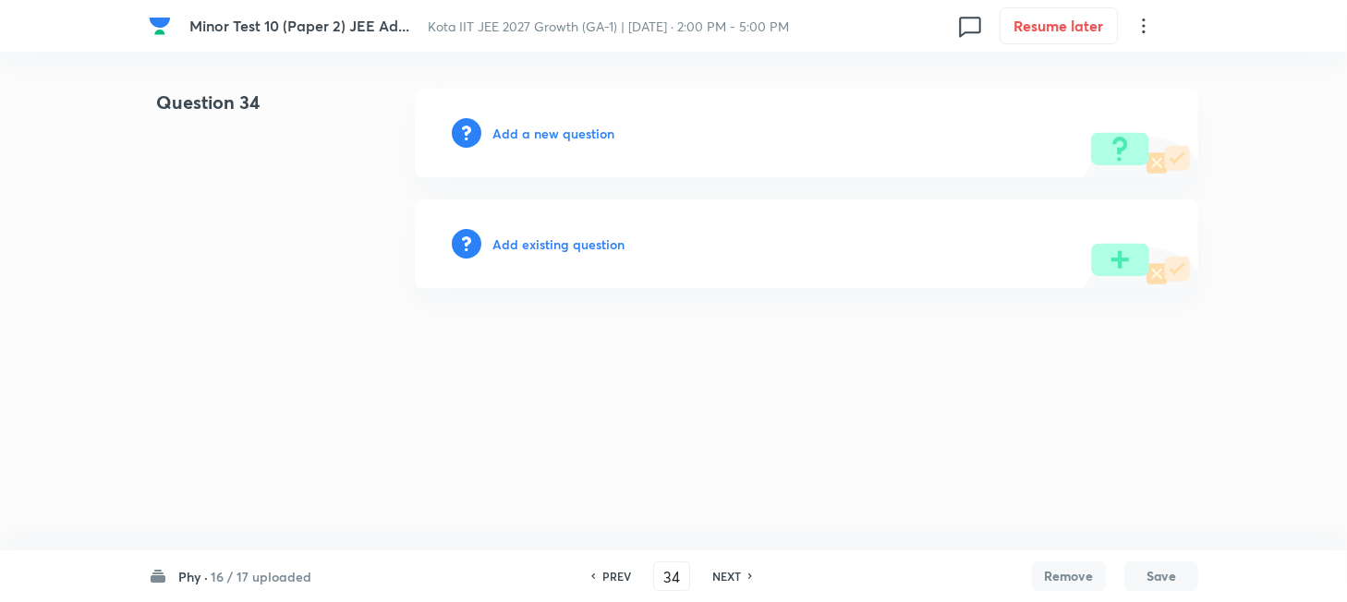
click at [539, 136] on h6 "Add a new question" at bounding box center [553, 133] width 122 height 19
click at [539, 136] on h6 "Choose a question type" at bounding box center [563, 133] width 142 height 19
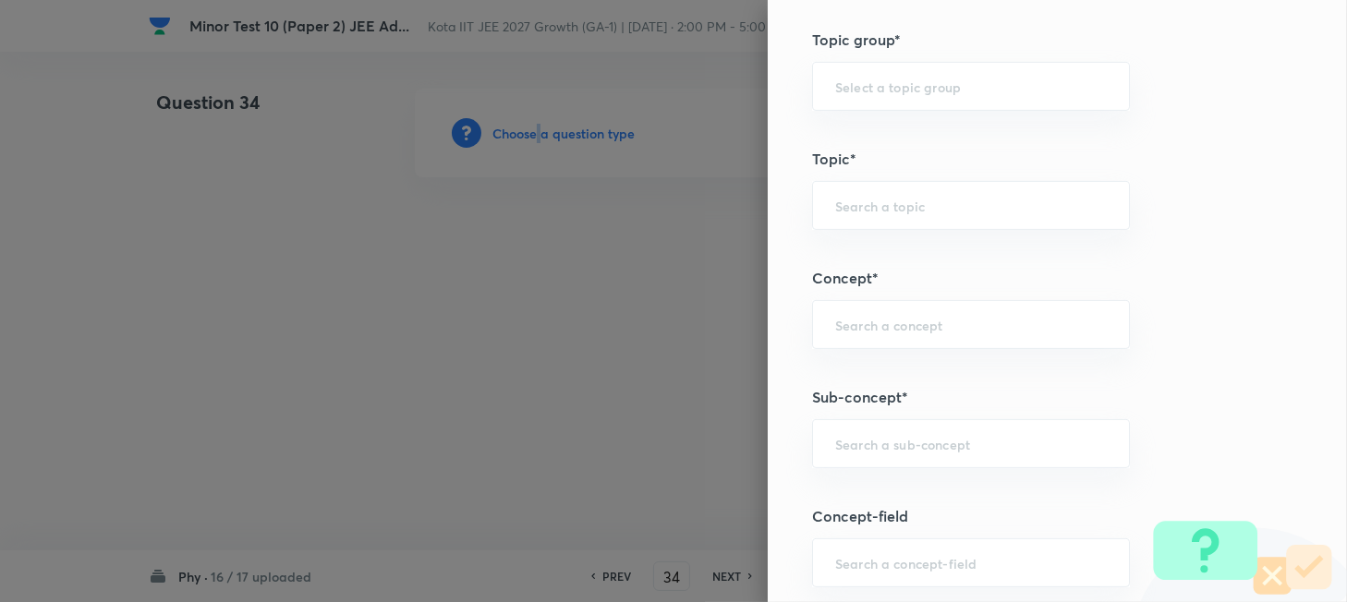
scroll to position [944, 0]
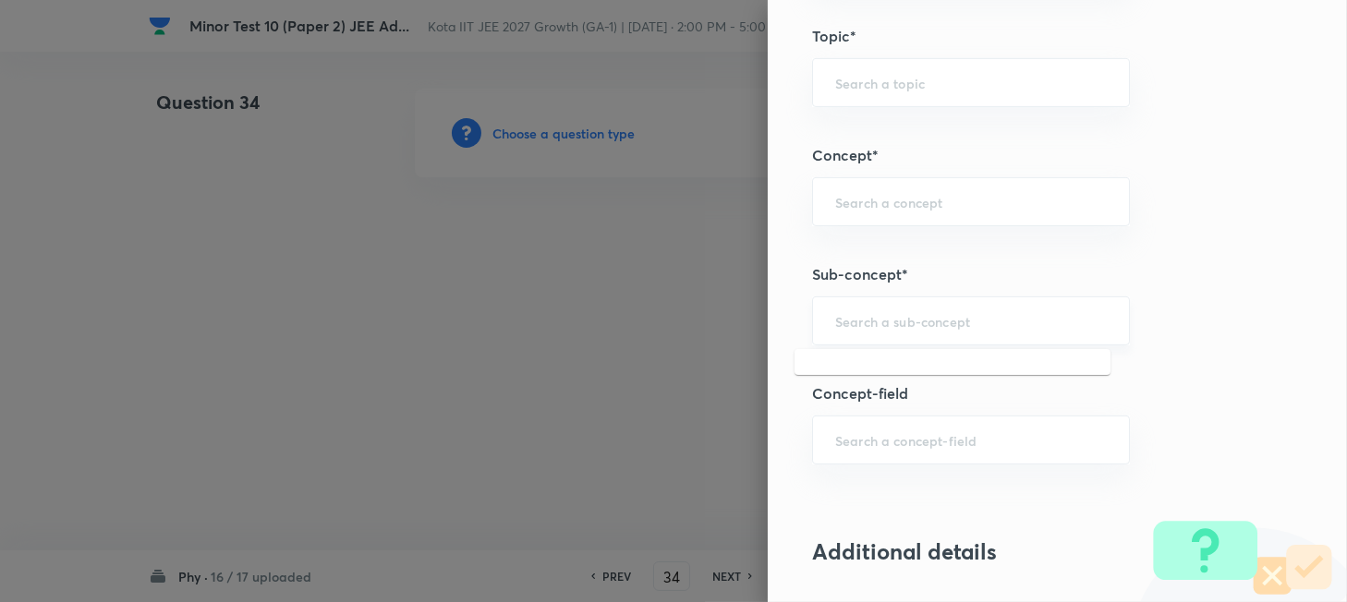
click at [894, 322] on input "text" at bounding box center [971, 321] width 272 height 18
paste input "Work"
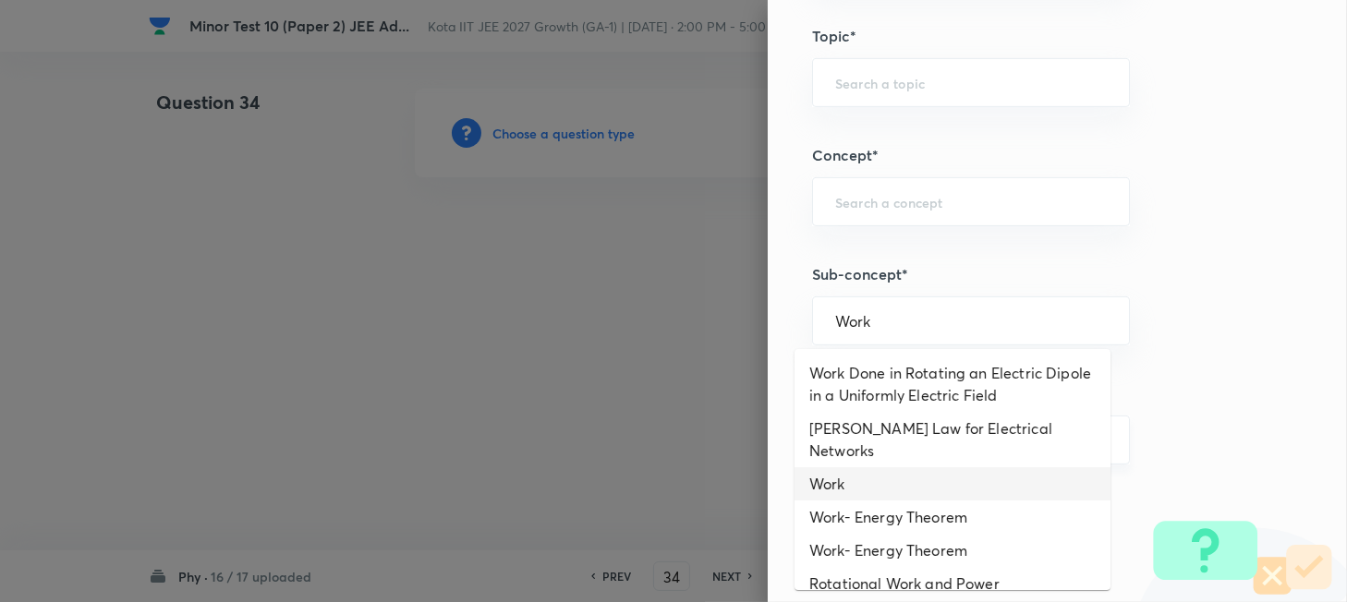
click at [868, 467] on li "Work" at bounding box center [952, 483] width 316 height 33
type input "Work"
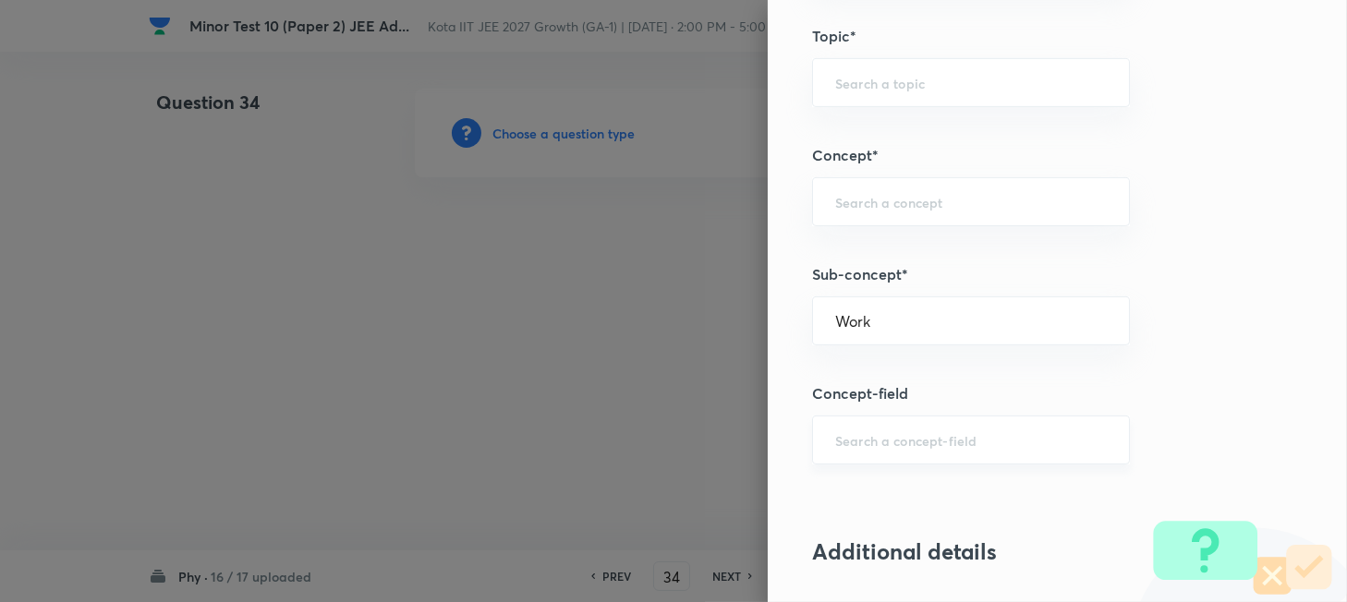
type input "Physics"
type input "Mechanics"
type input "Work, Energy & Power"
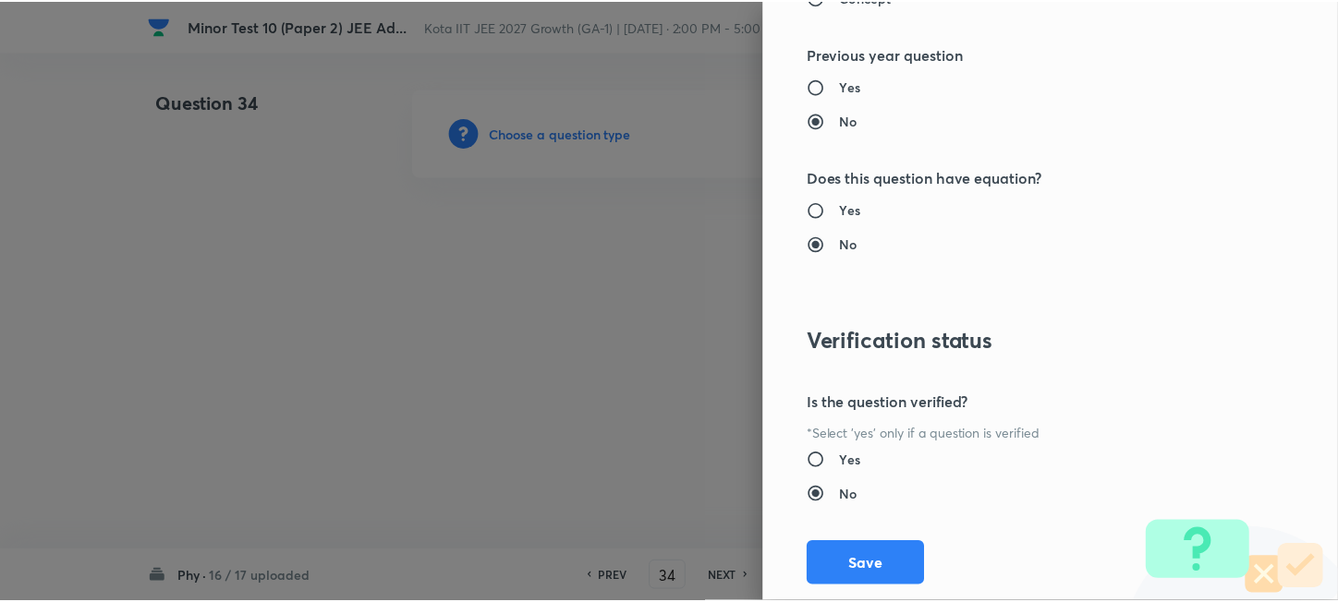
scroll to position [1930, 0]
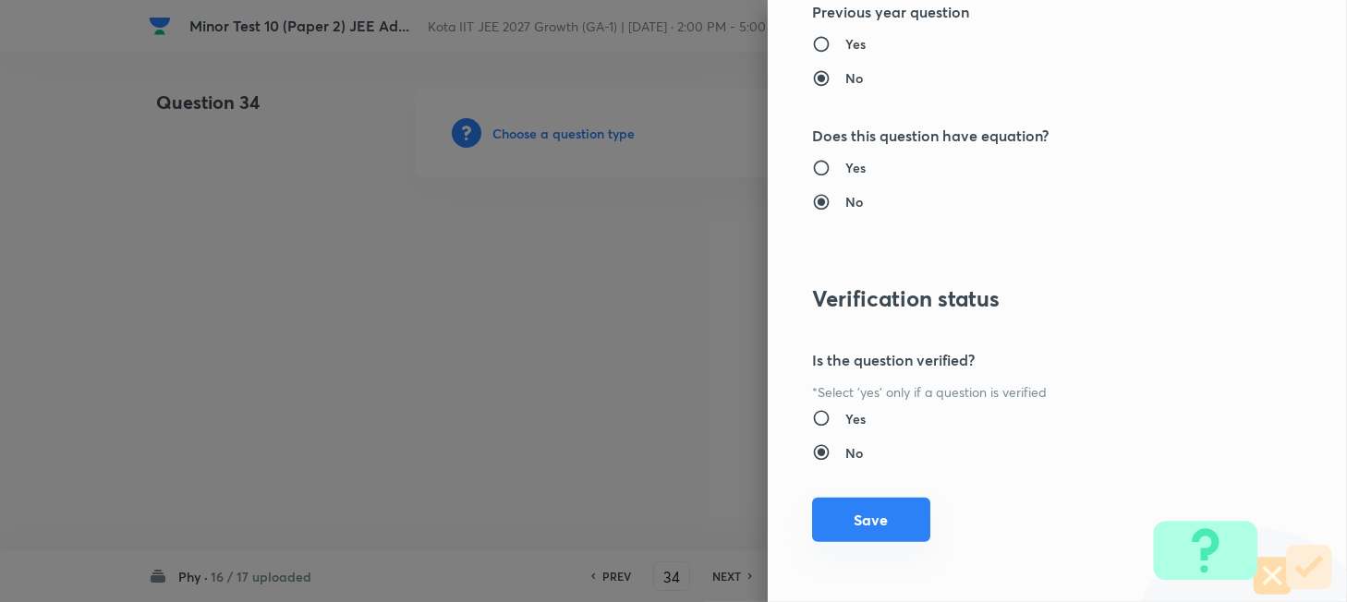
click at [892, 531] on button "Save" at bounding box center [871, 520] width 118 height 44
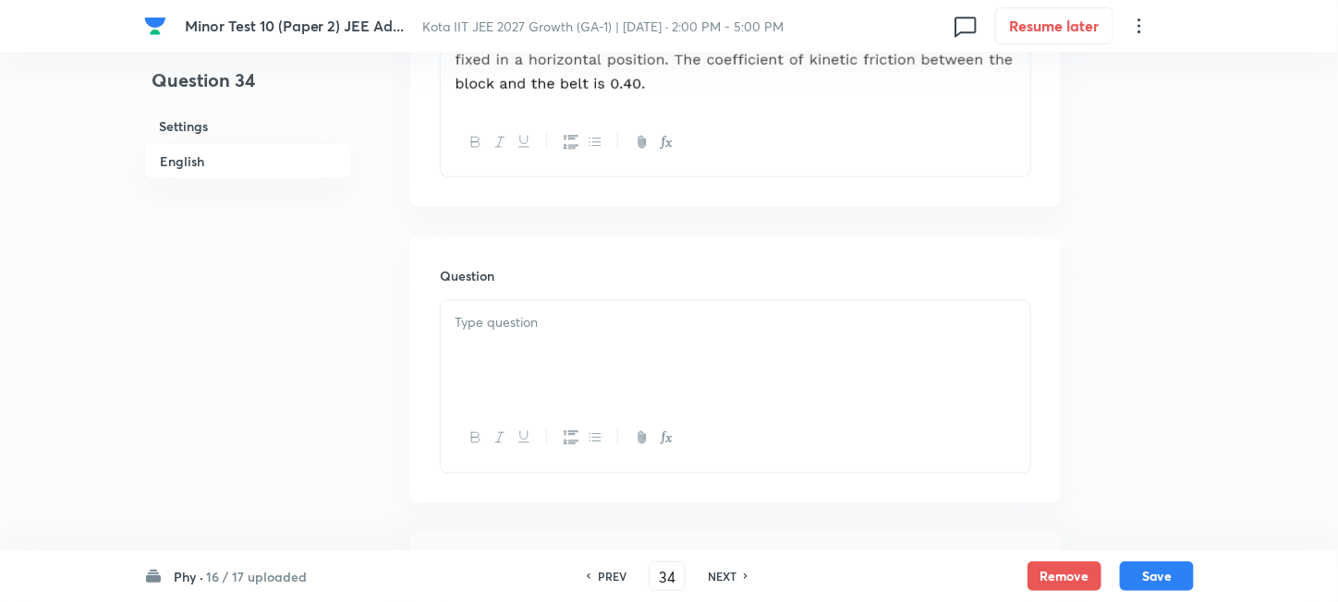
scroll to position [739, 0]
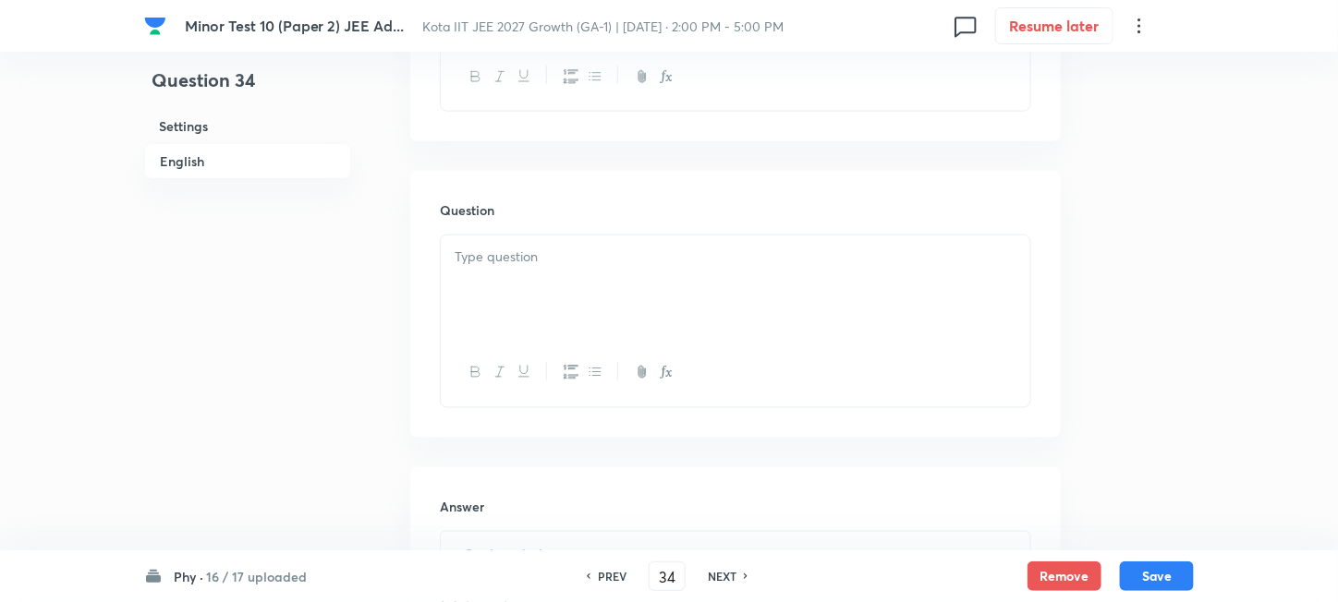
click at [630, 289] on div at bounding box center [735, 287] width 589 height 103
click at [667, 304] on div at bounding box center [735, 287] width 589 height 103
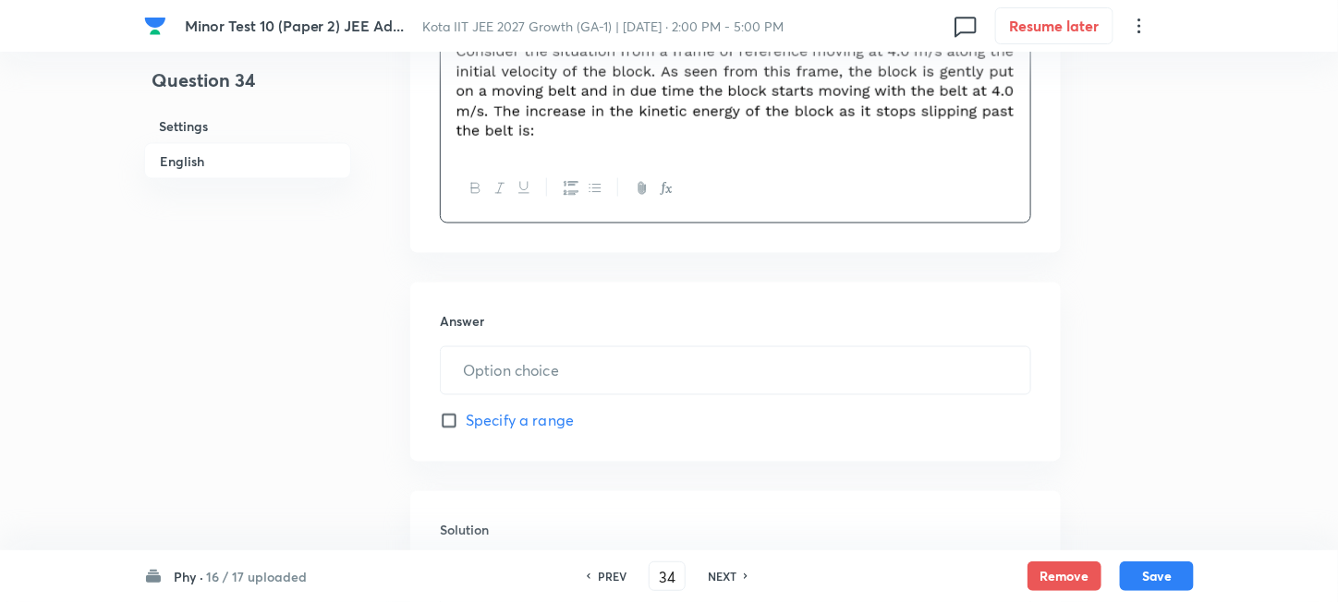
scroll to position [985, 0]
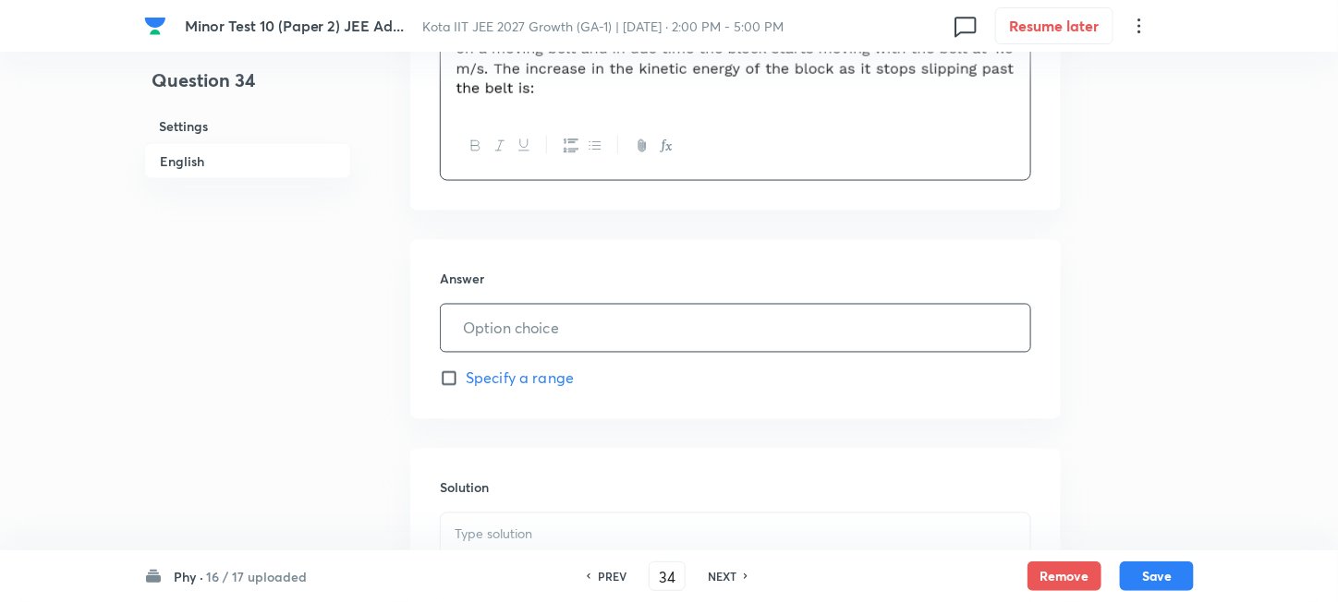
click at [515, 346] on input "text" at bounding box center [735, 328] width 589 height 47
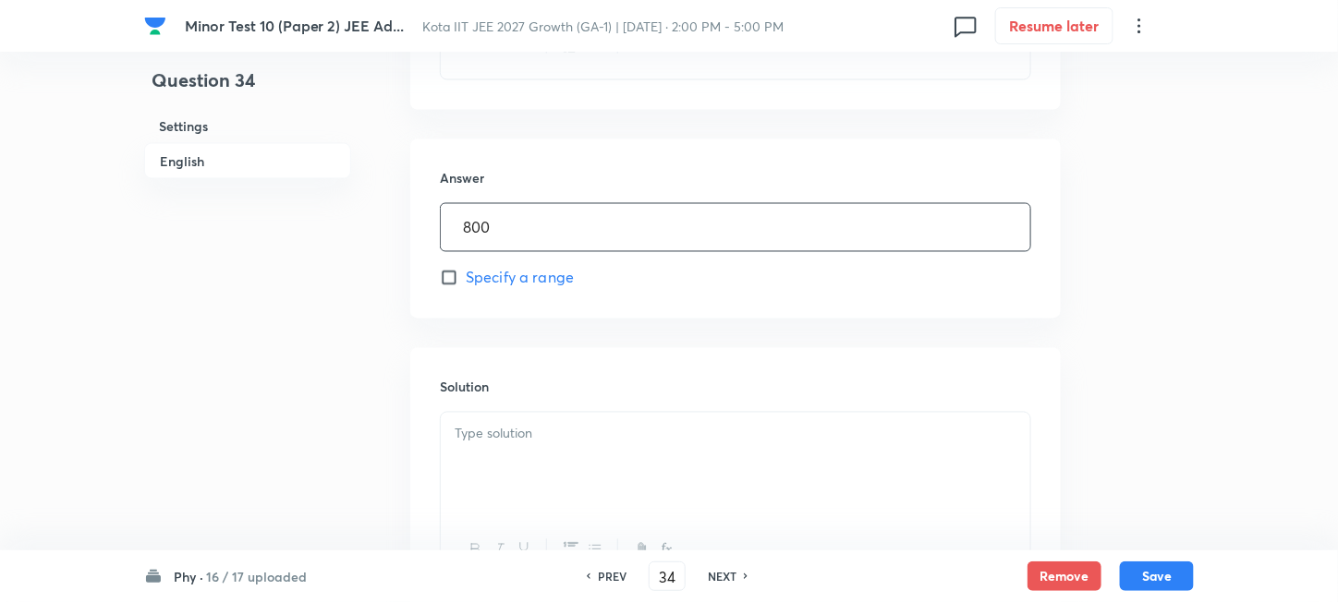
scroll to position [1231, 0]
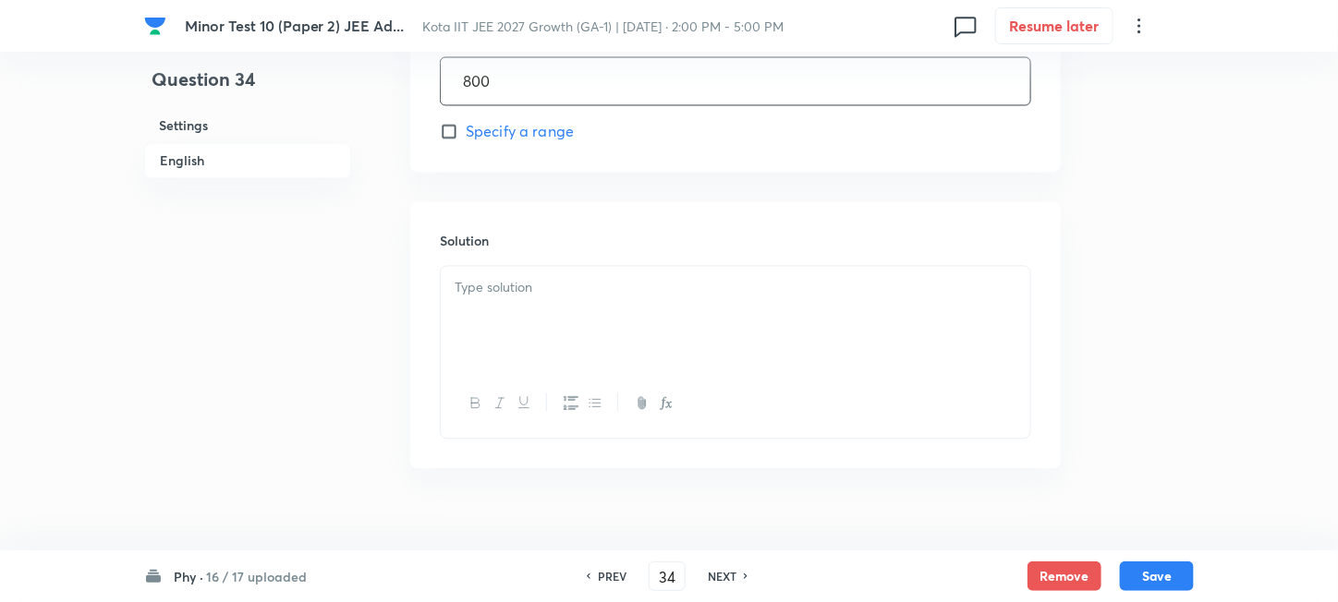
type input "800"
click at [540, 331] on div at bounding box center [735, 318] width 589 height 103
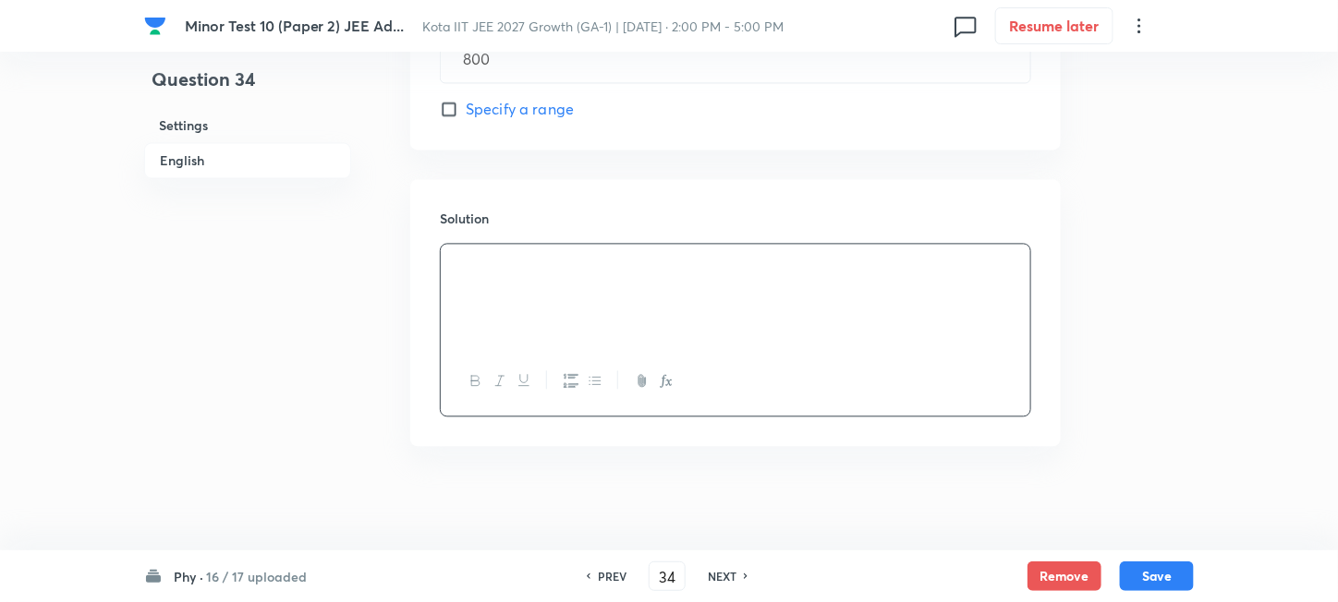
scroll to position [1260, 0]
click at [1140, 569] on button "Save" at bounding box center [1157, 575] width 74 height 30
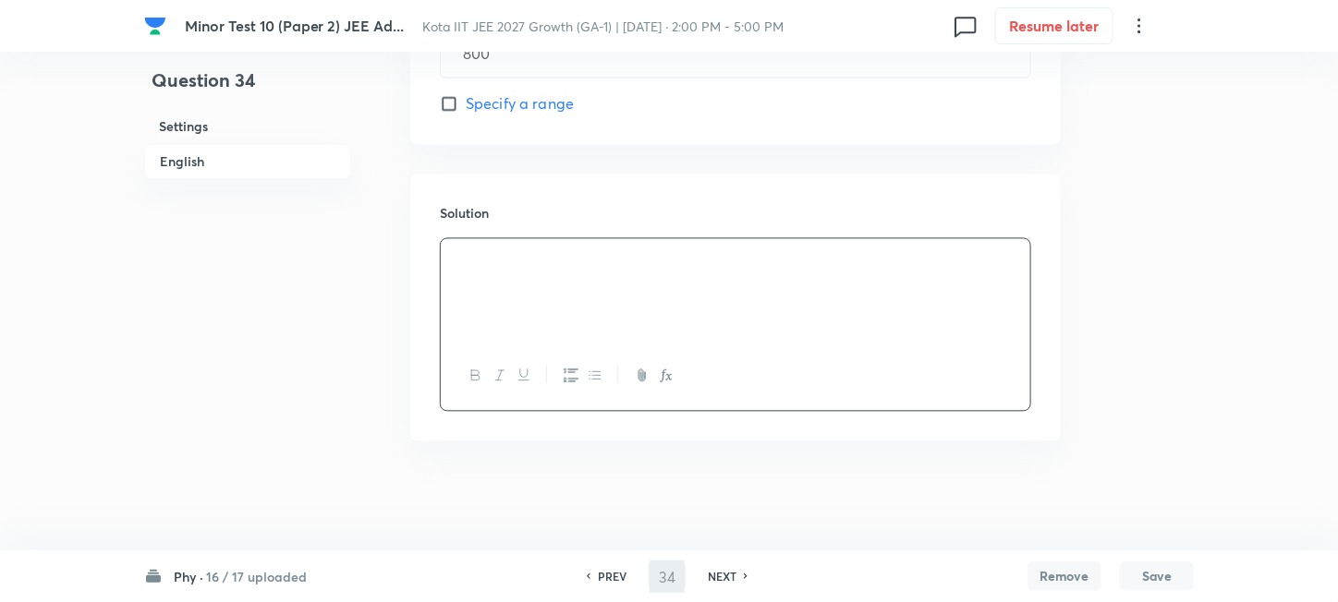
type input "35"
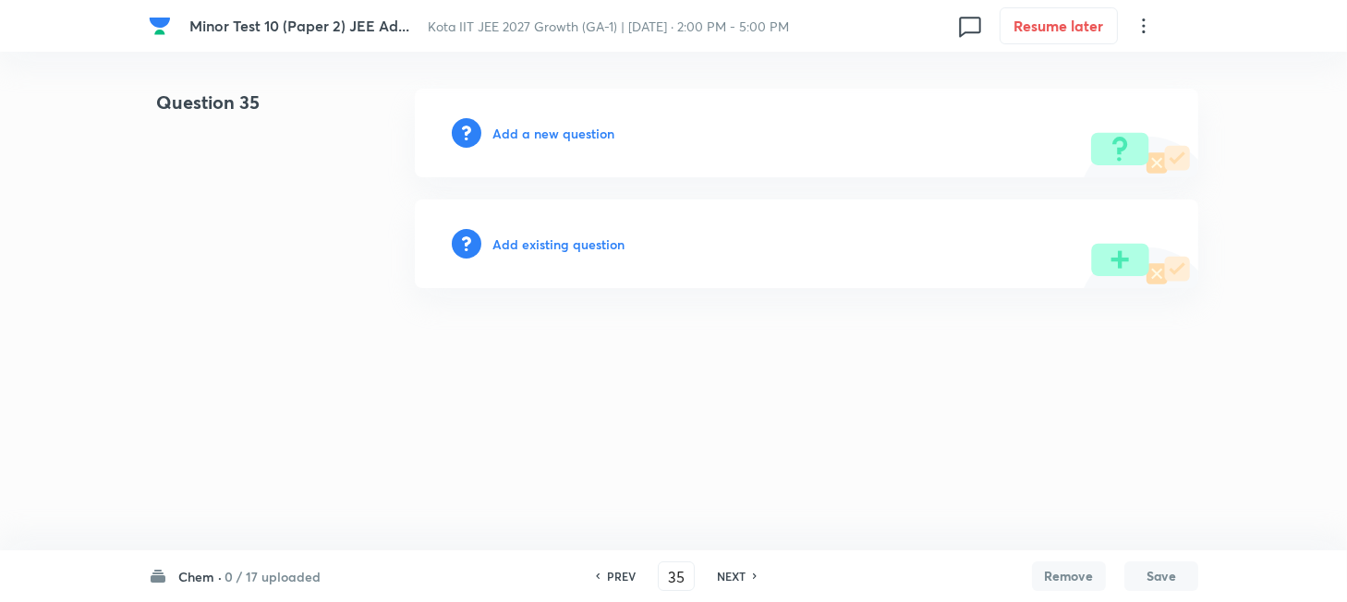
click at [200, 575] on h6 "Chem ·" at bounding box center [199, 576] width 43 height 19
click at [725, 377] on html "Minor Test 10 (Paper 2) JEE Ad... Kota IIT JEE 2027 Growth (GA-1) | Oct 6, 2025…" at bounding box center [673, 188] width 1347 height 377
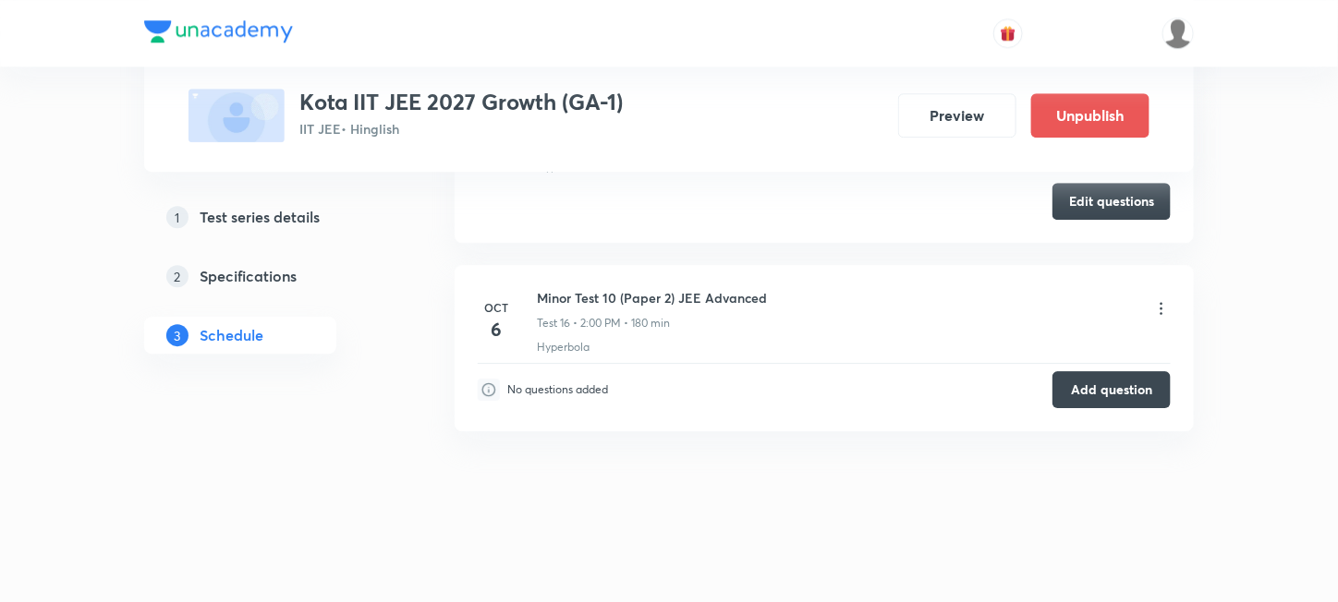
scroll to position [4348, 0]
